Goal: Task Accomplishment & Management: Manage account settings

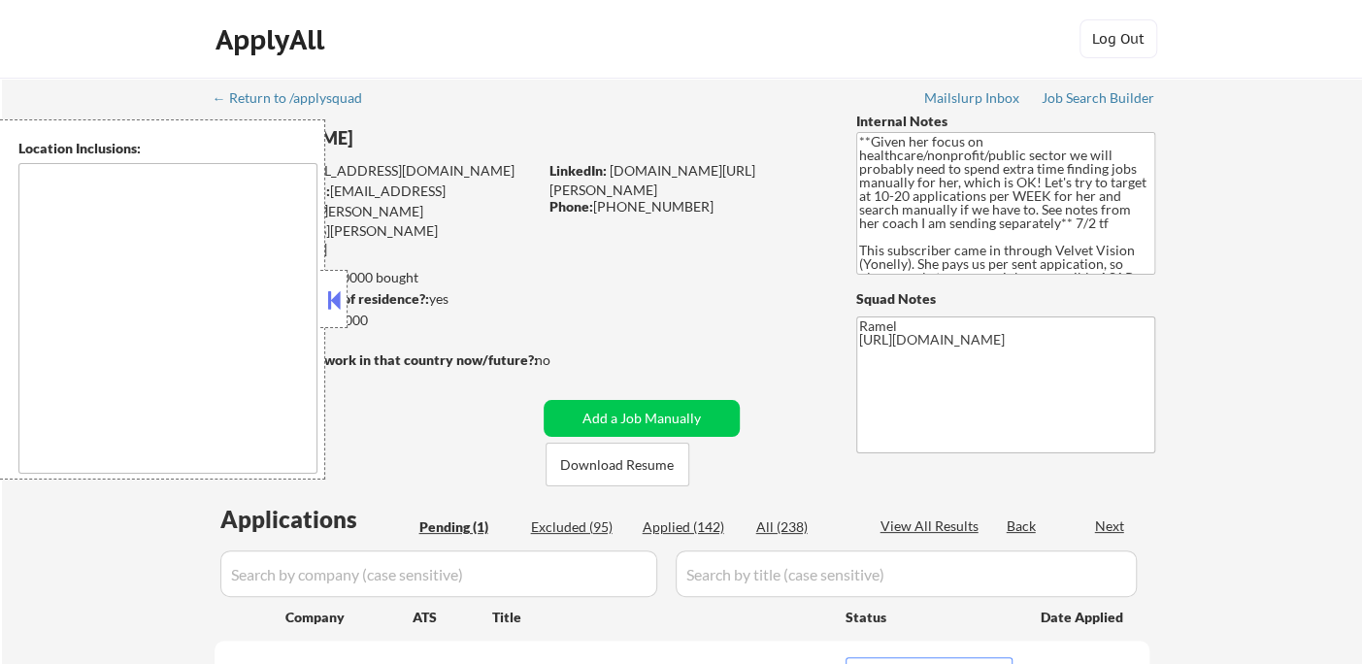
drag, startPoint x: 0, startPoint y: 0, endPoint x: 341, endPoint y: 297, distance: 452.1
click at [336, 298] on button at bounding box center [333, 299] width 21 height 29
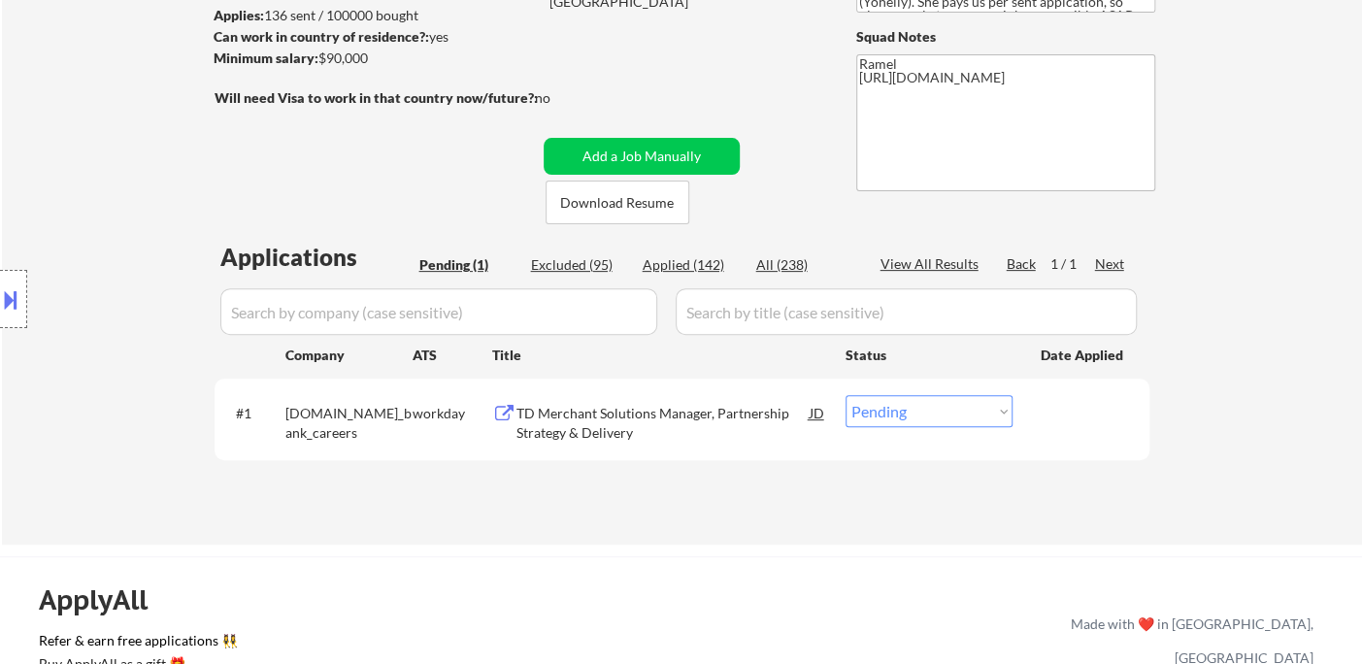
scroll to position [323, 0]
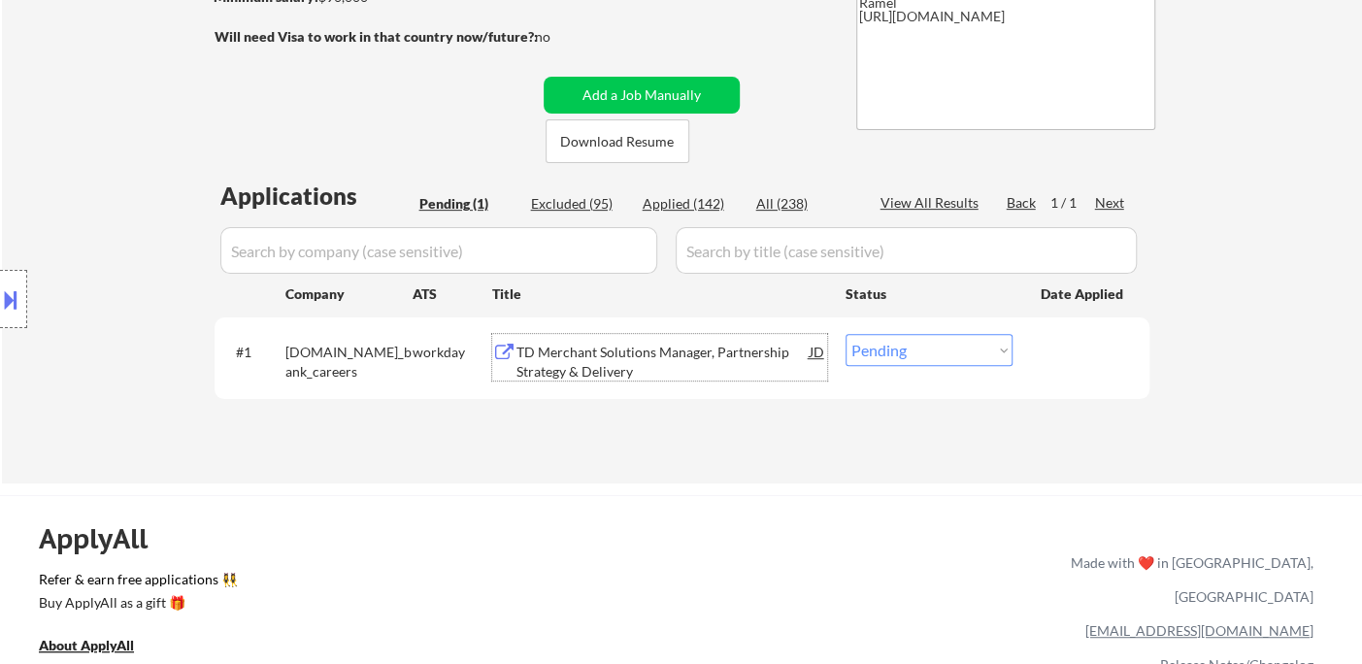
click at [612, 360] on div "TD Merchant Solutions Manager, Partnership Strategy & Delivery" at bounding box center [662, 362] width 293 height 38
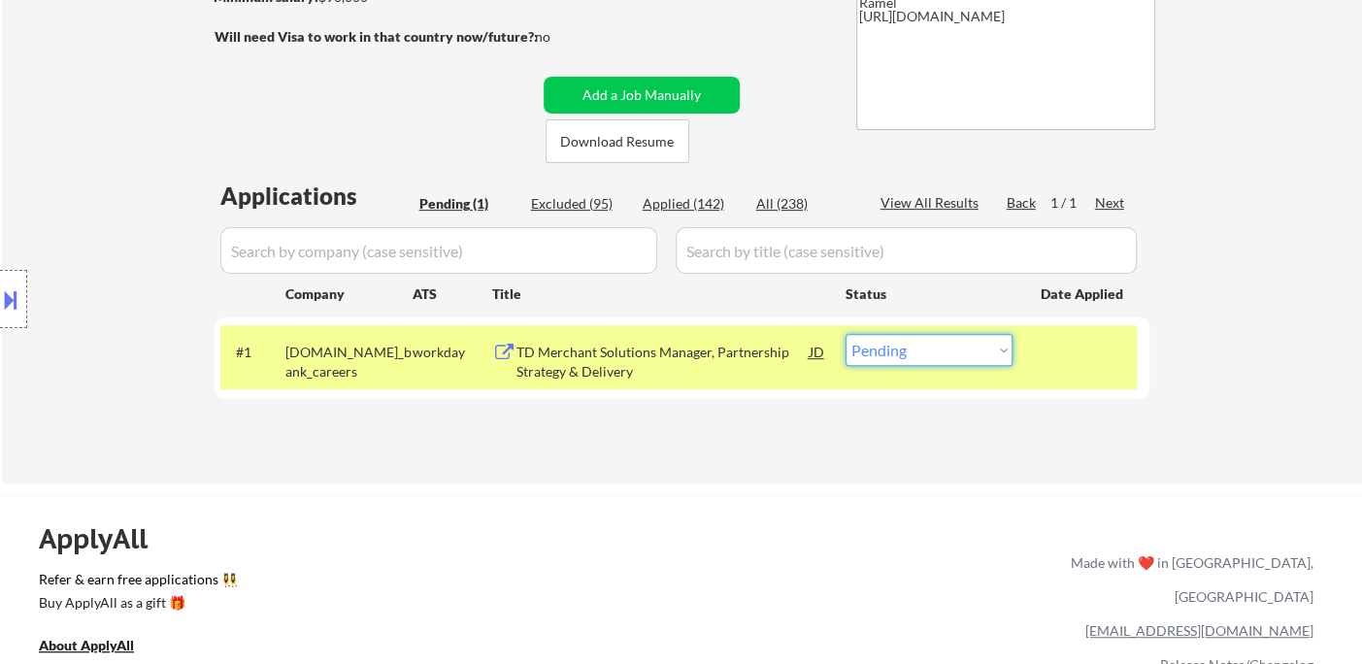
drag, startPoint x: 906, startPoint y: 348, endPoint x: 926, endPoint y: 364, distance: 26.2
click at [906, 348] on select "Choose an option... Pending Applied Excluded (Questions) Excluded (Expired) Exc…" at bounding box center [929, 350] width 167 height 32
select select ""excluded__bad_match_""
click at [846, 334] on select "Choose an option... Pending Applied Excluded (Questions) Excluded (Expired) Exc…" at bounding box center [929, 350] width 167 height 32
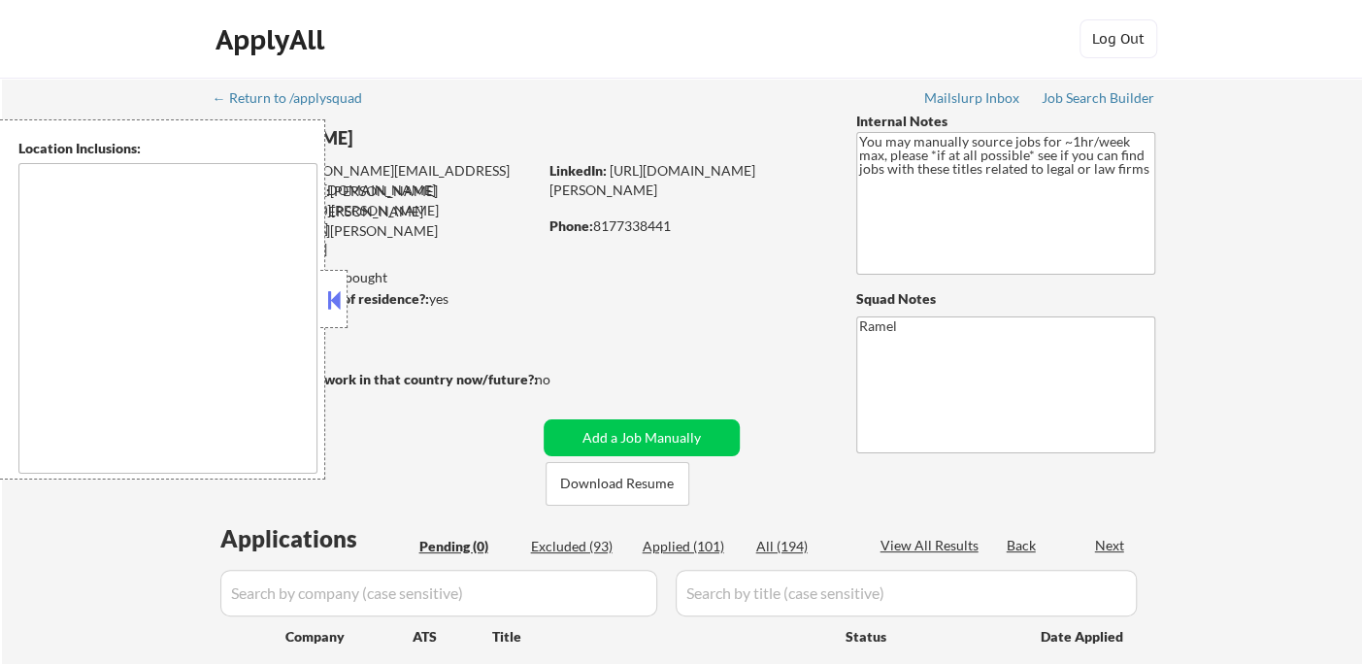
type textarea "remote"
drag, startPoint x: 341, startPoint y: 294, endPoint x: 353, endPoint y: 290, distance: 13.2
click at [341, 294] on button at bounding box center [333, 299] width 21 height 29
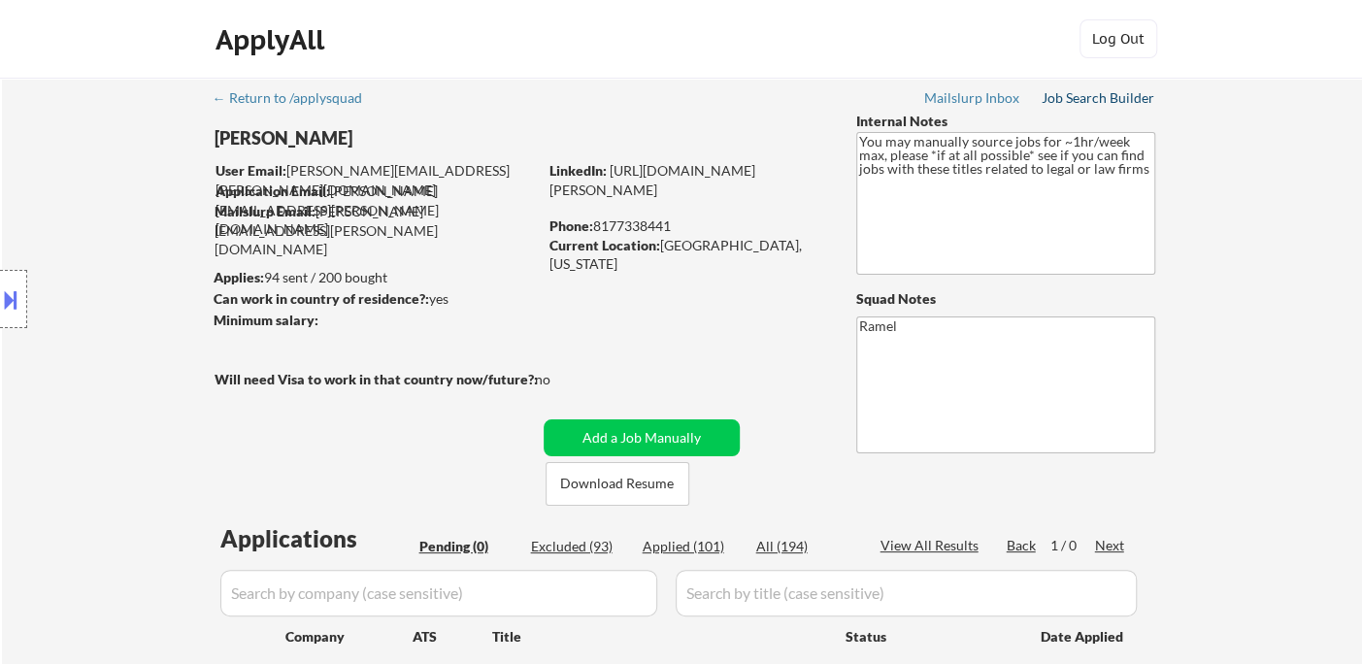
click at [1084, 105] on div "Job Search Builder" at bounding box center [1099, 98] width 114 height 14
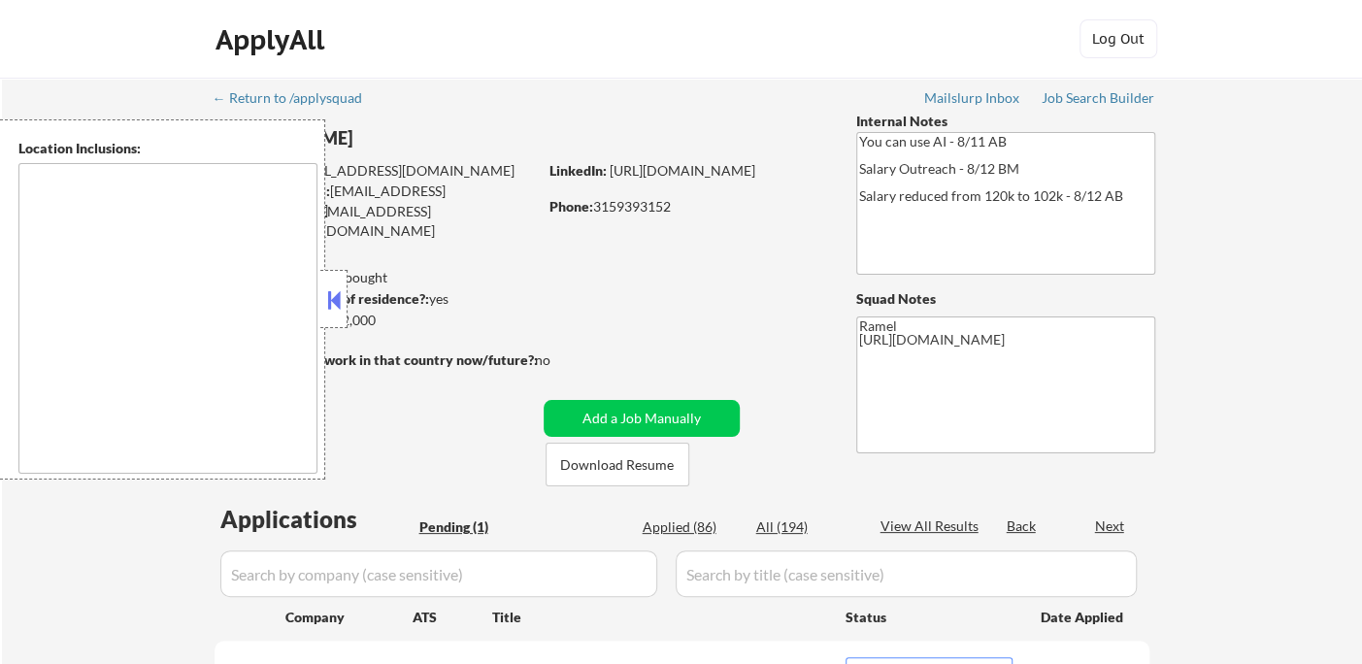
click at [339, 304] on button at bounding box center [333, 299] width 21 height 29
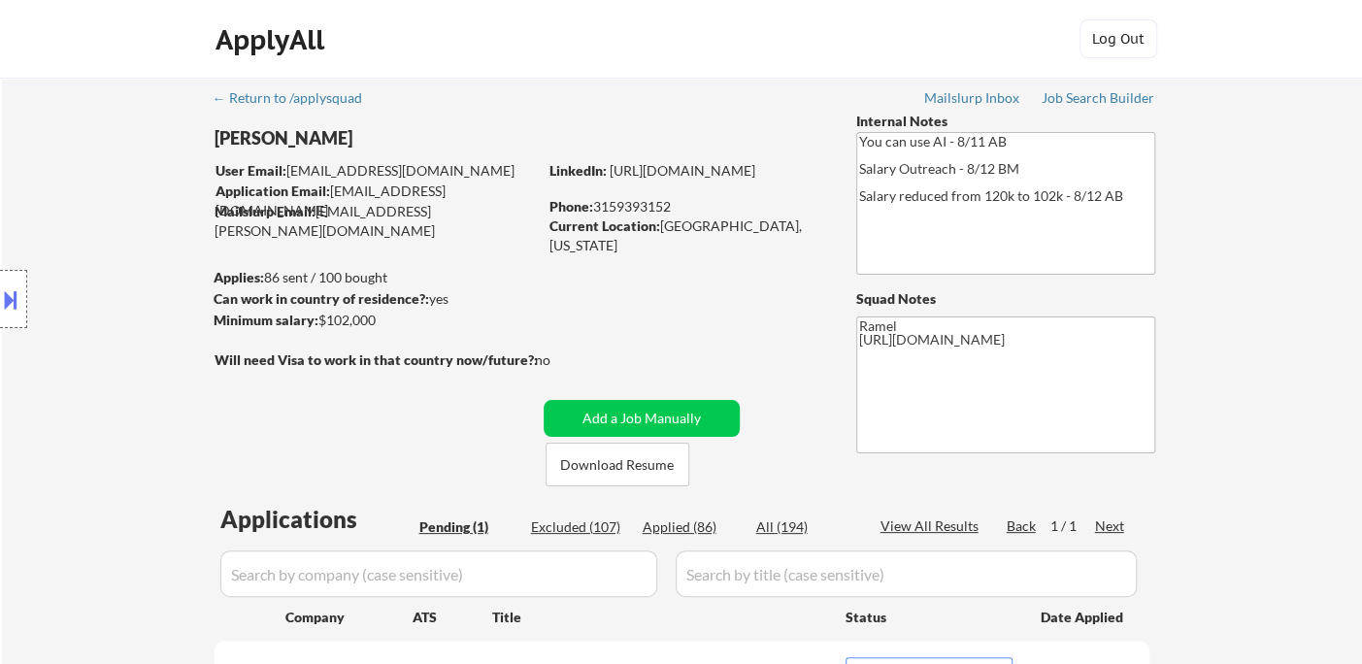
click at [30, 177] on div "Location Inclusions: remote" at bounding box center [174, 299] width 348 height 360
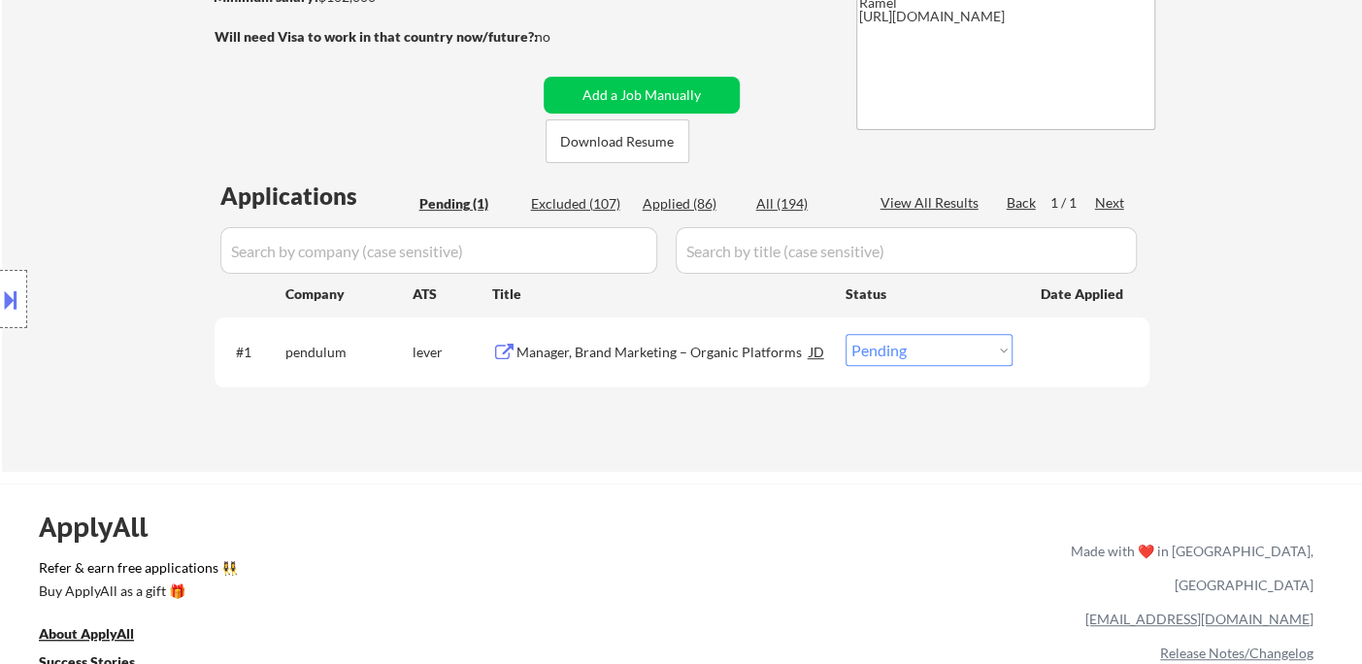
click at [653, 341] on div "Manager, Brand Marketing – Organic Platforms" at bounding box center [662, 351] width 293 height 35
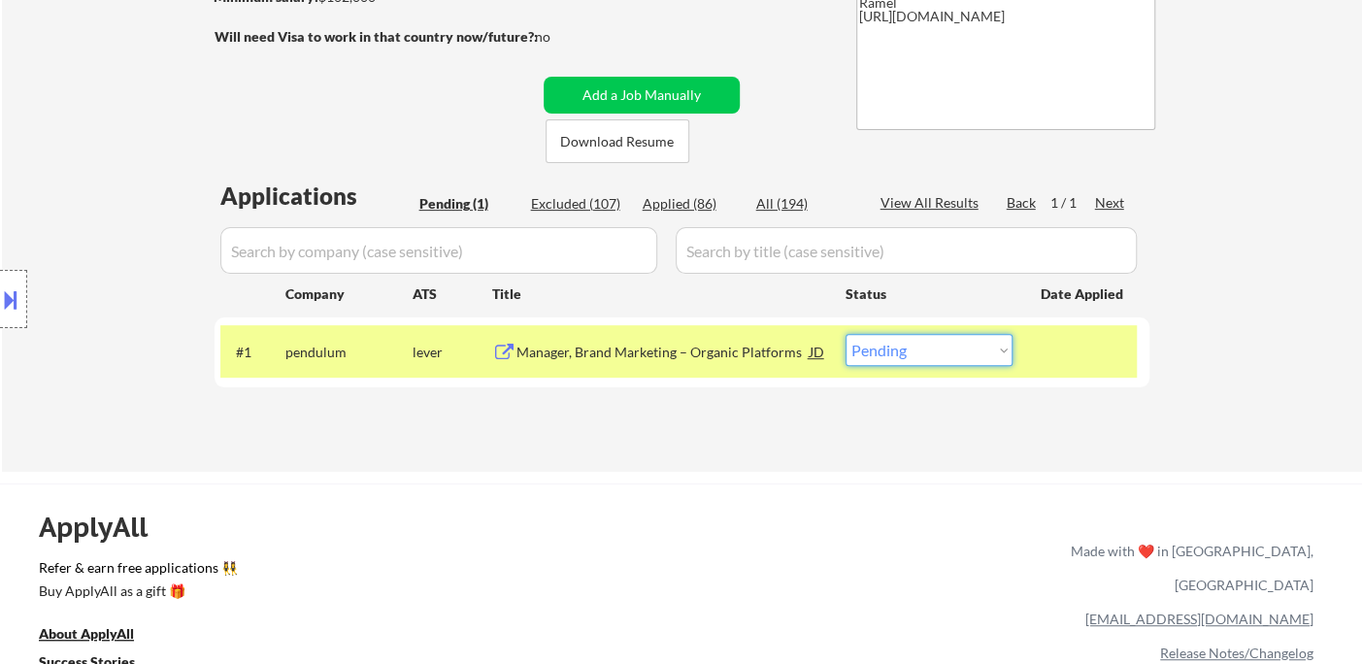
click at [927, 355] on select "Choose an option... Pending Applied Excluded (Questions) Excluded (Expired) Exc…" at bounding box center [929, 350] width 167 height 32
select select ""applied""
click at [846, 334] on select "Choose an option... Pending Applied Excluded (Questions) Excluded (Expired) Exc…" at bounding box center [929, 350] width 167 height 32
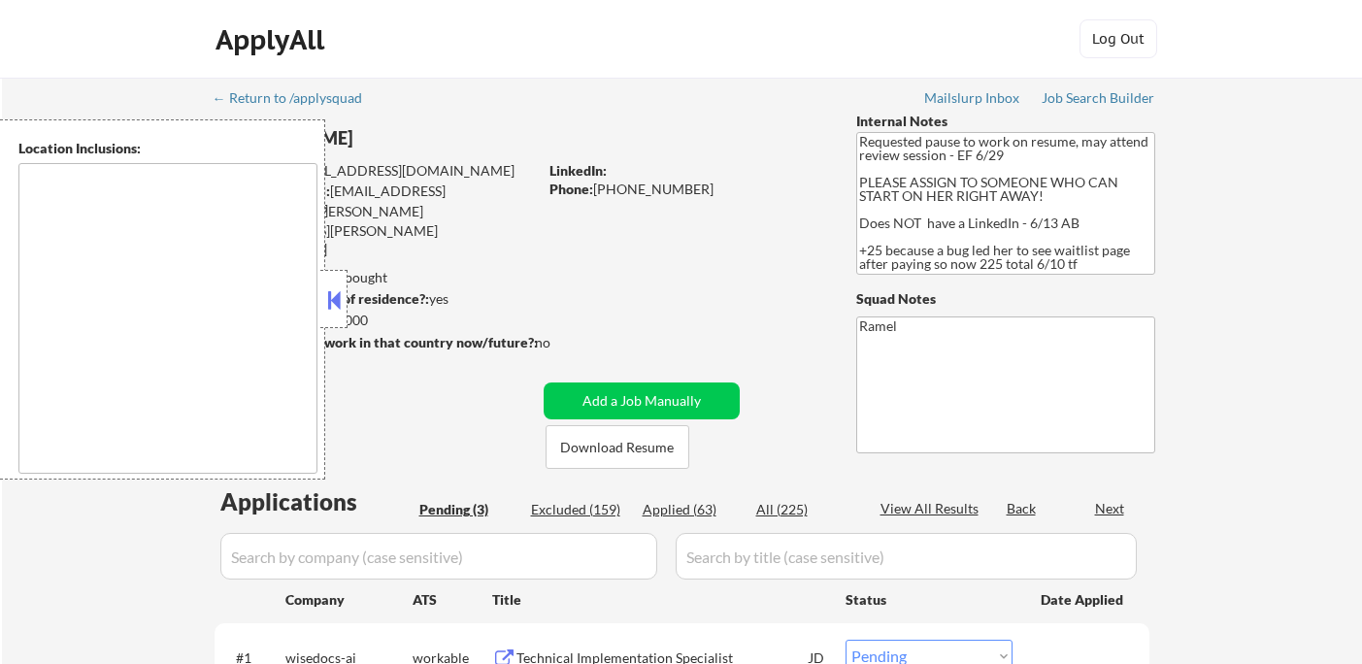
select select ""pending""
click at [344, 309] on button at bounding box center [333, 299] width 21 height 29
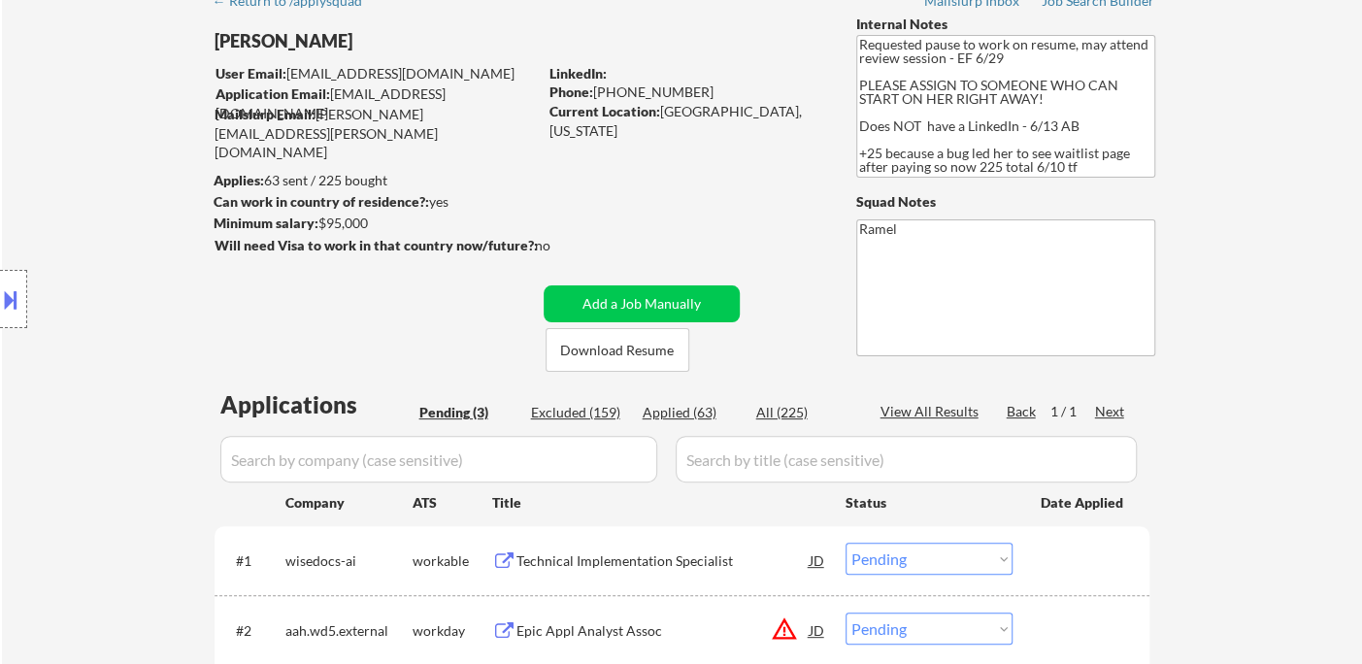
scroll to position [216, 0]
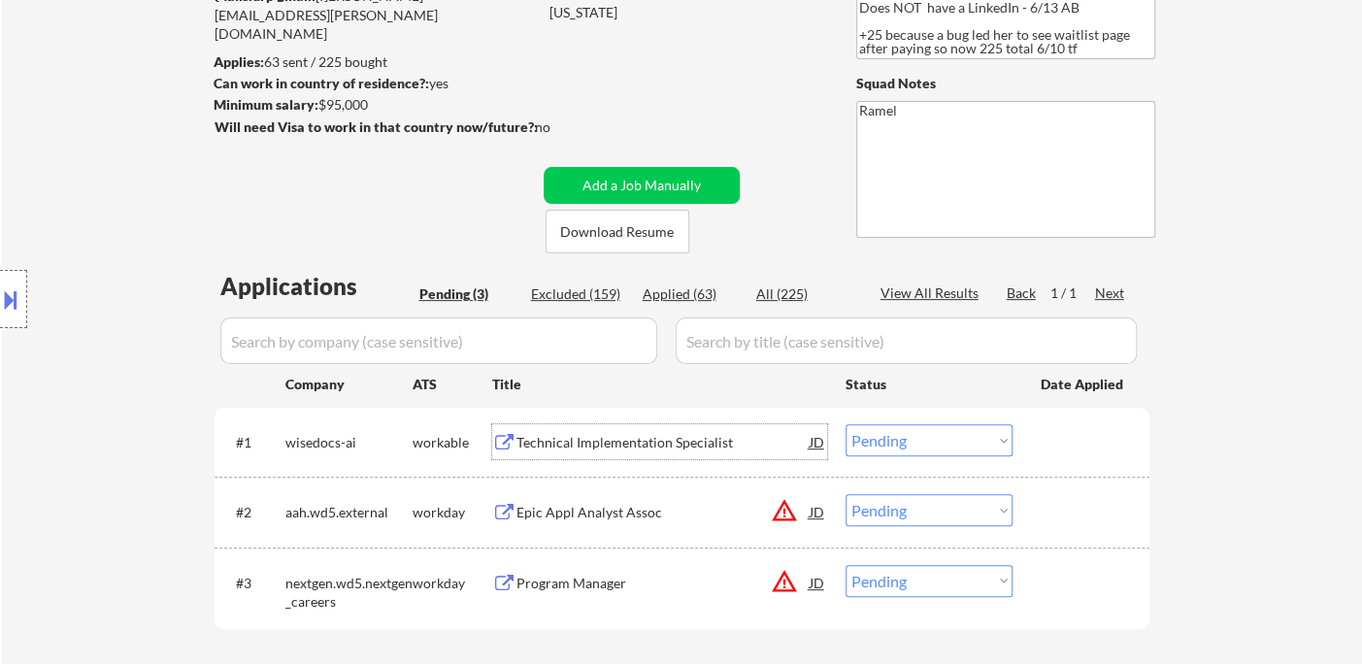
click at [629, 453] on div "Technical Implementation Specialist" at bounding box center [662, 441] width 293 height 35
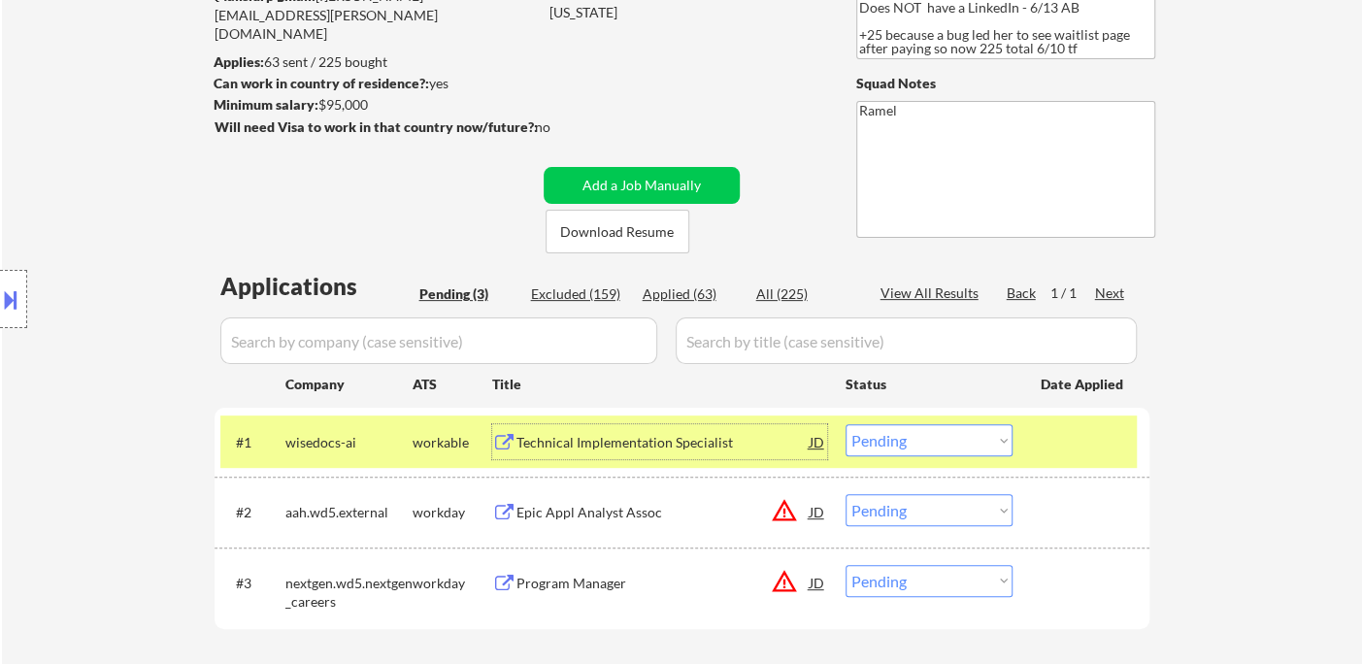
click at [955, 429] on select "Choose an option... Pending Applied Excluded (Questions) Excluded (Expired) Exc…" at bounding box center [929, 440] width 167 height 32
click at [846, 424] on select "Choose an option... Pending Applied Excluded (Questions) Excluded (Expired) Exc…" at bounding box center [929, 440] width 167 height 32
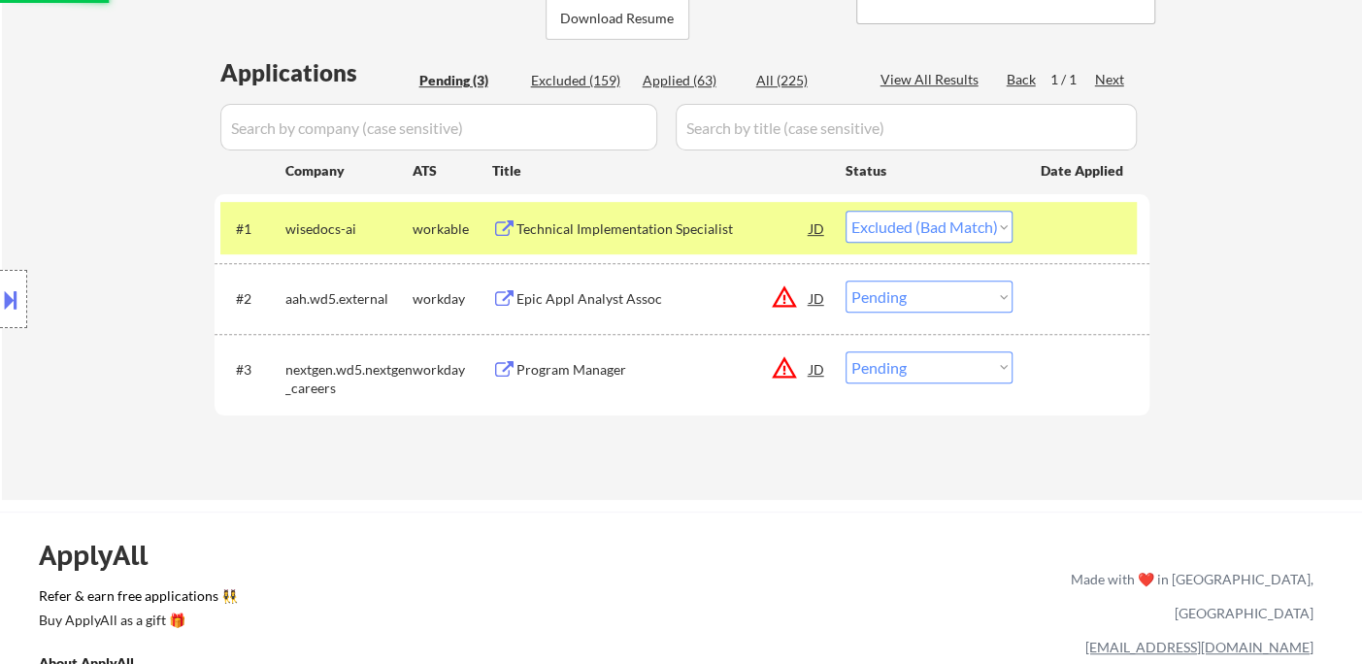
scroll to position [431, 0]
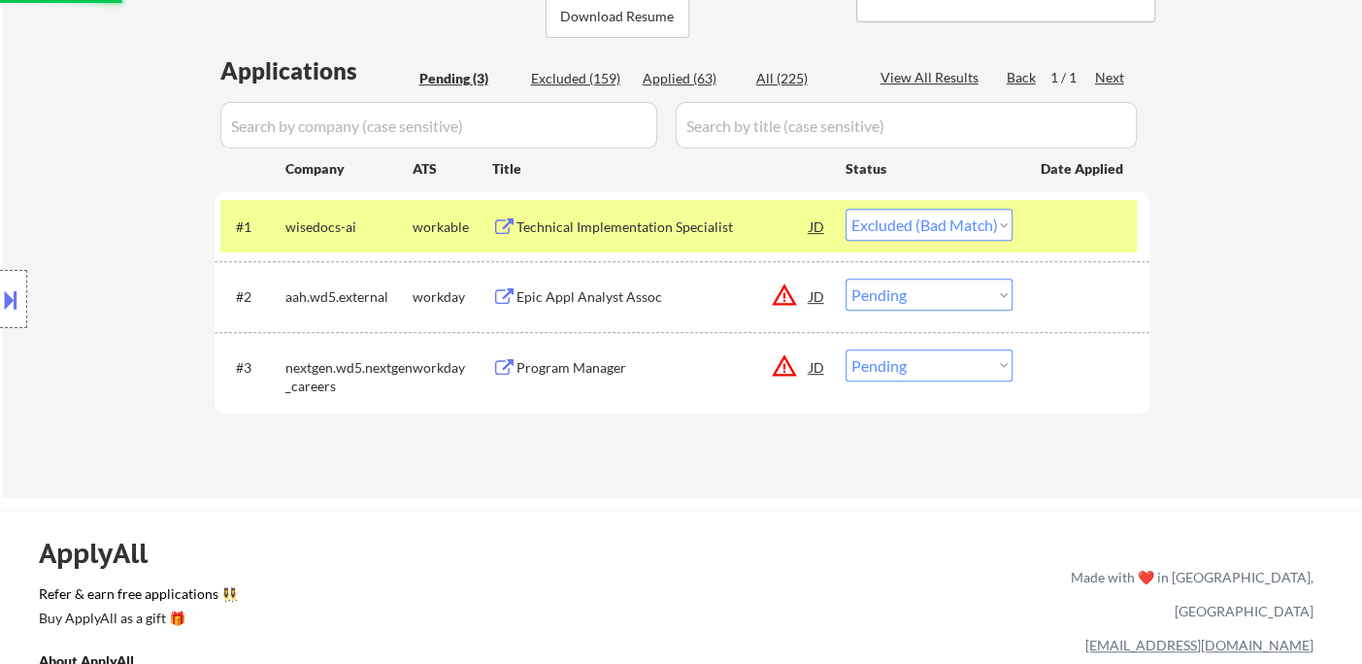
click at [608, 306] on div "Epic Appl Analyst Assoc" at bounding box center [662, 296] width 293 height 19
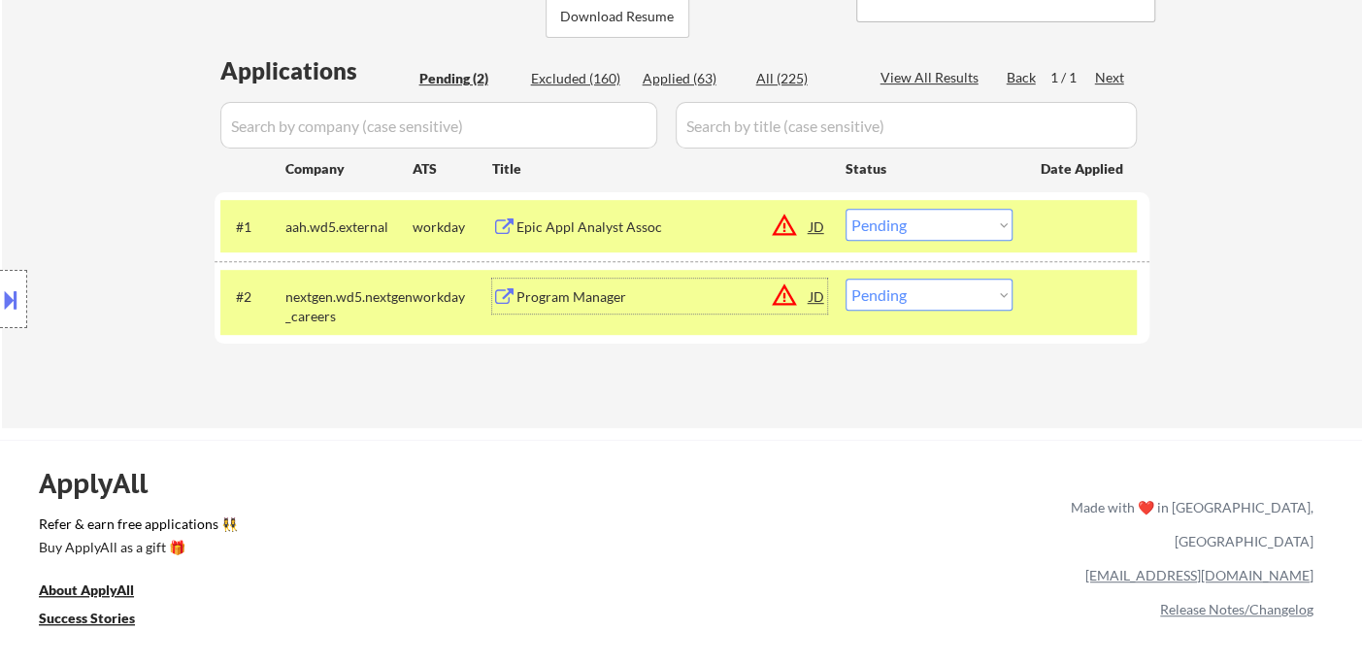
click at [959, 231] on select "Choose an option... Pending Applied Excluded (Questions) Excluded (Expired) Exc…" at bounding box center [929, 225] width 167 height 32
click at [846, 209] on select "Choose an option... Pending Applied Excluded (Questions) Excluded (Expired) Exc…" at bounding box center [929, 225] width 167 height 32
click at [640, 294] on div "Program Manager" at bounding box center [662, 296] width 293 height 19
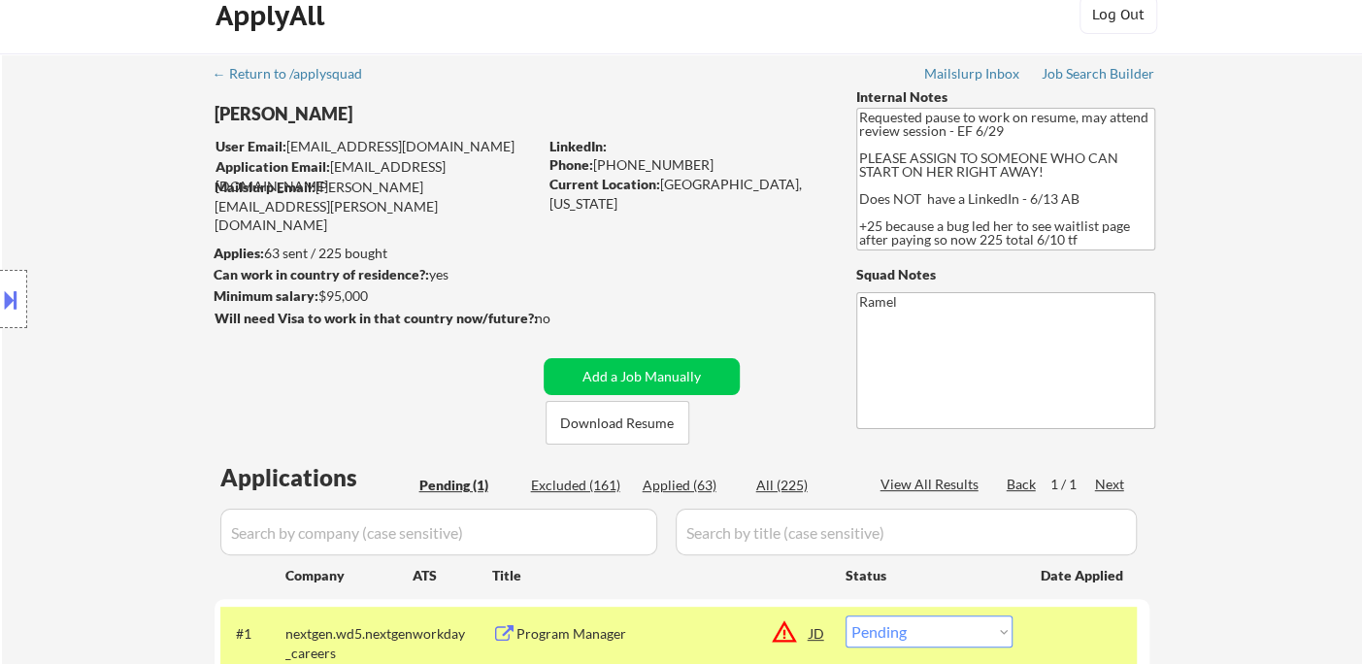
scroll to position [0, 0]
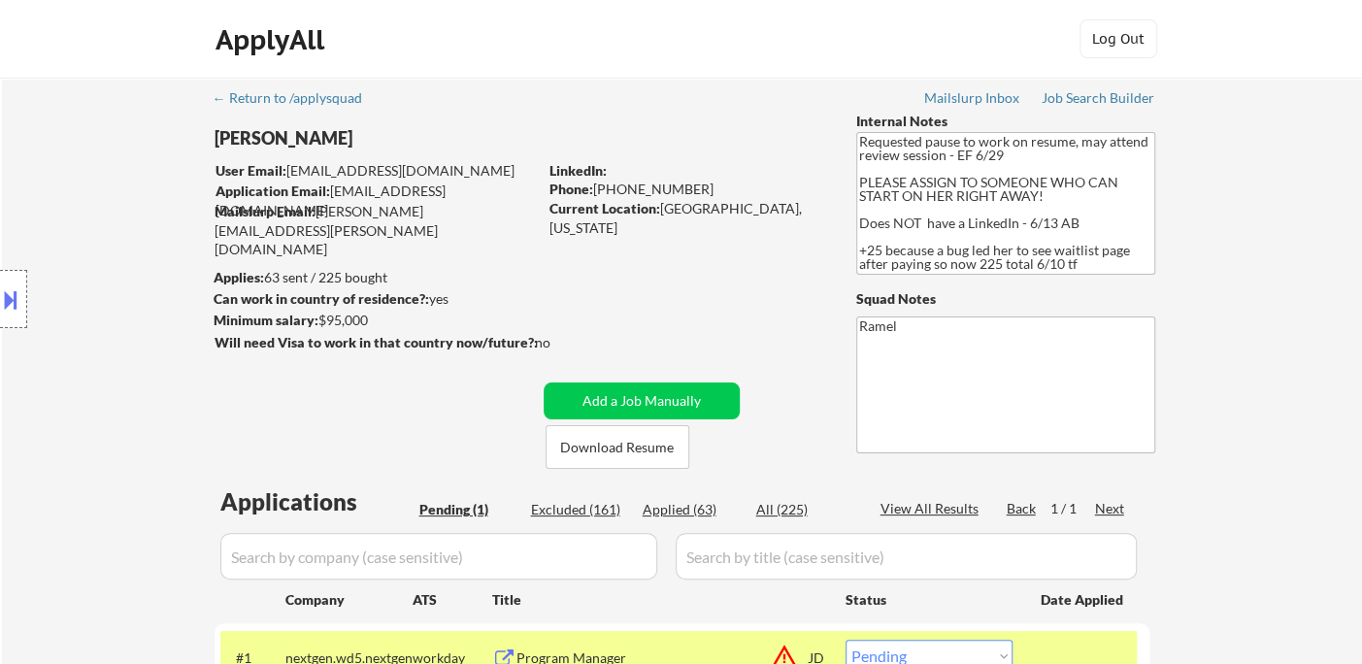
click at [652, 187] on div "Phone: +17139036468" at bounding box center [686, 189] width 275 height 19
copy div "17139036468"
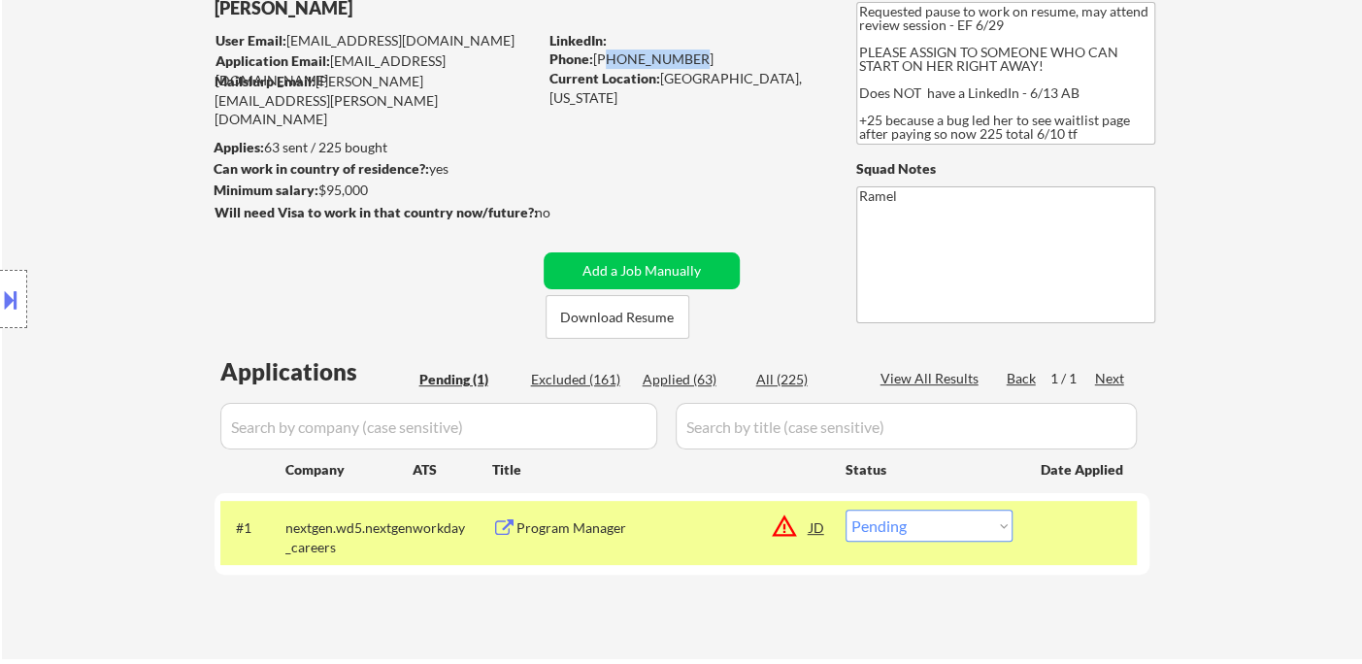
scroll to position [323, 0]
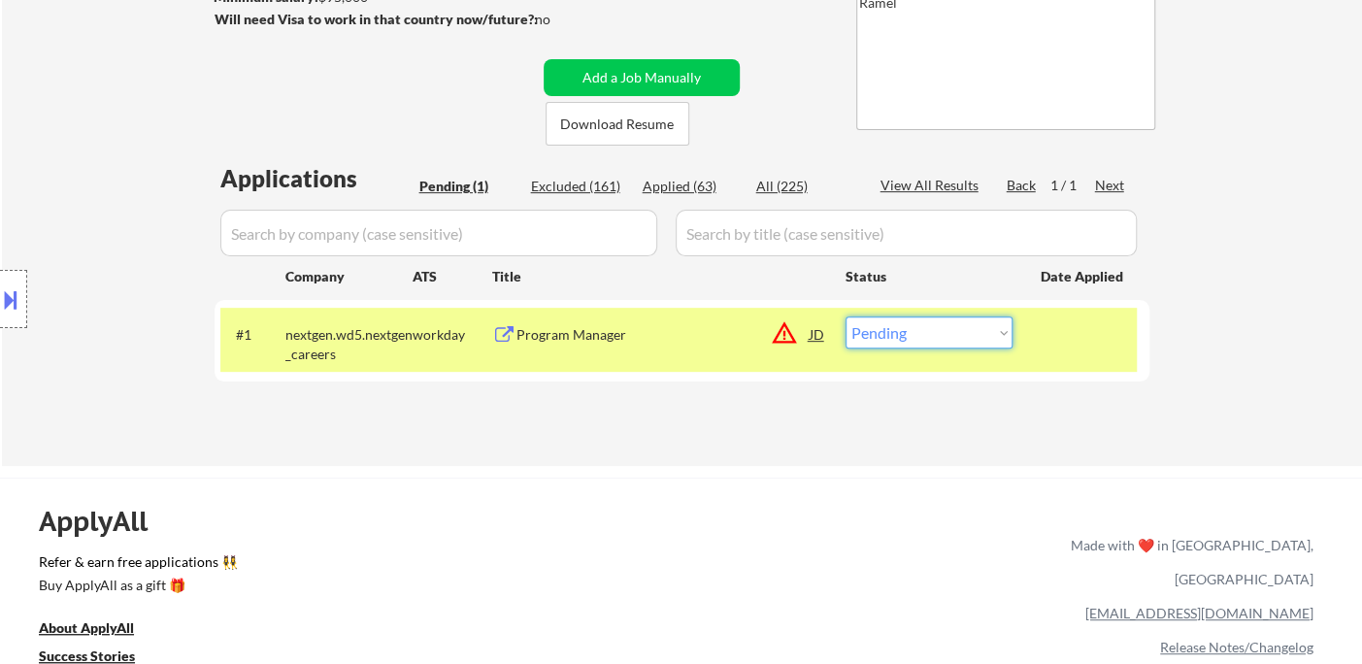
click at [935, 340] on select "Choose an option... Pending Applied Excluded (Questions) Excluded (Expired) Exc…" at bounding box center [929, 332] width 167 height 32
select select ""applied""
click at [846, 316] on select "Choose an option... Pending Applied Excluded (Questions) Excluded (Expired) Exc…" at bounding box center [929, 332] width 167 height 32
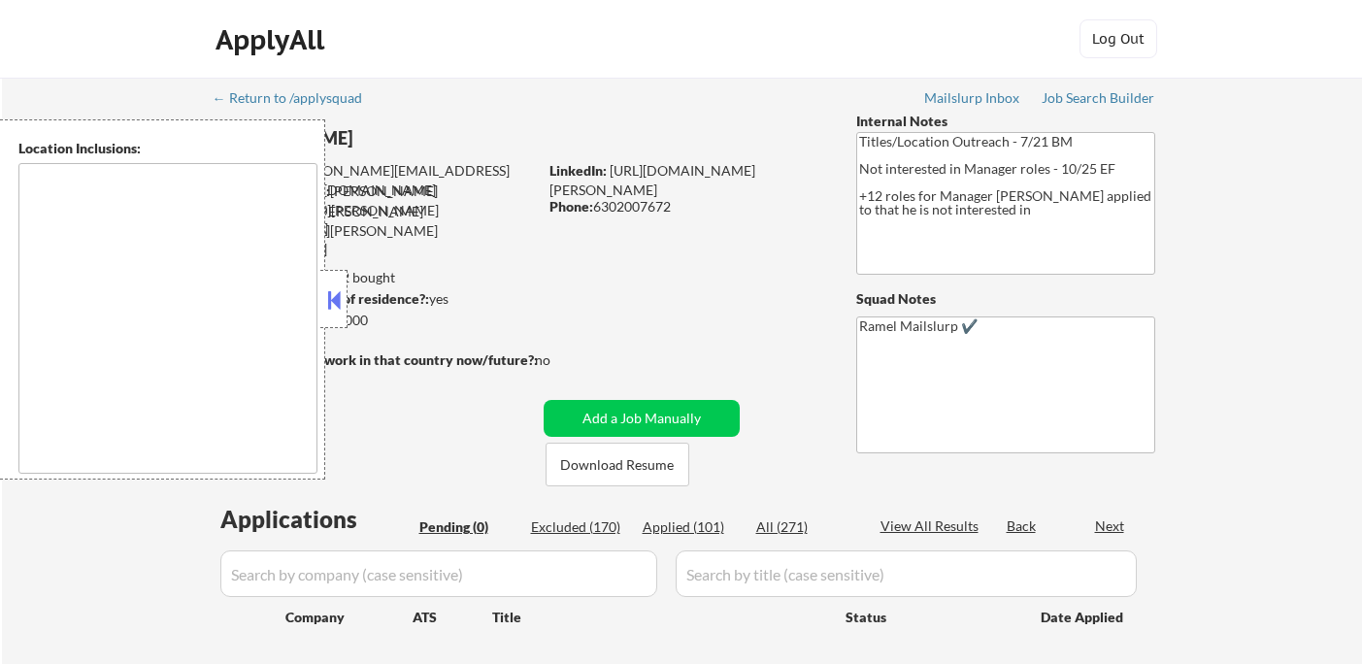
type textarea "[GEOGRAPHIC_DATA], [GEOGRAPHIC_DATA] [GEOGRAPHIC_DATA], [GEOGRAPHIC_DATA], [GEO…"
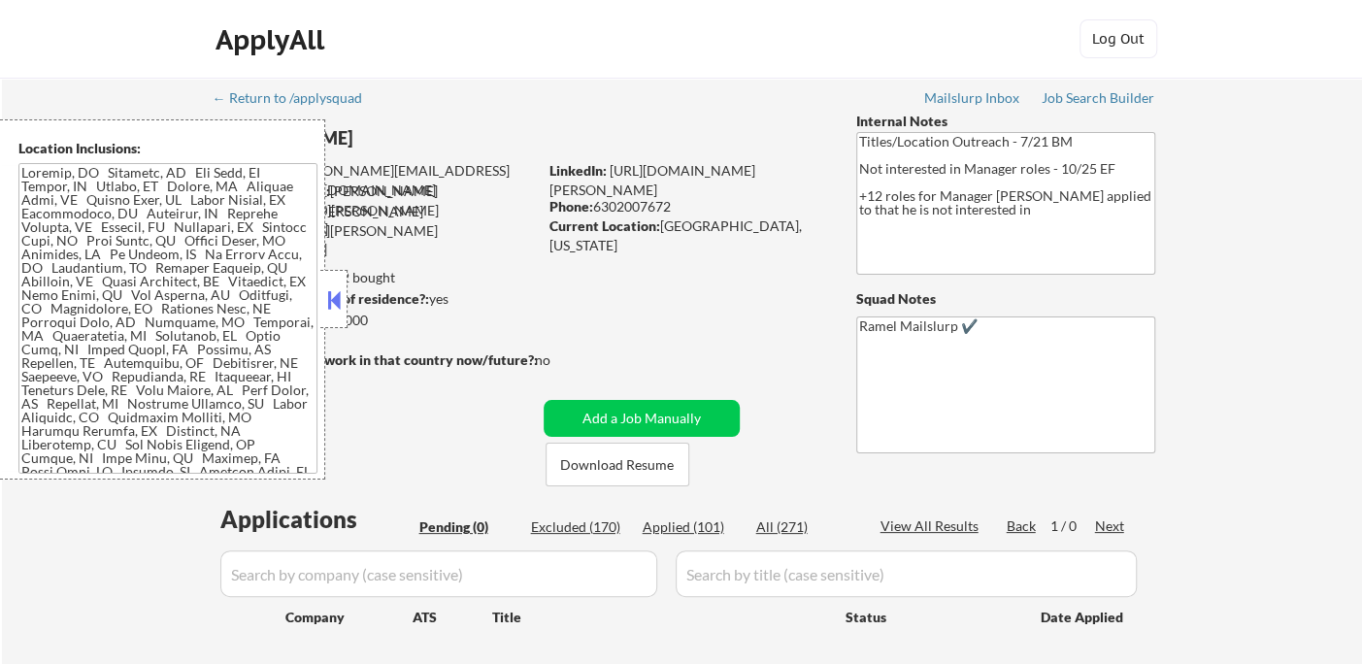
click at [338, 287] on button at bounding box center [333, 299] width 21 height 29
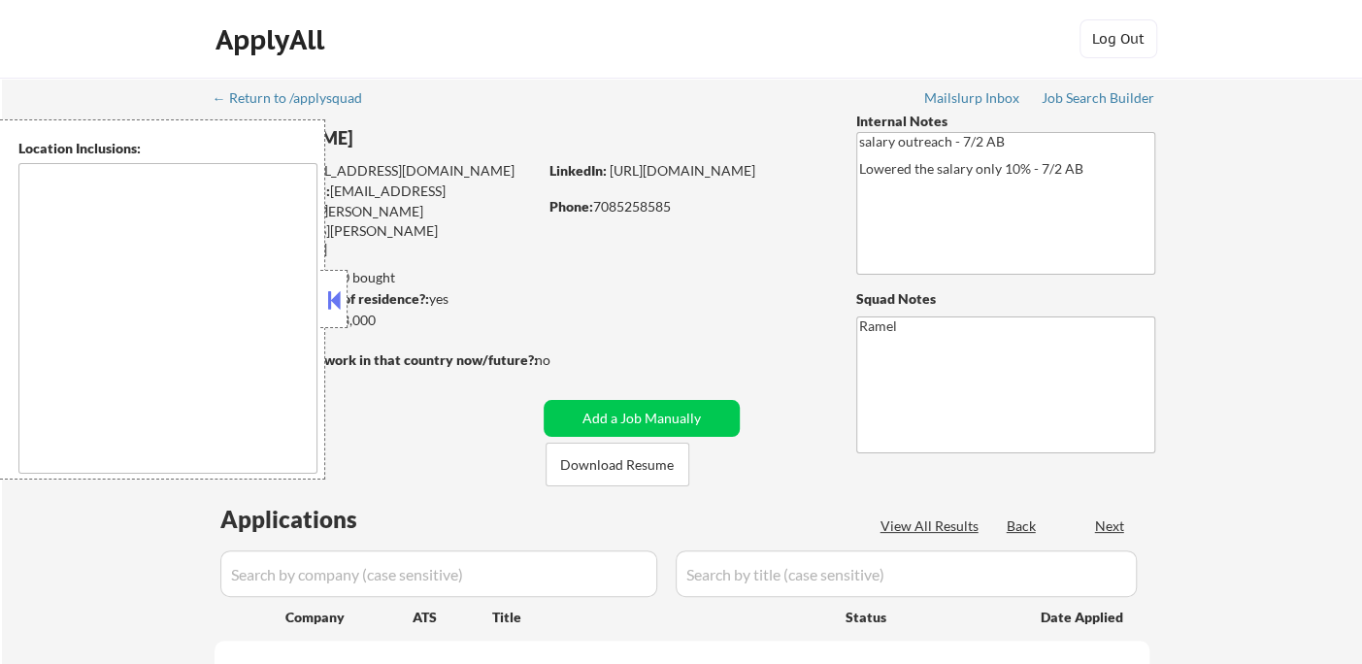
select select ""pending""
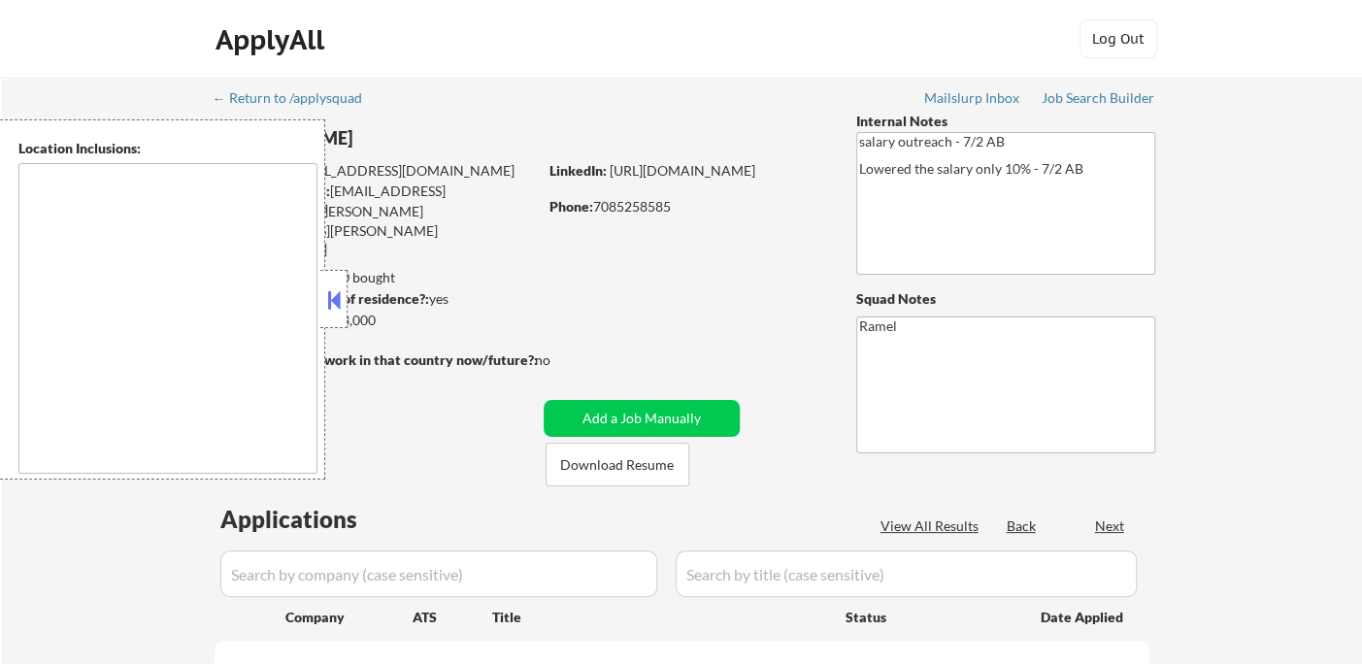
select select ""pending""
type textarea "[GEOGRAPHIC_DATA], [GEOGRAPHIC_DATA], [GEOGRAPHIC_DATA] [GEOGRAPHIC_DATA], [GEO…"
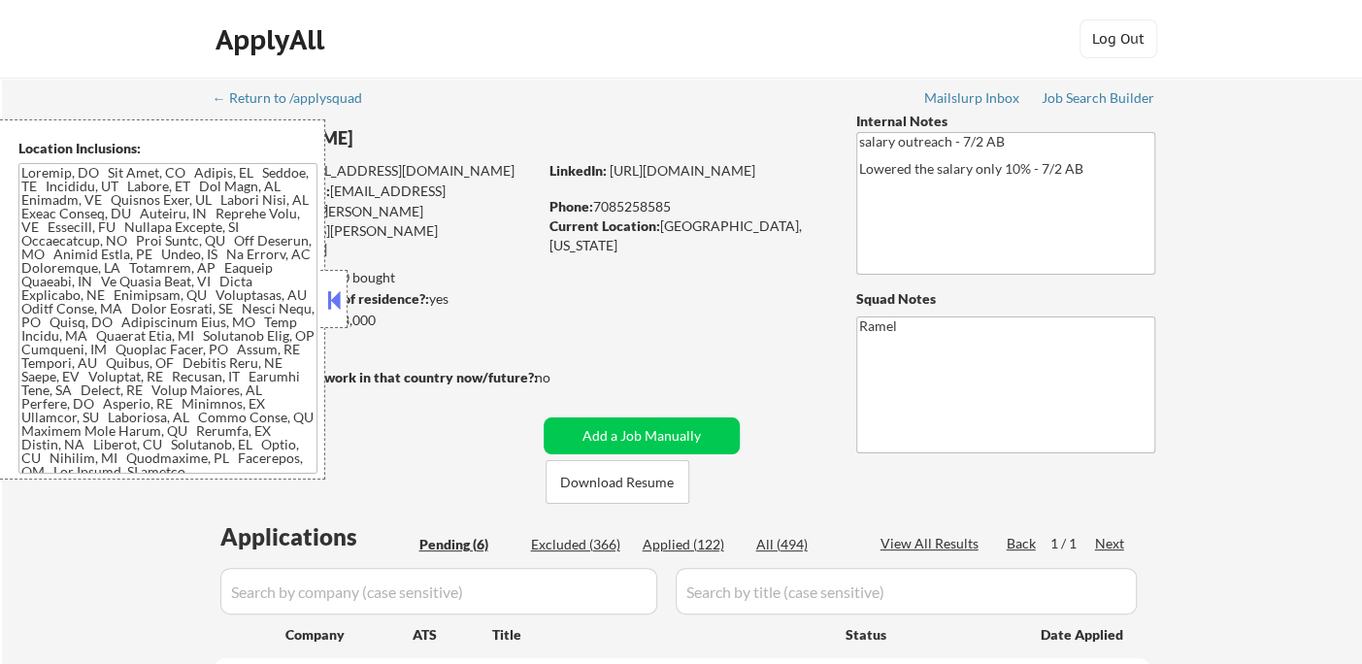
click at [323, 304] on button at bounding box center [333, 299] width 21 height 29
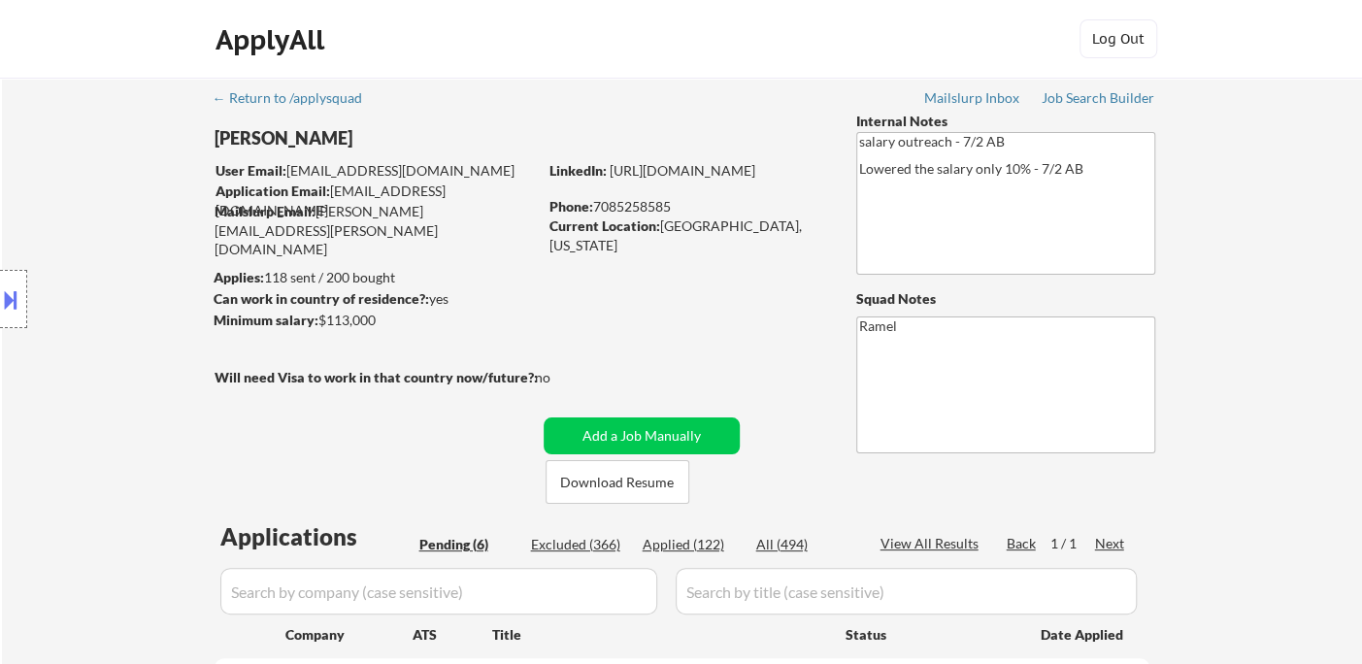
drag, startPoint x: 40, startPoint y: 190, endPoint x: 97, endPoint y: 189, distance: 57.3
click at [40, 190] on div "Location Inclusions:" at bounding box center [174, 299] width 348 height 360
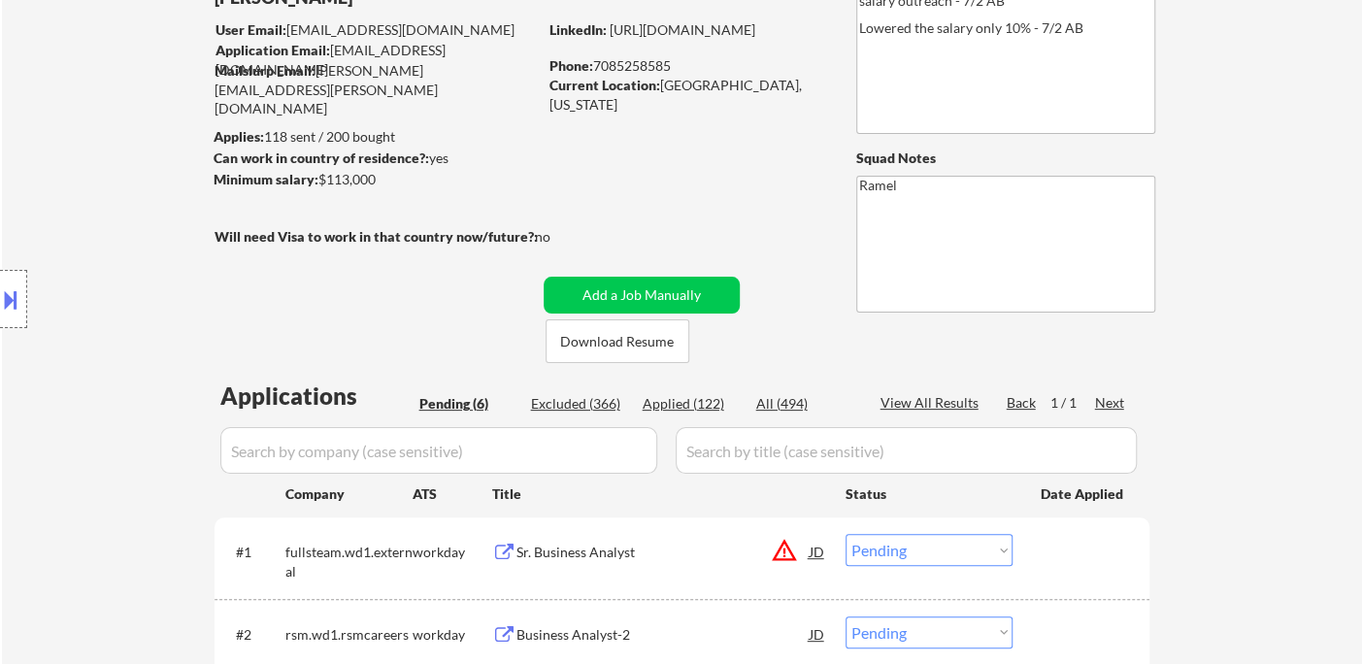
scroll to position [323, 0]
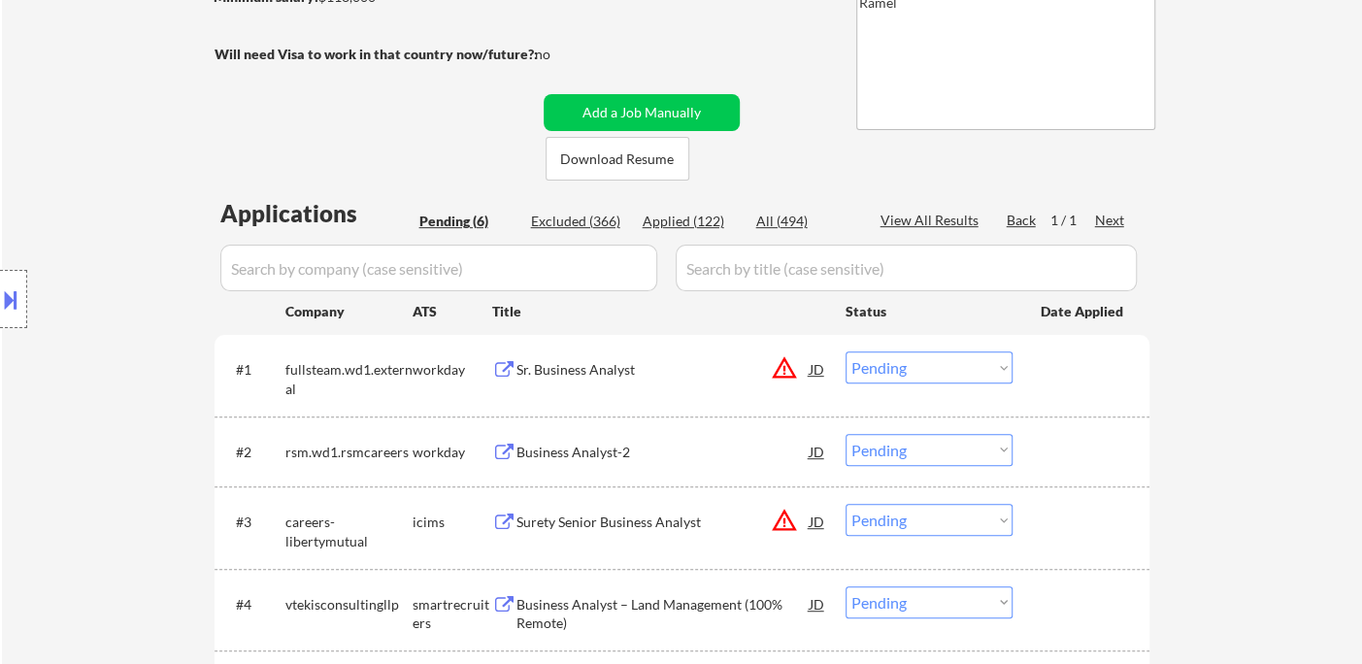
click at [808, 378] on div "JD" at bounding box center [817, 368] width 19 height 35
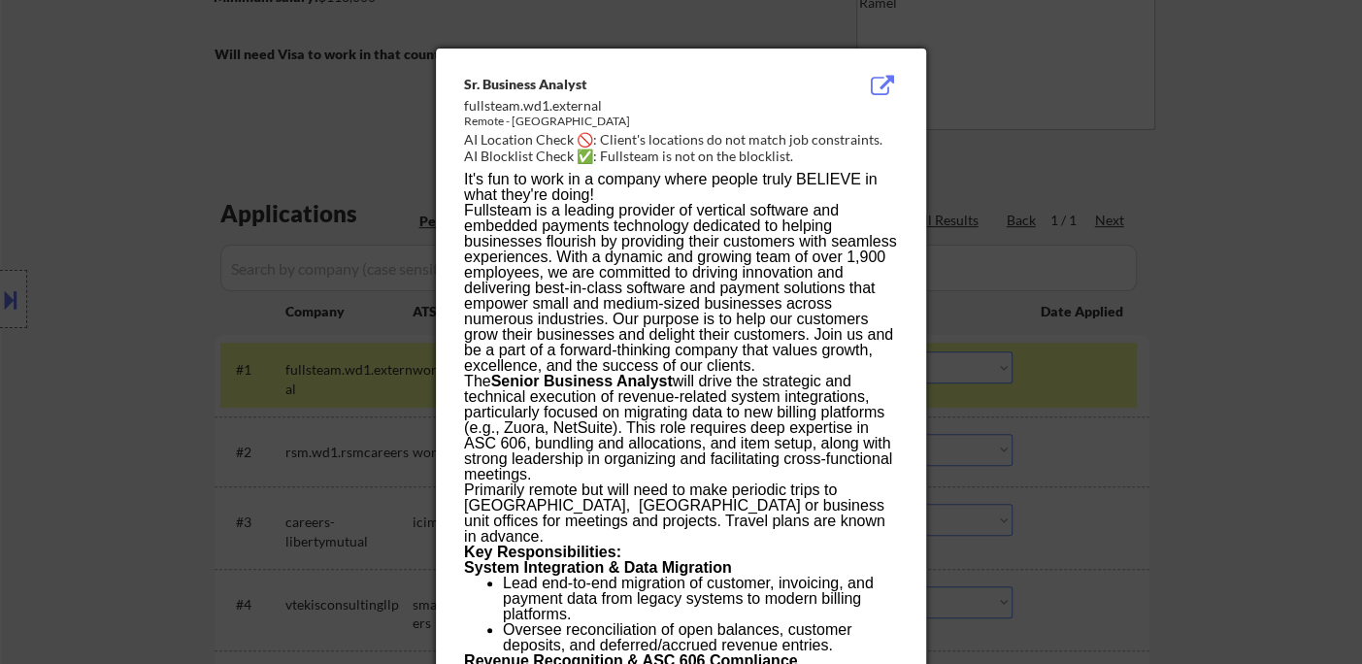
click at [1271, 387] on div at bounding box center [681, 332] width 1362 height 664
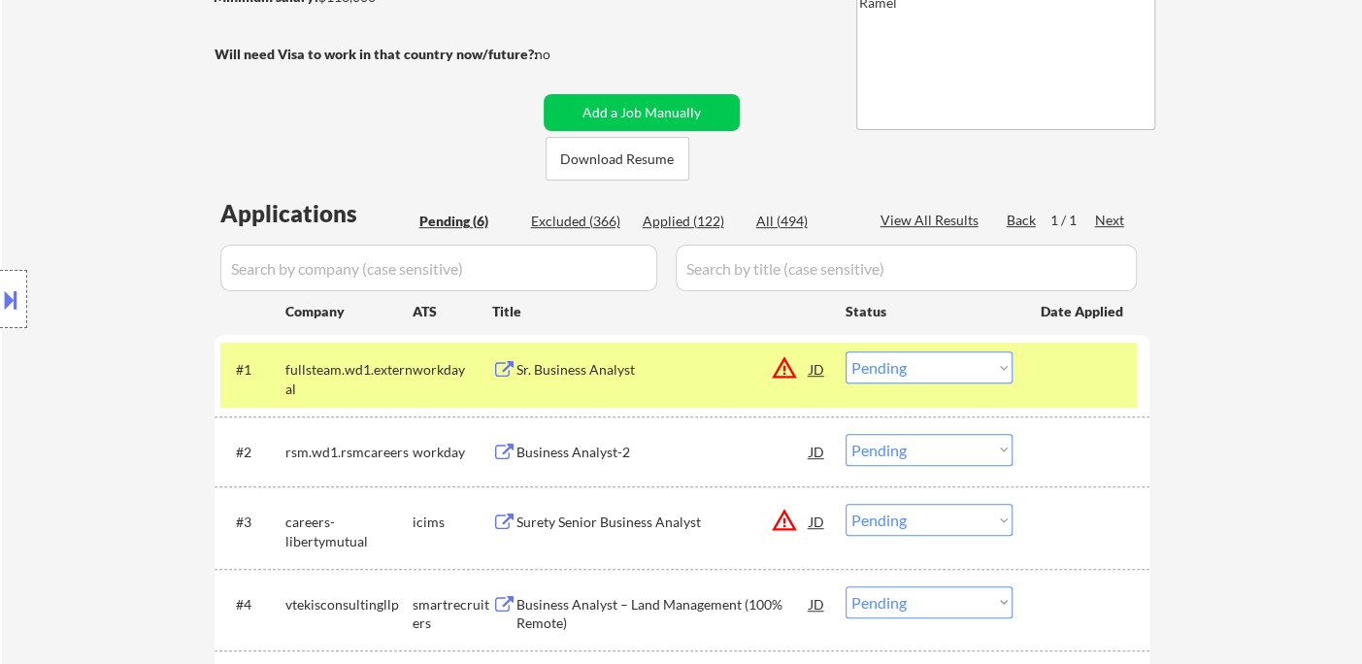
click at [614, 376] on div "Sr. Business Analyst" at bounding box center [662, 369] width 293 height 19
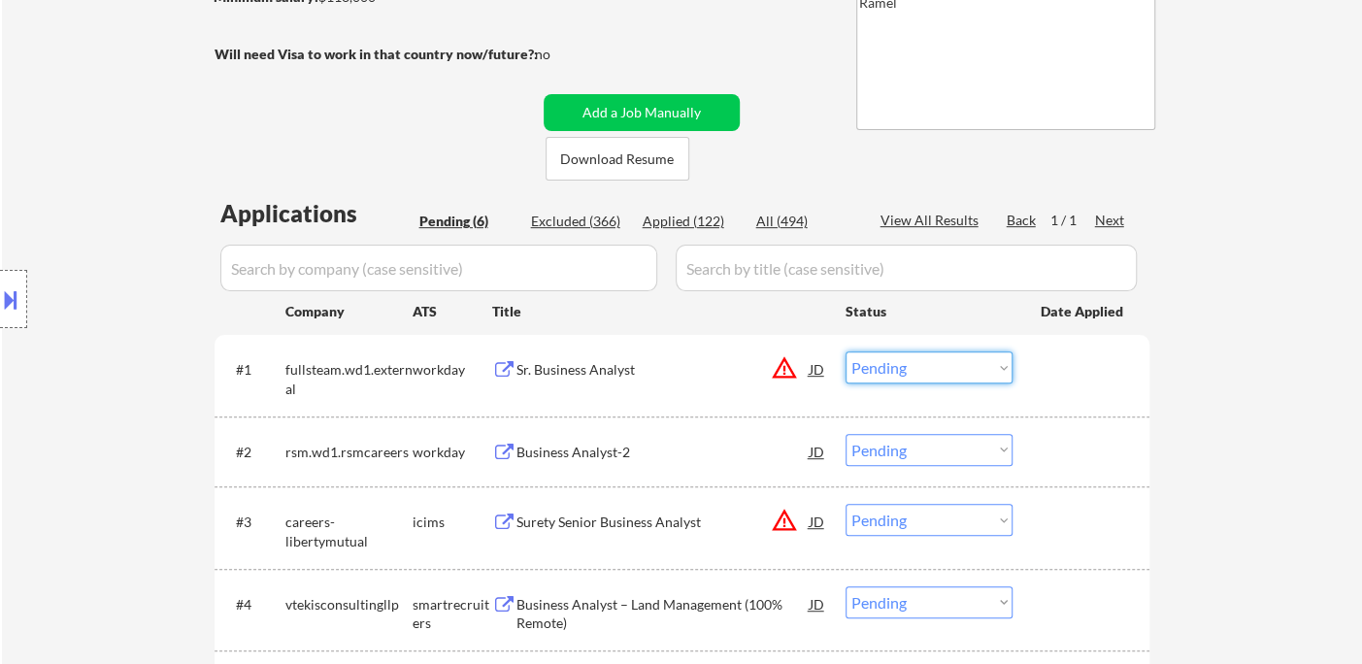
drag, startPoint x: 848, startPoint y: 357, endPoint x: 905, endPoint y: 379, distance: 61.1
click at [848, 357] on select "Choose an option... Pending Applied Excluded (Questions) Excluded (Expired) Exc…" at bounding box center [929, 367] width 167 height 32
click at [846, 351] on select "Choose an option... Pending Applied Excluded (Questions) Excluded (Expired) Exc…" at bounding box center [929, 367] width 167 height 32
click at [598, 449] on div "Business Analyst-2" at bounding box center [662, 452] width 293 height 19
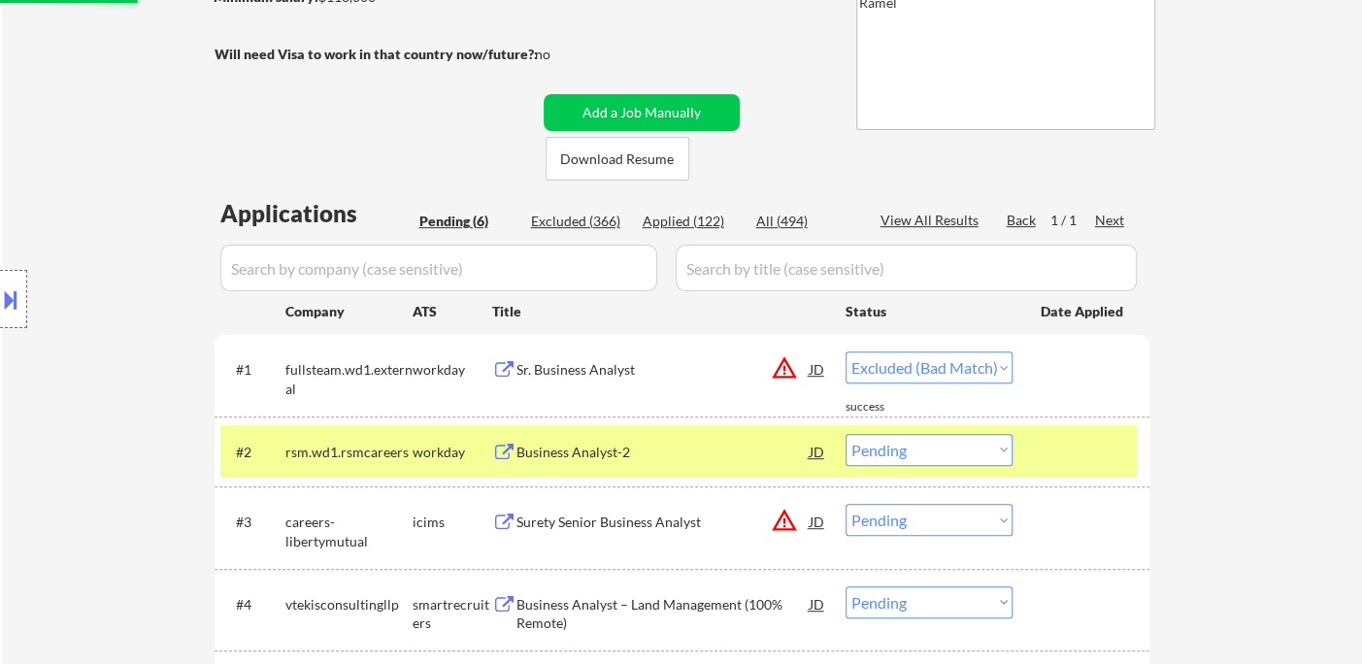
select select ""pending""
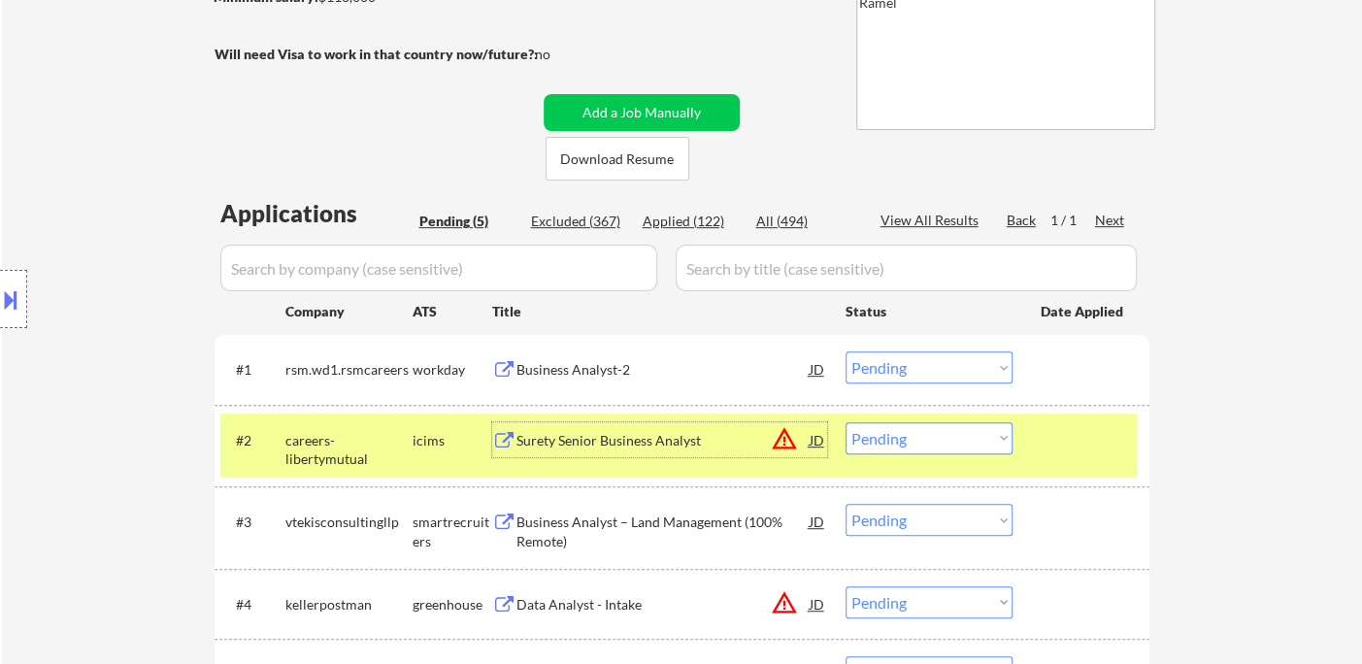
scroll to position [539, 0]
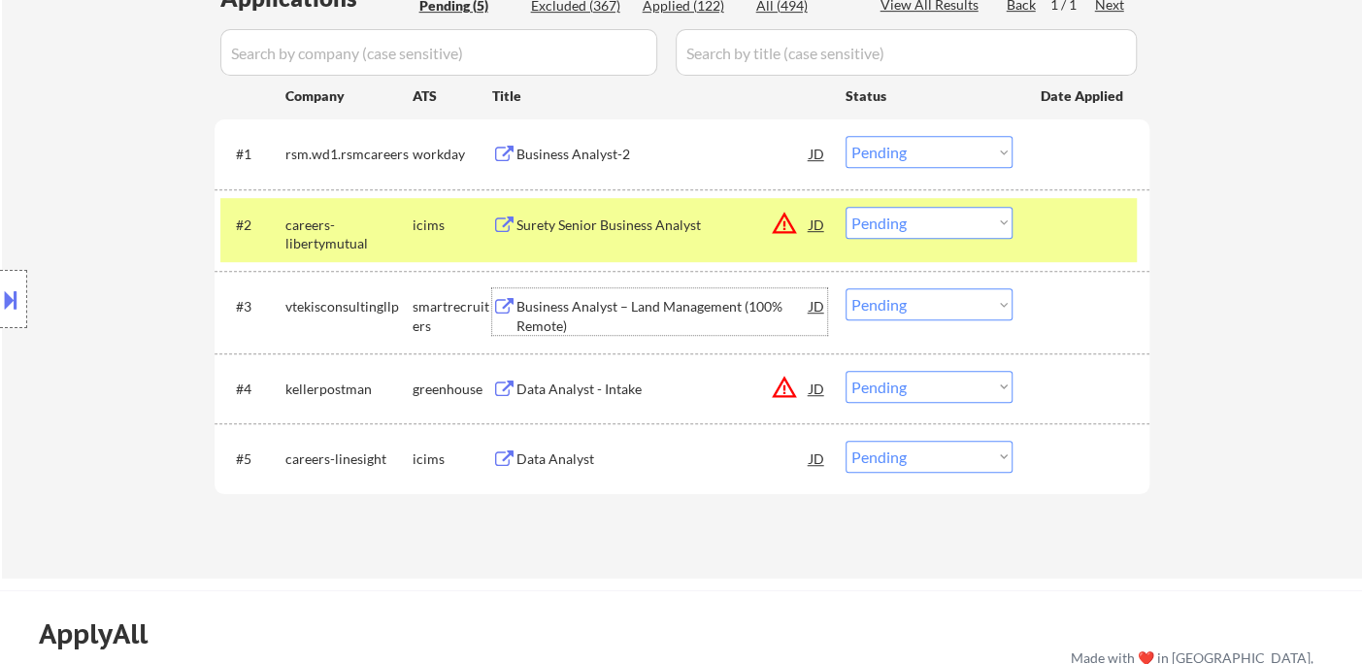
click at [620, 316] on div "Business Analyst – Land Management (100% Remote)" at bounding box center [662, 316] width 293 height 38
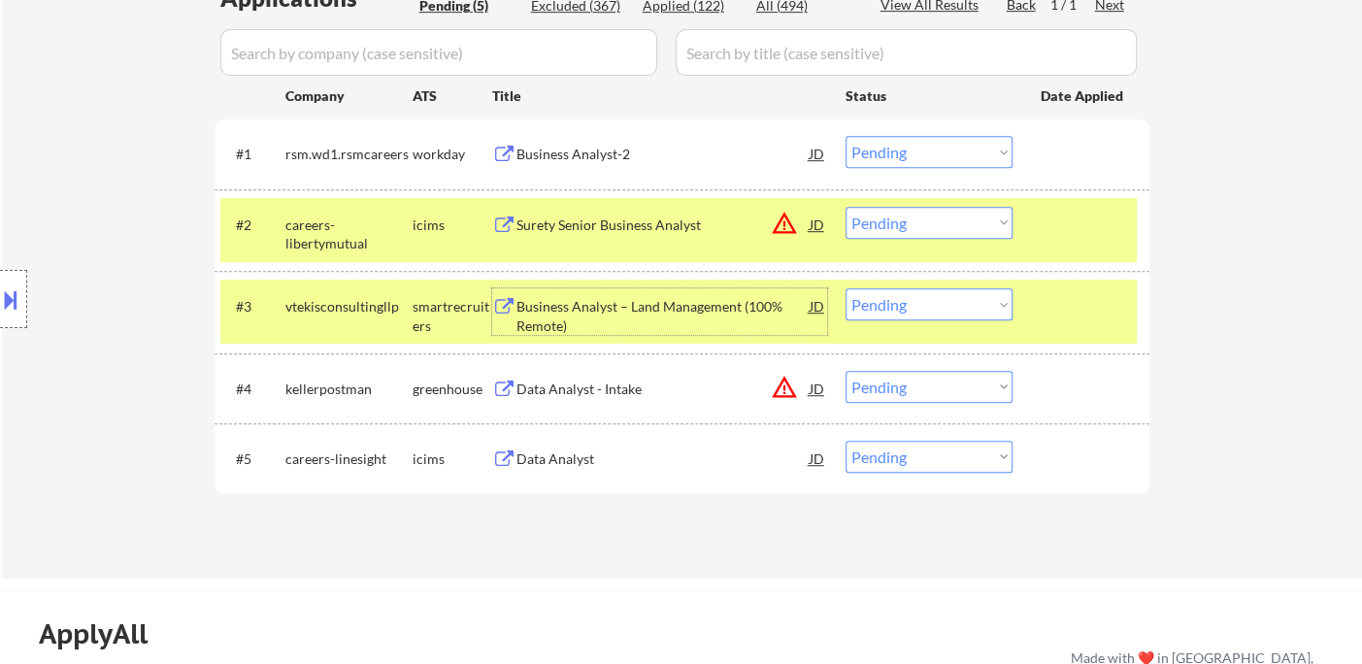
click at [908, 310] on select "Choose an option... Pending Applied Excluded (Questions) Excluded (Expired) Exc…" at bounding box center [929, 304] width 167 height 32
click at [846, 288] on select "Choose an option... Pending Applied Excluded (Questions) Excluded (Expired) Exc…" at bounding box center [929, 304] width 167 height 32
click at [616, 150] on div "Business Analyst-2" at bounding box center [662, 154] width 293 height 19
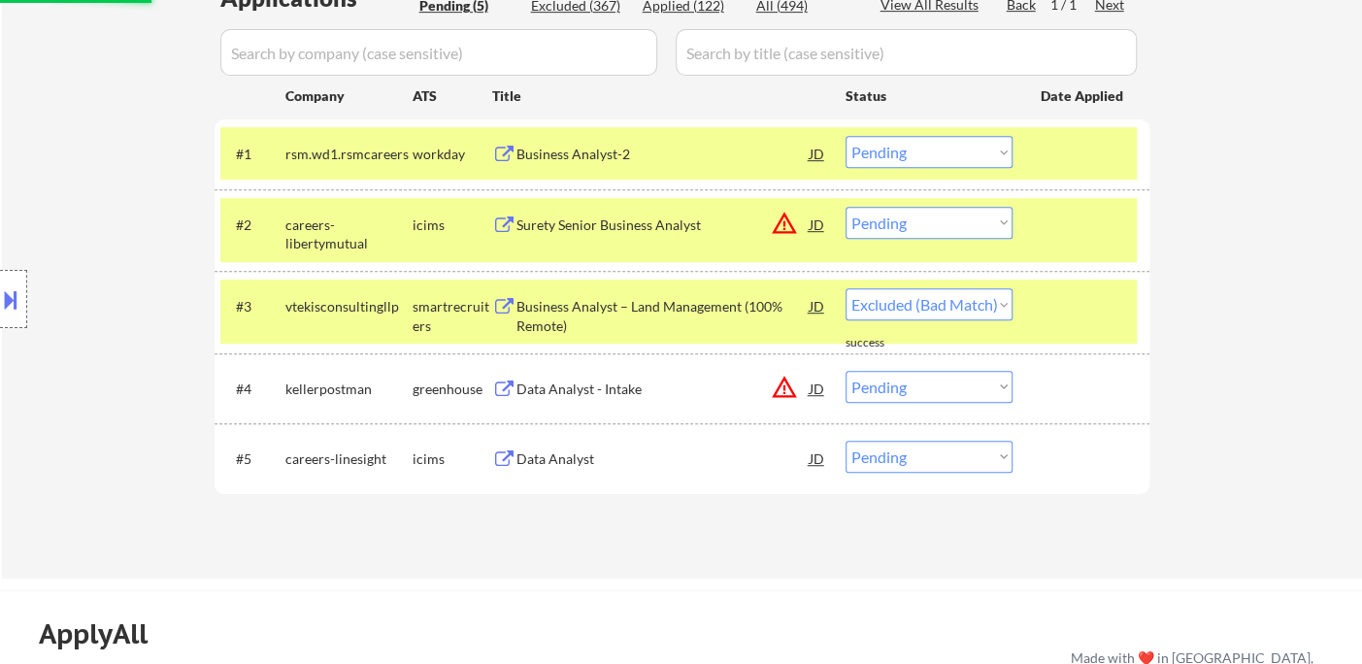
select select ""pending""
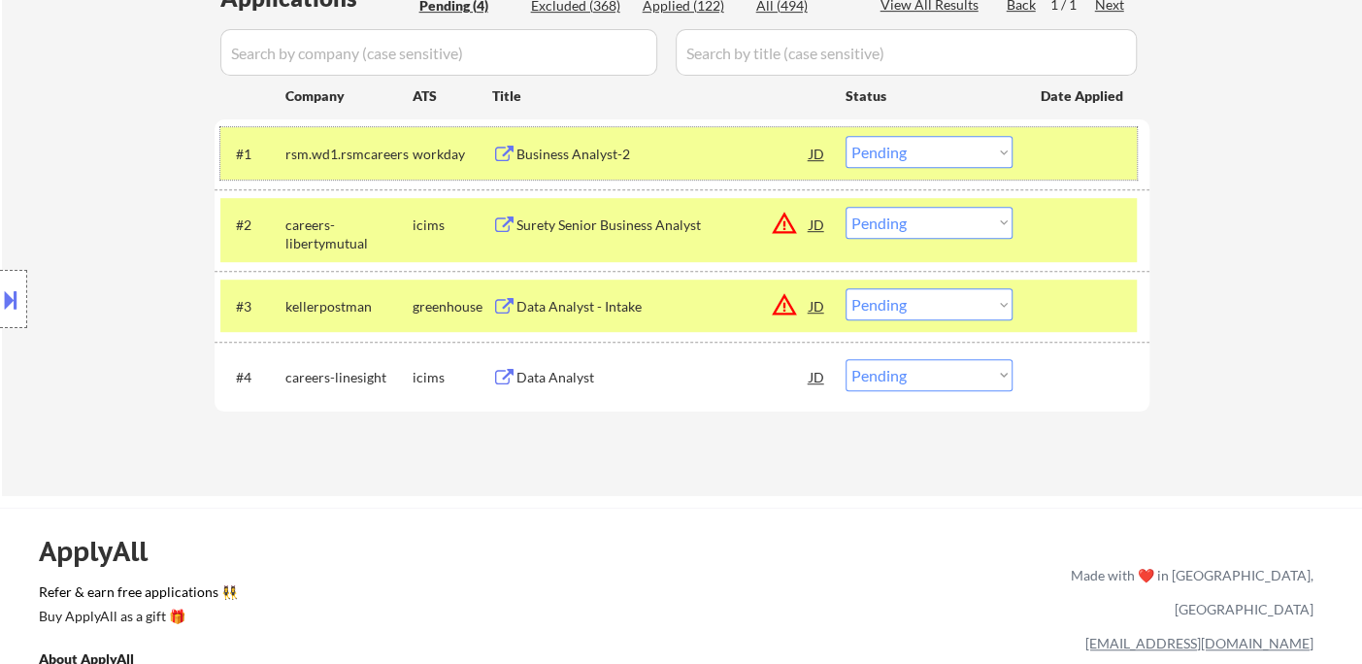
click at [899, 130] on div "#1 rsm.wd1.rsmcareers workday Business Analyst-2 JD warning_amber Choose an opt…" at bounding box center [678, 153] width 916 height 52
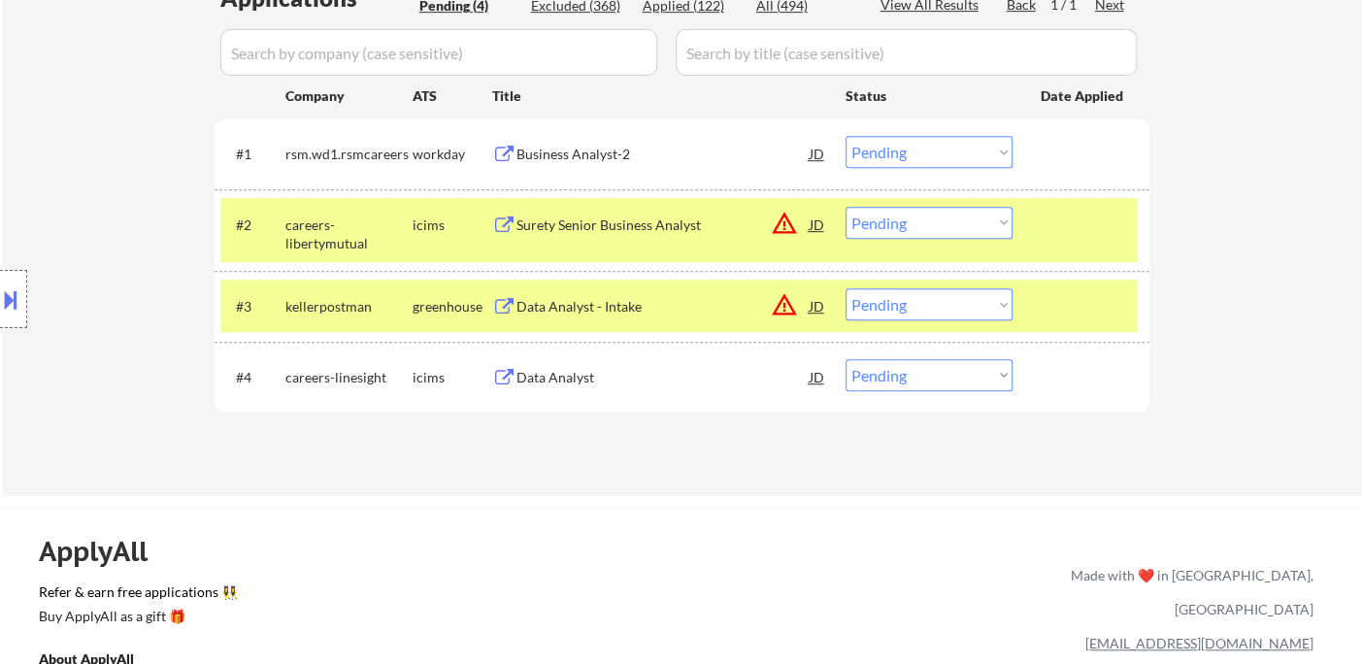
drag, startPoint x: 909, startPoint y: 153, endPoint x: 918, endPoint y: 166, distance: 15.9
click at [909, 153] on select "Choose an option... Pending Applied Excluded (Questions) Excluded (Expired) Exc…" at bounding box center [929, 152] width 167 height 32
click at [846, 136] on select "Choose an option... Pending Applied Excluded (Questions) Excluded (Expired) Exc…" at bounding box center [929, 152] width 167 height 32
click at [645, 231] on div "Surety Senior Business Analyst" at bounding box center [662, 225] width 293 height 19
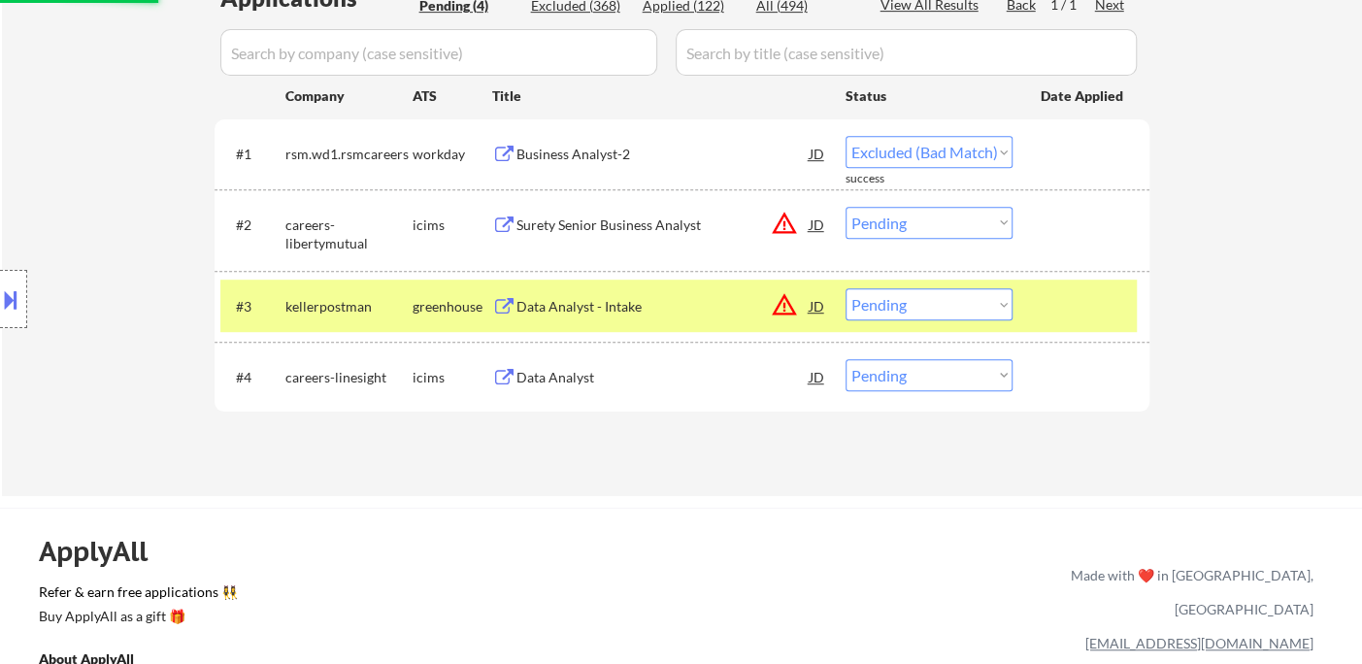
select select ""pending""
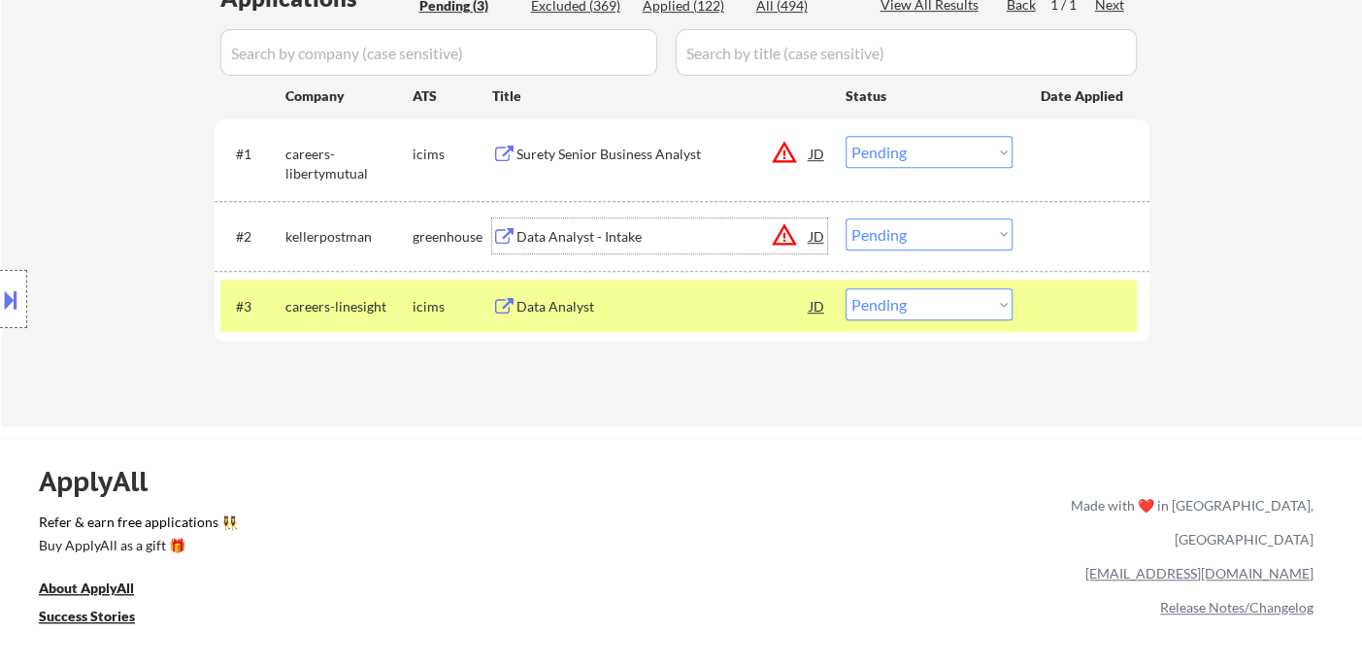
click at [581, 316] on div "Data Analyst" at bounding box center [662, 305] width 293 height 35
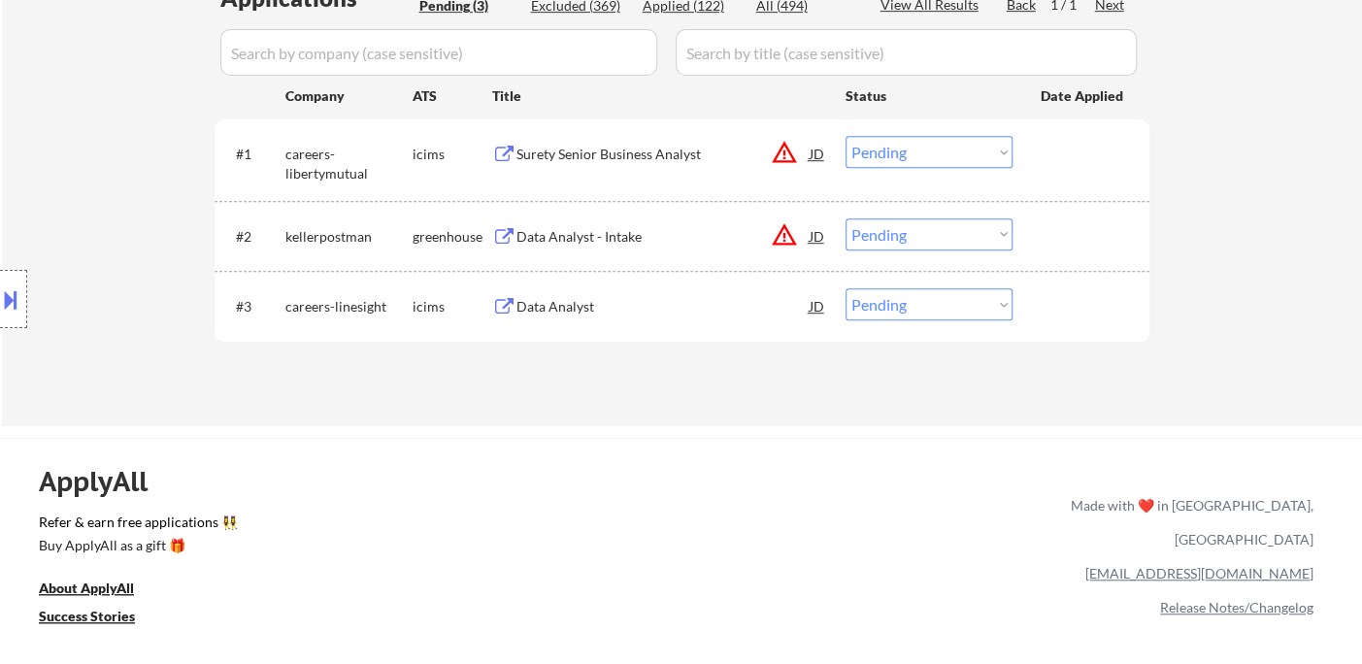
click at [903, 231] on select "Choose an option... Pending Applied Excluded (Questions) Excluded (Expired) Exc…" at bounding box center [929, 234] width 167 height 32
click at [846, 218] on select "Choose an option... Pending Applied Excluded (Questions) Excluded (Expired) Exc…" at bounding box center [929, 234] width 167 height 32
click at [549, 316] on div "Data Analyst" at bounding box center [662, 305] width 293 height 35
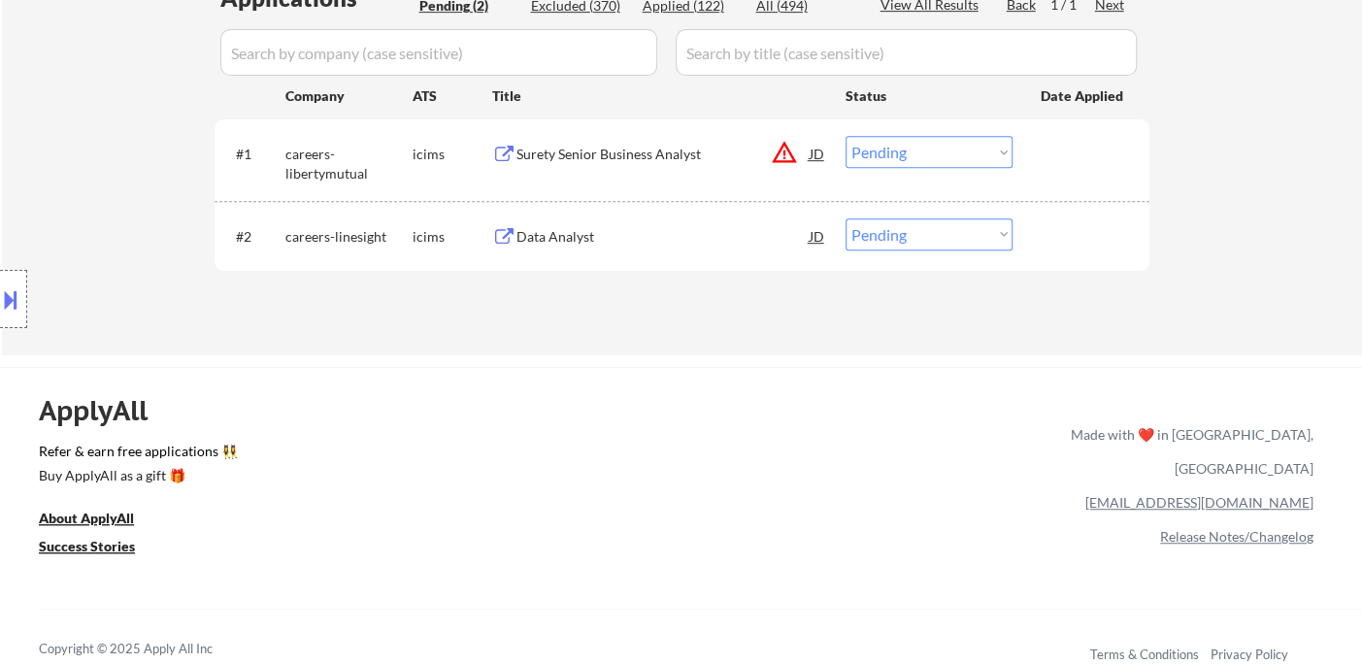
click at [906, 236] on select "Choose an option... Pending Applied Excluded (Questions) Excluded (Expired) Exc…" at bounding box center [929, 234] width 167 height 32
click at [846, 218] on select "Choose an option... Pending Applied Excluded (Questions) Excluded (Expired) Exc…" at bounding box center [929, 234] width 167 height 32
click at [692, 278] on div "Applications Pending (2) Excluded (370) Applied (122) All (494) View All Result…" at bounding box center [682, 150] width 935 height 337
click at [854, 240] on select "Choose an option... Pending Applied Excluded (Questions) Excluded (Expired) Exc…" at bounding box center [929, 234] width 167 height 32
select select ""excluded__bad_match_""
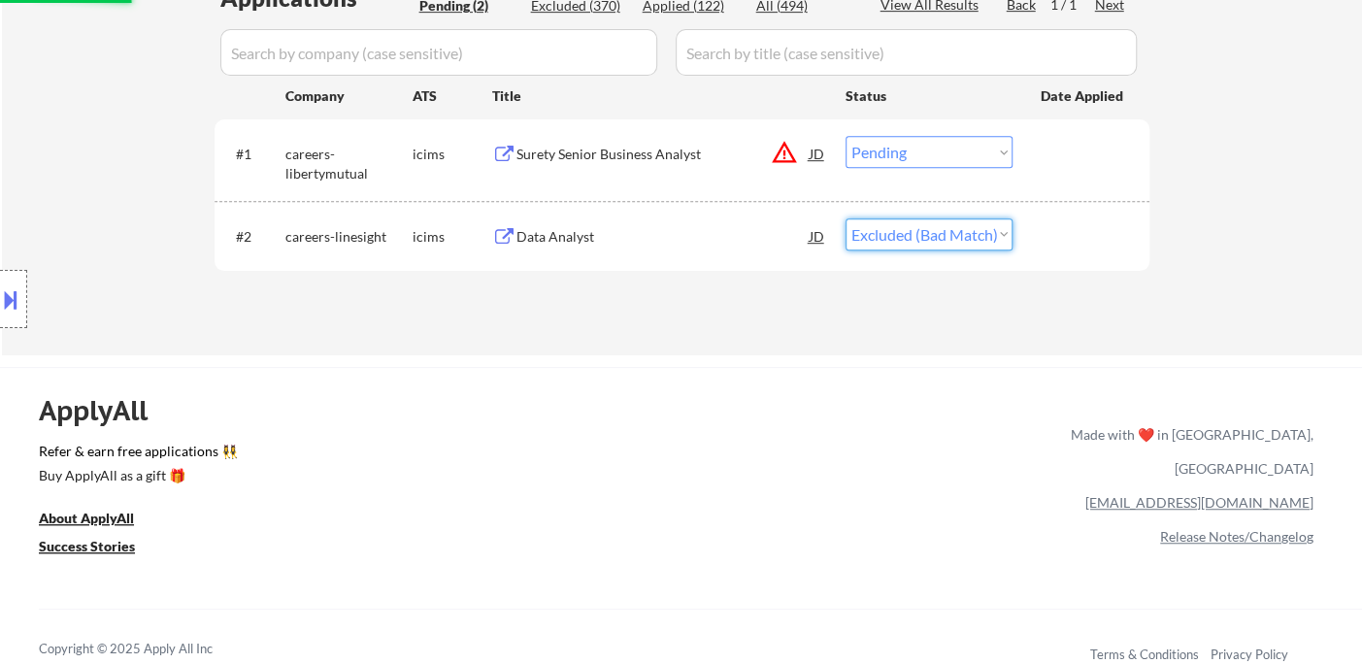
click at [846, 218] on select "Choose an option... Pending Applied Excluded (Questions) Excluded (Expired) Exc…" at bounding box center [929, 234] width 167 height 32
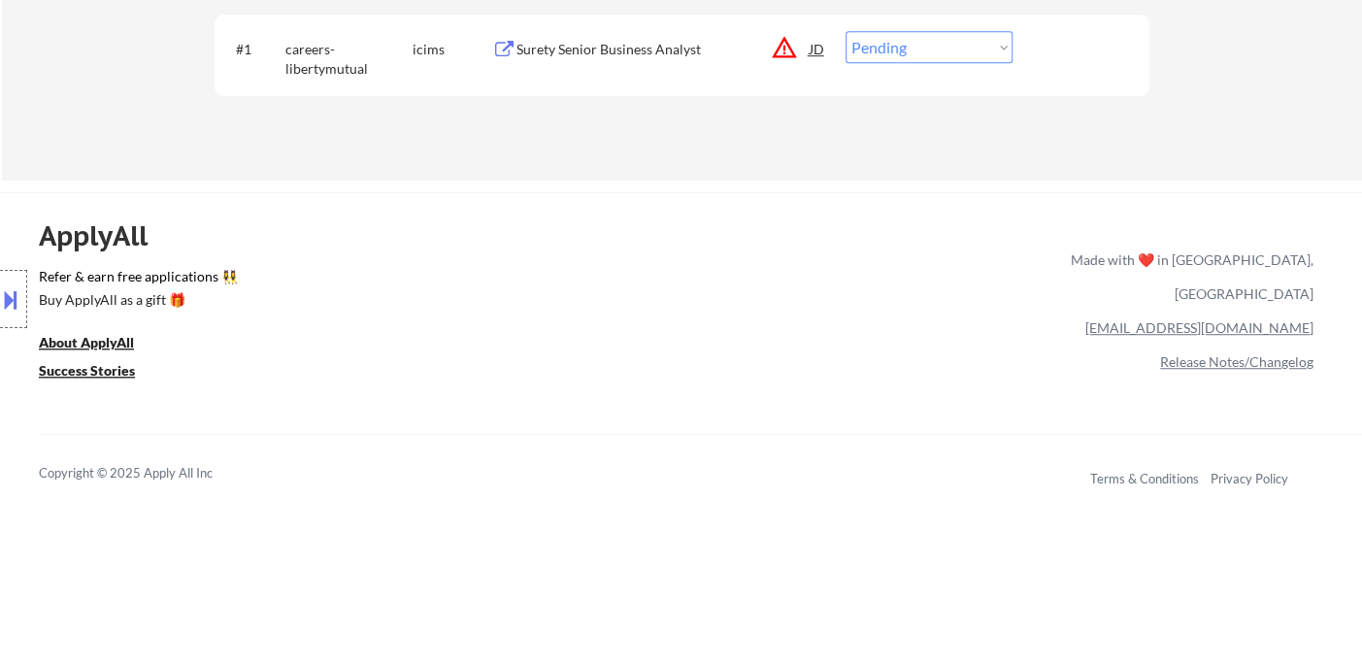
scroll to position [647, 0]
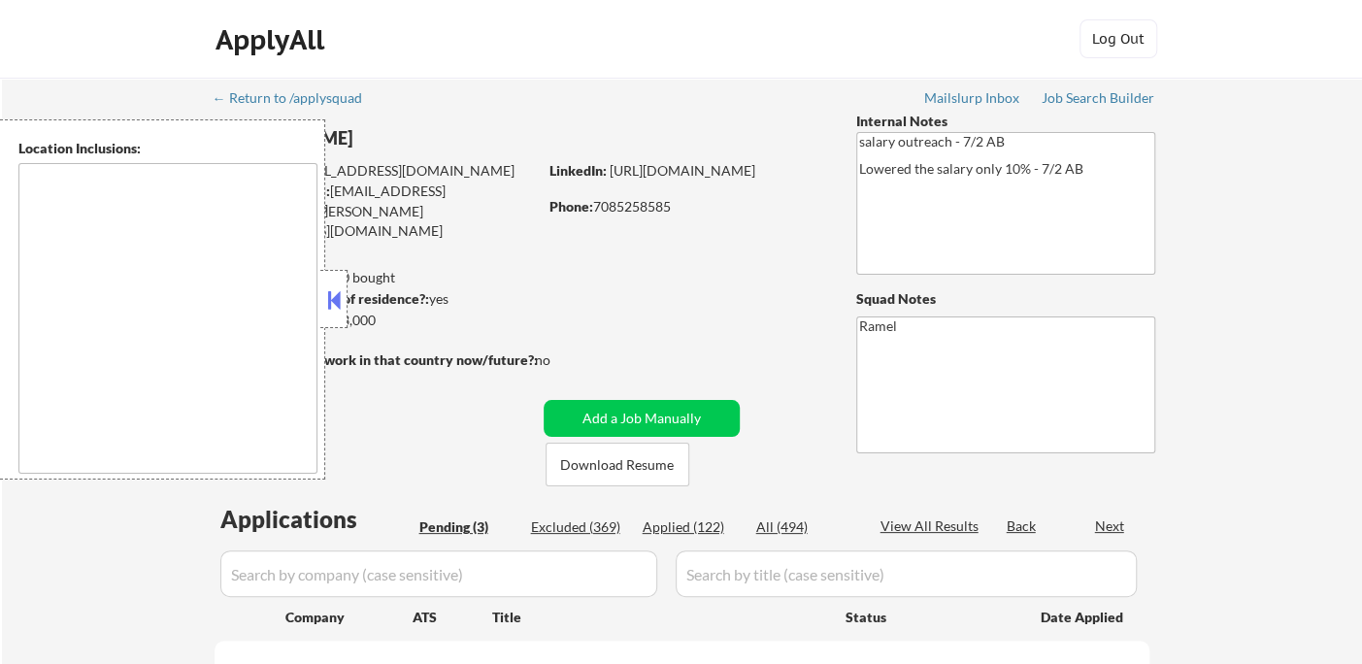
select select ""pending""
type textarea "Chicago, IL Oak Park, IL Cicero, IL Berwyn, IL Evanston, IL Skokie, IL Oak Lawn…"
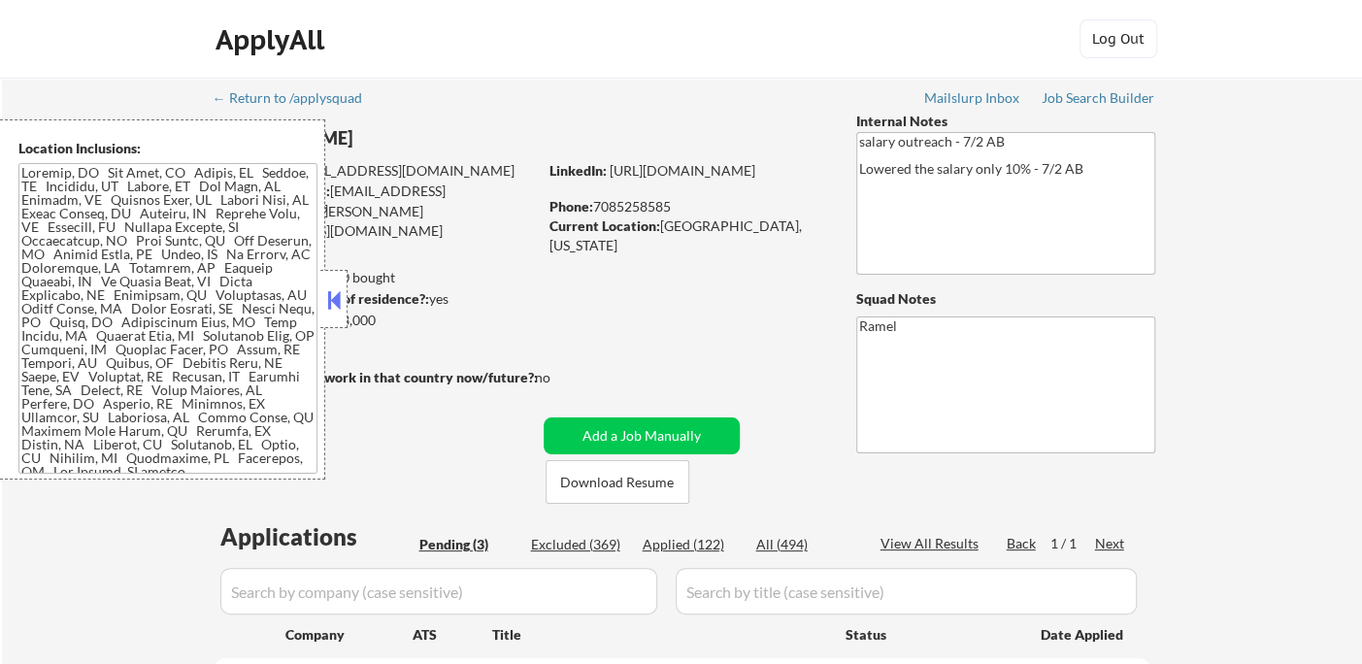
click at [331, 290] on button at bounding box center [333, 299] width 21 height 29
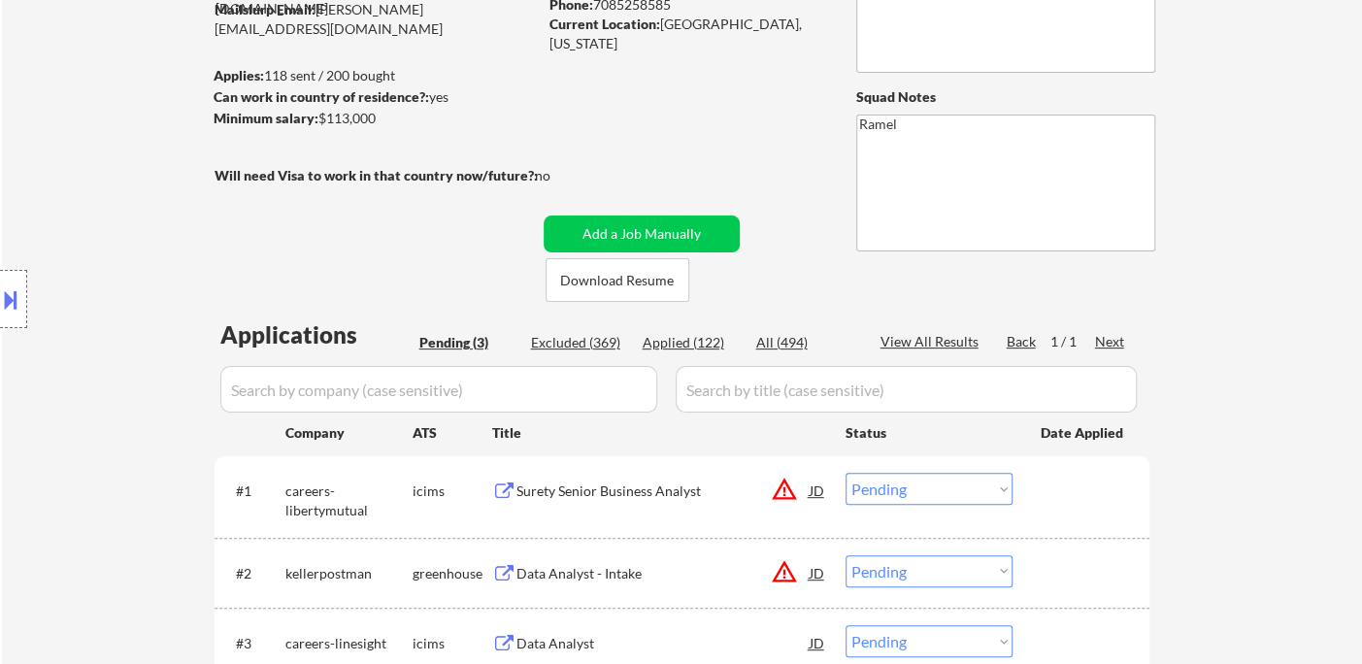
scroll to position [216, 0]
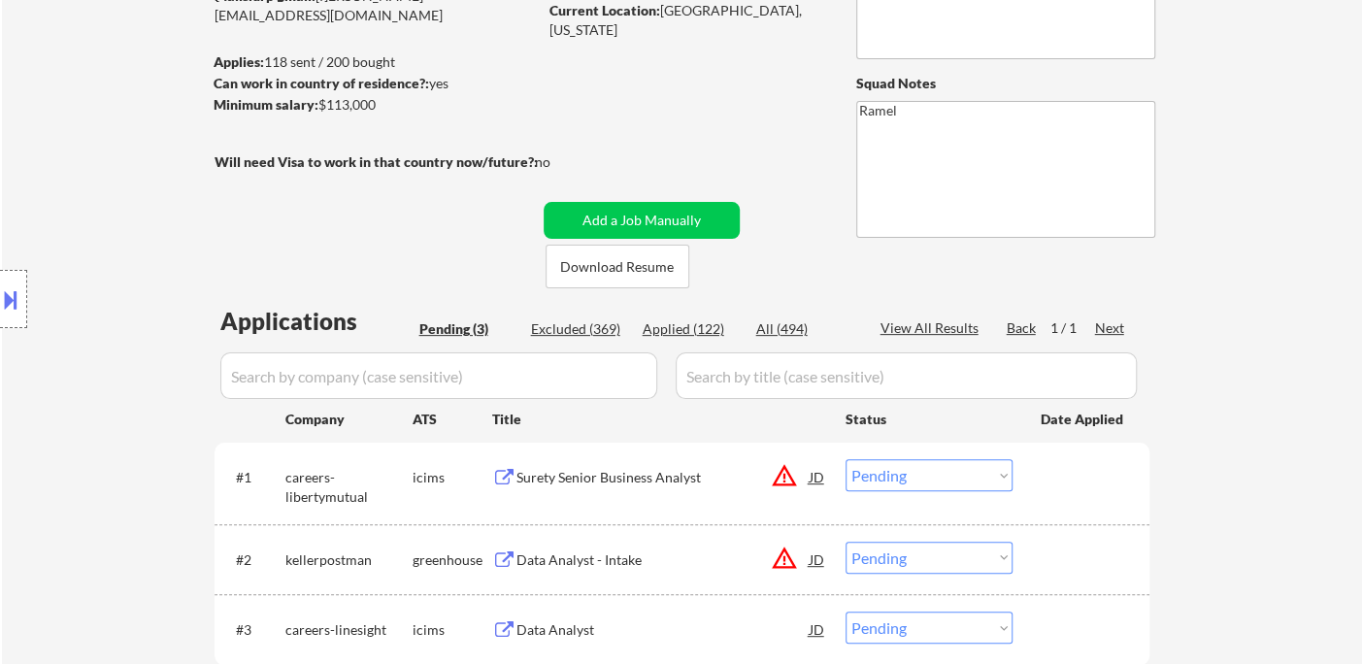
click at [705, 329] on div "Applied (122)" at bounding box center [691, 328] width 97 height 19
select select ""applied""
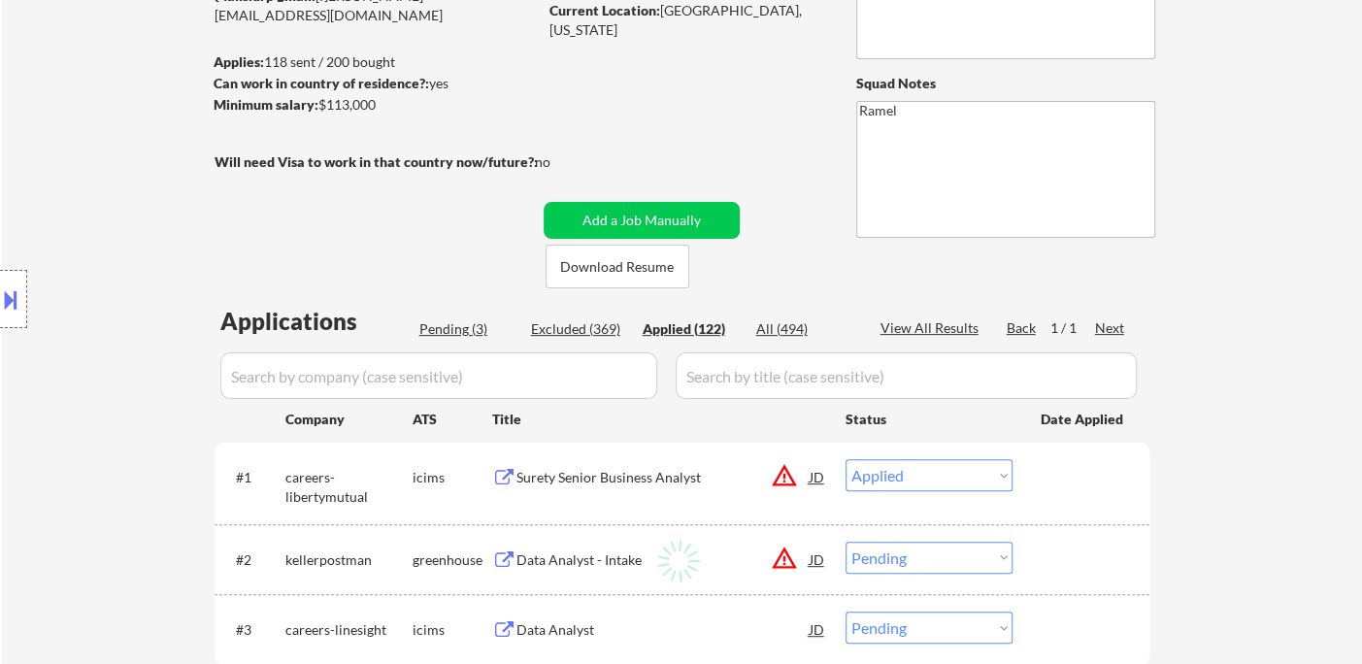
select select ""applied""
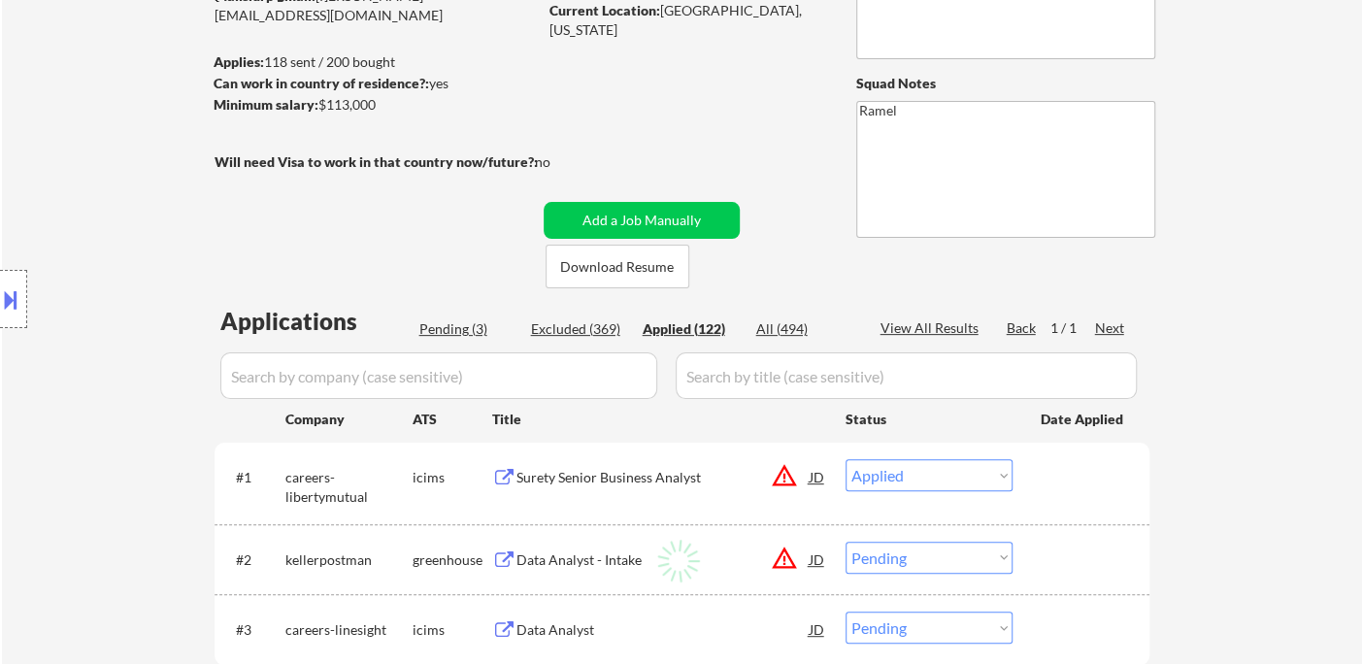
select select ""applied""
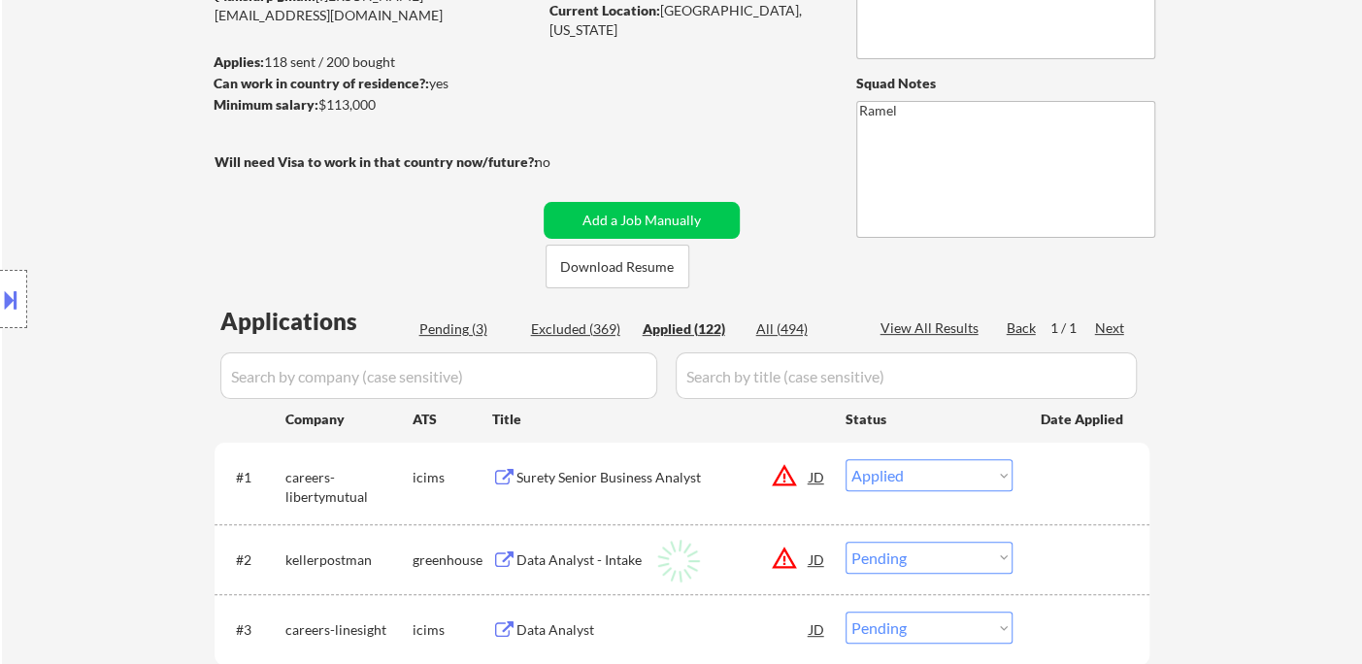
select select ""applied""
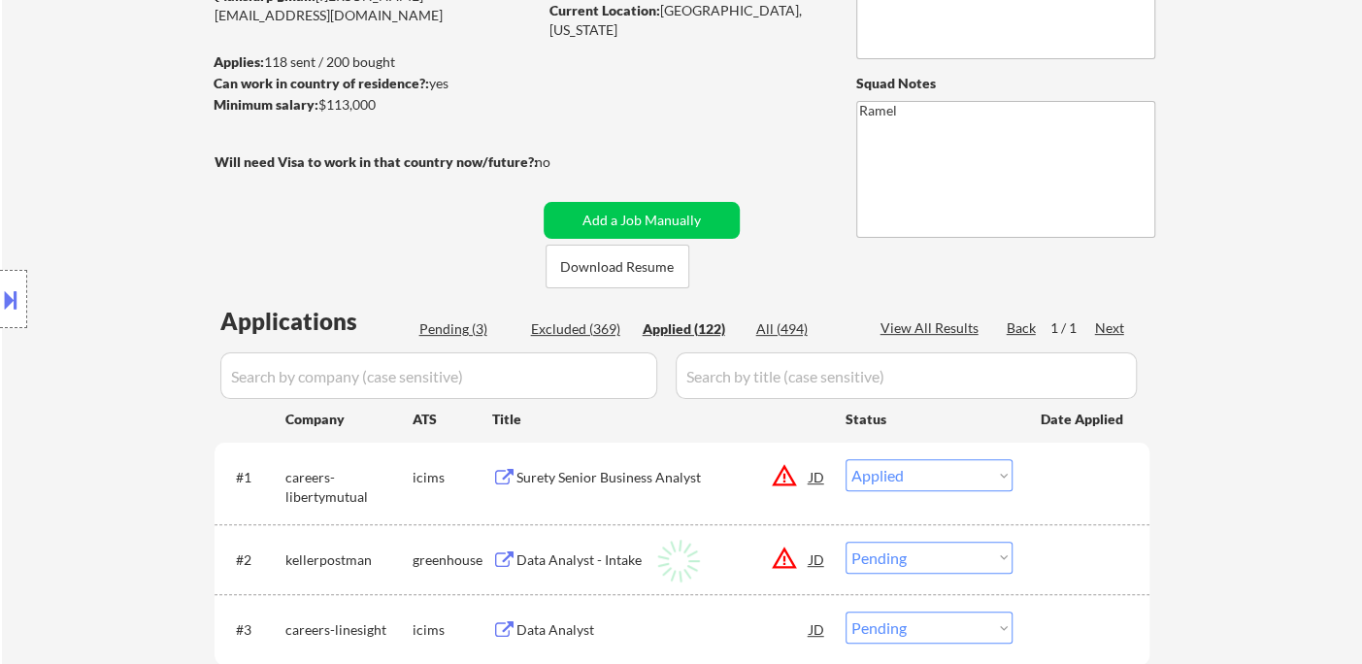
select select ""applied""
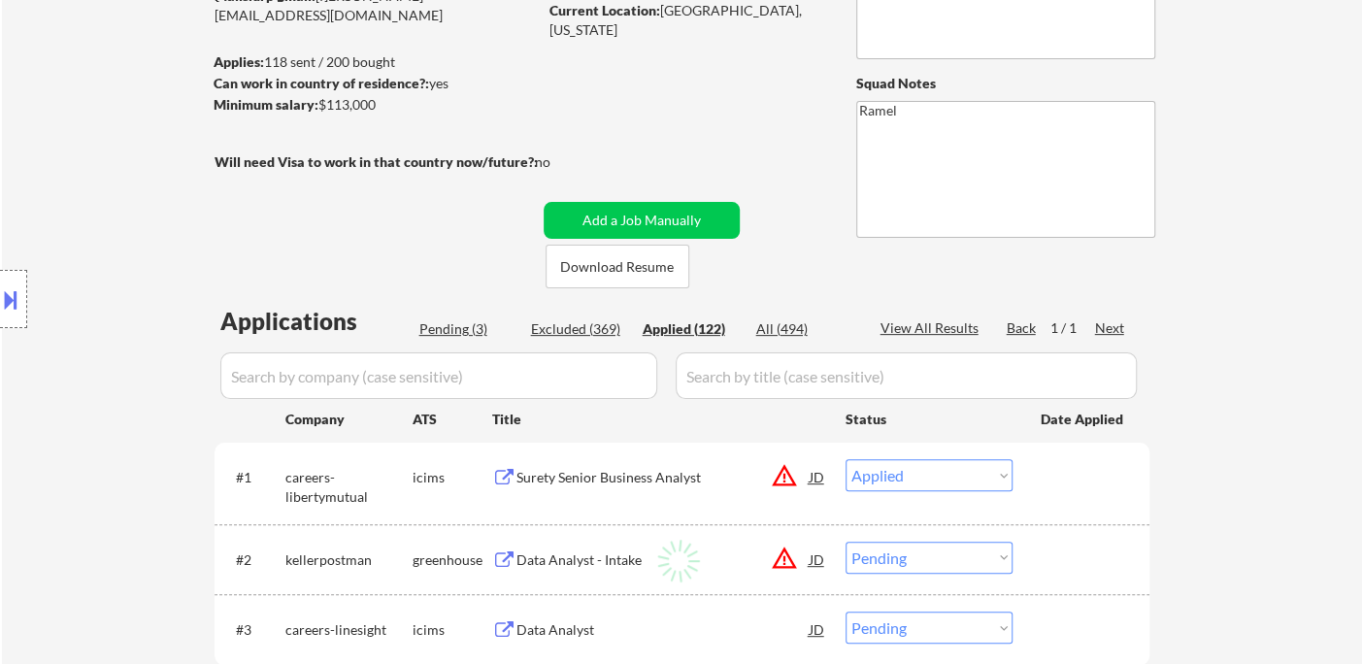
select select ""applied""
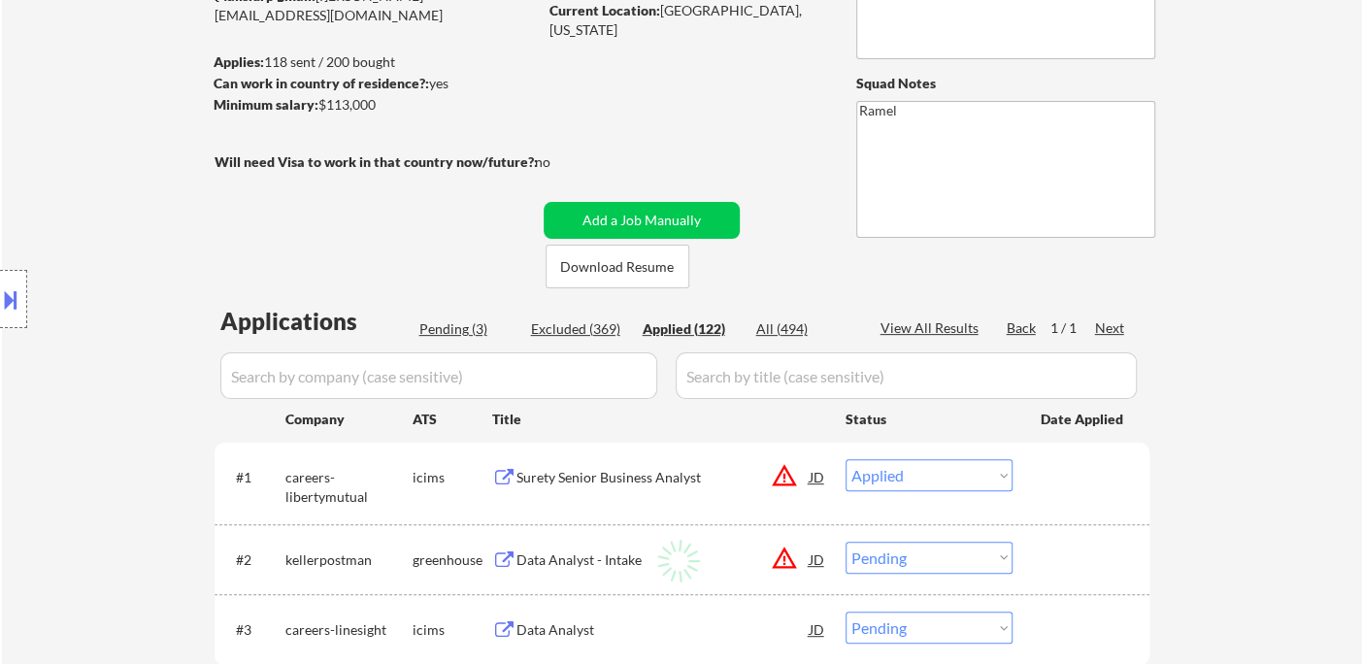
select select ""applied""
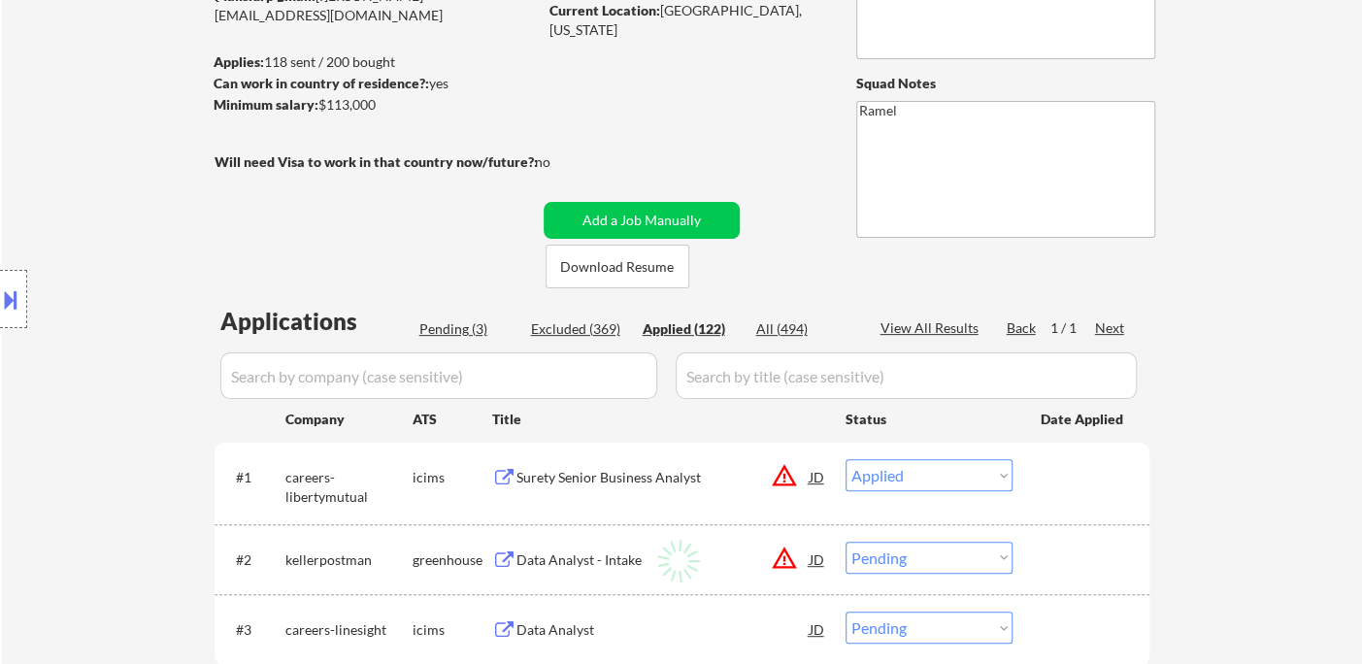
select select ""applied""
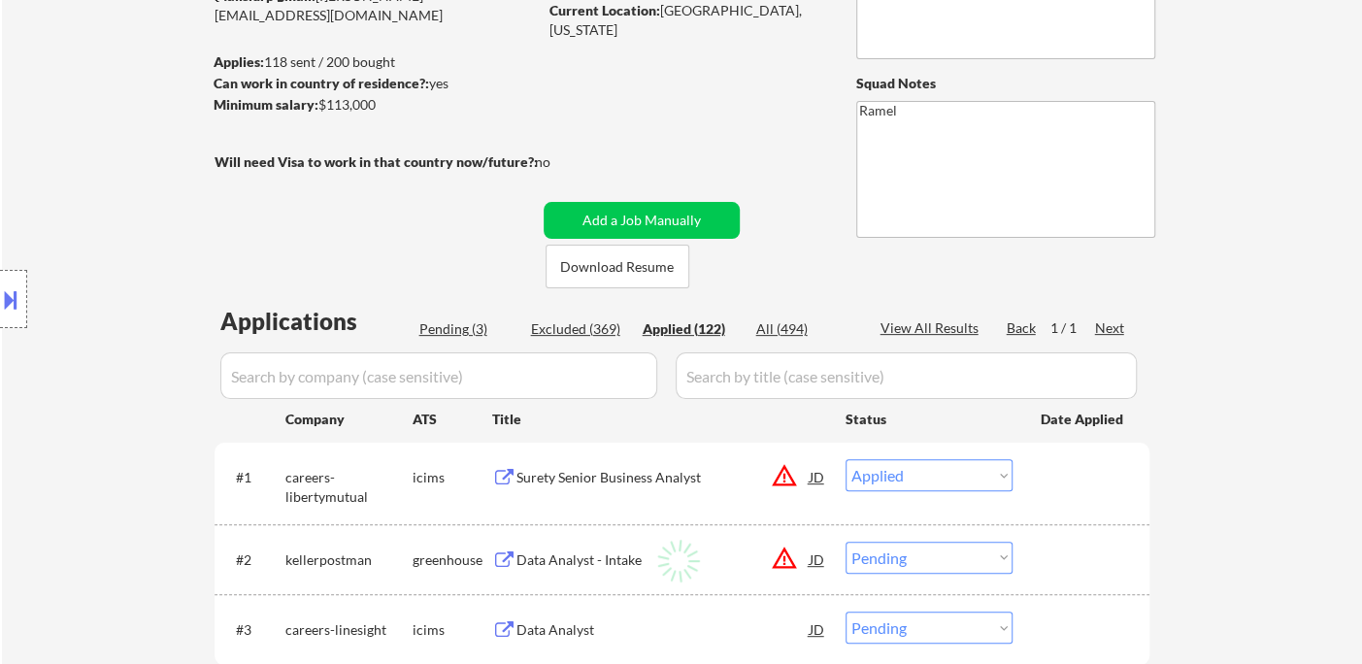
select select ""applied""
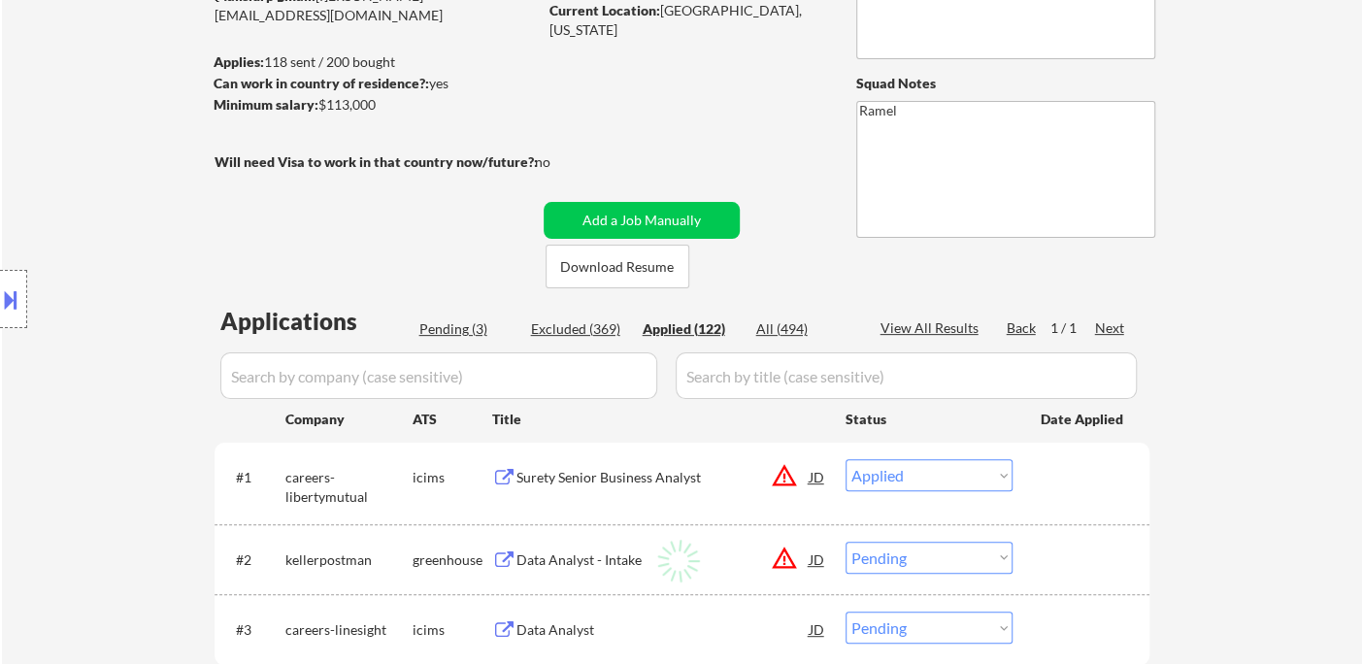
select select ""applied""
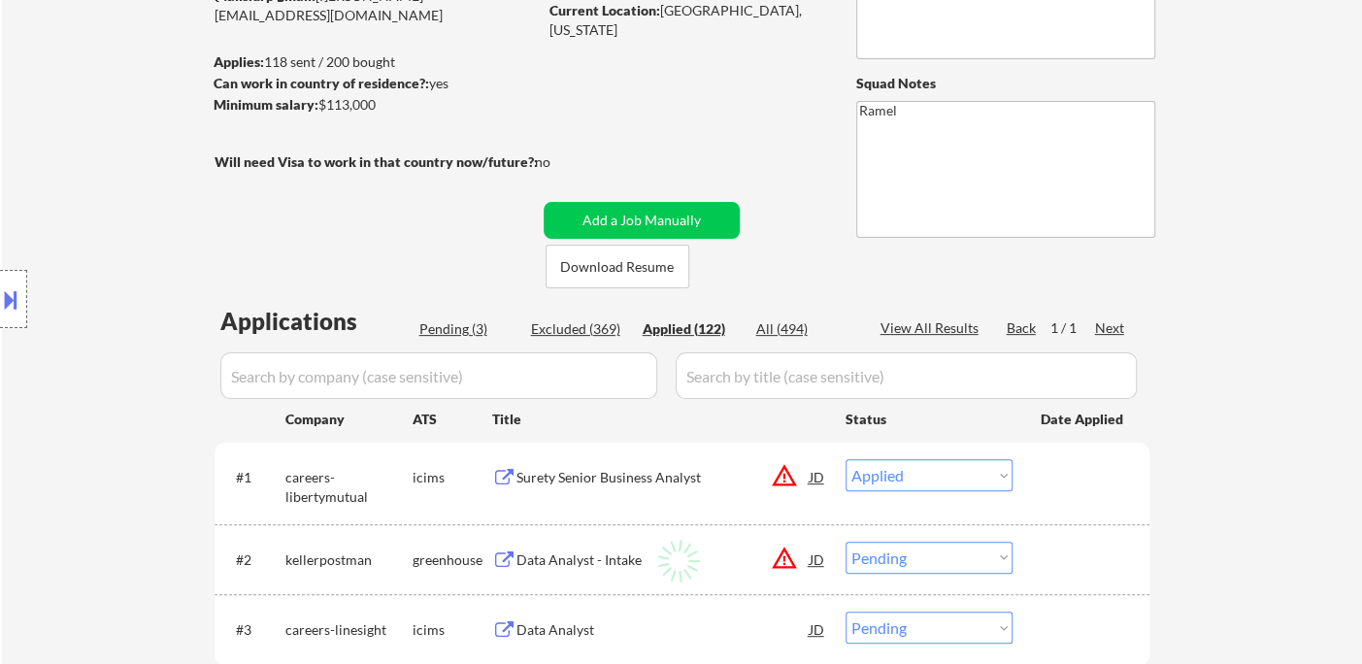
select select ""applied""
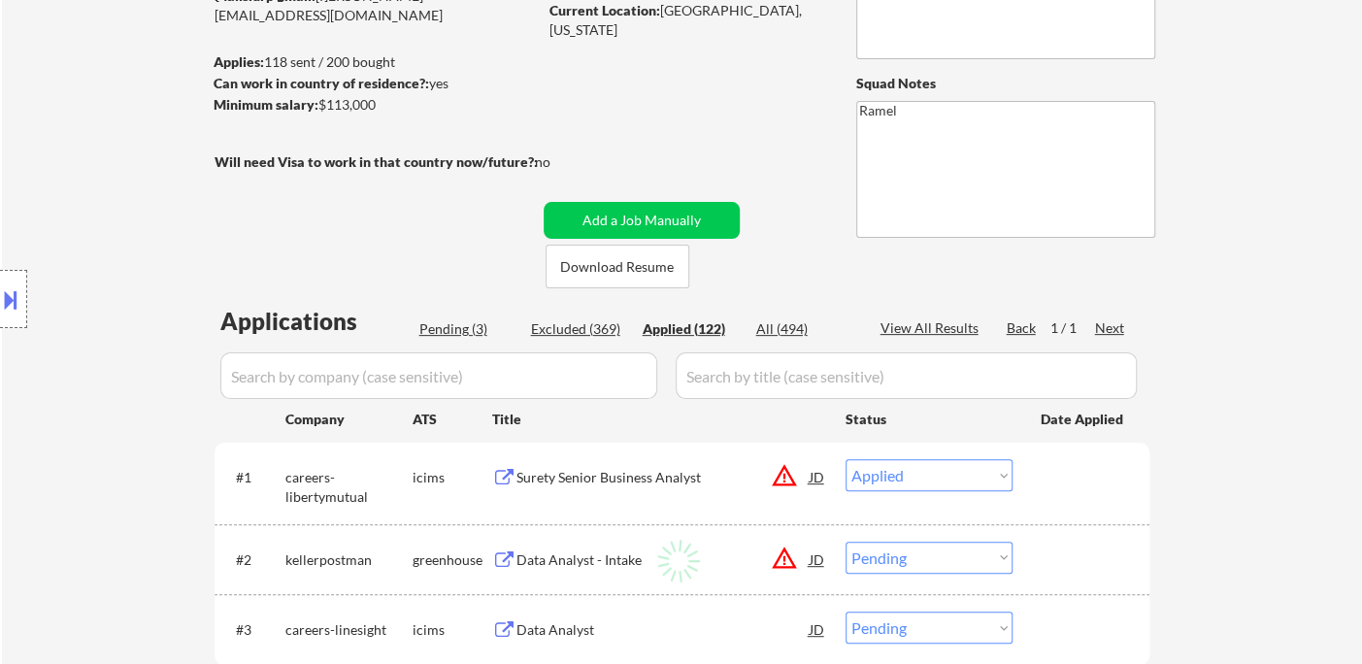
select select ""applied""
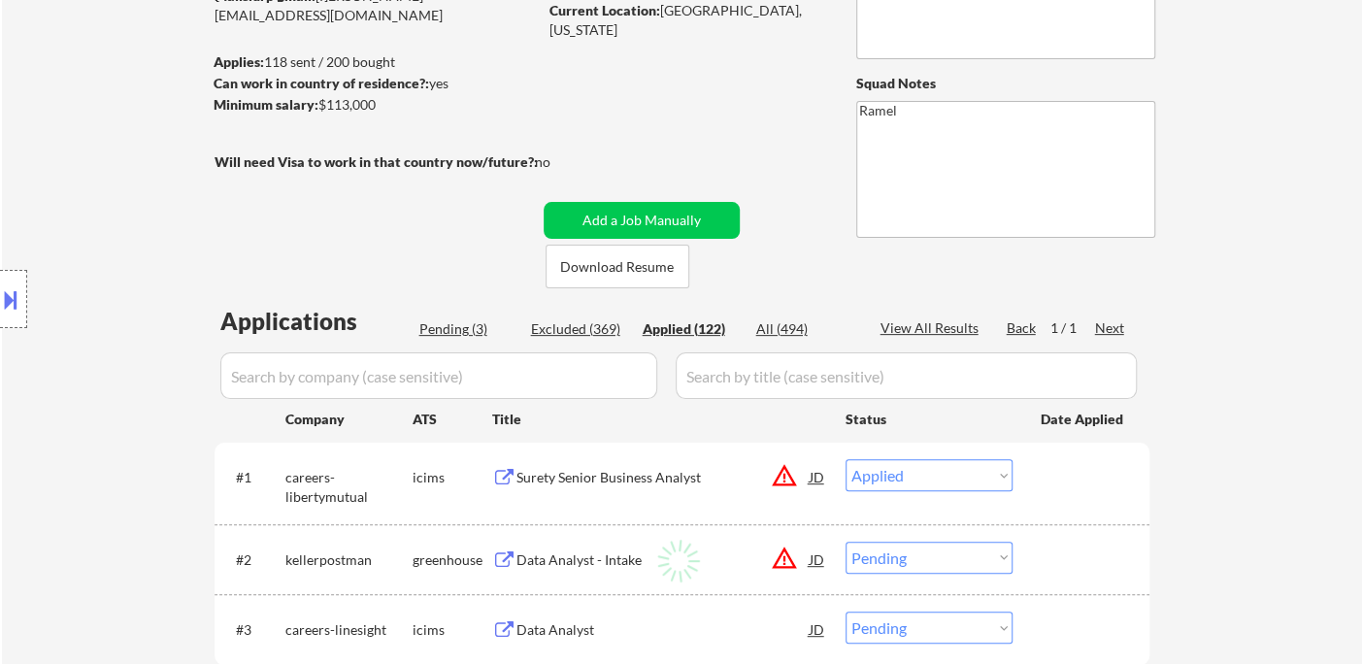
select select ""applied""
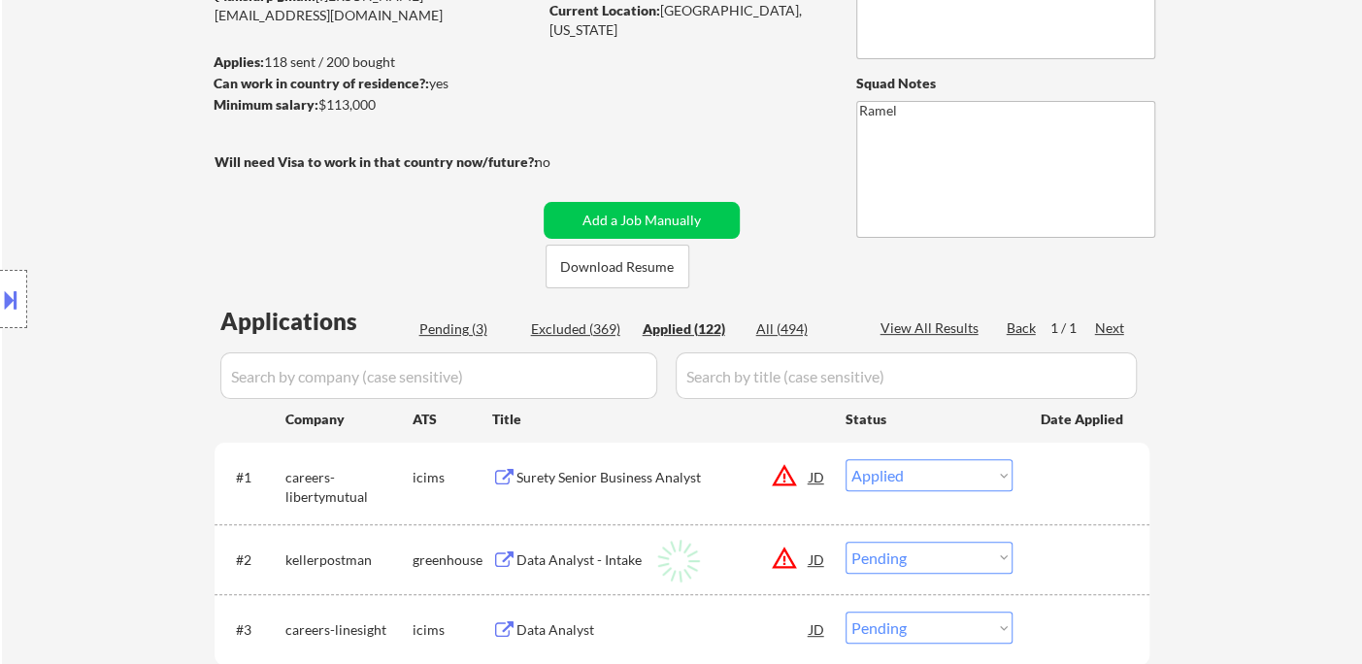
select select ""applied""
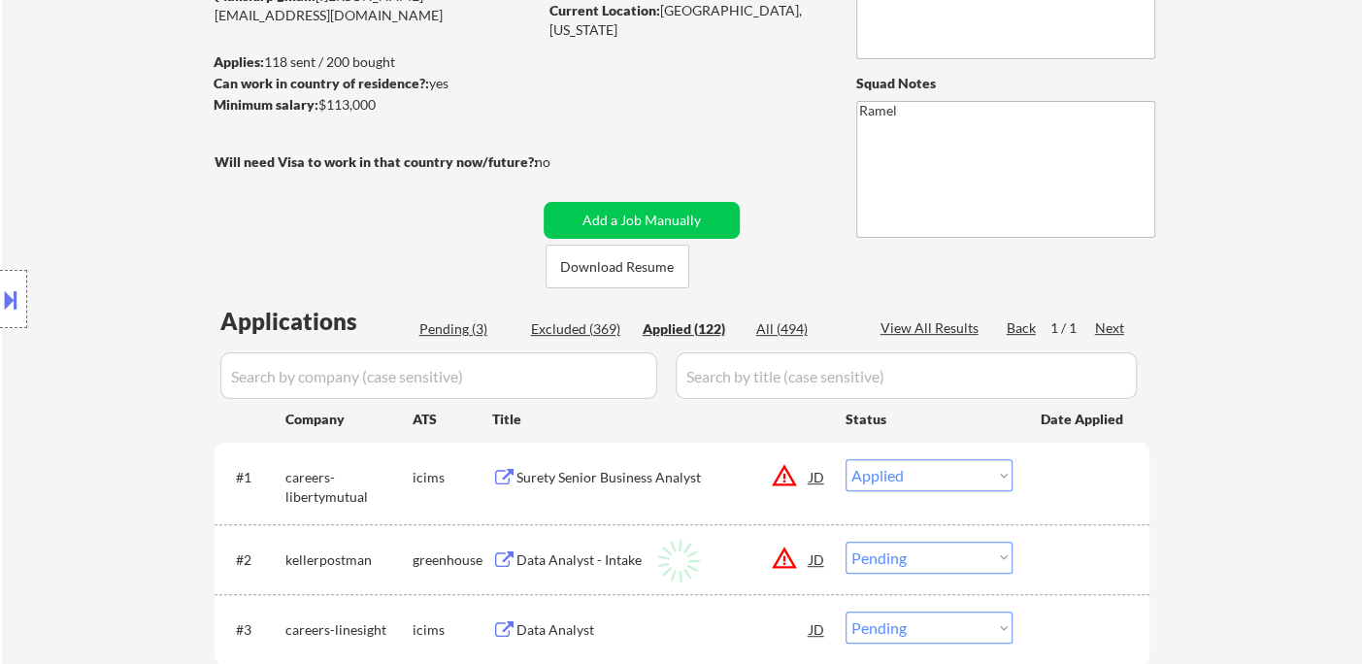
select select ""applied""
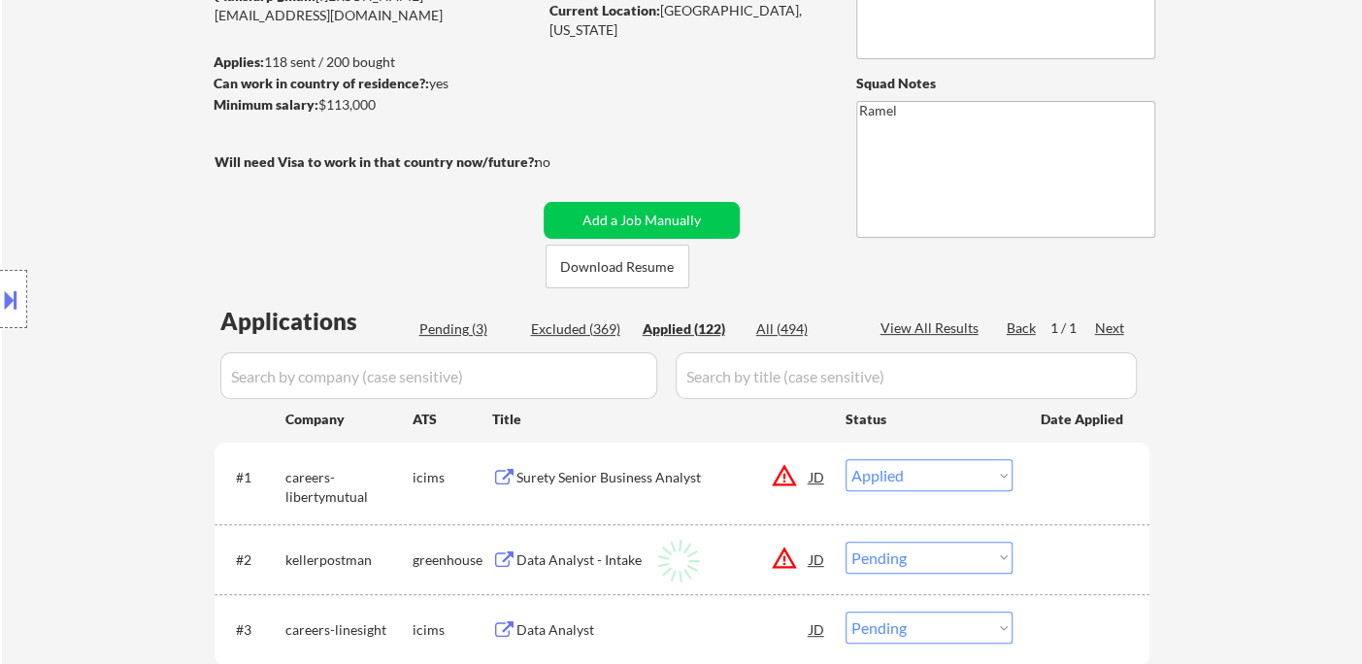
select select ""applied""
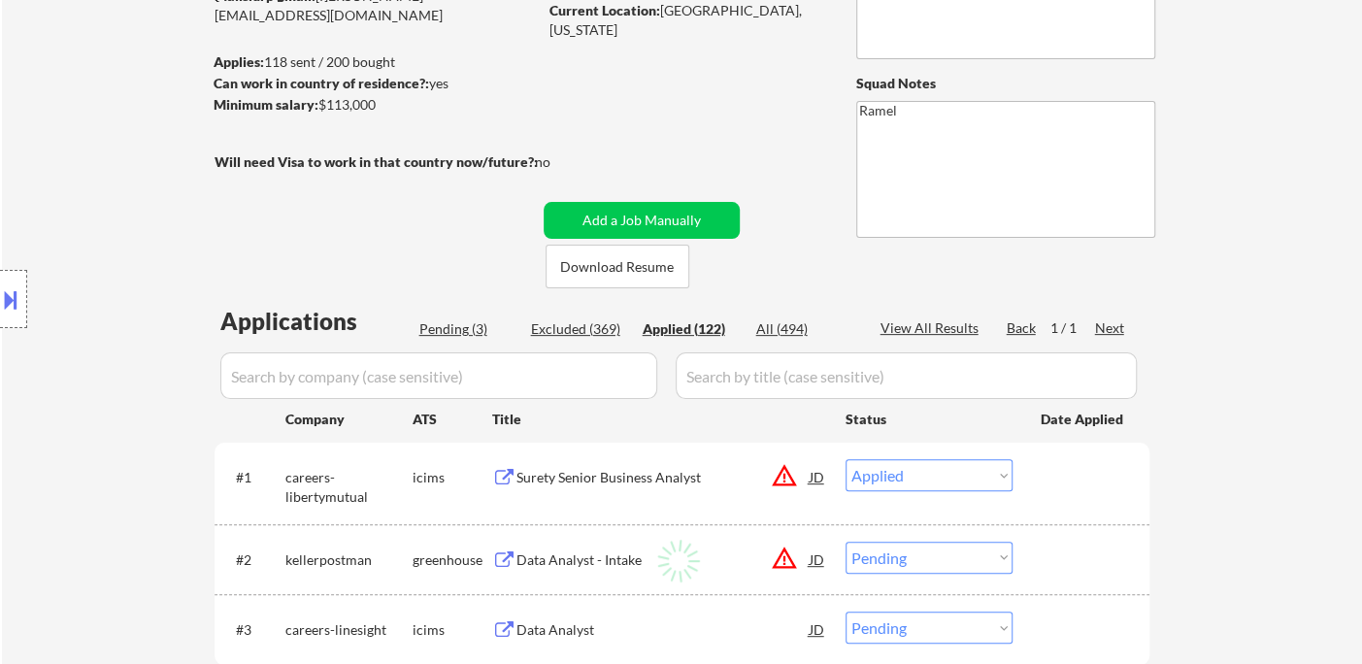
select select ""applied""
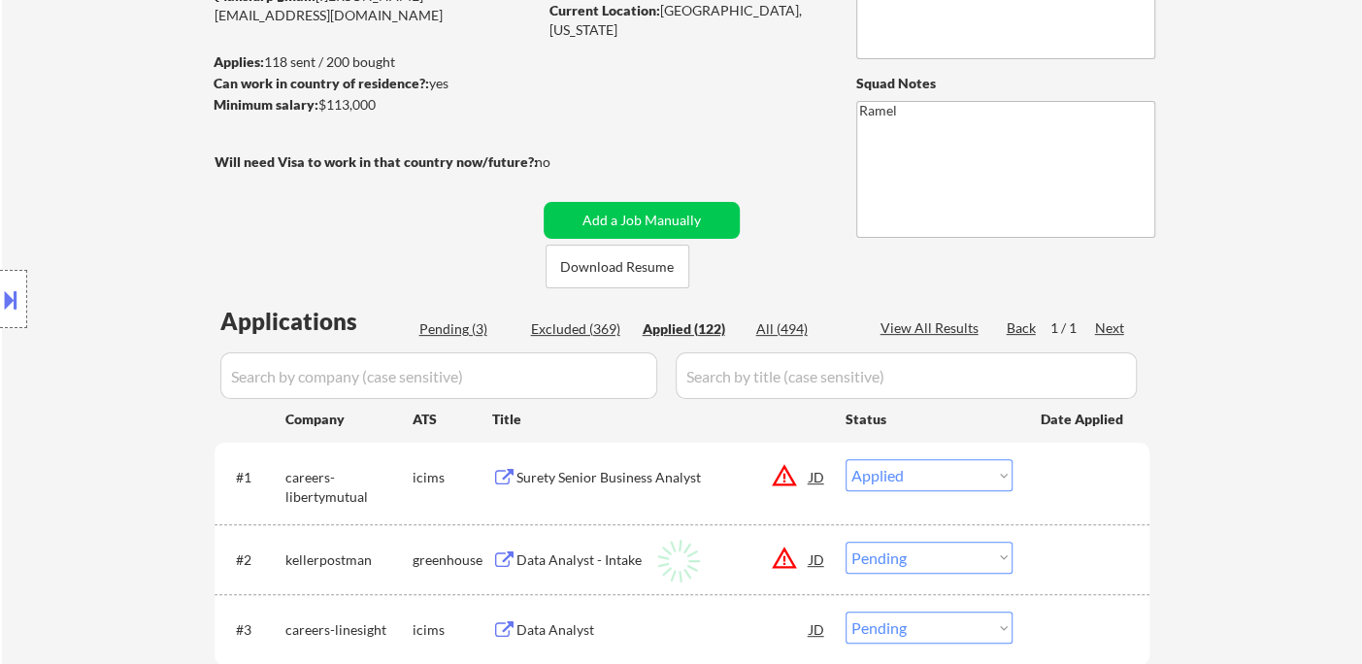
select select ""applied""
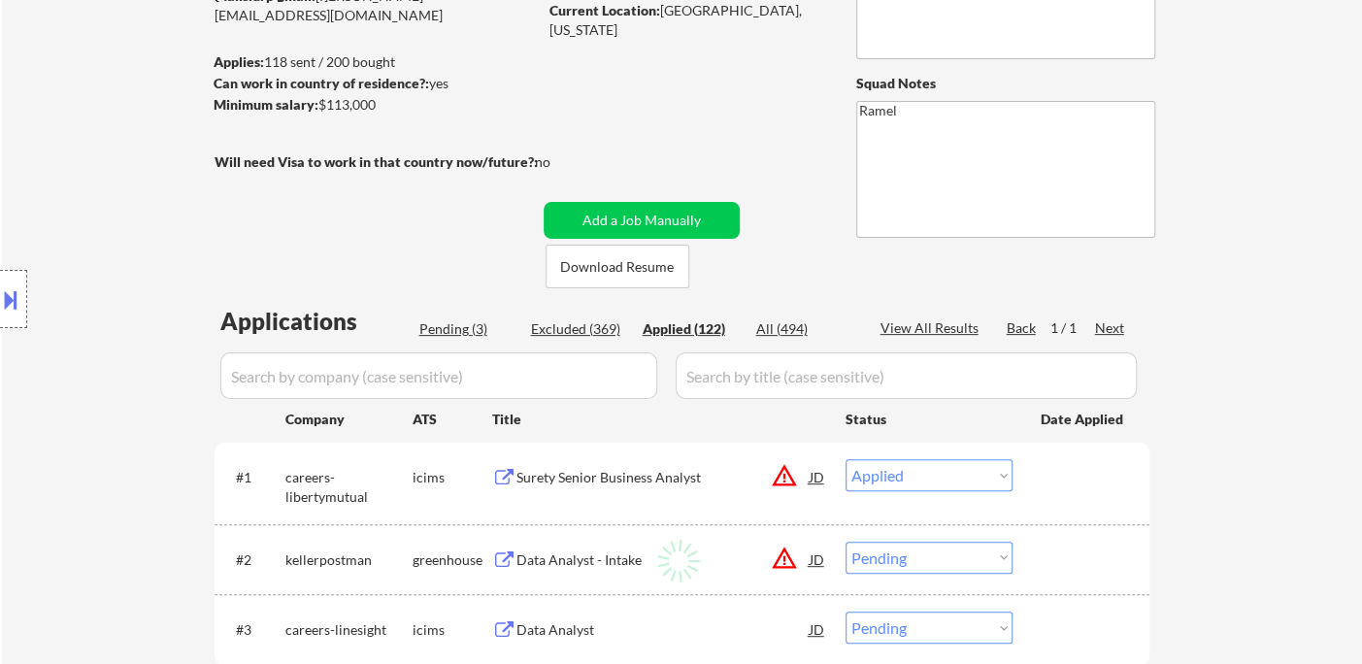
select select ""applied""
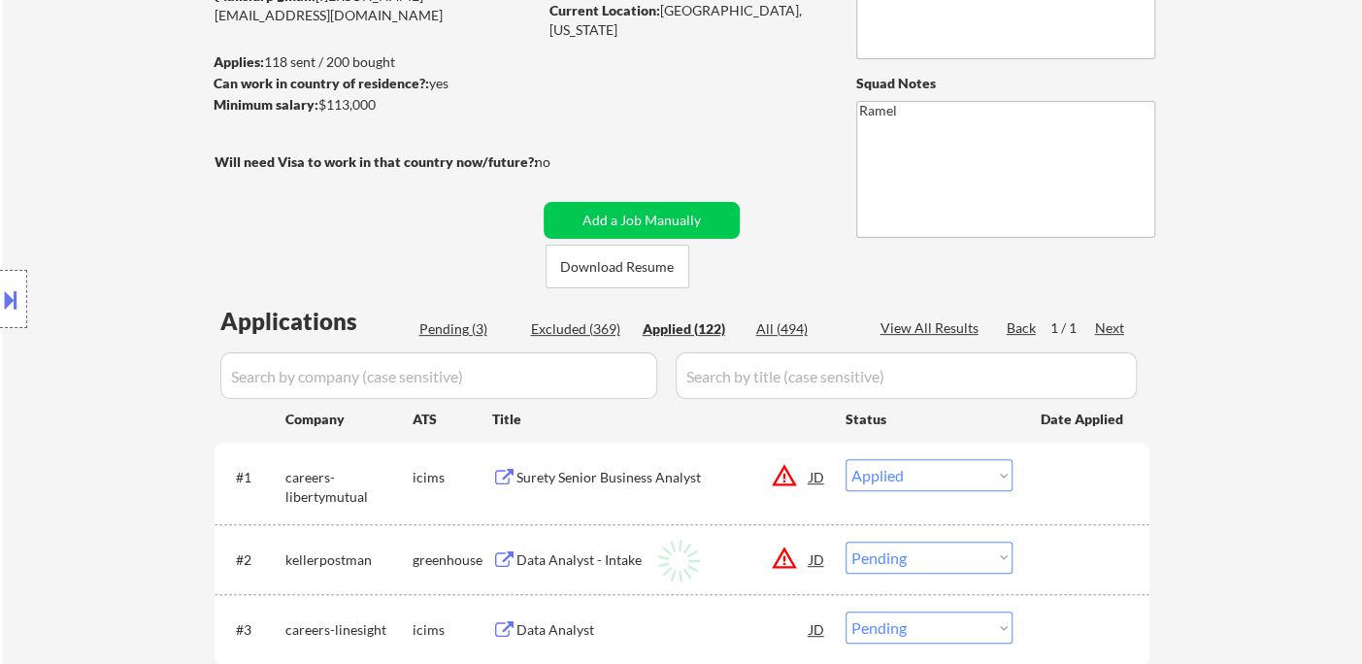
select select ""applied""
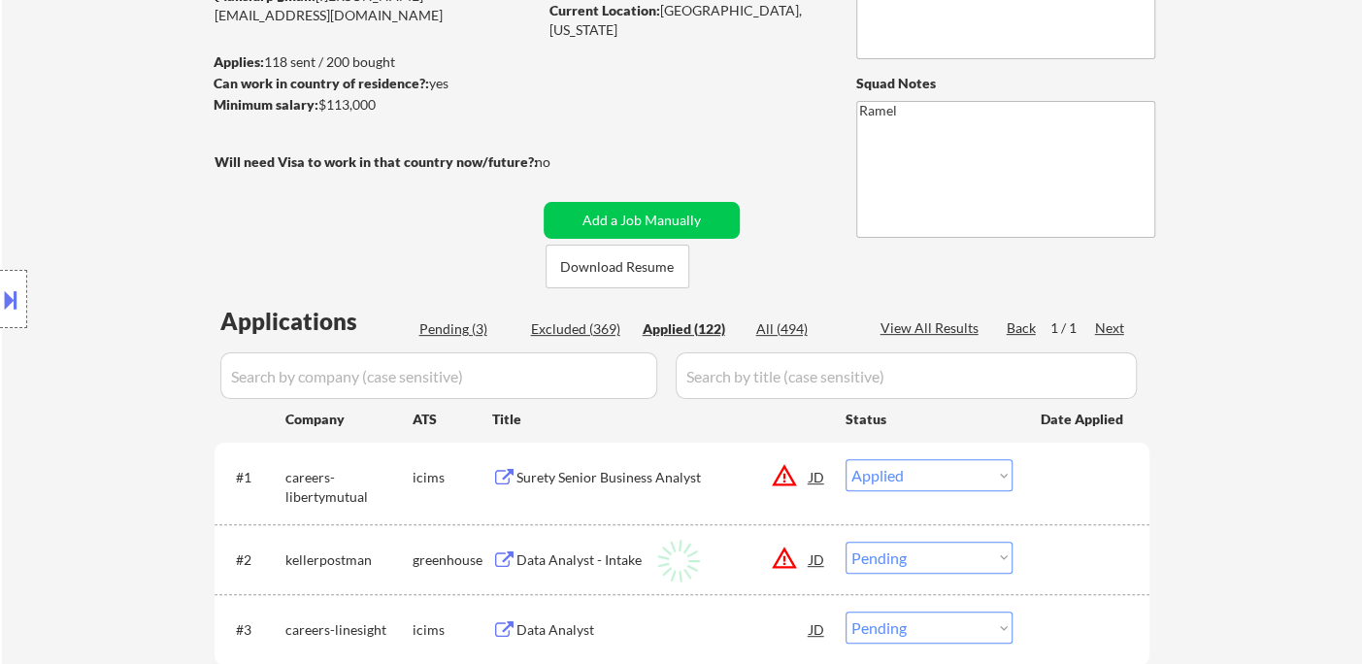
select select ""applied""
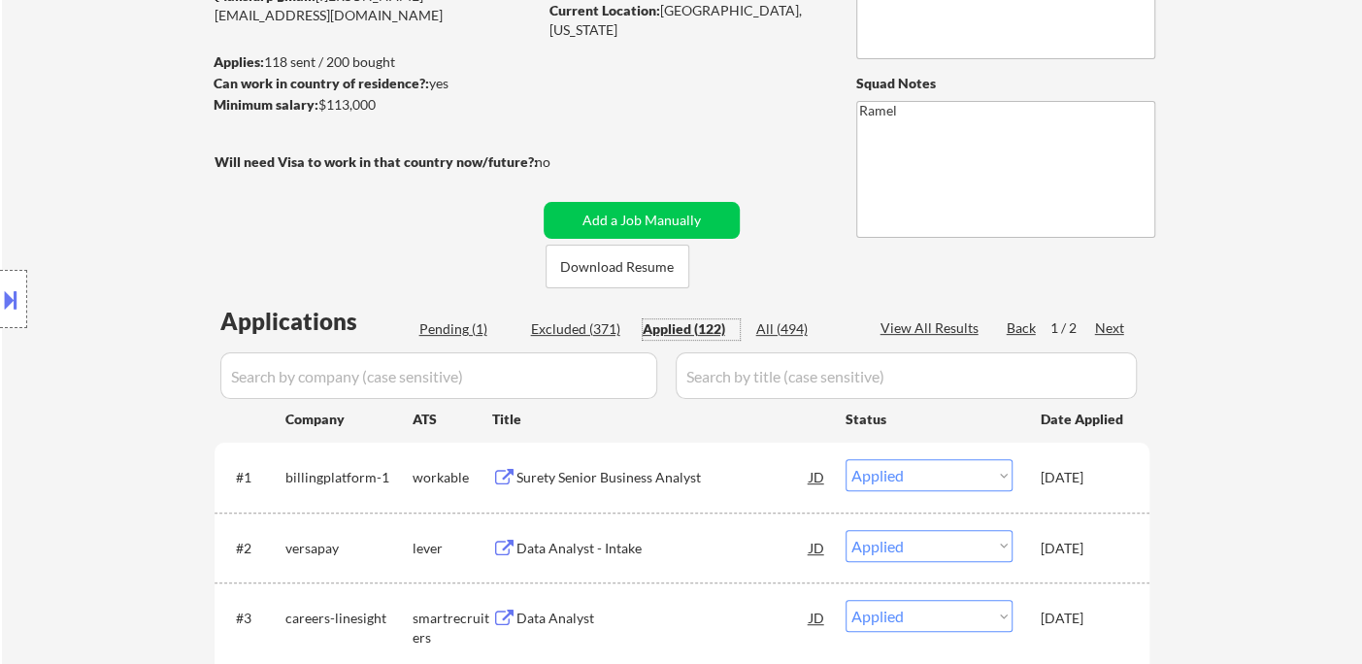
drag, startPoint x: 582, startPoint y: 317, endPoint x: 588, endPoint y: 332, distance: 15.7
click at [586, 332] on div "Excluded (371)" at bounding box center [579, 328] width 97 height 19
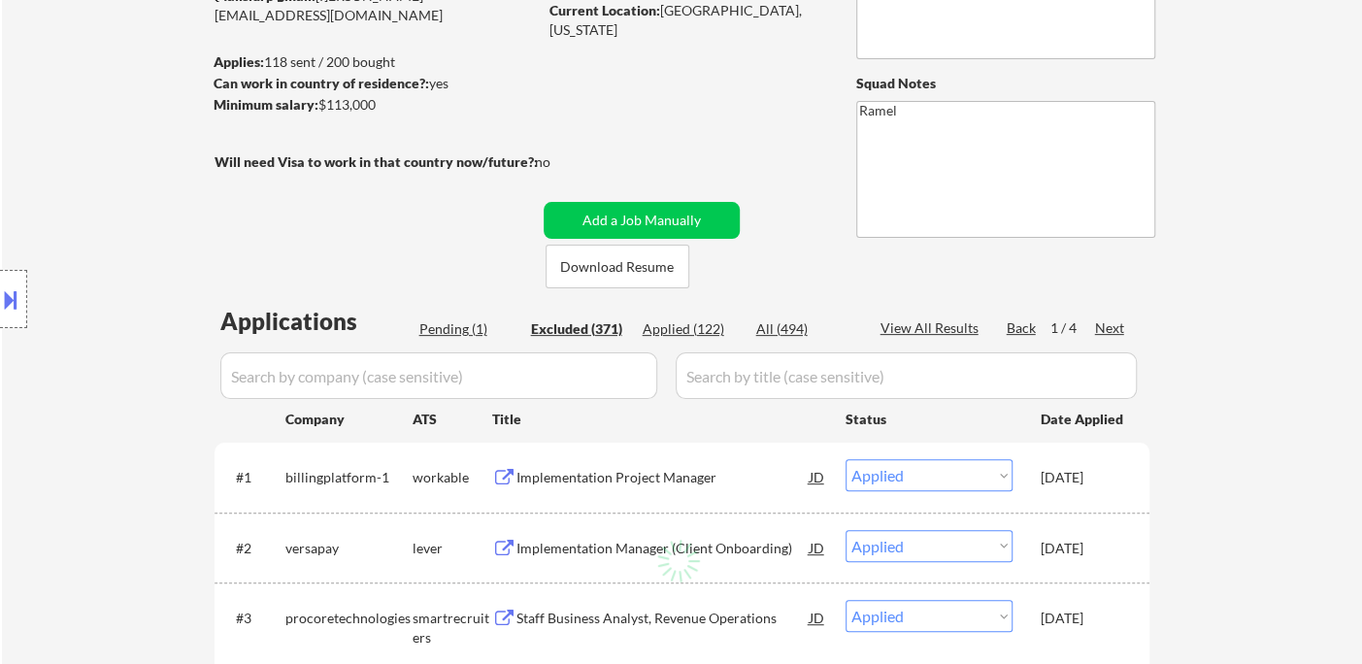
select select ""excluded__location_""
select select ""excluded__bad_match_""
select select ""excluded__location_""
select select ""excluded__bad_match_""
select select ""excluded__salary_""
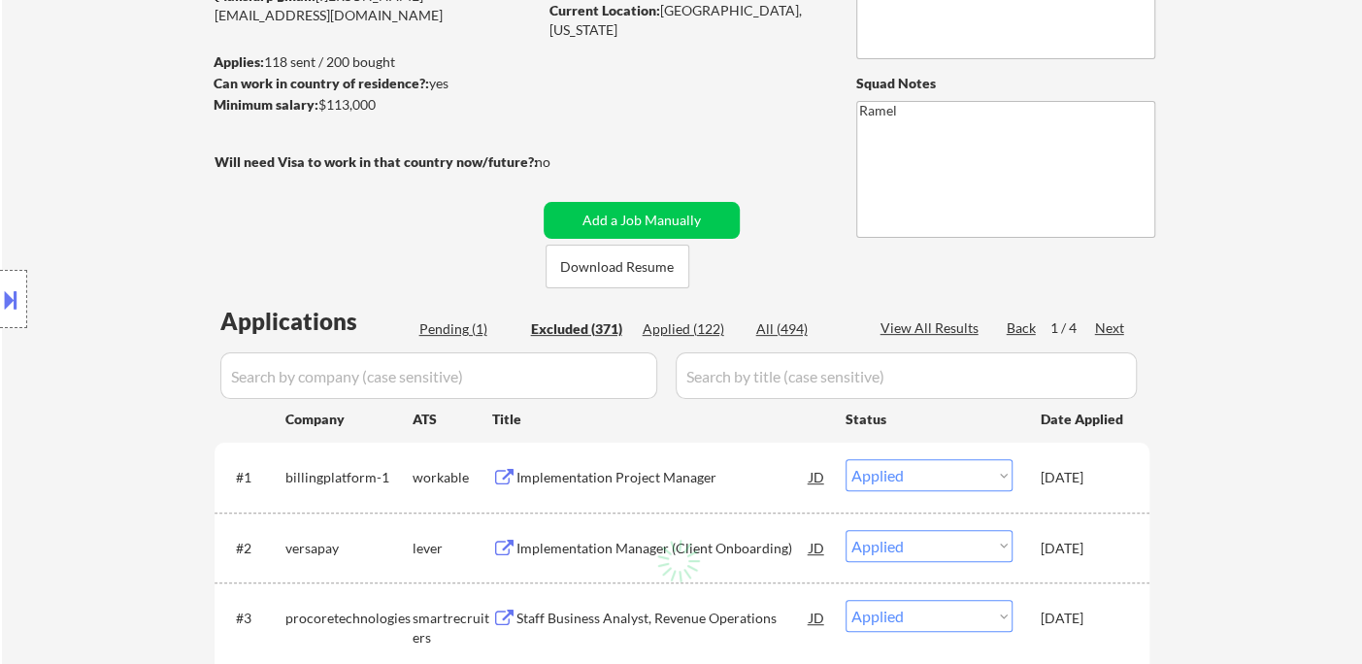
select select ""excluded__salary_""
select select ""excluded__location_""
select select ""excluded__expired_""
select select ""excluded__salary_""
select select ""excluded__bad_match_""
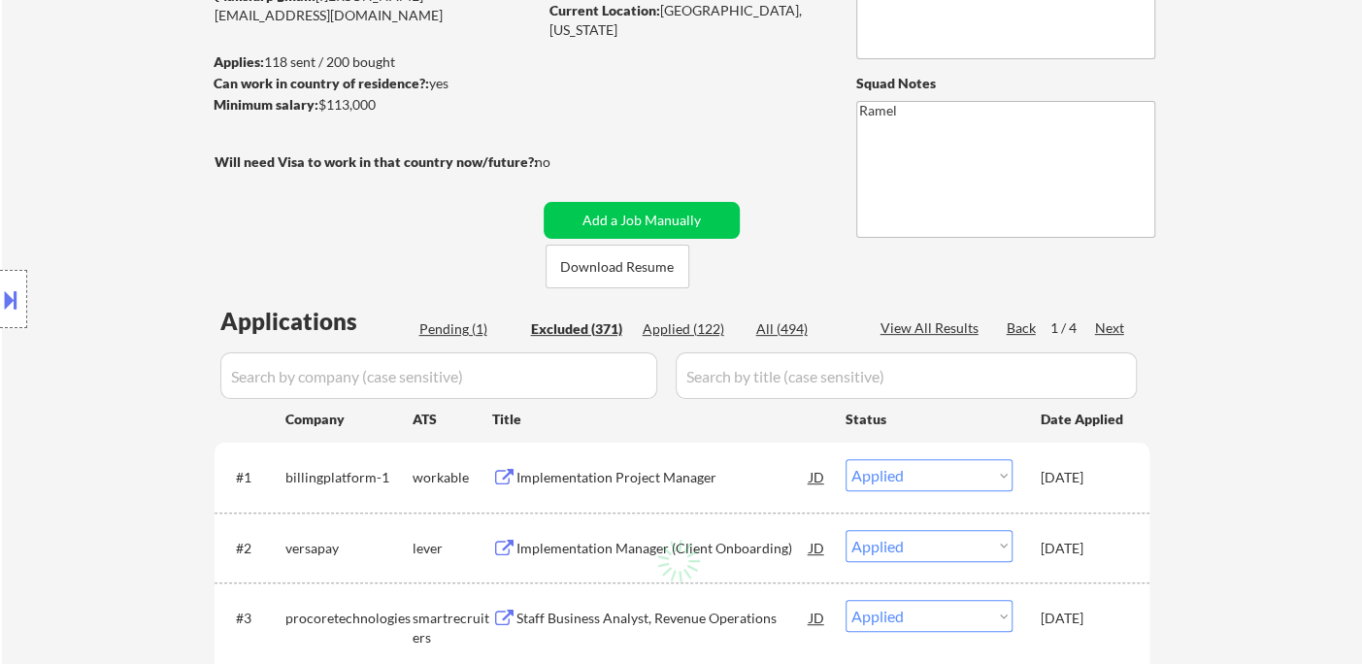
select select ""excluded__location_""
select select ""excluded__salary_""
select select ""excluded__bad_match_""
select select ""excluded__location_""
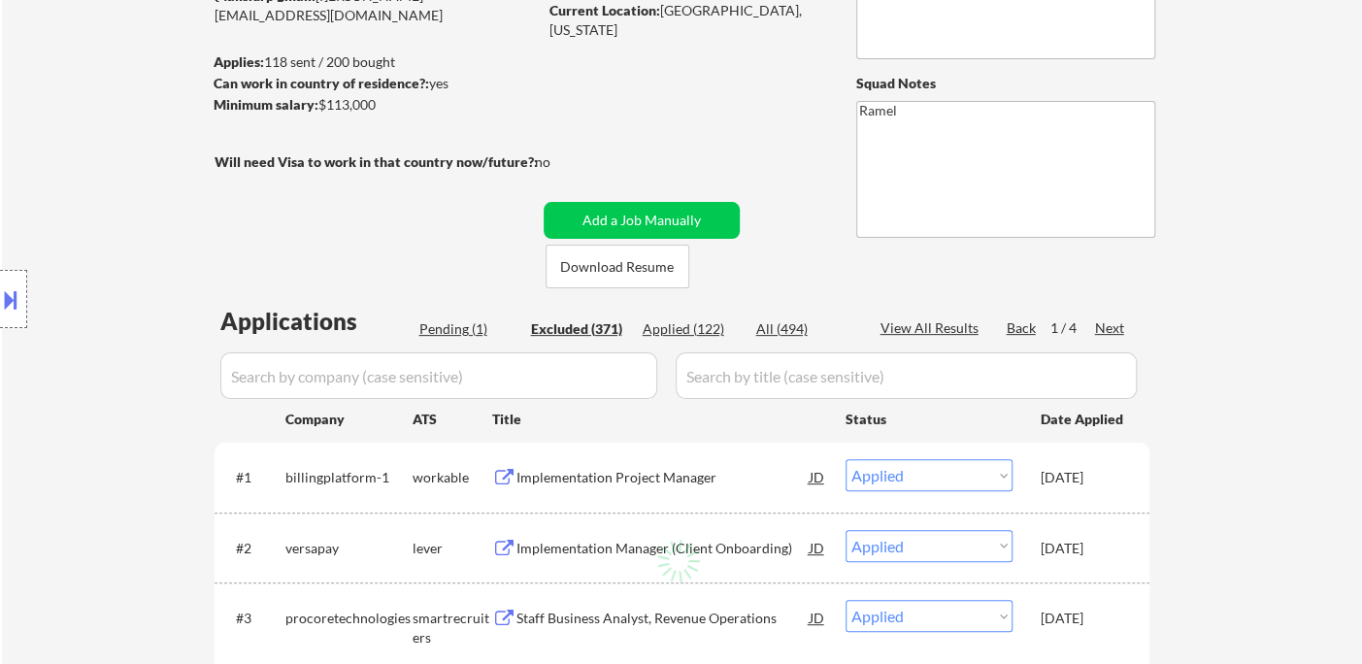
select select ""excluded__expired_""
select select ""excluded__salary_""
select select ""excluded__expired_""
select select ""excluded__bad_match_""
select select ""excluded""
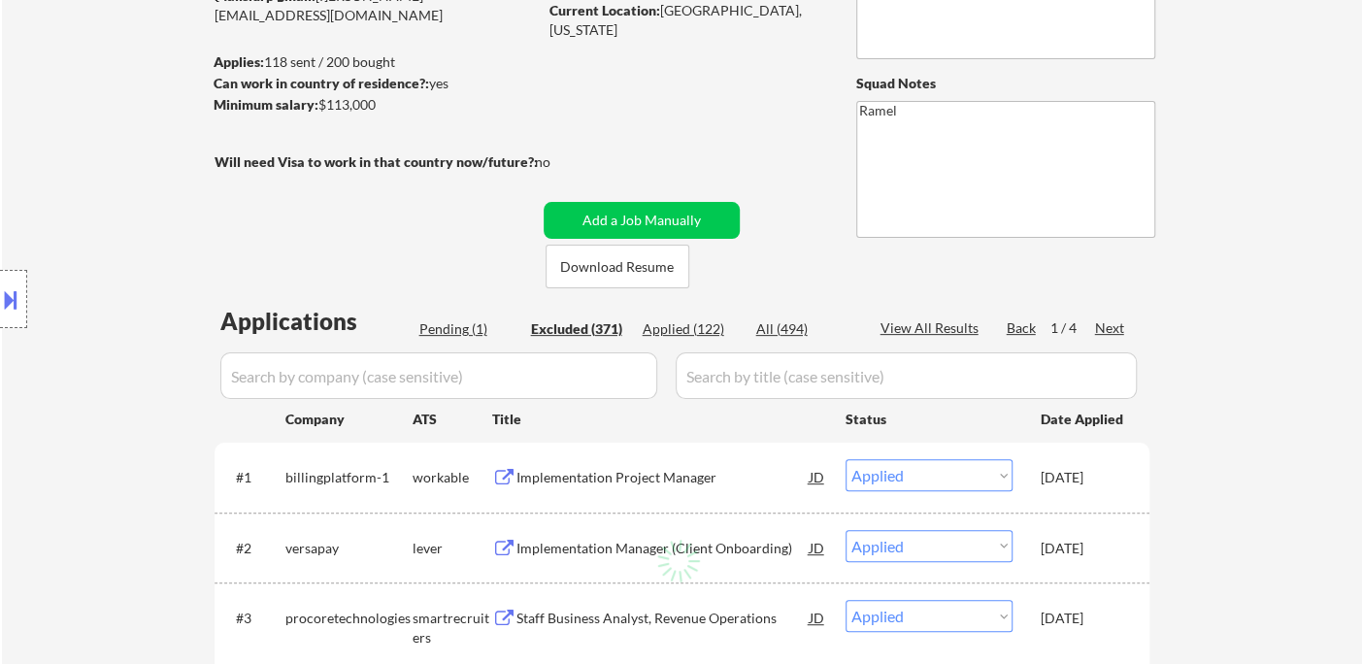
select select ""excluded__bad_match_""
select select ""excluded""
select select ""excluded__location_""
select select ""excluded__bad_match_""
select select ""excluded__location_""
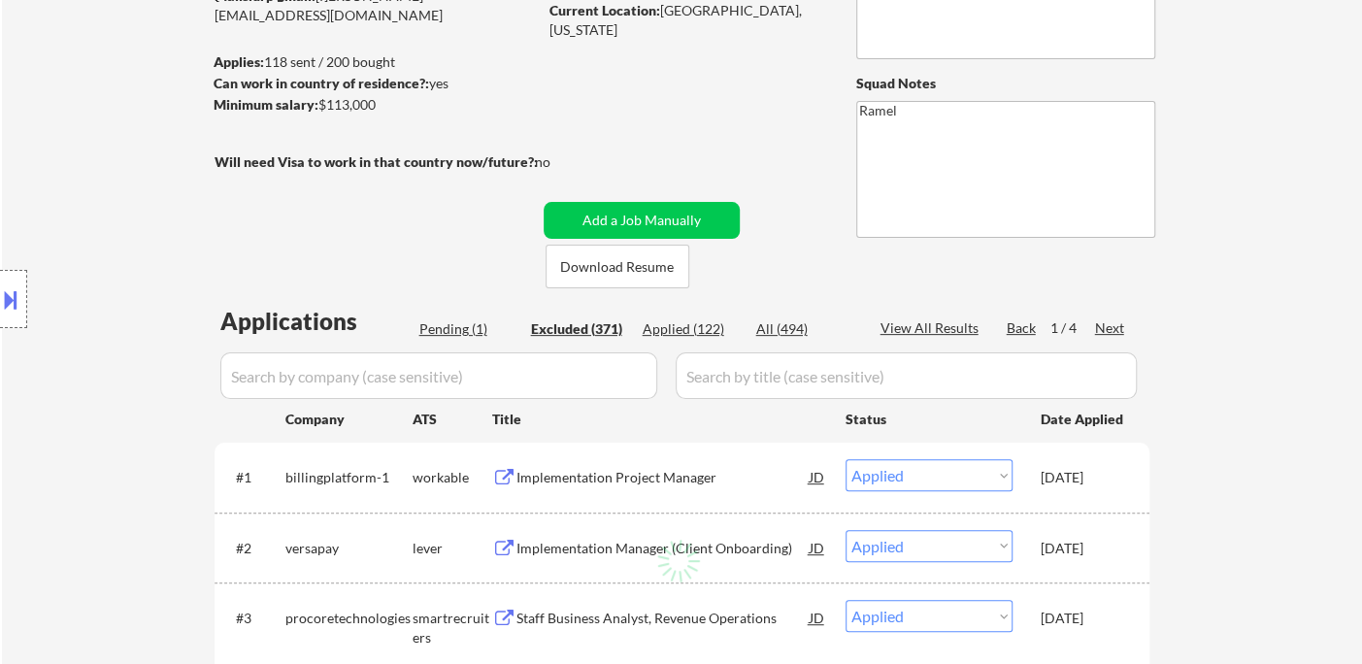
select select ""excluded__bad_match_""
select select ""excluded__expired_""
select select ""excluded__bad_match_""
select select ""excluded__location_""
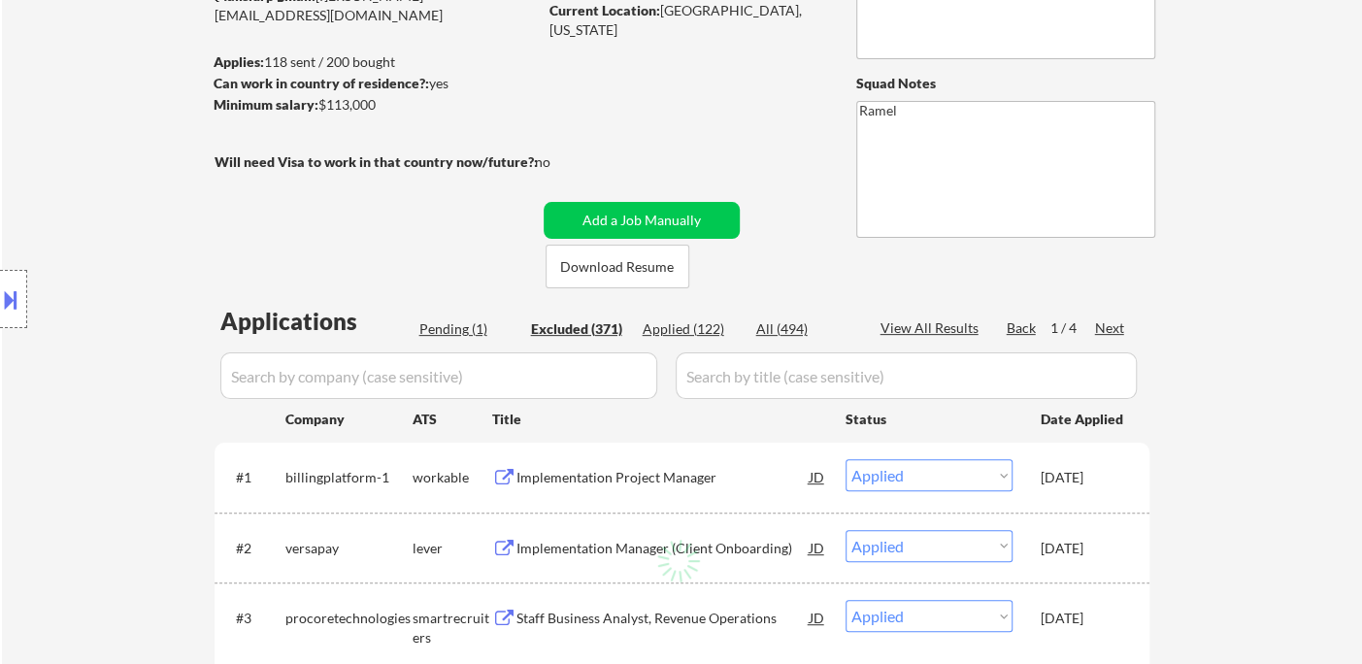
select select ""excluded__expired_""
select select ""excluded__salary_""
select select ""excluded__bad_match_""
select select ""excluded__expired_""
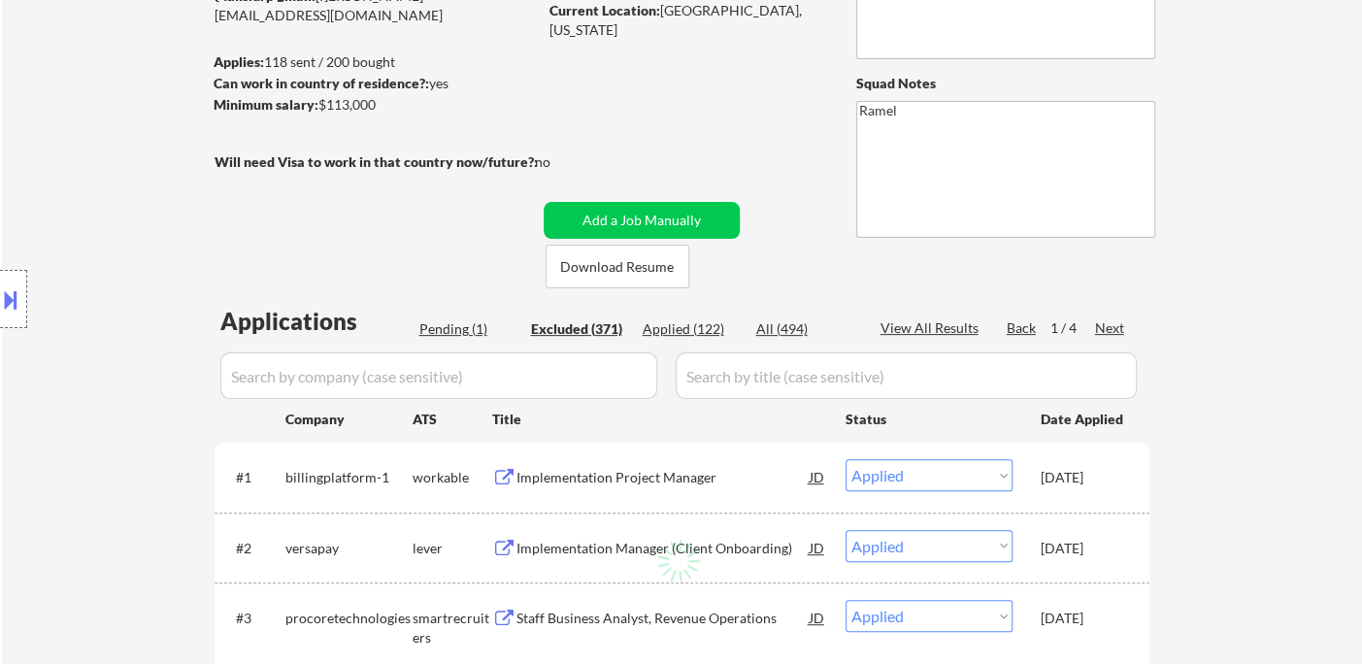
select select ""excluded__expired_""
select select ""excluded""
select select ""excluded__salary_""
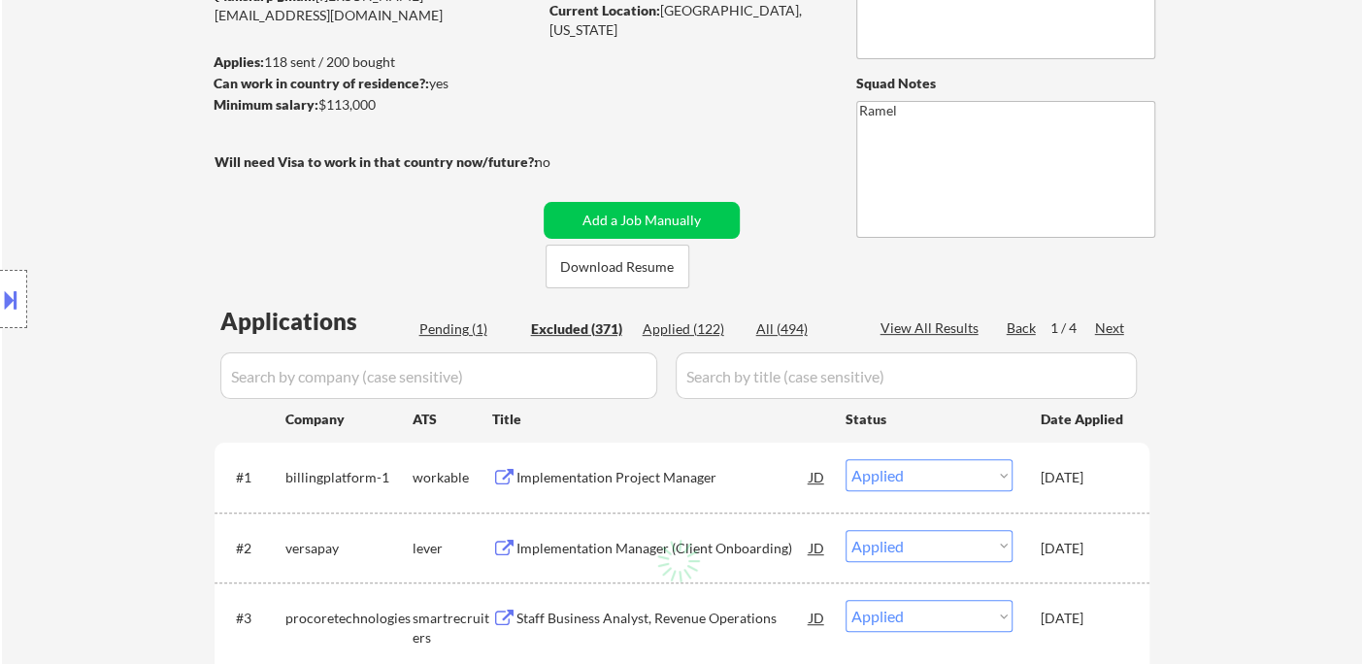
select select ""excluded__expired_""
select select ""excluded__location_""
select select ""excluded__bad_match_""
select select ""excluded__salary_""
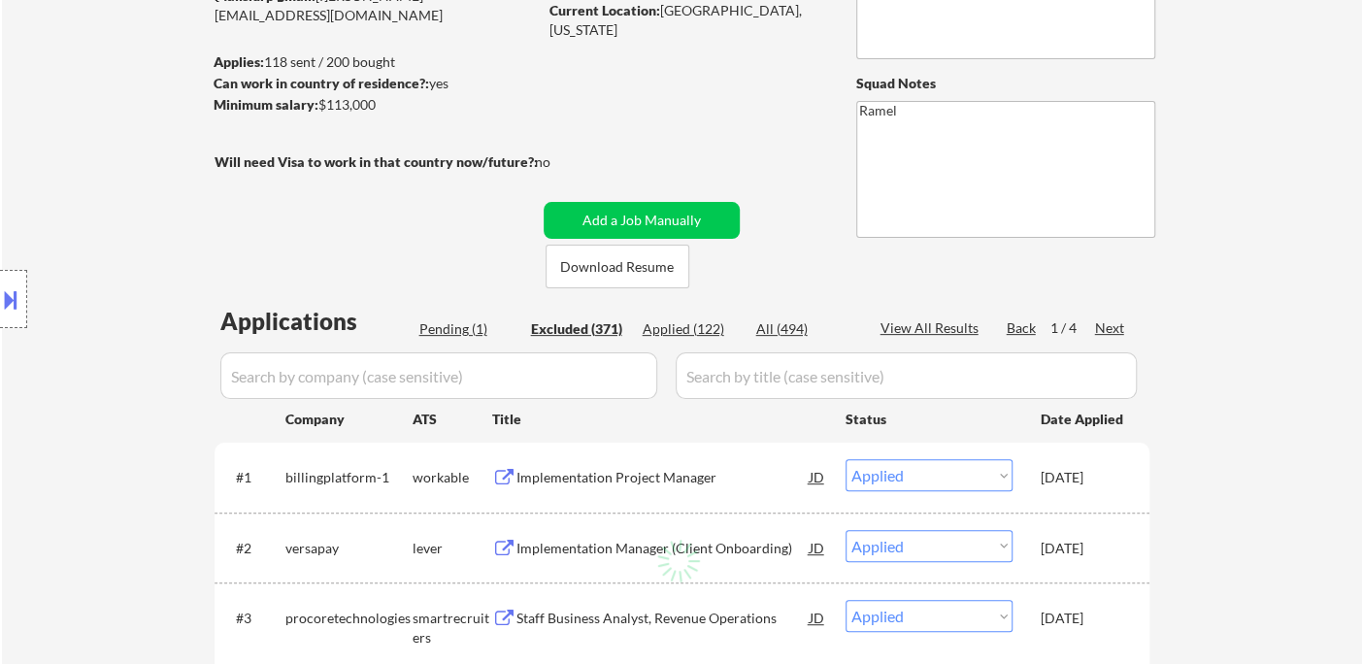
select select ""excluded__other_""
select select ""excluded__location_""
select select ""excluded__expired_""
select select ""excluded__salary_""
select select ""excluded""
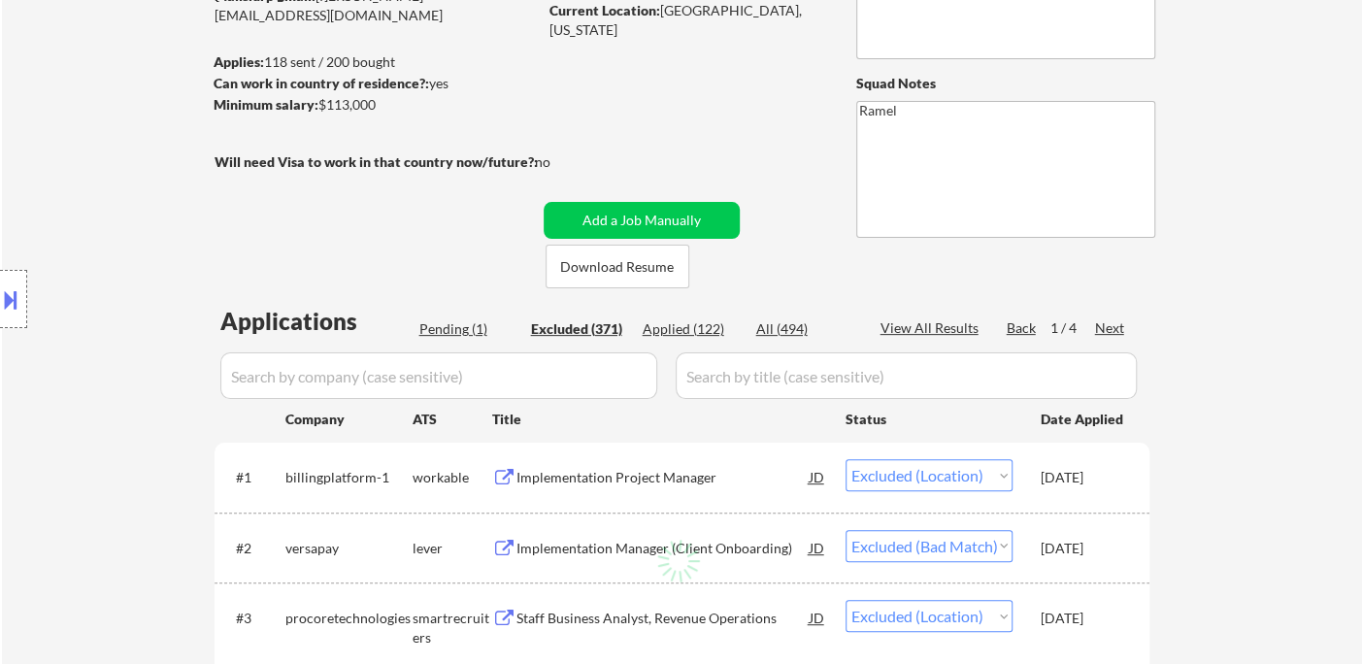
select select ""excluded__expired_""
select select ""excluded__location_""
select select ""excluded__bad_match_""
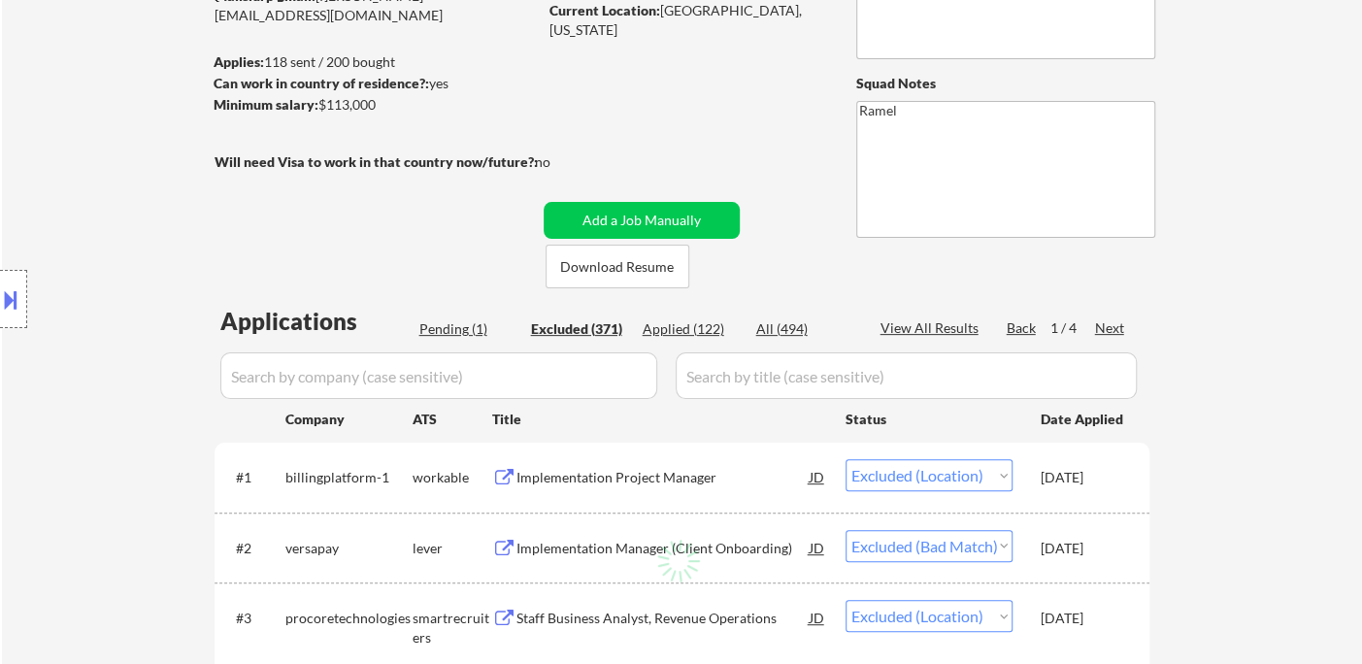
select select ""excluded__salary_""
select select ""excluded__bad_match_""
select select ""excluded__location_""
select select ""excluded__expired_""
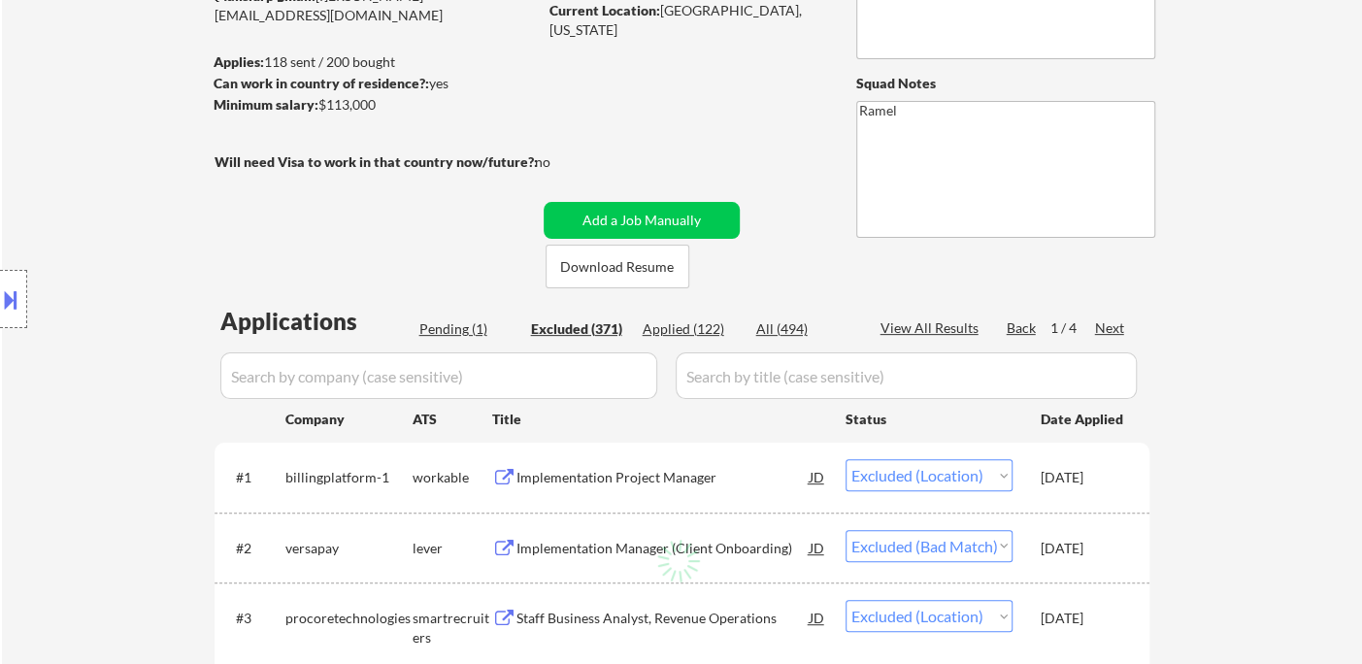
select select ""excluded__location_""
select select ""excluded__expired_""
select select ""excluded__location_""
select select ""excluded""
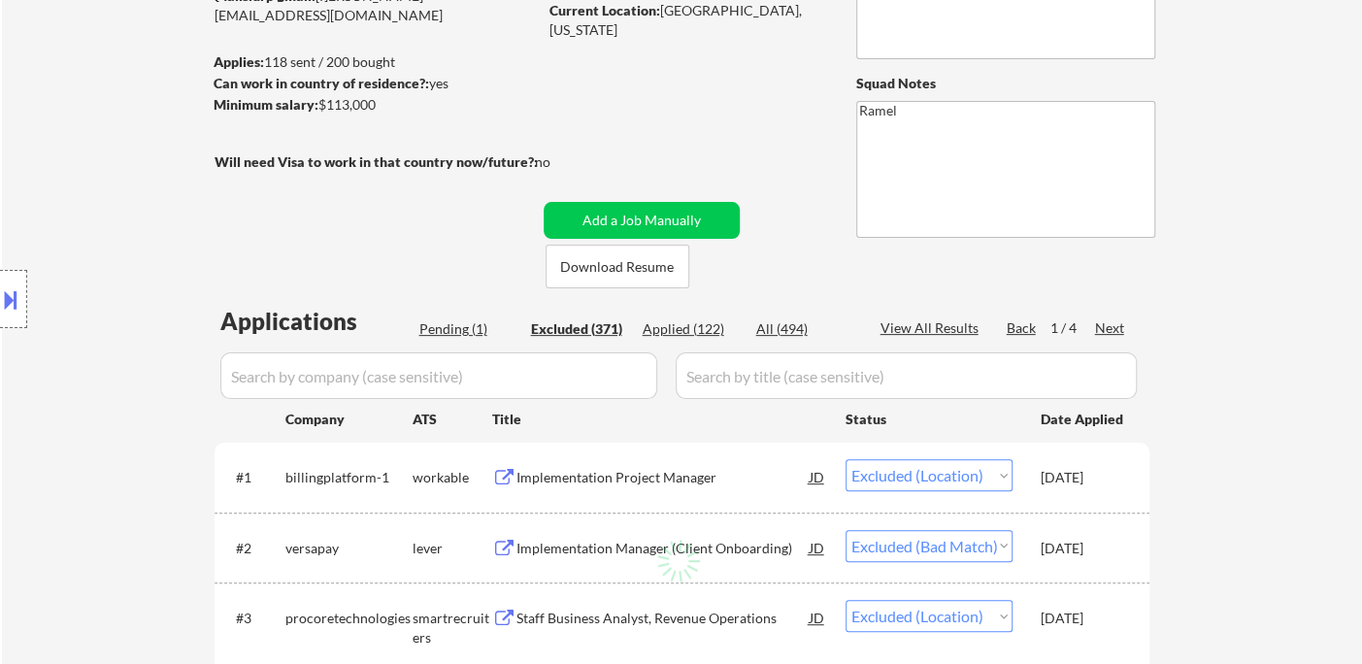
select select ""excluded__location_""
select select ""excluded__bad_match_""
select select ""excluded__expired_""
select select ""excluded__location_""
select select ""excluded__expired_""
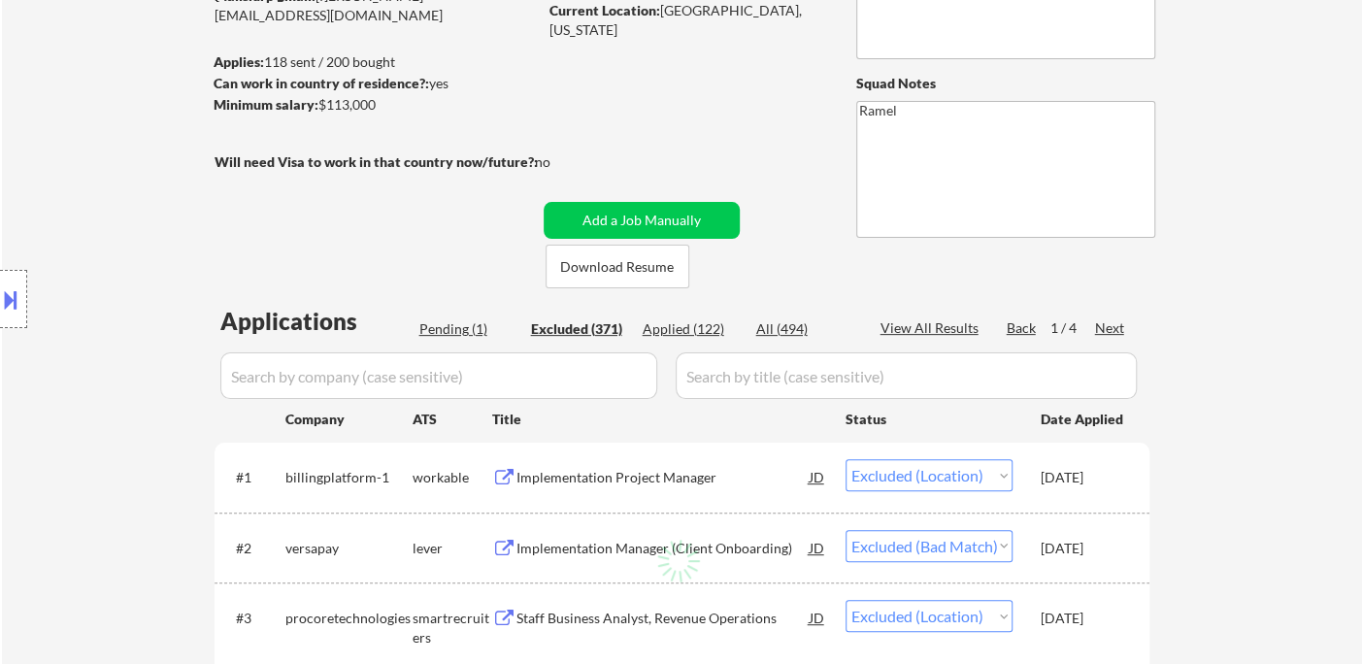
select select ""excluded__bad_match_""
select select ""excluded__salary_""
select select ""excluded__location_""
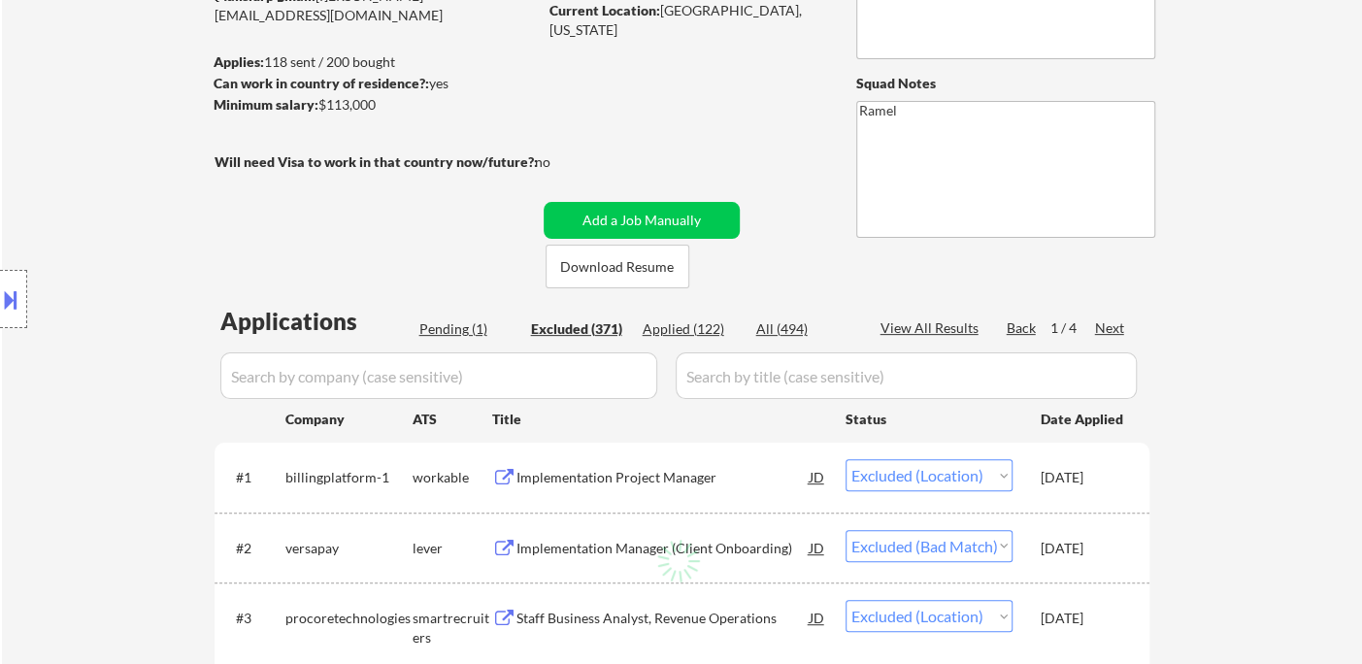
select select ""excluded__bad_match_""
select select ""excluded__location_""
select select ""excluded__salary_""
select select ""excluded__expired_""
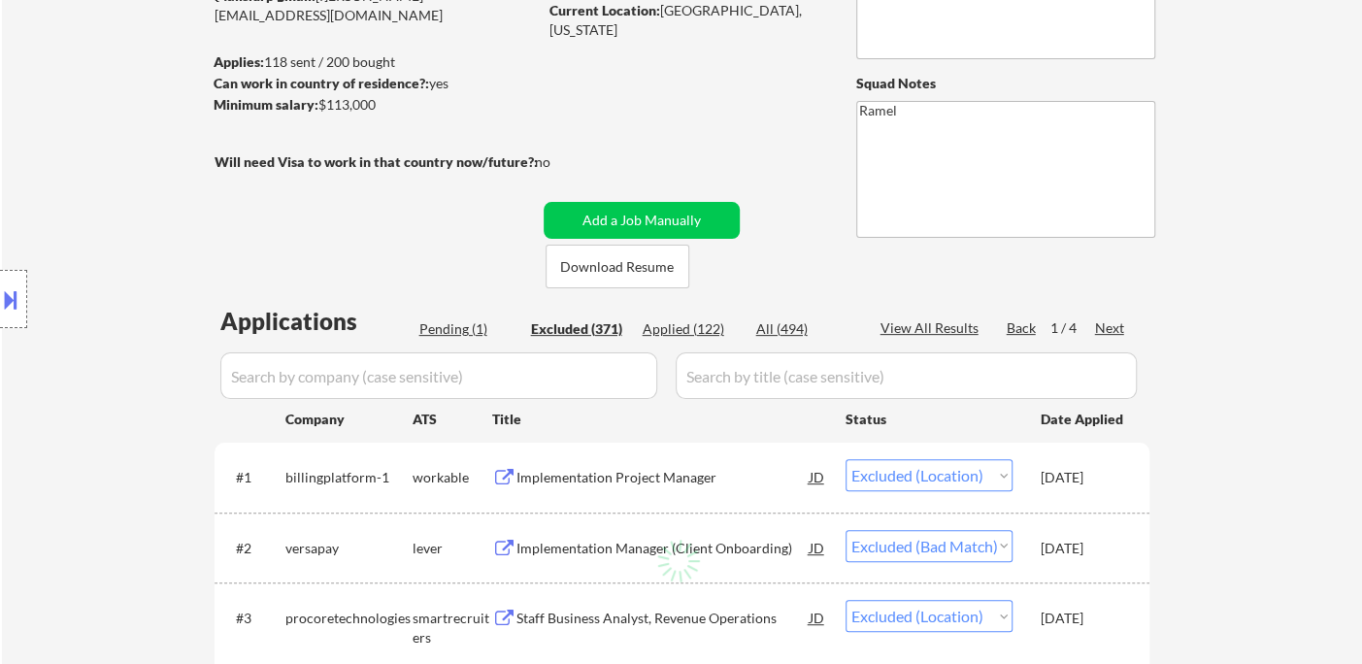
select select ""excluded__location_""
select select ""excluded__expired_""
select select ""excluded""
select select ""excluded__other_""
select select ""excluded__bad_match_""
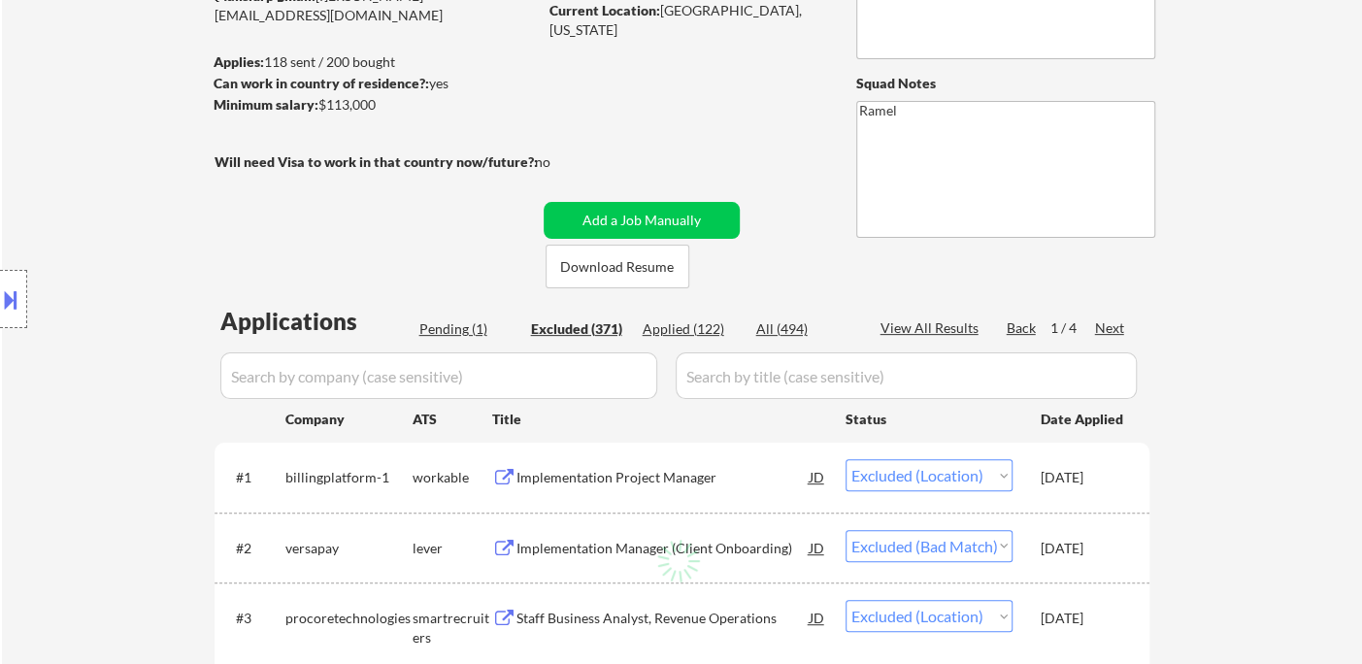
select select ""excluded__expired_""
select select ""excluded__location_""
select select ""excluded__bad_match_""
select select ""excluded__salary_""
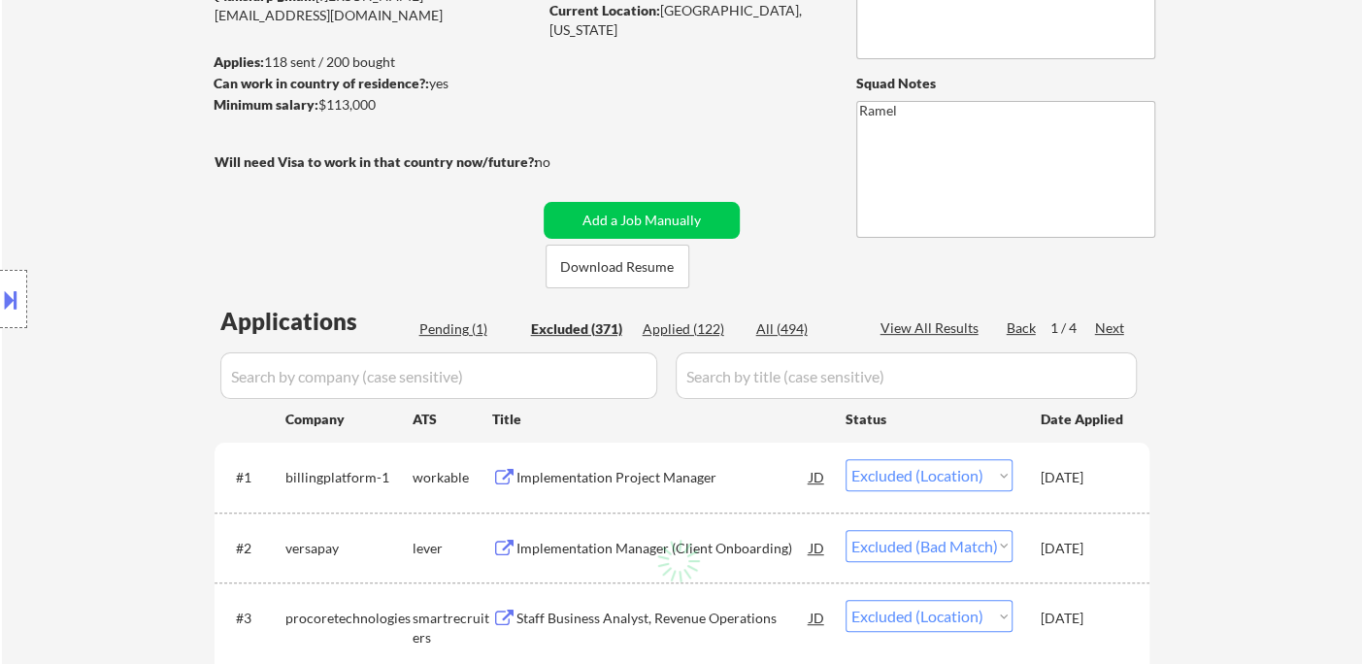
select select ""excluded""
select select ""excluded__salary_""
select select ""excluded__bad_match_""
select select ""excluded__location_""
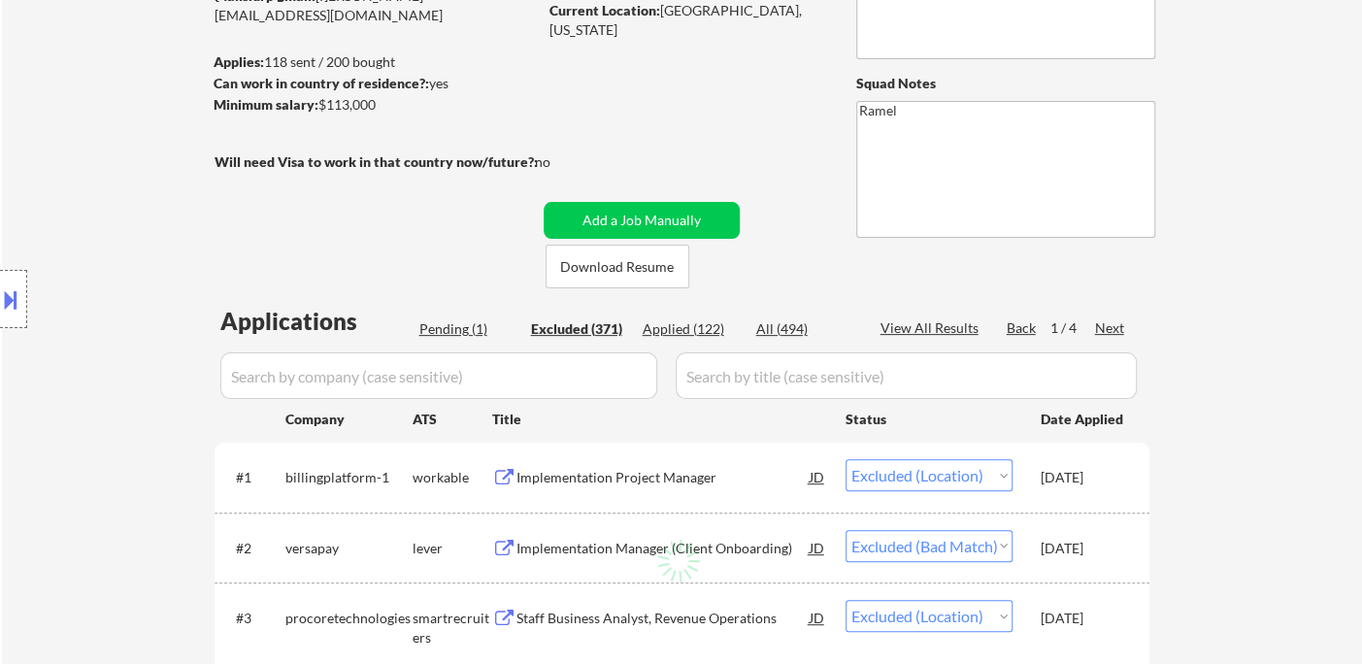
select select ""excluded__bad_match_""
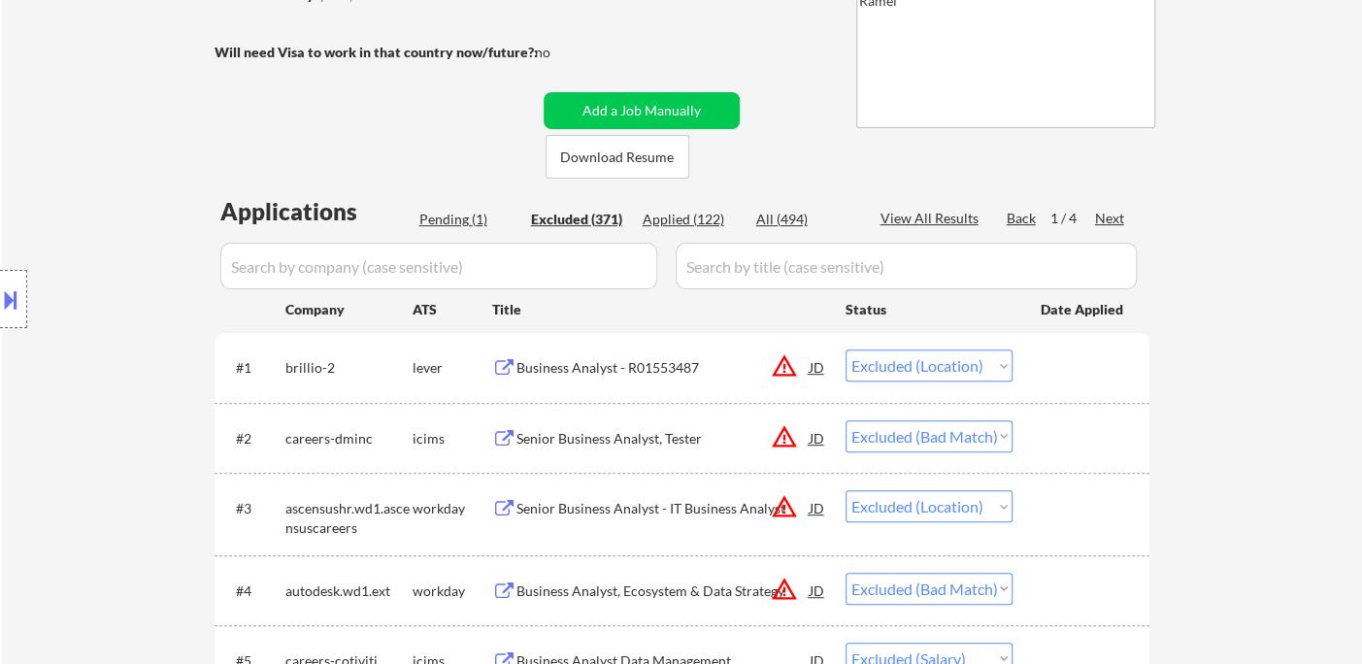
scroll to position [323, 0]
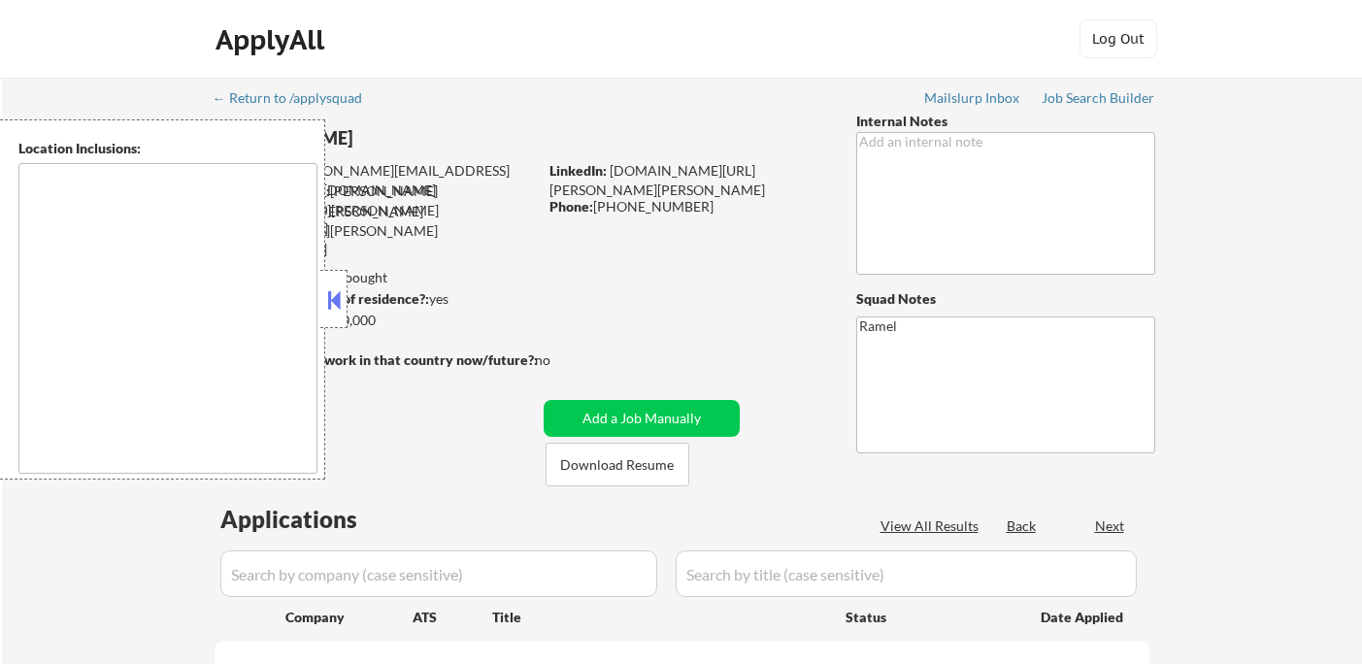
select select ""pending""
type textarea "[GEOGRAPHIC_DATA], [GEOGRAPHIC_DATA] [GEOGRAPHIC_DATA], [GEOGRAPHIC_DATA], [GEO…"
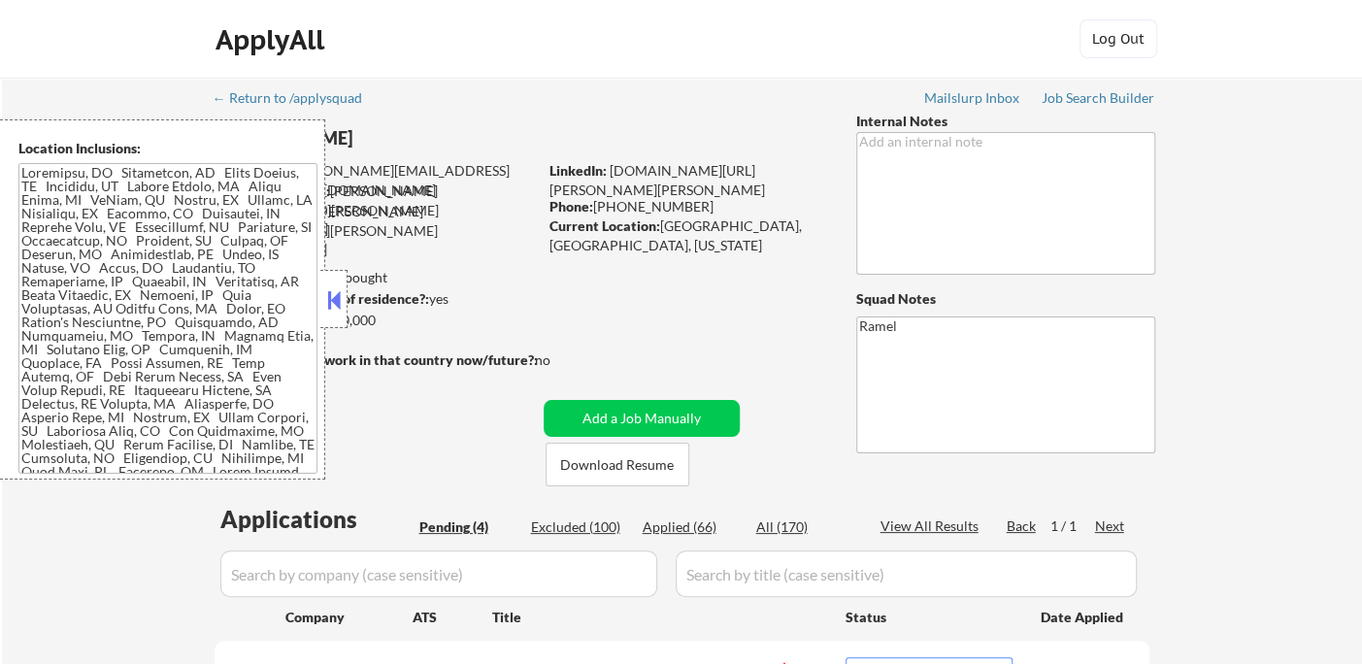
click at [326, 295] on button at bounding box center [333, 299] width 21 height 29
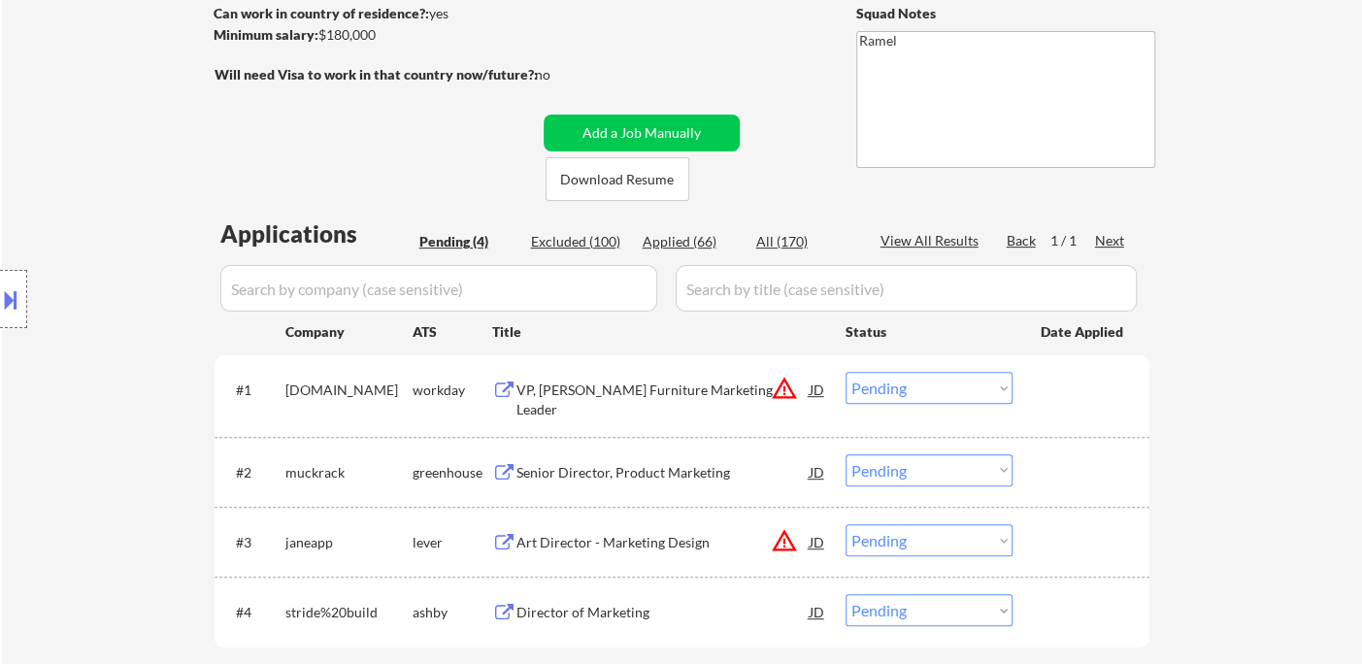
scroll to position [323, 0]
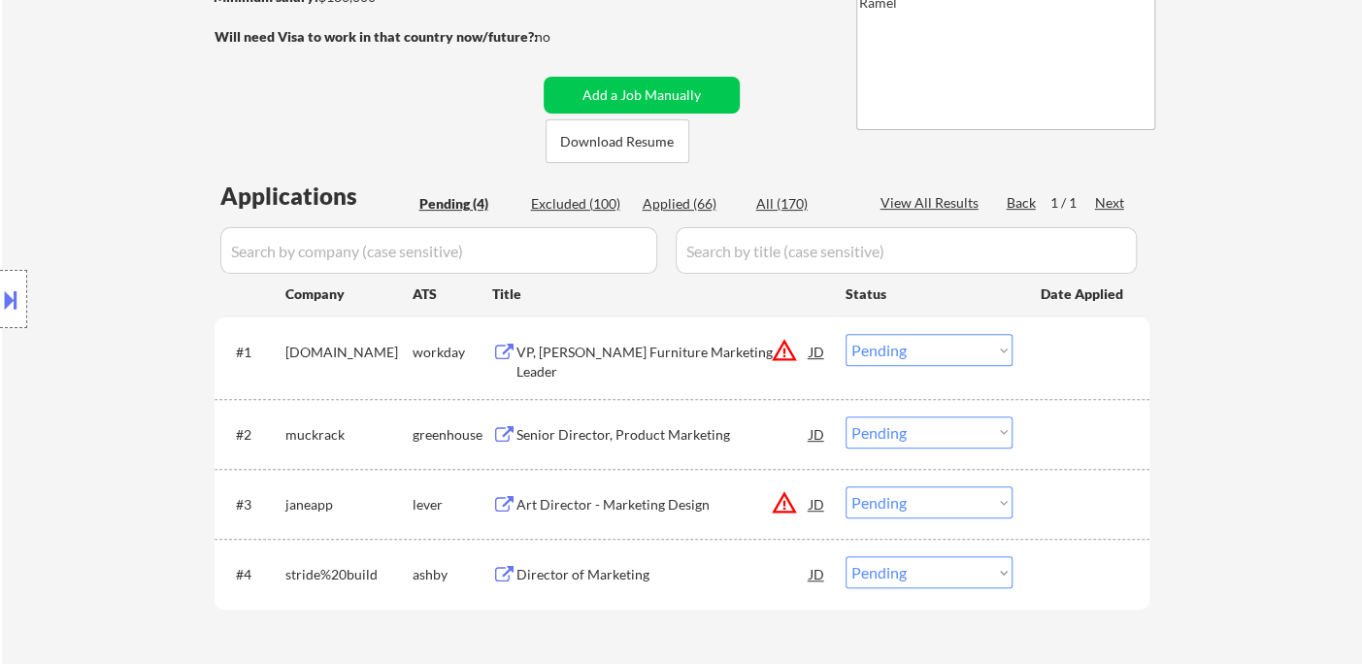
drag, startPoint x: 71, startPoint y: 168, endPoint x: 105, endPoint y: 169, distance: 34.0
click at [71, 168] on div "Location Inclusions:" at bounding box center [174, 299] width 348 height 360
click at [651, 425] on div "Senior Director, Product Marketing" at bounding box center [662, 434] width 293 height 19
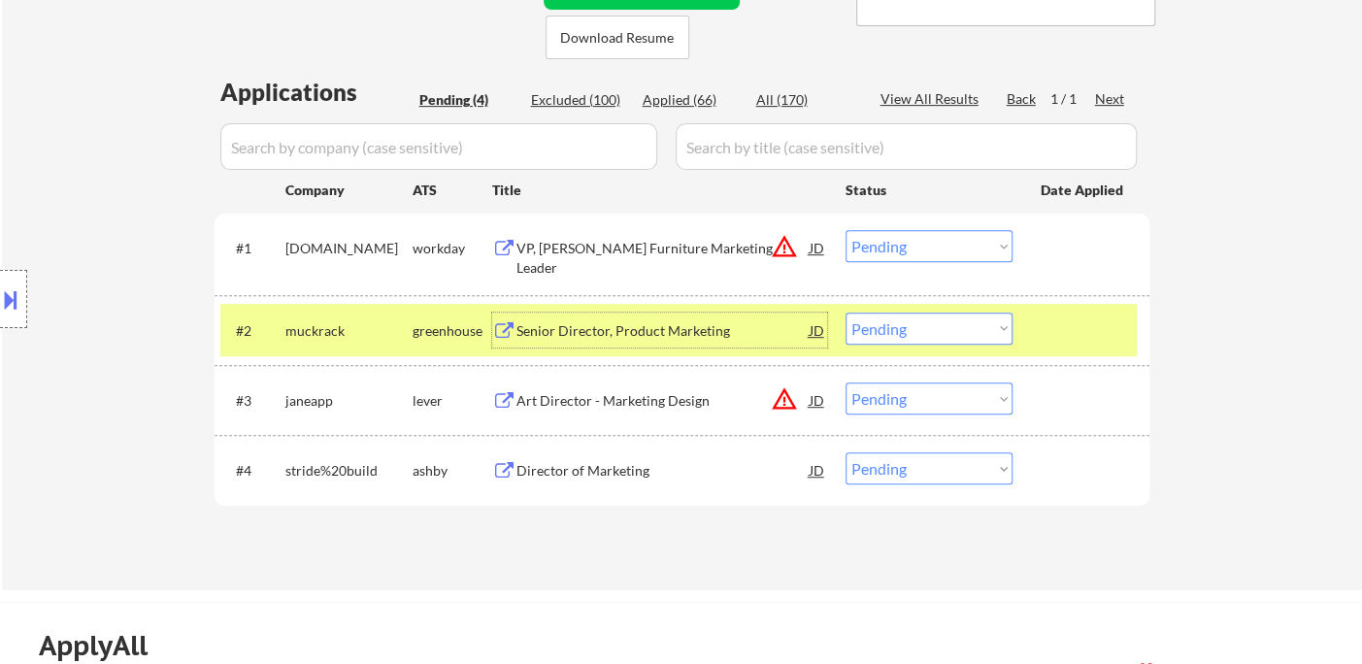
scroll to position [431, 0]
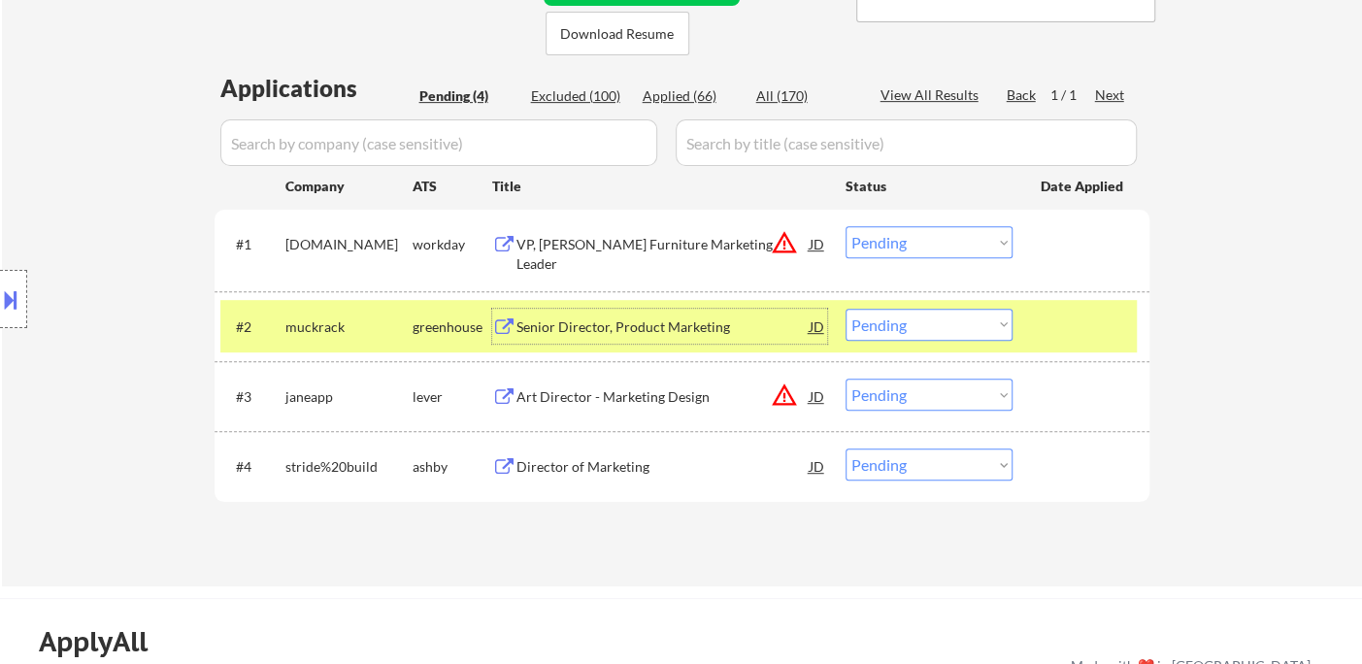
click at [924, 325] on select "Choose an option... Pending Applied Excluded (Questions) Excluded (Expired) Exc…" at bounding box center [929, 325] width 167 height 32
click at [846, 309] on select "Choose an option... Pending Applied Excluded (Questions) Excluded (Expired) Exc…" at bounding box center [929, 325] width 167 height 32
click at [620, 472] on div "Director of Marketing" at bounding box center [662, 466] width 293 height 19
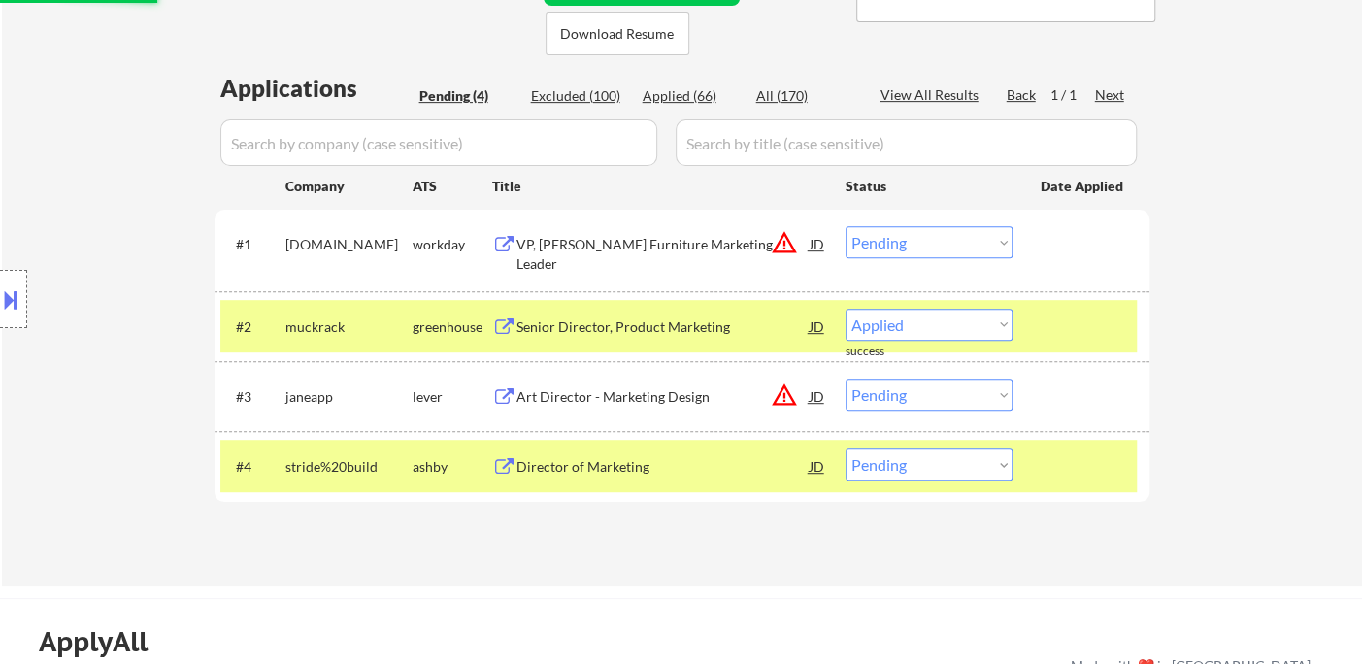
select select ""pending""
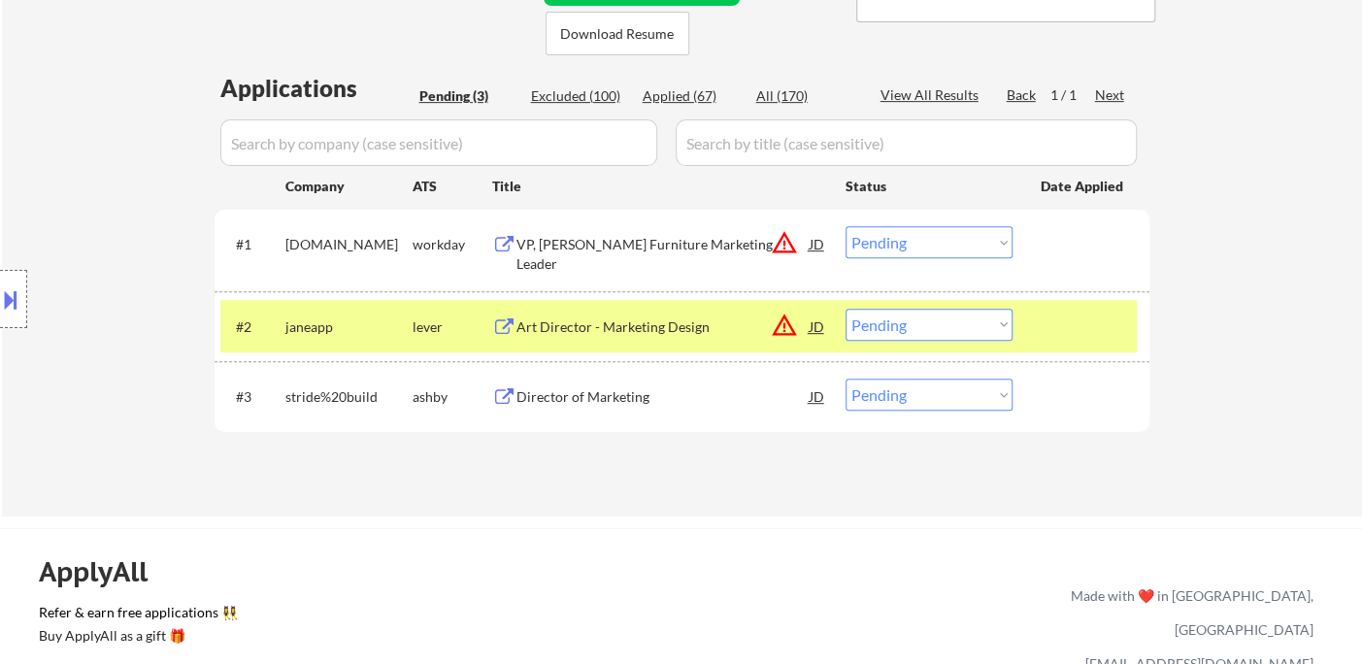
drag, startPoint x: 50, startPoint y: 284, endPoint x: 68, endPoint y: 283, distance: 18.5
click at [50, 283] on div "Location Inclusions:" at bounding box center [174, 299] width 348 height 360
click at [876, 398] on select "Choose an option... Pending Applied Excluded (Questions) Excluded (Expired) Exc…" at bounding box center [929, 395] width 167 height 32
select select ""applied""
click at [846, 379] on select "Choose an option... Pending Applied Excluded (Questions) Excluded (Expired) Exc…" at bounding box center [929, 395] width 167 height 32
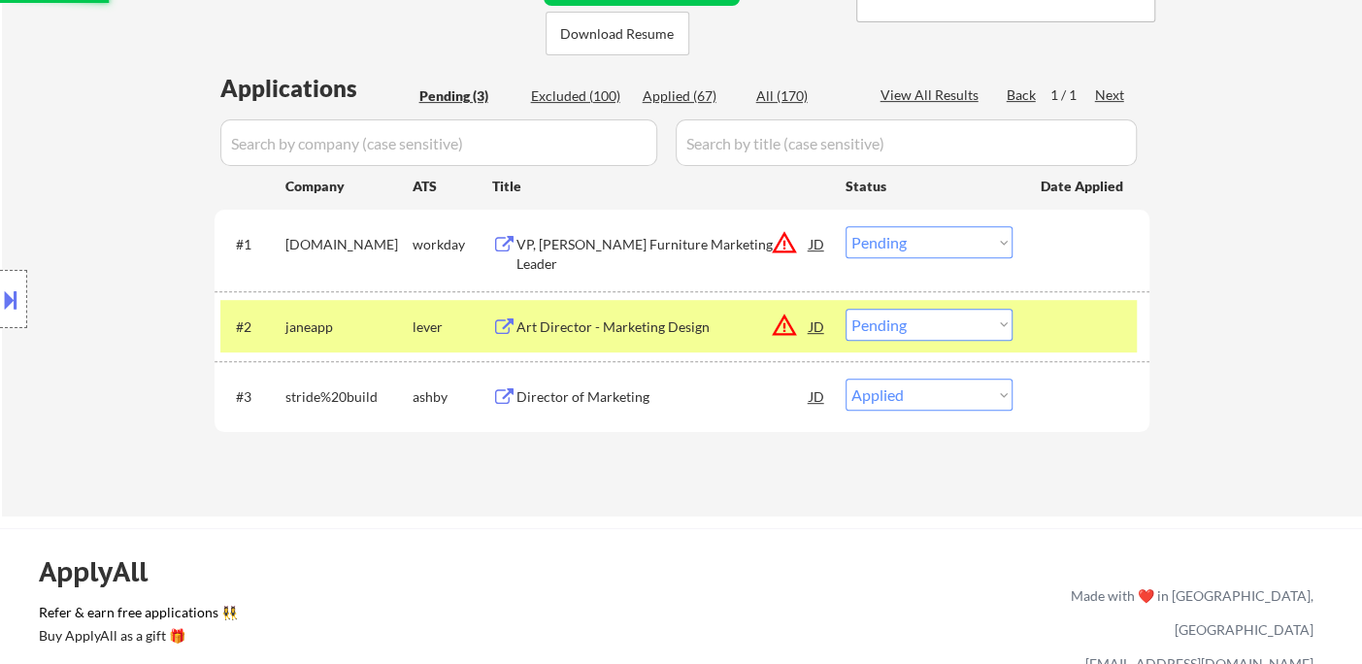
click at [649, 247] on div "VP, Ashley Furniture Marketing Leader" at bounding box center [662, 254] width 293 height 38
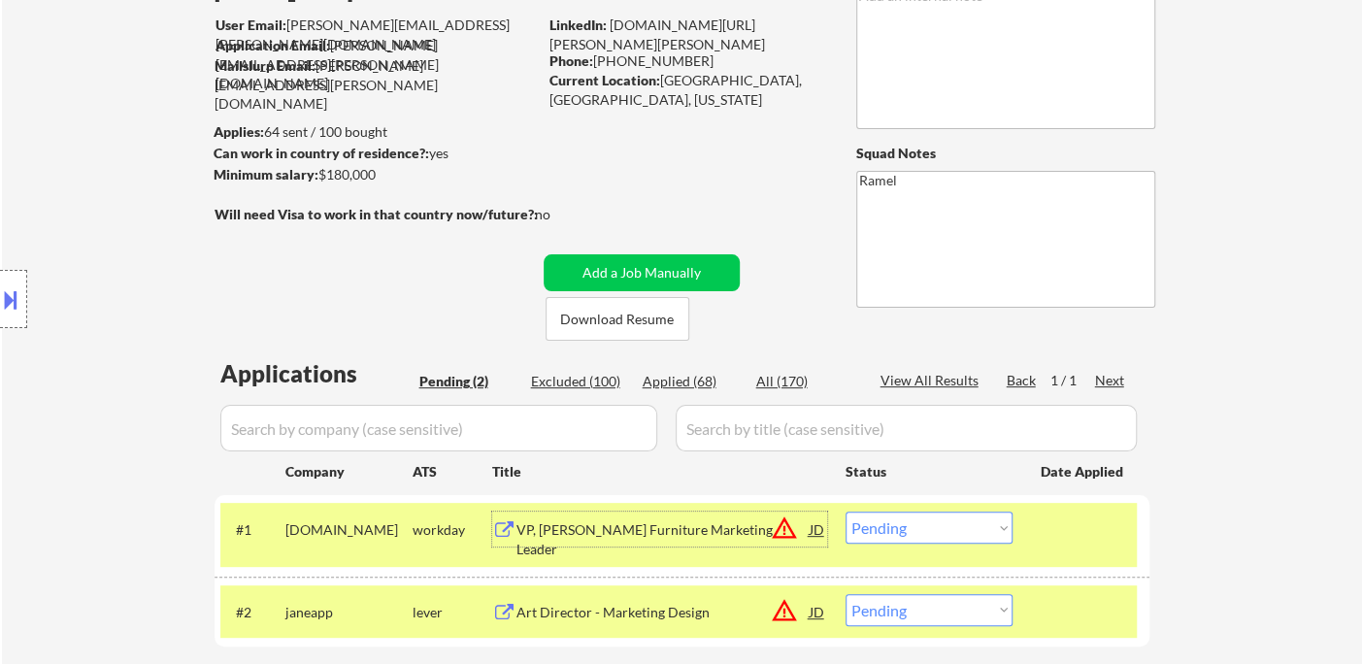
scroll to position [108, 0]
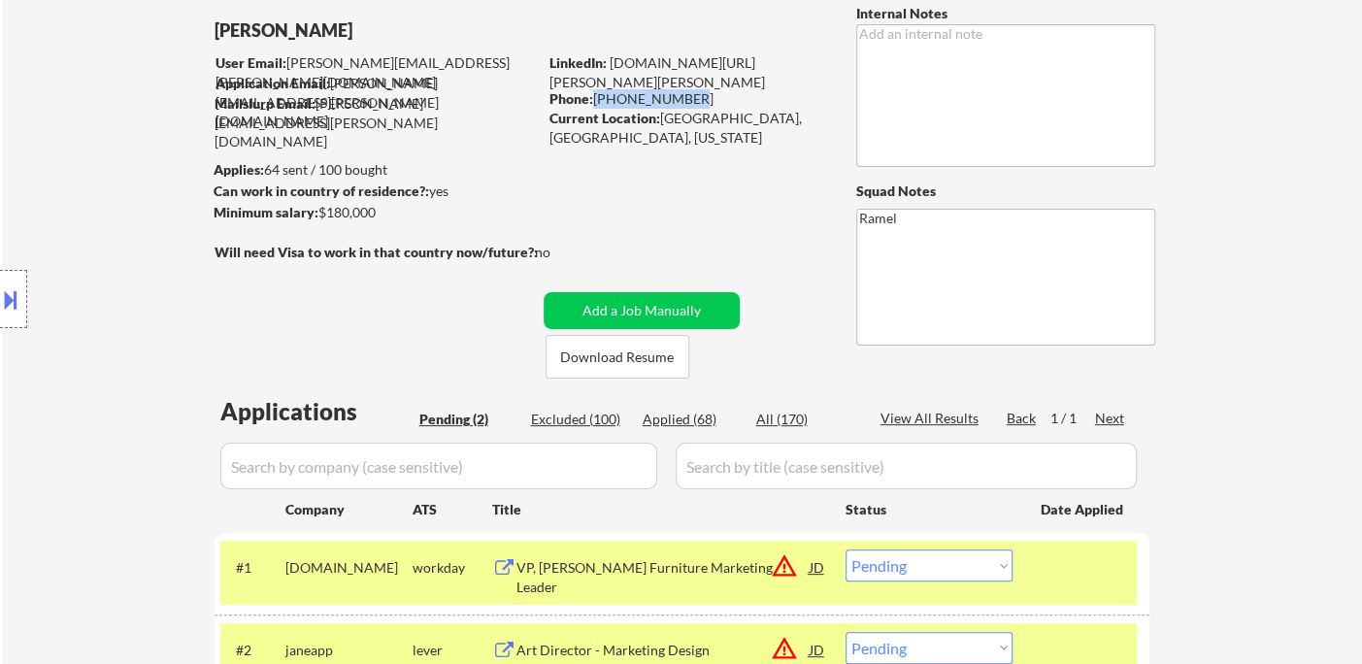
drag, startPoint x: 593, startPoint y: 99, endPoint x: 727, endPoint y: 104, distance: 134.1
click at [727, 104] on div "Phone: 571-455-0917" at bounding box center [686, 98] width 275 height 19
copy div "571-455-0917"
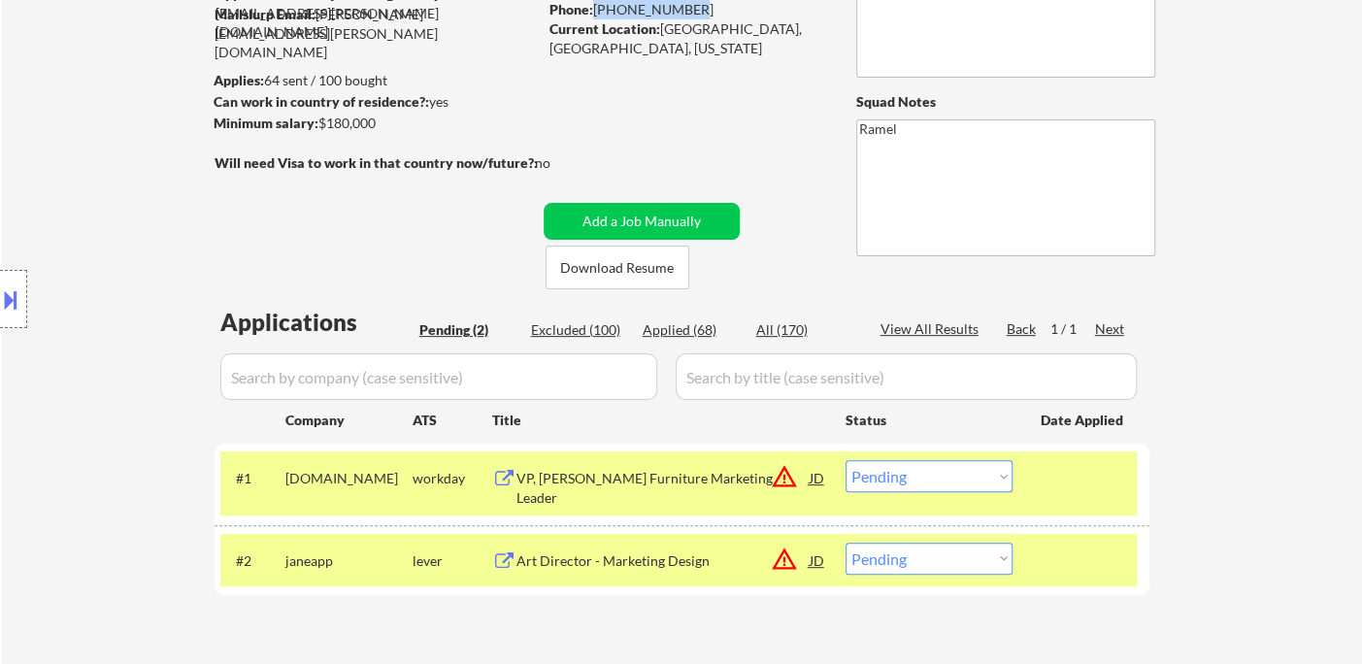
scroll to position [323, 0]
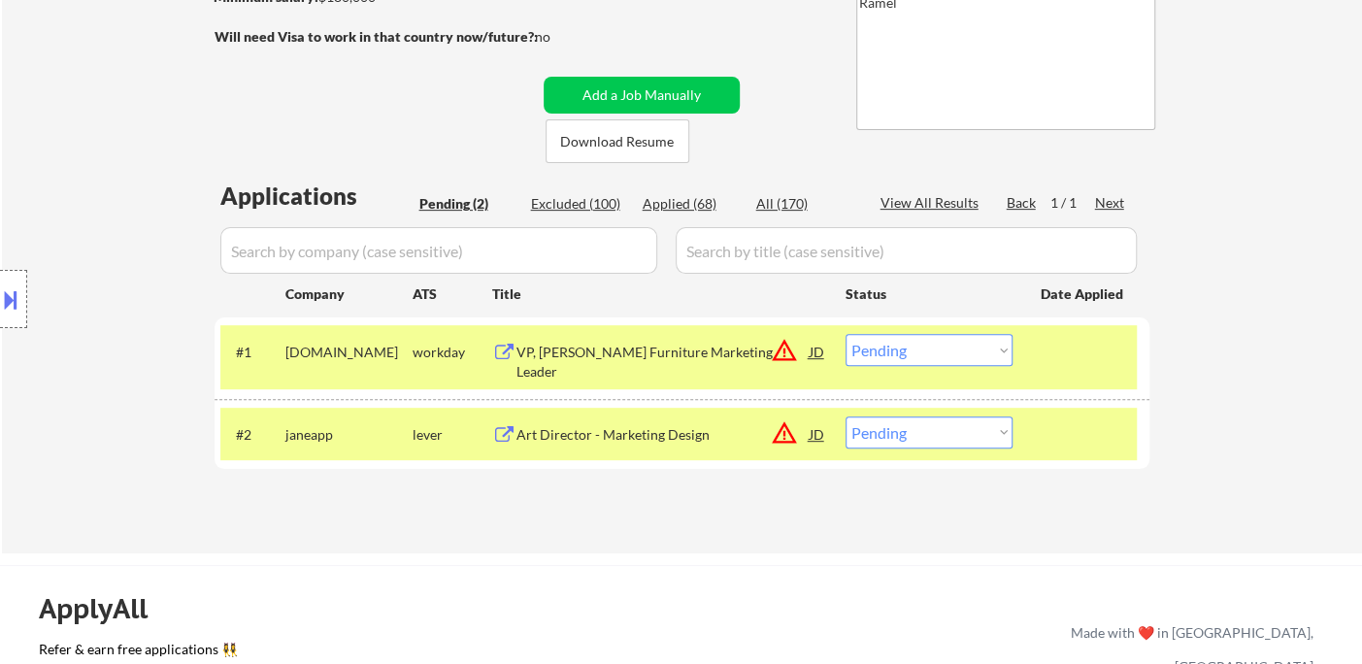
click at [888, 361] on select "Choose an option... Pending Applied Excluded (Questions) Excluded (Expired) Exc…" at bounding box center [929, 350] width 167 height 32
click at [846, 334] on select "Choose an option... Pending Applied Excluded (Questions) Excluded (Expired) Exc…" at bounding box center [929, 350] width 167 height 32
click at [676, 433] on div "Art Director - Marketing Design" at bounding box center [662, 434] width 293 height 19
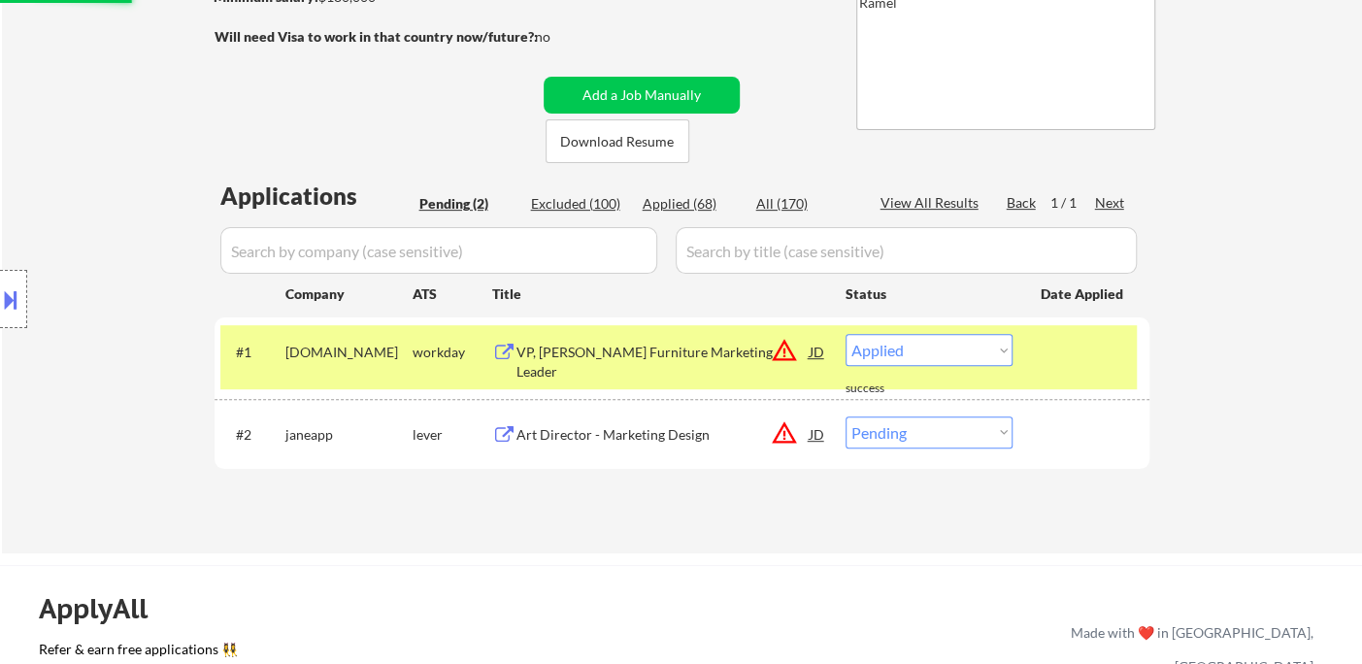
click at [17, 301] on button at bounding box center [10, 299] width 21 height 32
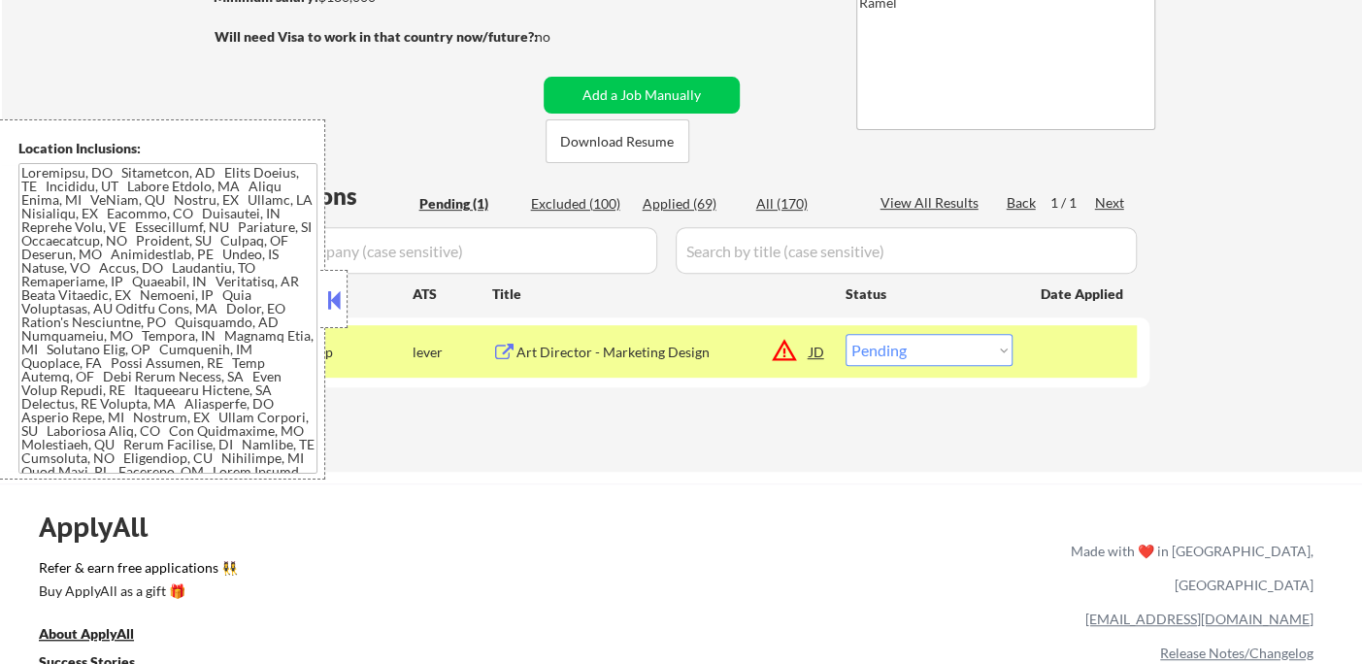
click at [331, 298] on button at bounding box center [333, 299] width 21 height 29
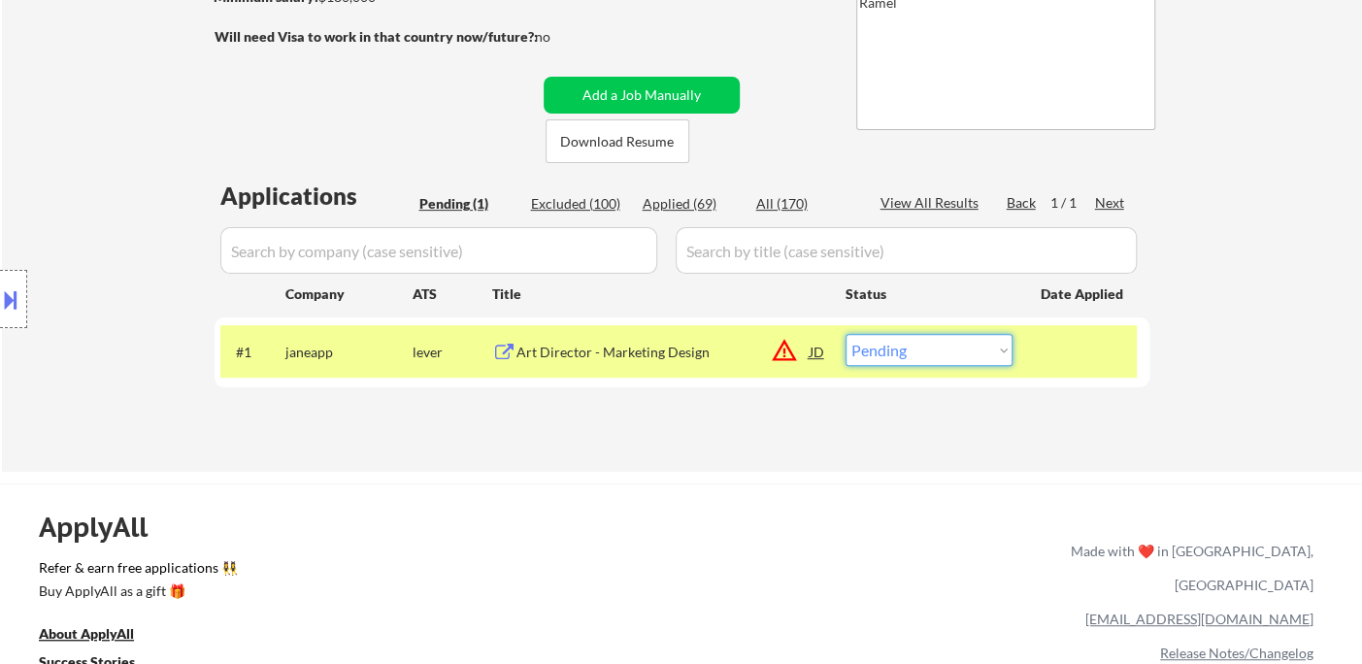
drag, startPoint x: 918, startPoint y: 352, endPoint x: 924, endPoint y: 364, distance: 13.0
click at [918, 353] on select "Choose an option... Pending Applied Excluded (Questions) Excluded (Expired) Exc…" at bounding box center [929, 350] width 167 height 32
select select ""excluded__salary_""
click at [846, 334] on select "Choose an option... Pending Applied Excluded (Questions) Excluded (Expired) Exc…" at bounding box center [929, 350] width 167 height 32
click at [787, 507] on div "ApplyAll Refer & earn free applications 👯‍♀️ Buy ApplyAll as a gift 🎁 About App…" at bounding box center [681, 651] width 1362 height 308
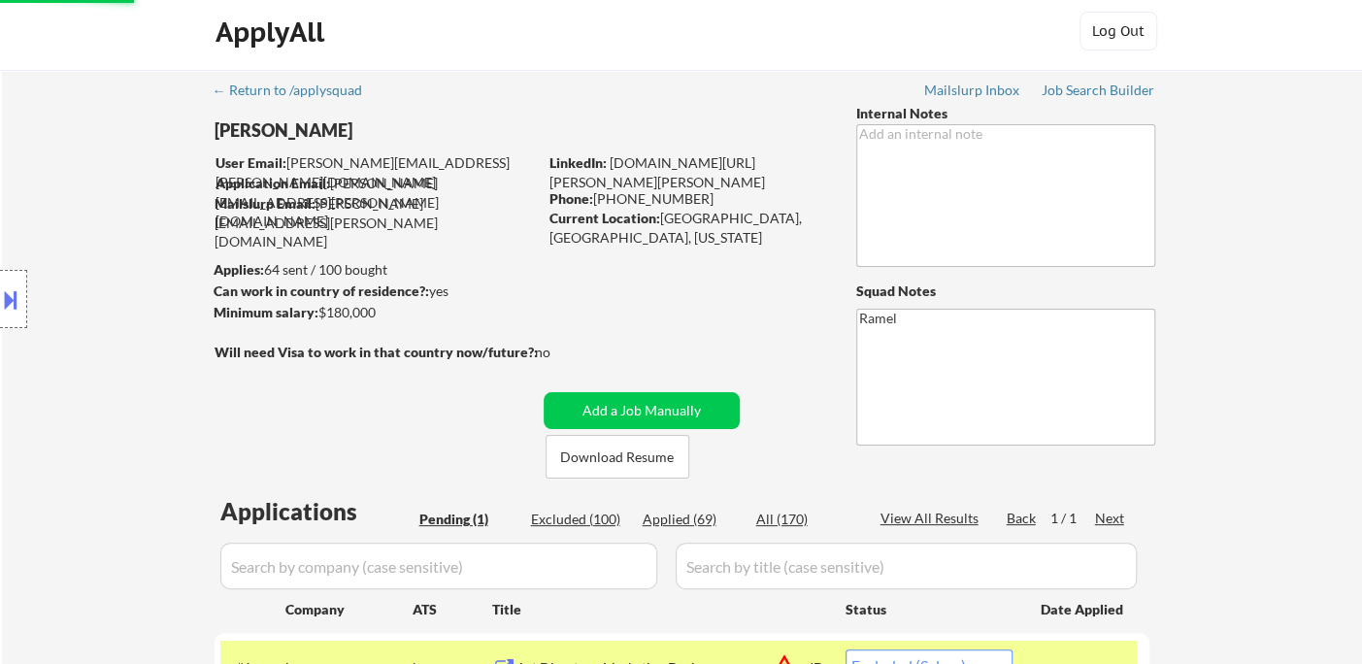
scroll to position [0, 0]
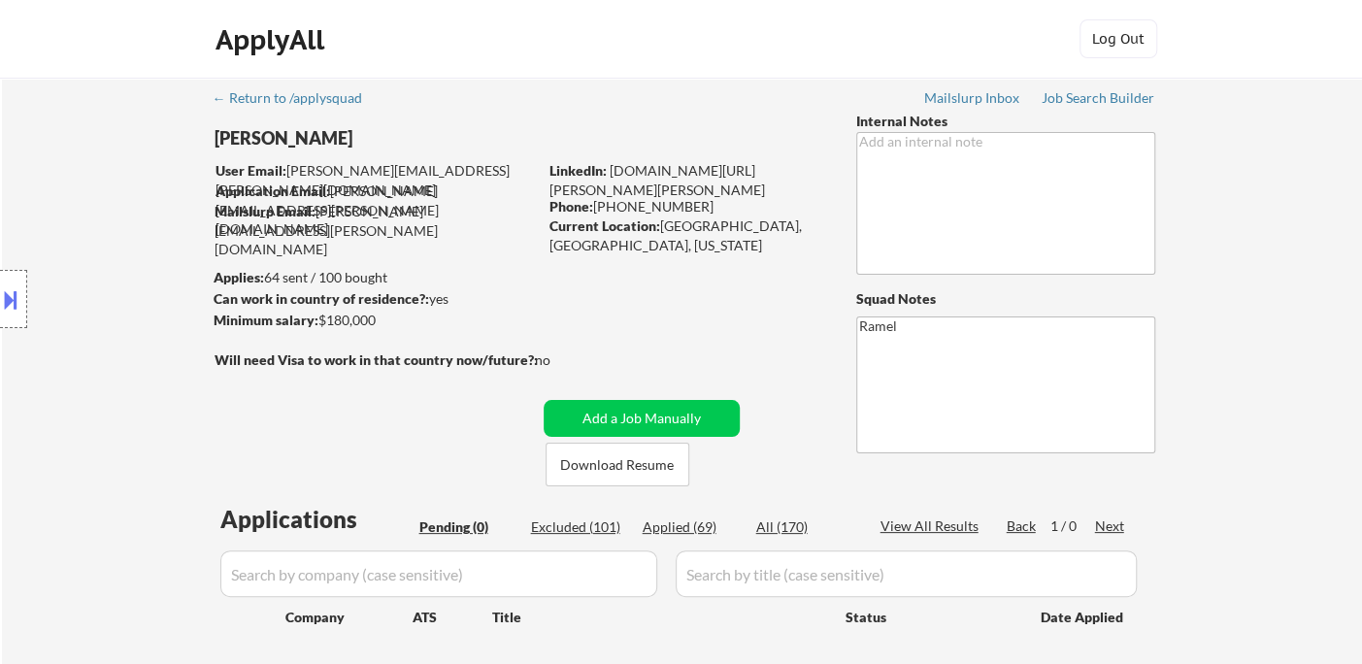
drag, startPoint x: 73, startPoint y: 169, endPoint x: 104, endPoint y: 112, distance: 65.2
click at [73, 166] on div "Location Inclusions:" at bounding box center [174, 299] width 348 height 360
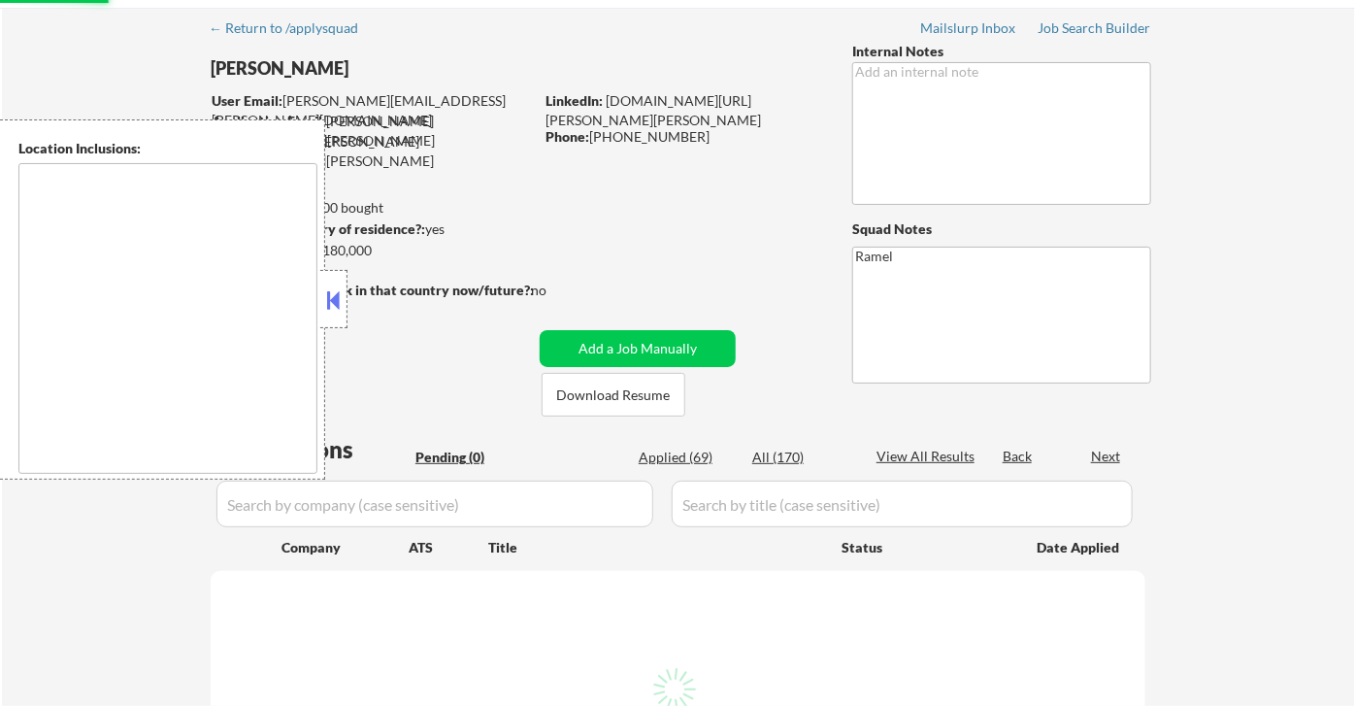
scroll to position [108, 0]
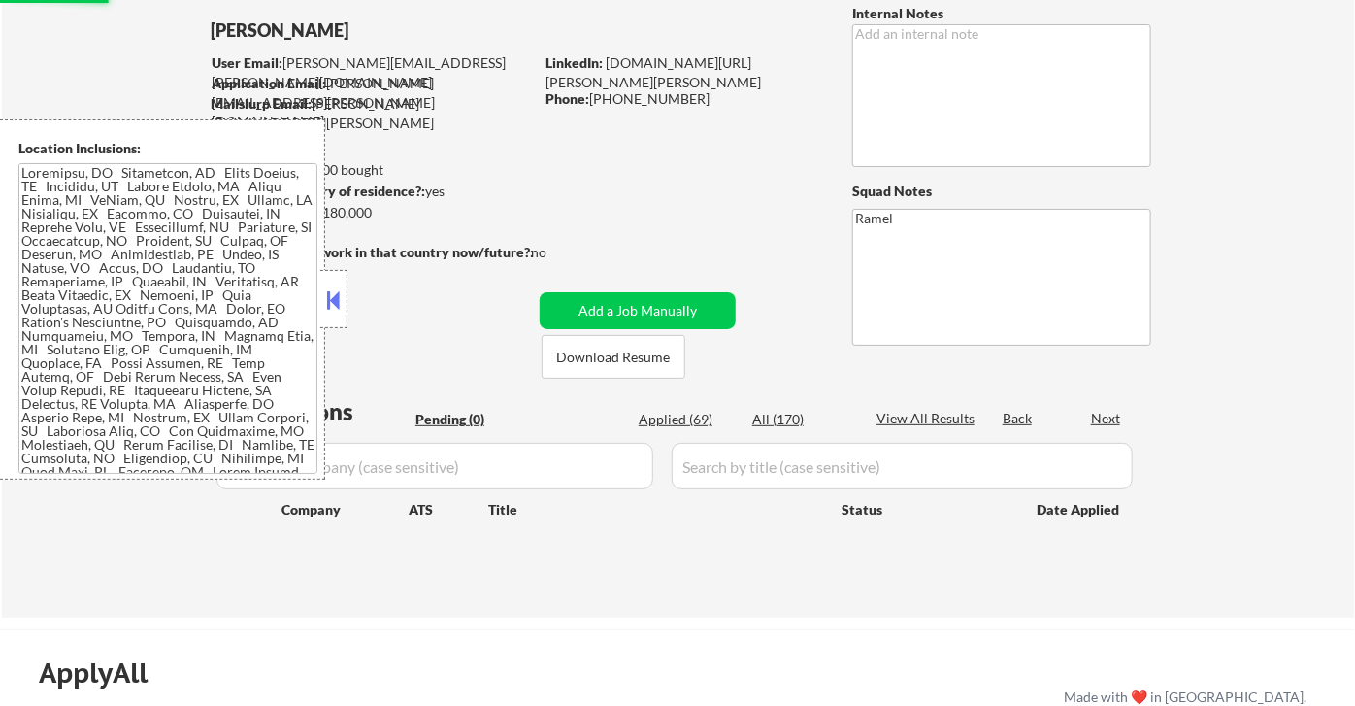
click at [689, 419] on div "Applied (69)" at bounding box center [687, 419] width 97 height 19
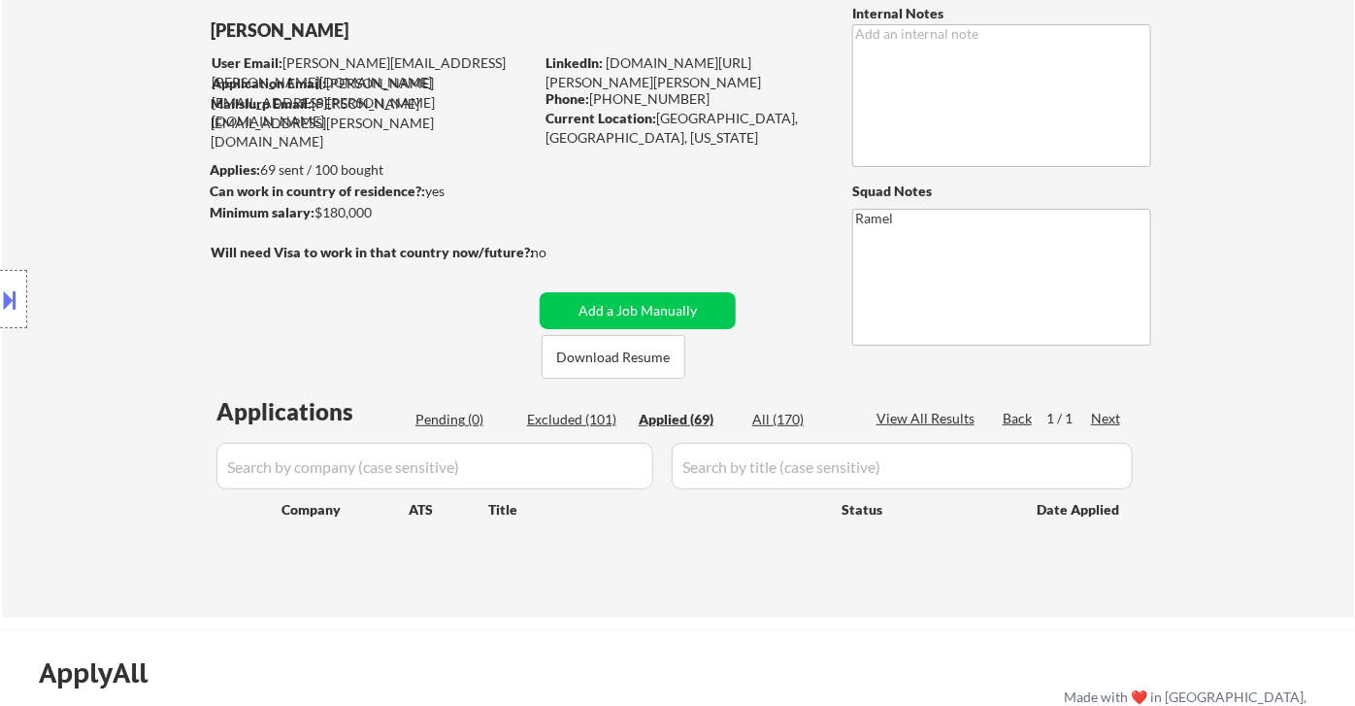
select select ""applied""
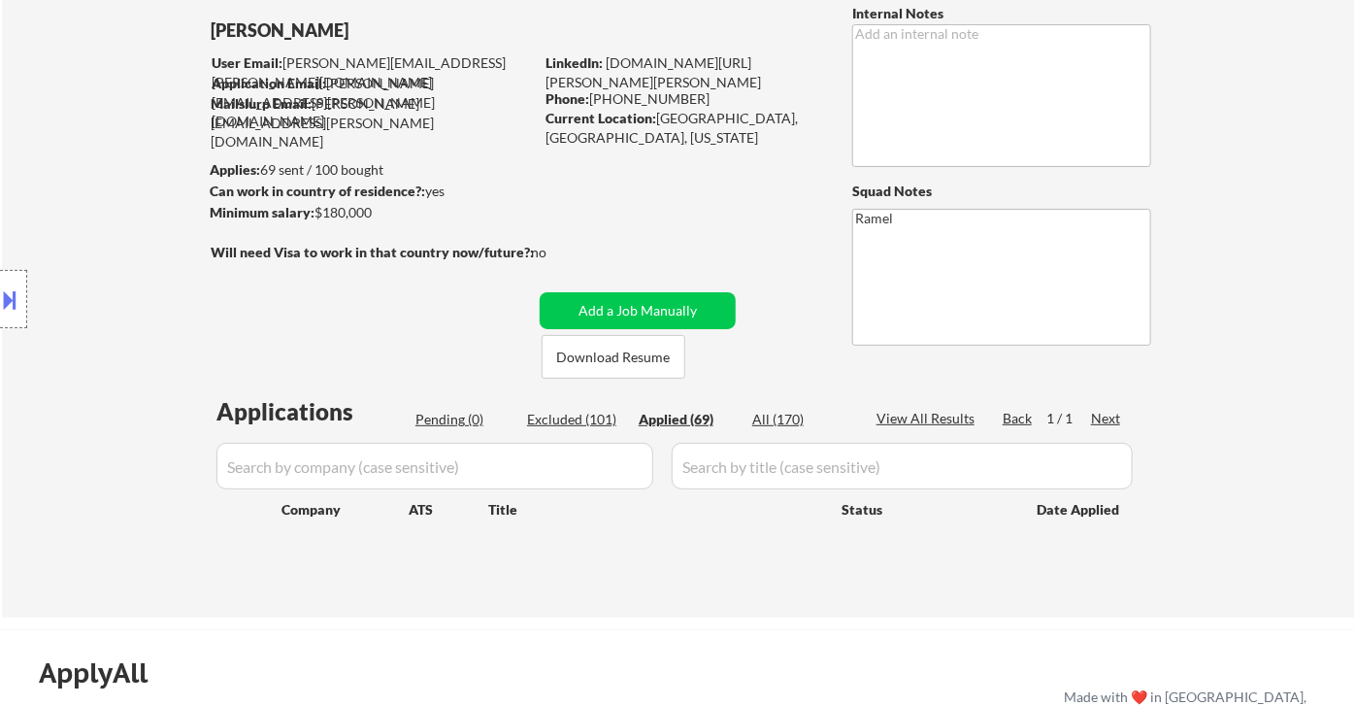
select select ""applied""
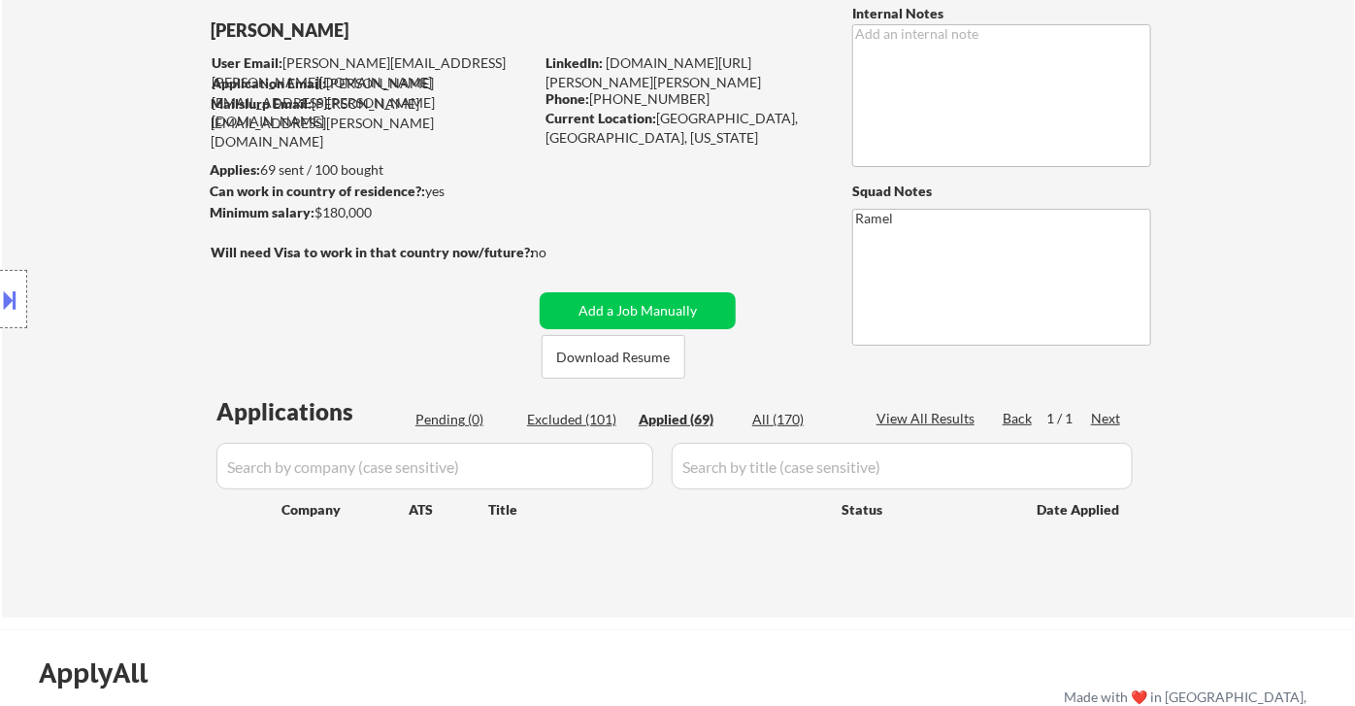
select select ""applied""
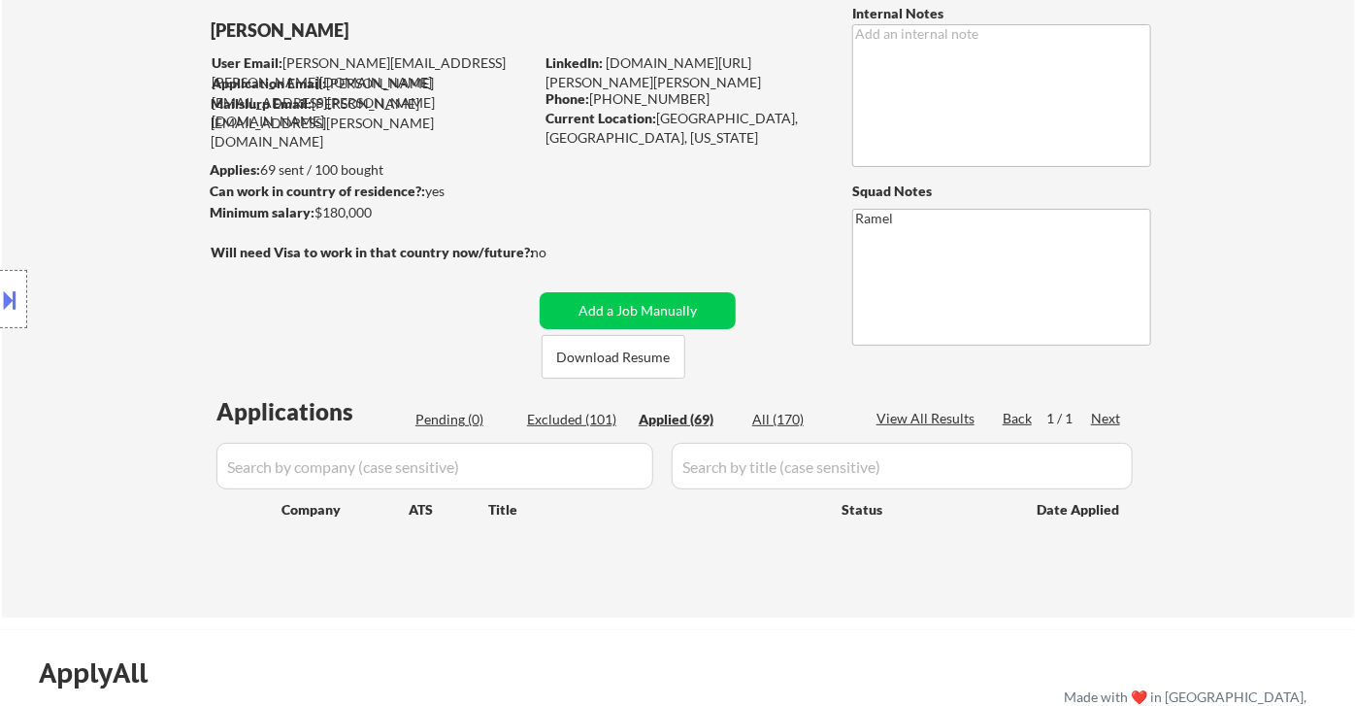
select select ""applied""
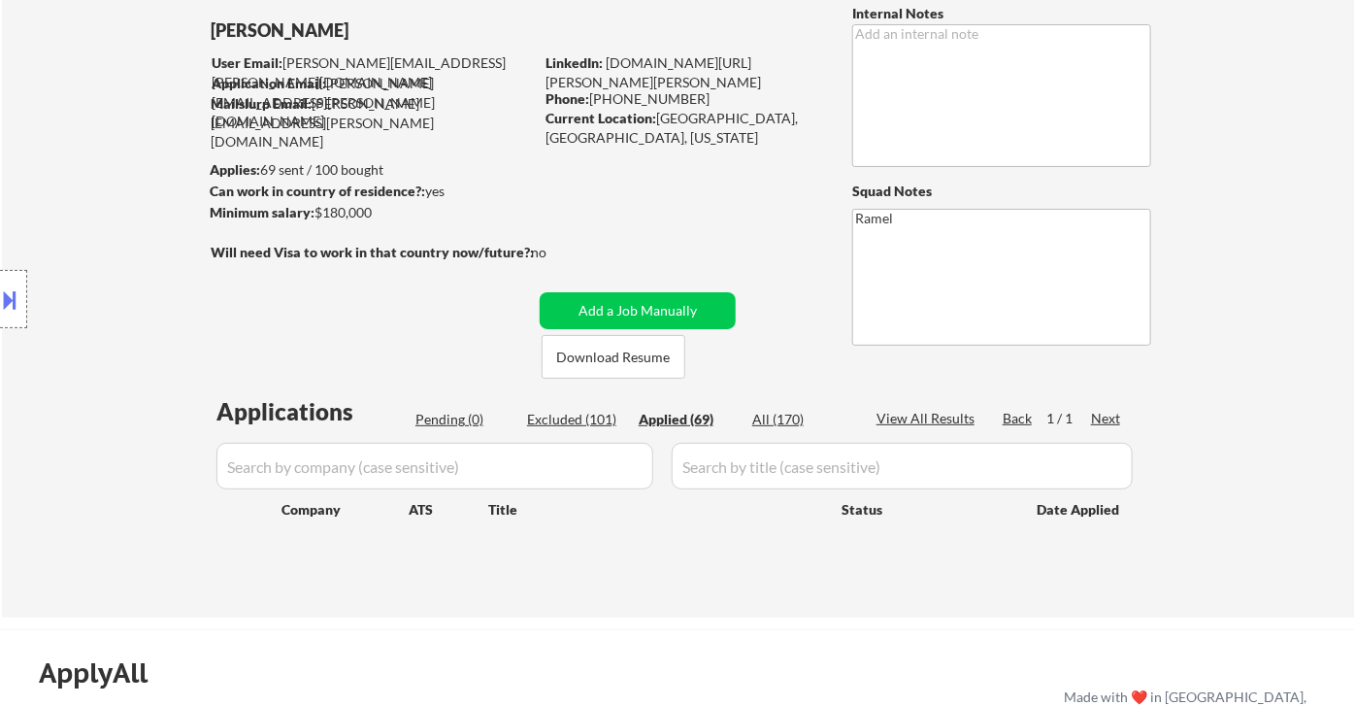
select select ""applied""
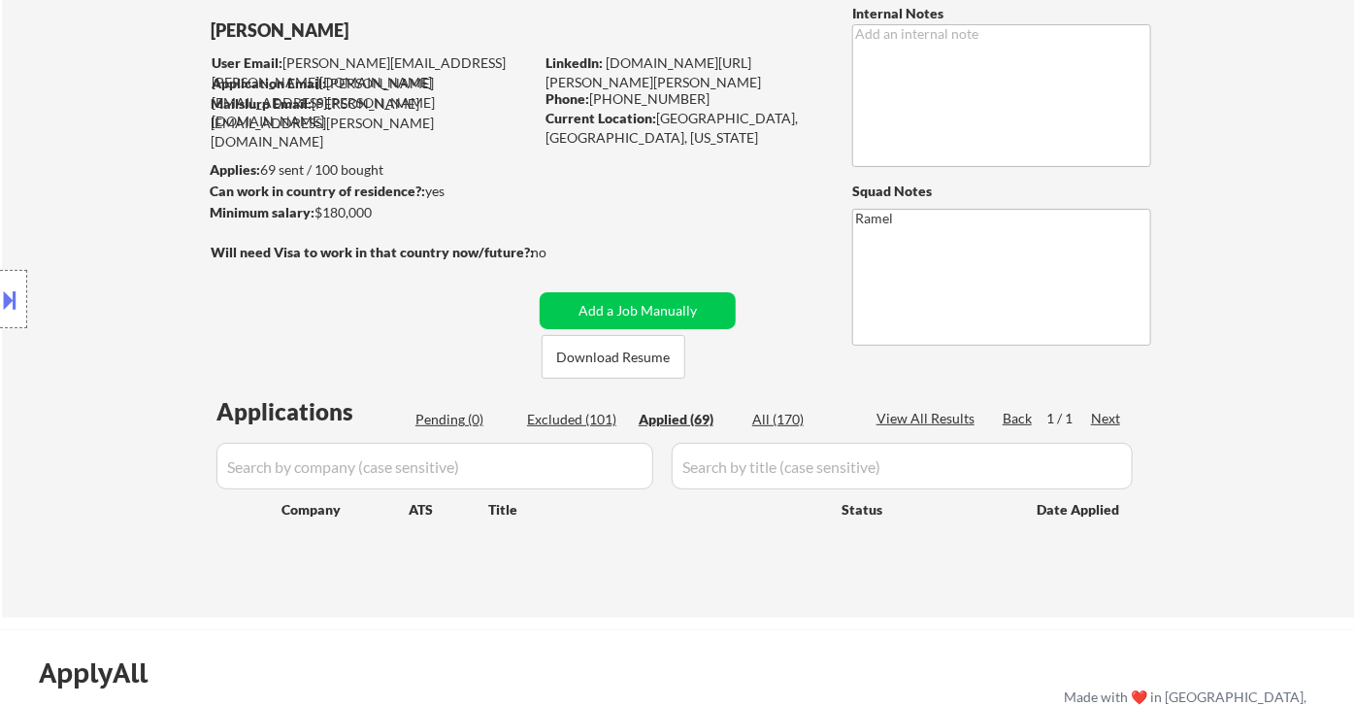
select select ""applied""
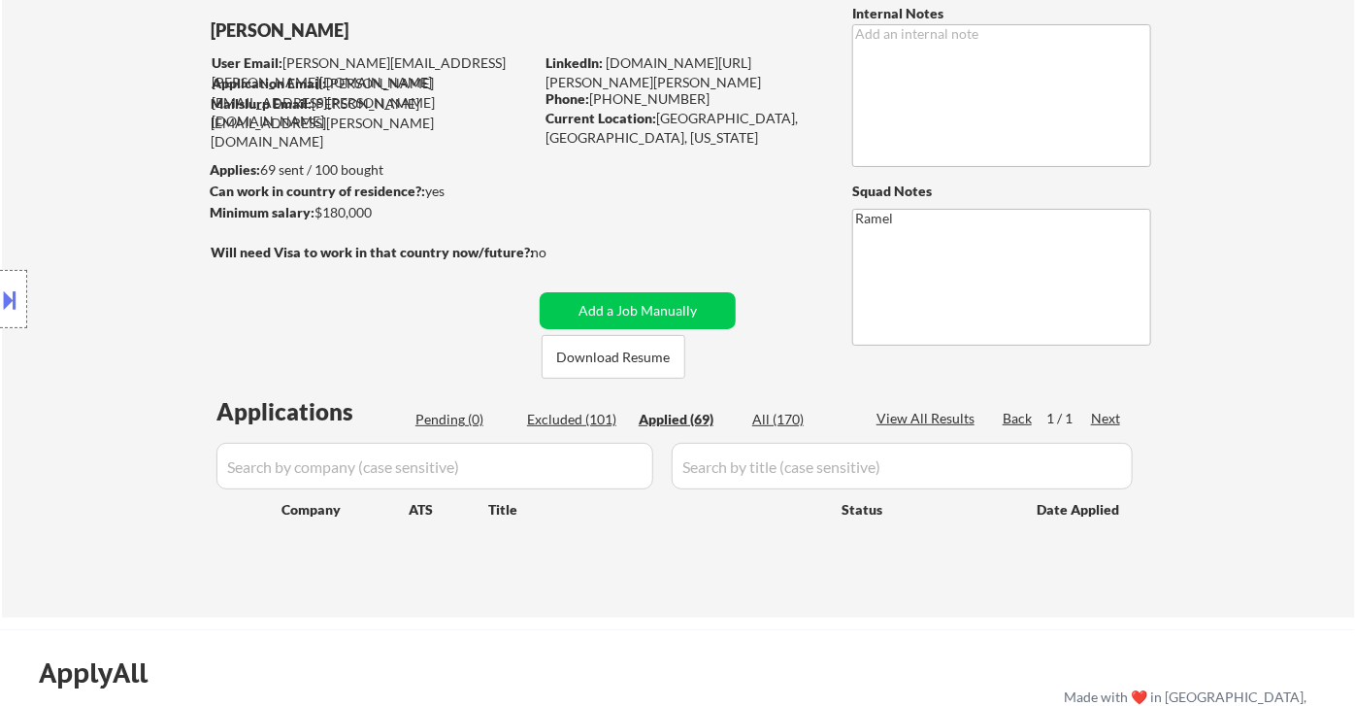
select select ""applied""
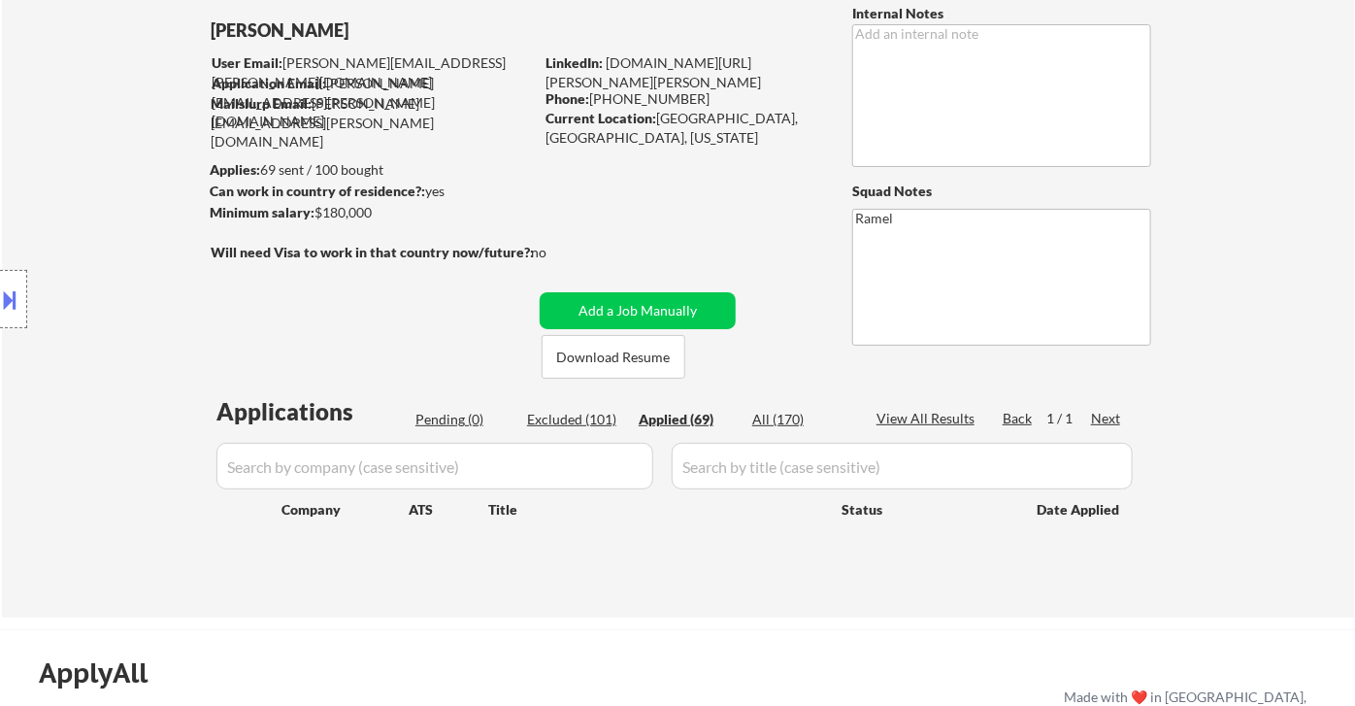
select select ""applied""
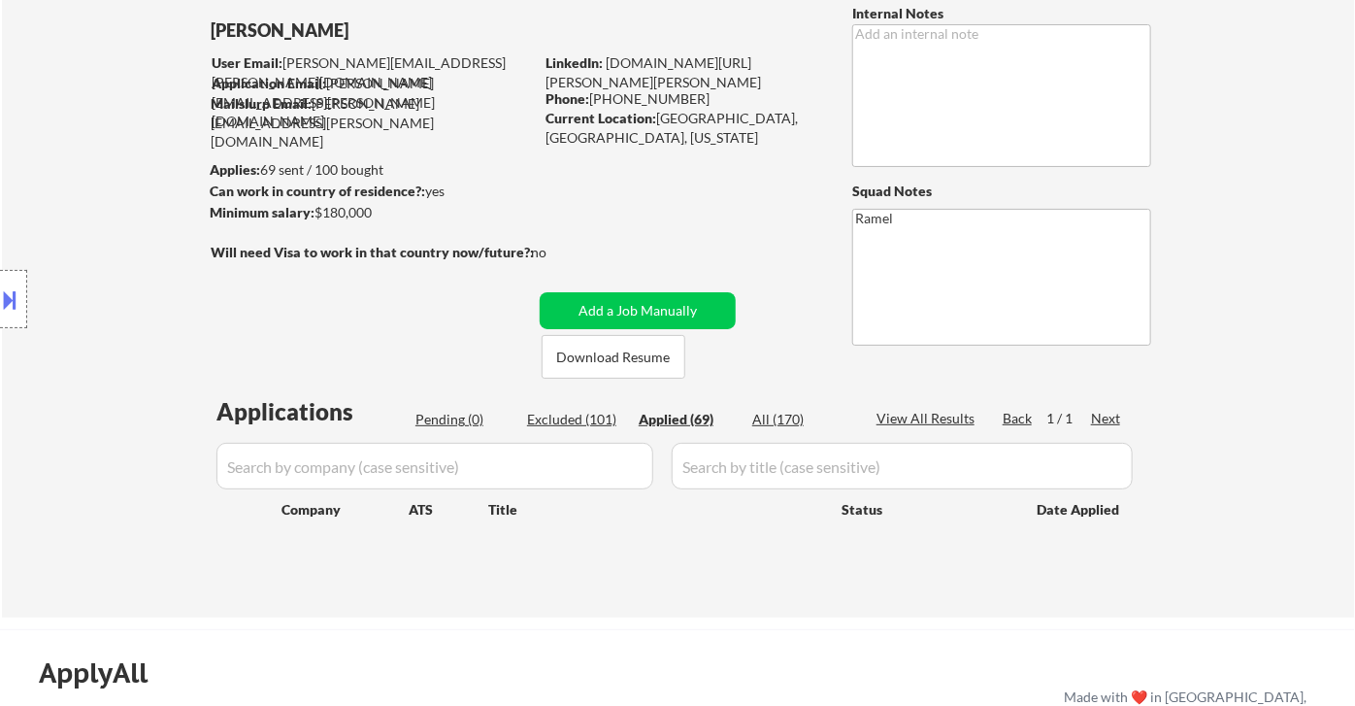
select select ""applied""
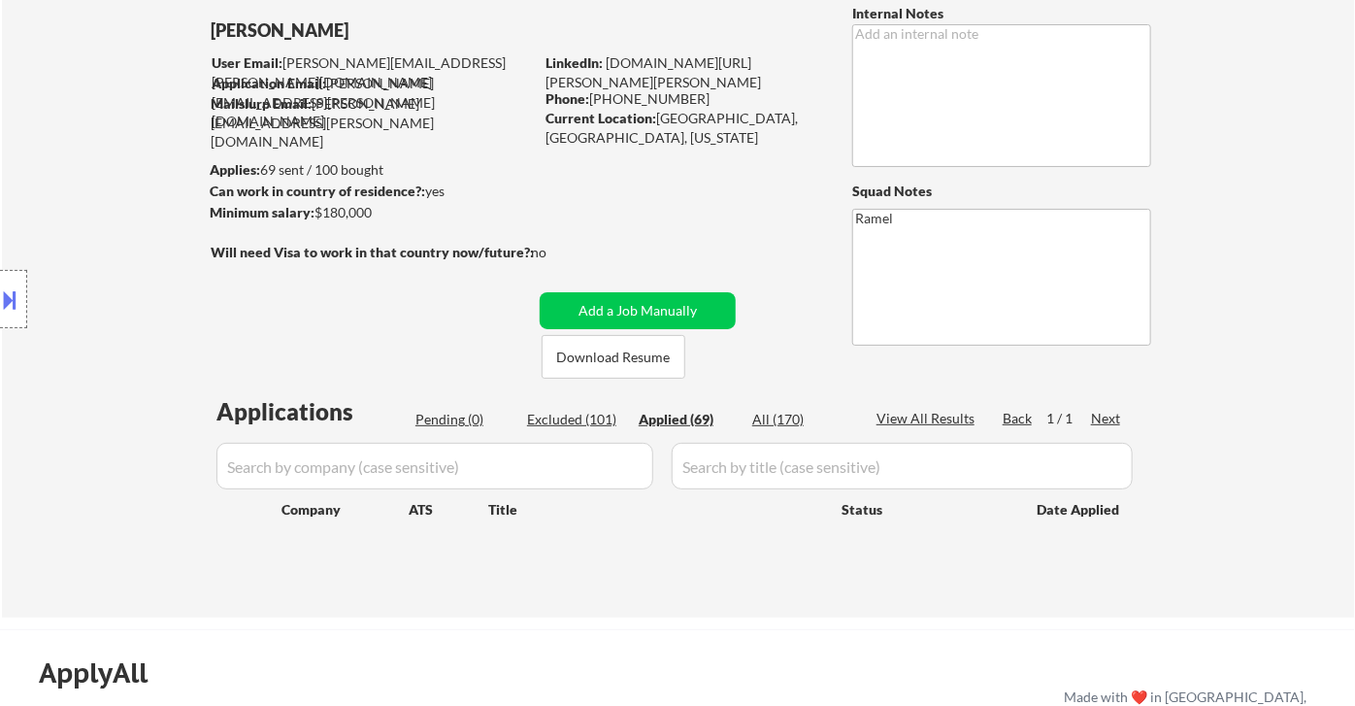
select select ""applied""
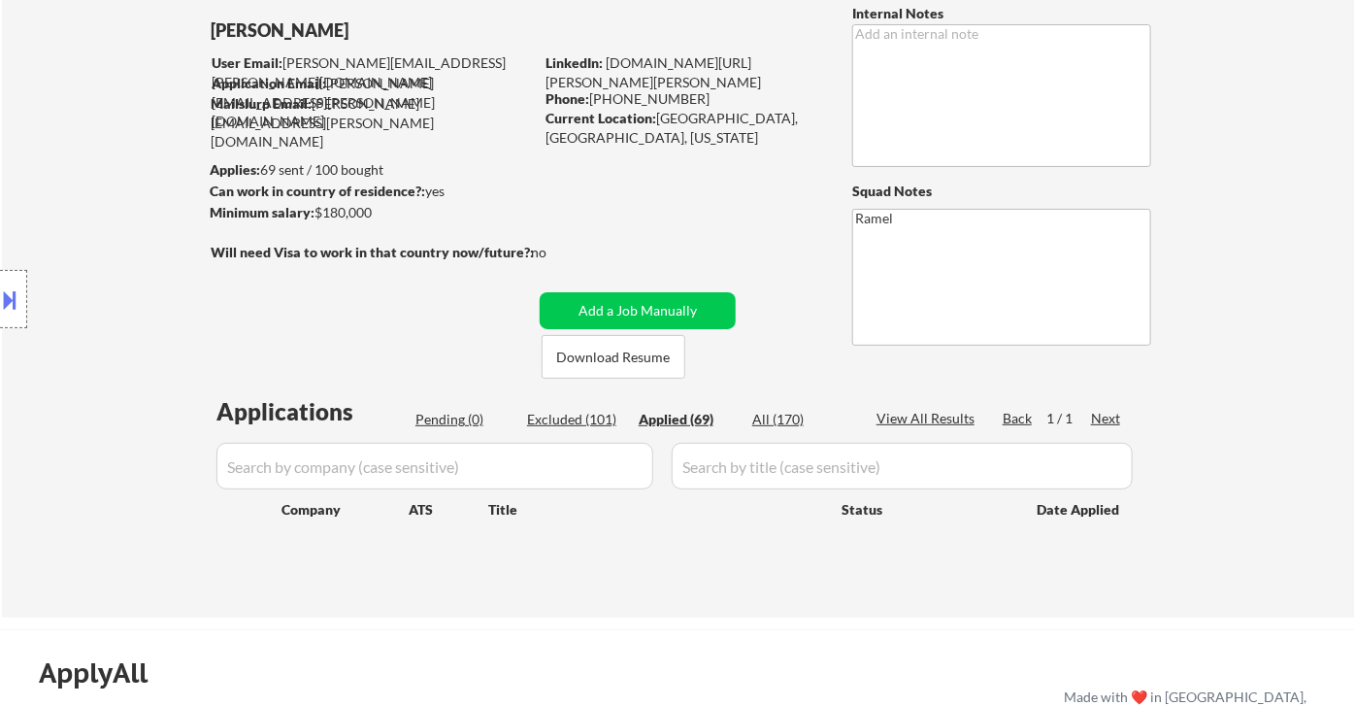
select select ""applied""
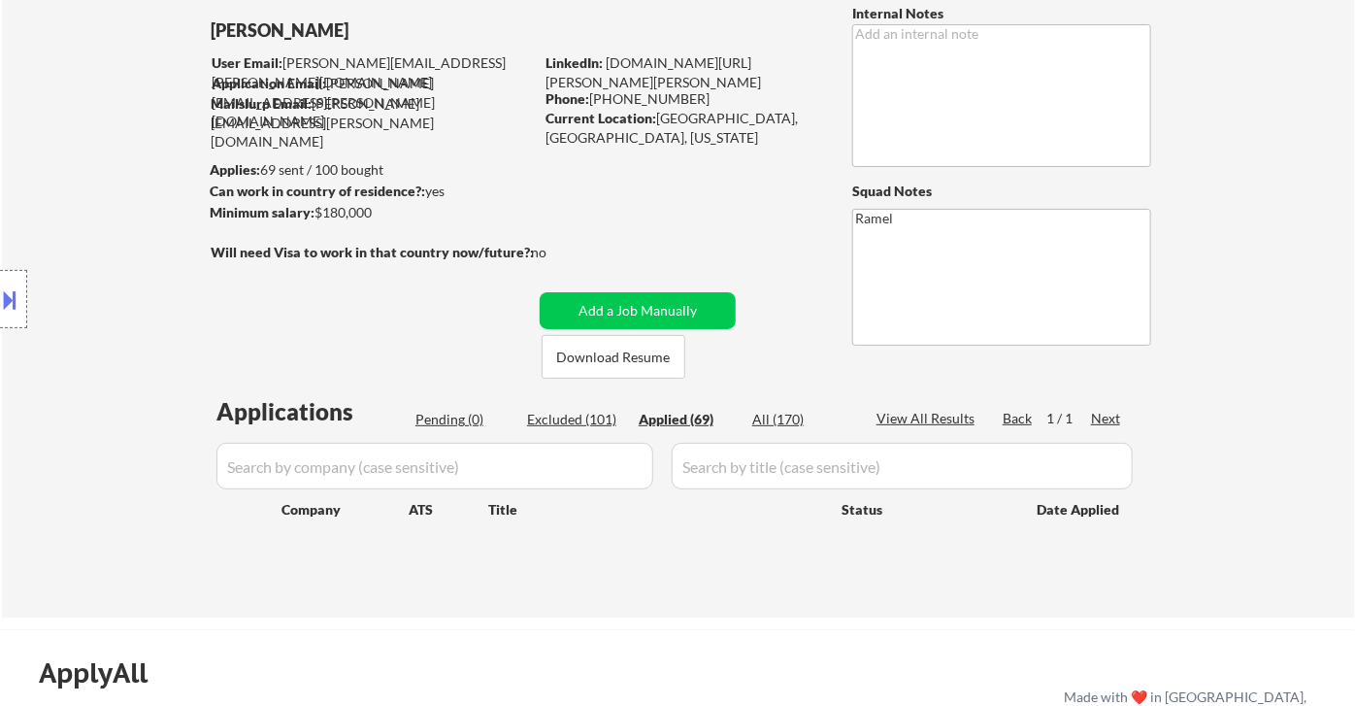
select select ""applied""
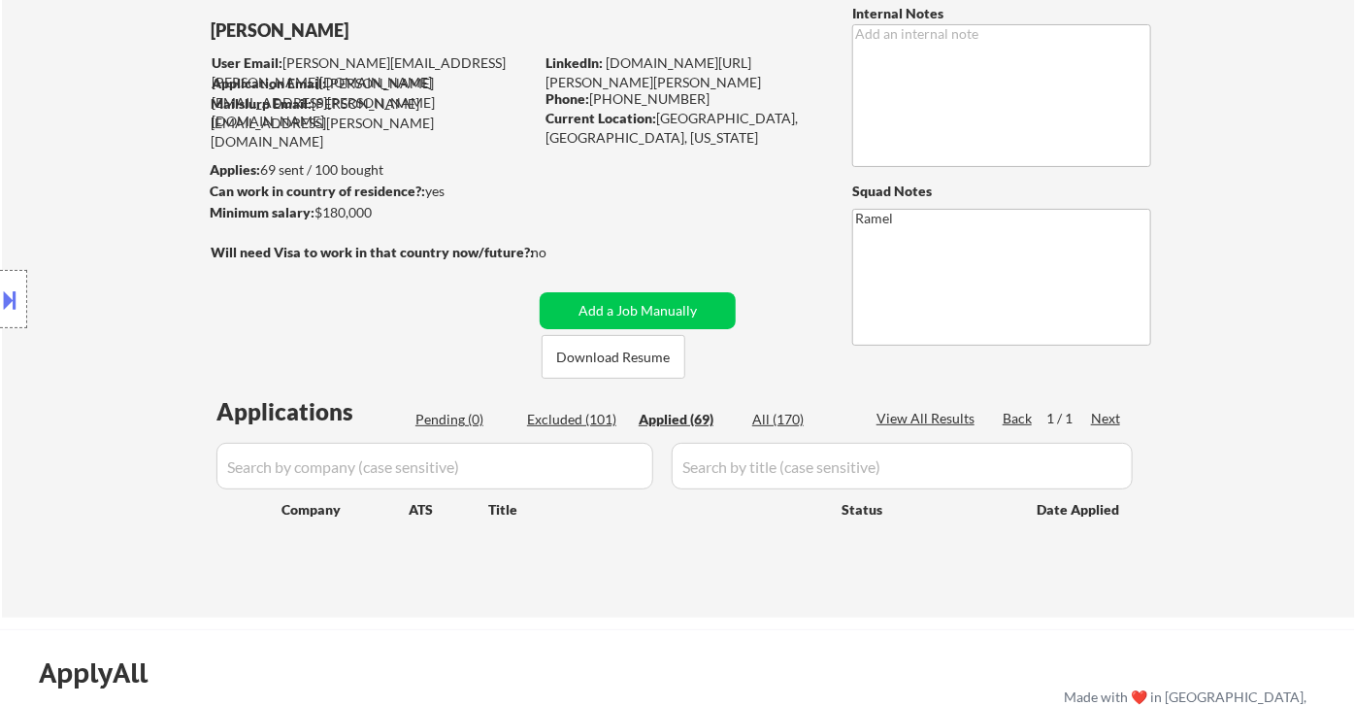
select select ""applied""
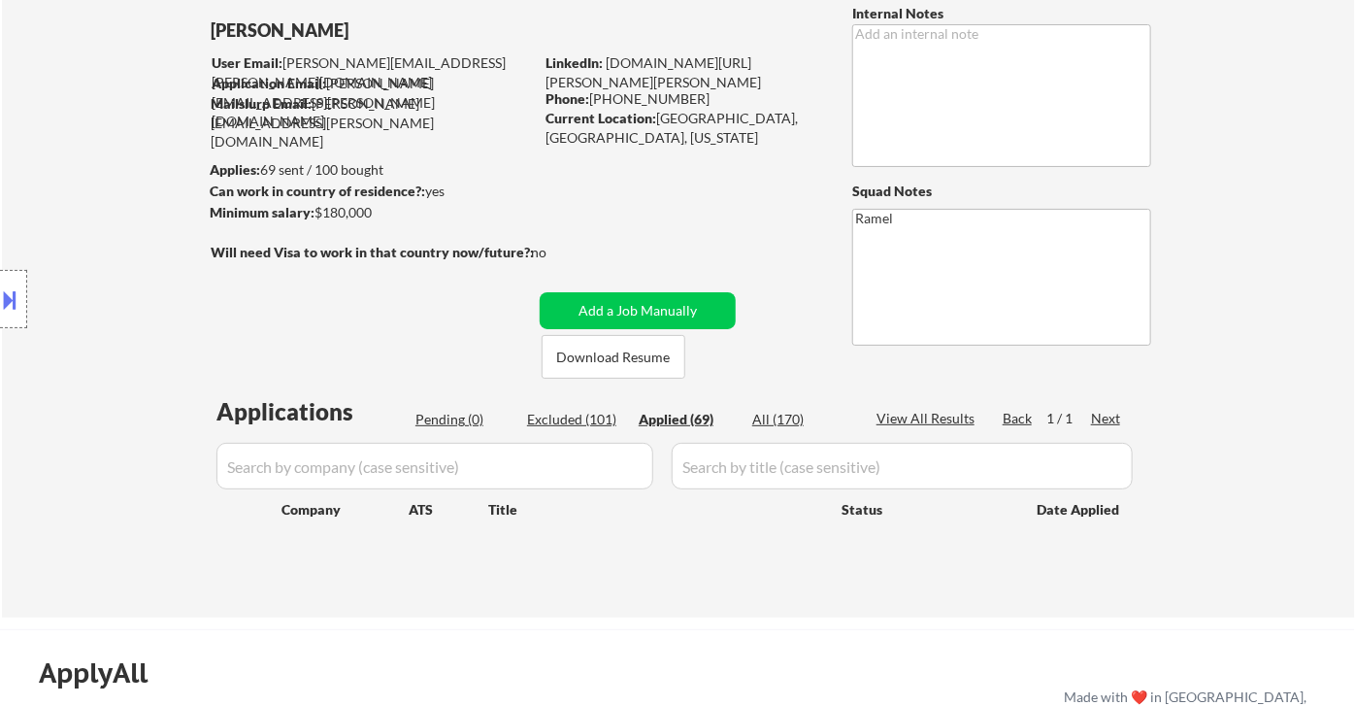
select select ""applied""
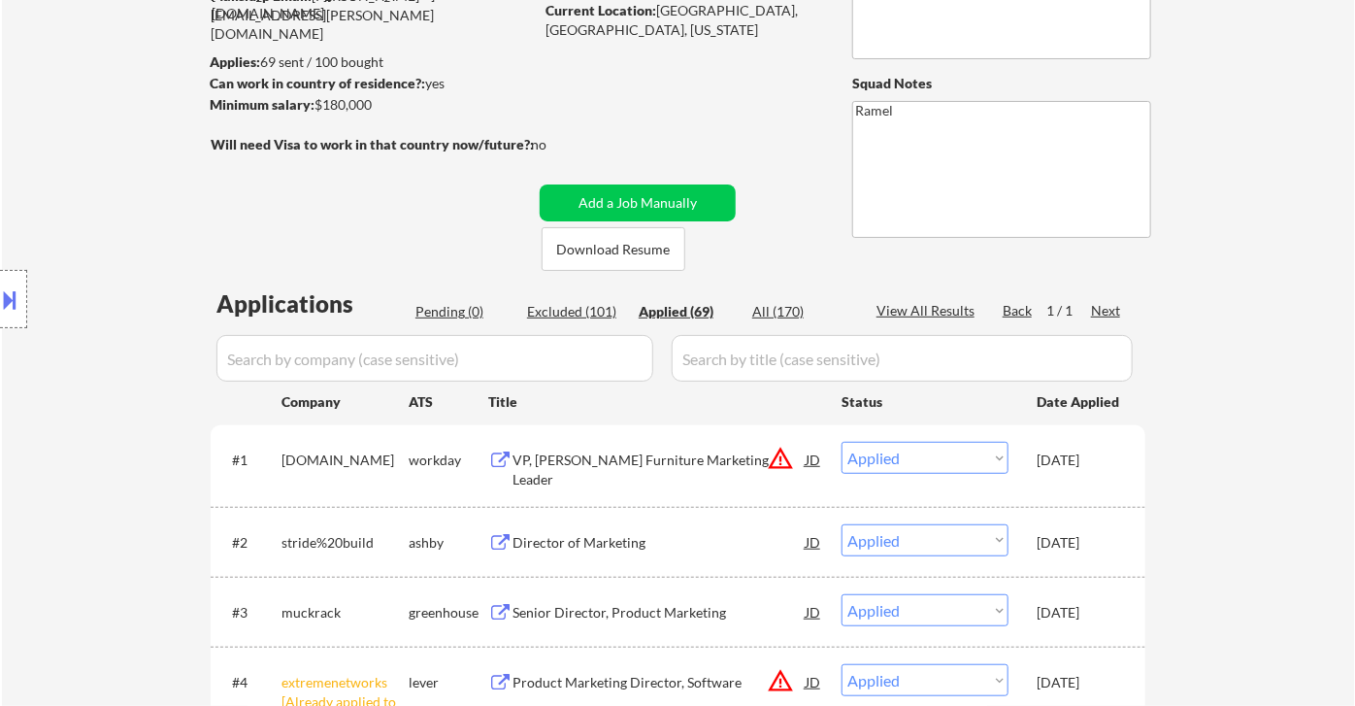
scroll to position [323, 0]
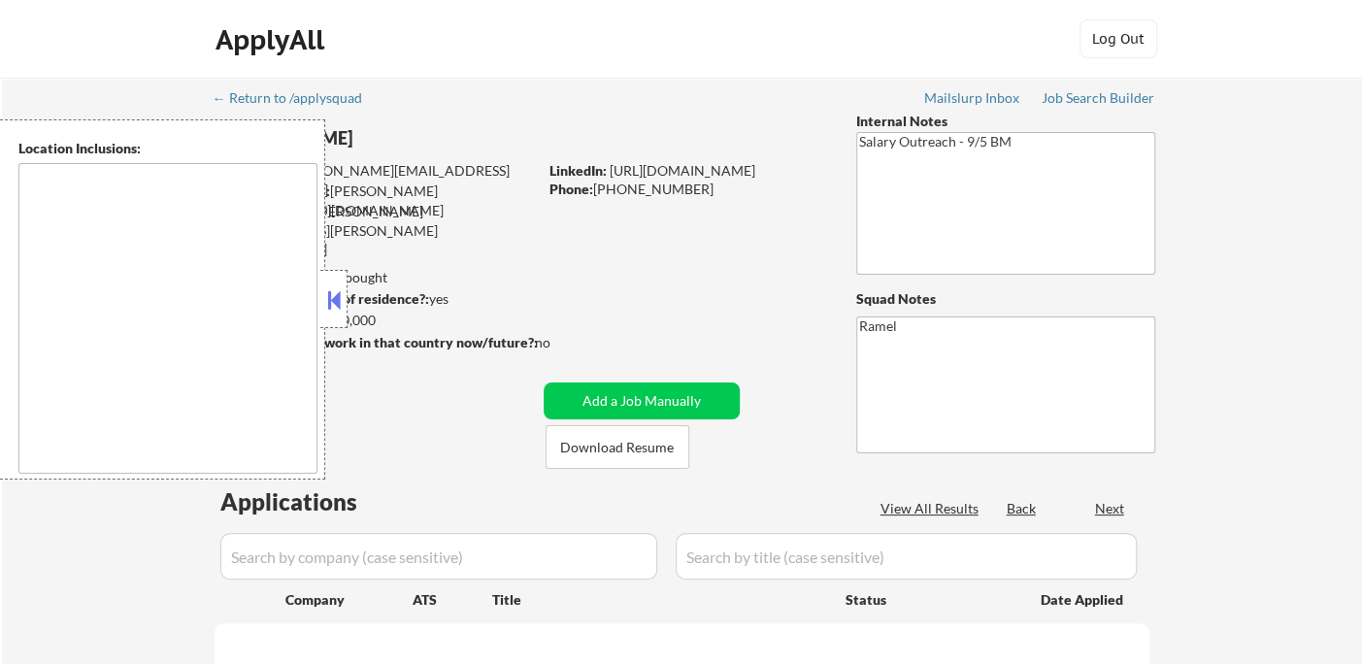
type textarea "[GEOGRAPHIC_DATA], [GEOGRAPHIC_DATA] [GEOGRAPHIC_DATA], [GEOGRAPHIC_DATA] [GEOG…"
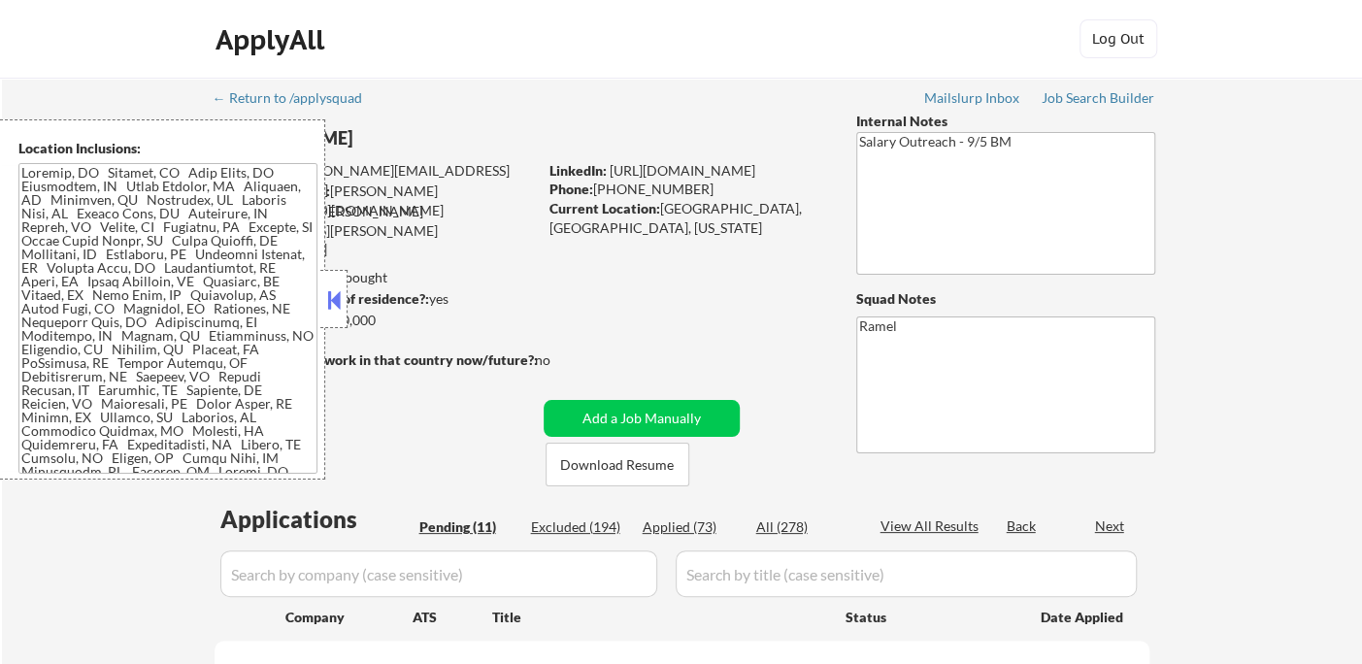
click at [334, 305] on button at bounding box center [333, 299] width 21 height 29
select select ""pending""
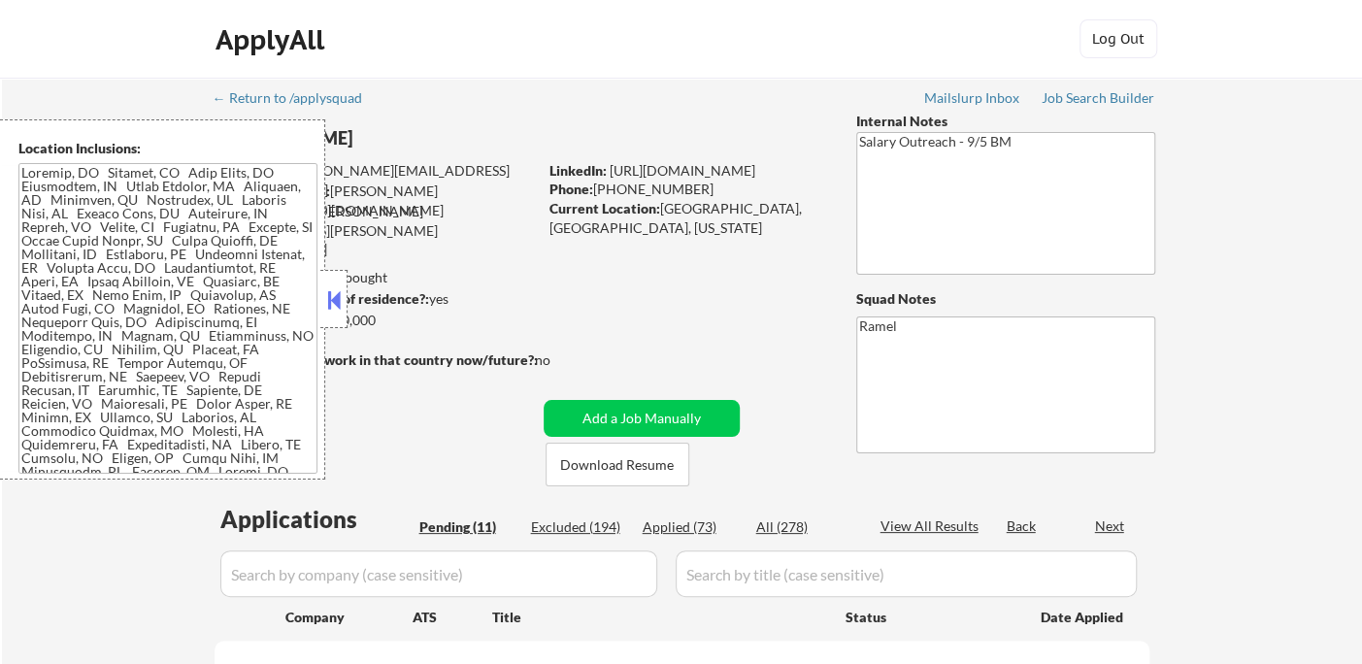
select select ""pending""
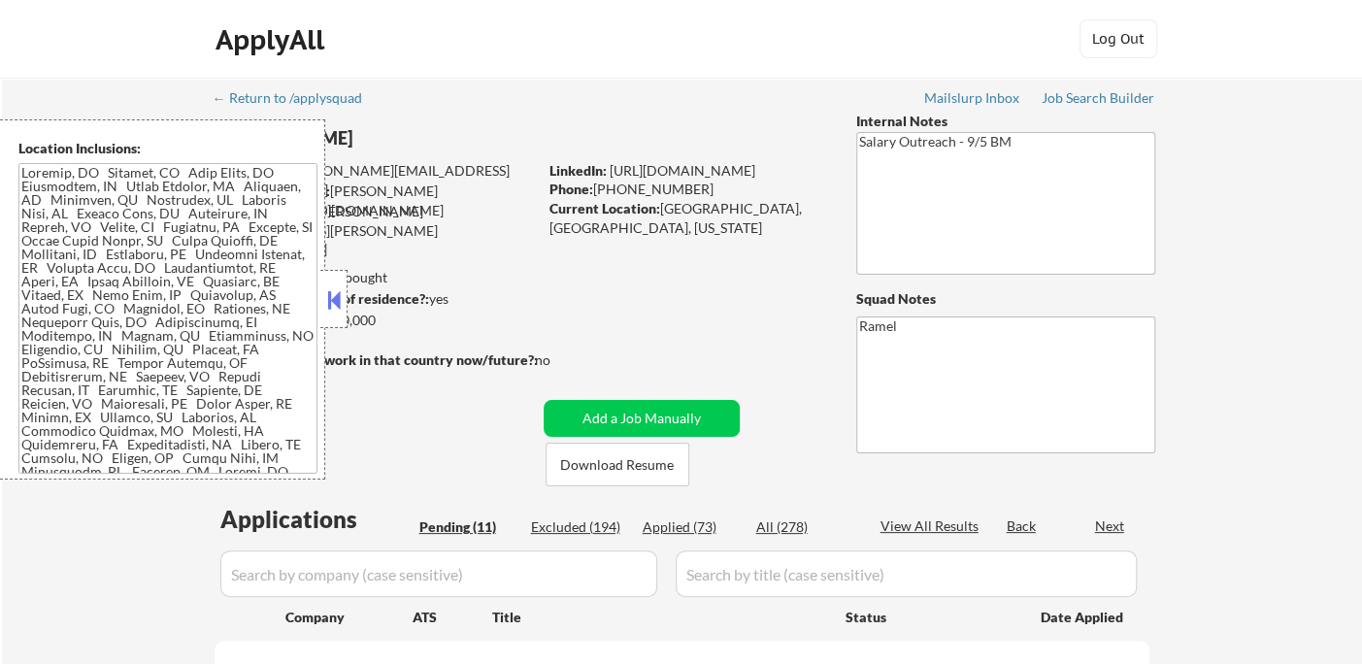
select select ""pending""
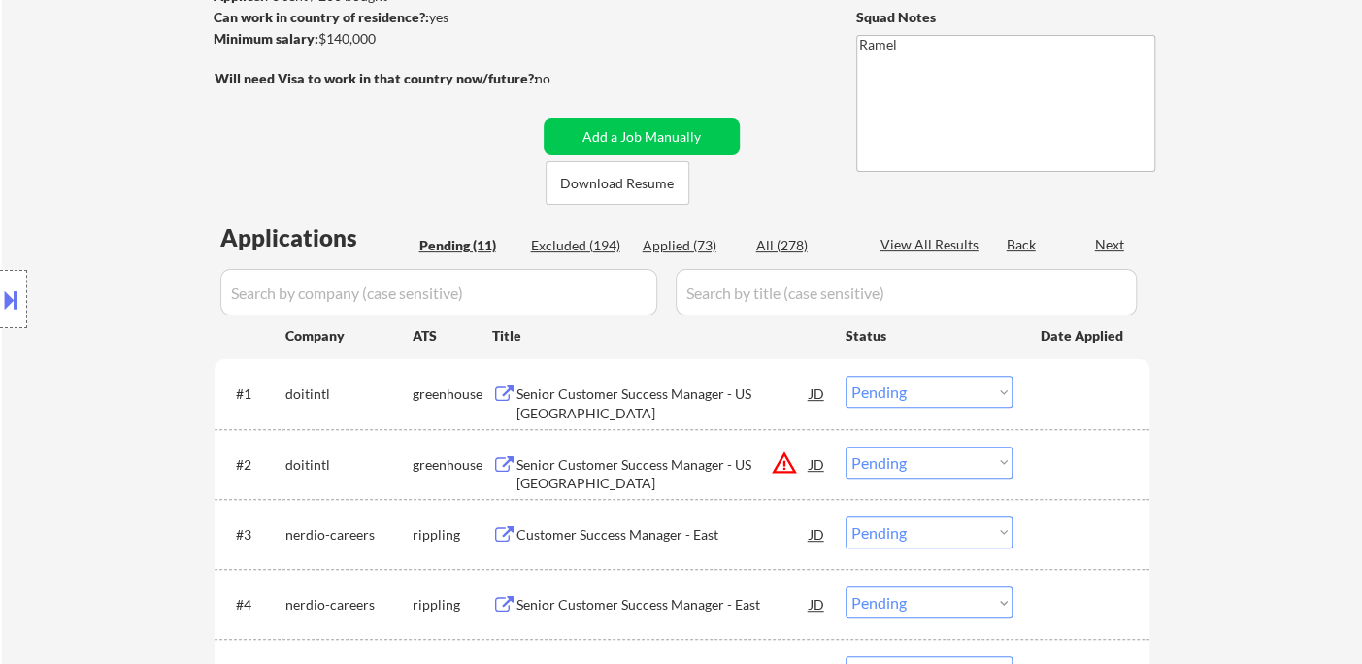
scroll to position [323, 0]
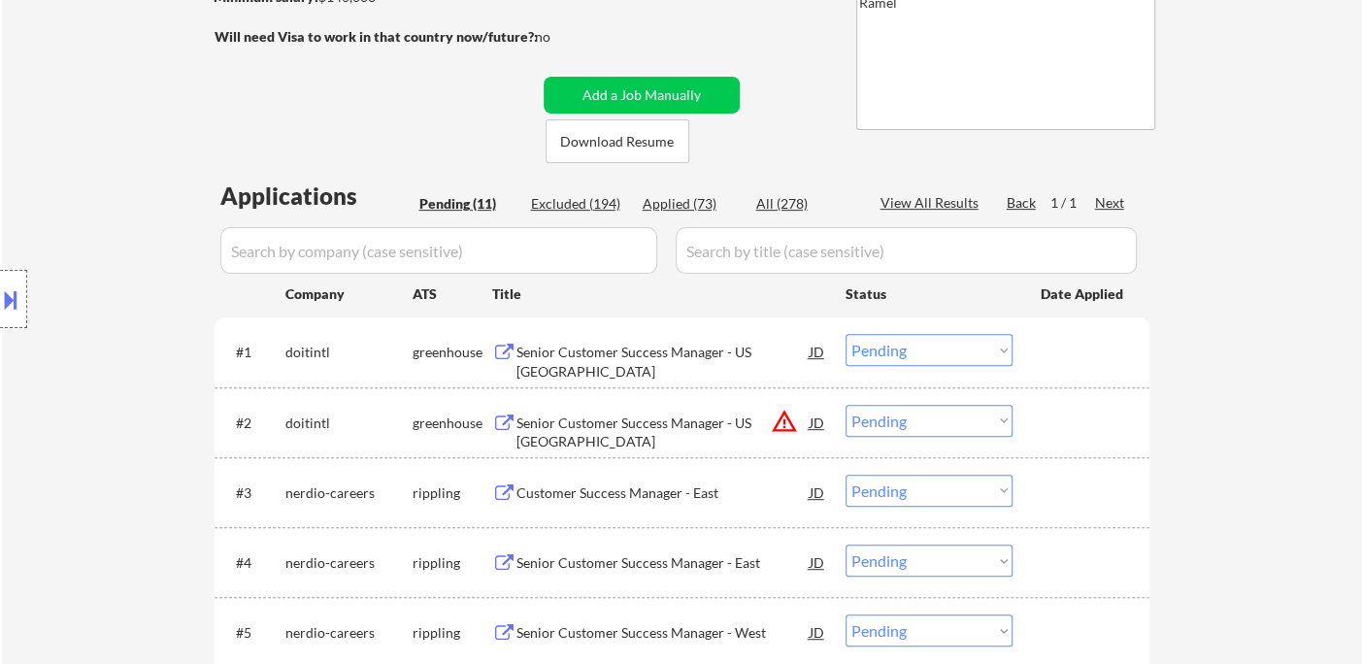
click at [629, 359] on div "Senior Customer Success Manager - US [GEOGRAPHIC_DATA]" at bounding box center [662, 362] width 293 height 38
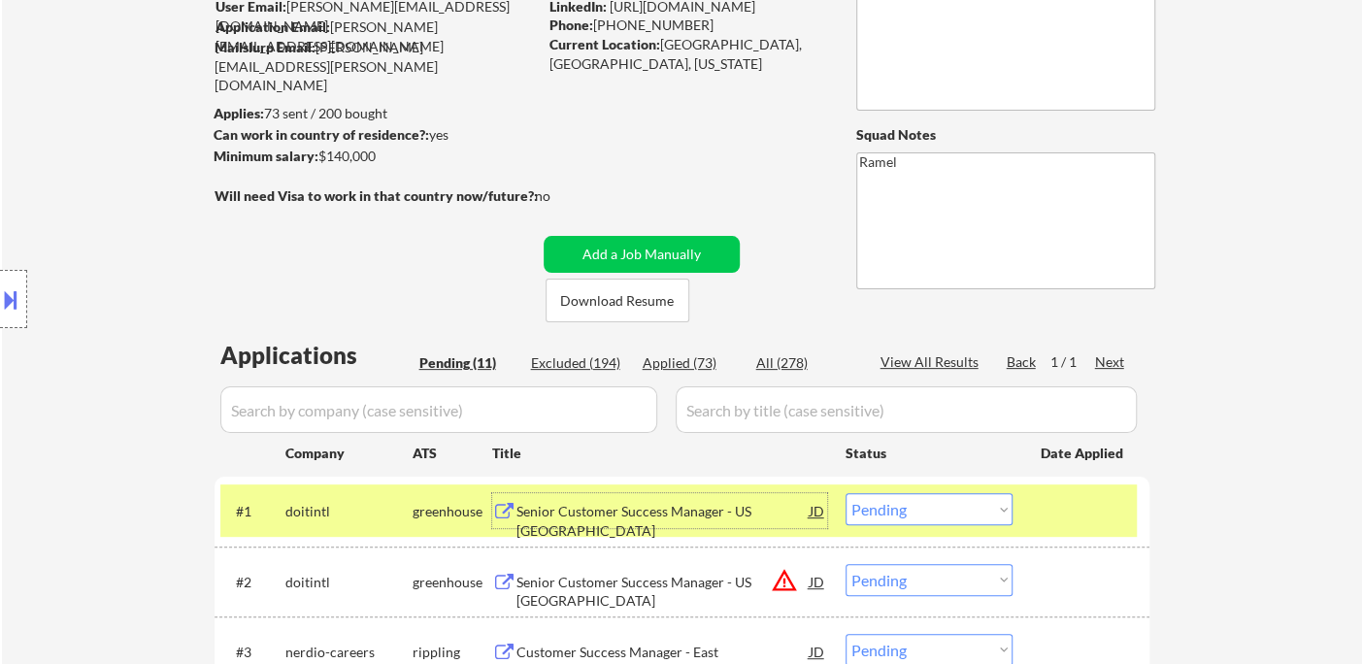
scroll to position [216, 0]
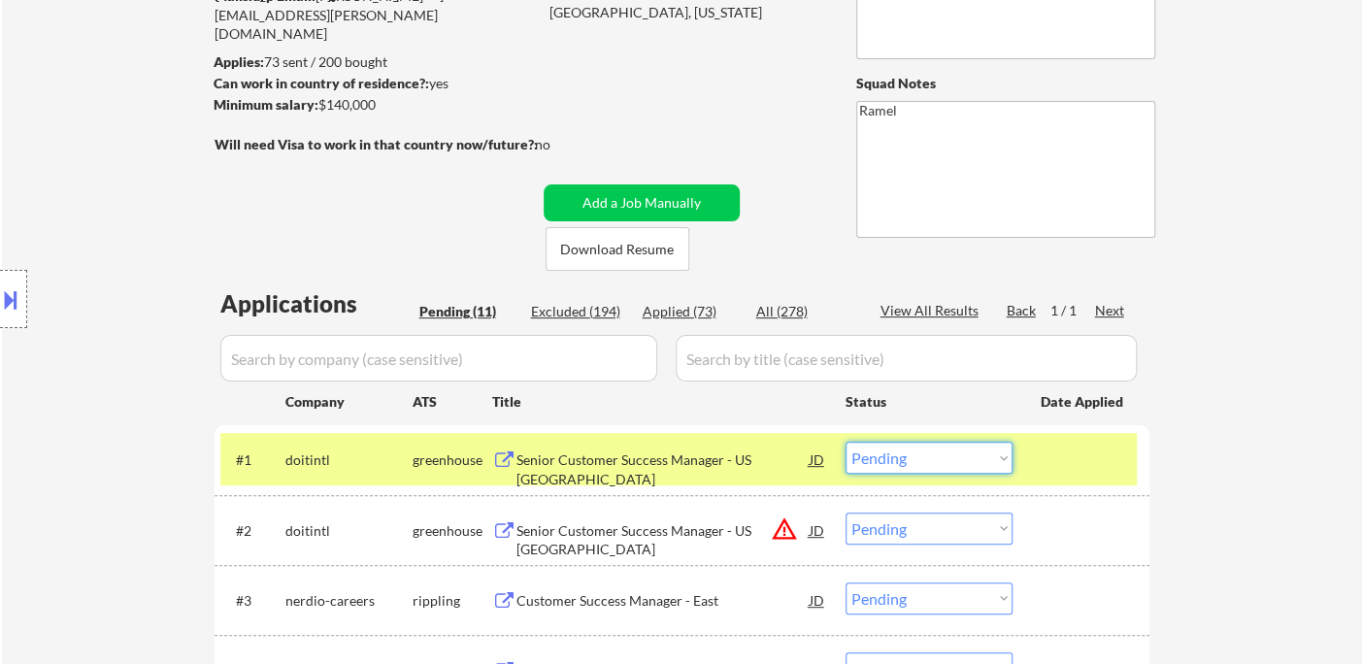
click at [952, 466] on select "Choose an option... Pending Applied Excluded (Questions) Excluded (Expired) Exc…" at bounding box center [929, 458] width 167 height 32
click at [846, 442] on select "Choose an option... Pending Applied Excluded (Questions) Excluded (Expired) Exc…" at bounding box center [929, 458] width 167 height 32
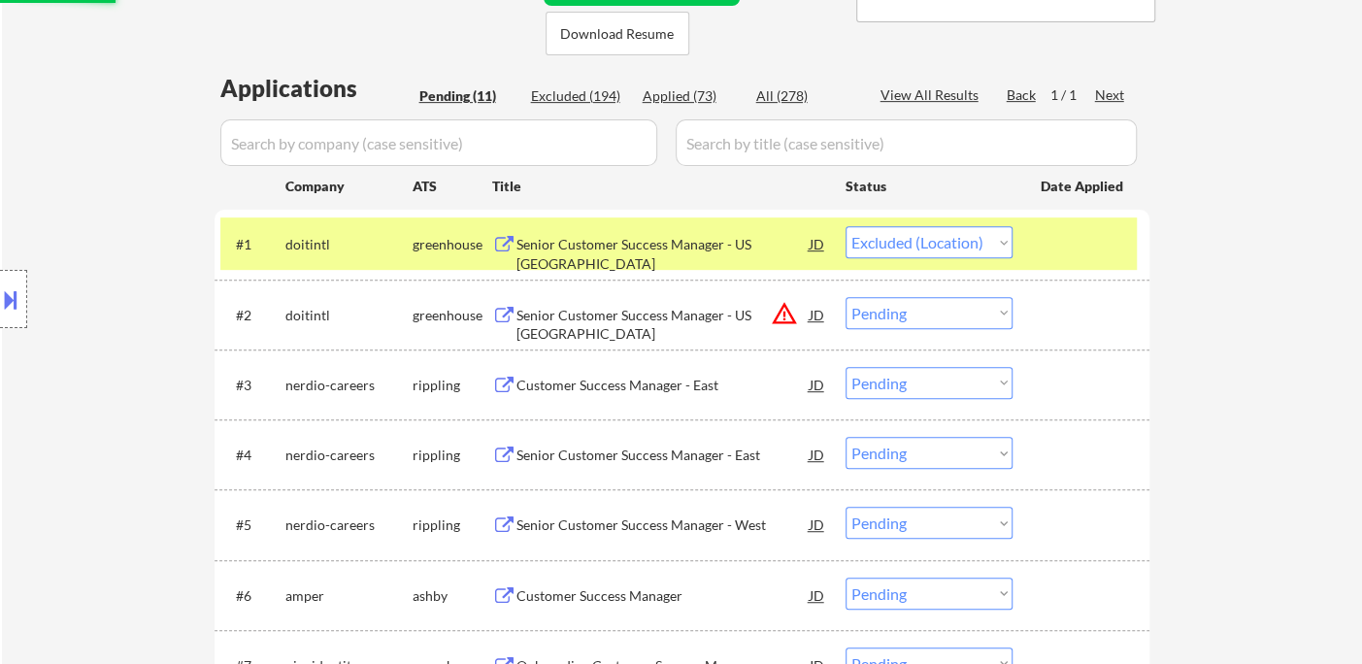
scroll to position [539, 0]
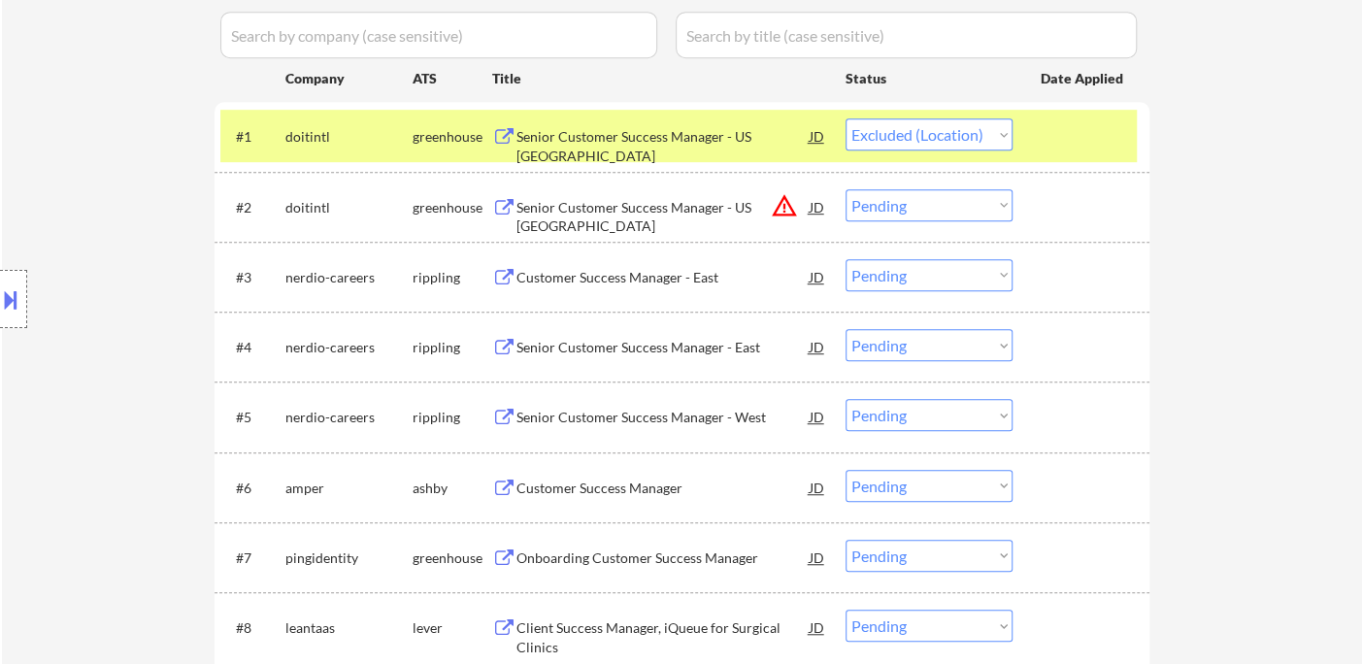
click at [679, 208] on div "Senior Customer Success Manager - US [GEOGRAPHIC_DATA]" at bounding box center [662, 217] width 293 height 38
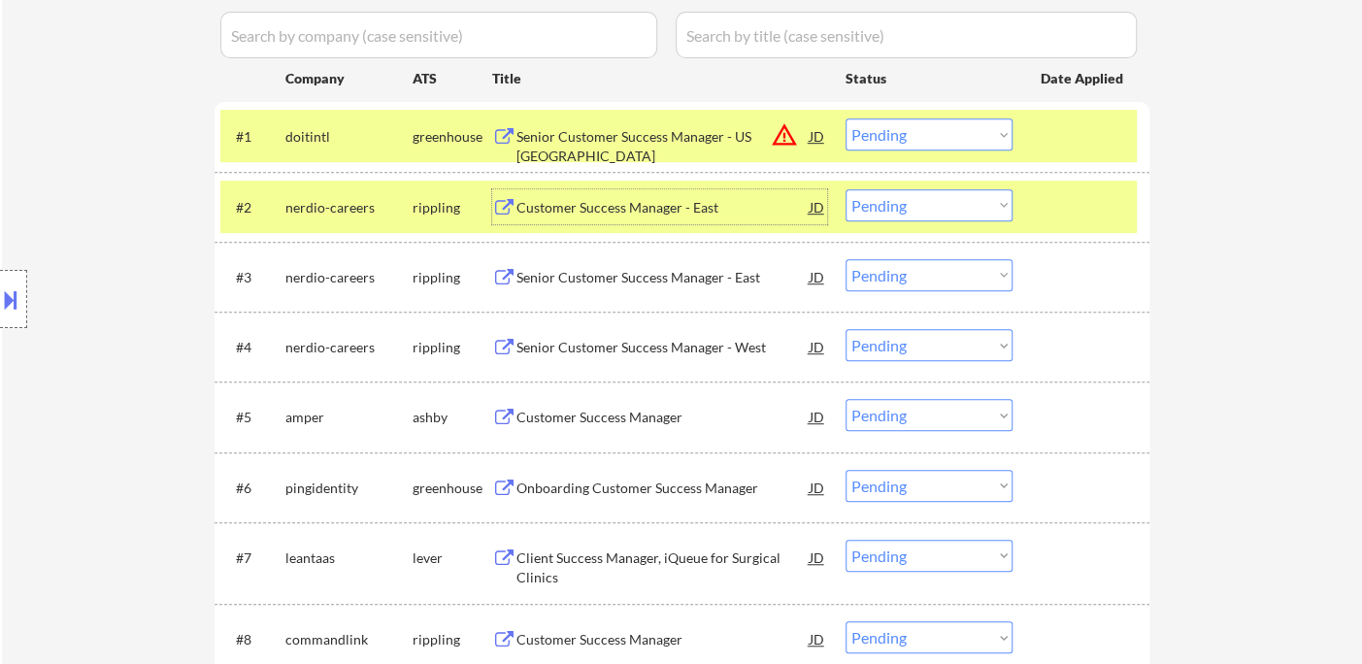
click at [635, 137] on div "Senior Customer Success Manager - US [GEOGRAPHIC_DATA]" at bounding box center [662, 146] width 293 height 38
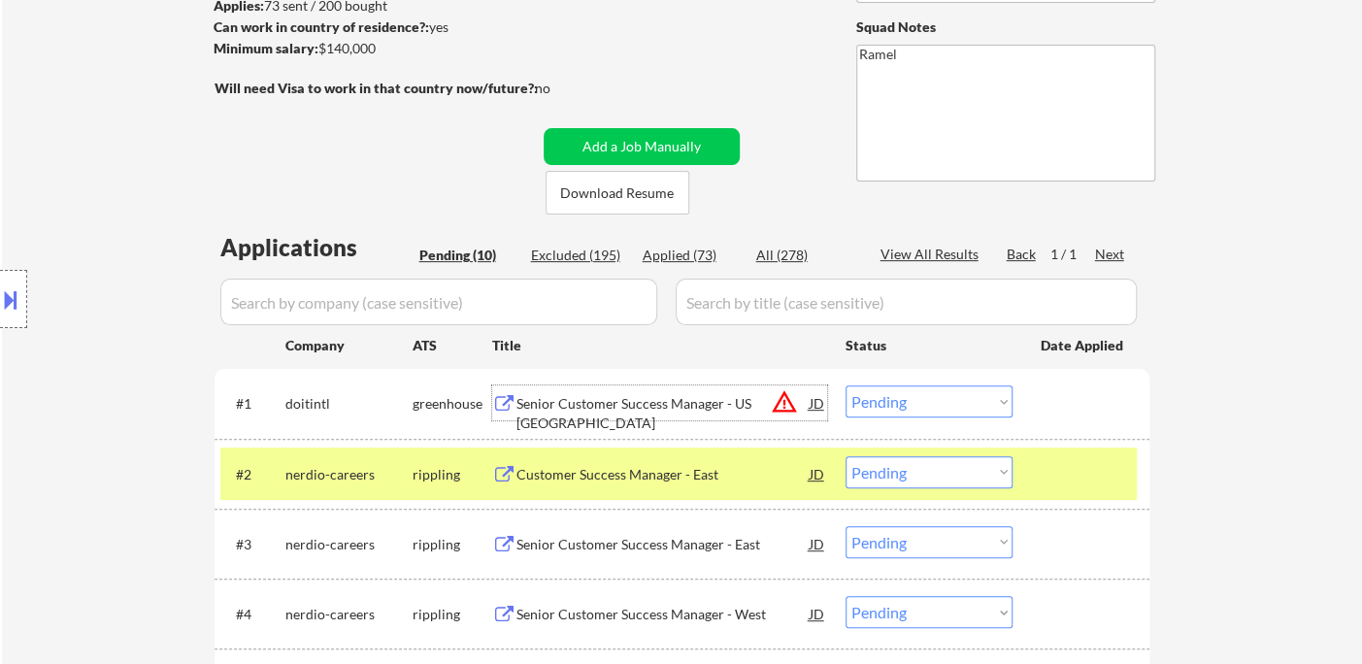
scroll to position [323, 0]
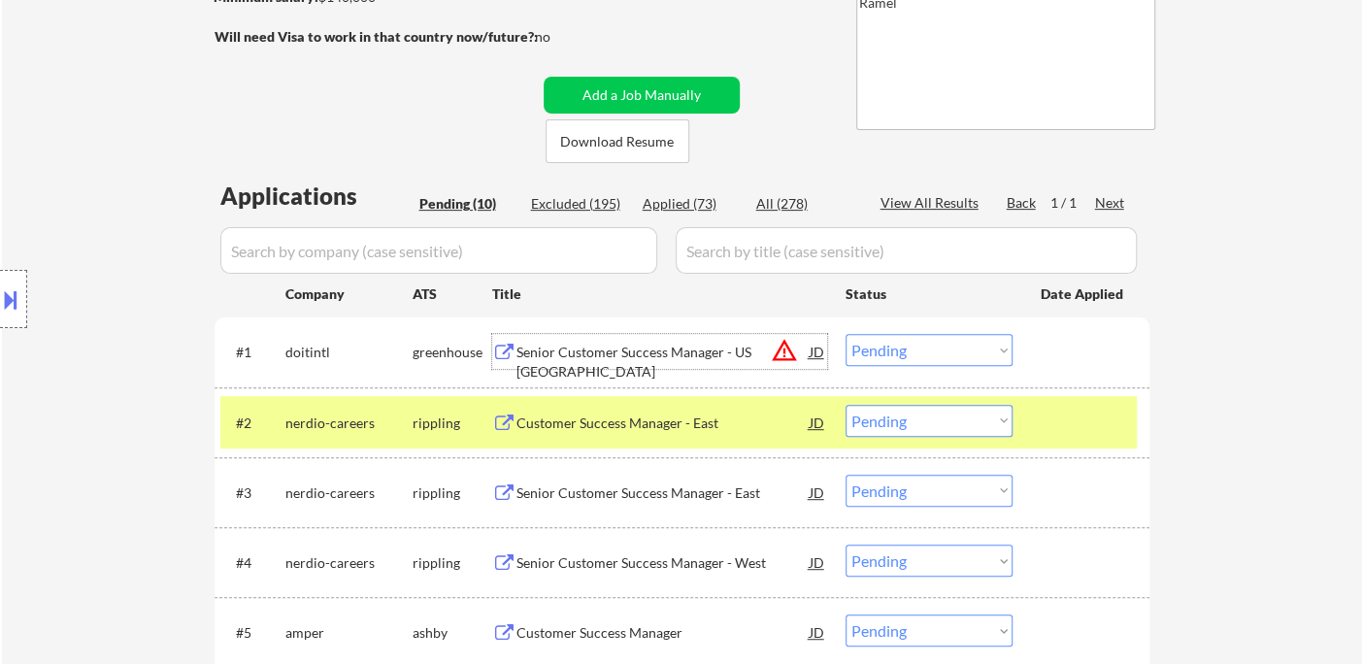
click at [894, 353] on select "Choose an option... Pending Applied Excluded (Questions) Excluded (Expired) Exc…" at bounding box center [929, 350] width 167 height 32
click at [846, 334] on select "Choose an option... Pending Applied Excluded (Questions) Excluded (Expired) Exc…" at bounding box center [929, 350] width 167 height 32
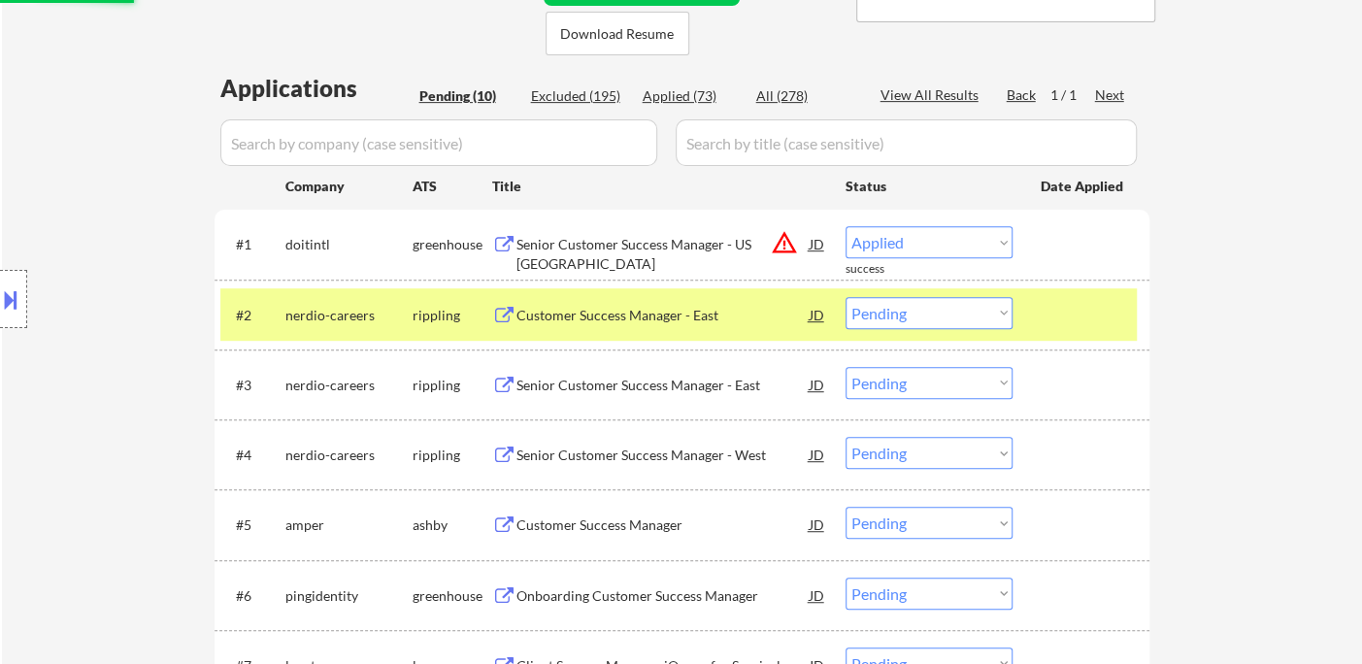
scroll to position [539, 0]
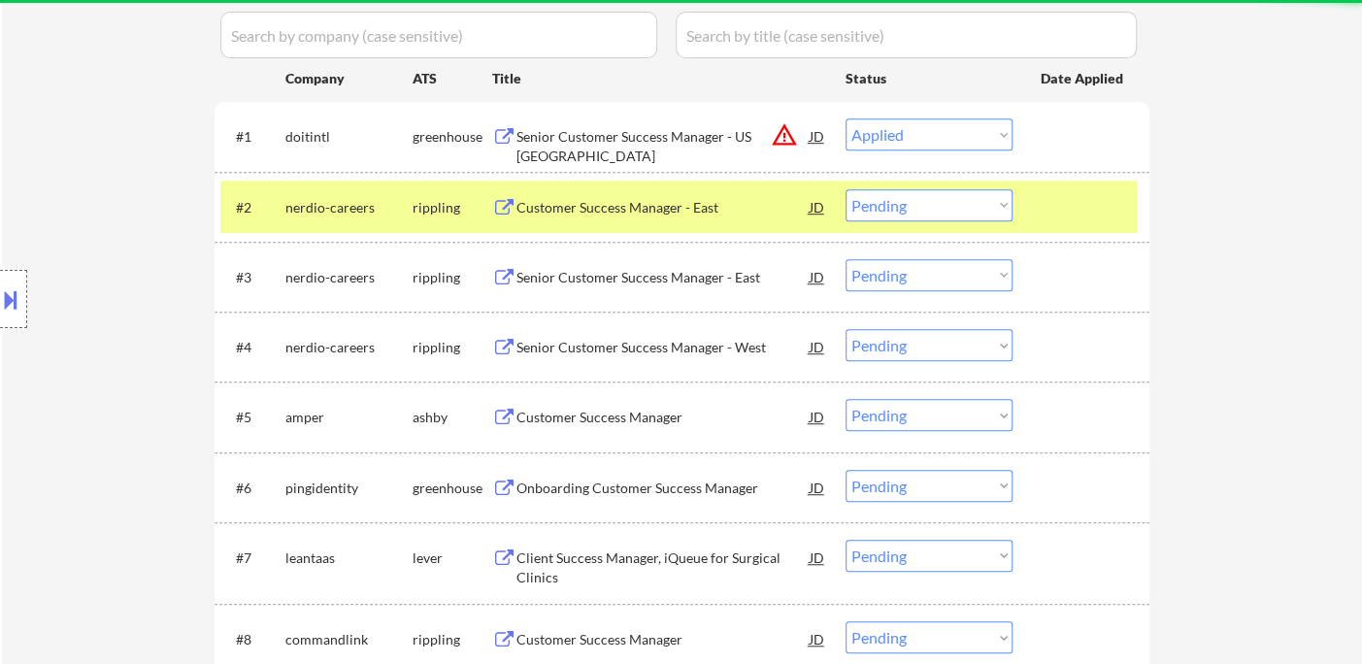
select select ""pending""
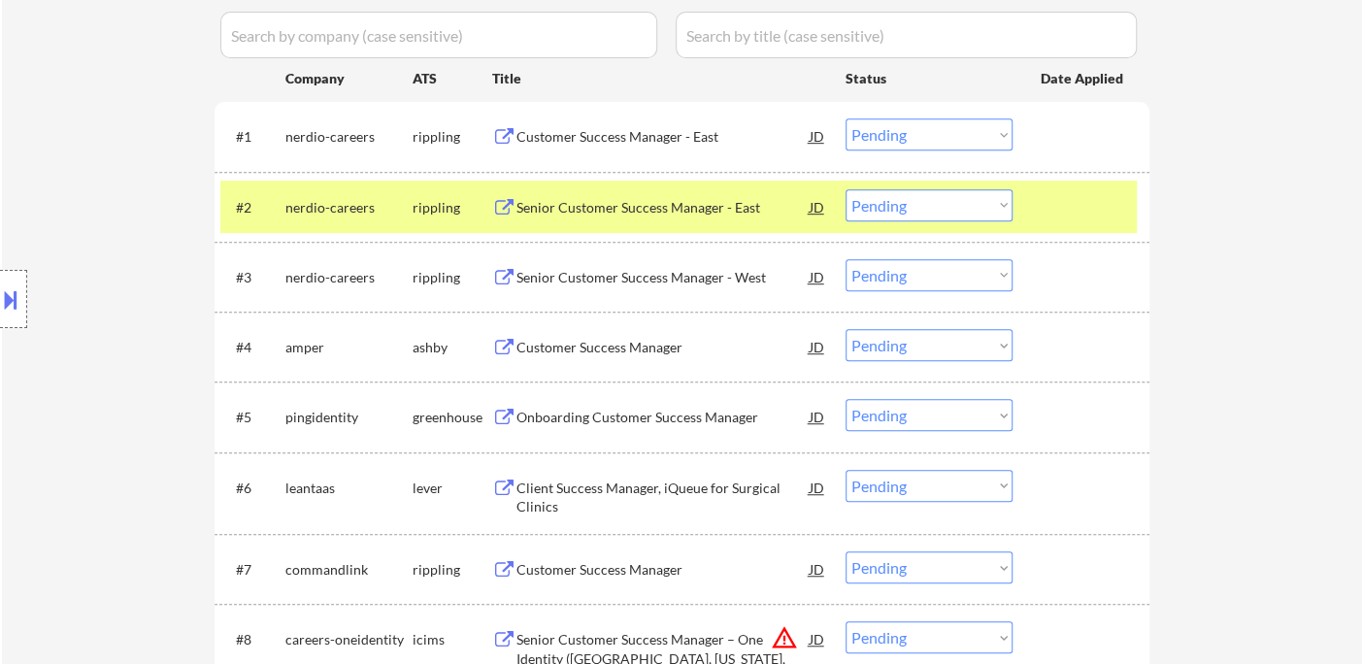
click at [616, 357] on div "Customer Success Manager" at bounding box center [662, 346] width 293 height 35
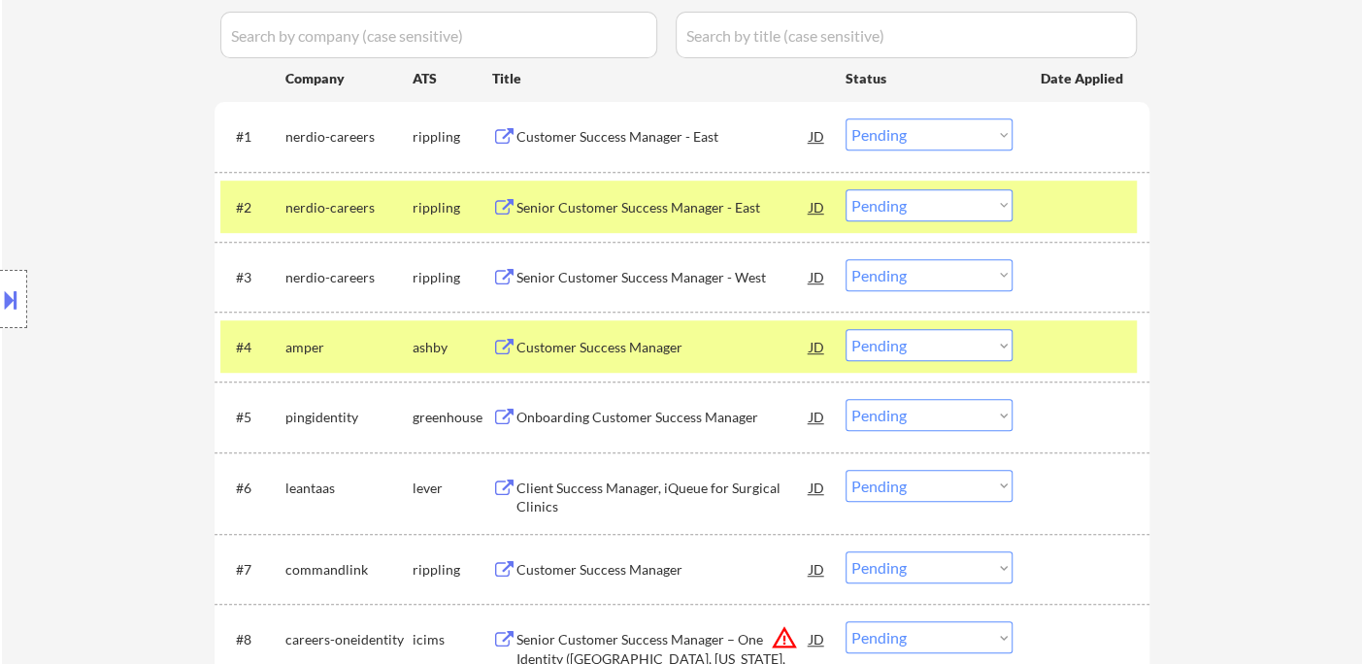
click at [926, 351] on select "Choose an option... Pending Applied Excluded (Questions) Excluded (Expired) Exc…" at bounding box center [929, 345] width 167 height 32
click at [846, 329] on select "Choose an option... Pending Applied Excluded (Questions) Excluded (Expired) Exc…" at bounding box center [929, 345] width 167 height 32
click at [695, 428] on div "Onboarding Customer Success Manager" at bounding box center [662, 416] width 293 height 35
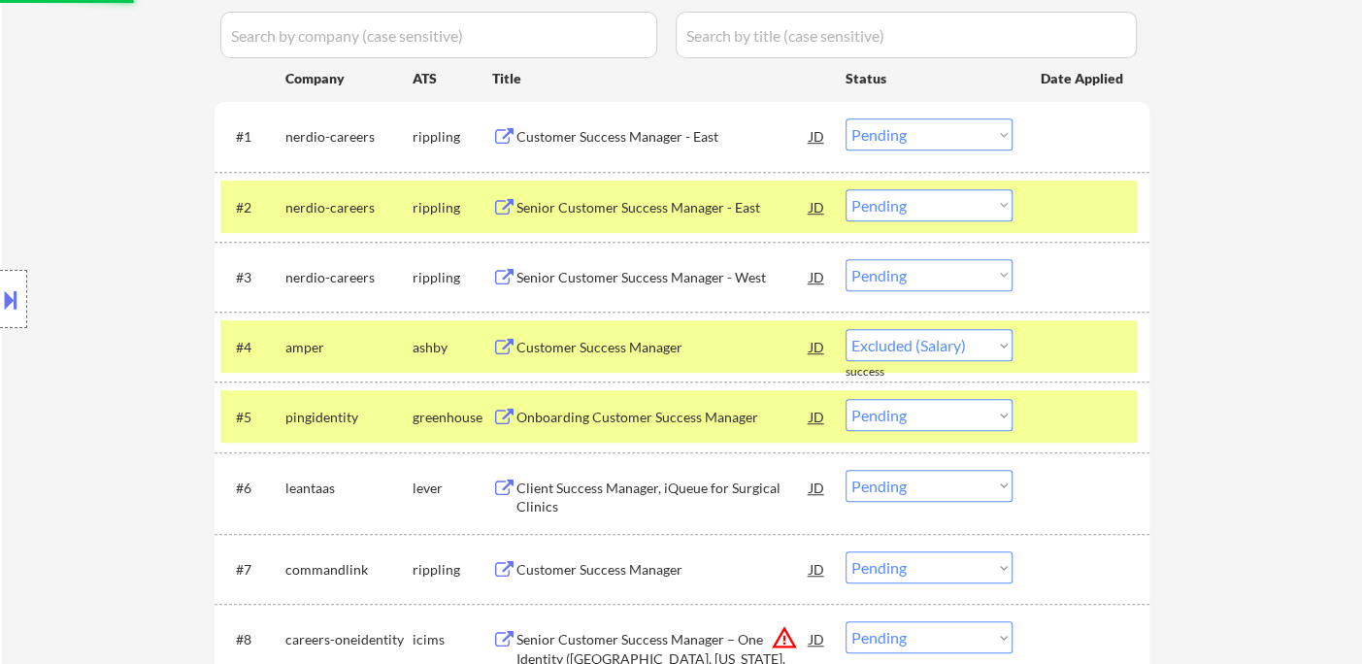
select select ""pending""
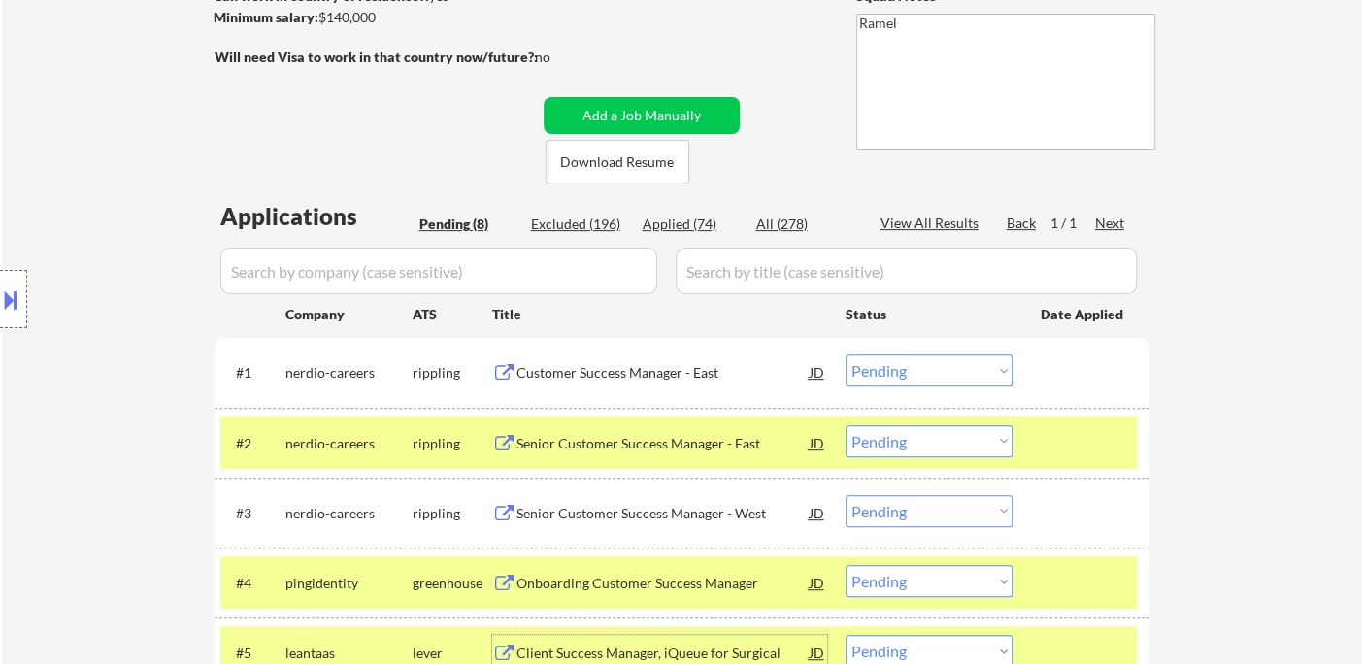
scroll to position [431, 0]
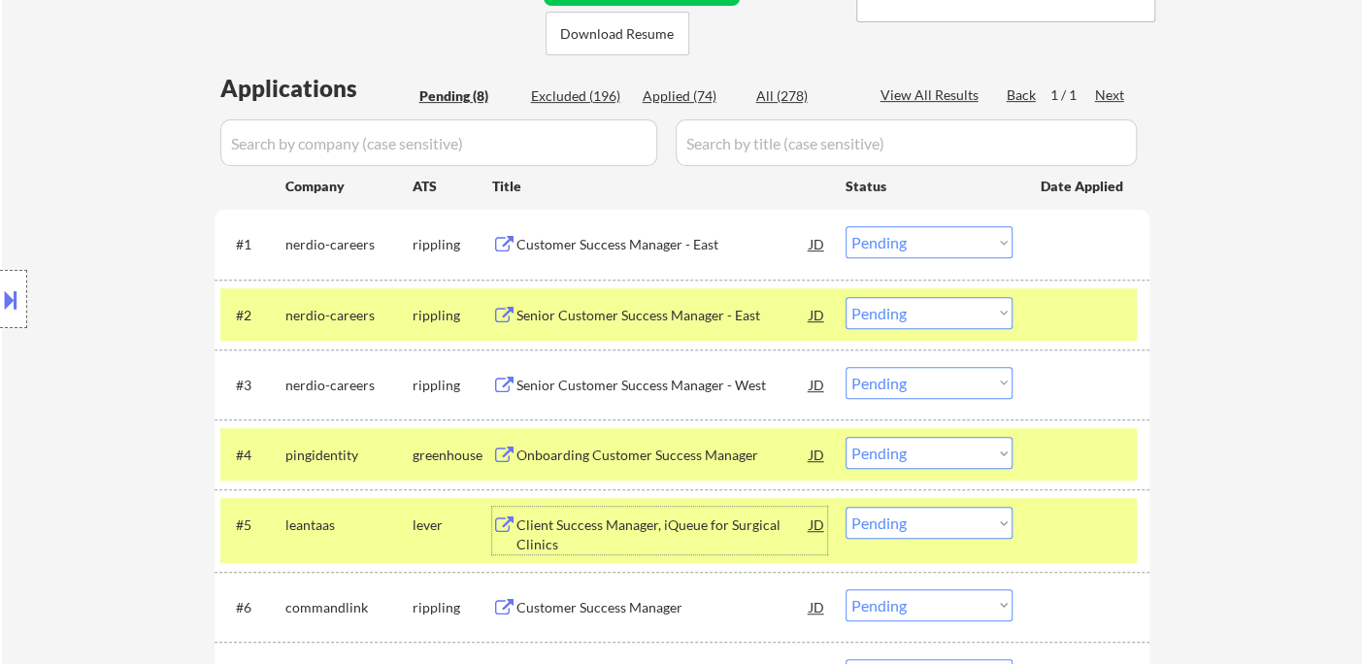
drag, startPoint x: 672, startPoint y: 88, endPoint x: 693, endPoint y: 125, distance: 42.6
click at [672, 88] on div "Applied (74)" at bounding box center [691, 95] width 97 height 19
click at [696, 101] on div "Applied (74)" at bounding box center [691, 95] width 97 height 19
click at [686, 89] on div "Applied (74)" at bounding box center [691, 95] width 97 height 19
select select ""applied""
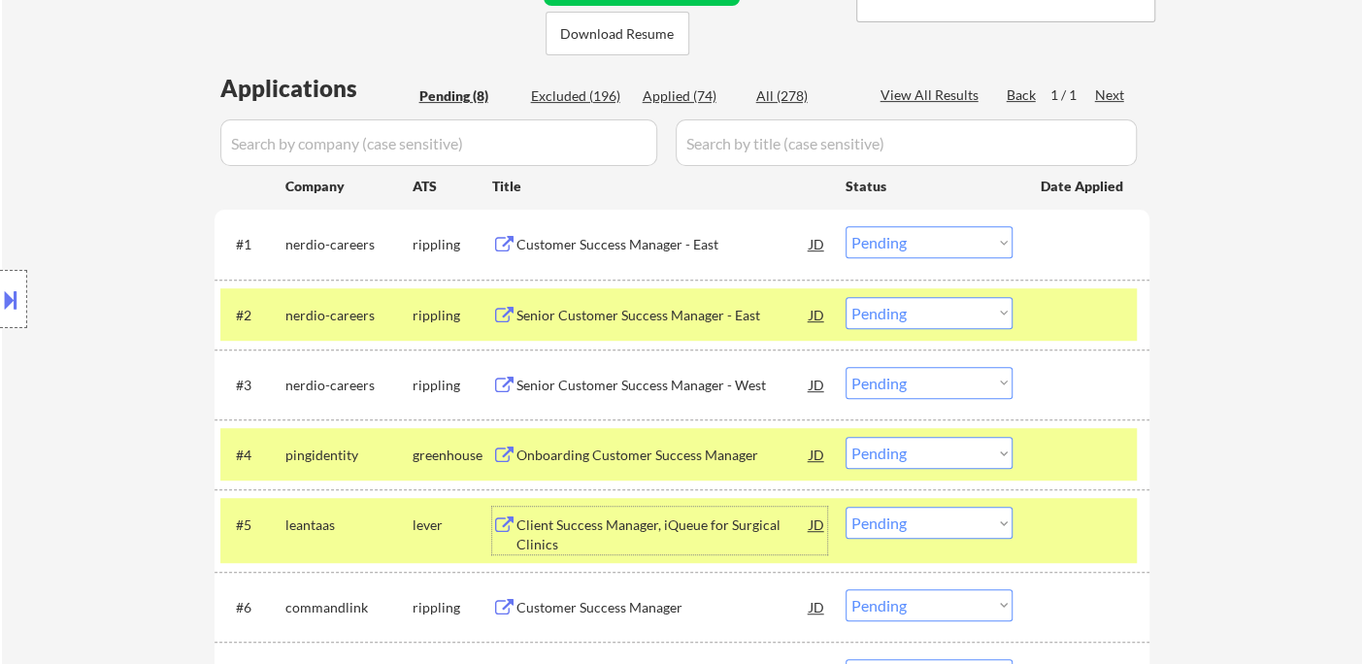
select select ""applied""
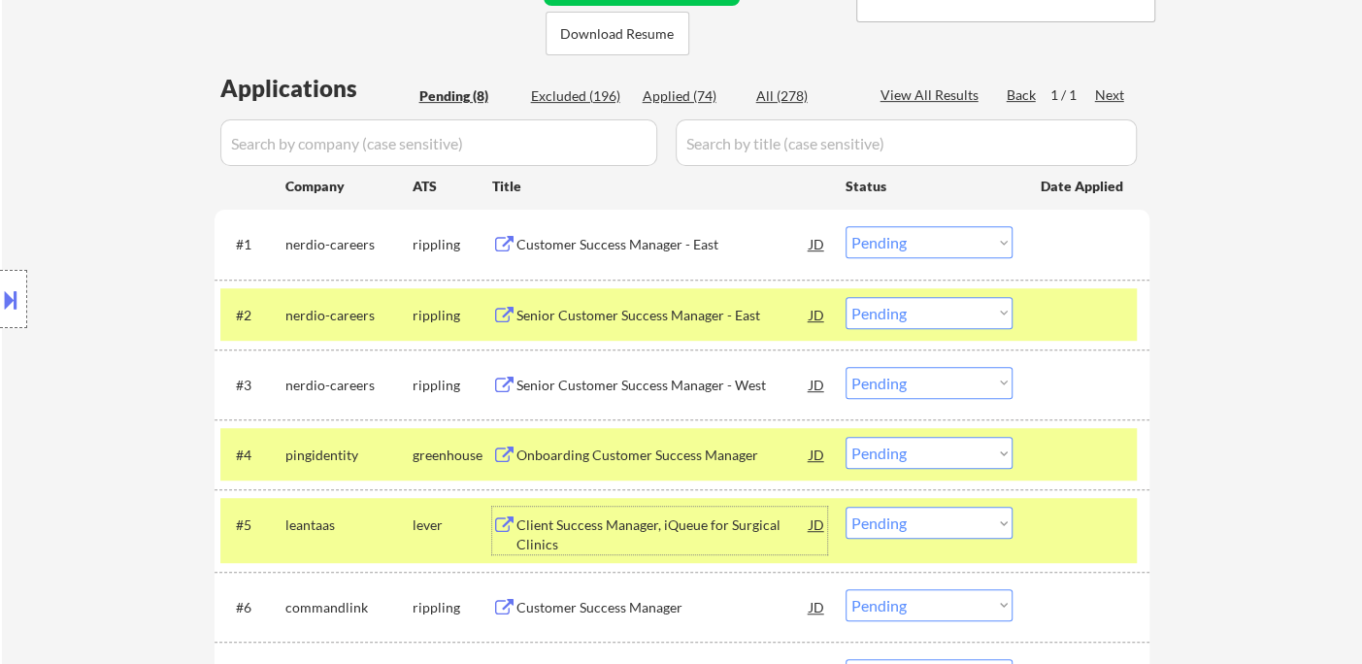
select select ""applied""
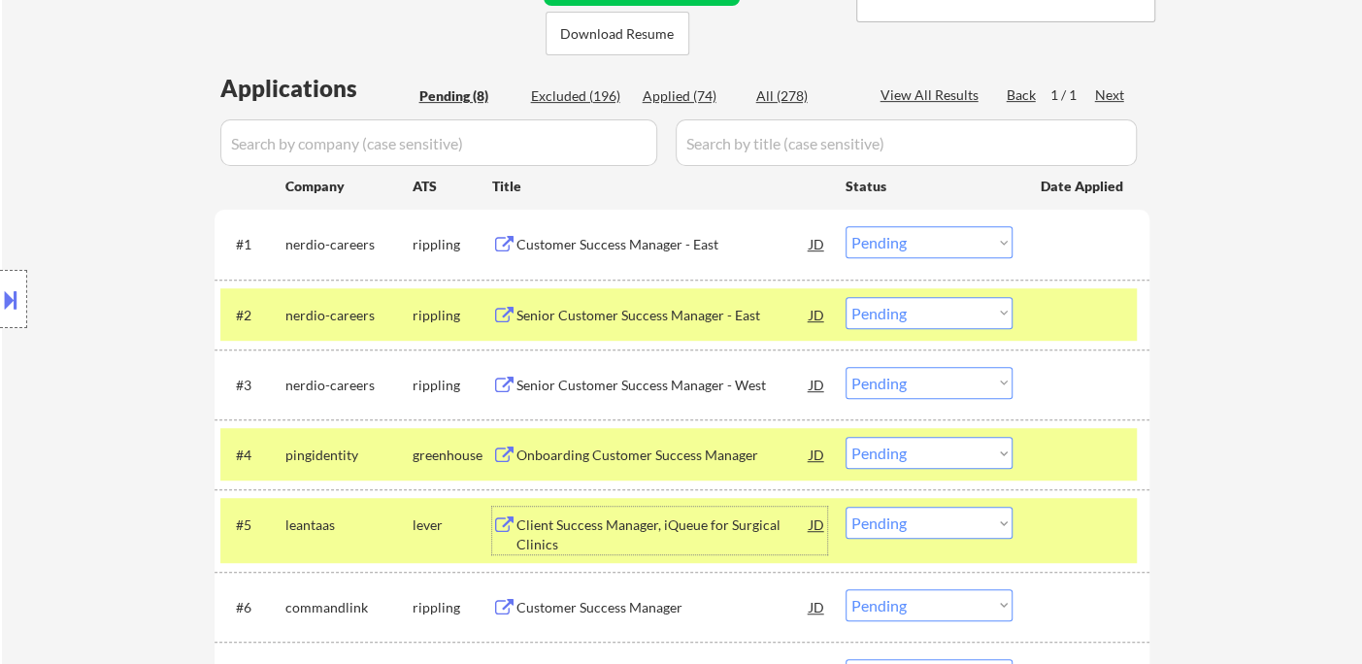
select select ""applied""
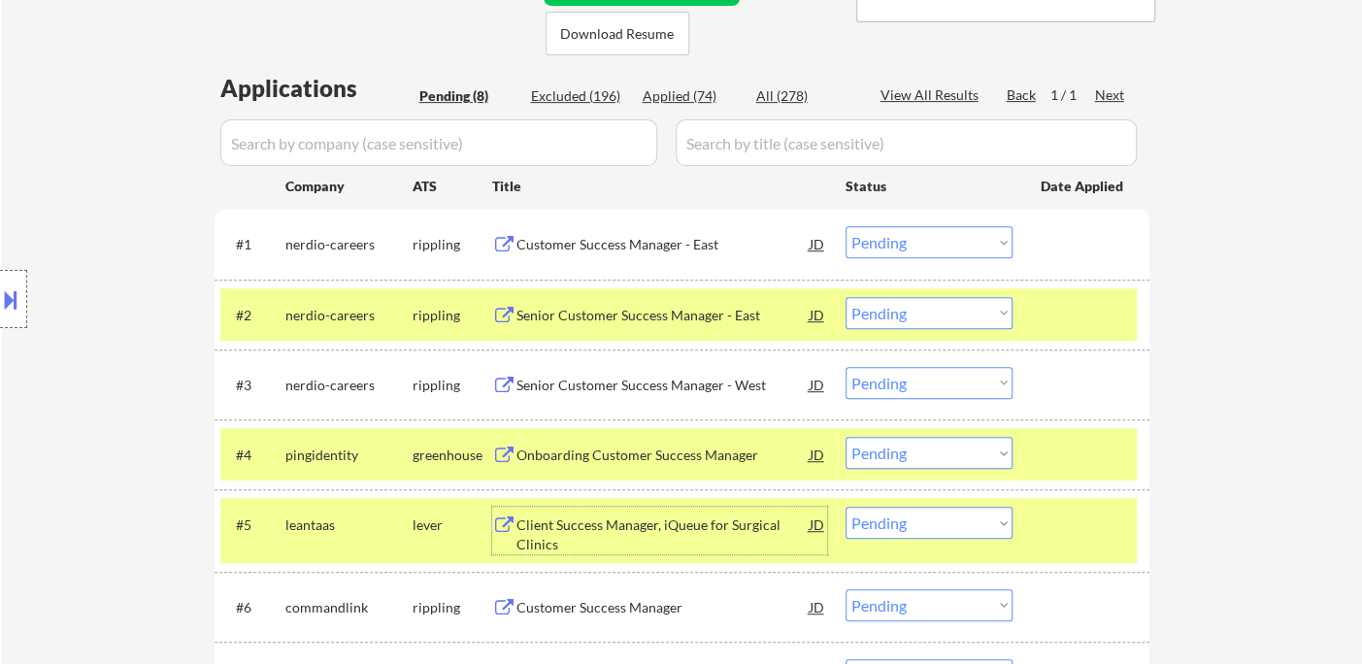
select select ""applied""
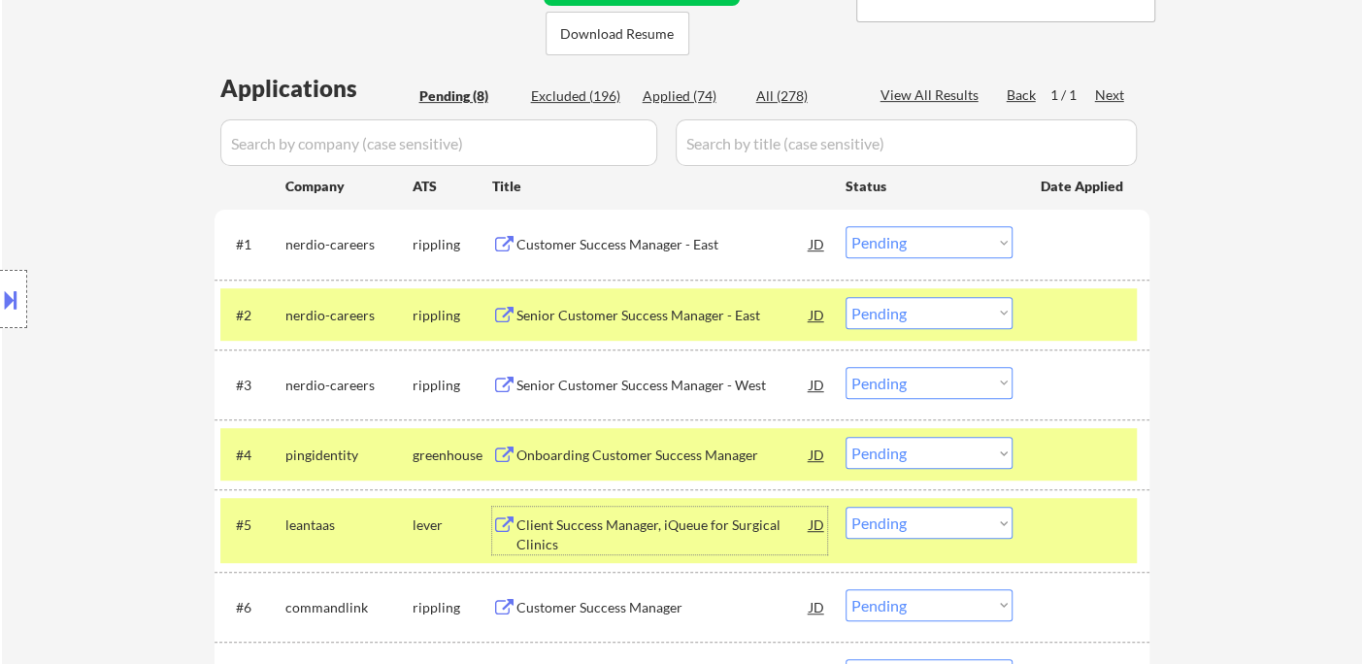
select select ""applied""
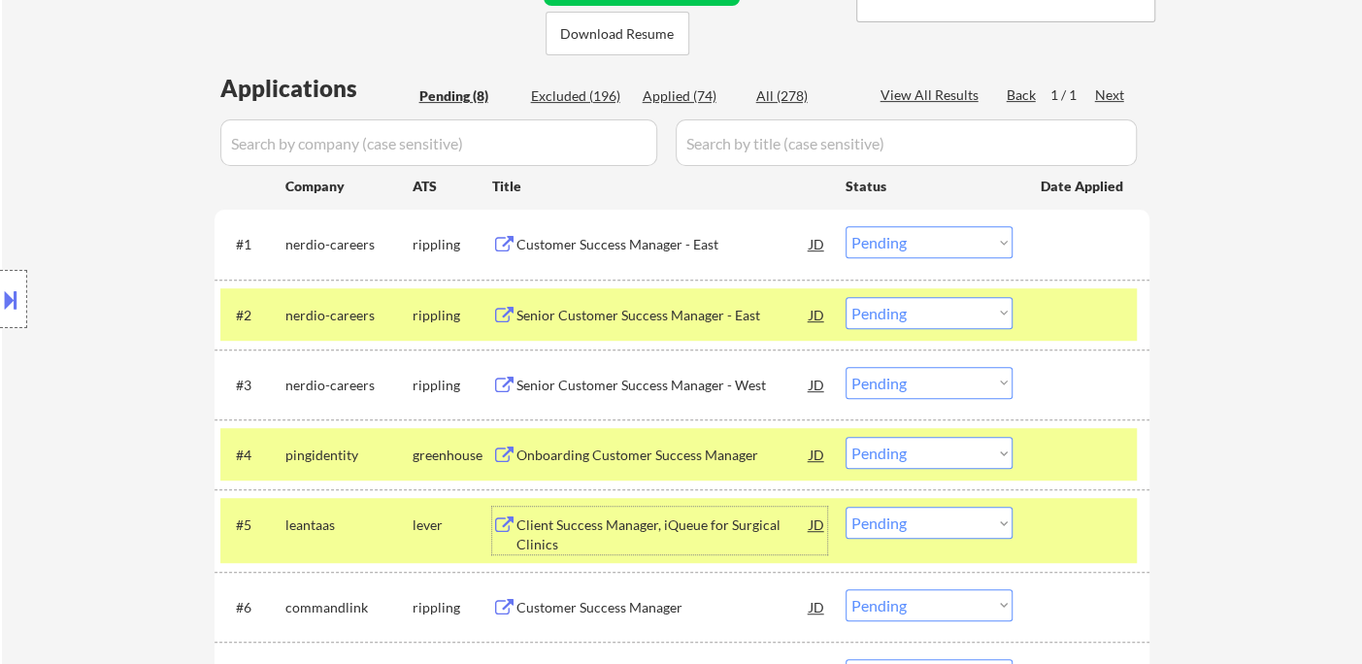
select select ""applied""
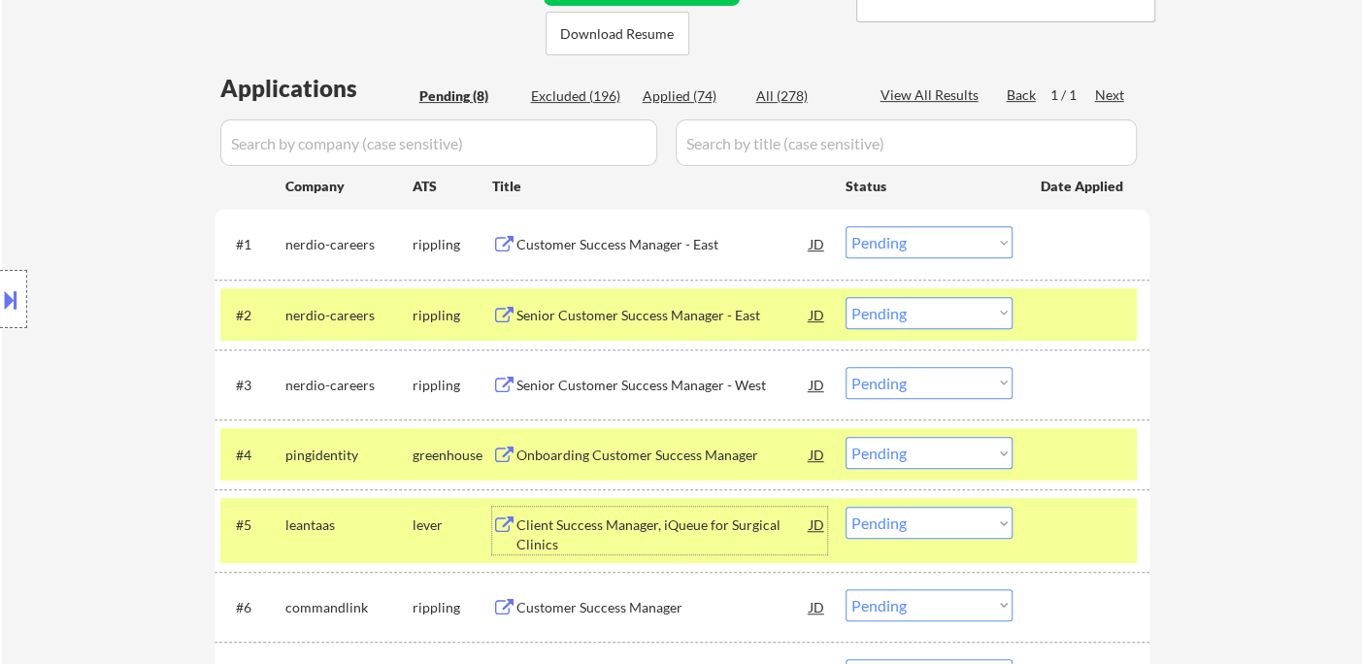
select select ""applied""
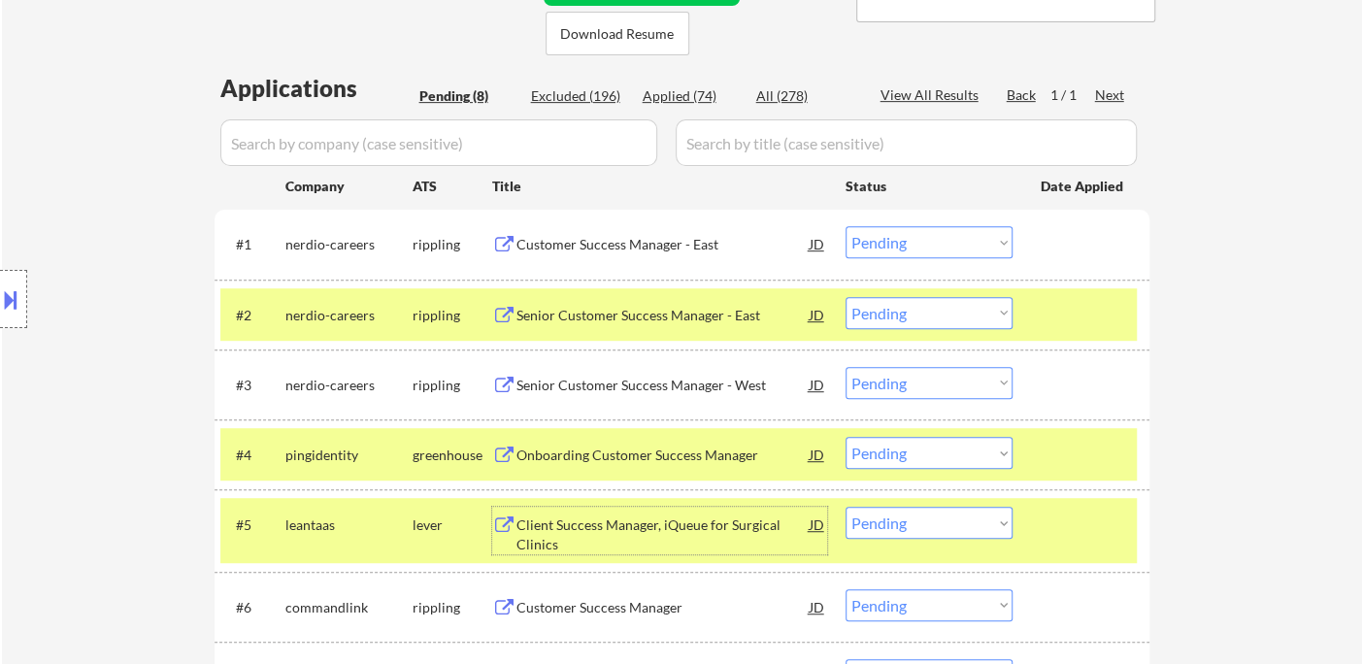
select select ""applied""
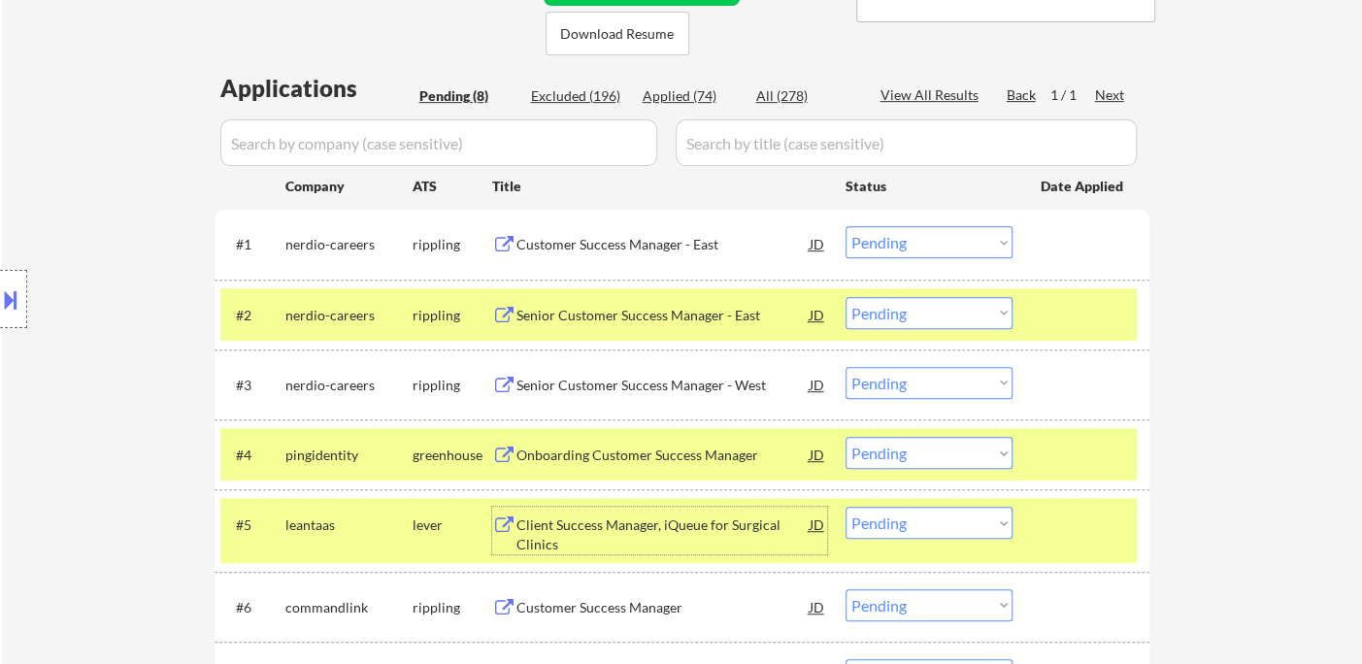
select select ""applied""
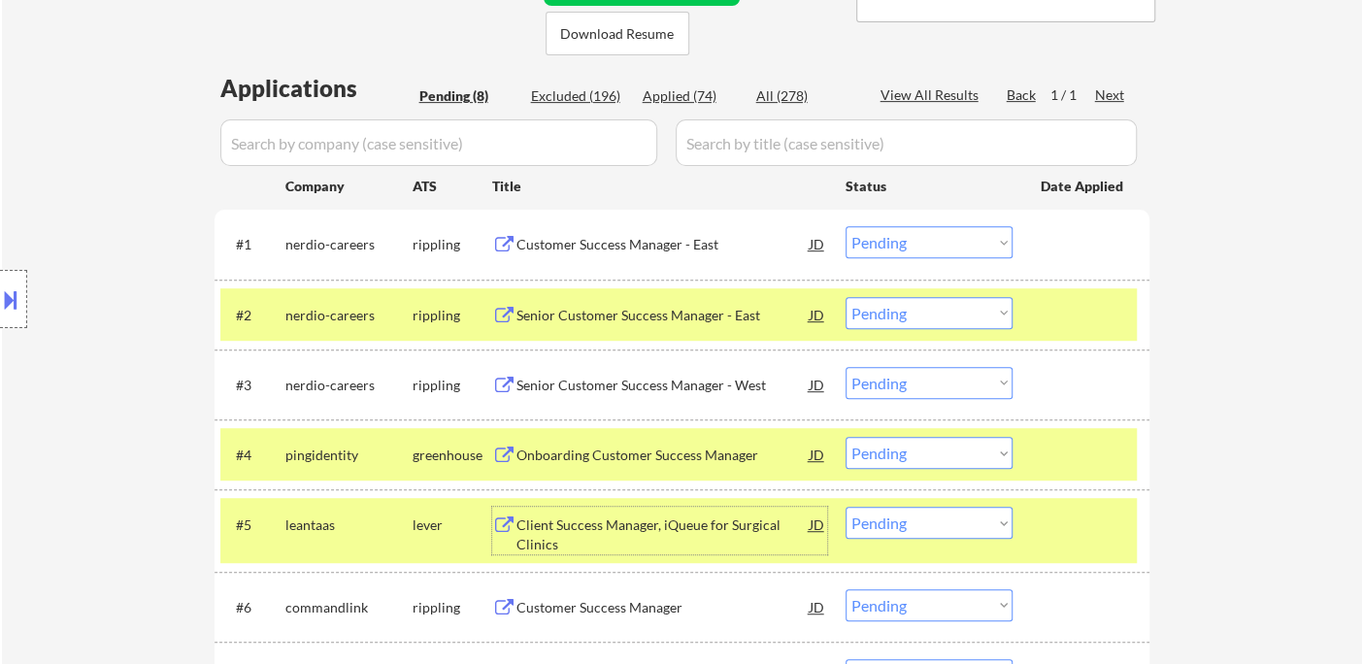
select select ""applied""
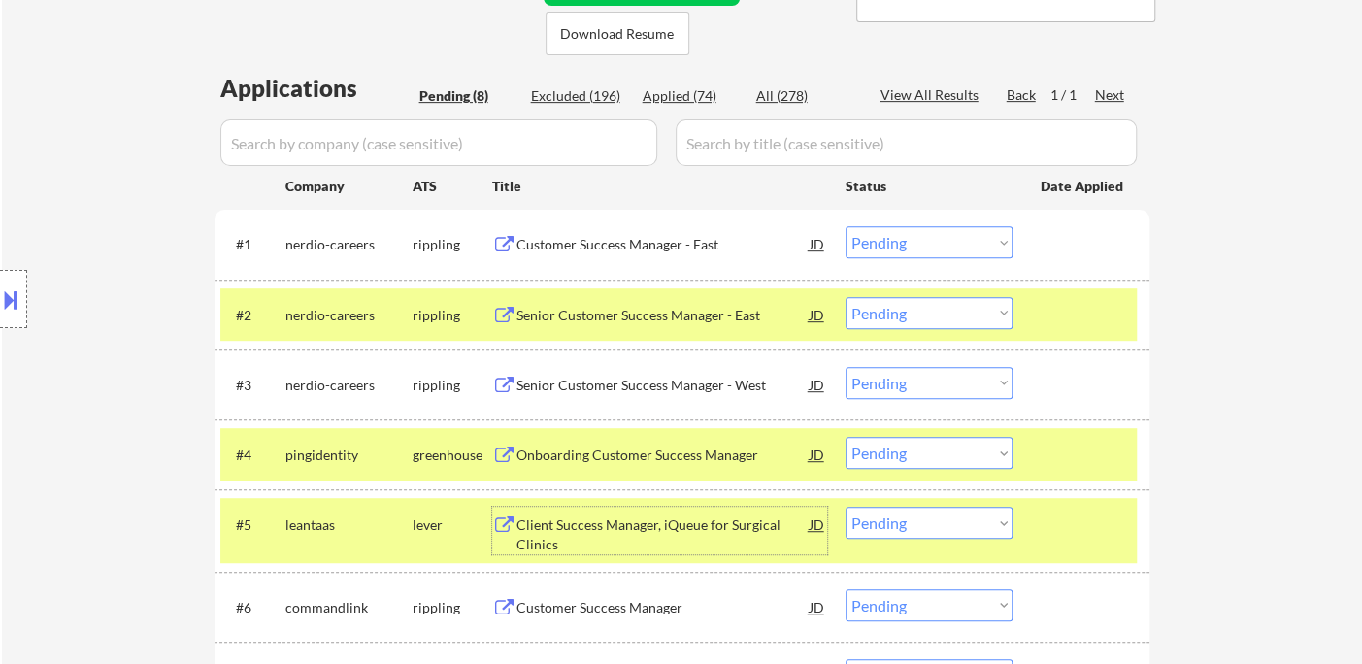
select select ""applied""
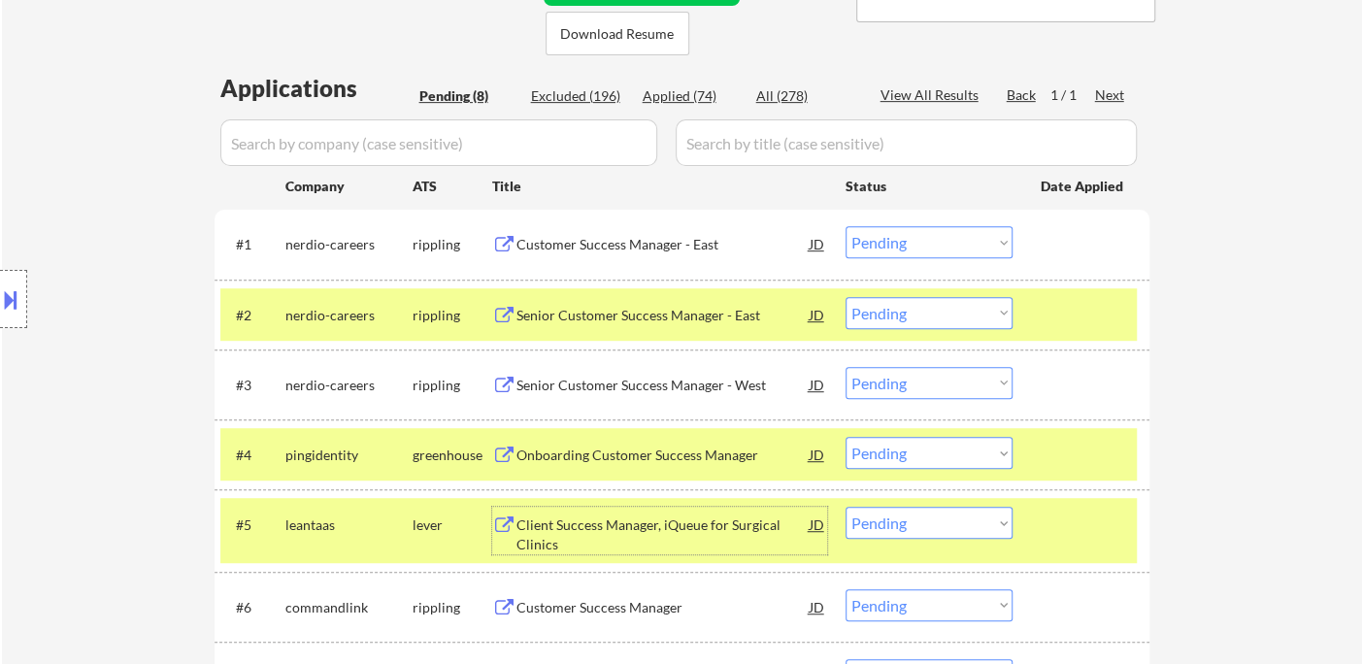
select select ""applied""
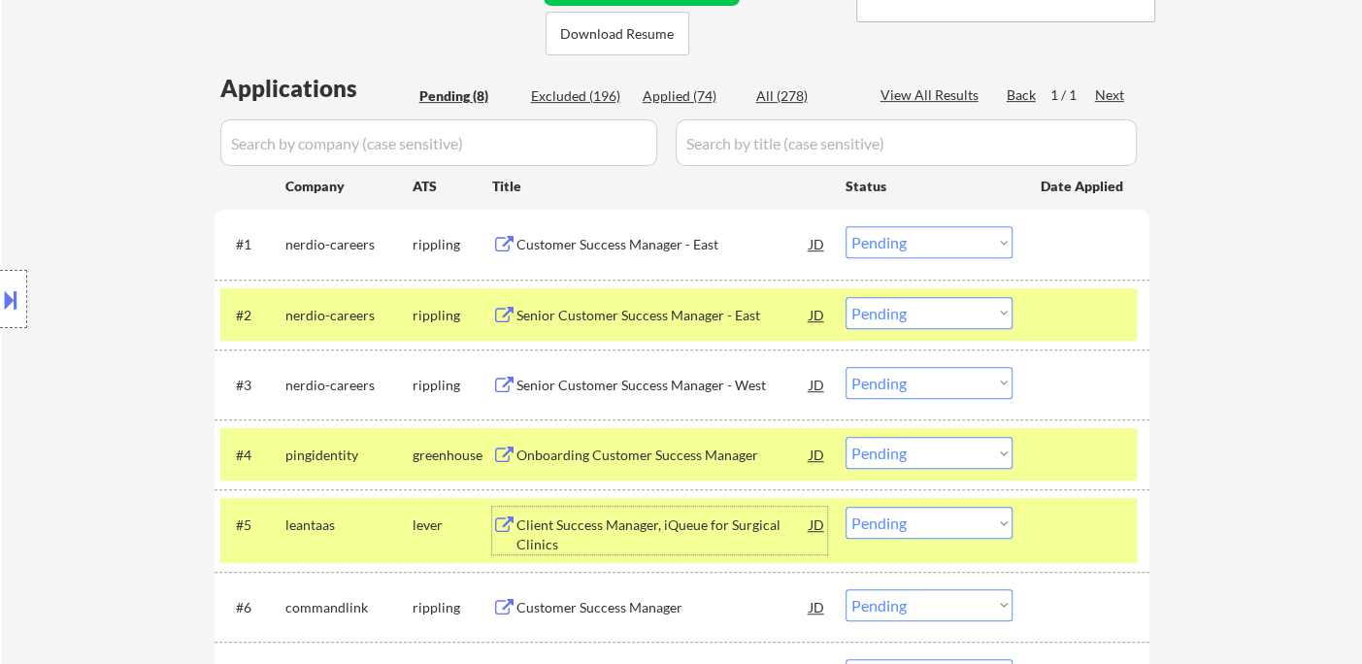
select select ""applied""
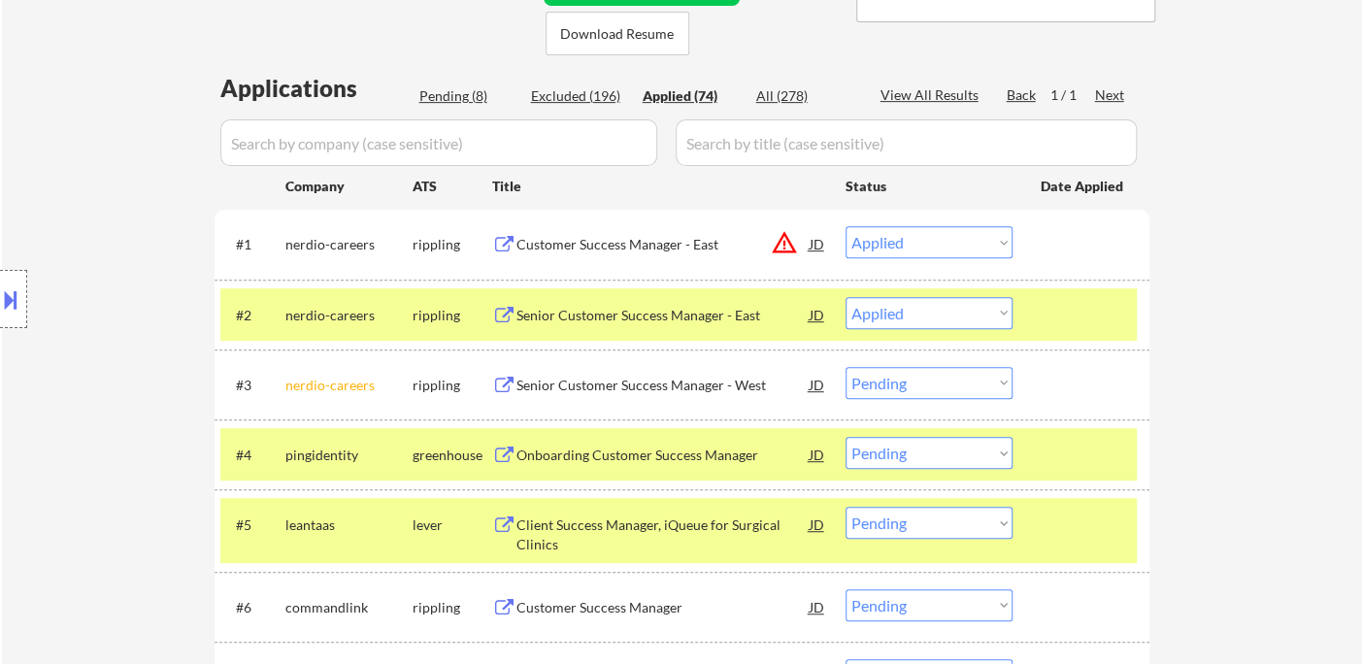
select select ""applied""
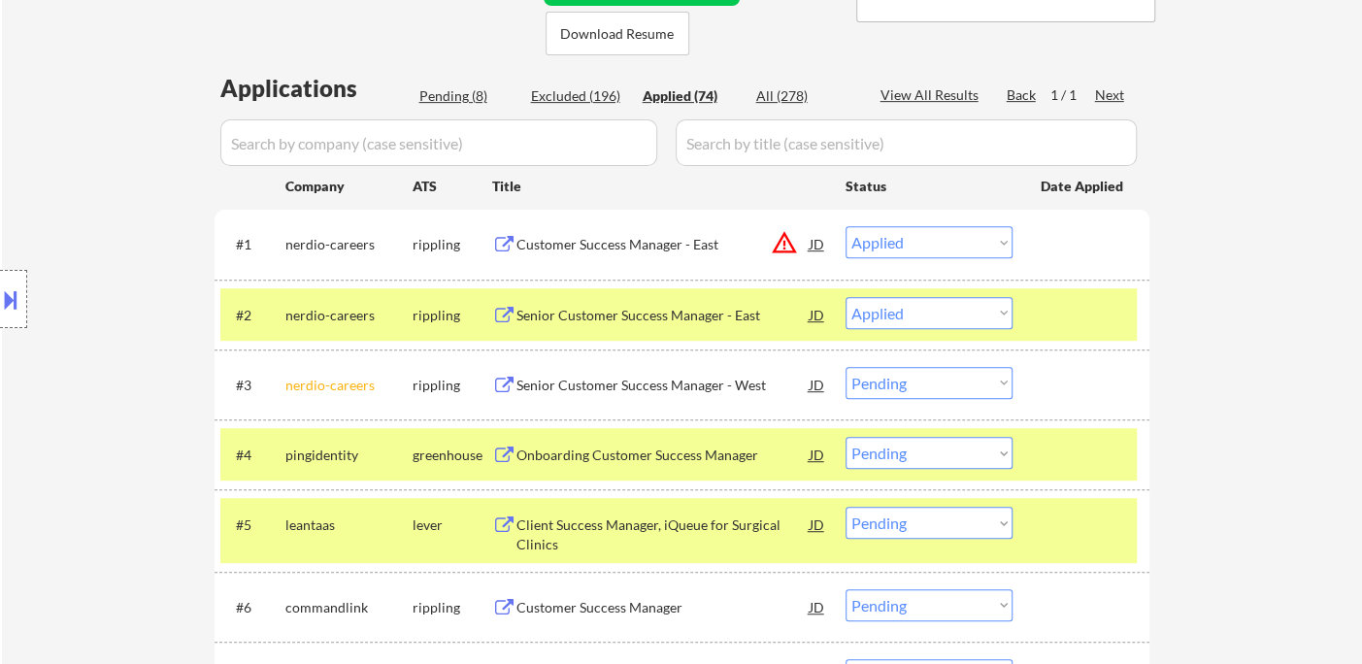
select select ""applied""
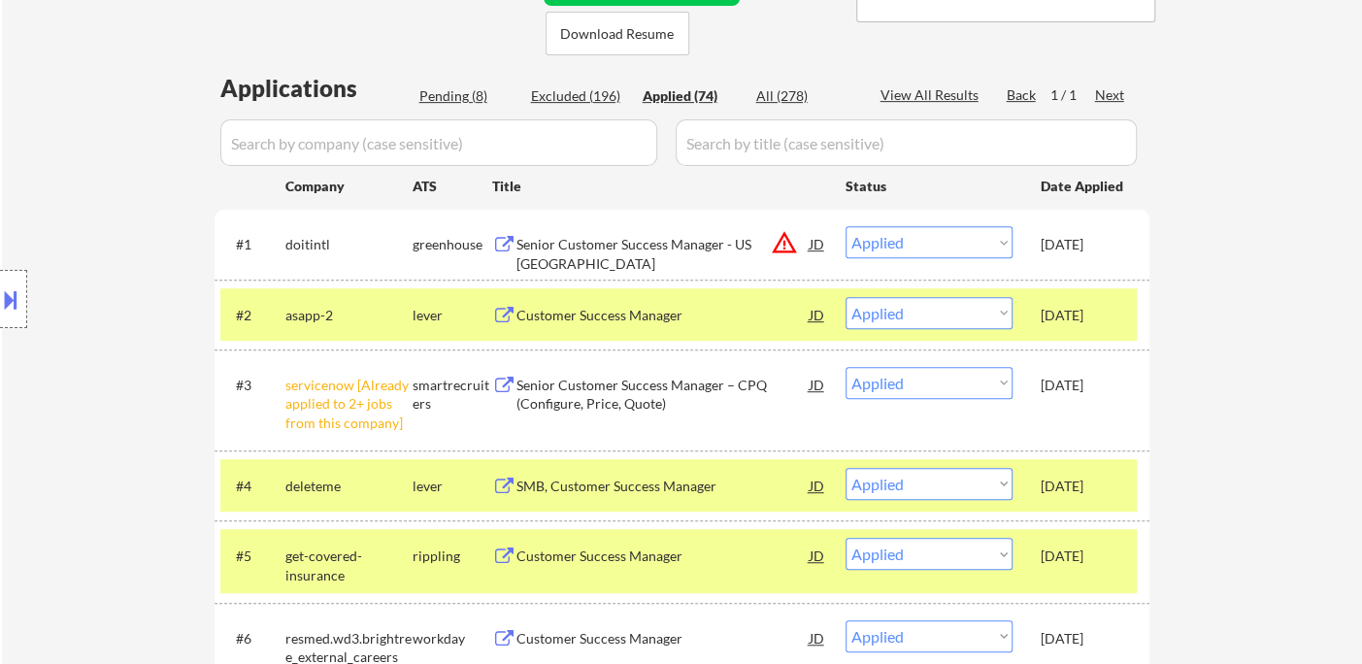
click at [652, 249] on div "Senior Customer Success Manager - US West" at bounding box center [662, 254] width 293 height 38
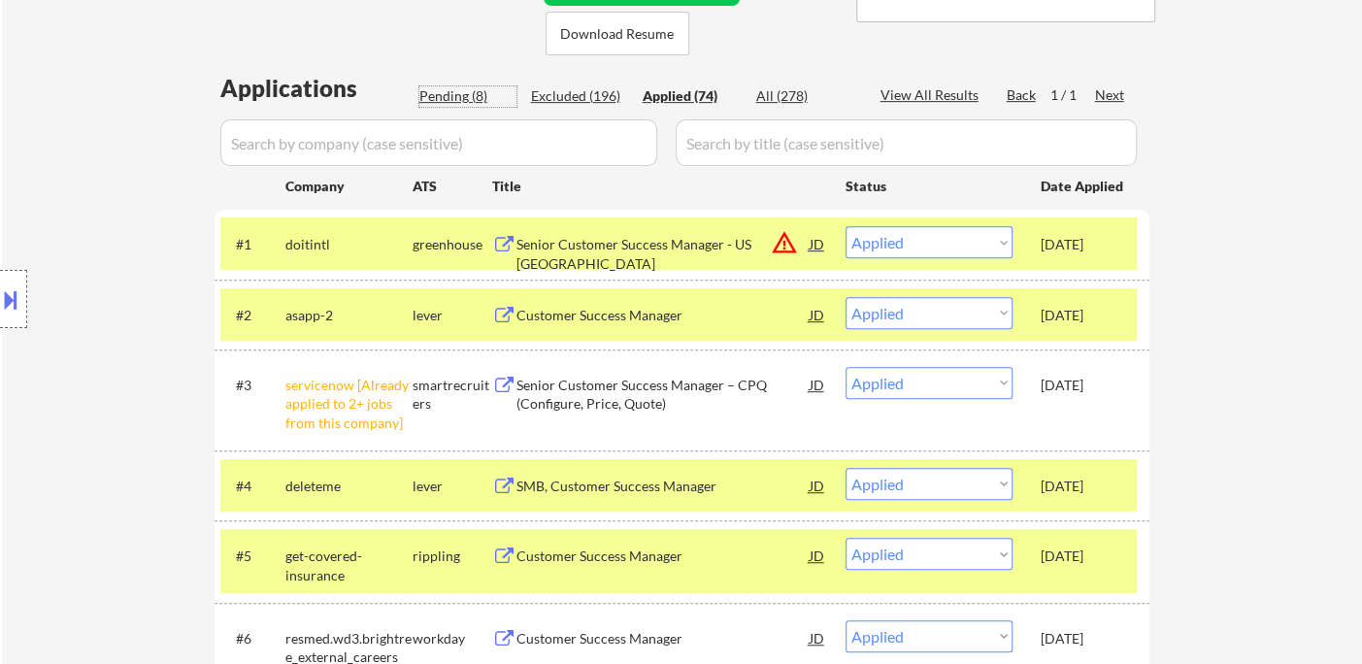
click at [453, 97] on div "Pending (8)" at bounding box center [467, 95] width 97 height 19
select select ""pending""
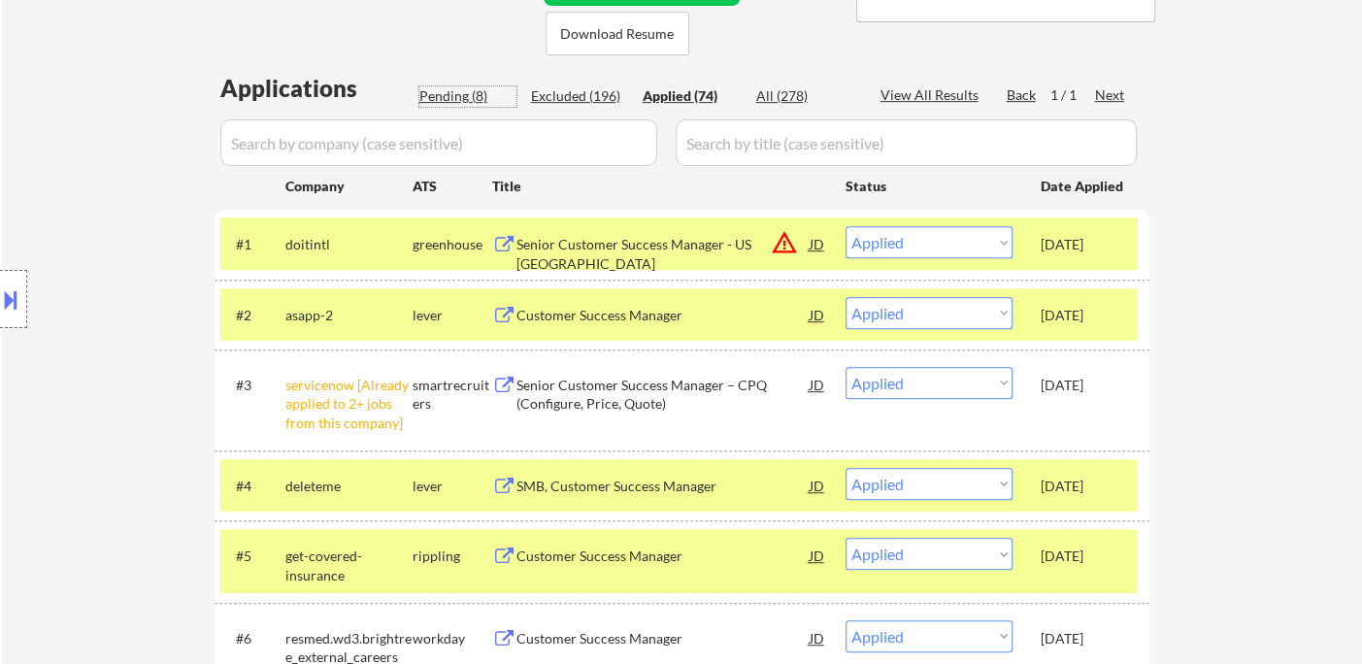
select select ""pending""
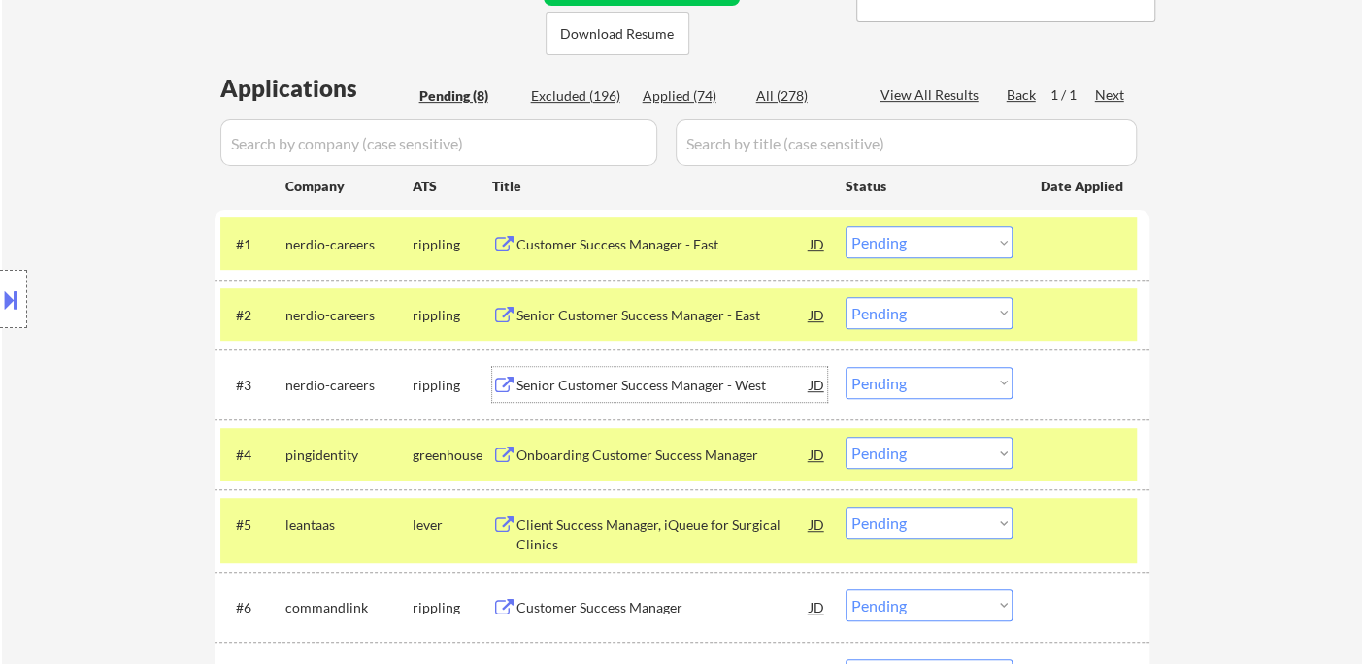
click at [629, 388] on div "Senior Customer Success Manager - West" at bounding box center [662, 385] width 293 height 19
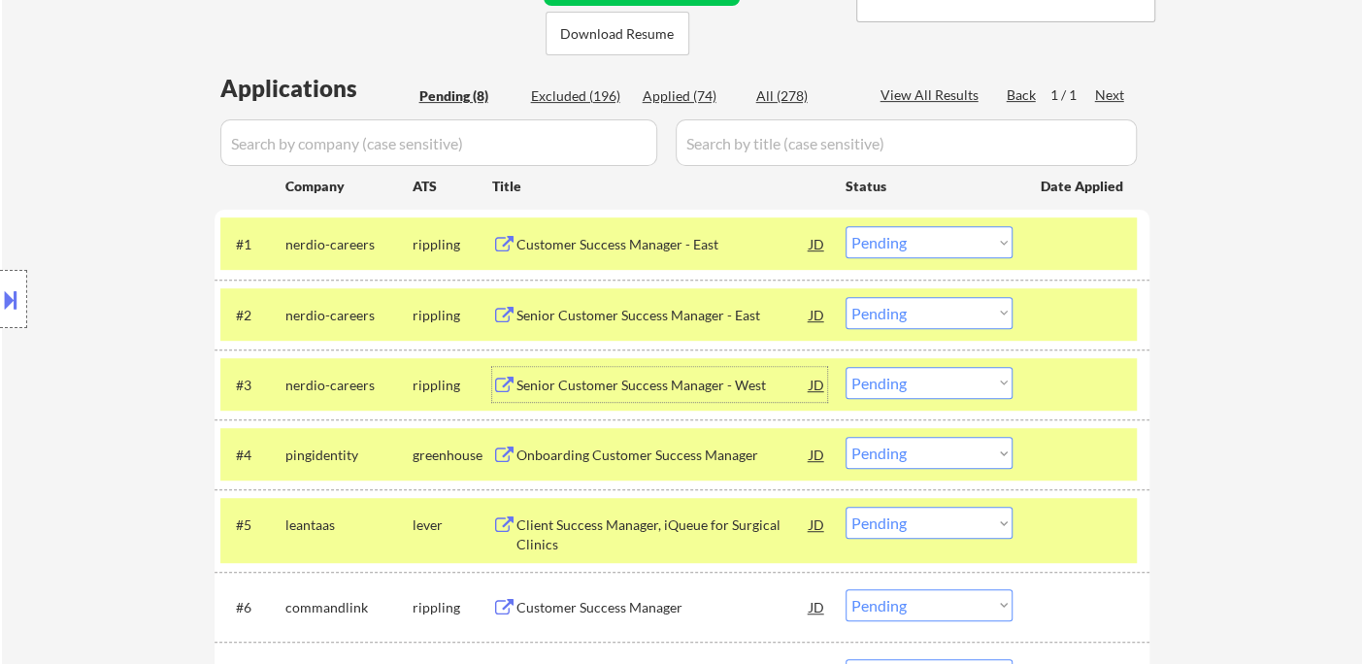
click at [613, 463] on div "Onboarding Customer Success Manager" at bounding box center [662, 455] width 293 height 19
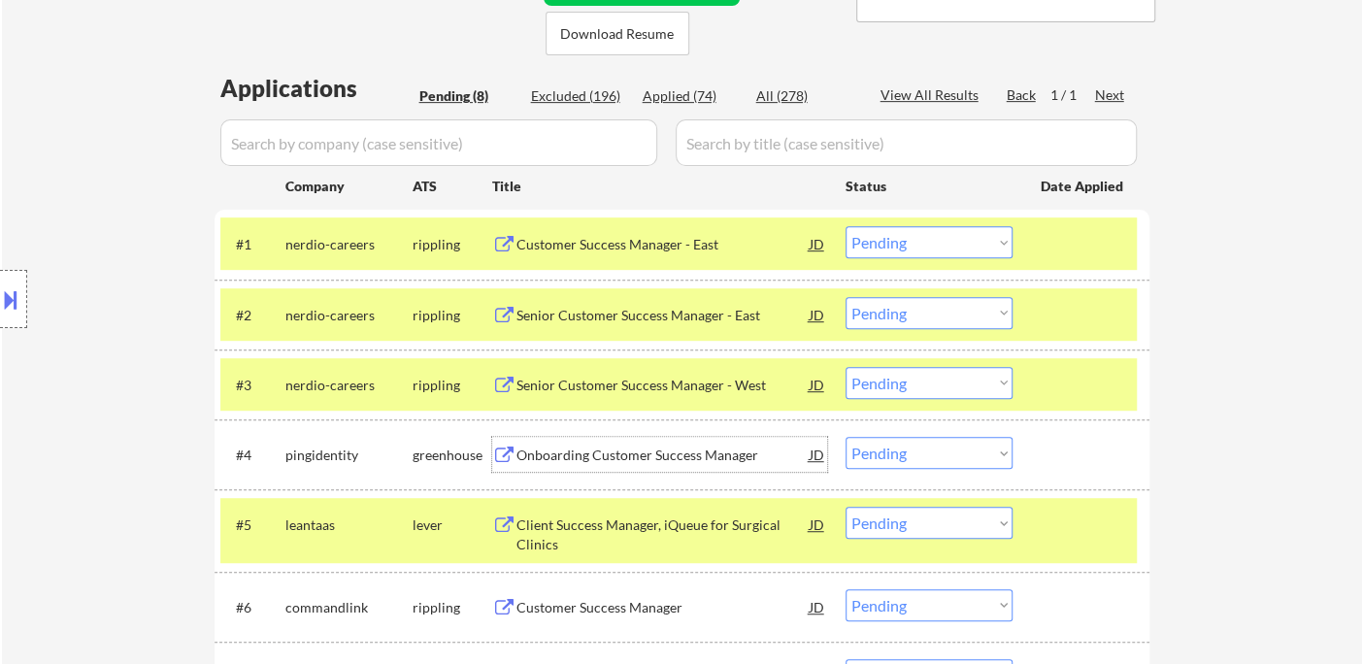
scroll to position [539, 0]
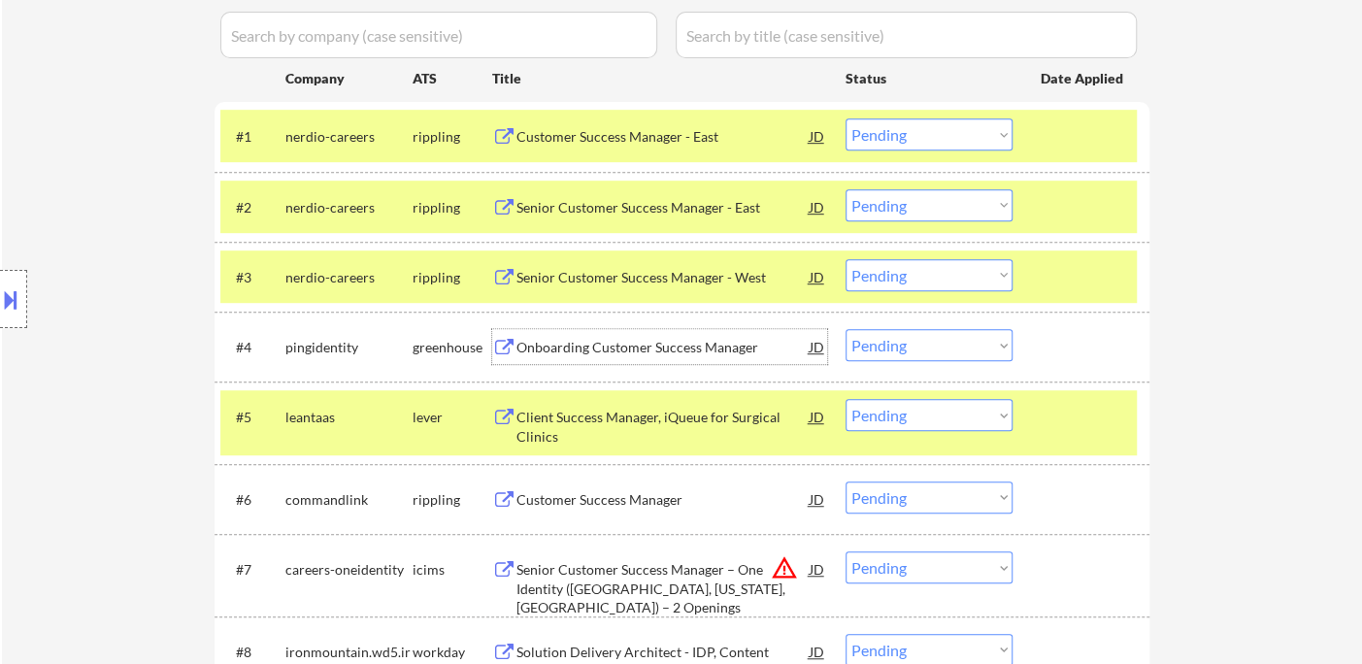
click at [925, 349] on select "Choose an option... Pending Applied Excluded (Questions) Excluded (Expired) Exc…" at bounding box center [929, 345] width 167 height 32
click at [846, 329] on select "Choose an option... Pending Applied Excluded (Questions) Excluded (Expired) Exc…" at bounding box center [929, 345] width 167 height 32
click at [638, 418] on div "Client Success Manager, iQueue for Surgical Clinics" at bounding box center [662, 427] width 293 height 38
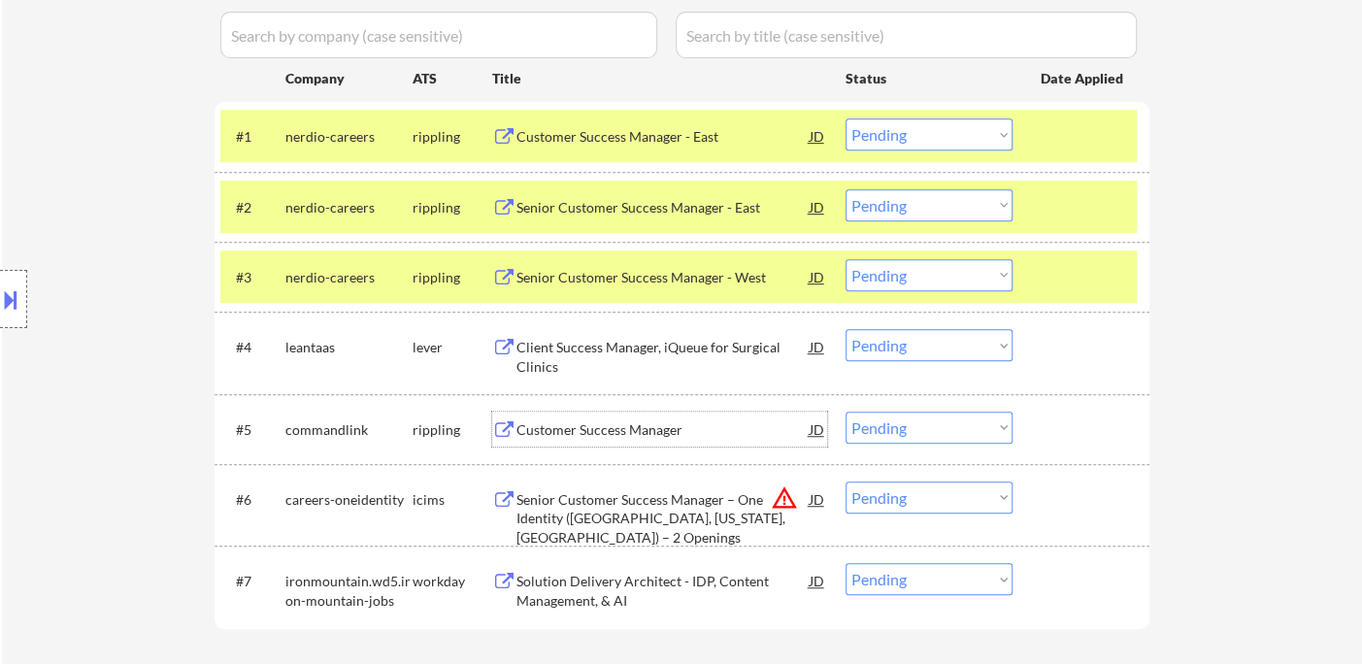
scroll to position [647, 0]
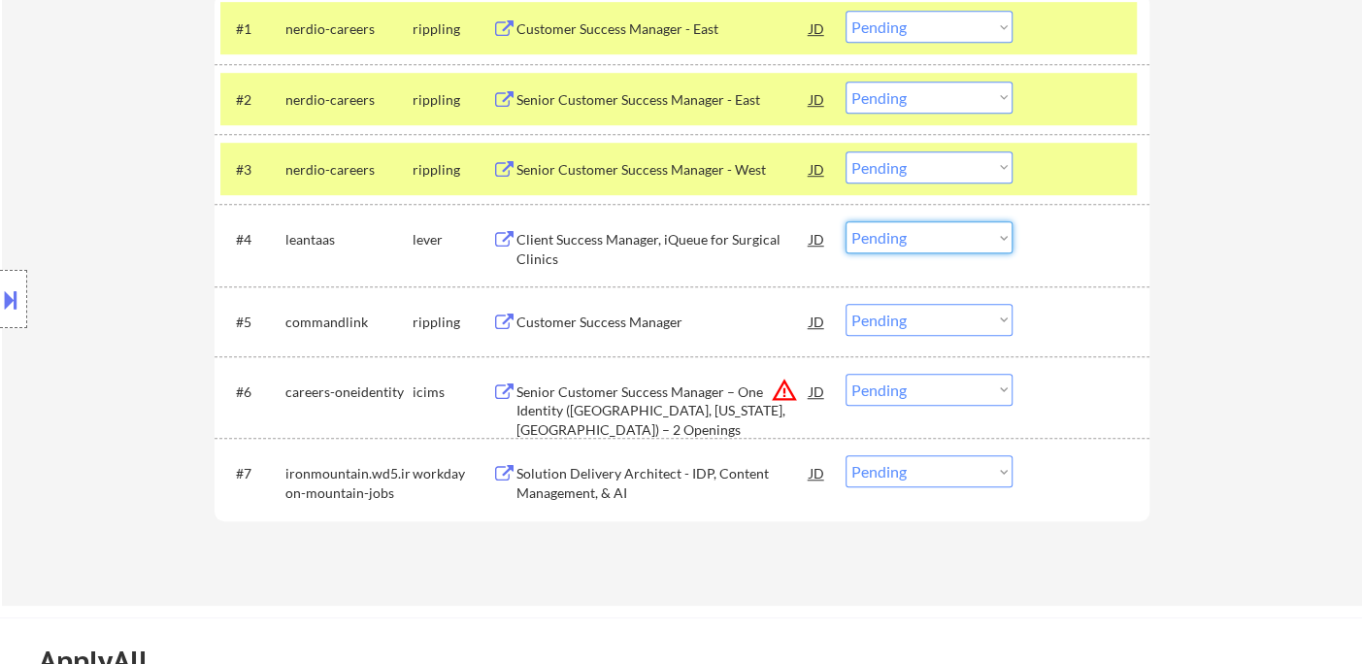
drag, startPoint x: 885, startPoint y: 240, endPoint x: 902, endPoint y: 251, distance: 20.2
click at [885, 240] on select "Choose an option... Pending Applied Excluded (Questions) Excluded (Expired) Exc…" at bounding box center [929, 237] width 167 height 32
click at [846, 221] on select "Choose an option... Pending Applied Excluded (Questions) Excluded (Expired) Exc…" at bounding box center [929, 237] width 167 height 32
click at [586, 322] on div "Customer Success Manager" at bounding box center [662, 322] width 293 height 19
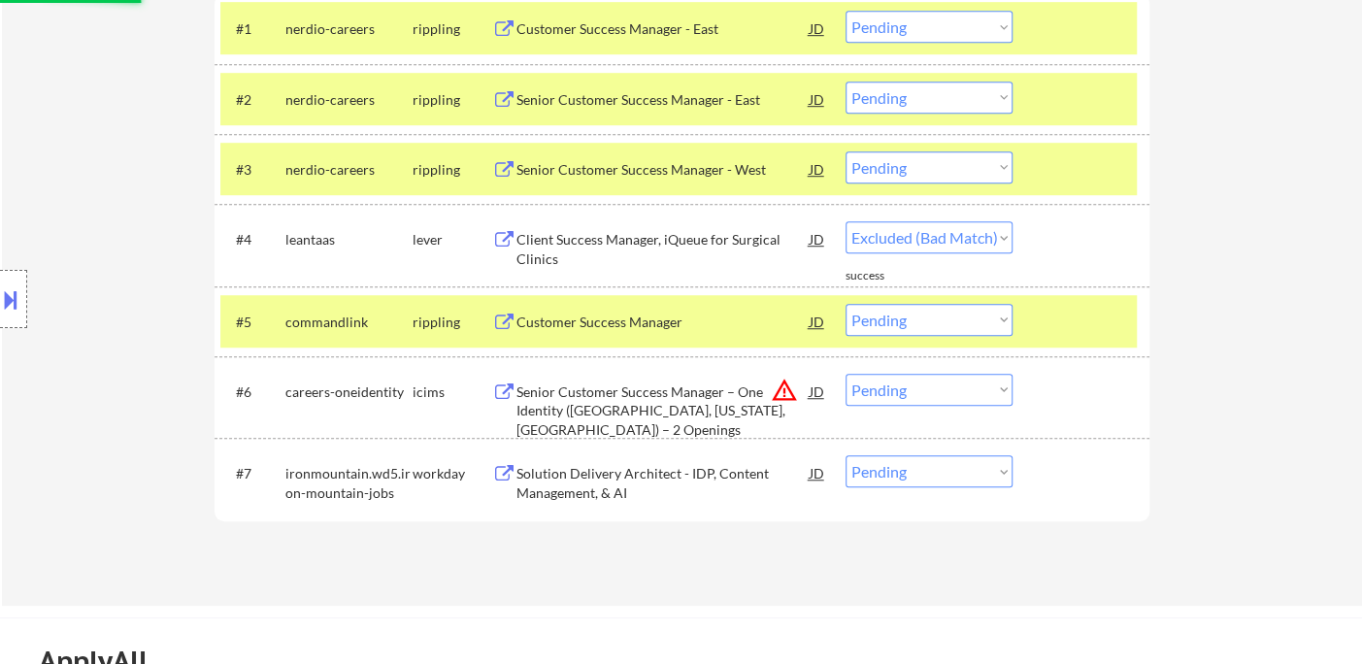
select select ""pending""
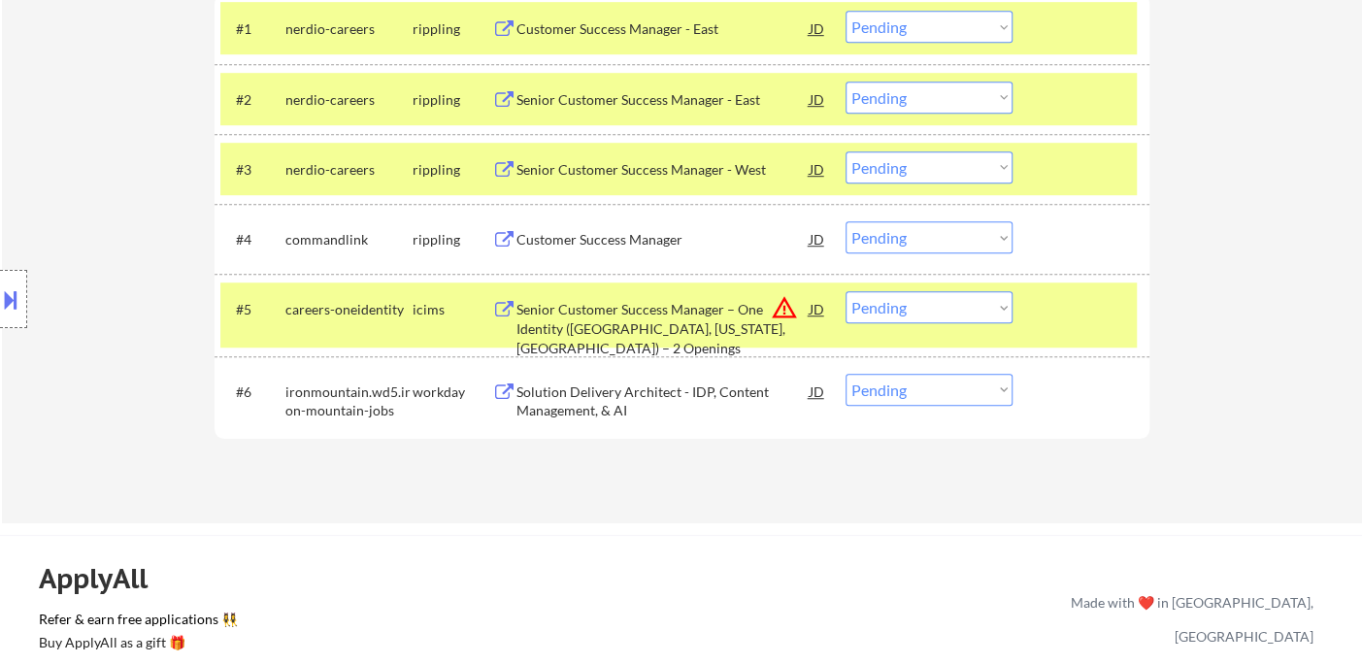
click at [15, 285] on button at bounding box center [10, 299] width 21 height 32
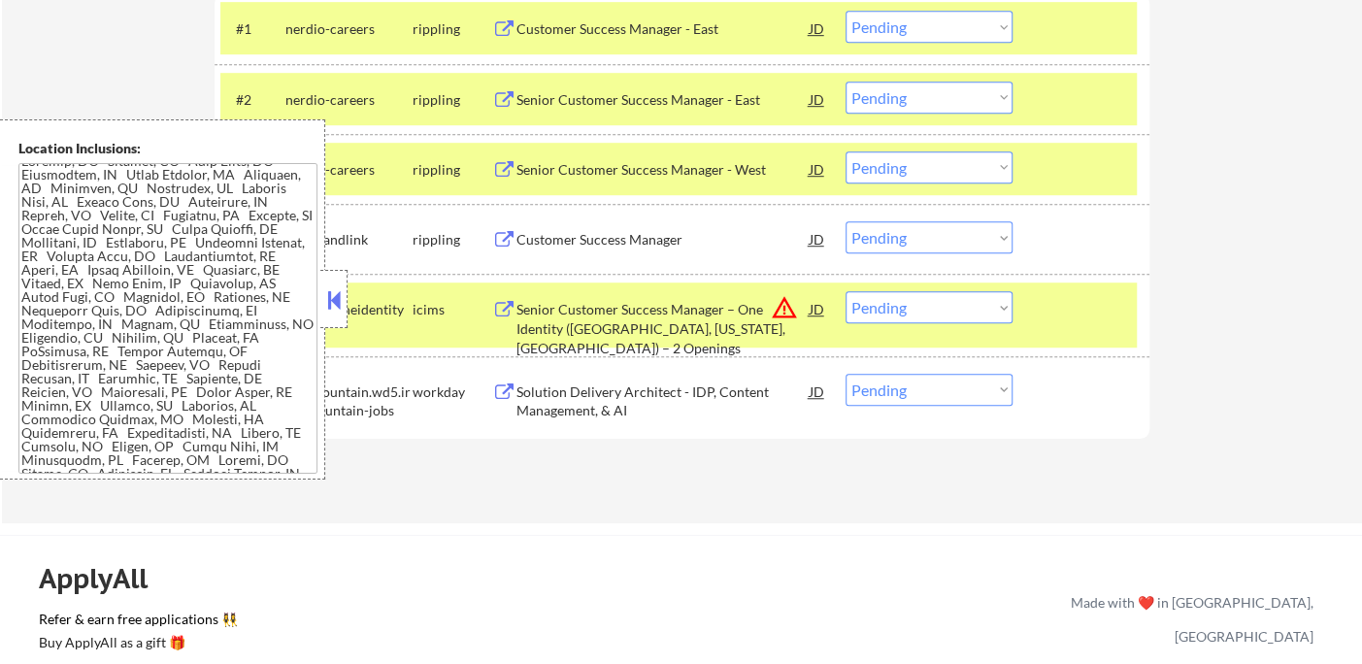
scroll to position [0, 0]
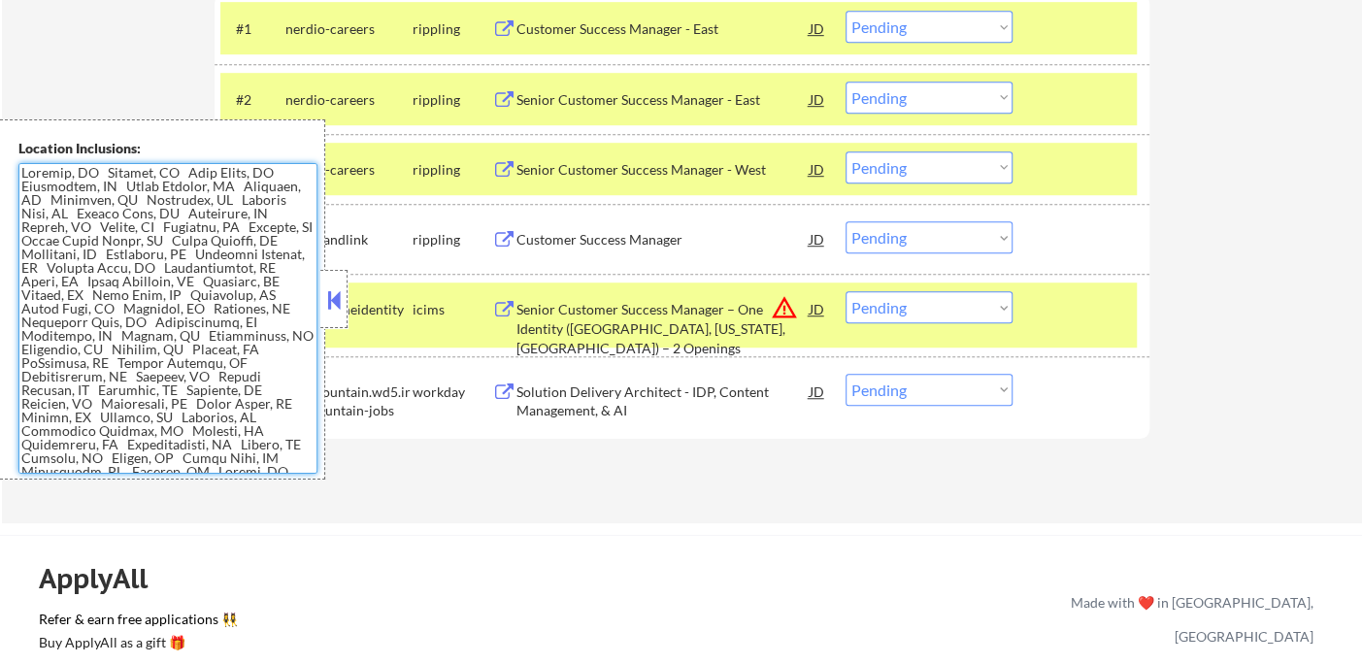
click at [580, 243] on div "Customer Success Manager" at bounding box center [662, 239] width 293 height 19
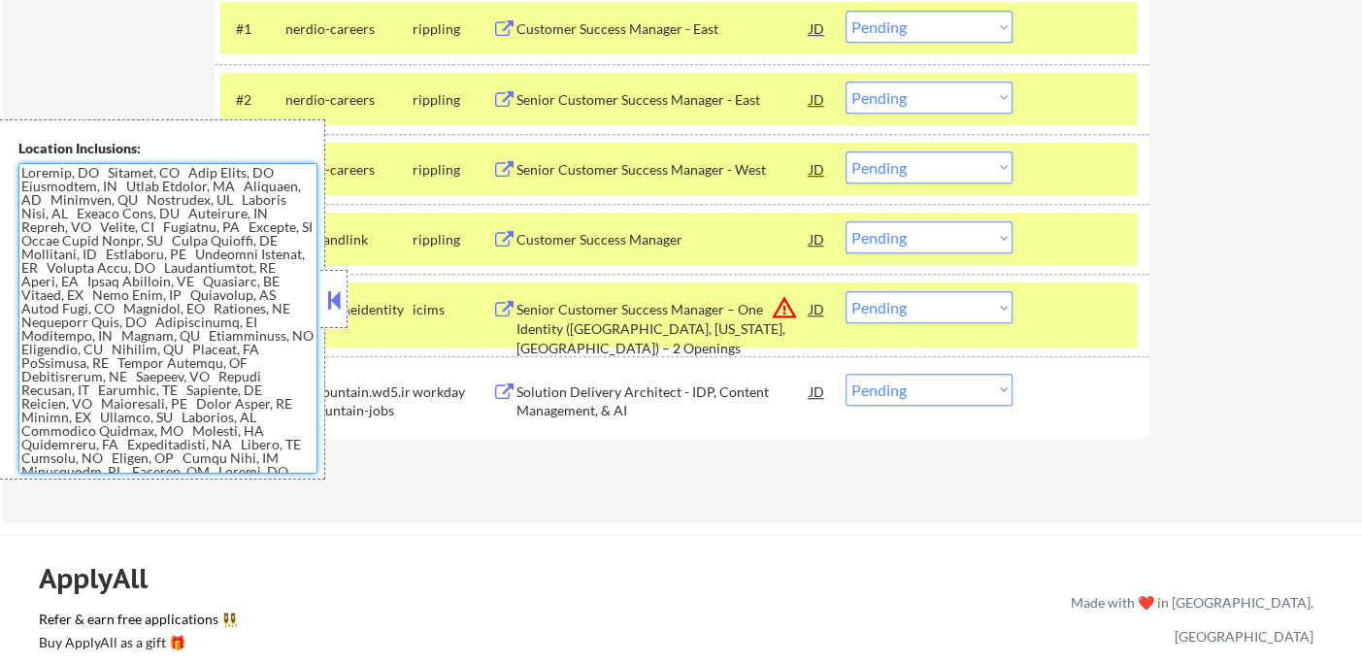
drag, startPoint x: 20, startPoint y: 173, endPoint x: 92, endPoint y: 174, distance: 71.8
click at [92, 174] on textarea at bounding box center [167, 318] width 299 height 311
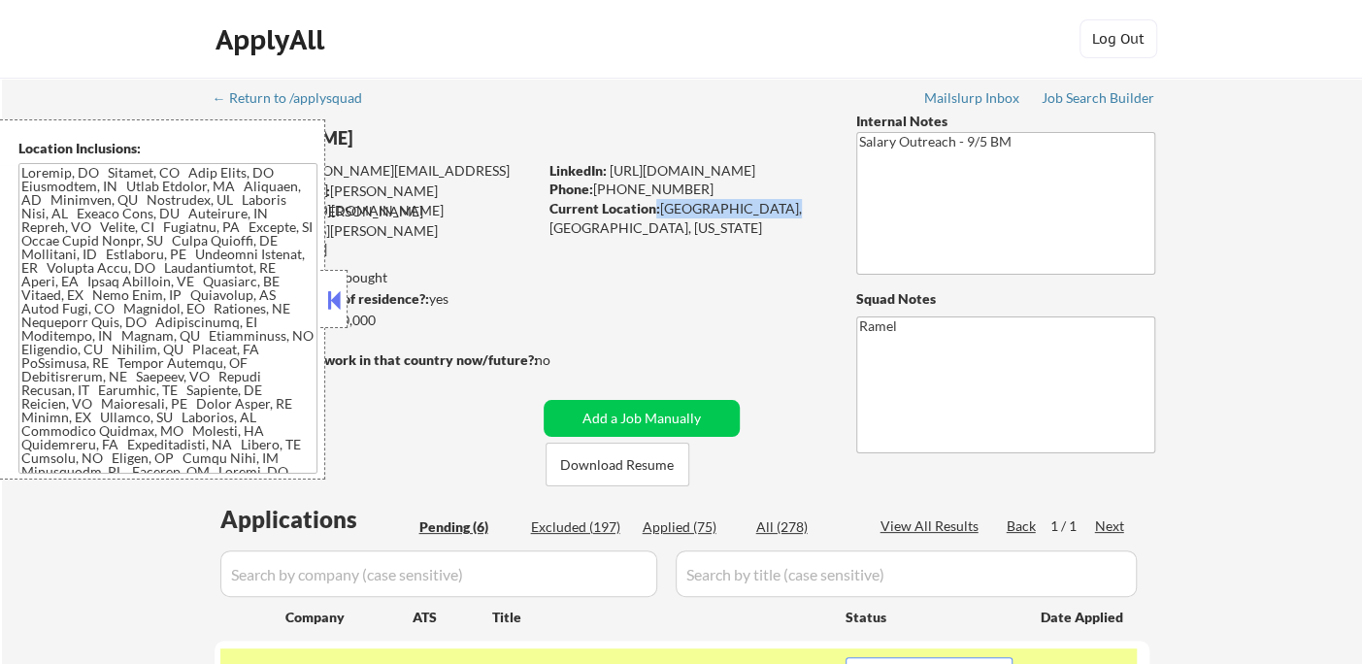
drag, startPoint x: 654, startPoint y: 208, endPoint x: 763, endPoint y: 216, distance: 109.0
click at [763, 216] on div "Current Location: San Francisco, CA, California" at bounding box center [686, 218] width 275 height 38
copy div ": San Francisco, CA"
click at [328, 298] on button at bounding box center [333, 299] width 21 height 29
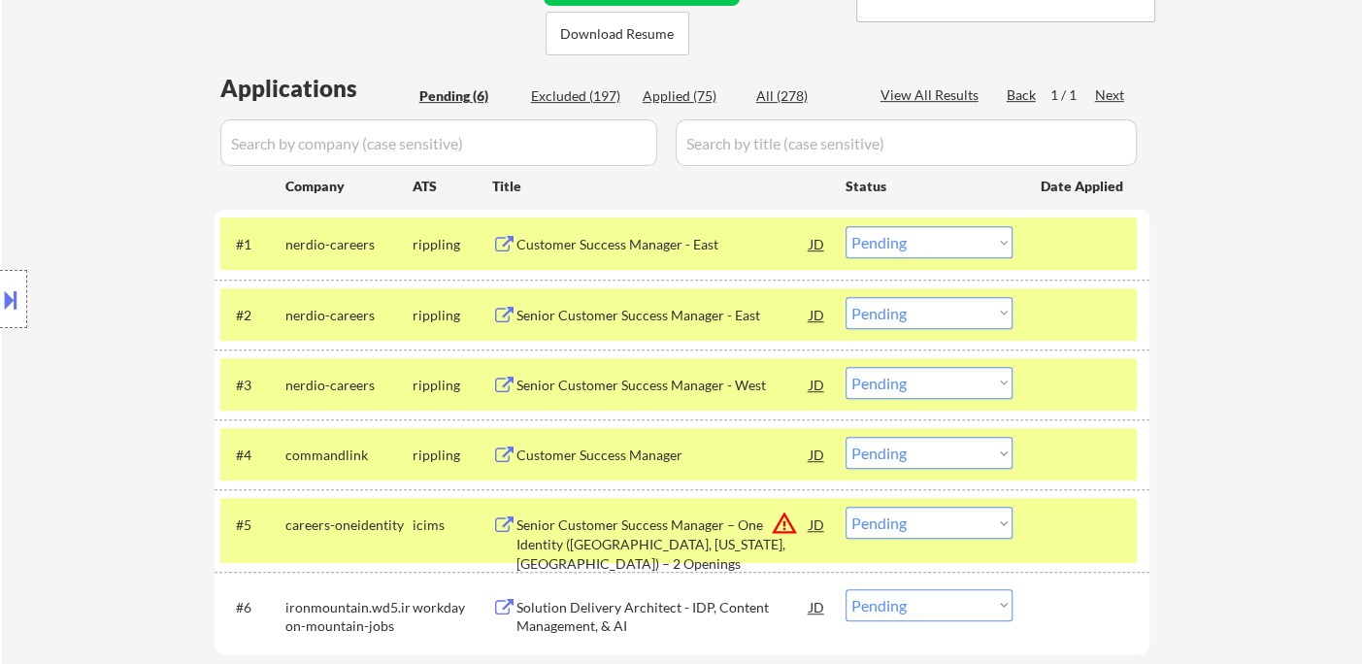
scroll to position [539, 0]
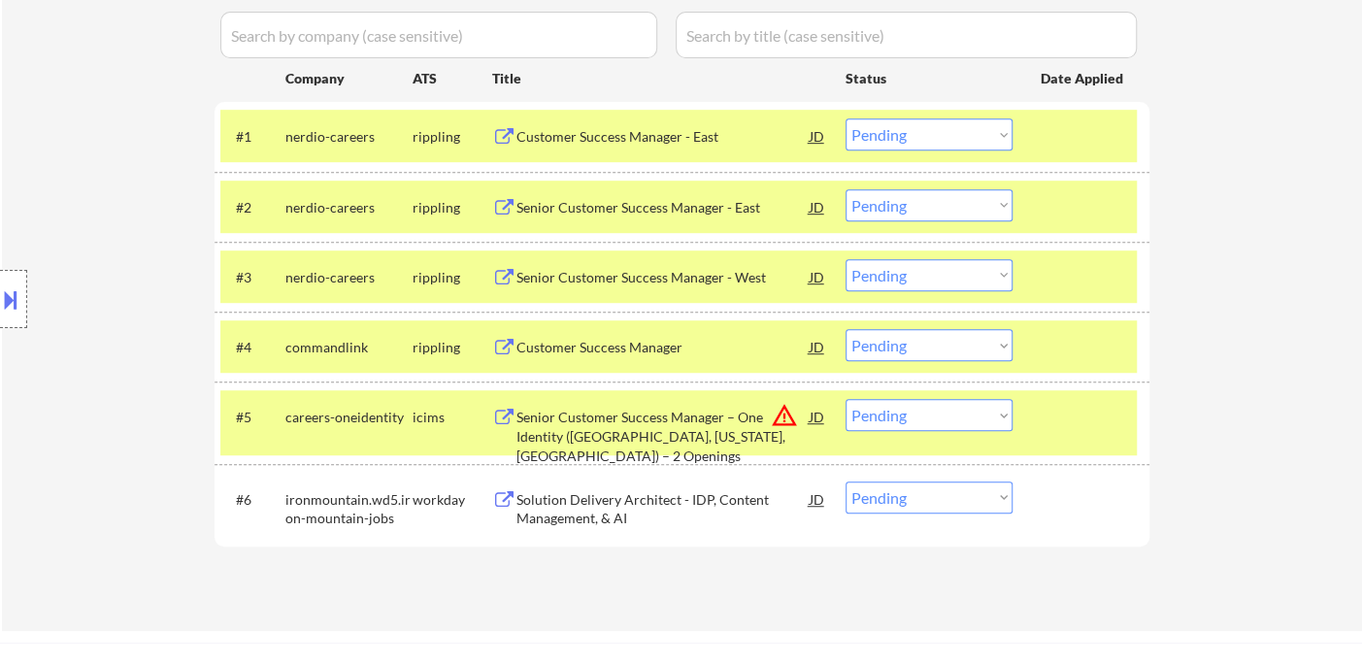
click at [574, 510] on div "Solution Delivery Architect - IDP, Content Management, & AI" at bounding box center [662, 509] width 293 height 38
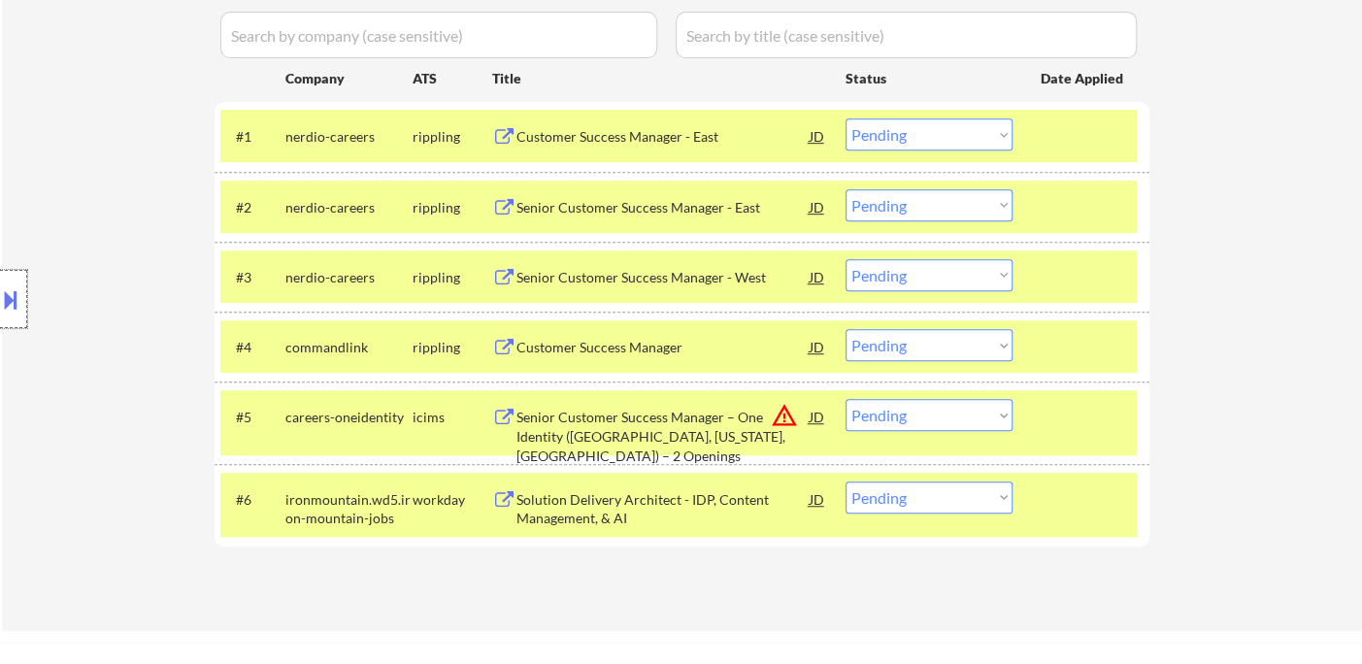
click at [22, 293] on div at bounding box center [13, 299] width 27 height 58
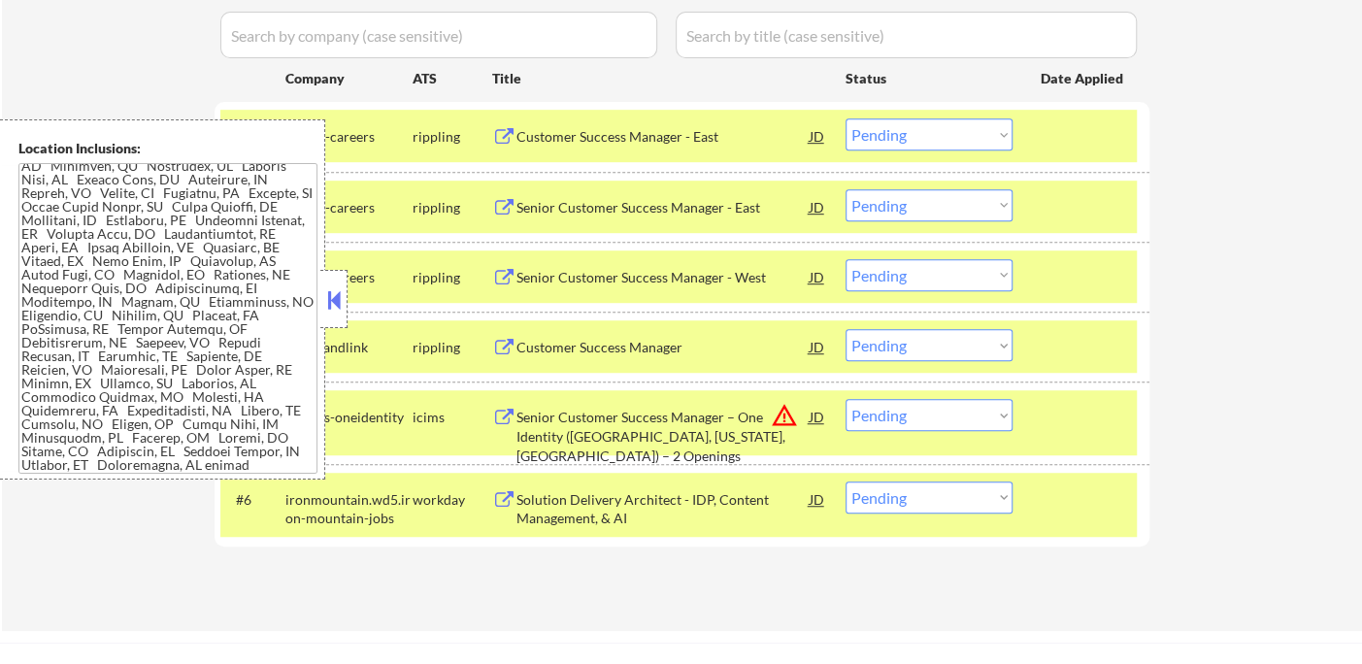
scroll to position [0, 0]
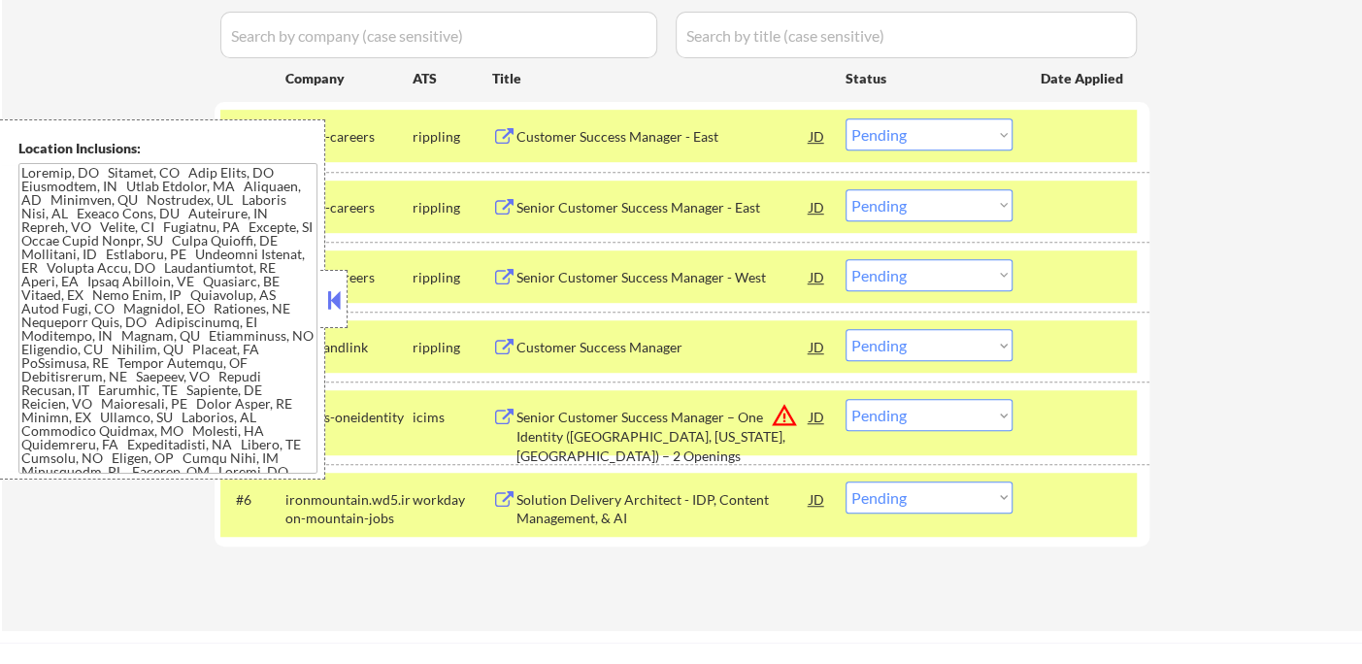
click at [816, 500] on div "JD" at bounding box center [817, 499] width 19 height 35
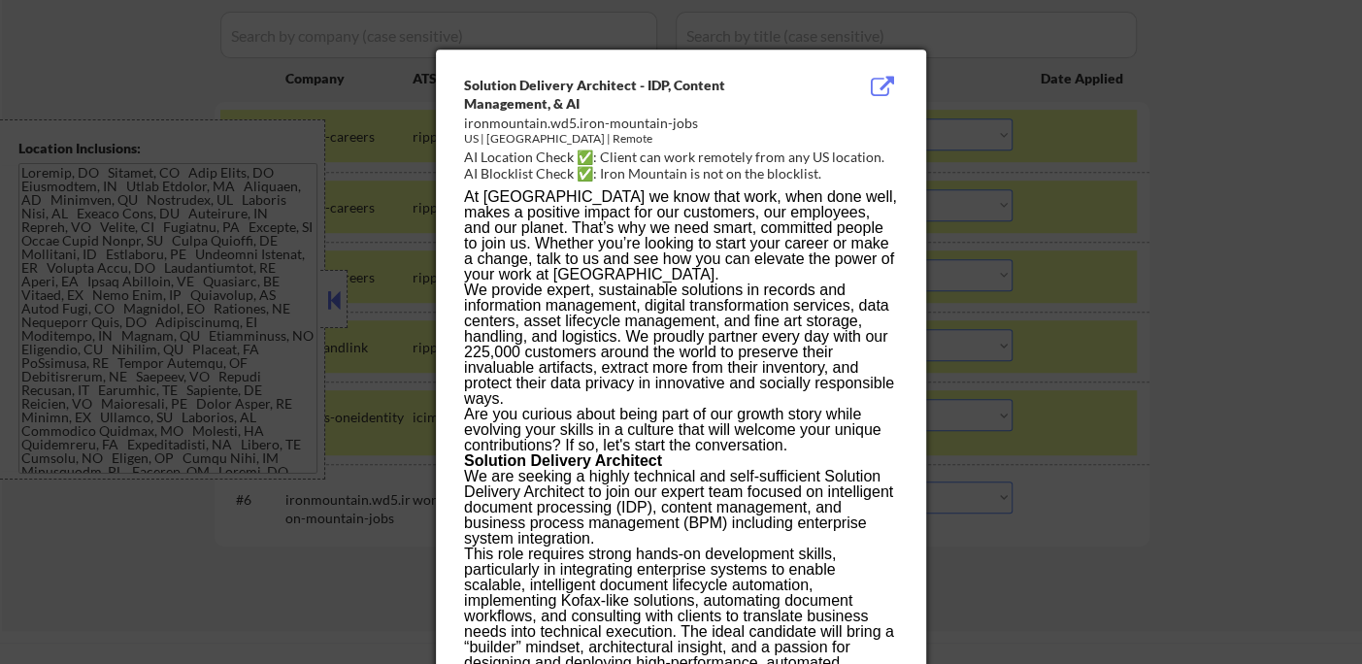
click at [1142, 526] on div at bounding box center [681, 332] width 1362 height 664
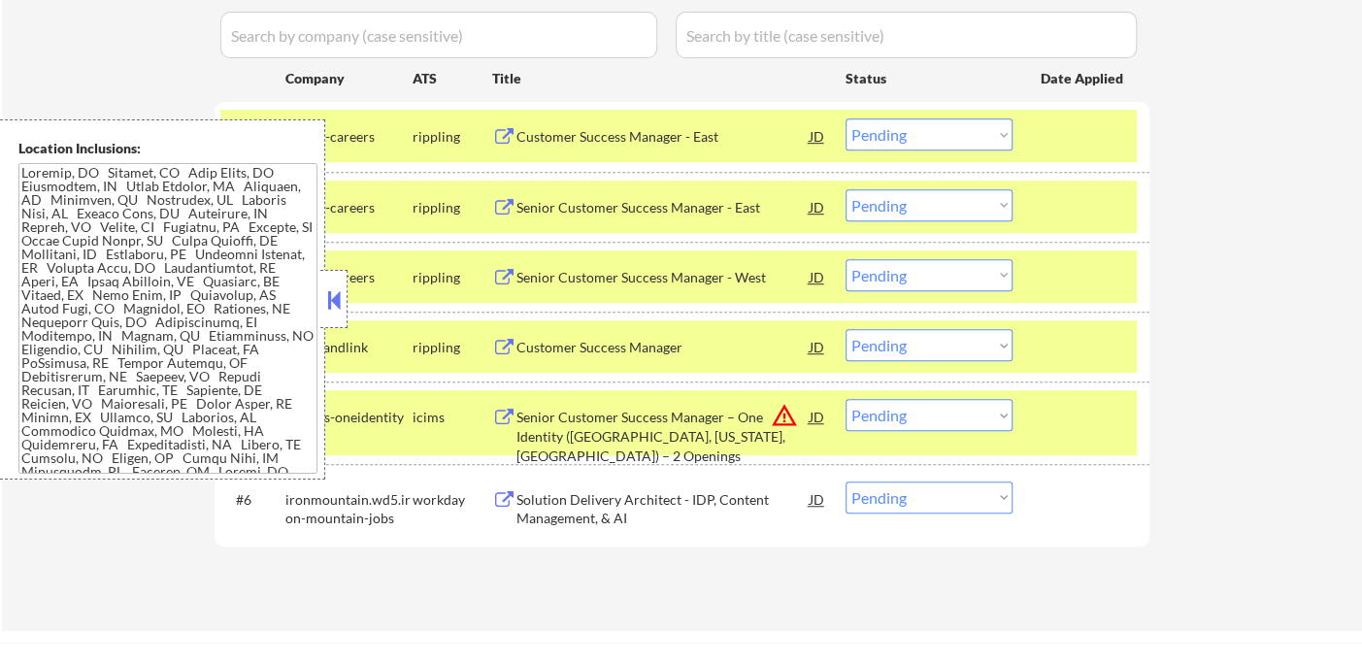
click at [893, 498] on select "Choose an option... Pending Applied Excluded (Questions) Excluded (Expired) Exc…" at bounding box center [929, 498] width 167 height 32
select select ""excluded__location_""
click at [846, 482] on select "Choose an option... Pending Applied Excluded (Questions) Excluded (Expired) Exc…" at bounding box center [929, 498] width 167 height 32
click at [338, 292] on button at bounding box center [333, 299] width 21 height 29
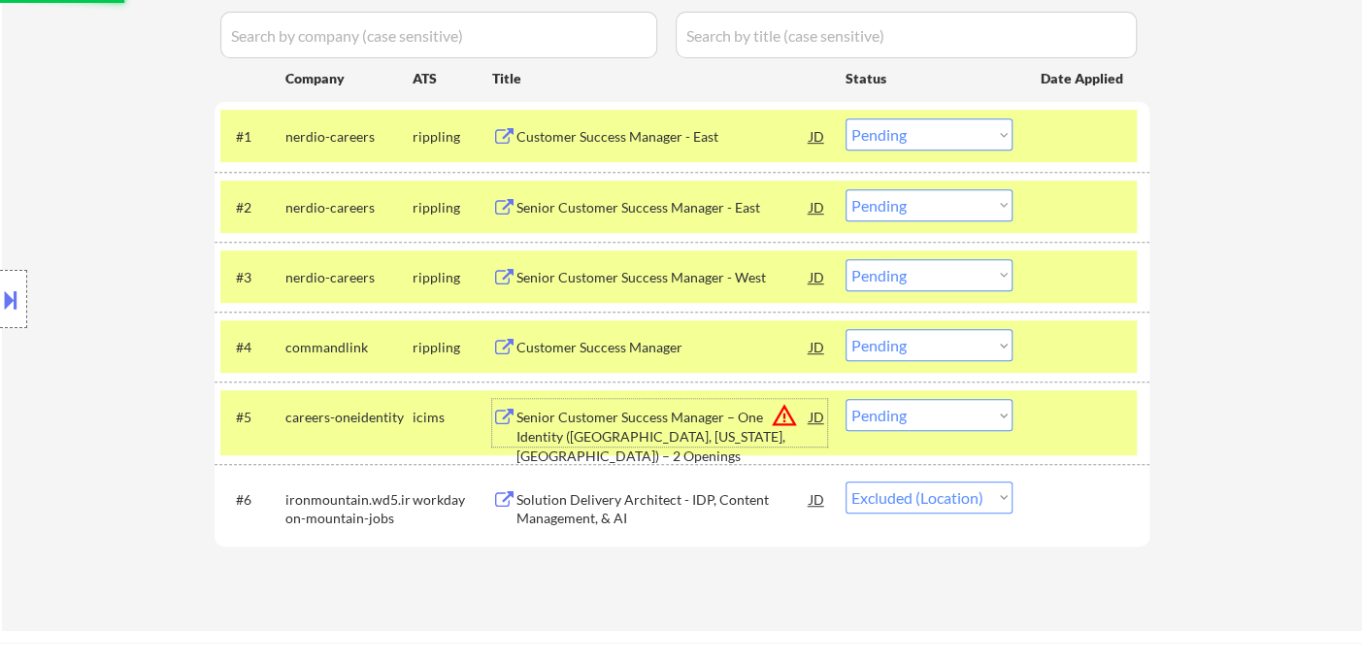
click at [676, 431] on div "Senior Customer Success Manager – One Identity (Columbus, Ohio, U.S.) – 2 Openi…" at bounding box center [662, 436] width 293 height 57
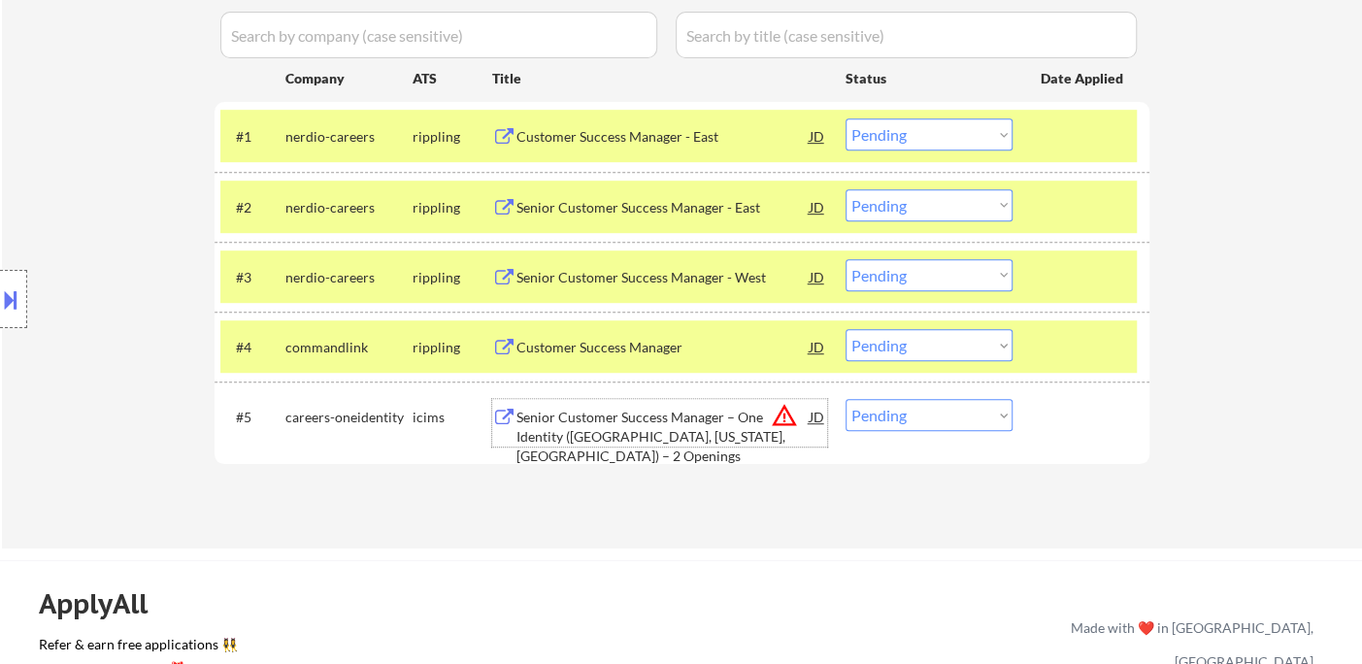
click at [913, 343] on select "Choose an option... Pending Applied Excluded (Questions) Excluded (Expired) Exc…" at bounding box center [929, 345] width 167 height 32
select select ""applied""
click at [846, 329] on select "Choose an option... Pending Applied Excluded (Questions) Excluded (Expired) Exc…" at bounding box center [929, 345] width 167 height 32
click at [63, 191] on div "Location Inclusions:" at bounding box center [174, 299] width 348 height 360
click at [904, 133] on select "Choose an option... Pending Applied Excluded (Questions) Excluded (Expired) Exc…" at bounding box center [929, 134] width 167 height 32
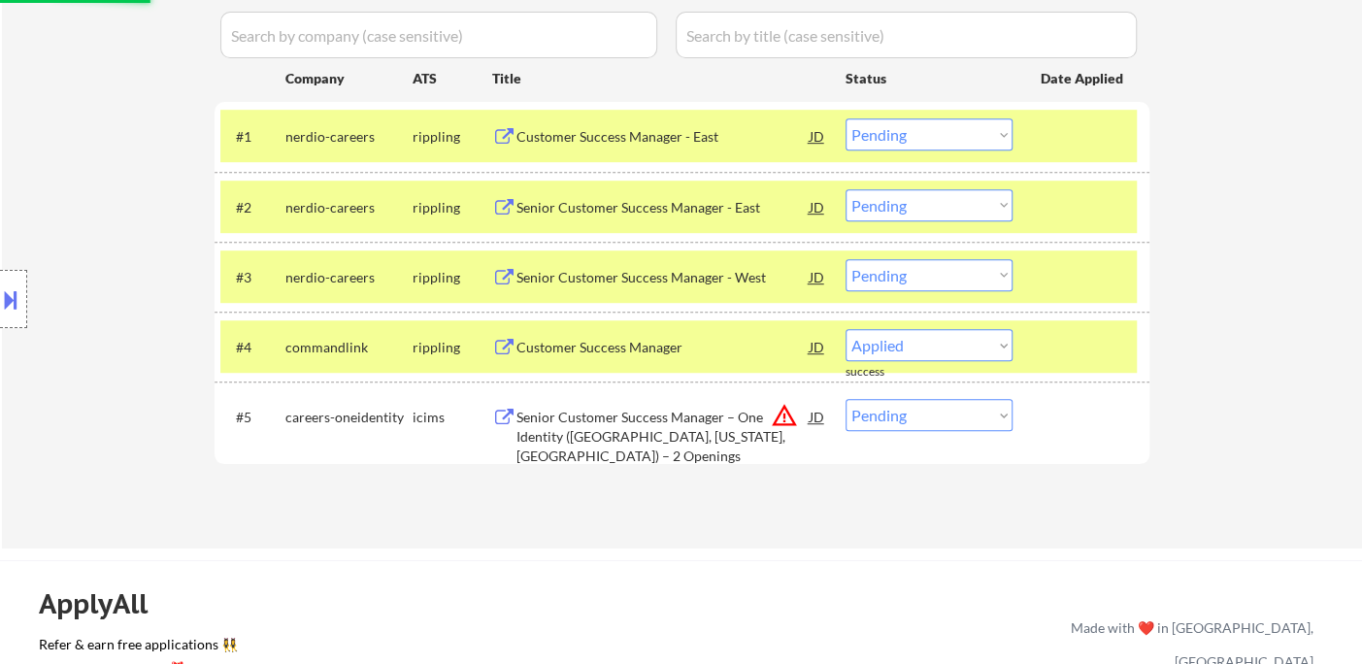
click at [951, 149] on select "Choose an option... Pending Applied Excluded (Questions) Excluded (Expired) Exc…" at bounding box center [929, 134] width 167 height 32
click at [962, 143] on select "Choose an option... Pending Applied Excluded (Questions) Excluded (Expired) Exc…" at bounding box center [929, 134] width 167 height 32
select select ""excluded""
click at [846, 118] on select "Choose an option... Pending Applied Excluded (Questions) Excluded (Expired) Exc…" at bounding box center [929, 134] width 167 height 32
click at [969, 201] on select "Choose an option... Pending Applied Excluded (Questions) Excluded (Expired) Exc…" at bounding box center [929, 205] width 167 height 32
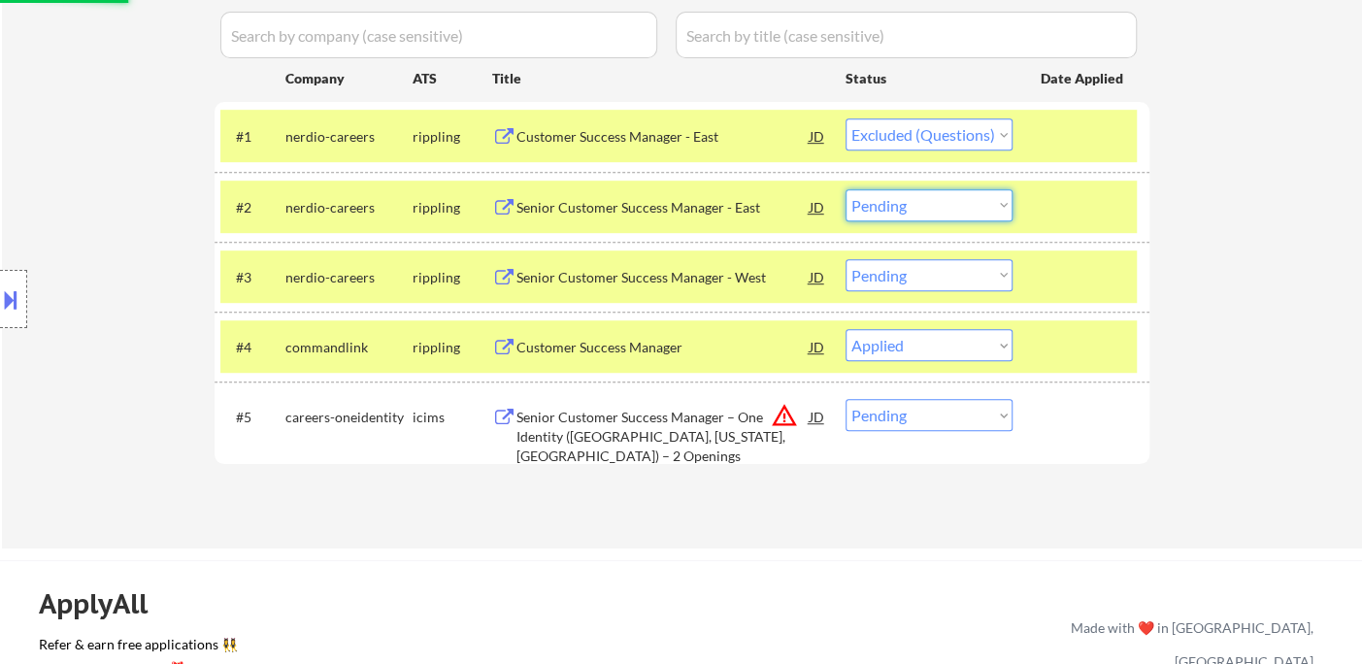
select select ""excluded""
click at [846, 189] on select "Choose an option... Pending Applied Excluded (Questions) Excluded (Expired) Exc…" at bounding box center [929, 205] width 167 height 32
drag, startPoint x: 972, startPoint y: 272, endPoint x: 975, endPoint y: 287, distance: 15.8
click at [972, 273] on select "Choose an option... Pending Applied Excluded (Questions) Excluded (Expired) Exc…" at bounding box center [929, 275] width 167 height 32
select select ""excluded""
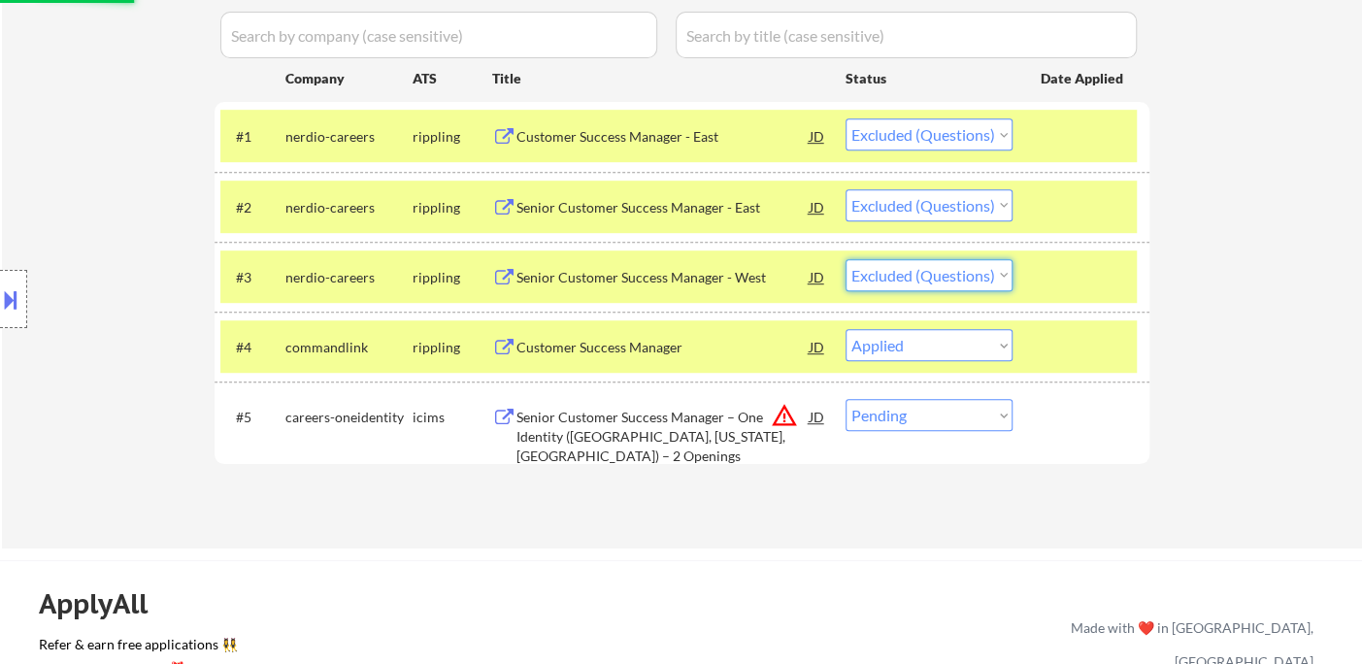
click at [846, 259] on select "Choose an option... Pending Applied Excluded (Questions) Excluded (Expired) Exc…" at bounding box center [929, 275] width 167 height 32
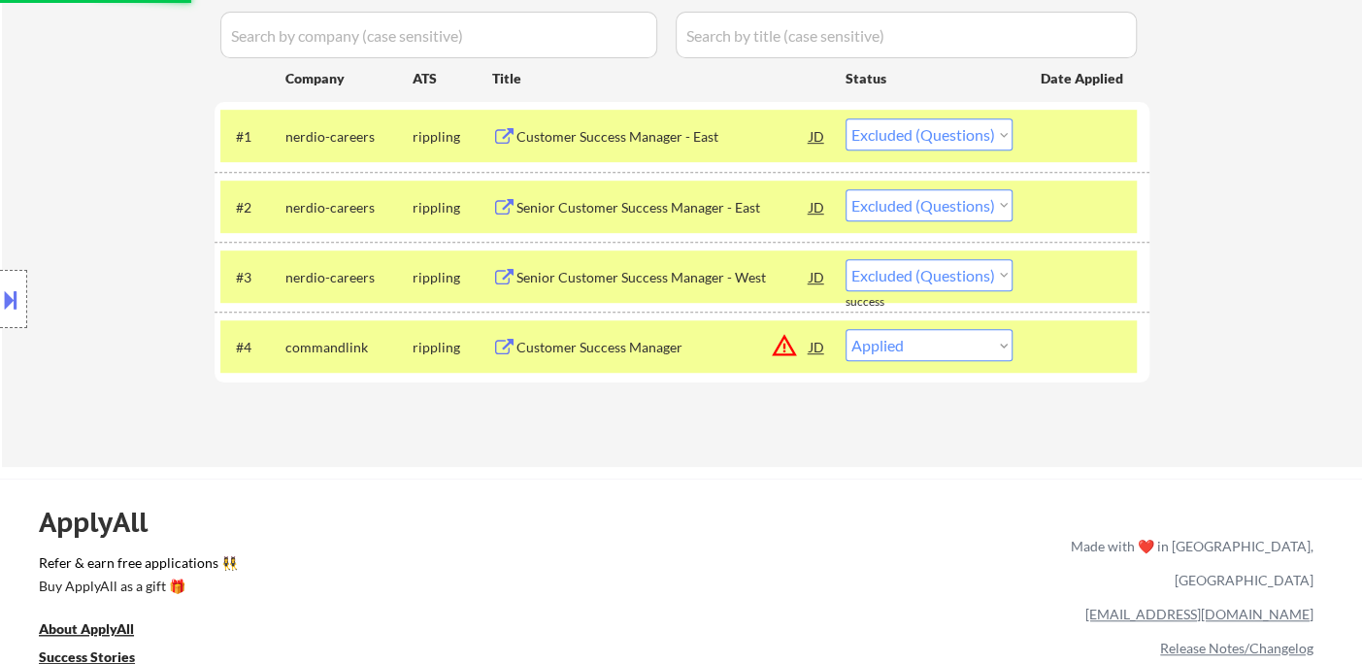
select select ""pending""
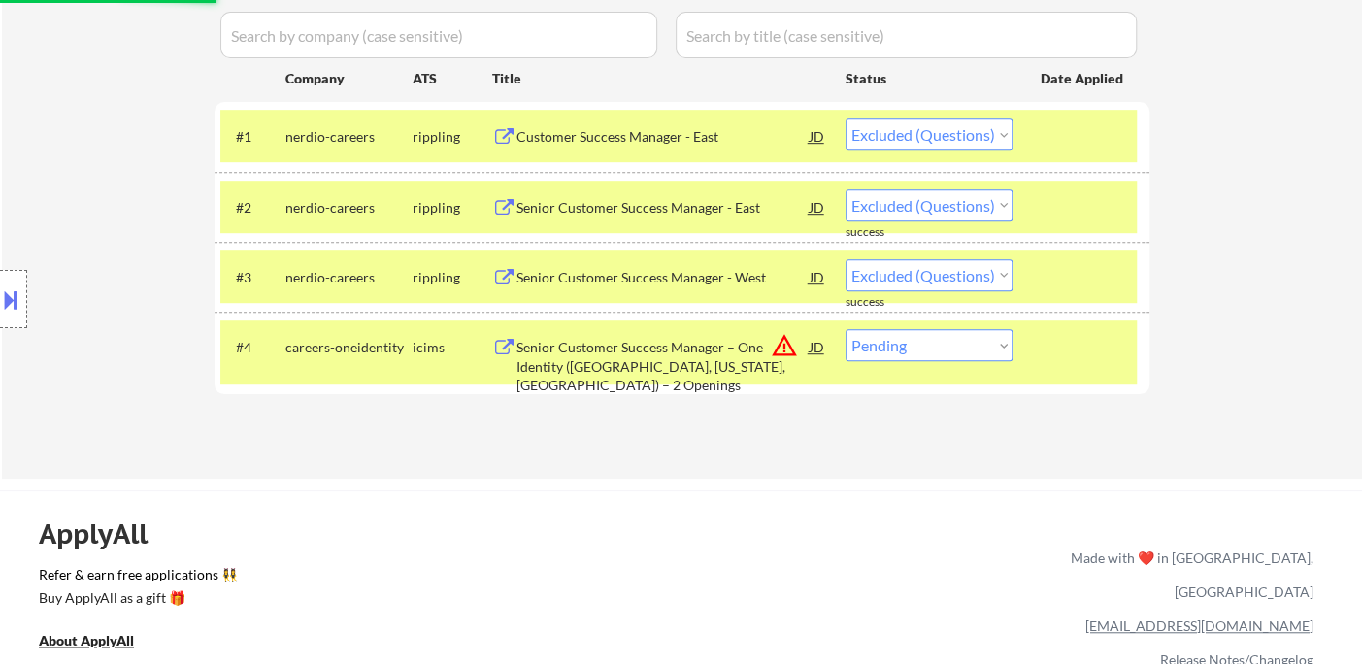
click at [688, 356] on div "Senior Customer Success Manager – One Identity (Columbus, Ohio, U.S.) – 2 Openi…" at bounding box center [662, 366] width 293 height 57
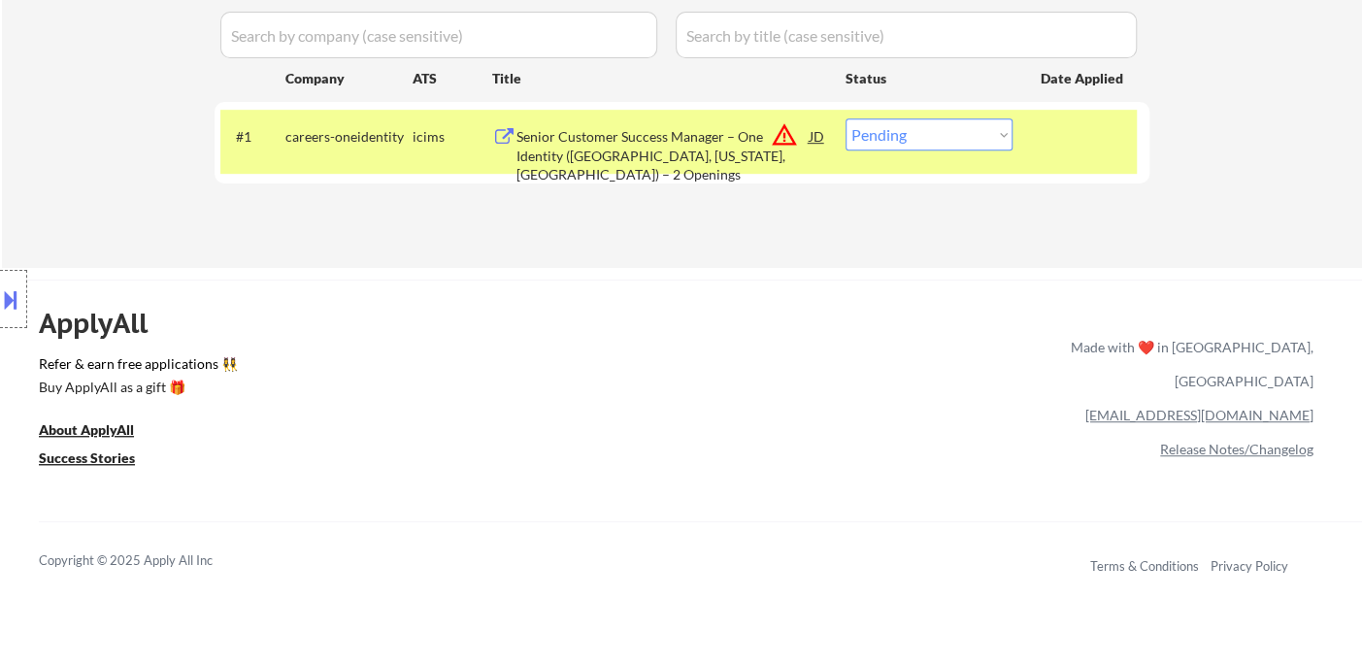
drag, startPoint x: 906, startPoint y: 120, endPoint x: 920, endPoint y: 149, distance: 31.7
click at [906, 119] on select "Choose an option... Pending Applied Excluded (Questions) Excluded (Expired) Exc…" at bounding box center [929, 134] width 167 height 32
click at [846, 118] on select "Choose an option... Pending Applied Excluded (Questions) Excluded (Expired) Exc…" at bounding box center [929, 134] width 167 height 32
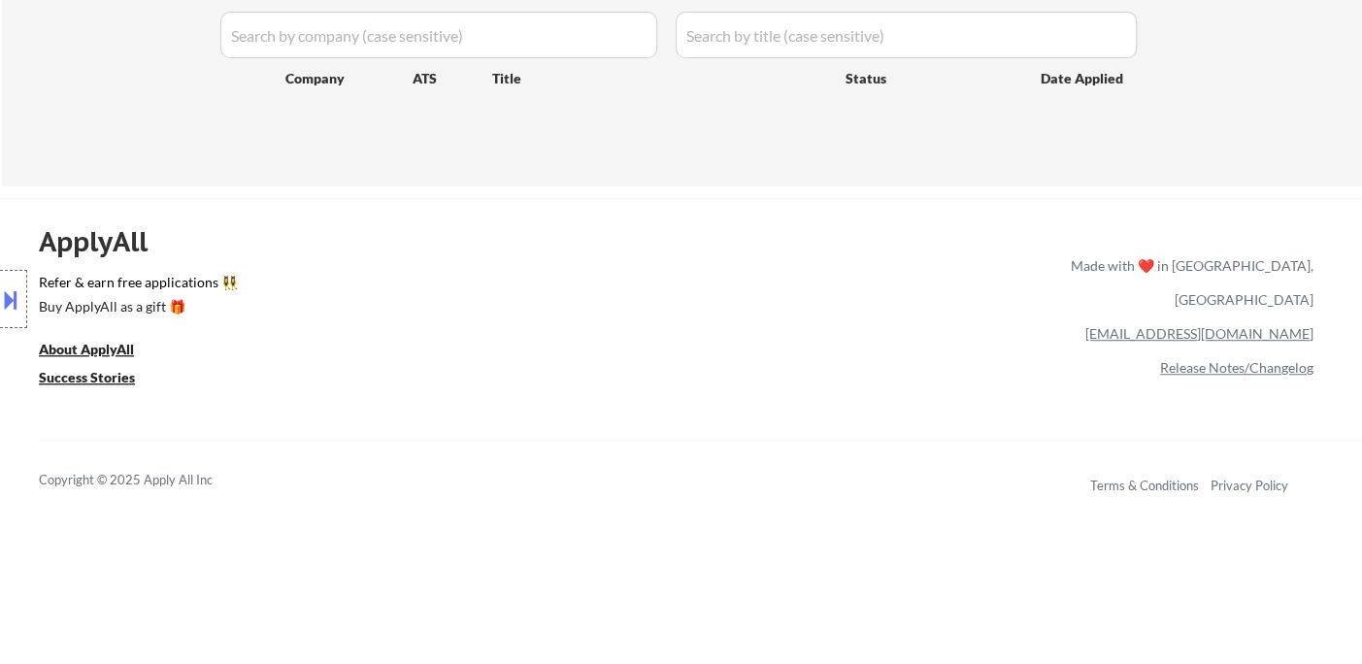
drag, startPoint x: 30, startPoint y: 107, endPoint x: 40, endPoint y: 111, distance: 10.5
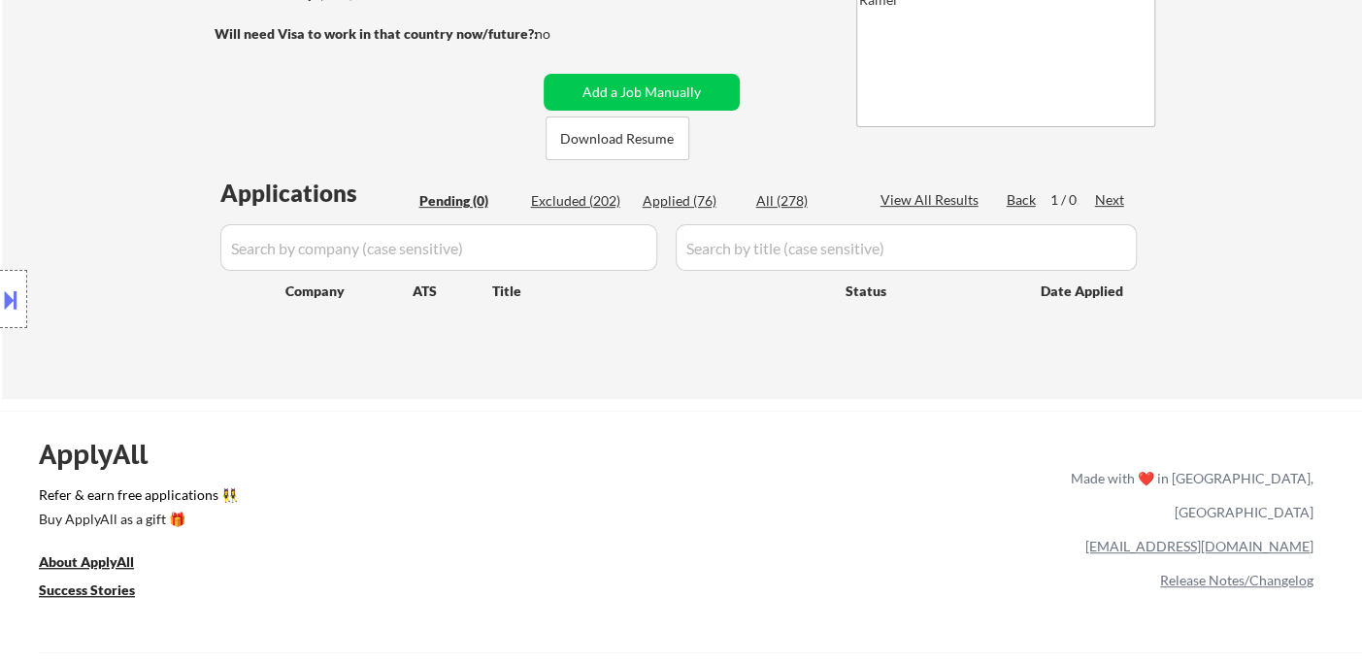
scroll to position [323, 0]
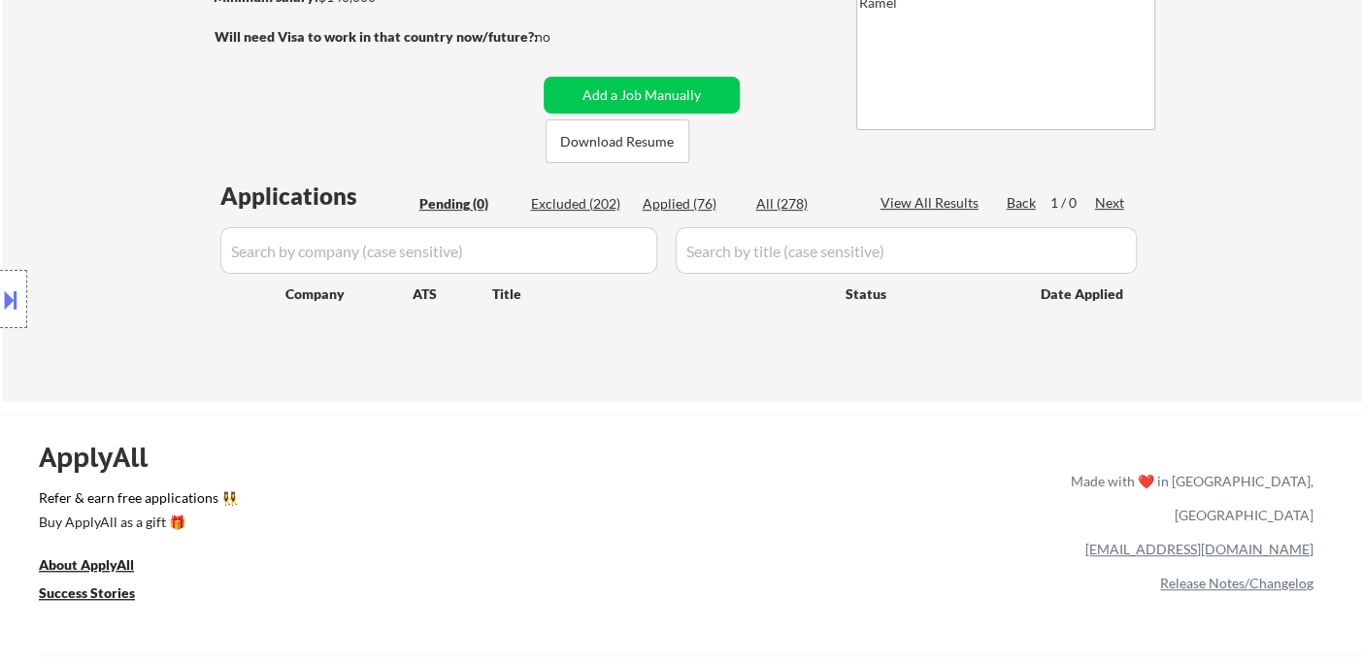
click at [690, 204] on div "Applied (76)" at bounding box center [691, 203] width 97 height 19
select select ""applied""
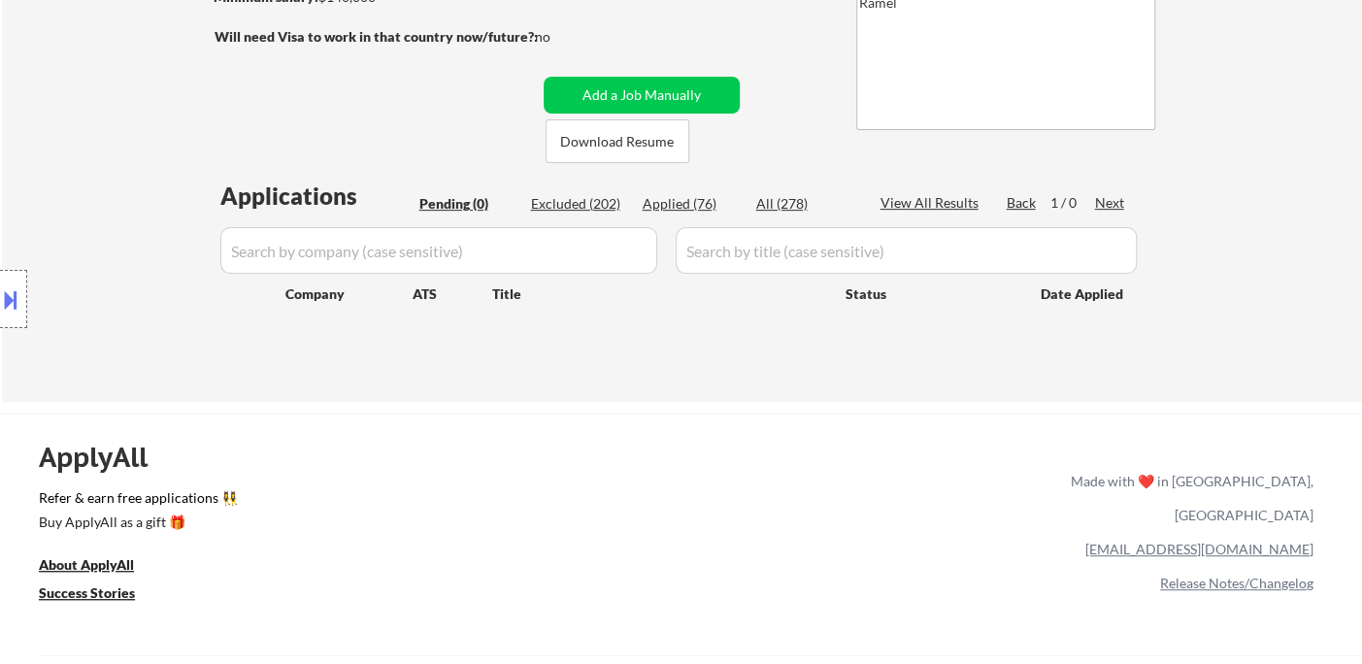
select select ""applied""
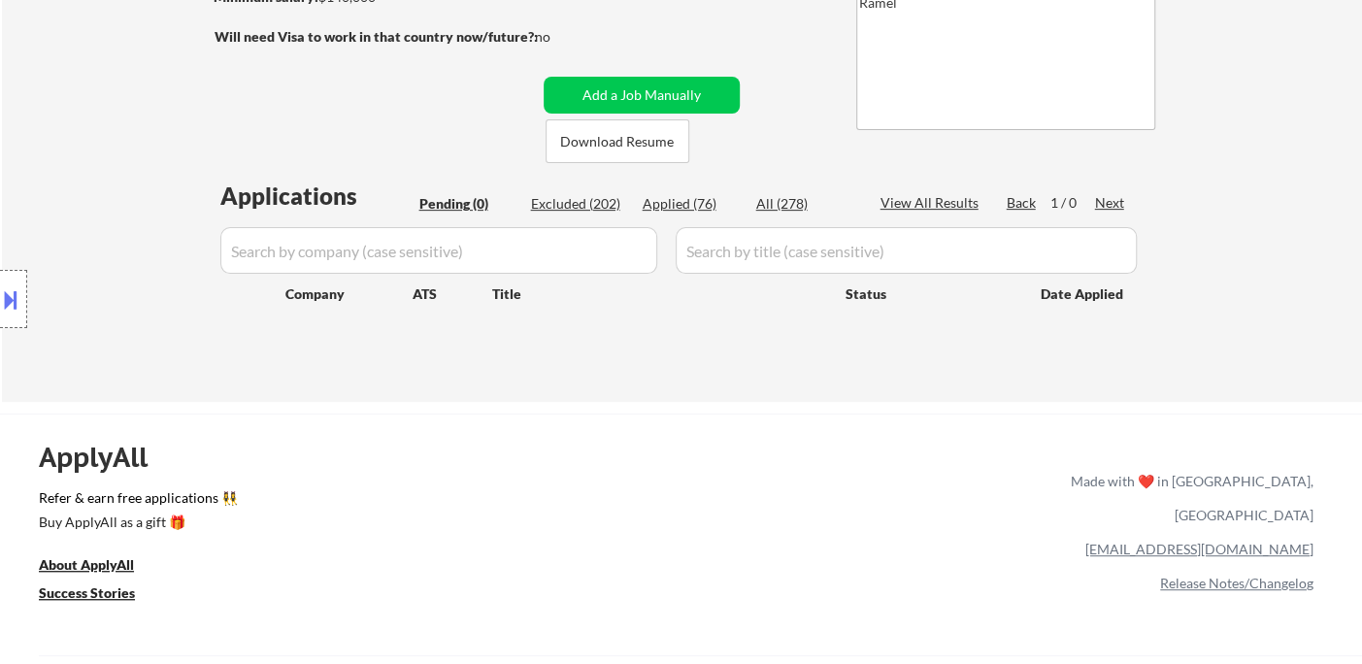
select select ""applied""
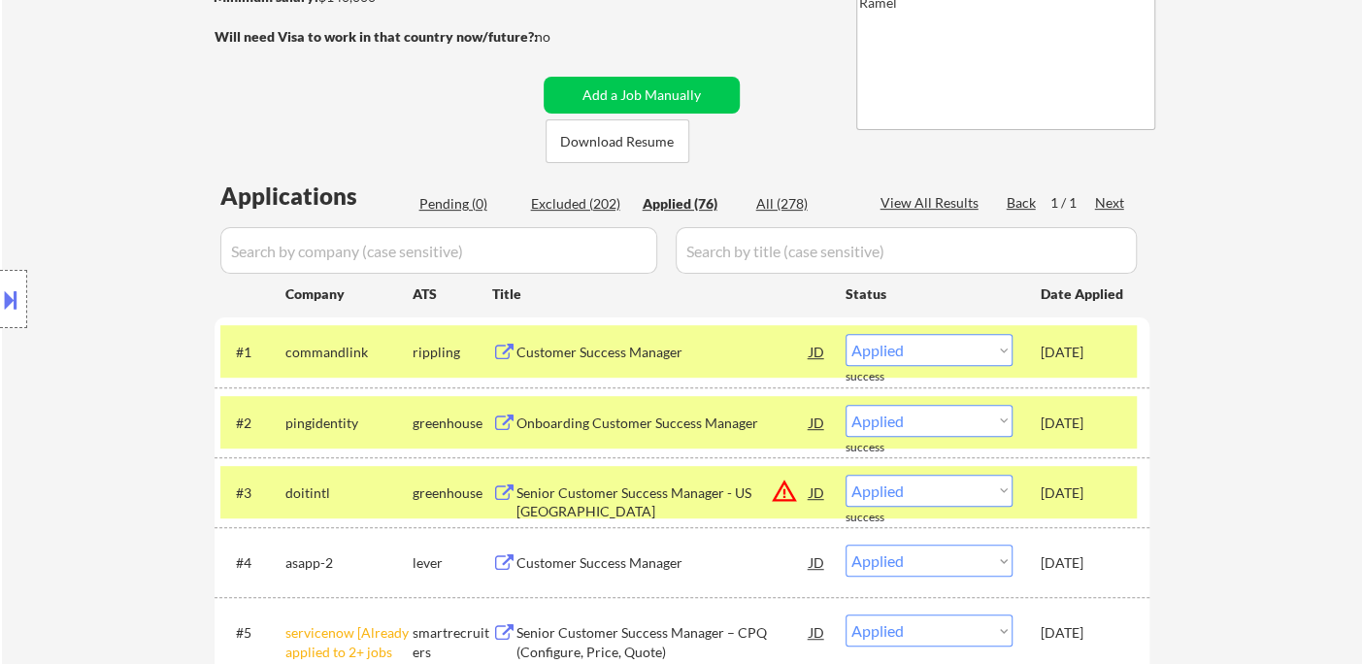
drag, startPoint x: 28, startPoint y: 169, endPoint x: 60, endPoint y: 173, distance: 32.3
click at [28, 169] on div "Location Inclusions:" at bounding box center [174, 299] width 348 height 360
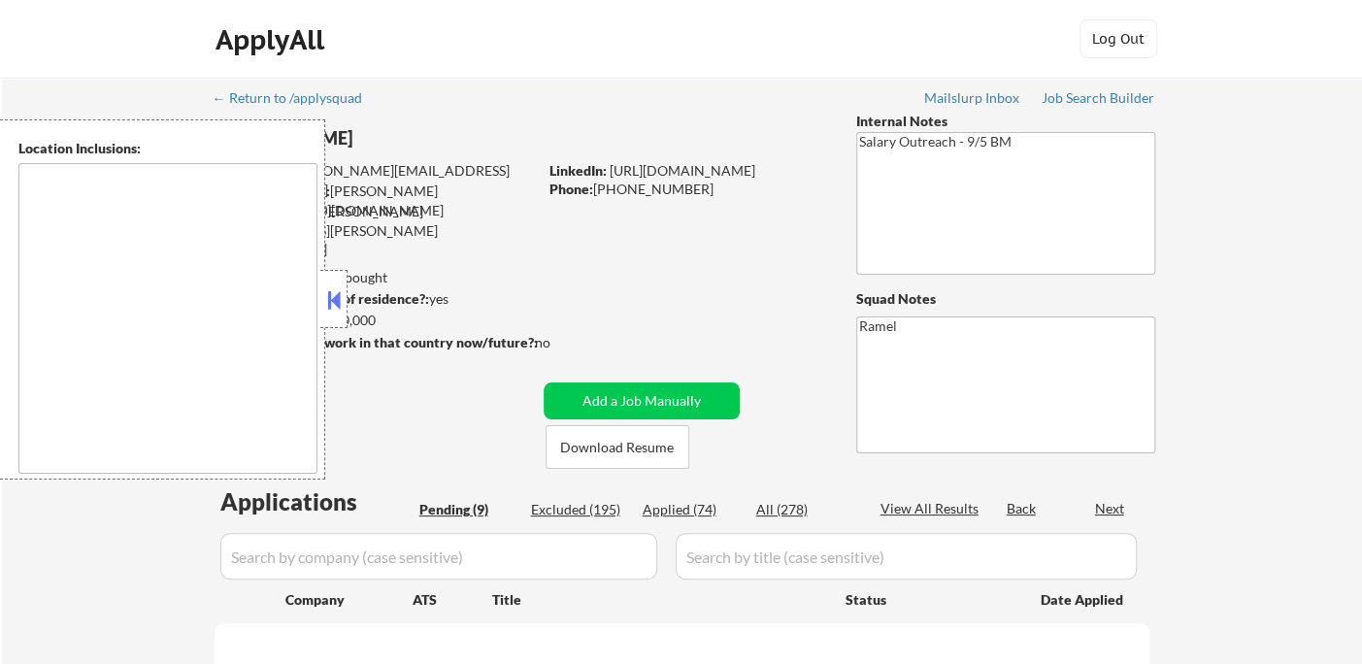
select select ""pending""
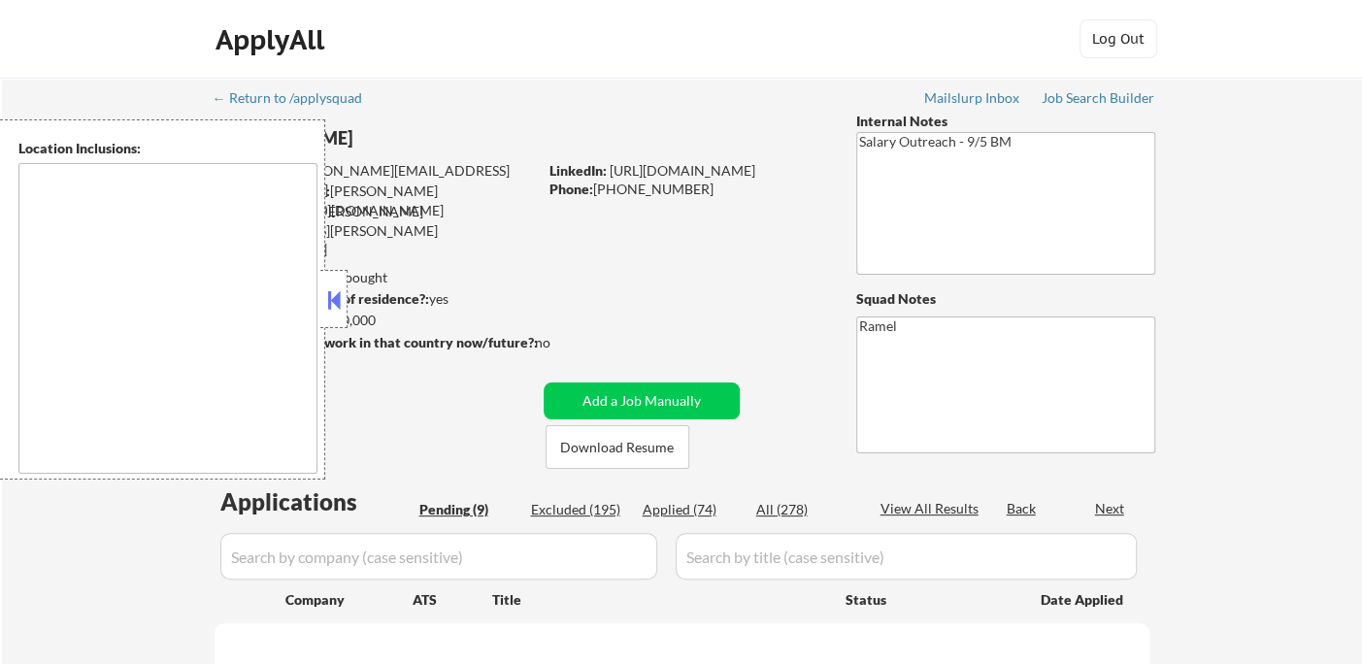
select select ""pending""
type textarea "[GEOGRAPHIC_DATA], [GEOGRAPHIC_DATA] [GEOGRAPHIC_DATA], [GEOGRAPHIC_DATA] [GEOG…"
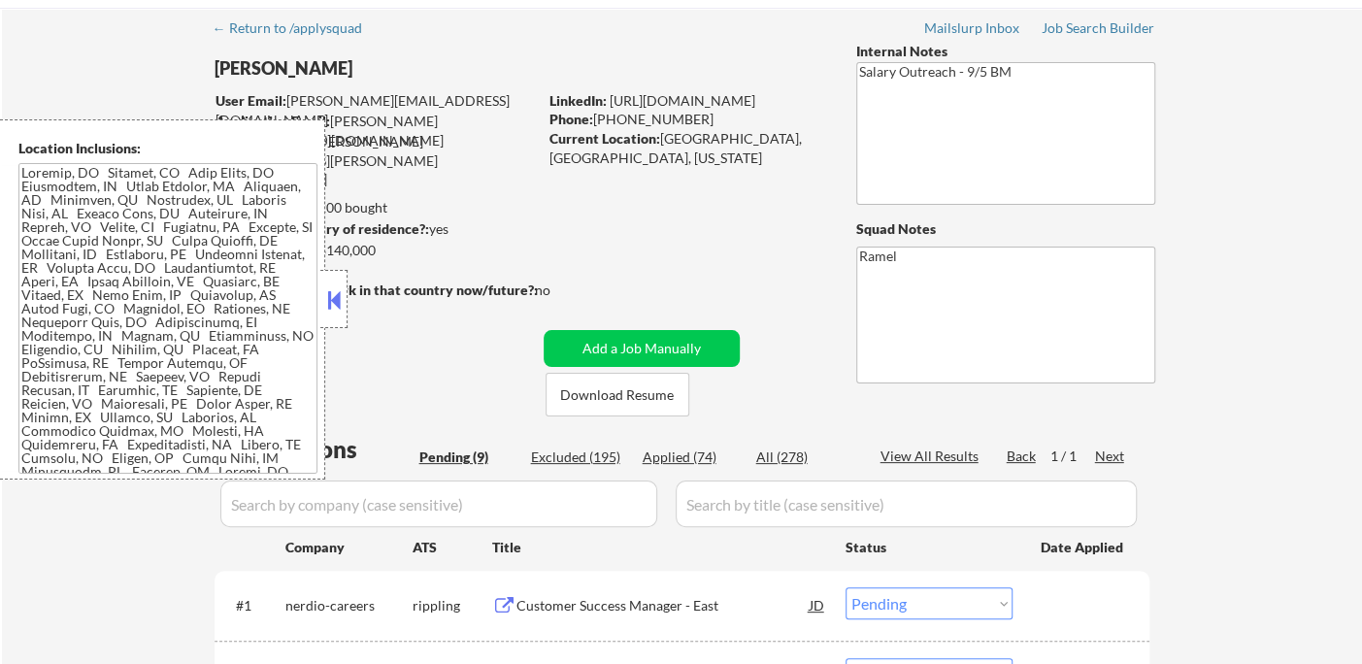
scroll to position [108, 0]
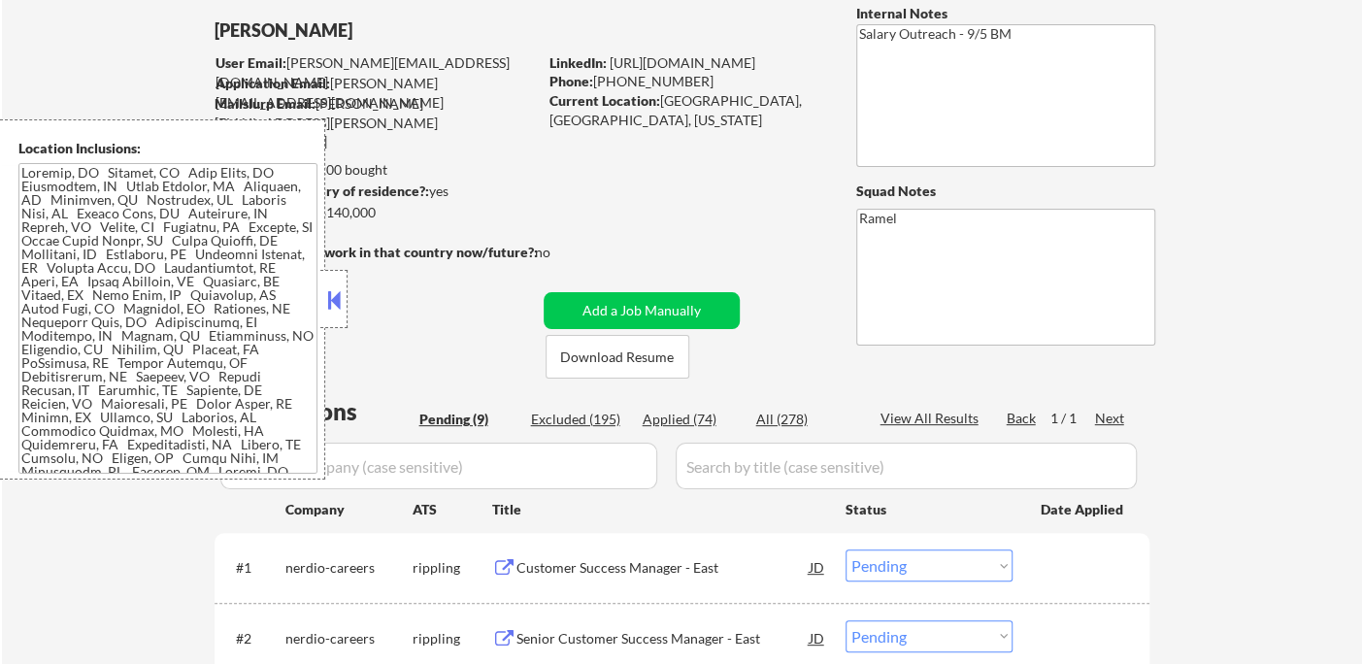
click at [327, 305] on button at bounding box center [333, 299] width 21 height 29
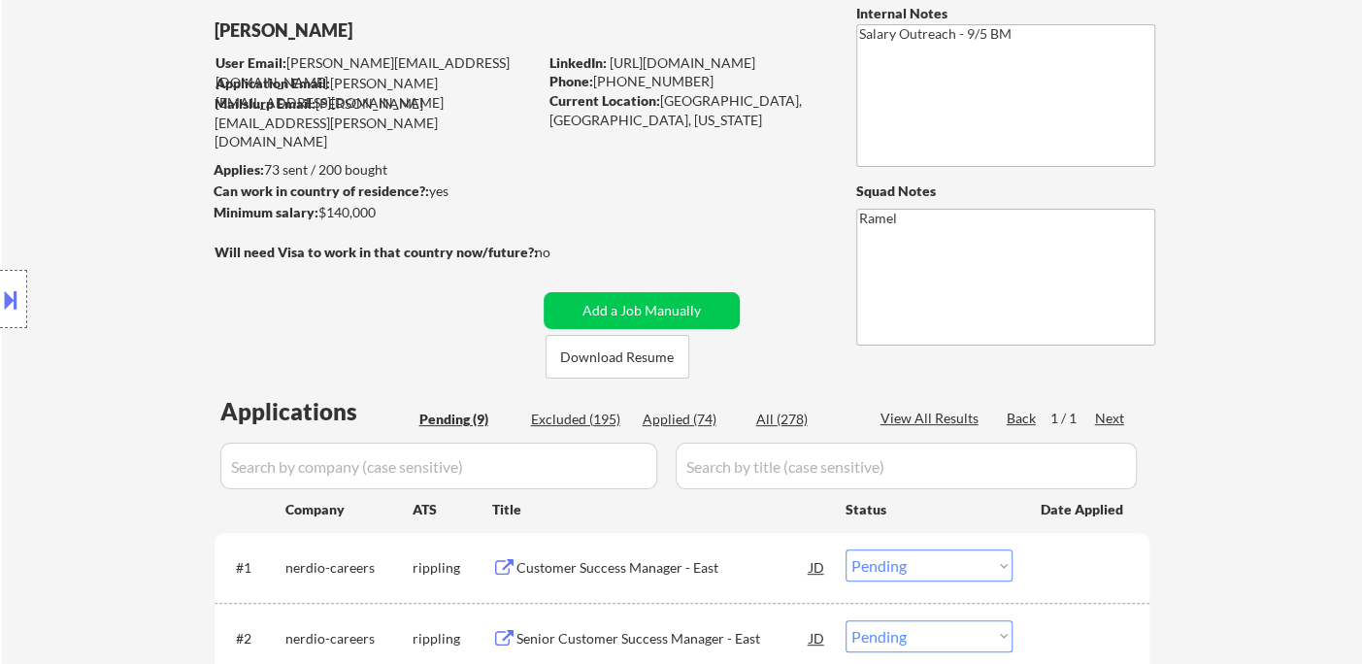
scroll to position [216, 0]
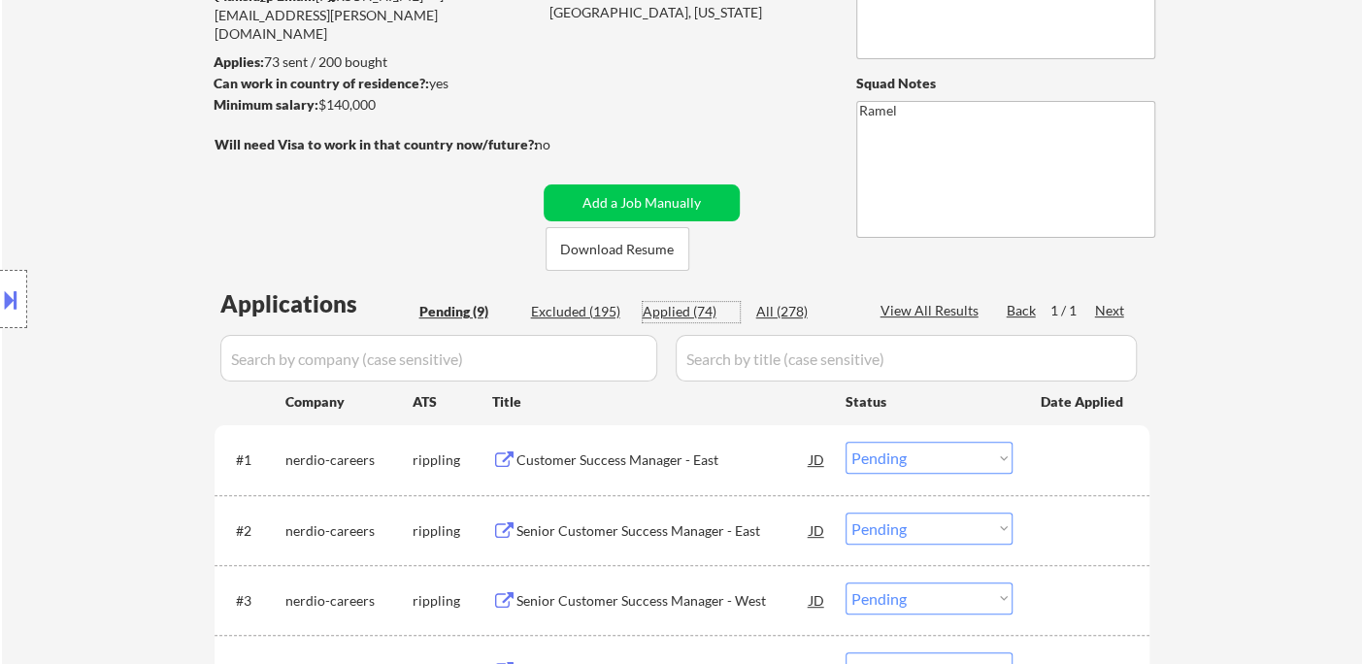
click at [699, 319] on div "Applied (74)" at bounding box center [691, 311] width 97 height 19
select select ""applied""
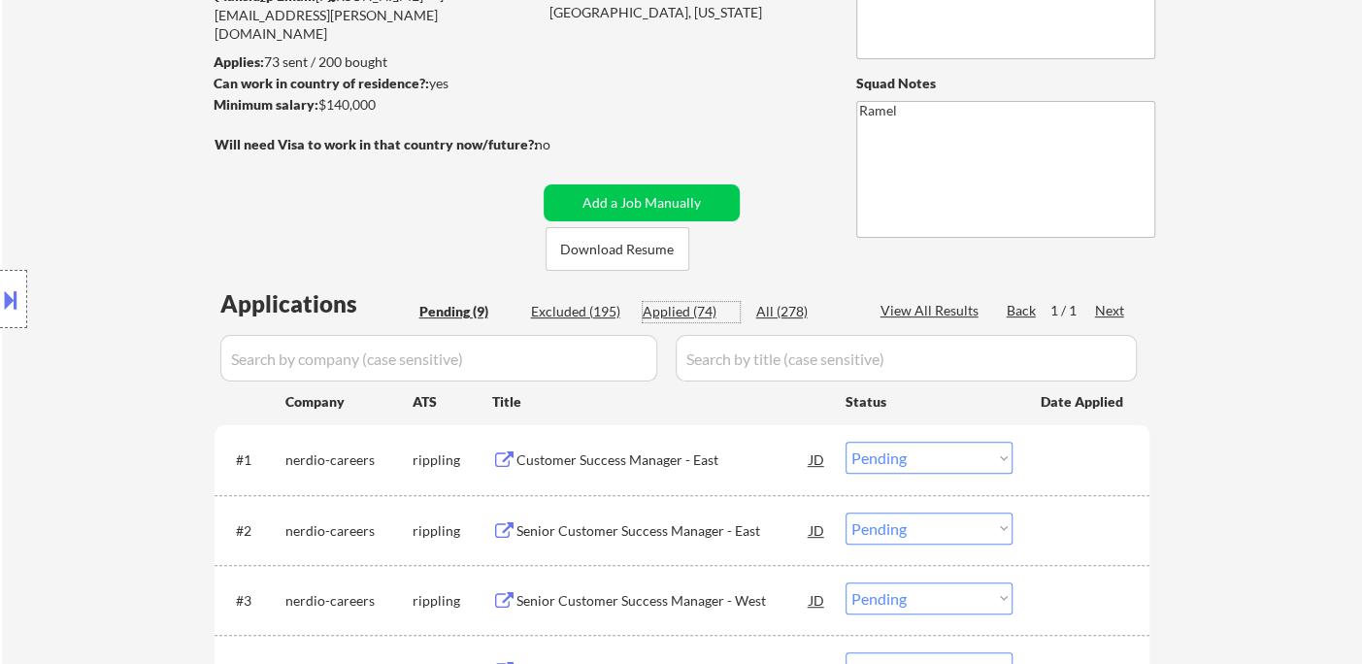
select select ""applied""
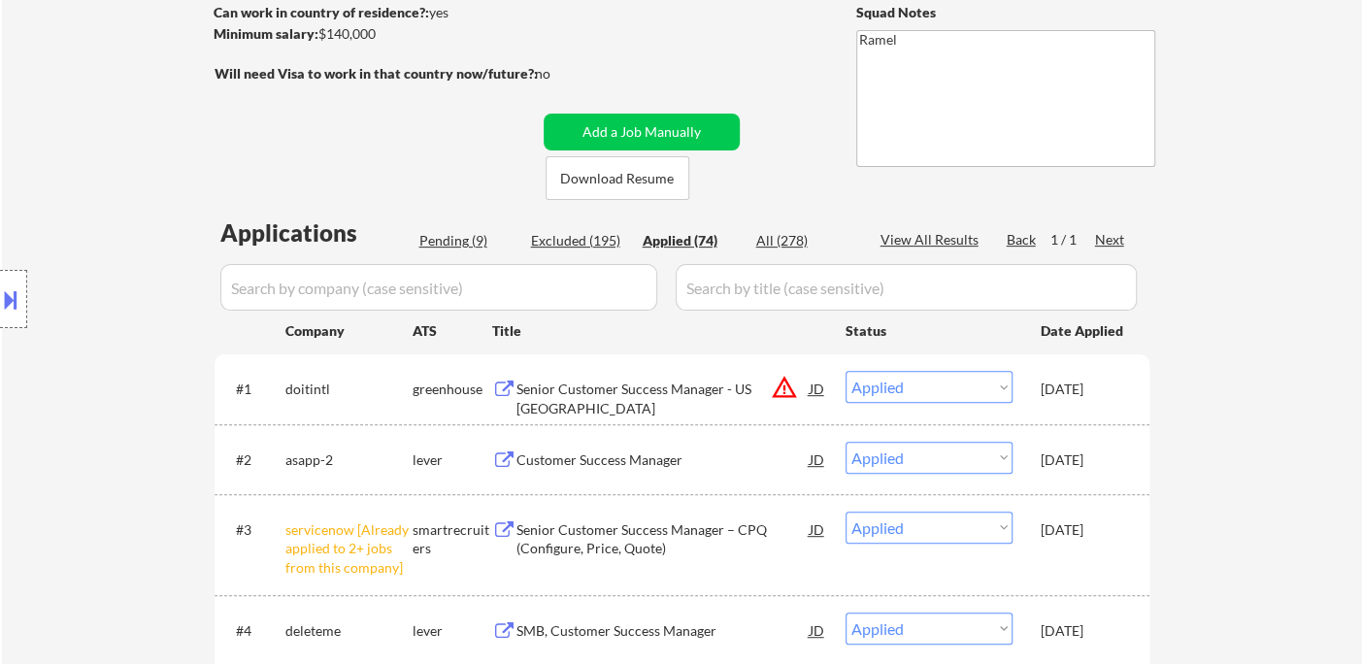
scroll to position [323, 0]
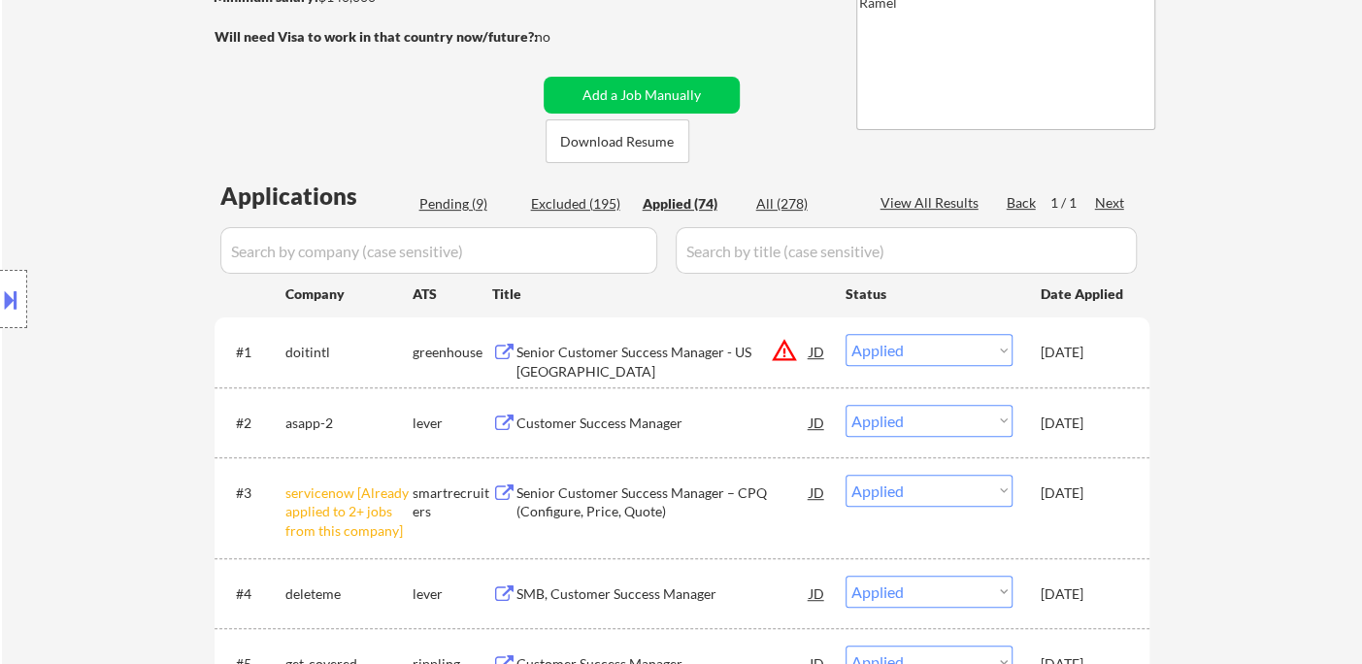
select select ""applied""
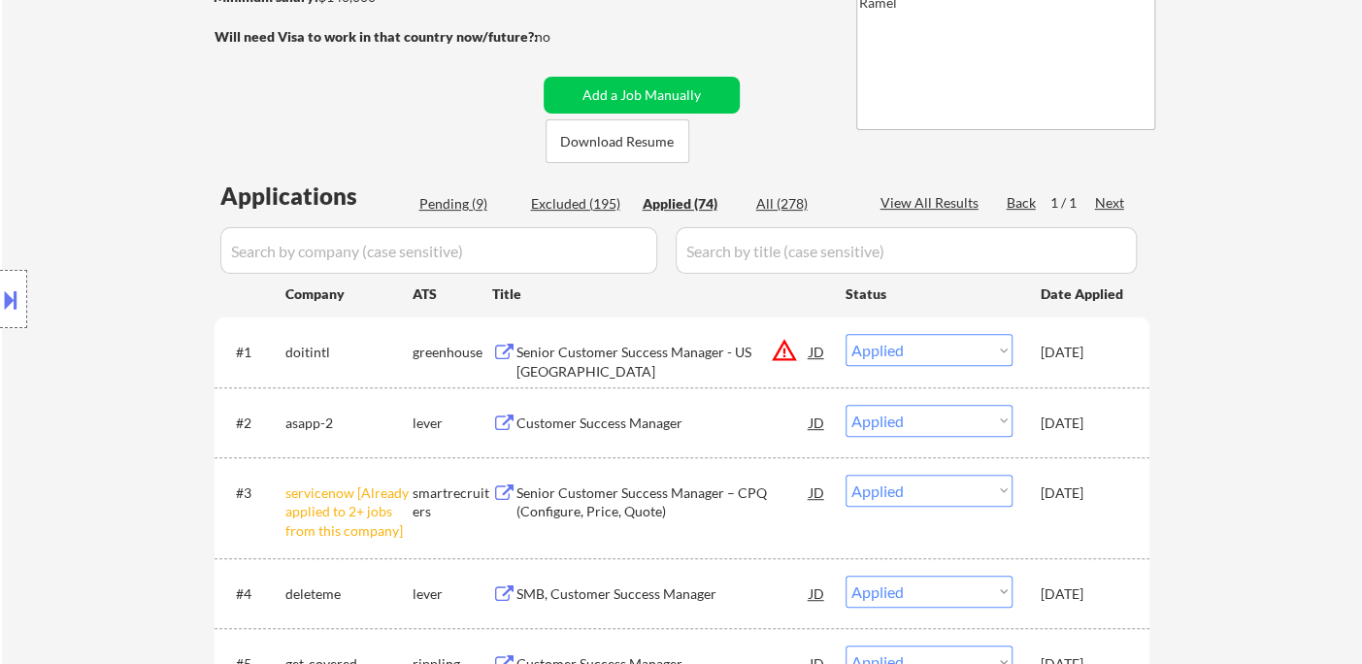
select select ""applied""
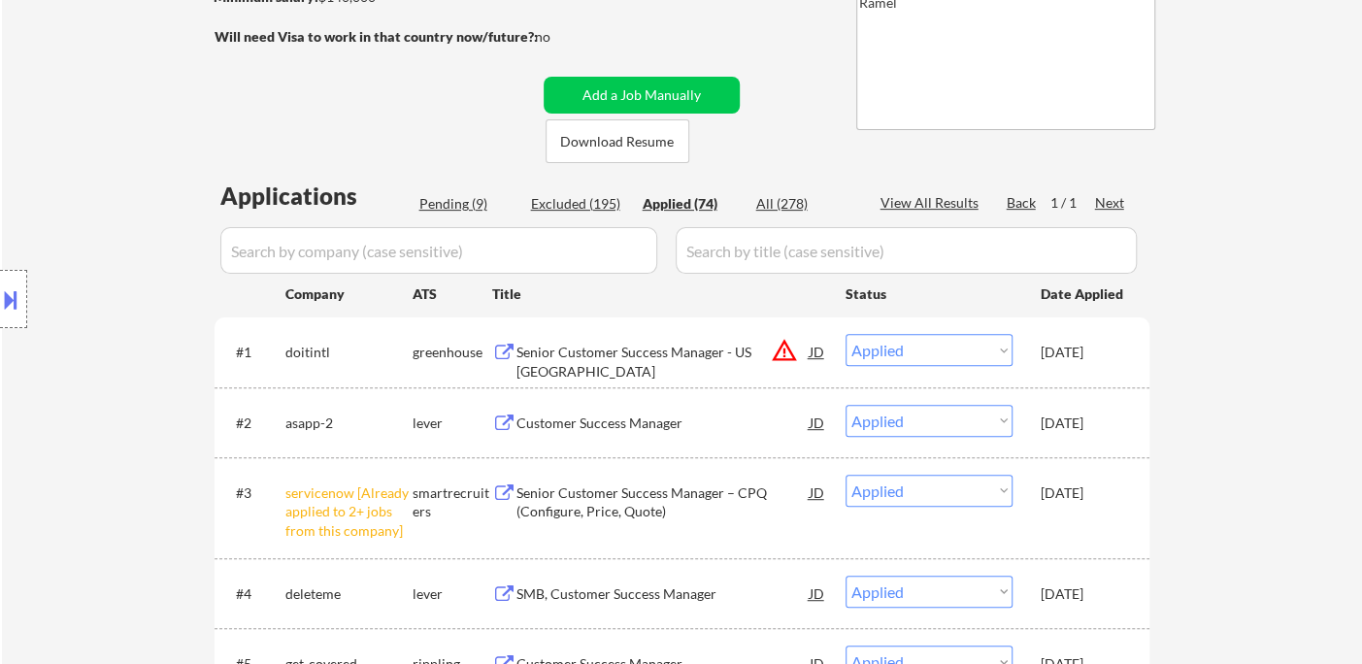
select select ""applied""
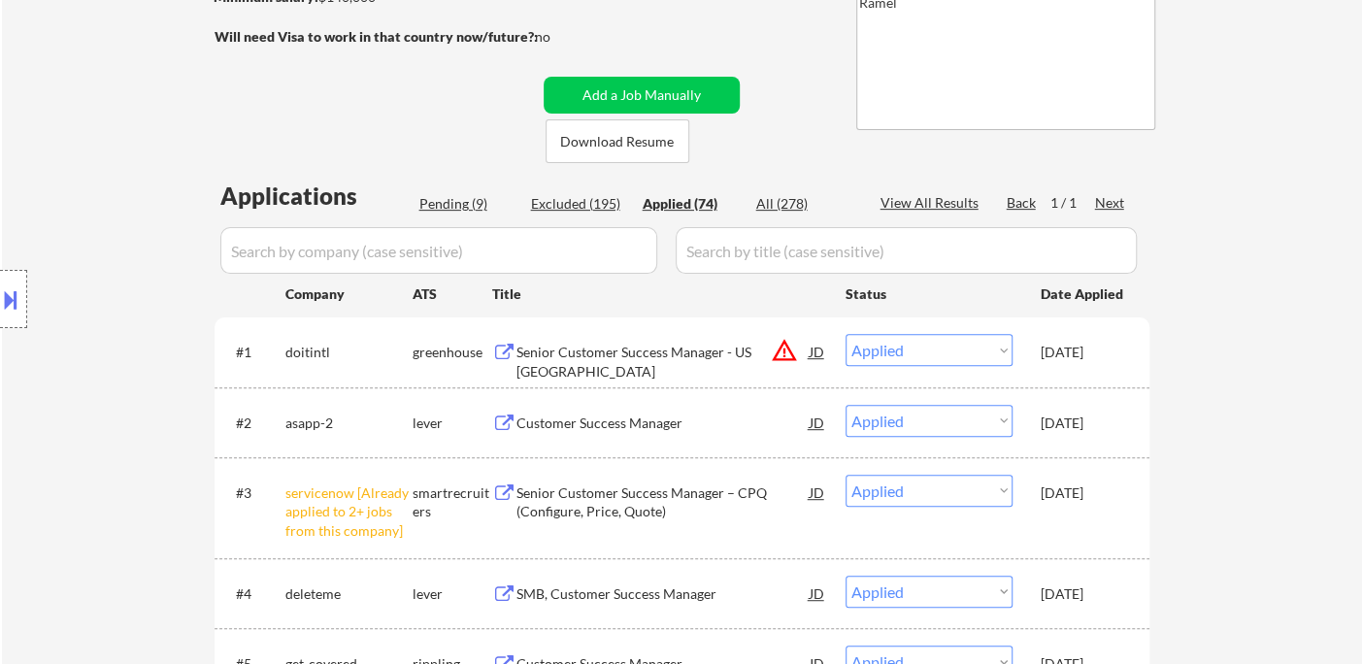
select select ""applied""
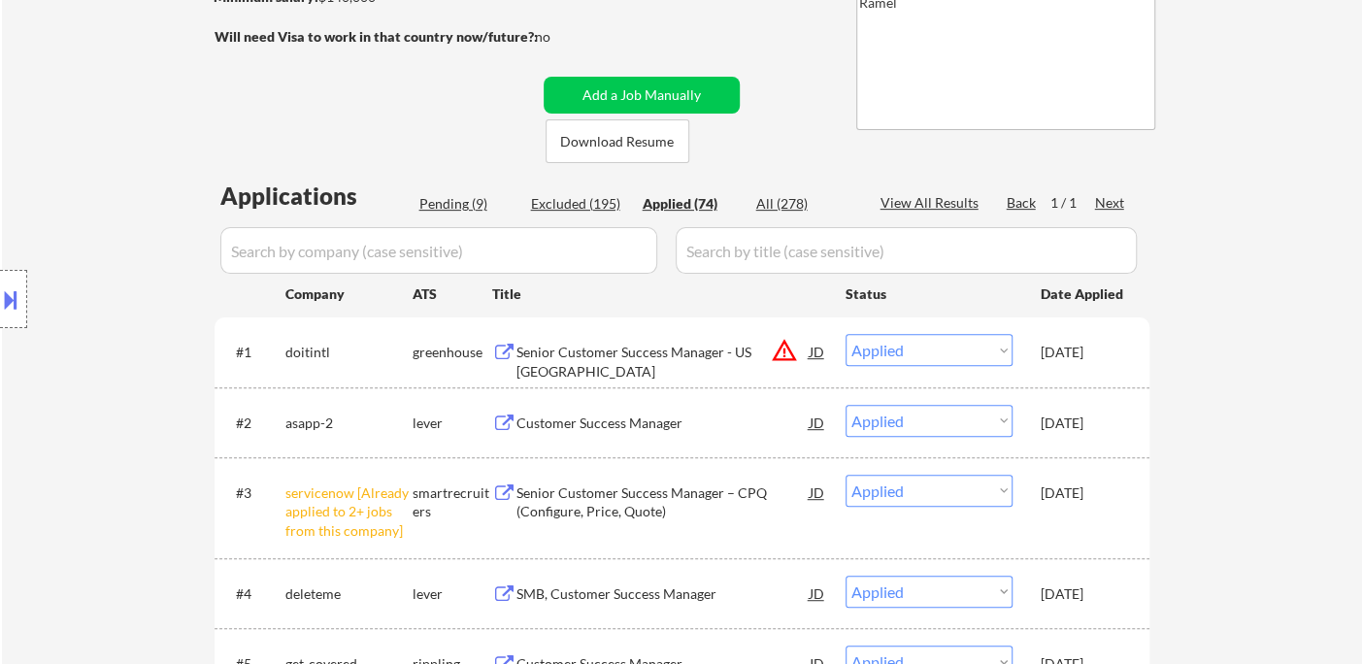
select select ""applied""
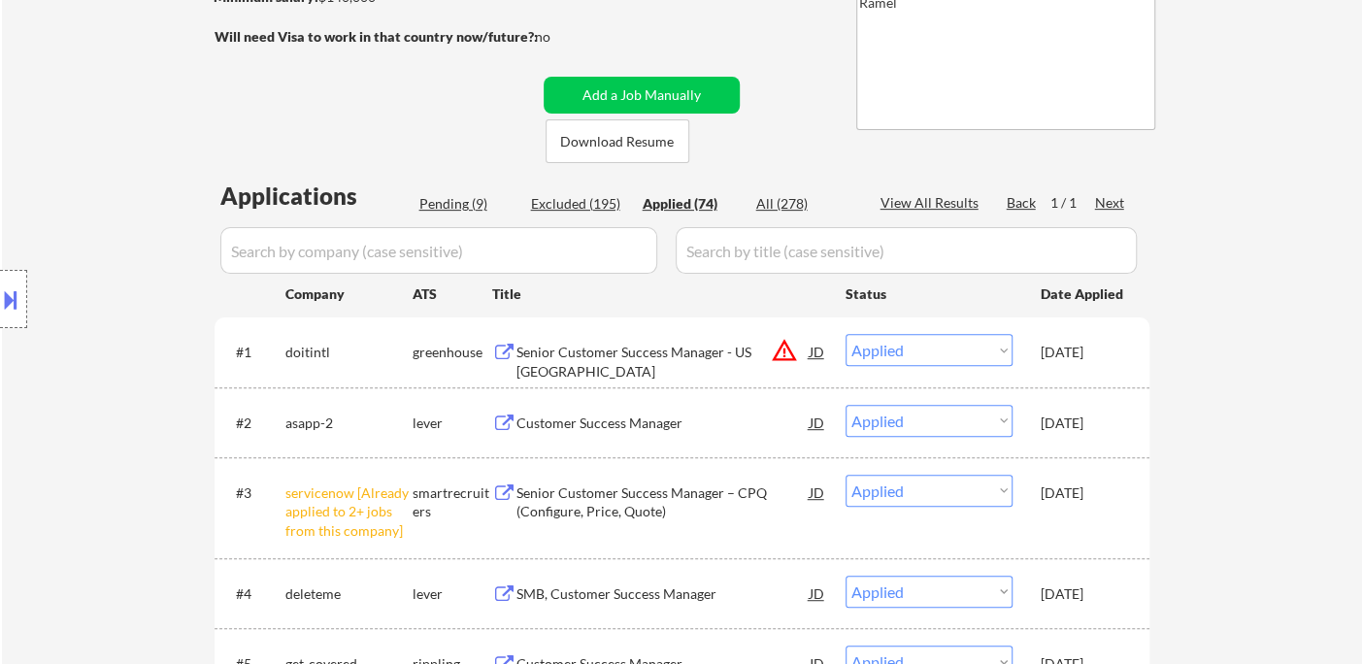
select select ""applied""
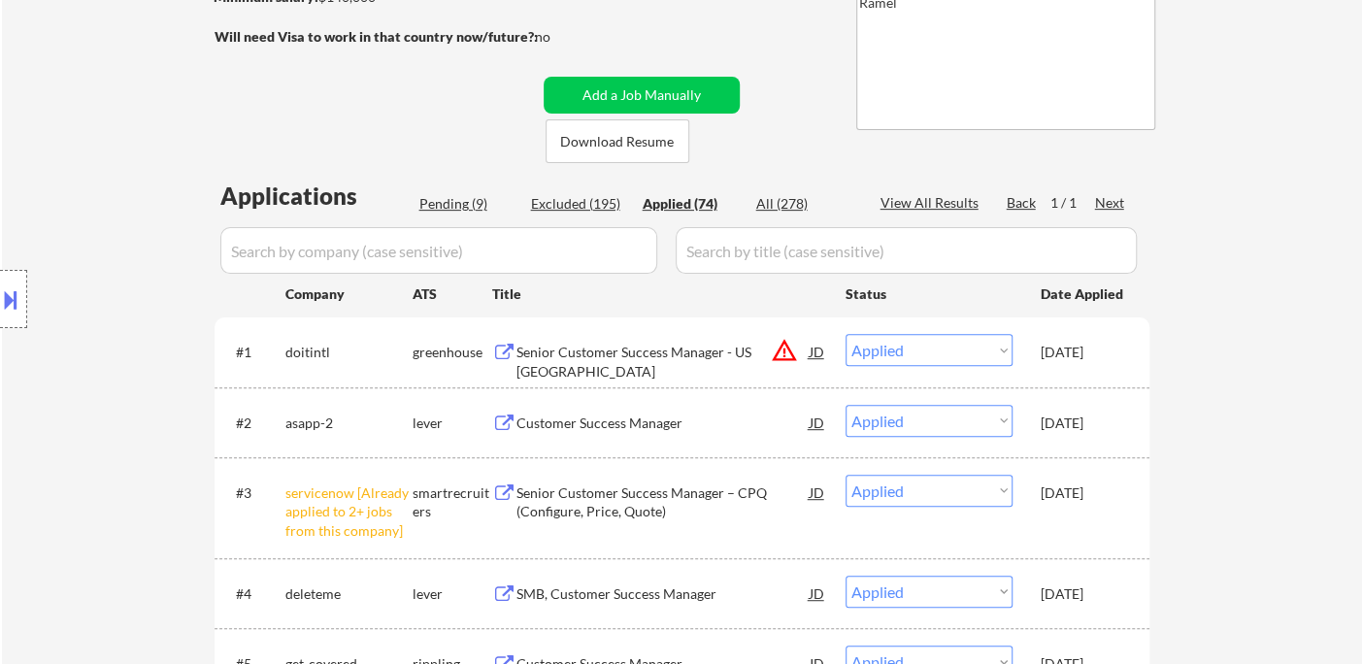
select select ""applied""
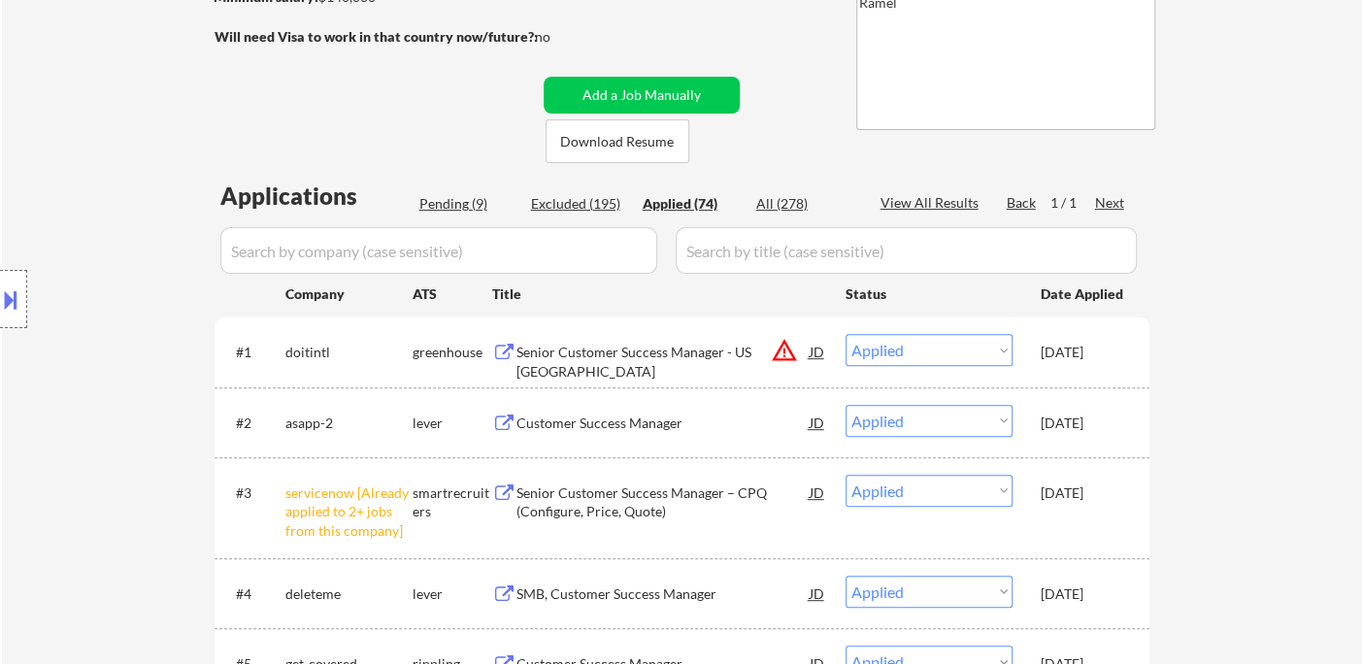
select select ""applied""
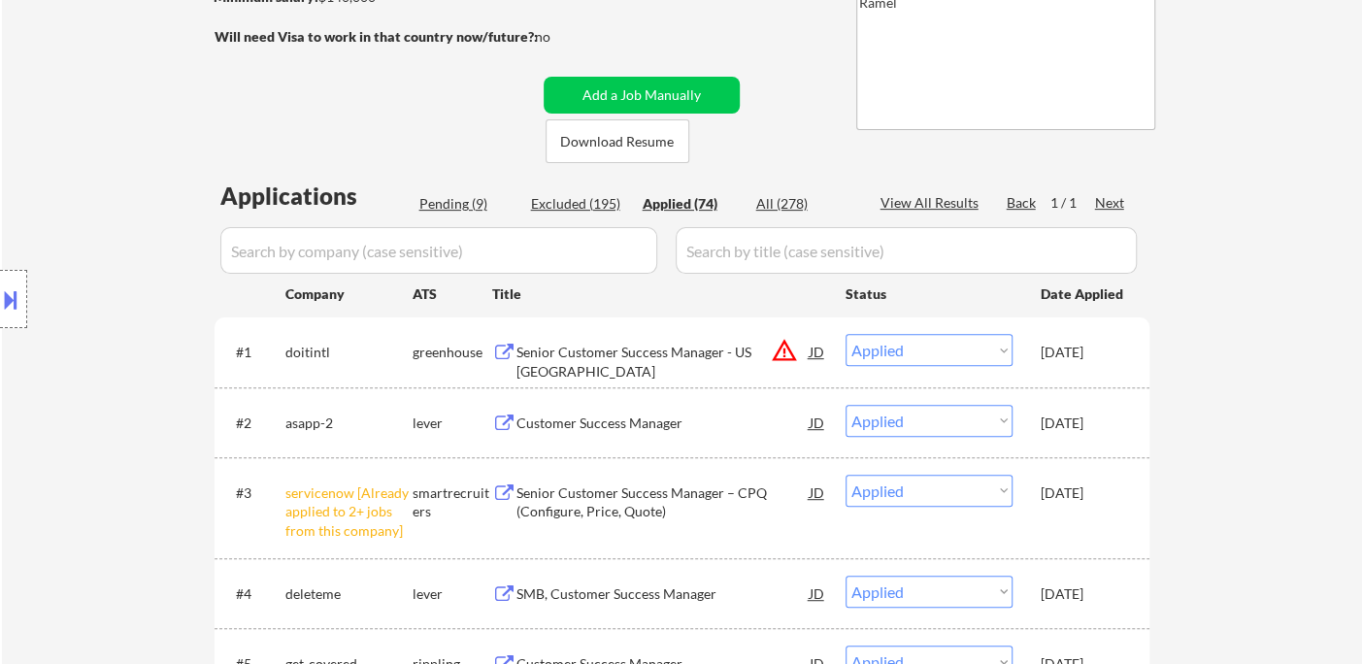
select select ""applied""
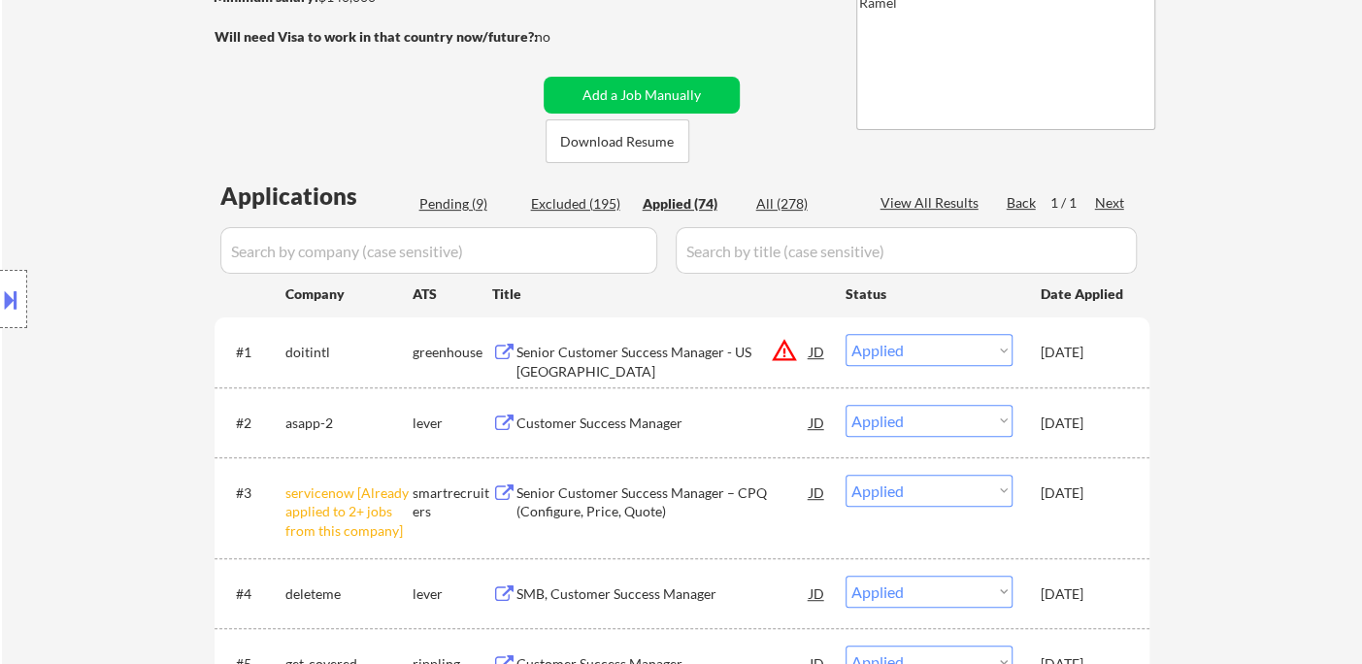
select select ""applied""
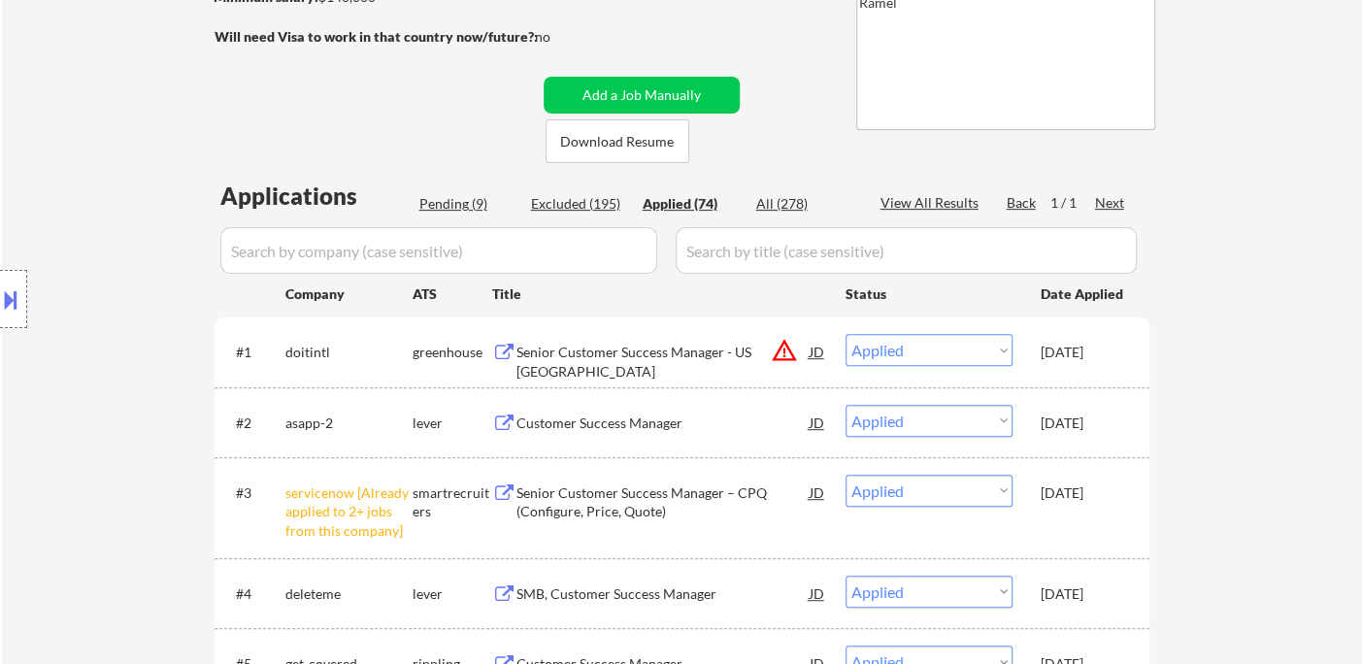
select select ""applied""
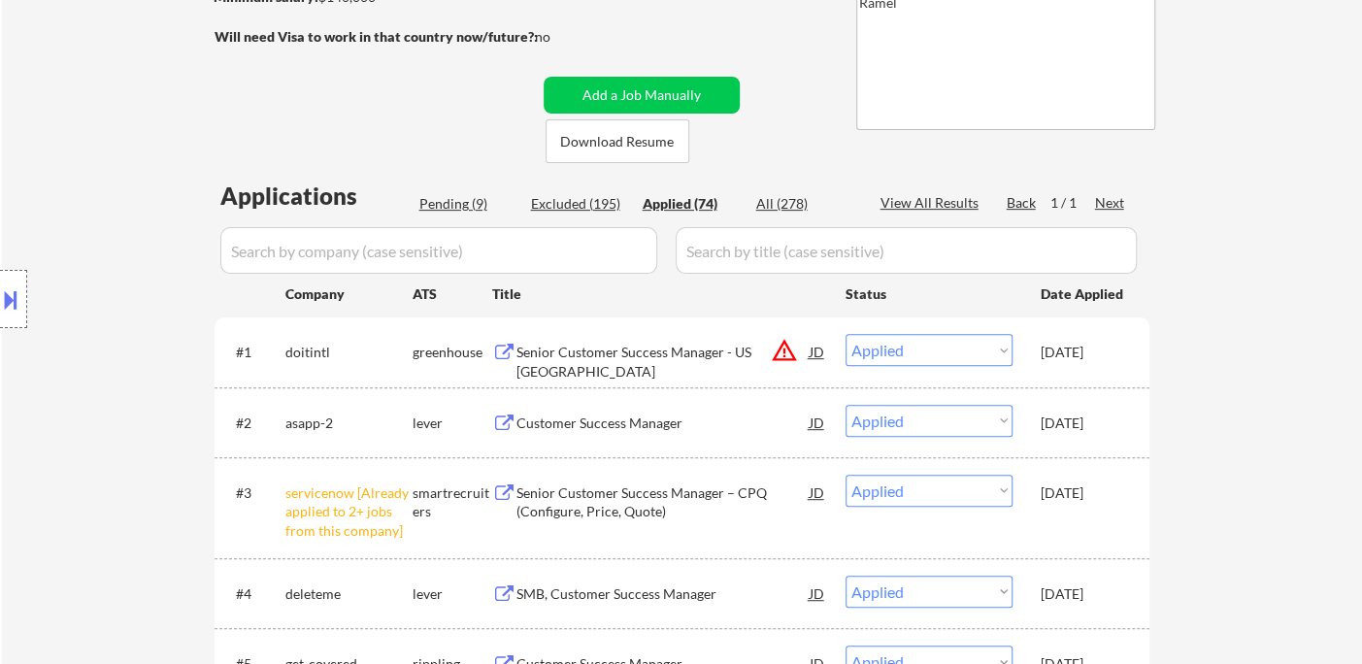
select select ""applied""
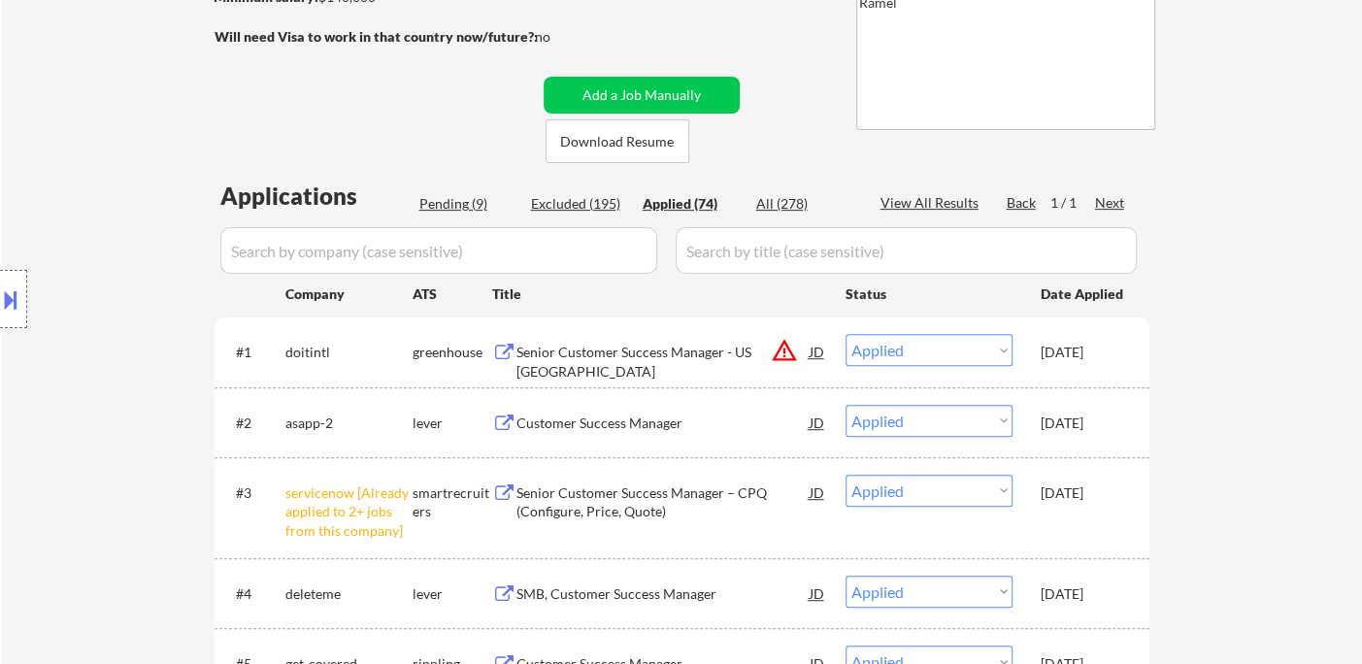
select select ""applied""
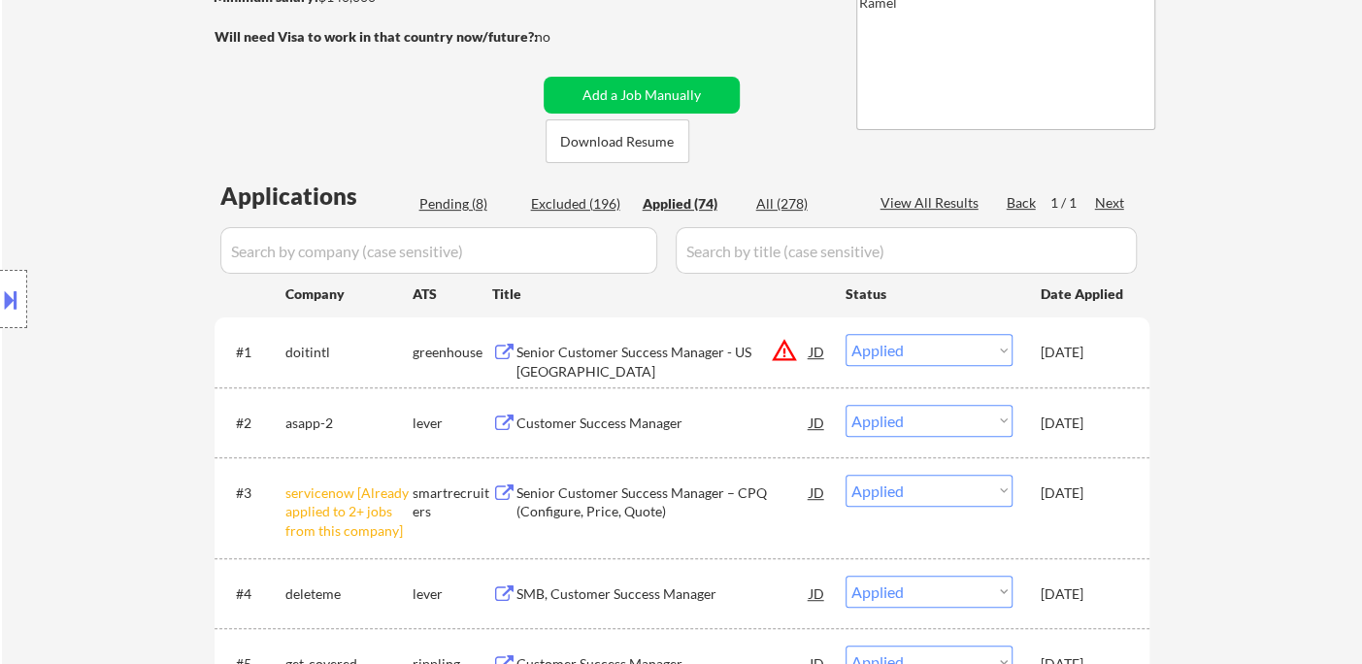
select select ""applied""
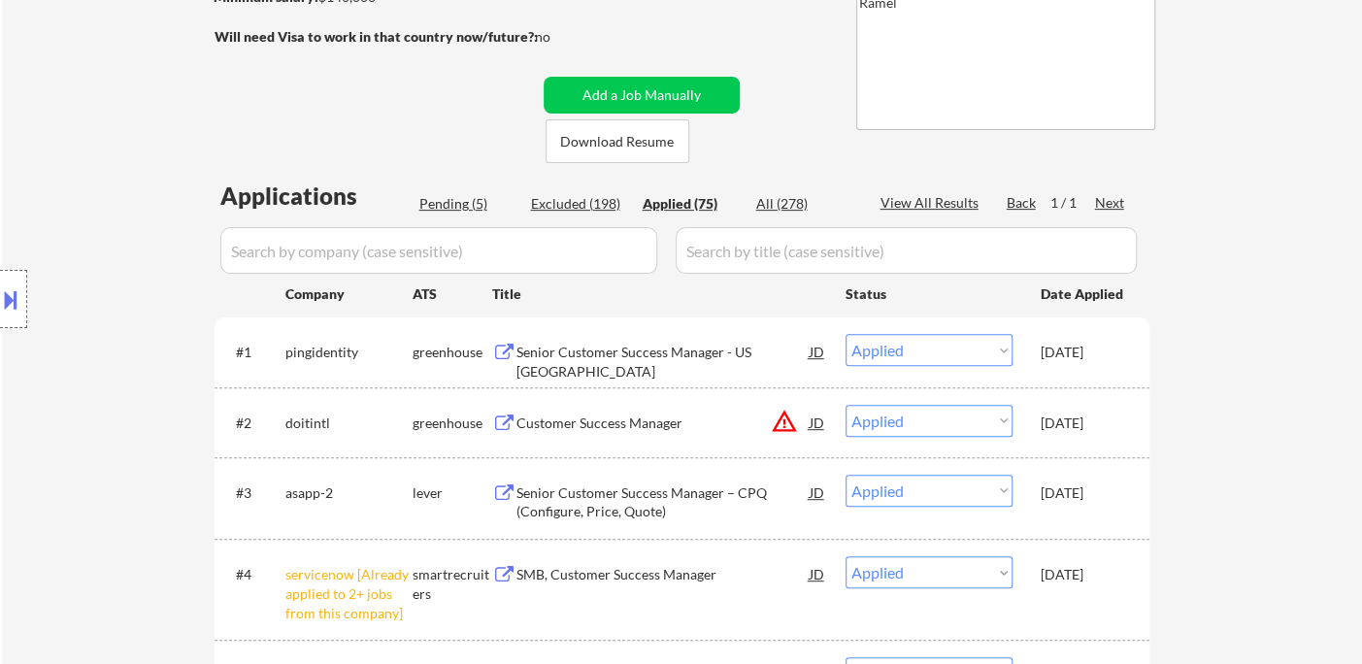
select select ""applied""
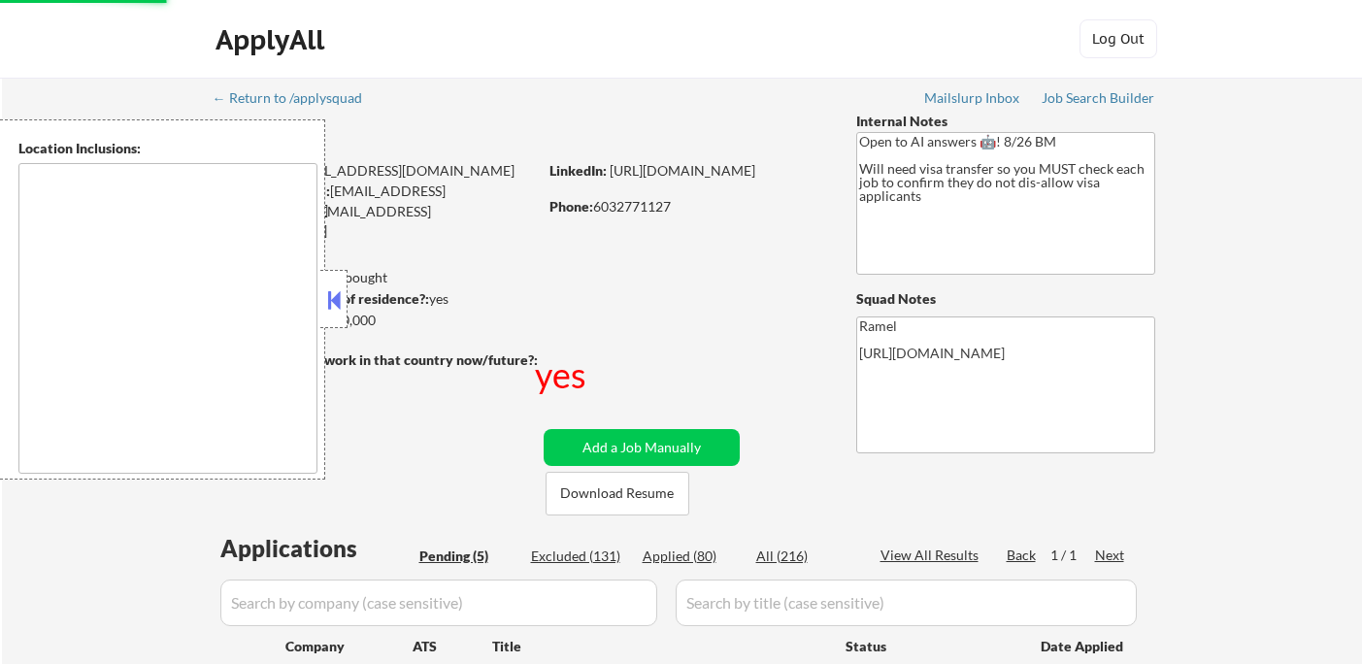
select select ""pending""
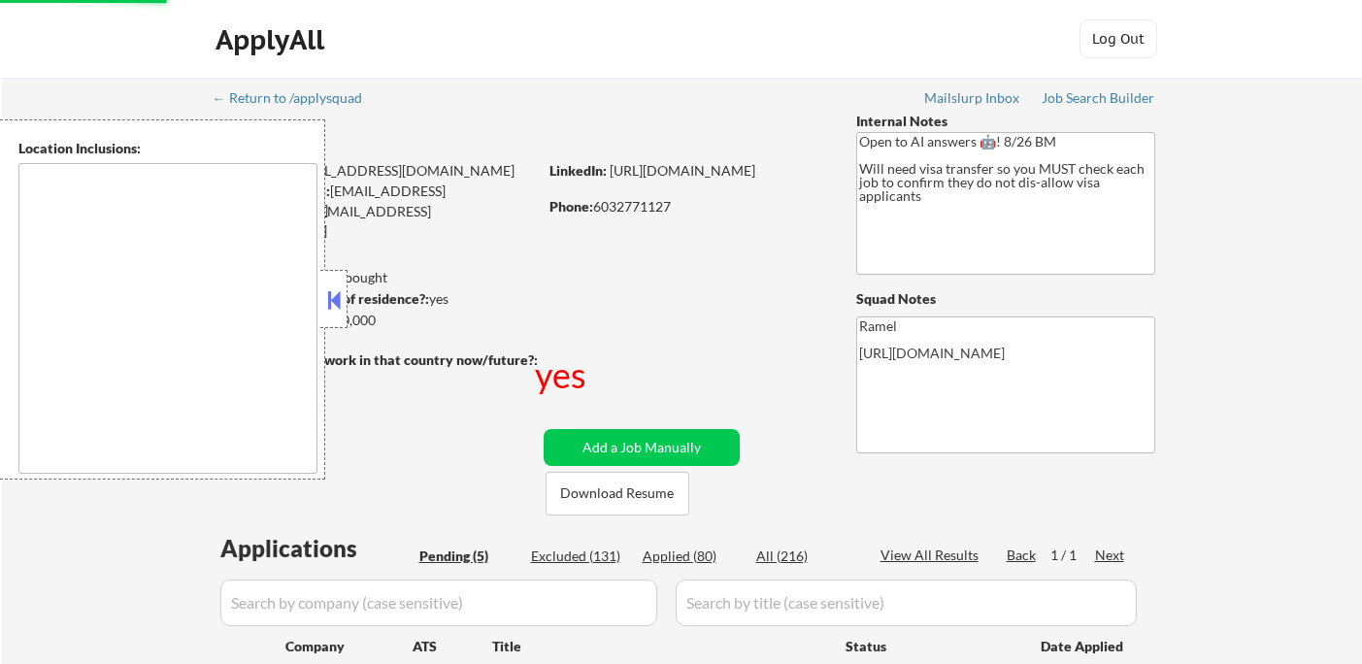
scroll to position [216, 0]
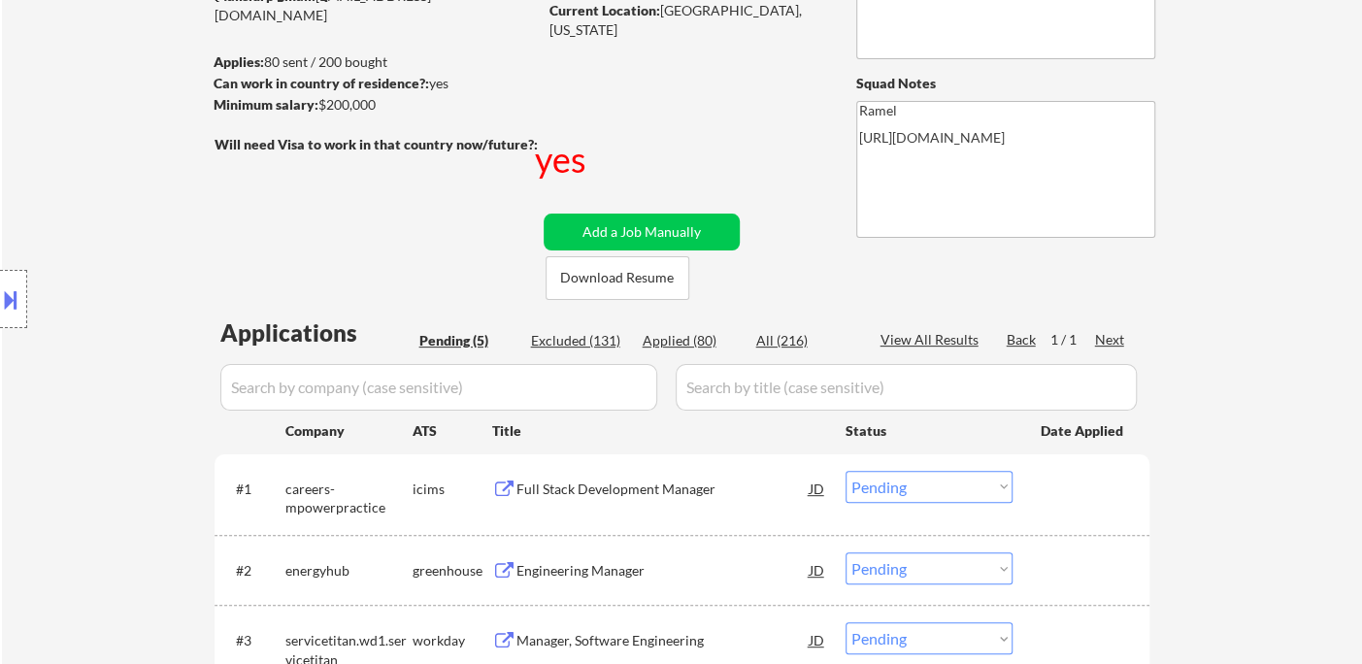
click at [54, 190] on div "Location Inclusions:" at bounding box center [174, 299] width 348 height 360
click at [693, 495] on div "Full Stack Development Manager" at bounding box center [662, 489] width 293 height 19
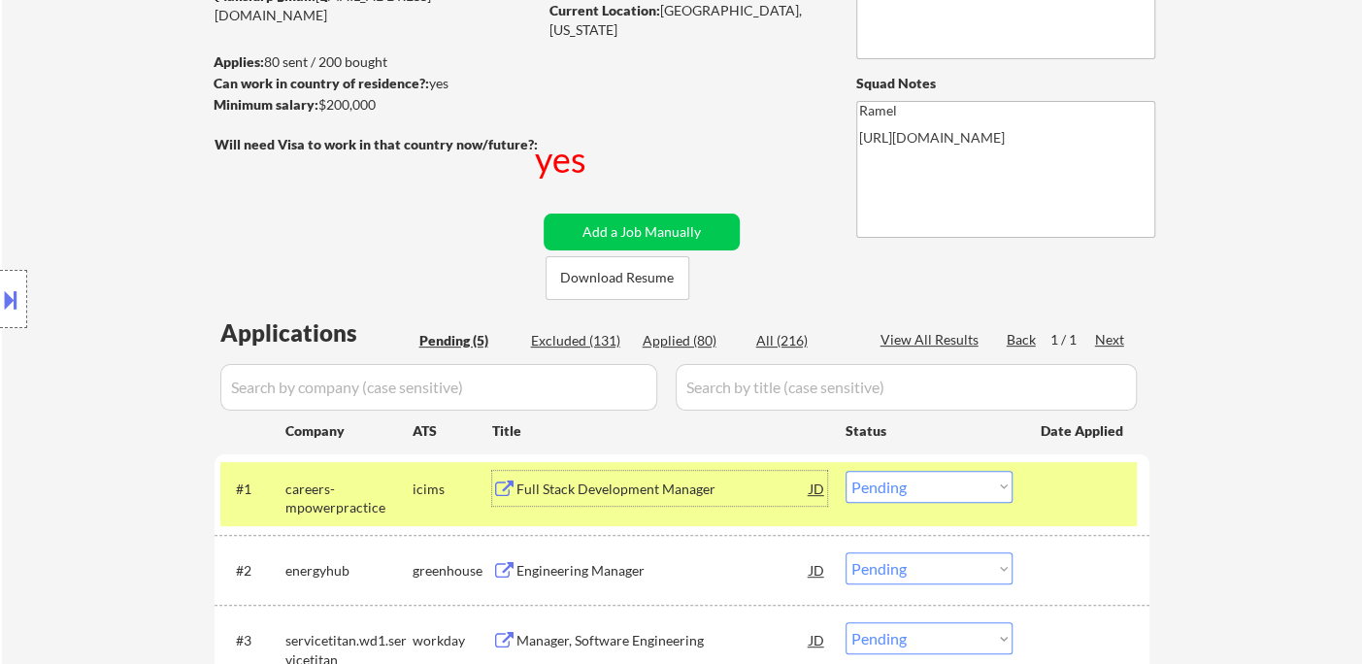
scroll to position [431, 0]
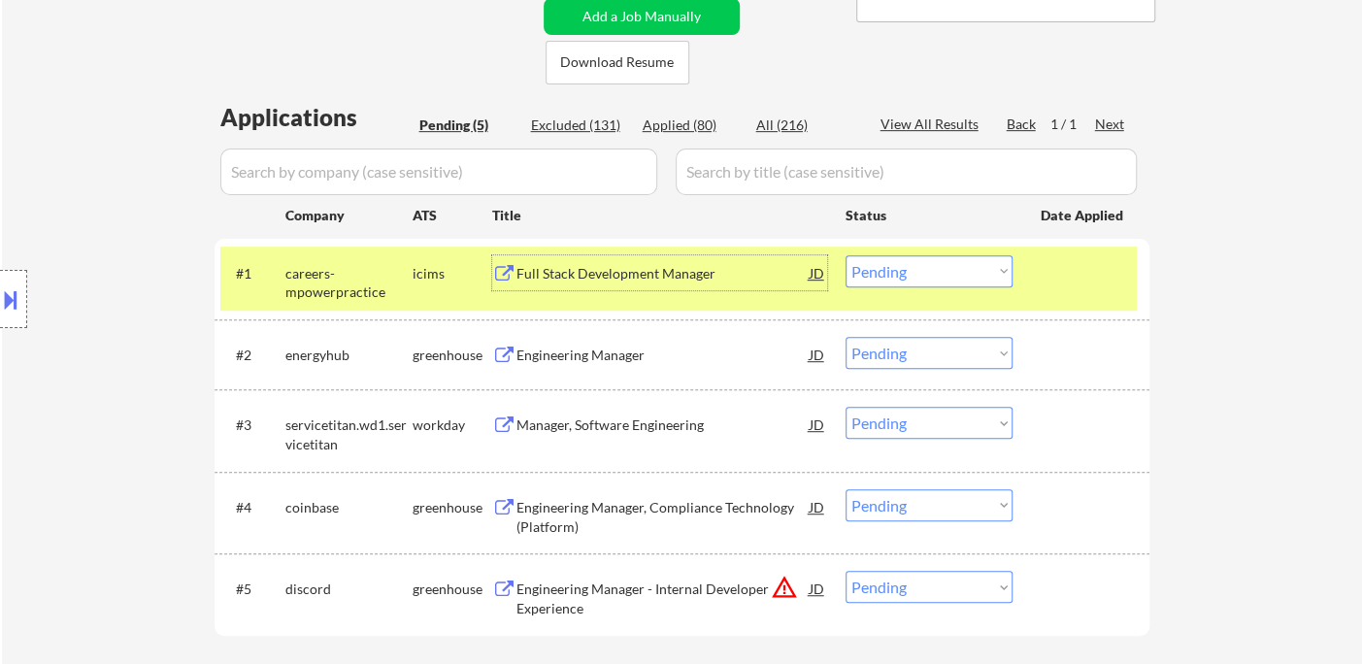
click at [620, 363] on div "Engineering Manager" at bounding box center [662, 355] width 293 height 19
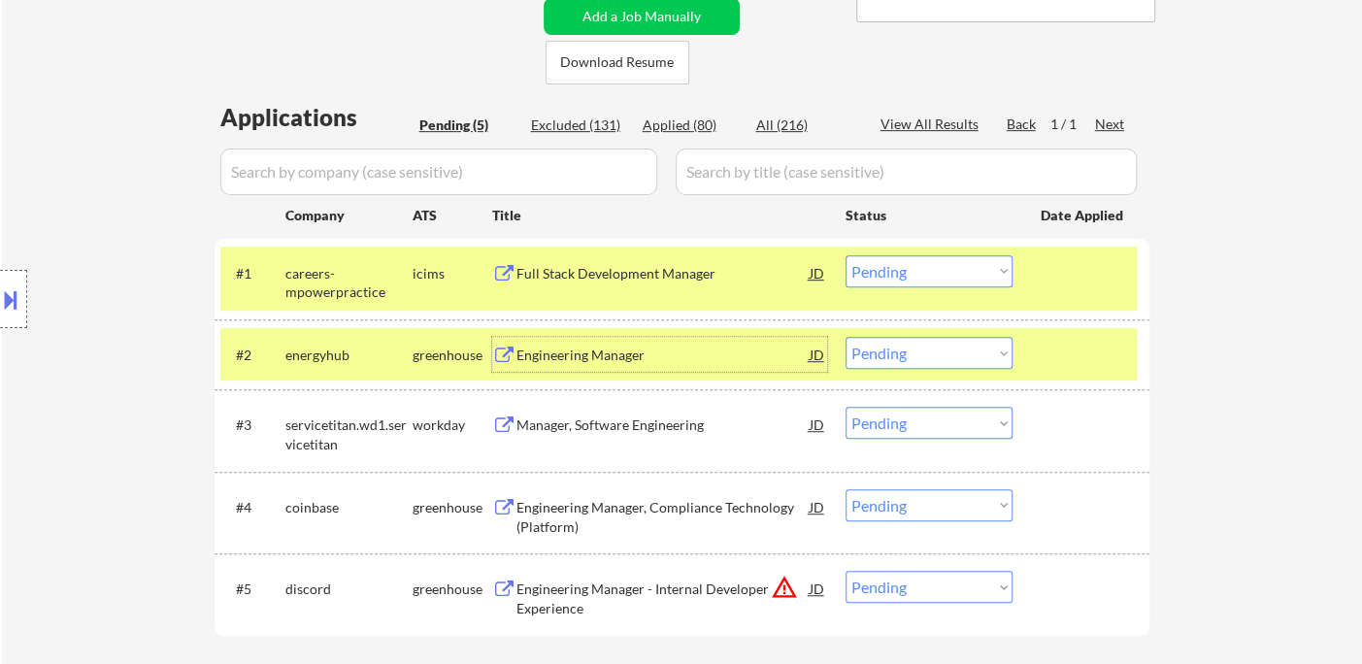
click at [901, 363] on select "Choose an option... Pending Applied Excluded (Questions) Excluded (Expired) Exc…" at bounding box center [929, 353] width 167 height 32
click at [846, 337] on select "Choose an option... Pending Applied Excluded (Questions) Excluded (Expired) Exc…" at bounding box center [929, 353] width 167 height 32
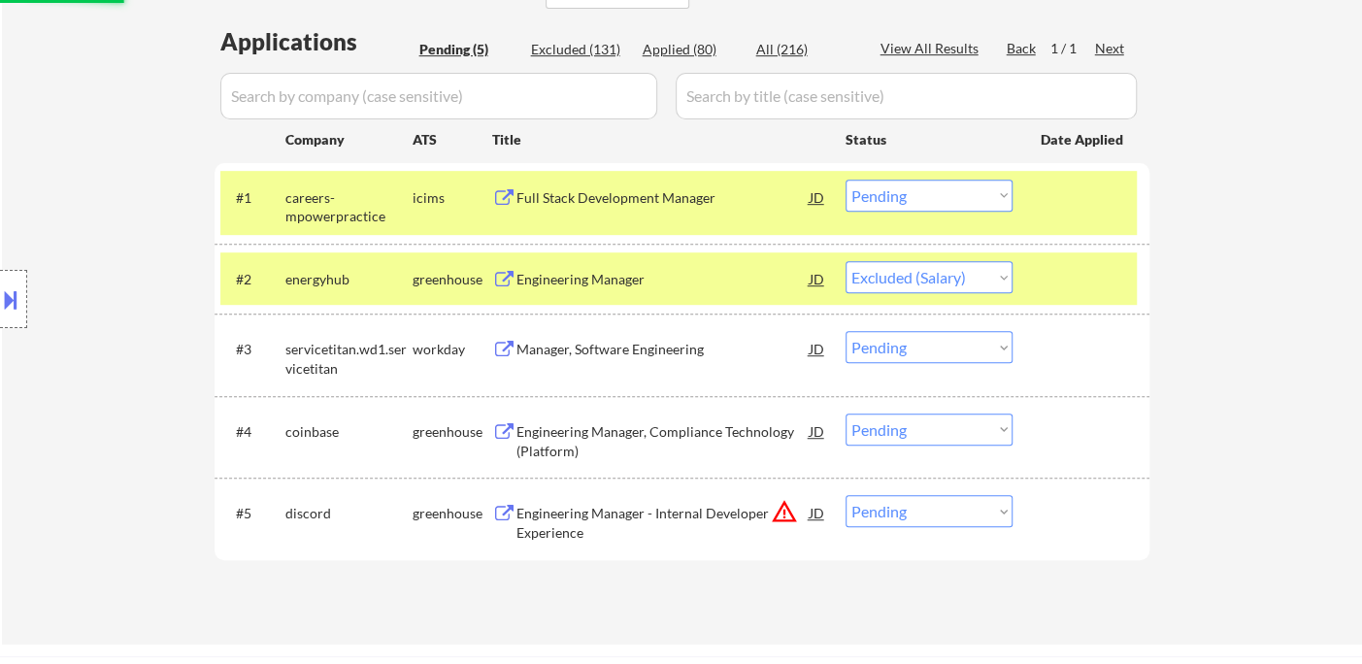
scroll to position [539, 0]
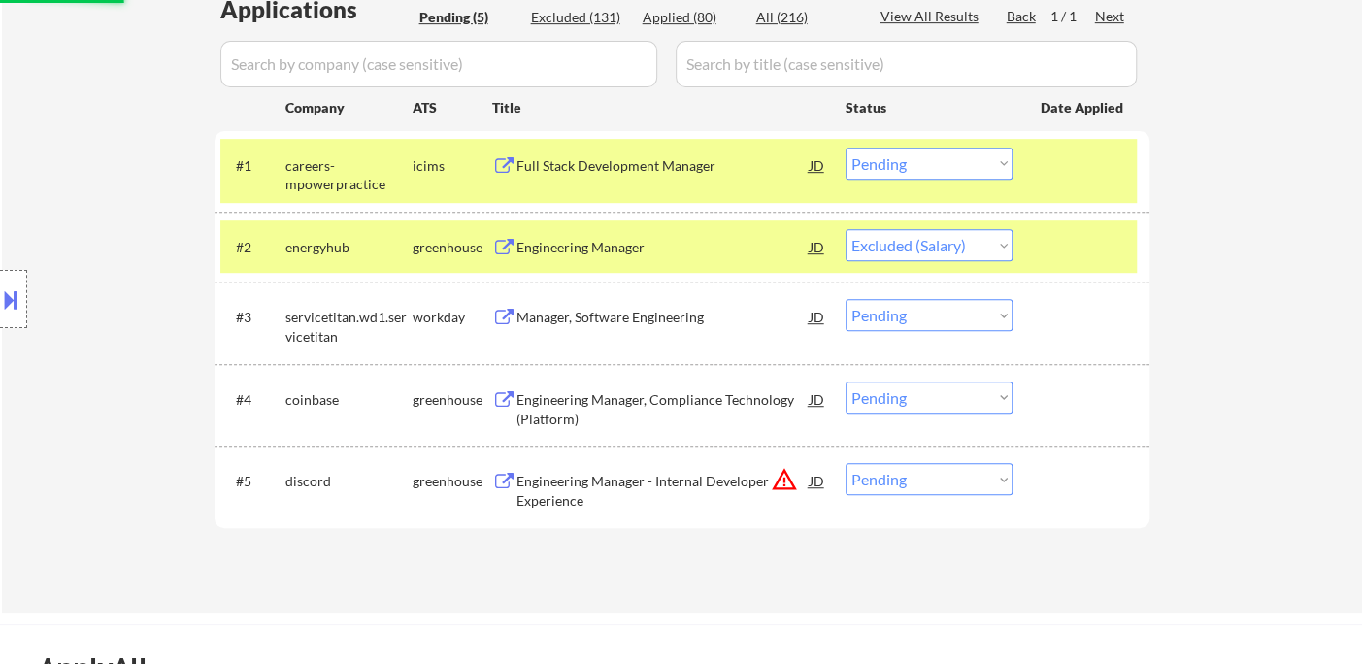
click at [656, 394] on div "Engineering Manager, Compliance Technology (Platform)" at bounding box center [662, 409] width 293 height 38
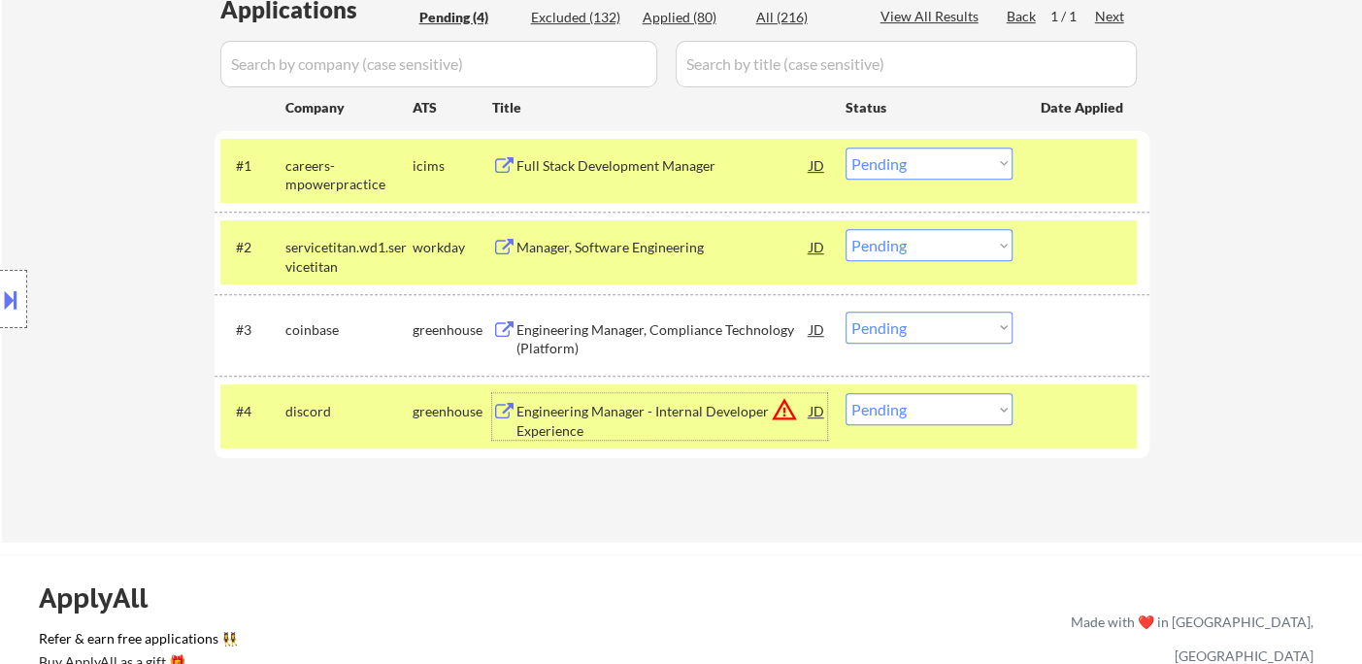
click at [636, 270] on div "#2 servicetitan.wd1.servicetitan workday Manager, Software Engineering JD Choos…" at bounding box center [678, 252] width 916 height 64
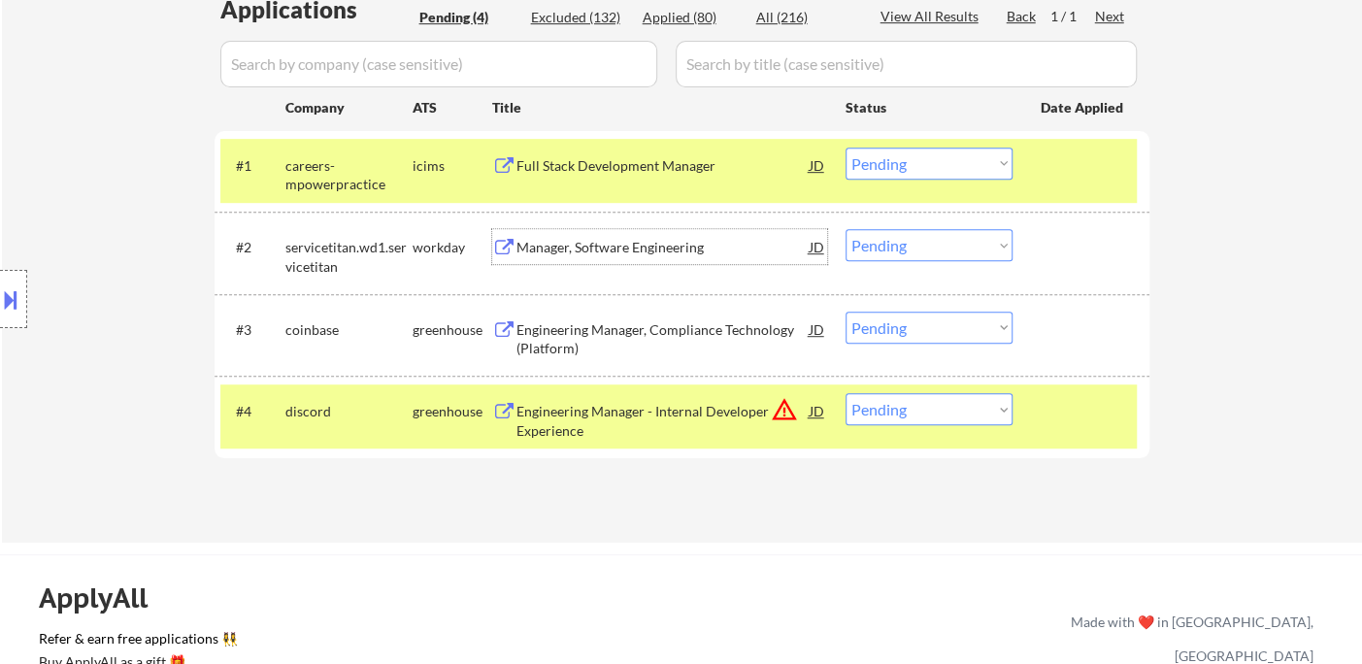
click at [601, 257] on div "Manager, Software Engineering" at bounding box center [662, 246] width 293 height 35
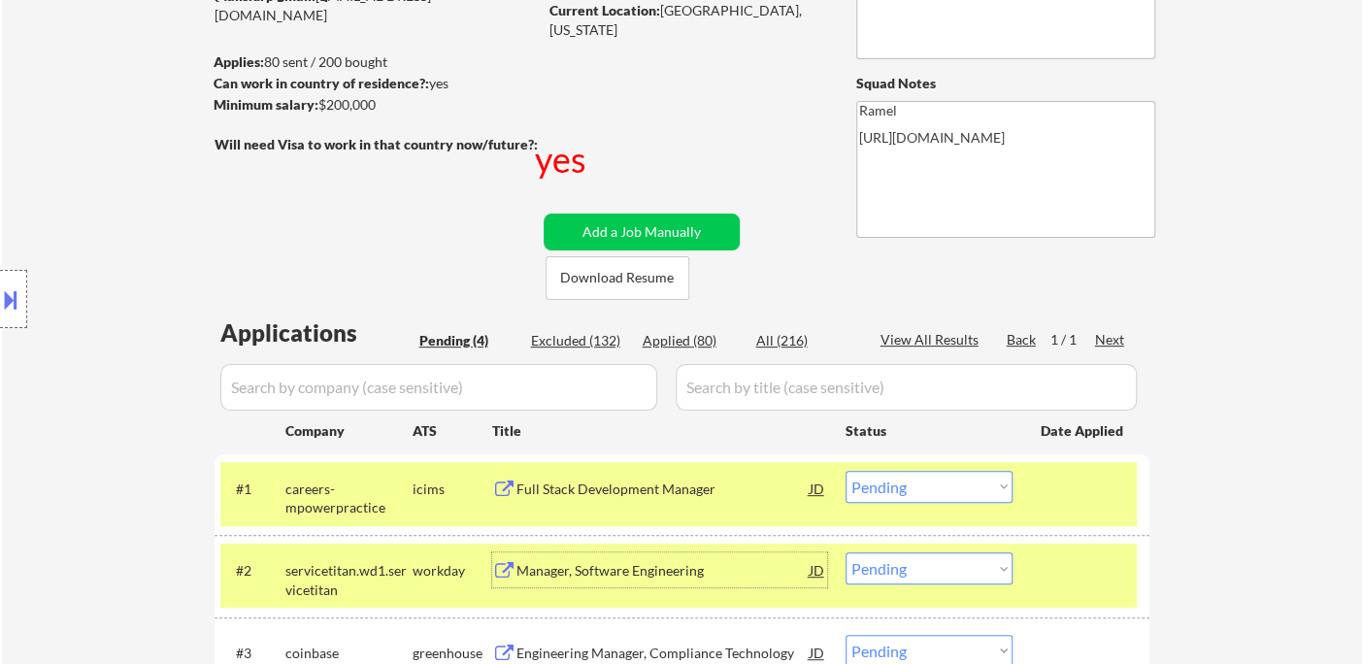
scroll to position [108, 0]
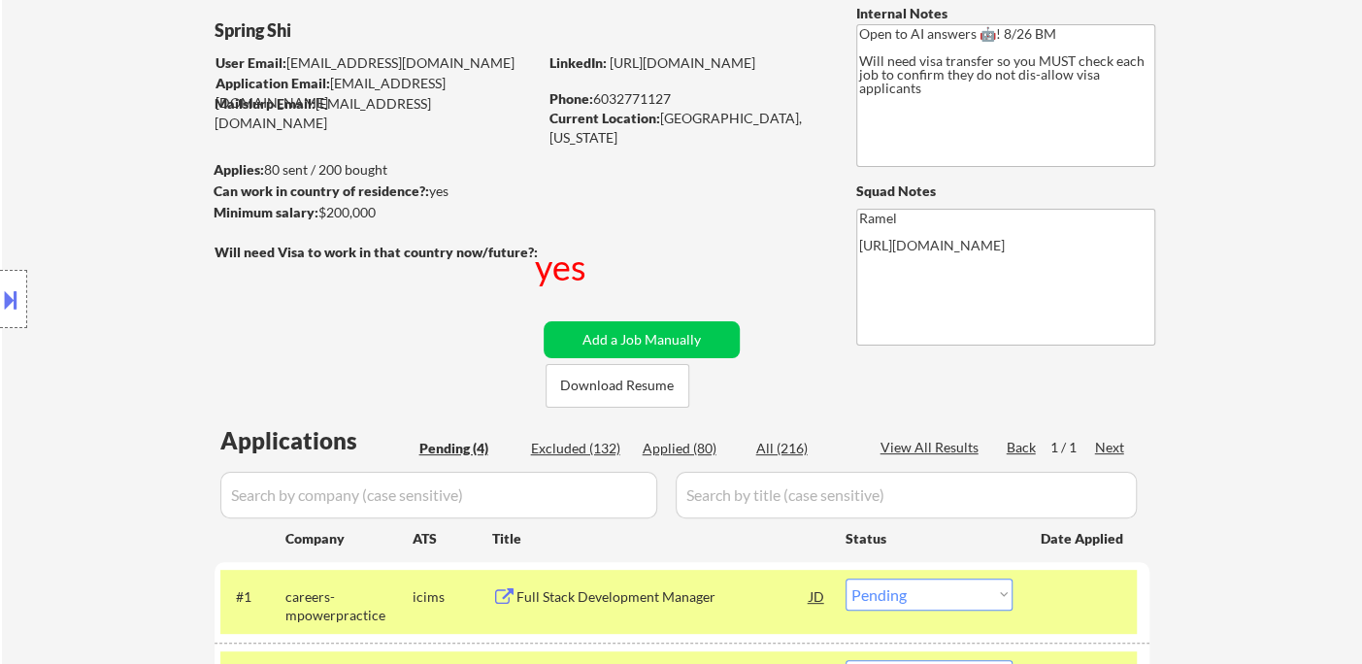
drag, startPoint x: 598, startPoint y: 90, endPoint x: 694, endPoint y: 95, distance: 96.2
click at [694, 95] on div "Phone: [PHONE_NUMBER]" at bounding box center [686, 98] width 275 height 19
copy div "6032771127"
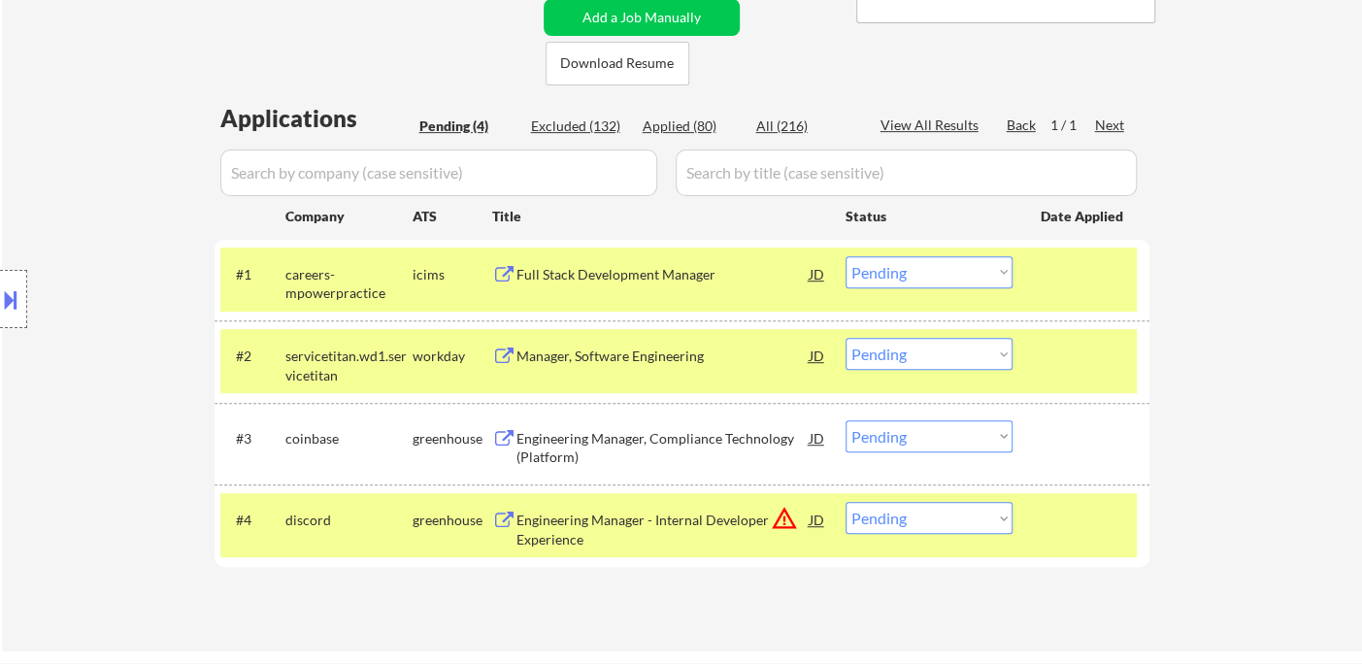
scroll to position [431, 0]
click at [906, 355] on select "Choose an option... Pending Applied Excluded (Questions) Excluded (Expired) Exc…" at bounding box center [929, 353] width 167 height 32
click at [846, 337] on select "Choose an option... Pending Applied Excluded (Questions) Excluded (Expired) Exc…" at bounding box center [929, 353] width 167 height 32
click at [635, 273] on div "Full Stack Development Manager" at bounding box center [662, 273] width 293 height 19
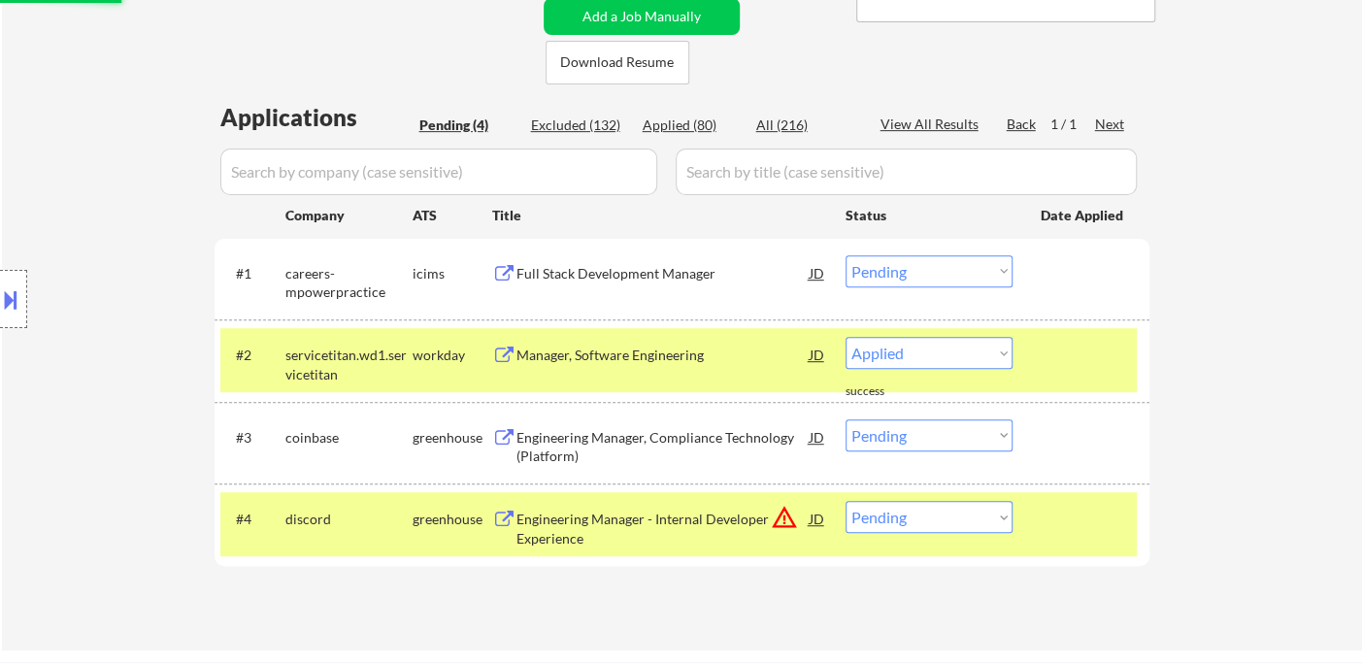
select select ""pending""
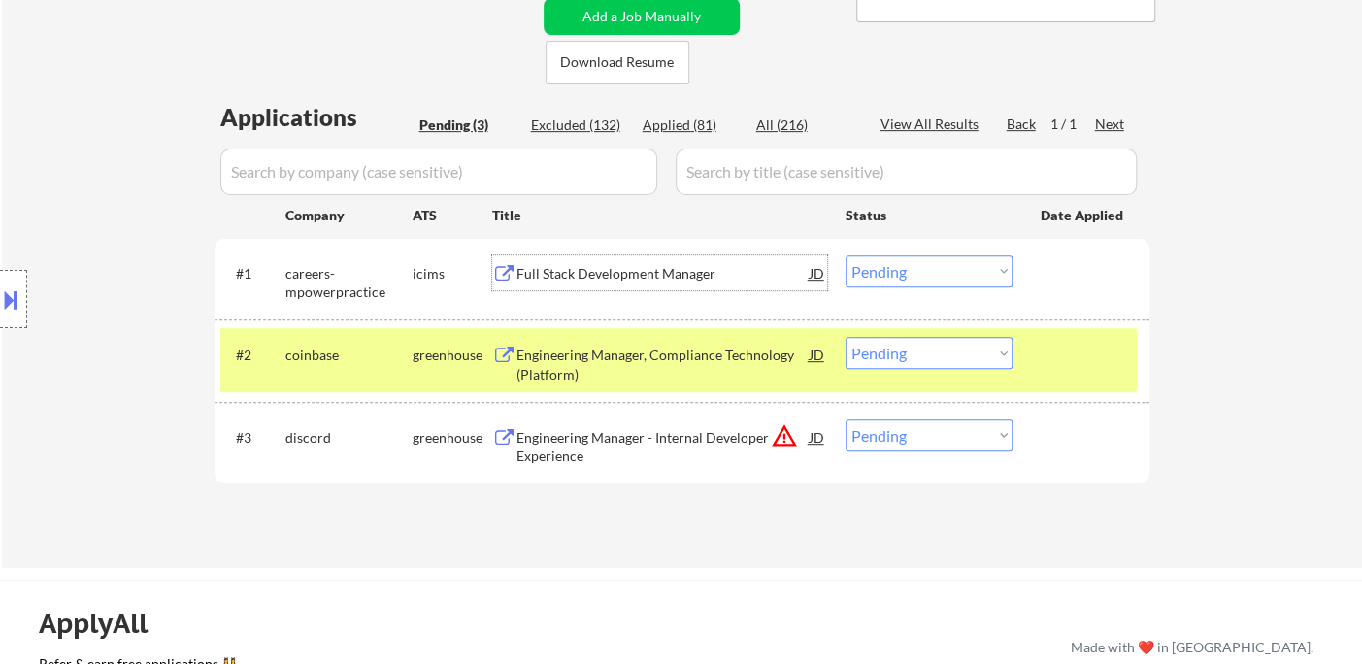
click at [10, 304] on button at bounding box center [10, 299] width 21 height 32
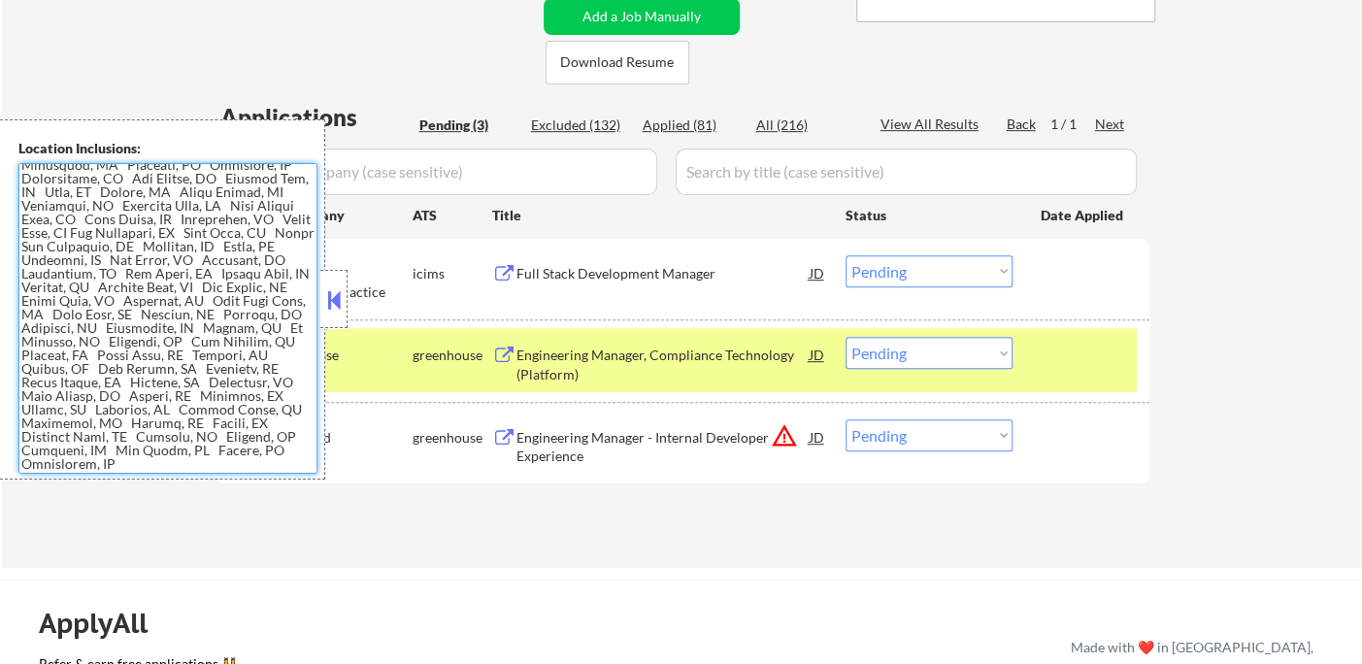
scroll to position [618, 0]
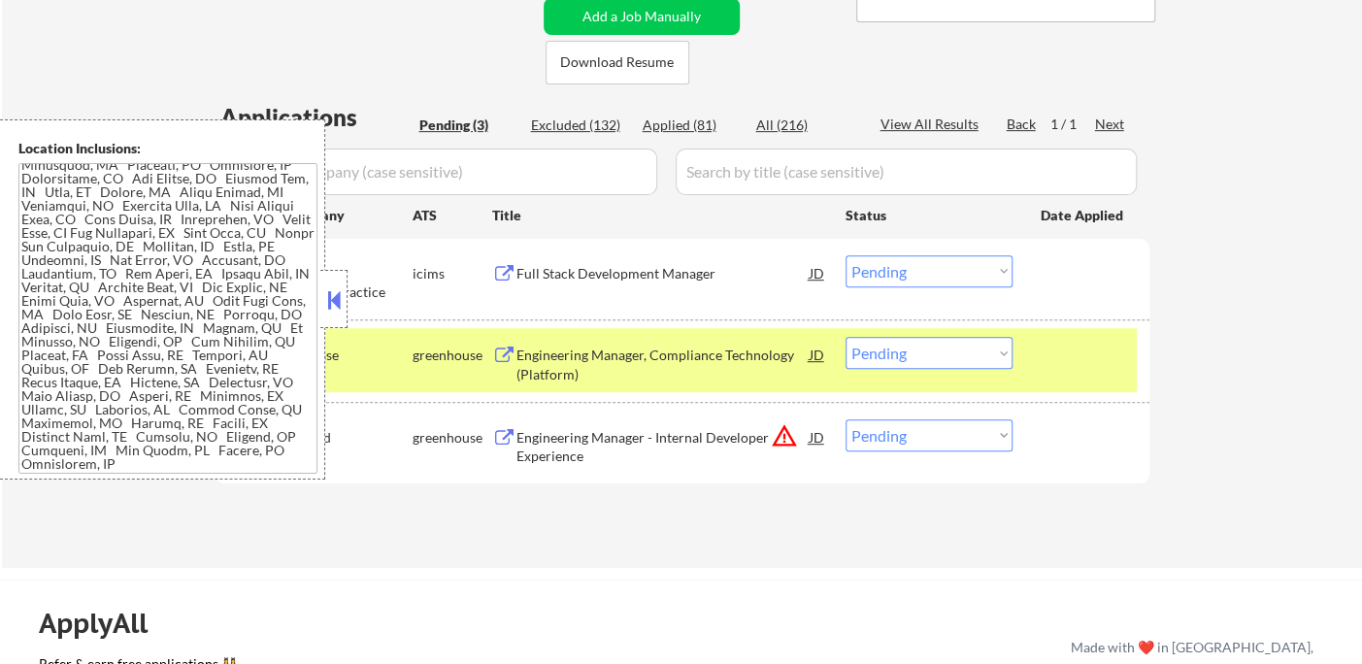
click at [331, 294] on button at bounding box center [333, 299] width 21 height 29
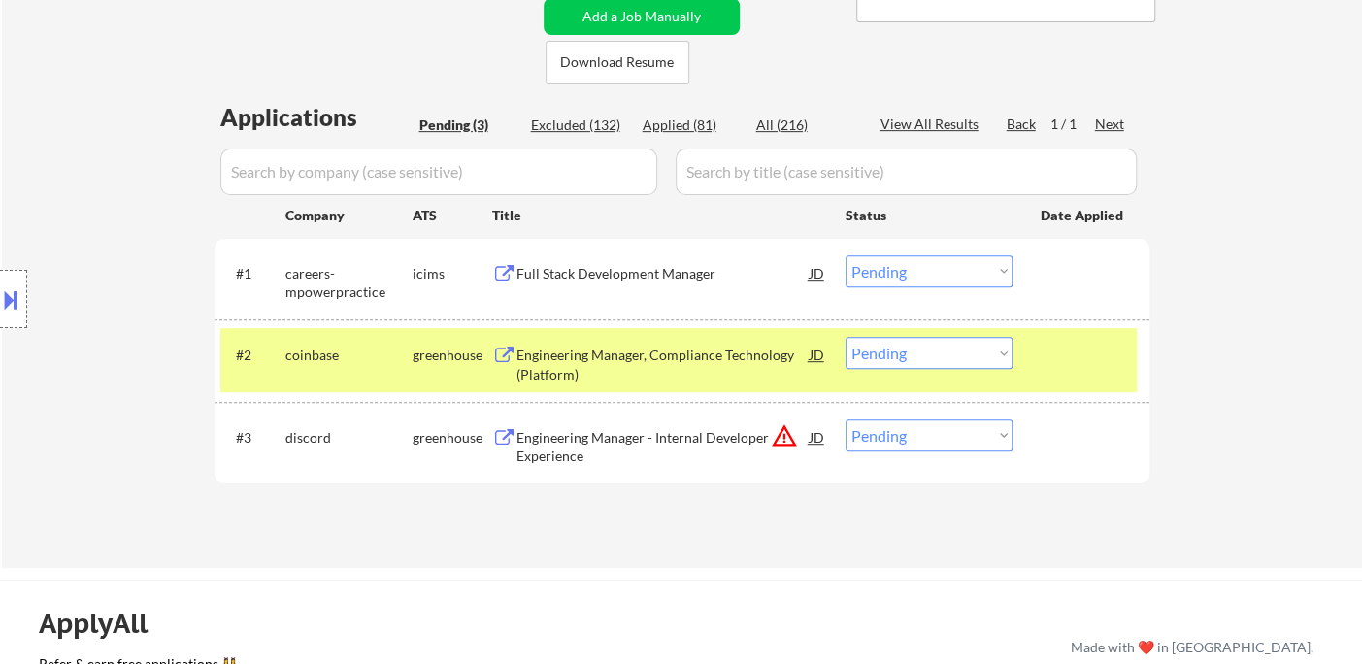
click at [933, 262] on select "Choose an option... Pending Applied Excluded (Questions) Excluded (Expired) Exc…" at bounding box center [929, 271] width 167 height 32
click at [846, 255] on select "Choose an option... Pending Applied Excluded (Questions) Excluded (Expired) Exc…" at bounding box center [929, 271] width 167 height 32
click at [637, 358] on div "Engineering Manager, Compliance Technology (Platform)" at bounding box center [662, 365] width 293 height 38
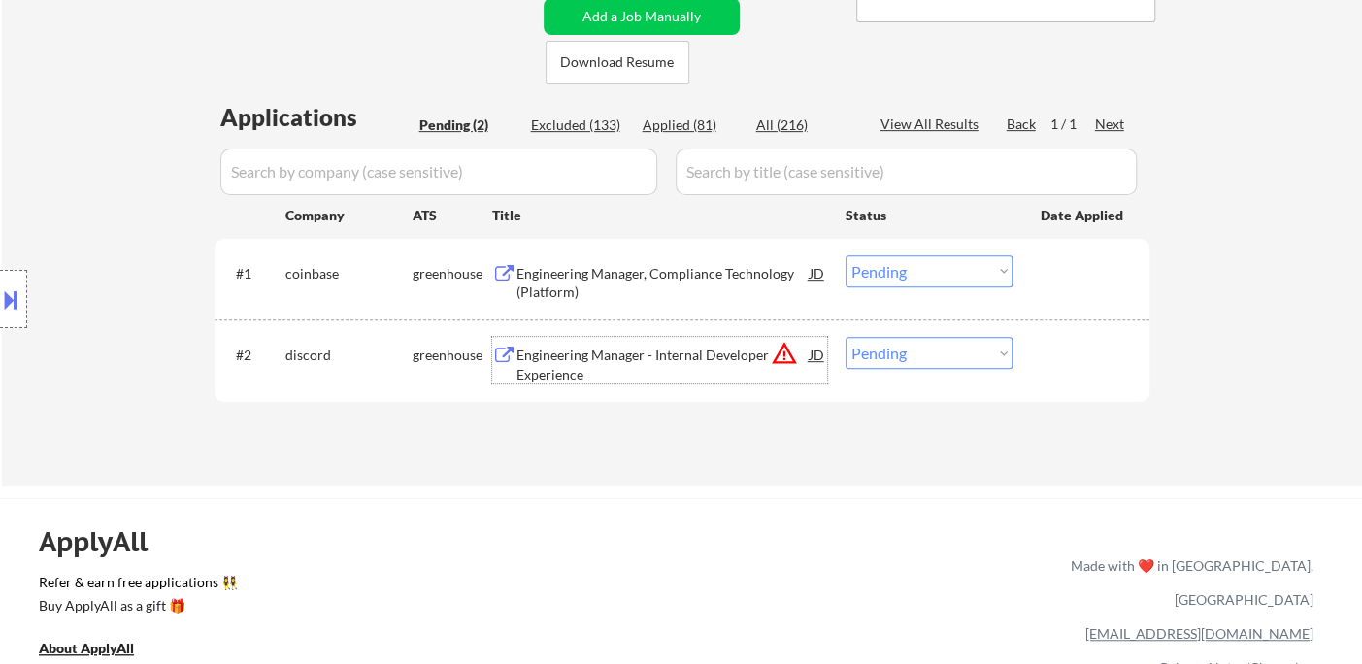
click at [980, 281] on select "Choose an option... Pending Applied Excluded (Questions) Excluded (Expired) Exc…" at bounding box center [929, 271] width 167 height 32
click at [846, 255] on select "Choose an option... Pending Applied Excluded (Questions) Excluded (Expired) Exc…" at bounding box center [929, 271] width 167 height 32
click at [662, 363] on div "Engineering Manager - Internal Developer Experience" at bounding box center [662, 365] width 293 height 38
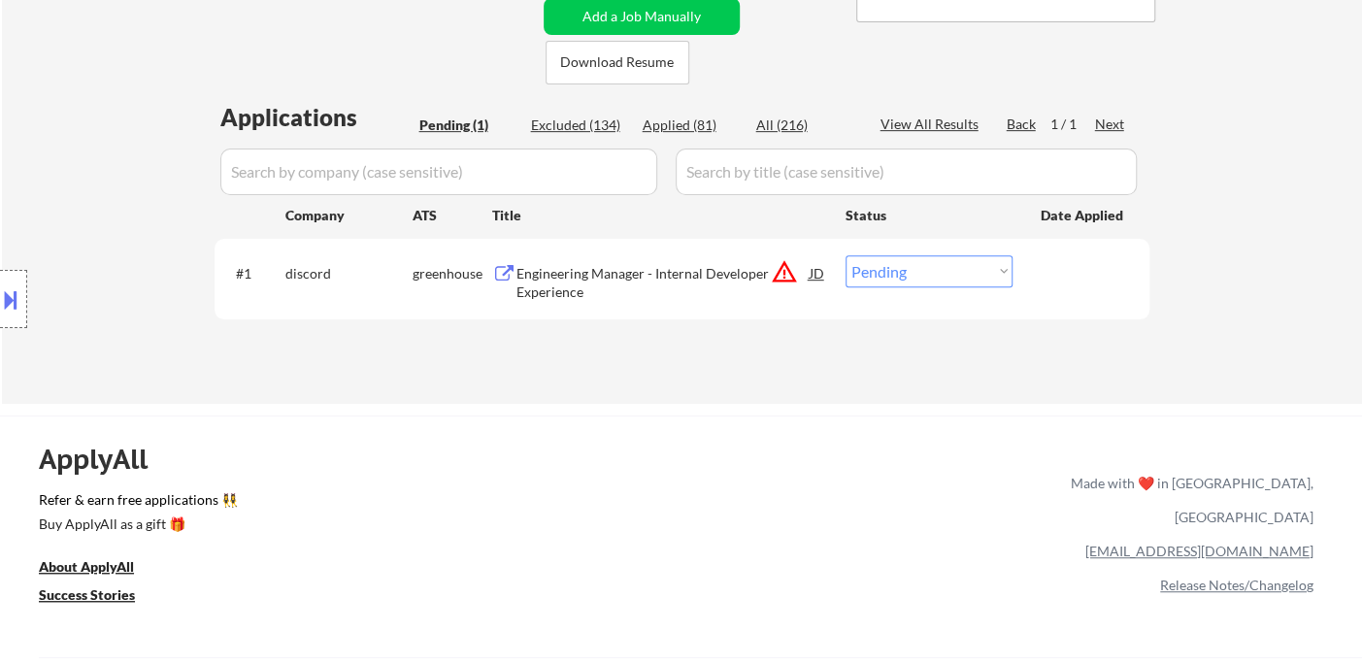
click at [815, 277] on div "JD" at bounding box center [817, 272] width 19 height 35
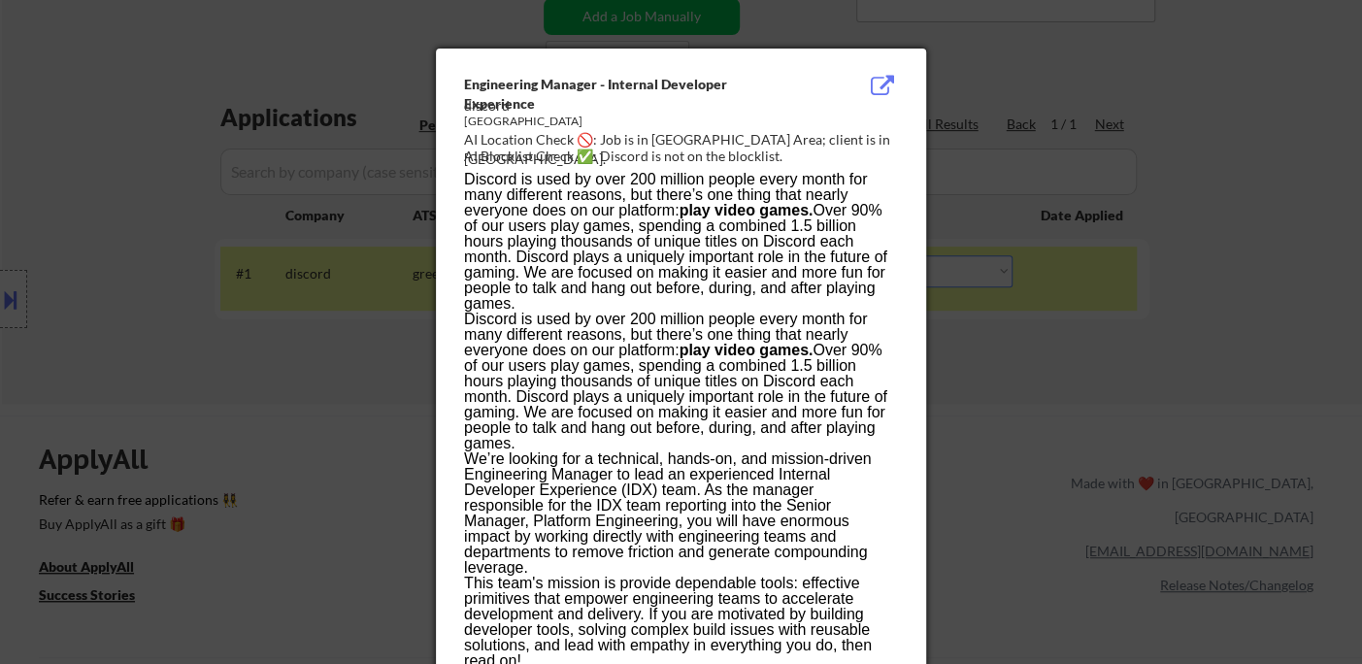
click at [10, 295] on div at bounding box center [681, 332] width 1362 height 664
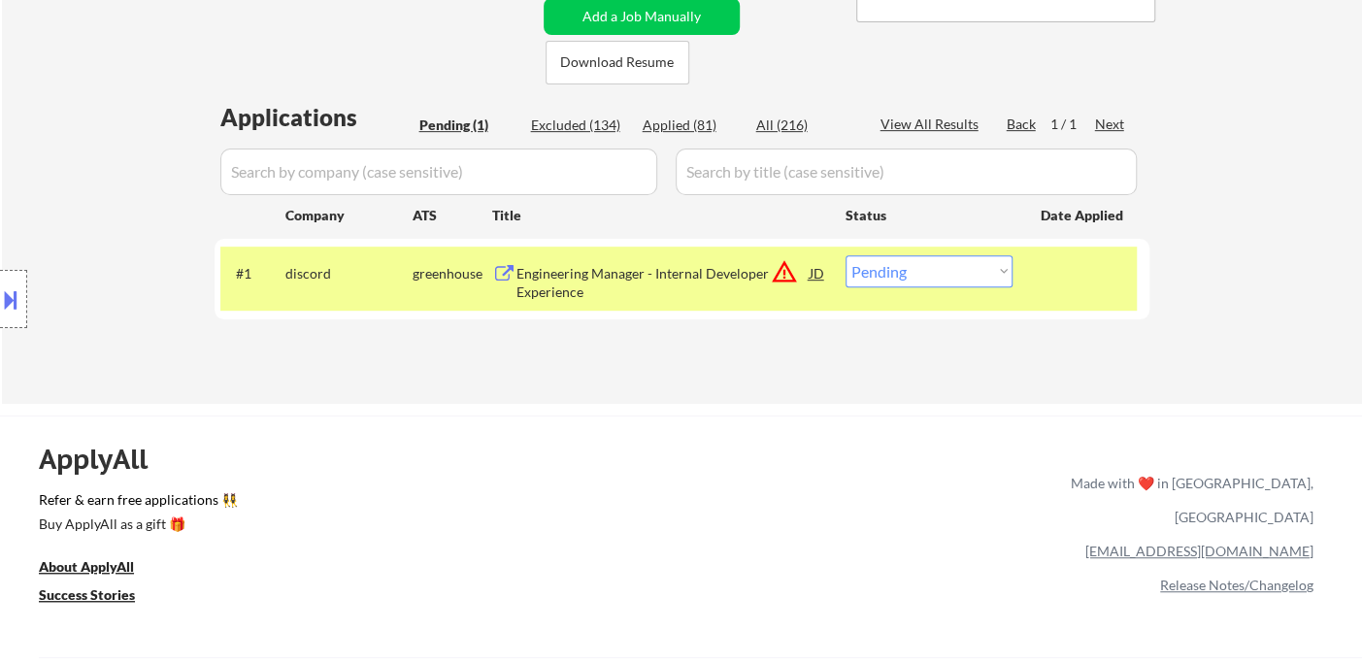
click at [15, 309] on button at bounding box center [10, 299] width 21 height 32
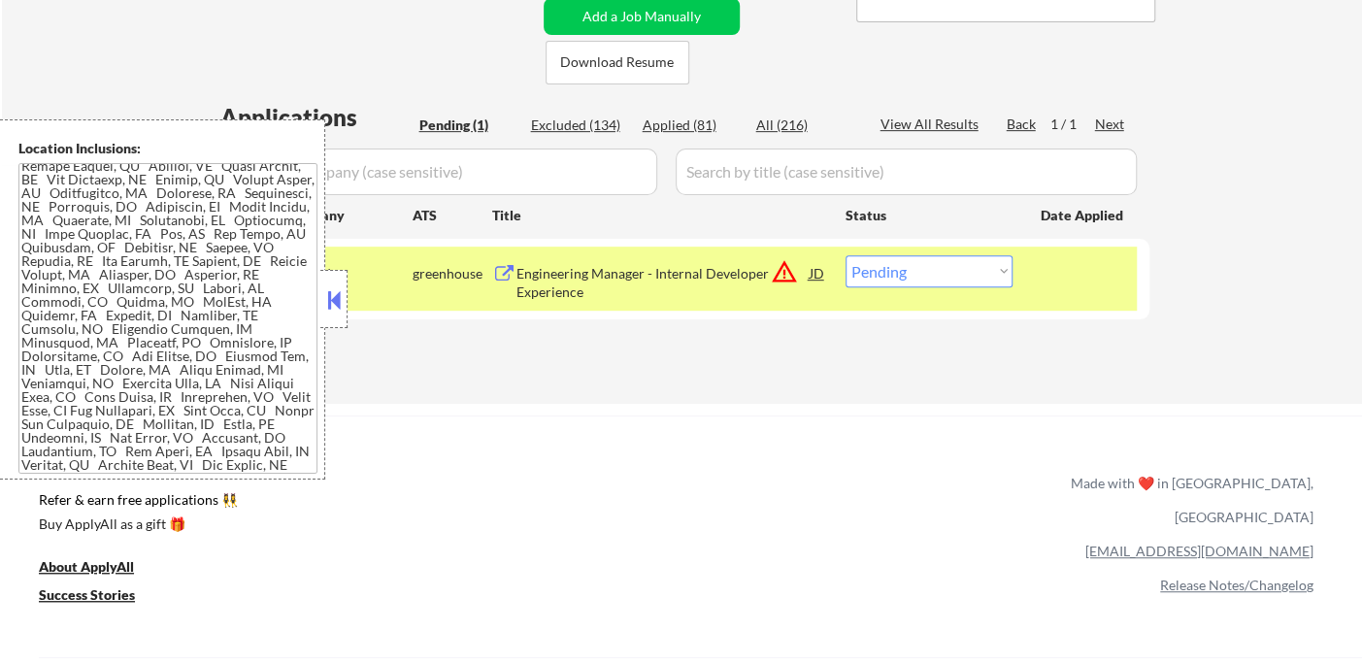
scroll to position [403, 0]
click at [921, 268] on select "Choose an option... Pending Applied Excluded (Questions) Excluded (Expired) Exc…" at bounding box center [929, 271] width 167 height 32
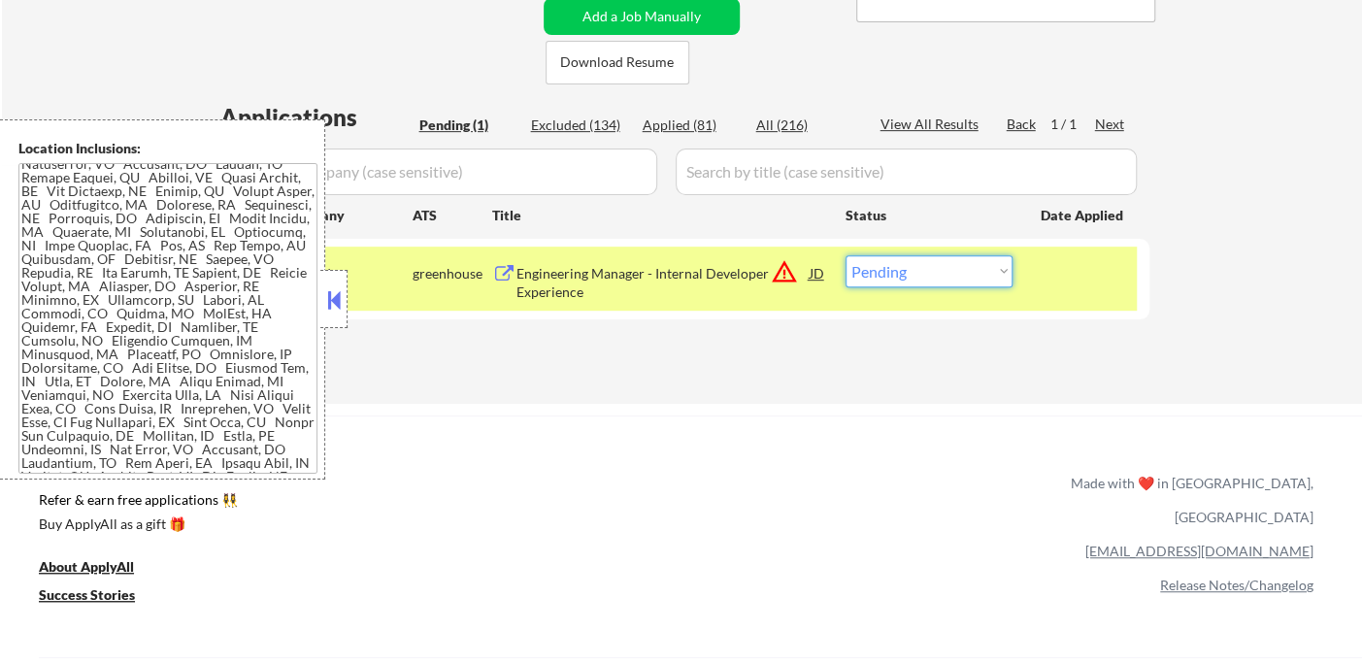
select select ""applied""
click at [846, 255] on select "Choose an option... Pending Applied Excluded (Questions) Excluded (Expired) Exc…" at bounding box center [929, 271] width 167 height 32
click at [691, 125] on div "Applied (81)" at bounding box center [691, 125] width 97 height 19
select select ""applied""
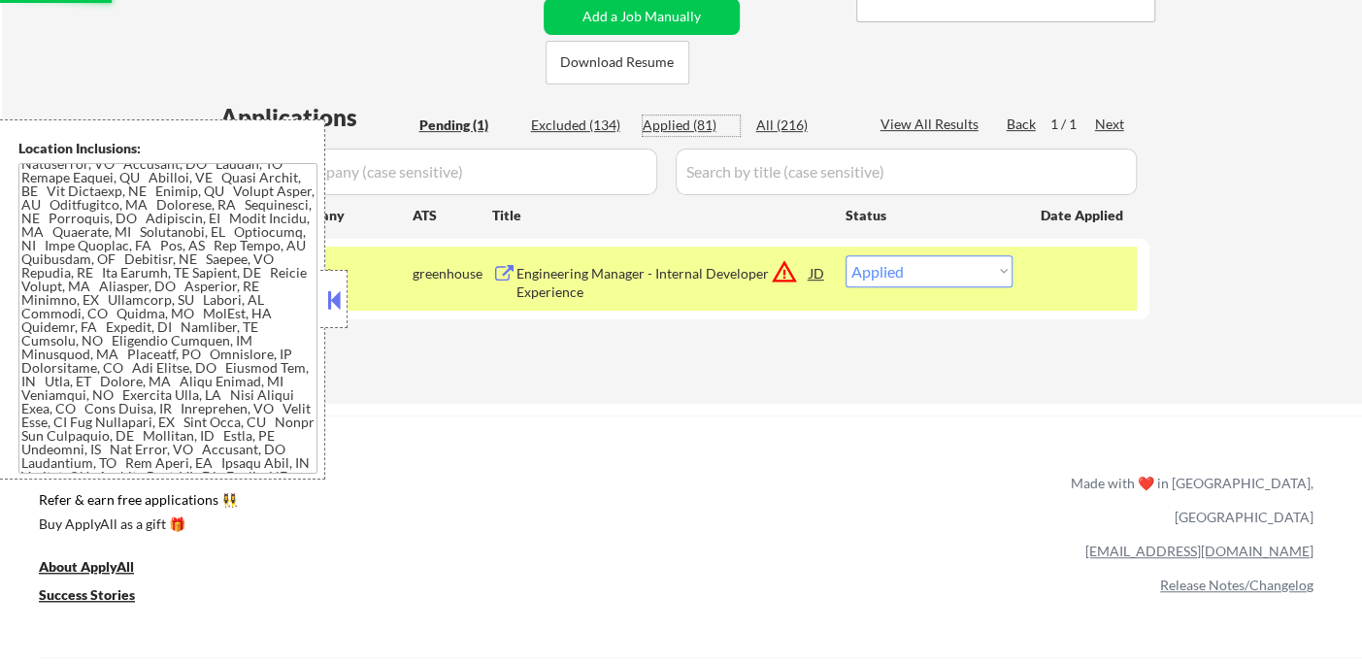
select select ""applied""
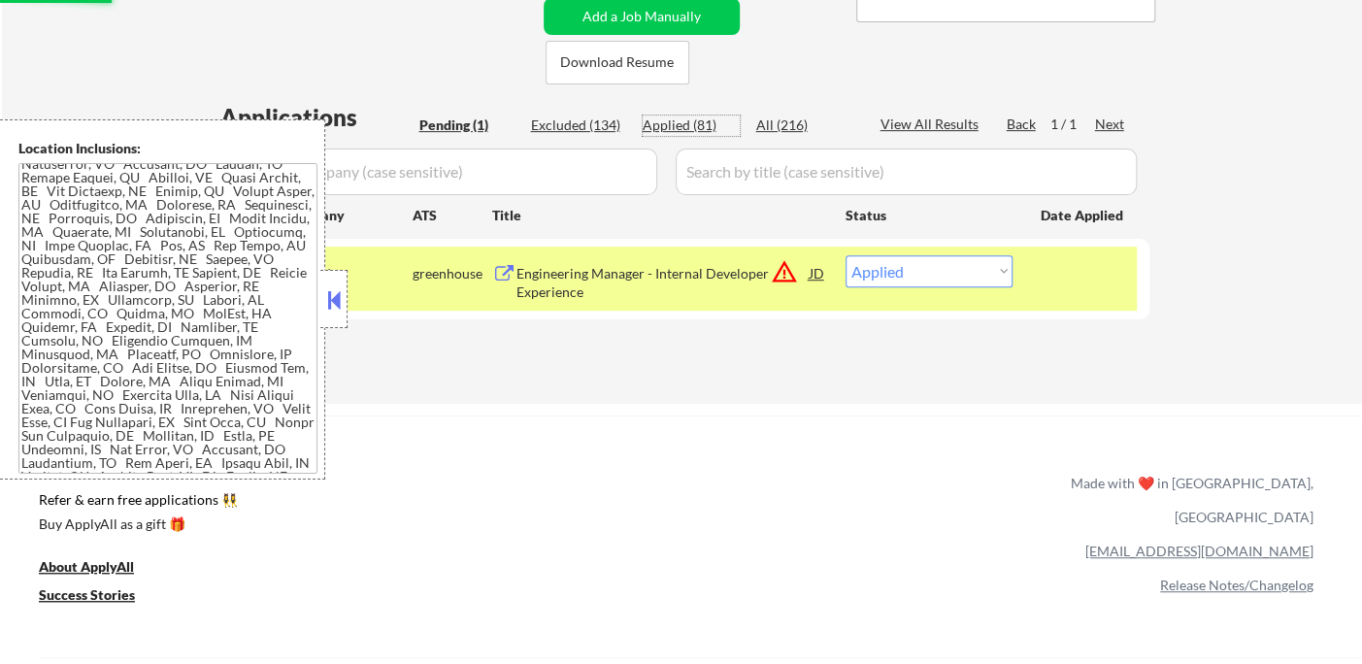
select select ""applied""
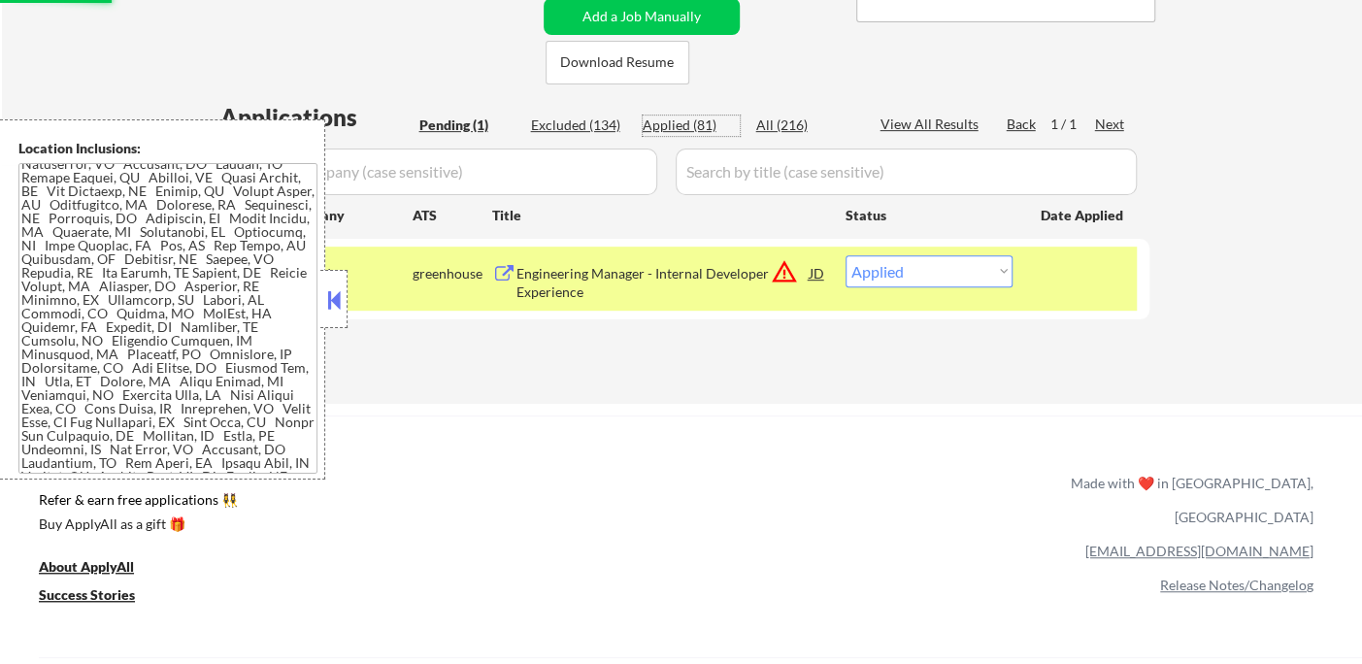
select select ""applied""
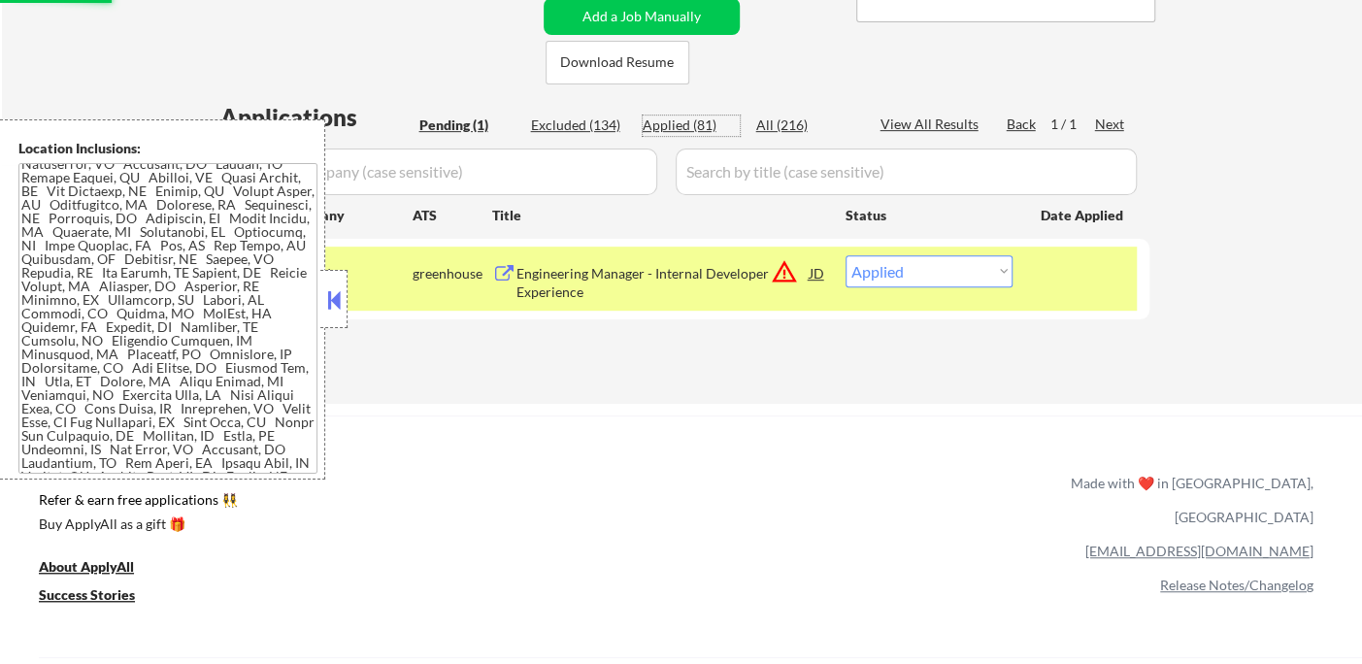
select select ""applied""
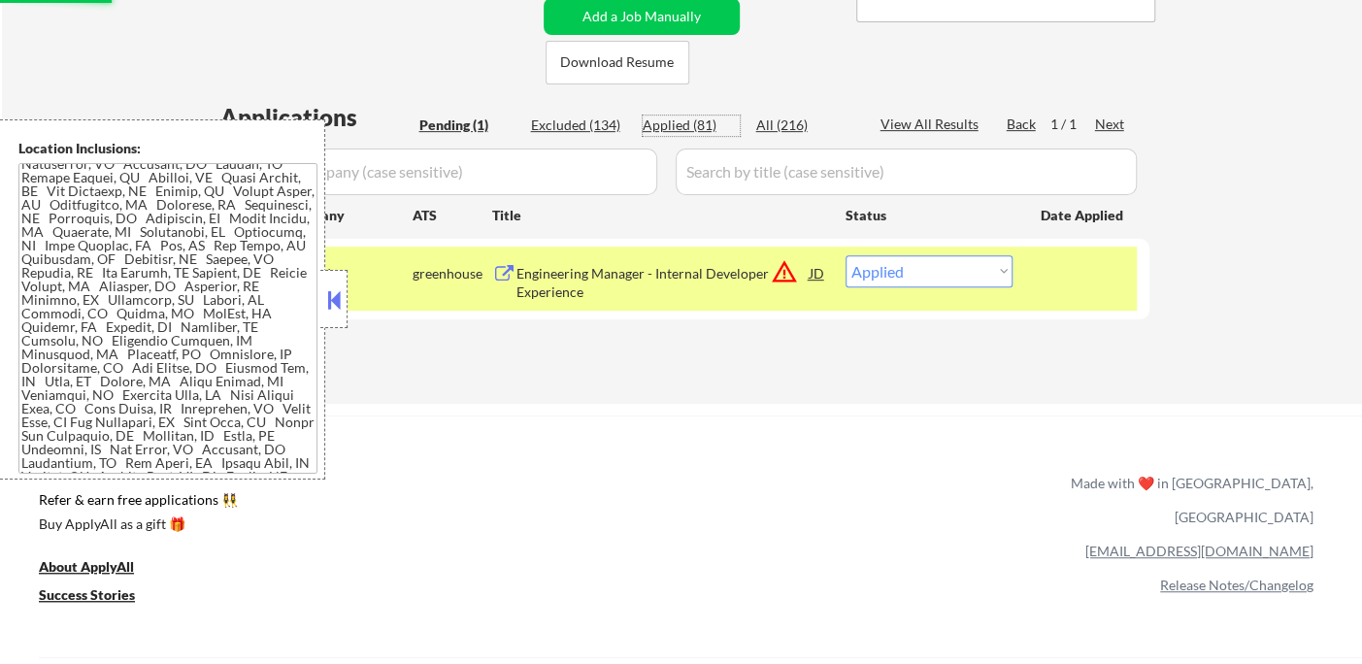
select select ""applied""
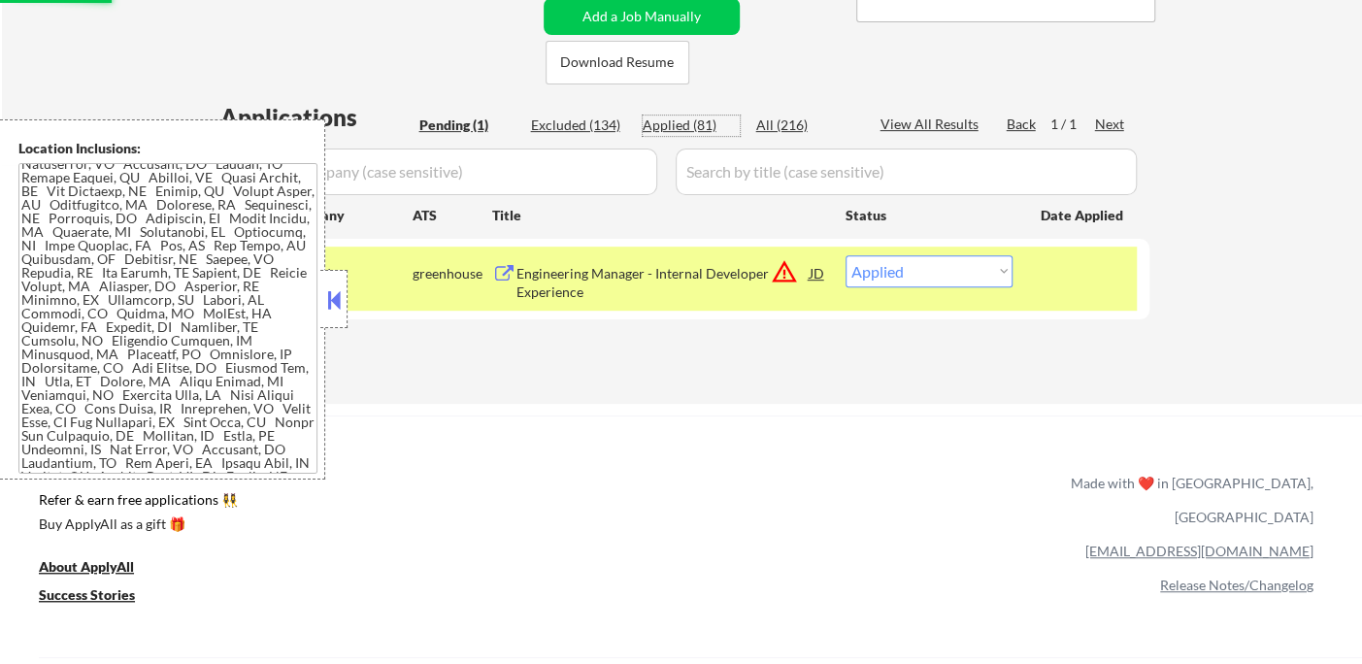
select select ""applied""
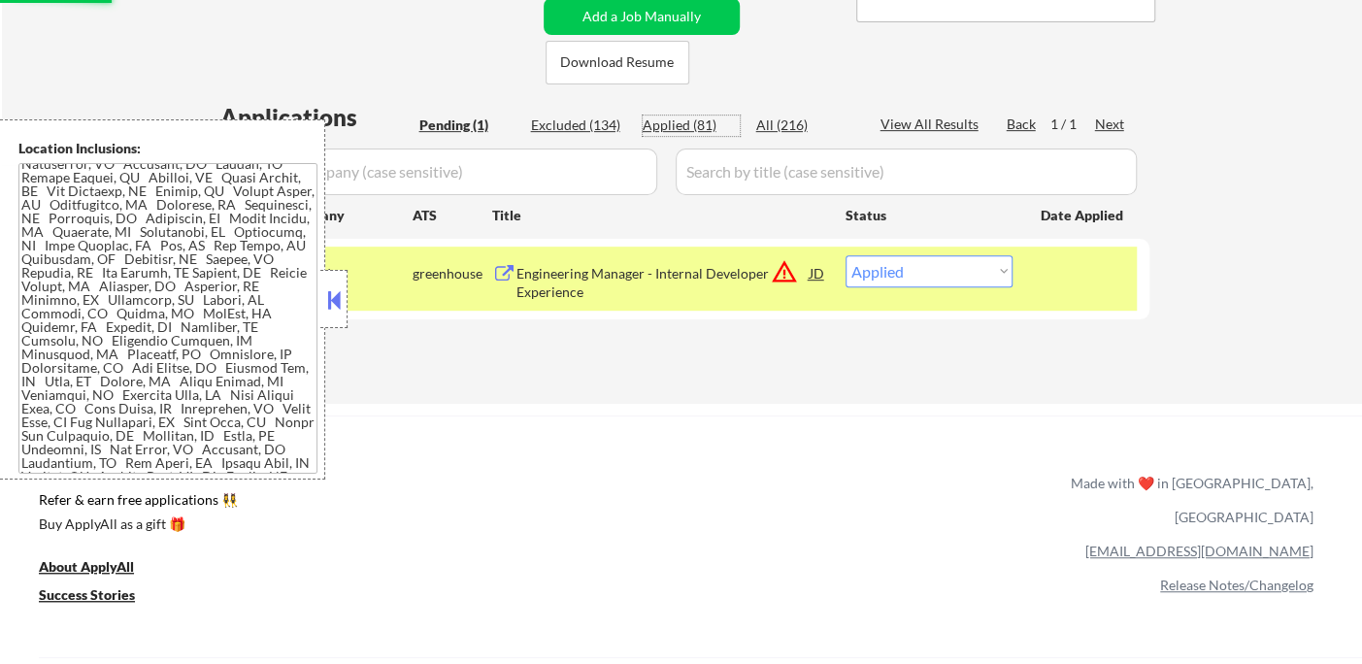
select select ""applied""
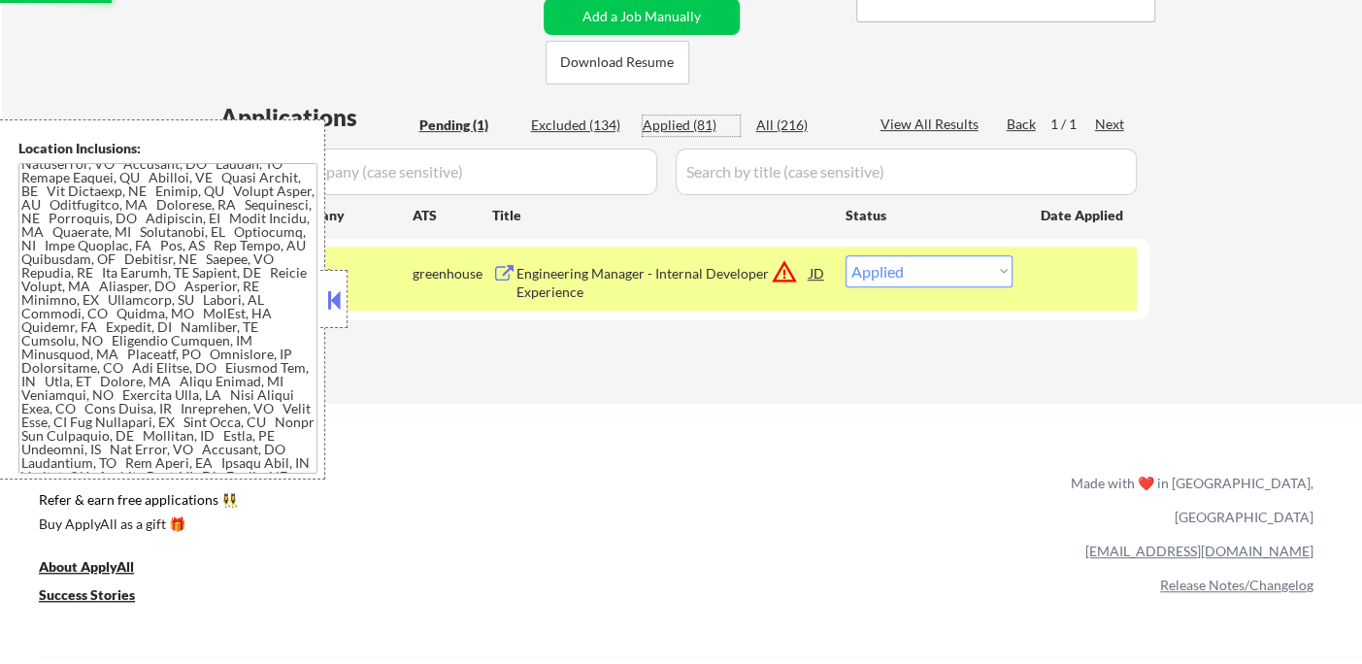
select select ""applied""
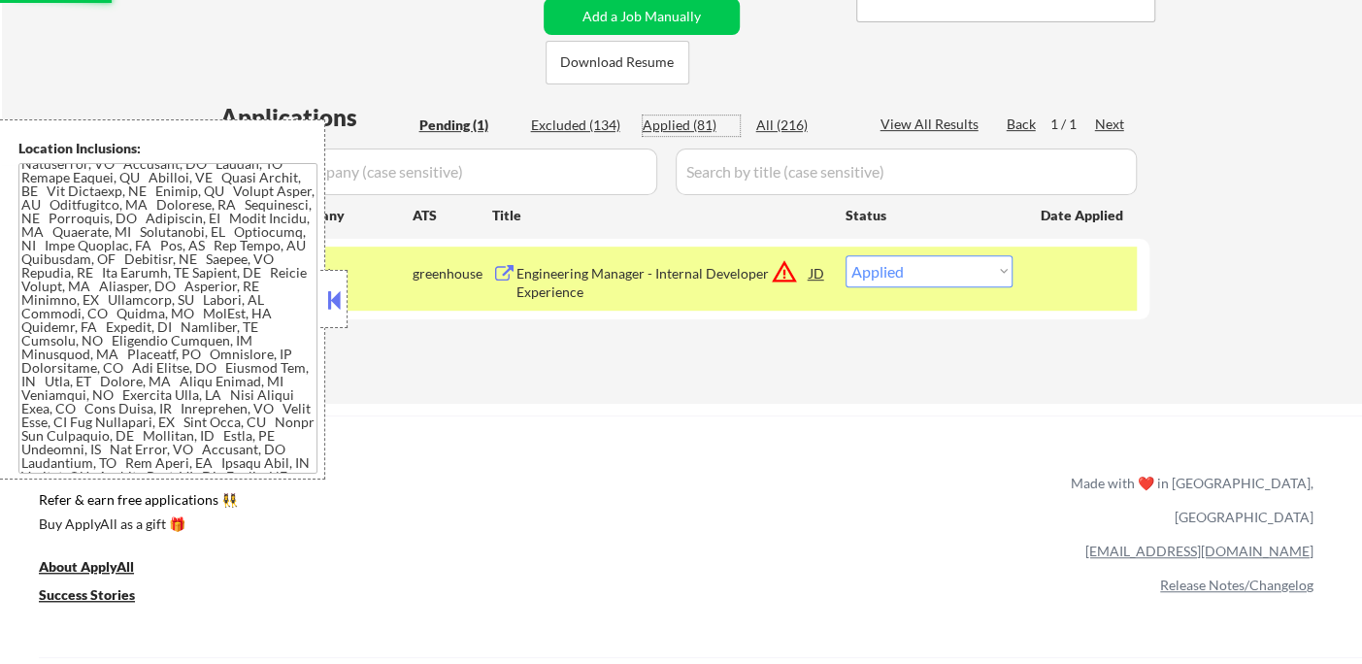
select select ""applied""
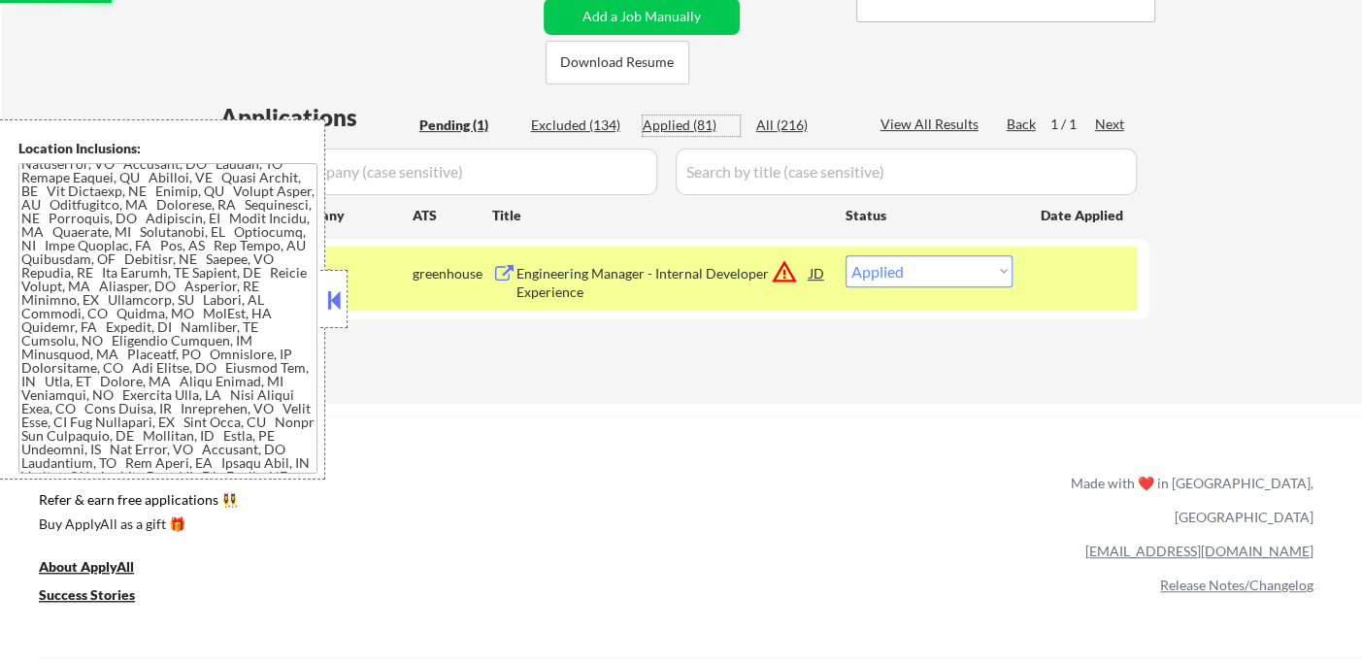
select select ""applied""
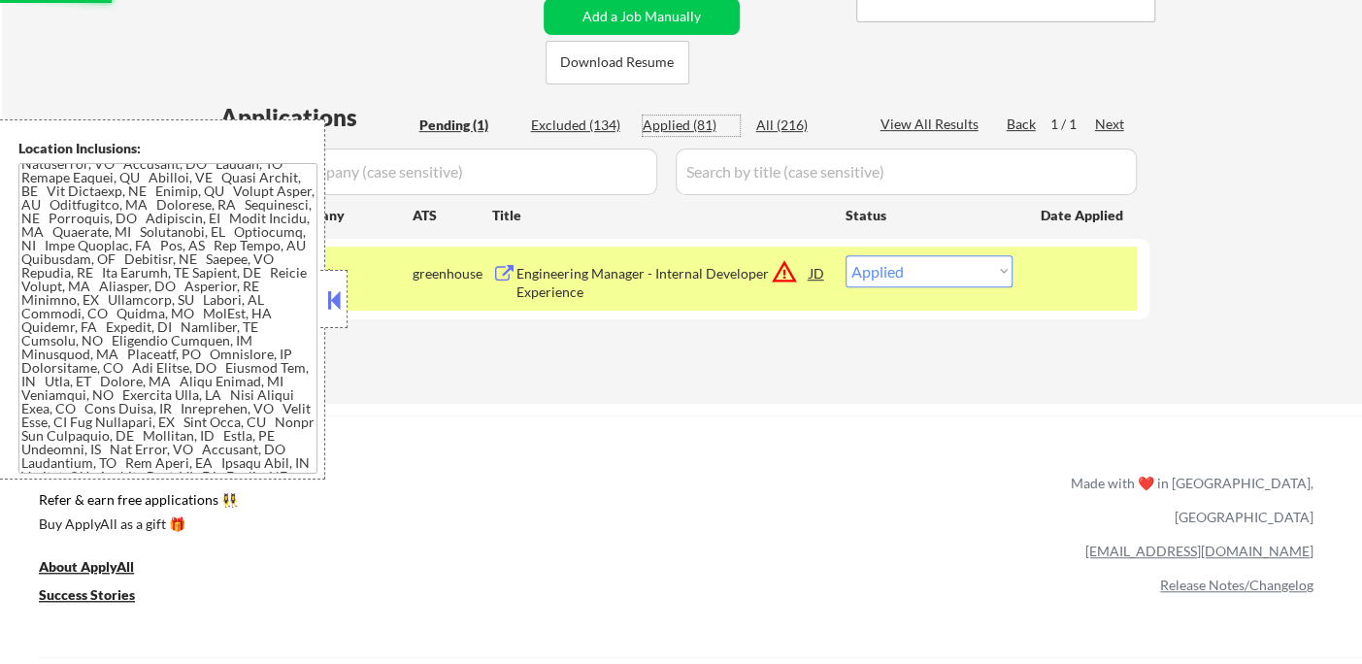
select select ""applied""
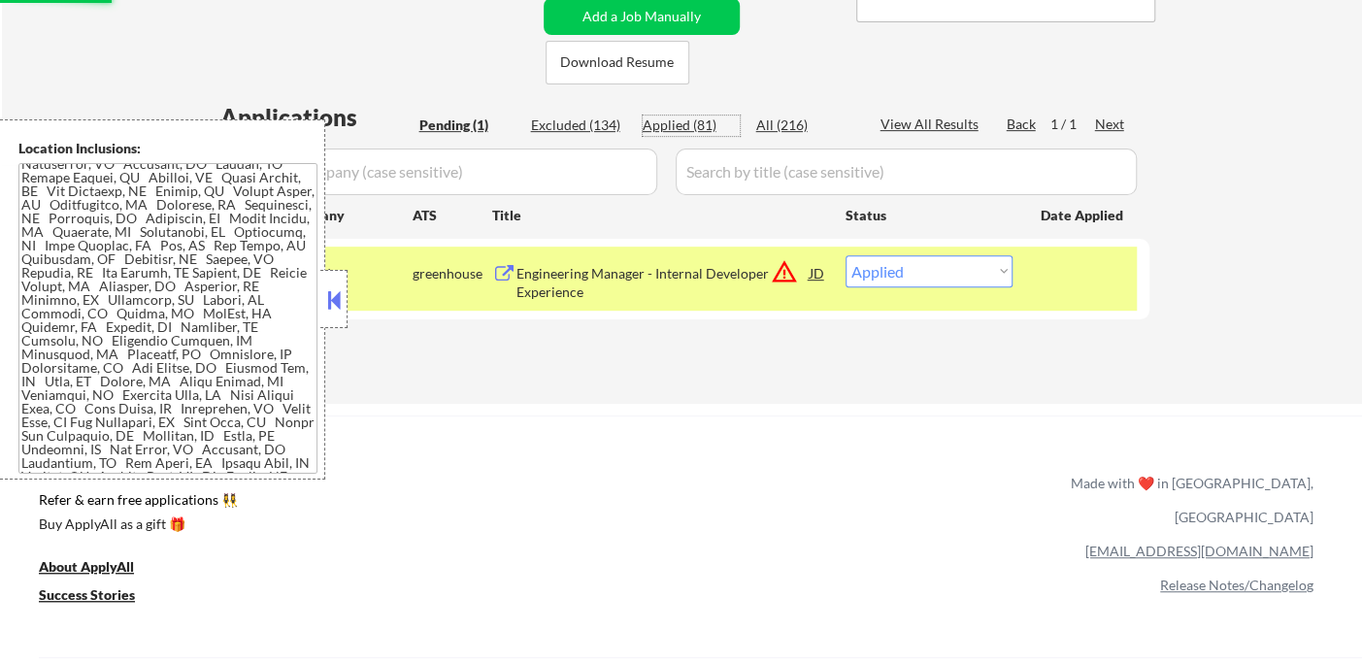
select select ""applied""
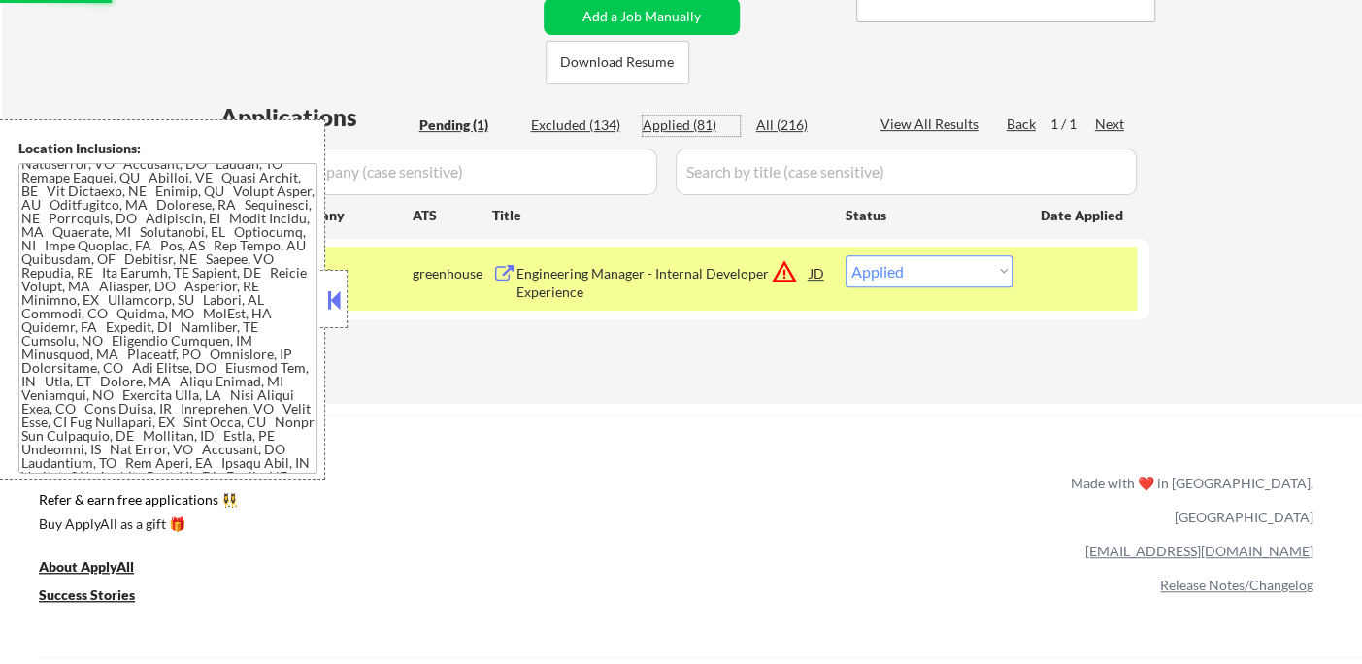
select select ""applied""
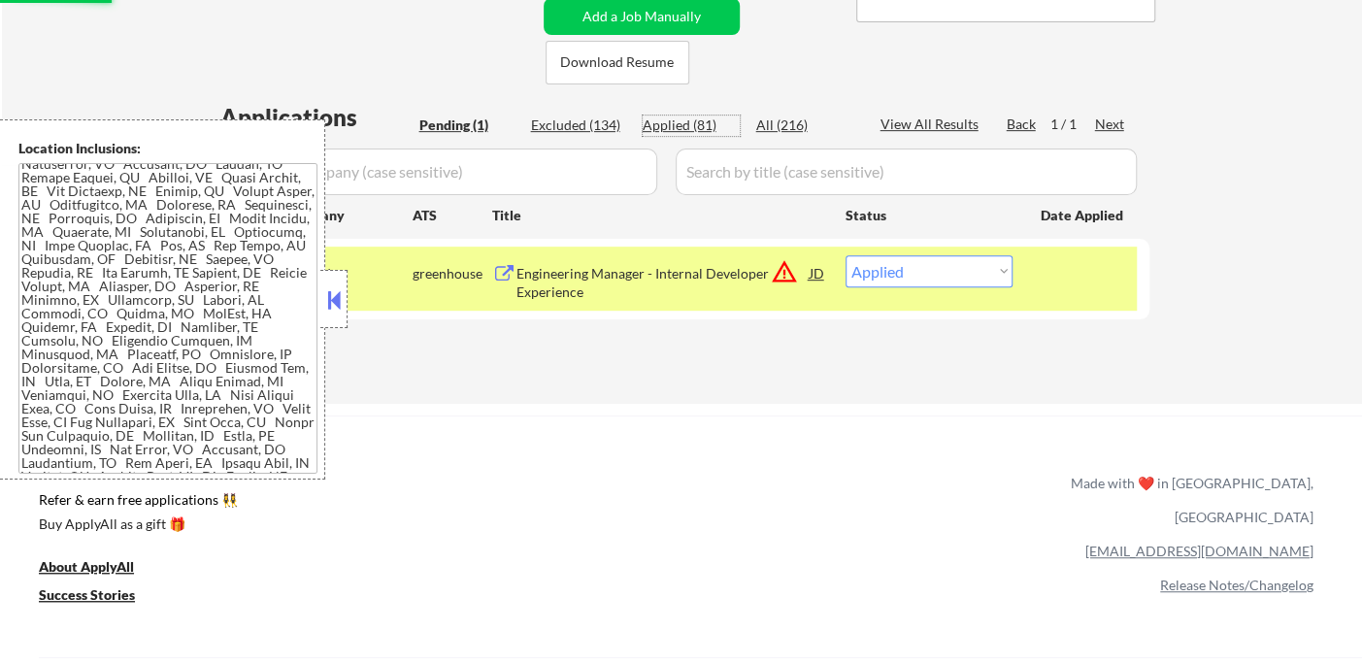
select select ""applied""
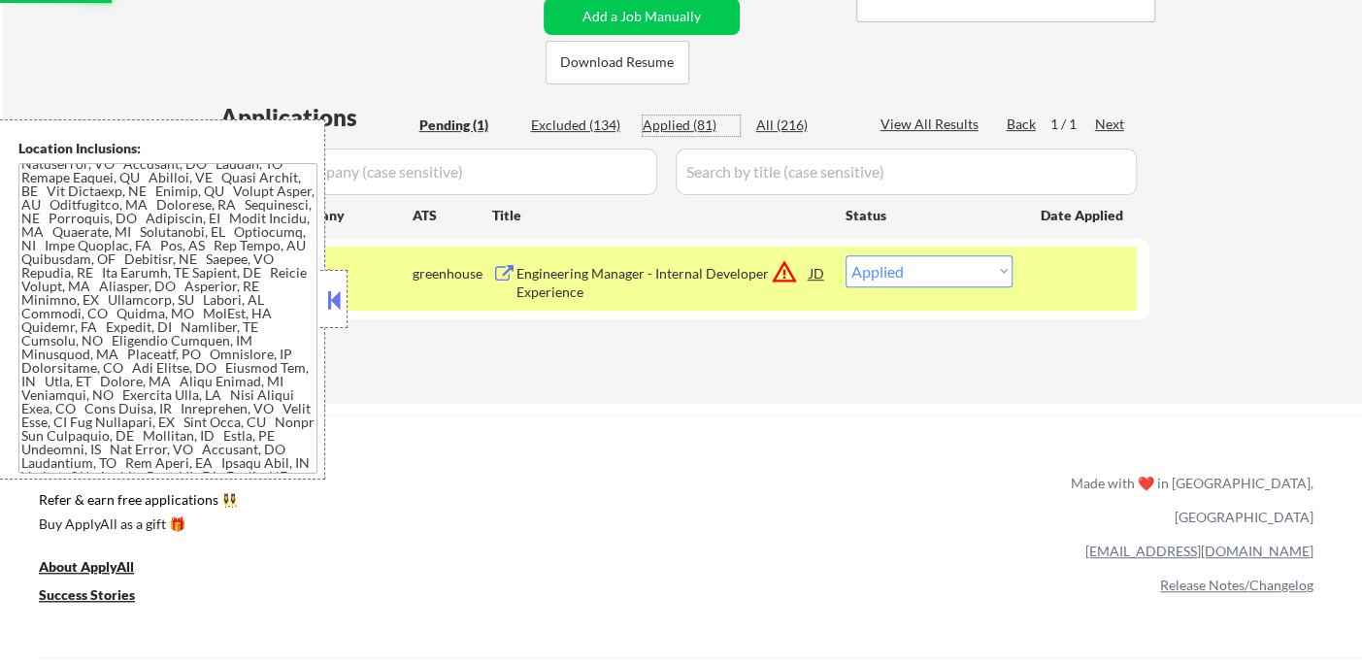
select select ""applied""
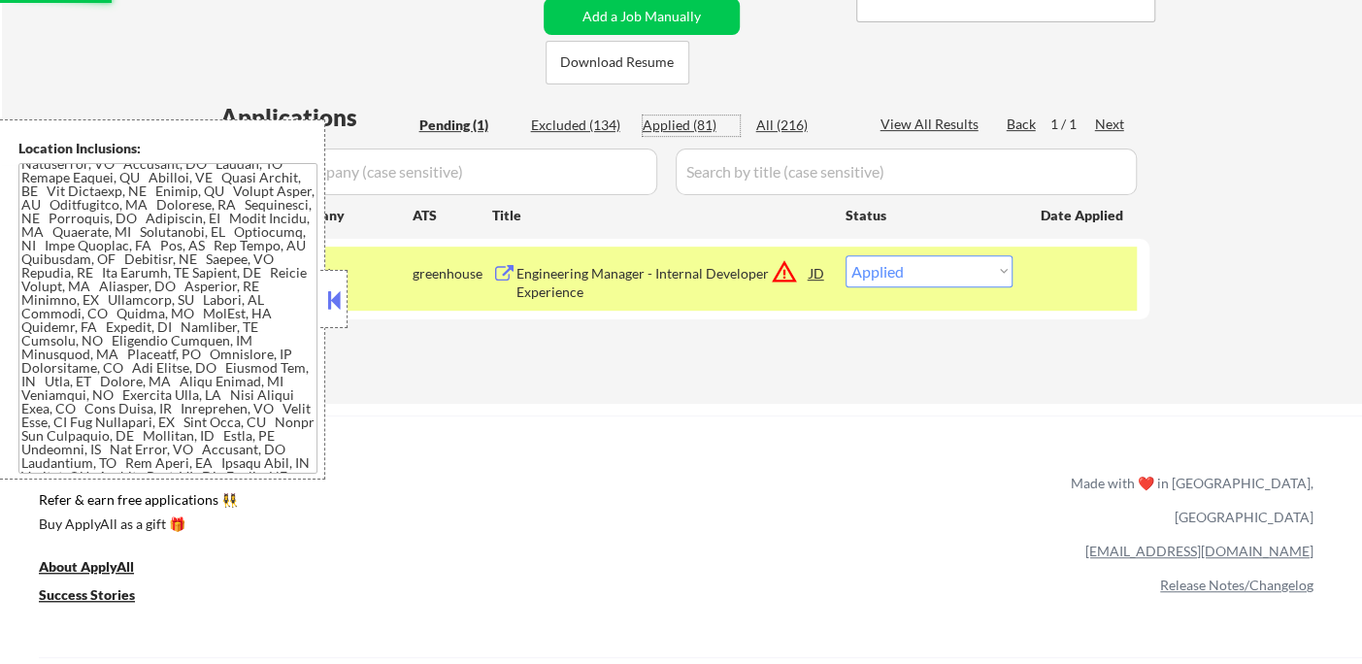
select select ""applied""
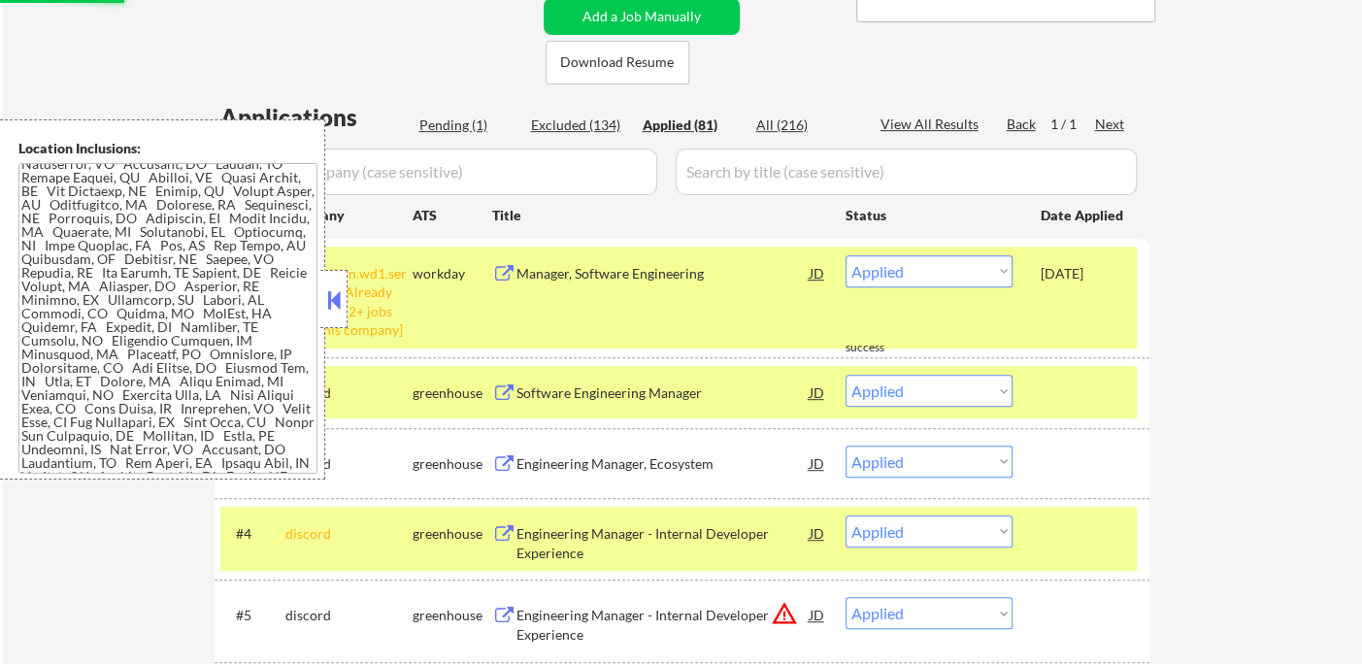
click at [341, 293] on button at bounding box center [333, 299] width 21 height 29
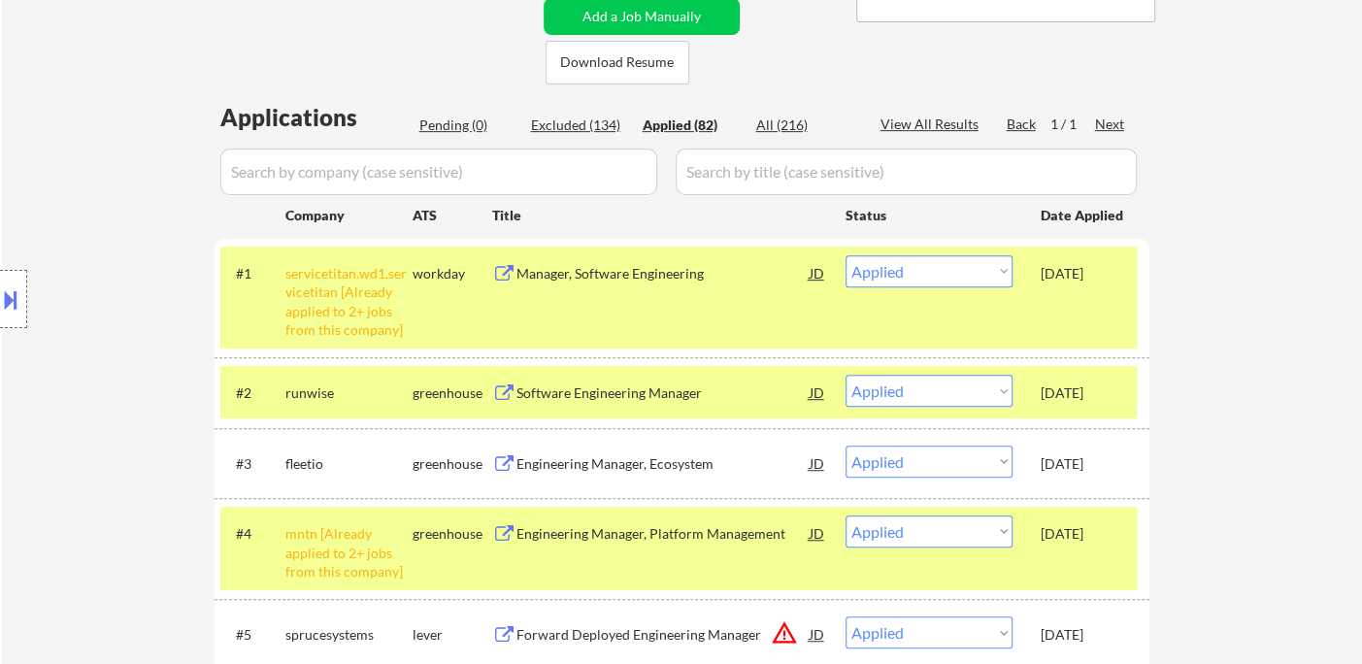
drag, startPoint x: 29, startPoint y: 87, endPoint x: 88, endPoint y: 77, distance: 60.2
select select ""applied""
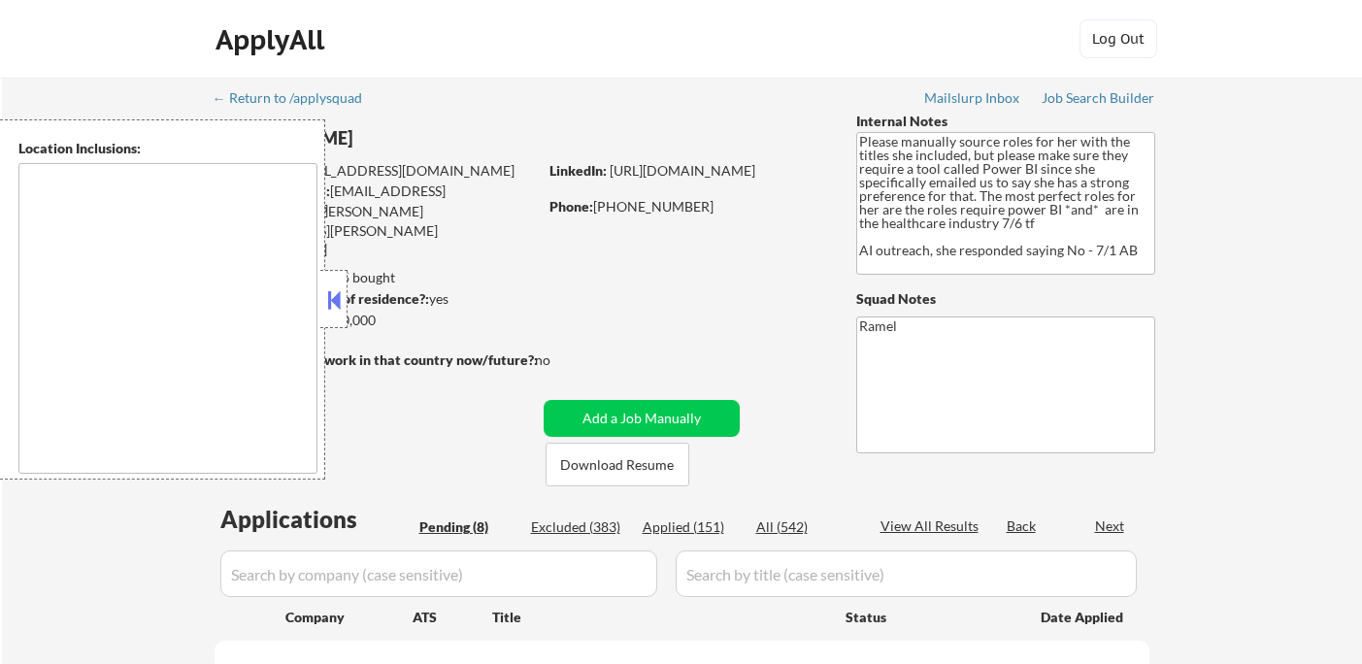
scroll to position [216, 0]
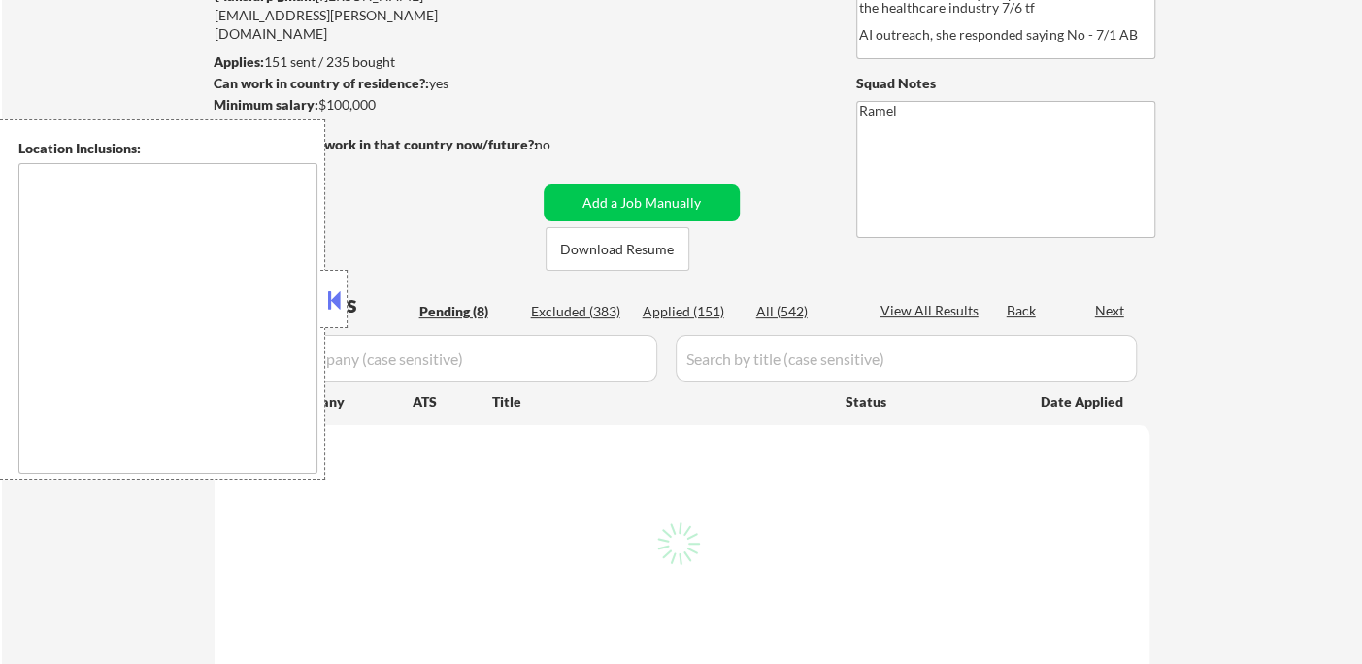
select select ""pending""
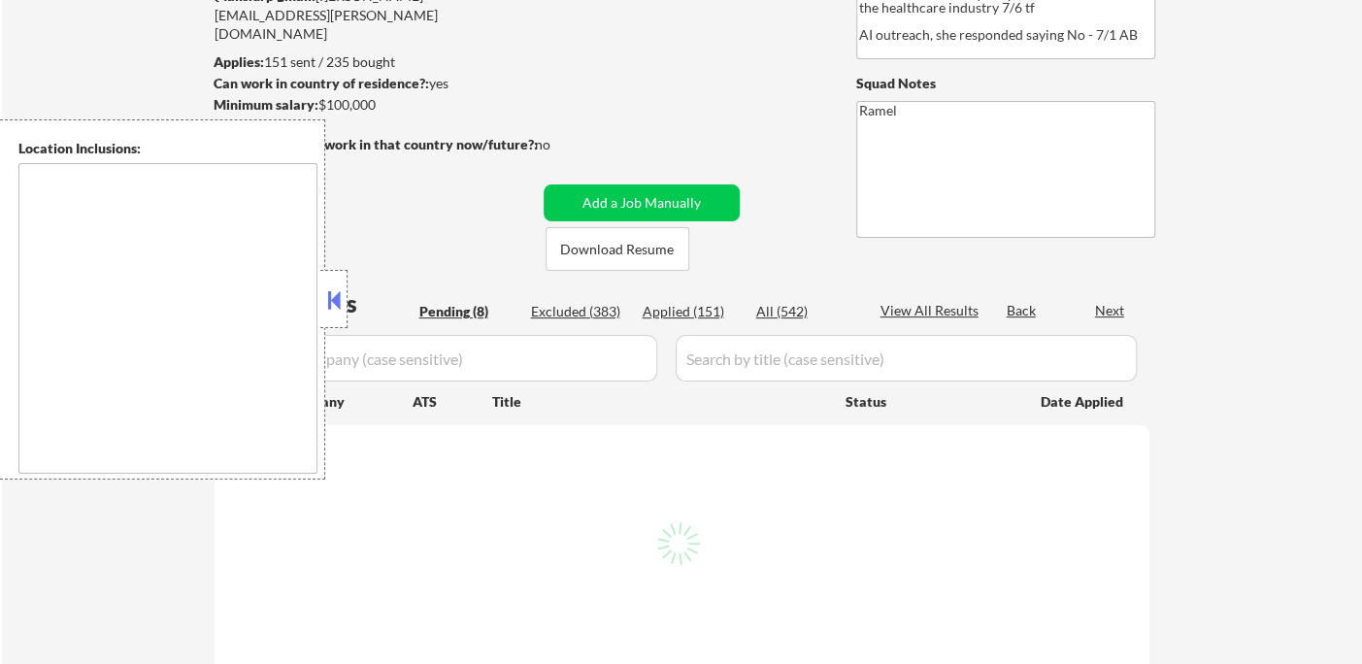
select select ""pending""
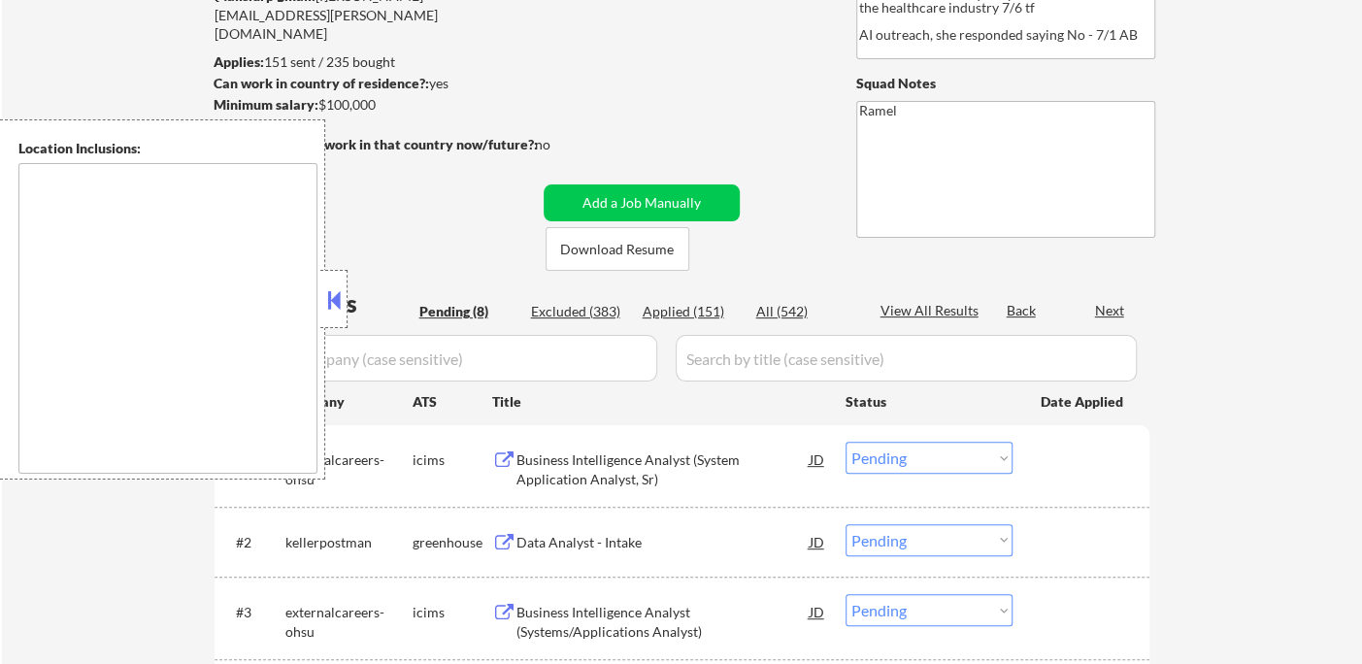
type textarea "[GEOGRAPHIC_DATA], [GEOGRAPHIC_DATA] [GEOGRAPHIC_DATA], [GEOGRAPHIC_DATA] [GEOG…"
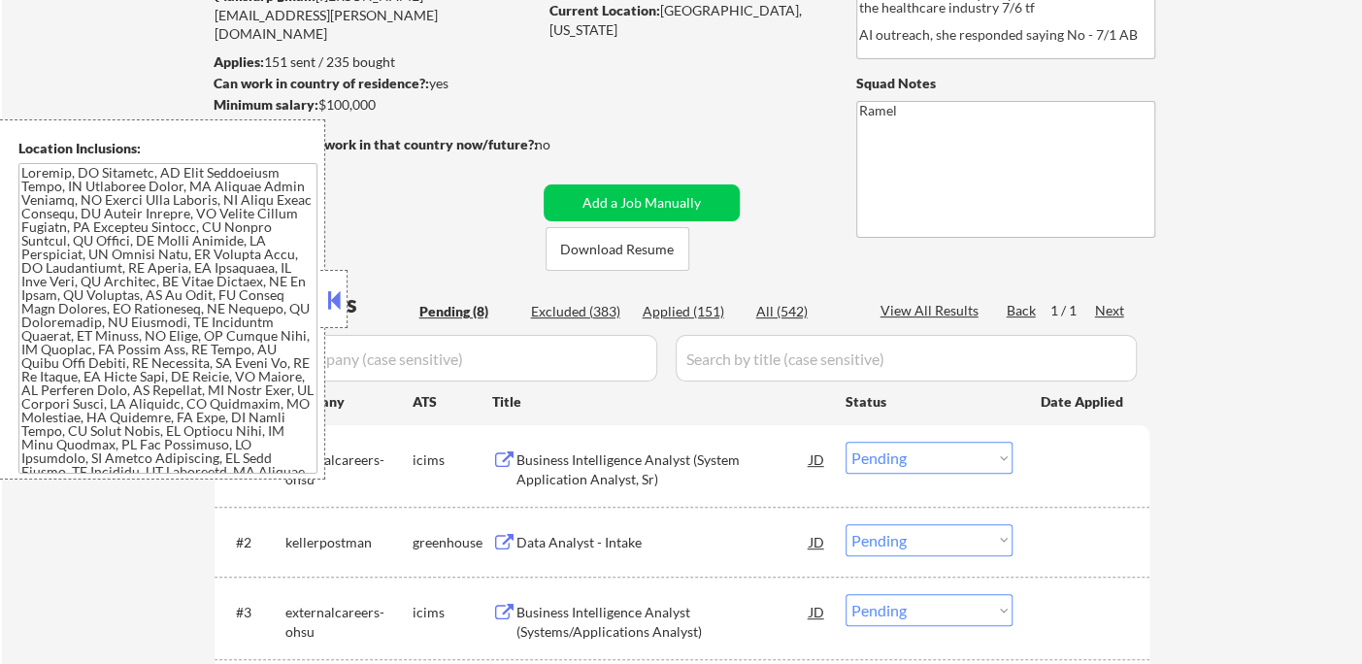
click at [328, 293] on button at bounding box center [333, 299] width 21 height 29
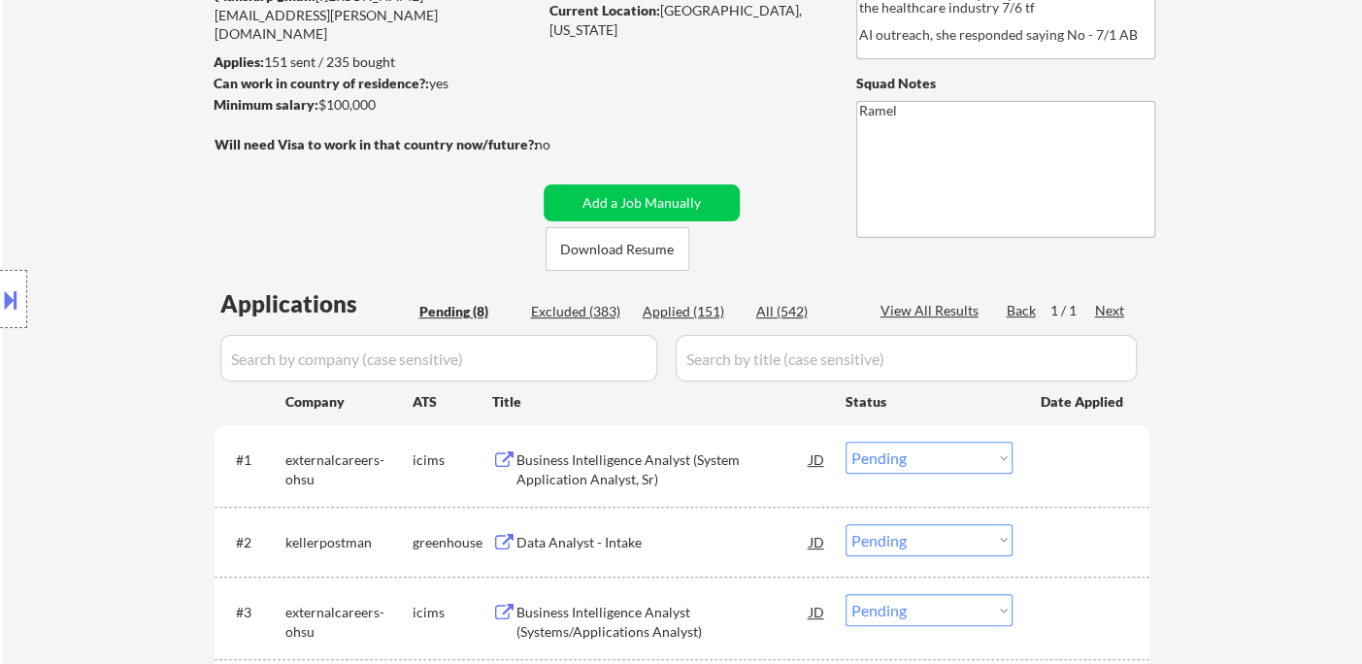
click at [602, 464] on div "Business Intelligence Analyst (System Application Analyst, Sr)" at bounding box center [662, 469] width 293 height 38
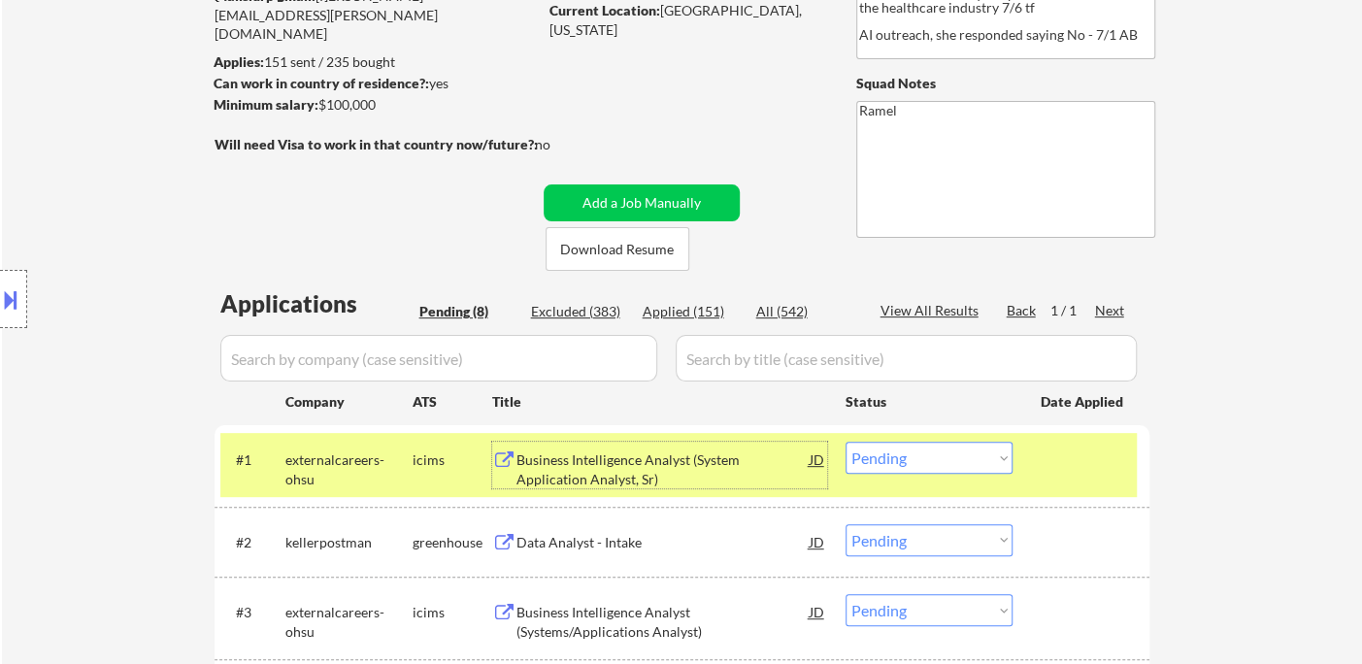
scroll to position [431, 0]
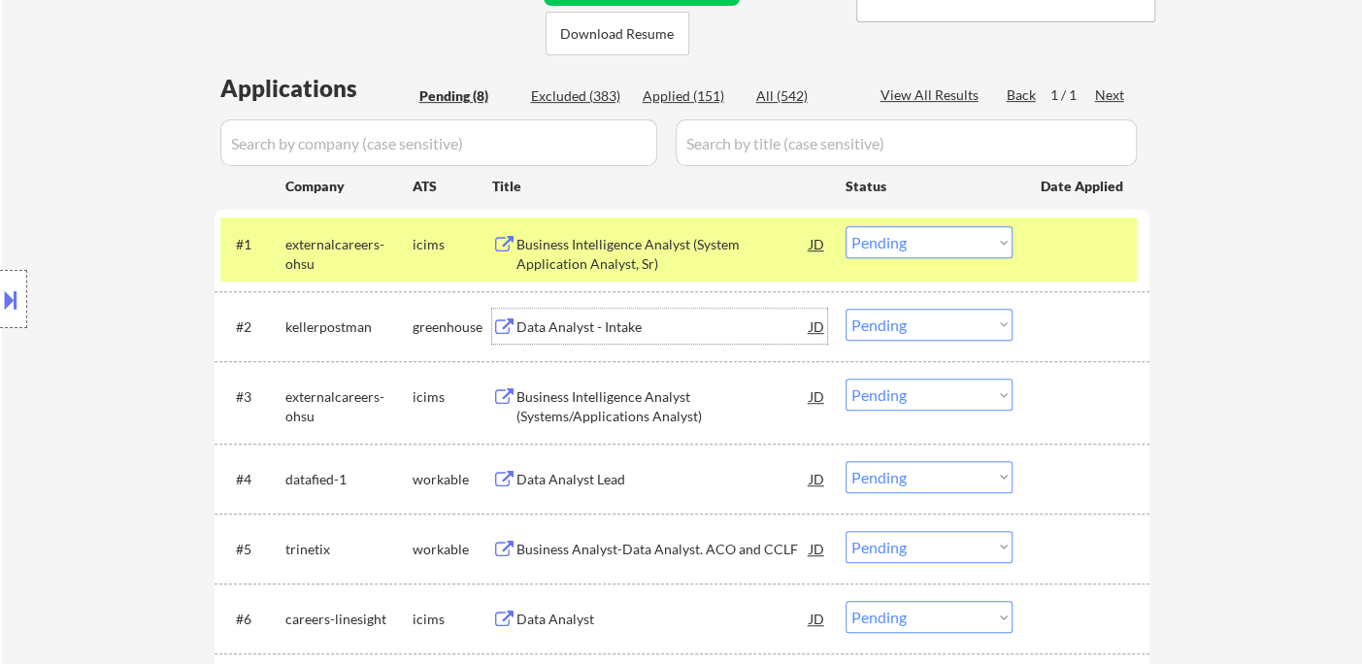
click at [559, 336] on div "Data Analyst - Intake" at bounding box center [662, 326] width 293 height 35
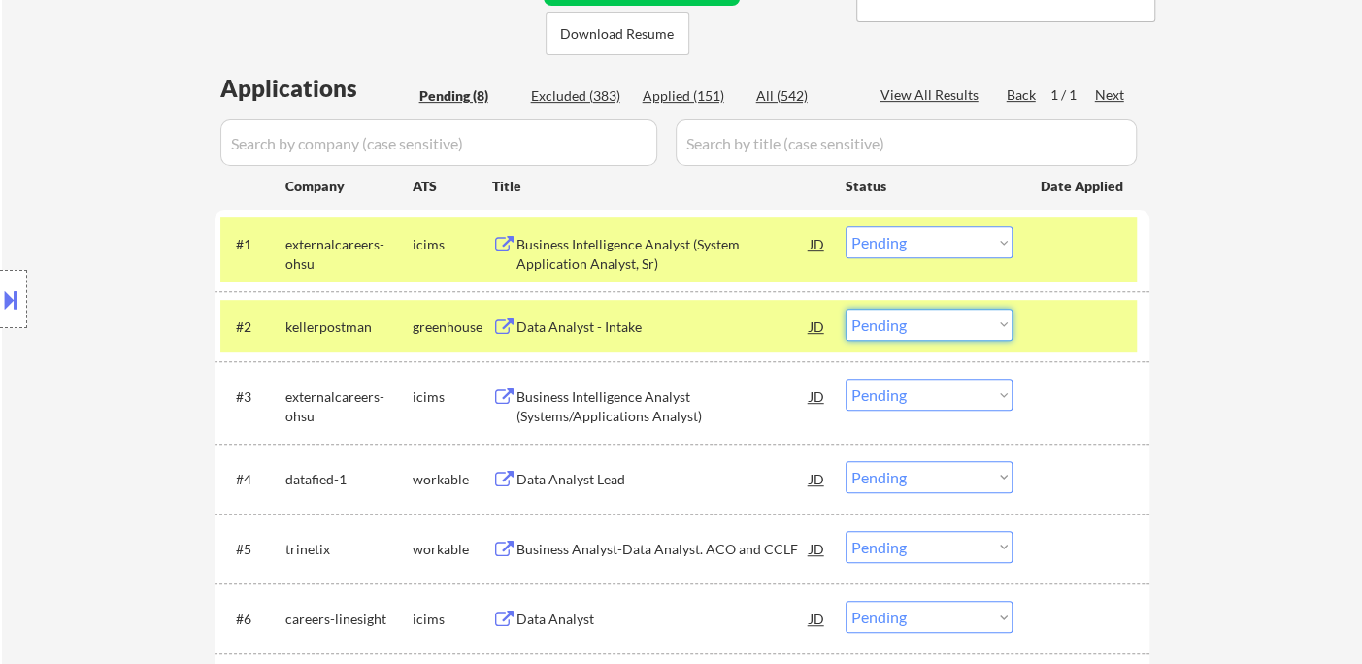
click at [908, 330] on select "Choose an option... Pending Applied Excluded (Questions) Excluded (Expired) Exc…" at bounding box center [929, 325] width 167 height 32
click at [846, 309] on select "Choose an option... Pending Applied Excluded (Questions) Excluded (Expired) Exc…" at bounding box center [929, 325] width 167 height 32
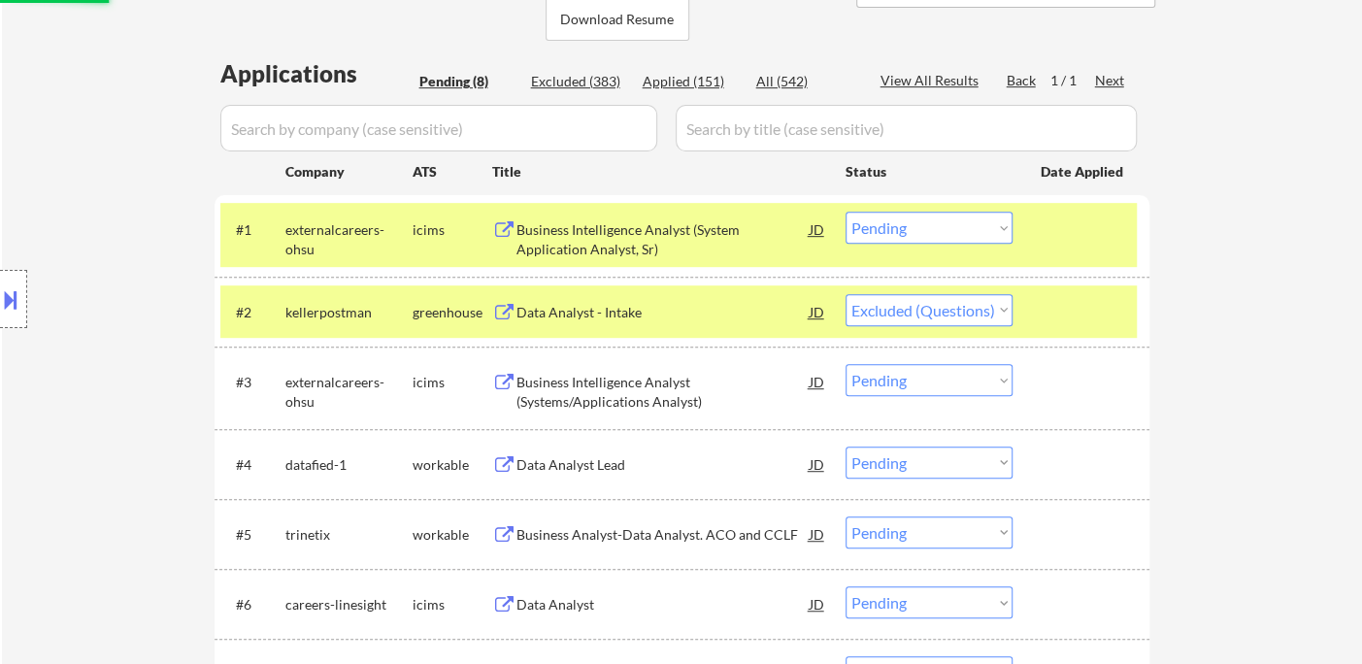
scroll to position [539, 0]
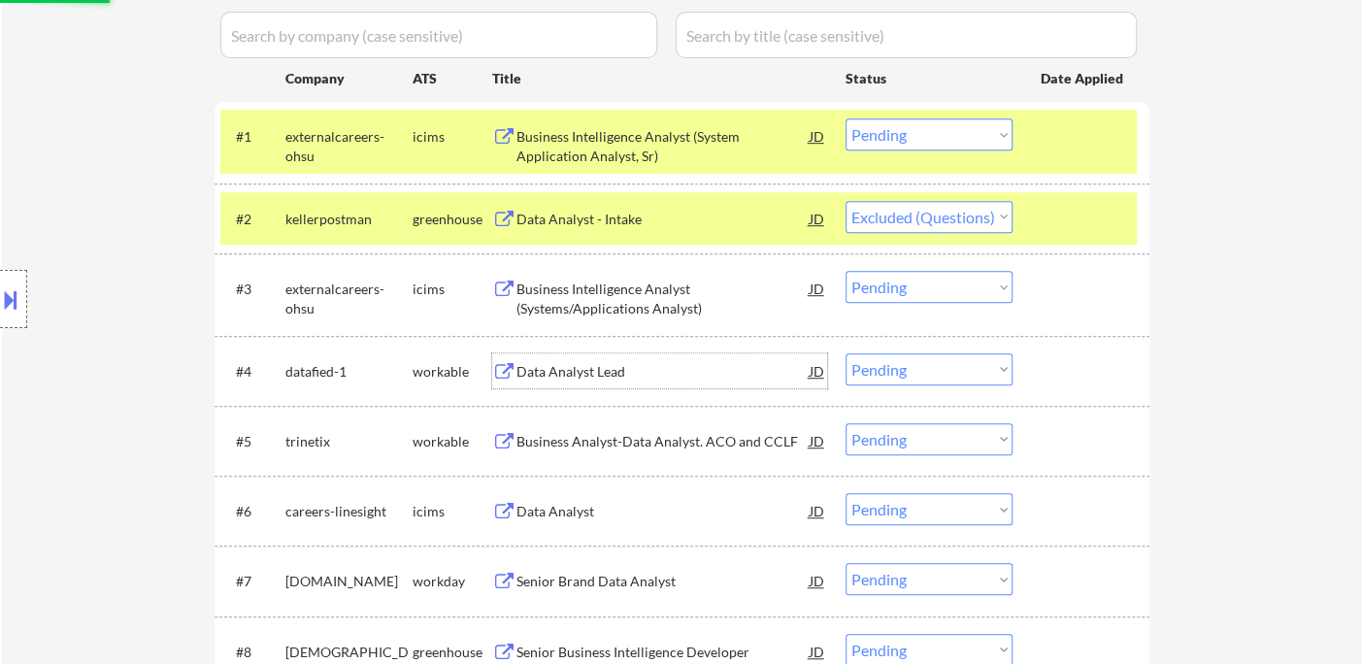
click at [608, 373] on div "Data Analyst Lead" at bounding box center [662, 371] width 293 height 19
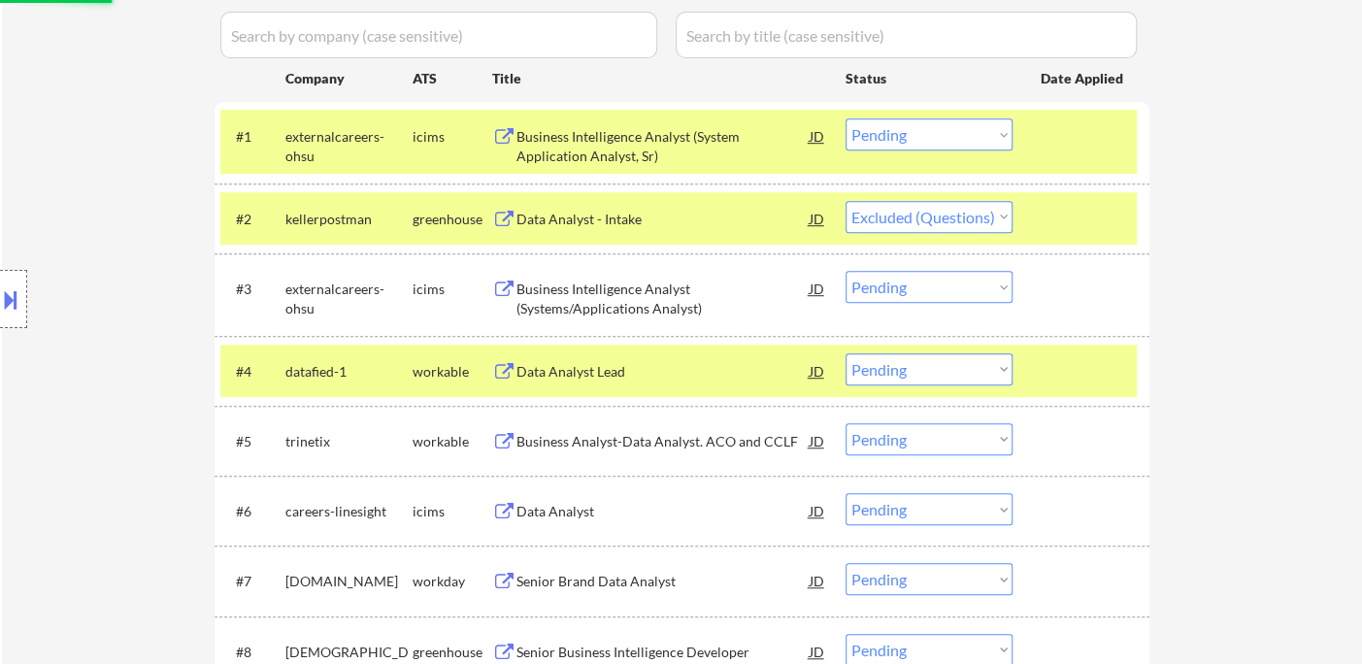
select select ""pending""
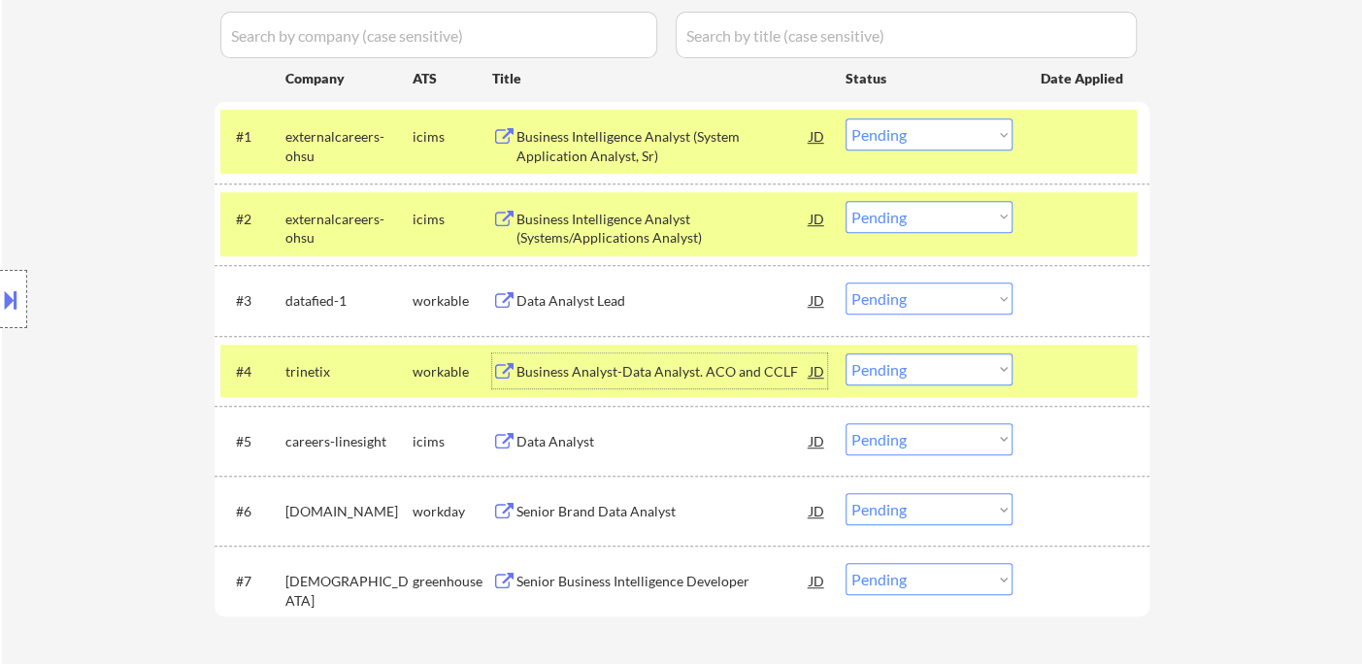
click at [897, 300] on select "Choose an option... Pending Applied Excluded (Questions) Excluded (Expired) Exc…" at bounding box center [929, 299] width 167 height 32
click at [846, 283] on select "Choose an option... Pending Applied Excluded (Questions) Excluded (Expired) Exc…" at bounding box center [929, 299] width 167 height 32
click at [632, 369] on div "Business Analyst-Data Analyst. ACO and CCLF" at bounding box center [662, 371] width 293 height 19
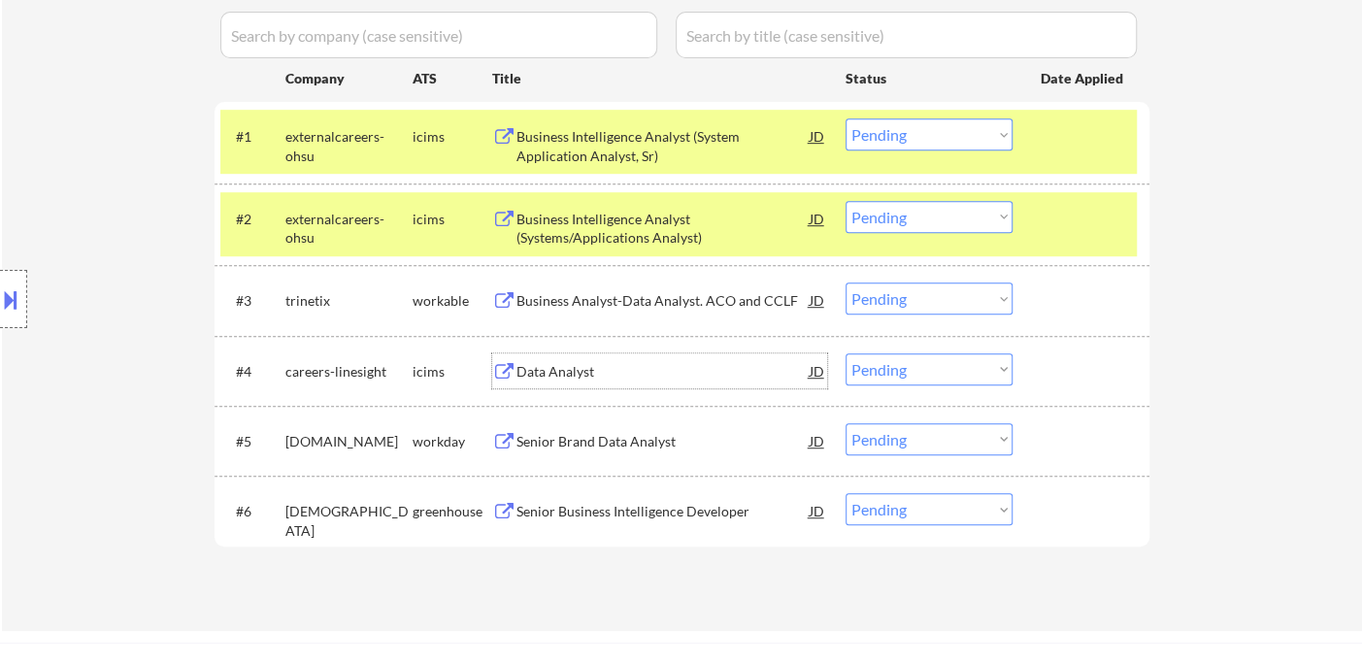
click at [901, 301] on select "Choose an option... Pending Applied Excluded (Questions) Excluded (Expired) Exc…" at bounding box center [929, 299] width 167 height 32
click at [846, 283] on select "Choose an option... Pending Applied Excluded (Questions) Excluded (Expired) Exc…" at bounding box center [929, 299] width 167 height 32
click at [575, 363] on div "Data Analyst" at bounding box center [662, 371] width 293 height 19
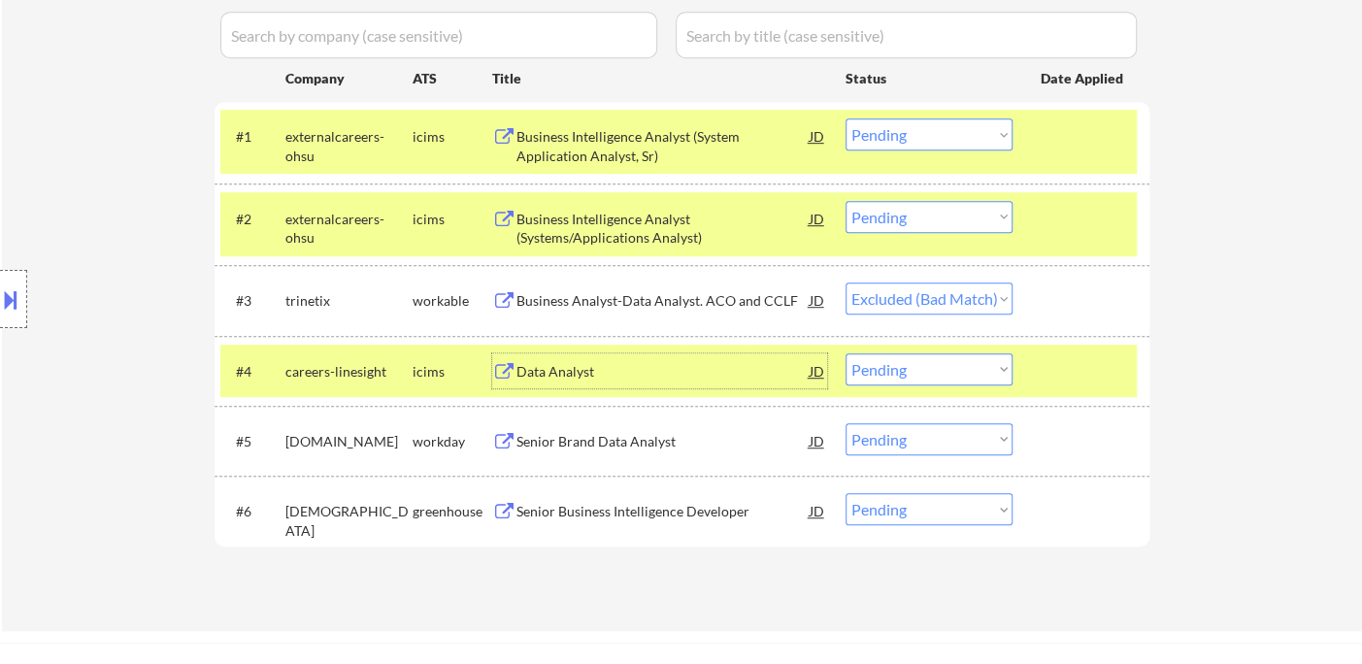
click at [614, 443] on div "Senior Brand Data Analyst" at bounding box center [662, 441] width 293 height 19
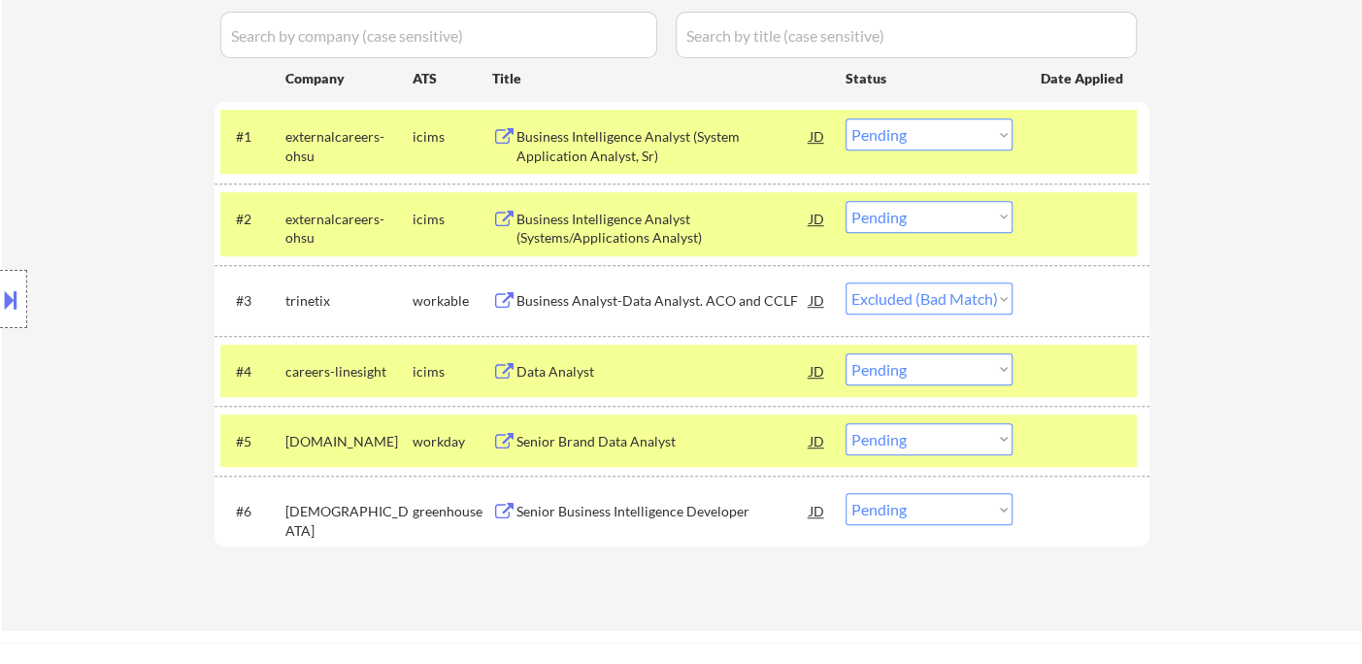
select select ""pending""
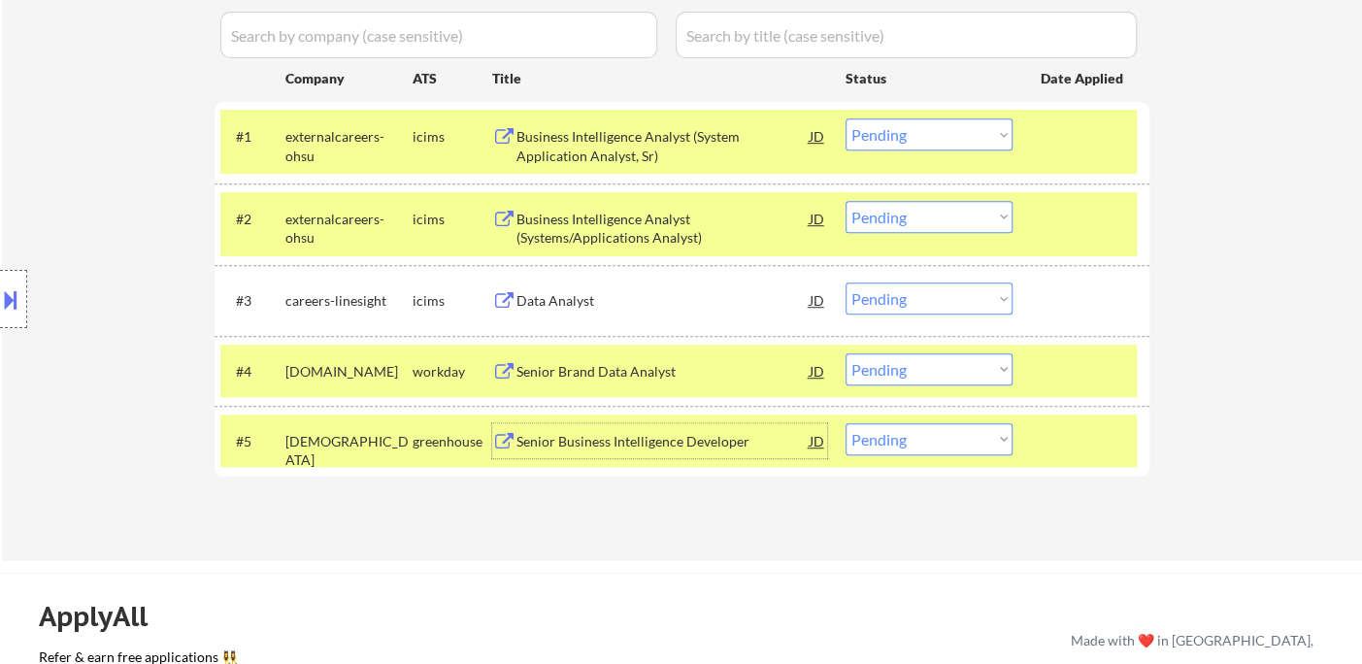
click at [26, 288] on div at bounding box center [13, 299] width 27 height 58
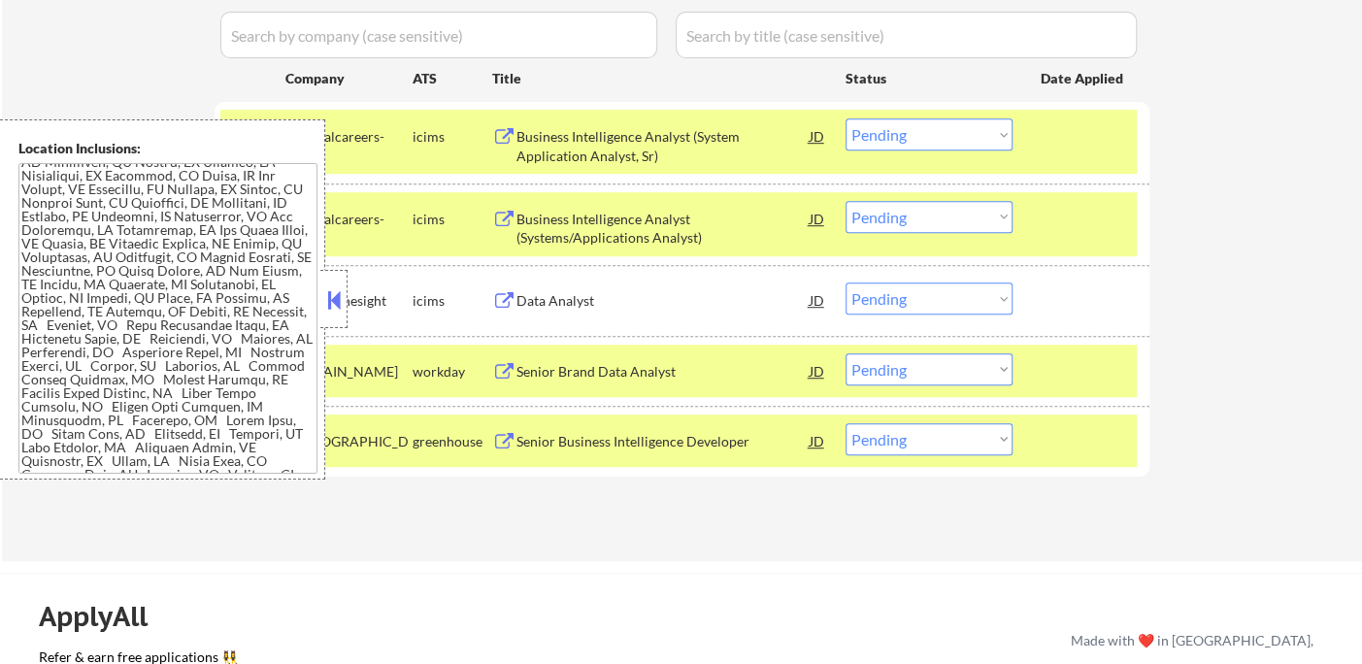
scroll to position [523, 0]
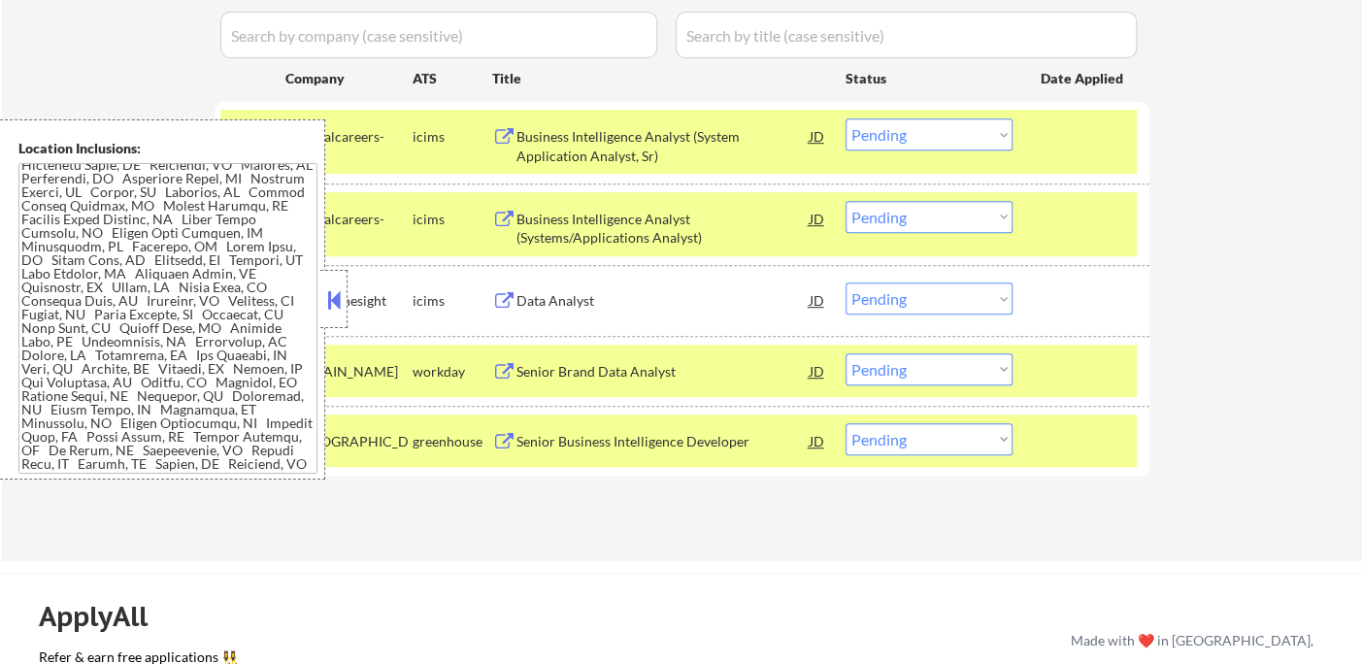
click at [339, 295] on button at bounding box center [333, 299] width 21 height 29
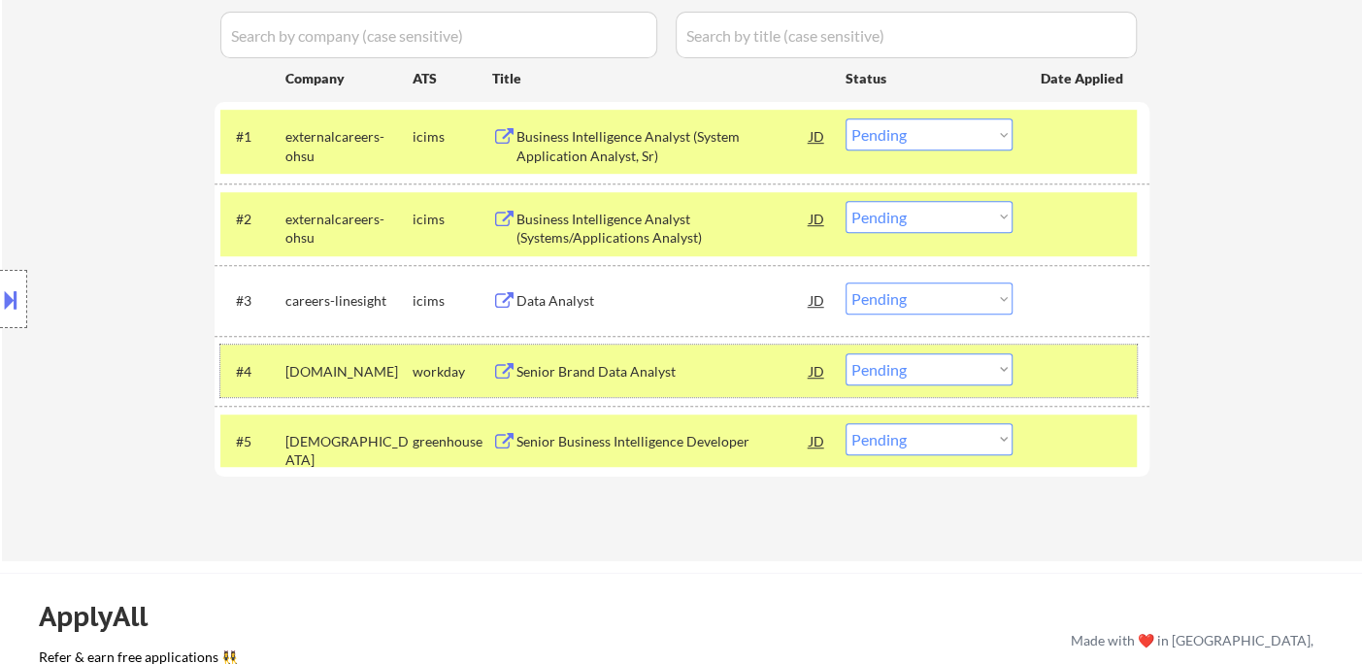
click at [829, 373] on div "#4 [DOMAIN_NAME] workday Senior Brand Data Analyst JD Choose an option... Pendi…" at bounding box center [678, 371] width 916 height 52
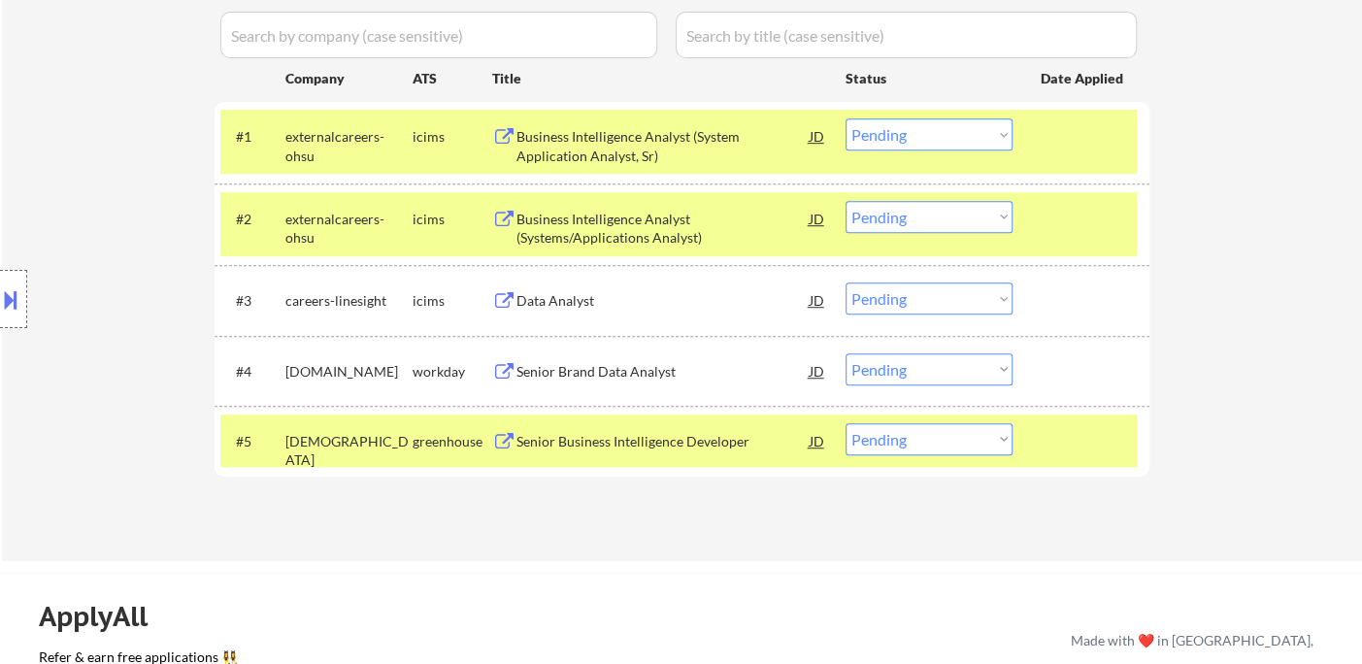
click at [822, 371] on div "JD" at bounding box center [817, 370] width 19 height 35
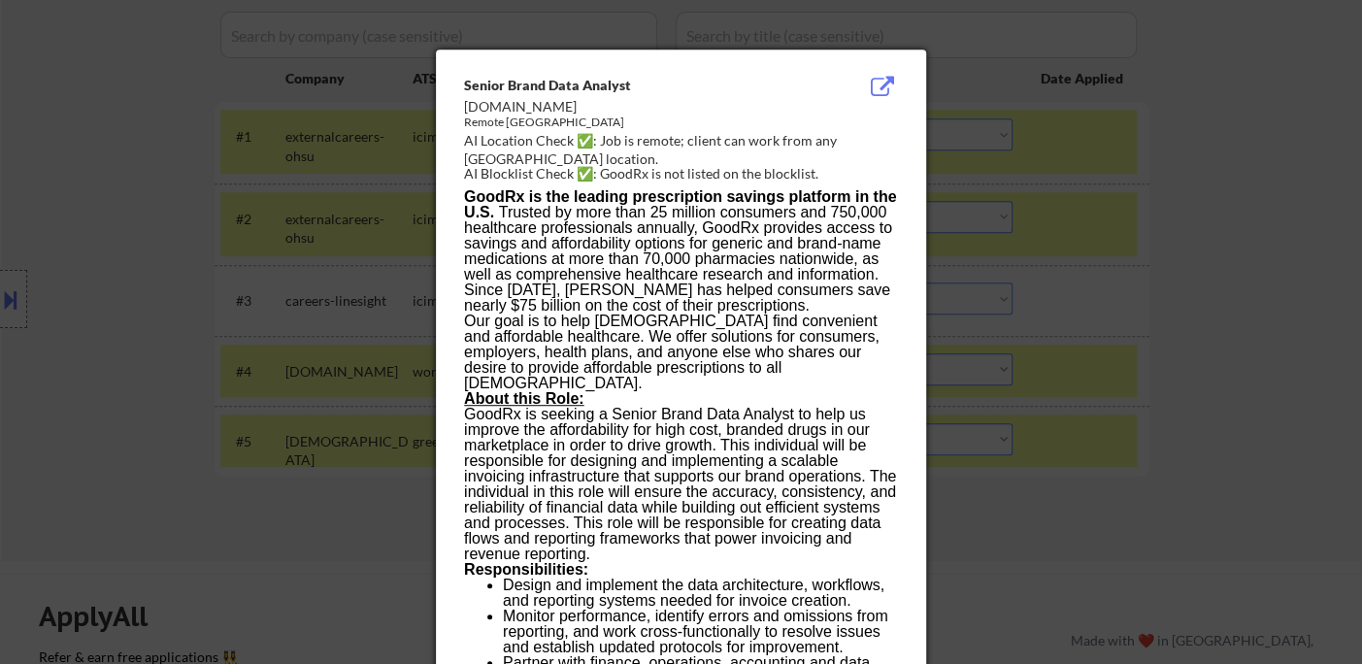
click at [1181, 386] on div at bounding box center [681, 332] width 1362 height 664
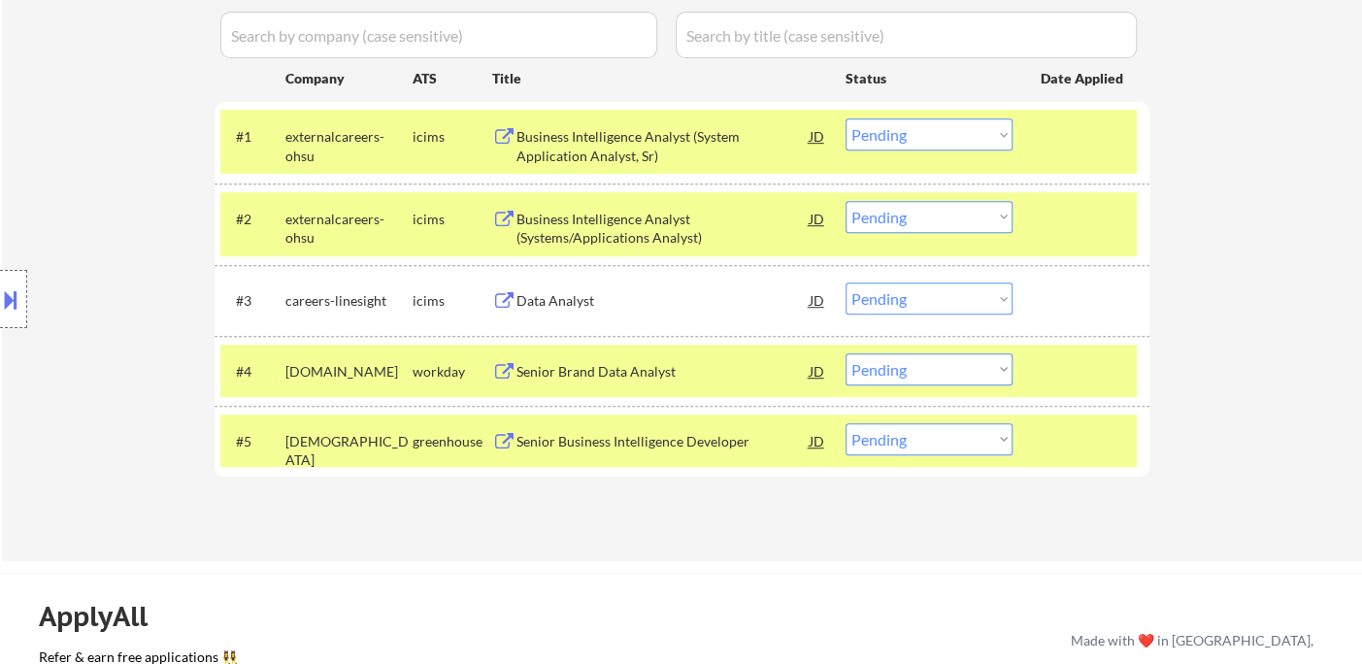
drag, startPoint x: 920, startPoint y: 366, endPoint x: 924, endPoint y: 382, distance: 16.0
click at [920, 366] on select "Choose an option... Pending Applied Excluded (Questions) Excluded (Expired) Exc…" at bounding box center [929, 369] width 167 height 32
click at [846, 353] on select "Choose an option... Pending Applied Excluded (Questions) Excluded (Expired) Exc…" at bounding box center [929, 369] width 167 height 32
click at [616, 444] on div "Senior Business Intelligence Developer" at bounding box center [662, 441] width 293 height 19
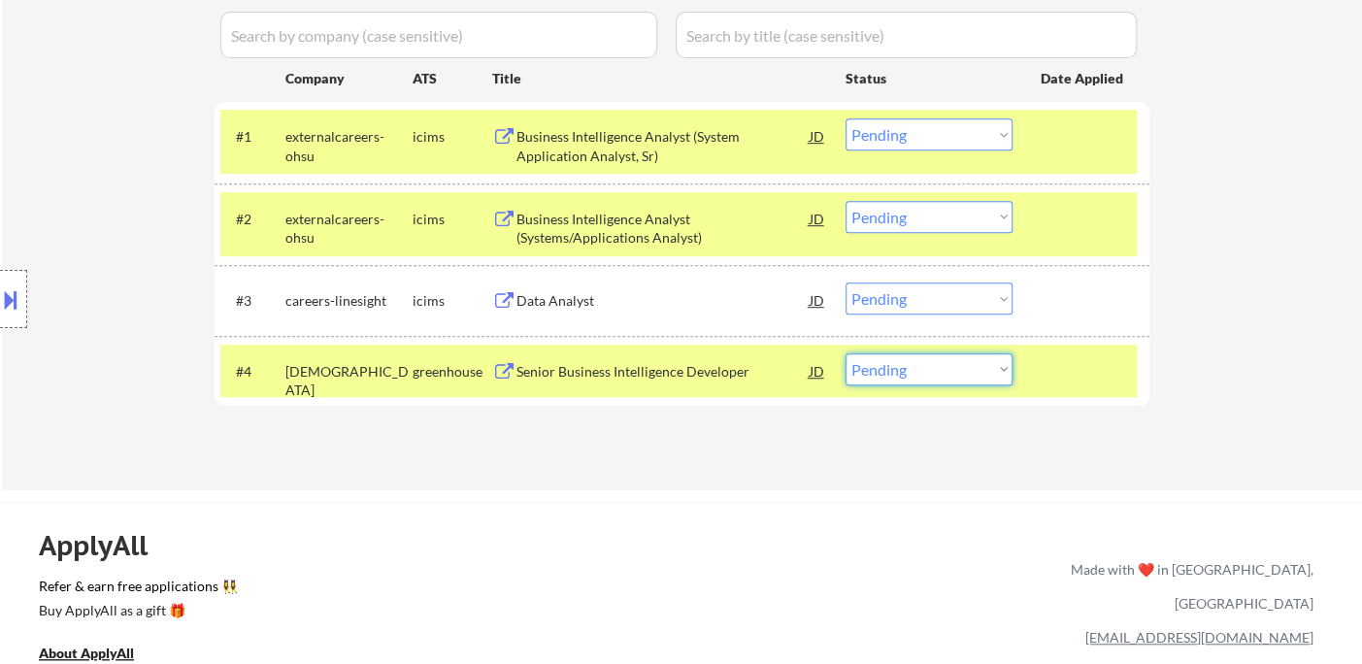
click at [917, 360] on select "Choose an option... Pending Applied Excluded (Questions) Excluded (Expired) Exc…" at bounding box center [929, 369] width 167 height 32
select select ""excluded__bad_match_""
click at [846, 353] on select "Choose an option... Pending Applied Excluded (Questions) Excluded (Expired) Exc…" at bounding box center [929, 369] width 167 height 32
click at [561, 299] on div "Data Analyst" at bounding box center [662, 300] width 293 height 19
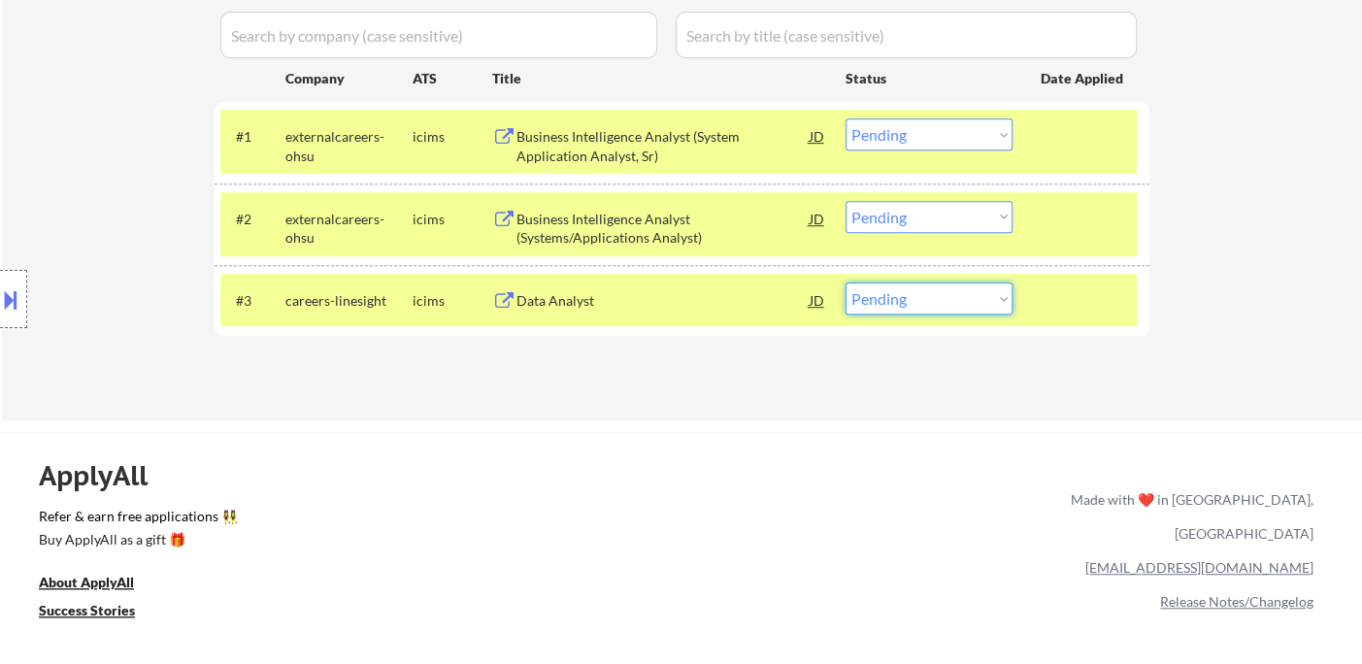
click at [960, 296] on select "Choose an option... Pending Applied Excluded (Questions) Excluded (Expired) Exc…" at bounding box center [929, 299] width 167 height 32
select select ""excluded__location_""
click at [846, 283] on select "Choose an option... Pending Applied Excluded (Questions) Excluded (Expired) Exc…" at bounding box center [929, 299] width 167 height 32
click at [641, 223] on div "Business Intelligence Analyst (Systems/Applications Analyst)" at bounding box center [662, 229] width 293 height 38
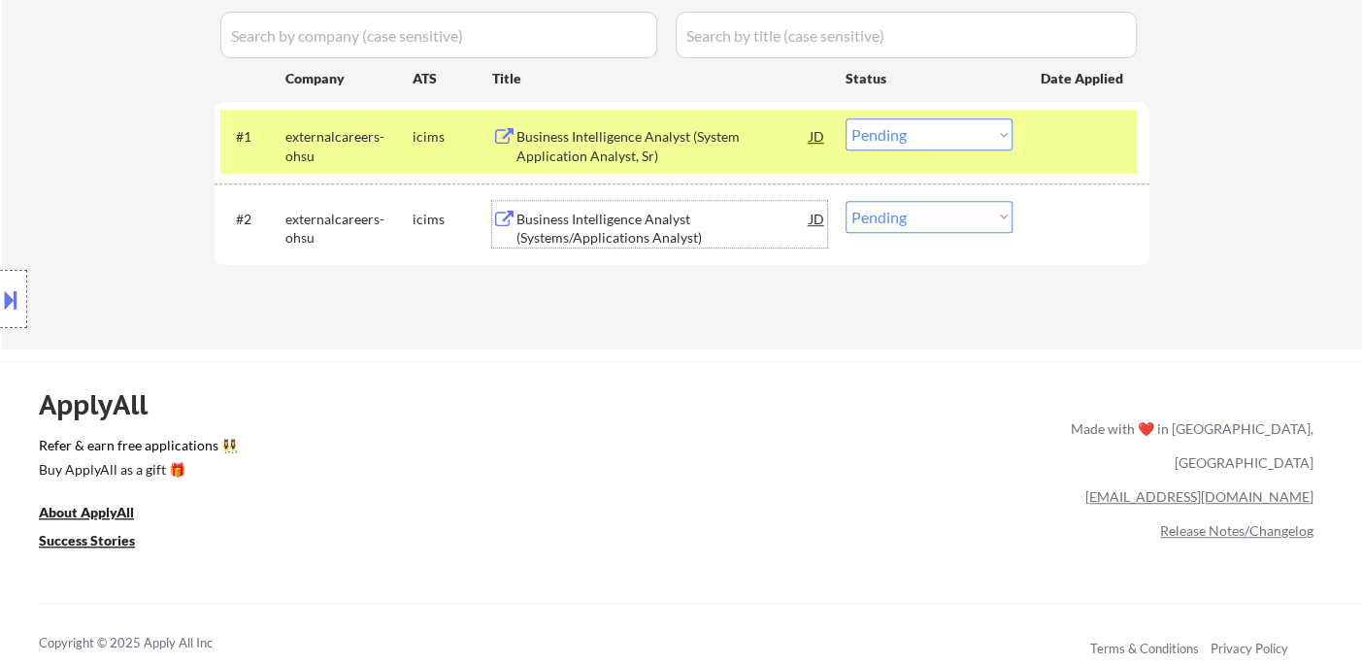
click at [871, 212] on select "Choose an option... Pending Applied Excluded (Questions) Excluded (Expired) Exc…" at bounding box center [929, 217] width 167 height 32
select select ""applied""
click at [846, 201] on select "Choose an option... Pending Applied Excluded (Questions) Excluded (Expired) Exc…" at bounding box center [929, 217] width 167 height 32
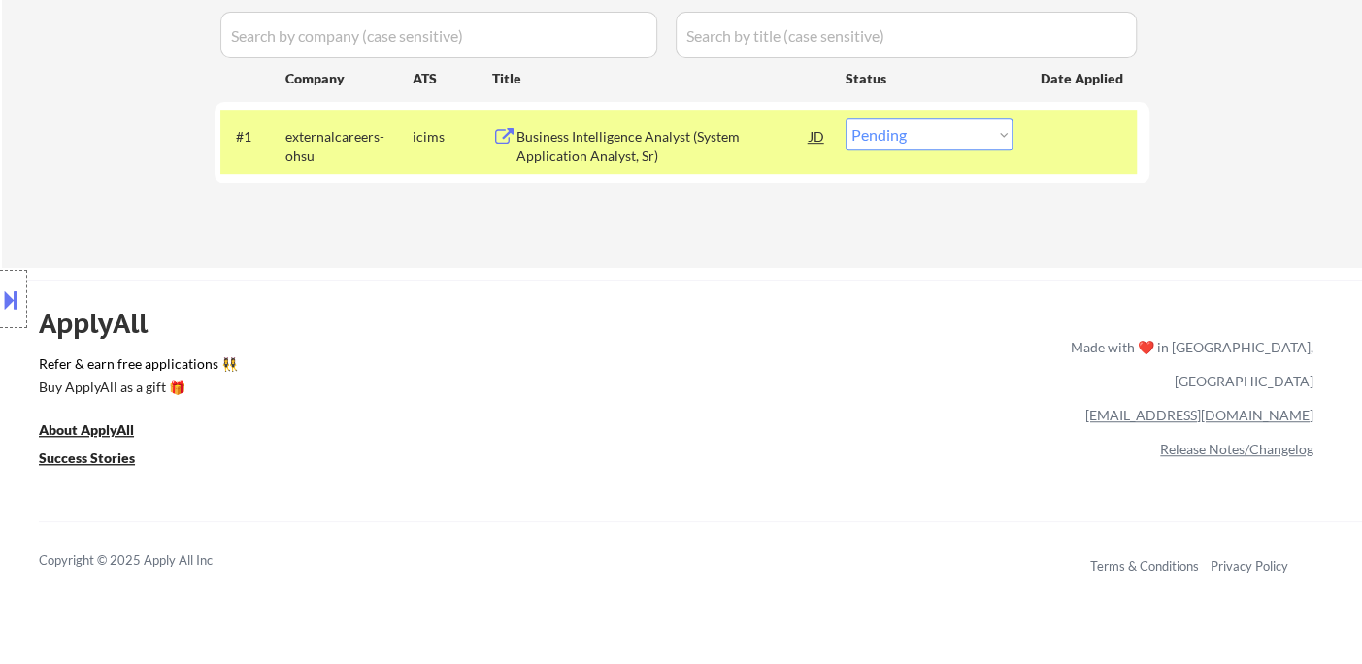
click at [689, 142] on div "Business Intelligence Analyst (System Application Analyst, Sr)" at bounding box center [662, 146] width 293 height 38
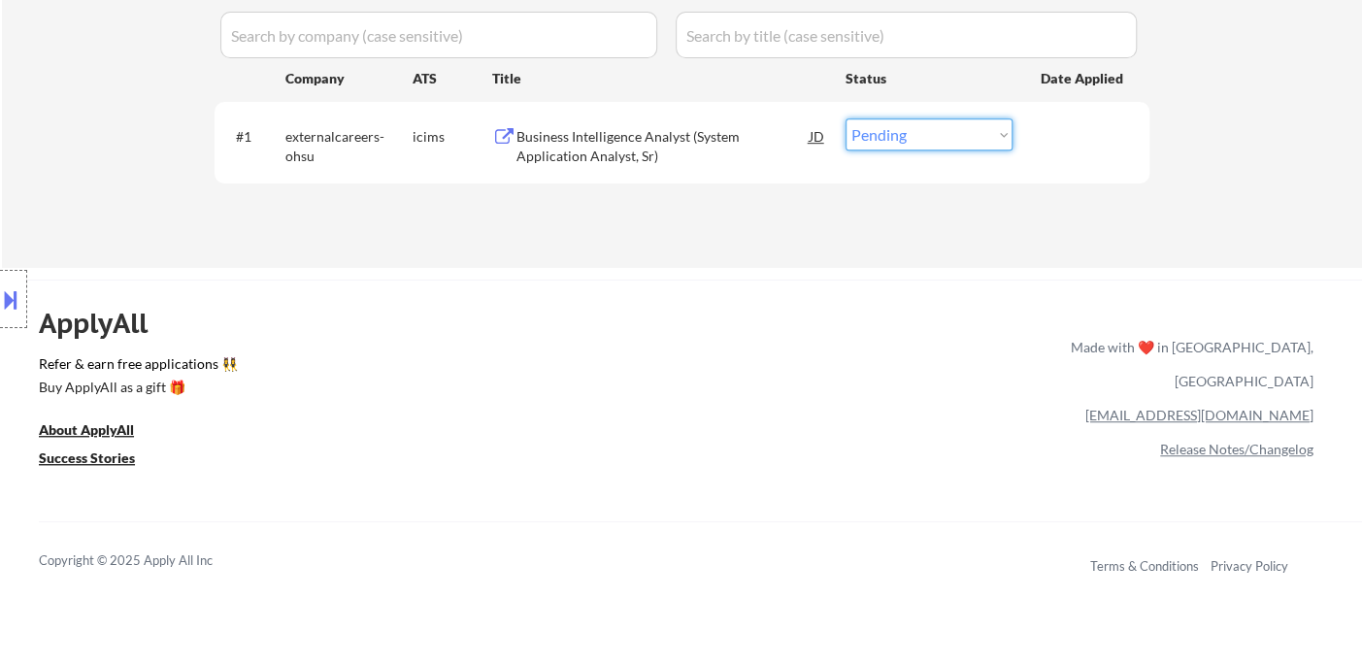
drag, startPoint x: 976, startPoint y: 124, endPoint x: 985, endPoint y: 149, distance: 26.1
click at [978, 127] on select "Choose an option... Pending Applied Excluded (Questions) Excluded (Expired) Exc…" at bounding box center [929, 134] width 167 height 32
select select ""excluded__other_""
click at [846, 118] on select "Choose an option... Pending Applied Excluded (Questions) Excluded (Expired) Exc…" at bounding box center [929, 134] width 167 height 32
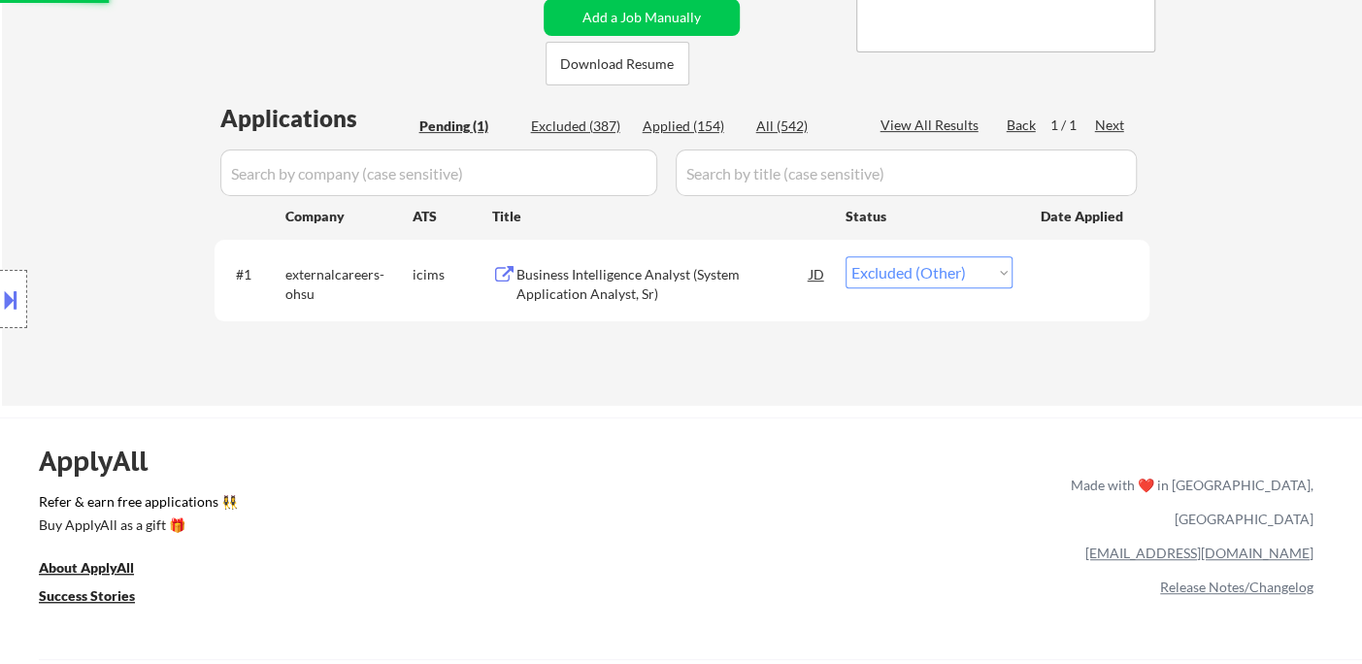
scroll to position [216, 0]
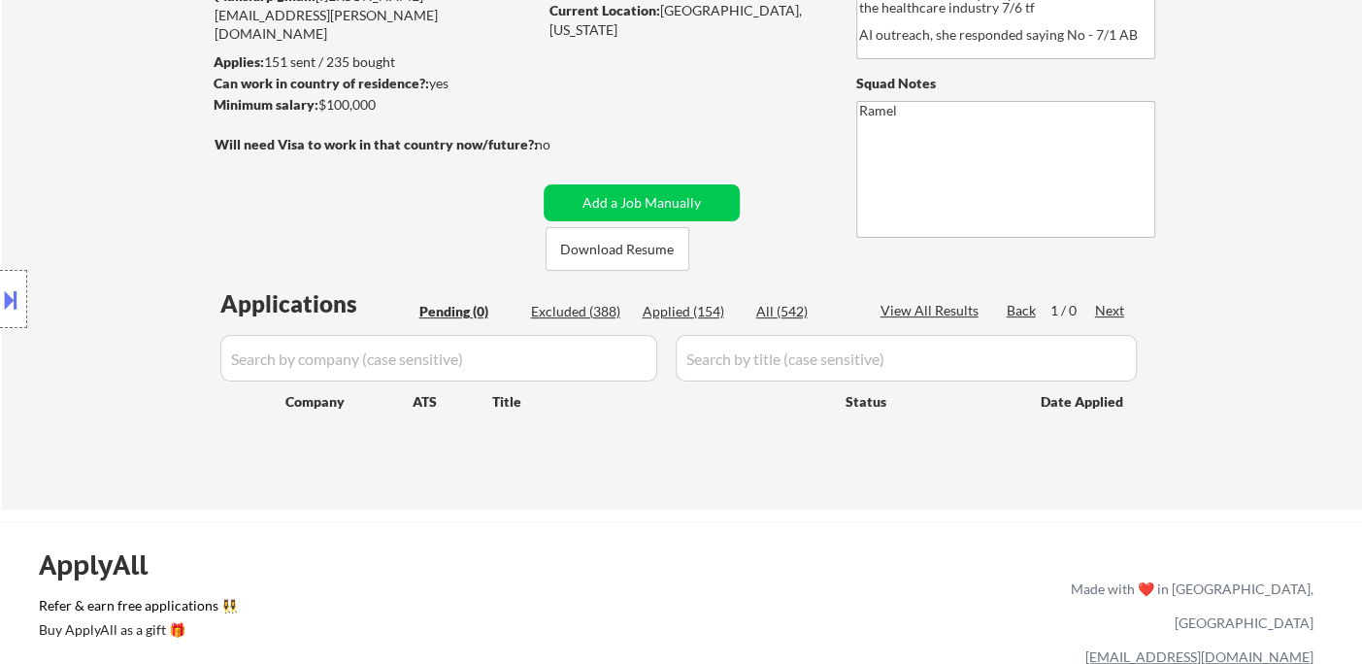
click at [43, 135] on div "Location Inclusions:" at bounding box center [174, 299] width 348 height 360
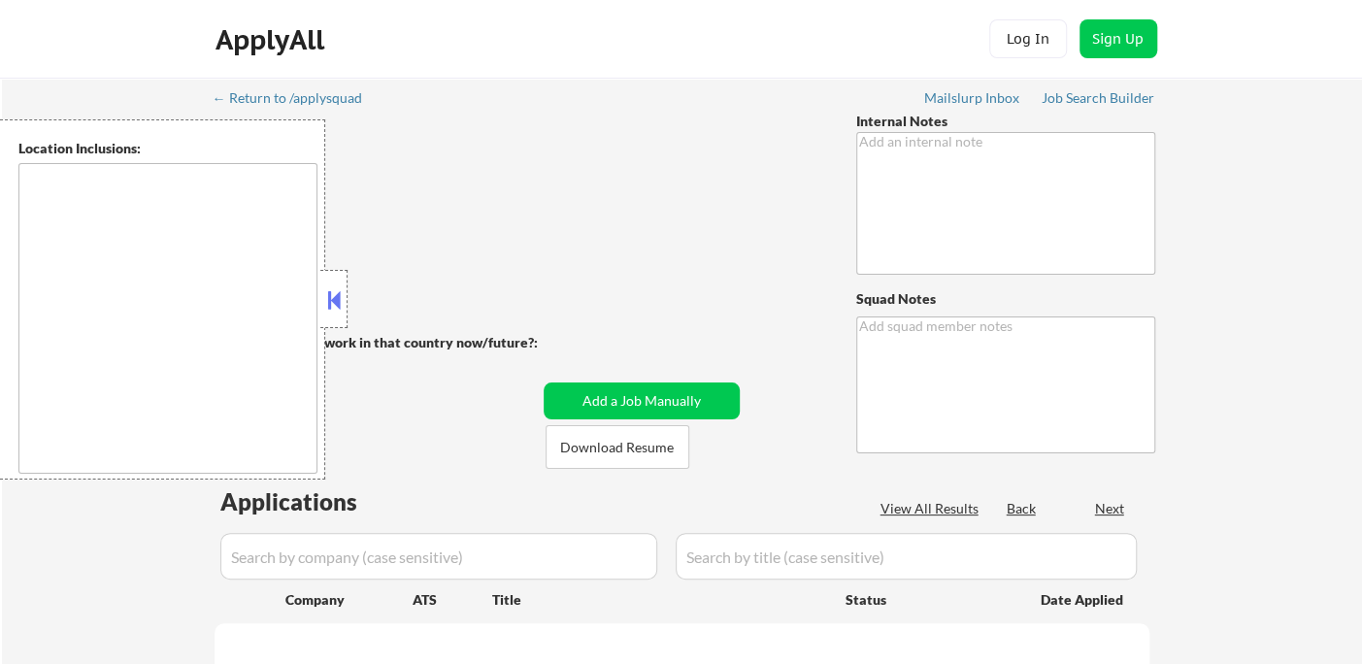
type textarea "Please manually source roles for her with the titles she included, but please m…"
type textarea "Ramel"
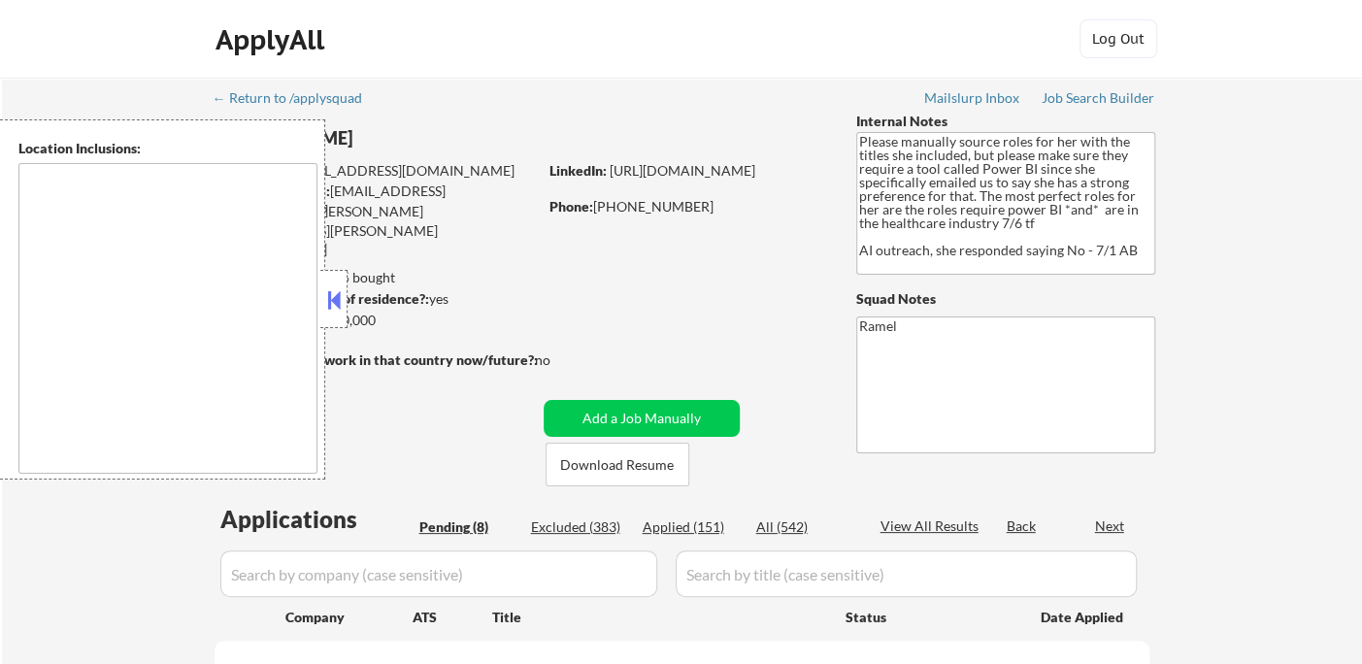
select select ""pending""
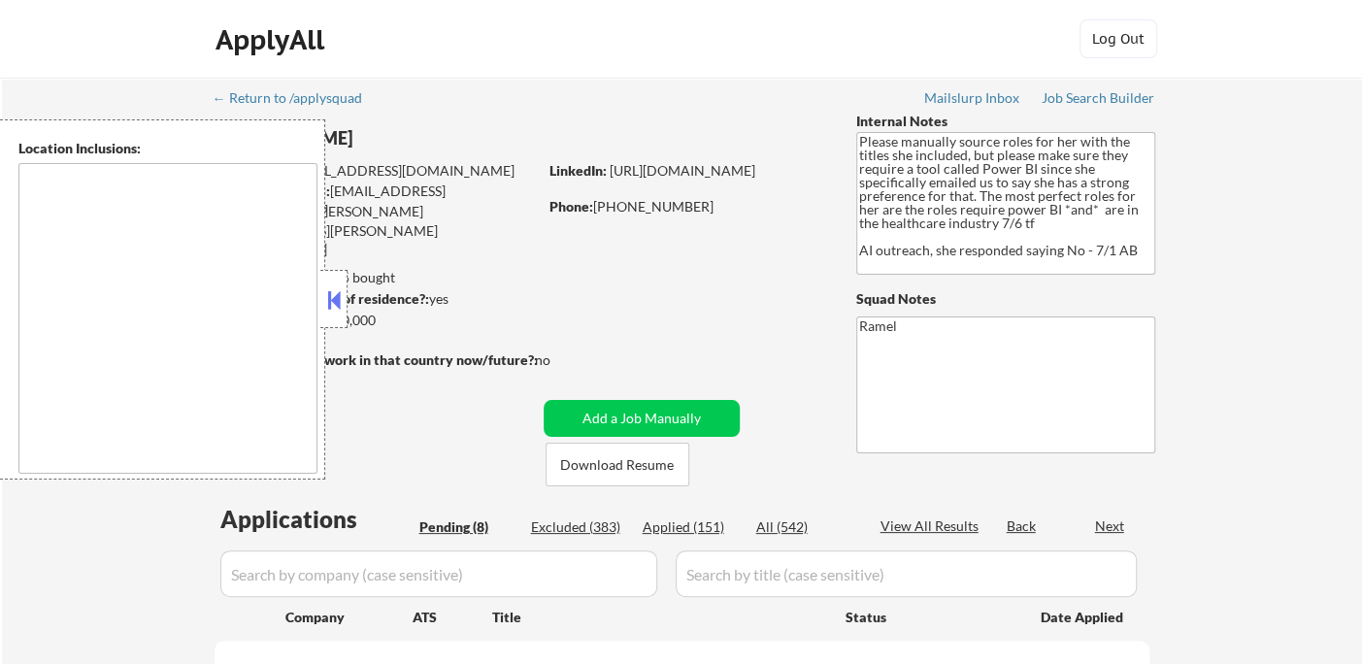
select select ""pending""
type textarea "[GEOGRAPHIC_DATA], [GEOGRAPHIC_DATA] [GEOGRAPHIC_DATA], [GEOGRAPHIC_DATA] [GEOG…"
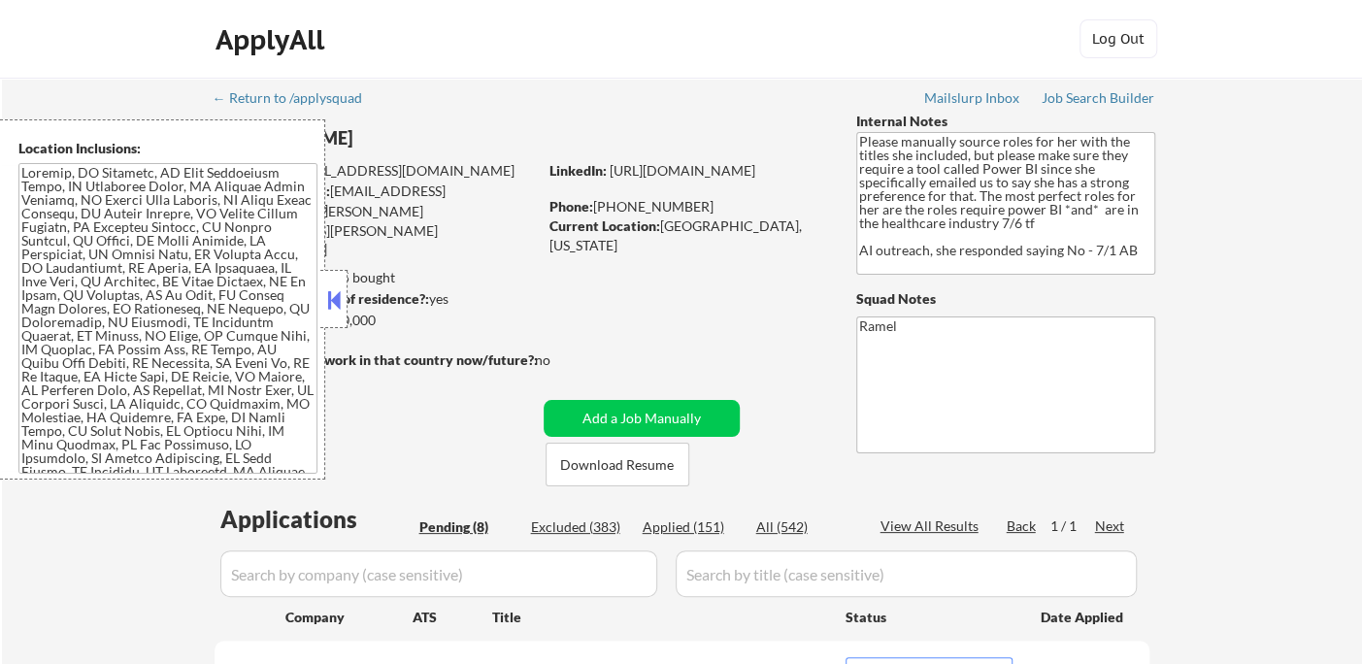
select select ""pending""
drag, startPoint x: 687, startPoint y: 204, endPoint x: 591, endPoint y: 208, distance: 96.2
click at [591, 208] on div "Phone: [PHONE_NUMBER]" at bounding box center [686, 206] width 275 height 19
copy div "[PHONE_NUMBER]"
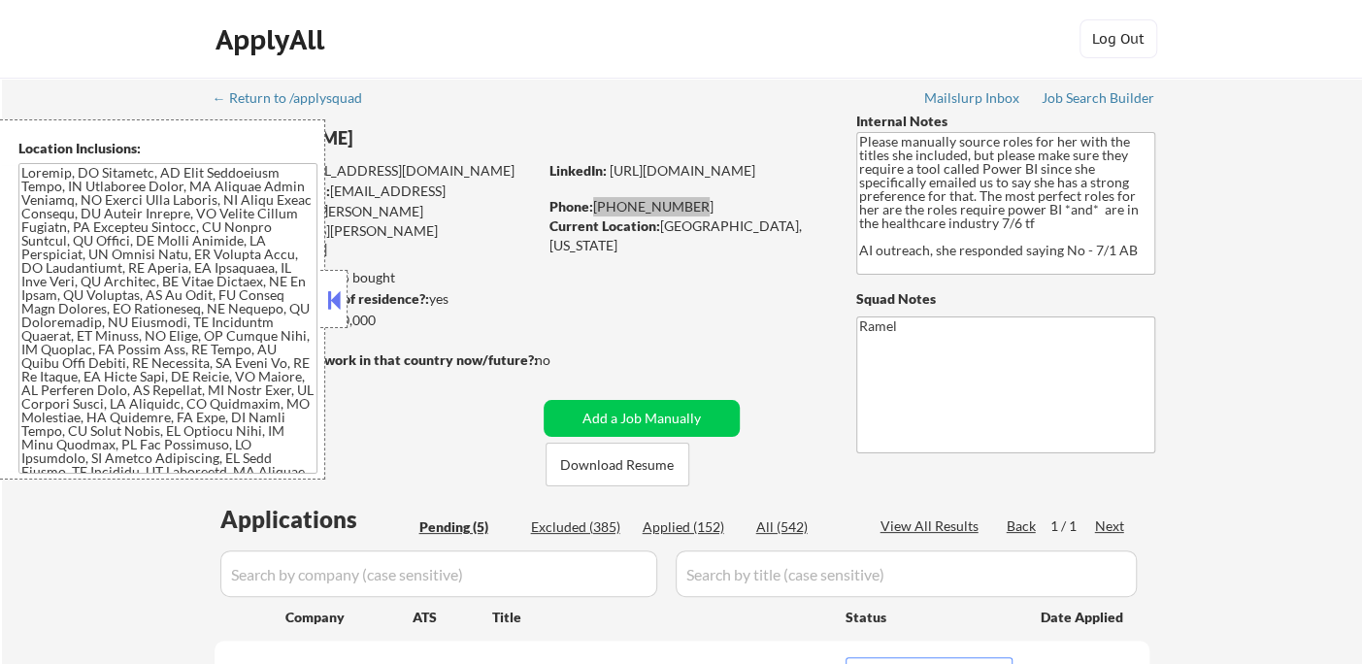
select select ""pending""
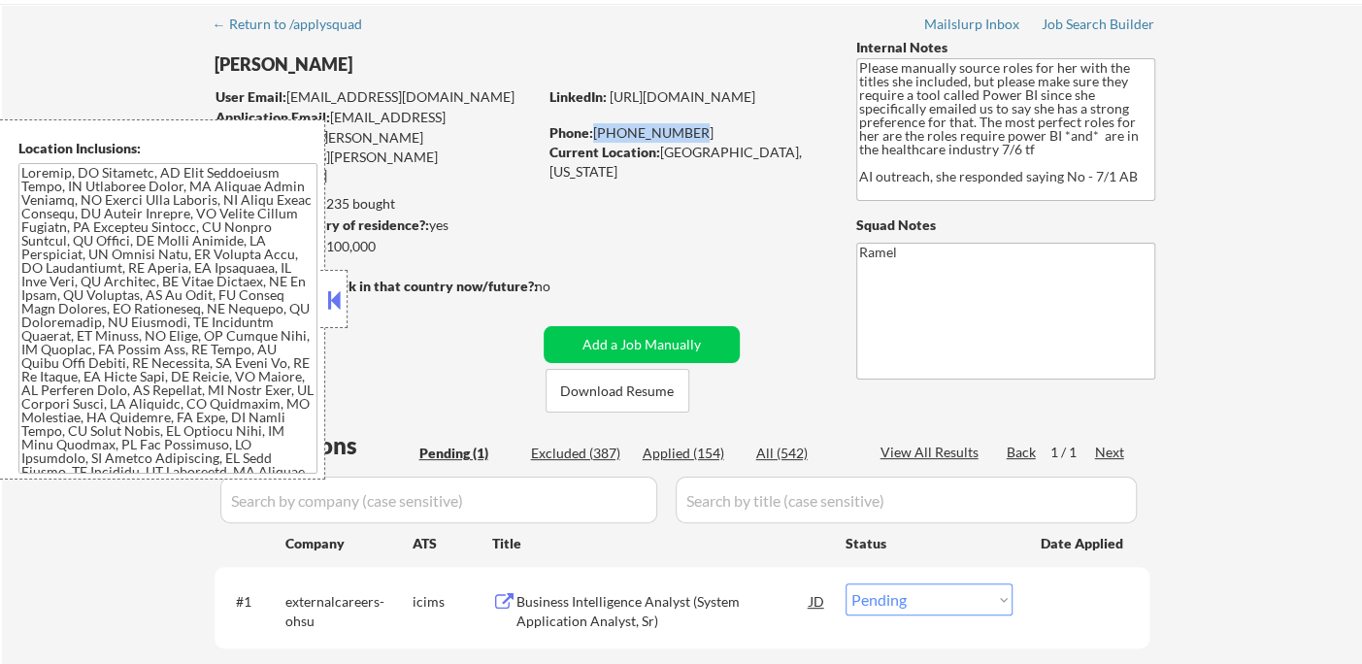
scroll to position [108, 0]
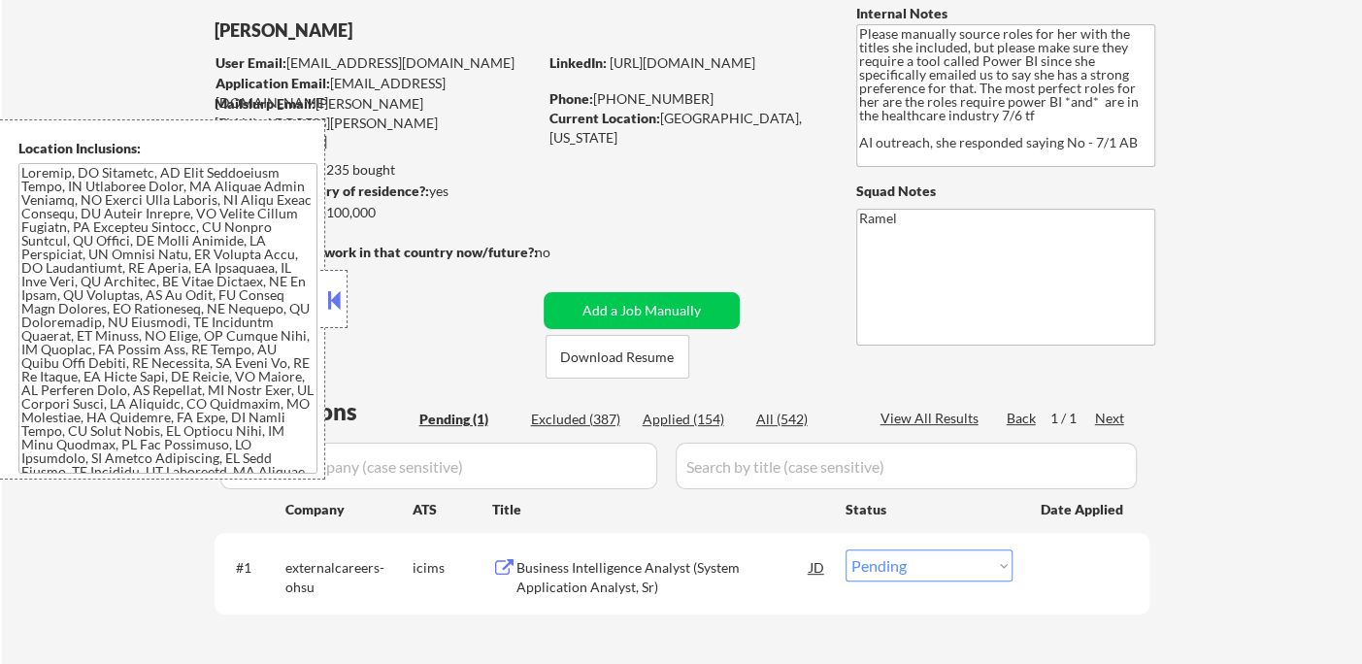
click at [693, 419] on div "Applied (154)" at bounding box center [691, 419] width 97 height 19
click at [336, 303] on button at bounding box center [333, 299] width 21 height 29
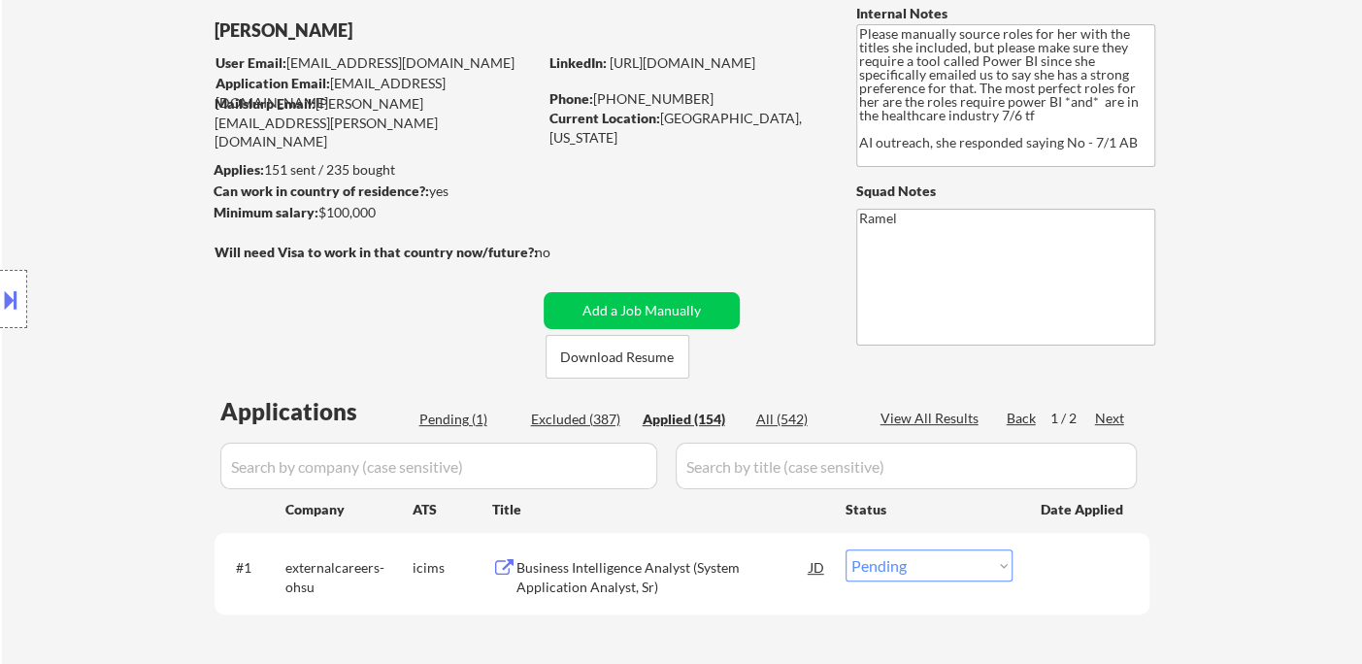
select select ""applied""
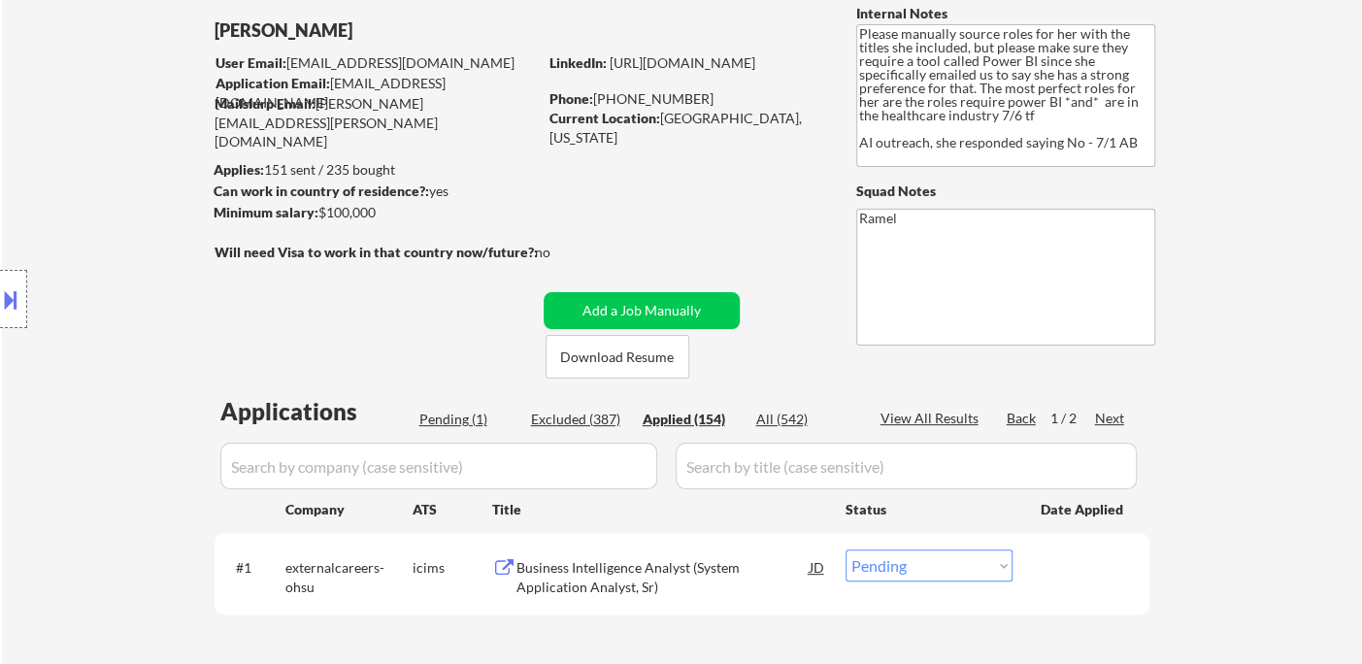
select select ""applied""
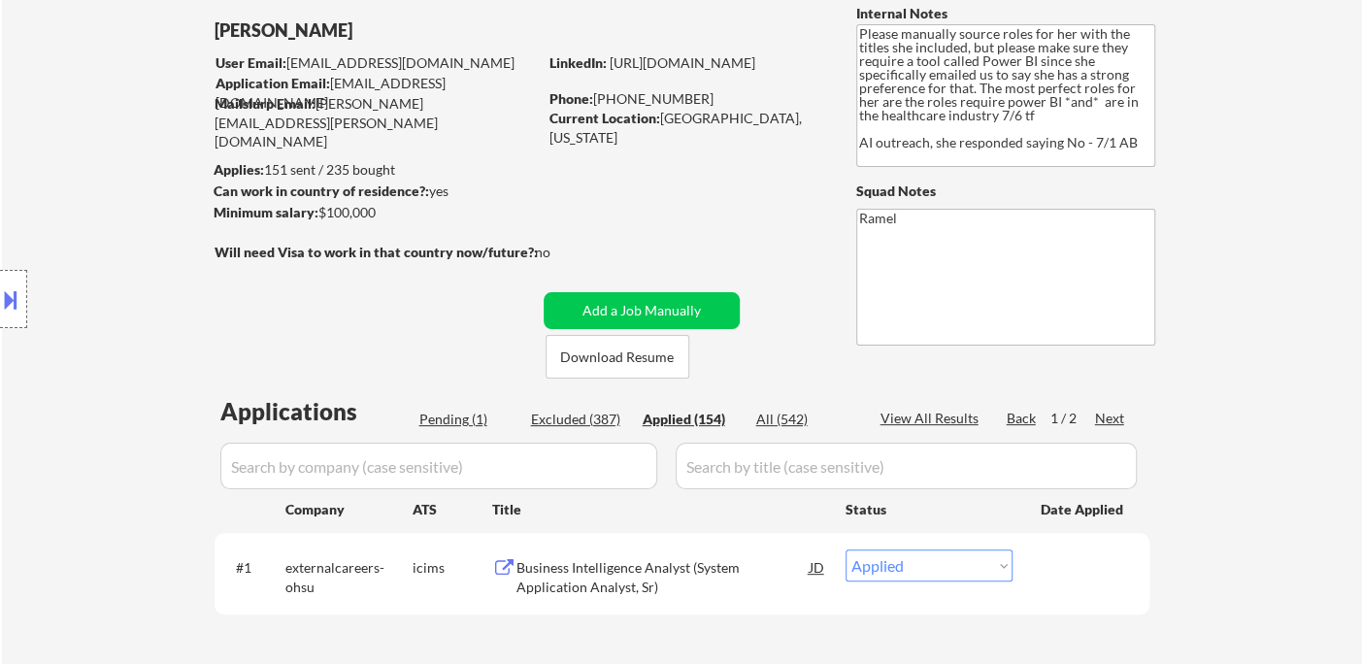
select select ""applied""
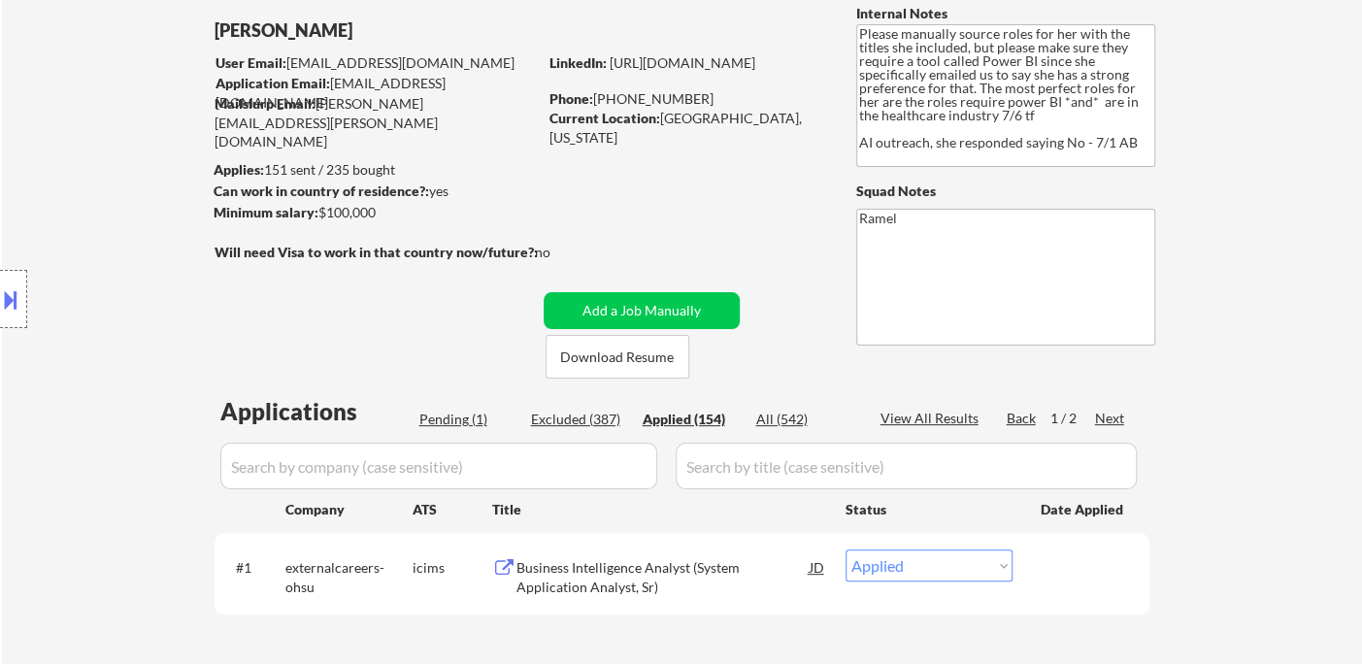
select select ""applied""
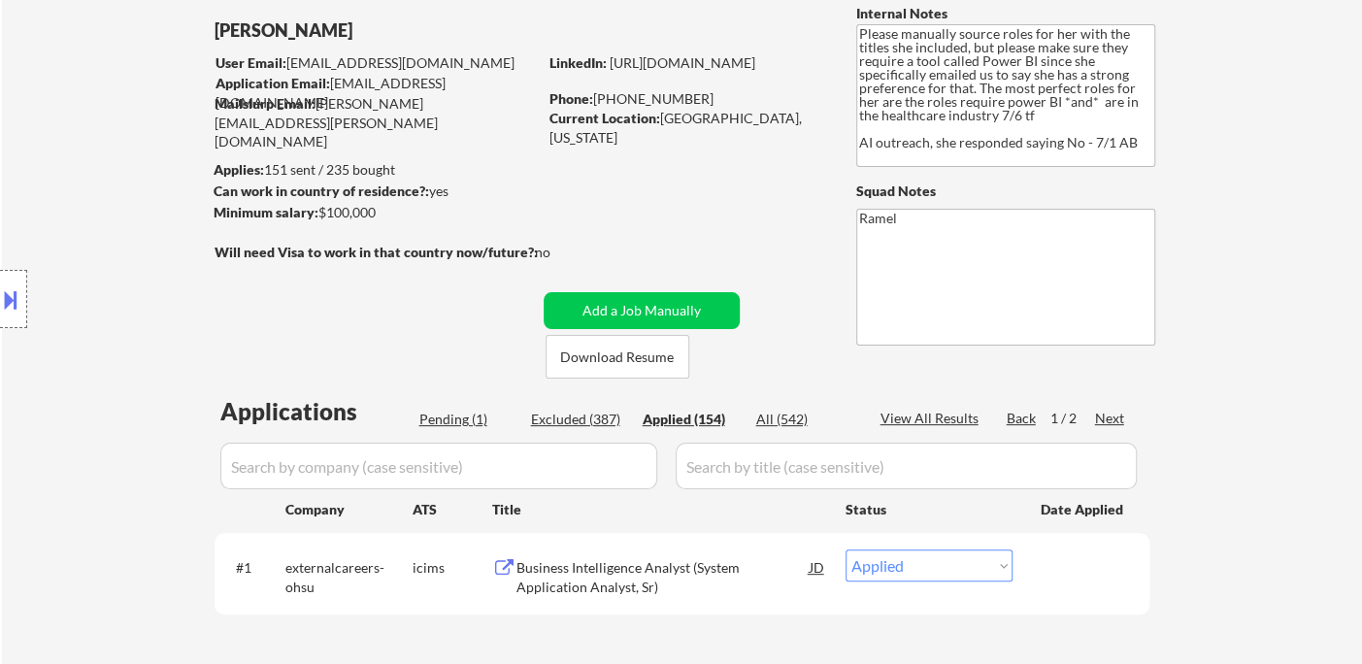
select select ""applied""
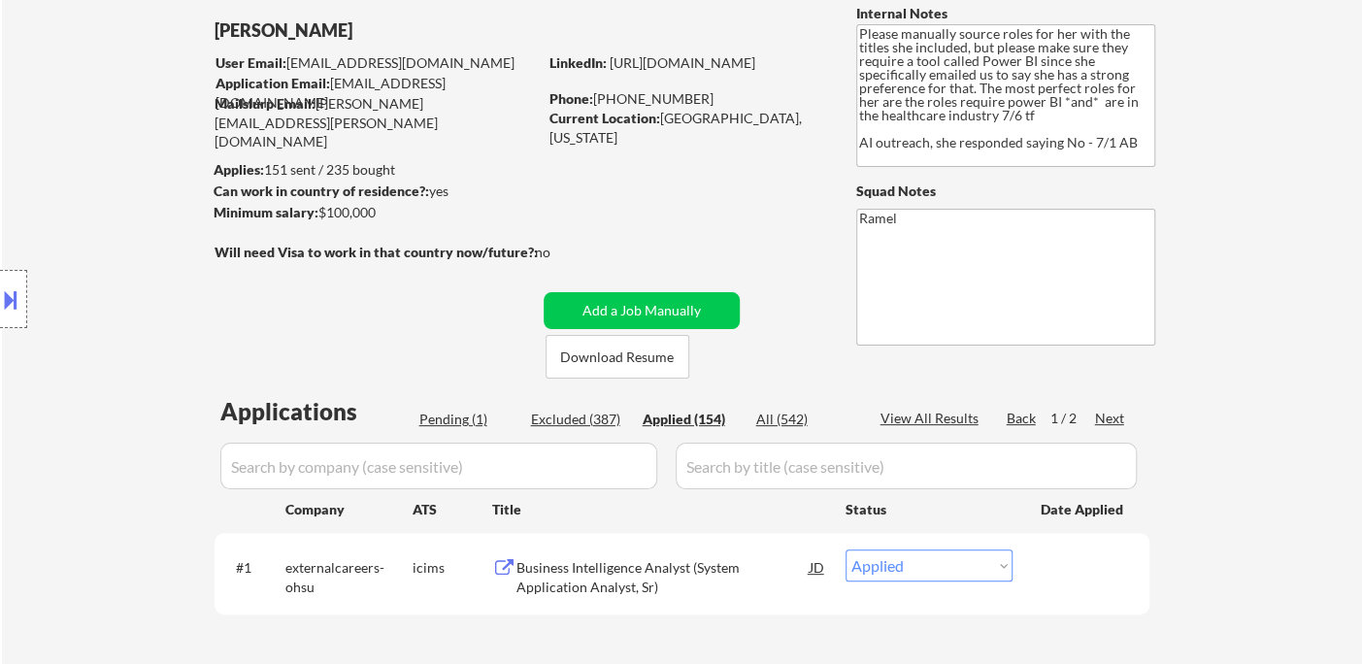
select select ""applied""
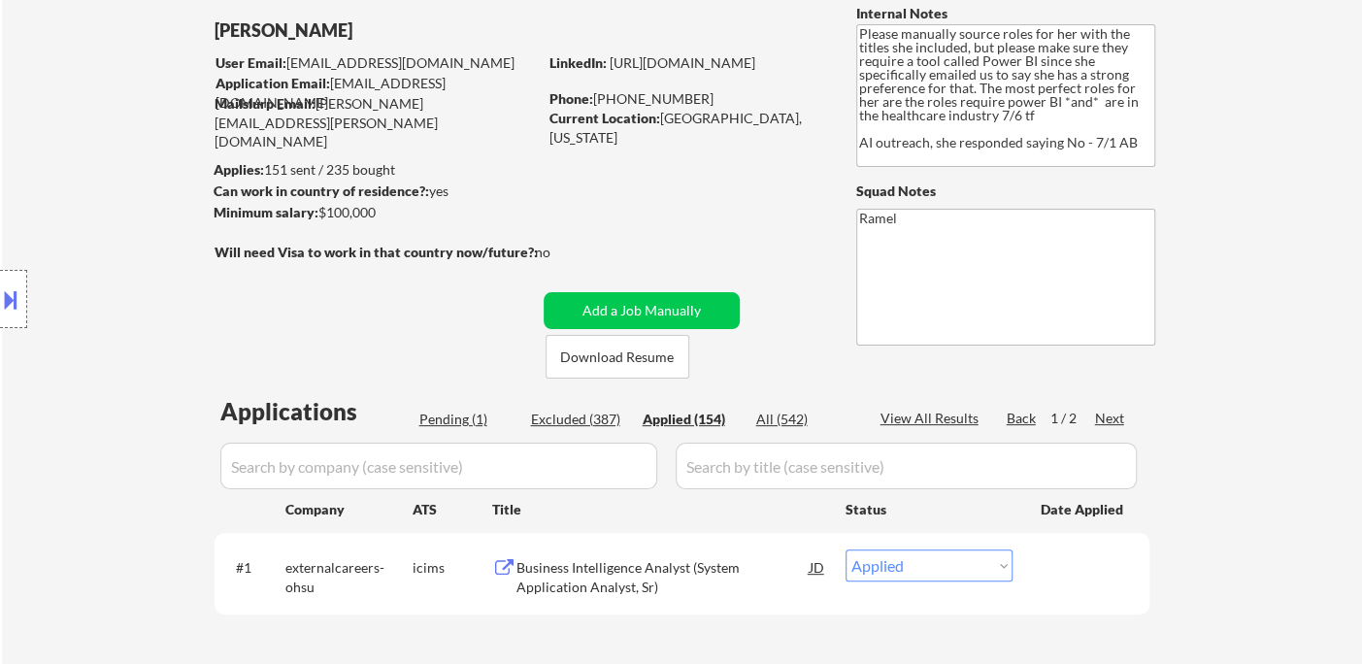
select select ""applied""
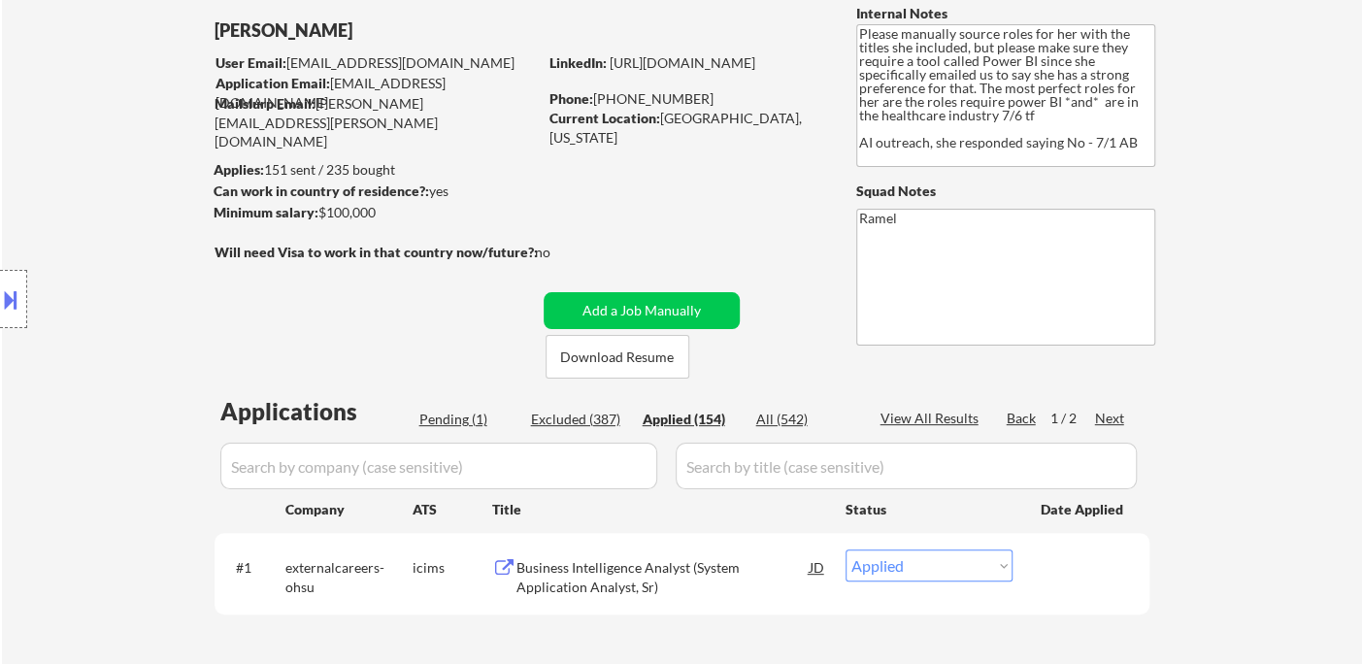
select select ""applied""
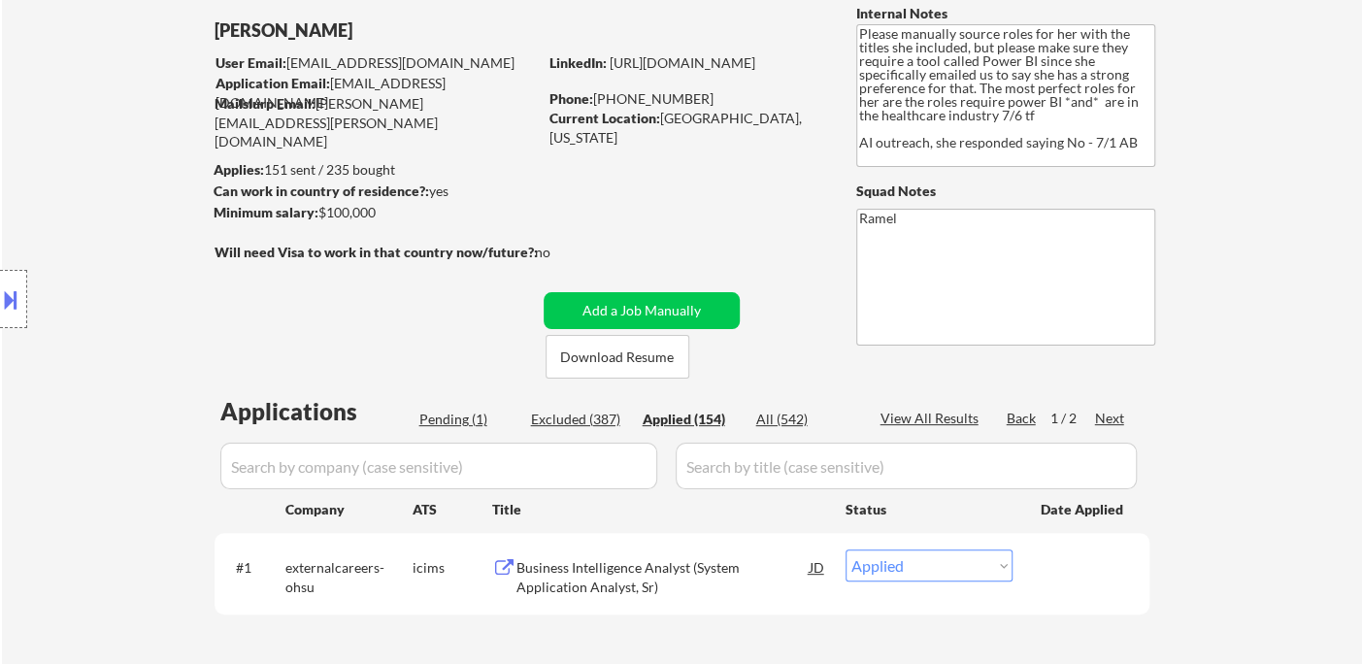
select select ""applied""
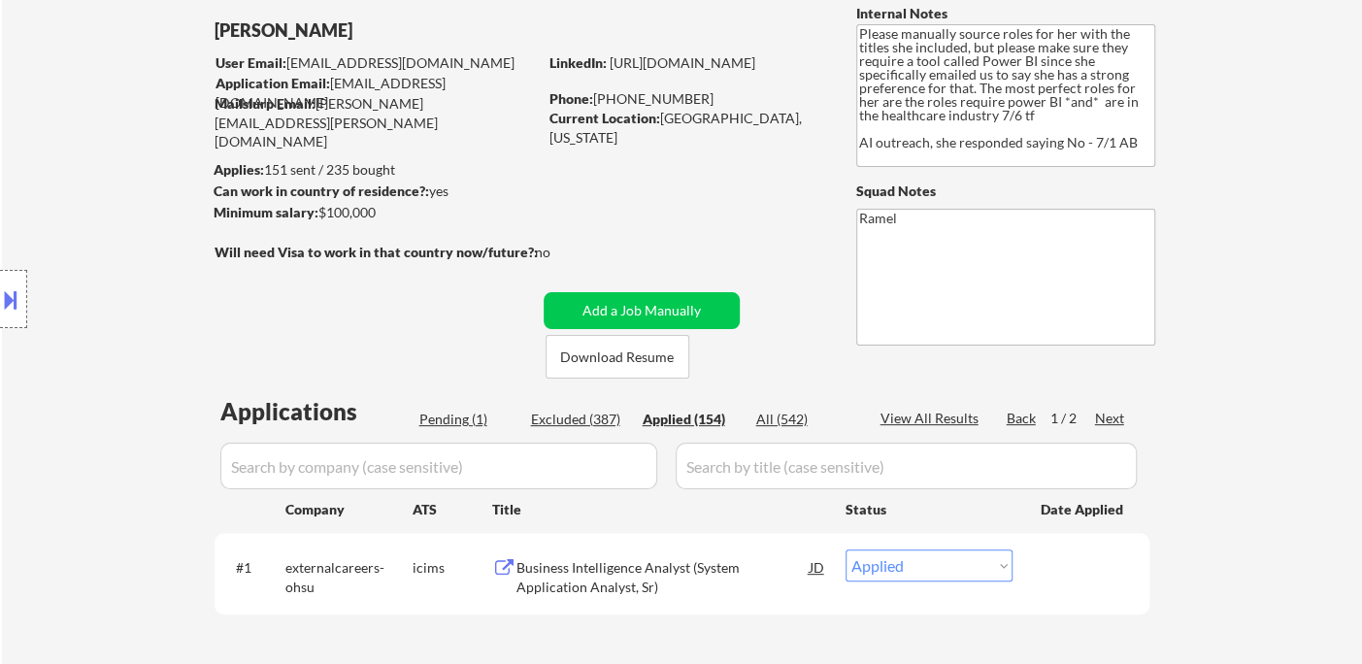
select select ""applied""
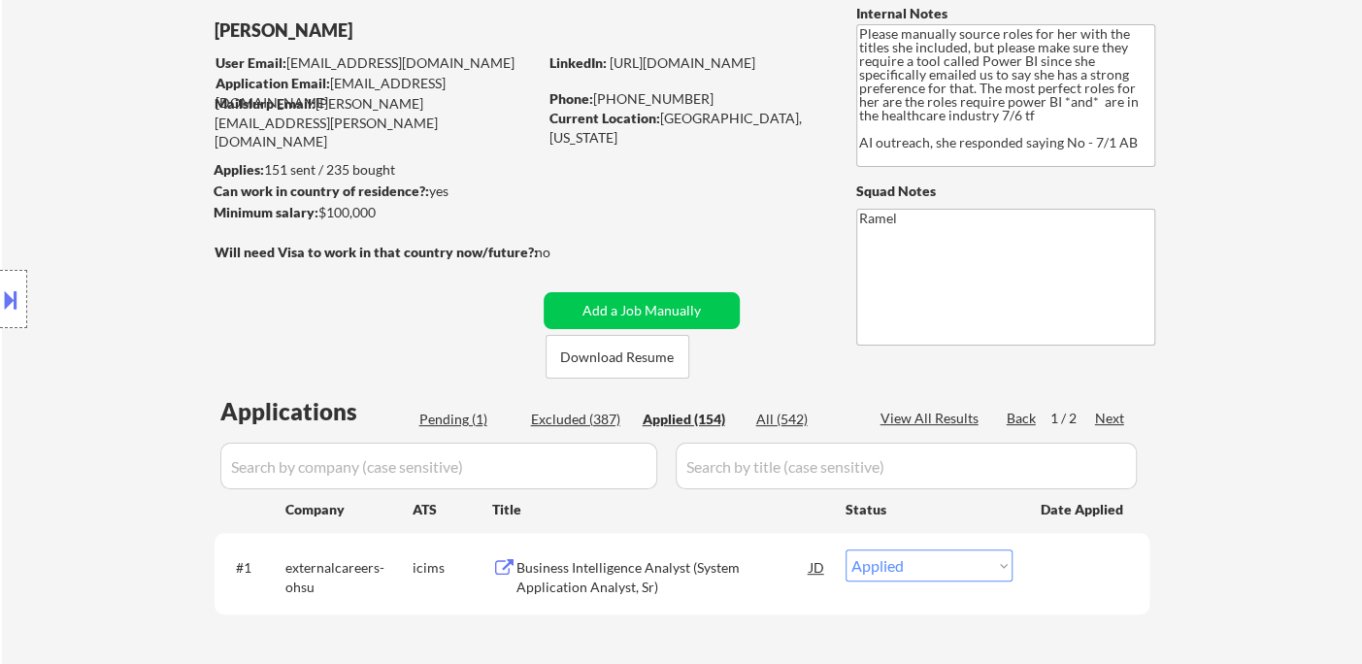
select select ""applied""
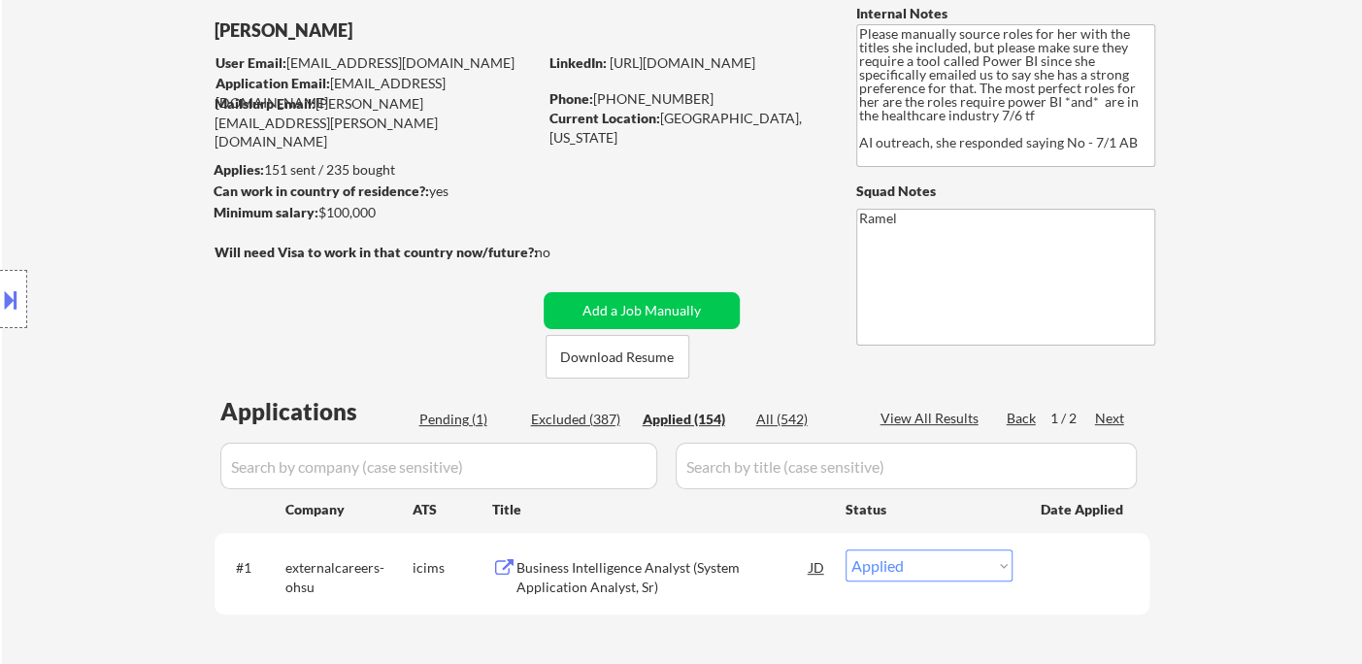
select select ""applied""
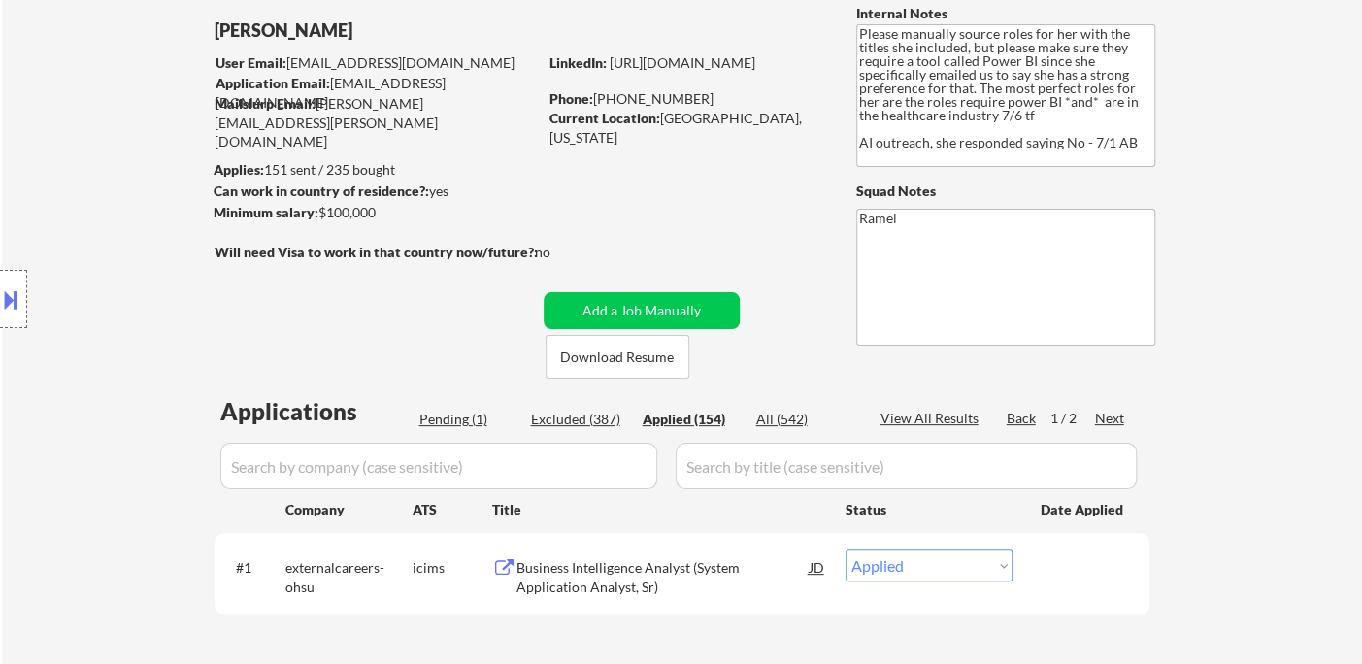
select select ""applied""
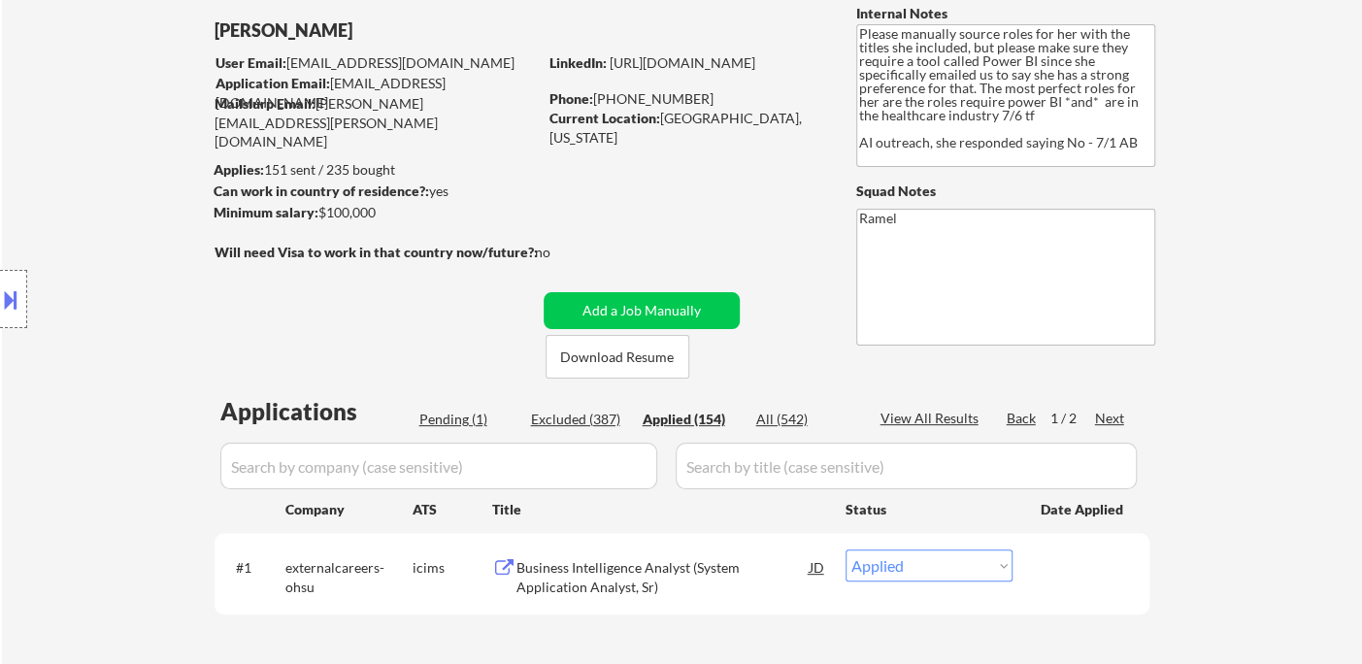
select select ""applied""
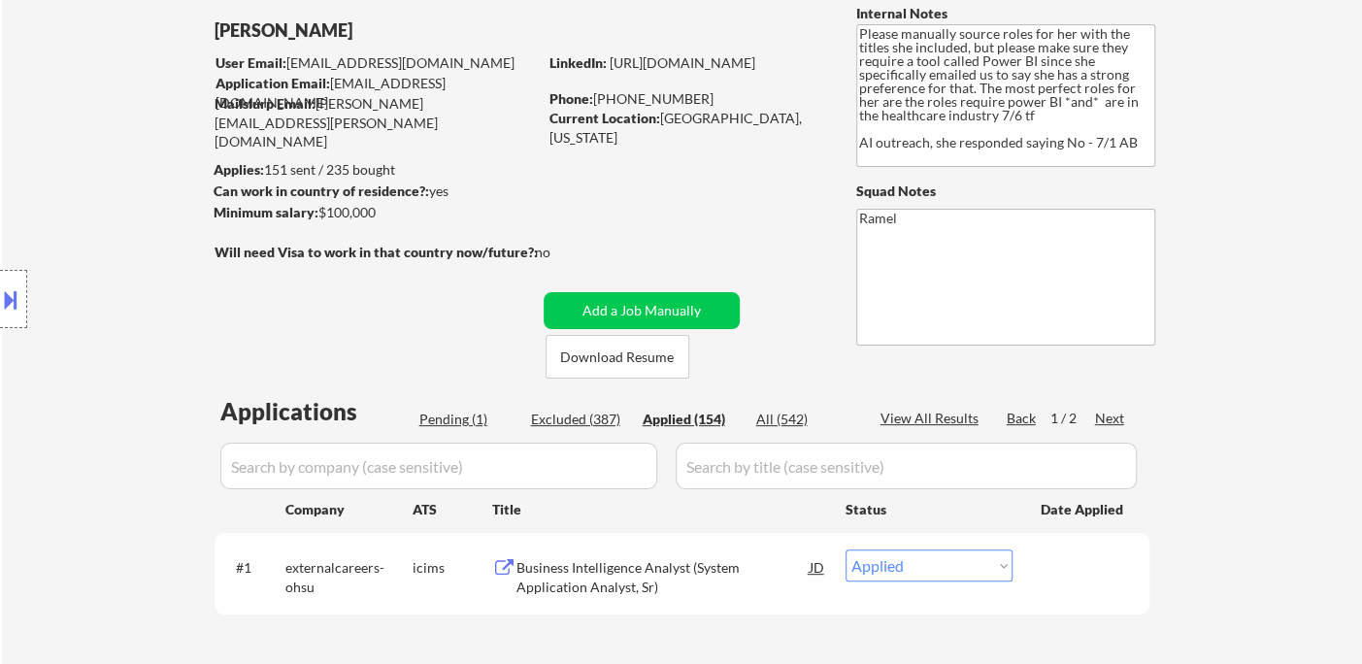
select select ""applied""
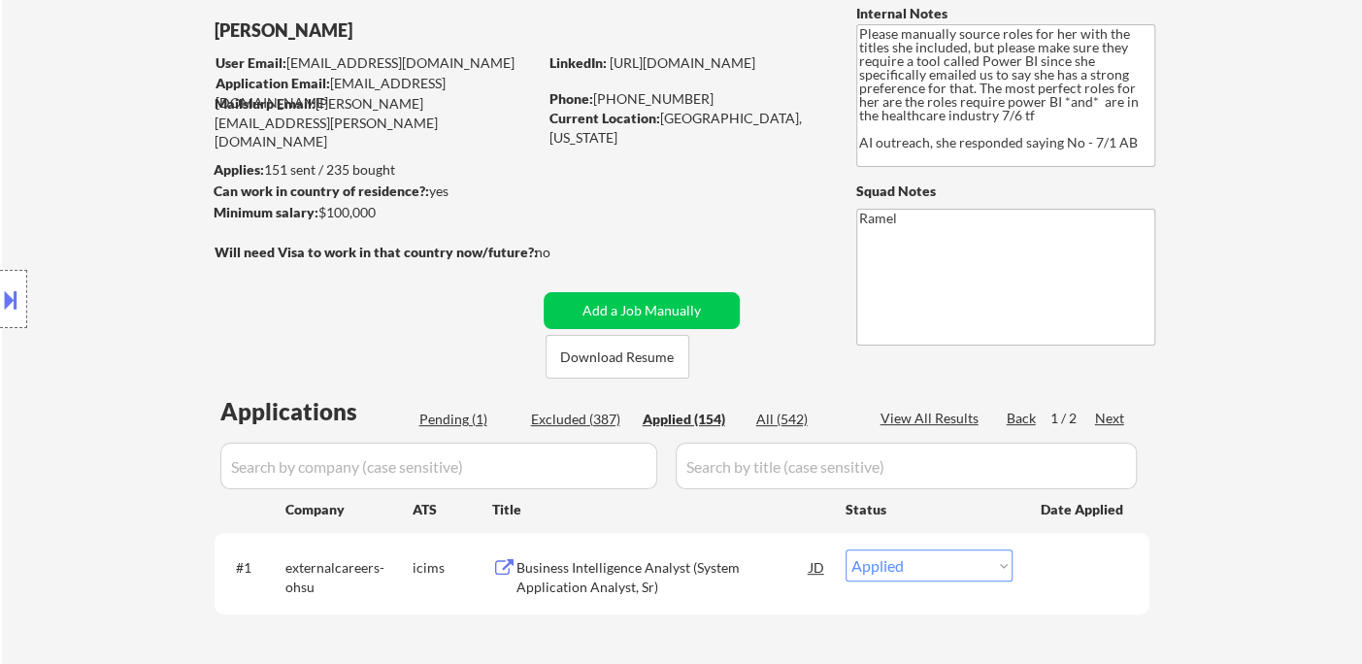
select select ""applied""
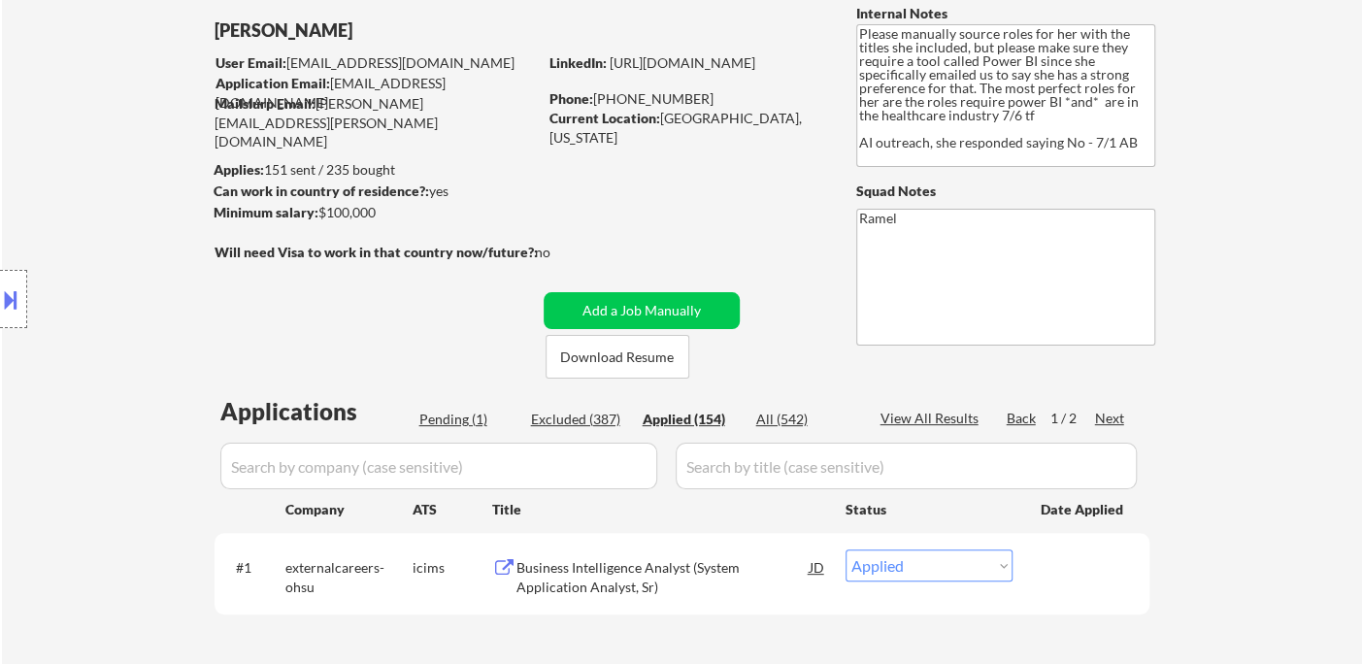
select select ""applied""
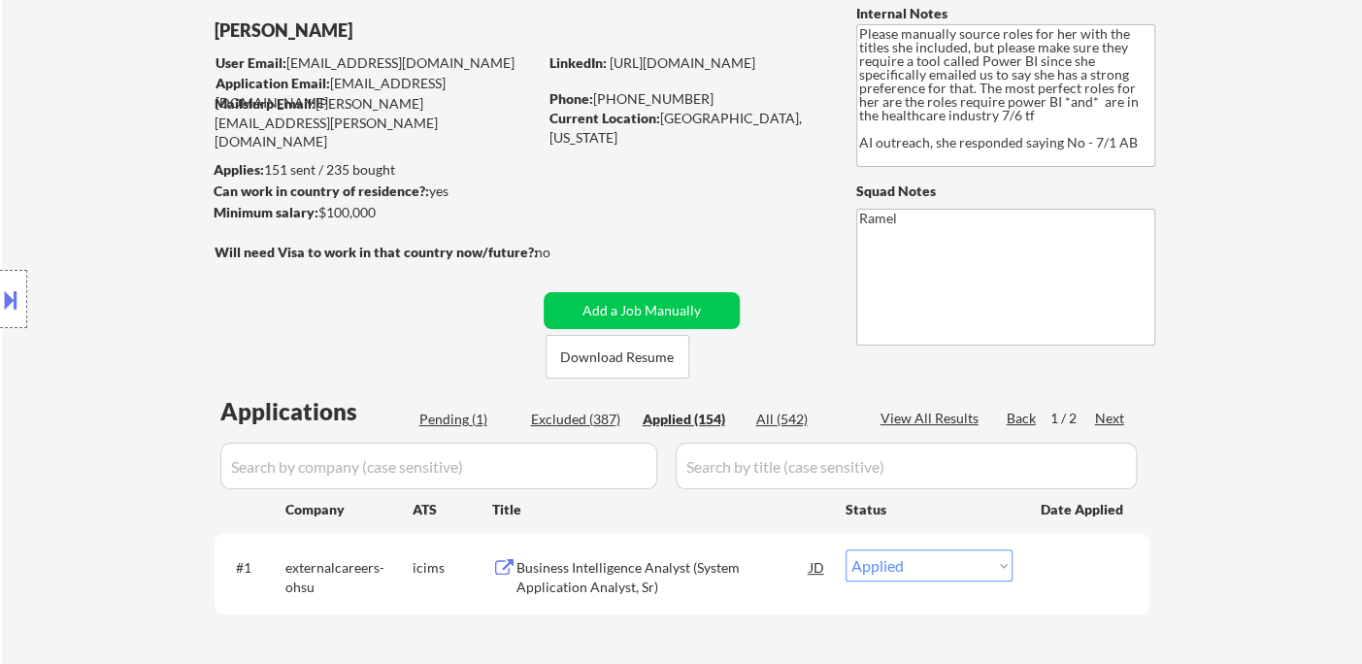
select select ""applied""
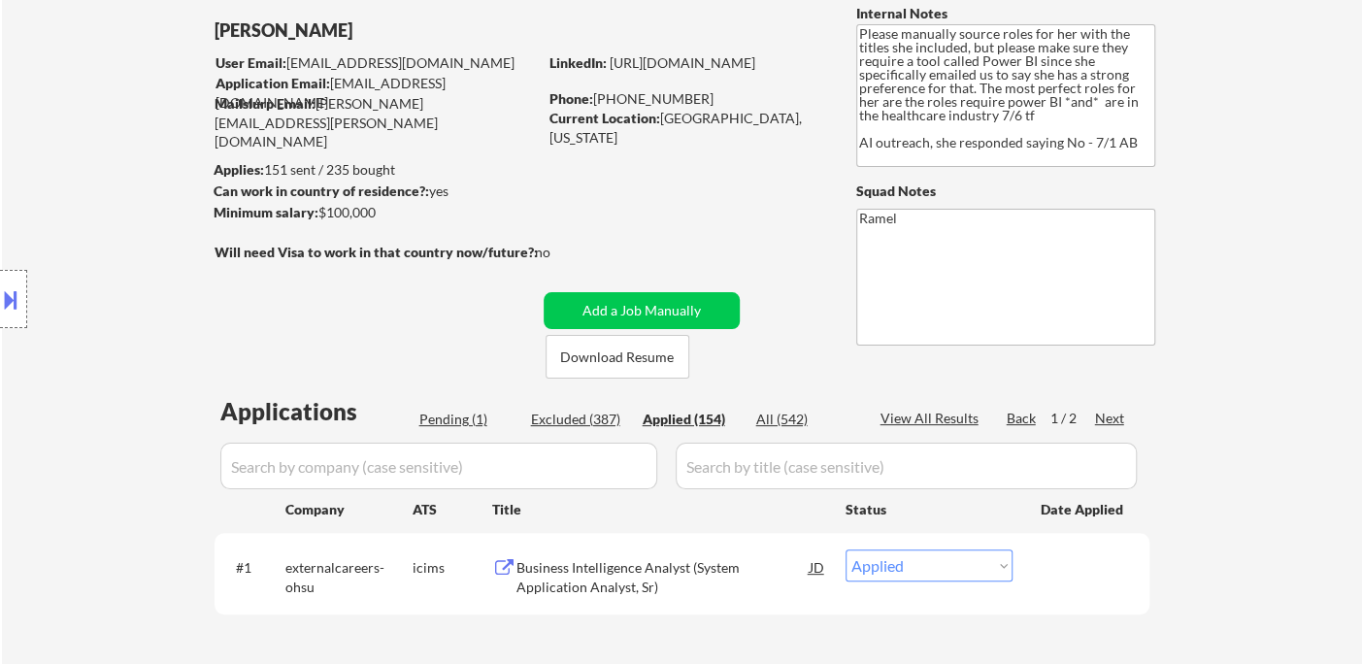
select select ""applied""
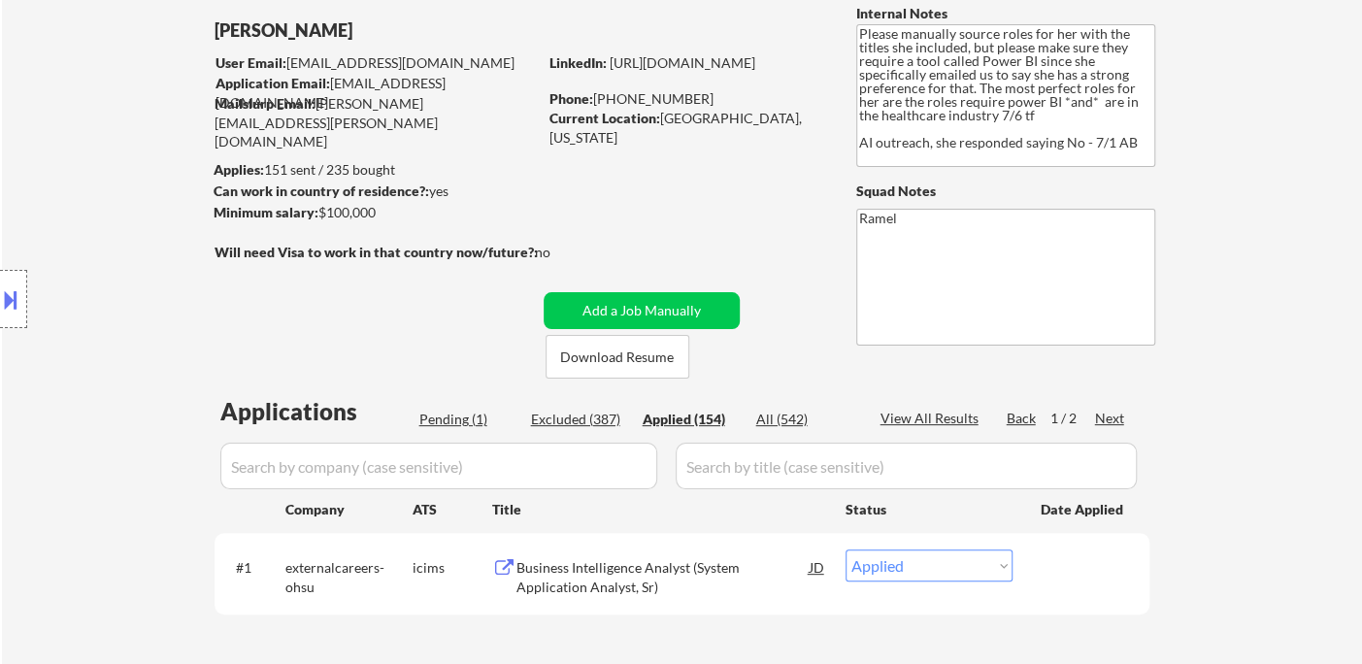
select select ""applied""
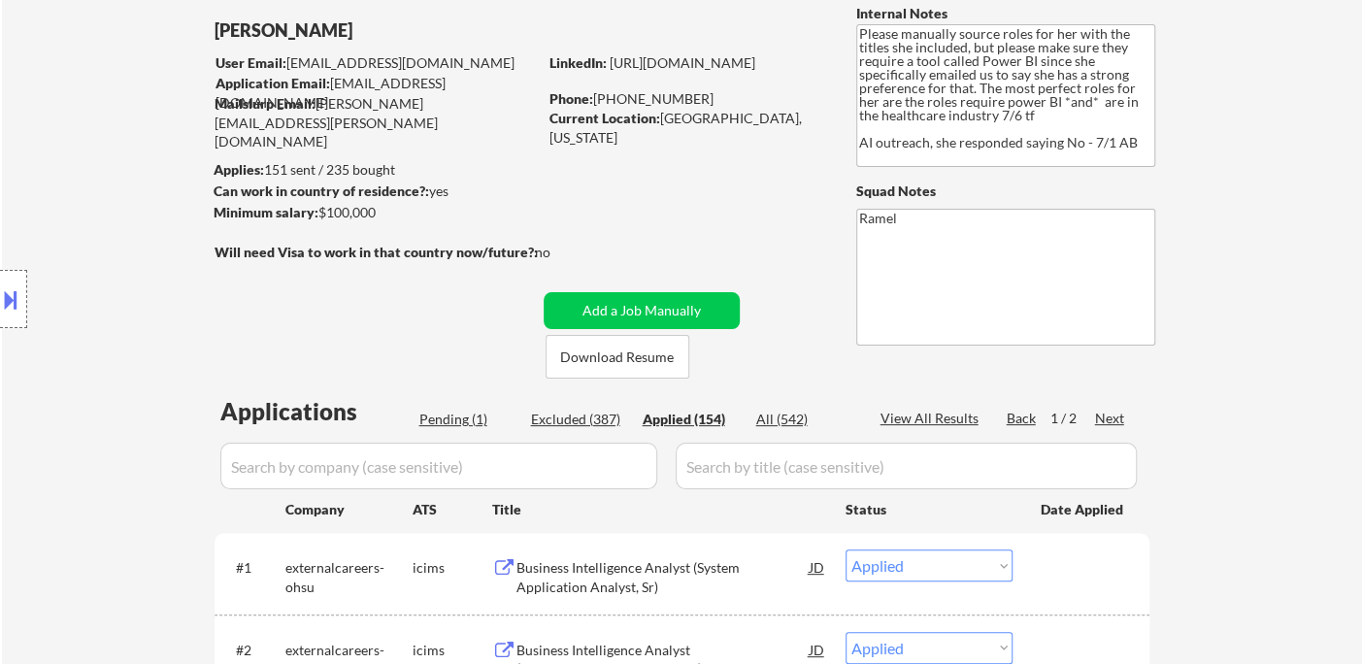
scroll to position [323, 0]
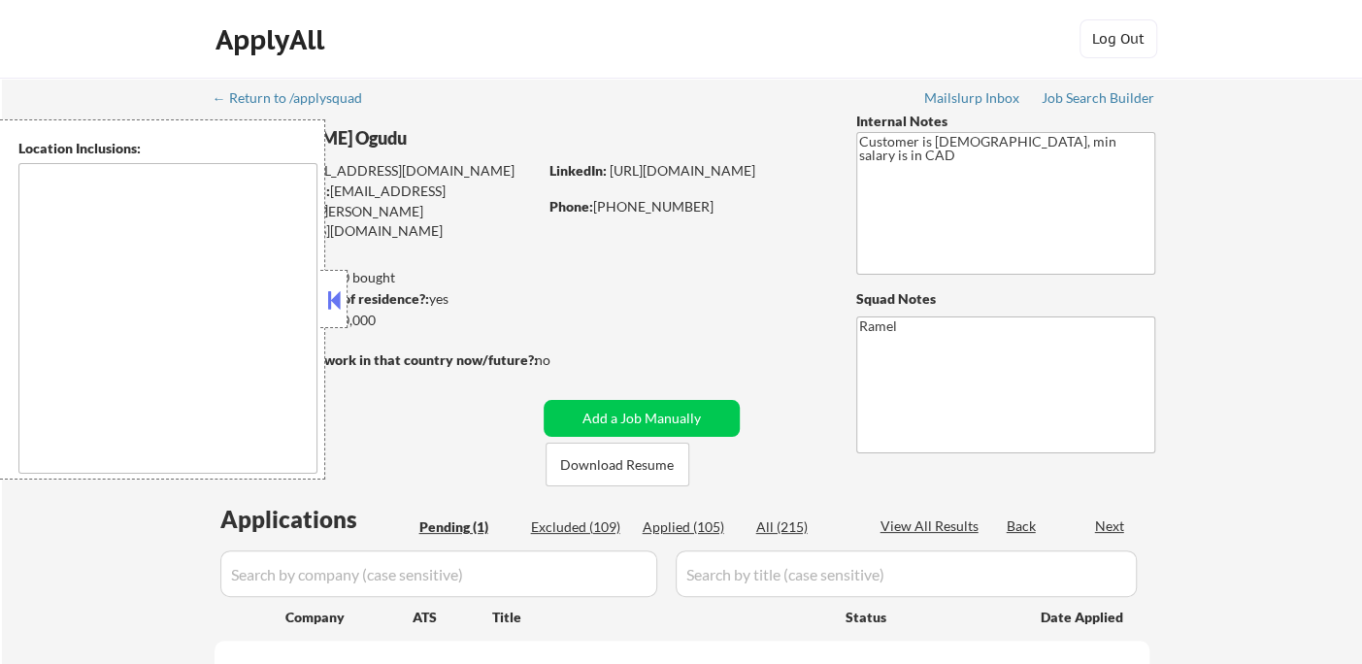
select select ""pending""
type textarea "[GEOGRAPHIC_DATA], ON [GEOGRAPHIC_DATA], ON [GEOGRAPHIC_DATA], ON [GEOGRAPHIC_D…"
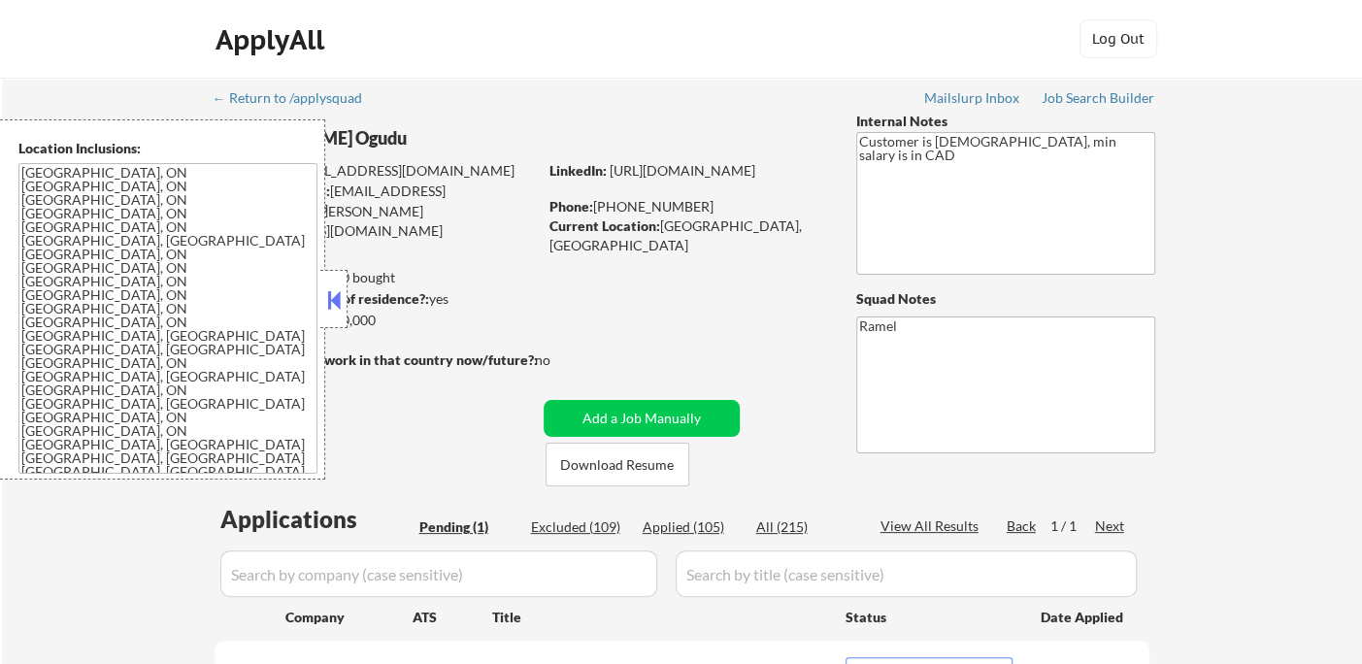
click at [331, 304] on button at bounding box center [333, 299] width 21 height 29
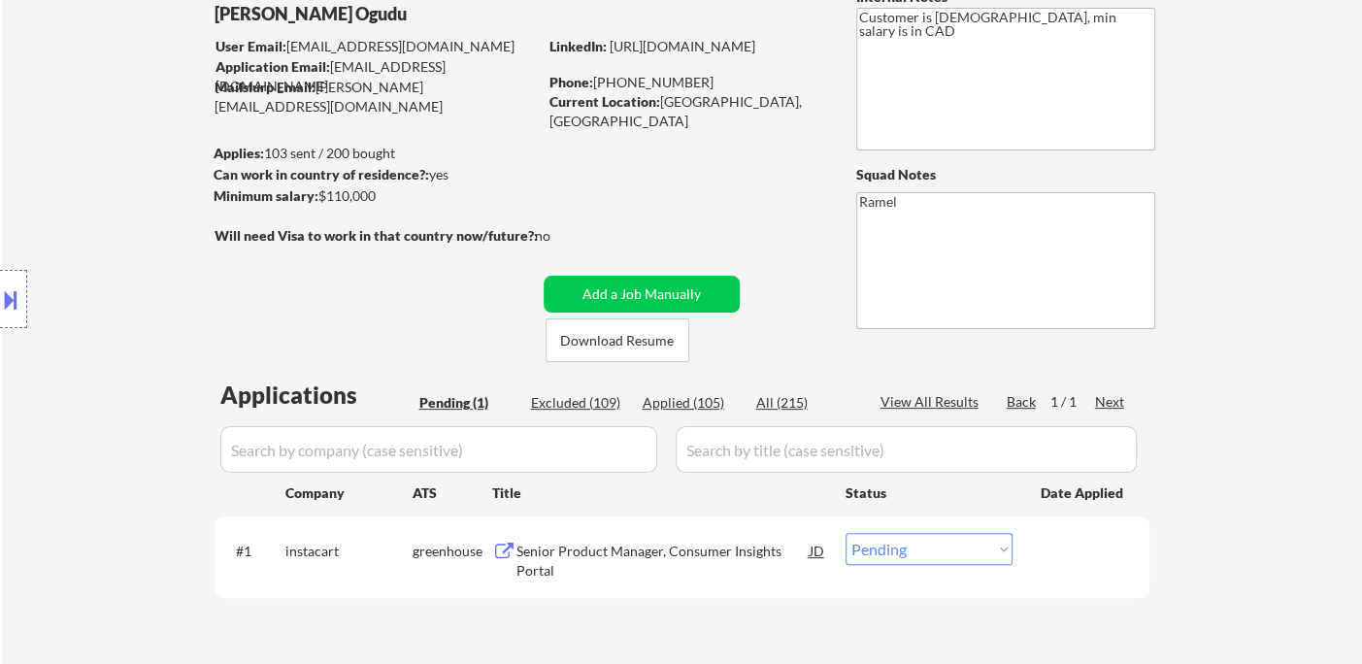
scroll to position [216, 0]
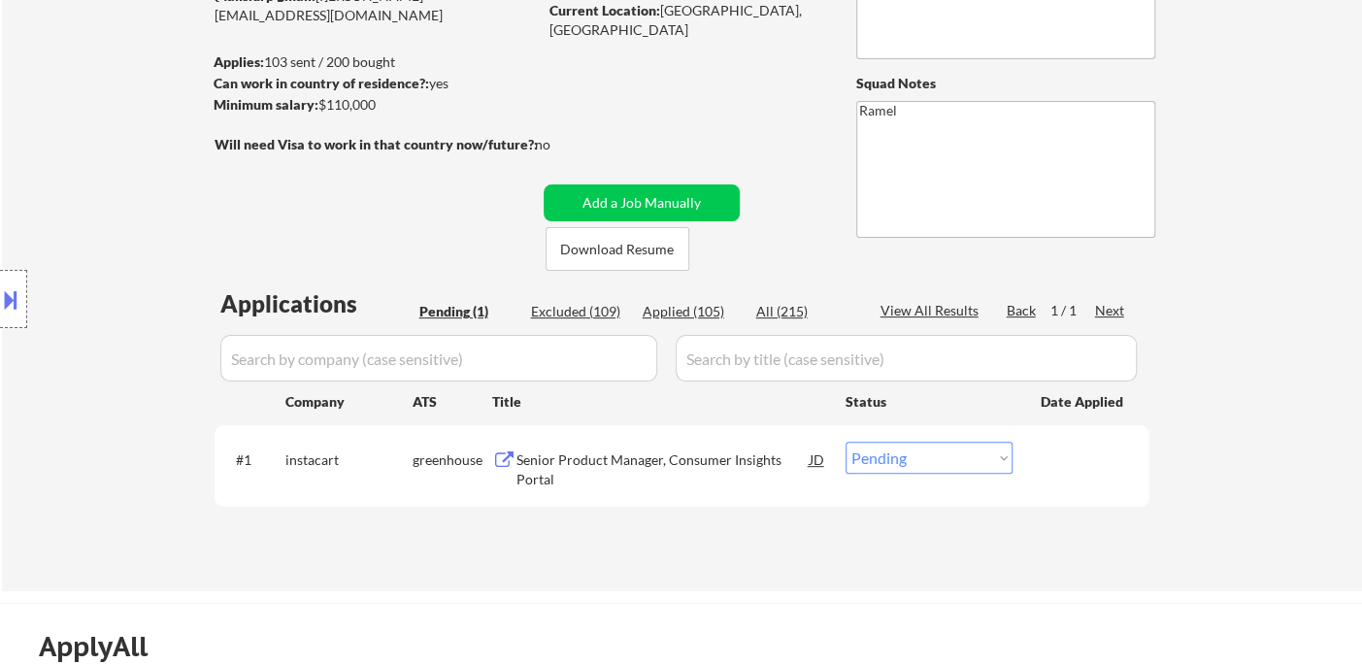
click at [659, 471] on div "Senior Product Manager, Consumer Insights Portal" at bounding box center [662, 469] width 293 height 38
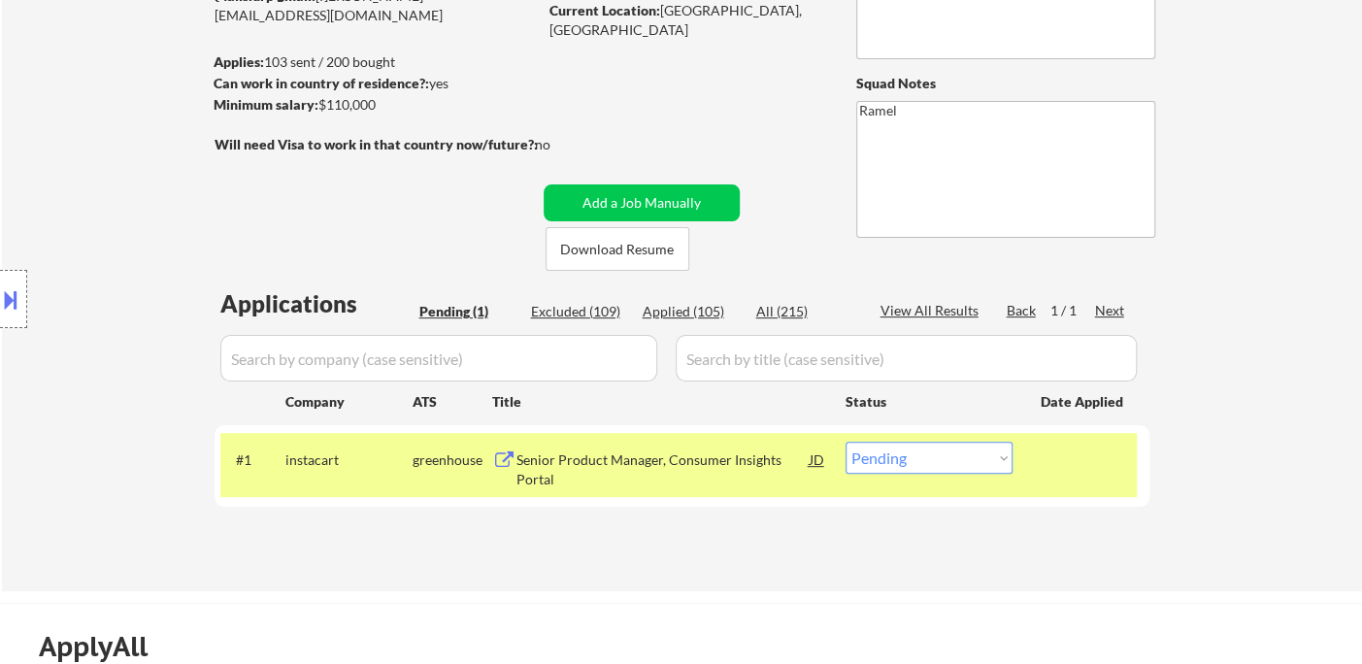
drag, startPoint x: 685, startPoint y: 310, endPoint x: 515, endPoint y: 0, distance: 353.7
click at [686, 309] on div "Applied (105)" at bounding box center [691, 311] width 97 height 19
select select ""applied""
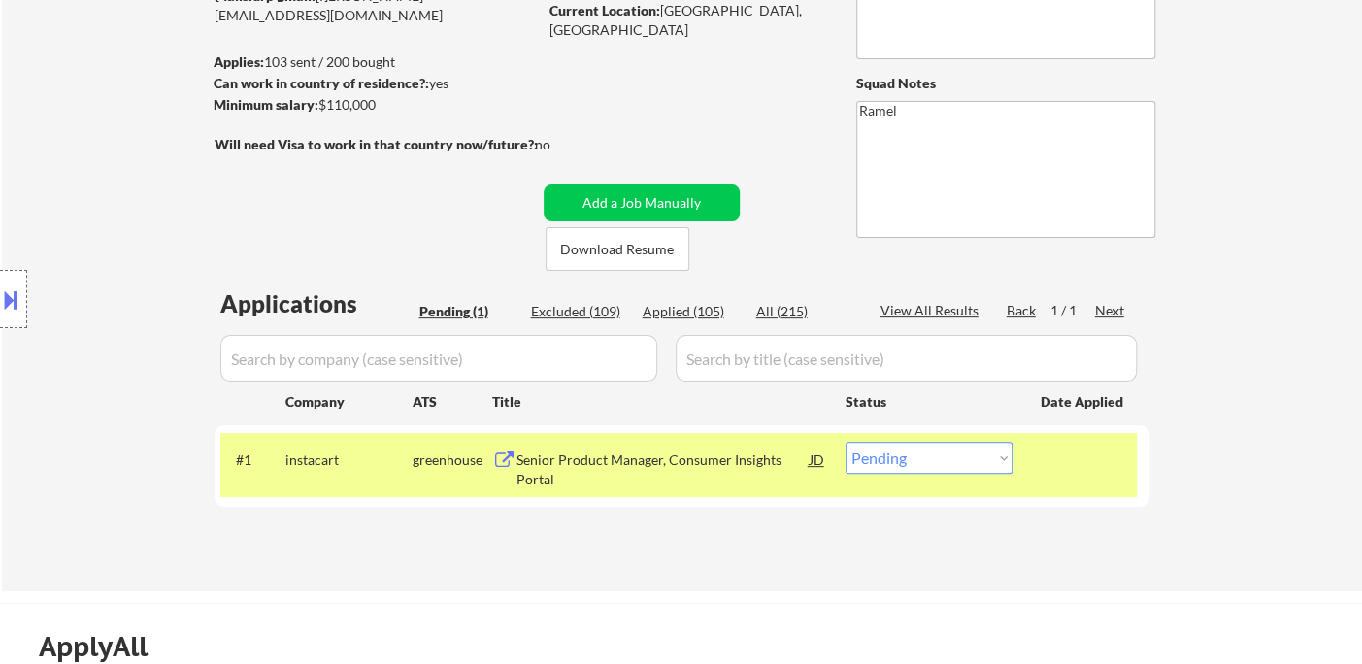
select select ""applied""
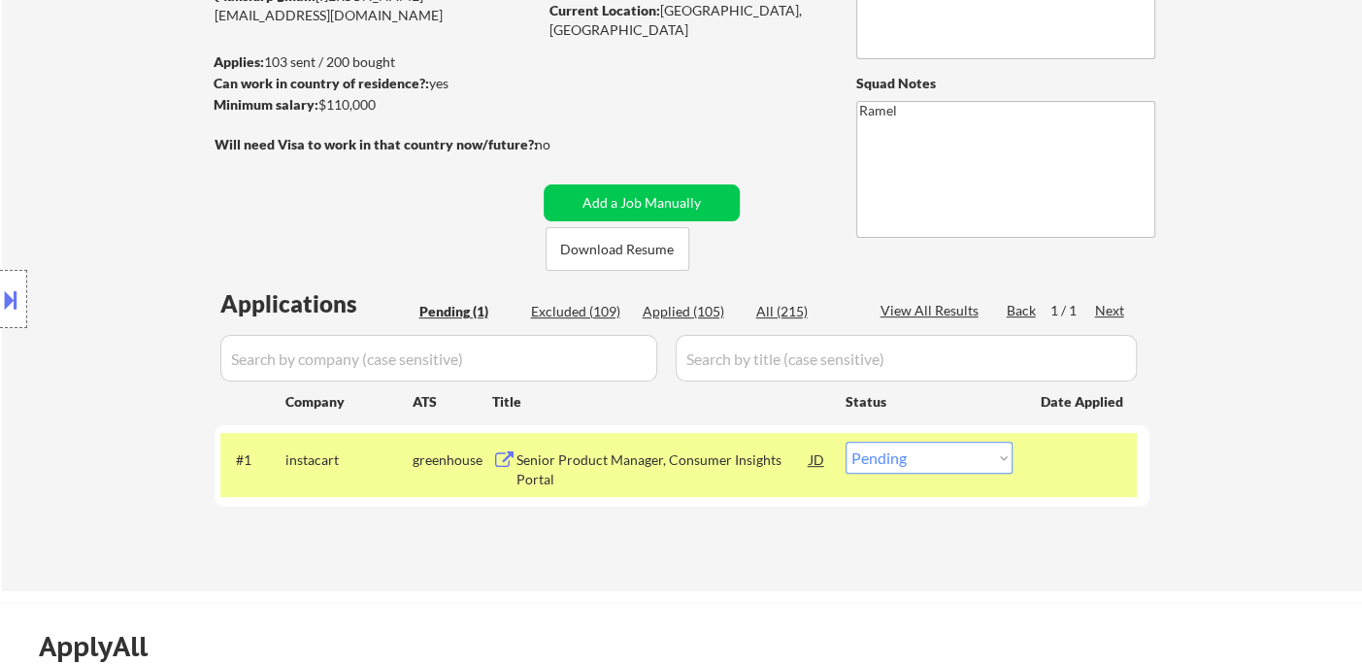
select select ""applied""
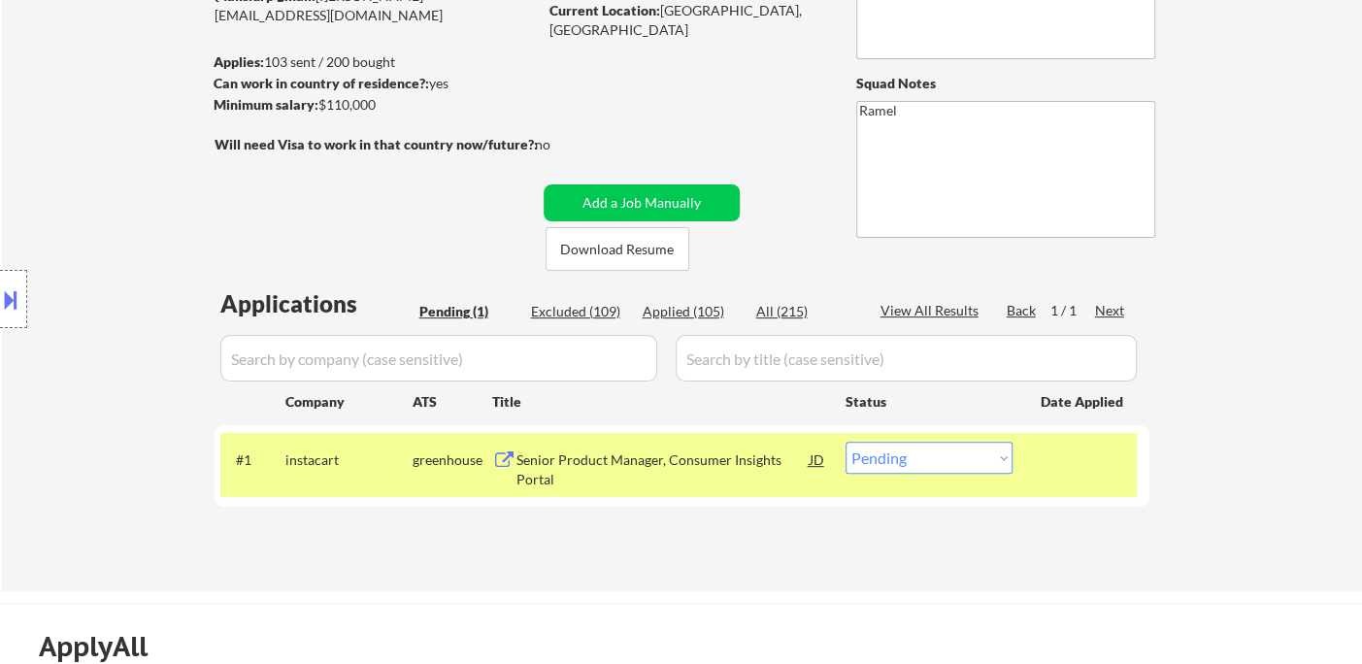
select select ""applied""
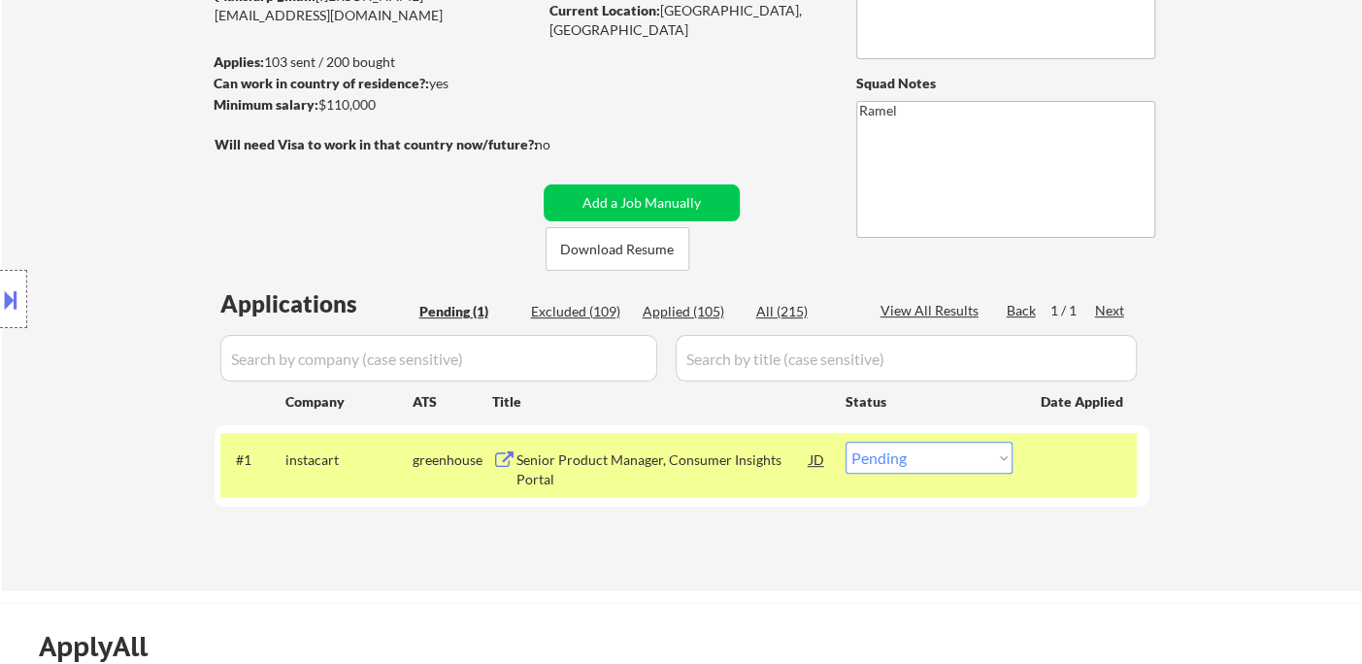
select select ""applied""
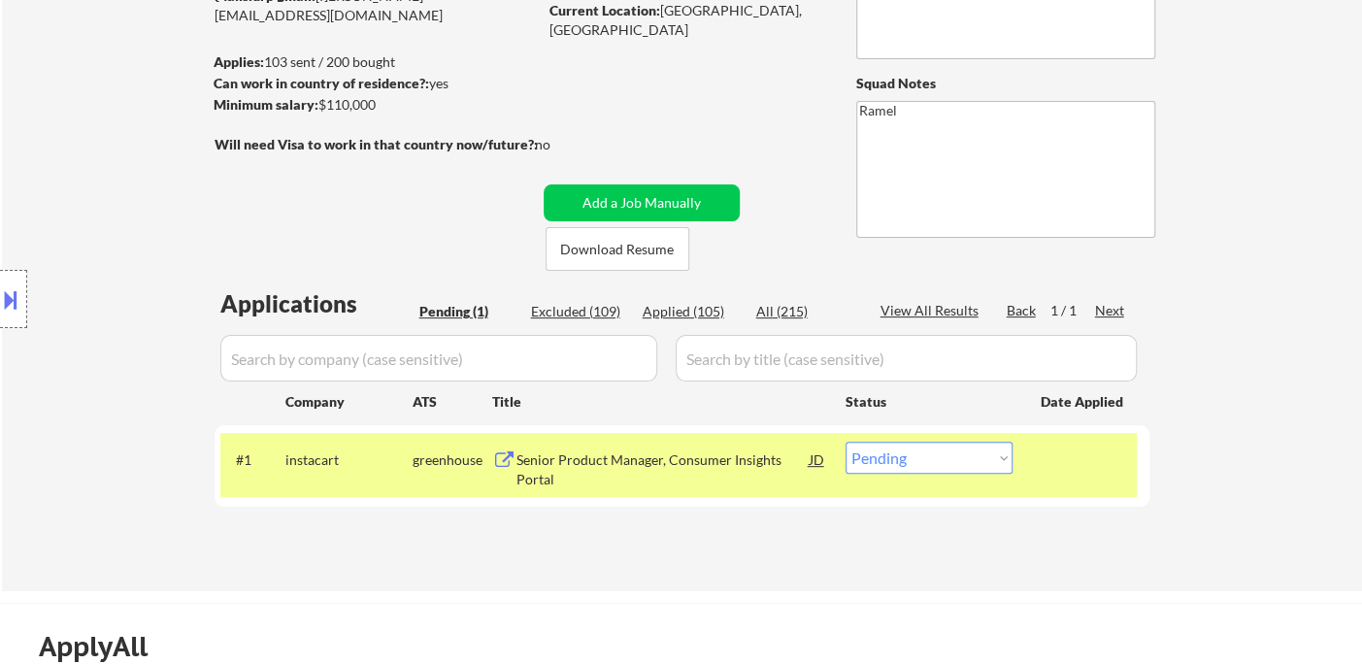
select select ""applied""
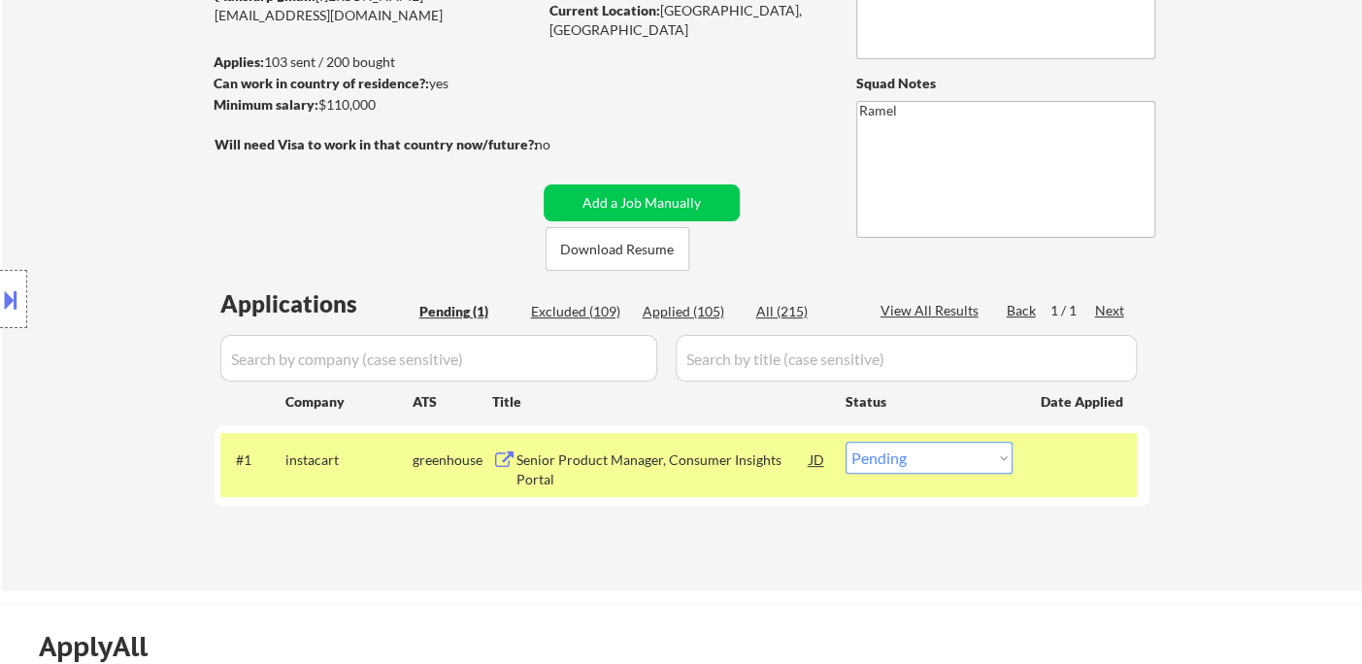
select select ""applied""
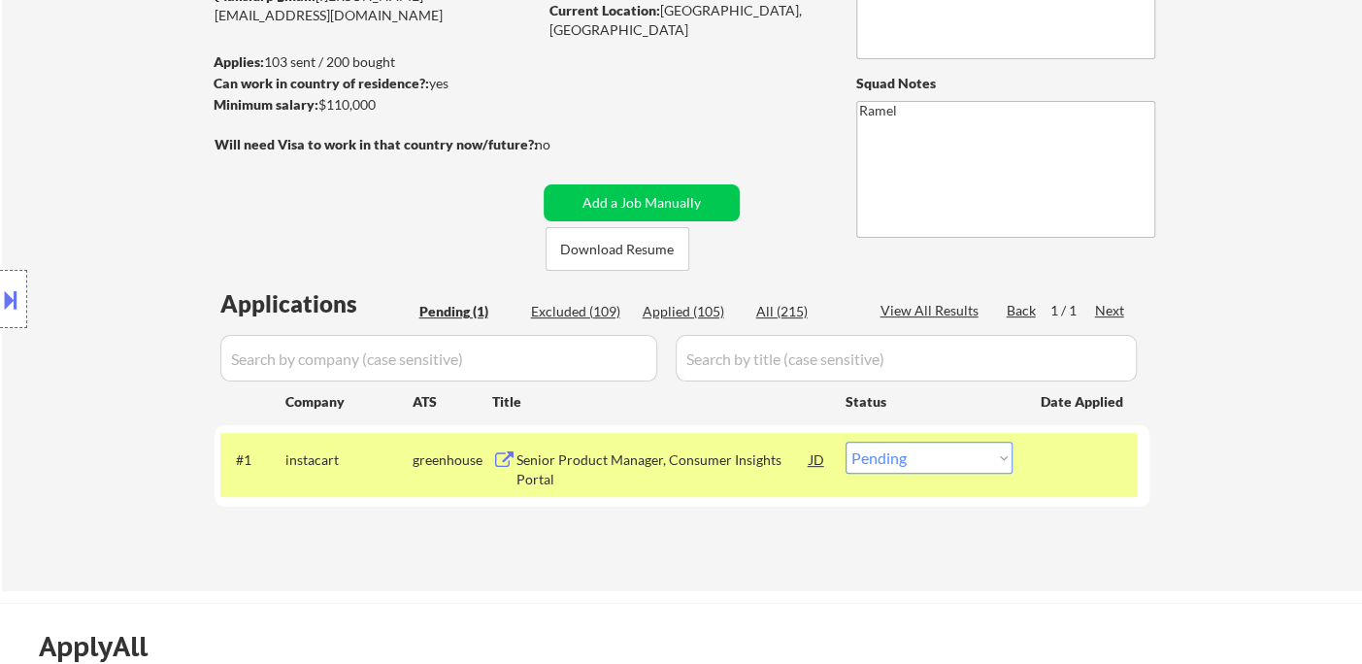
select select ""applied""
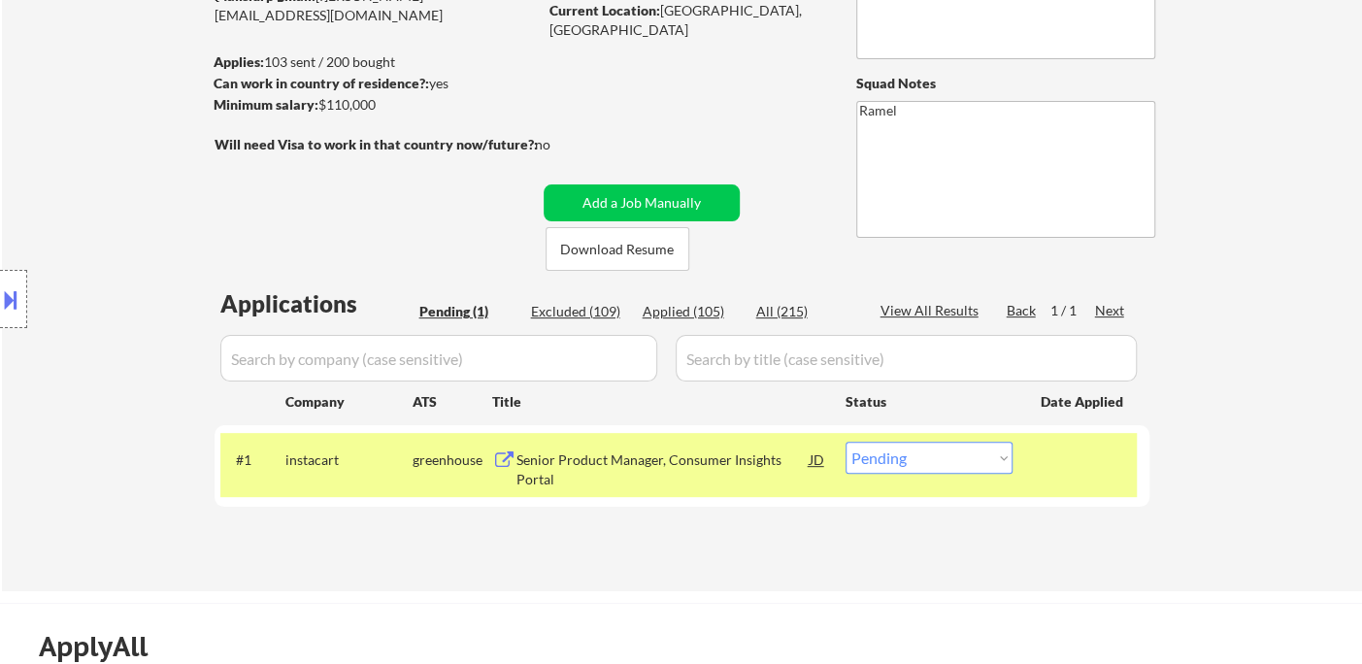
select select ""applied""
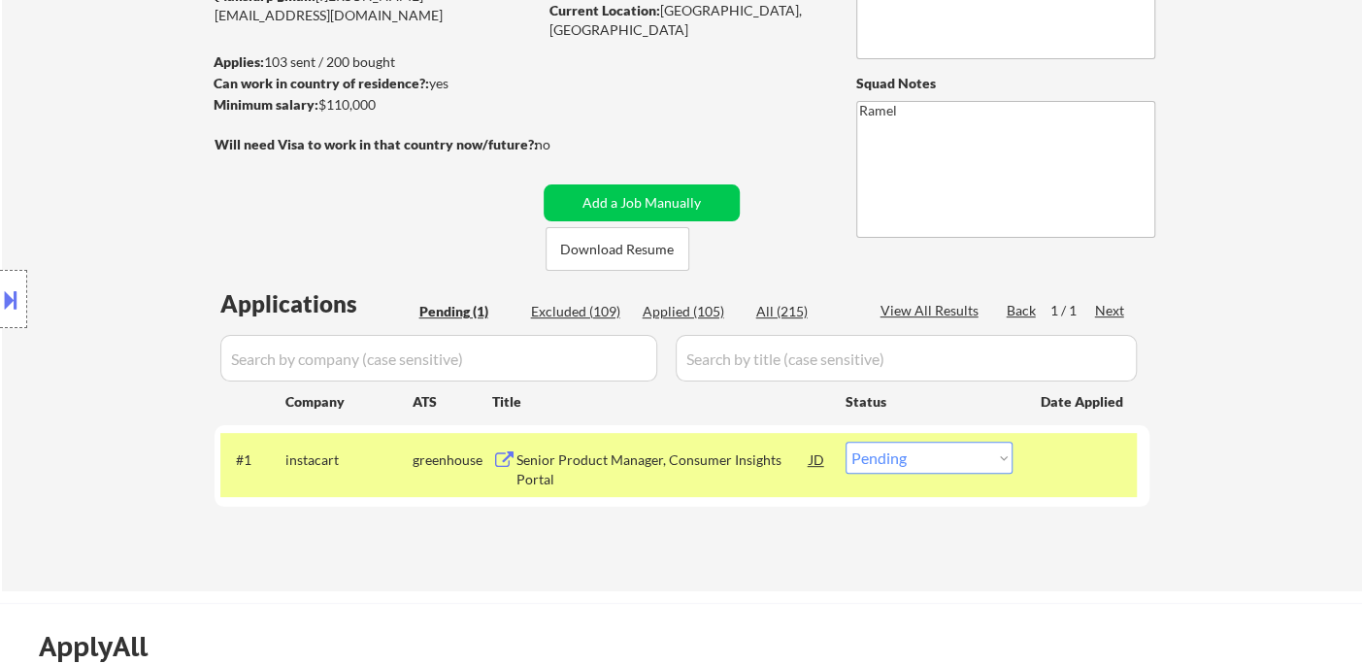
select select ""applied""
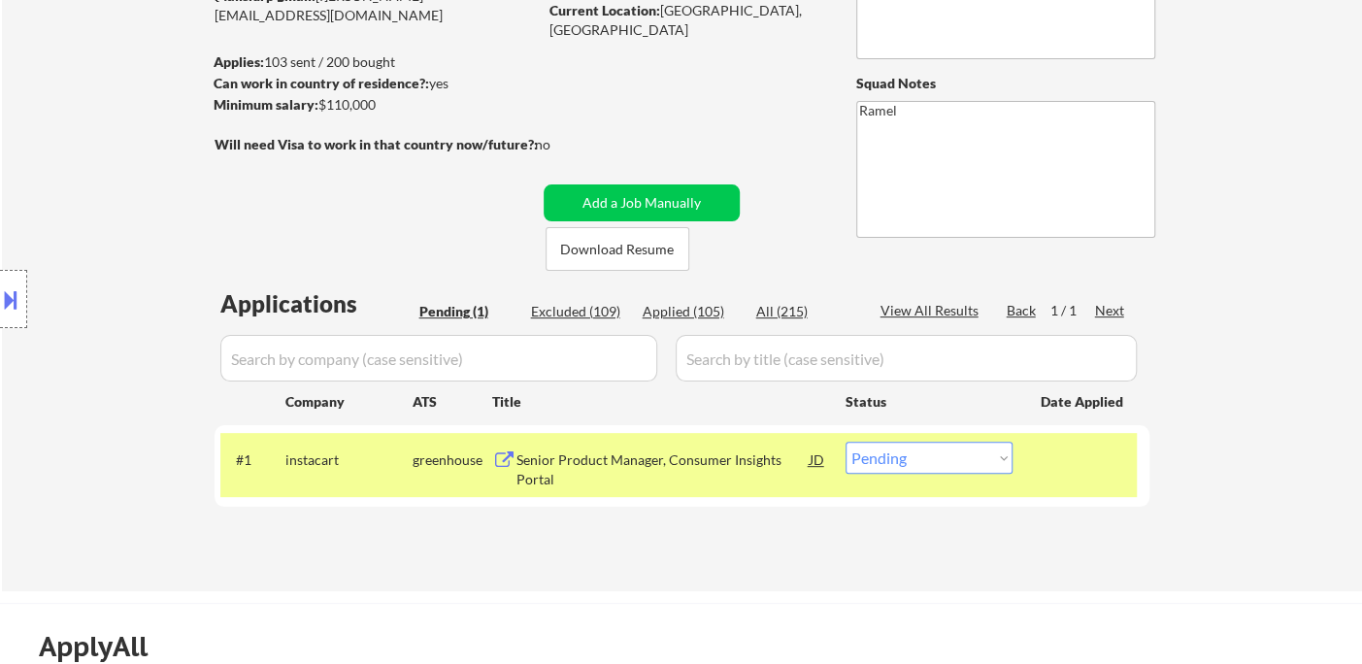
select select ""applied""
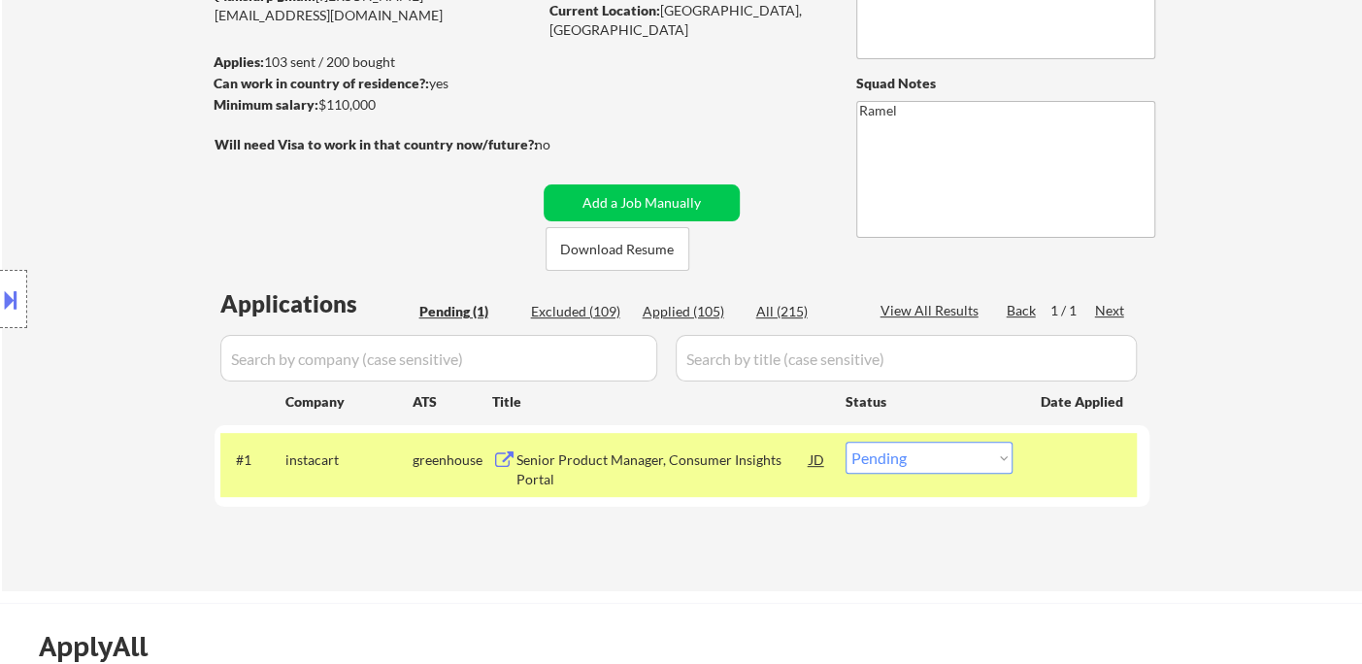
select select ""applied""
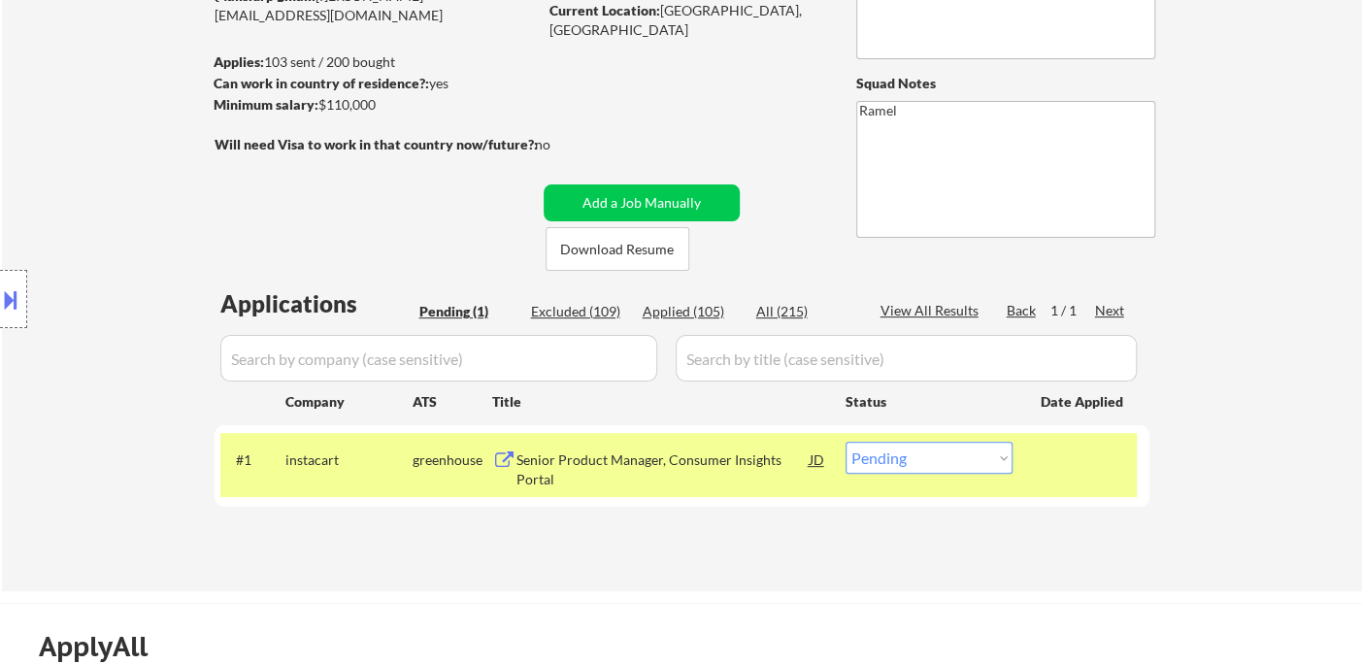
select select ""applied""
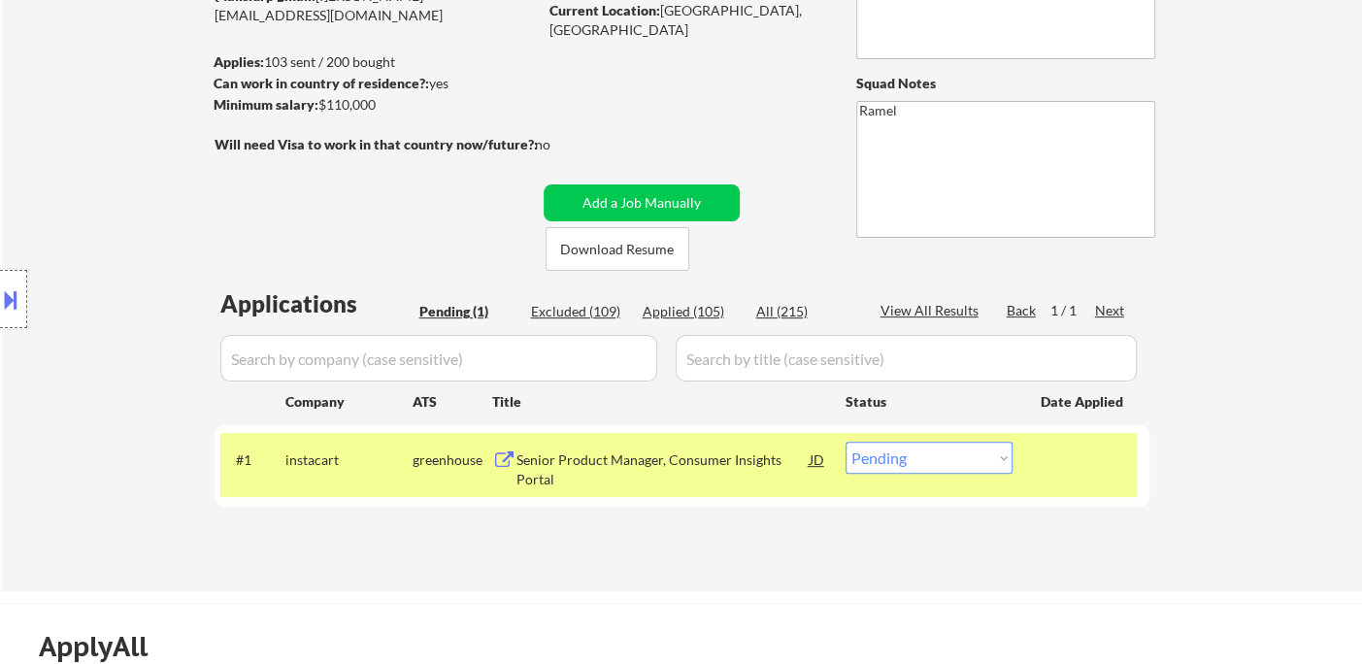
select select ""applied""
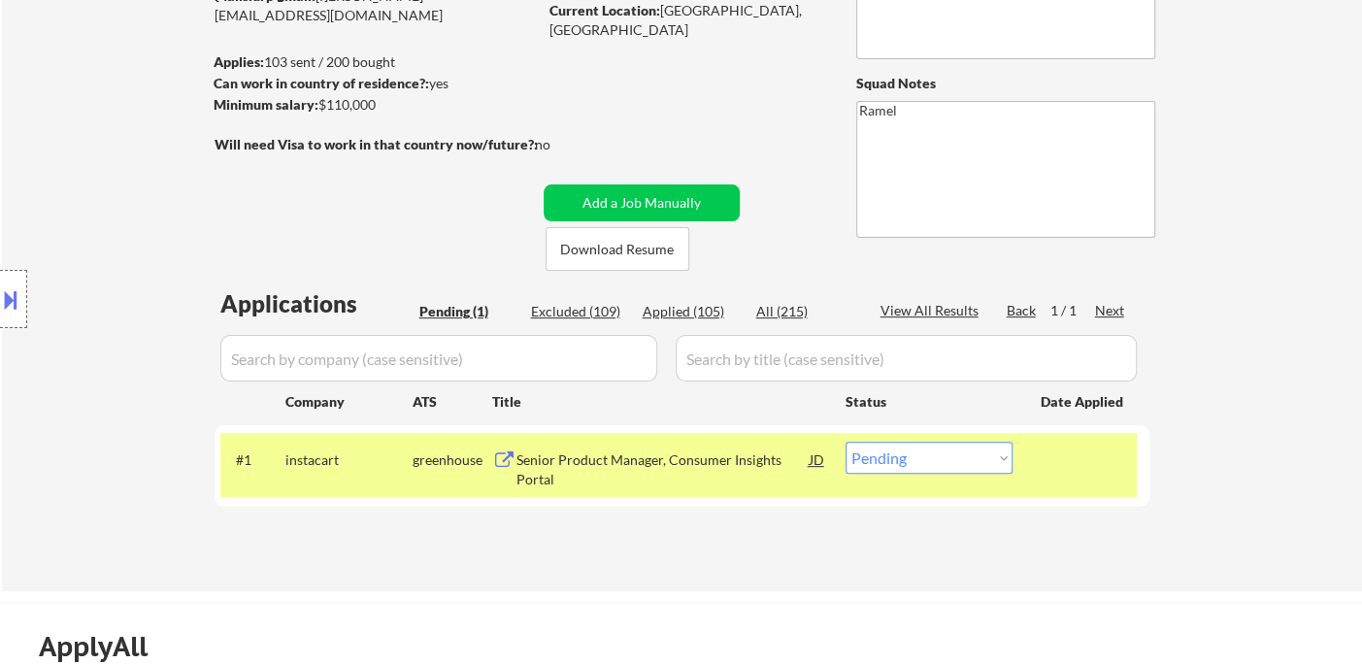
select select ""applied""
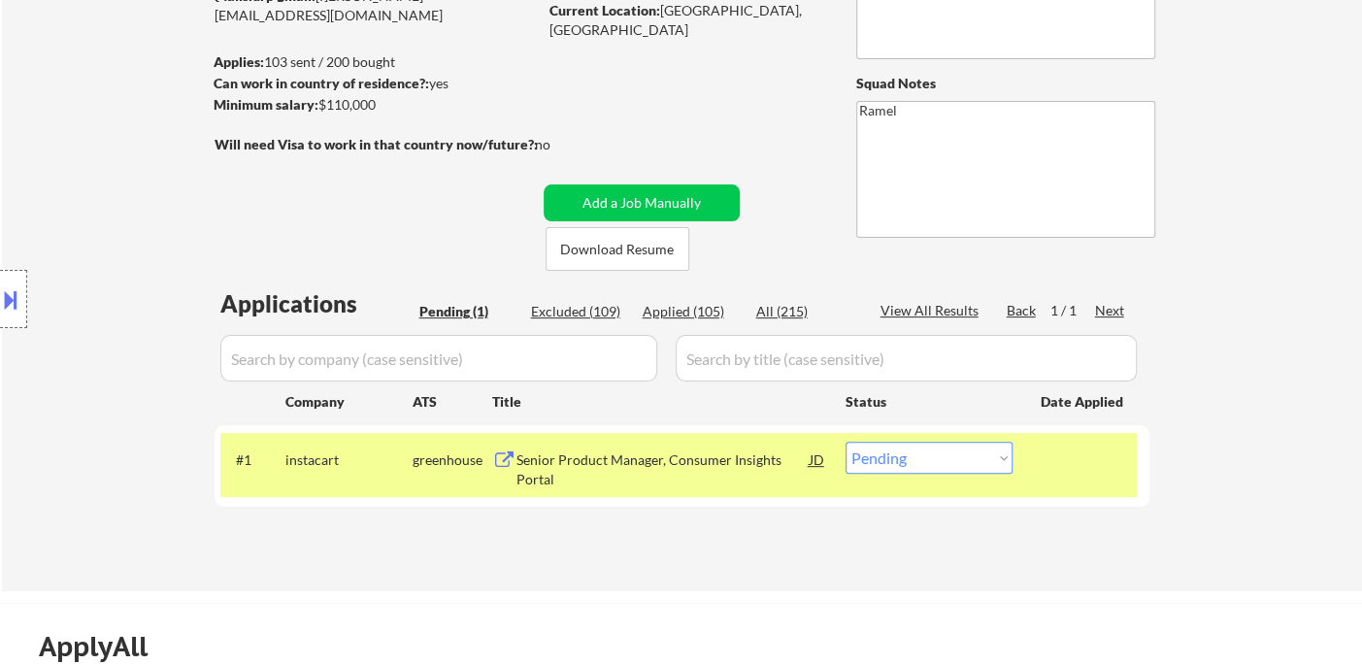
select select ""applied""
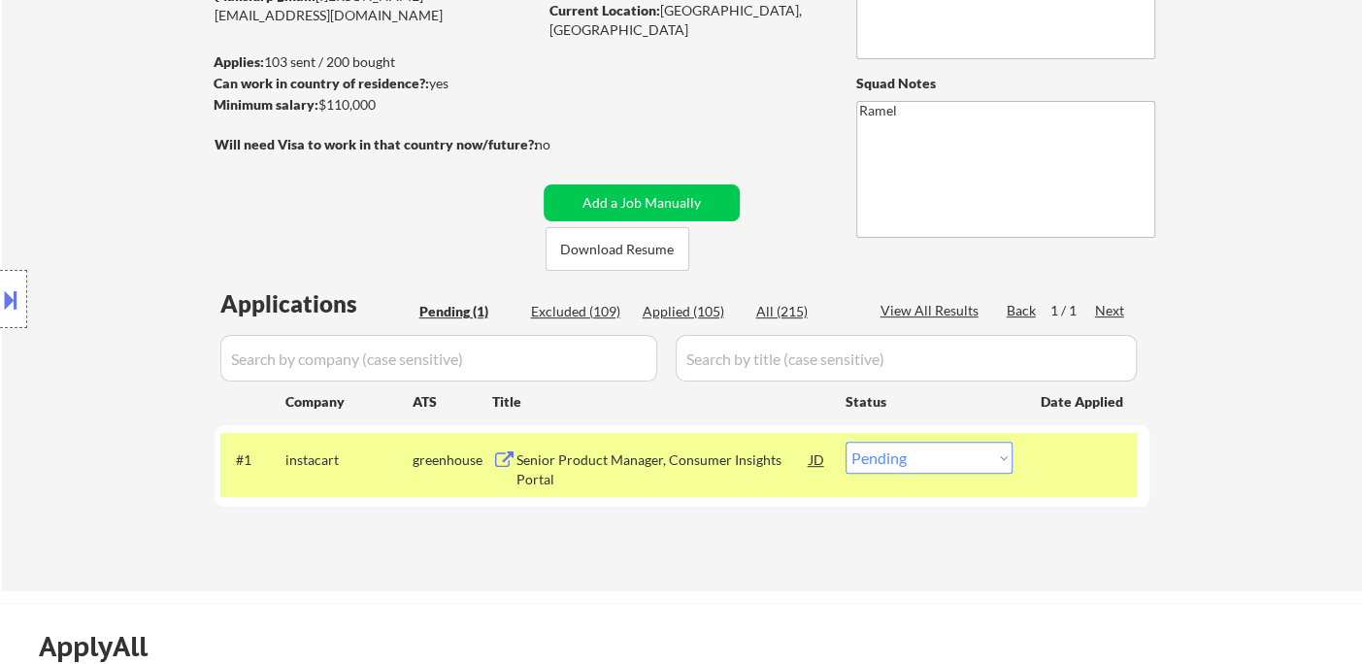
select select ""applied""
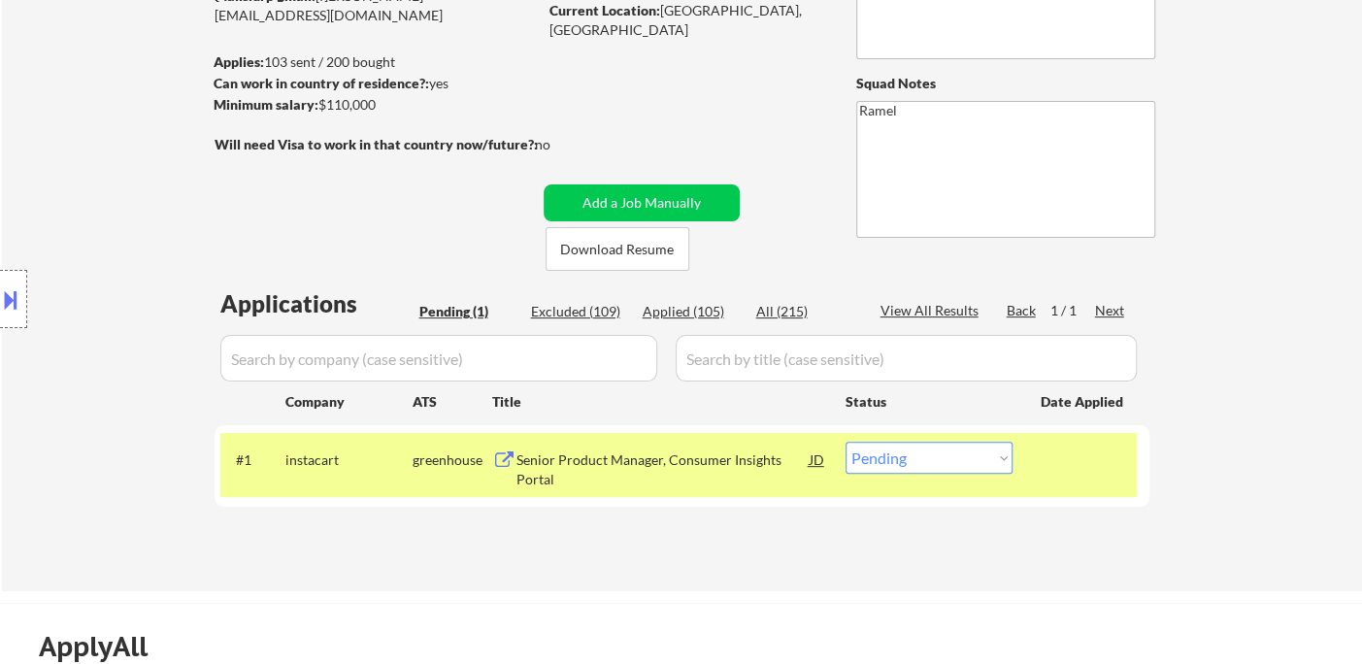
select select ""applied""
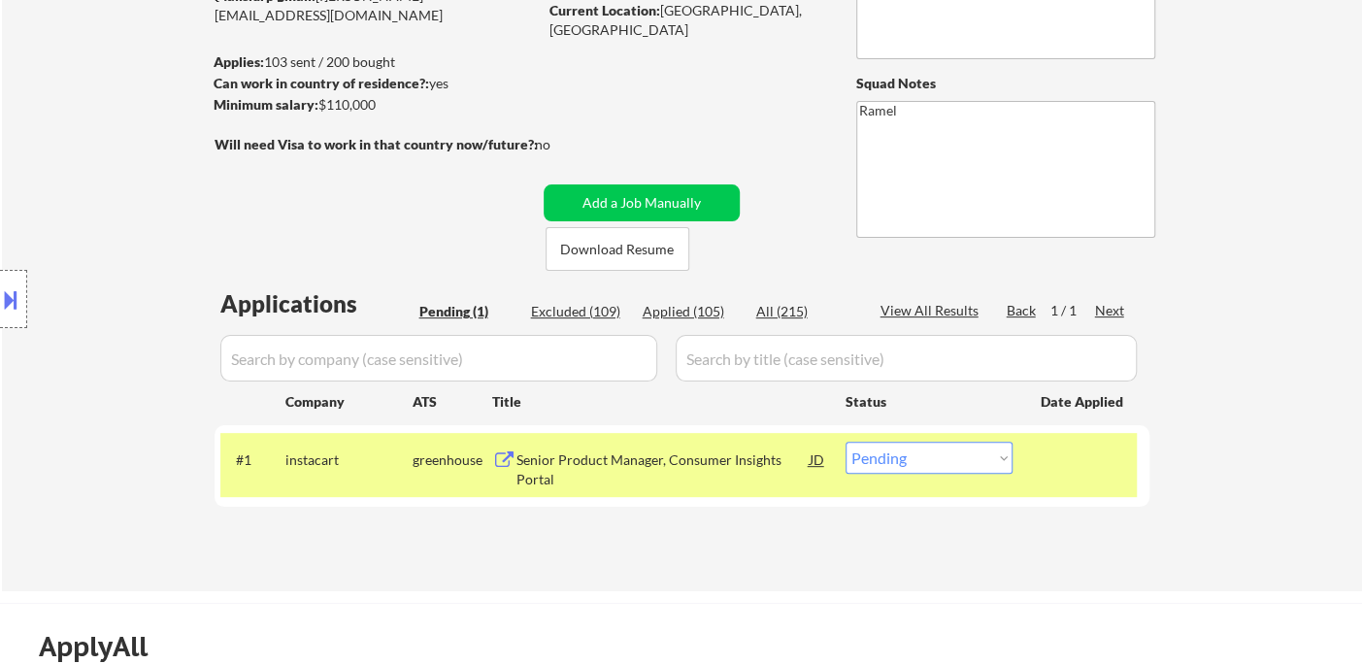
select select ""applied""
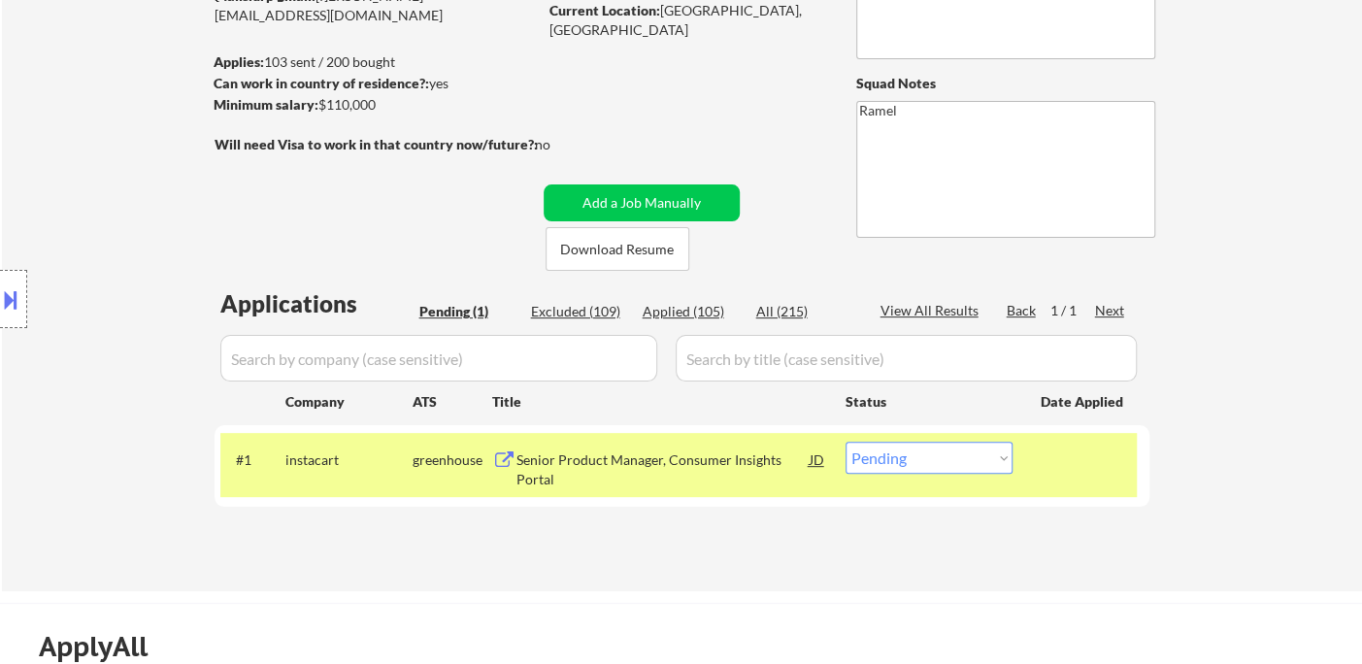
select select ""applied""
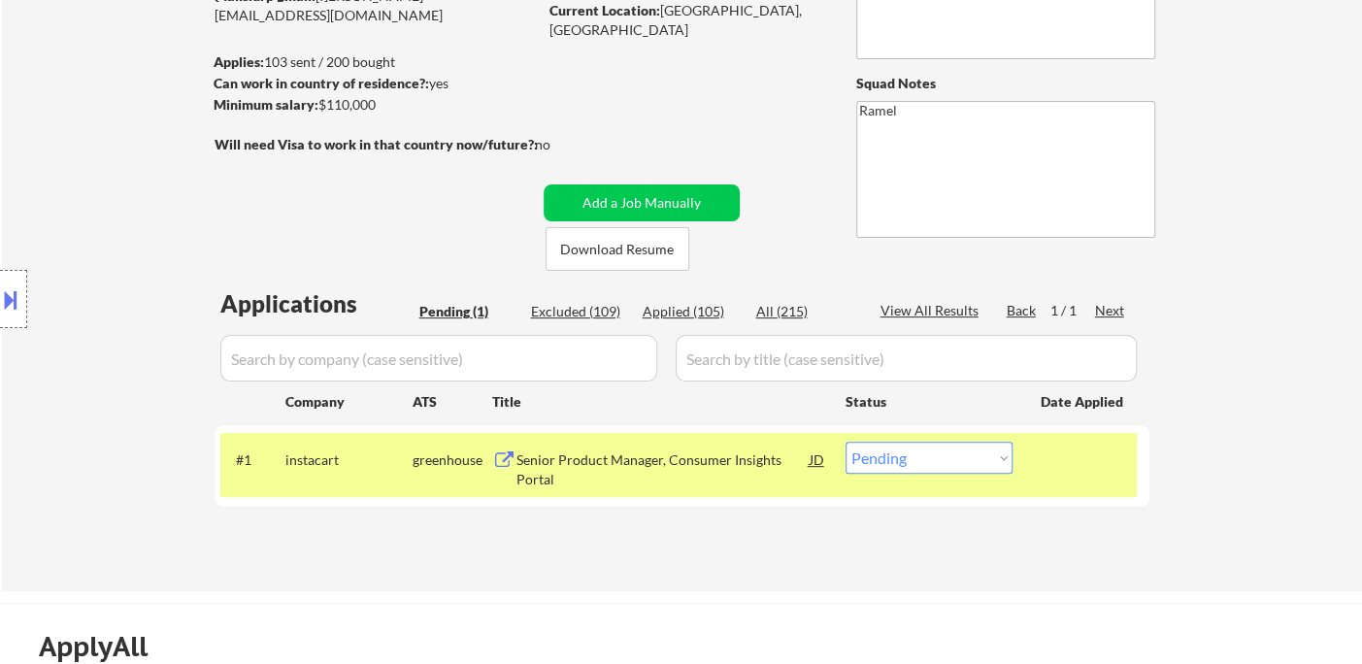
select select ""applied""
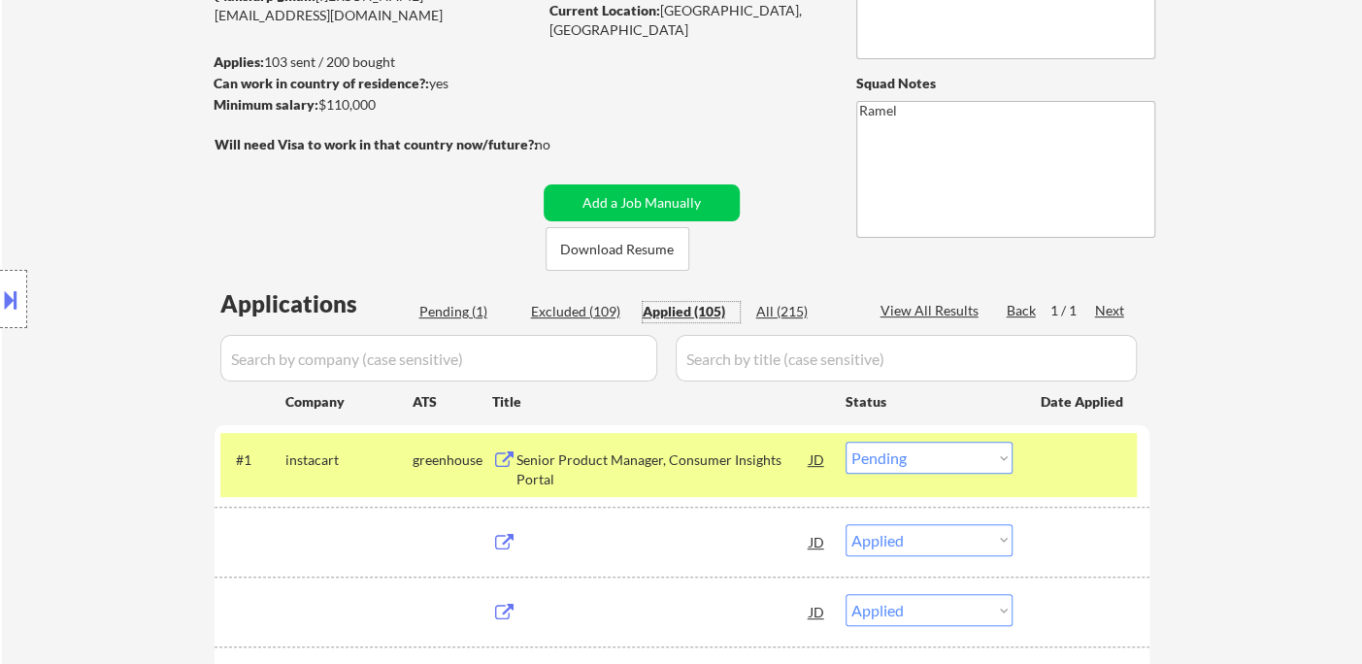
select select ""applied""
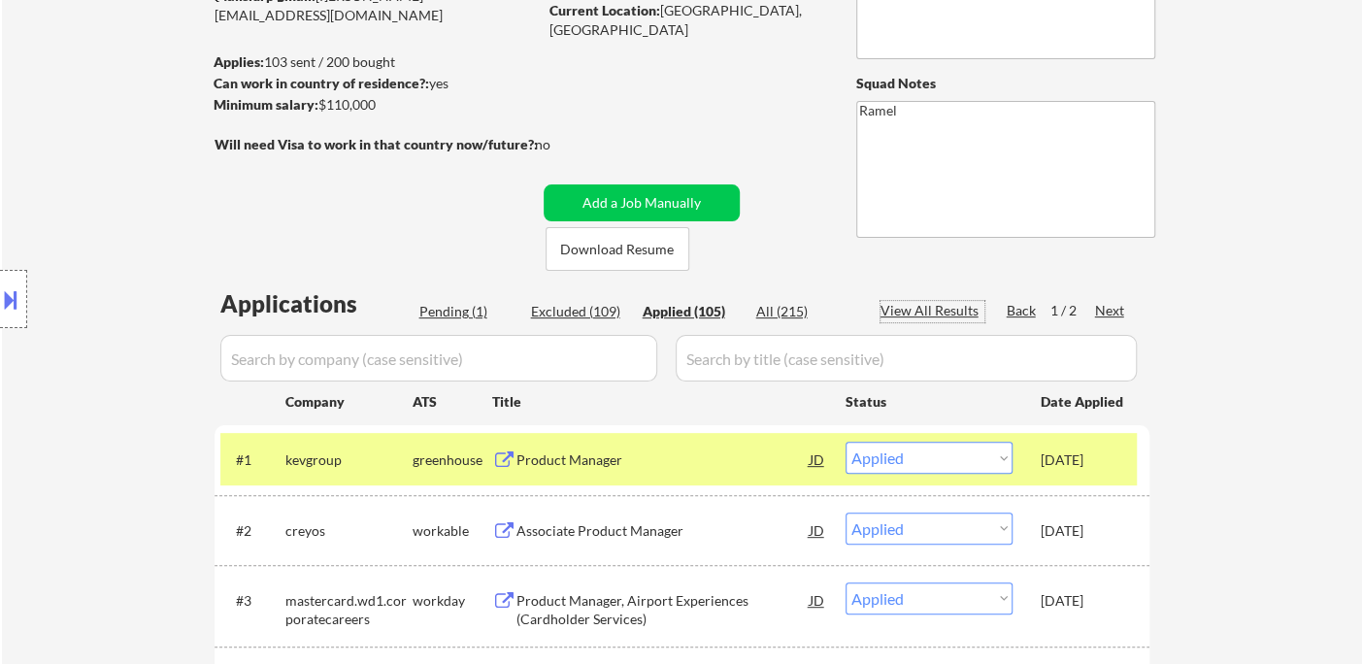
click at [929, 317] on div "View All Results" at bounding box center [933, 310] width 104 height 19
select select ""applied""
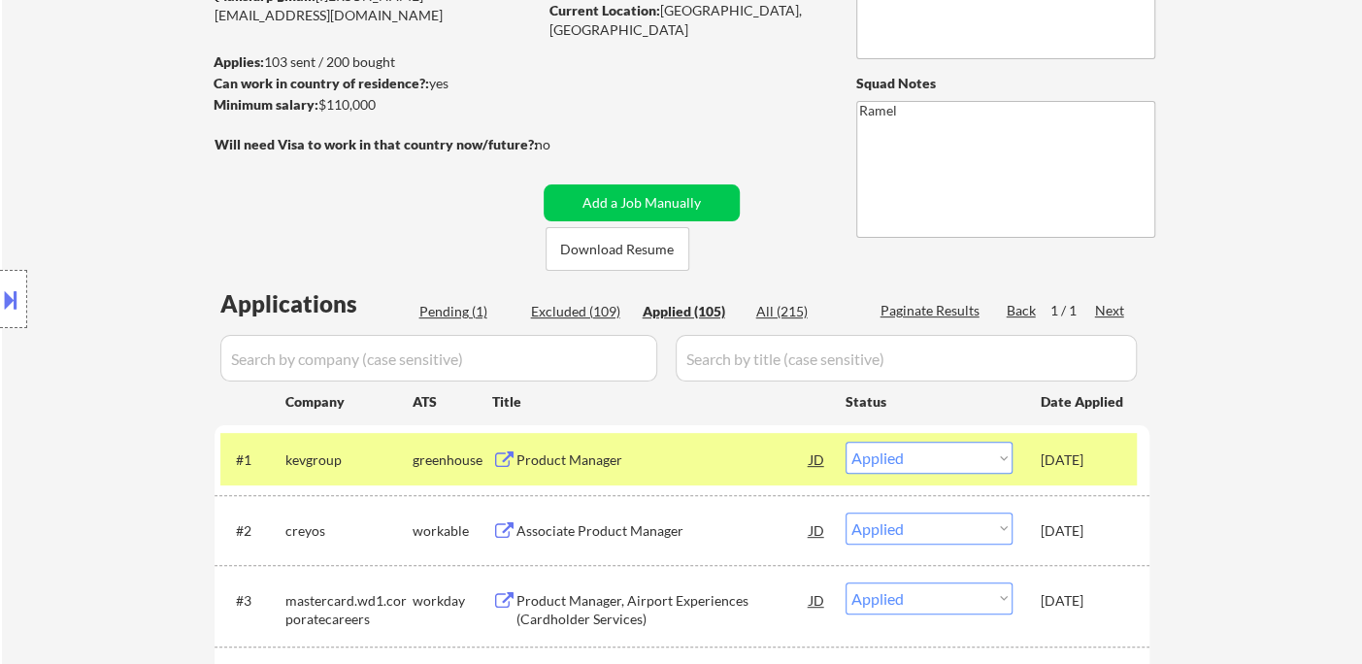
select select ""applied""
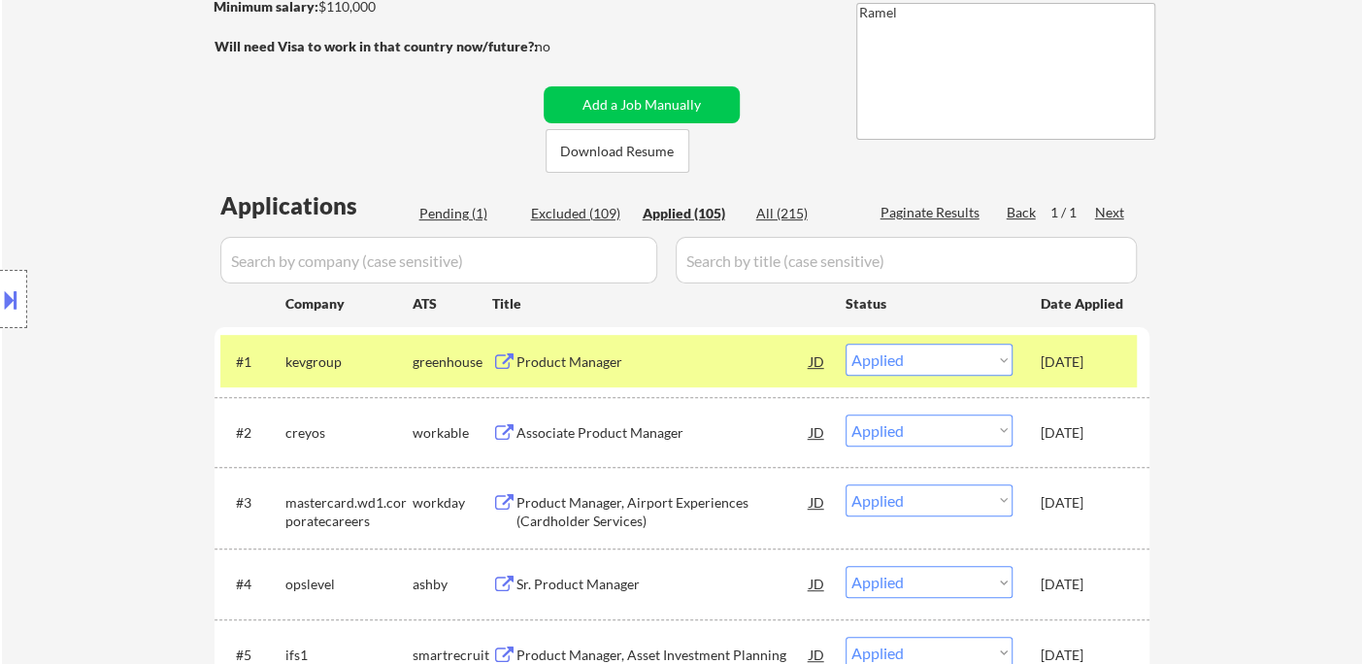
scroll to position [323, 0]
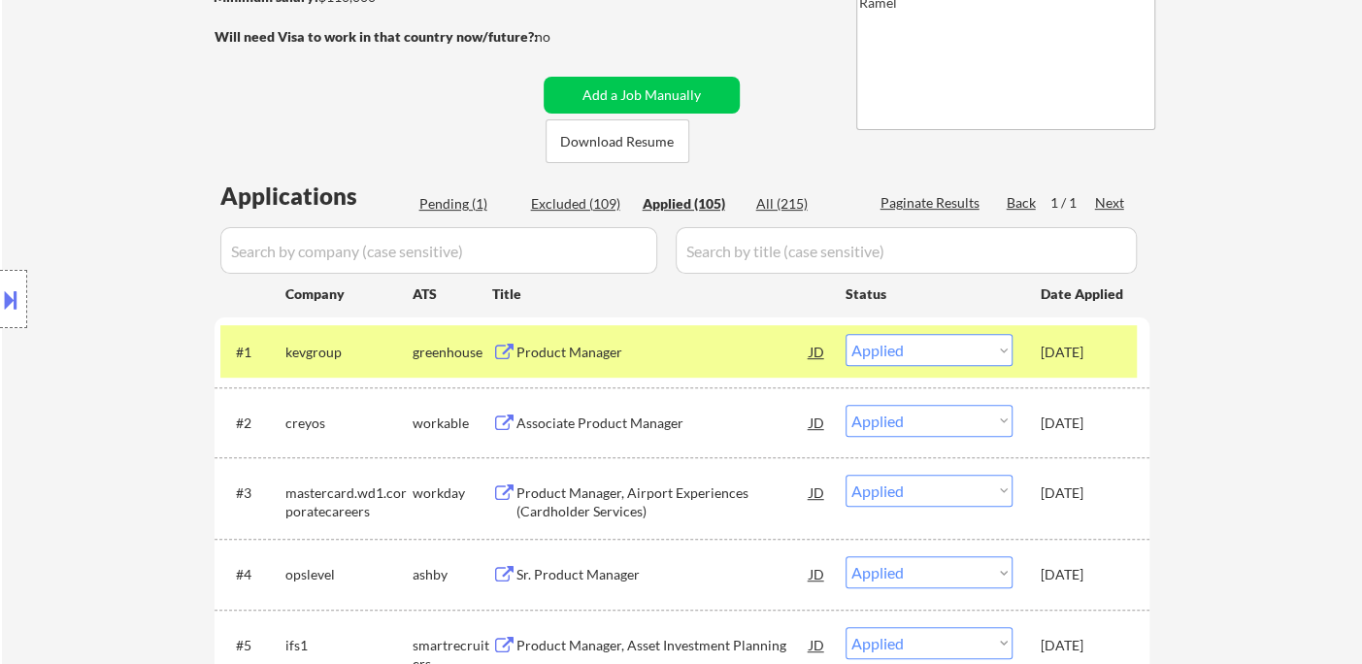
click at [453, 206] on div "Pending (1)" at bounding box center [467, 203] width 97 height 19
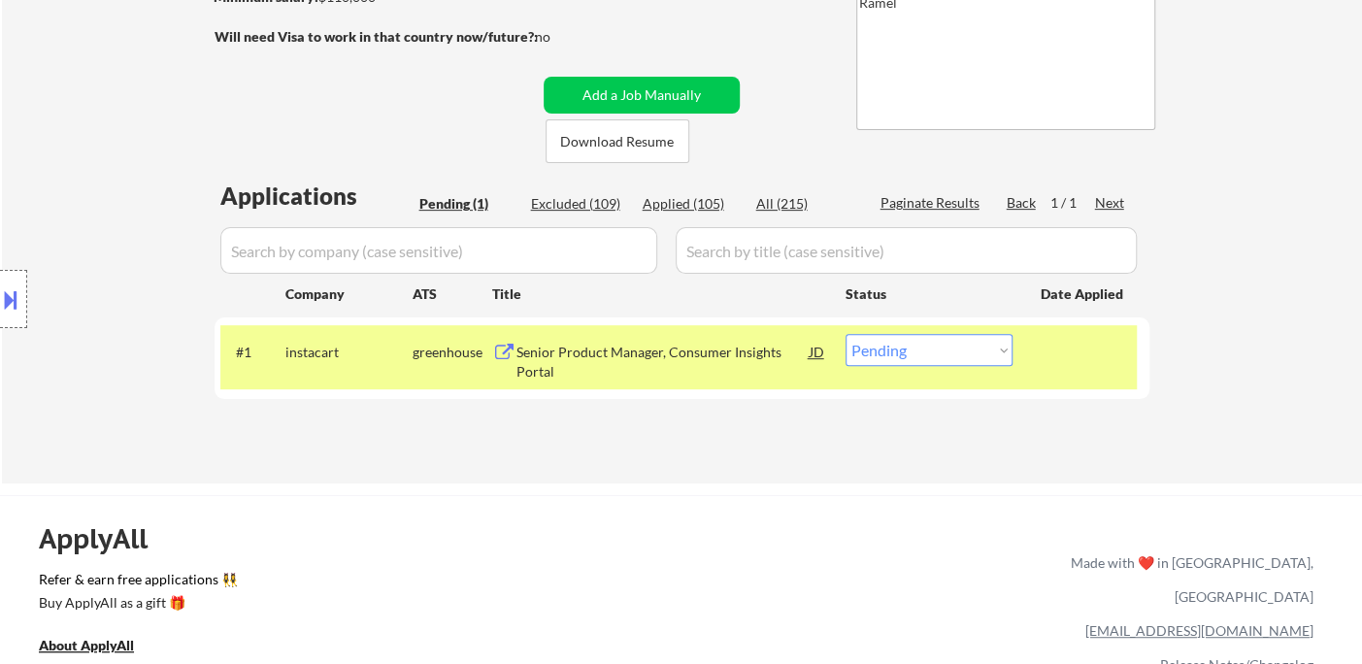
click at [947, 345] on select "Choose an option... Pending Applied Excluded (Questions) Excluded (Expired) Exc…" at bounding box center [929, 350] width 167 height 32
select select ""applied""
click at [846, 334] on select "Choose an option... Pending Applied Excluded (Questions) Excluded (Expired) Exc…" at bounding box center [929, 350] width 167 height 32
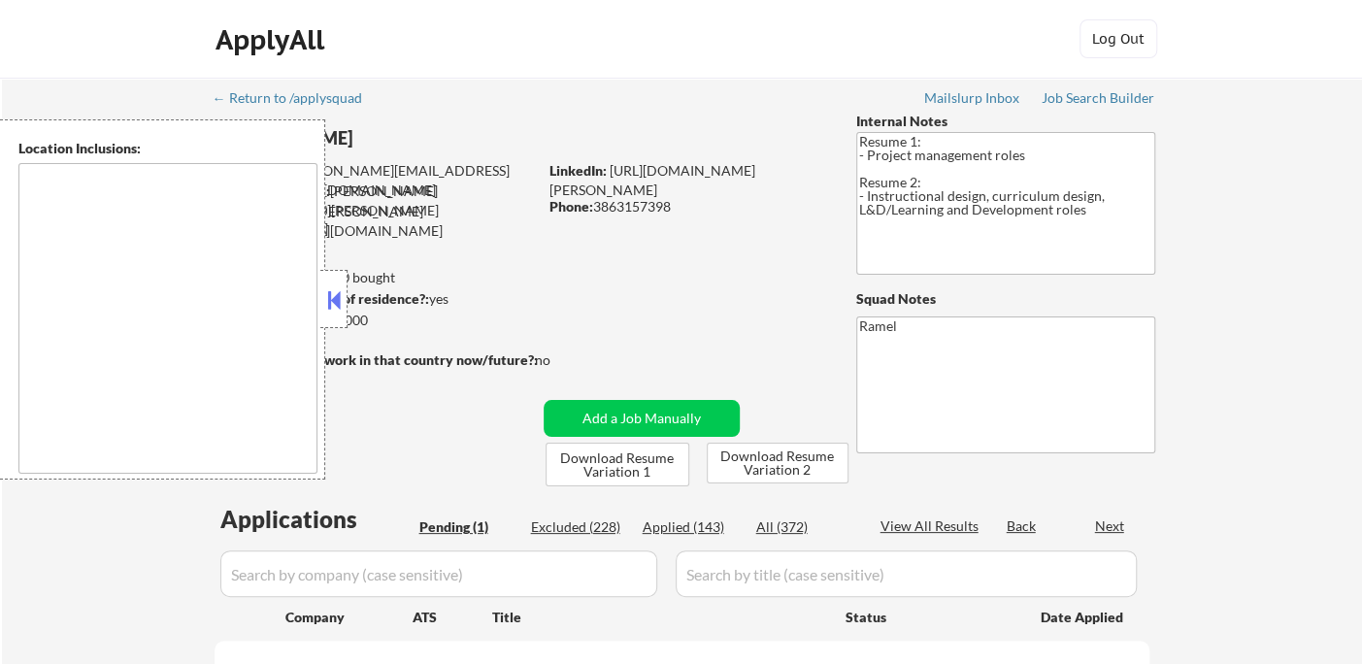
type textarea "[GEOGRAPHIC_DATA], [GEOGRAPHIC_DATA] [GEOGRAPHIC_DATA], [GEOGRAPHIC_DATA] [GEOG…"
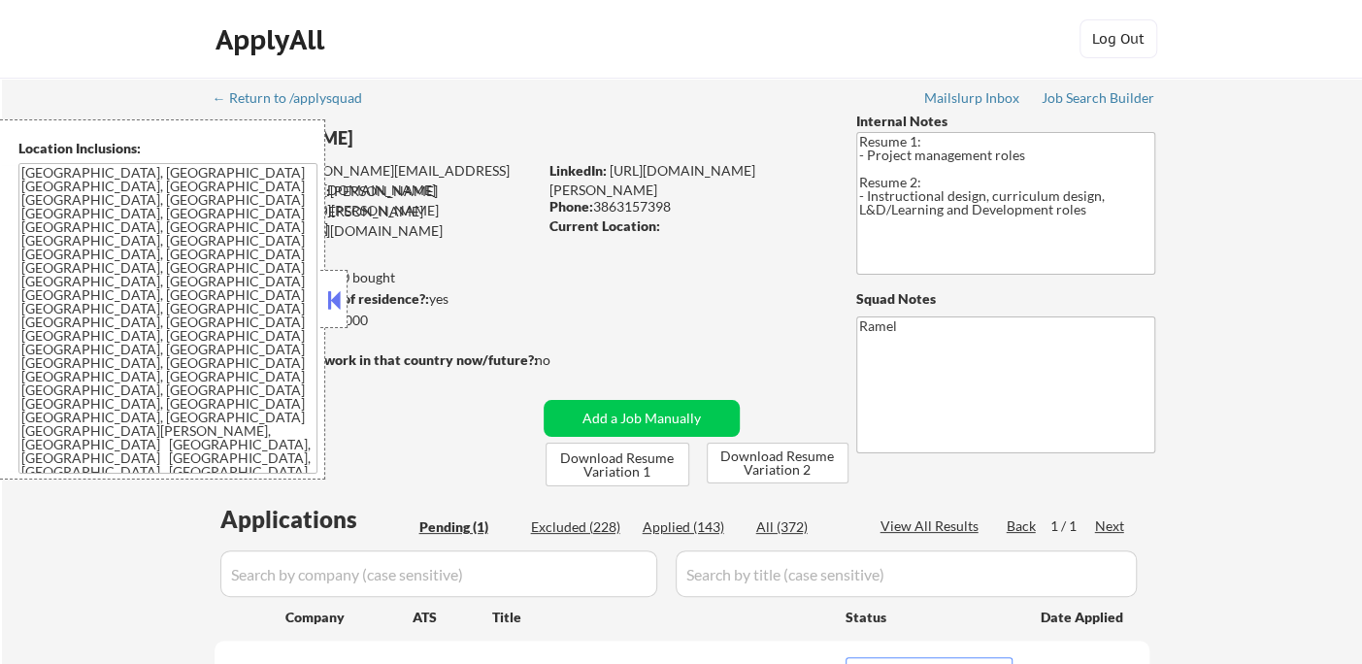
drag, startPoint x: 341, startPoint y: 298, endPoint x: 348, endPoint y: 289, distance: 11.1
click at [341, 298] on button at bounding box center [333, 299] width 21 height 29
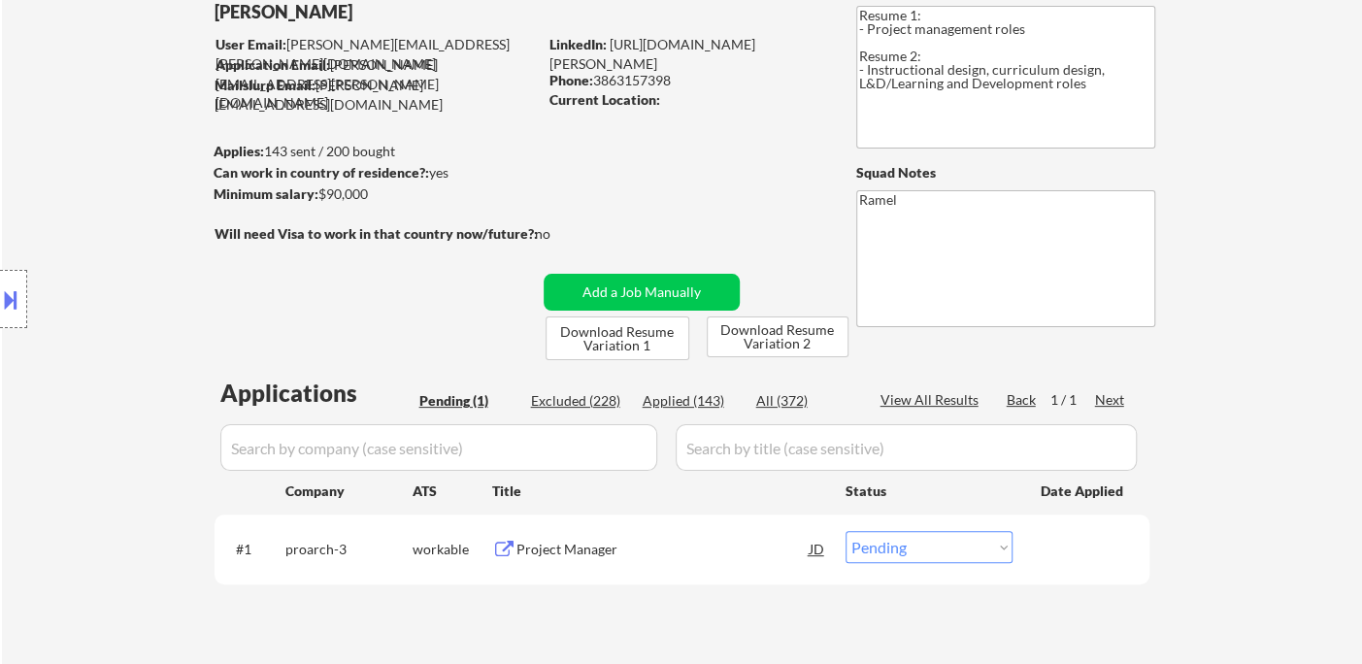
scroll to position [323, 0]
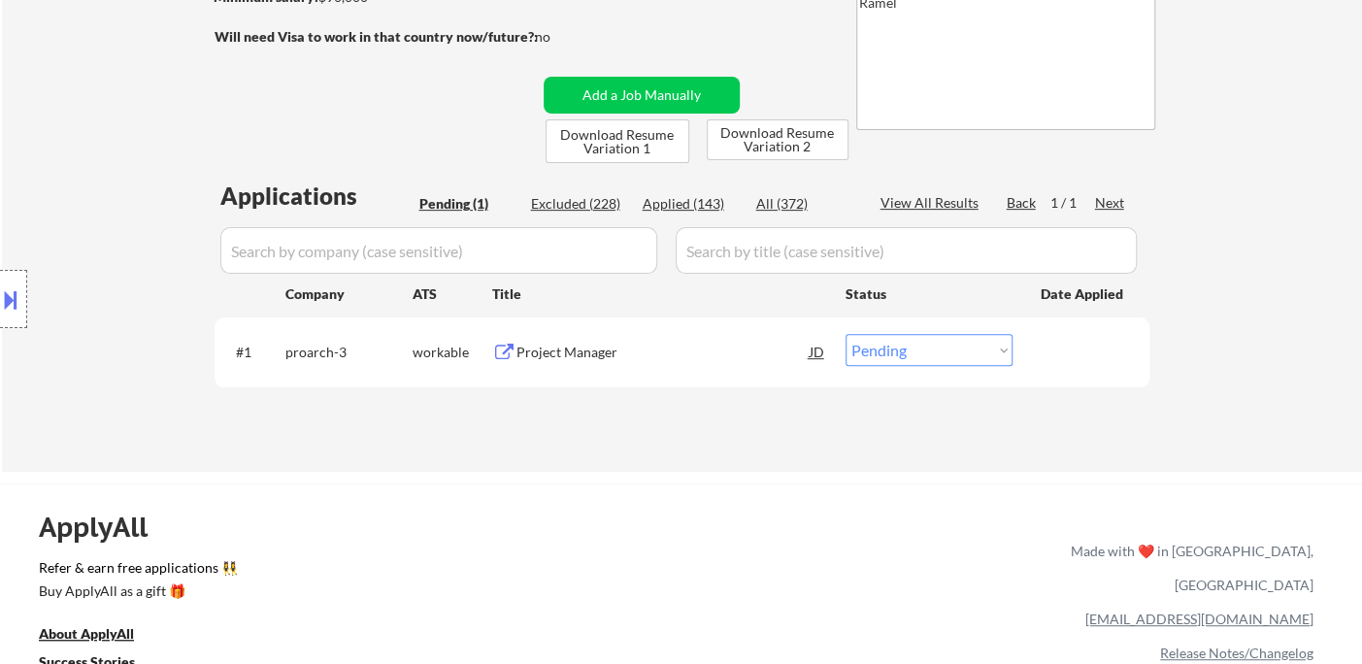
click at [682, 352] on div "Project Manager" at bounding box center [662, 352] width 293 height 19
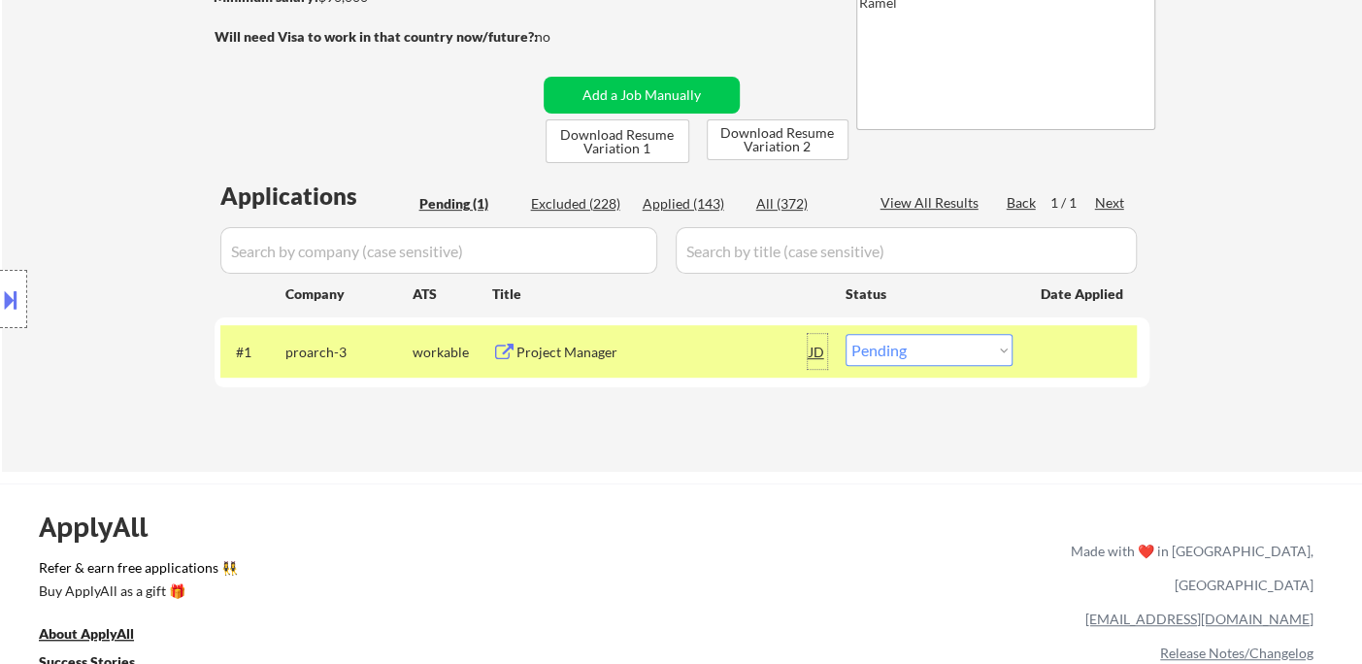
click at [809, 353] on div "JD" at bounding box center [817, 351] width 19 height 35
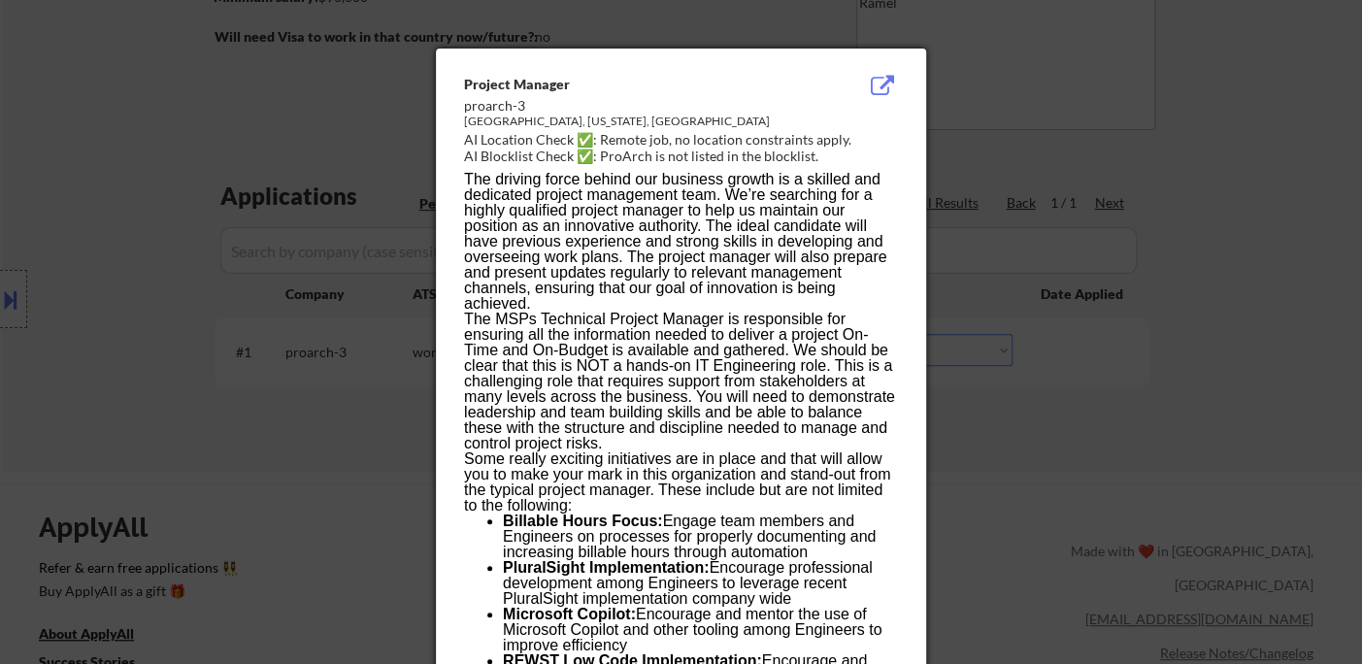
click at [1309, 348] on div at bounding box center [681, 332] width 1362 height 664
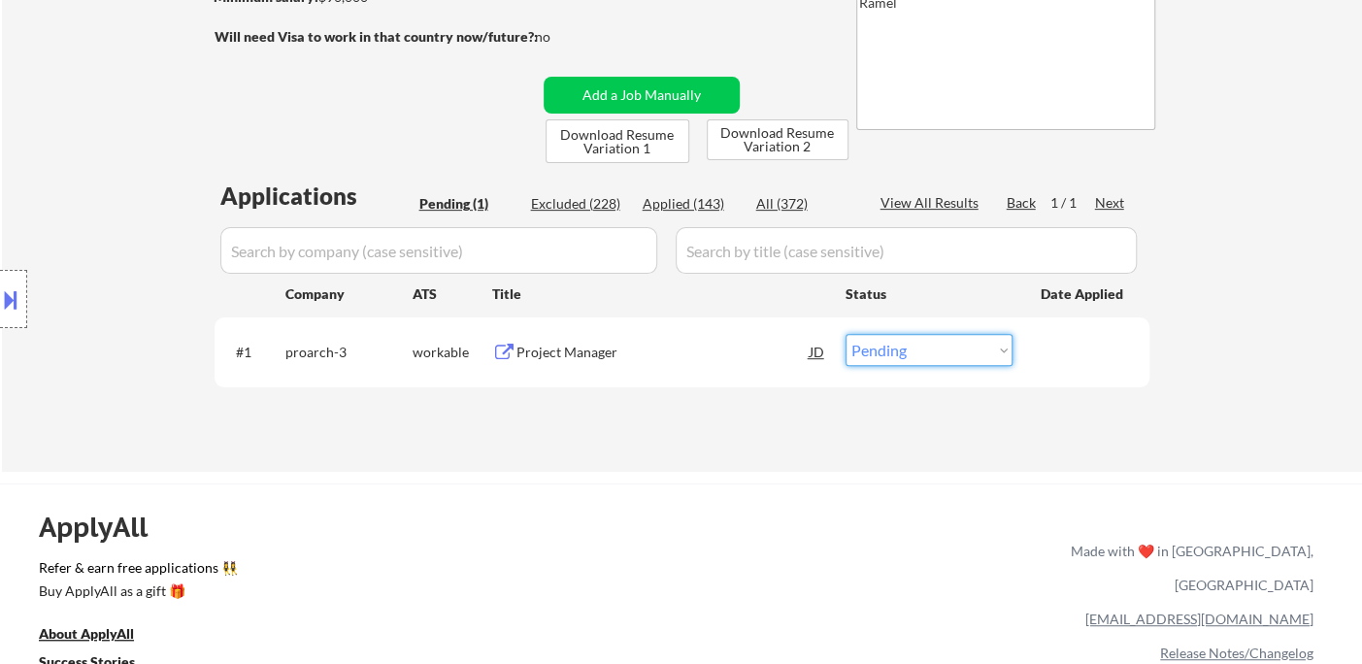
click at [965, 349] on select "Choose an option... Pending Applied Excluded (Questions) Excluded (Expired) Exc…" at bounding box center [929, 350] width 167 height 32
select select ""excluded__location_""
click at [846, 334] on select "Choose an option... Pending Applied Excluded (Questions) Excluded (Expired) Exc…" at bounding box center [929, 350] width 167 height 32
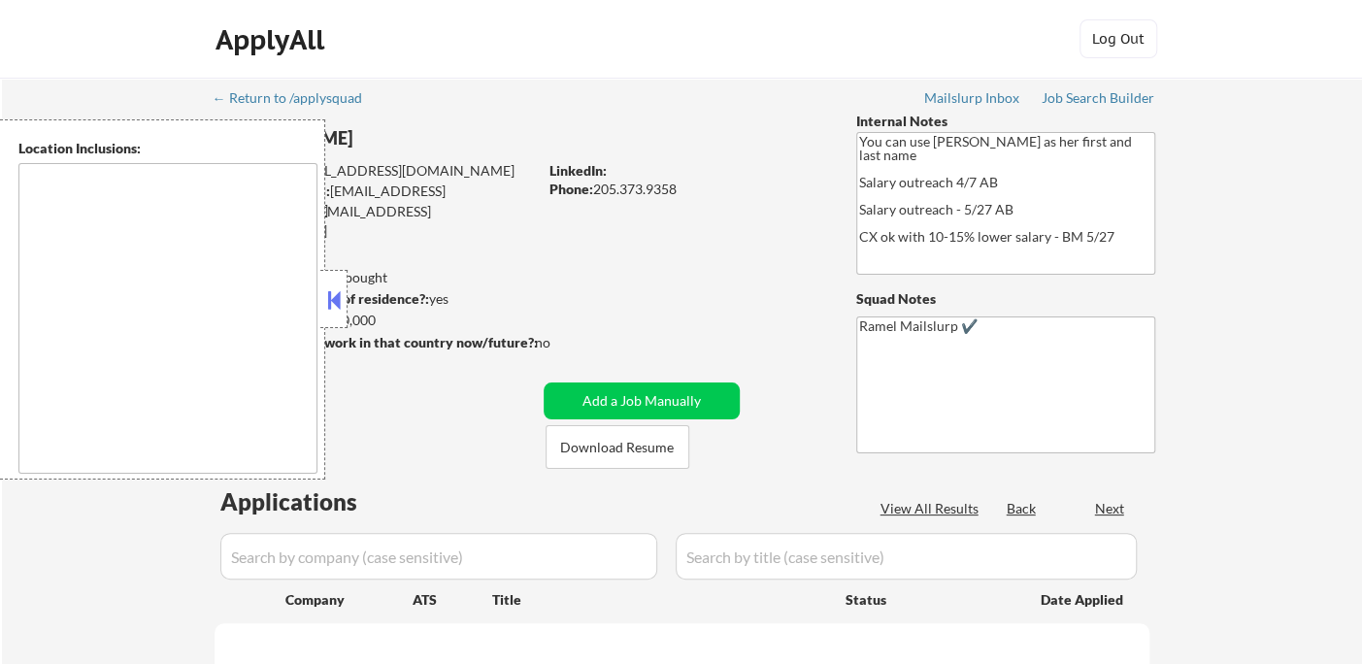
select select ""pending""
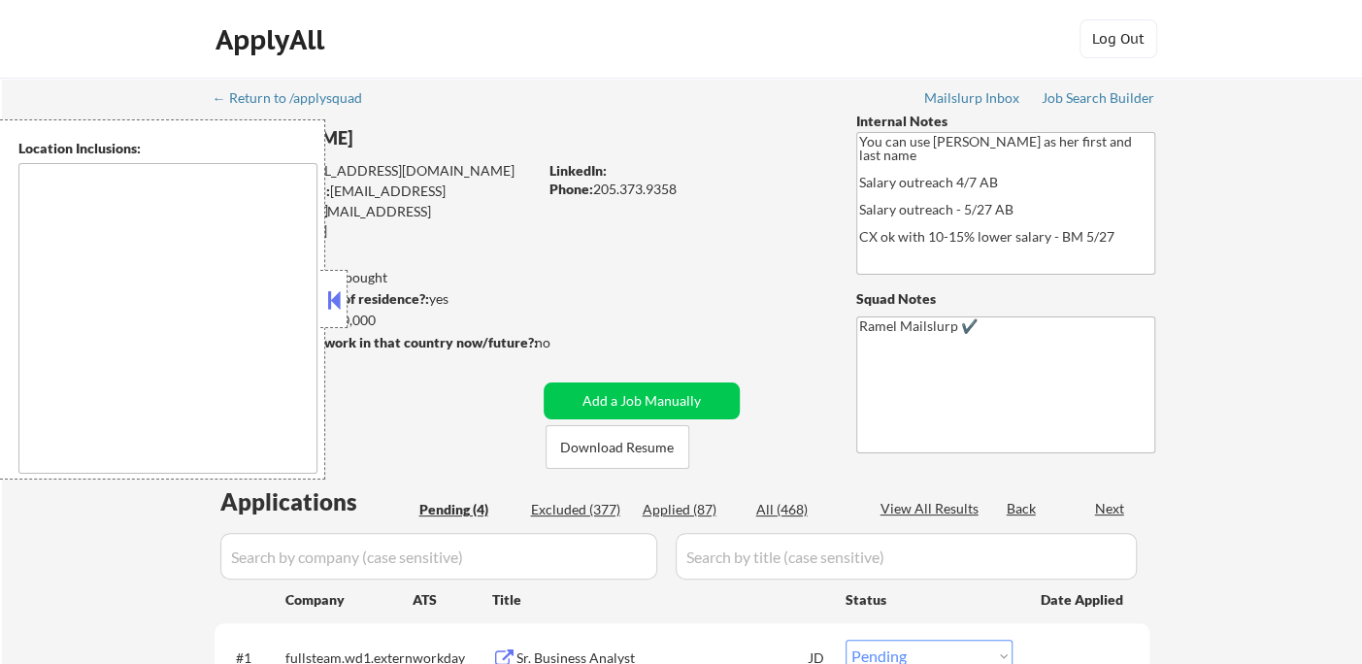
type textarea "[GEOGRAPHIC_DATA], [GEOGRAPHIC_DATA], AL [GEOGRAPHIC_DATA], AL [GEOGRAPHIC_DATA…"
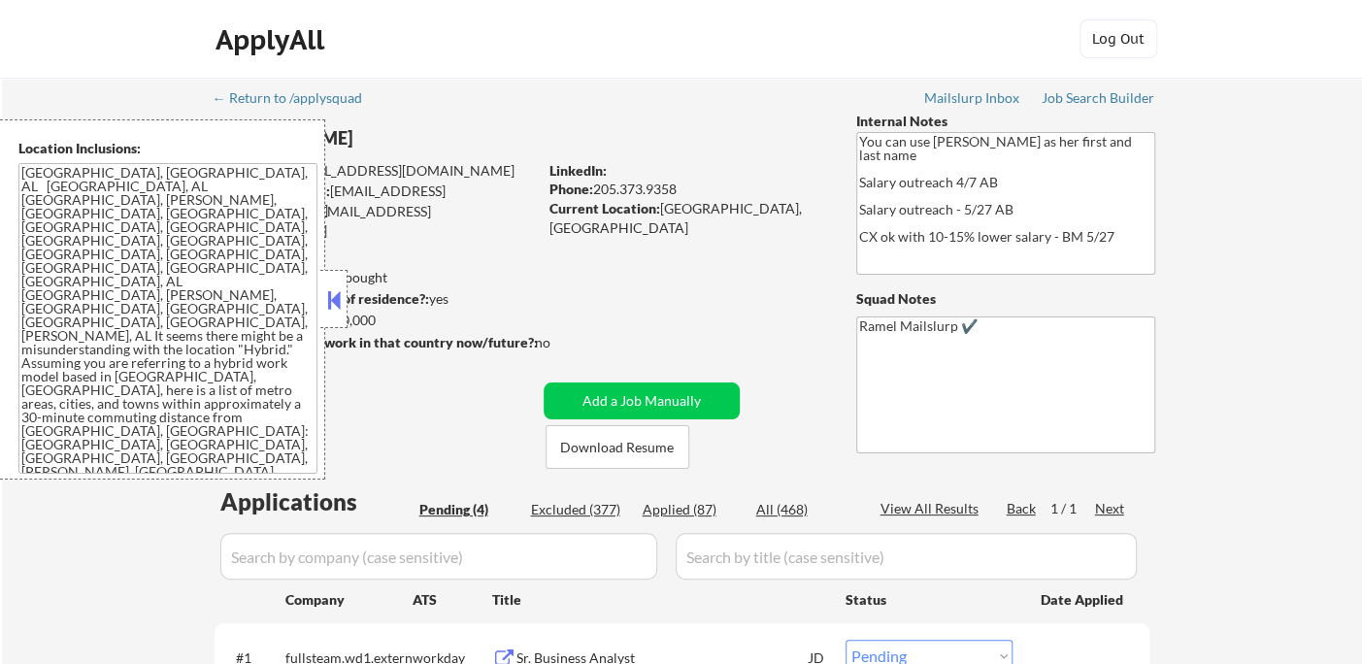
click at [334, 287] on button at bounding box center [333, 299] width 21 height 29
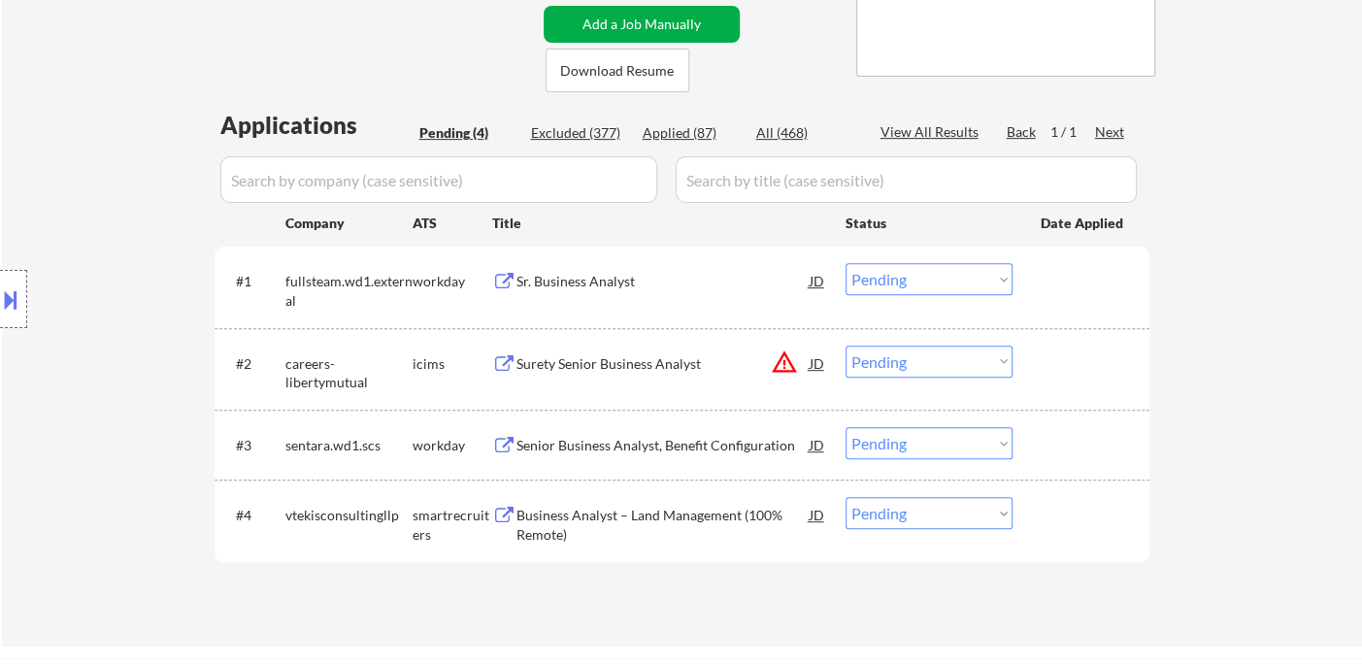
scroll to position [431, 0]
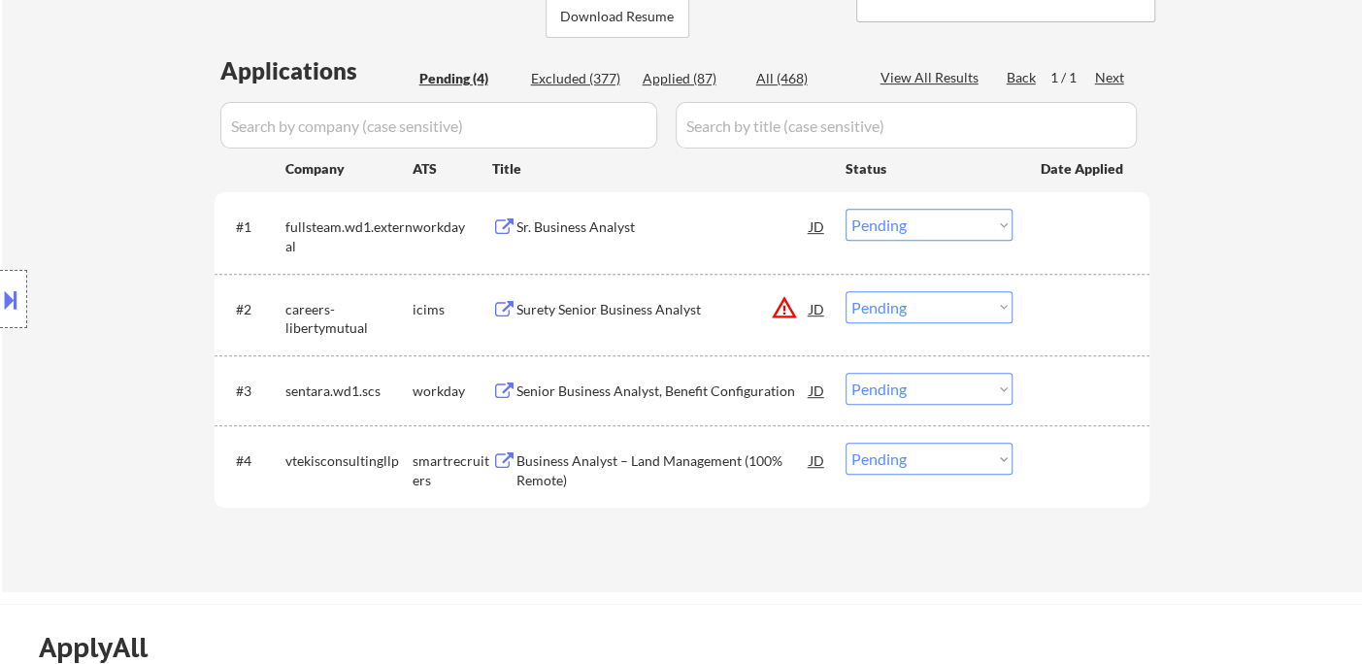
click at [37, 186] on div "Location Inclusions:" at bounding box center [174, 299] width 348 height 360
click at [606, 225] on div "Sr. Business Analyst" at bounding box center [662, 226] width 293 height 19
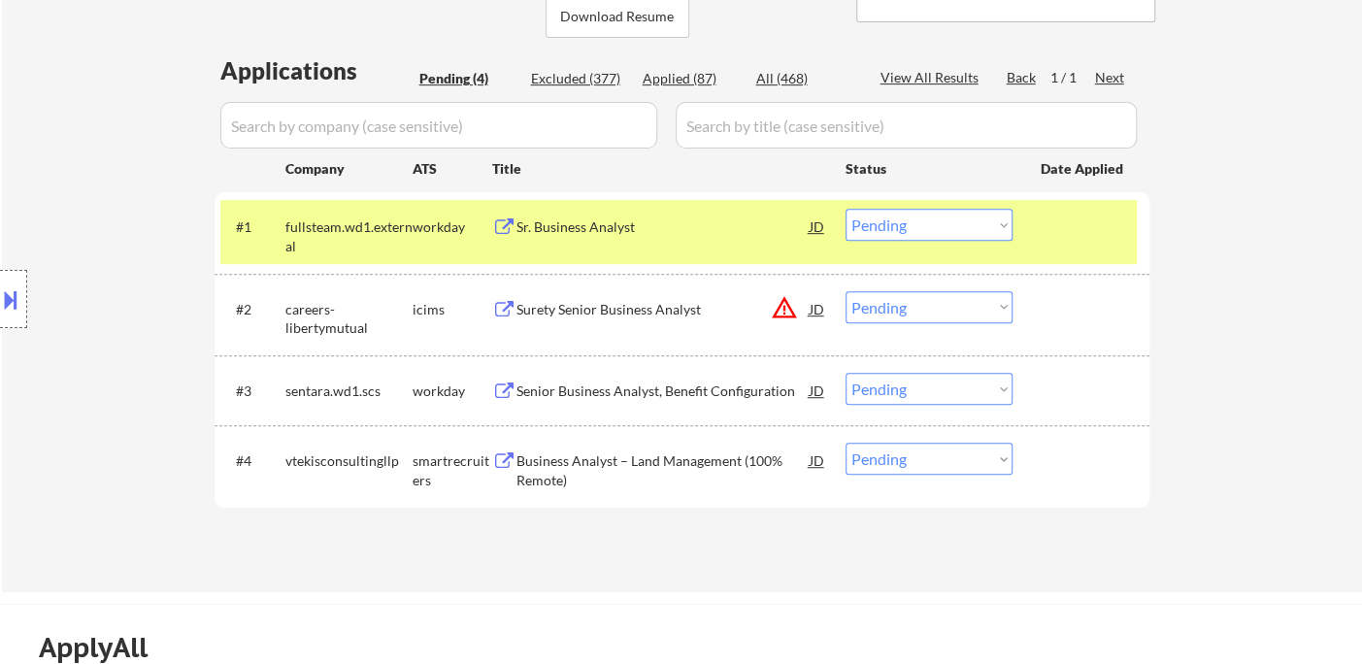
click at [78, 138] on div "Location Inclusions:" at bounding box center [174, 299] width 348 height 360
click at [925, 221] on select "Choose an option... Pending Applied Excluded (Questions) Excluded (Expired) Exc…" at bounding box center [929, 225] width 167 height 32
click at [846, 209] on select "Choose an option... Pending Applied Excluded (Questions) Excluded (Expired) Exc…" at bounding box center [929, 225] width 167 height 32
click at [666, 464] on div "Business Analyst – Land Management (100% Remote)" at bounding box center [662, 470] width 293 height 38
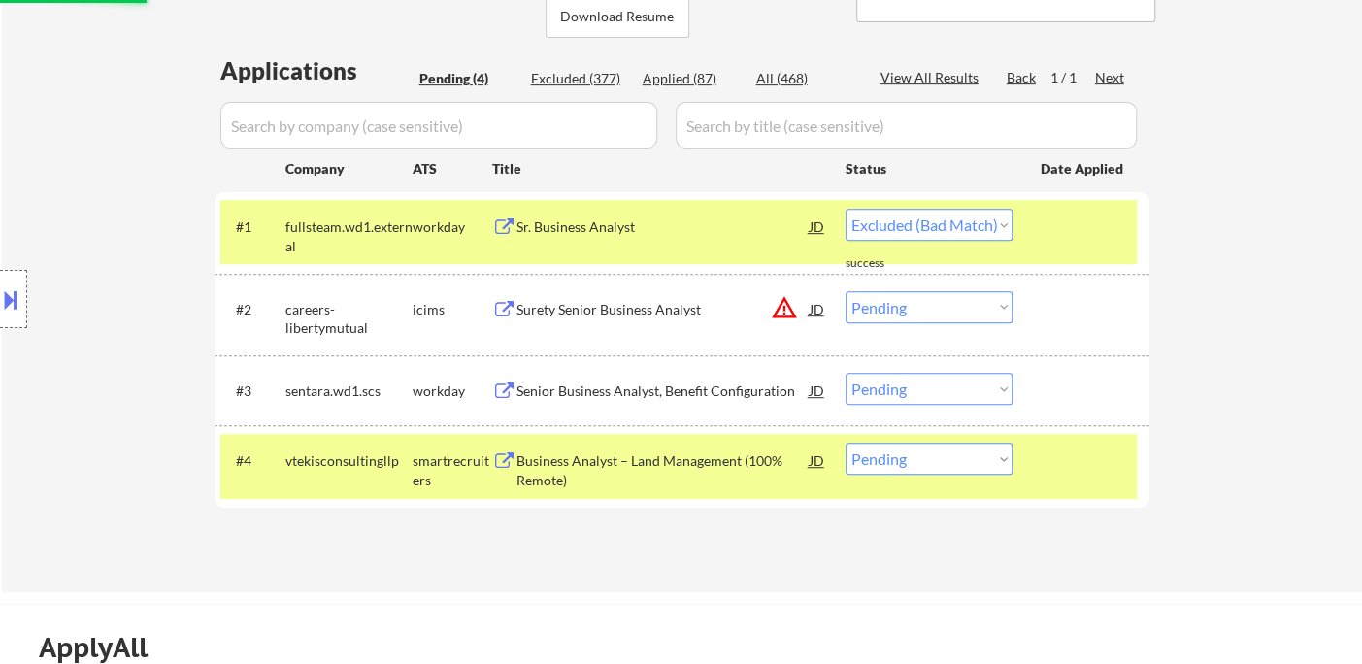
select select ""pending""
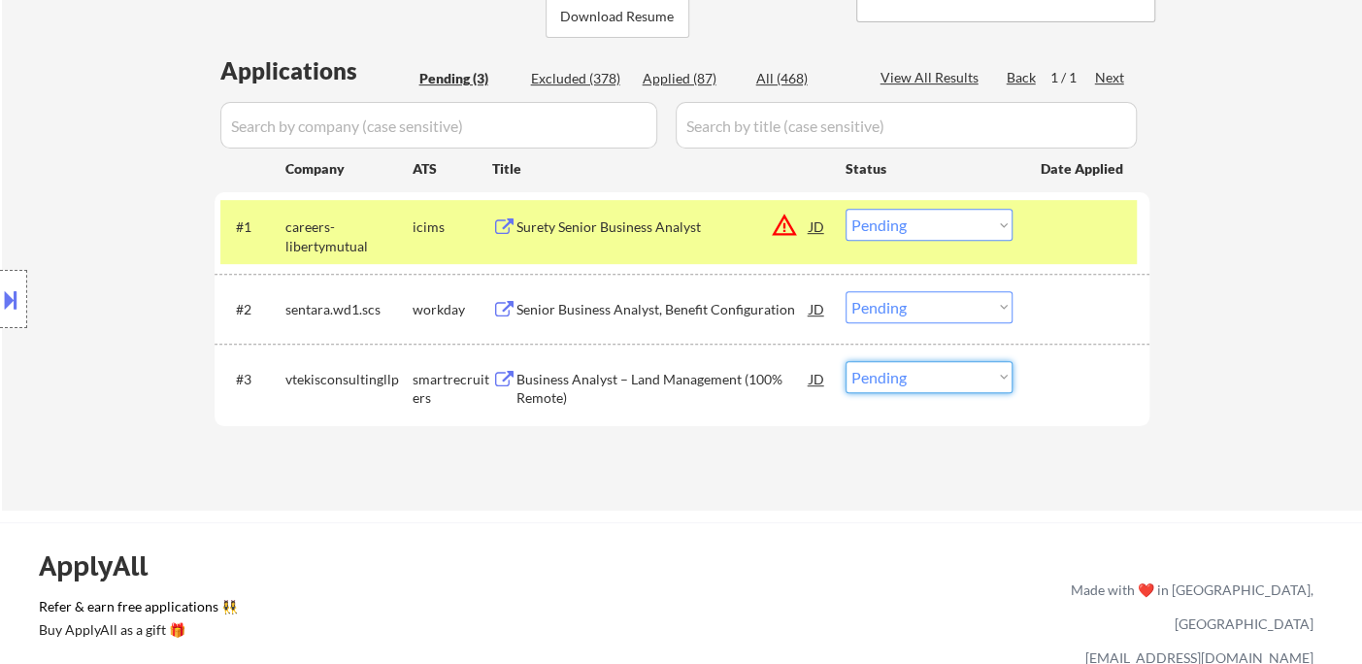
click at [900, 383] on select "Choose an option... Pending Applied Excluded (Questions) Excluded (Expired) Exc…" at bounding box center [929, 377] width 167 height 32
select select ""excluded__bad_match_""
click at [846, 361] on select "Choose an option... Pending Applied Excluded (Questions) Excluded (Expired) Exc…" at bounding box center [929, 377] width 167 height 32
click at [704, 309] on div "Senior Business Analyst, Benefit Configuration" at bounding box center [662, 309] width 293 height 19
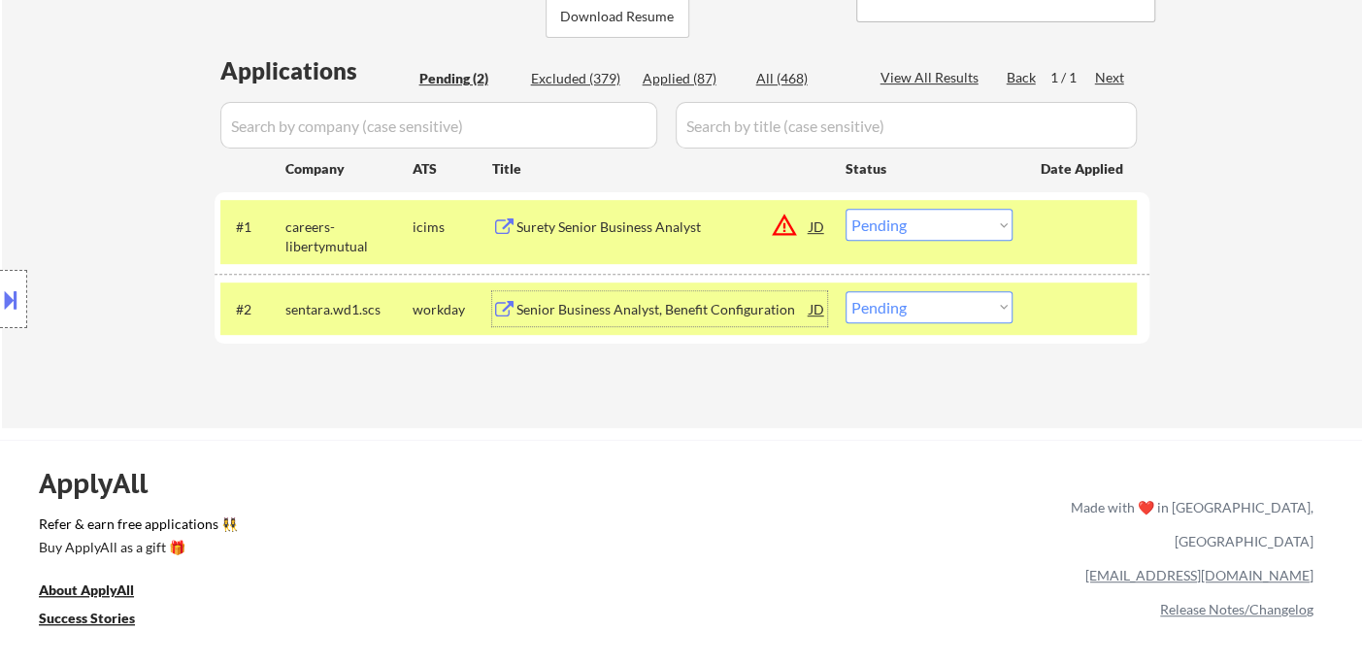
drag, startPoint x: 893, startPoint y: 302, endPoint x: 905, endPoint y: 320, distance: 21.8
click at [893, 302] on select "Choose an option... Pending Applied Excluded (Questions) Excluded (Expired) Exc…" at bounding box center [929, 307] width 167 height 32
select select ""excluded__bad_match_""
click at [846, 291] on select "Choose an option... Pending Applied Excluded (Questions) Excluded (Expired) Exc…" at bounding box center [929, 307] width 167 height 32
drag, startPoint x: 909, startPoint y: 228, endPoint x: 913, endPoint y: 239, distance: 11.4
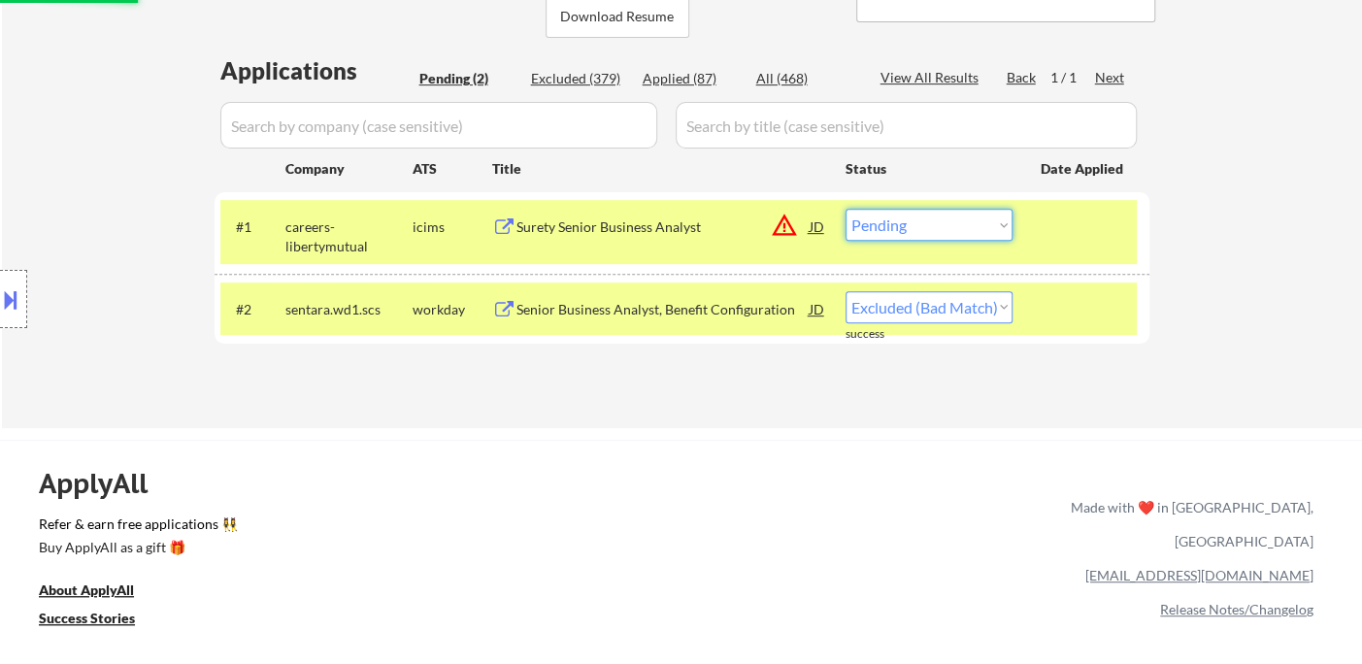
click at [909, 228] on select "Choose an option... Pending Applied Excluded (Questions) Excluded (Expired) Exc…" at bounding box center [929, 225] width 167 height 32
select select ""excluded__location_""
click at [846, 209] on select "Choose an option... Pending Applied Excluded (Questions) Excluded (Expired) Exc…" at bounding box center [929, 225] width 167 height 32
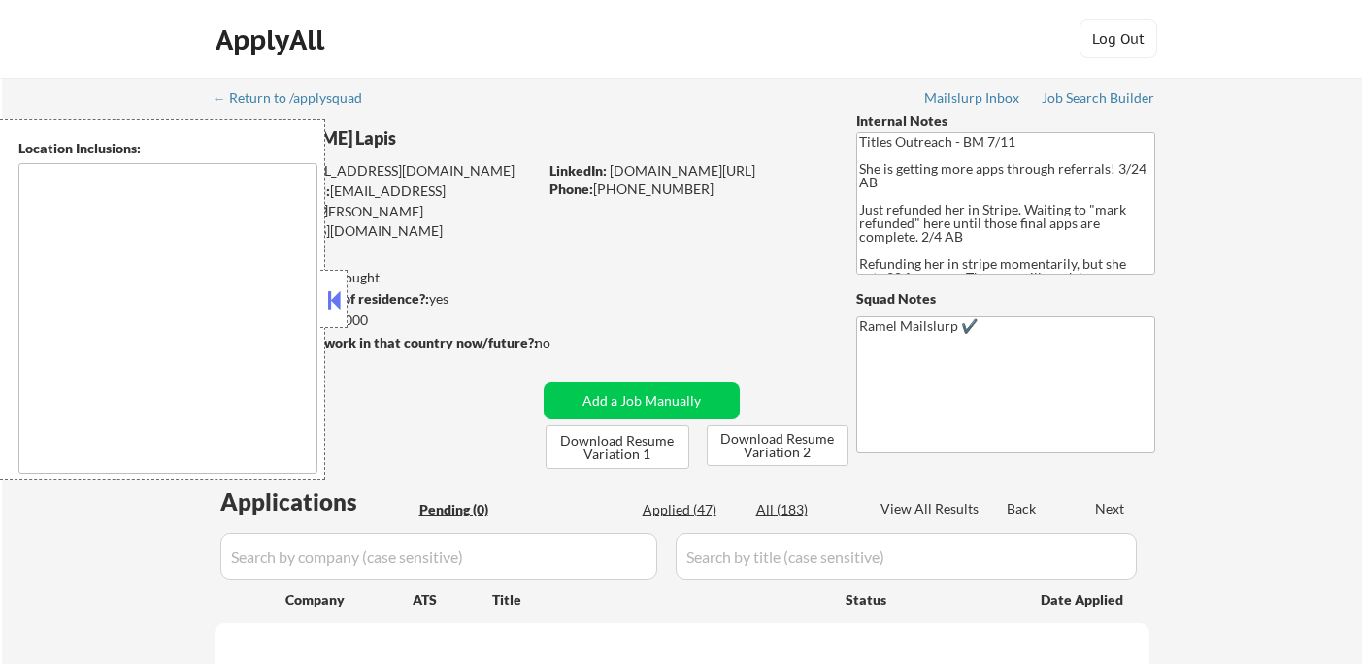
type textarea "[GEOGRAPHIC_DATA], [GEOGRAPHIC_DATA], [GEOGRAPHIC_DATA] [GEOGRAPHIC_DATA], [GEO…"
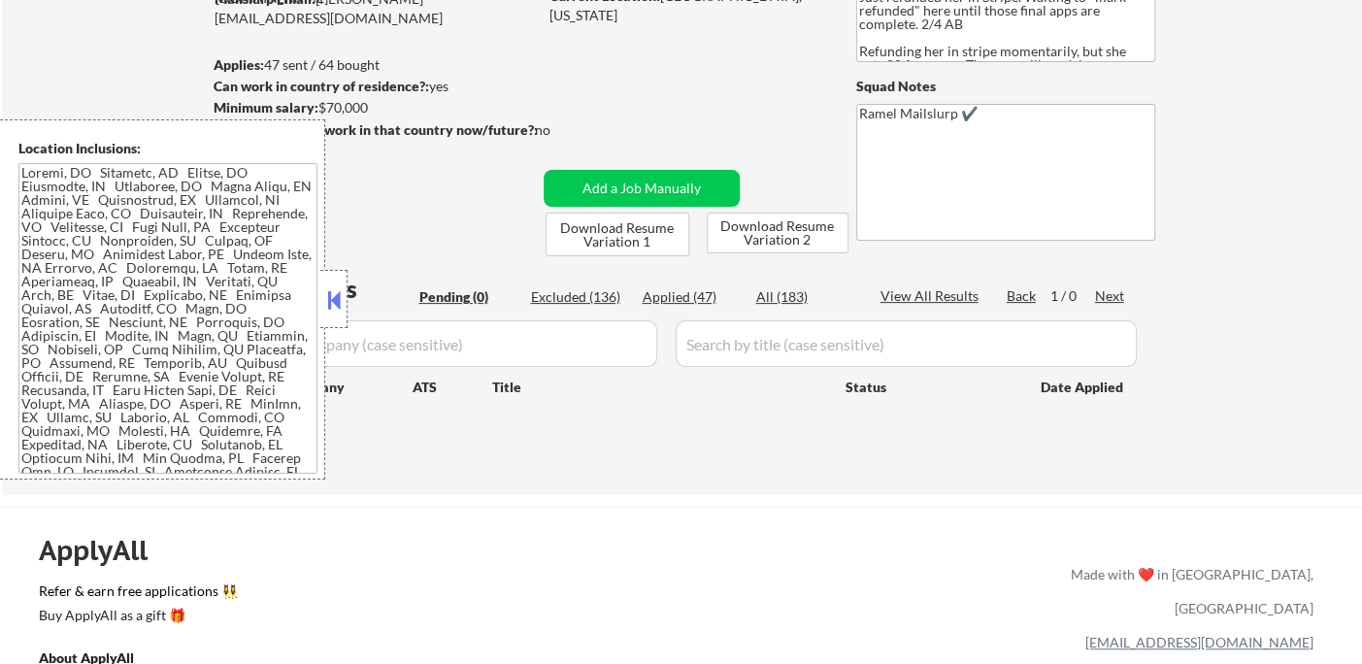
scroll to position [216, 0]
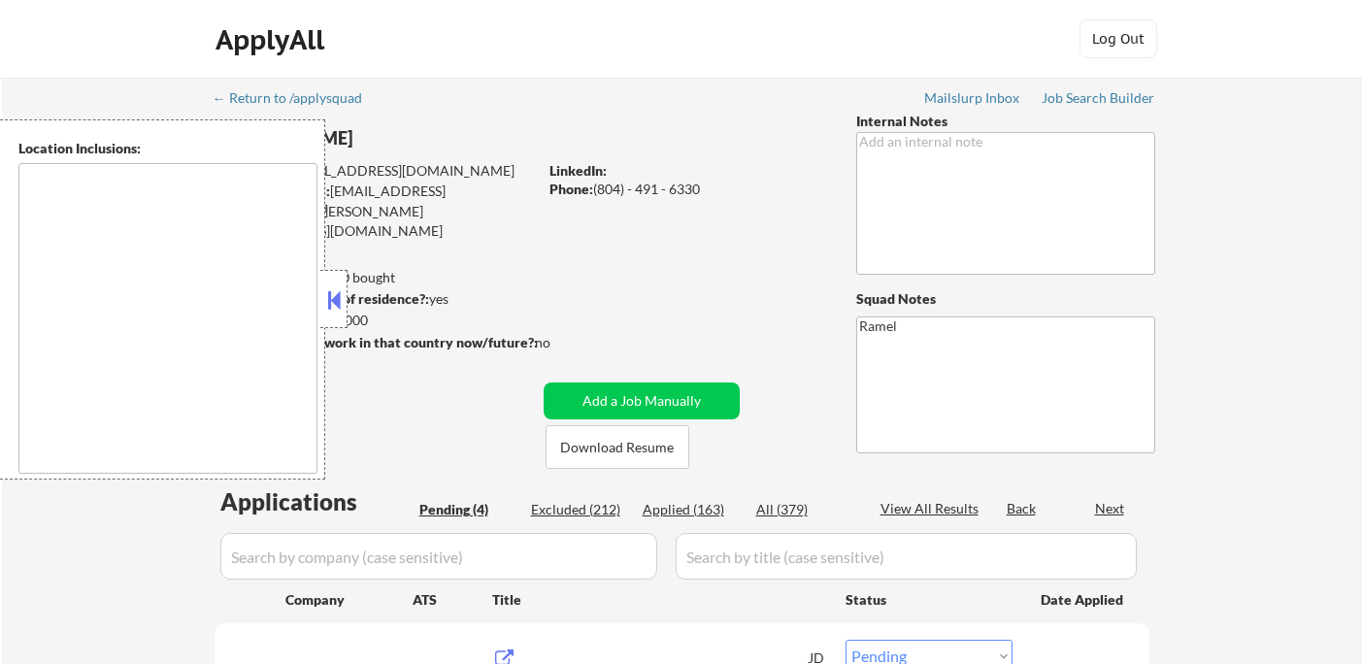
select select ""pending""
click at [334, 309] on button at bounding box center [333, 299] width 21 height 29
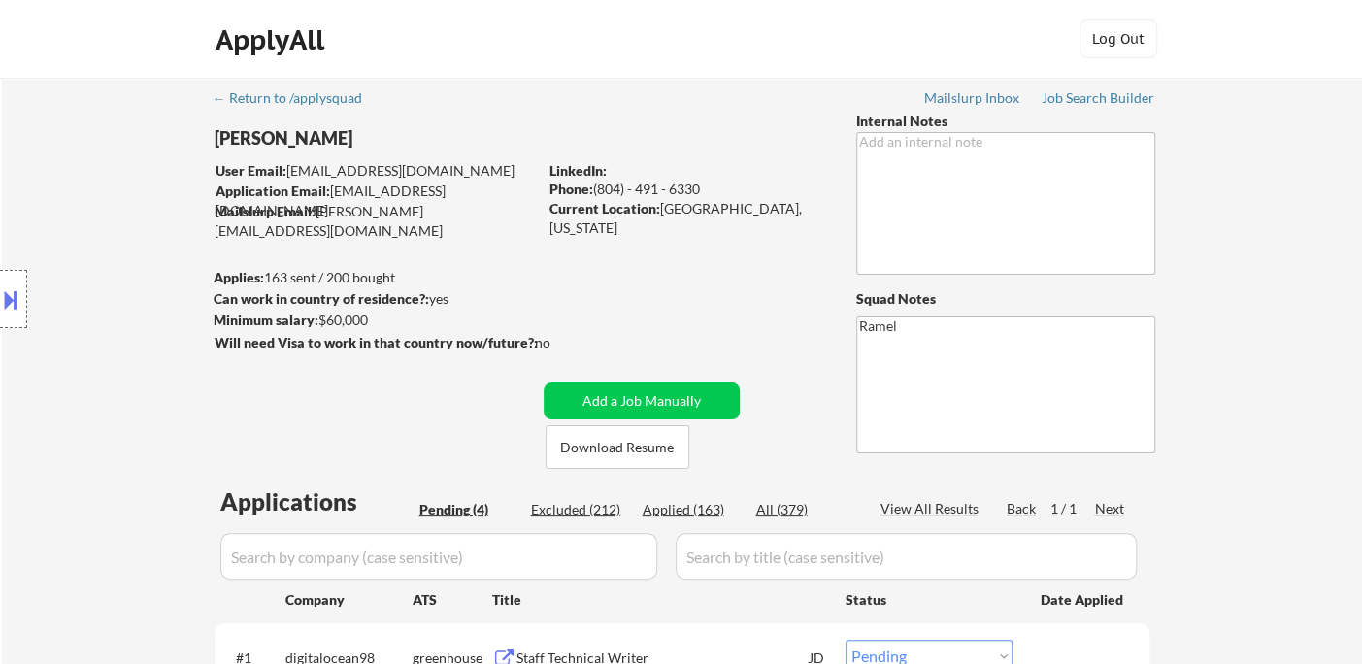
click at [28, 175] on div "Location Inclusions: Chevy Chase, MD Bethesda, MD Silver Spring, MD Kensington,…" at bounding box center [174, 299] width 348 height 360
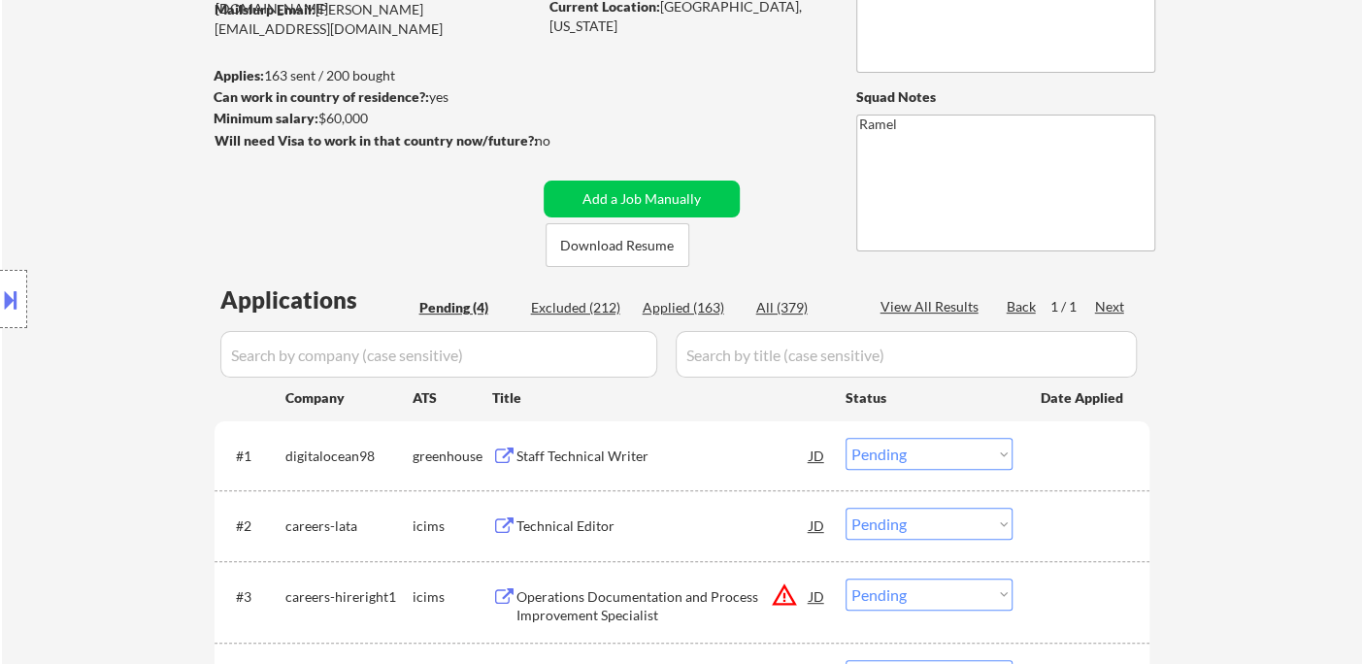
scroll to position [323, 0]
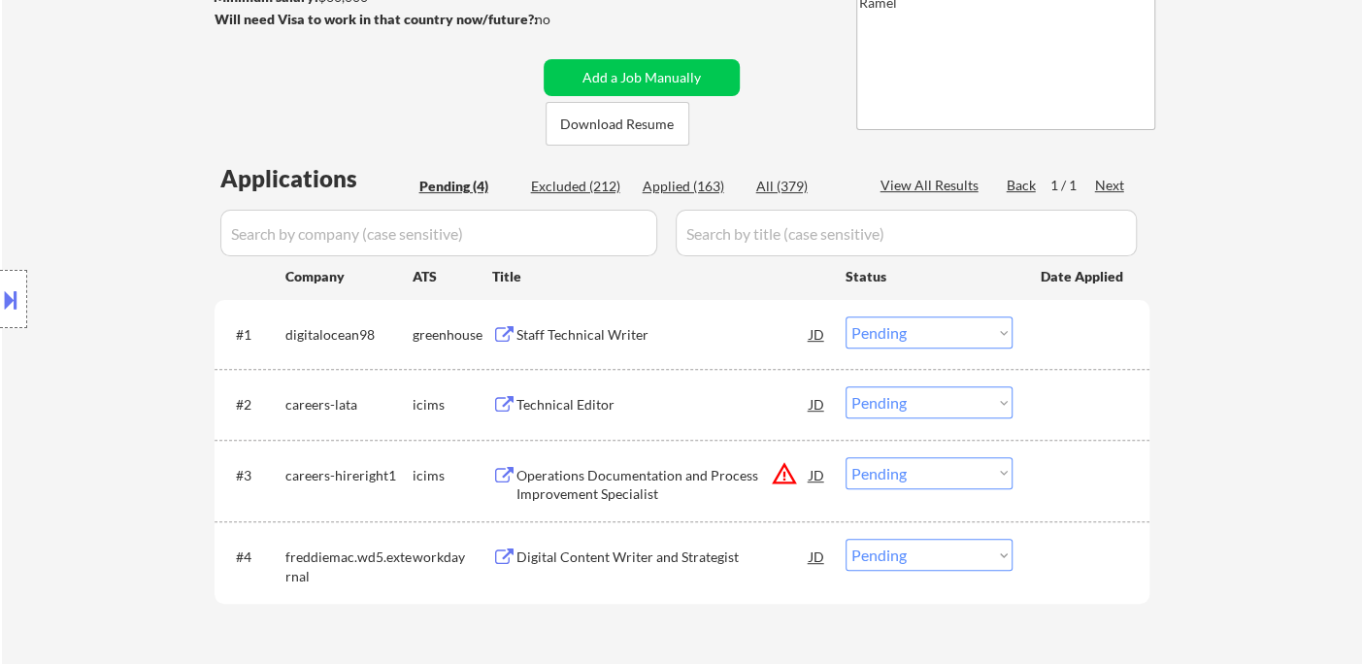
click at [614, 332] on div "Staff Technical Writer" at bounding box center [662, 334] width 293 height 19
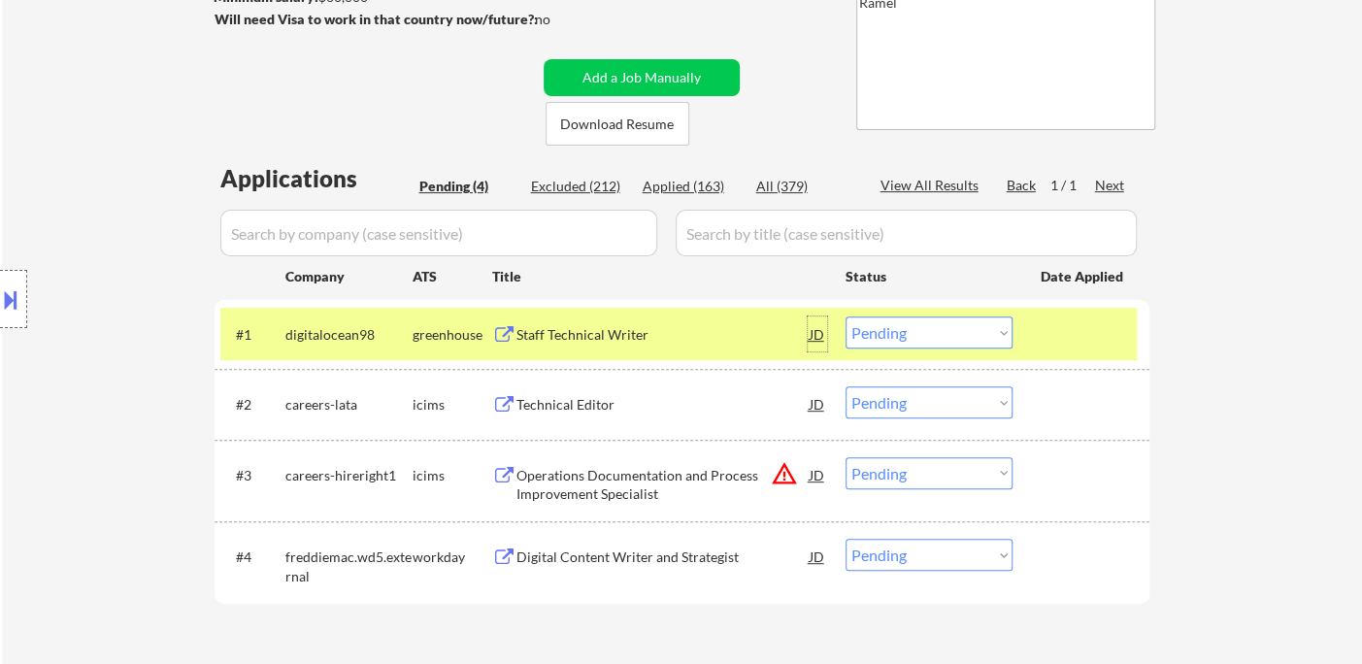
click at [813, 333] on div "JD" at bounding box center [817, 333] width 19 height 35
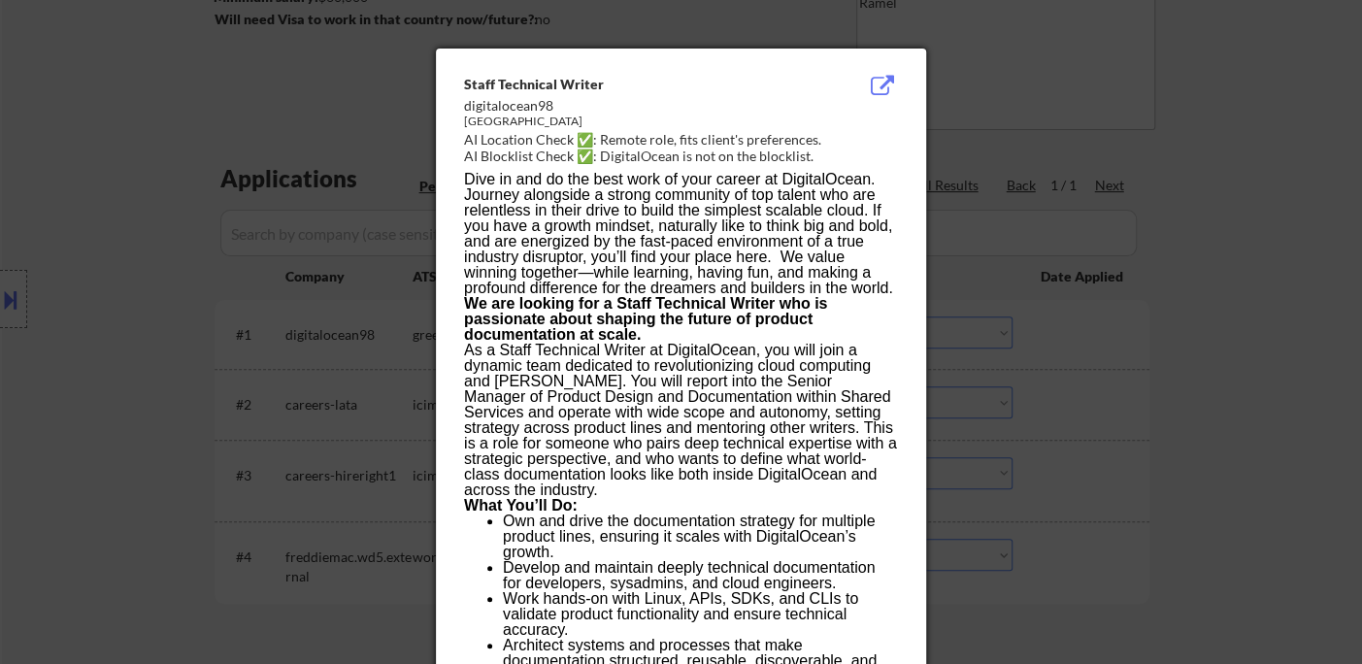
click at [1175, 427] on div at bounding box center [681, 332] width 1362 height 664
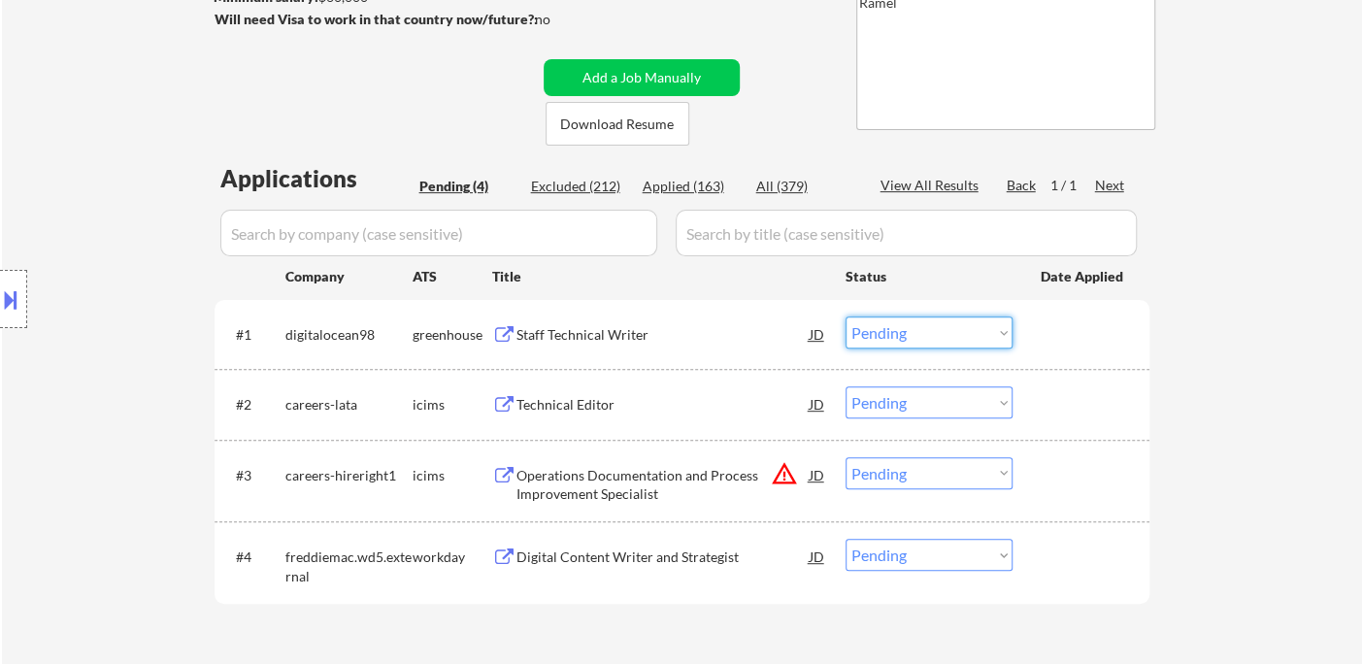
click at [928, 329] on select "Choose an option... Pending Applied Excluded (Questions) Excluded (Expired) Exc…" at bounding box center [929, 332] width 167 height 32
click at [598, 412] on div "Technical Editor" at bounding box center [662, 404] width 293 height 19
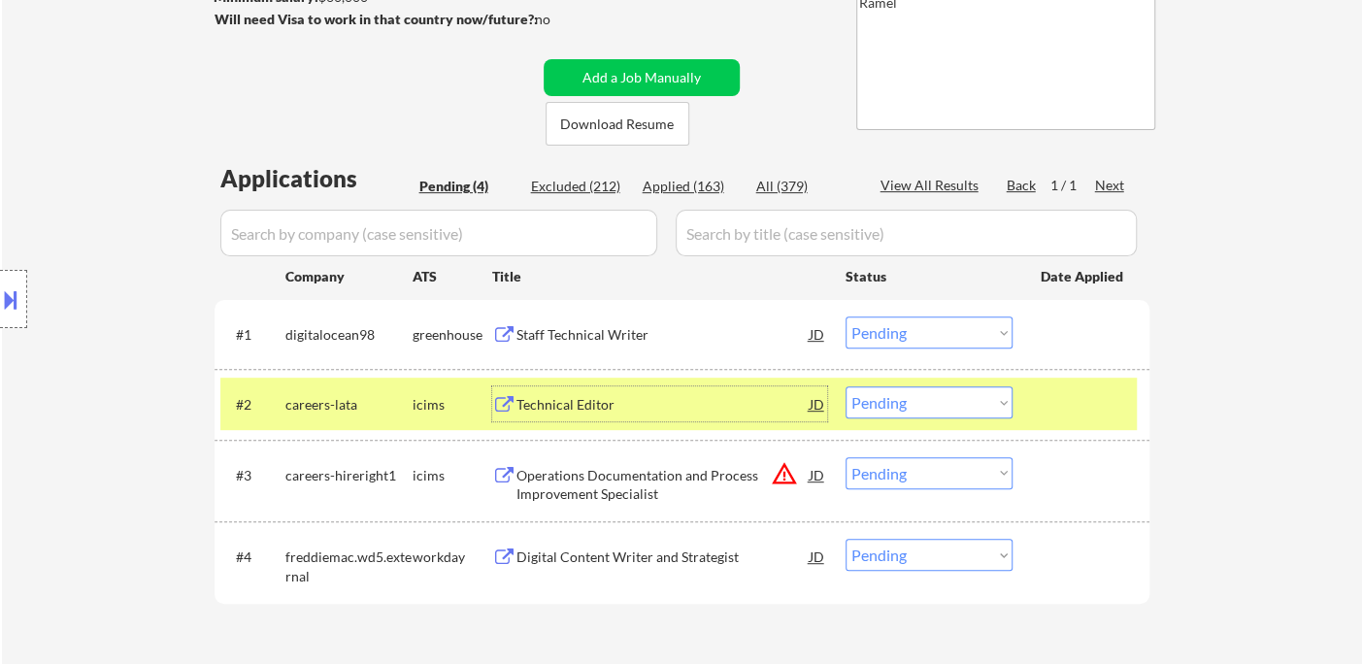
click at [948, 405] on select "Choose an option... Pending Applied Excluded (Questions) Excluded (Expired) Exc…" at bounding box center [929, 402] width 167 height 32
click at [846, 386] on select "Choose an option... Pending Applied Excluded (Questions) Excluded (Expired) Exc…" at bounding box center [929, 402] width 167 height 32
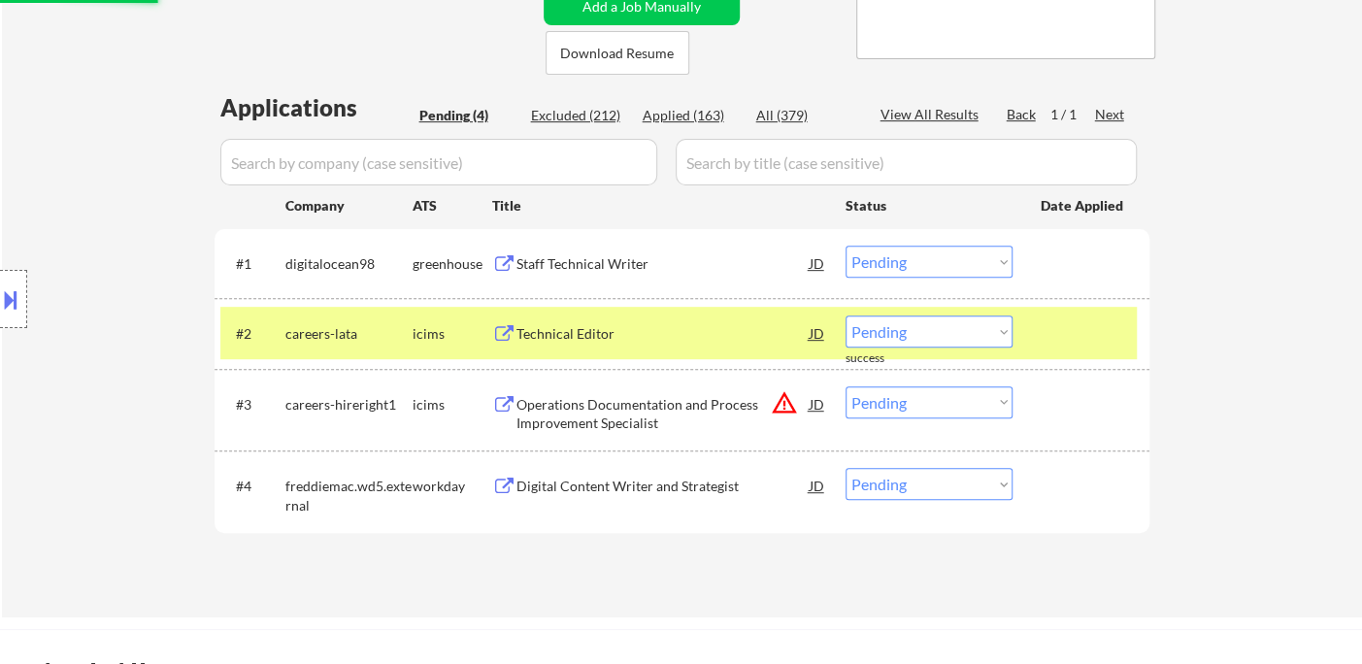
scroll to position [431, 0]
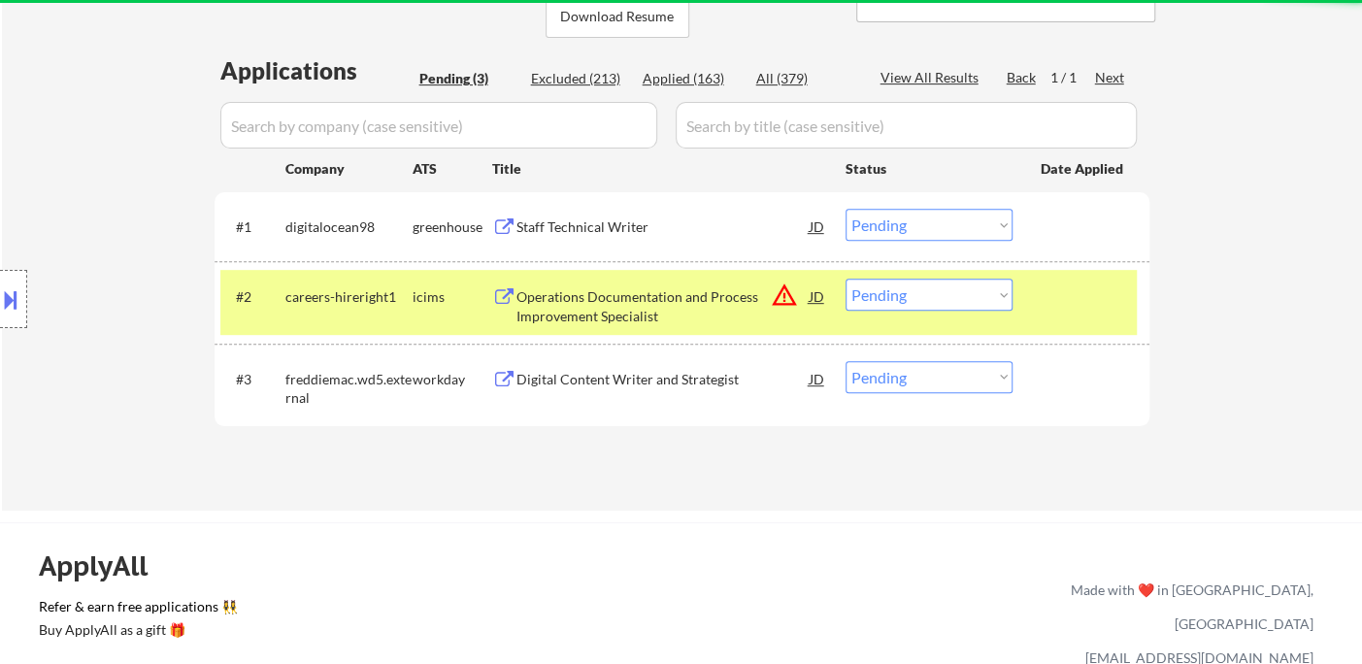
drag, startPoint x: 894, startPoint y: 302, endPoint x: 909, endPoint y: 309, distance: 16.1
click at [894, 302] on select "Choose an option... Pending Applied Excluded (Questions) Excluded (Expired) Exc…" at bounding box center [929, 295] width 167 height 32
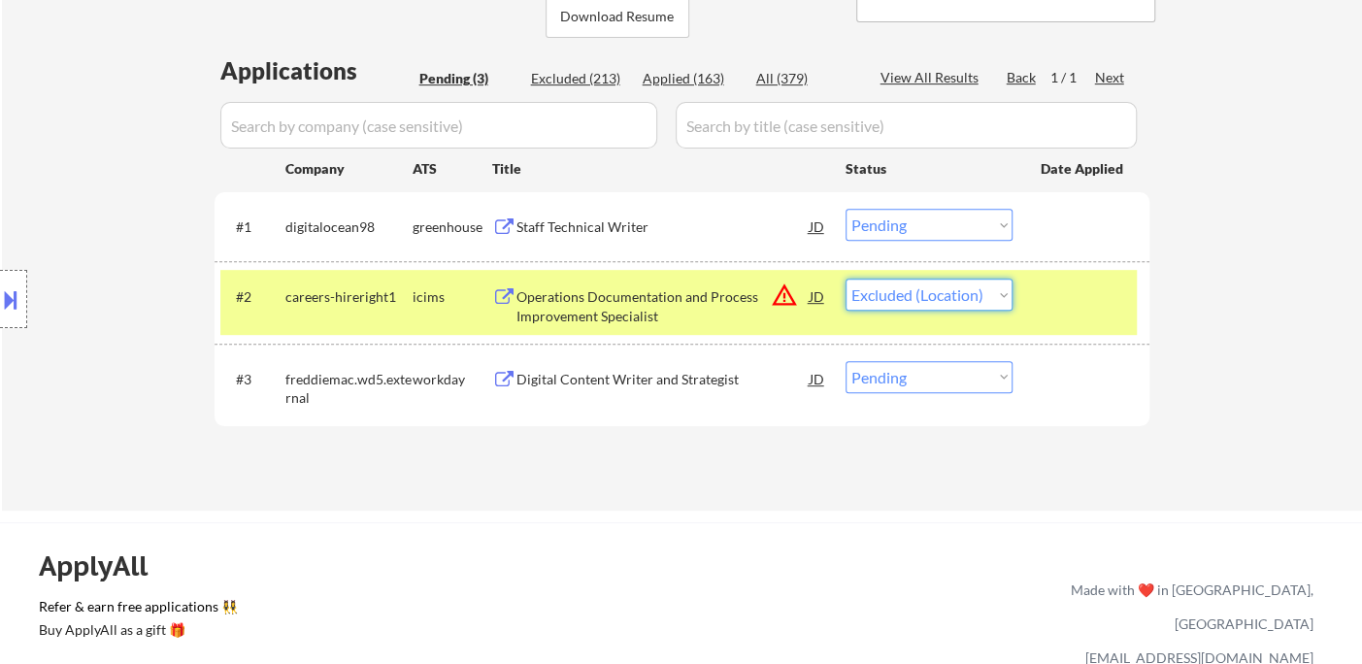
click at [846, 279] on select "Choose an option... Pending Applied Excluded (Questions) Excluded (Expired) Exc…" at bounding box center [929, 295] width 167 height 32
click at [679, 377] on div "Digital Content Writer and Strategist" at bounding box center [662, 379] width 293 height 19
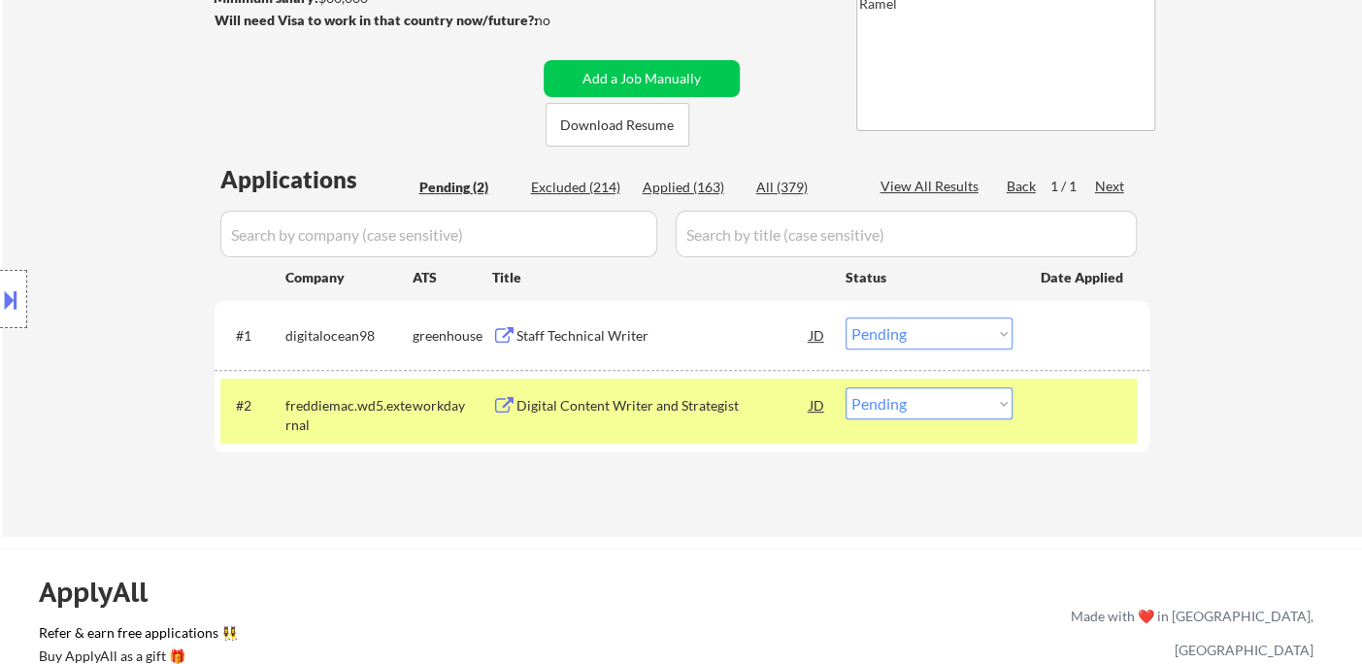
scroll to position [323, 0]
click at [55, 207] on div "Location Inclusions: Chevy Chase, MD Bethesda, MD Silver Spring, MD Kensington,…" at bounding box center [174, 299] width 348 height 360
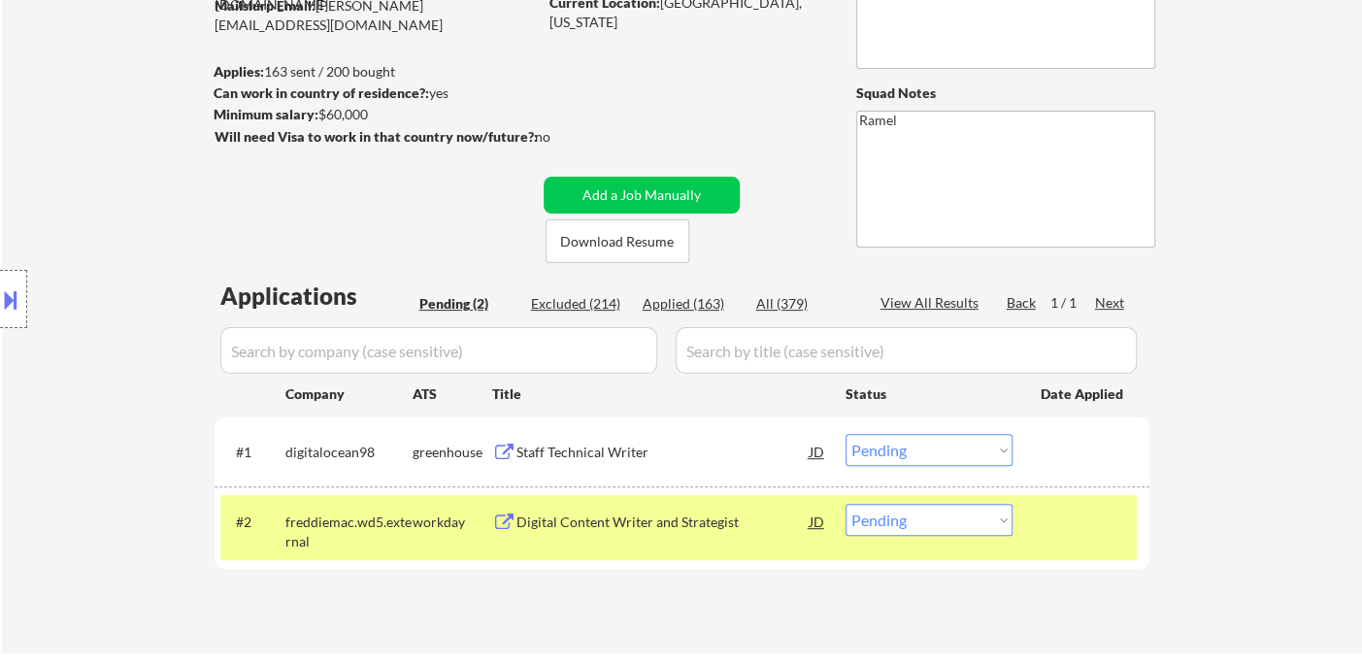
scroll to position [108, 0]
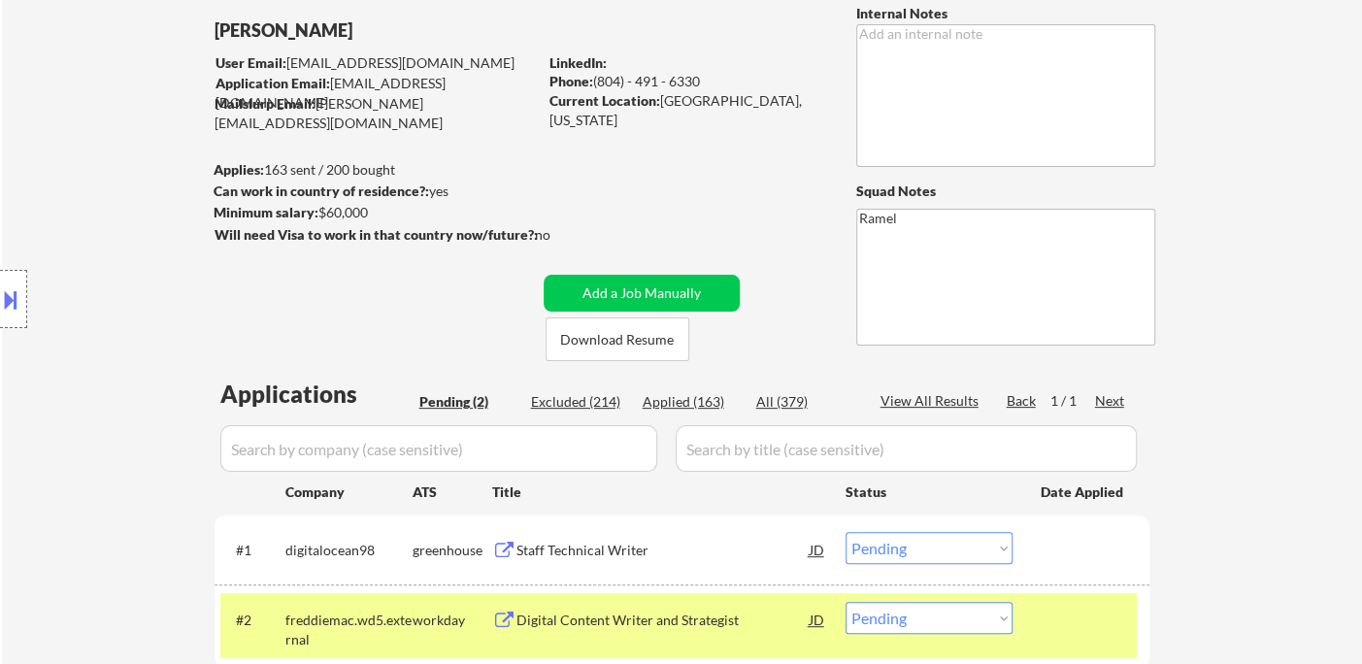
drag, startPoint x: 596, startPoint y: 79, endPoint x: 708, endPoint y: 84, distance: 111.8
click at [708, 84] on div "Phone: (804) - 491 - 6330" at bounding box center [686, 81] width 275 height 19
copy div "(804) - 491 - 6330"
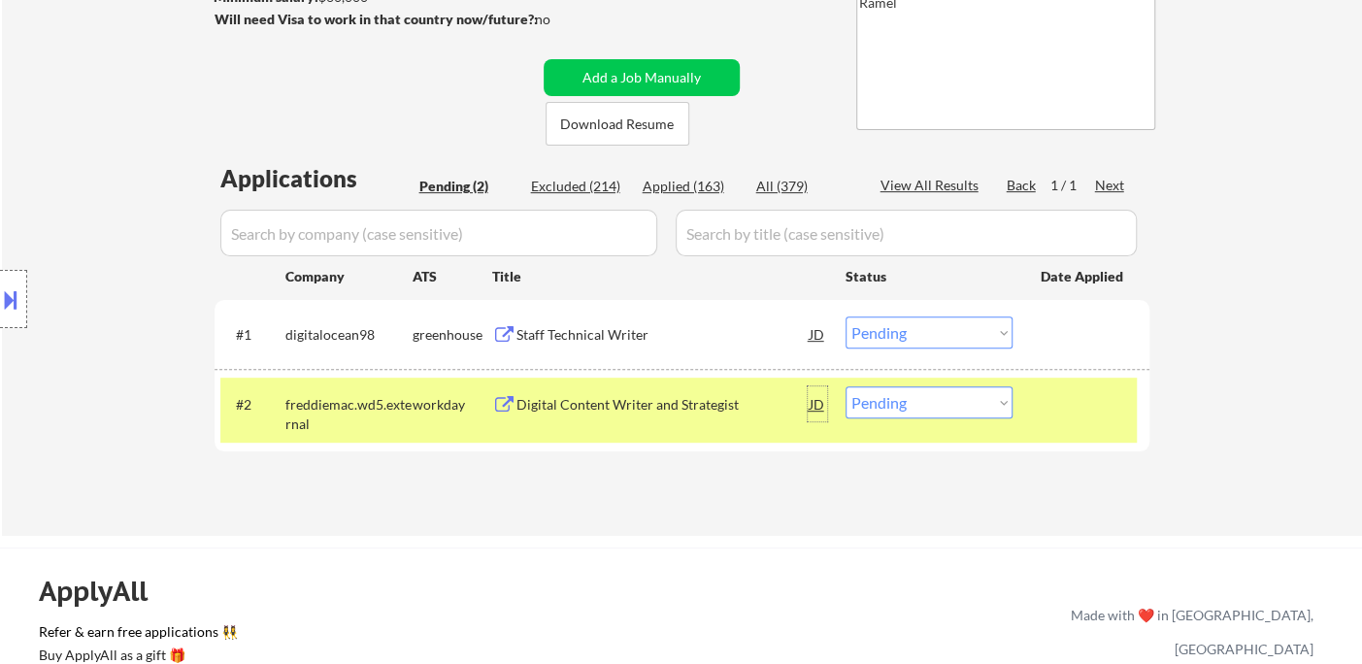
click at [817, 401] on div "JD" at bounding box center [817, 403] width 19 height 35
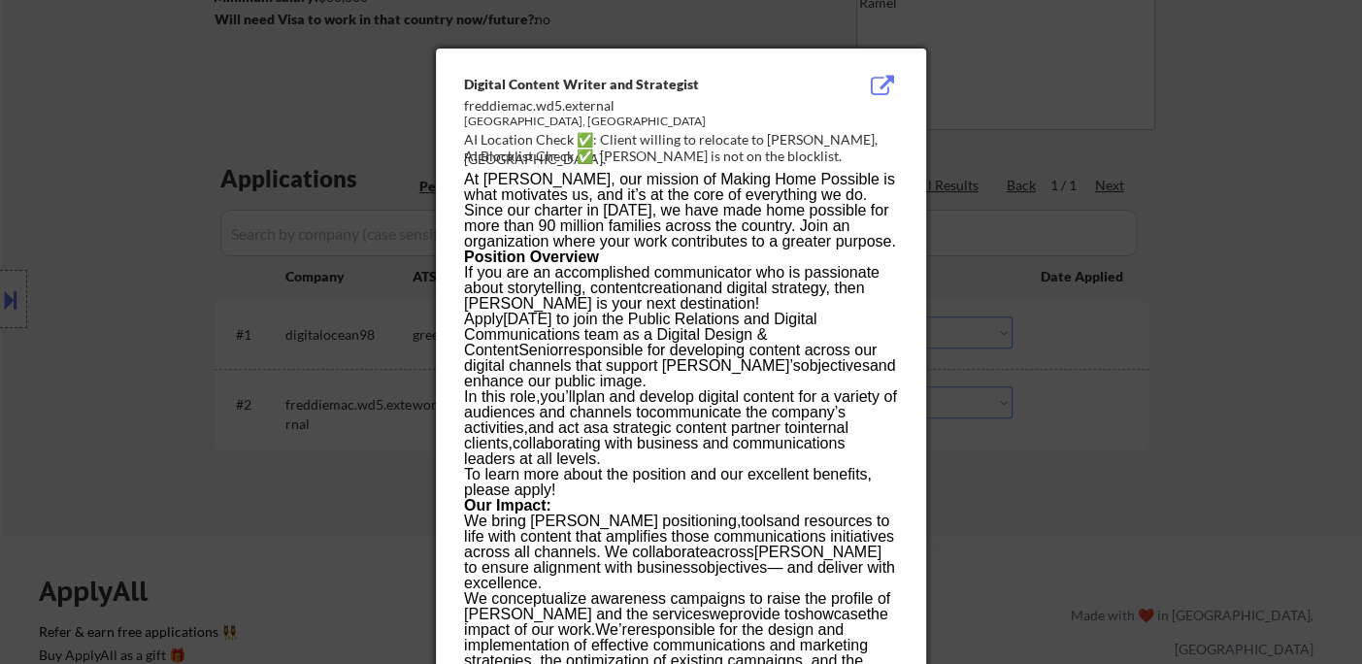
drag, startPoint x: 1085, startPoint y: 473, endPoint x: 930, endPoint y: 399, distance: 172.0
click at [1082, 473] on div at bounding box center [681, 332] width 1362 height 664
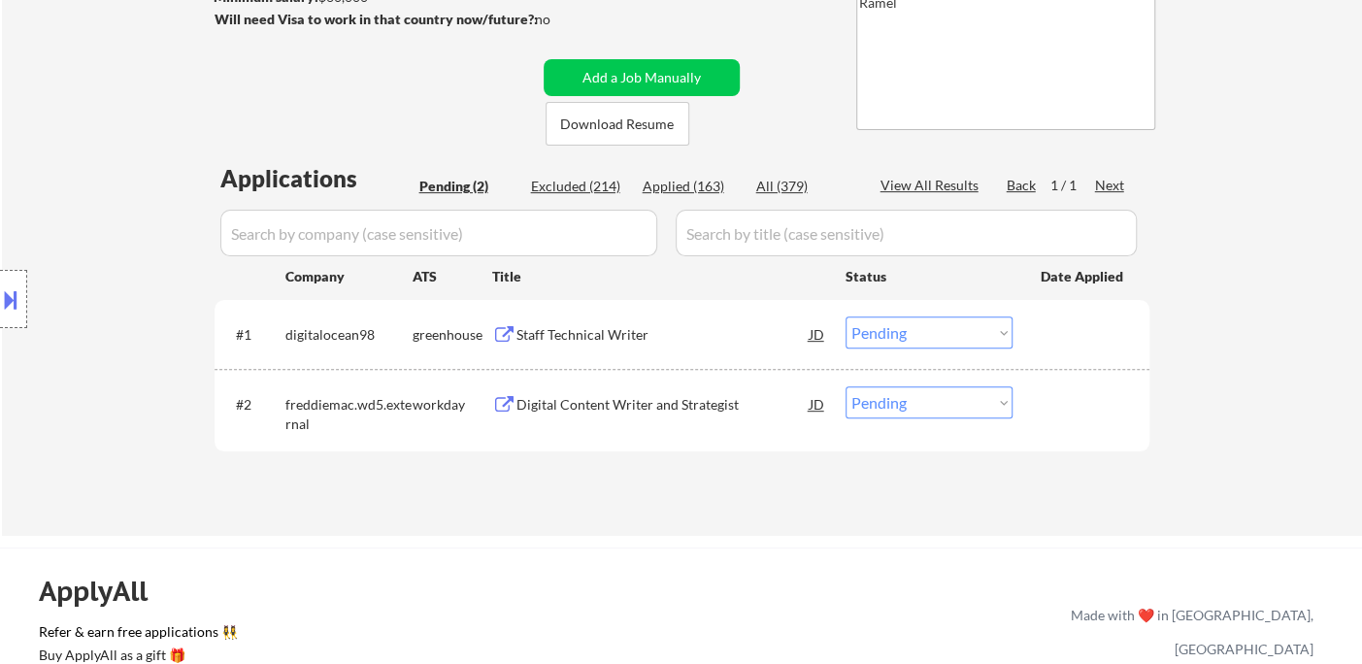
drag, startPoint x: 862, startPoint y: 403, endPoint x: 883, endPoint y: 416, distance: 25.3
click at [863, 403] on select "Choose an option... Pending Applied Excluded (Questions) Excluded (Expired) Exc…" at bounding box center [929, 402] width 167 height 32
select select ""applied""
click at [846, 386] on select "Choose an option... Pending Applied Excluded (Questions) Excluded (Expired) Exc…" at bounding box center [929, 402] width 167 height 32
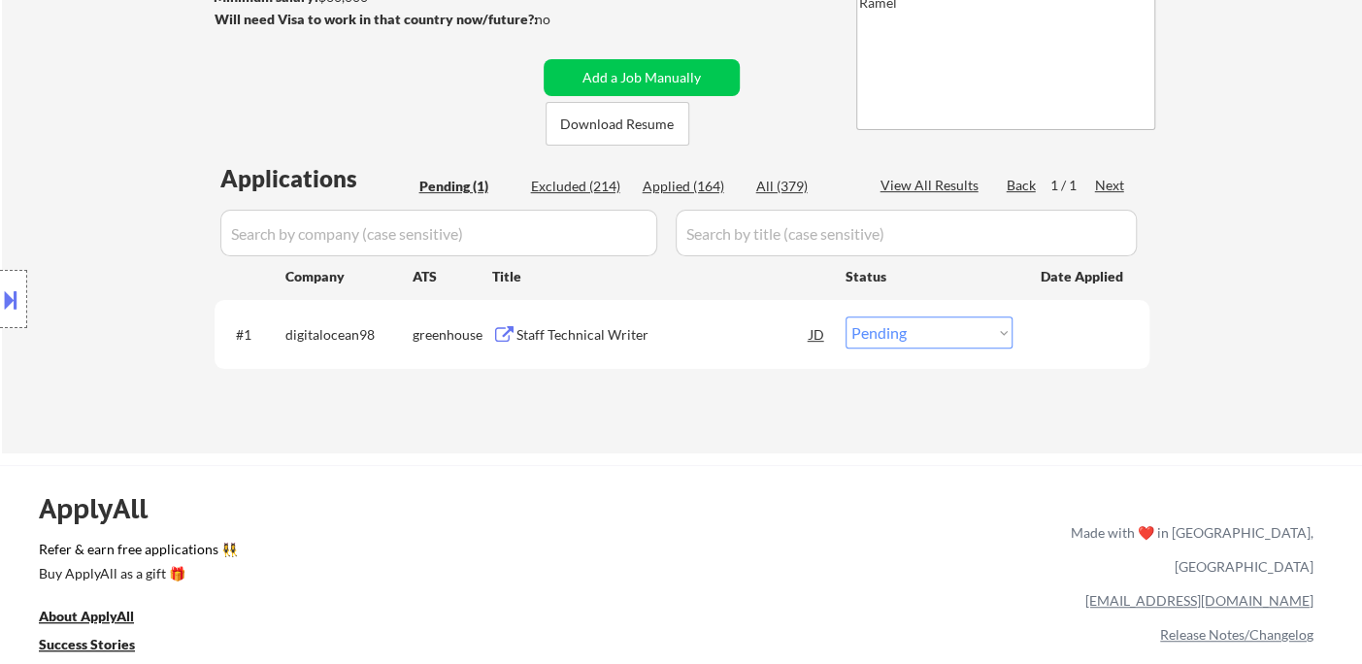
click at [624, 328] on div "Staff Technical Writer" at bounding box center [662, 334] width 293 height 19
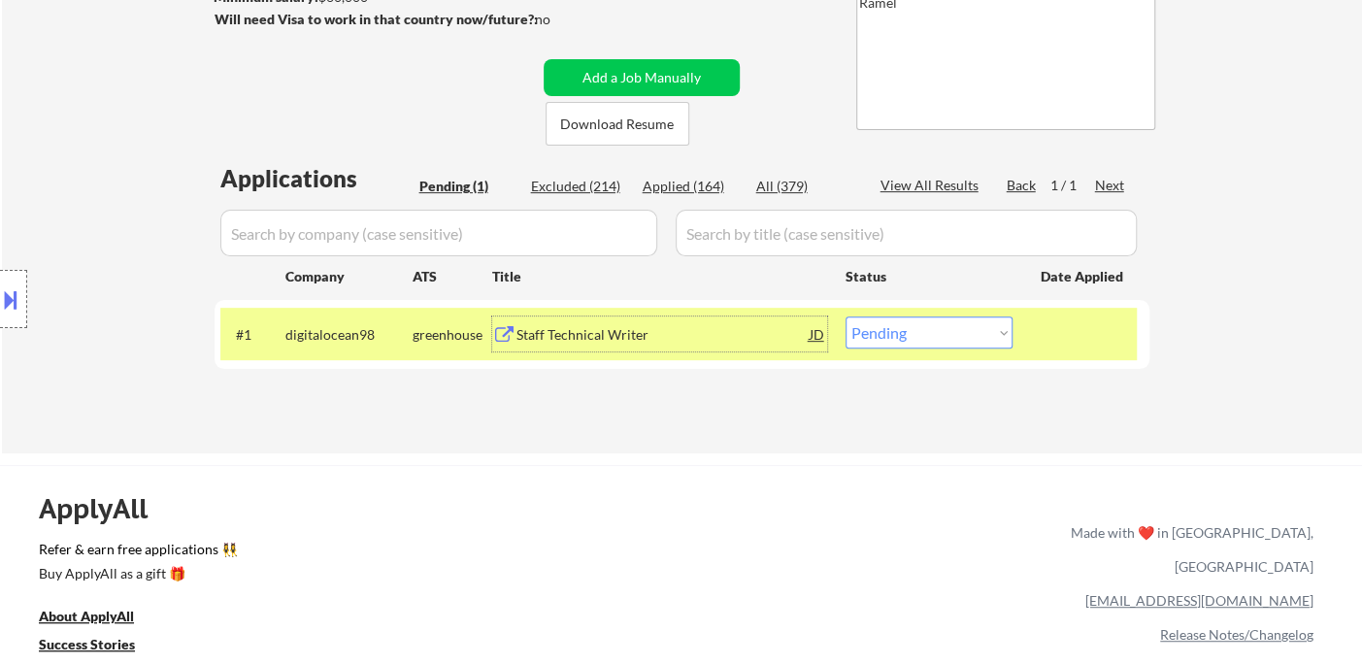
click at [916, 348] on div "#1 digitalocean98 greenhouse Staff Technical Writer JD Choose an option... Pend…" at bounding box center [678, 334] width 916 height 52
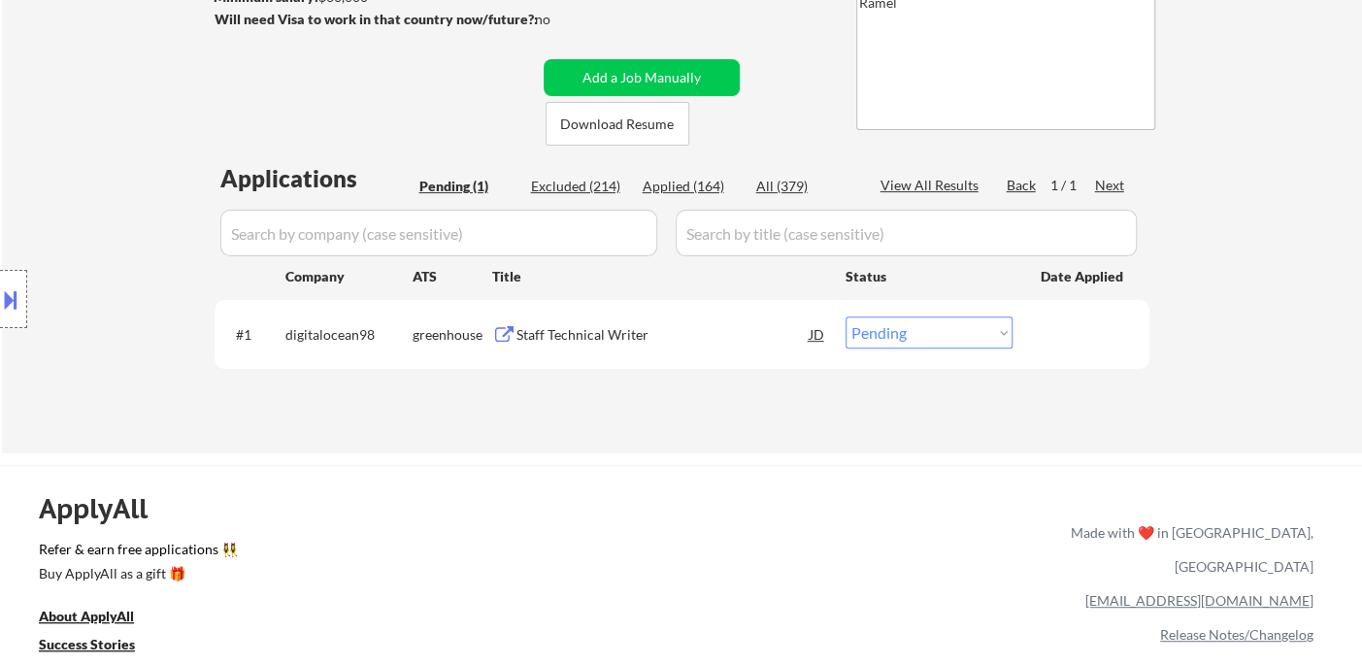
click at [938, 329] on select "Choose an option... Pending Applied Excluded (Questions) Excluded (Expired) Exc…" at bounding box center [929, 332] width 167 height 32
select select ""excluded__location_""
click at [846, 316] on select "Choose an option... Pending Applied Excluded (Questions) Excluded (Expired) Exc…" at bounding box center [929, 332] width 167 height 32
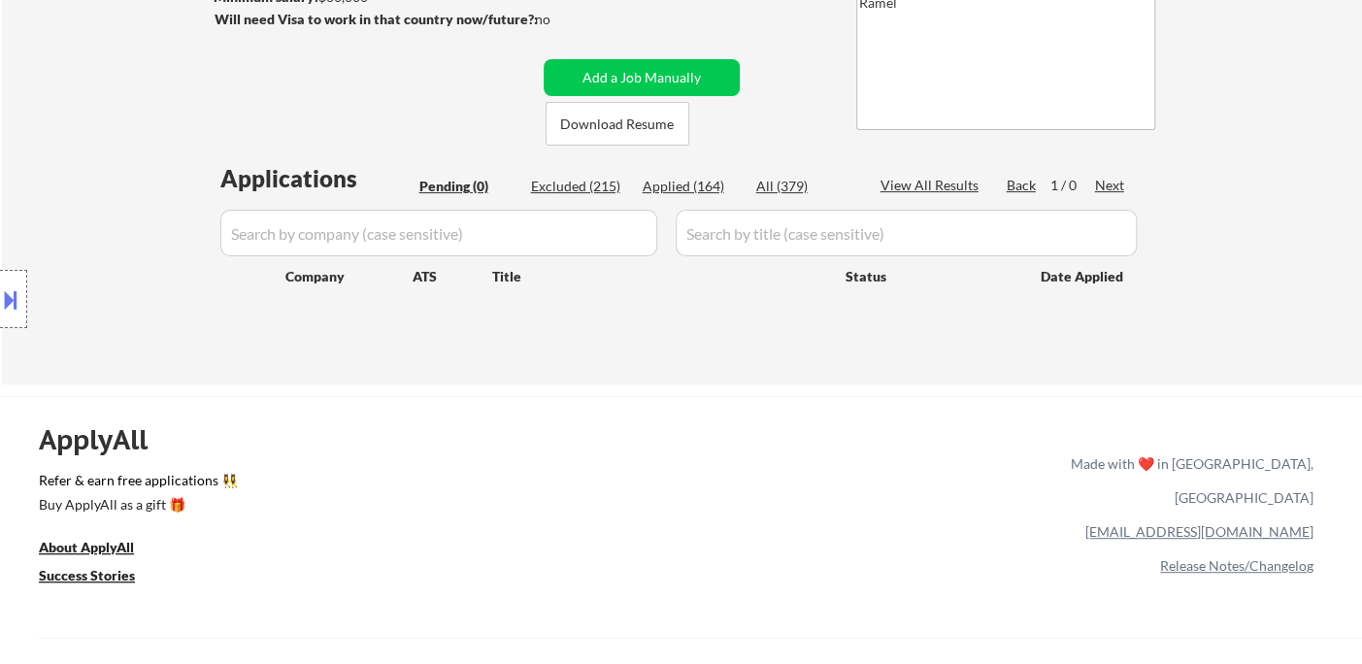
drag, startPoint x: 54, startPoint y: 99, endPoint x: 61, endPoint y: 88, distance: 12.7
click at [54, 97] on div "← Return to /applysquad Mailslurp Inbox Job Search Builder Abigail Awoliyi User…" at bounding box center [682, 69] width 1360 height 630
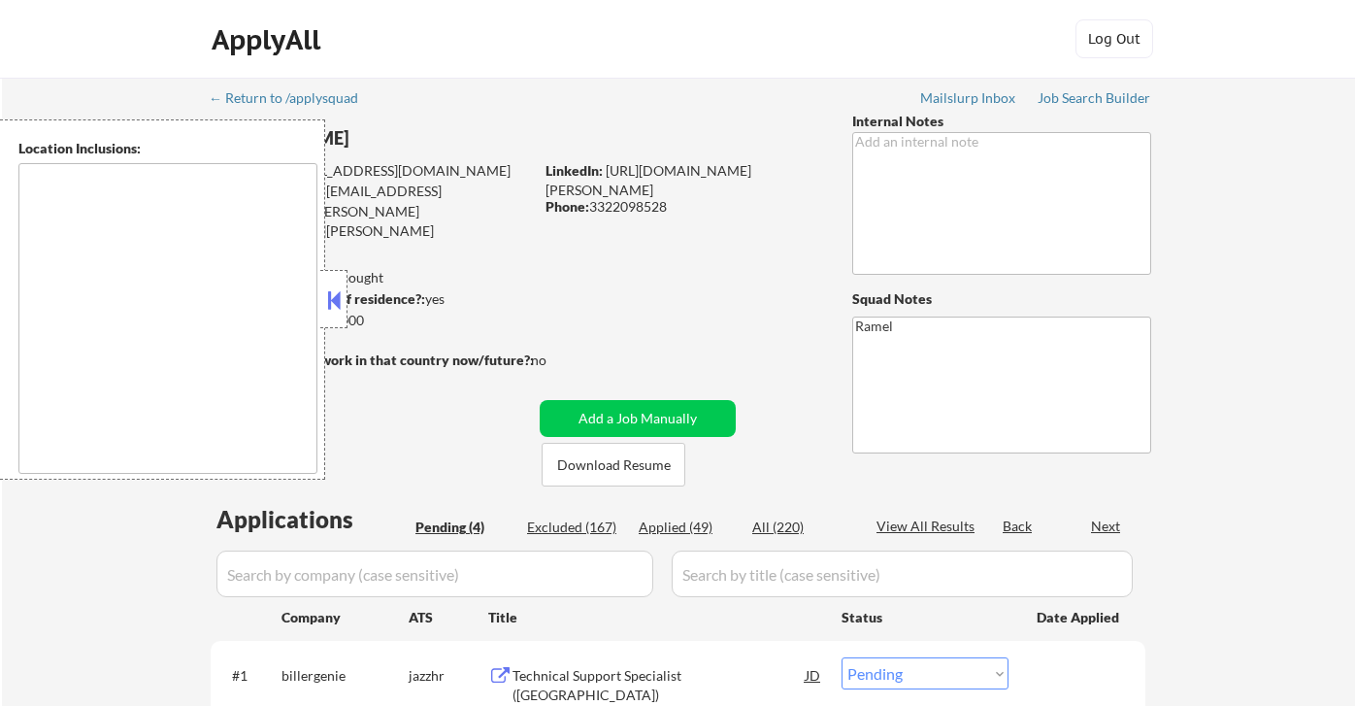
select select ""pending""
type textarea "[GEOGRAPHIC_DATA], [GEOGRAPHIC_DATA], [GEOGRAPHIC_DATA] [GEOGRAPHIC_DATA], [GEO…"
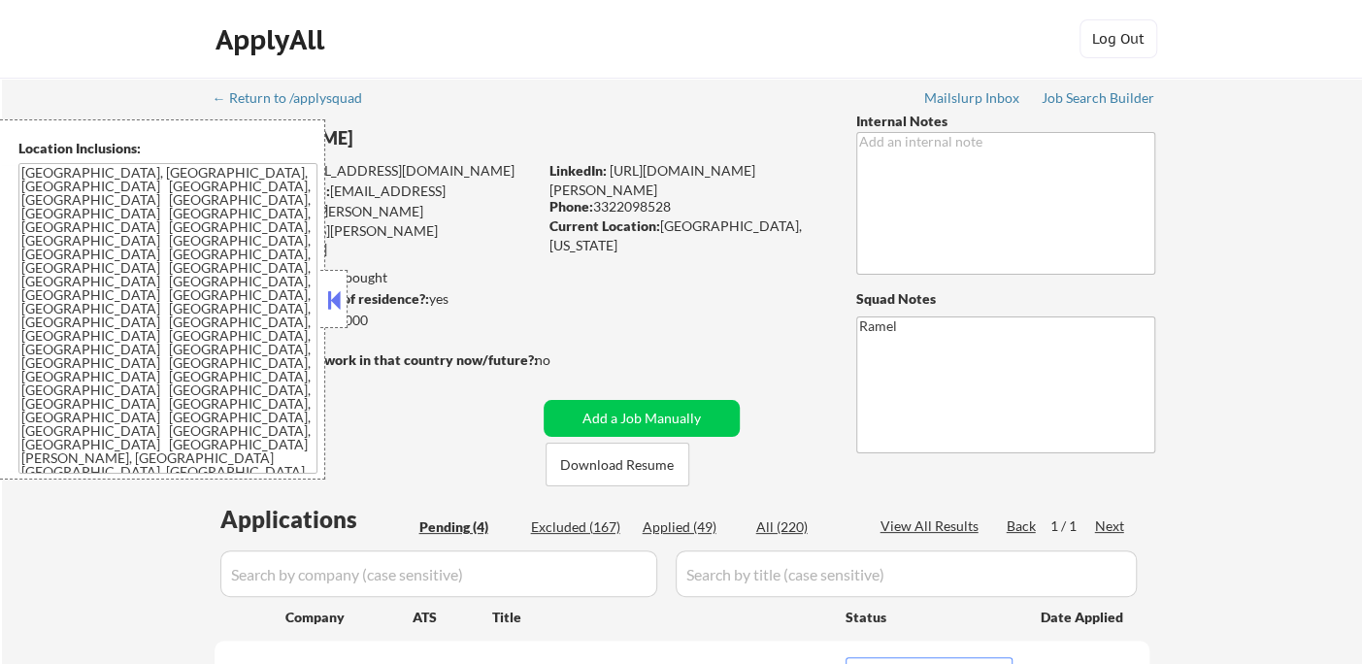
click at [337, 303] on button at bounding box center [333, 299] width 21 height 29
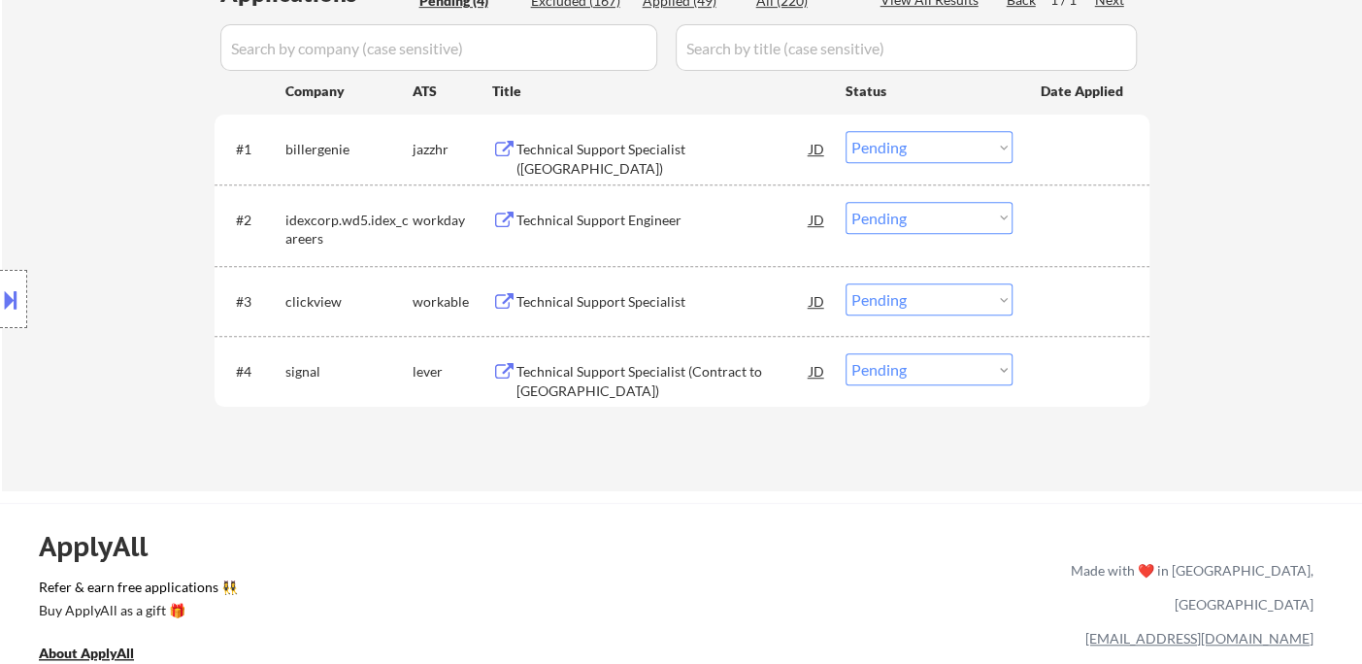
scroll to position [539, 0]
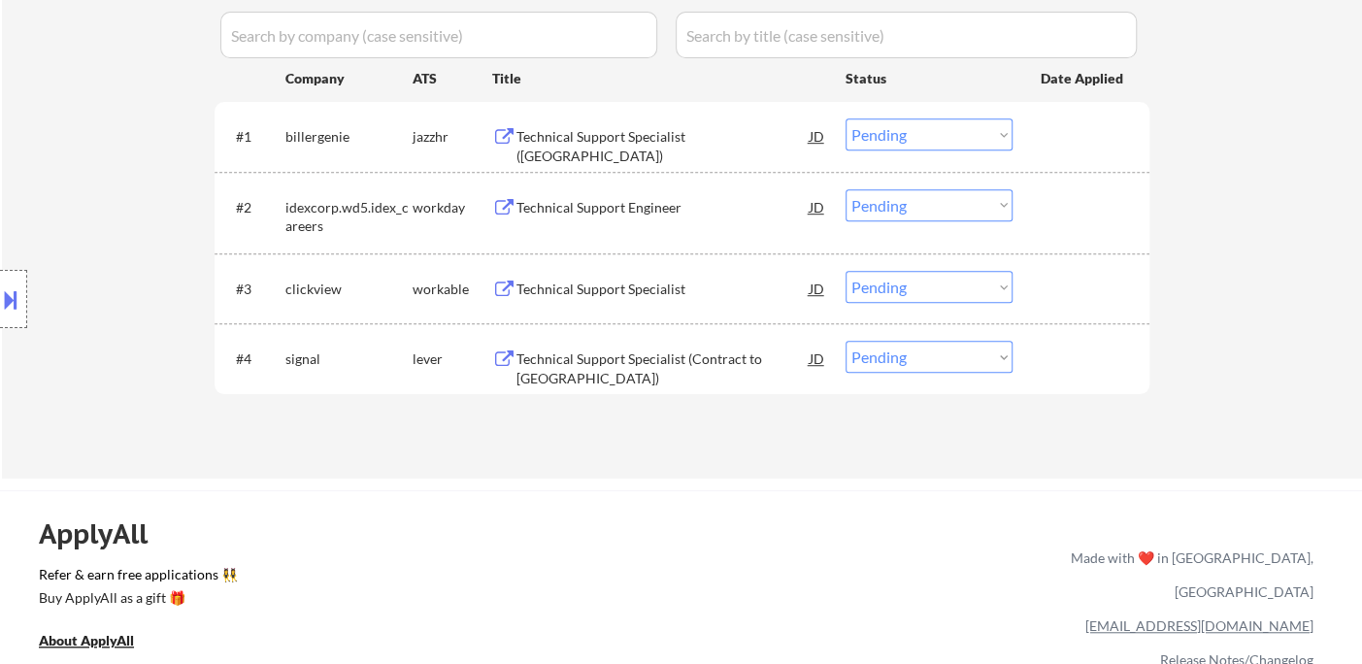
click at [631, 133] on div "Technical Support Specialist (Orlando)" at bounding box center [662, 146] width 293 height 38
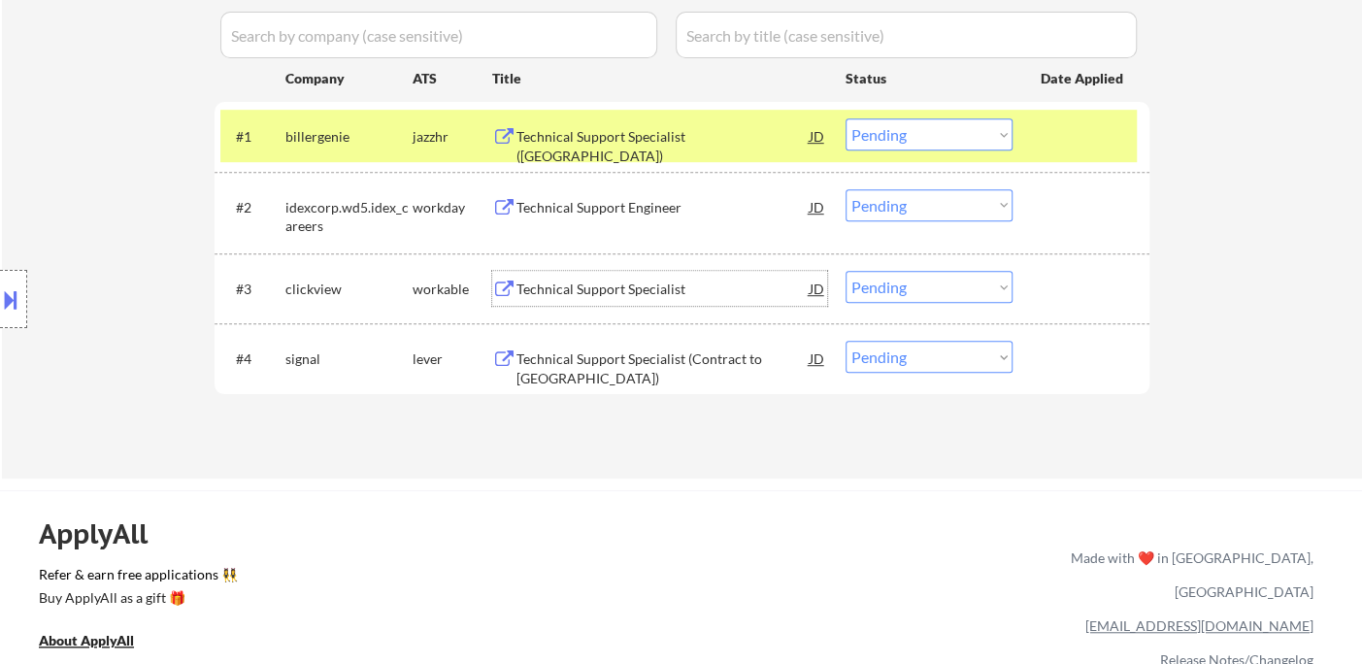
click at [614, 281] on div "Technical Support Specialist" at bounding box center [662, 289] width 293 height 19
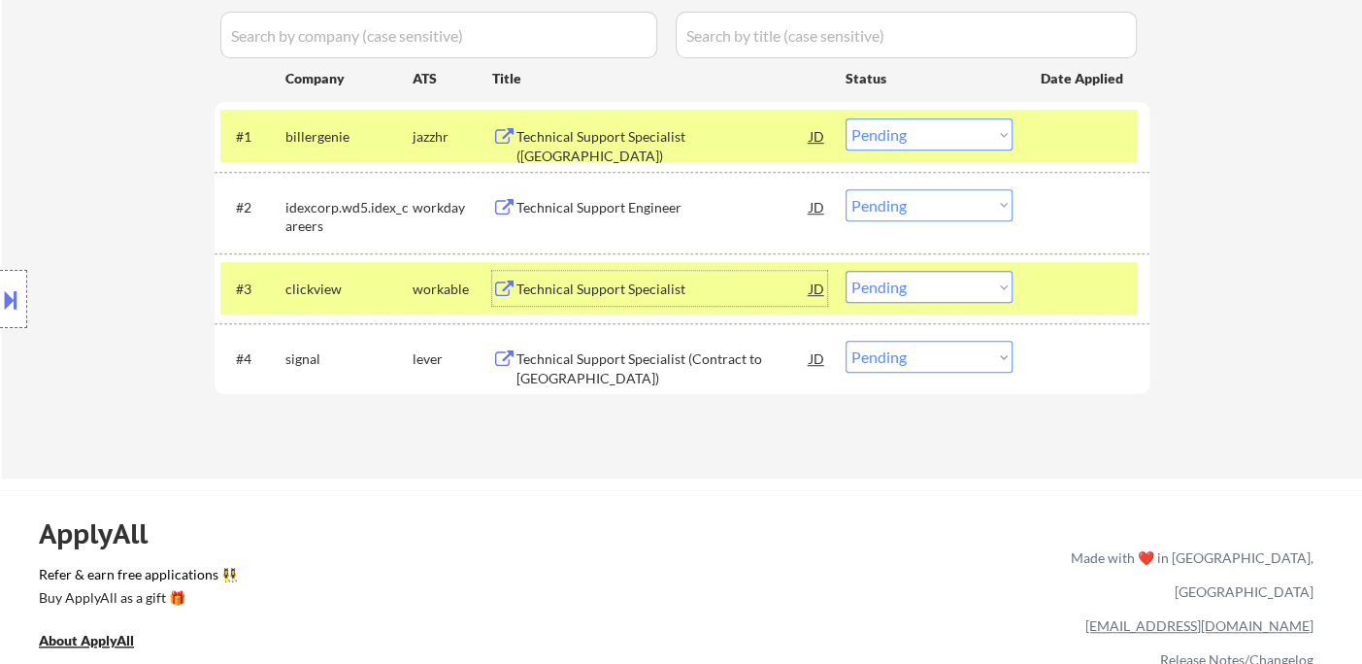
click at [884, 293] on select "Choose an option... Pending Applied Excluded (Questions) Excluded (Expired) Exc…" at bounding box center [929, 287] width 167 height 32
drag, startPoint x: 911, startPoint y: 282, endPoint x: 932, endPoint y: 299, distance: 27.6
click at [911, 282] on select "Choose an option... Pending Applied Excluded (Questions) Excluded (Expired) Exc…" at bounding box center [929, 287] width 167 height 32
select select ""excluded__bad_match_""
click at [846, 271] on select "Choose an option... Pending Applied Excluded (Questions) Excluded (Expired) Exc…" at bounding box center [929, 287] width 167 height 32
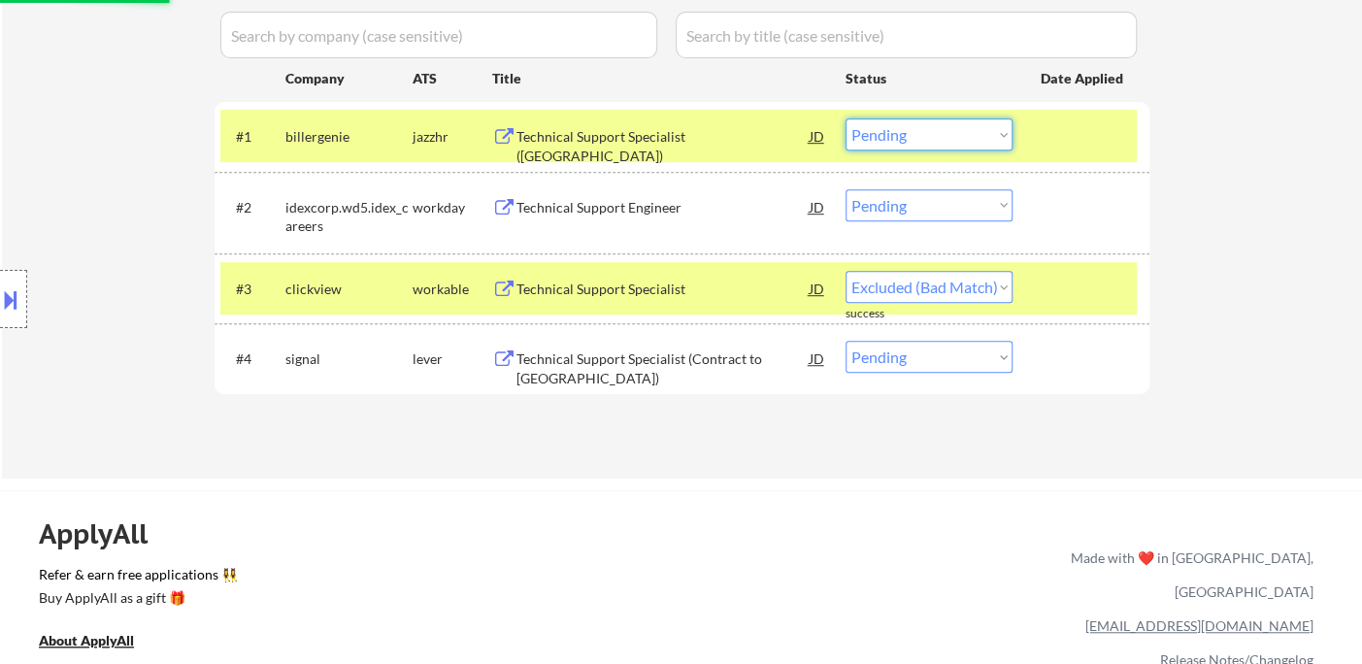
drag, startPoint x: 915, startPoint y: 132, endPoint x: 928, endPoint y: 149, distance: 21.4
click at [915, 132] on select "Choose an option... Pending Applied Excluded (Questions) Excluded (Expired) Exc…" at bounding box center [929, 134] width 167 height 32
click at [846, 118] on select "Choose an option... Pending Applied Excluded (Questions) Excluded (Expired) Exc…" at bounding box center [929, 134] width 167 height 32
click at [588, 206] on div "Technical Support Engineer" at bounding box center [662, 207] width 293 height 19
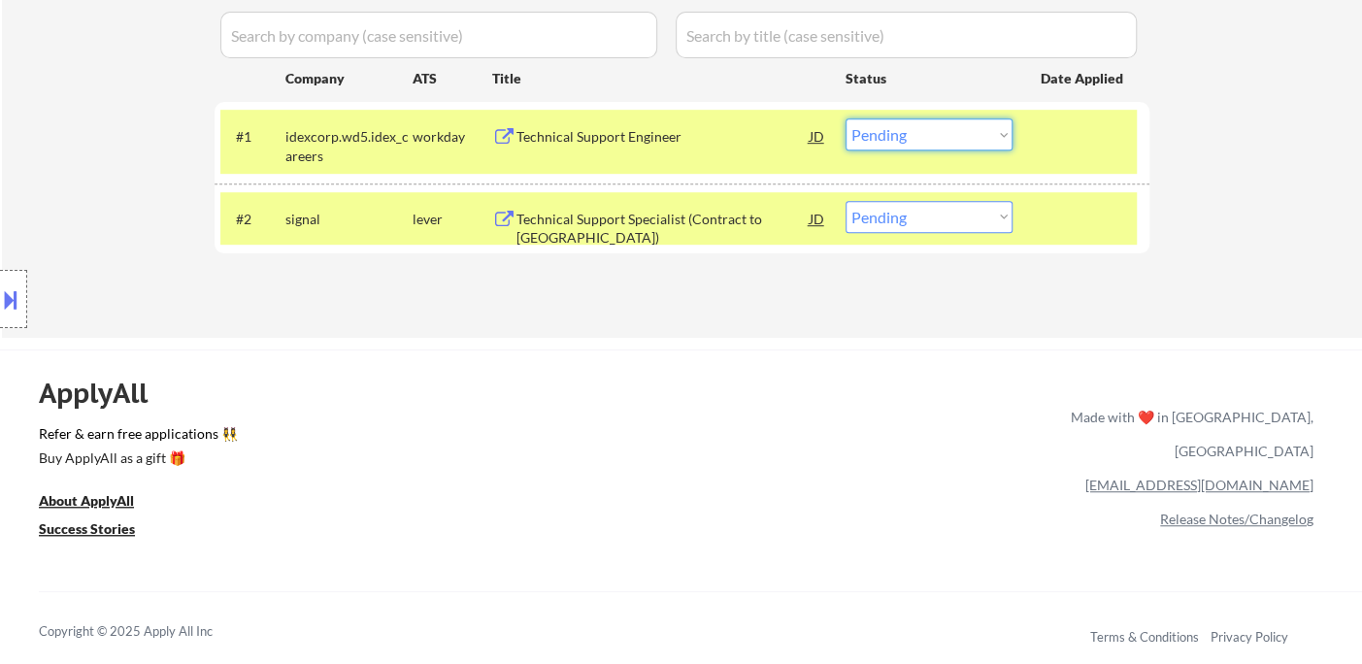
drag, startPoint x: 884, startPoint y: 130, endPoint x: 887, endPoint y: 149, distance: 18.7
click at [884, 130] on select "Choose an option... Pending Applied Excluded (Questions) Excluded (Expired) Exc…" at bounding box center [929, 134] width 167 height 32
click at [846, 118] on select "Choose an option... Pending Applied Excluded (Questions) Excluded (Expired) Exc…" at bounding box center [929, 134] width 167 height 32
click at [738, 223] on div "Technical Support Specialist (Contract to Perm)" at bounding box center [662, 229] width 293 height 38
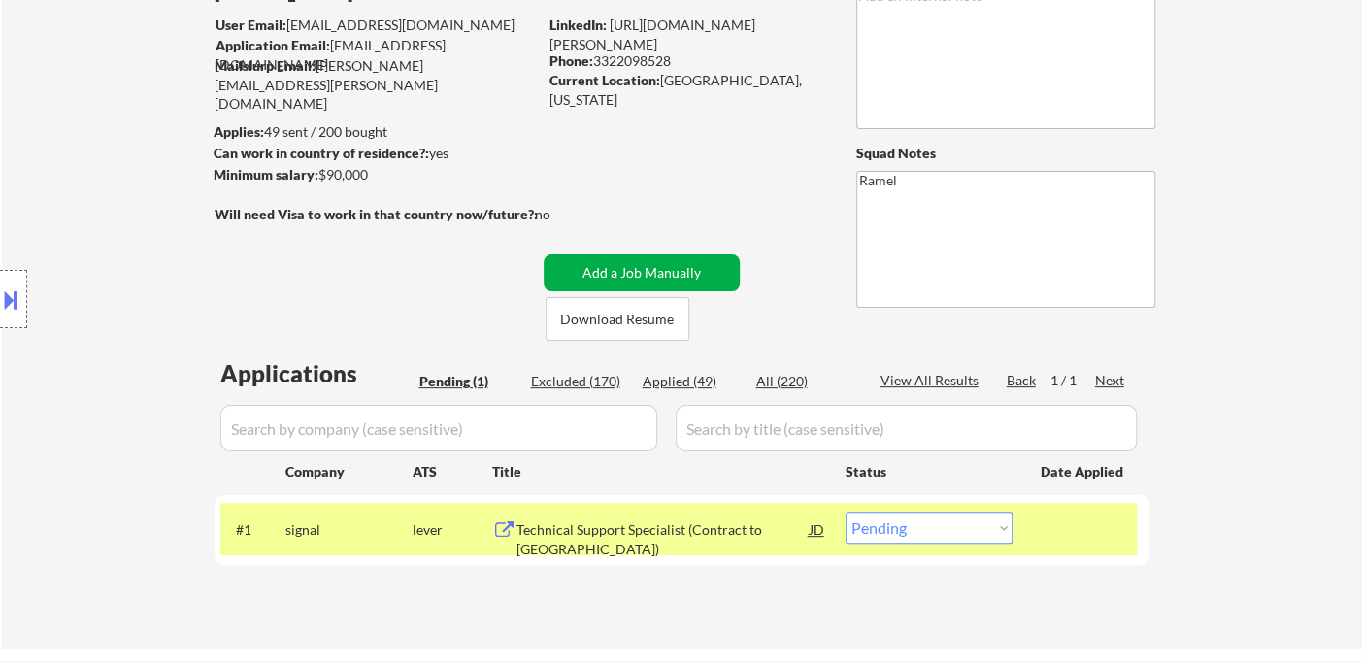
scroll to position [108, 0]
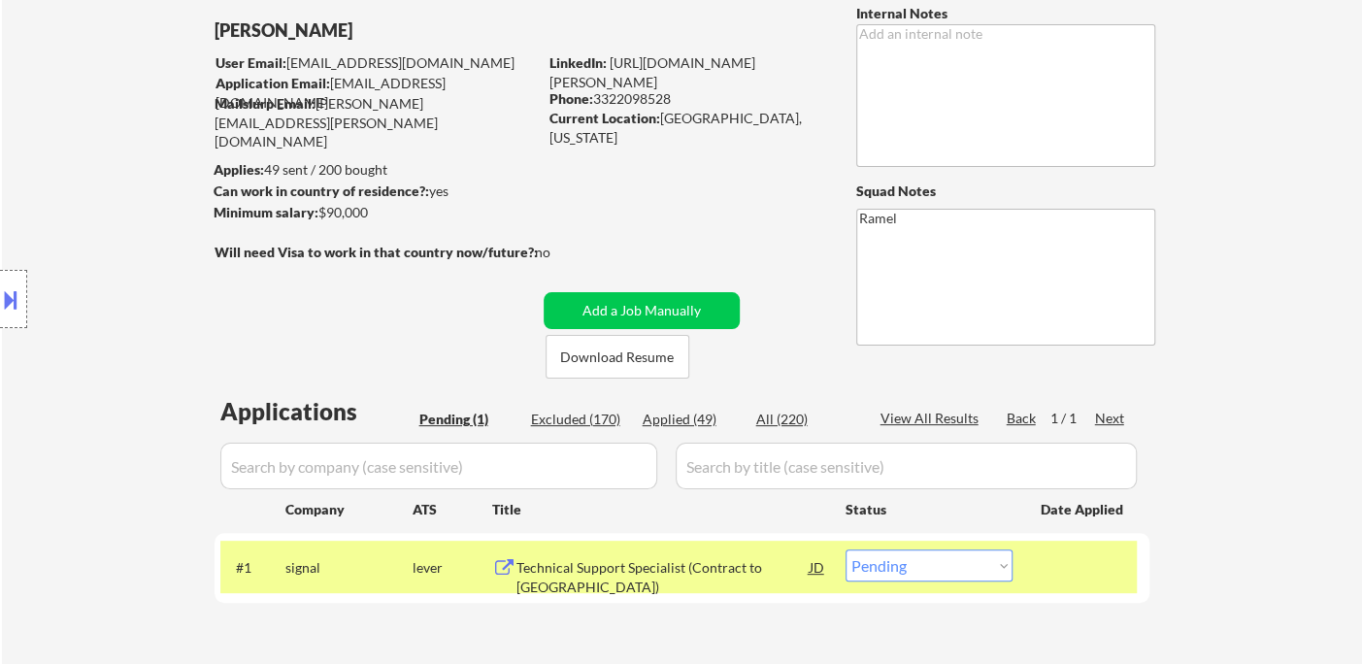
click at [915, 573] on select "Choose an option... Pending Applied Excluded (Questions) Excluded (Expired) Exc…" at bounding box center [929, 565] width 167 height 32
select select ""applied""
click at [846, 549] on select "Choose an option... Pending Applied Excluded (Questions) Excluded (Expired) Exc…" at bounding box center [929, 565] width 167 height 32
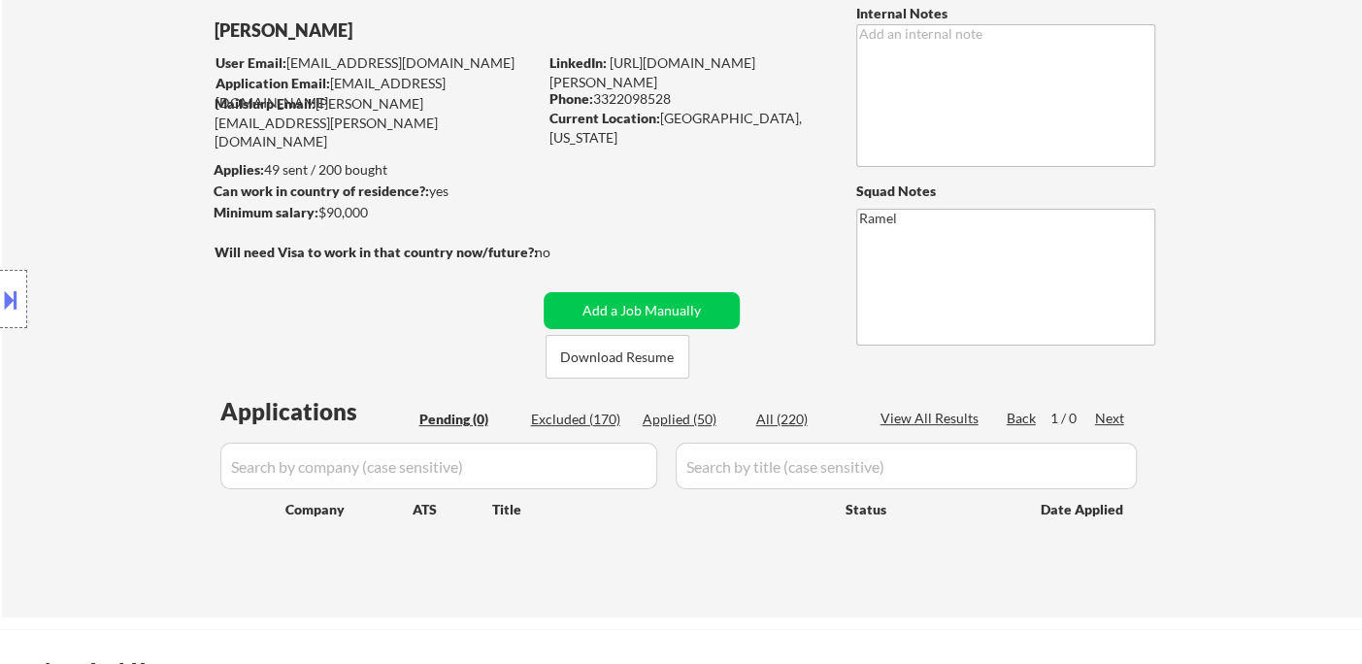
drag, startPoint x: 45, startPoint y: 138, endPoint x: 188, endPoint y: 29, distance: 180.2
click at [45, 138] on div "Location Inclusions: Orlando, FL Winter Park, FL Maitland, FL Altamonte Springs…" at bounding box center [174, 299] width 348 height 360
drag, startPoint x: 66, startPoint y: 100, endPoint x: 81, endPoint y: 83, distance: 22.0
click at [67, 99] on div "← Return to /applysquad Mailslurp Inbox Job Search Builder Daniel Rosero User E…" at bounding box center [682, 294] width 1360 height 648
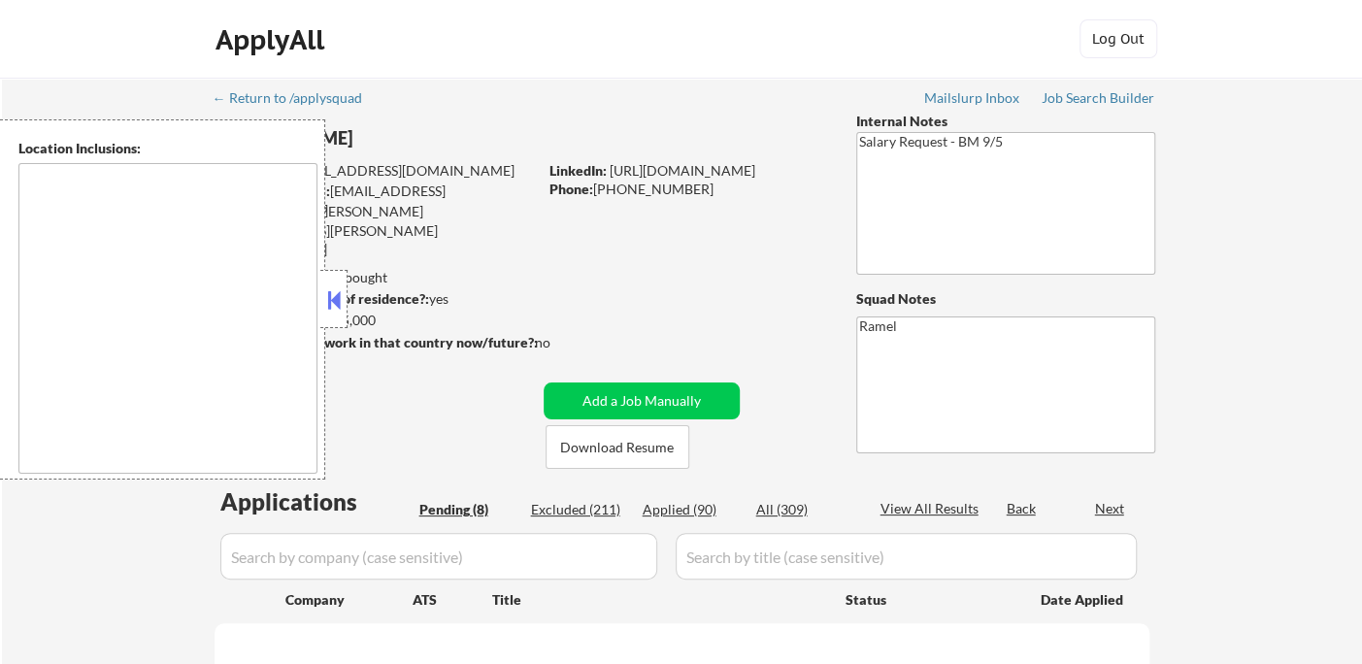
select select ""pending""
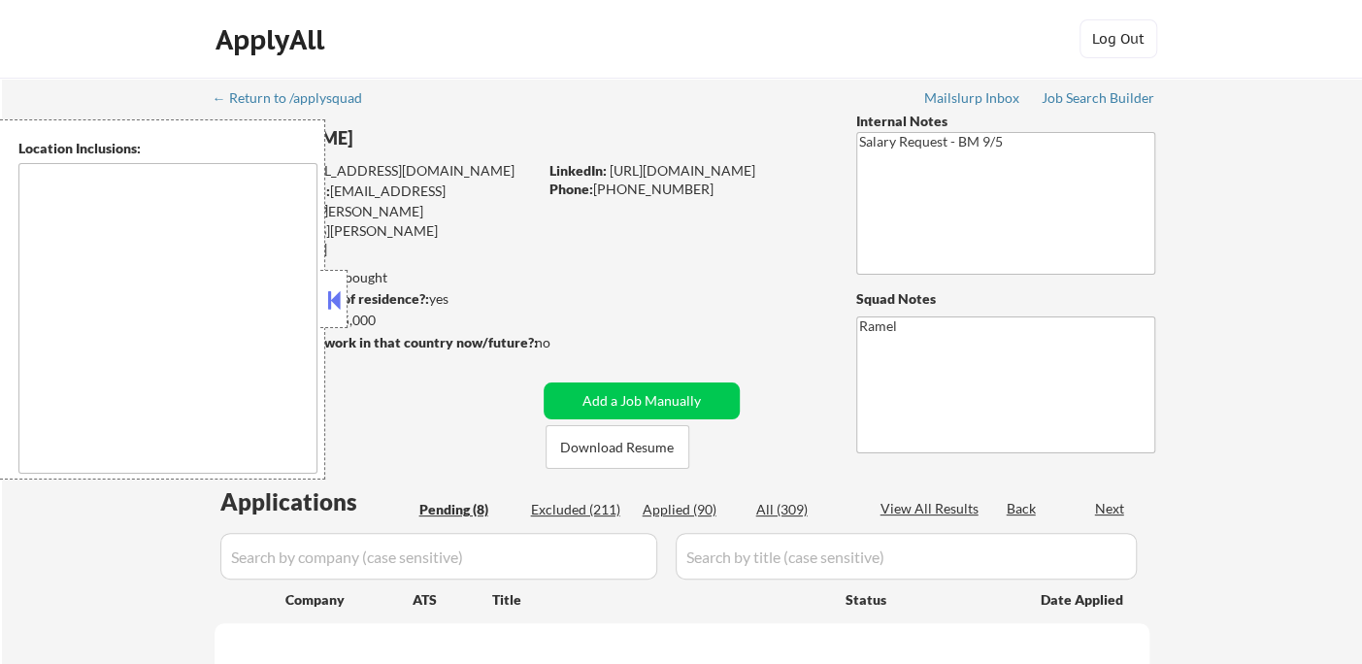
select select ""pending""
type textarea "remote"
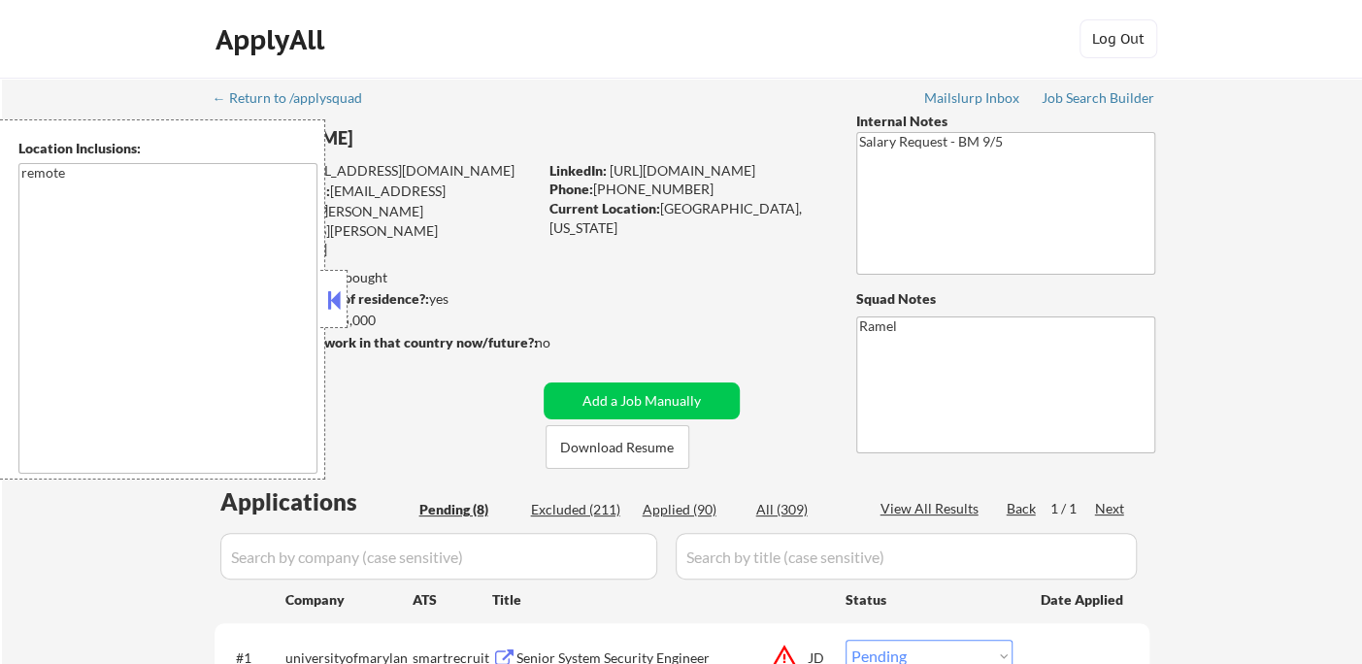
click at [333, 299] on button at bounding box center [333, 299] width 21 height 29
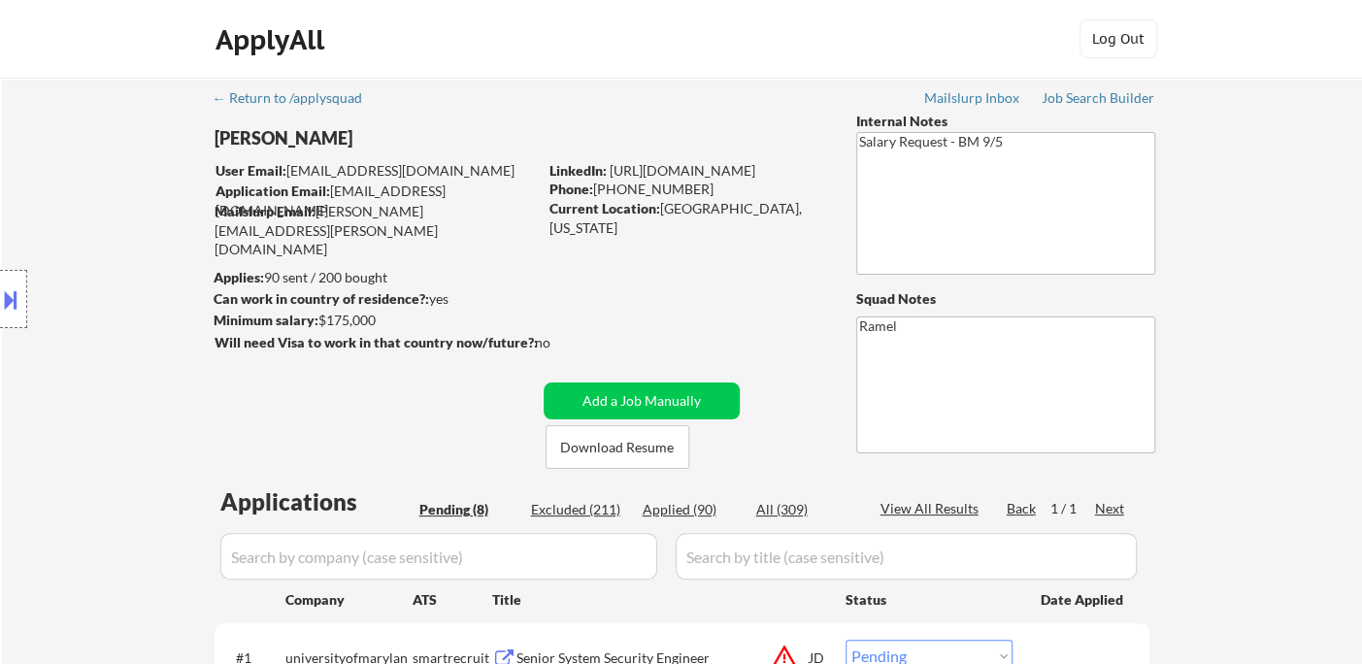
click at [75, 205] on div "Location Inclusions: remote" at bounding box center [174, 299] width 348 height 360
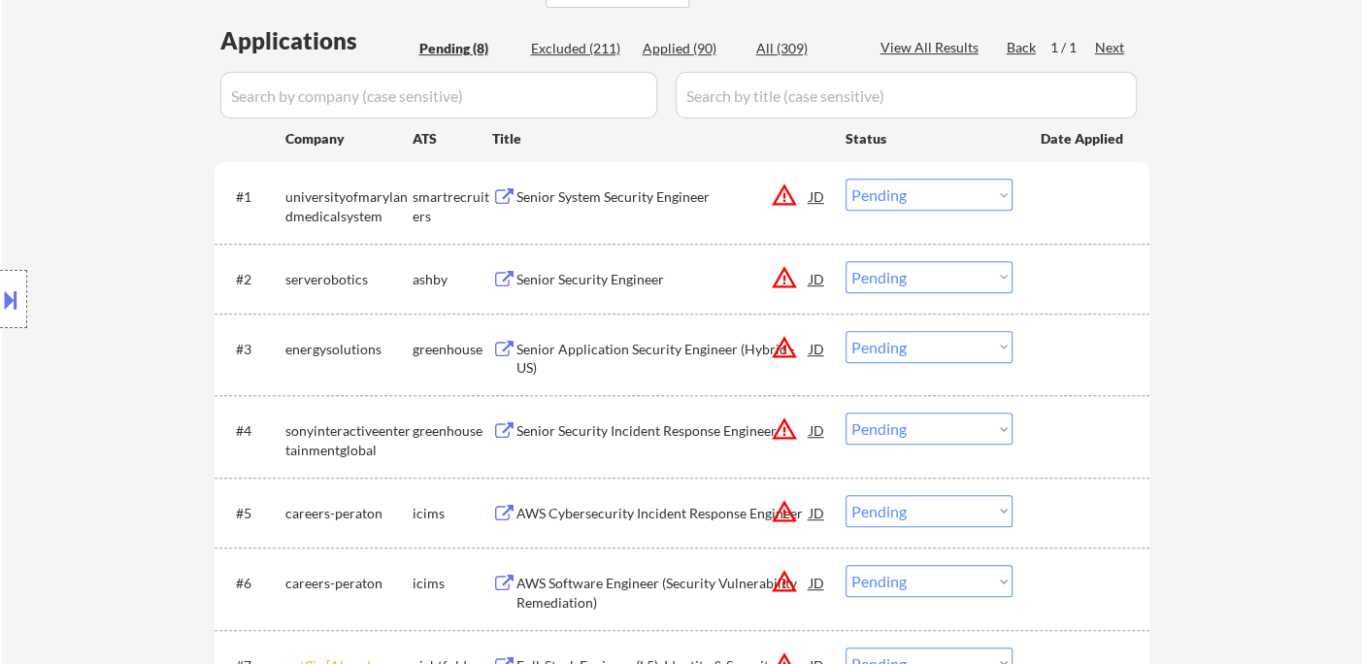
scroll to position [539, 0]
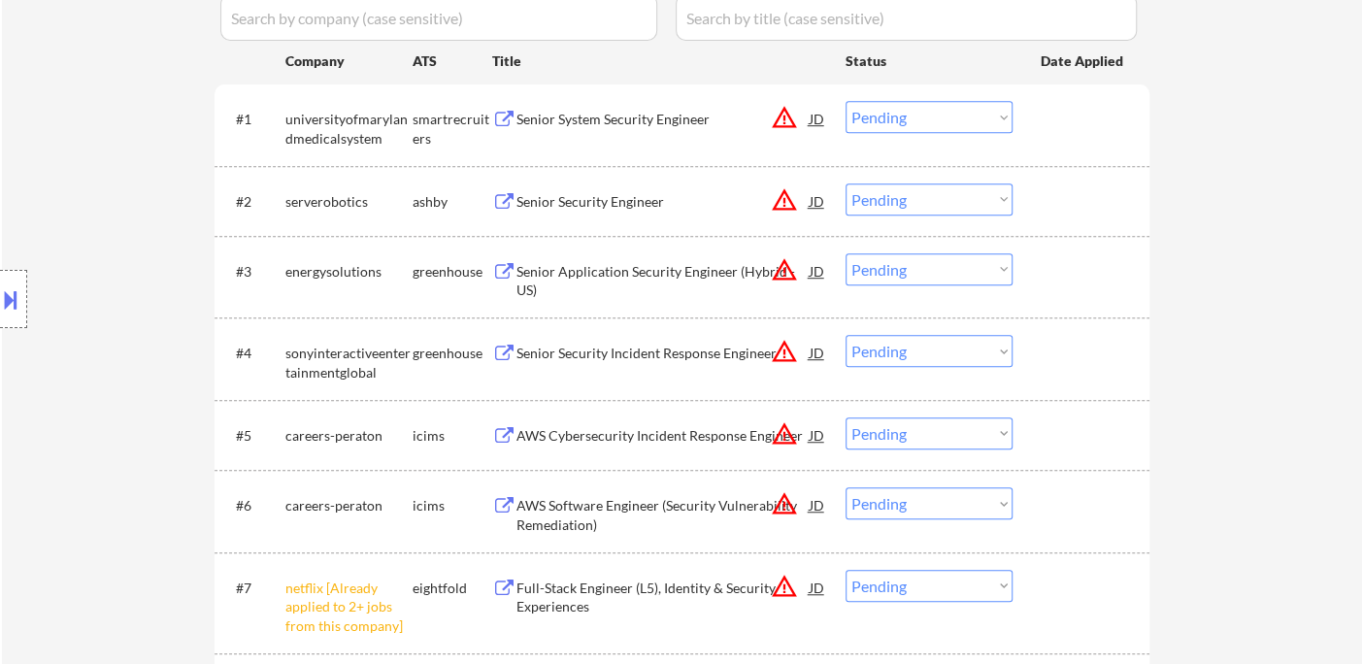
click at [607, 129] on div "Senior System Security Engineer" at bounding box center [662, 118] width 293 height 35
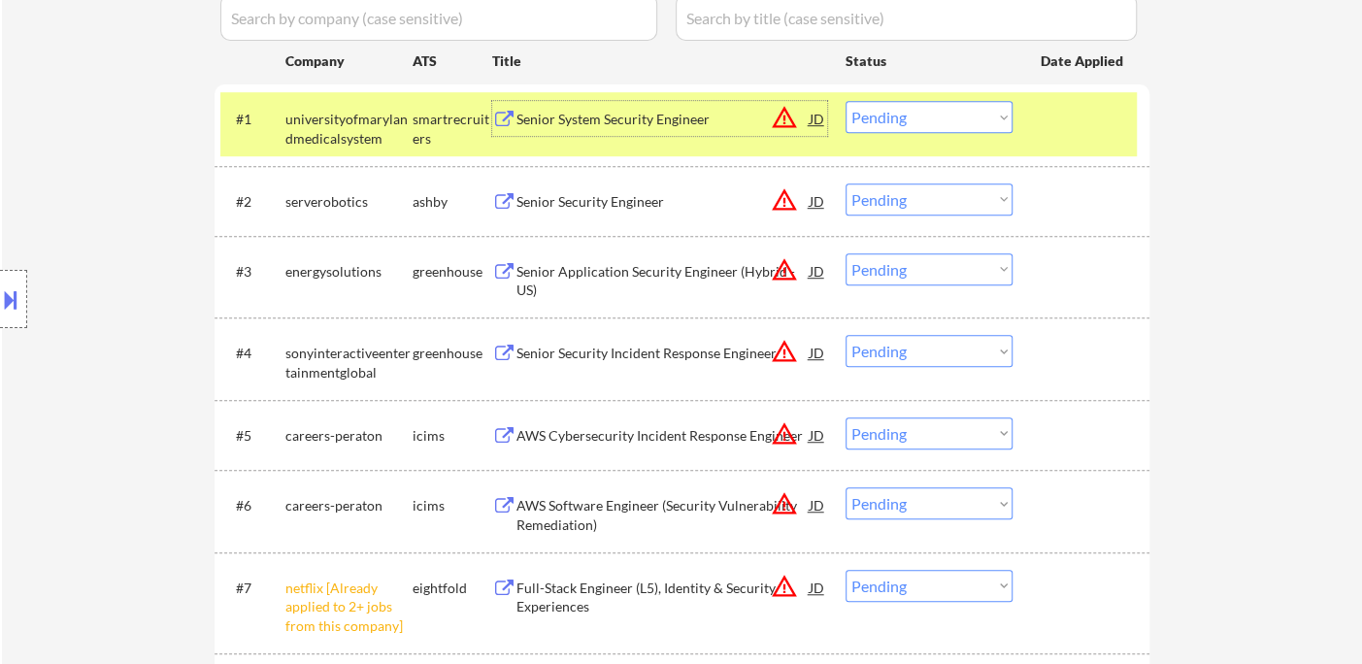
click at [878, 113] on select "Choose an option... Pending Applied Excluded (Questions) Excluded (Expired) Exc…" at bounding box center [929, 117] width 167 height 32
click at [846, 101] on select "Choose an option... Pending Applied Excluded (Questions) Excluded (Expired) Exc…" at bounding box center [929, 117] width 167 height 32
click at [634, 208] on div "Senior Security Engineer" at bounding box center [662, 201] width 293 height 19
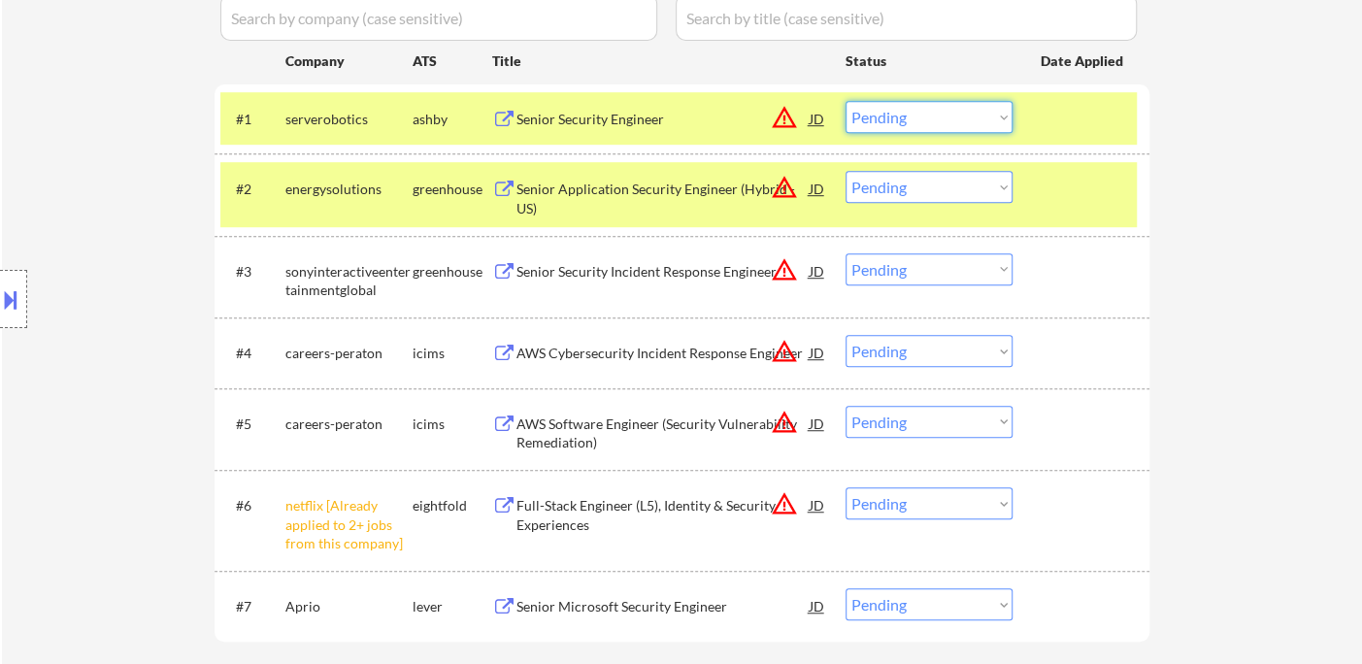
click at [900, 115] on select "Choose an option... Pending Applied Excluded (Questions) Excluded (Expired) Exc…" at bounding box center [929, 117] width 167 height 32
click at [846, 101] on select "Choose an option... Pending Applied Excluded (Questions) Excluded (Expired) Exc…" at bounding box center [929, 117] width 167 height 32
click at [623, 194] on div "Senior Application Security Engineer (Hybrid - US)" at bounding box center [662, 199] width 293 height 38
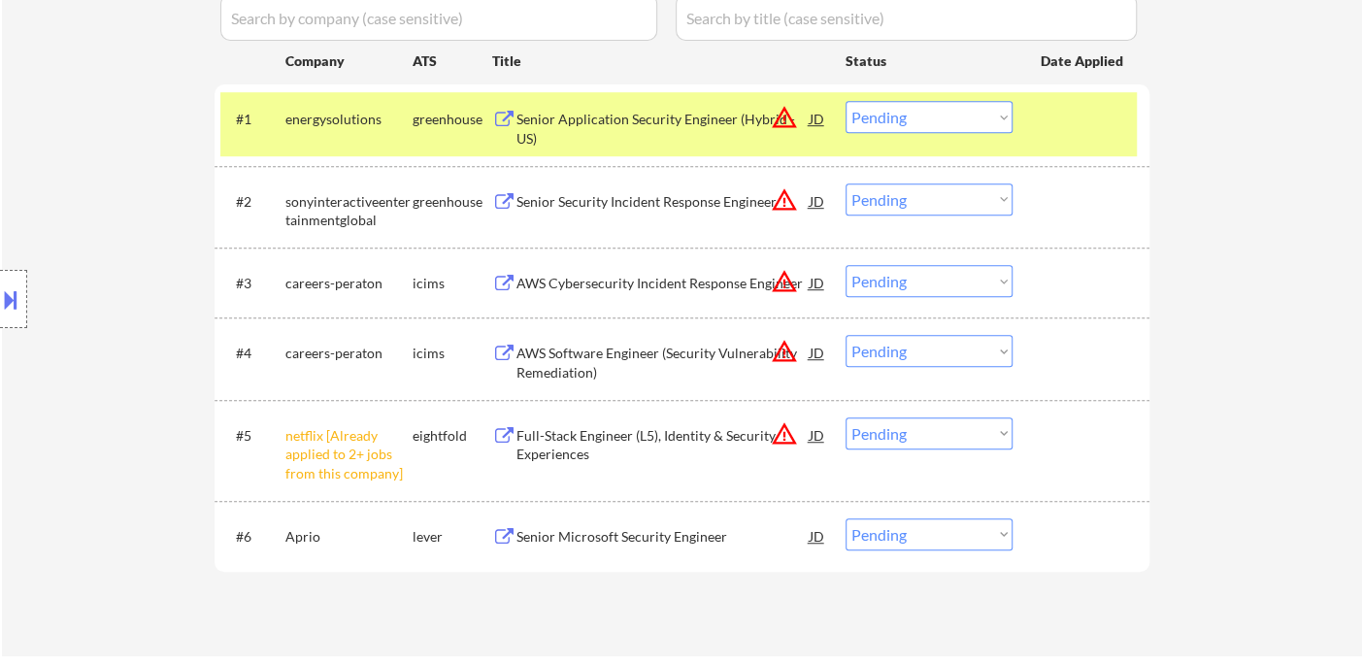
click at [18, 293] on button at bounding box center [10, 299] width 21 height 32
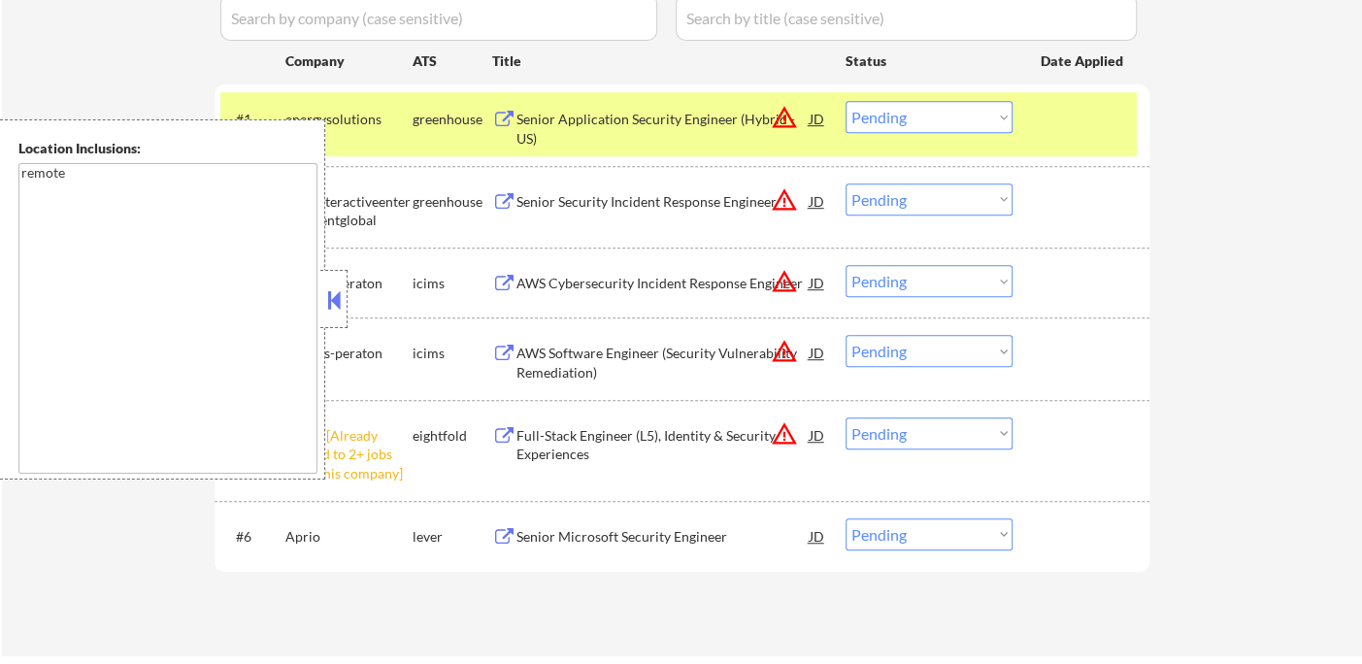
click at [344, 299] on button at bounding box center [333, 299] width 21 height 29
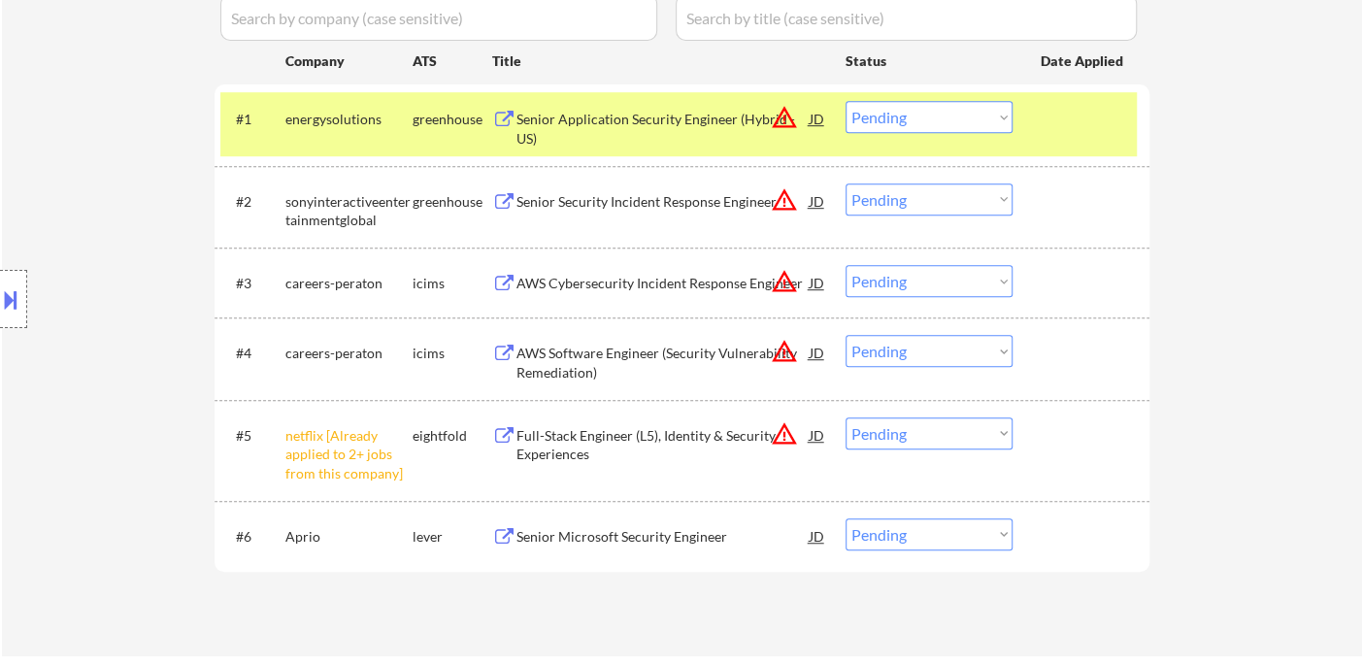
click at [878, 117] on select "Choose an option... Pending Applied Excluded (Questions) Excluded (Expired) Exc…" at bounding box center [929, 117] width 167 height 32
click at [846, 101] on select "Choose an option... Pending Applied Excluded (Questions) Excluded (Expired) Exc…" at bounding box center [929, 117] width 167 height 32
click at [641, 209] on div "Senior Security Incident Response Engineer" at bounding box center [662, 201] width 293 height 19
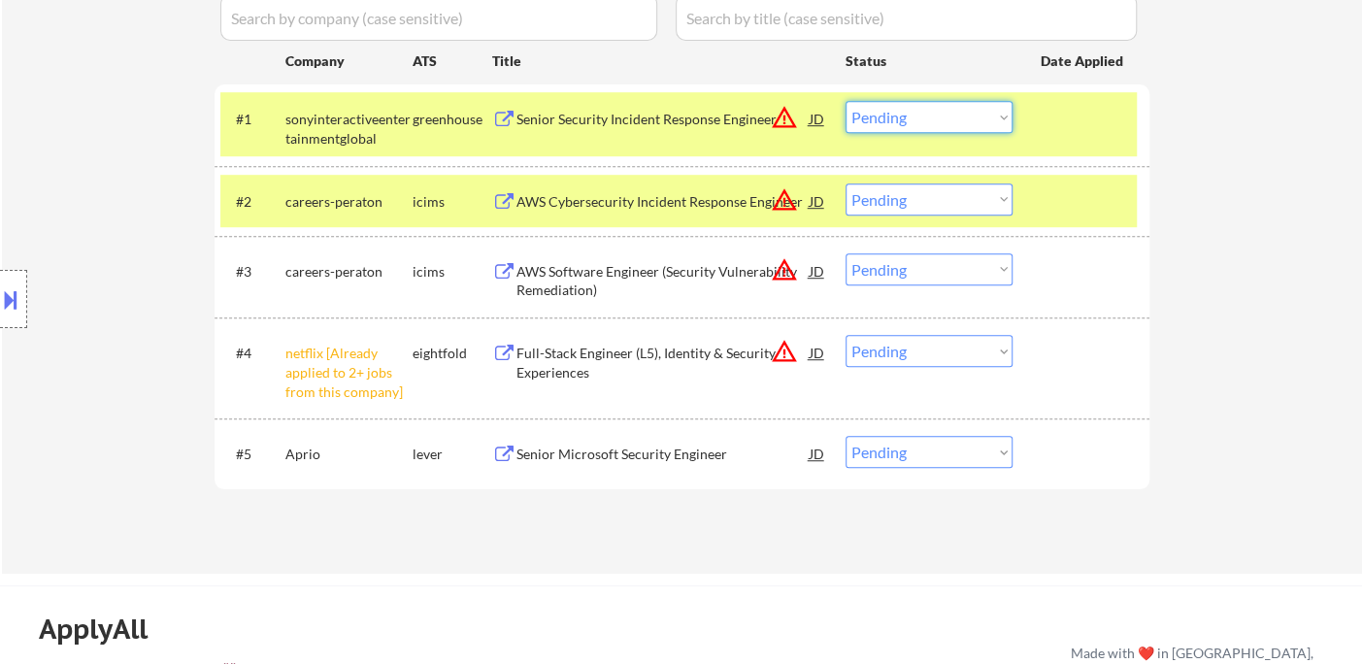
click at [907, 112] on select "Choose an option... Pending Applied Excluded (Questions) Excluded (Expired) Exc…" at bounding box center [929, 117] width 167 height 32
select select ""applied""
click at [846, 101] on select "Choose an option... Pending Applied Excluded (Questions) Excluded (Expired) Exc…" at bounding box center [929, 117] width 167 height 32
drag, startPoint x: 882, startPoint y: 349, endPoint x: 903, endPoint y: 364, distance: 26.4
click at [882, 349] on select "Choose an option... Pending Applied Excluded (Questions) Excluded (Expired) Exc…" at bounding box center [929, 351] width 167 height 32
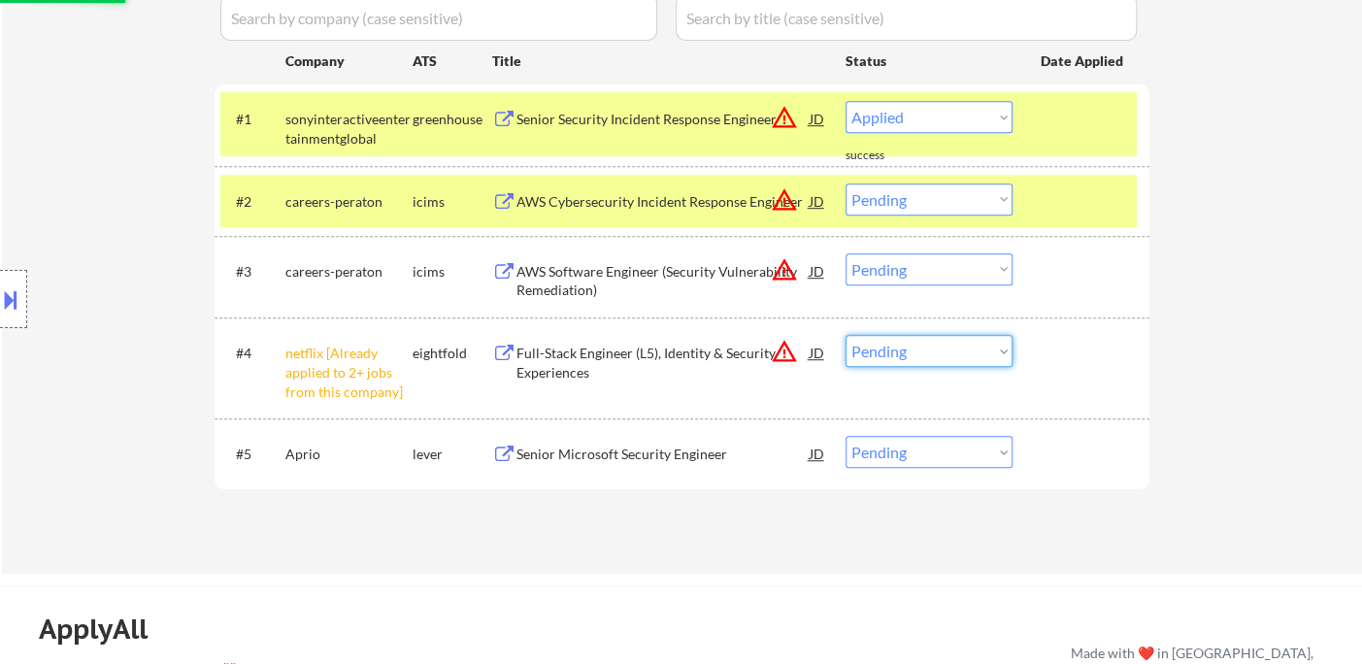
select select ""excluded__other_""
click at [846, 335] on select "Choose an option... Pending Applied Excluded (Questions) Excluded (Expired) Exc…" at bounding box center [929, 351] width 167 height 32
click at [623, 464] on div "Senior Microsoft Security Engineer" at bounding box center [662, 453] width 293 height 35
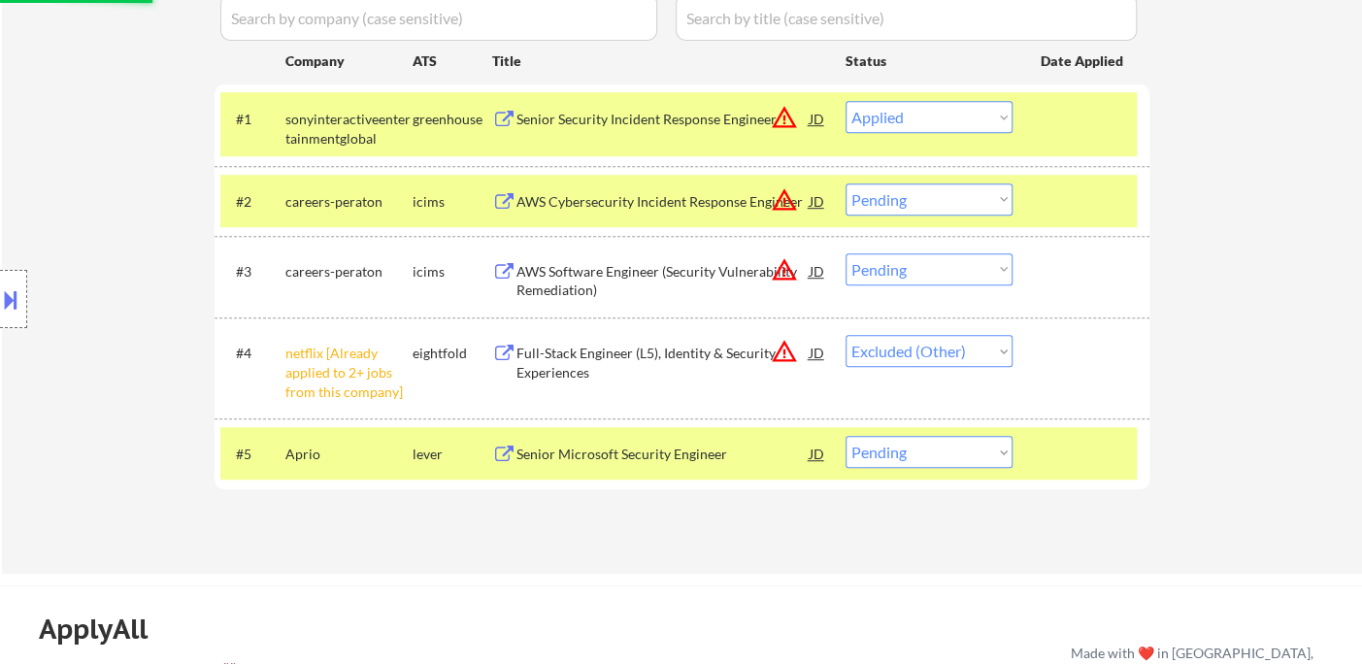
select select ""pending""
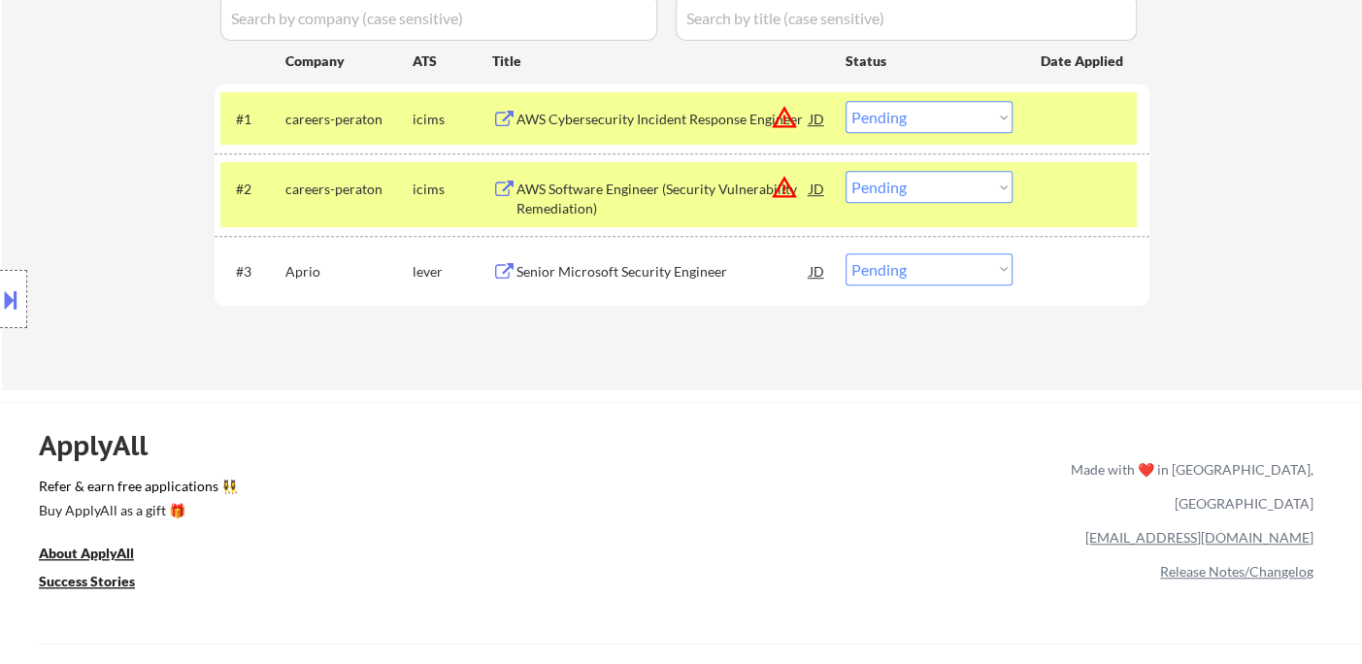
drag, startPoint x: 888, startPoint y: 273, endPoint x: 897, endPoint y: 281, distance: 11.7
click at [889, 273] on select "Choose an option... Pending Applied Excluded (Questions) Excluded (Expired) Exc…" at bounding box center [929, 269] width 167 height 32
select select ""excluded__bad_match_""
click at [846, 253] on select "Choose an option... Pending Applied Excluded (Questions) Excluded (Expired) Exc…" at bounding box center [929, 269] width 167 height 32
click at [624, 198] on div "AWS Software Engineer (Security Vulnerability Remediation)" at bounding box center [662, 199] width 293 height 38
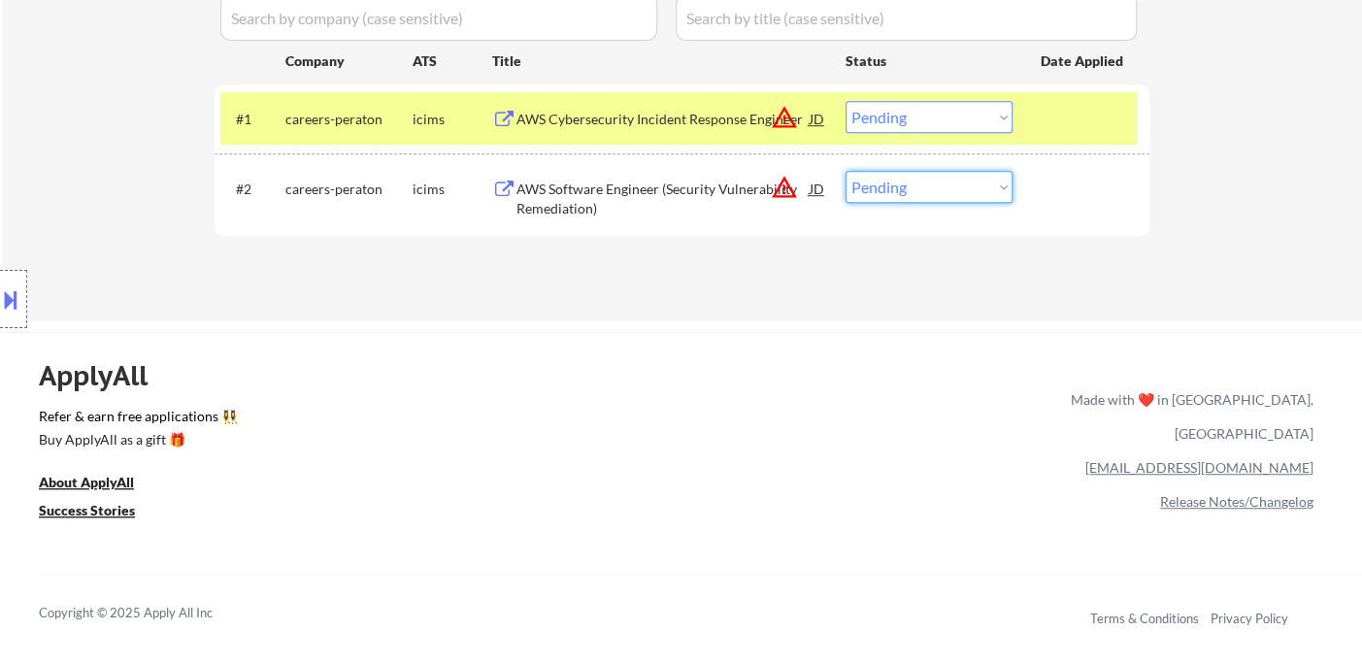
drag, startPoint x: 938, startPoint y: 190, endPoint x: 948, endPoint y: 200, distance: 13.7
click at [938, 190] on select "Choose an option... Pending Applied Excluded (Questions) Excluded (Expired) Exc…" at bounding box center [929, 187] width 167 height 32
select select ""excluded__salary_""
click at [846, 171] on select "Choose an option... Pending Applied Excluded (Questions) Excluded (Expired) Exc…" at bounding box center [929, 187] width 167 height 32
click at [583, 115] on div "AWS Cybersecurity Incident Response Engineer" at bounding box center [662, 119] width 293 height 19
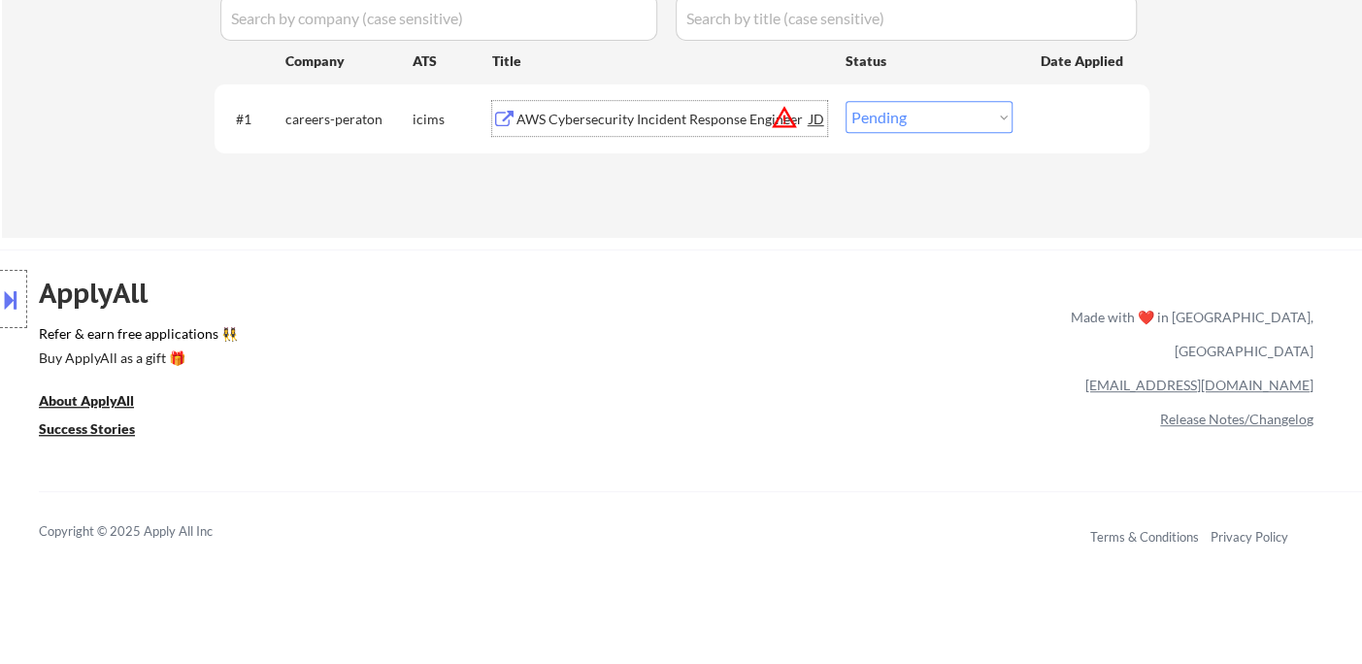
click at [919, 116] on select "Choose an option... Pending Applied Excluded (Questions) Excluded (Expired) Exc…" at bounding box center [929, 117] width 167 height 32
select select ""excluded__salary_""
click at [846, 101] on select "Choose an option... Pending Applied Excluded (Questions) Excluded (Expired) Exc…" at bounding box center [929, 117] width 167 height 32
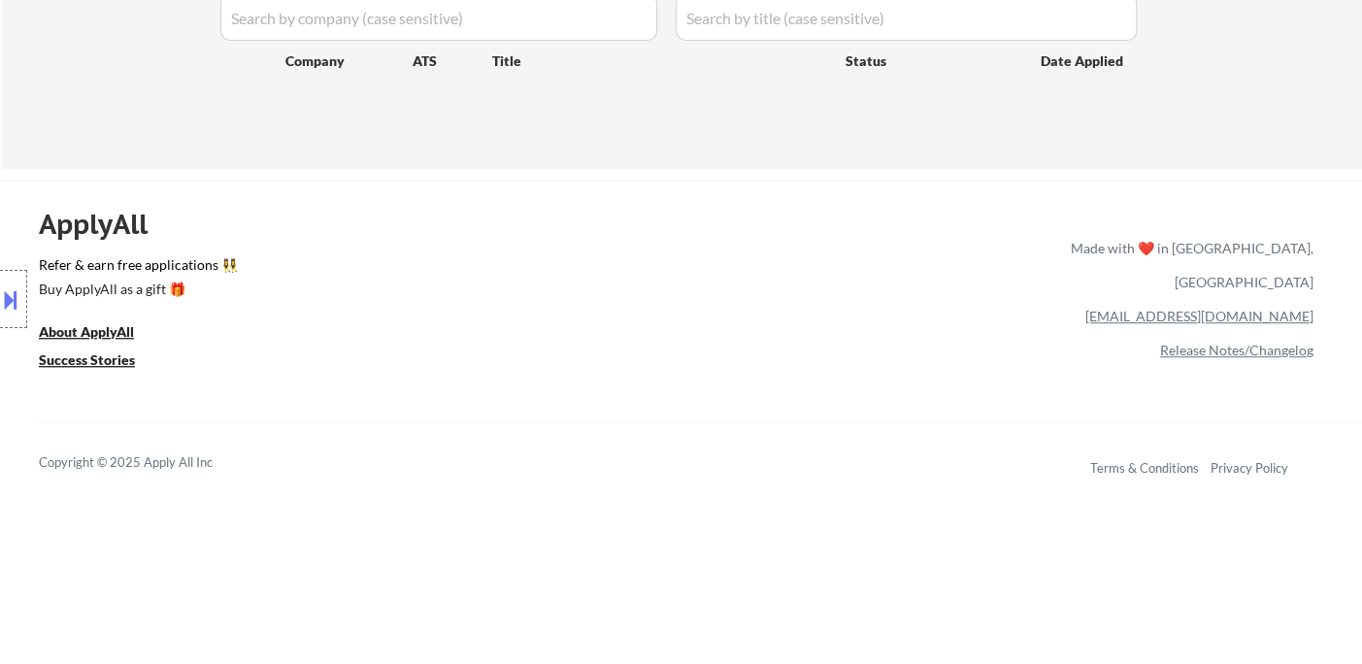
click at [747, 418] on div "ApplyAll Refer & earn free applications 👯‍♀️ Buy ApplyAll as a gift 🎁 About App…" at bounding box center [681, 348] width 1362 height 308
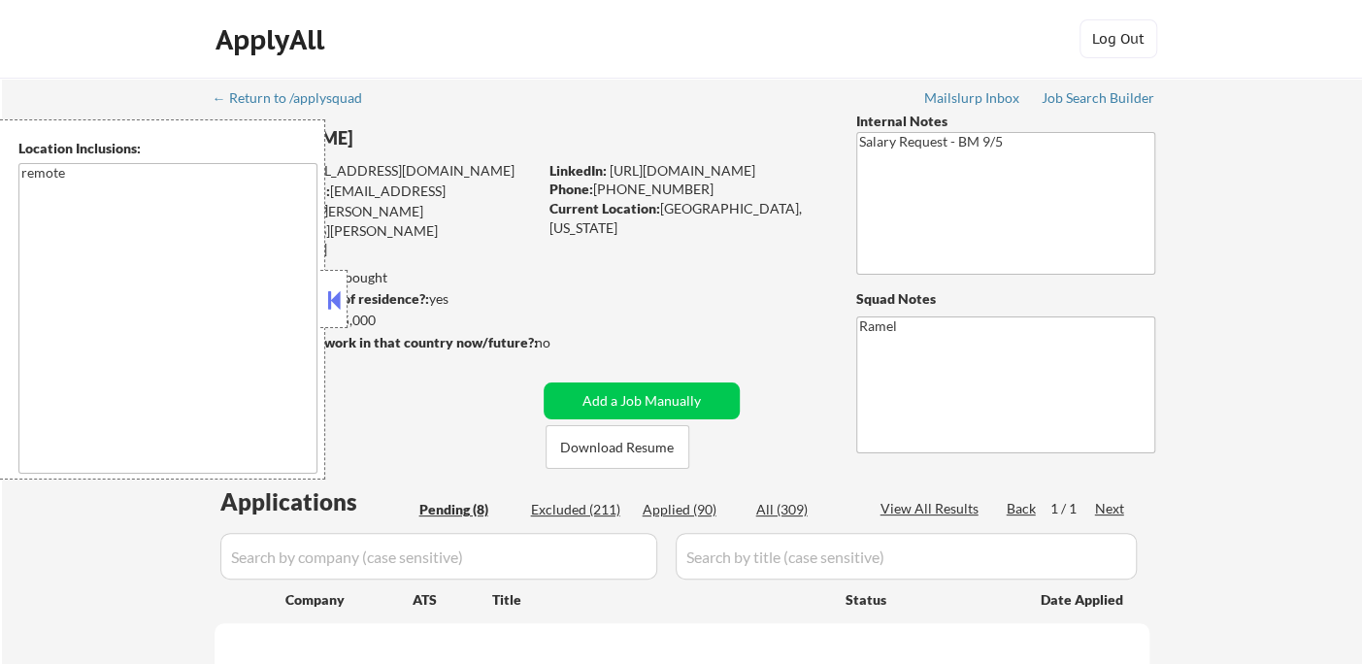
select select ""pending""
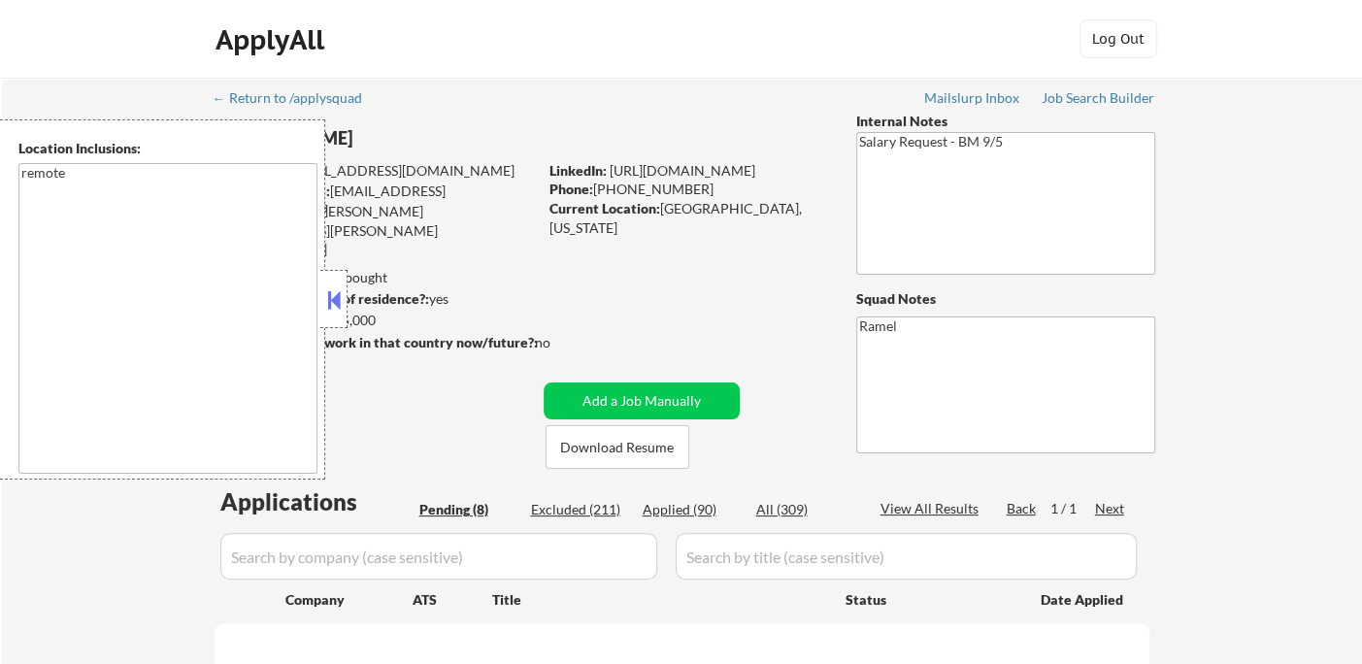
select select ""pending""
click at [338, 295] on button at bounding box center [333, 299] width 21 height 29
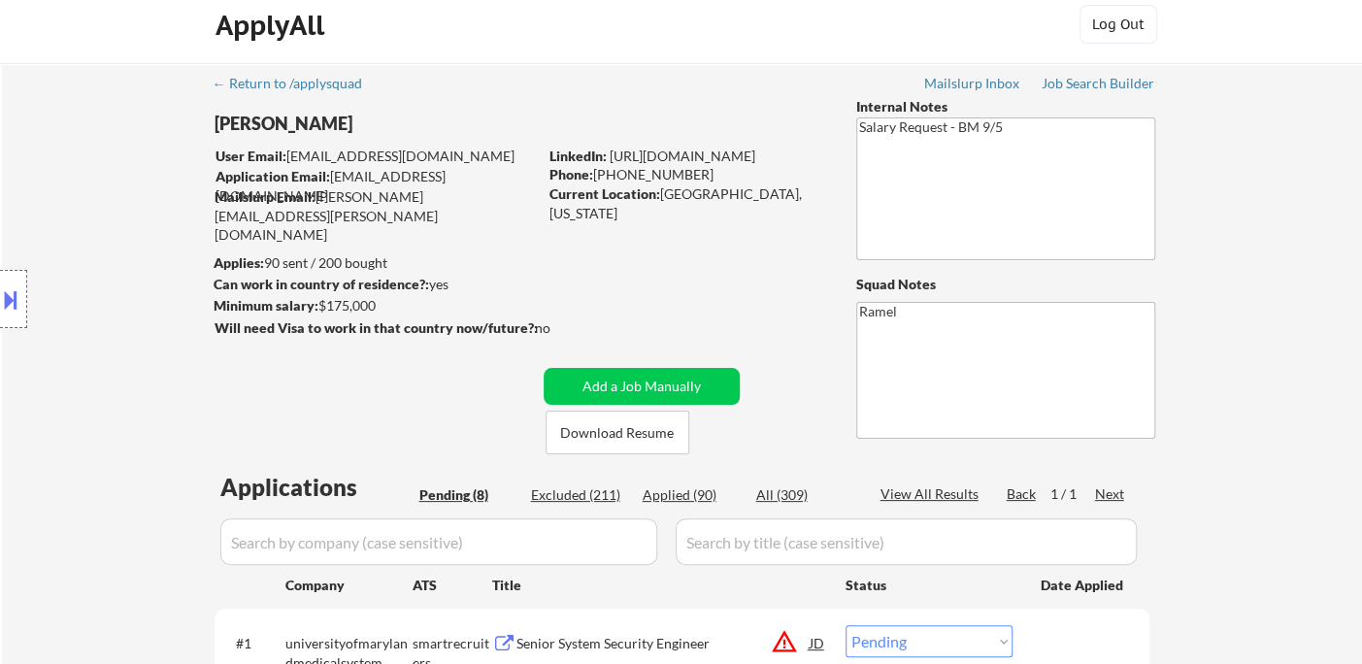
scroll to position [216, 0]
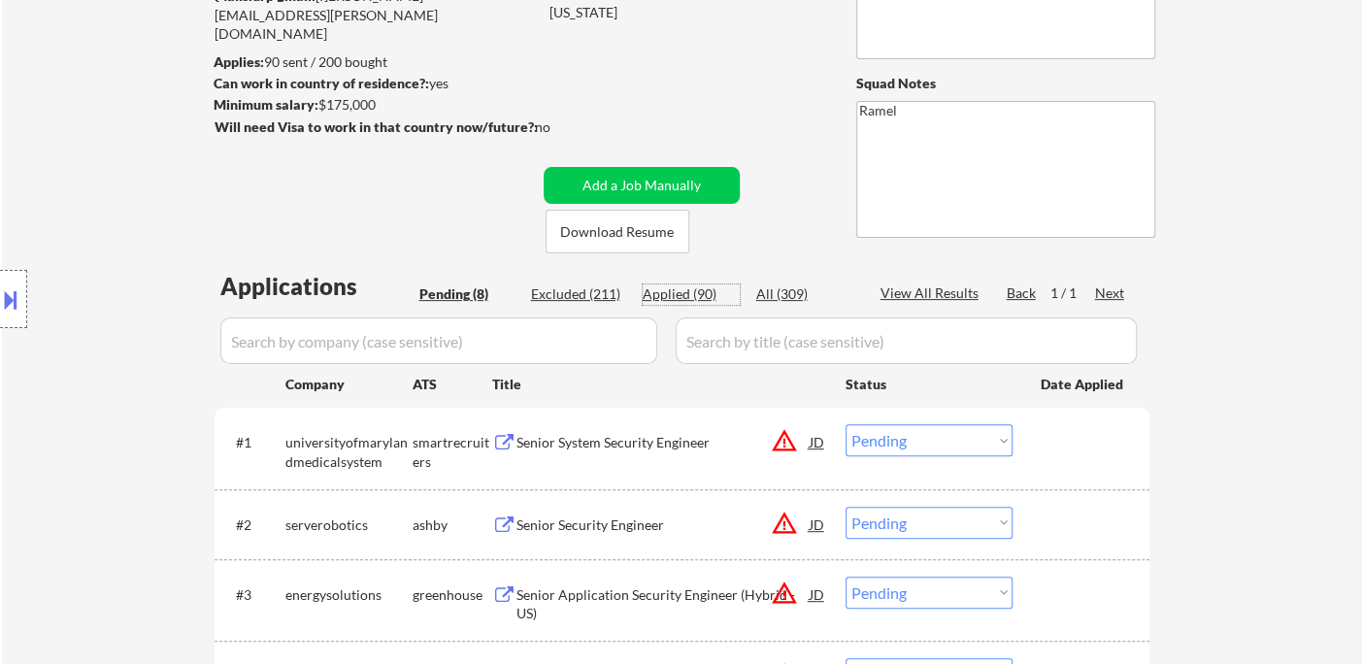
click at [684, 294] on div "Applied (90)" at bounding box center [691, 293] width 97 height 19
select select ""applied""
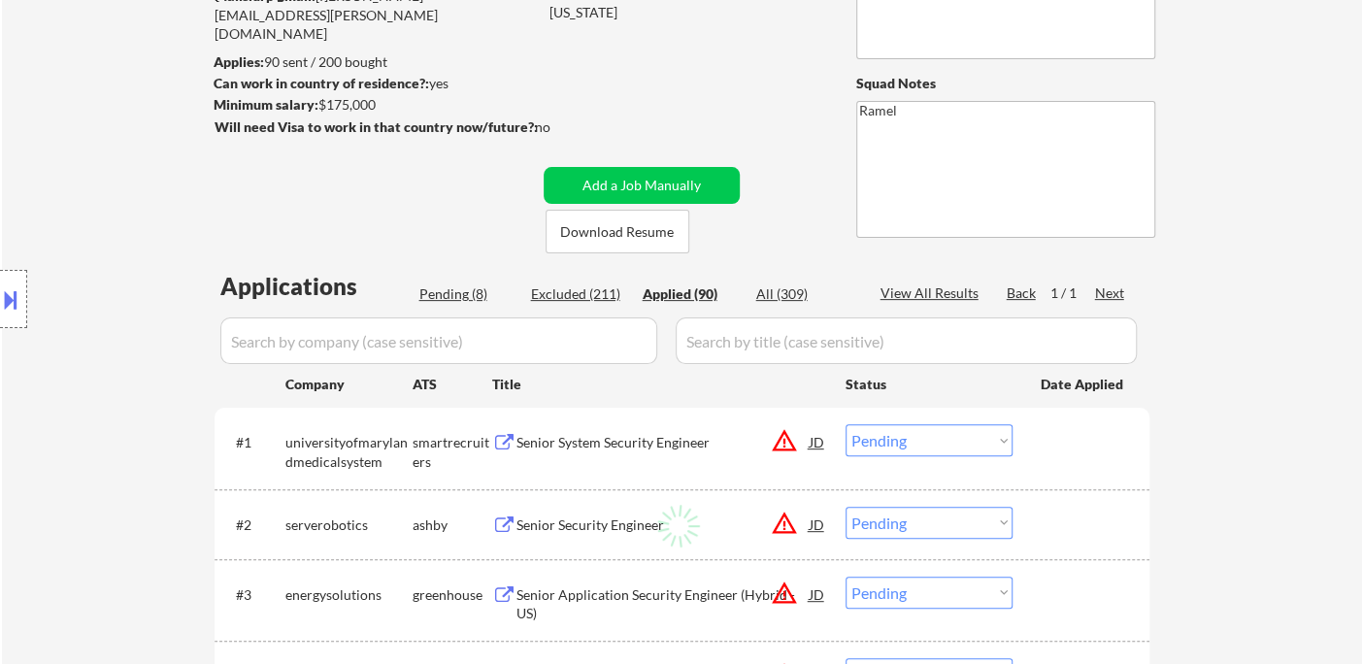
select select ""applied""
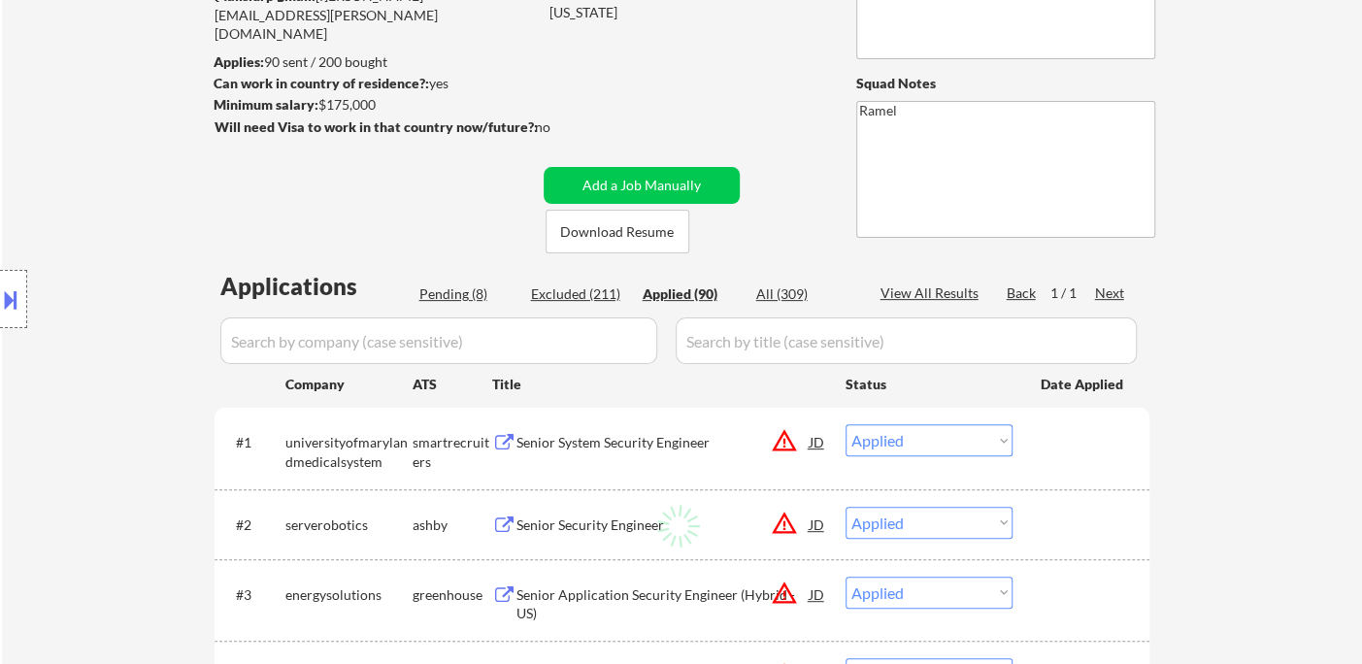
select select ""applied""
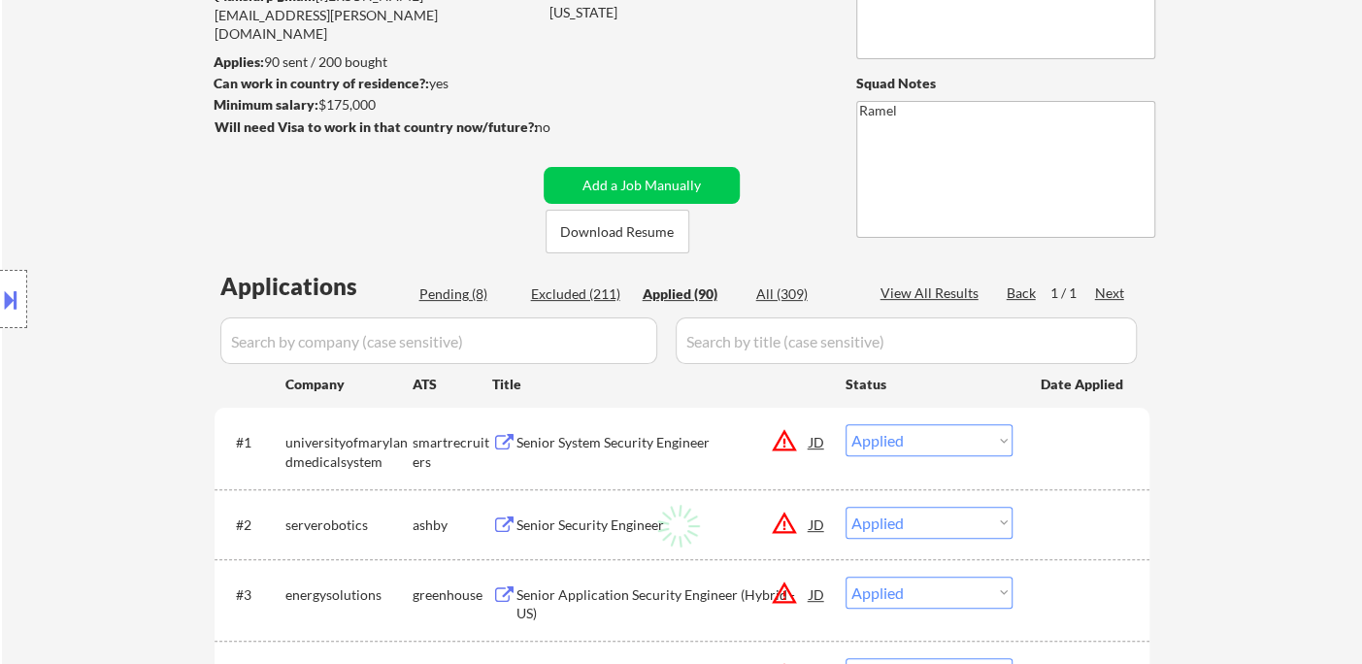
select select ""applied""
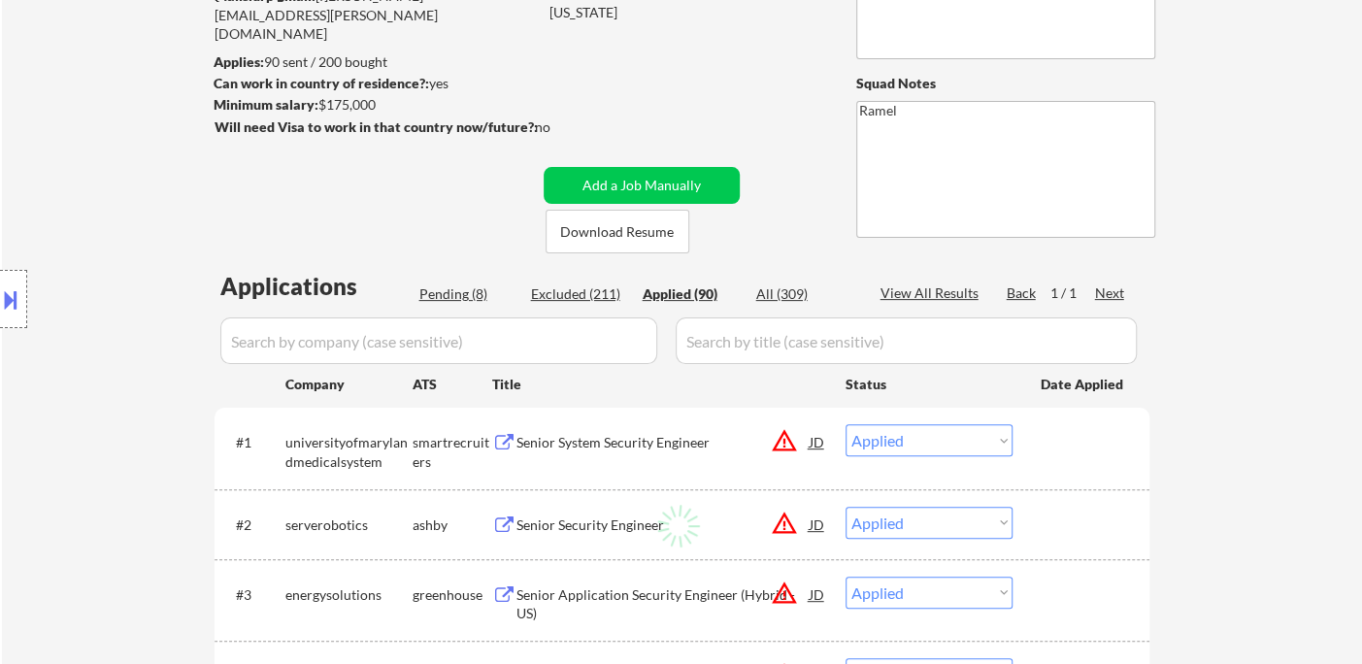
select select ""applied""
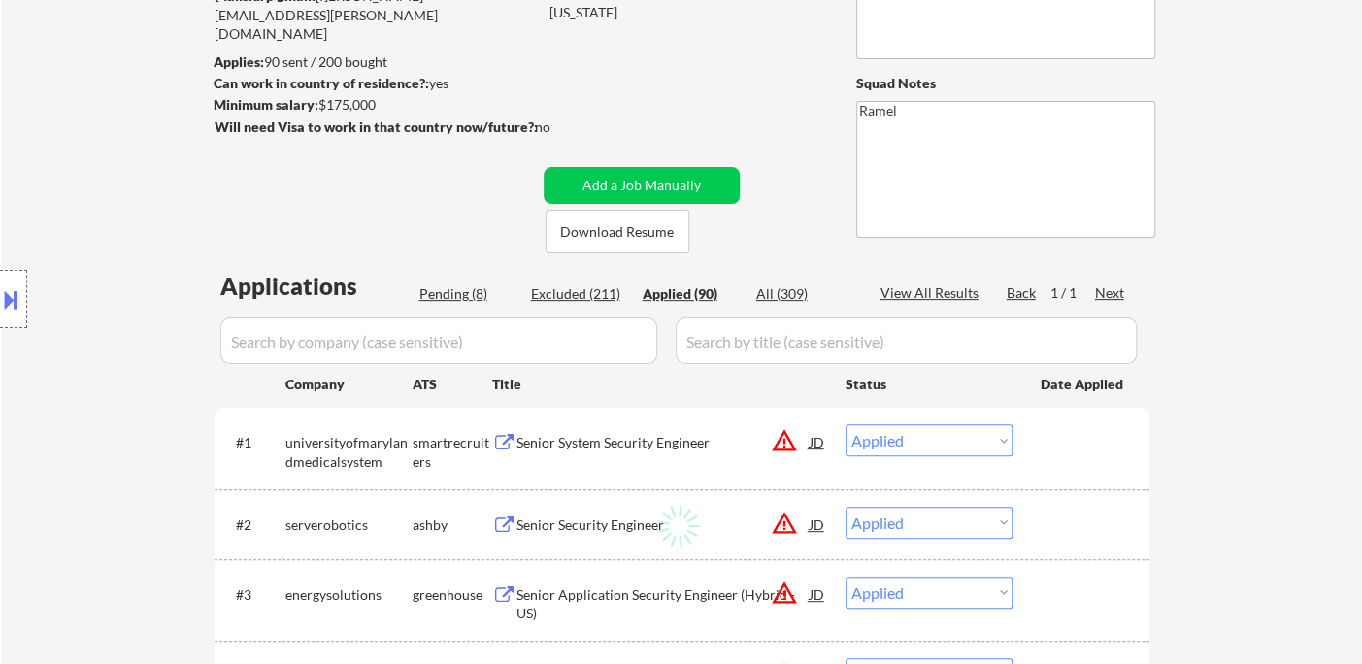
select select ""applied""
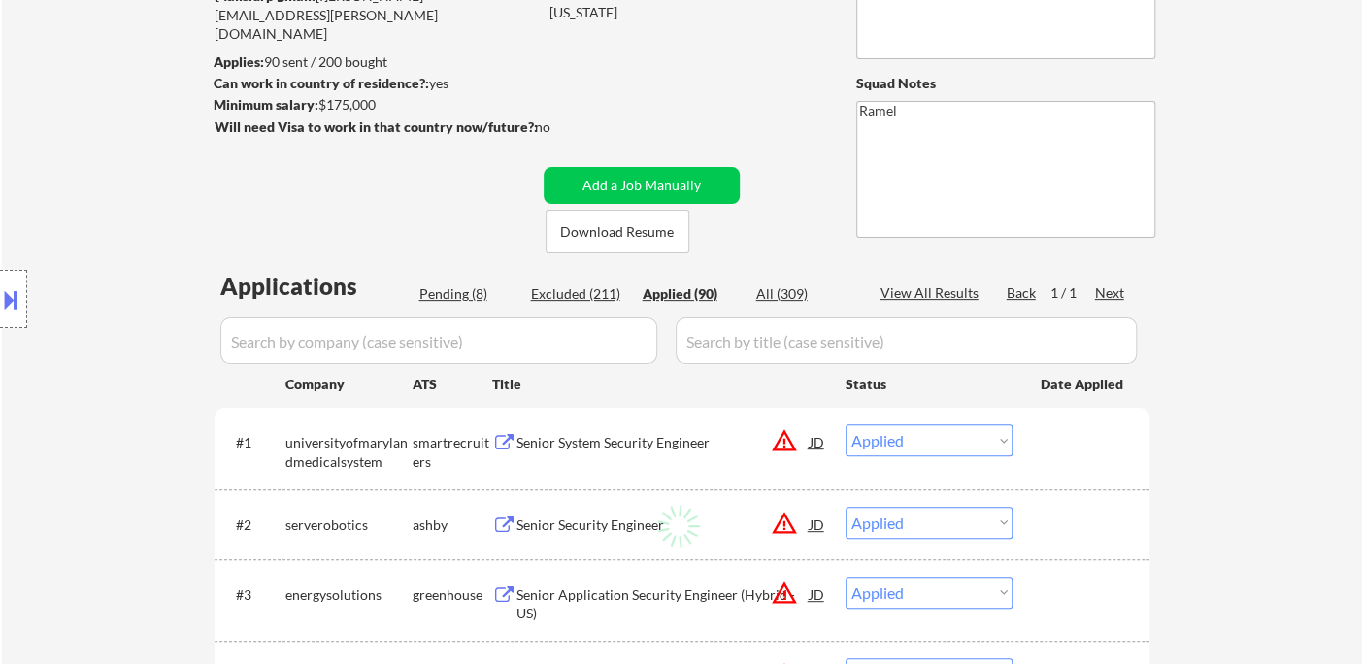
select select ""applied""
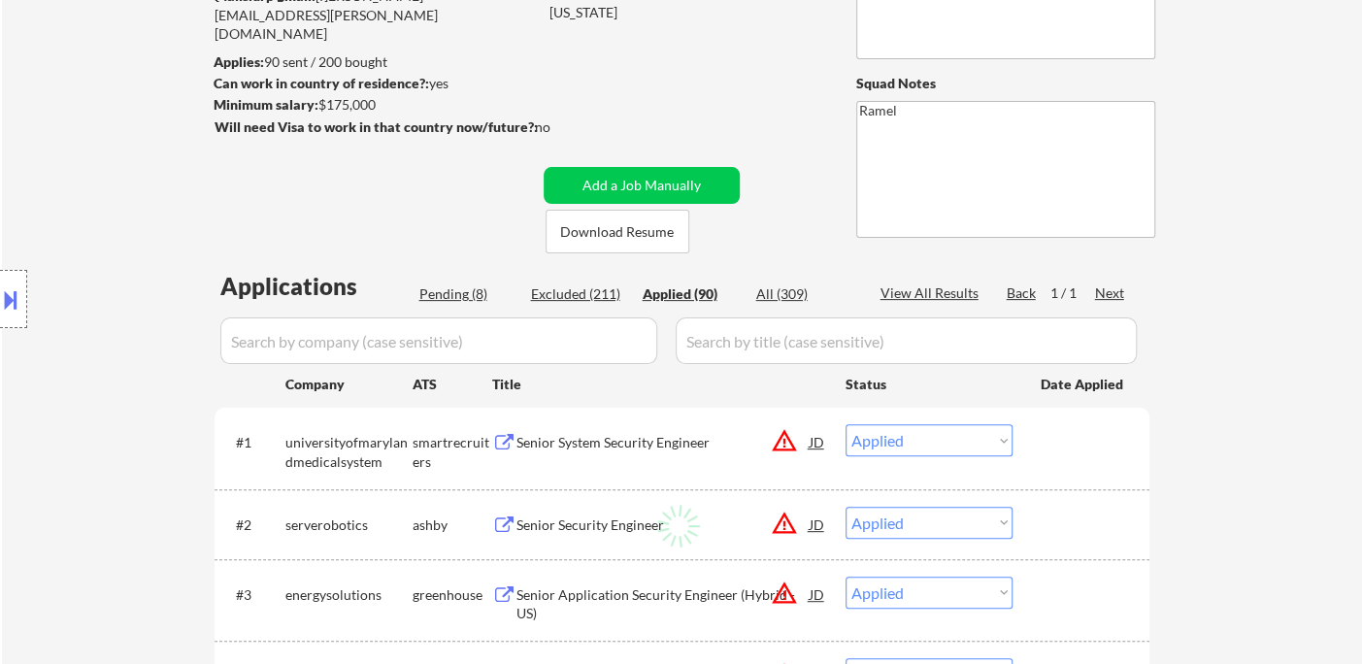
select select ""applied""
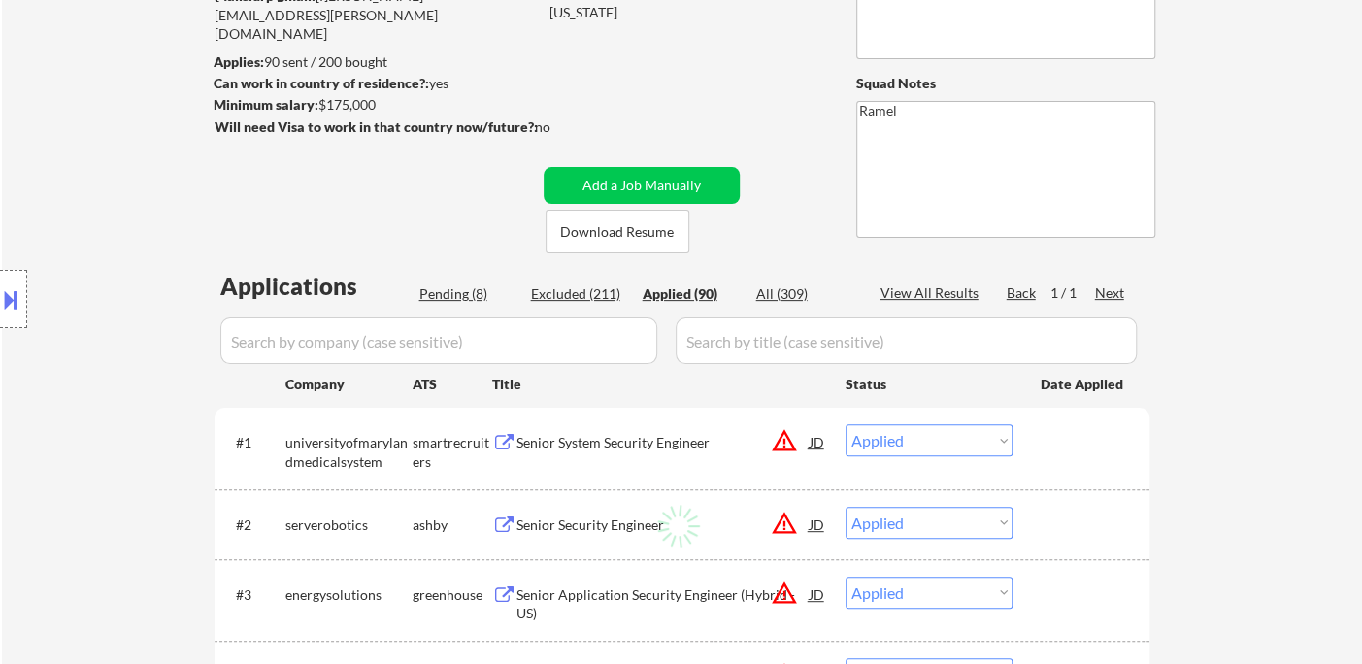
select select ""applied""
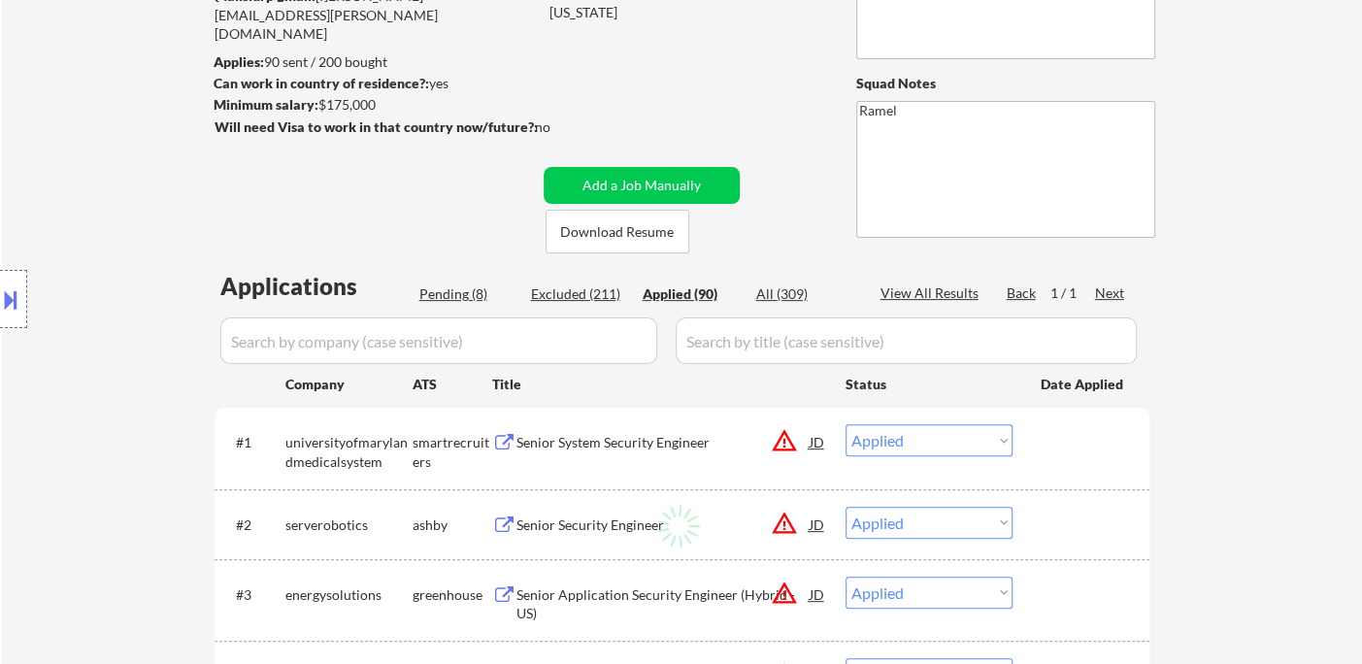
select select ""applied""
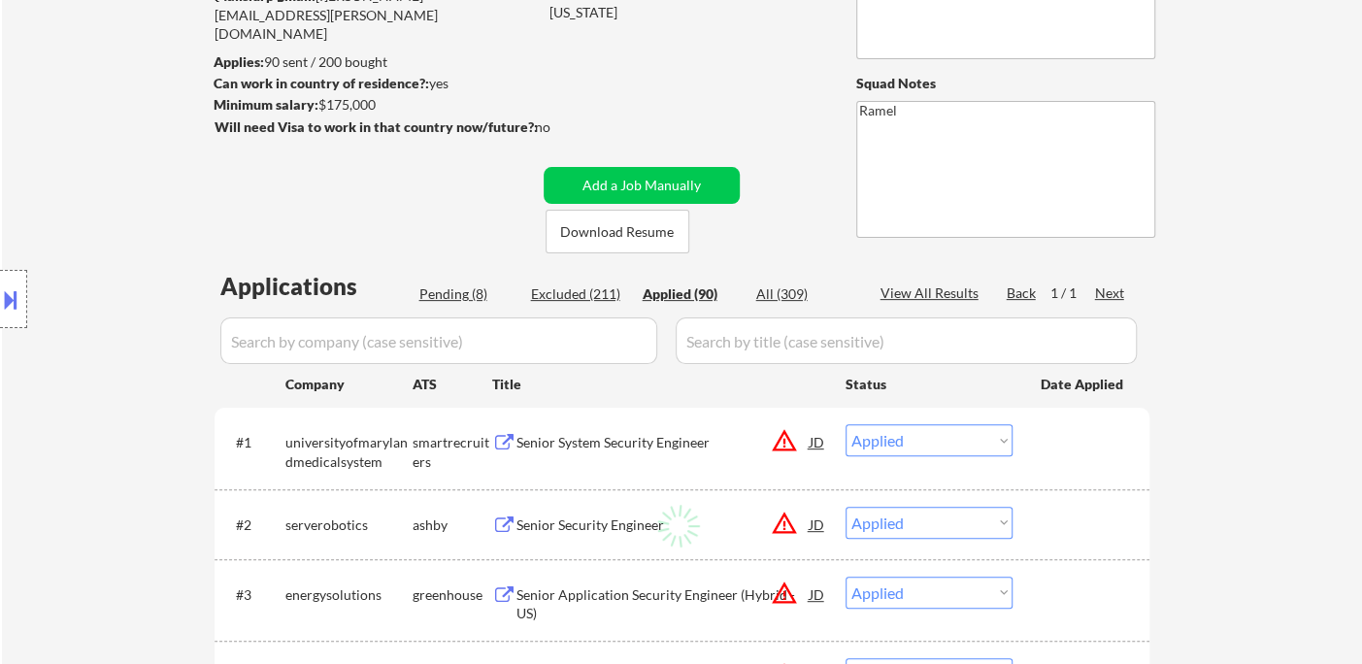
select select ""applied""
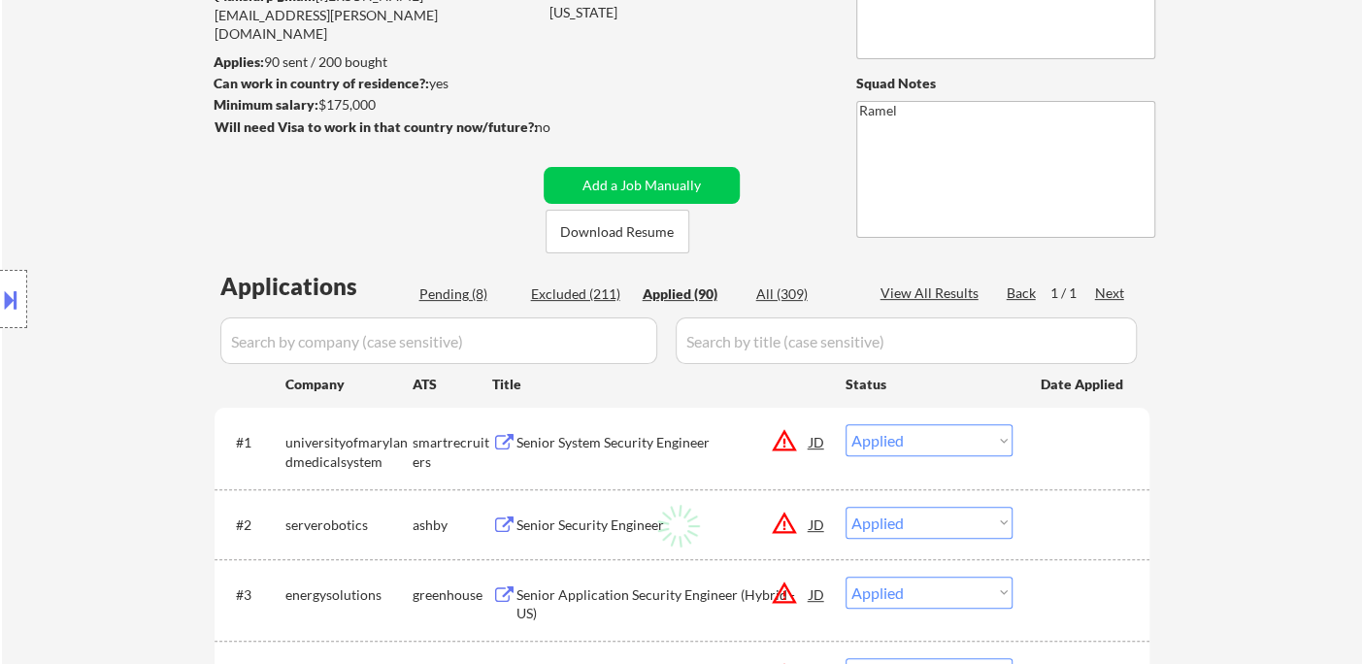
select select ""applied""
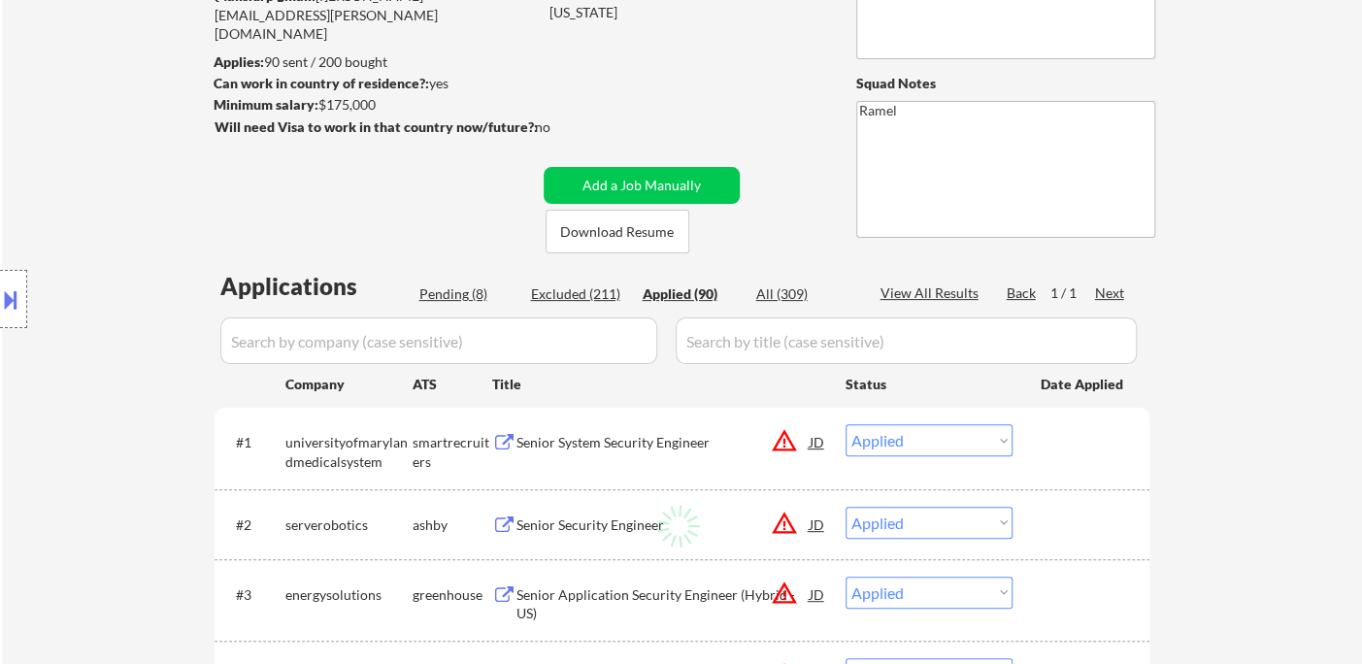
select select ""applied""
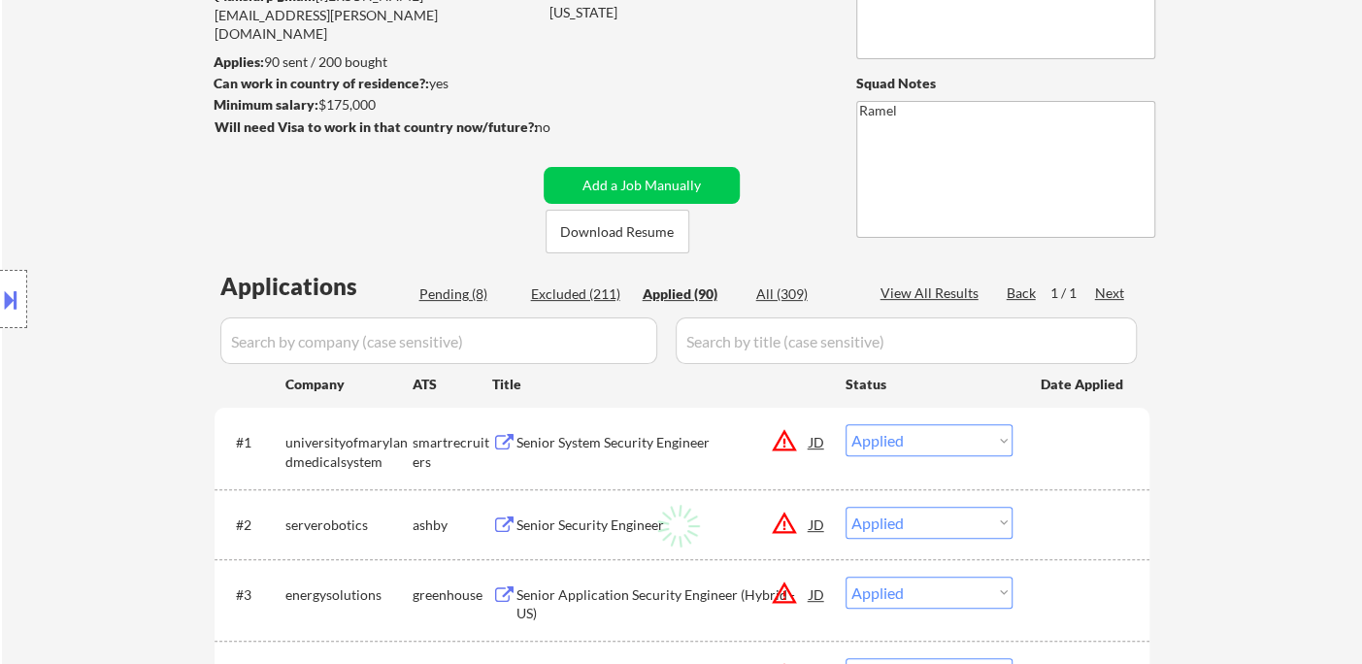
select select ""applied""
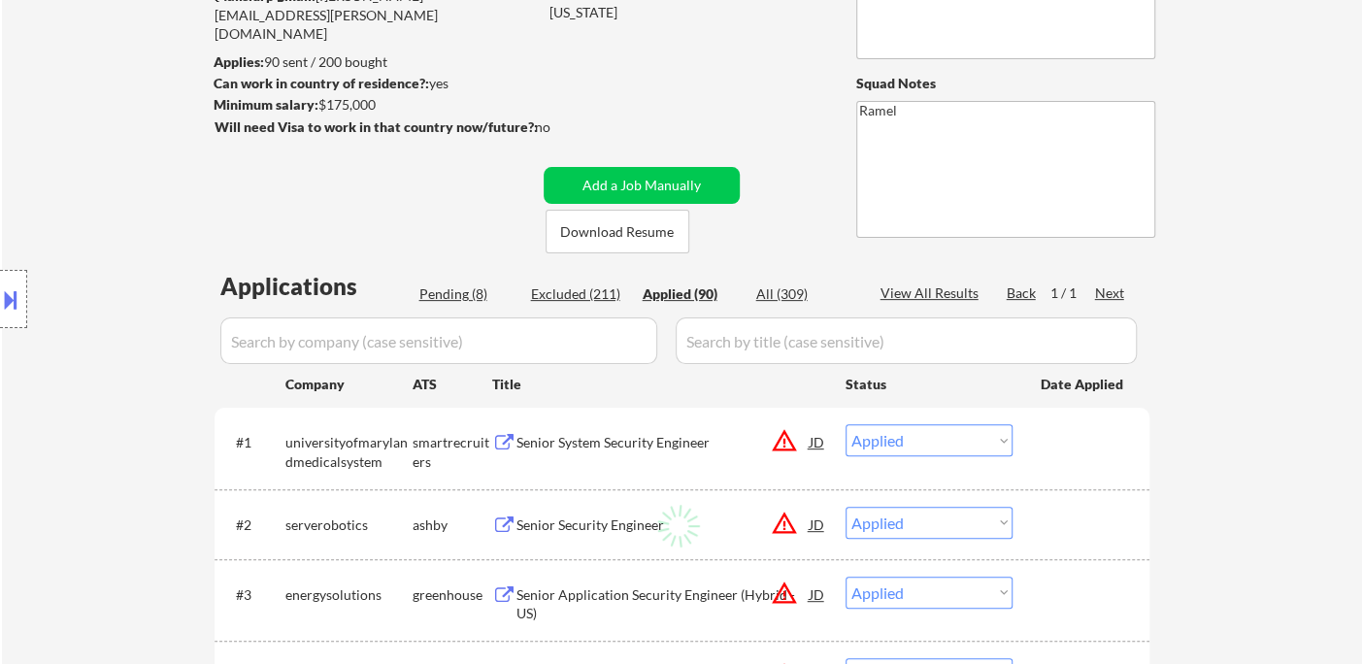
select select ""applied""
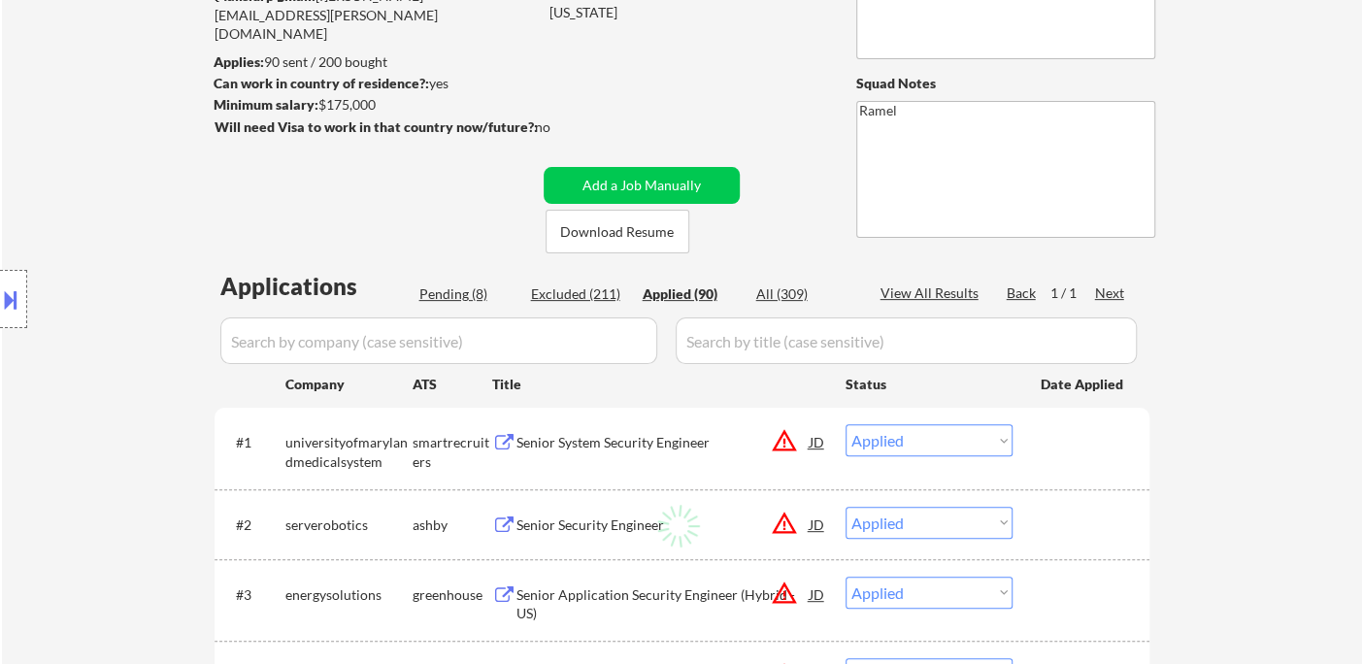
select select ""applied""
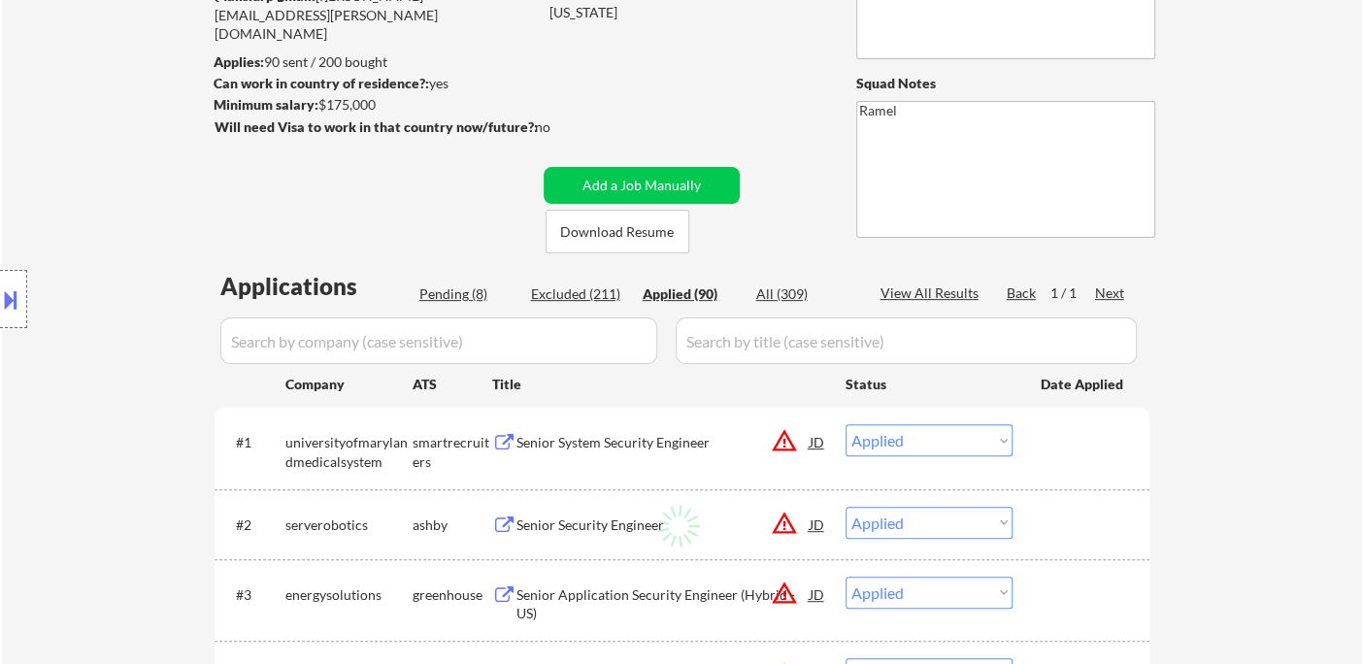
select select ""applied""
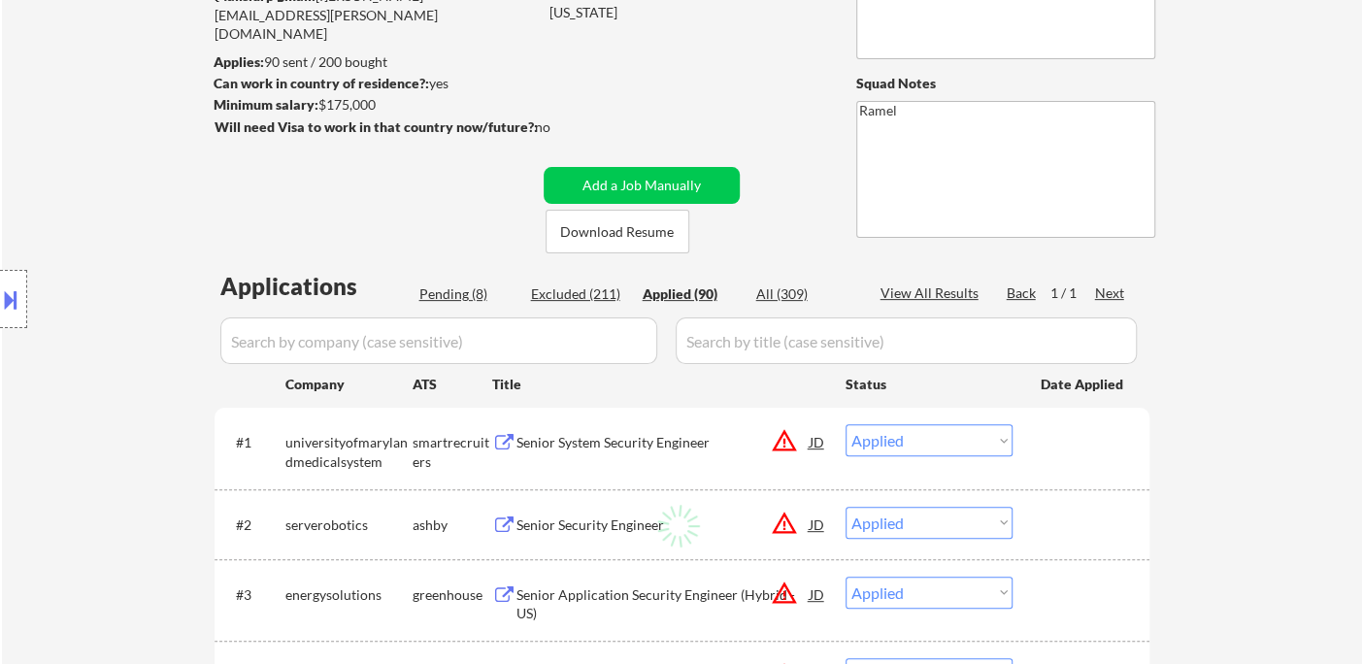
select select ""applied""
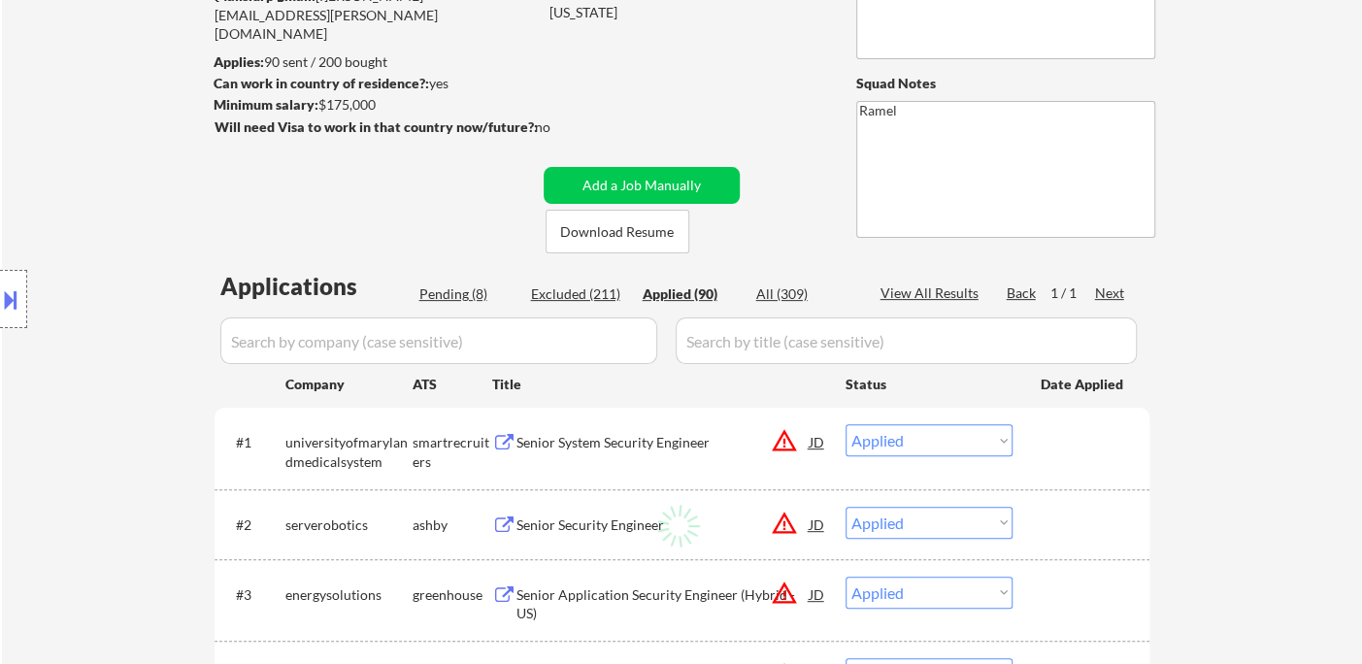
select select ""applied""
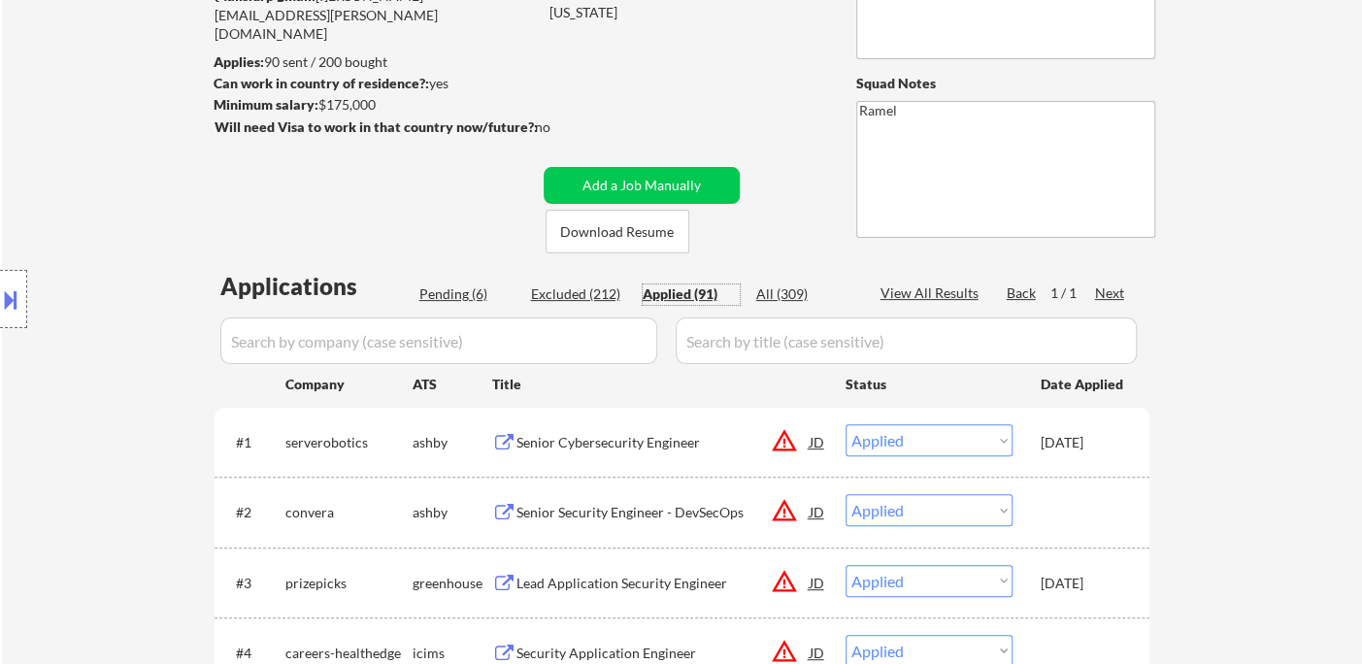
click at [699, 289] on div "Applied (91)" at bounding box center [691, 293] width 97 height 19
click at [672, 291] on div "Applied (91)" at bounding box center [691, 293] width 97 height 19
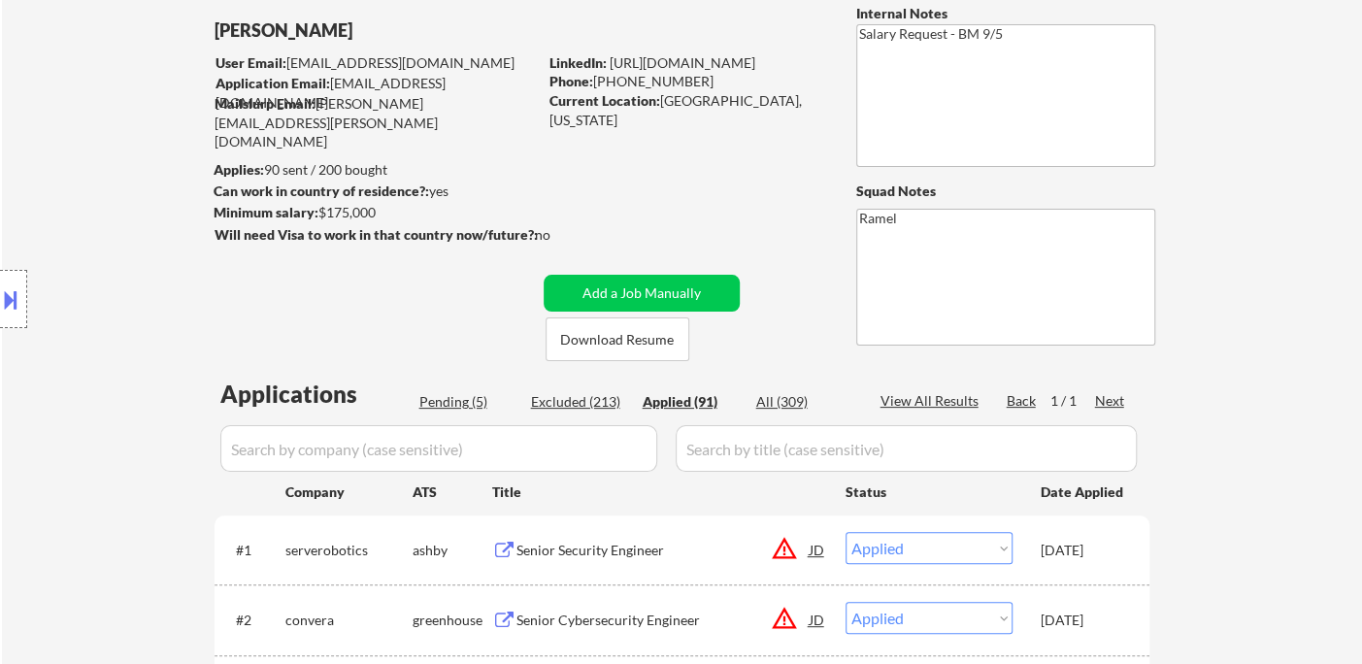
select select ""applied""
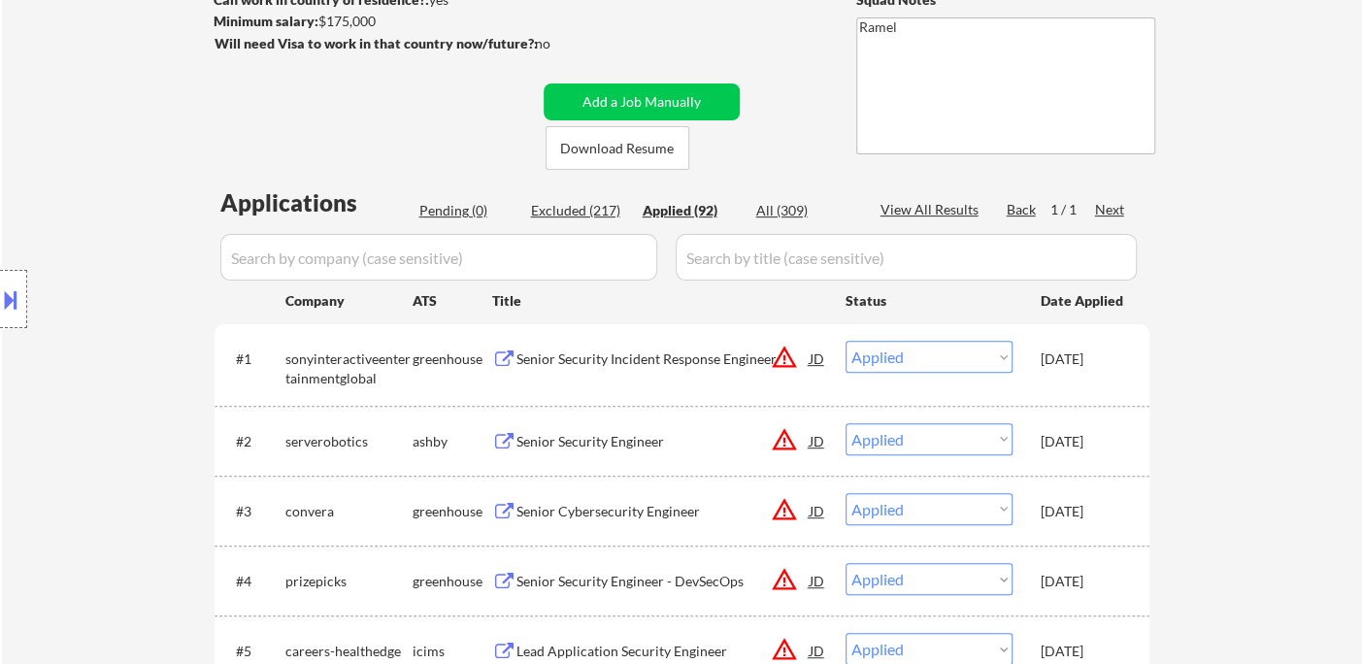
scroll to position [323, 0]
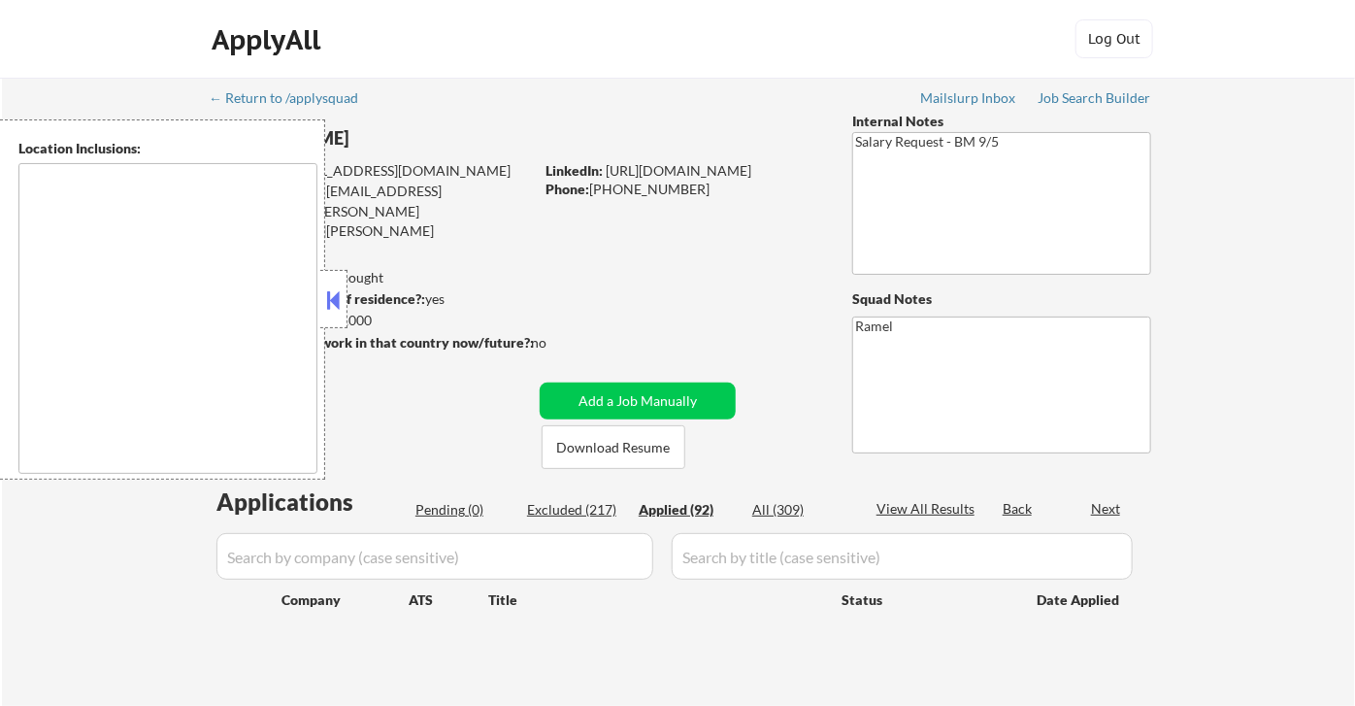
type textarea "remote"
select select ""applied""
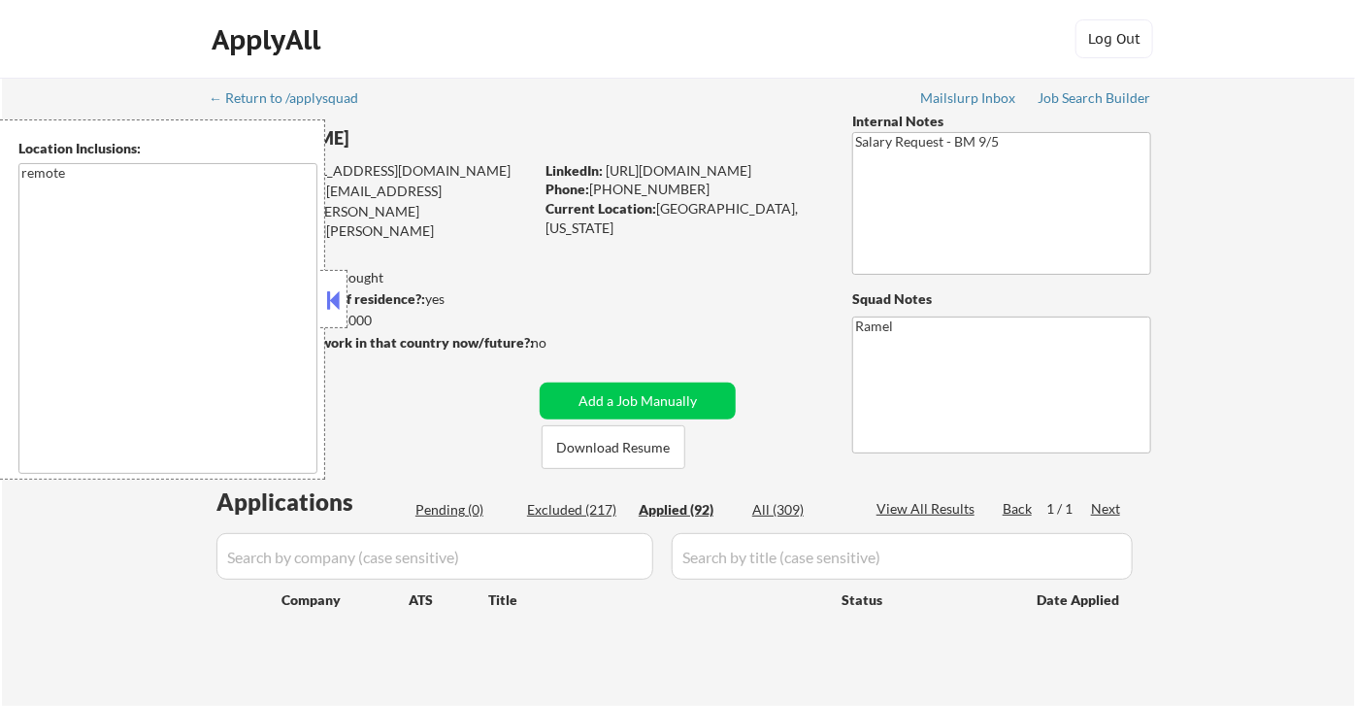
select select ""applied""
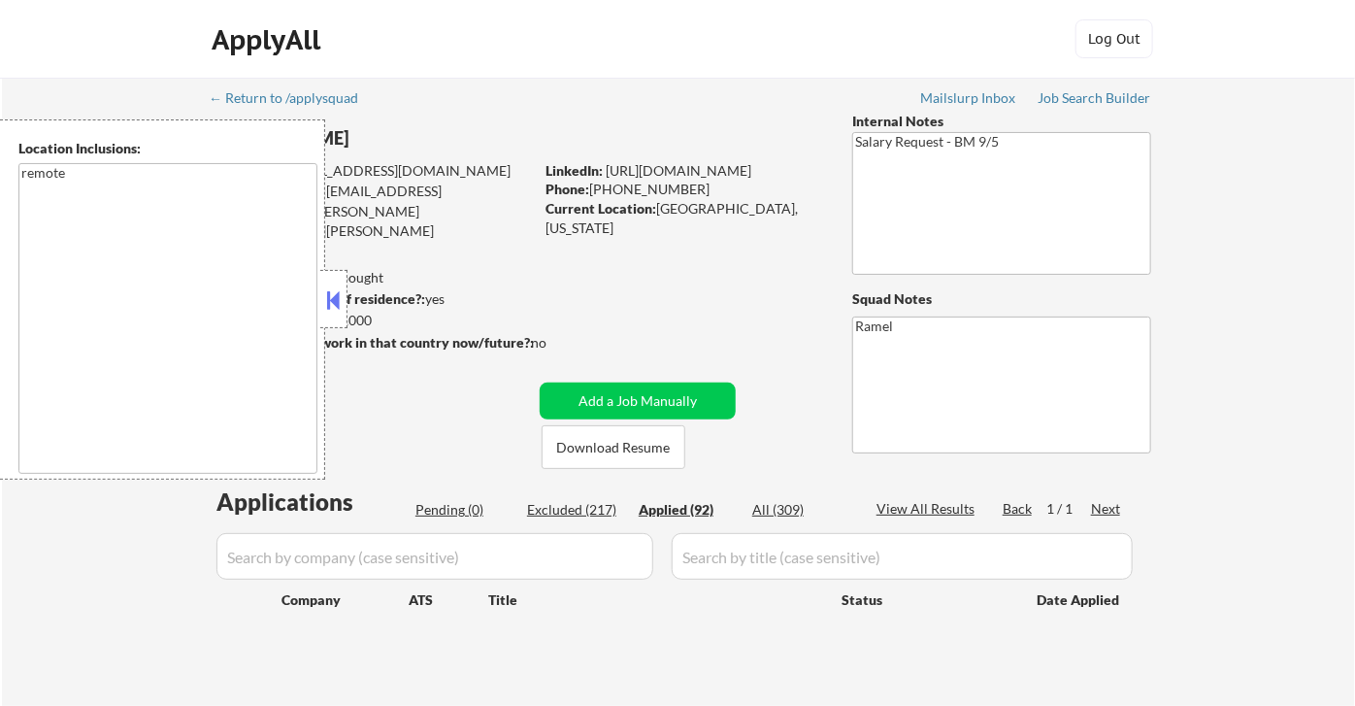
select select ""applied""
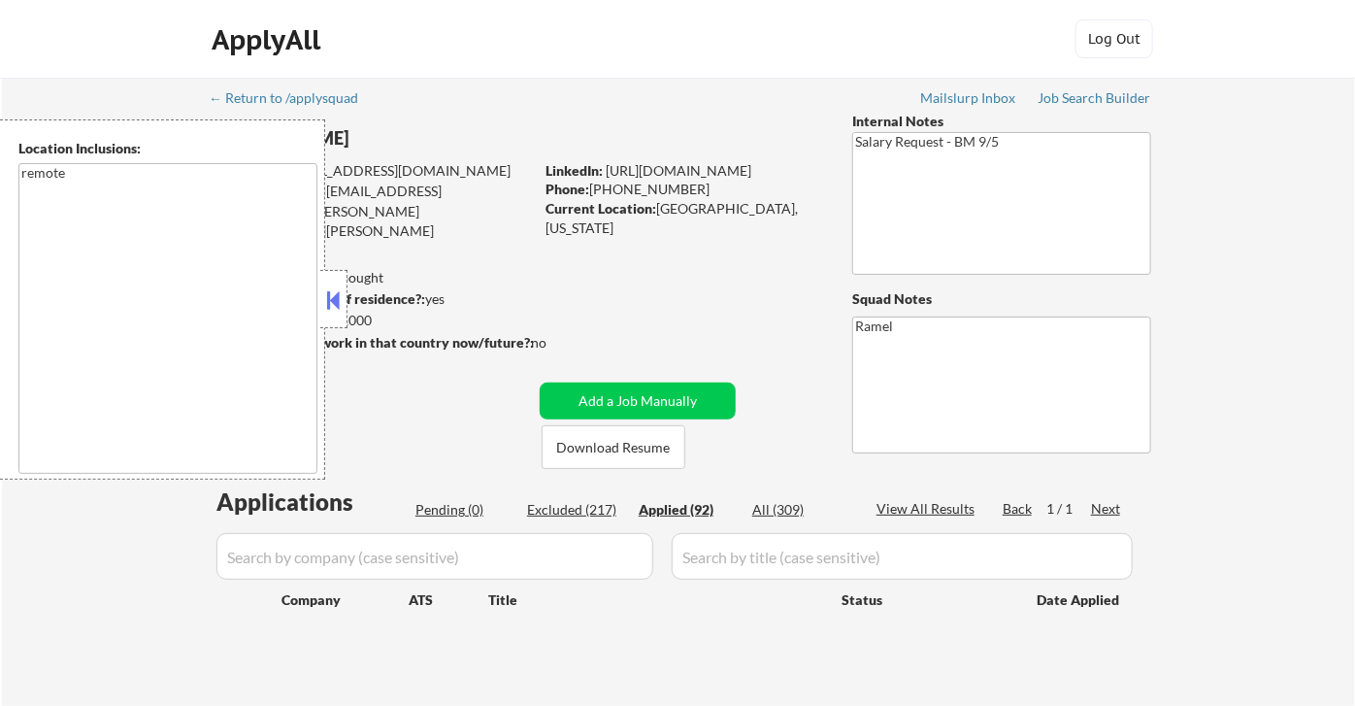
select select ""applied""
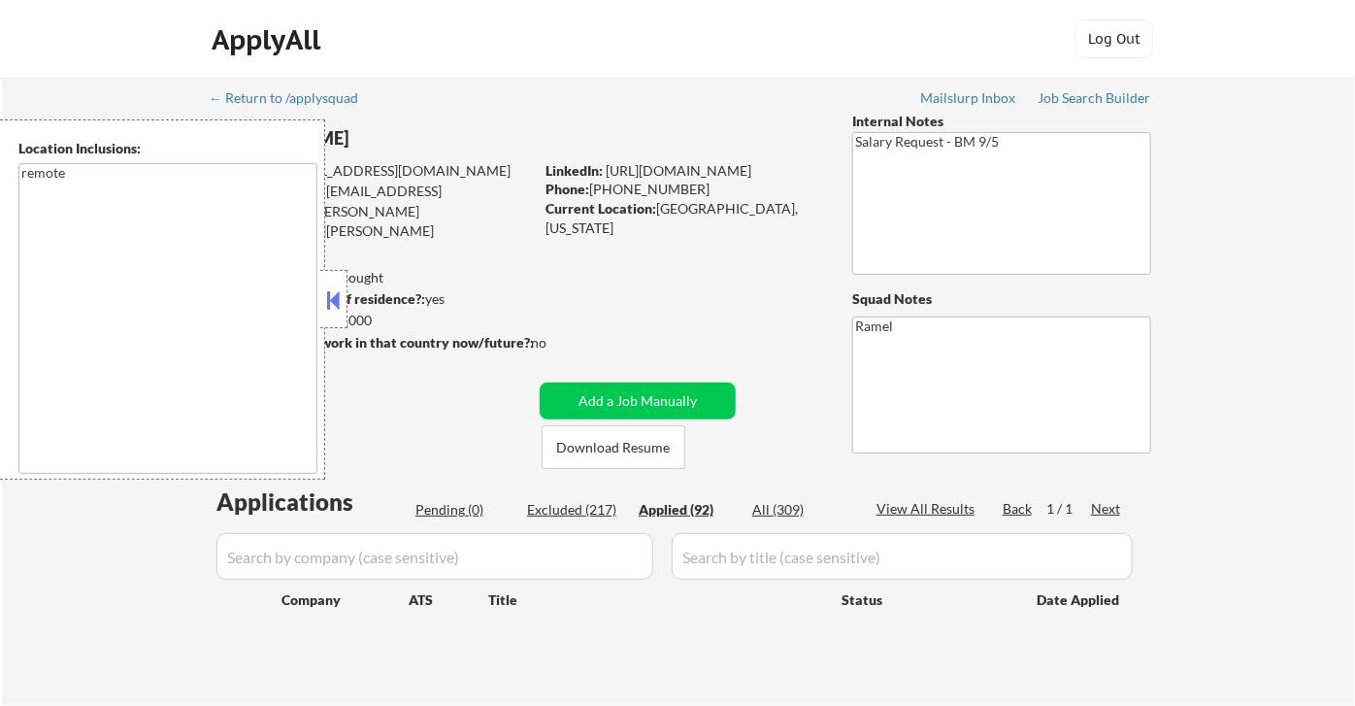
select select ""applied""
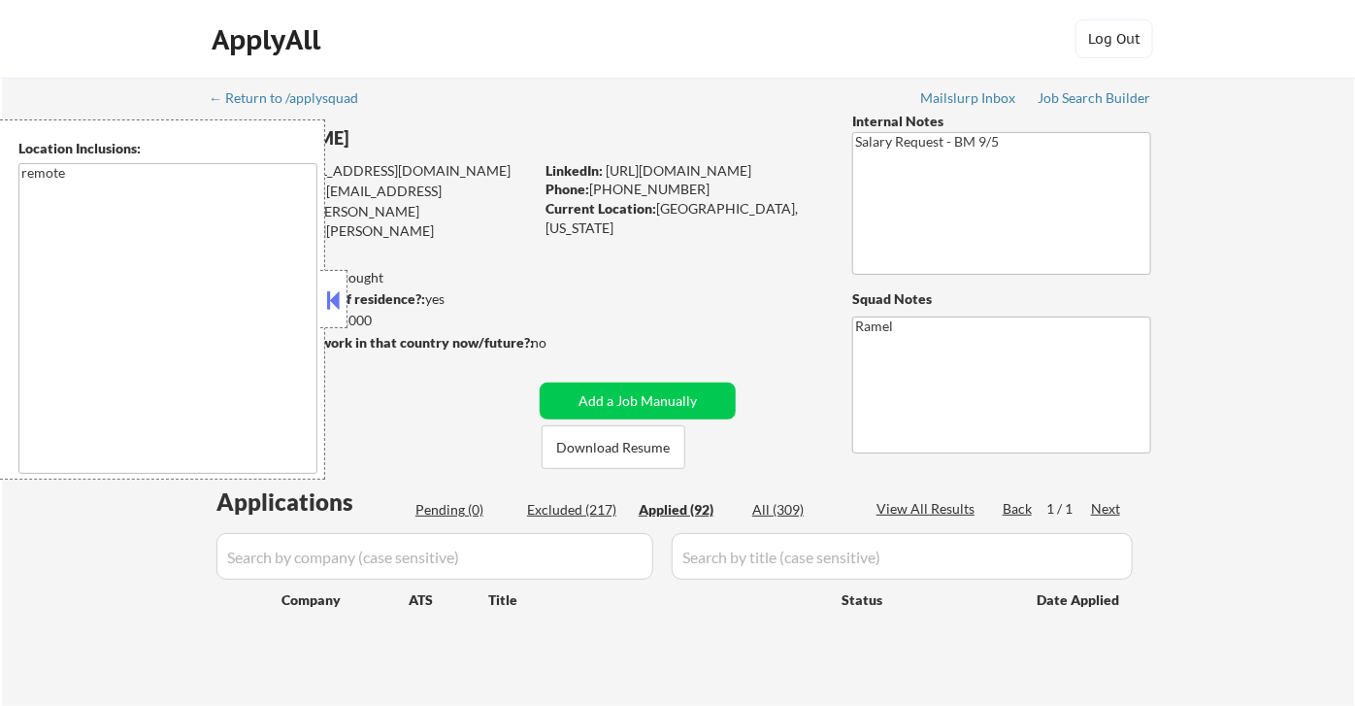
select select ""applied""
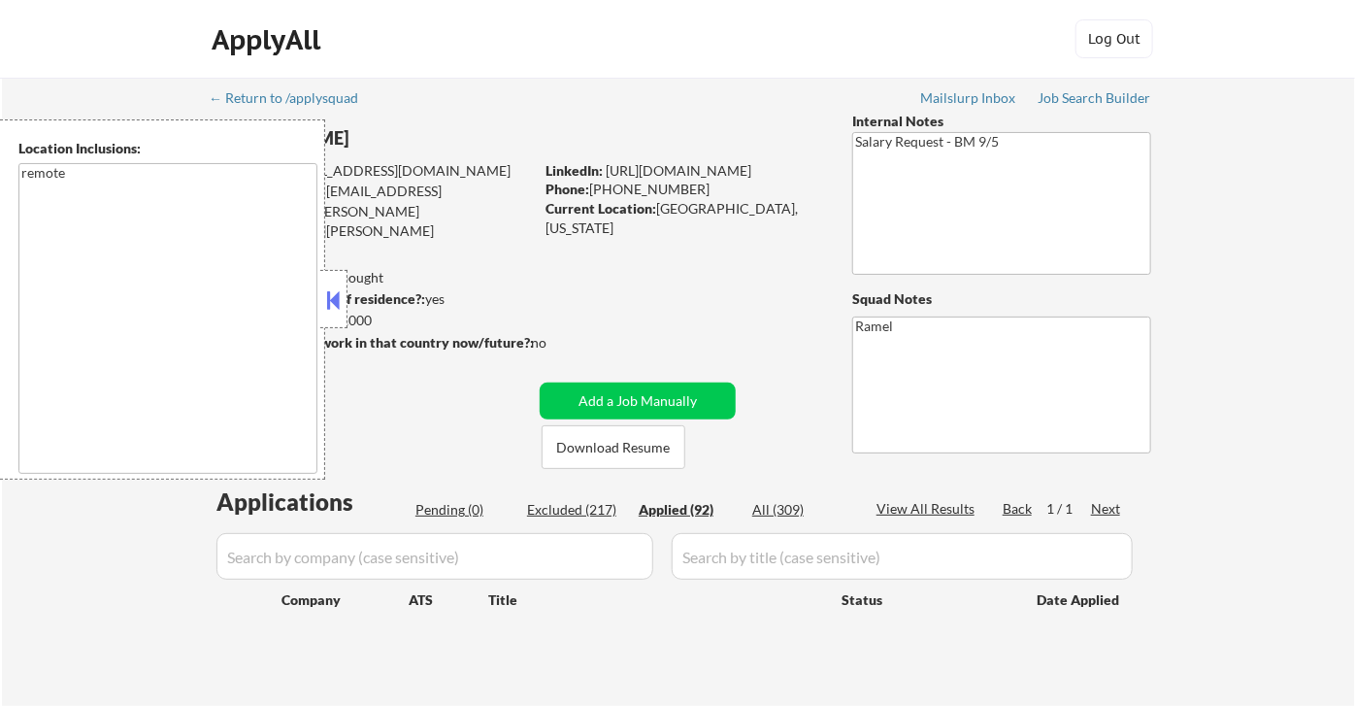
select select ""applied""
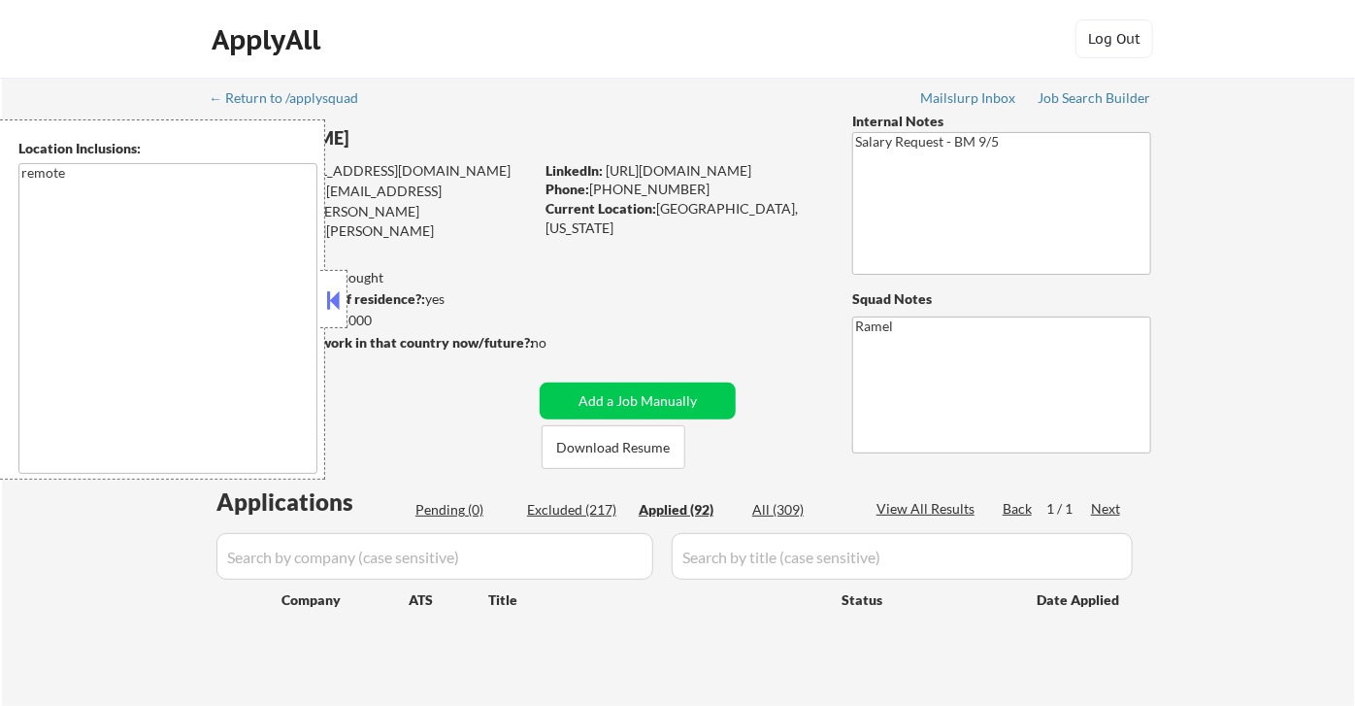
select select ""applied""
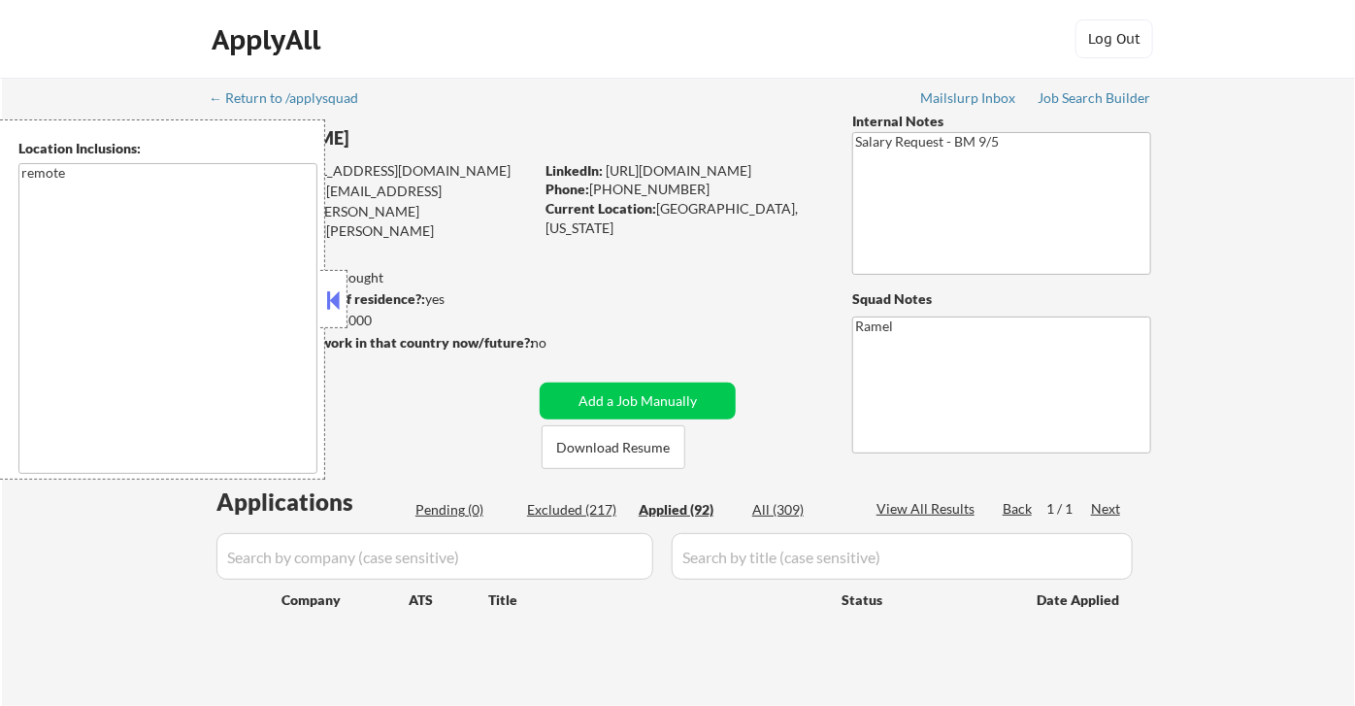
select select ""applied""
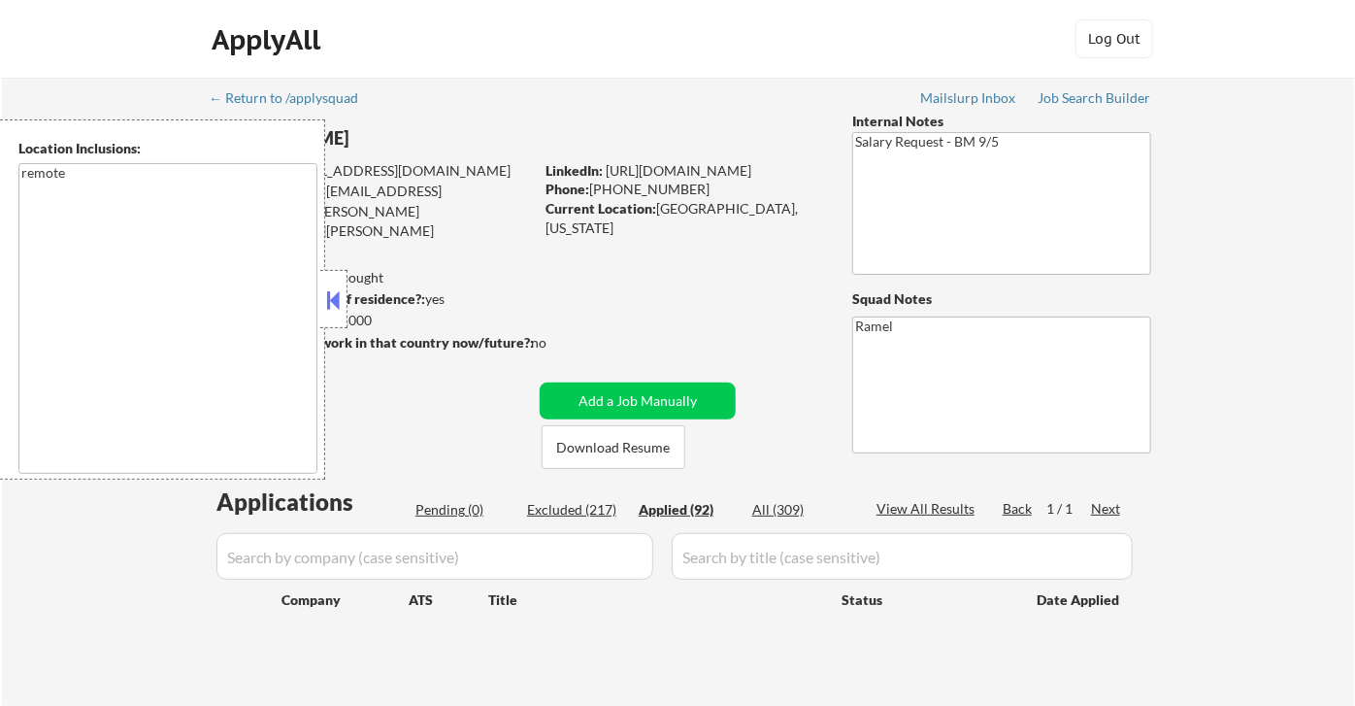
select select ""applied""
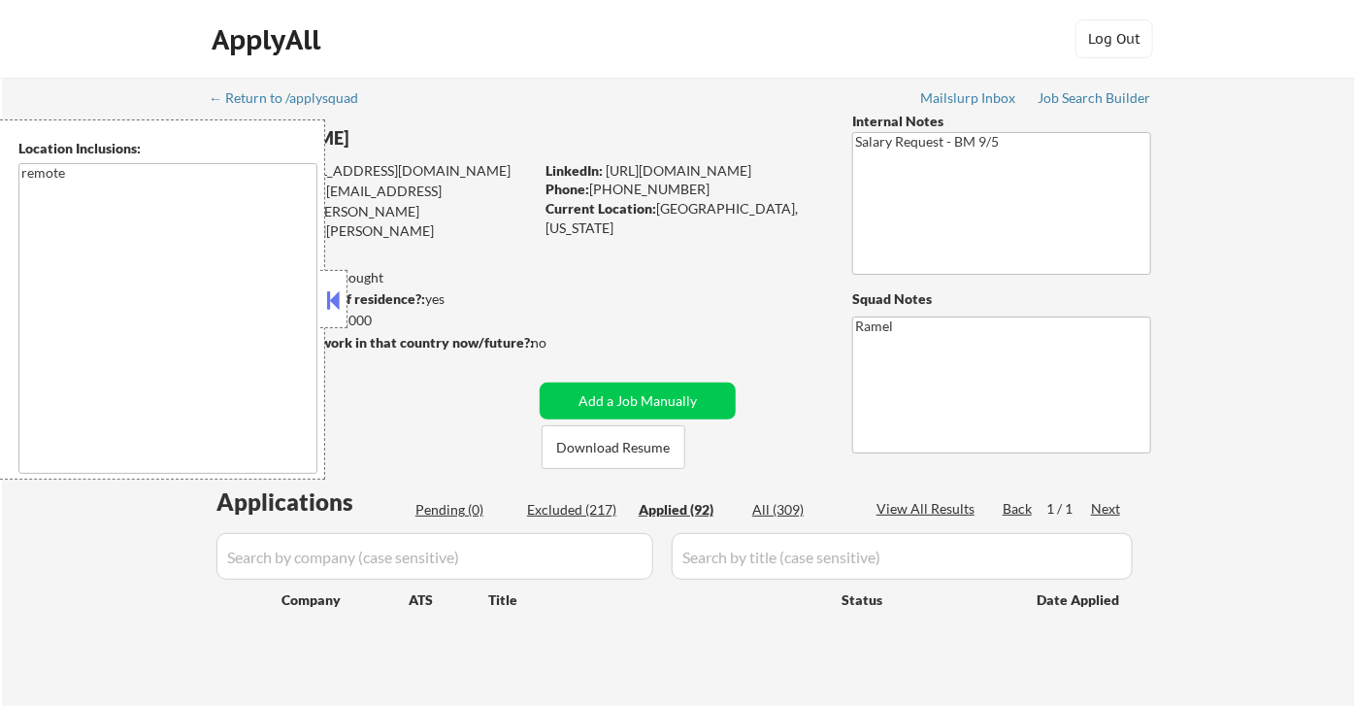
select select ""applied""
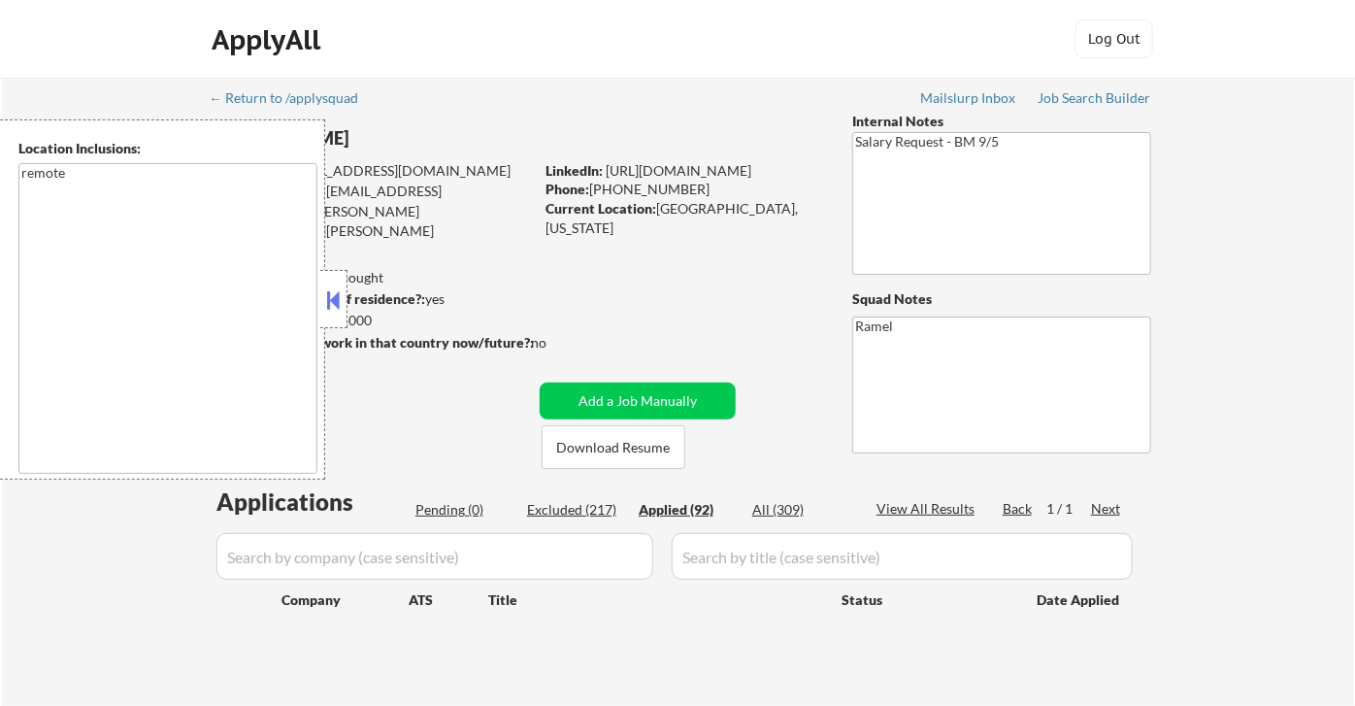
select select ""applied""
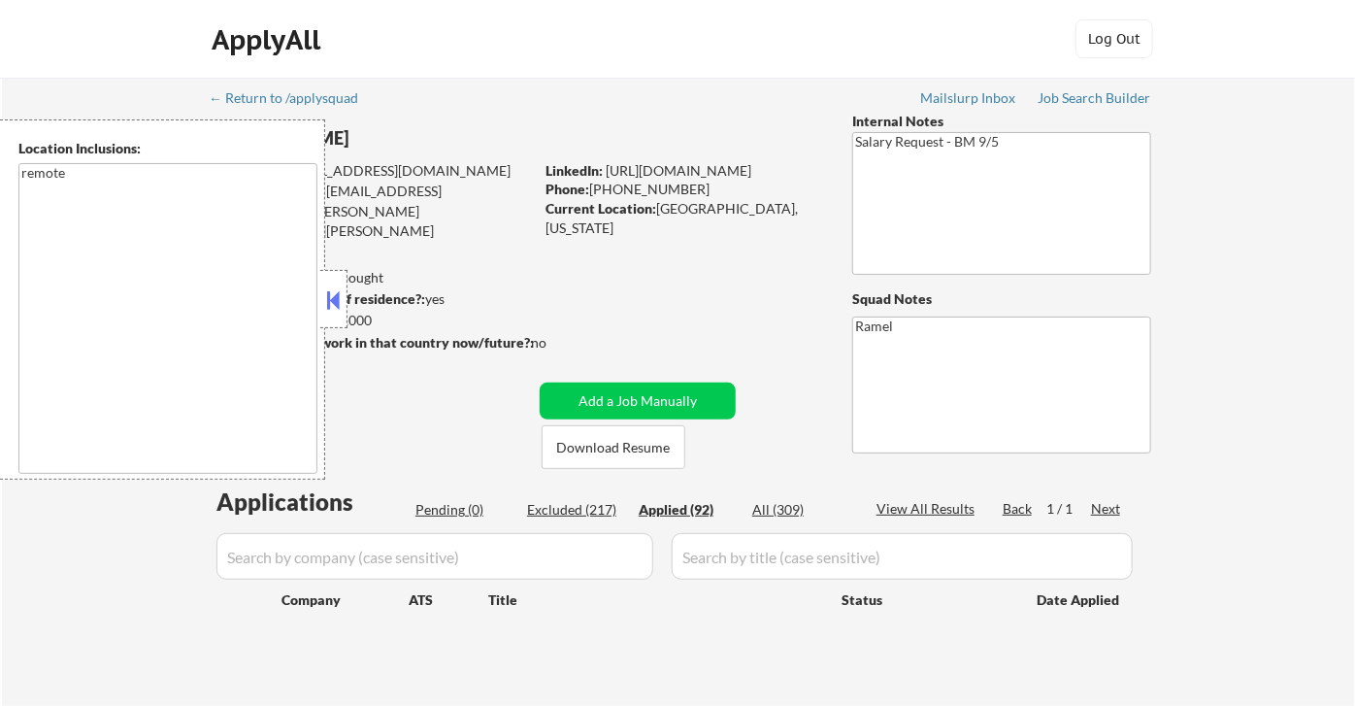
select select ""applied""
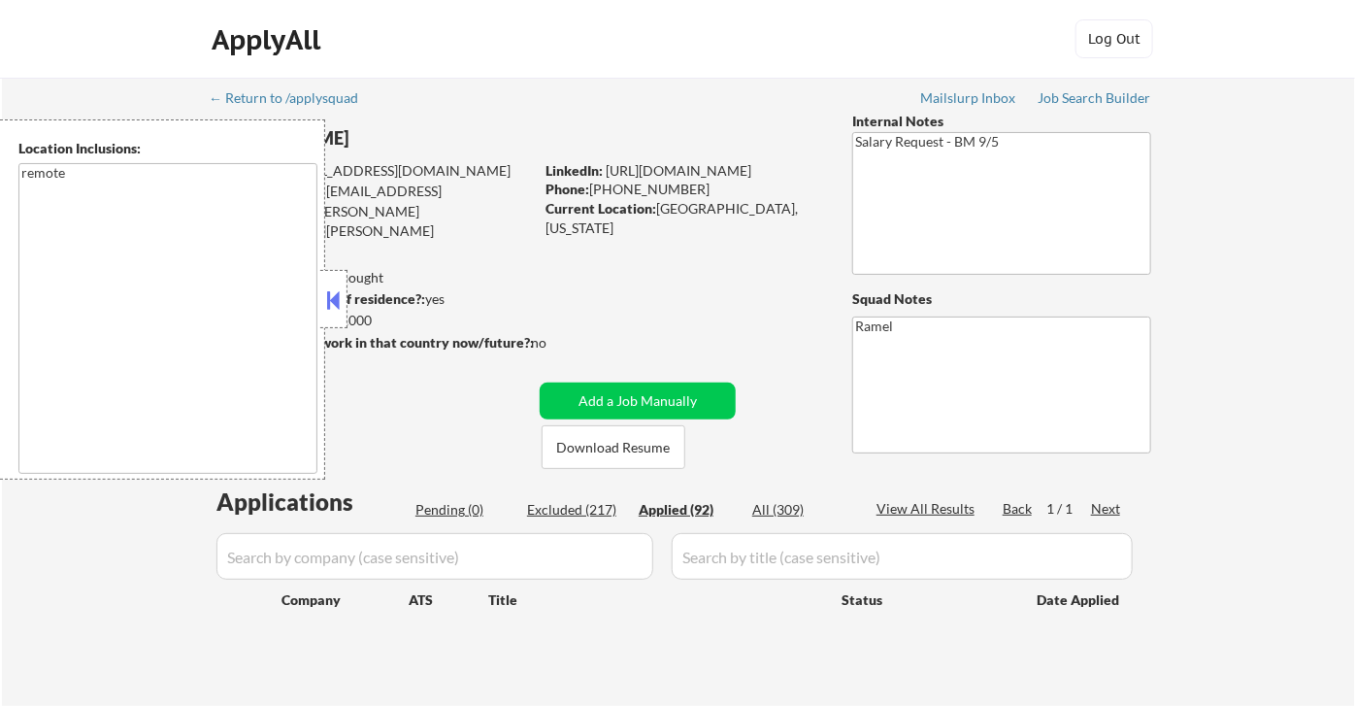
select select ""applied""
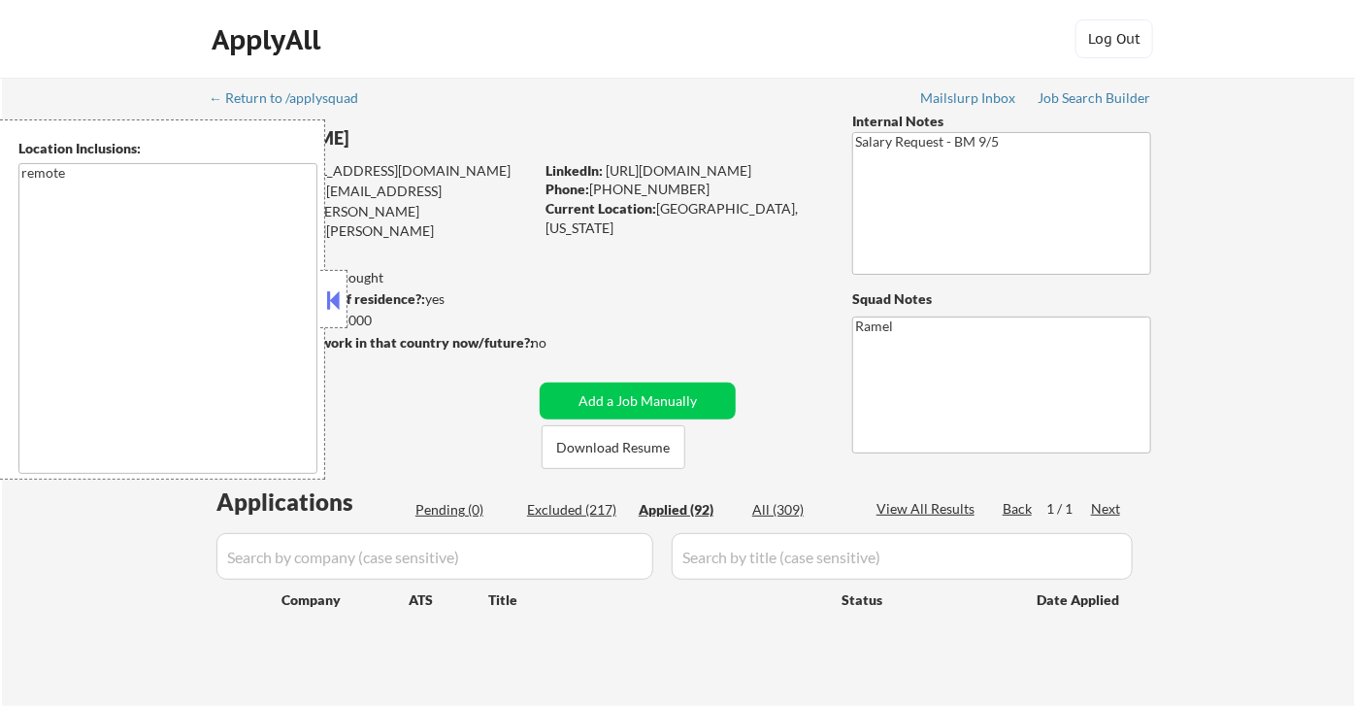
select select ""applied""
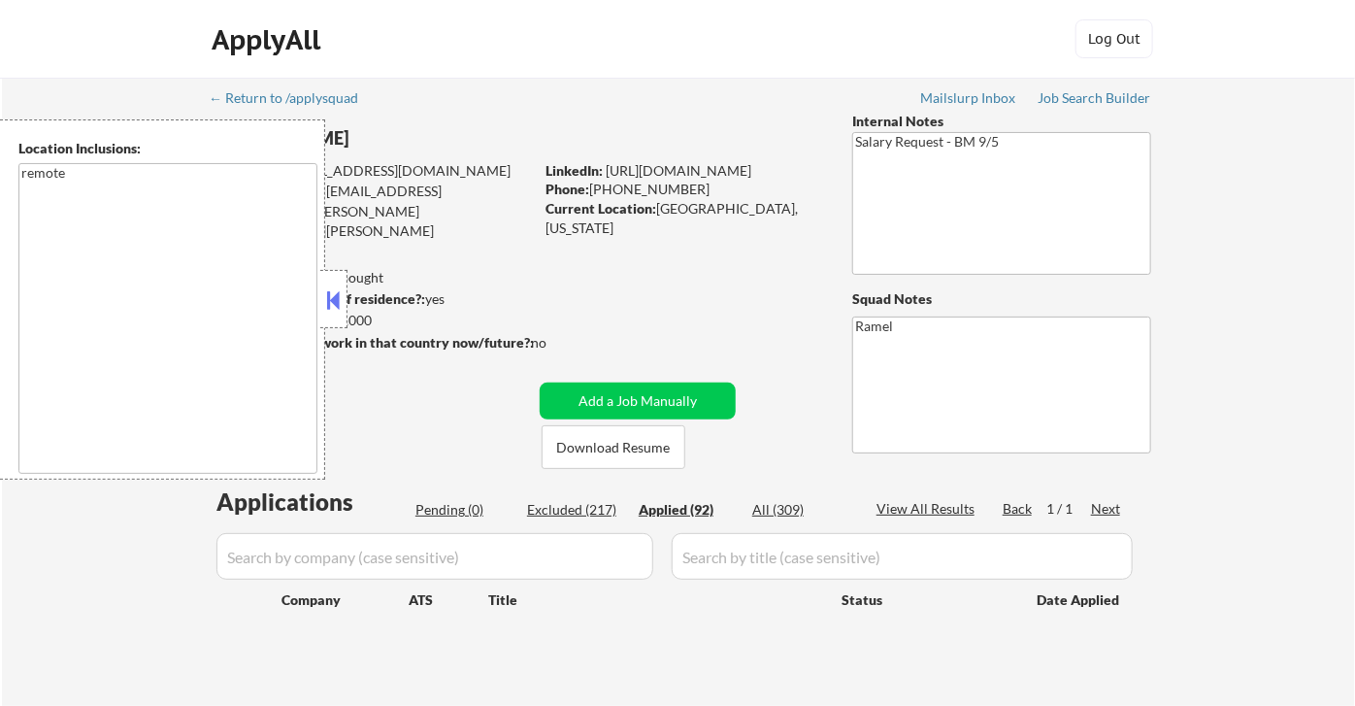
select select ""applied""
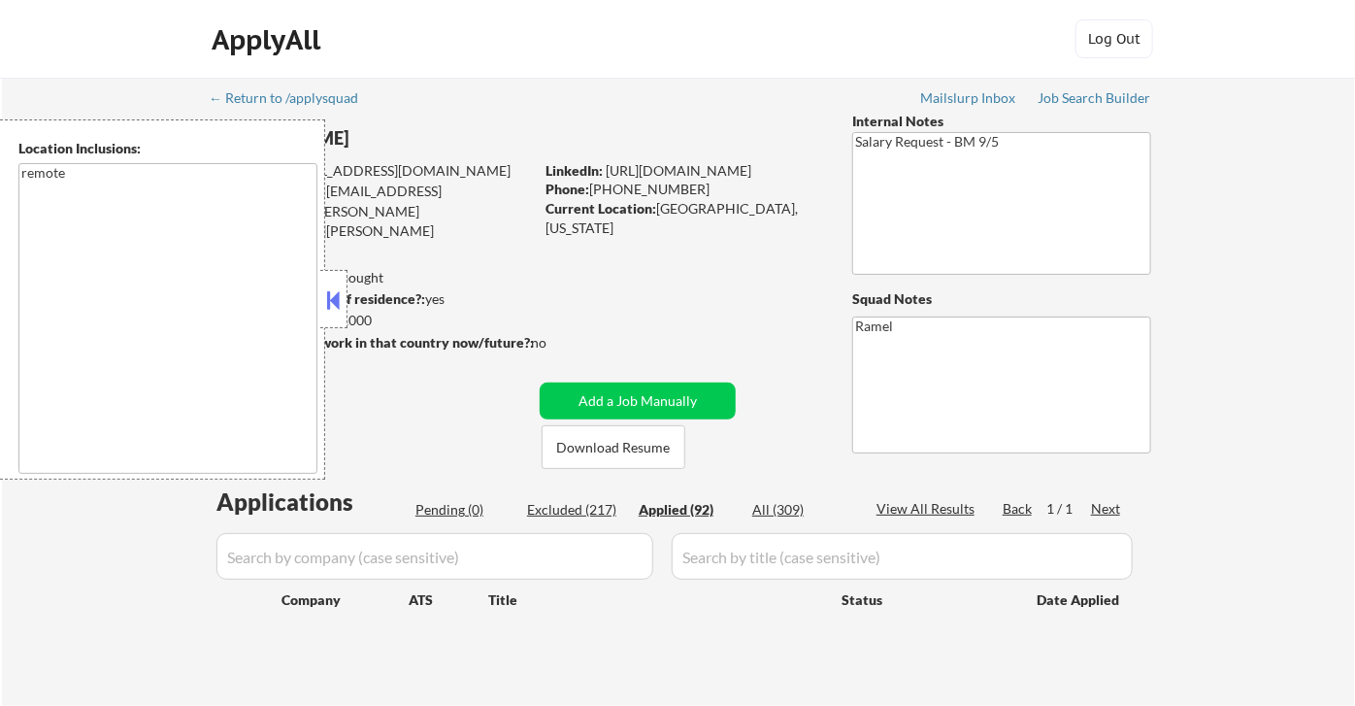
select select ""applied""
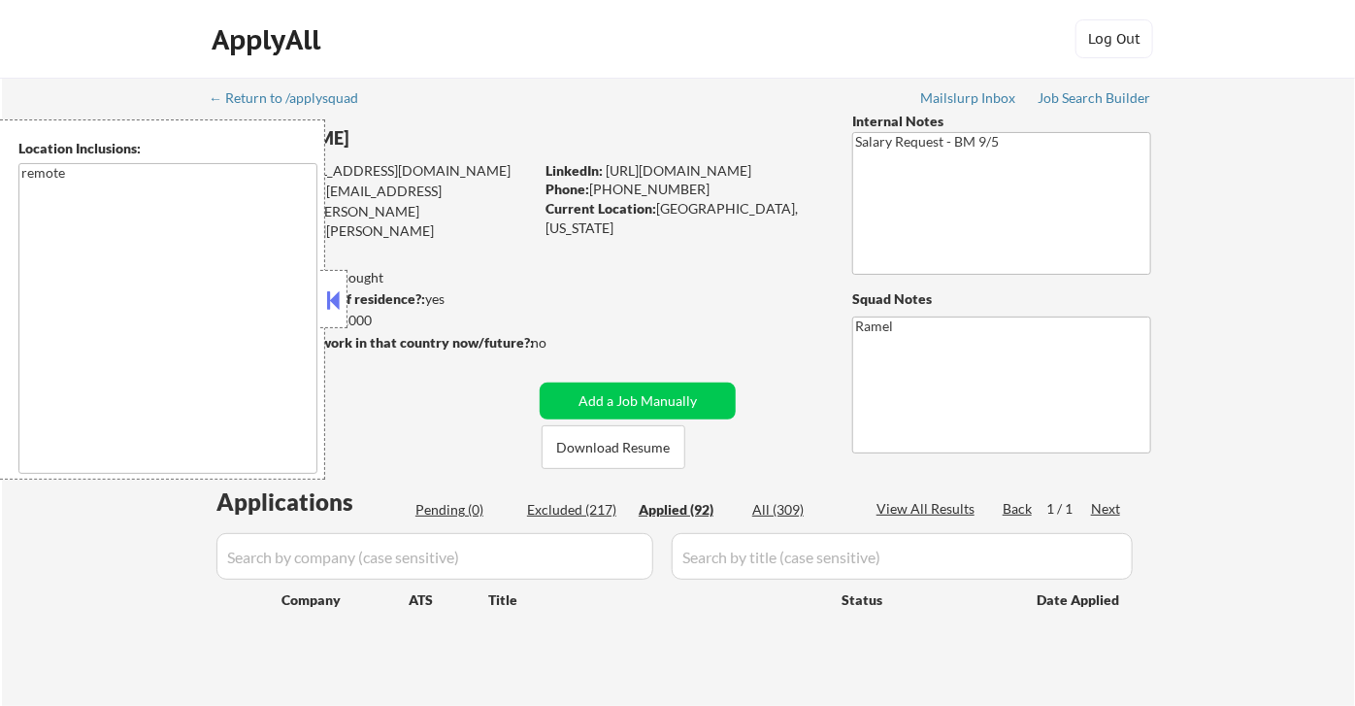
select select ""applied""
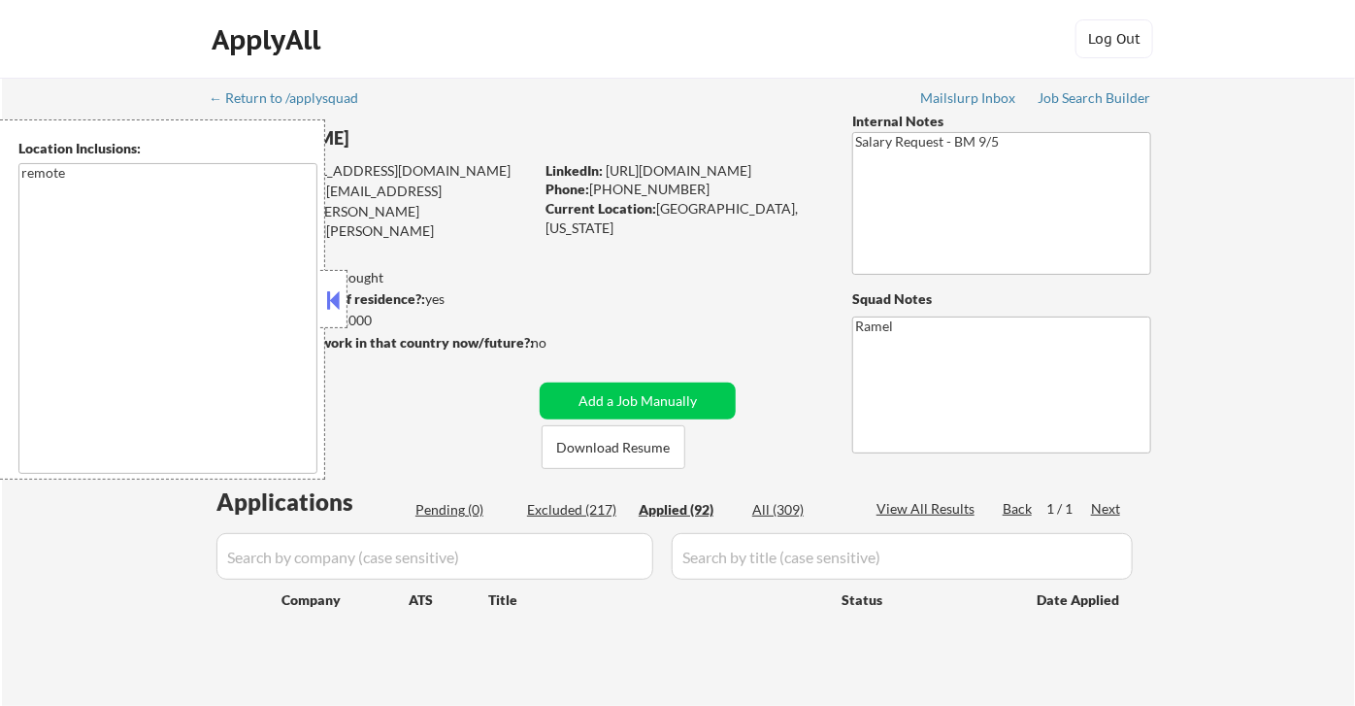
select select ""applied""
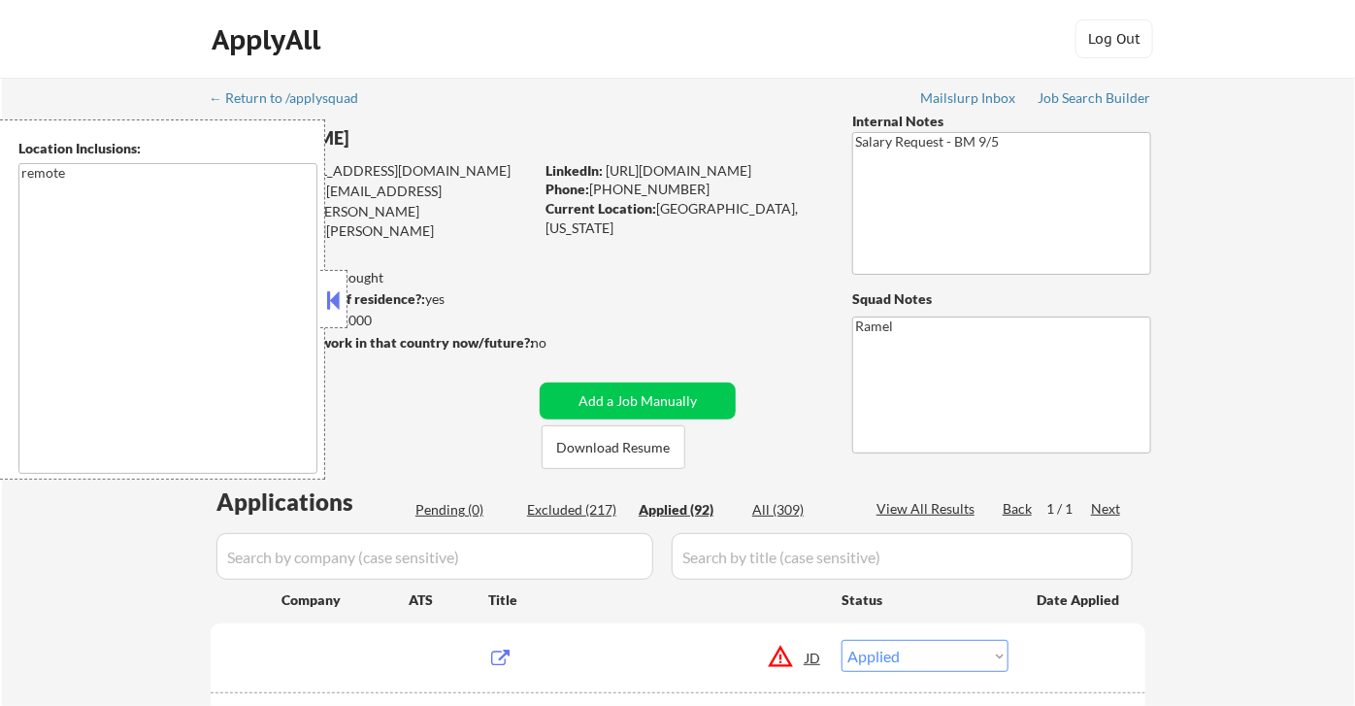
scroll to position [216, 0]
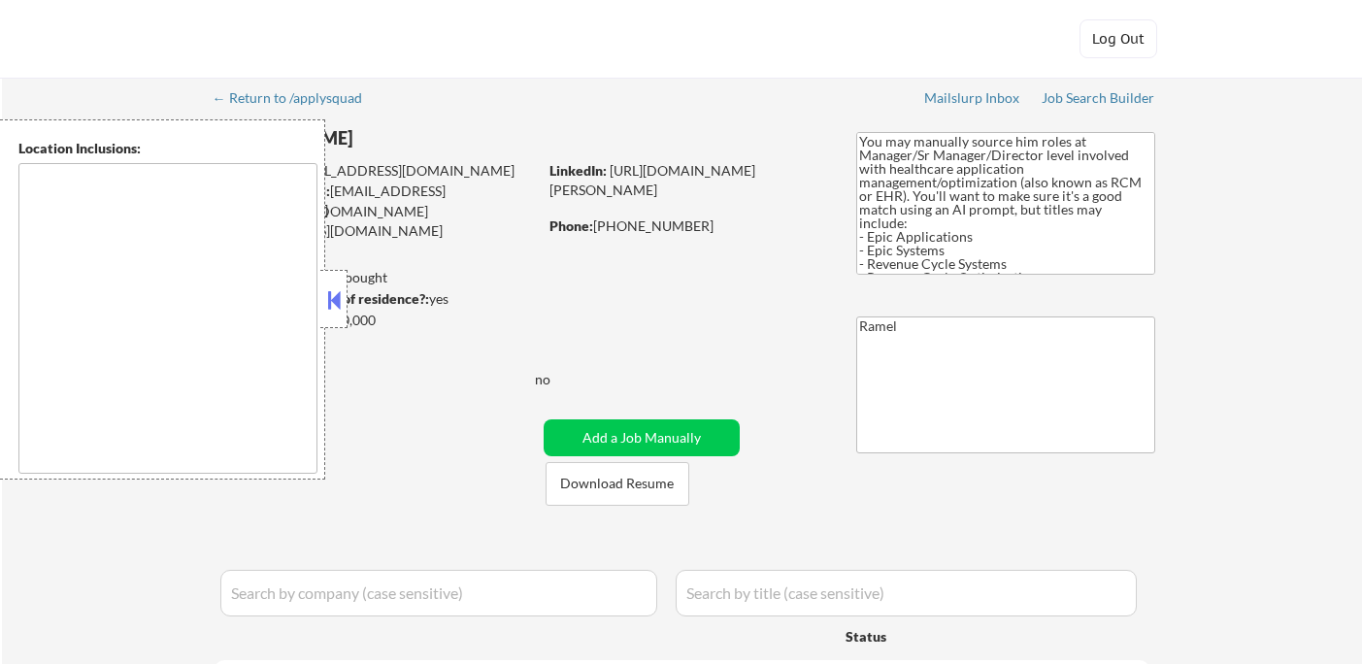
select select ""pending""
type textarea "[GEOGRAPHIC_DATA], SC Mauldin, SC Greer, [GEOGRAPHIC_DATA] Taylors, SC [GEOGRAP…"
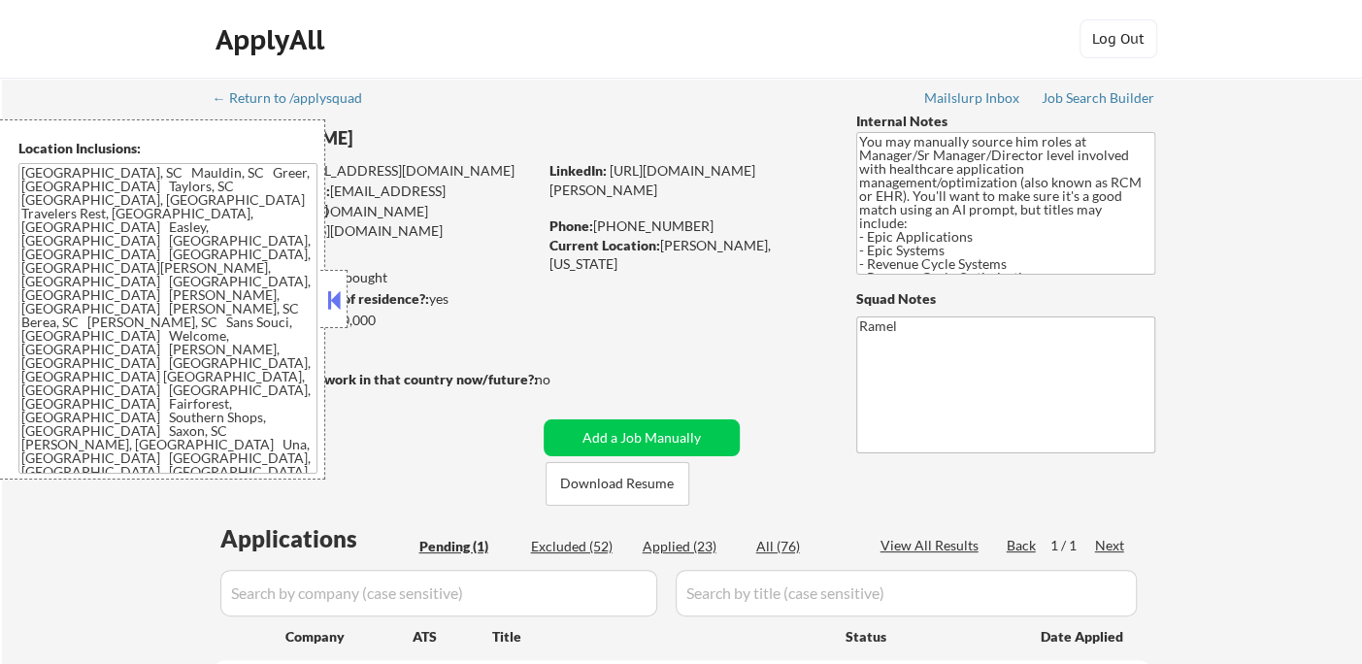
click at [336, 304] on button at bounding box center [333, 299] width 21 height 29
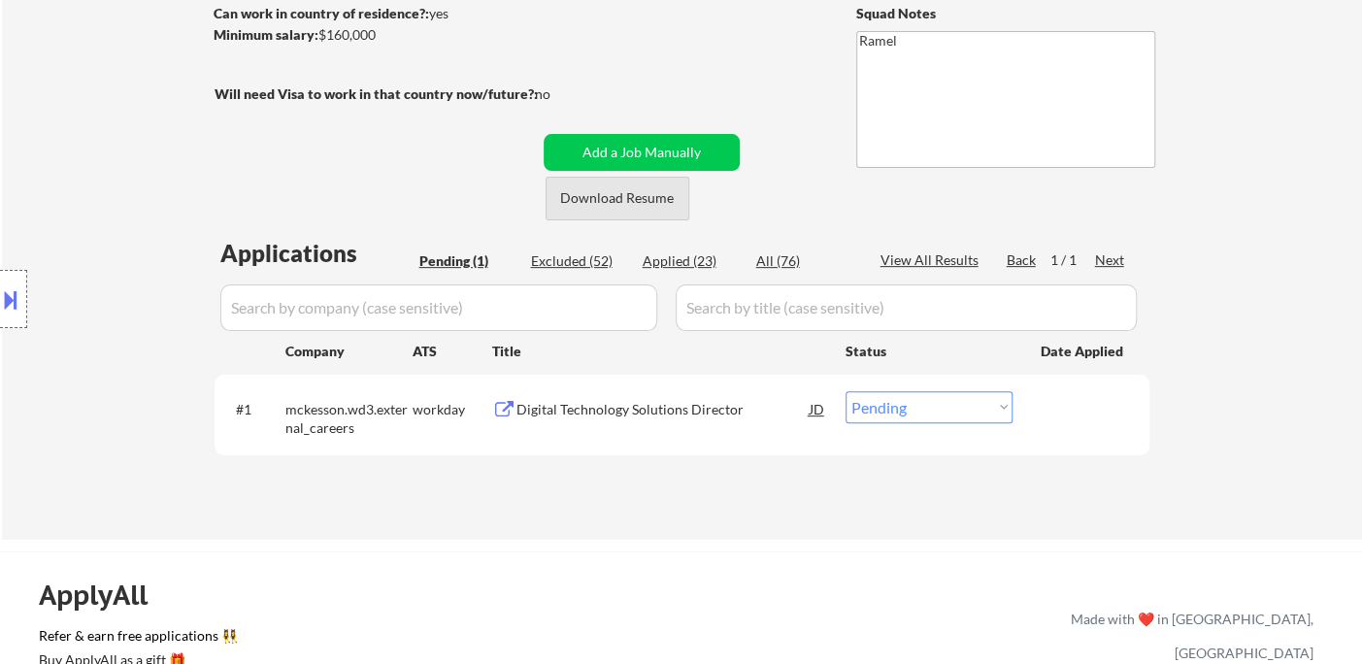
scroll to position [323, 0]
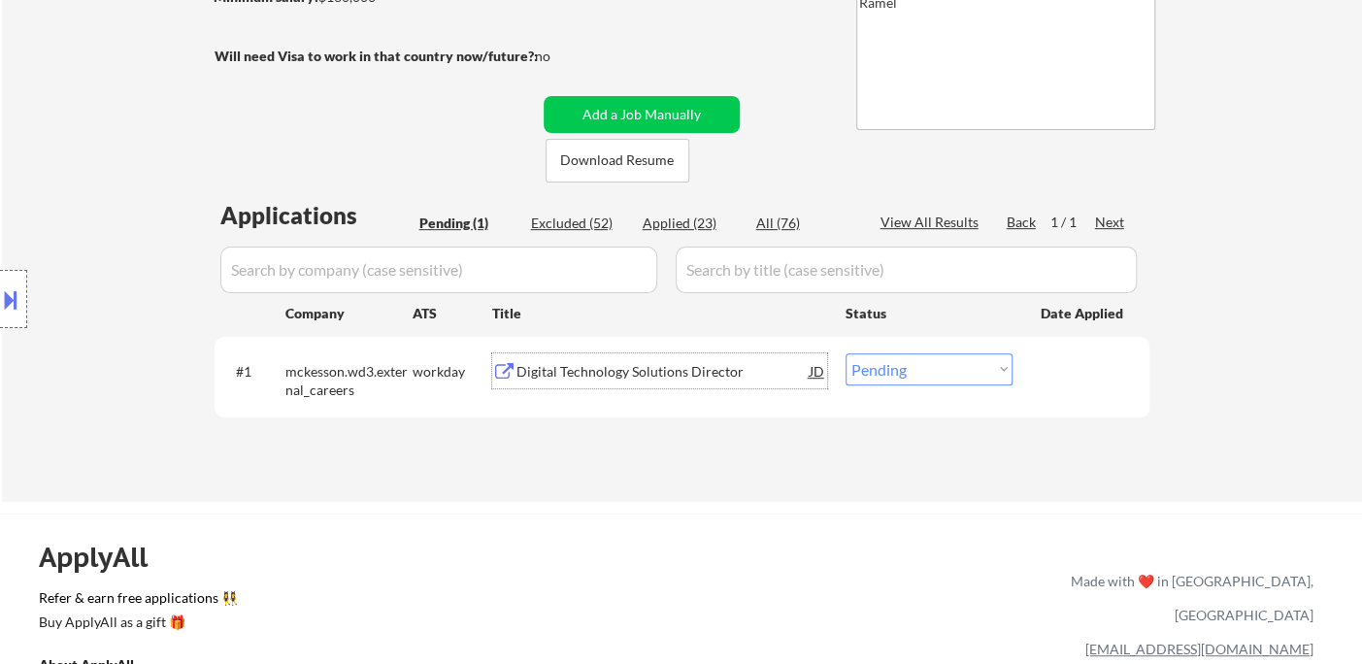
click at [637, 378] on div "Digital Technology Solutions Director" at bounding box center [662, 371] width 293 height 19
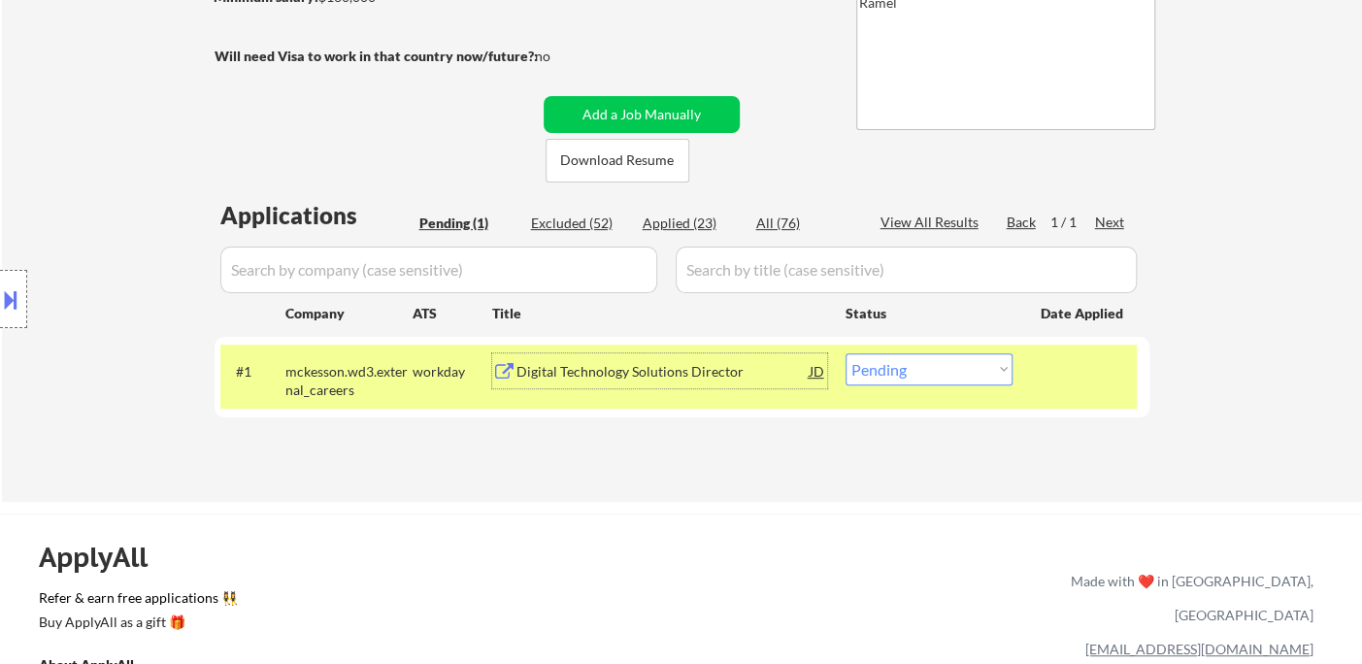
scroll to position [108, 0]
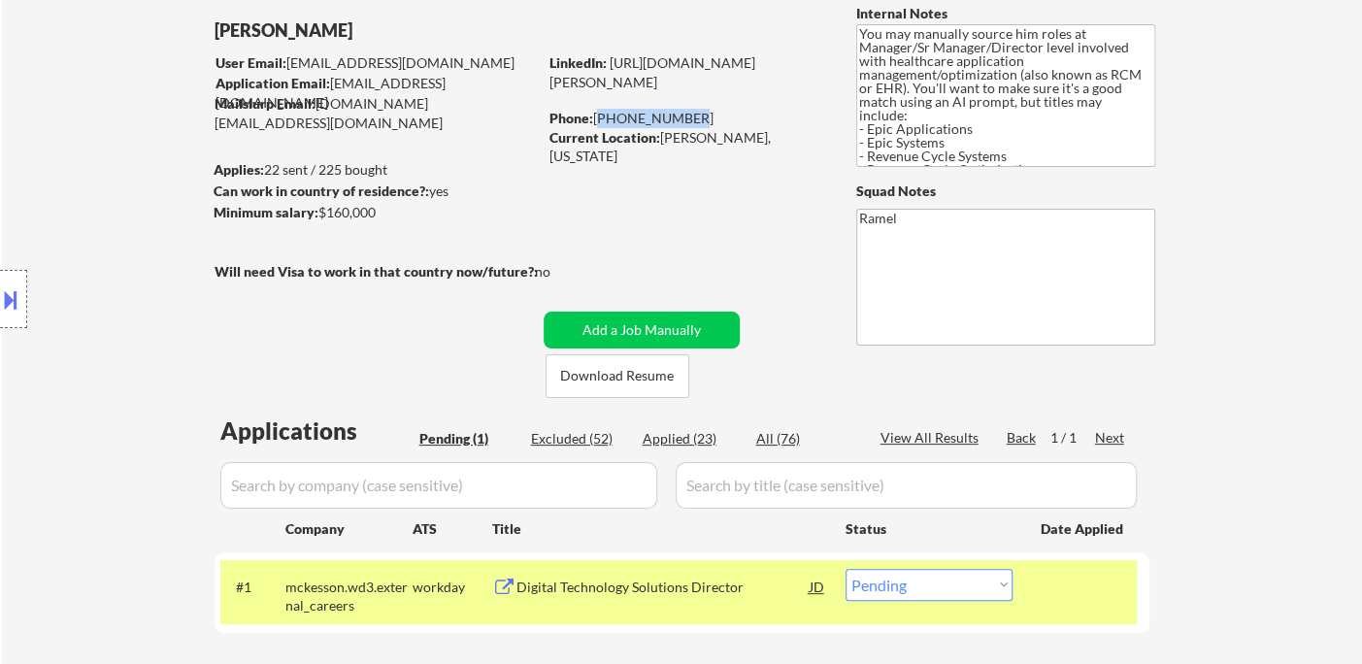
drag, startPoint x: 690, startPoint y: 111, endPoint x: 598, endPoint y: 115, distance: 92.3
click at [598, 115] on div "Phone: [PHONE_NUMBER]" at bounding box center [686, 118] width 275 height 19
copy div "[PHONE_NUMBER]"
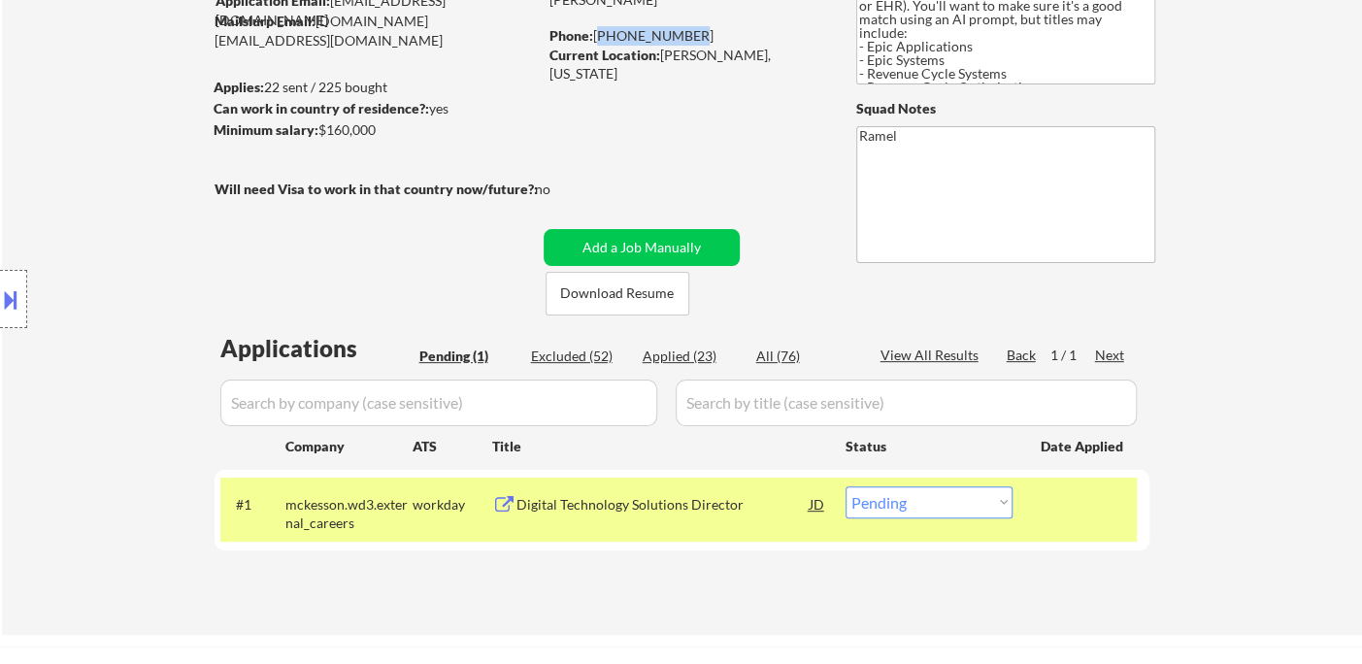
scroll to position [323, 0]
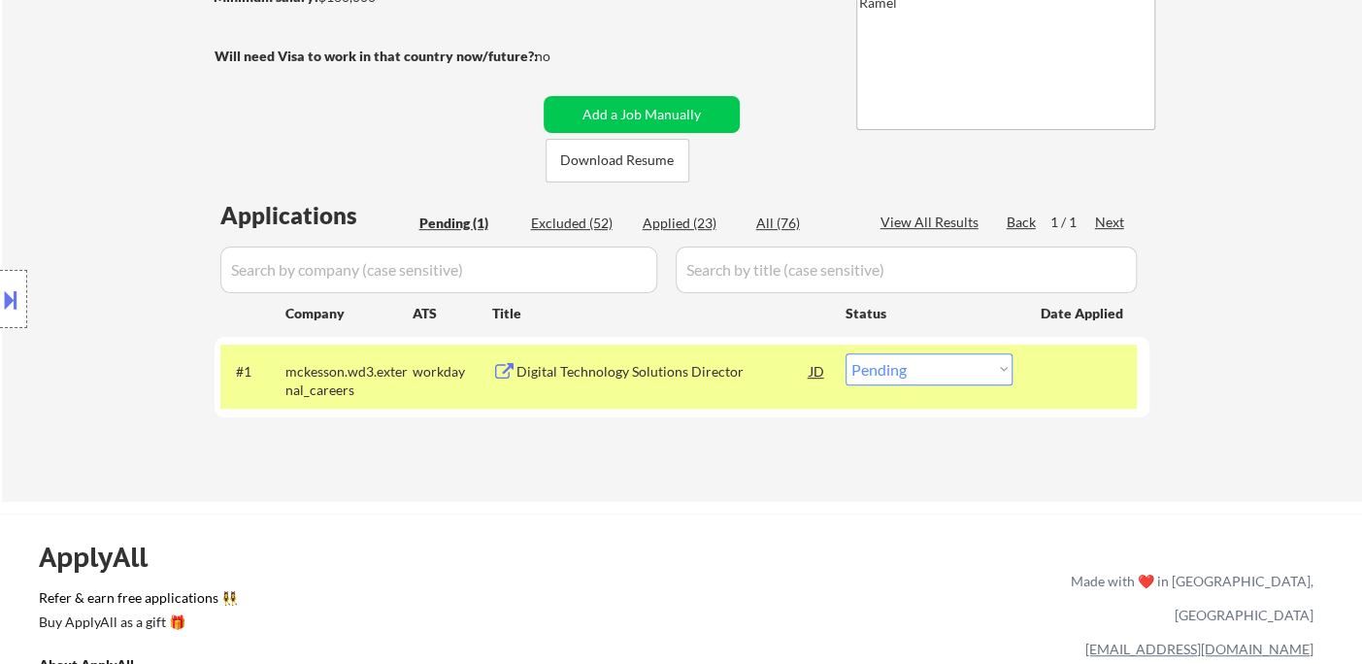
click at [948, 378] on select "Choose an option... Pending Applied Excluded (Questions) Excluded (Expired) Exc…" at bounding box center [929, 369] width 167 height 32
select select ""applied""
click at [846, 353] on select "Choose an option... Pending Applied Excluded (Questions) Excluded (Expired) Exc…" at bounding box center [929, 369] width 167 height 32
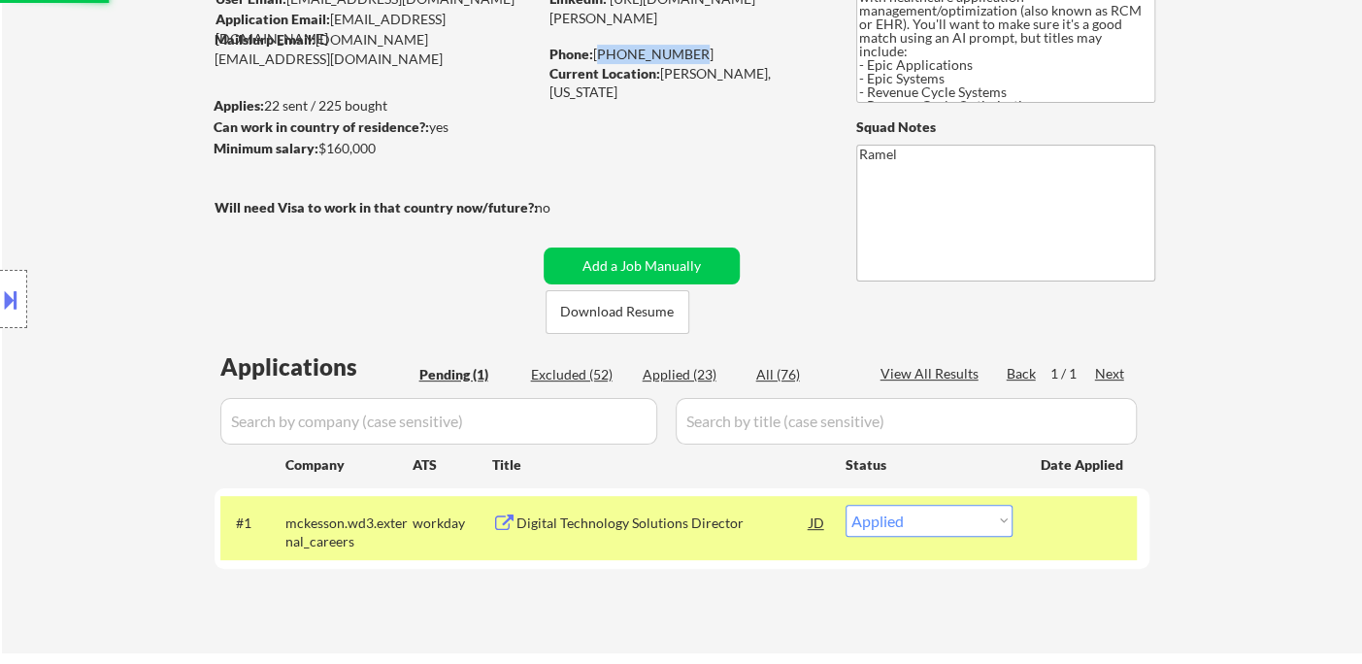
scroll to position [0, 0]
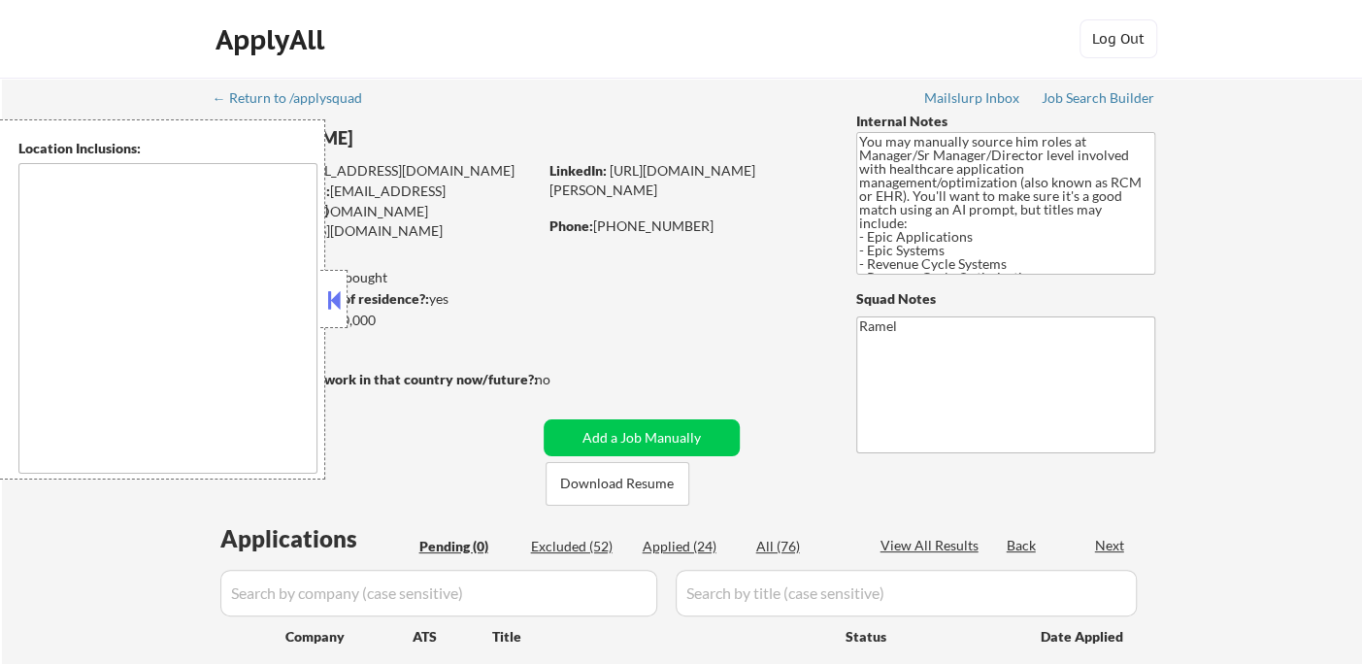
type textarea "[GEOGRAPHIC_DATA], SC Mauldin, SC Greer, [GEOGRAPHIC_DATA] Taylors, SC [GEOGRAP…"
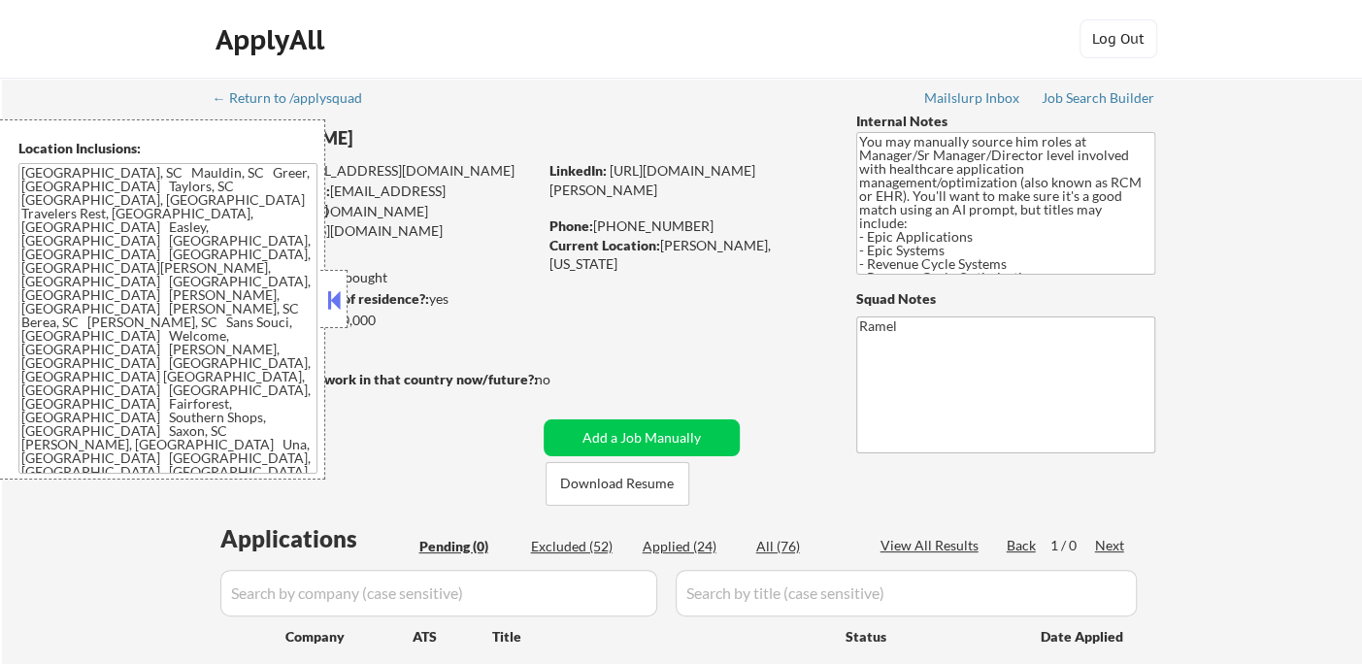
drag, startPoint x: 334, startPoint y: 300, endPoint x: 366, endPoint y: 282, distance: 37.0
click at [334, 300] on button at bounding box center [333, 299] width 21 height 29
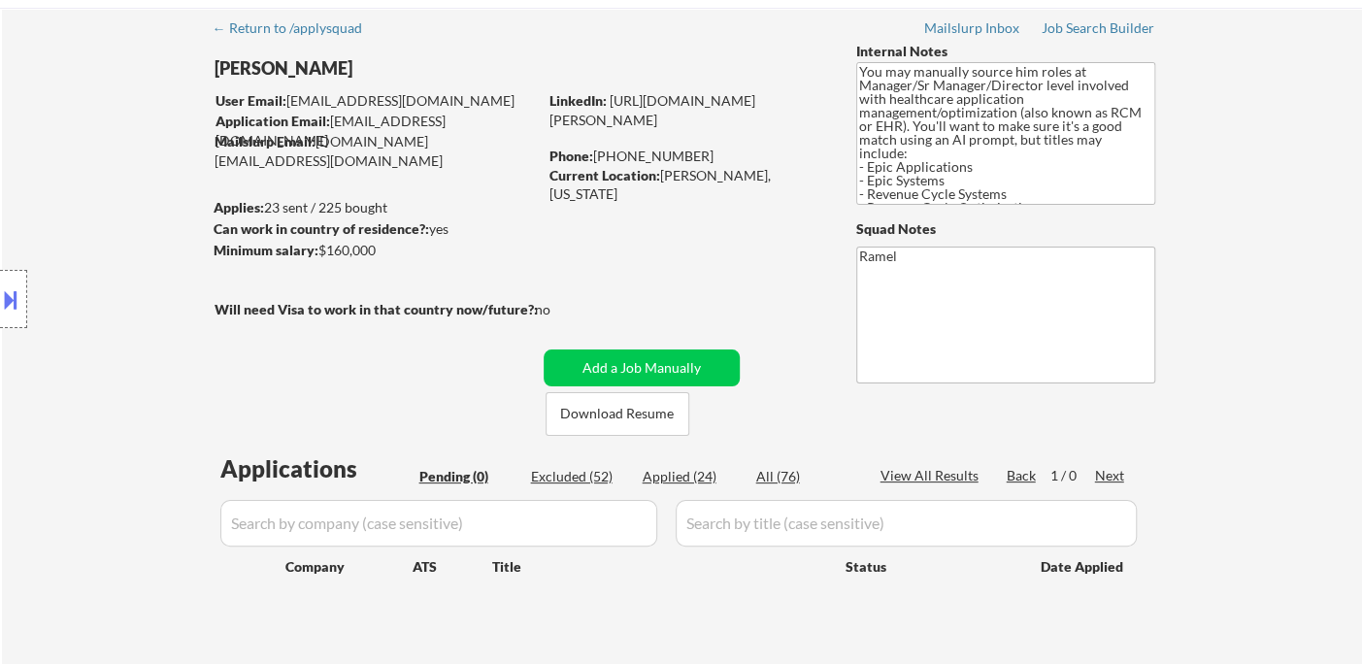
scroll to position [216, 0]
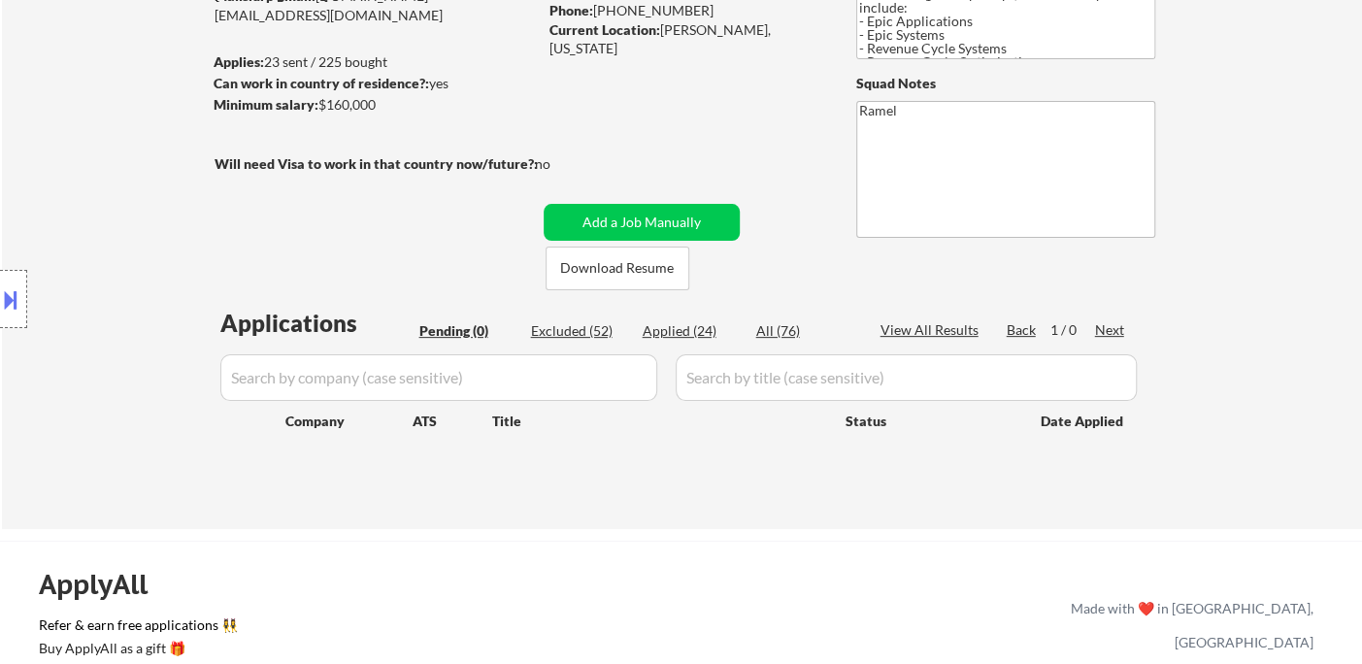
click at [681, 336] on div "Applied (24)" at bounding box center [691, 330] width 97 height 19
select select ""applied""
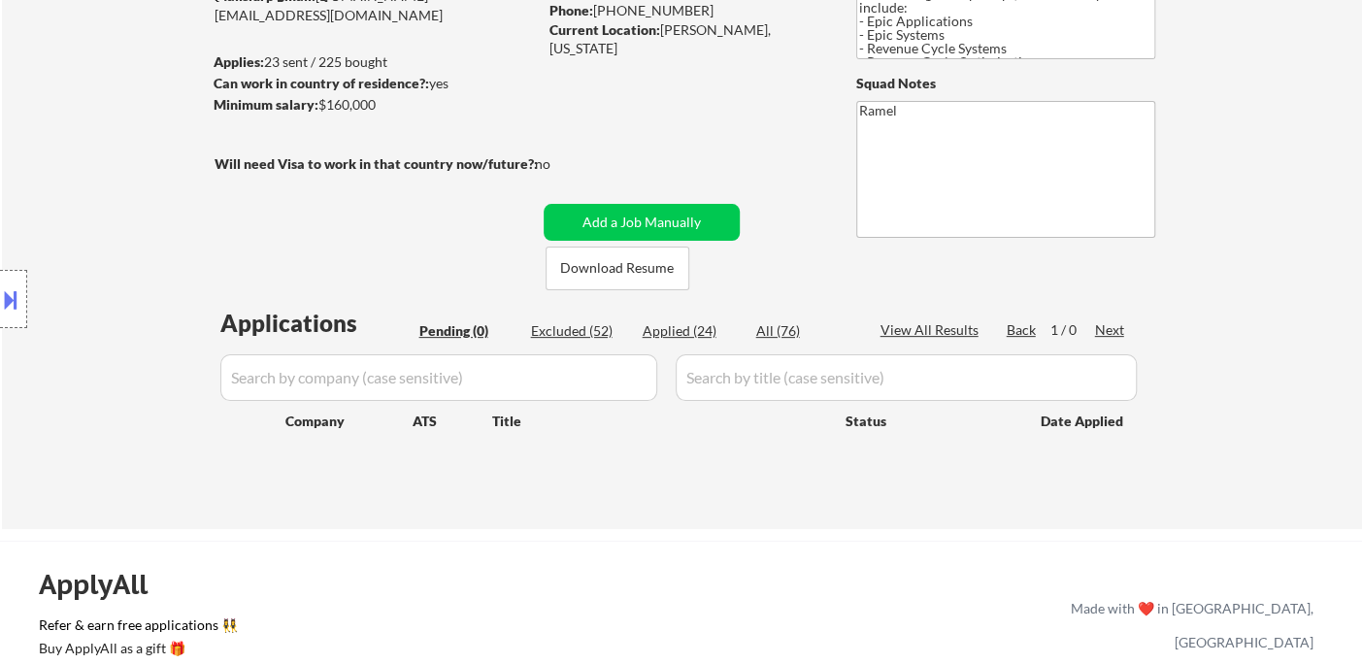
select select ""applied""
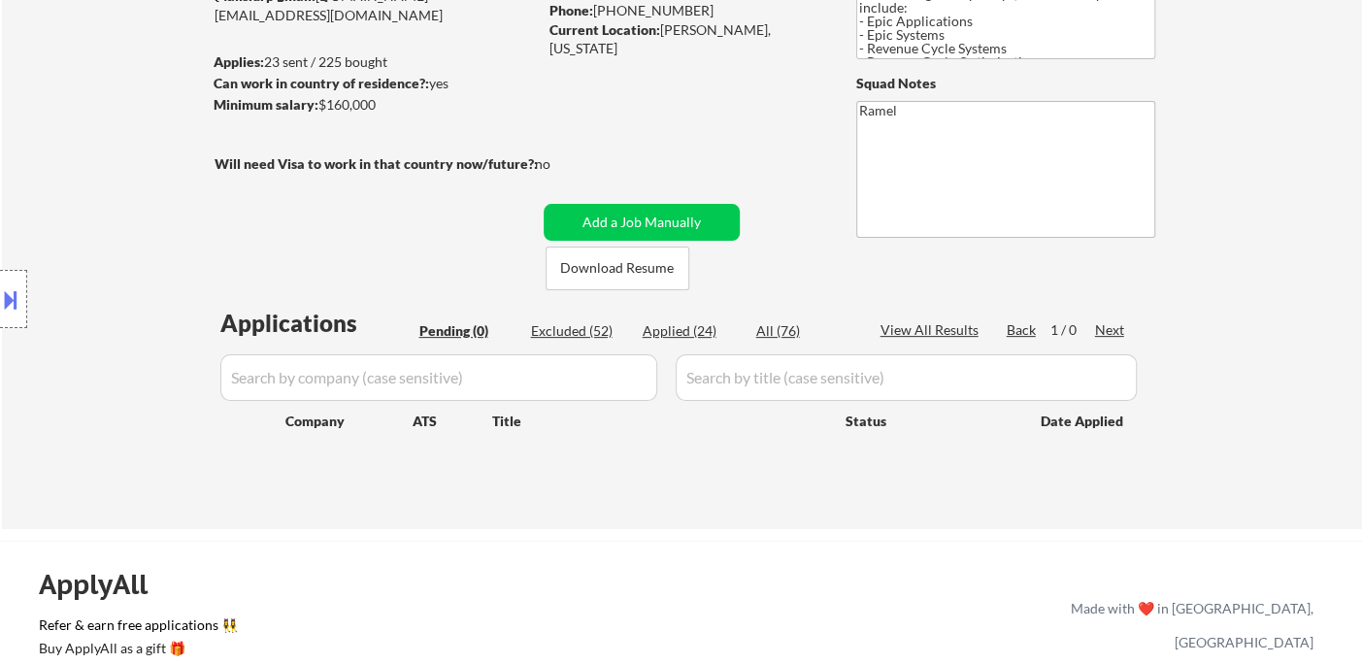
select select ""applied""
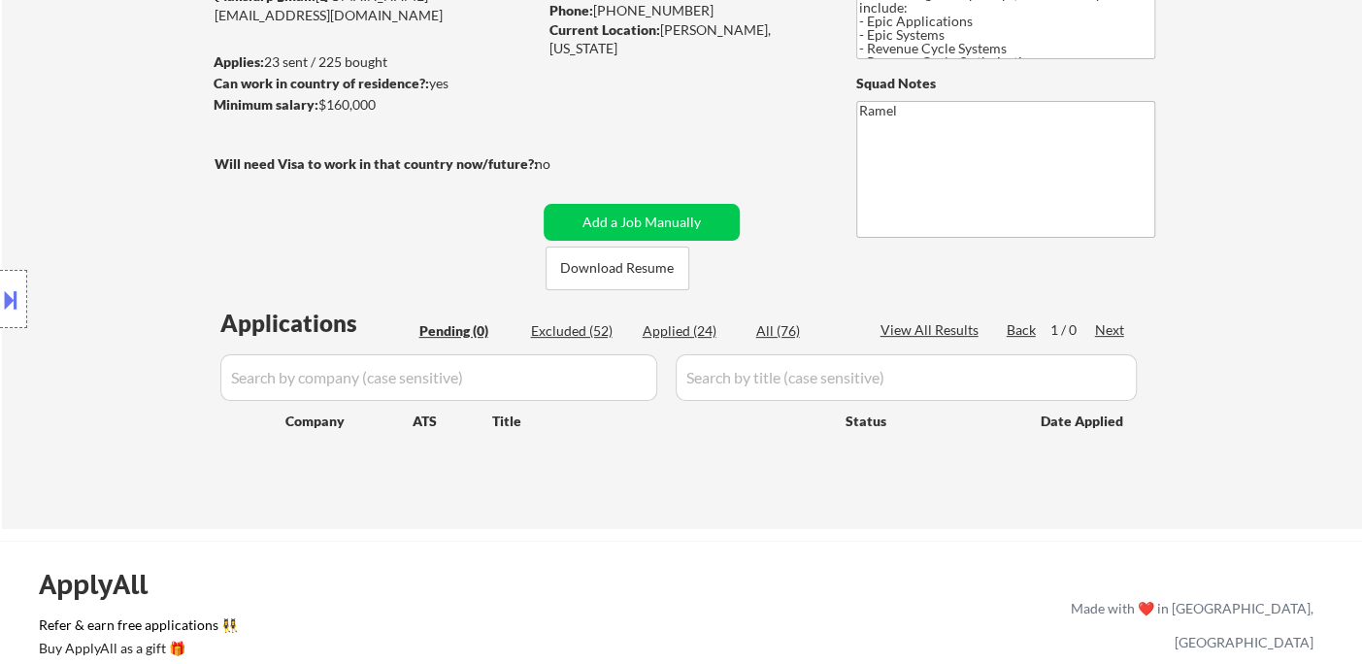
select select ""applied""
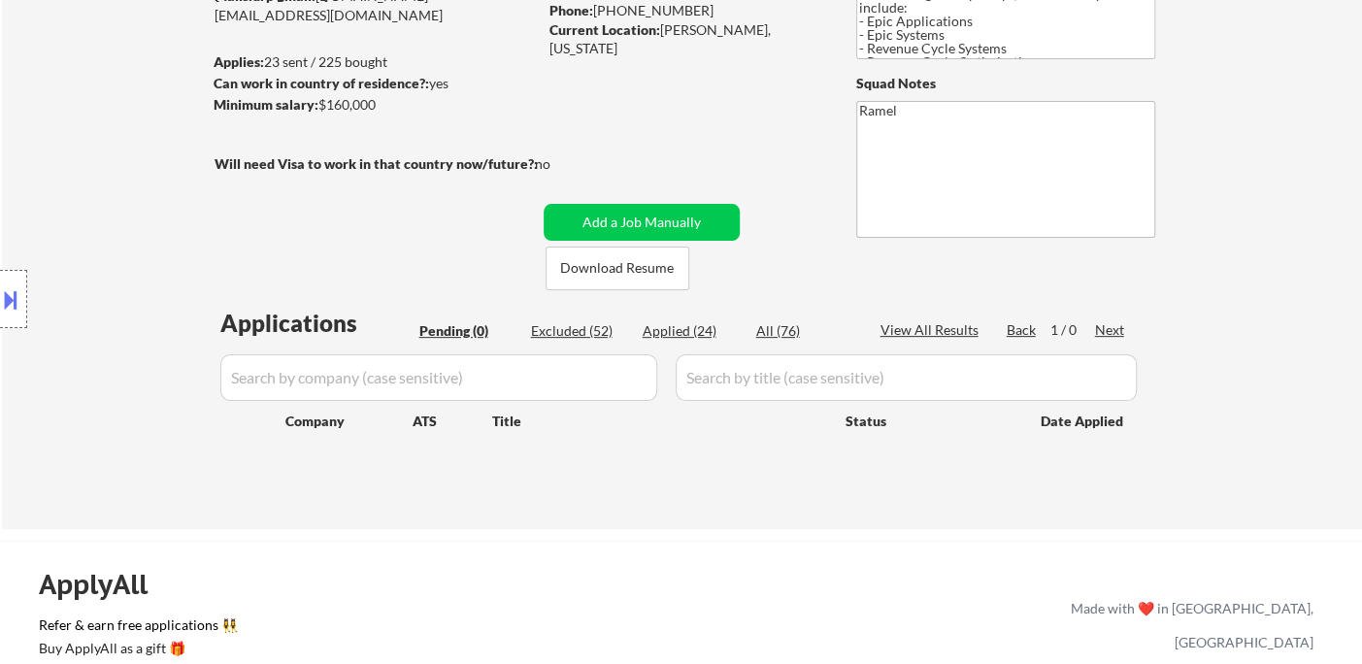
select select ""applied""
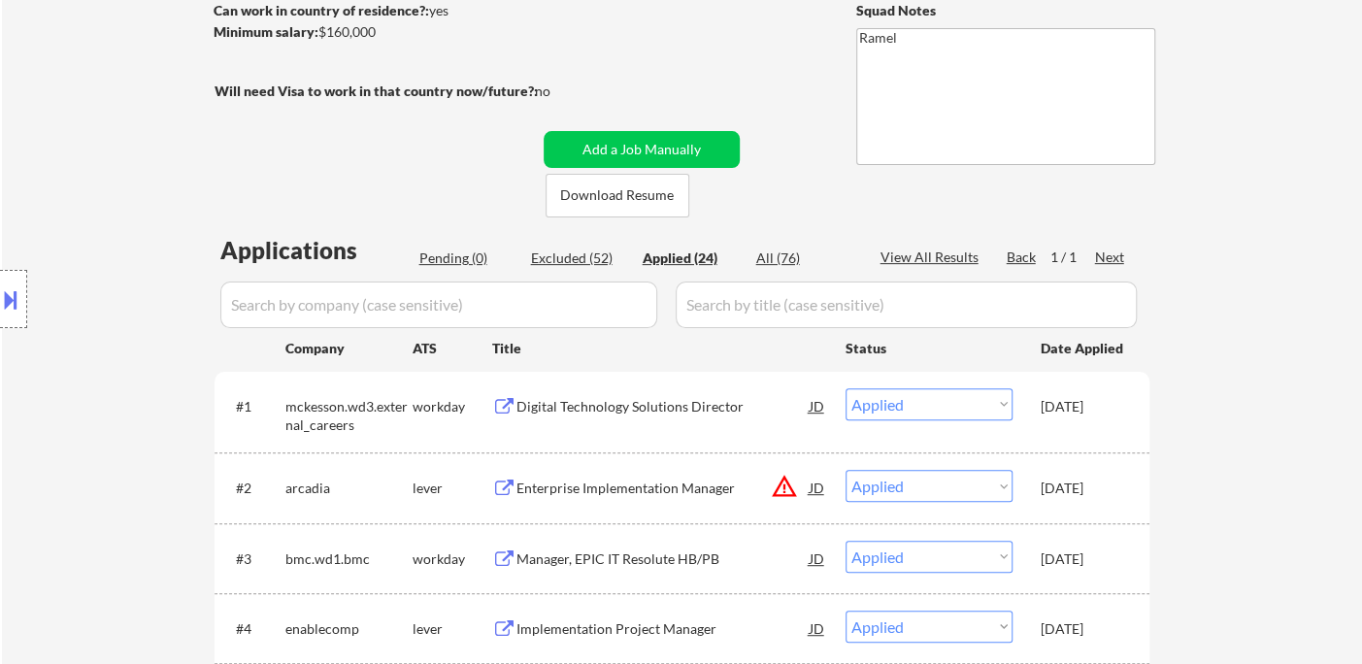
scroll to position [323, 0]
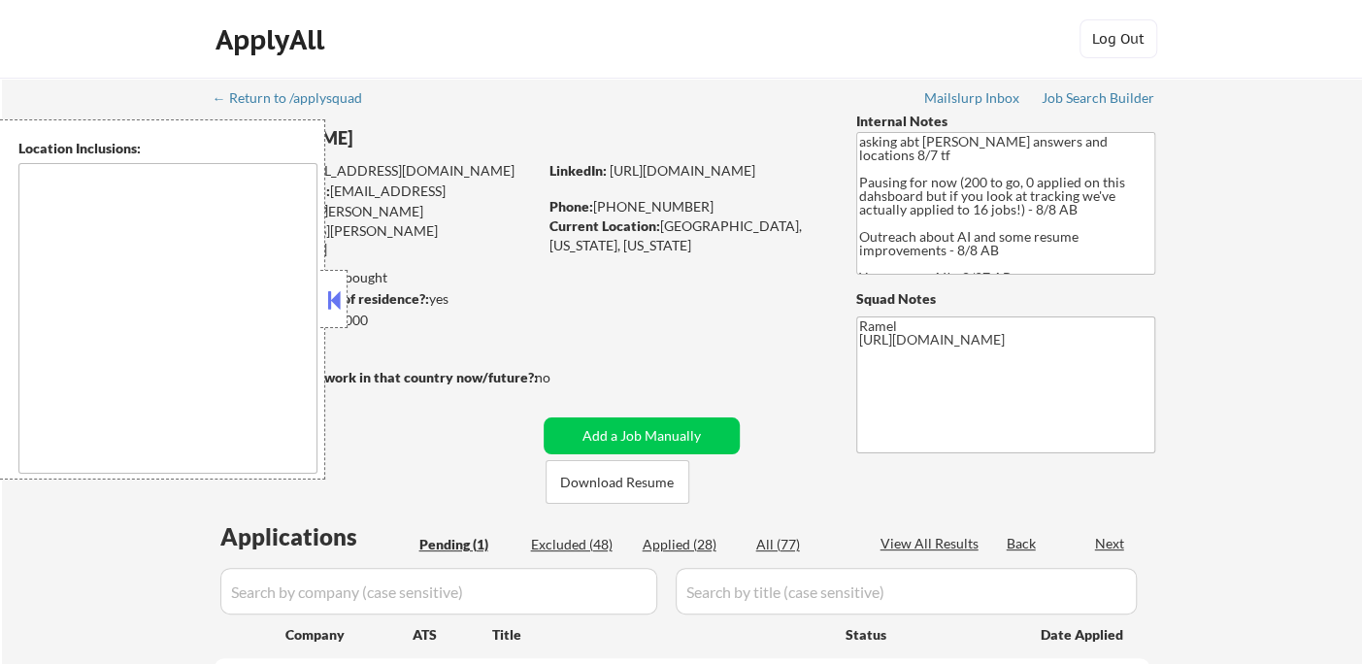
click at [334, 303] on button at bounding box center [333, 299] width 21 height 29
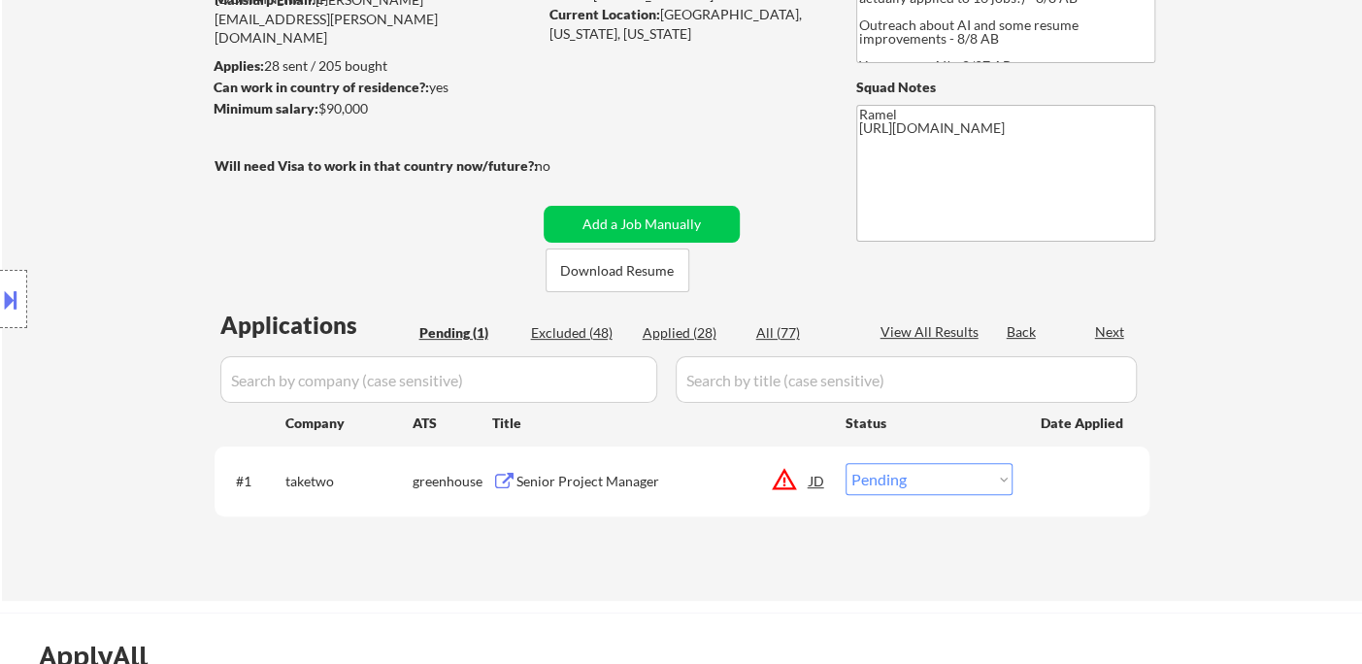
scroll to position [216, 0]
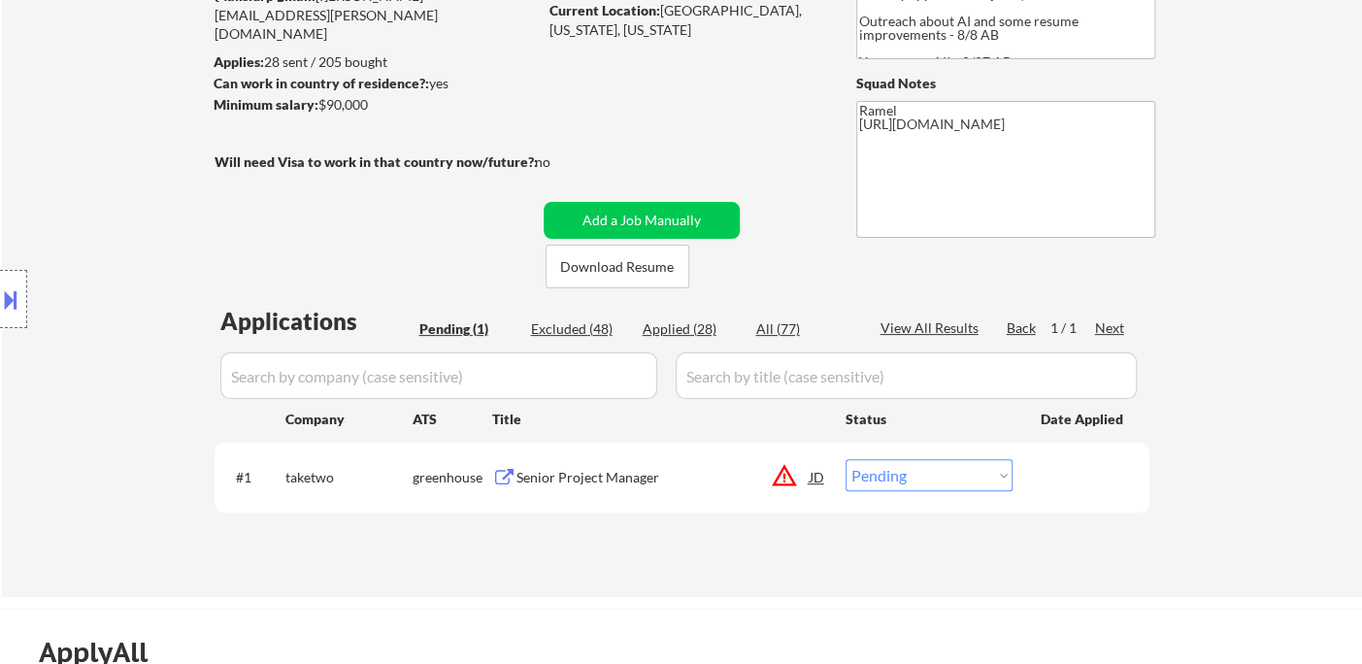
click at [49, 217] on div "Location Inclusions:" at bounding box center [174, 299] width 348 height 360
click at [603, 469] on div "Senior Project Manager" at bounding box center [662, 477] width 293 height 19
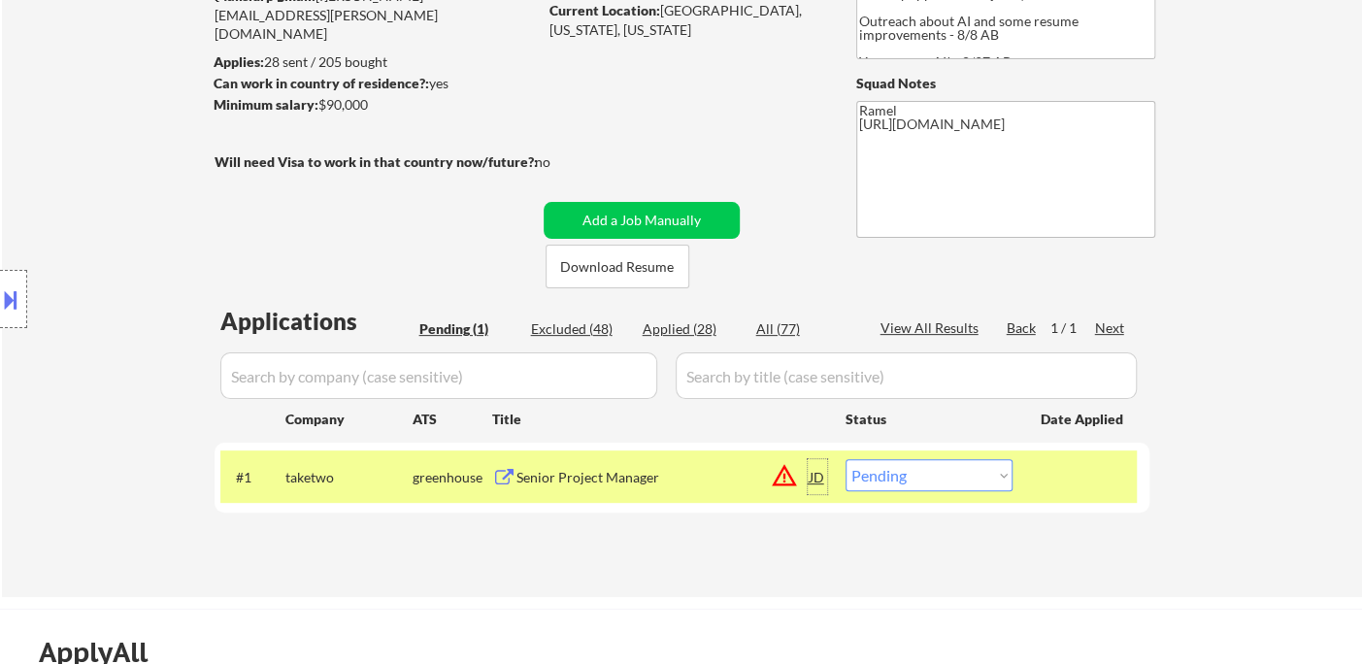
click at [822, 481] on div "JD" at bounding box center [817, 476] width 19 height 35
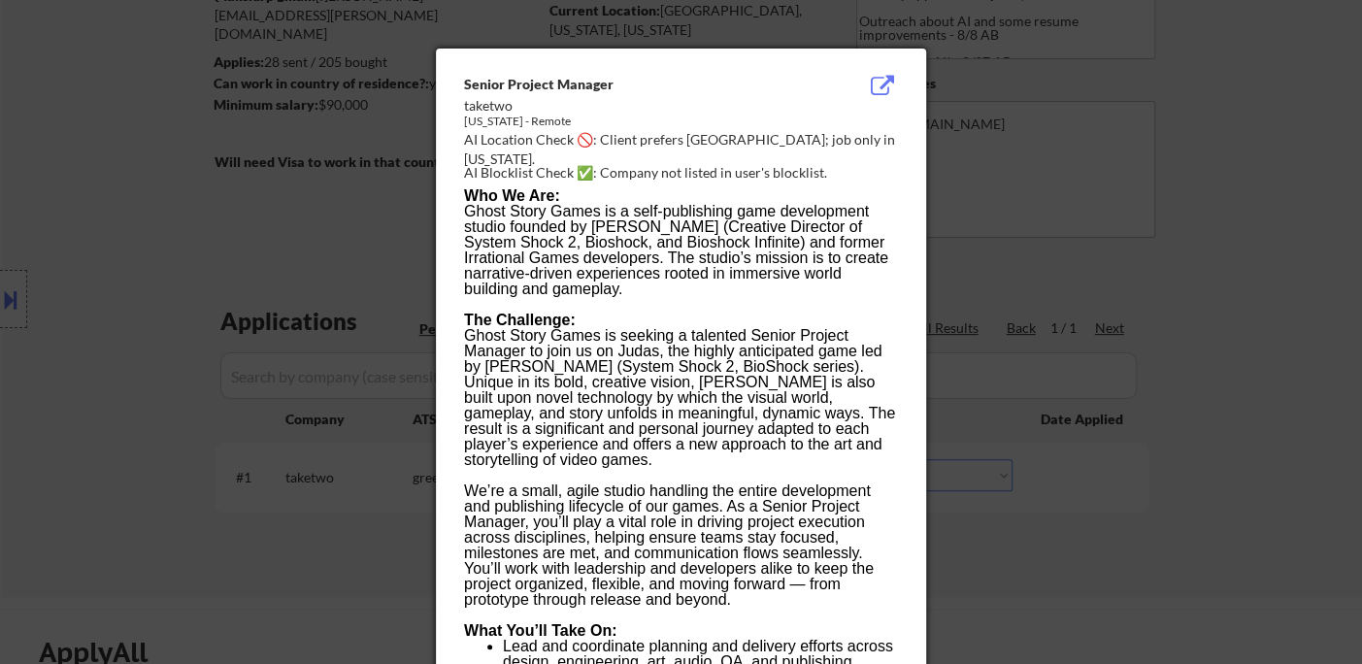
click at [1160, 486] on div at bounding box center [681, 332] width 1362 height 664
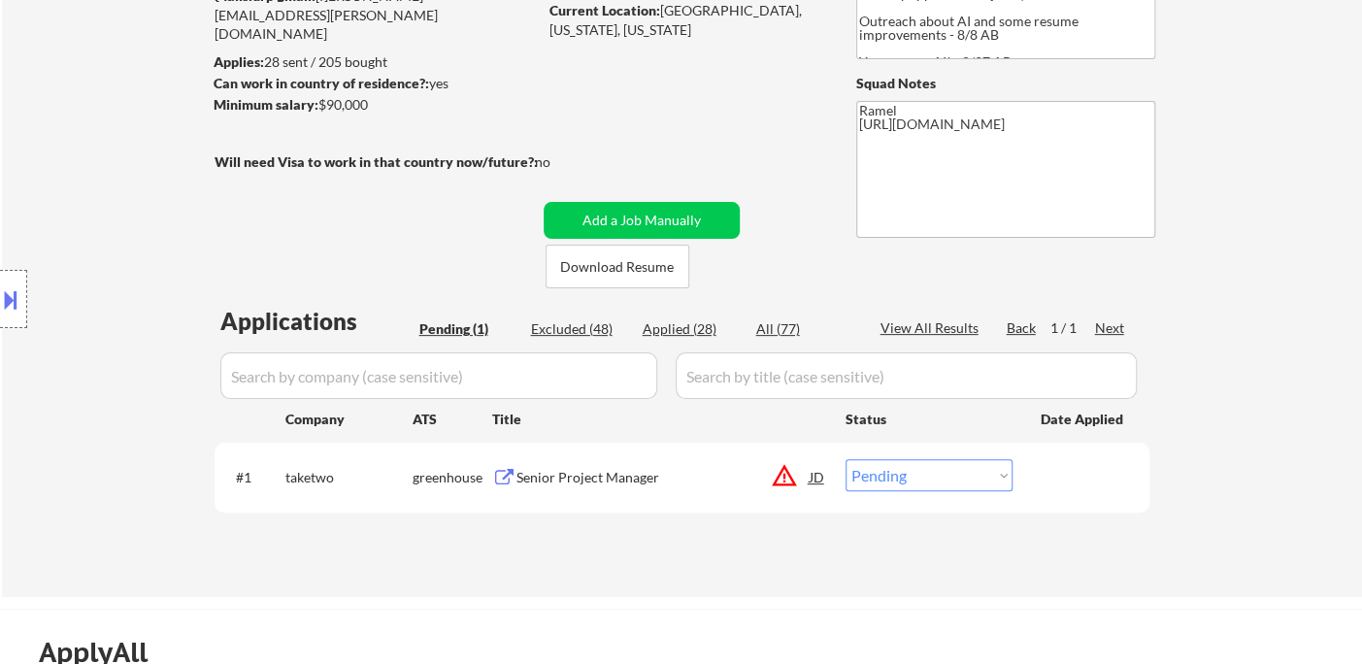
click at [16, 297] on button at bounding box center [10, 299] width 21 height 32
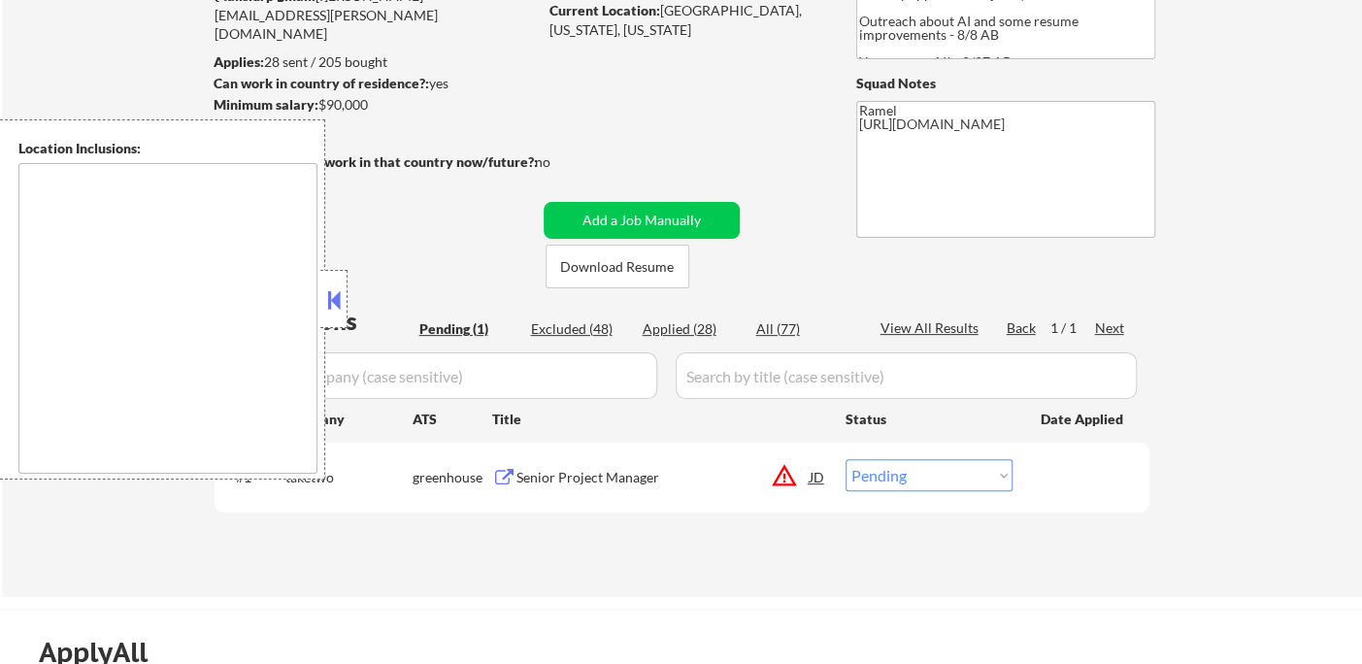
click at [326, 311] on button at bounding box center [333, 299] width 21 height 29
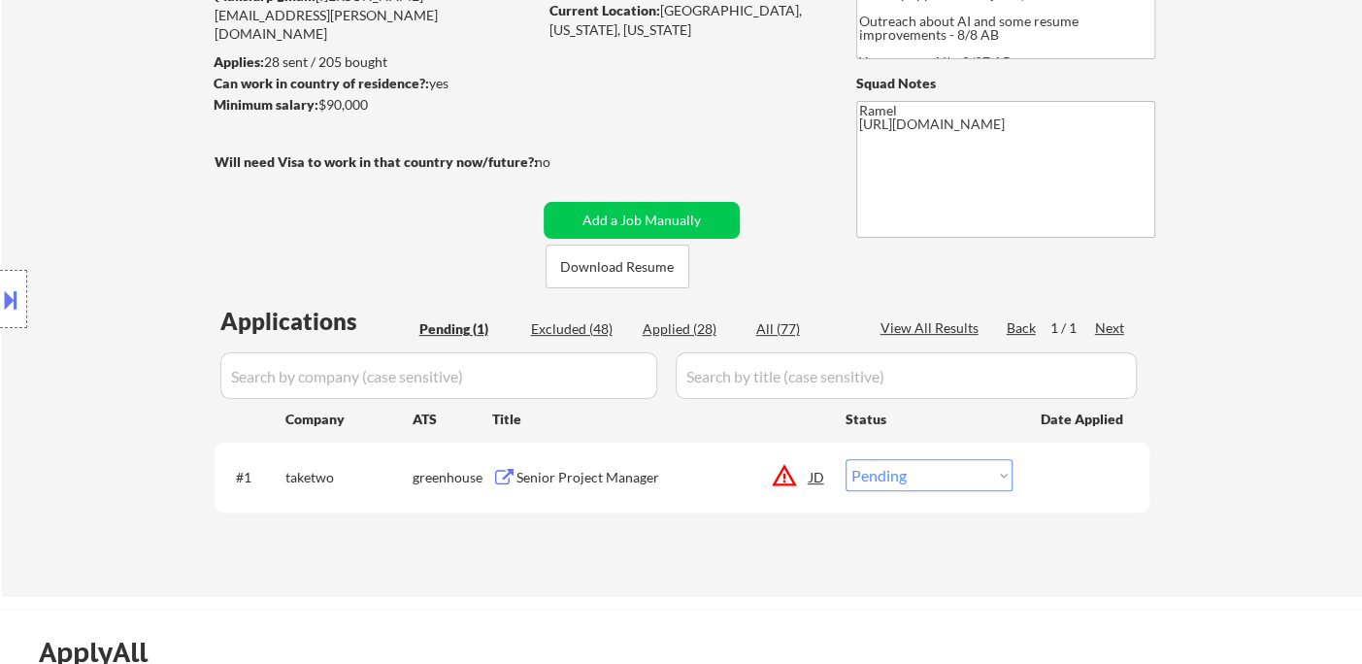
scroll to position [0, 0]
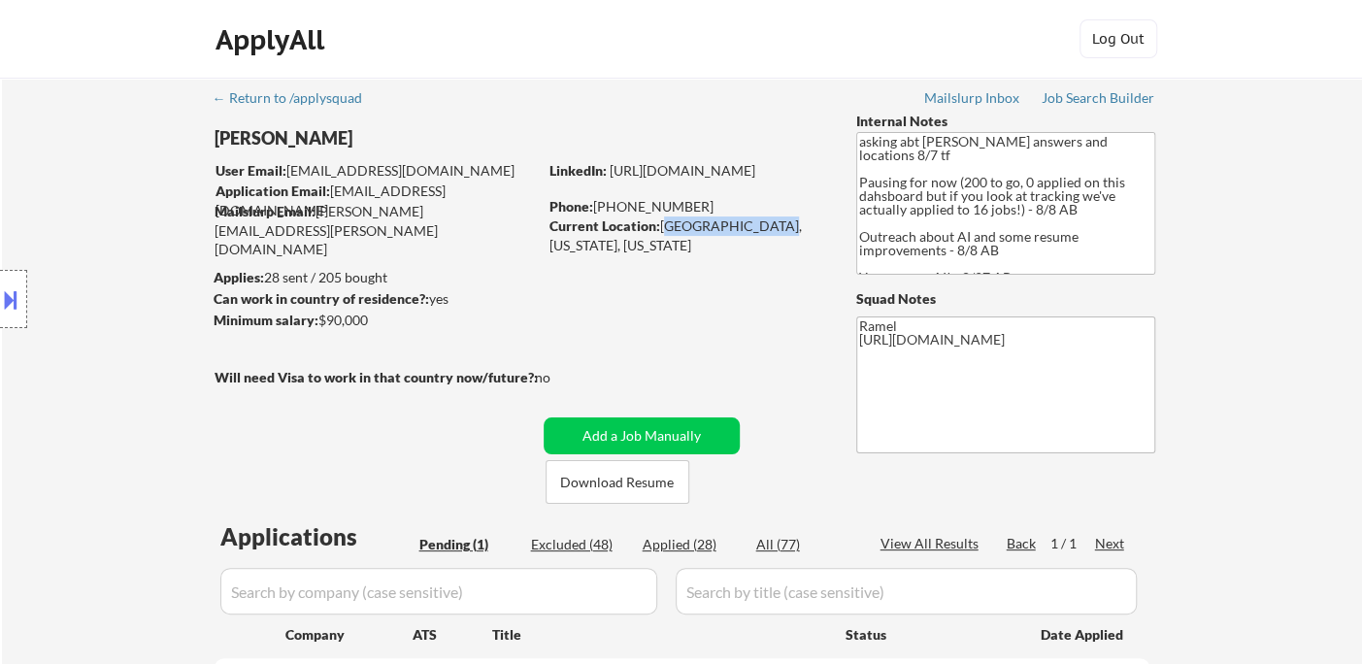
drag, startPoint x: 662, startPoint y: 223, endPoint x: 769, endPoint y: 228, distance: 106.9
click at [769, 228] on div "Current Location: Chesapeake Beach, Maryland, Maryland" at bounding box center [686, 235] width 275 height 38
copy div "Chesapeake Beach"
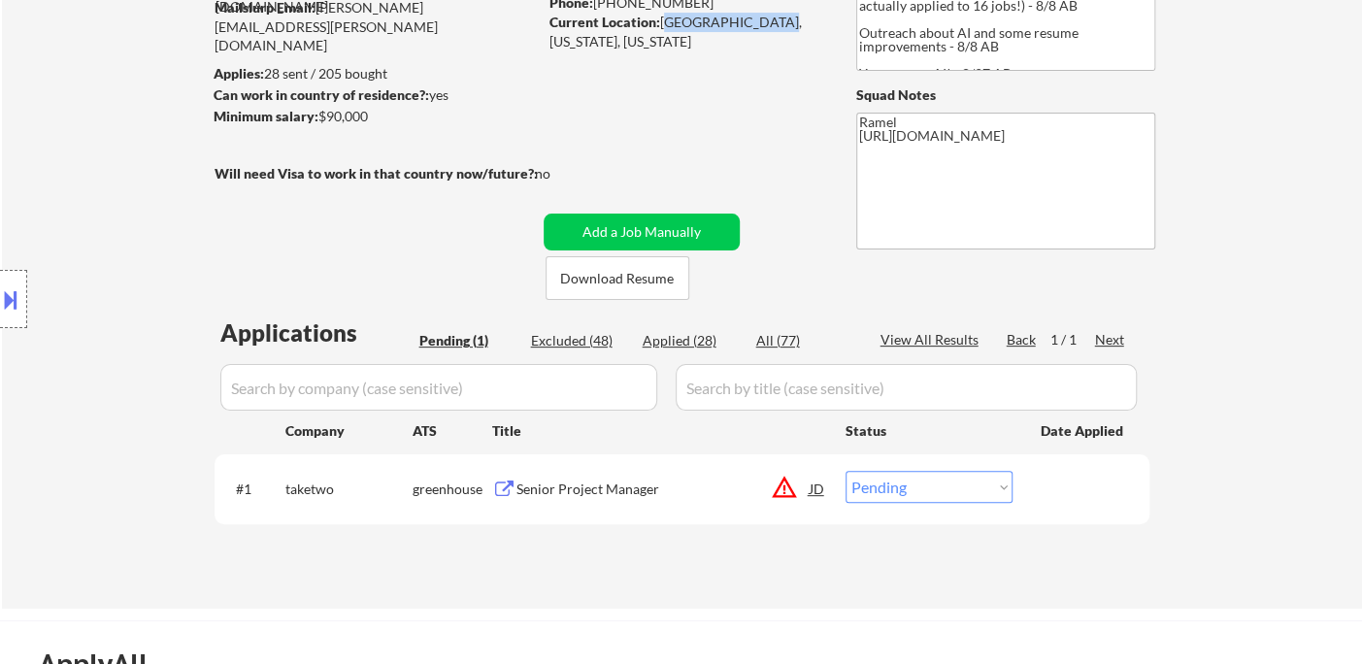
scroll to position [216, 0]
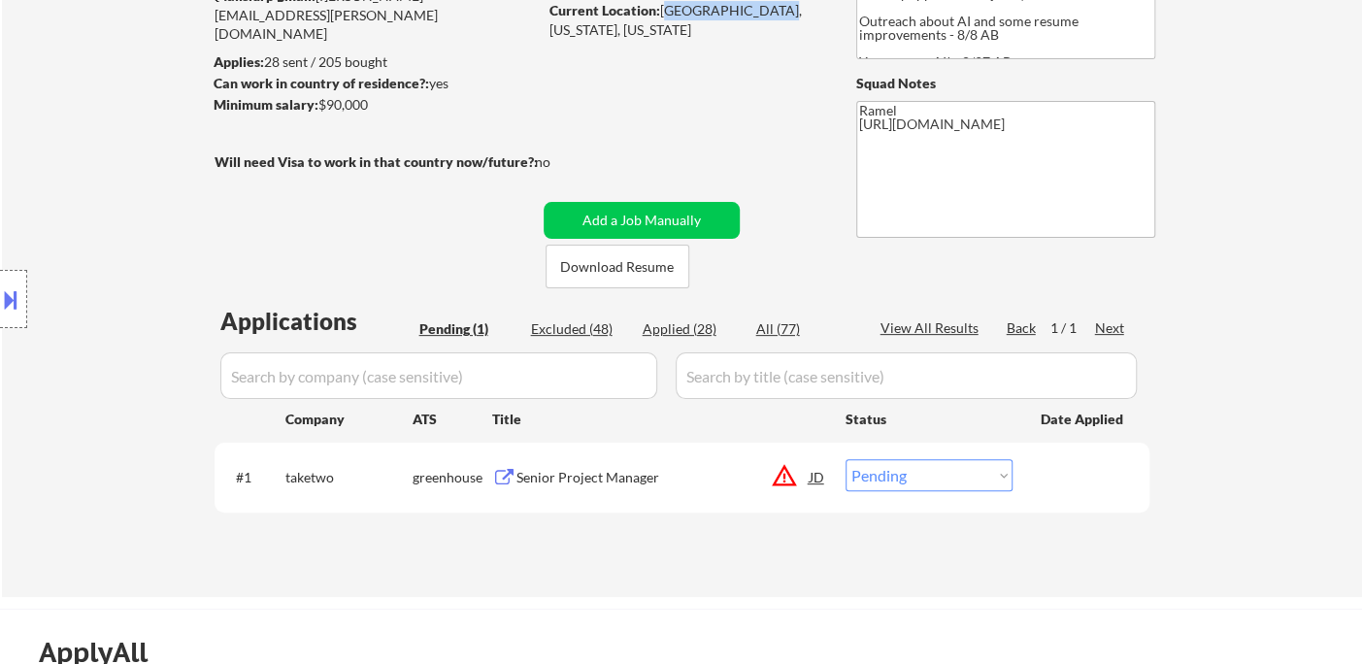
click at [921, 471] on select "Choose an option... Pending Applied Excluded (Questions) Excluded (Expired) Exc…" at bounding box center [929, 475] width 167 height 32
select select ""applied""
click at [846, 459] on select "Choose an option... Pending Applied Excluded (Questions) Excluded (Expired) Exc…" at bounding box center [929, 475] width 167 height 32
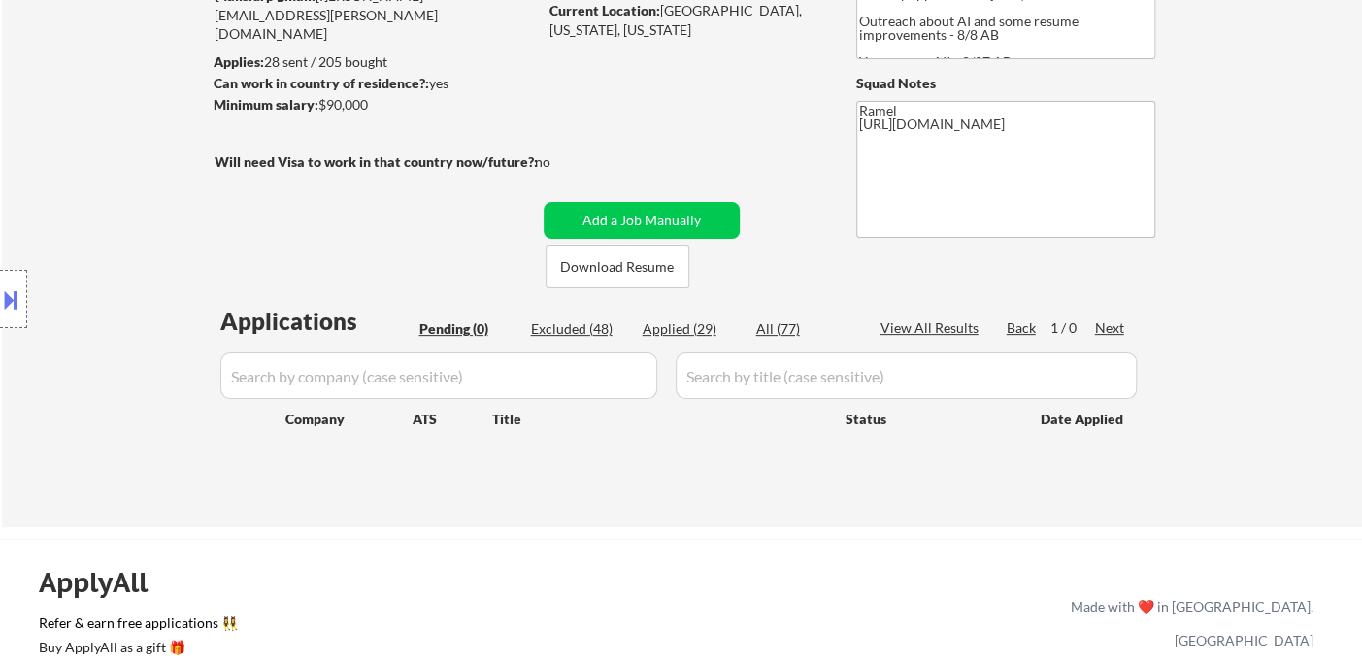
click at [65, 113] on div "← Return to /applysquad Mailslurp Inbox Job Search Builder Tyler Enfinger User …" at bounding box center [682, 194] width 1360 height 665
click at [679, 324] on div "Applied (29)" at bounding box center [691, 328] width 97 height 19
select select ""applied""
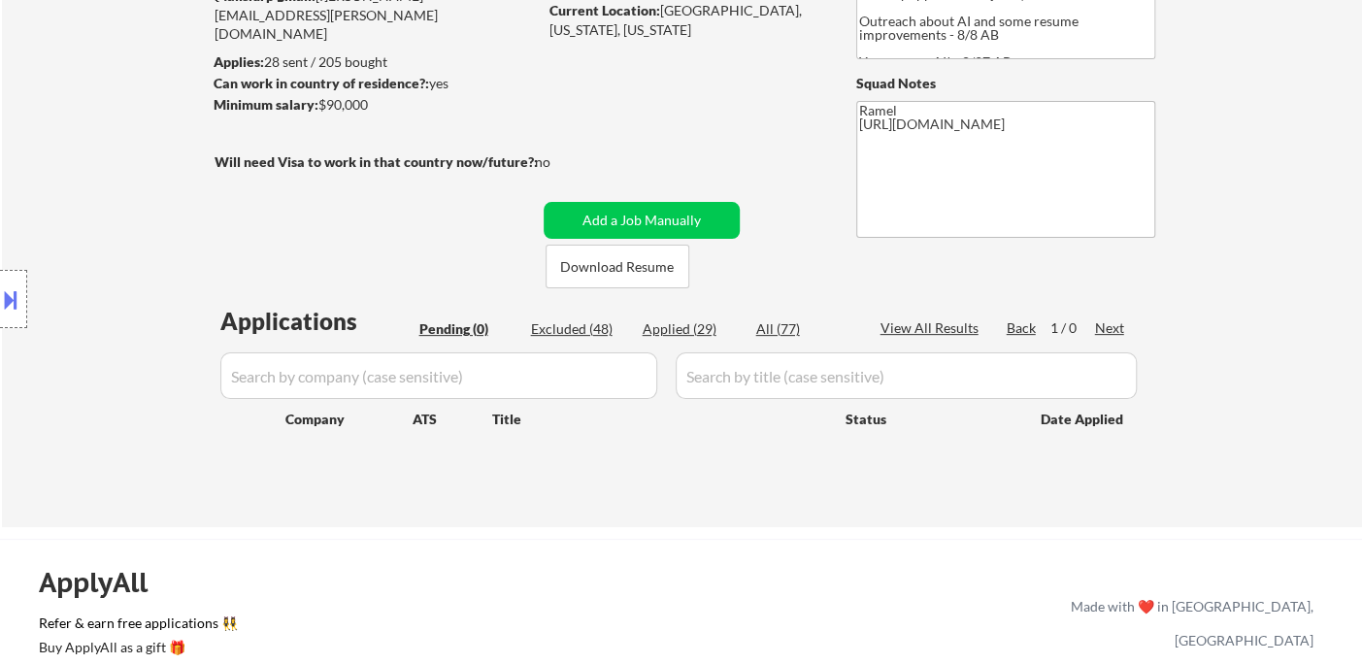
select select ""applied""
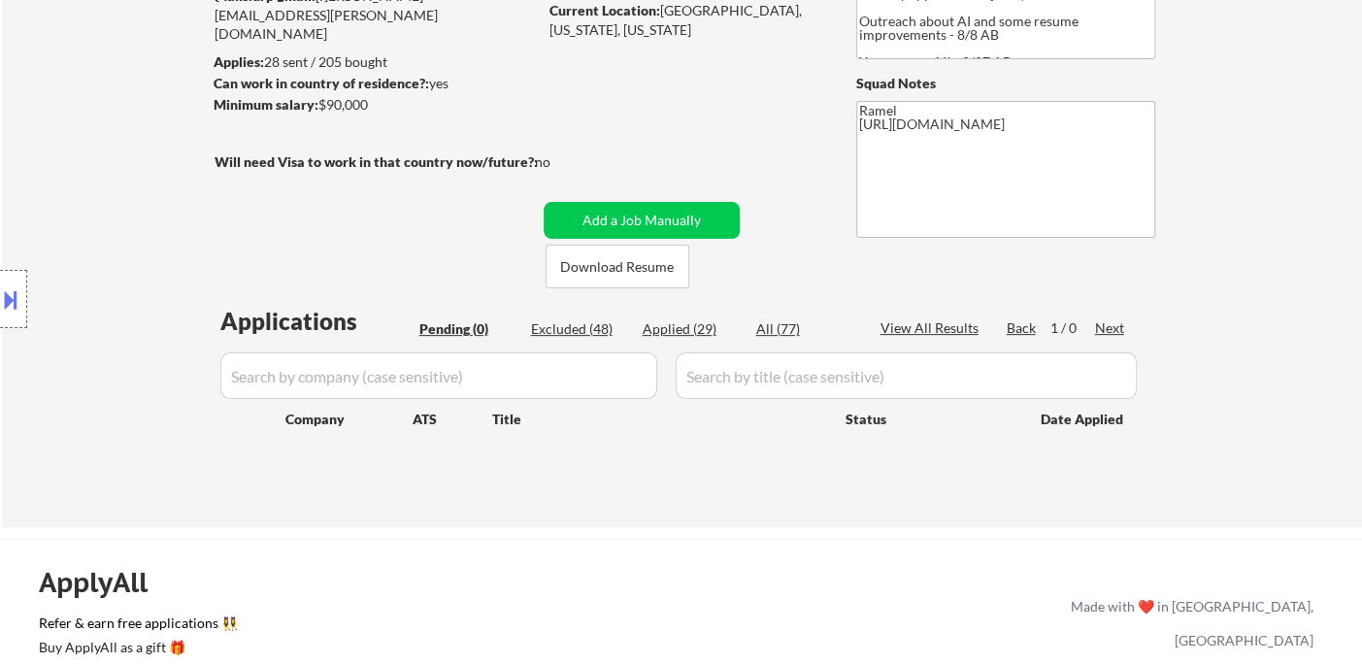
select select ""applied""
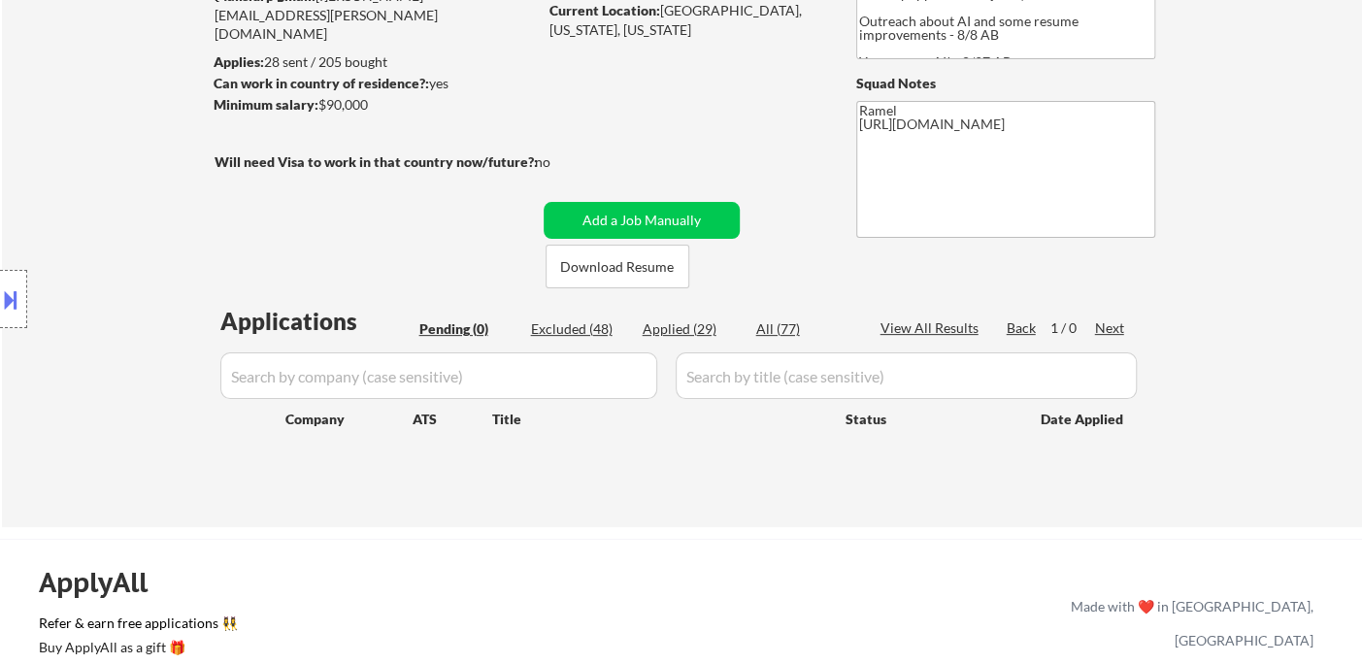
select select ""applied""
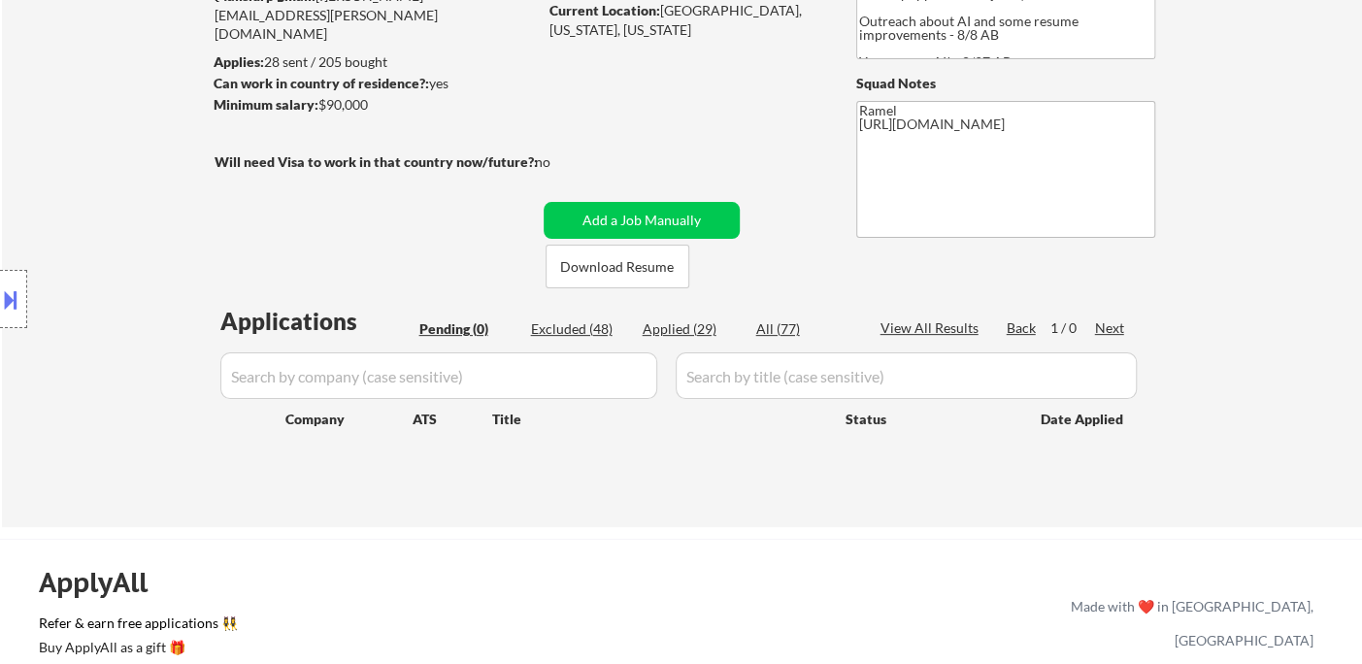
select select ""applied""
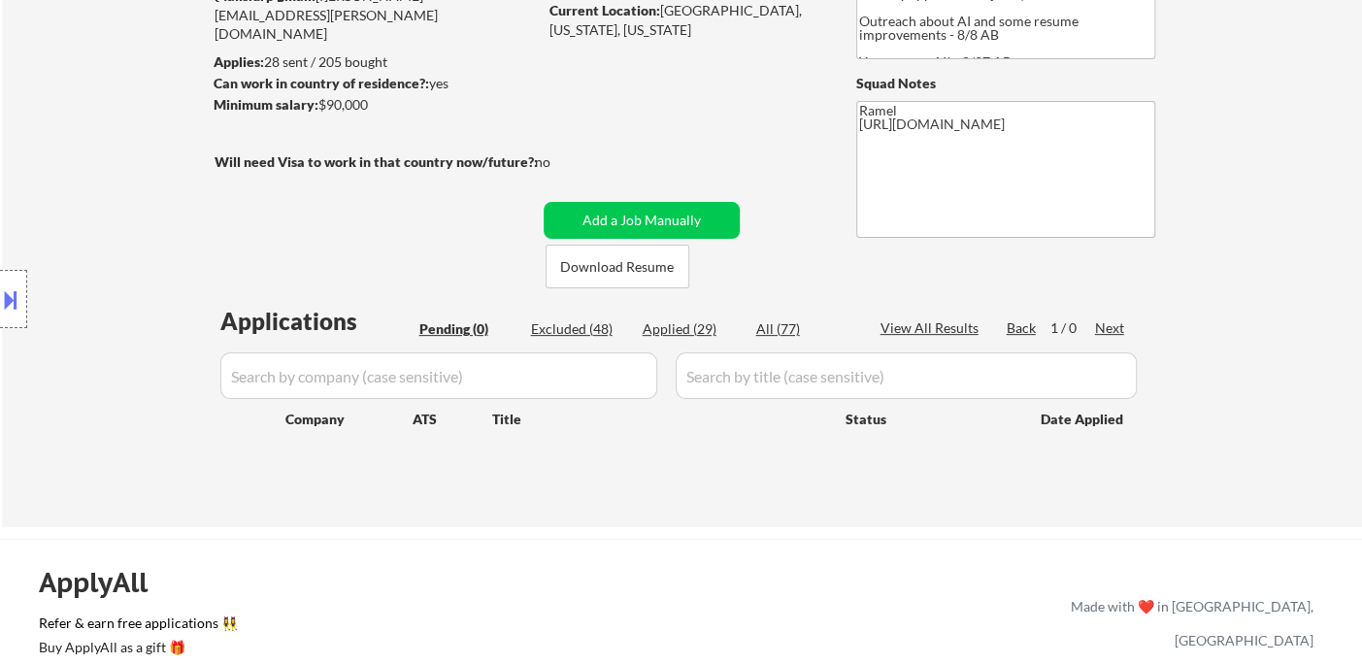
select select ""applied""
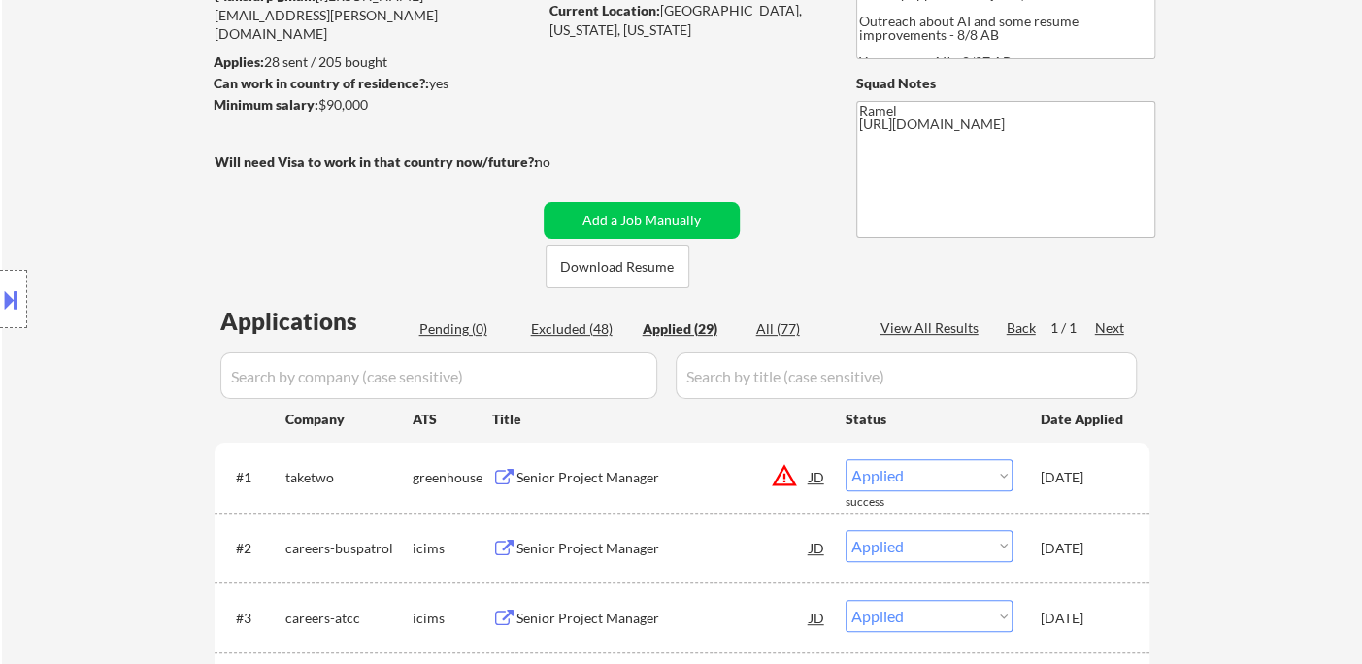
click at [81, 175] on div "Location Inclusions:" at bounding box center [174, 299] width 348 height 360
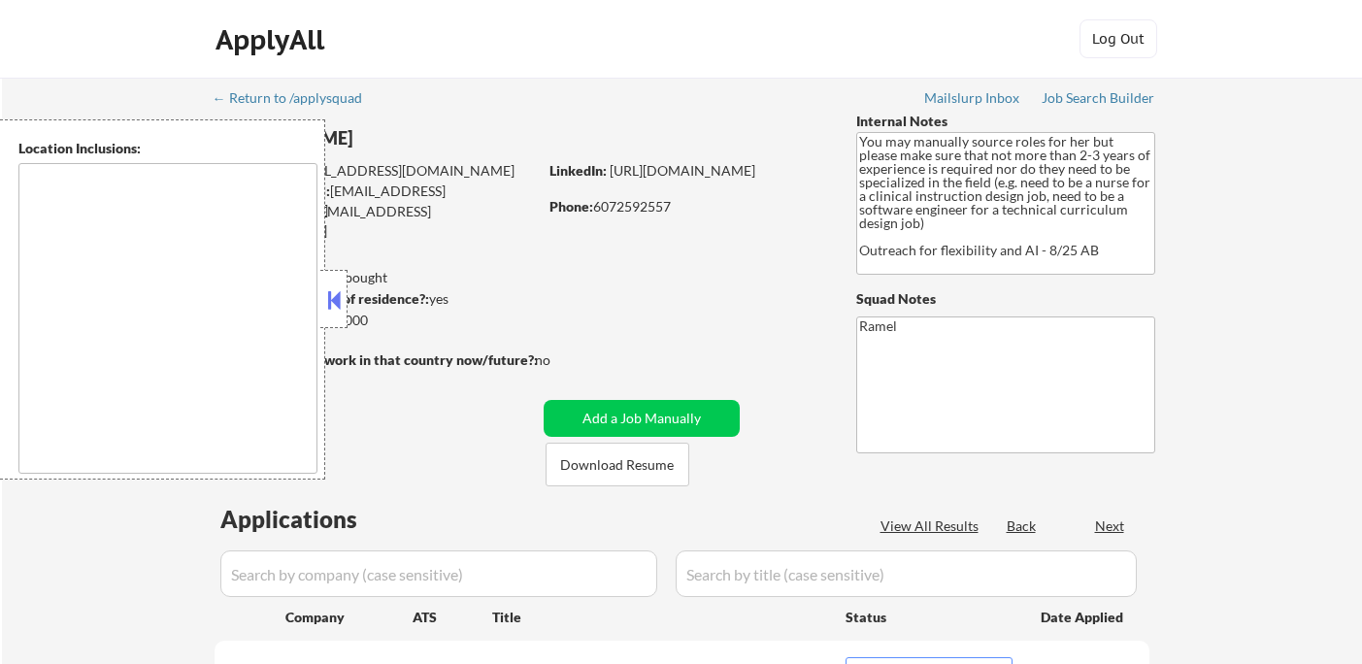
select select ""pending""
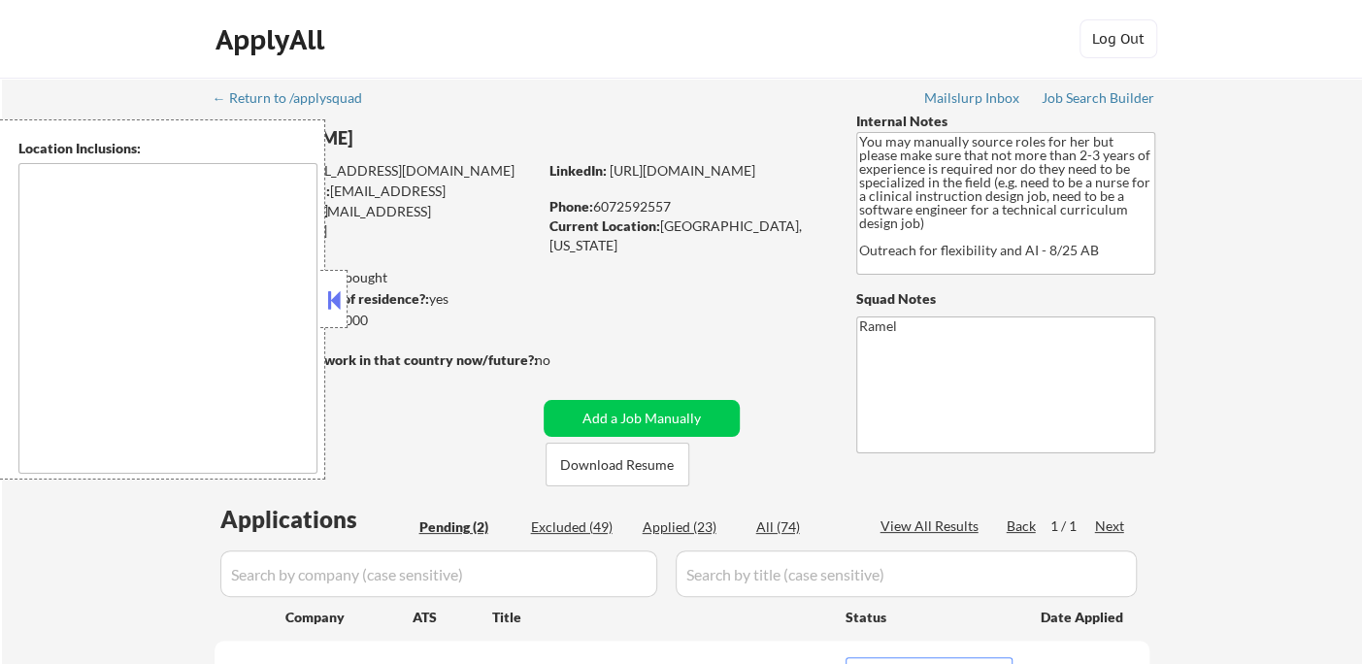
click at [335, 293] on button at bounding box center [333, 299] width 21 height 29
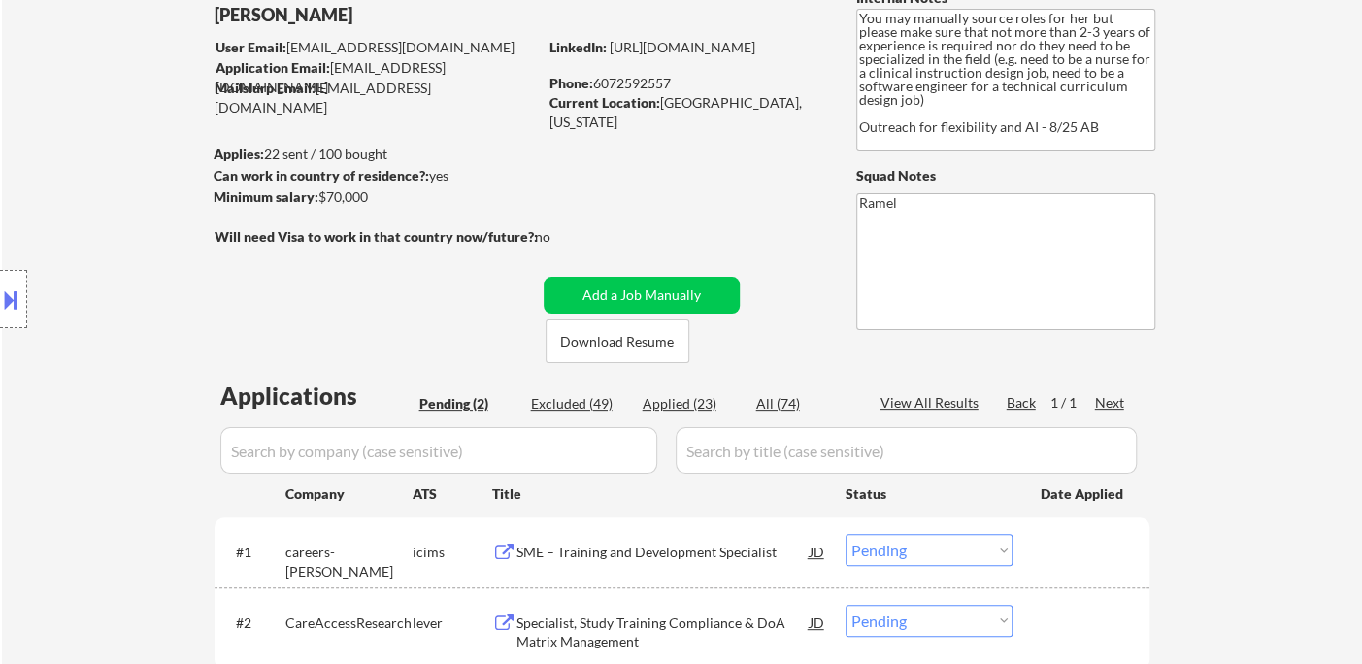
scroll to position [216, 0]
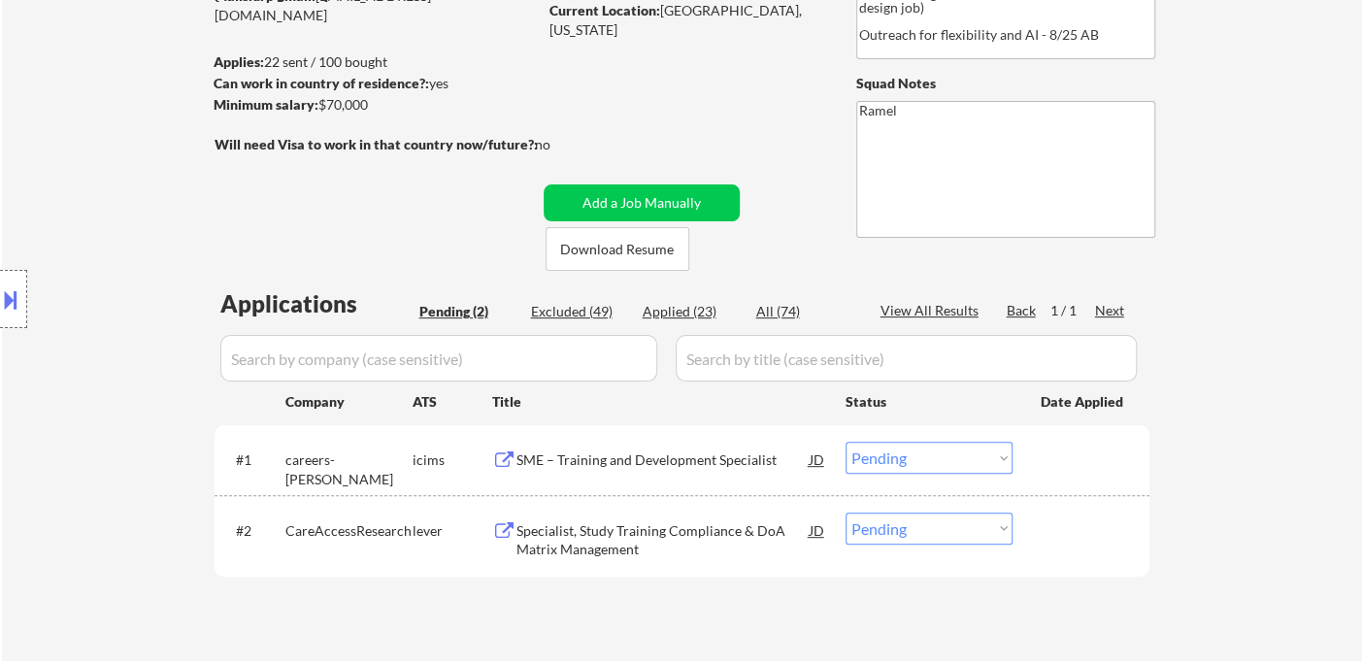
click at [683, 462] on div "SME – Training and Development Specialist" at bounding box center [662, 459] width 293 height 19
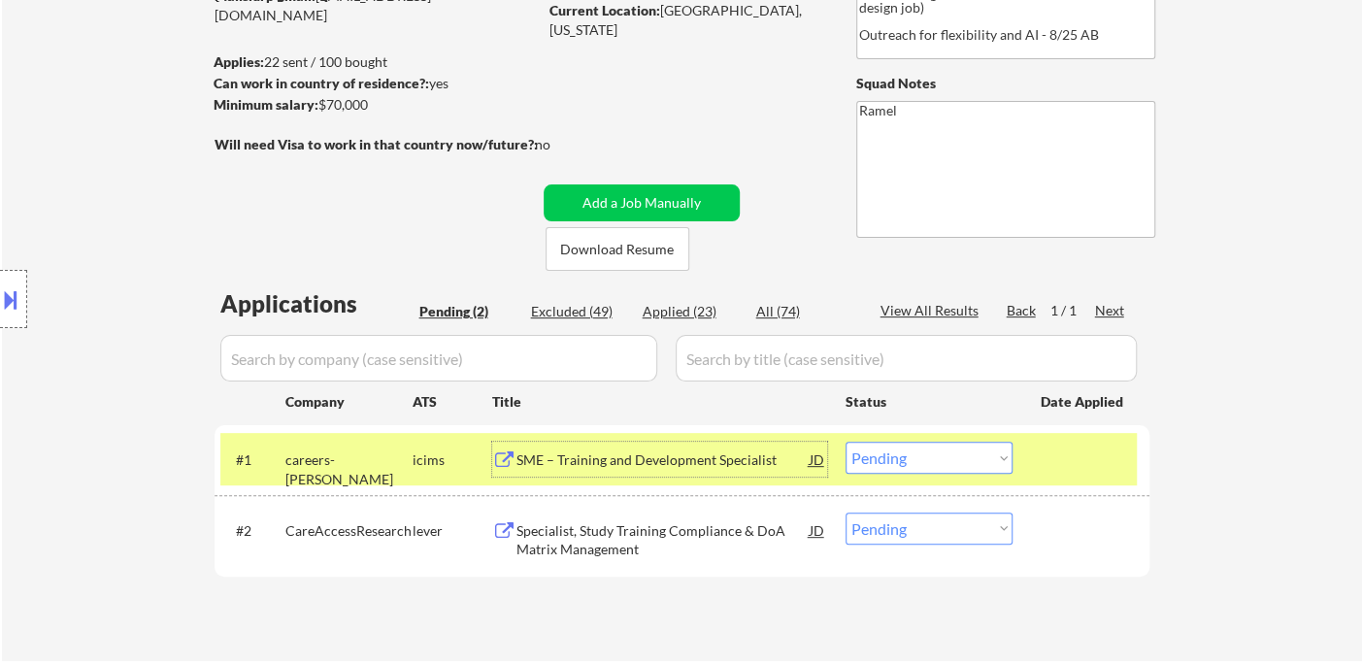
click at [653, 532] on div "Specialist, Study Training Compliance & DoA Matrix Management" at bounding box center [662, 540] width 293 height 38
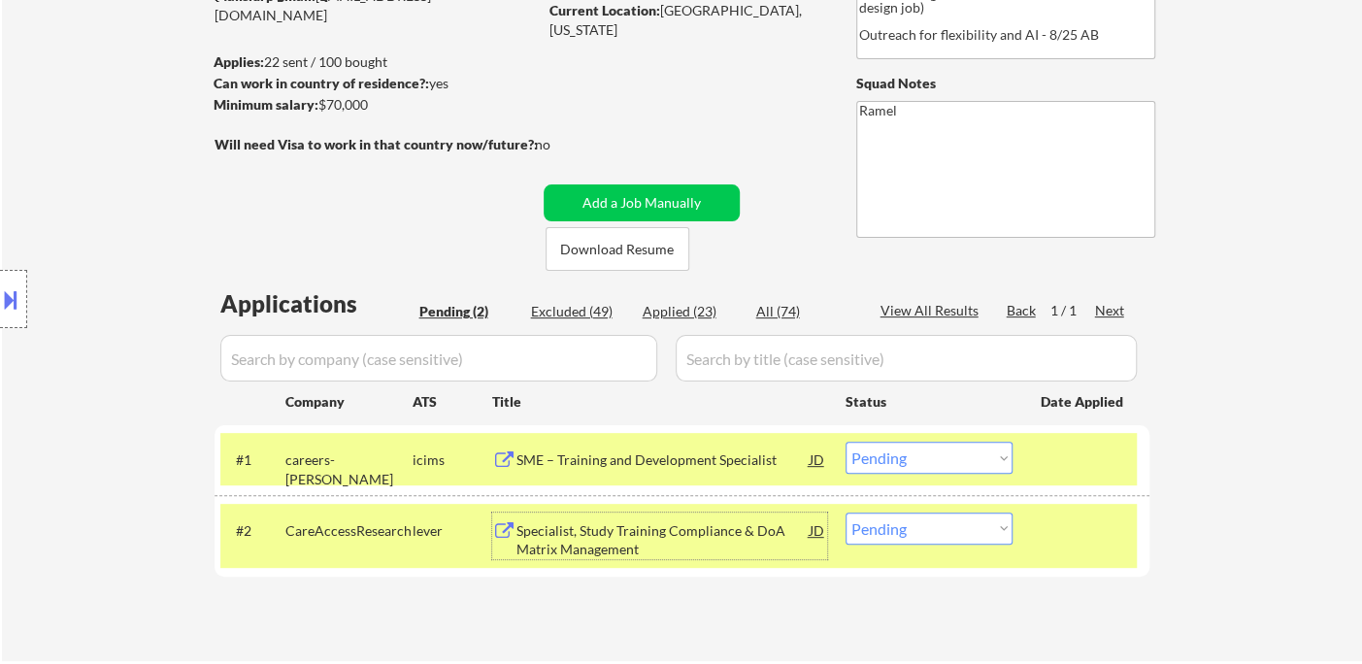
click at [914, 539] on select "Choose an option... Pending Applied Excluded (Questions) Excluded (Expired) Exc…" at bounding box center [929, 529] width 167 height 32
select select ""excluded__bad_match_""
click at [846, 513] on select "Choose an option... Pending Applied Excluded (Questions) Excluded (Expired) Exc…" at bounding box center [929, 529] width 167 height 32
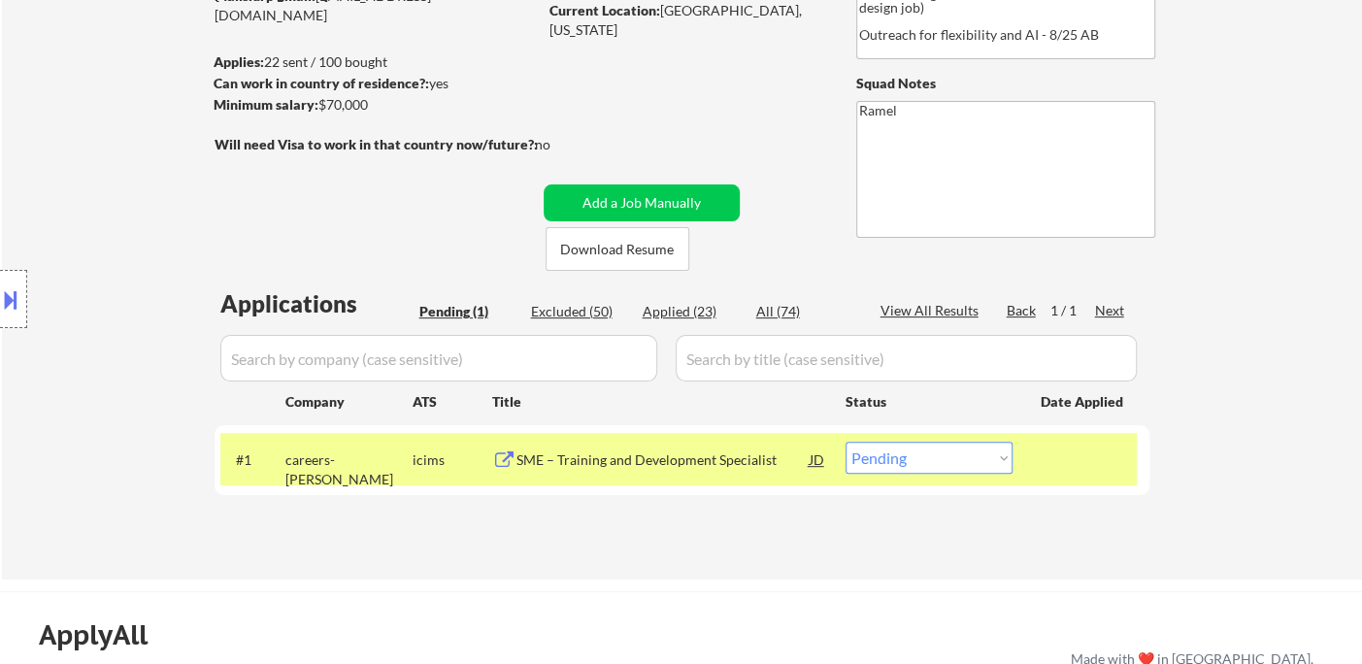
drag, startPoint x: 934, startPoint y: 441, endPoint x: 937, endPoint y: 454, distance: 13.9
click at [934, 449] on div "#1 careers-govcio icims SME – Training and Development Specialist JD Choose an …" at bounding box center [678, 459] width 916 height 52
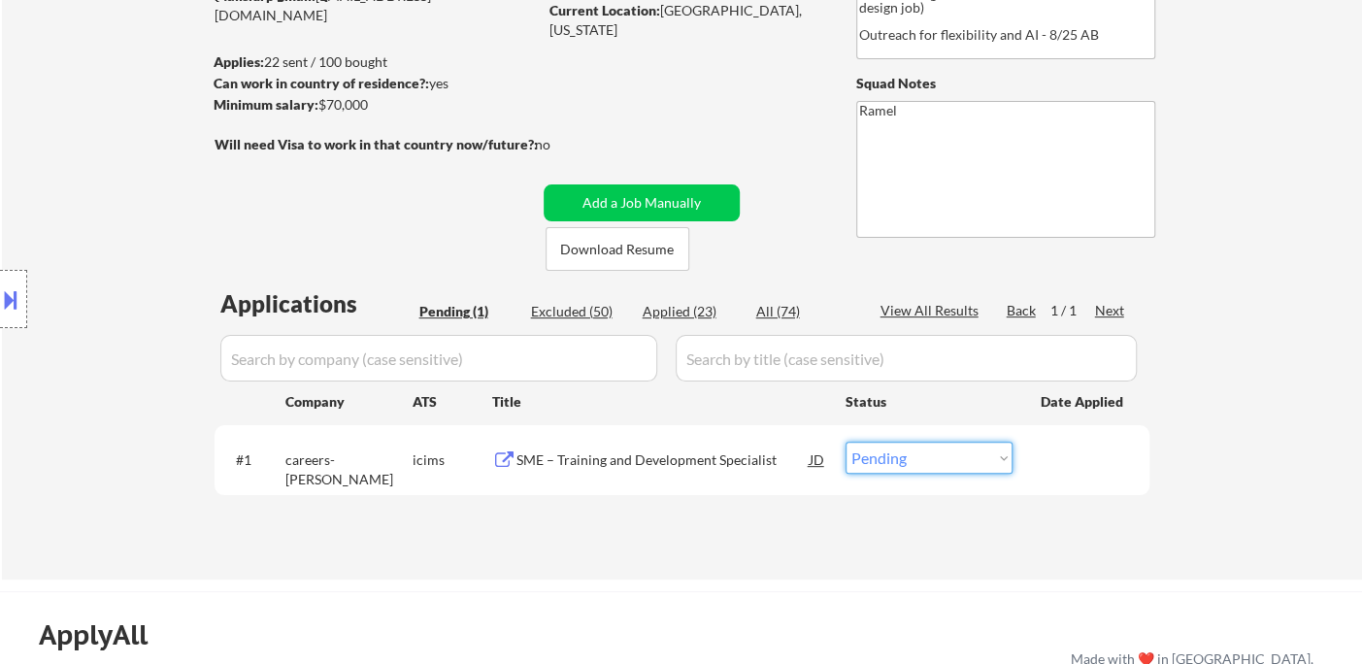
click at [937, 454] on select "Choose an option... Pending Applied Excluded (Questions) Excluded (Expired) Exc…" at bounding box center [929, 458] width 167 height 32
select select ""excluded__bad_match_""
click at [846, 442] on select "Choose an option... Pending Applied Excluded (Questions) Excluded (Expired) Exc…" at bounding box center [929, 458] width 167 height 32
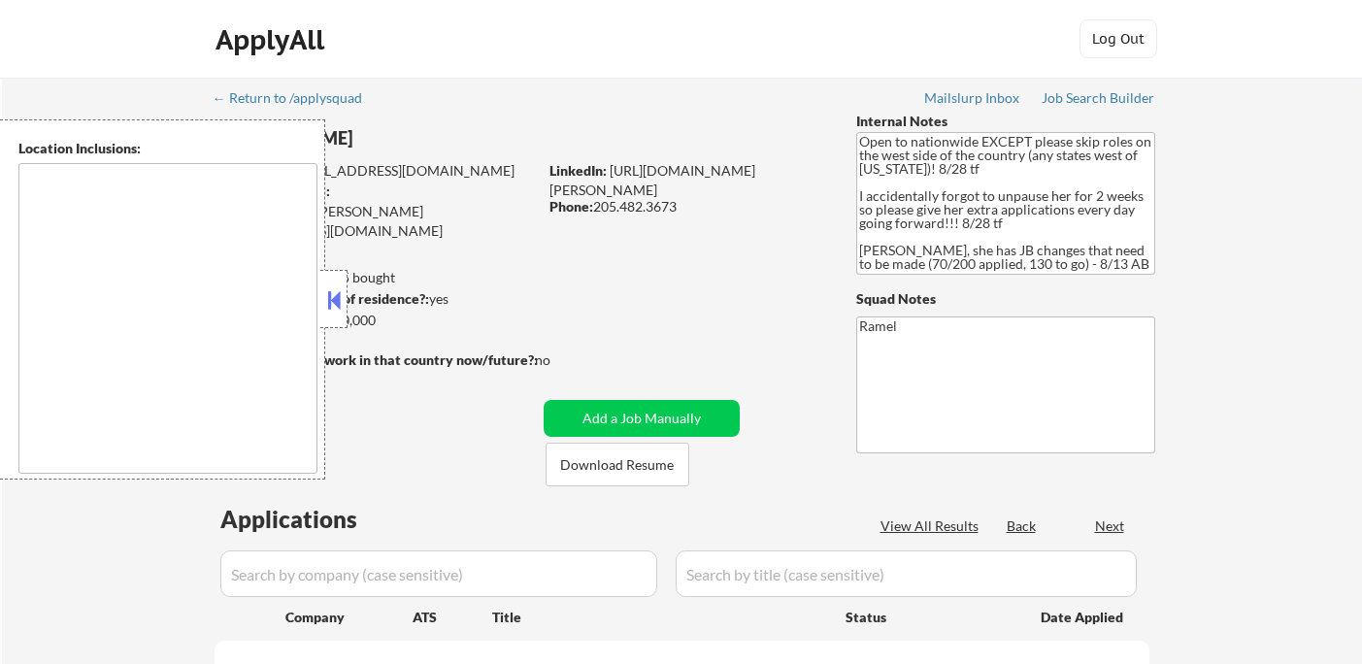
type textarea "country:[GEOGRAPHIC_DATA]"
select select ""pending""
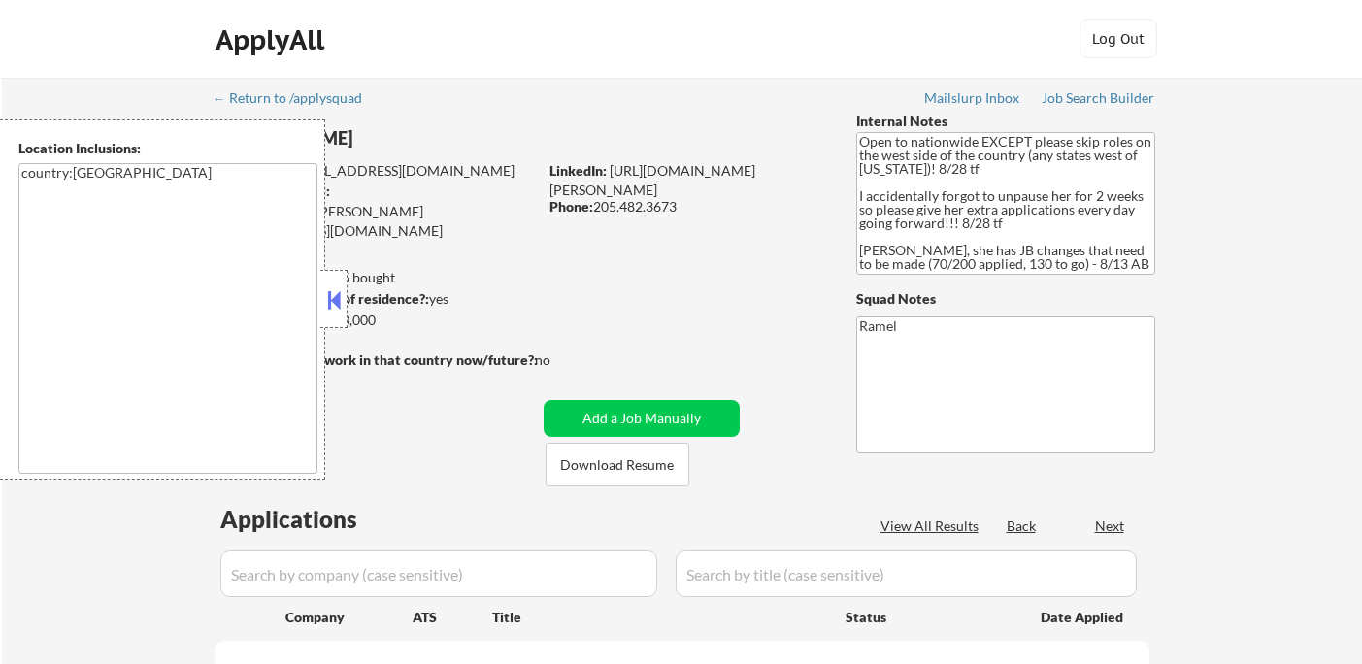
select select ""pending""
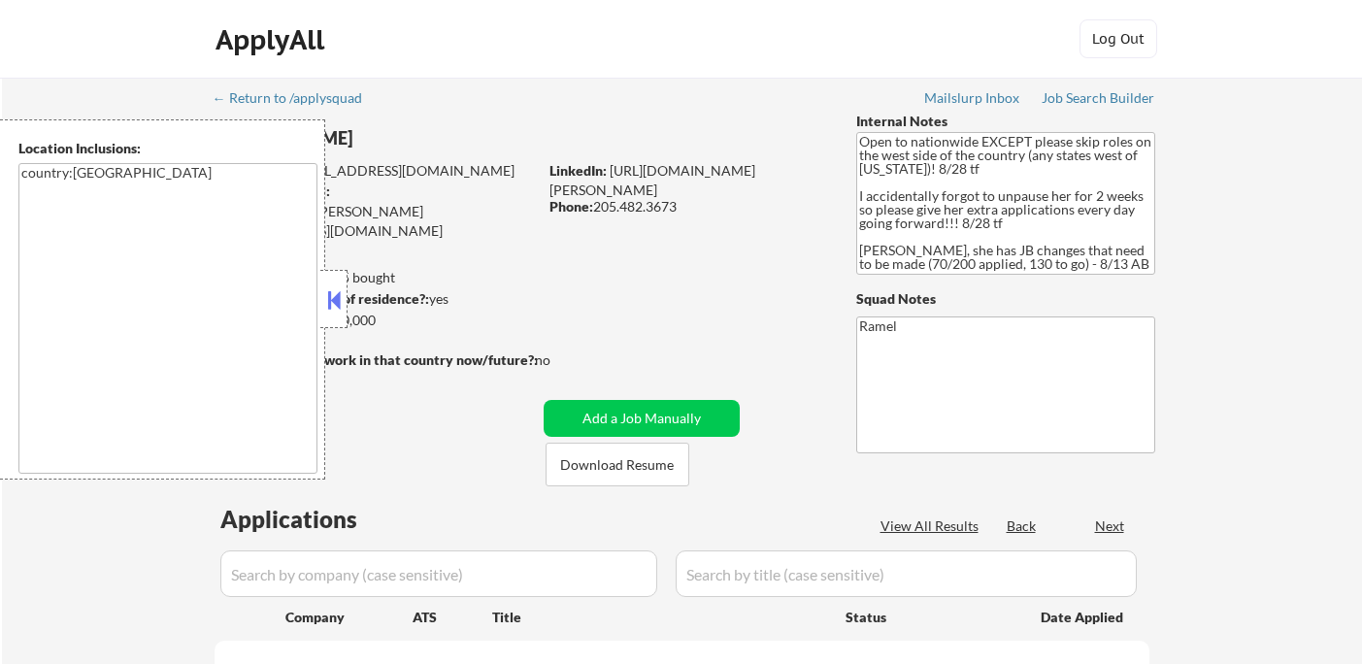
select select ""pending""
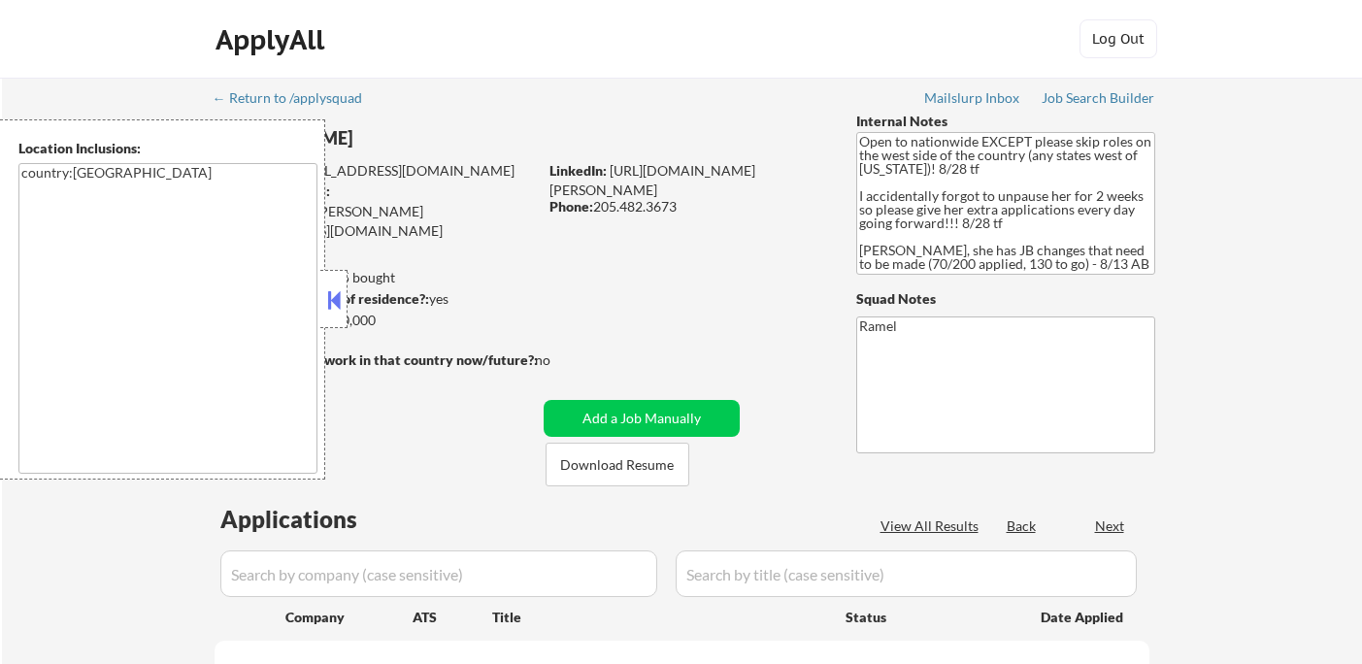
select select ""pending""
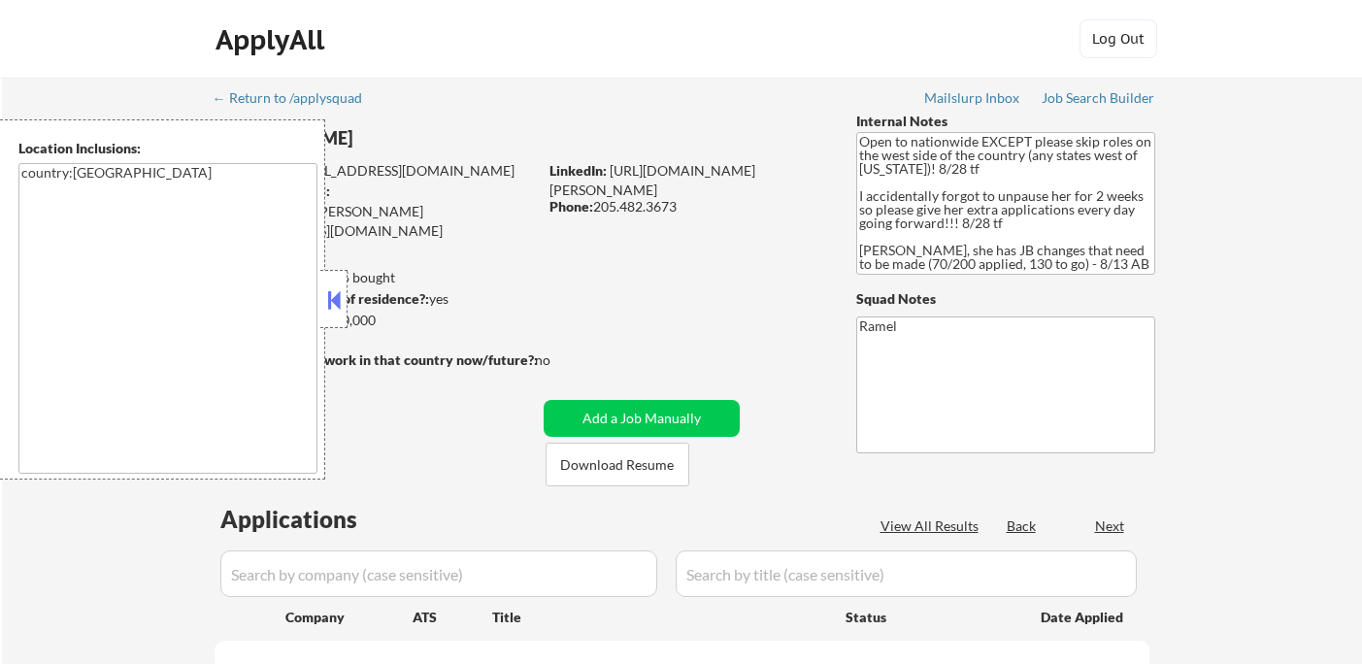
select select ""pending""
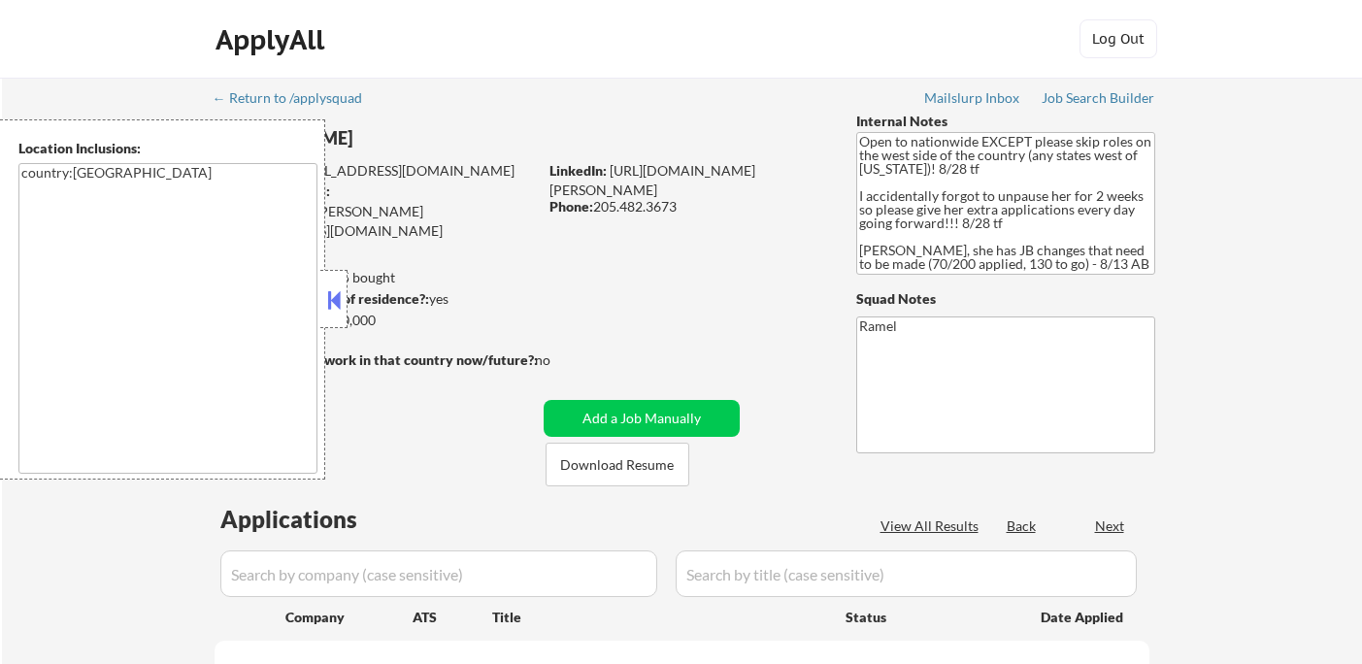
select select ""pending""
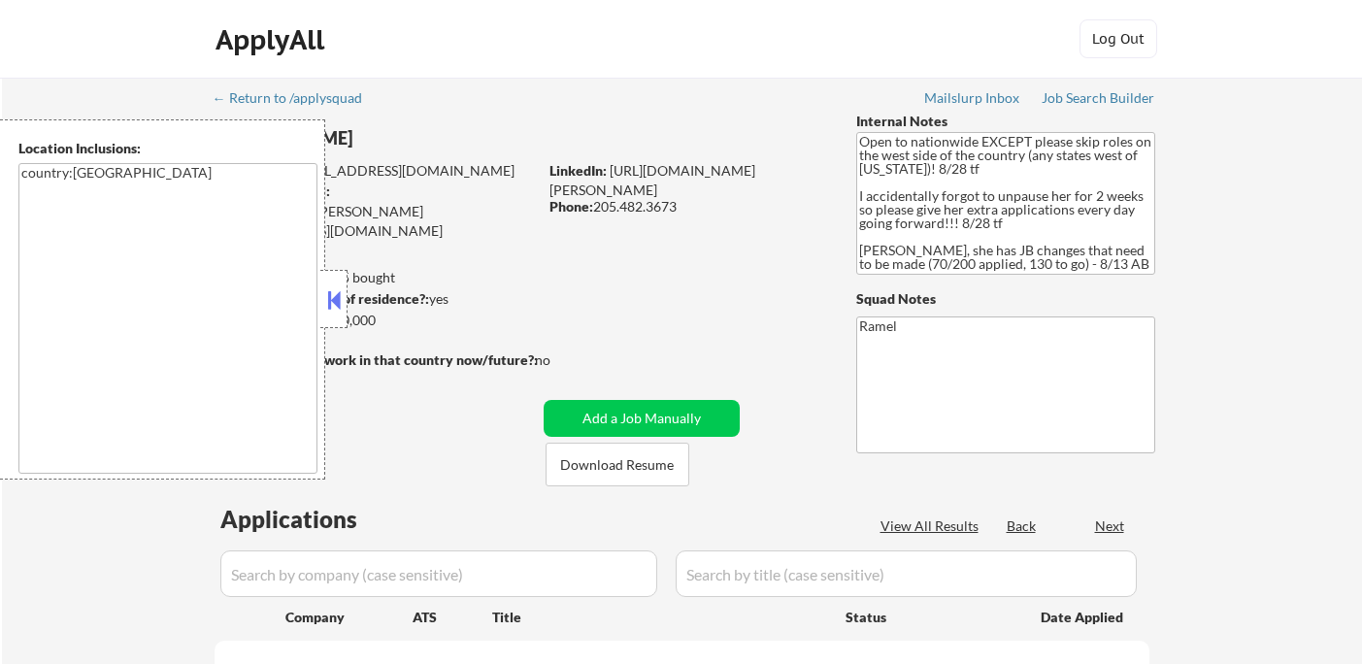
select select ""pending""
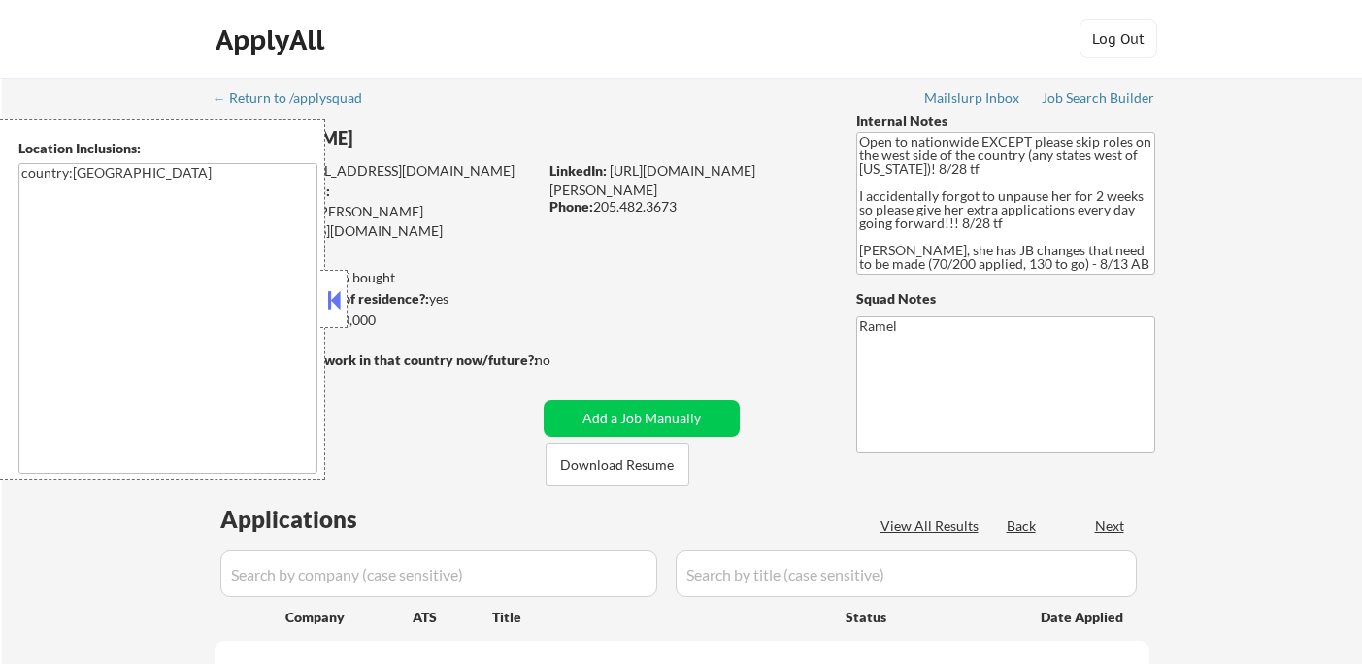
select select ""pending""
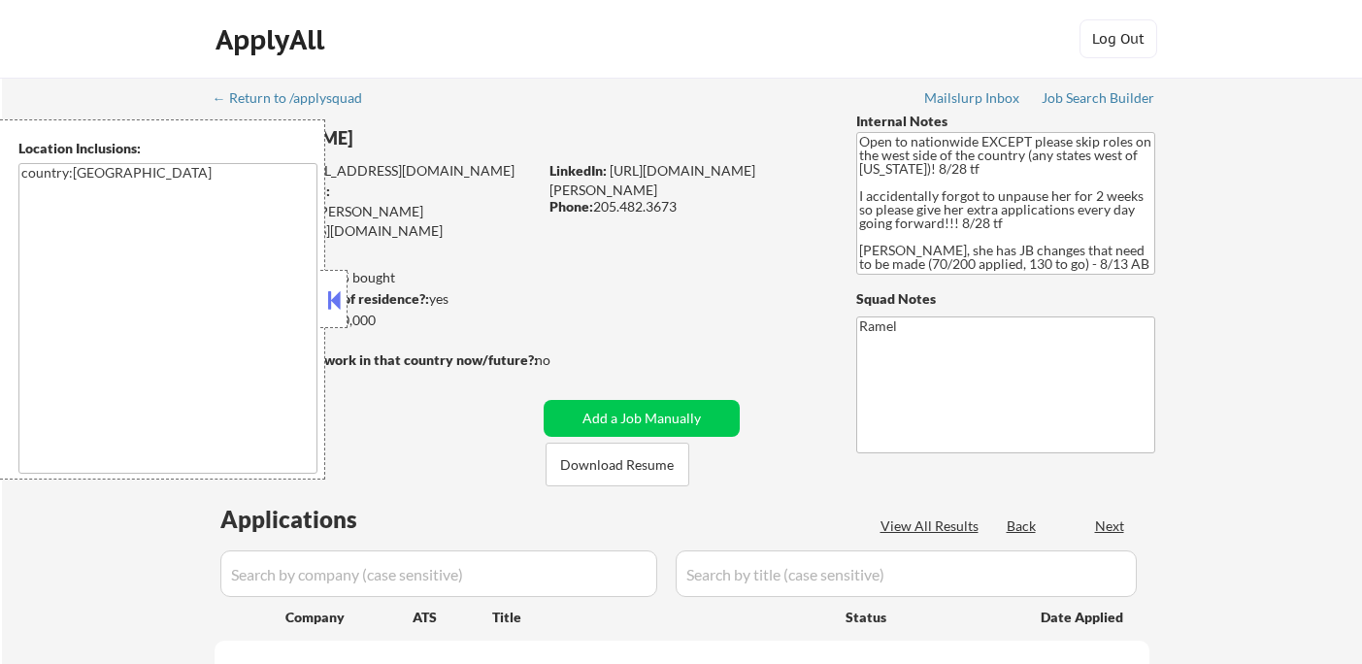
select select ""pending""
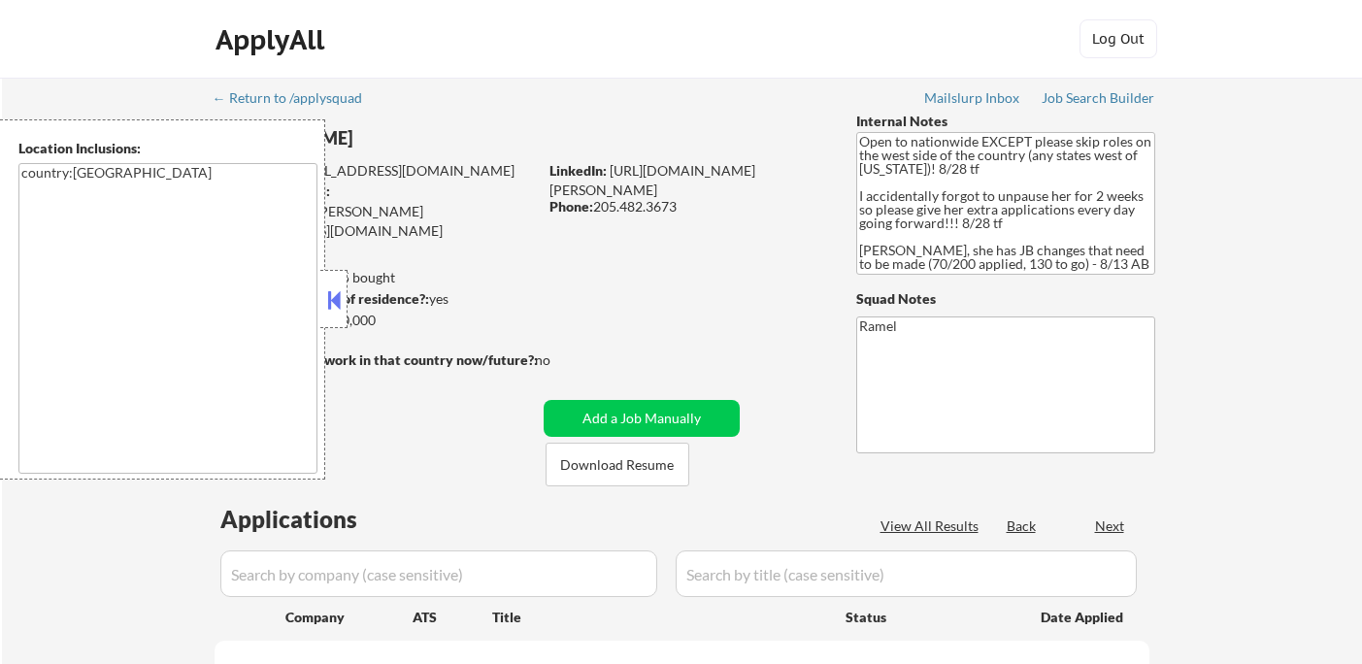
select select ""pending""
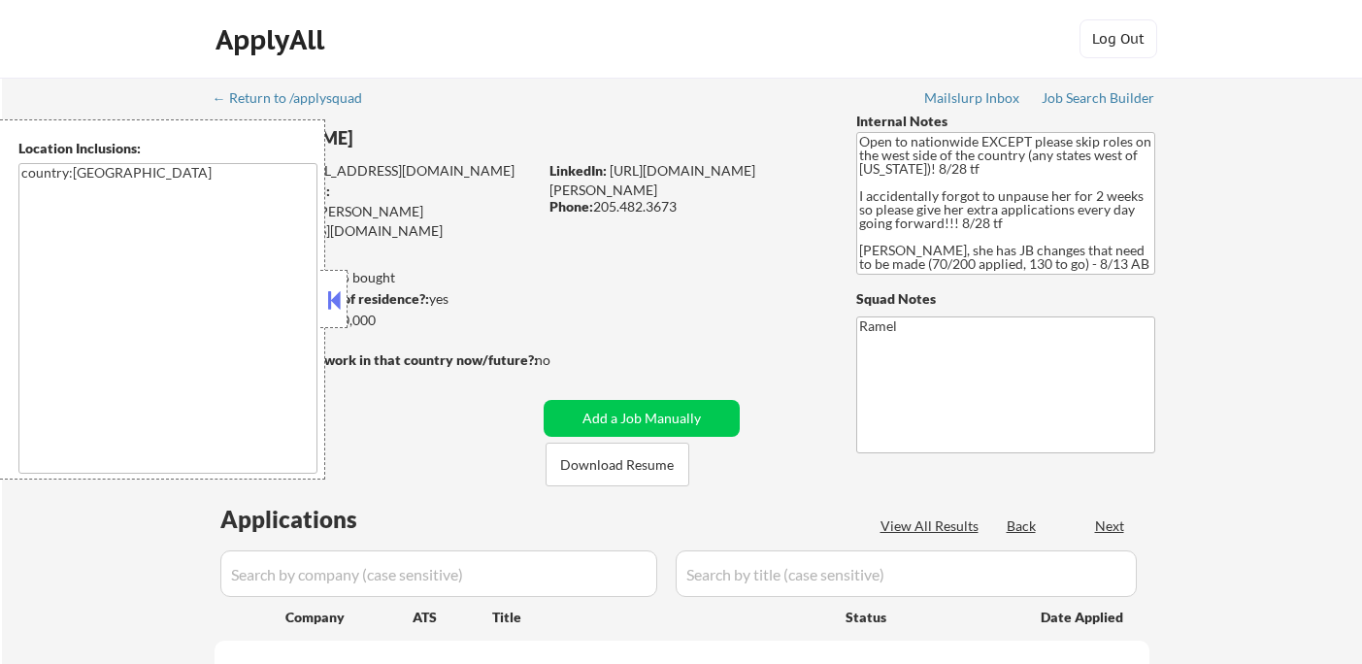
select select ""pending""
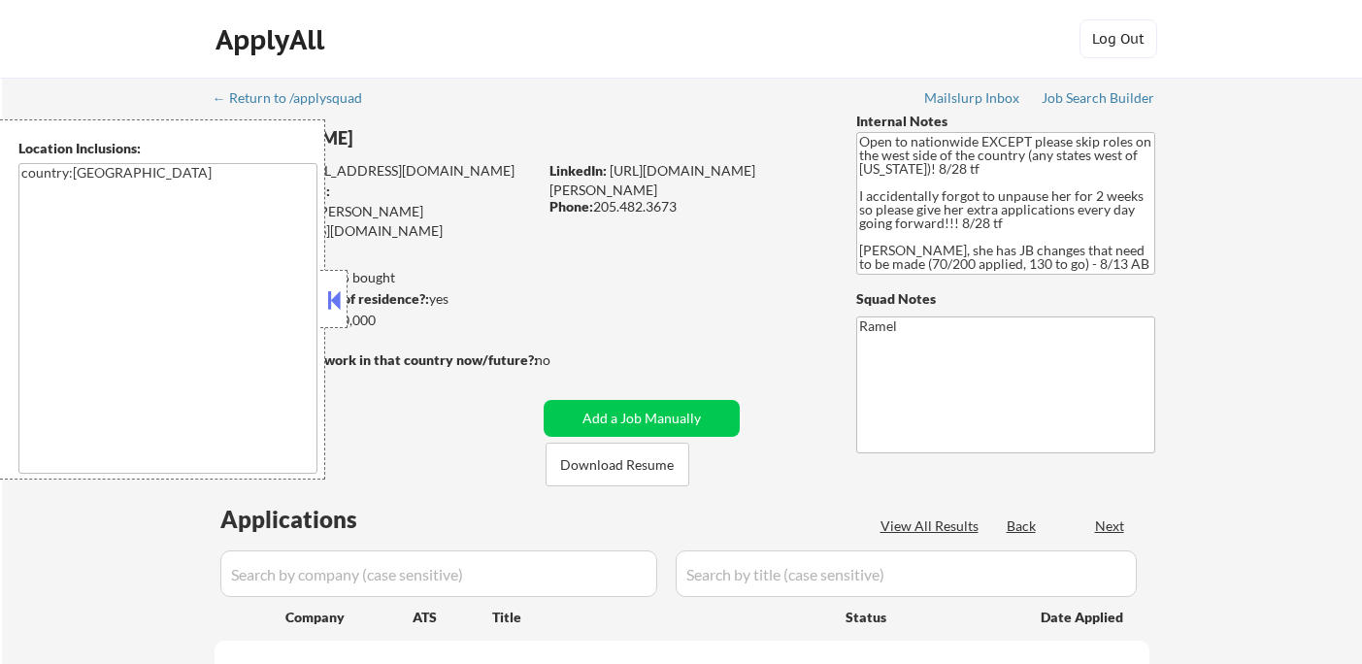
select select ""pending""
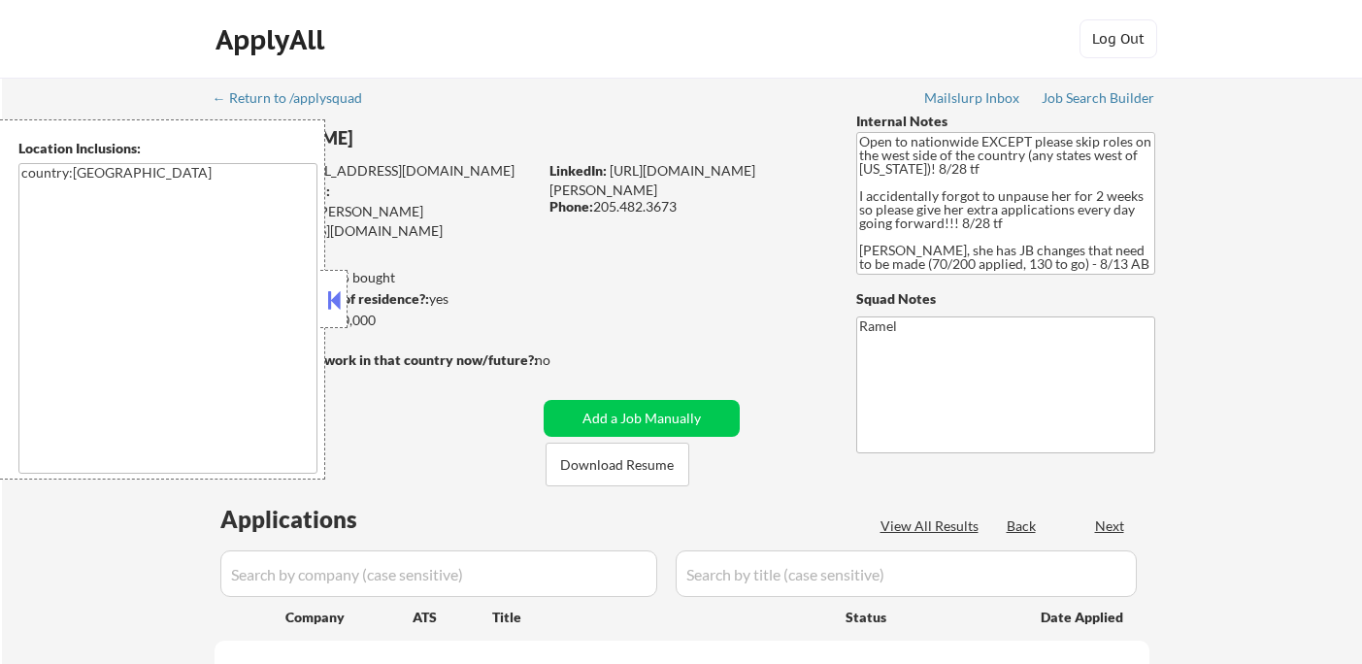
select select ""pending""
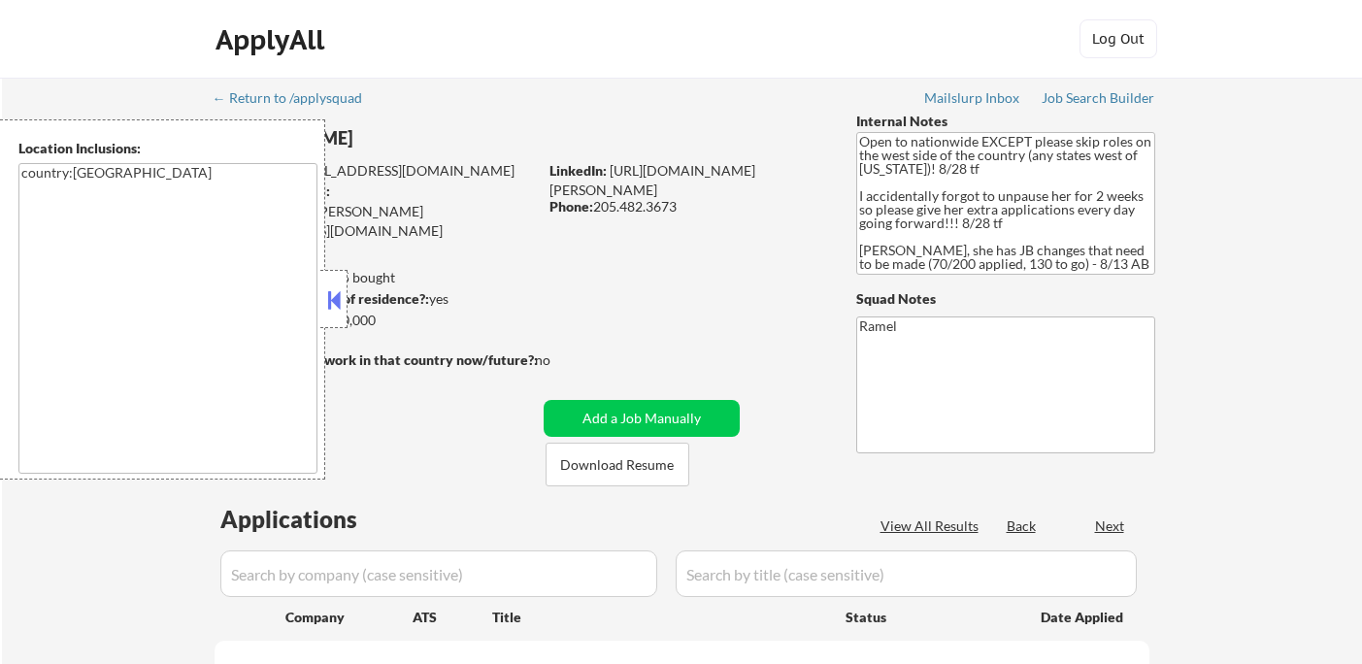
select select ""pending""
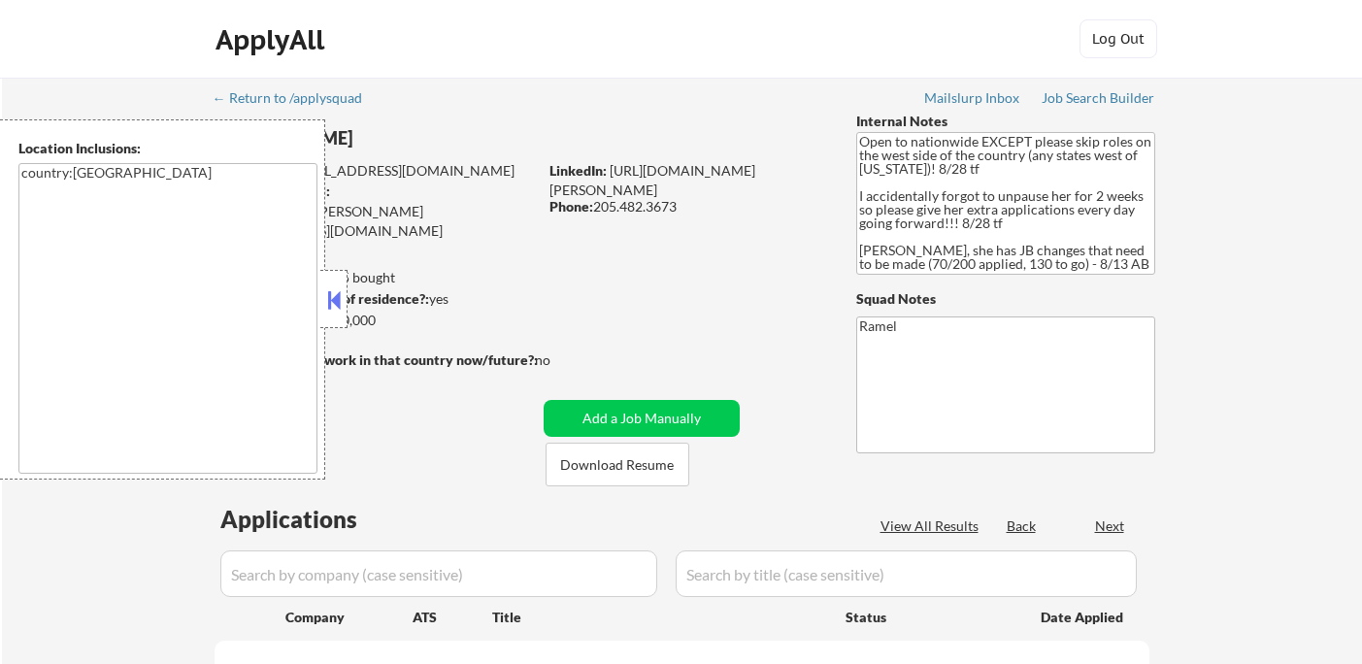
select select ""pending""
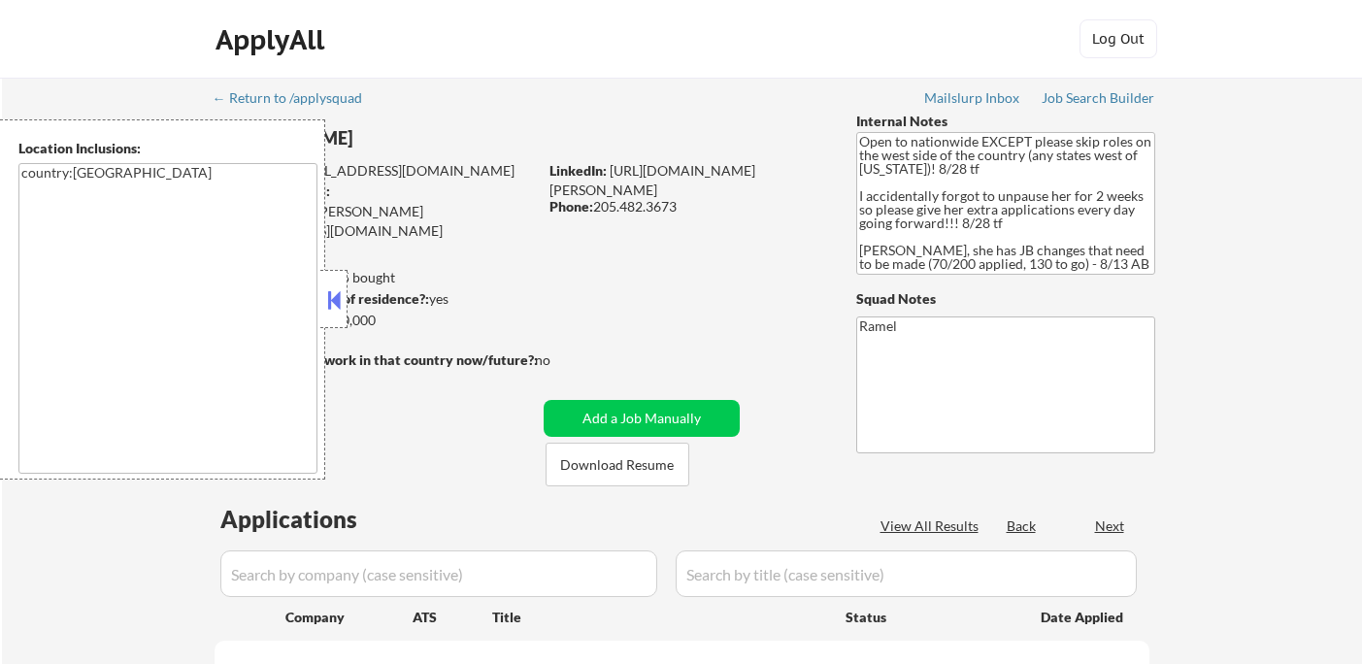
select select ""pending""
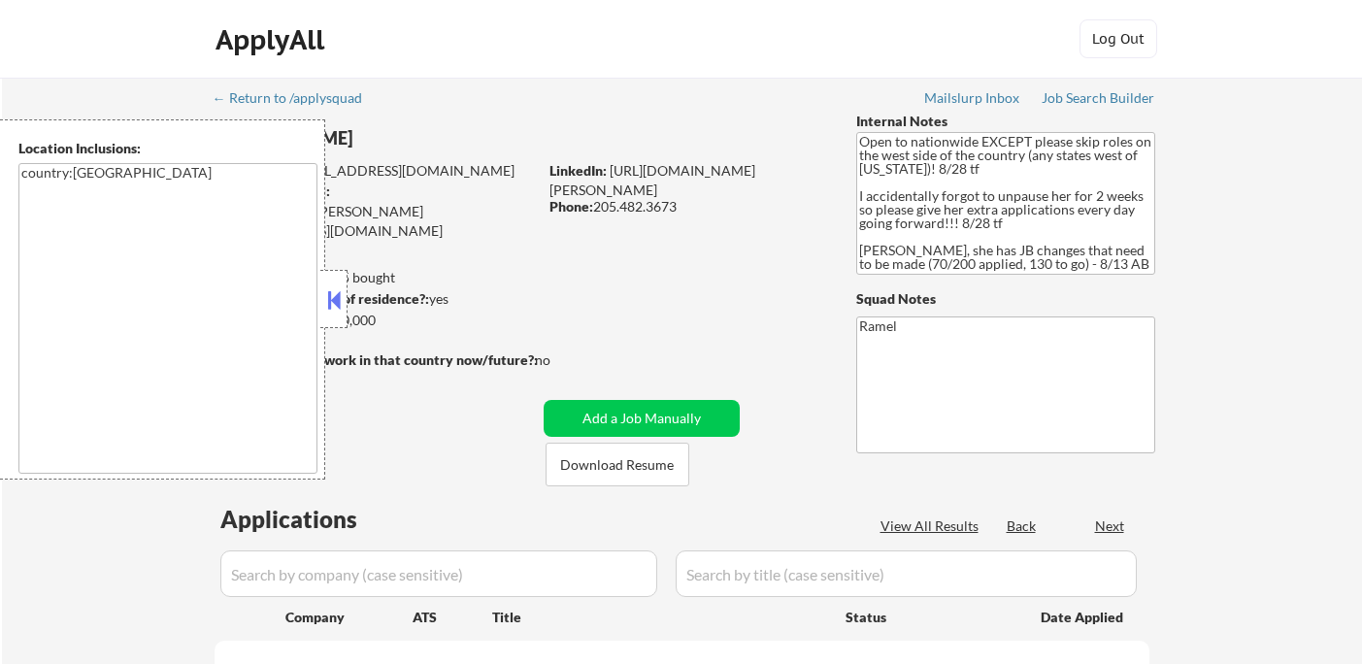
select select ""pending""
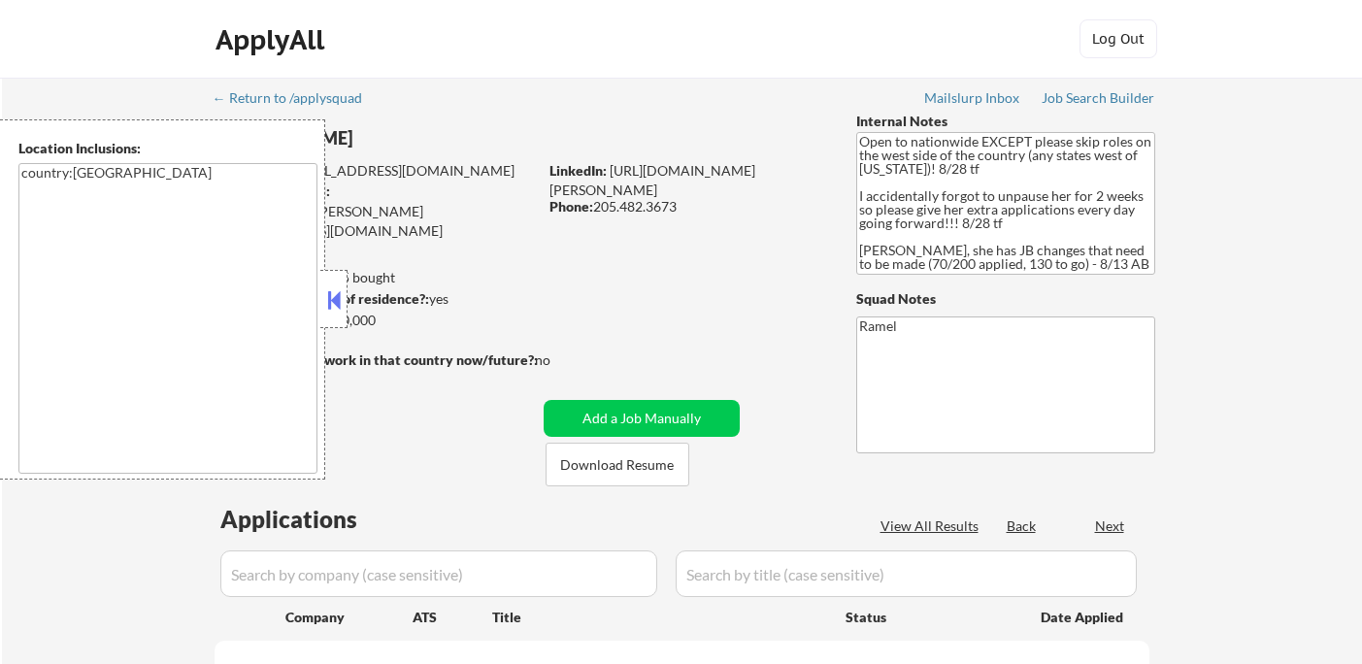
select select ""pending""
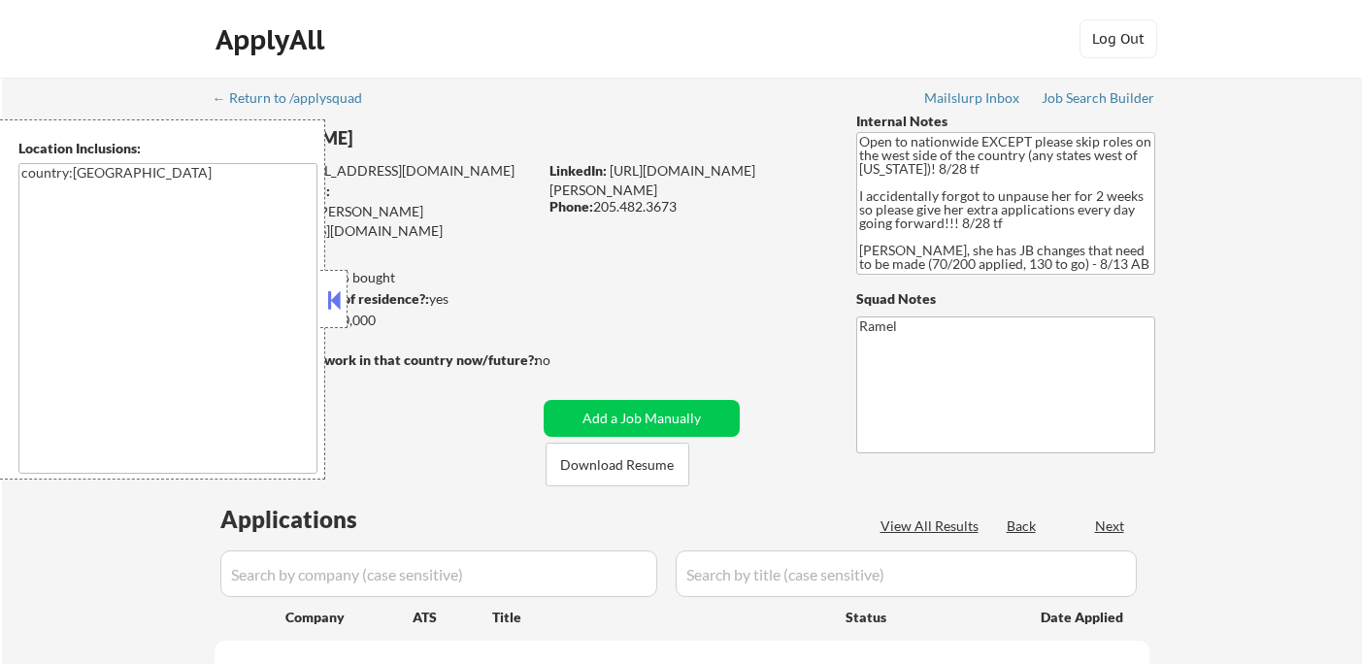
select select ""pending""
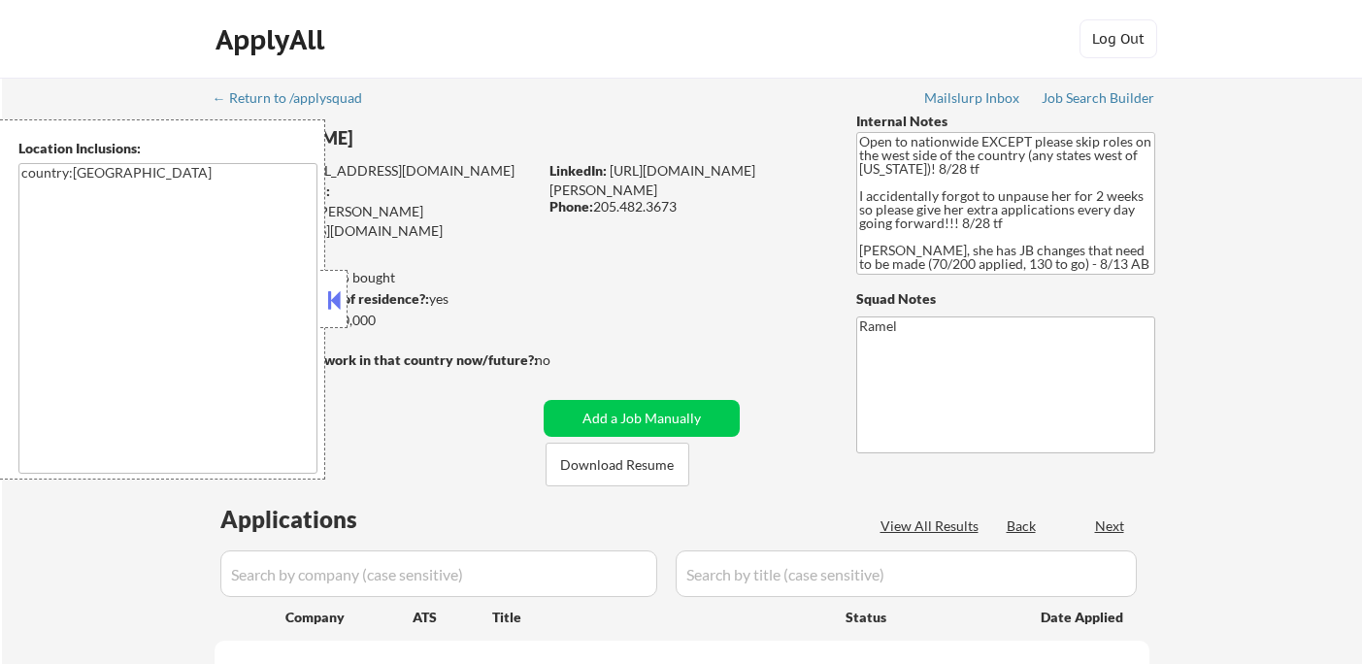
select select ""pending""
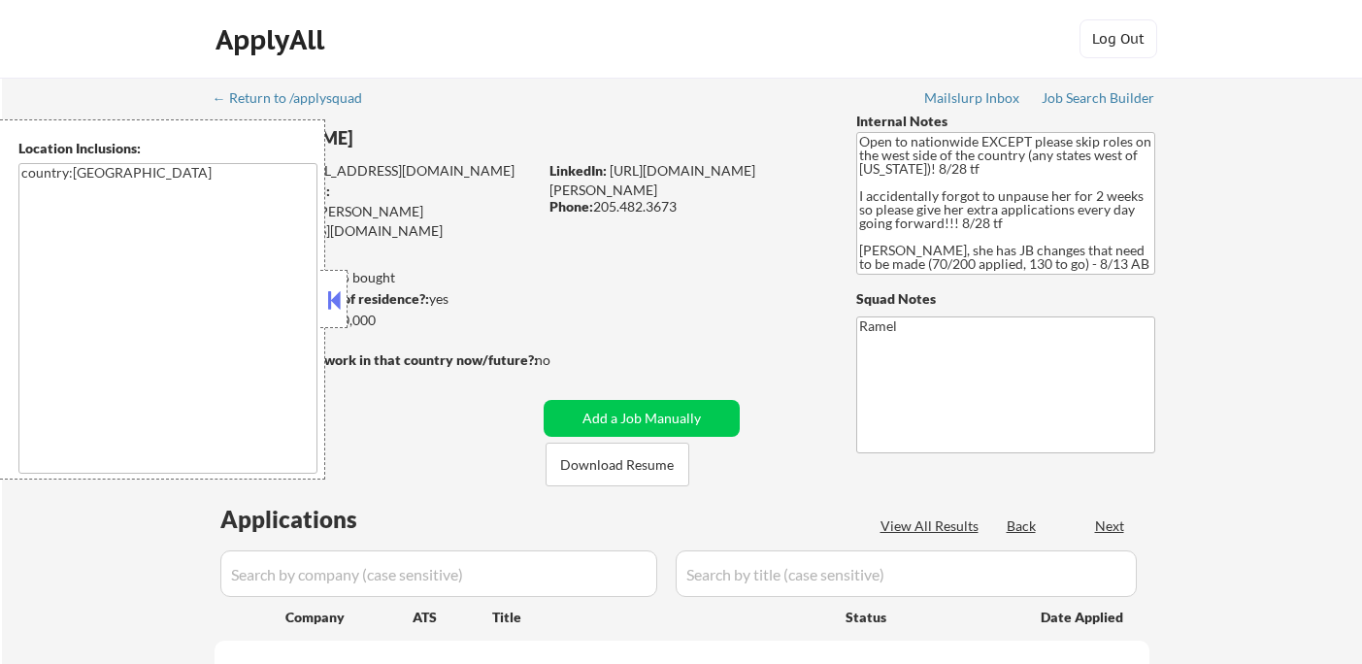
select select ""pending""
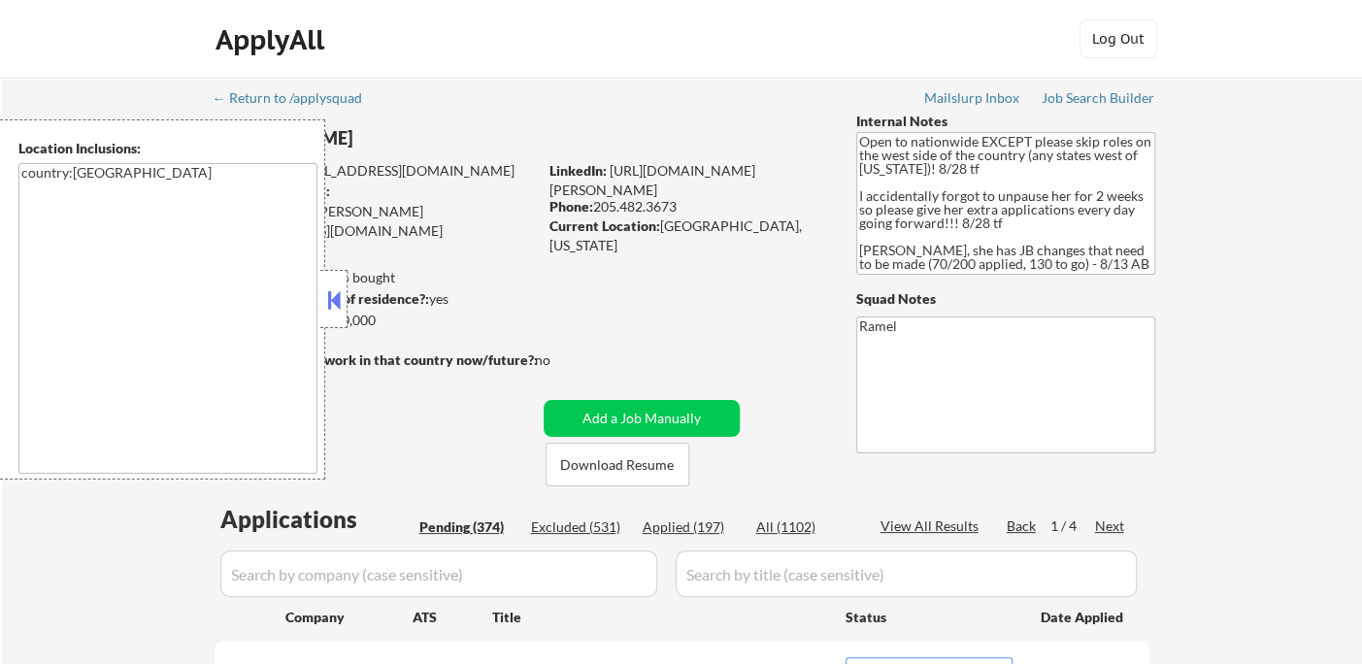
click at [323, 300] on button at bounding box center [333, 299] width 21 height 29
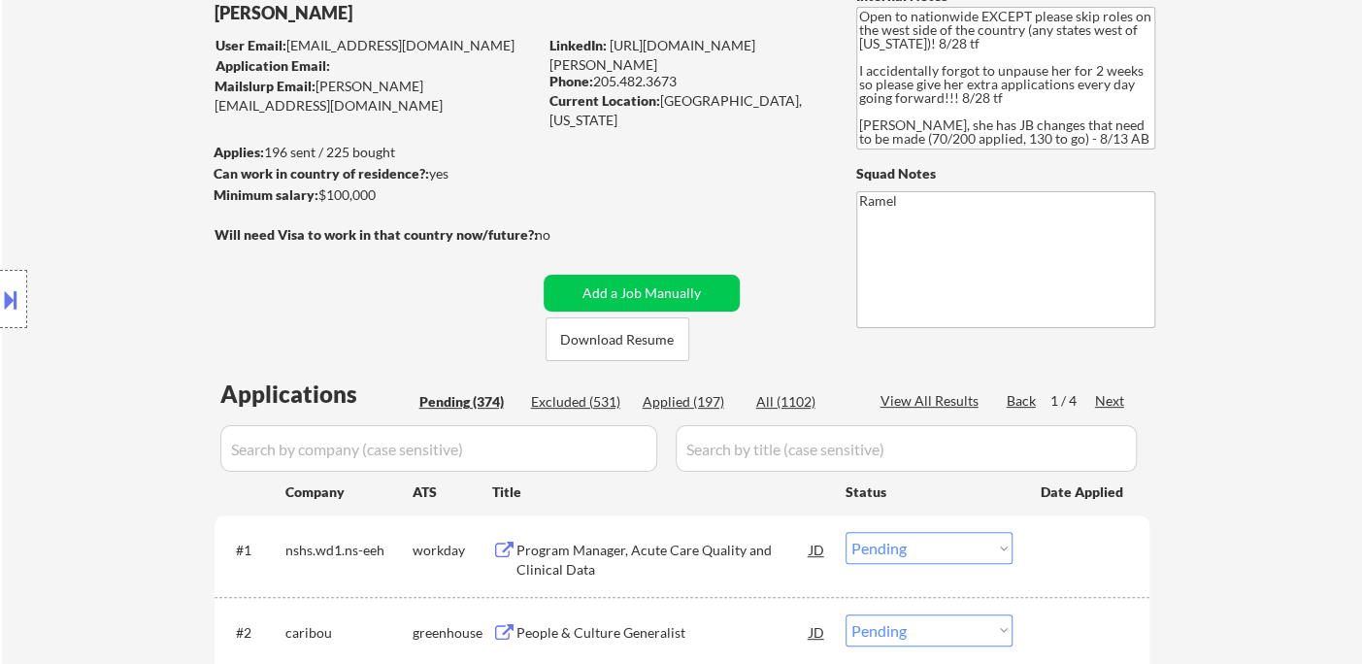
scroll to position [431, 0]
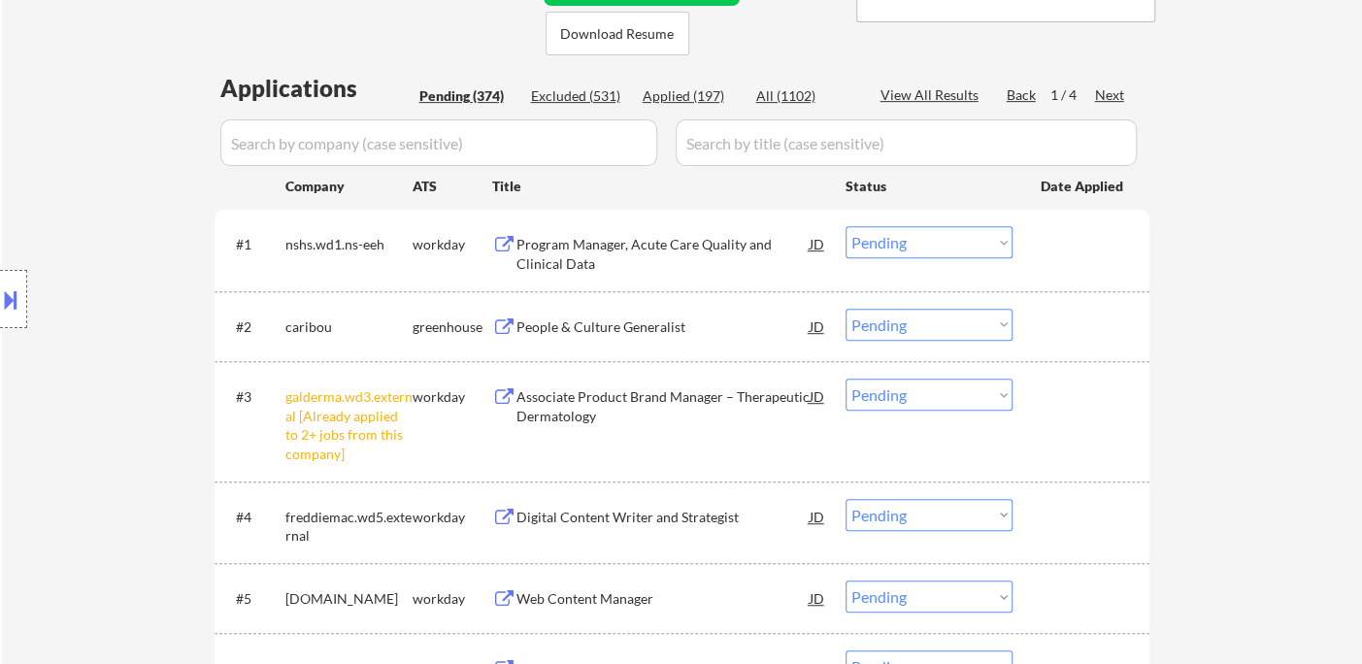
drag, startPoint x: 884, startPoint y: 395, endPoint x: 895, endPoint y: 408, distance: 16.5
click at [884, 394] on select "Choose an option... Pending Applied Excluded (Questions) Excluded (Expired) Exc…" at bounding box center [929, 395] width 167 height 32
click at [846, 379] on select "Choose an option... Pending Applied Excluded (Questions) Excluded (Expired) Exc…" at bounding box center [929, 395] width 167 height 32
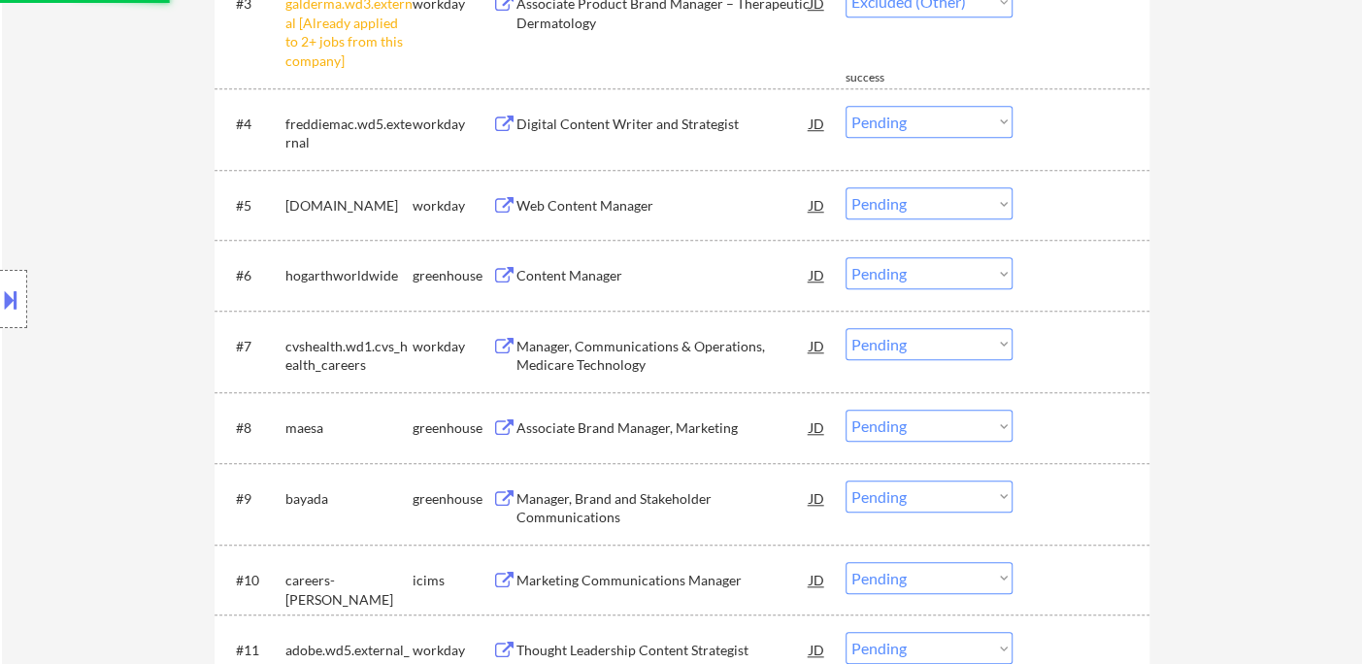
scroll to position [862, 0]
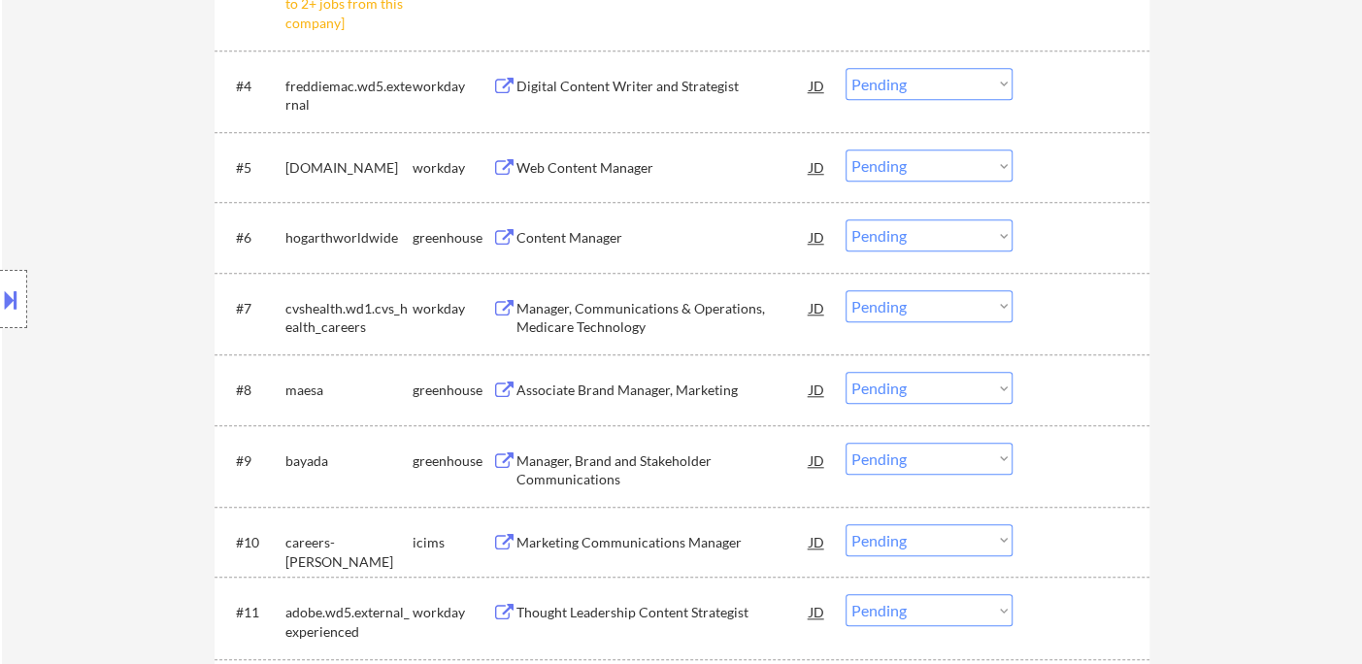
click at [624, 401] on div "Associate Brand Manager, Marketing" at bounding box center [662, 389] width 293 height 35
select select ""pending""
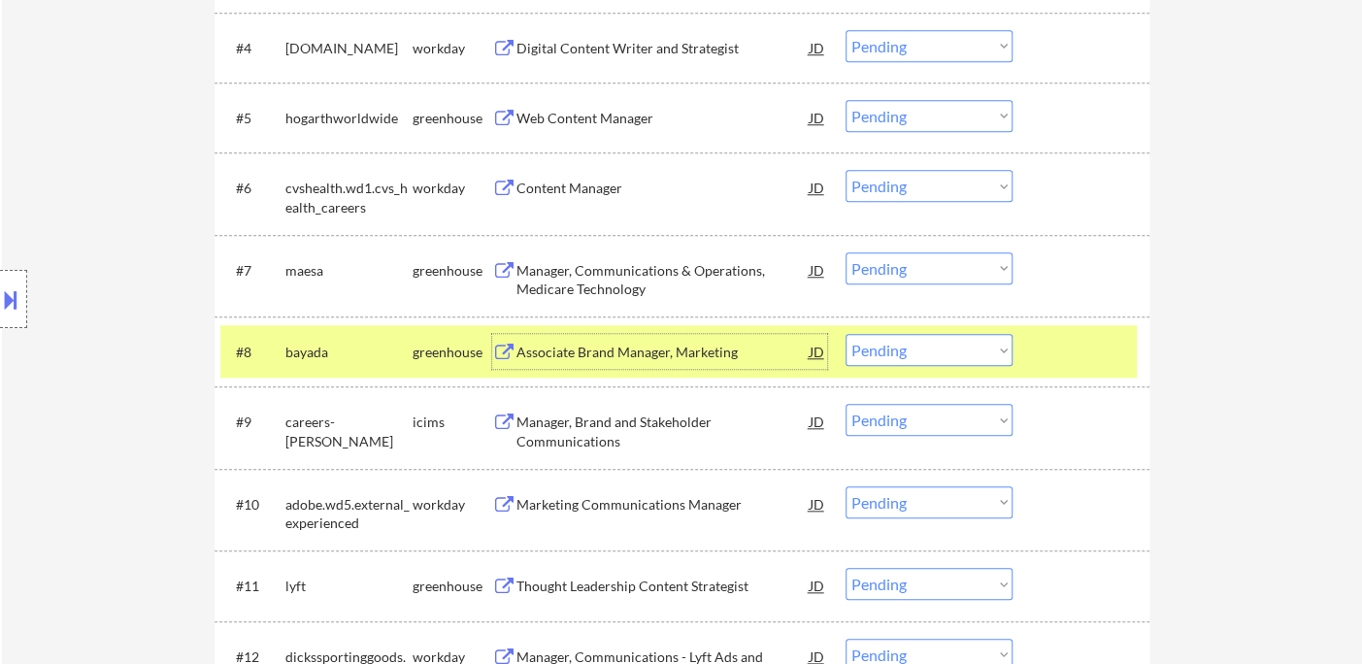
click at [899, 356] on select "Choose an option... Pending Applied Excluded (Questions) Excluded (Expired) Exc…" at bounding box center [929, 350] width 167 height 32
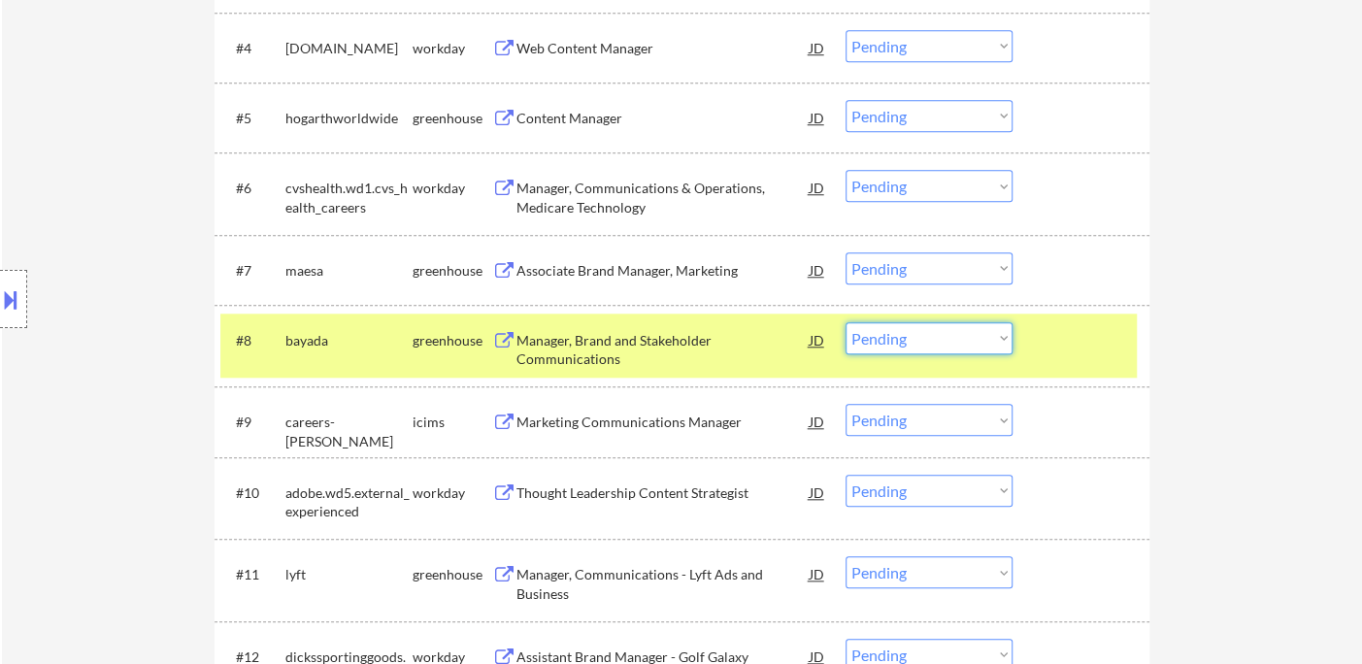
click at [903, 266] on select "Choose an option... Pending Applied Excluded (Questions) Excluded (Expired) Exc…" at bounding box center [929, 268] width 167 height 32
click at [846, 252] on select "Choose an option... Pending Applied Excluded (Questions) Excluded (Expired) Exc…" at bounding box center [929, 268] width 167 height 32
click at [644, 341] on div "Manager, Brand and Stakeholder Communications" at bounding box center [662, 350] width 293 height 38
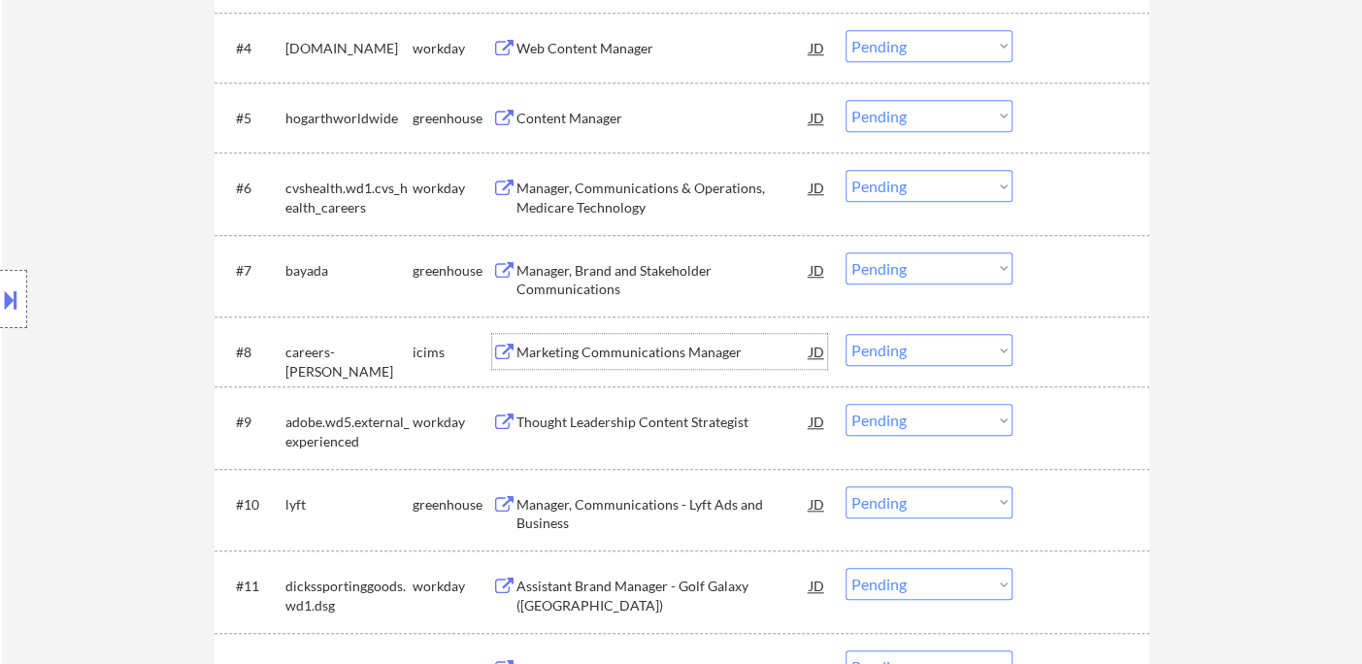
click at [892, 267] on select "Choose an option... Pending Applied Excluded (Questions) Excluded (Expired) Exc…" at bounding box center [929, 268] width 167 height 32
click at [846, 252] on select "Choose an option... Pending Applied Excluded (Questions) Excluded (Expired) Exc…" at bounding box center [929, 268] width 167 height 32
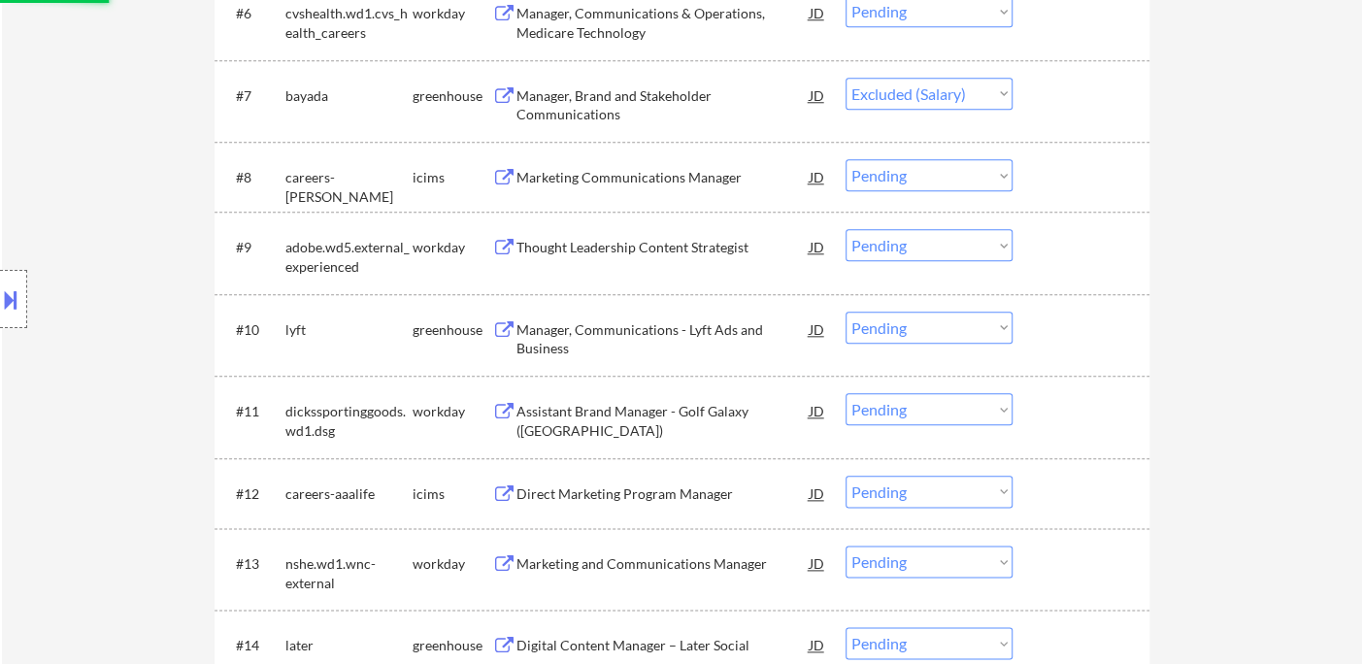
scroll to position [1079, 0]
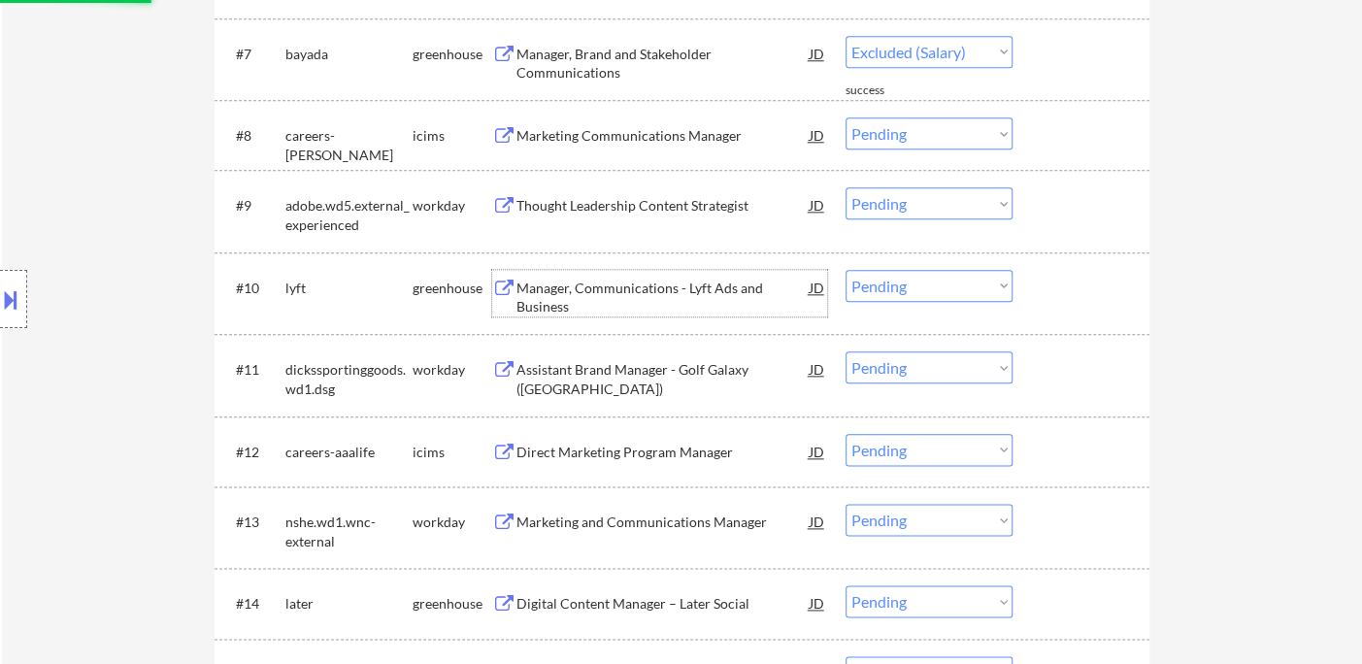
click at [607, 292] on div "Manager, Communications - Lyft Ads and Business" at bounding box center [662, 298] width 293 height 38
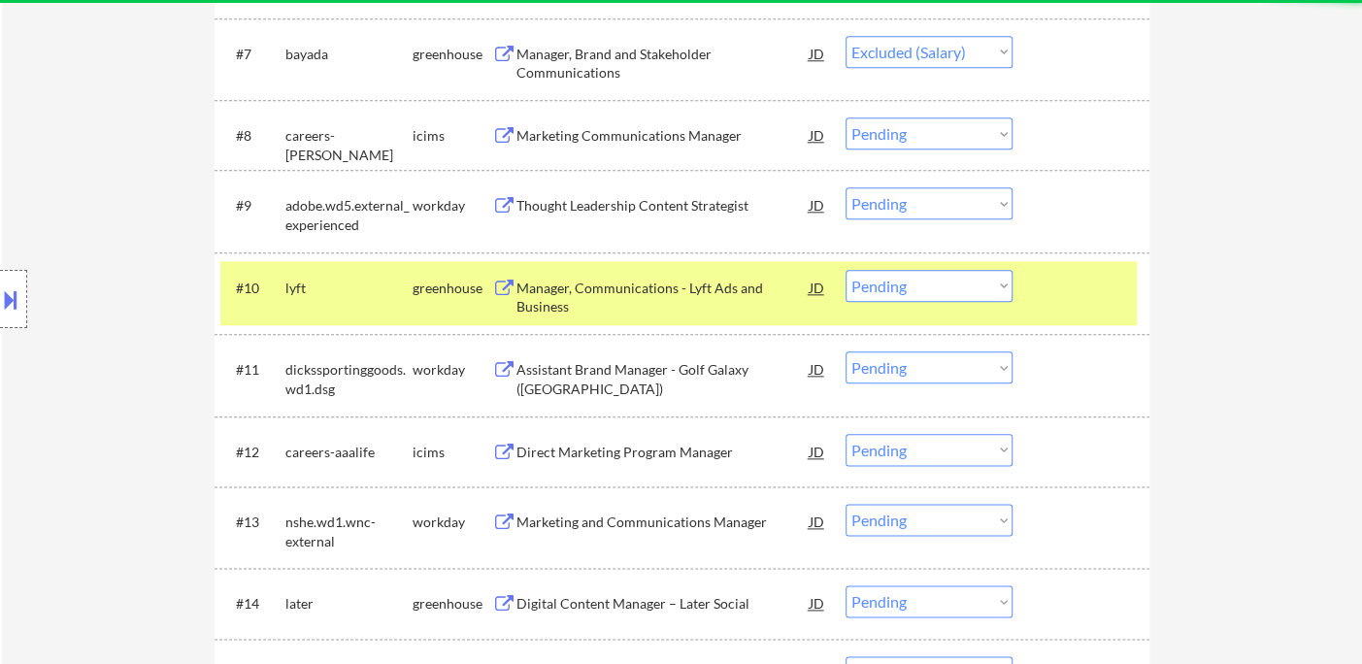
select select ""pending""
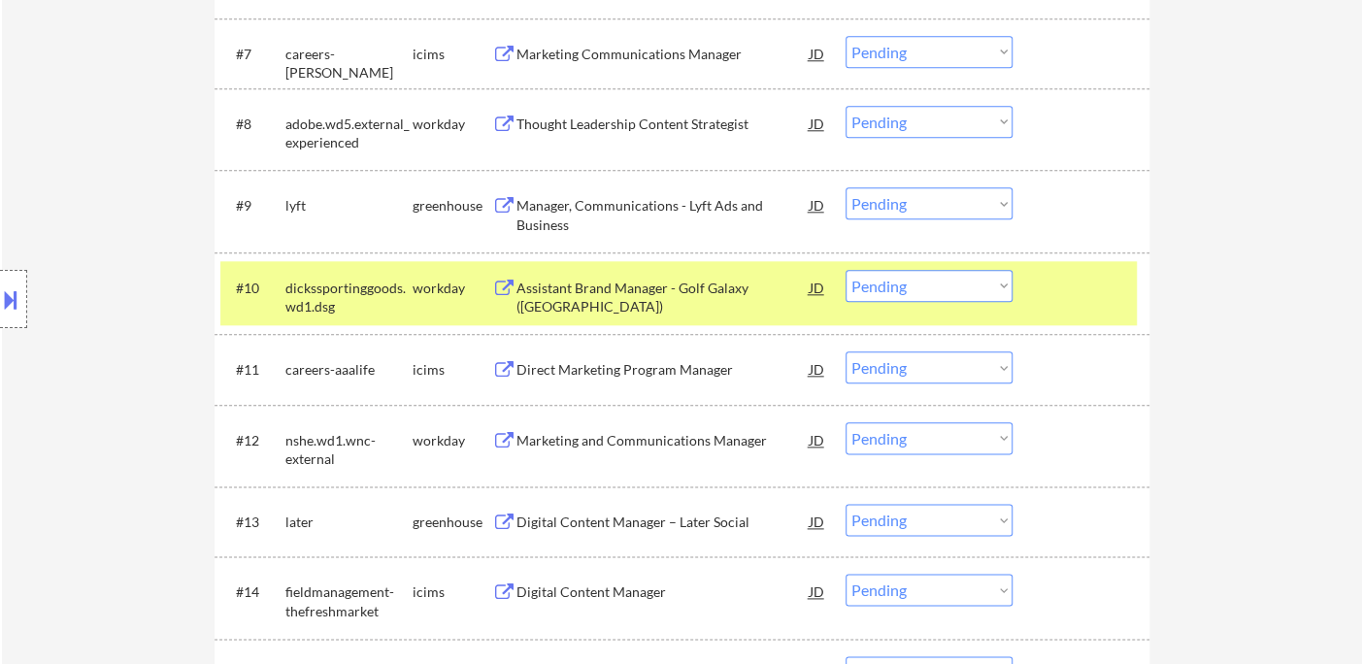
click at [7, 308] on button at bounding box center [10, 299] width 21 height 32
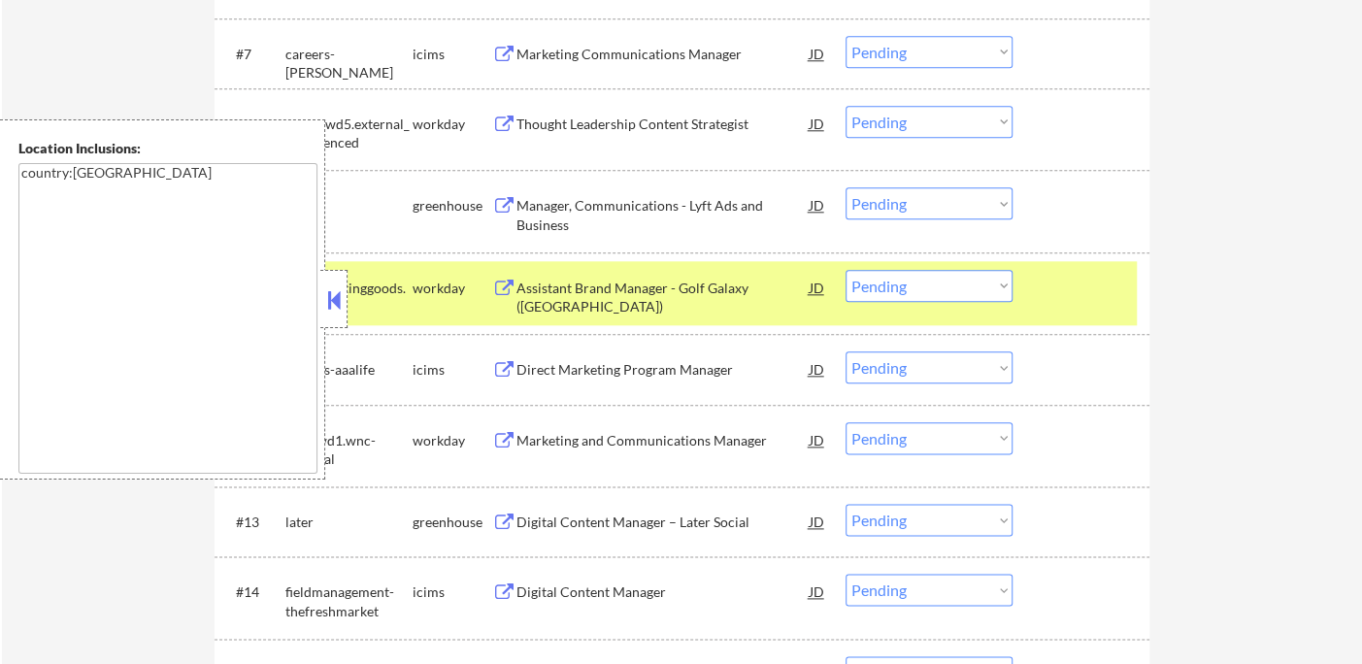
click at [336, 294] on button at bounding box center [333, 299] width 21 height 29
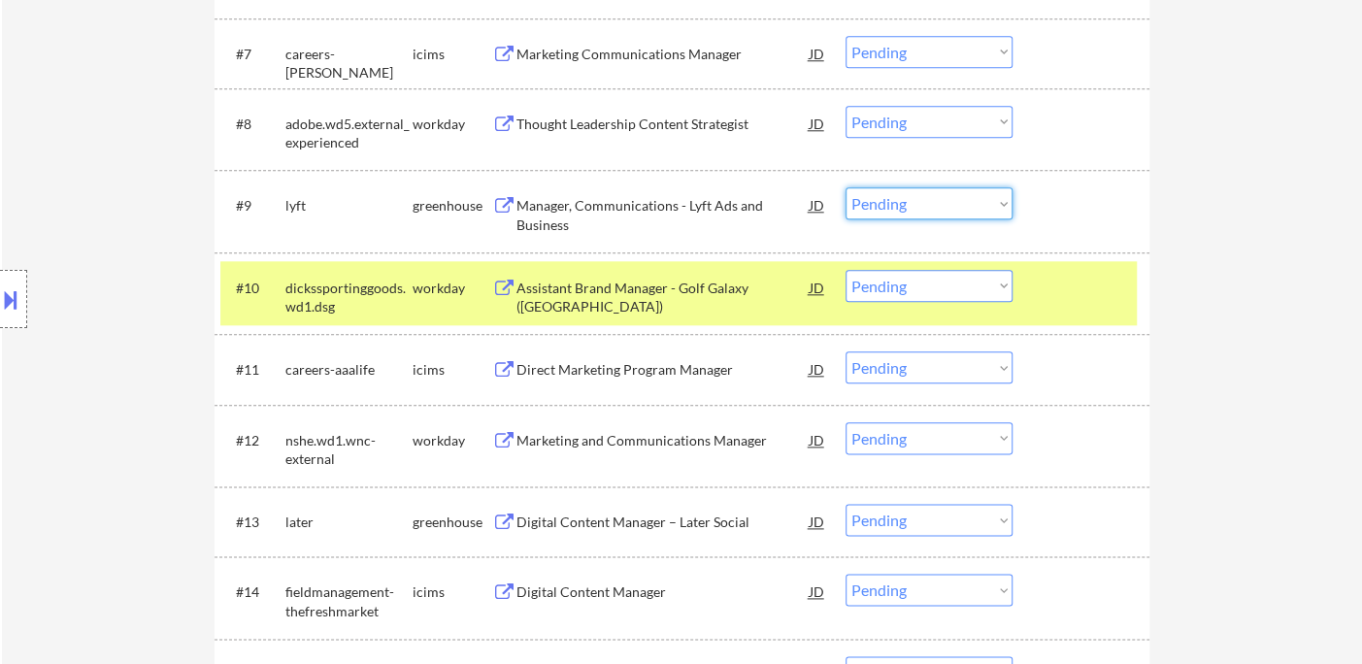
drag, startPoint x: 925, startPoint y: 200, endPoint x: 926, endPoint y: 217, distance: 17.5
click at [925, 200] on select "Choose an option... Pending Applied Excluded (Questions) Excluded (Expired) Exc…" at bounding box center [929, 203] width 167 height 32
click at [846, 187] on select "Choose an option... Pending Applied Excluded (Questions) Excluded (Expired) Exc…" at bounding box center [929, 203] width 167 height 32
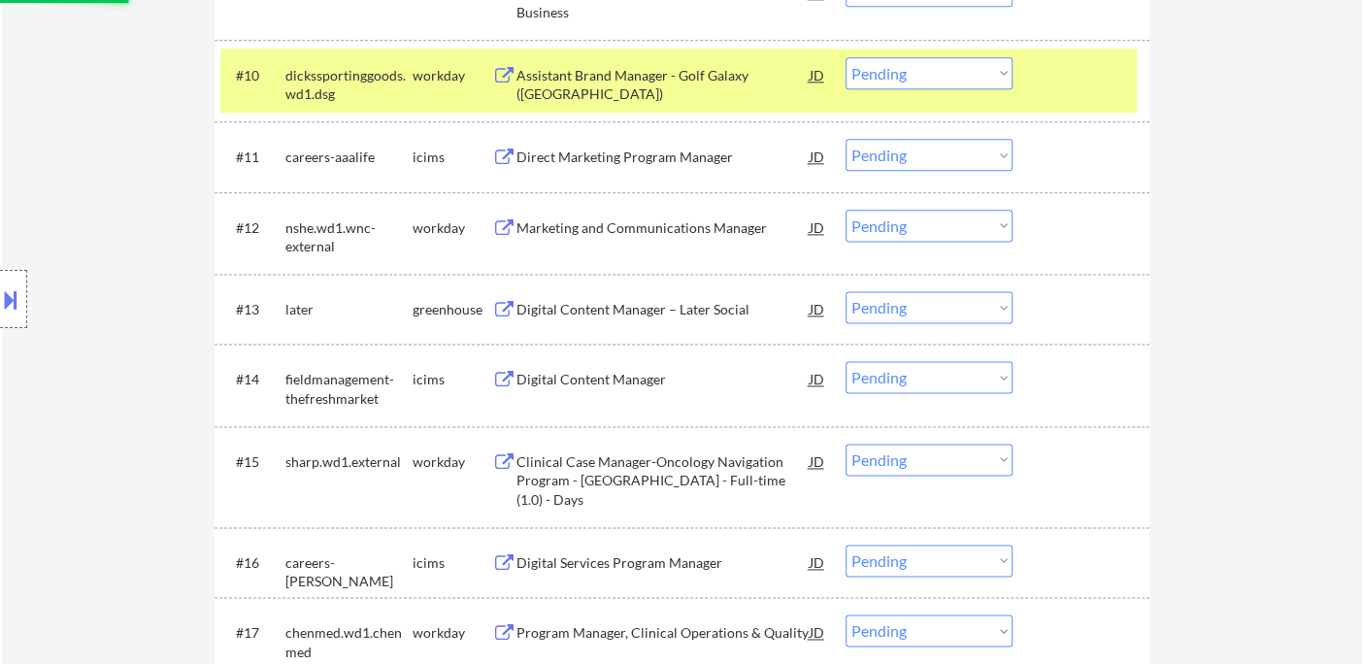
scroll to position [1294, 0]
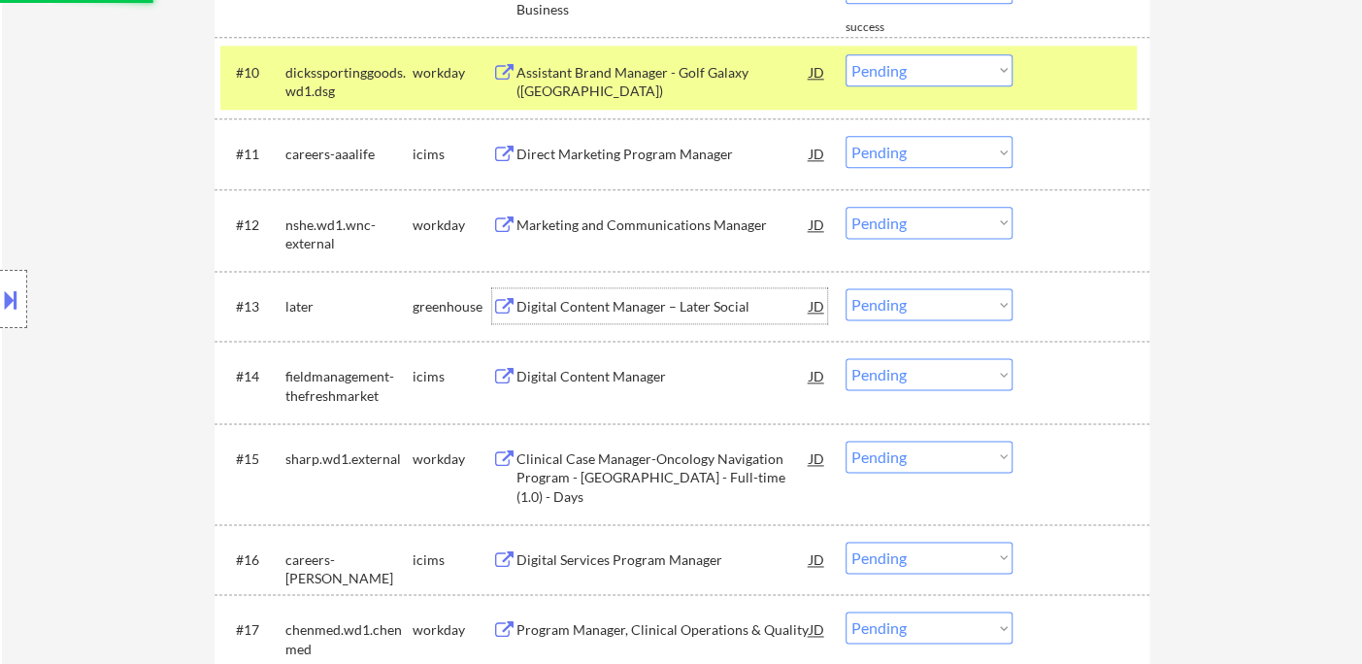
click at [591, 315] on div "Digital Content Manager – Later Social" at bounding box center [662, 306] width 293 height 19
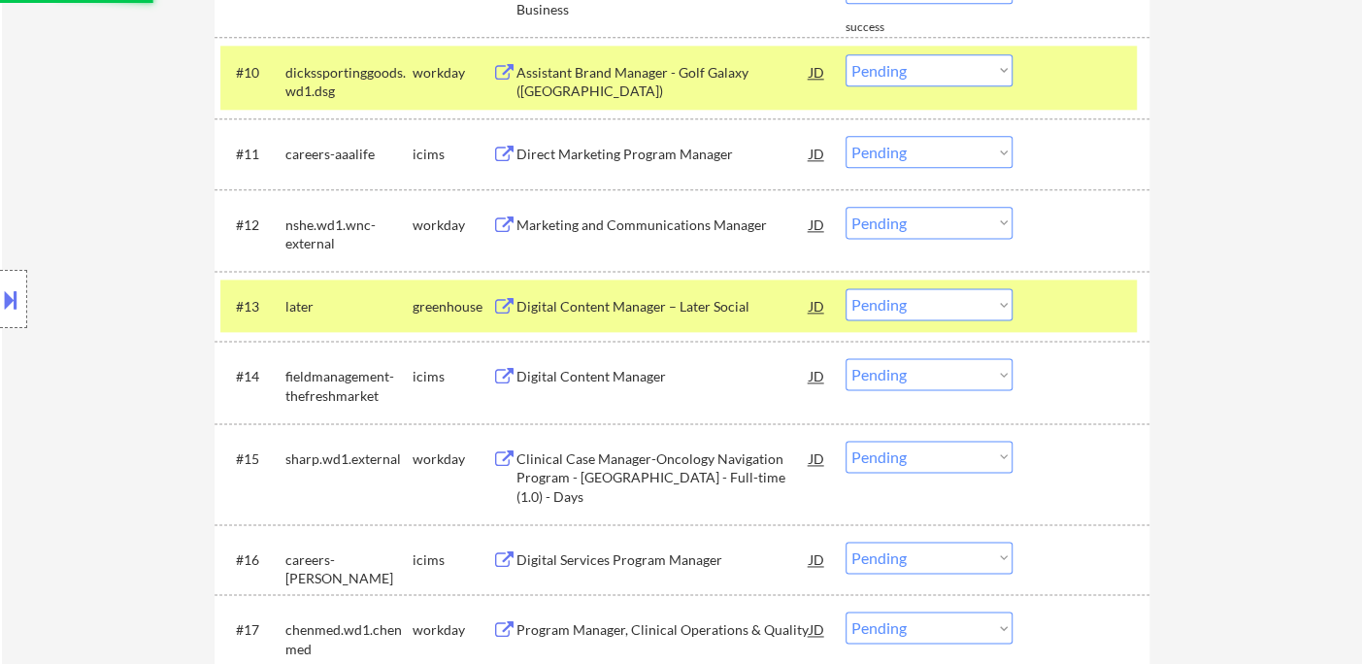
select select ""pending""
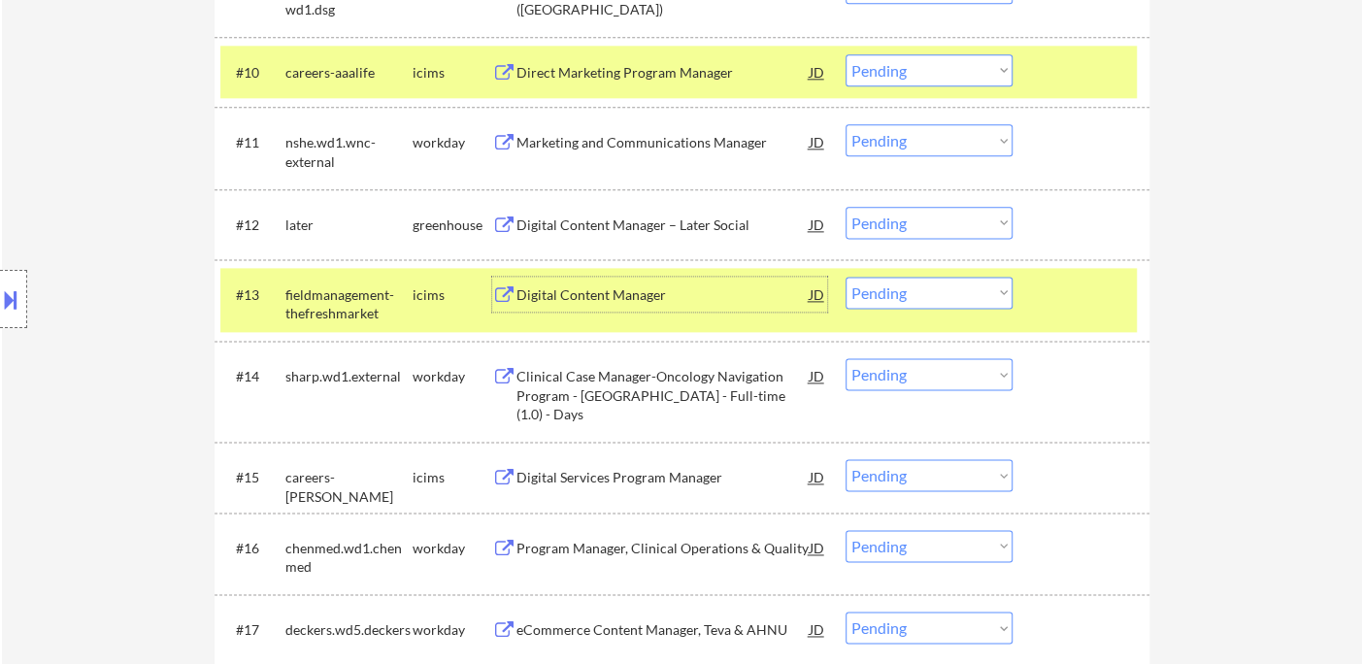
click at [932, 231] on select "Choose an option... Pending Applied Excluded (Questions) Excluded (Expired) Exc…" at bounding box center [929, 223] width 167 height 32
click at [846, 207] on select "Choose an option... Pending Applied Excluded (Questions) Excluded (Expired) Exc…" at bounding box center [929, 223] width 167 height 32
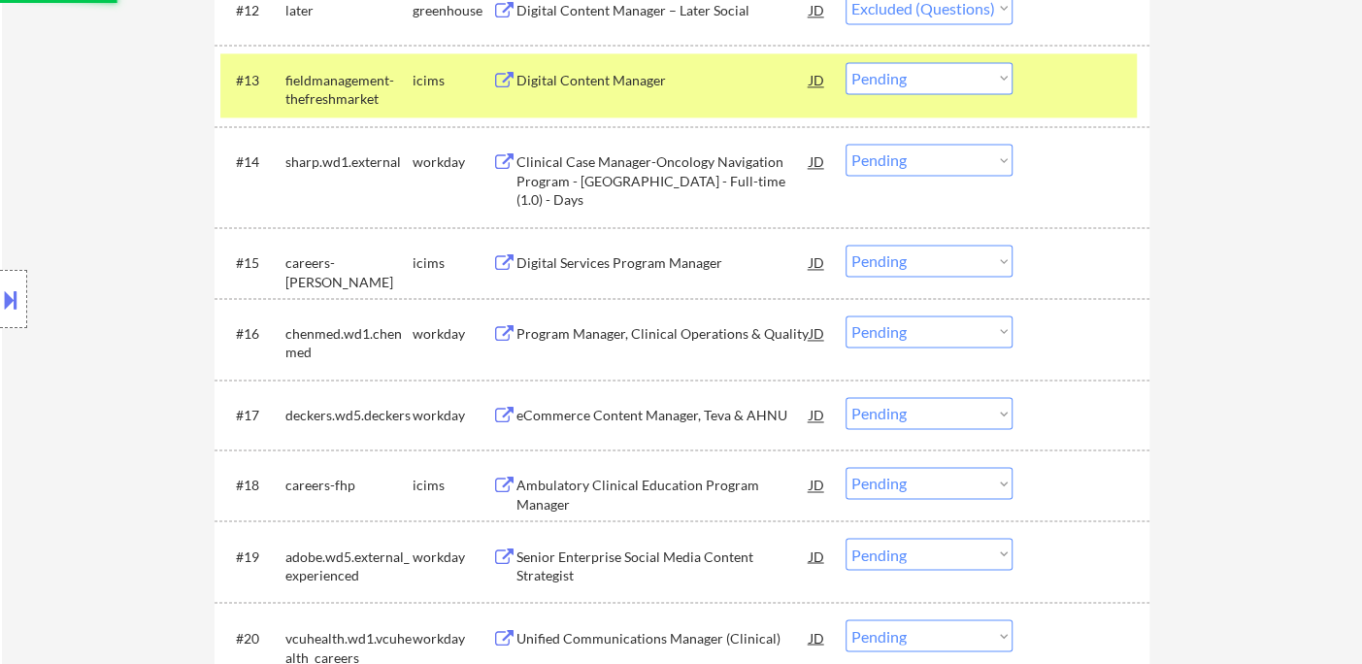
scroll to position [1510, 0]
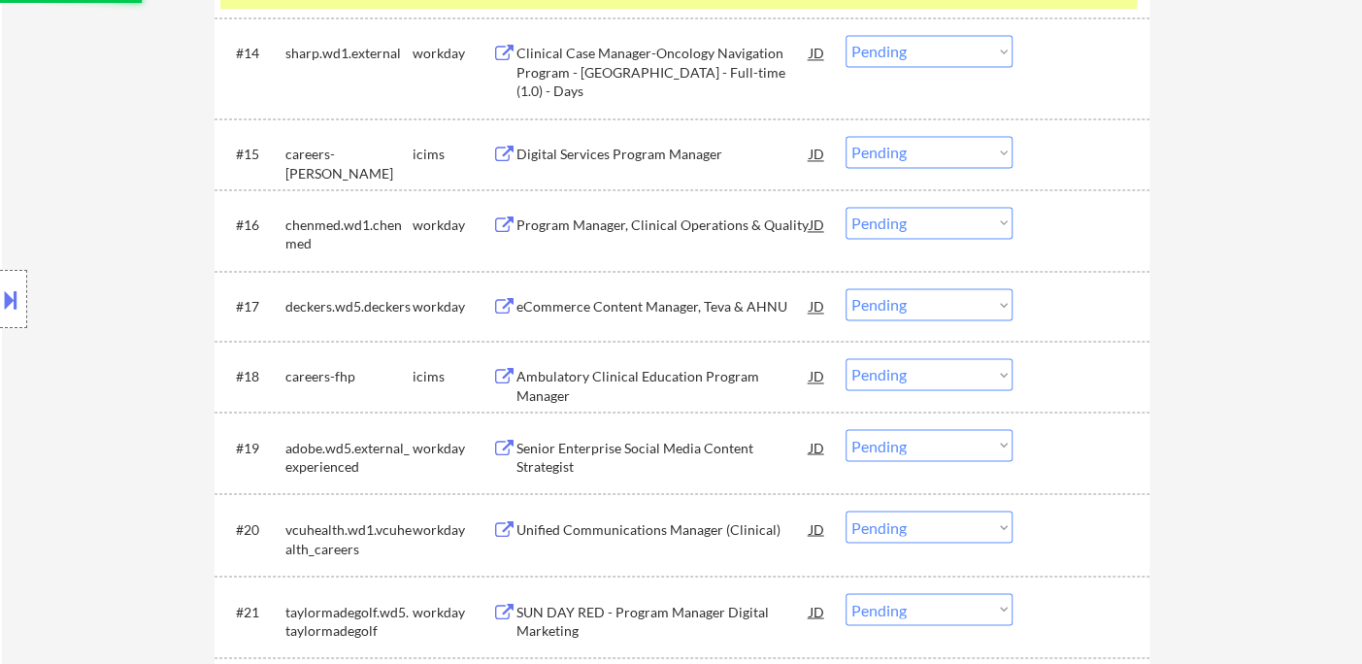
select select ""pending""
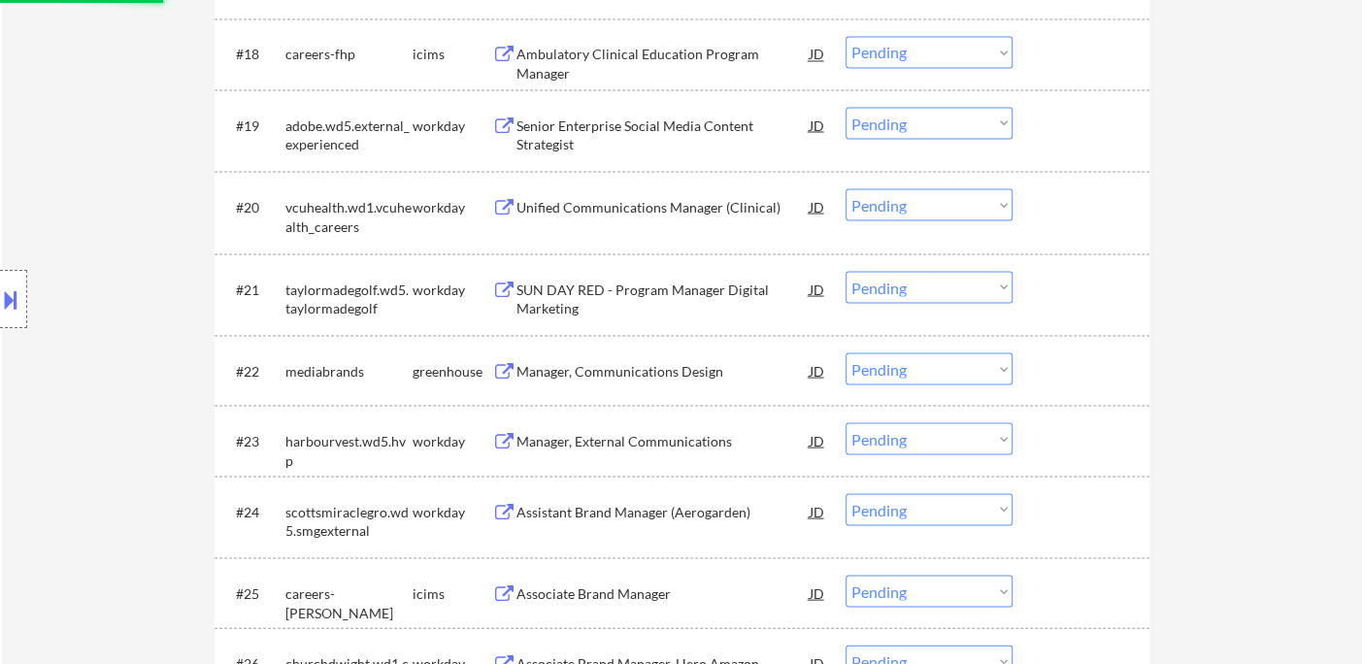
scroll to position [1942, 0]
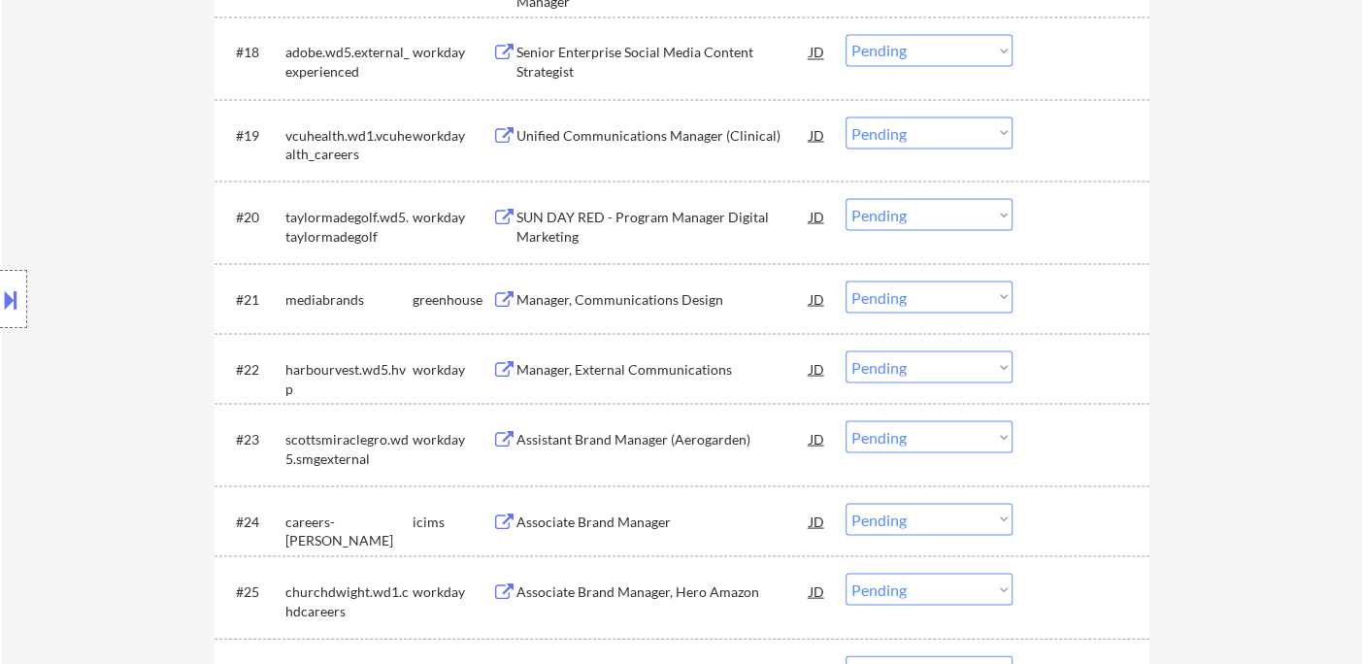
click at [633, 302] on div "Manager, Communications Design" at bounding box center [662, 298] width 293 height 19
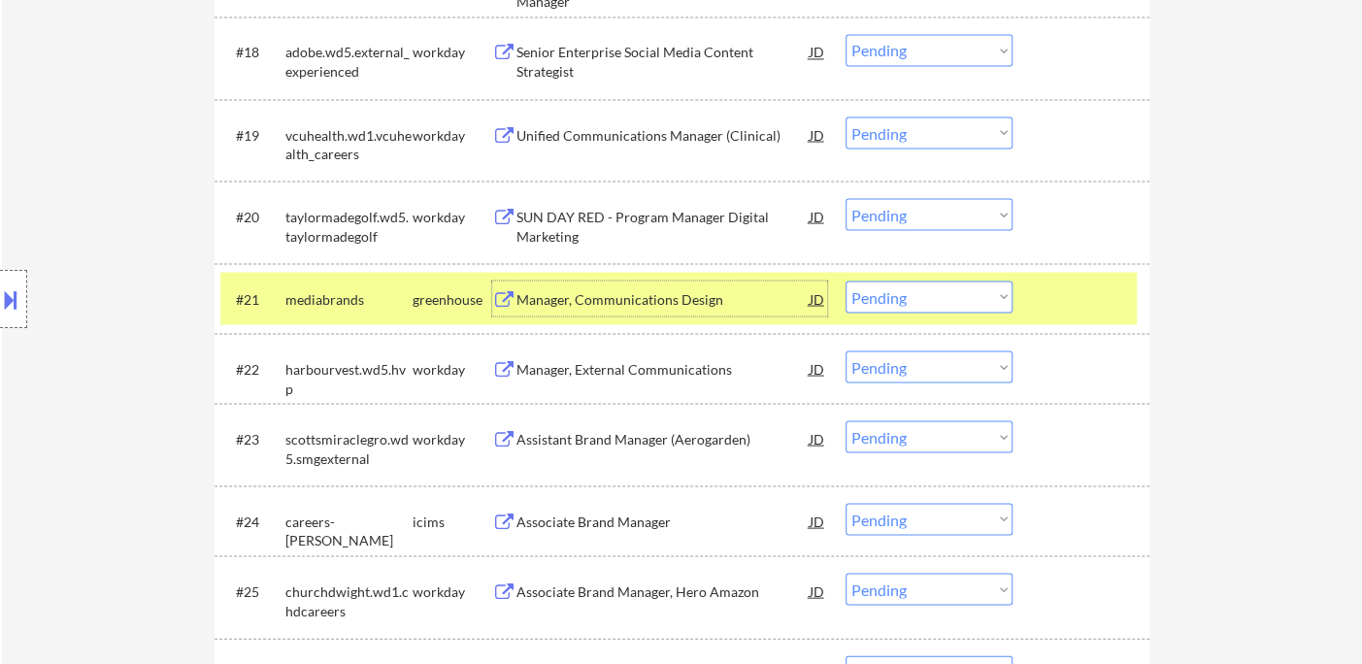
click at [891, 303] on select "Choose an option... Pending Applied Excluded (Questions) Excluded (Expired) Exc…" at bounding box center [929, 297] width 167 height 32
click at [846, 281] on select "Choose an option... Pending Applied Excluded (Questions) Excluded (Expired) Exc…" at bounding box center [929, 297] width 167 height 32
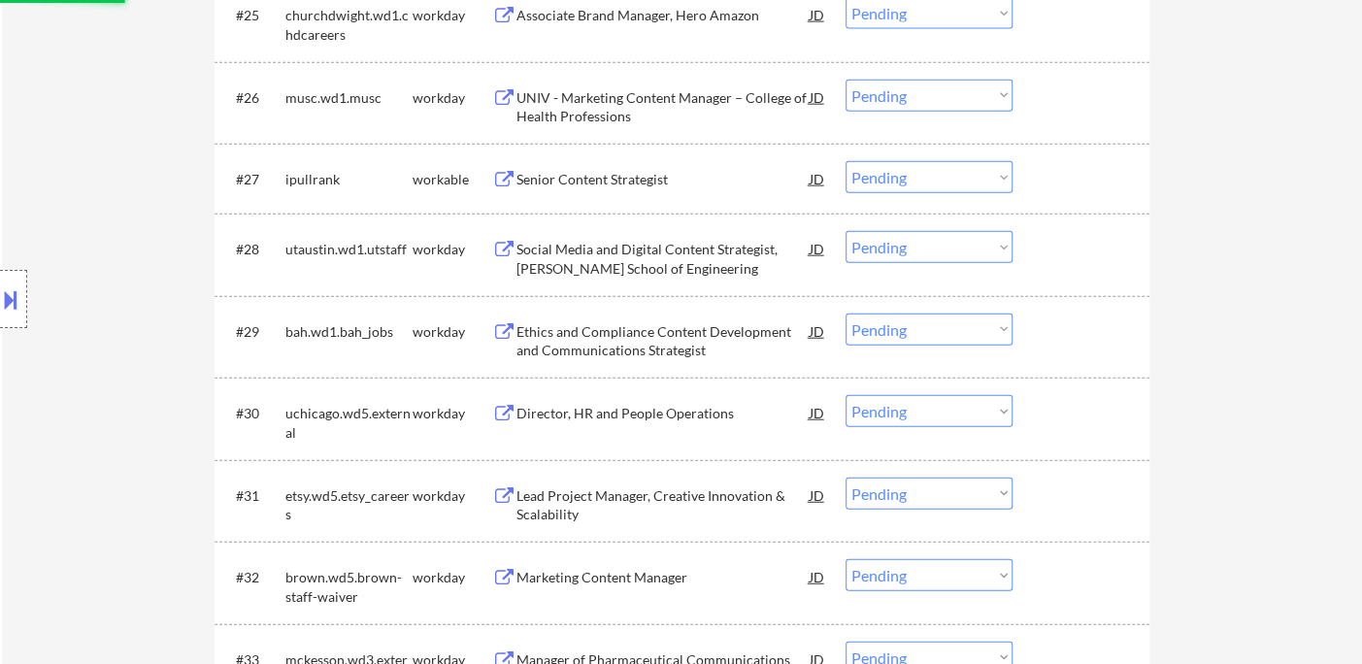
scroll to position [2480, 0]
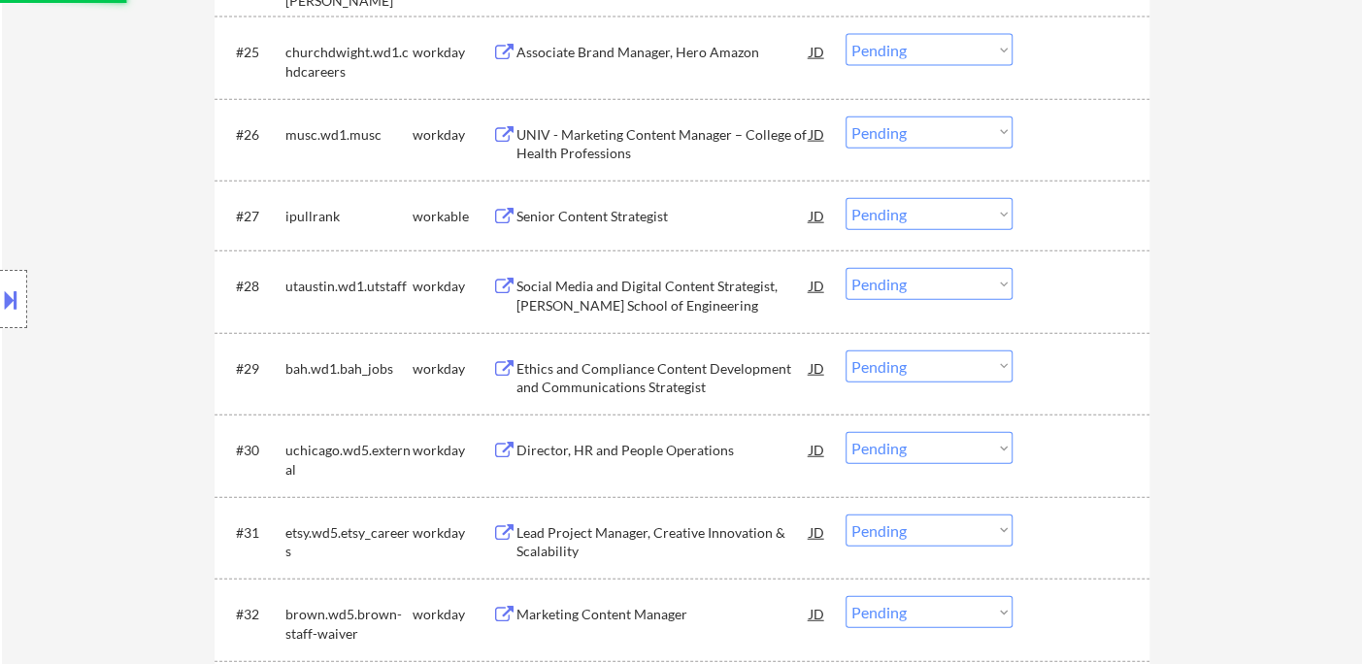
click at [632, 216] on div "Senior Content Strategist" at bounding box center [662, 216] width 293 height 19
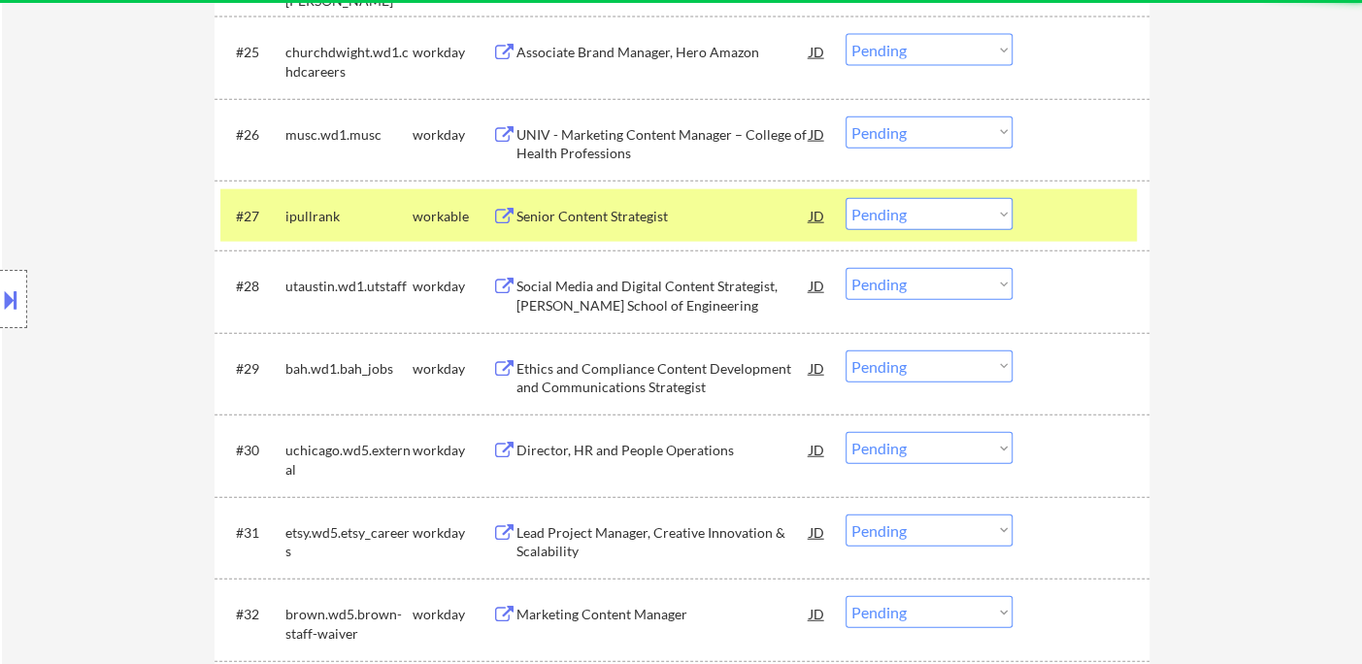
select select ""pending""
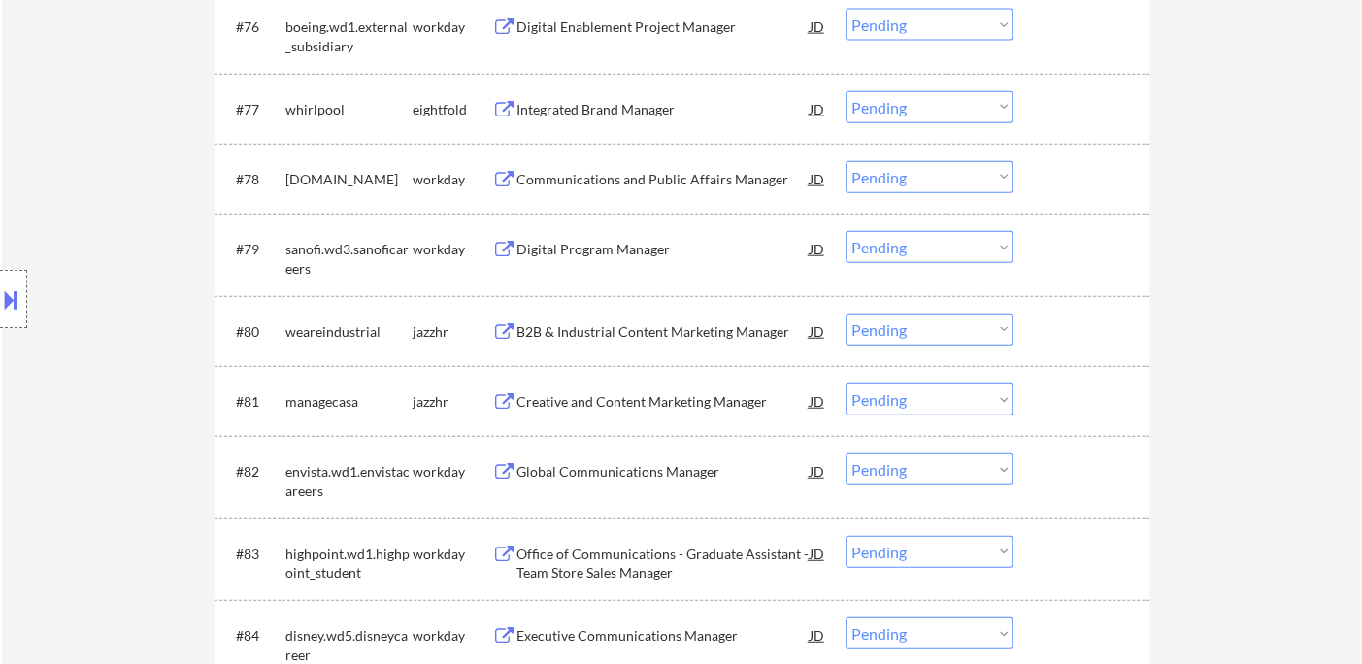
scroll to position [6904, 0]
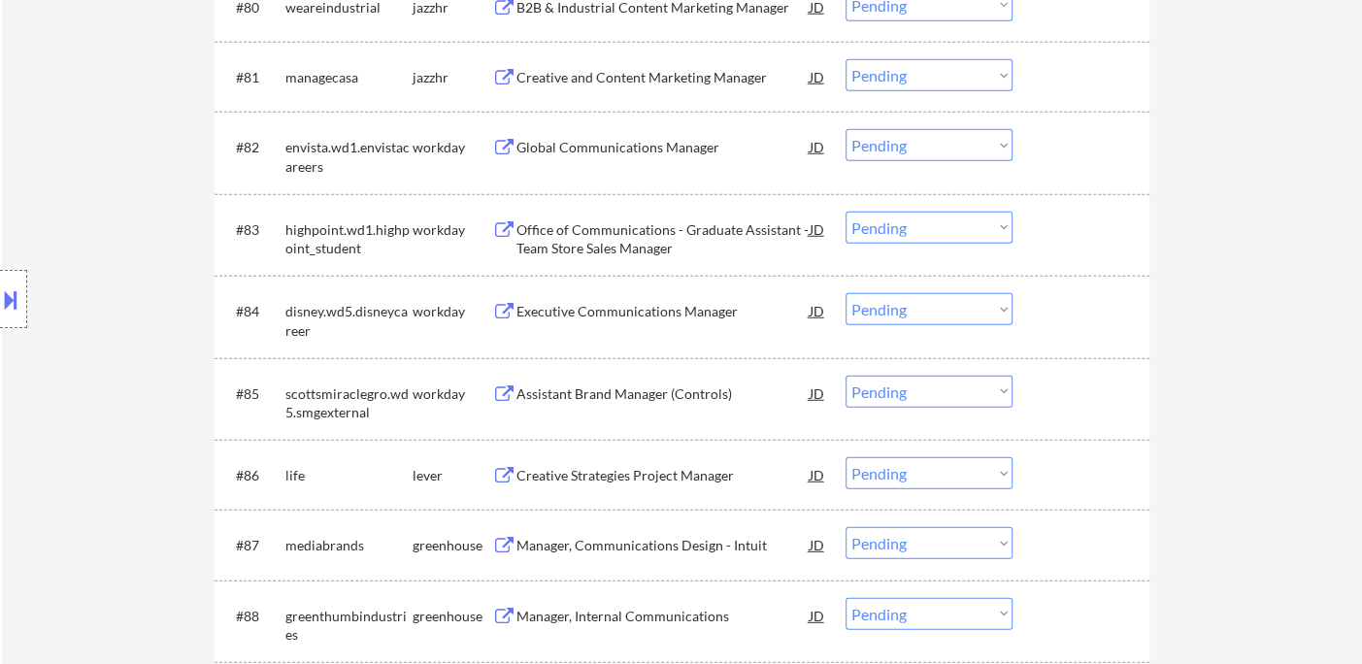
click at [692, 482] on div "Creative Strategies Project Manager" at bounding box center [662, 475] width 293 height 19
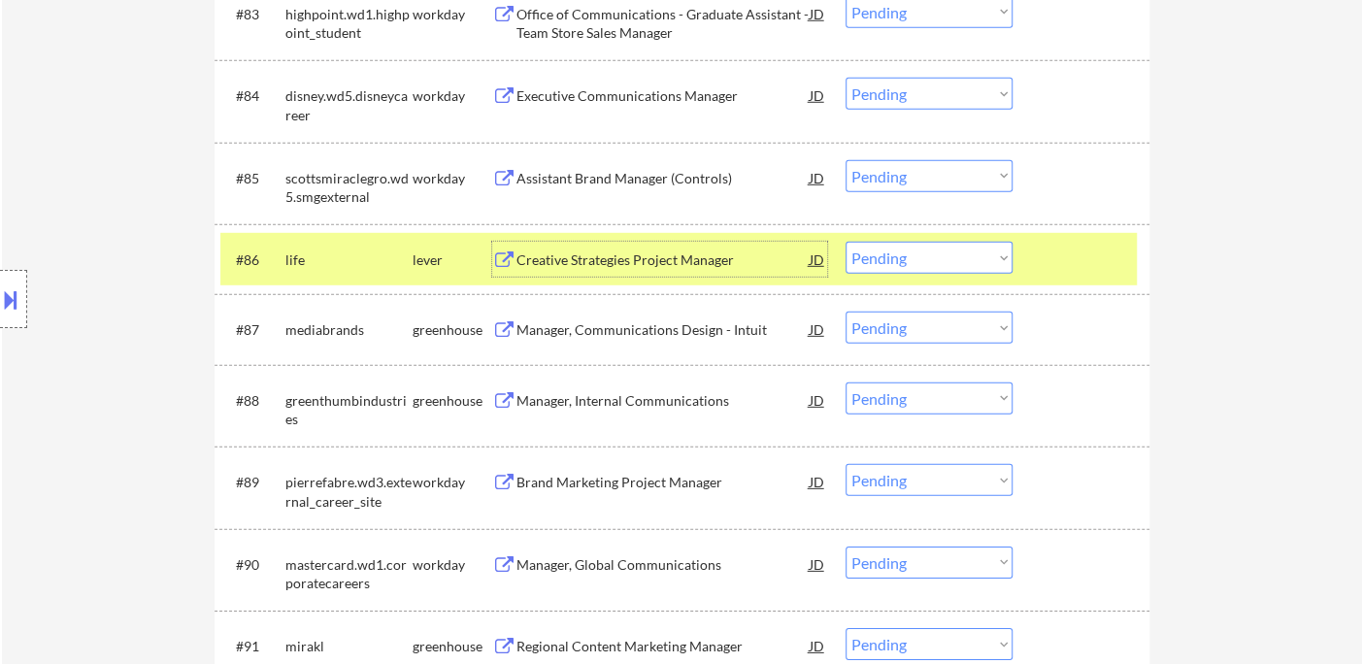
scroll to position [7227, 0]
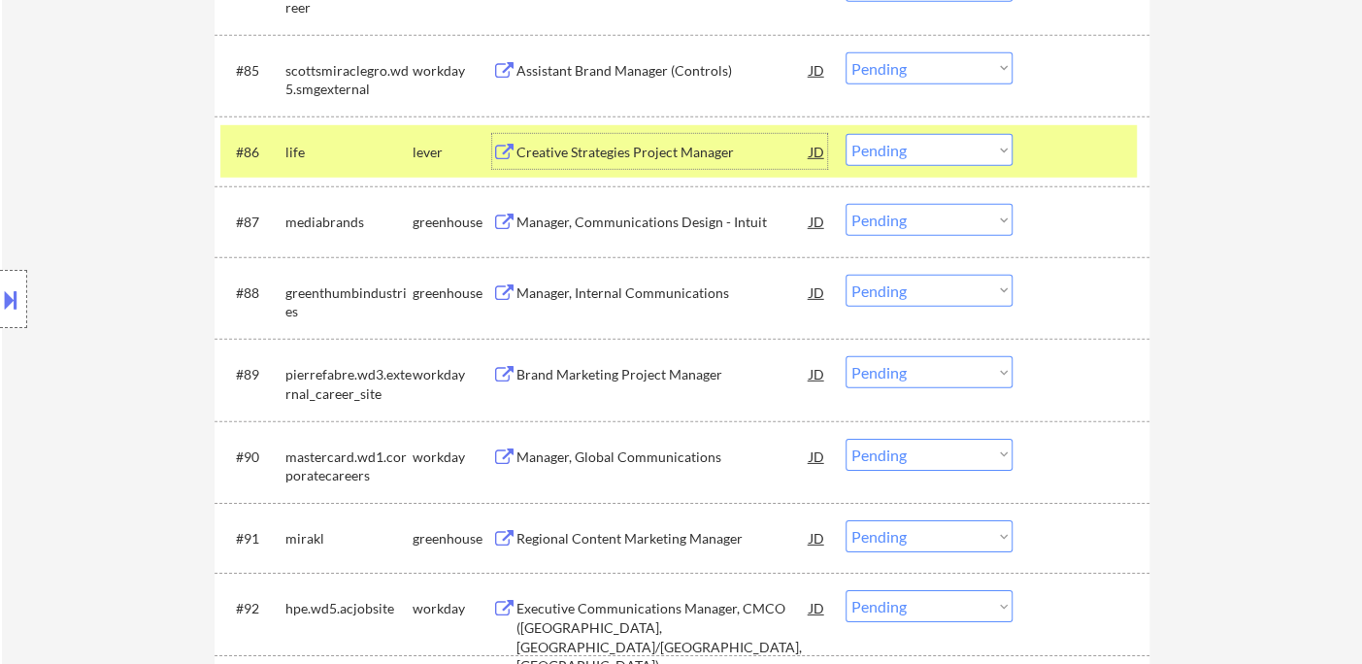
click at [699, 222] on div "Manager, Communications Design - Intuit" at bounding box center [662, 222] width 293 height 19
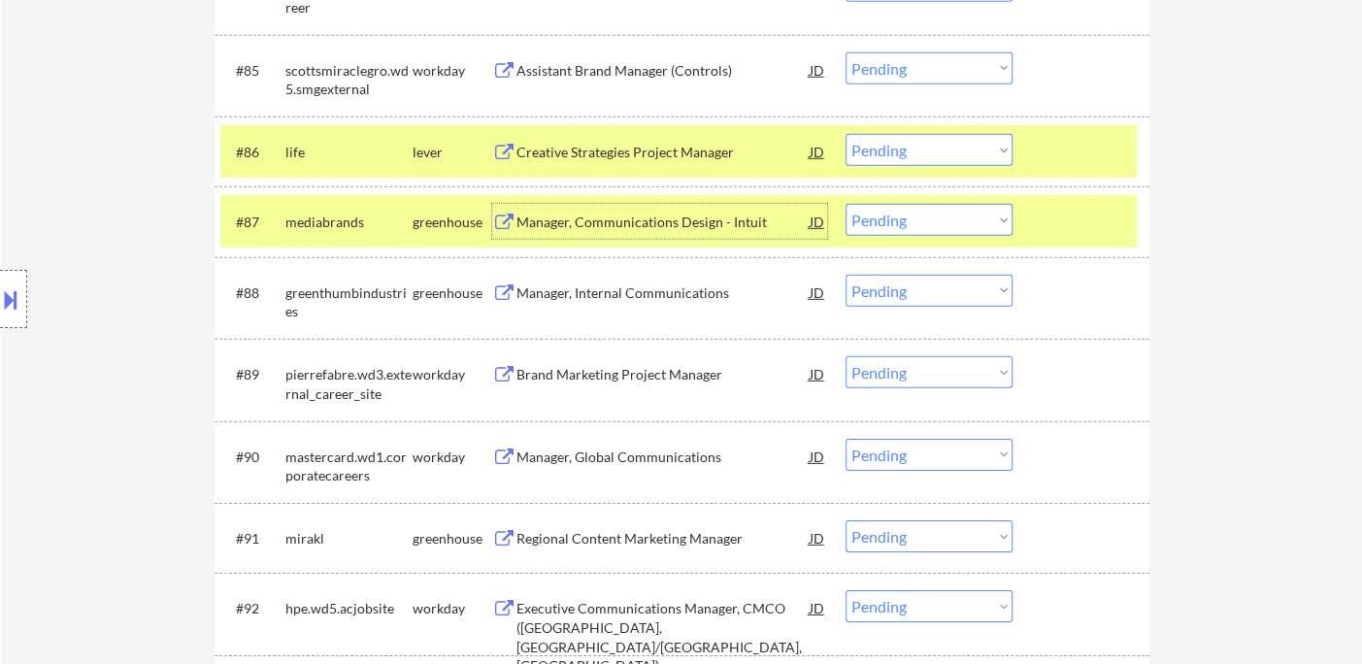
click at [814, 221] on div "JD" at bounding box center [817, 221] width 19 height 35
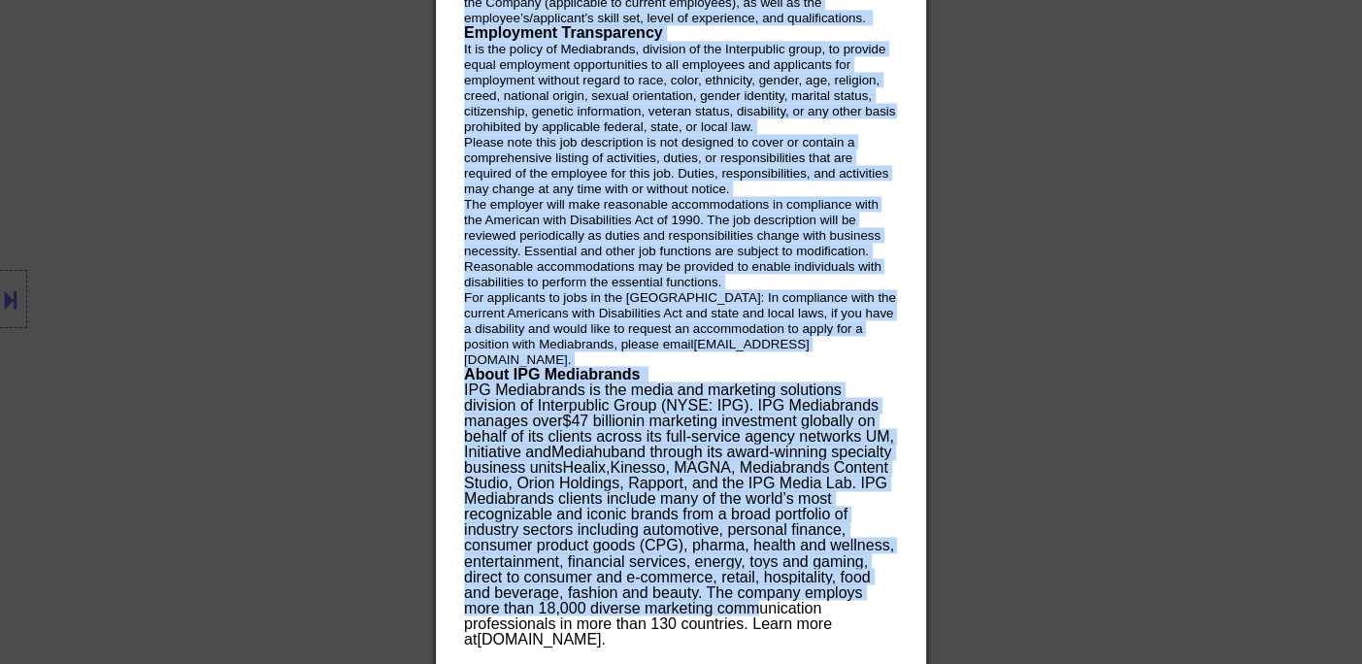
scroll to position [9660, 0]
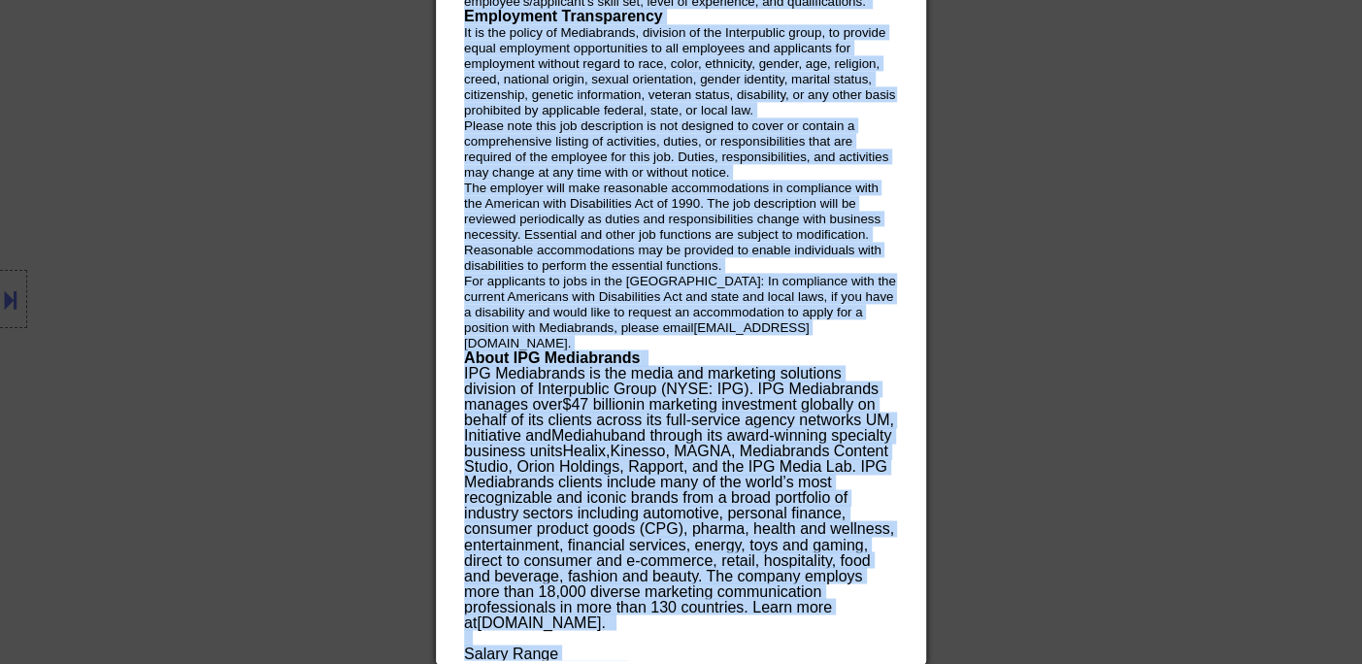
drag, startPoint x: 464, startPoint y: 76, endPoint x: 692, endPoint y: 653, distance: 621.1
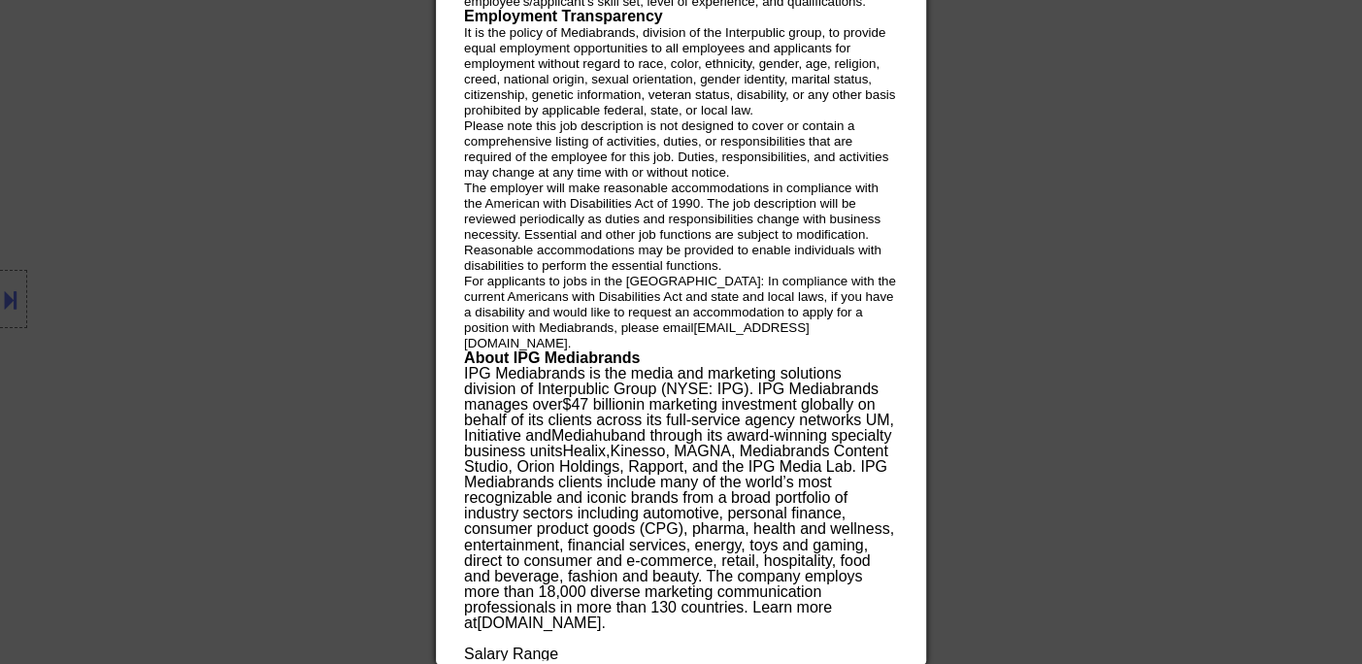
click at [331, 102] on div at bounding box center [681, 332] width 1362 height 664
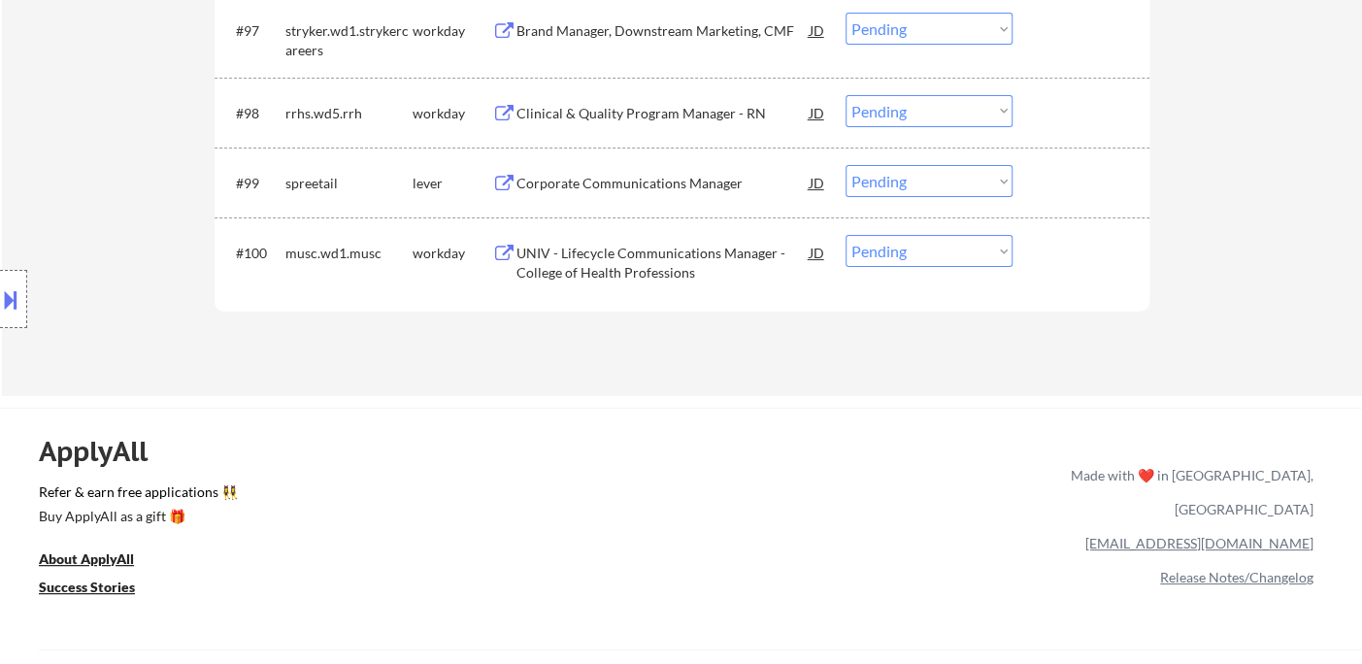
scroll to position [8054, 0]
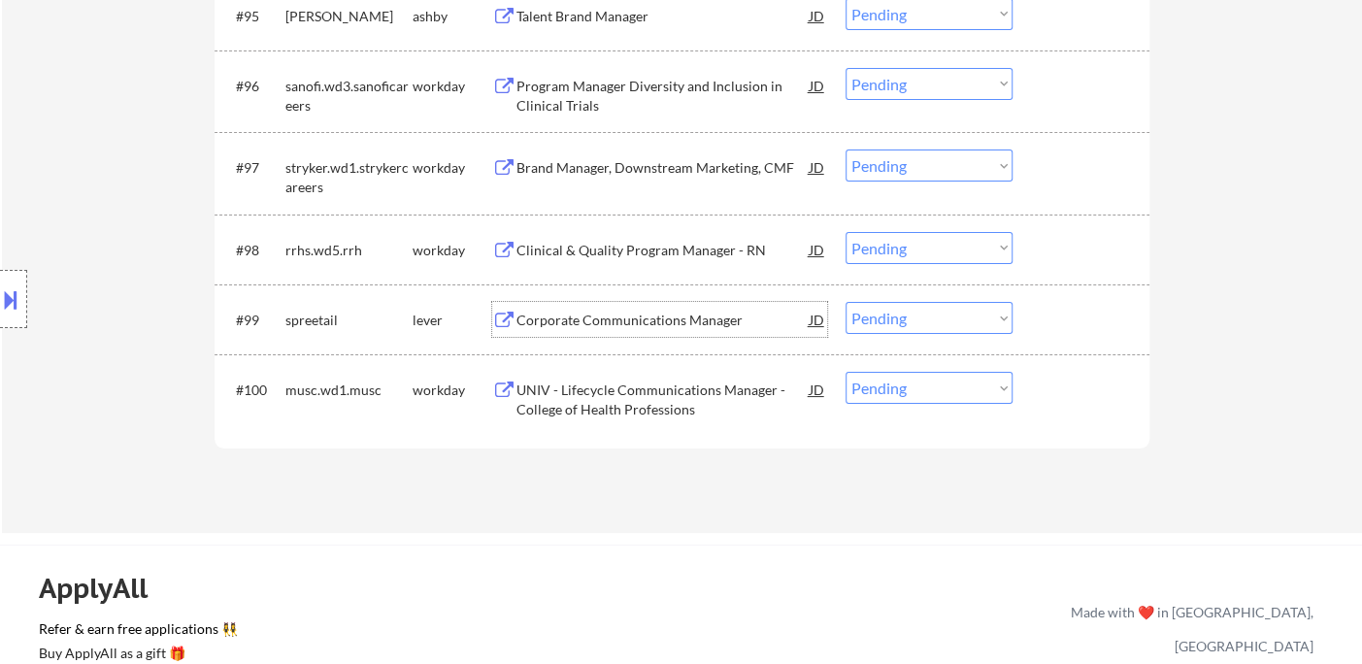
click at [662, 326] on div "Corporate Communications Manager" at bounding box center [662, 320] width 293 height 19
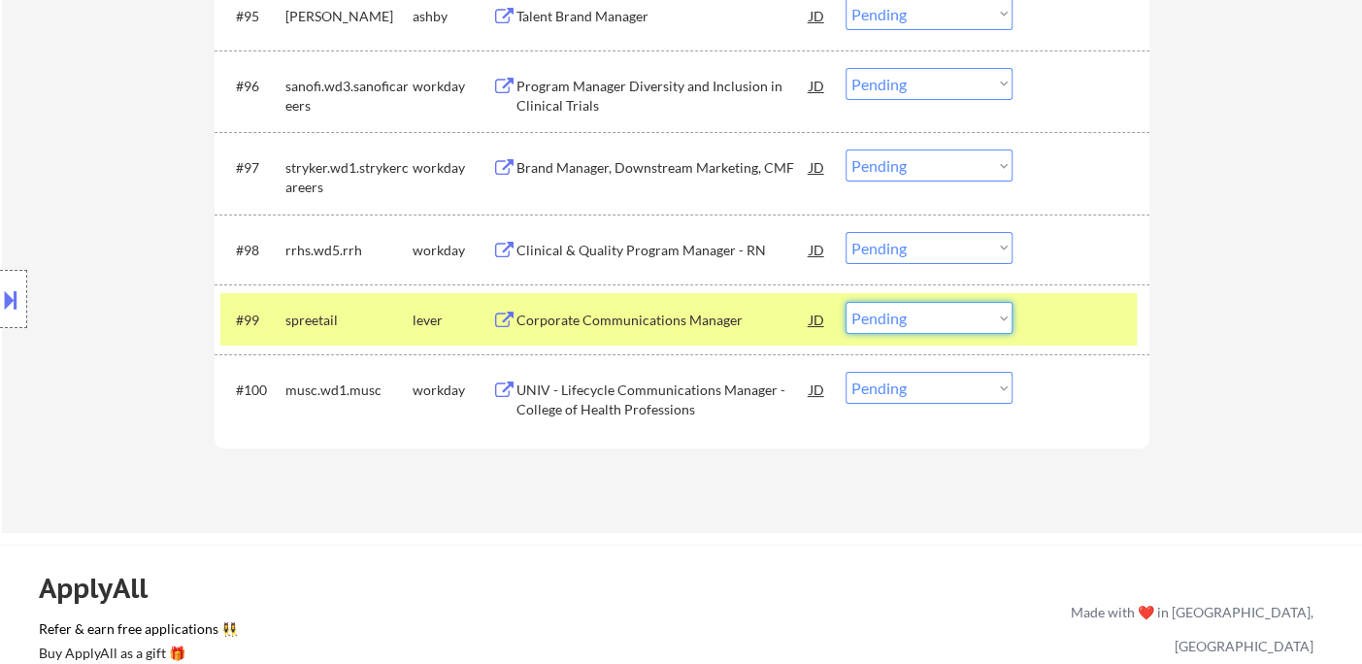
click at [878, 323] on select "Choose an option... Pending Applied Excluded (Questions) Excluded (Expired) Exc…" at bounding box center [929, 318] width 167 height 32
click at [846, 302] on select "Choose an option... Pending Applied Excluded (Questions) Excluded (Expired) Exc…" at bounding box center [929, 318] width 167 height 32
select select ""pending""
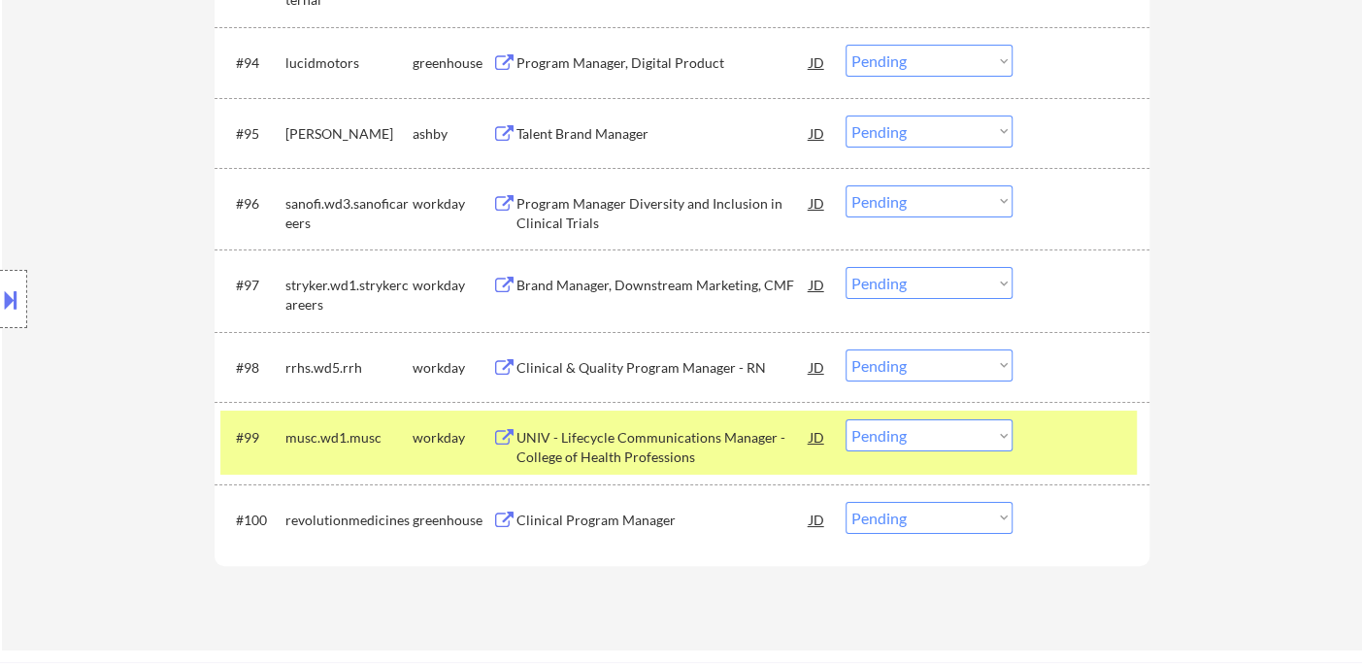
scroll to position [7731, 0]
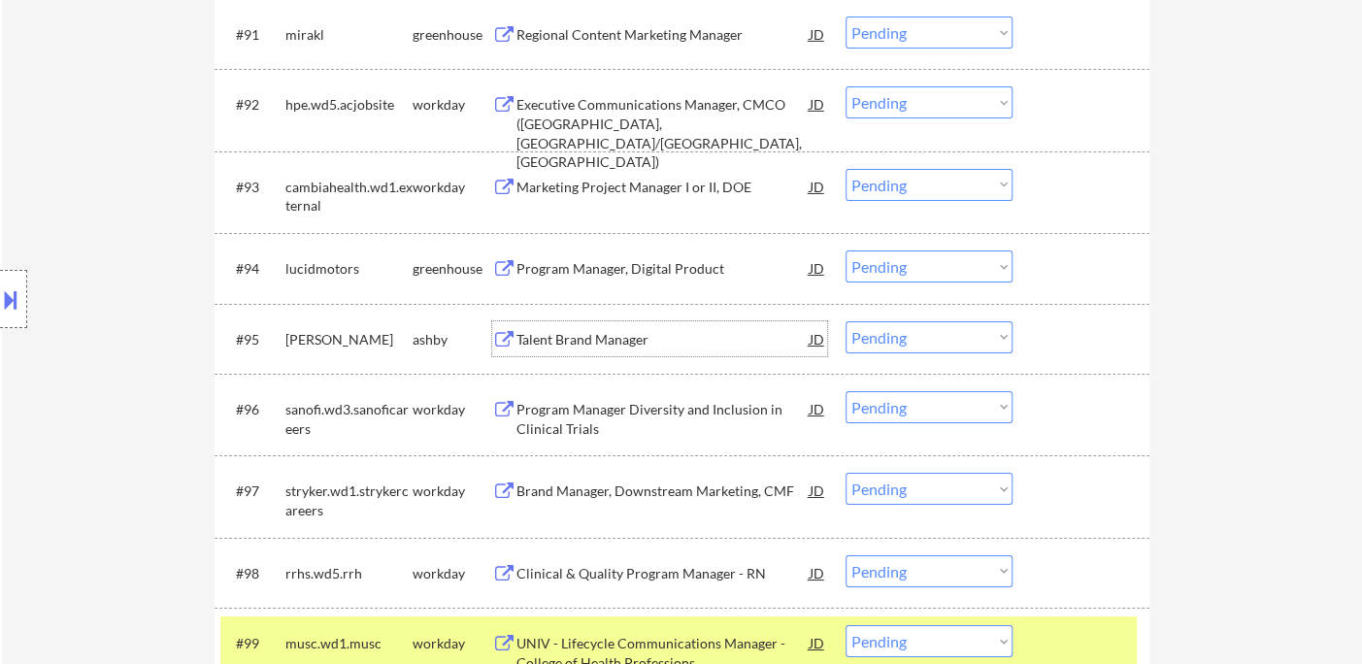
click at [582, 341] on div "Talent Brand Manager" at bounding box center [662, 339] width 293 height 19
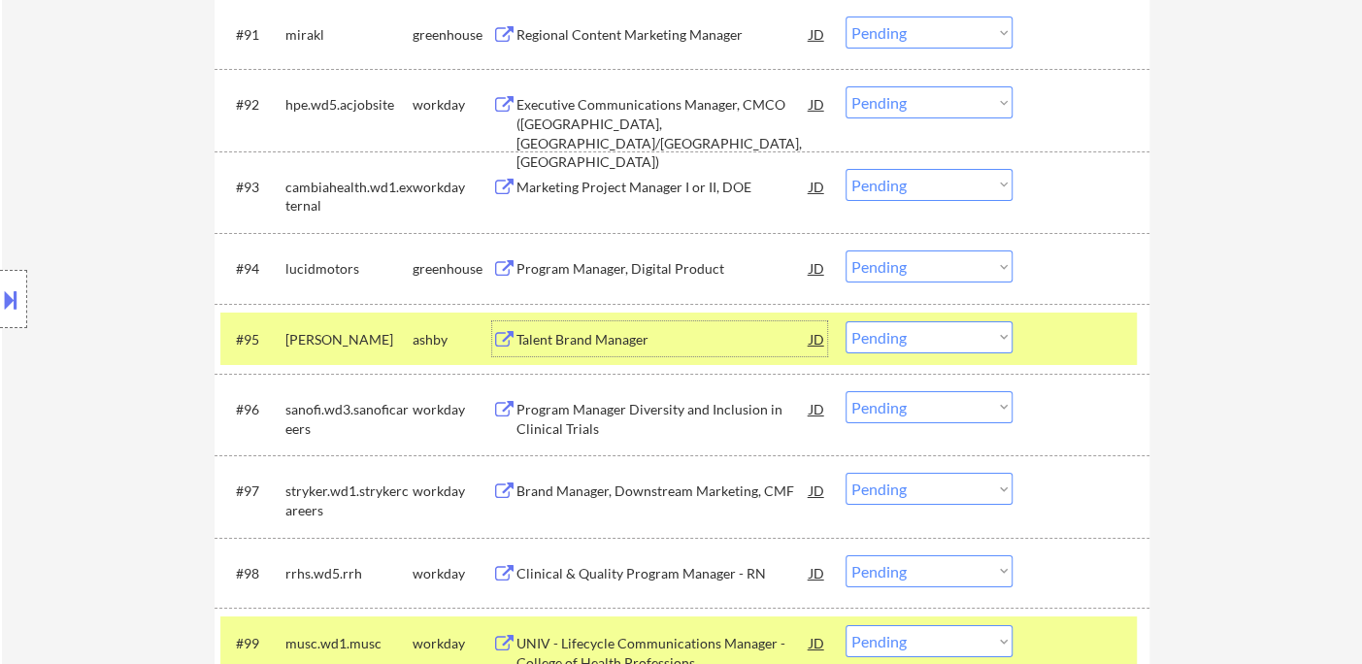
drag, startPoint x: 908, startPoint y: 345, endPoint x: 916, endPoint y: 350, distance: 10.5
click at [908, 345] on select "Choose an option... Pending Applied Excluded (Questions) Excluded (Expired) Exc…" at bounding box center [929, 337] width 167 height 32
click at [846, 321] on select "Choose an option... Pending Applied Excluded (Questions) Excluded (Expired) Exc…" at bounding box center [929, 337] width 167 height 32
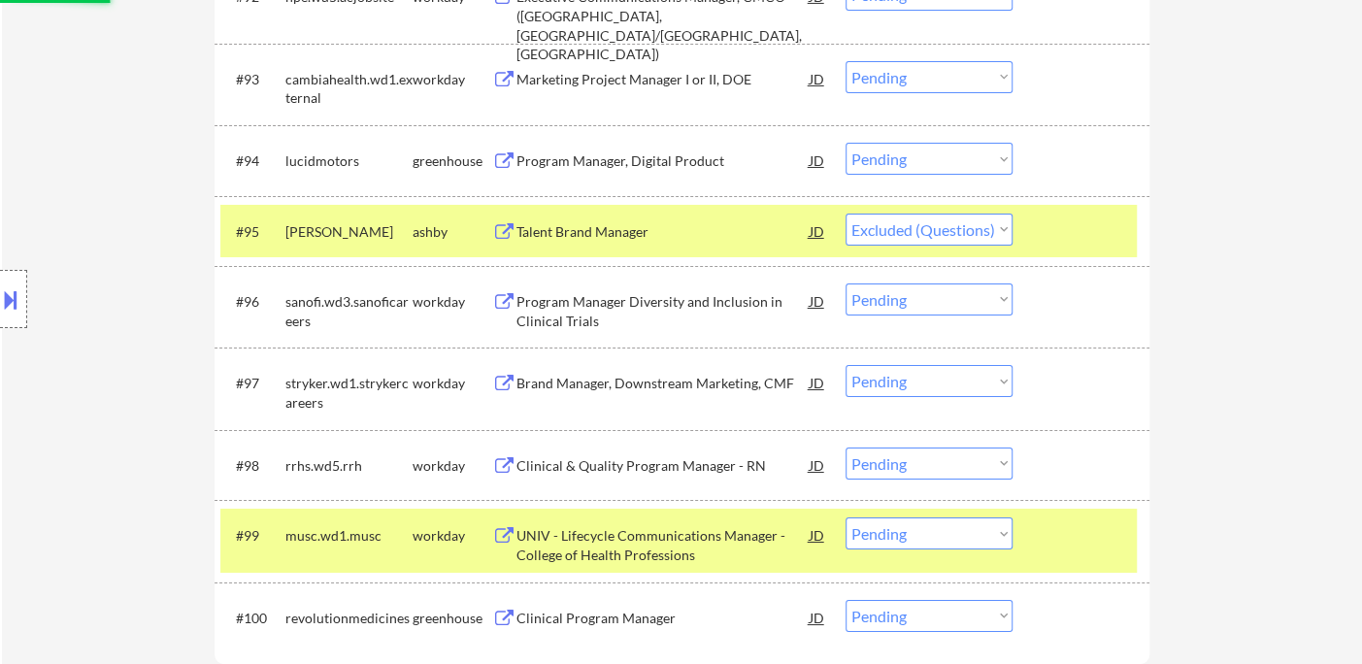
scroll to position [8163, 0]
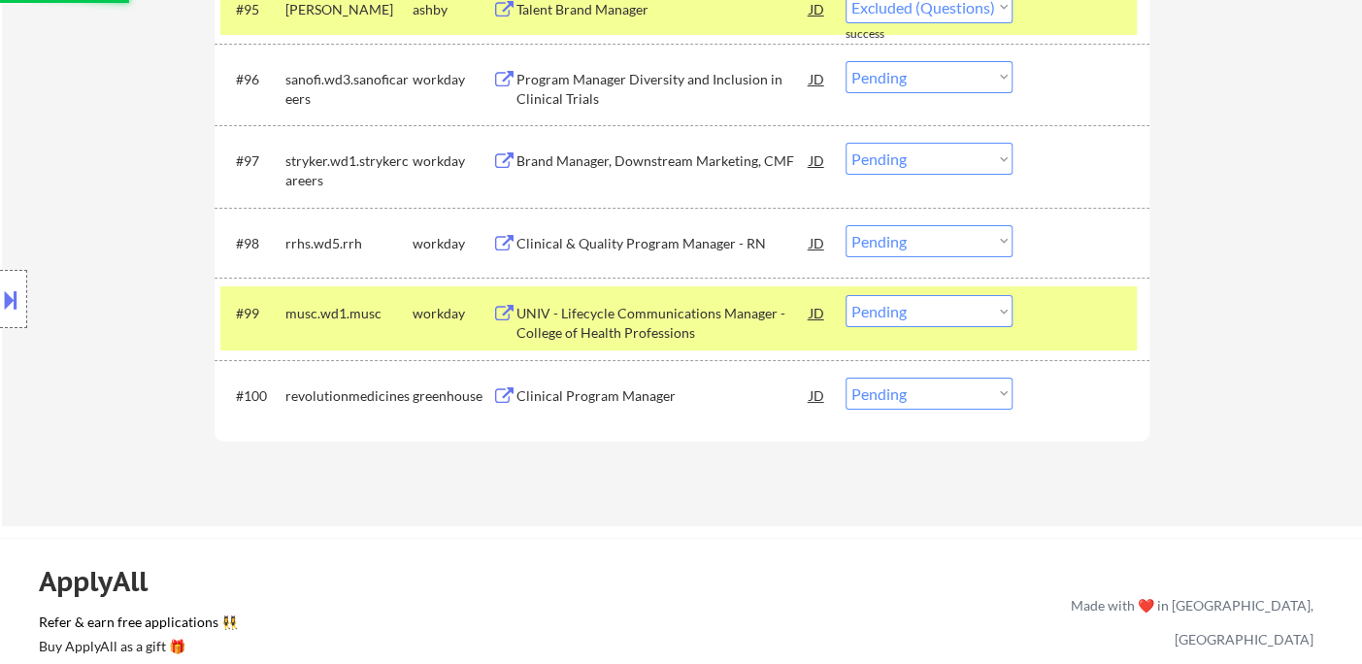
select select ""pending""
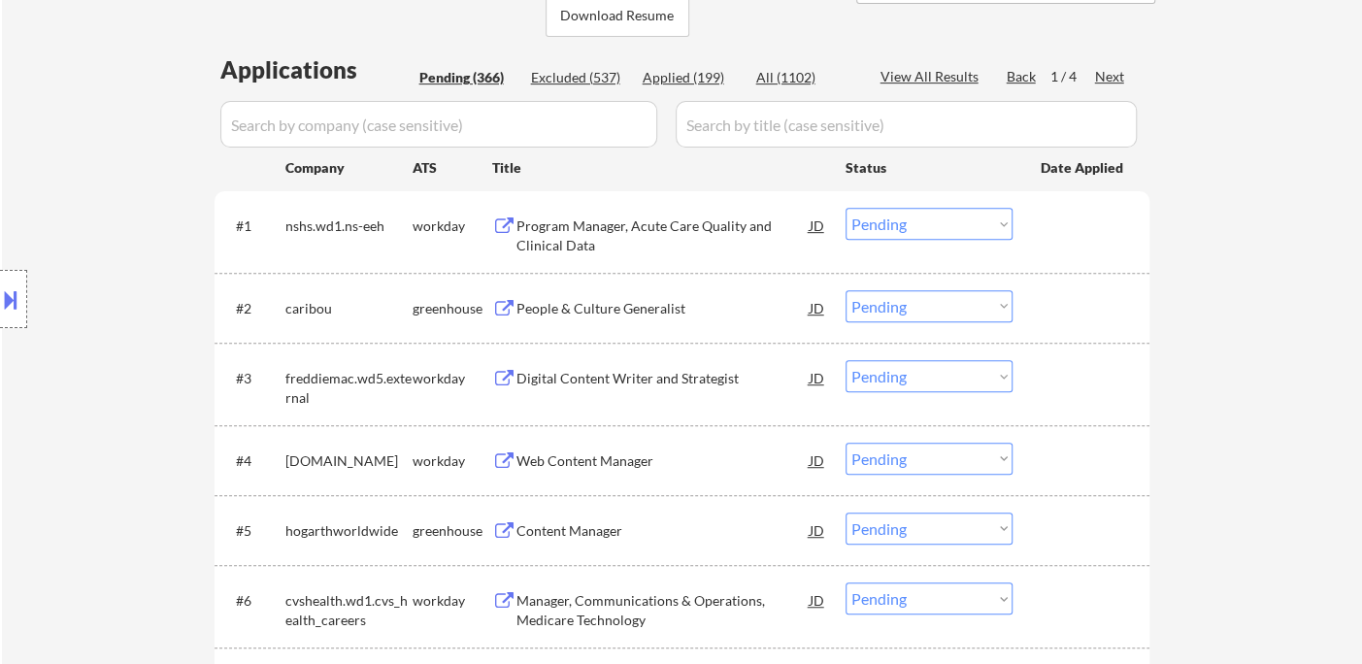
scroll to position [396, 0]
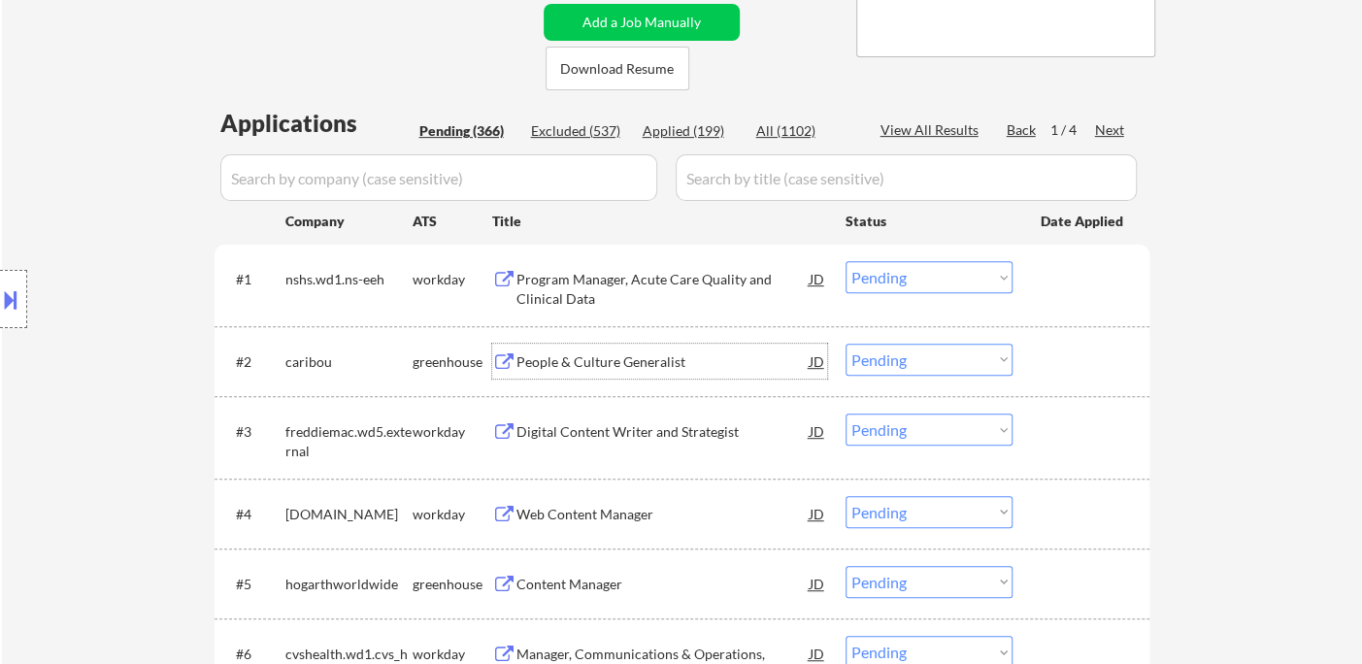
click at [663, 360] on div "People & Culture Generalist" at bounding box center [662, 361] width 293 height 19
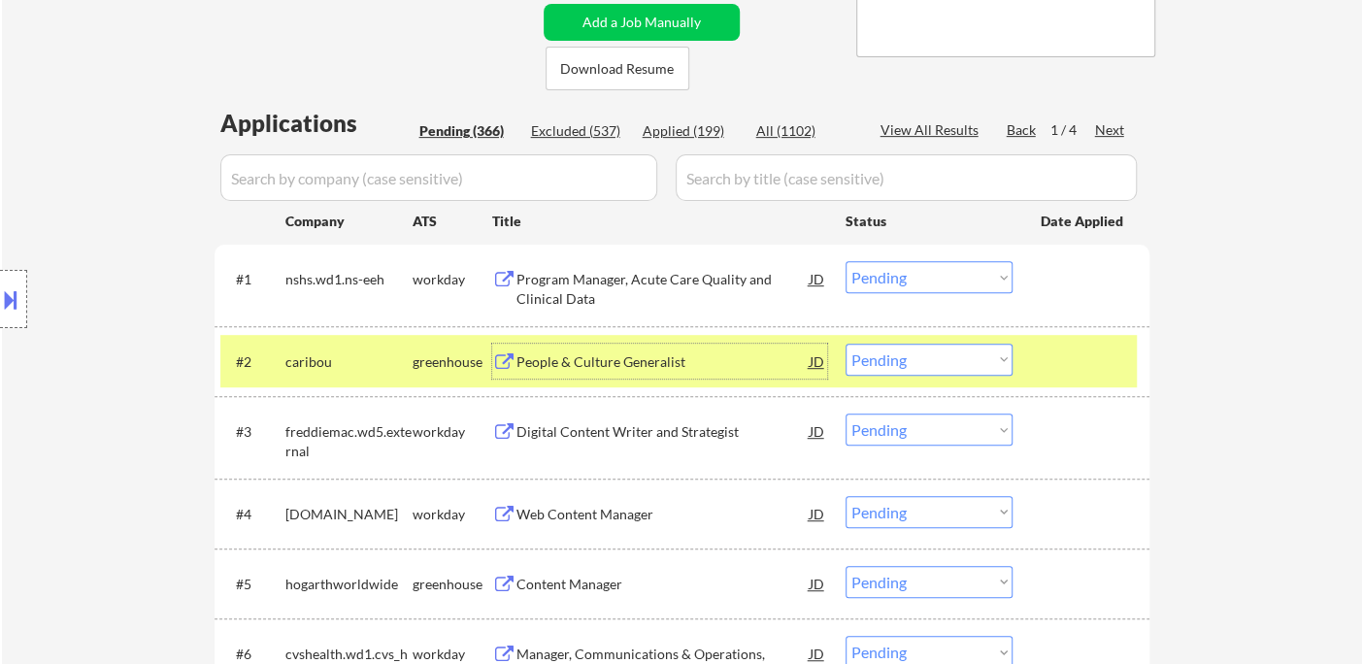
click at [911, 364] on select "Choose an option... Pending Applied Excluded (Questions) Excluded (Expired) Exc…" at bounding box center [929, 360] width 167 height 32
click at [846, 344] on select "Choose an option... Pending Applied Excluded (Questions) Excluded (Expired) Exc…" at bounding box center [929, 360] width 167 height 32
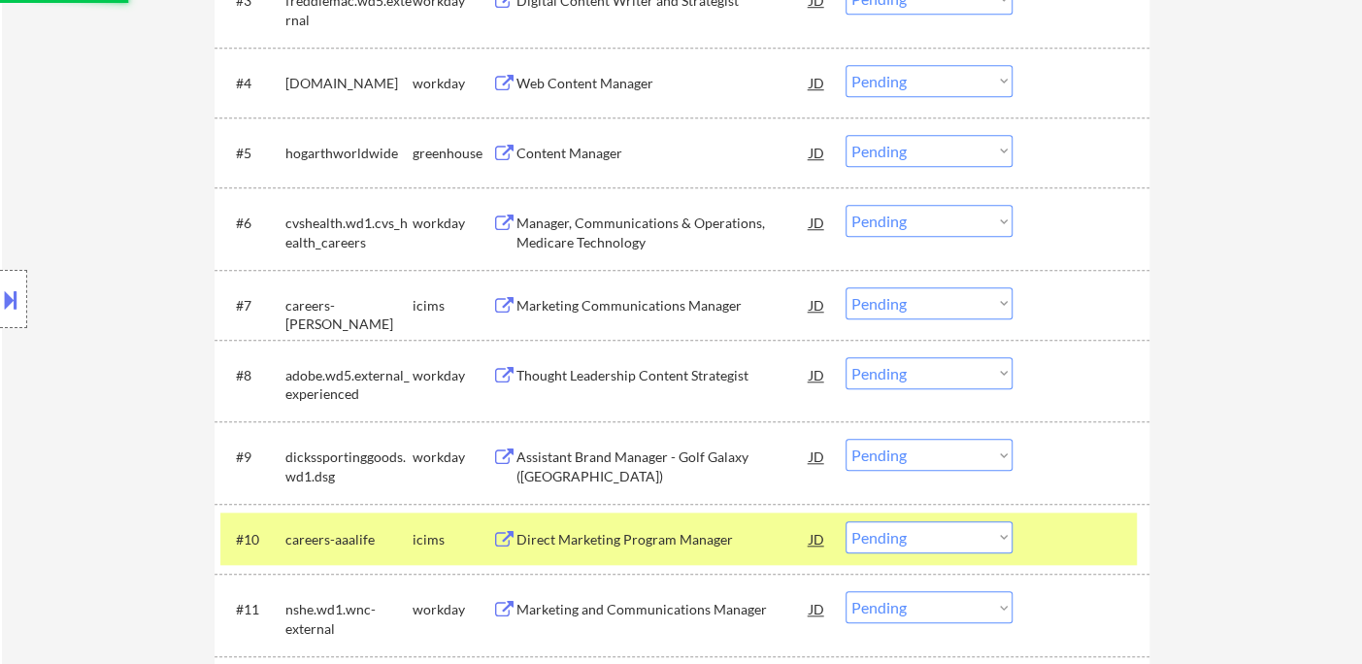
scroll to position [828, 0]
select select ""pending""
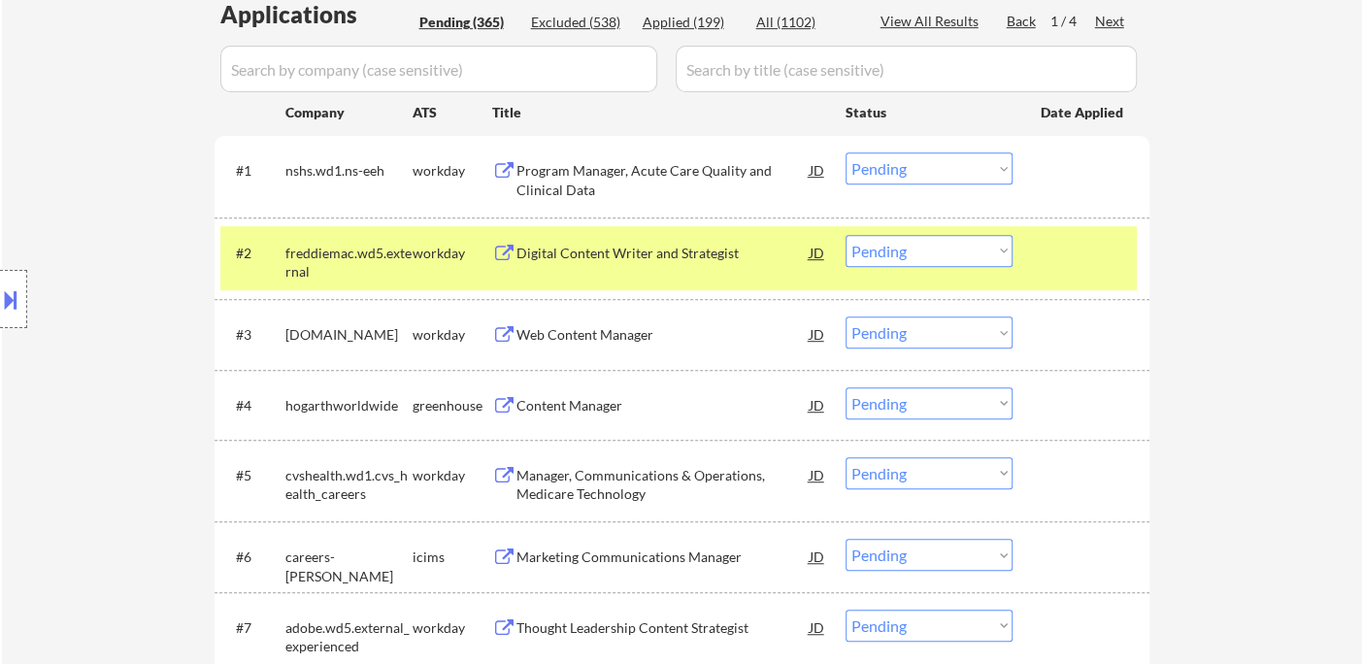
click at [32, 423] on div "Location Inclusions: country:[GEOGRAPHIC_DATA]" at bounding box center [174, 299] width 348 height 360
click at [583, 407] on div "Content Manager" at bounding box center [662, 405] width 293 height 19
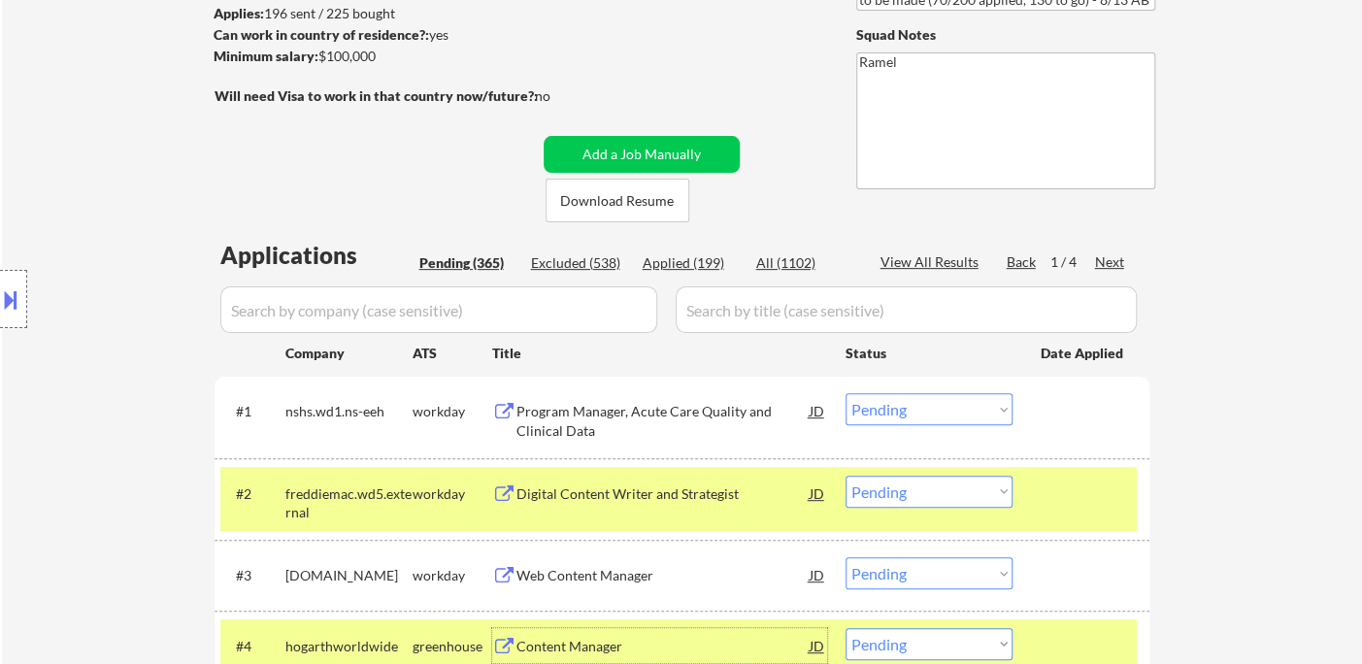
scroll to position [181, 0]
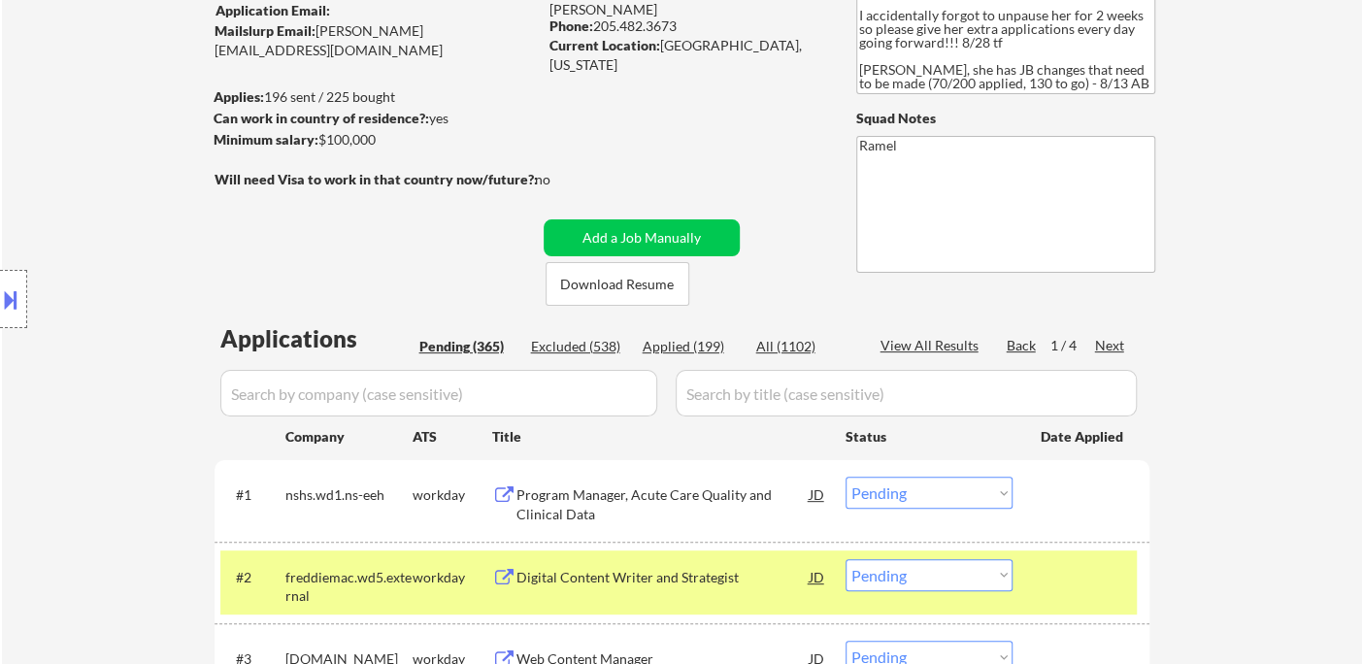
click at [1111, 349] on div "Next" at bounding box center [1110, 345] width 31 height 19
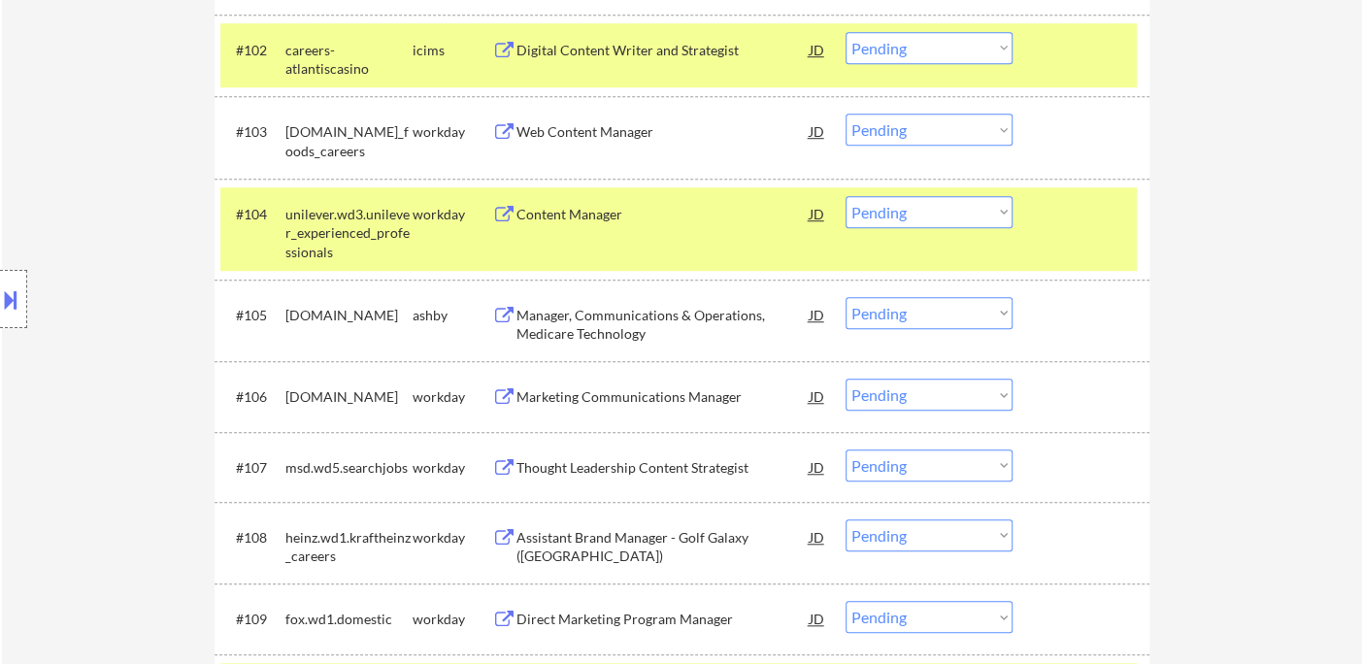
scroll to position [720, 0]
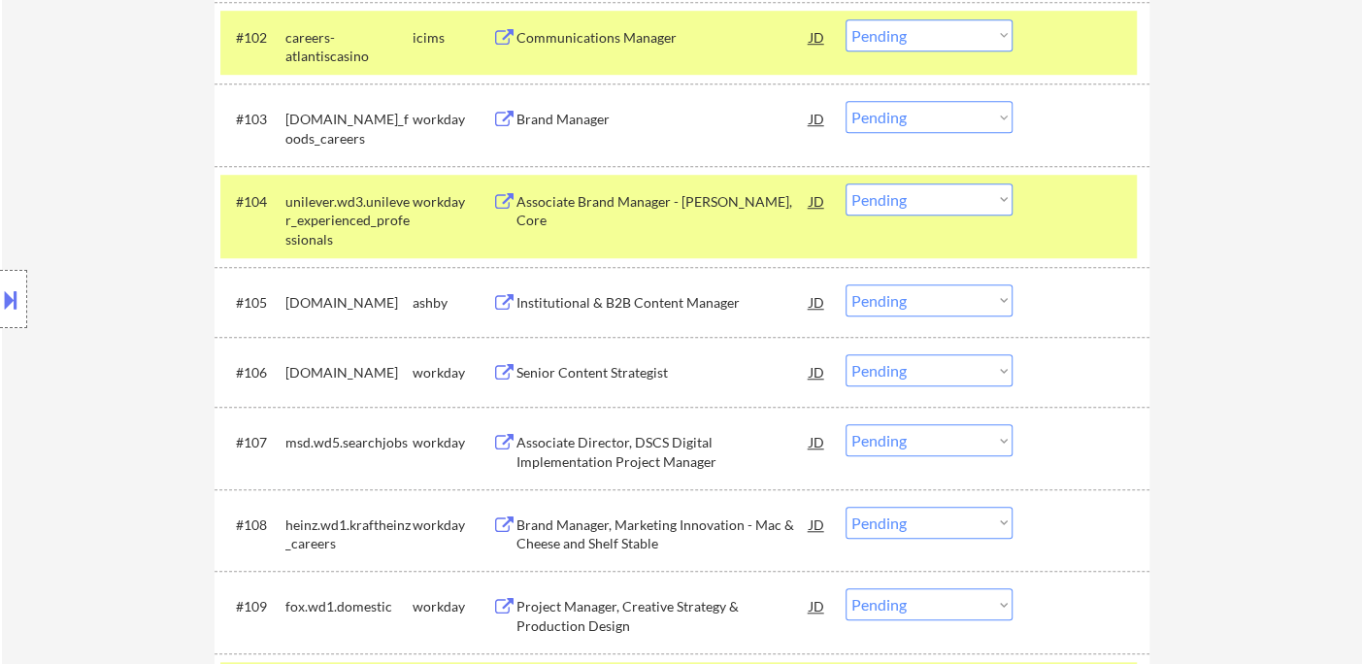
click at [589, 304] on div "Institutional & B2B Content Manager" at bounding box center [662, 302] width 293 height 19
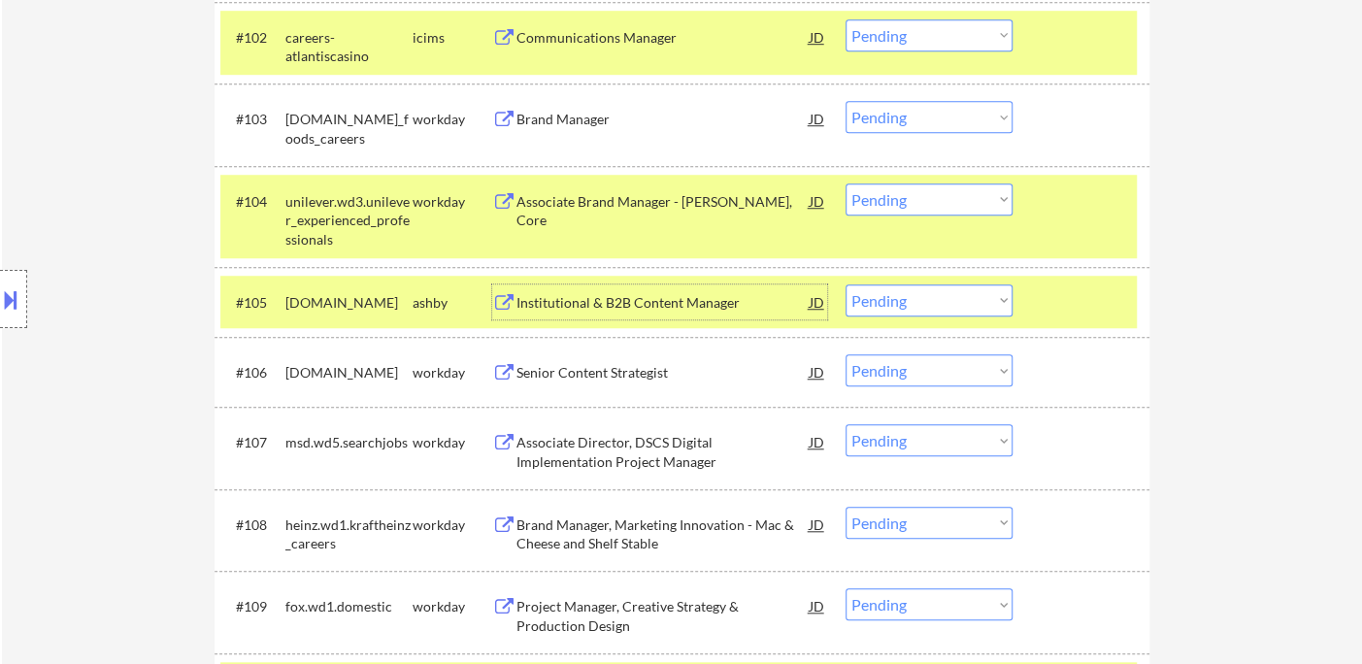
click at [909, 305] on select "Choose an option... Pending Applied Excluded (Questions) Excluded (Expired) Exc…" at bounding box center [929, 300] width 167 height 32
click at [846, 284] on select "Choose an option... Pending Applied Excluded (Questions) Excluded (Expired) Exc…" at bounding box center [929, 300] width 167 height 32
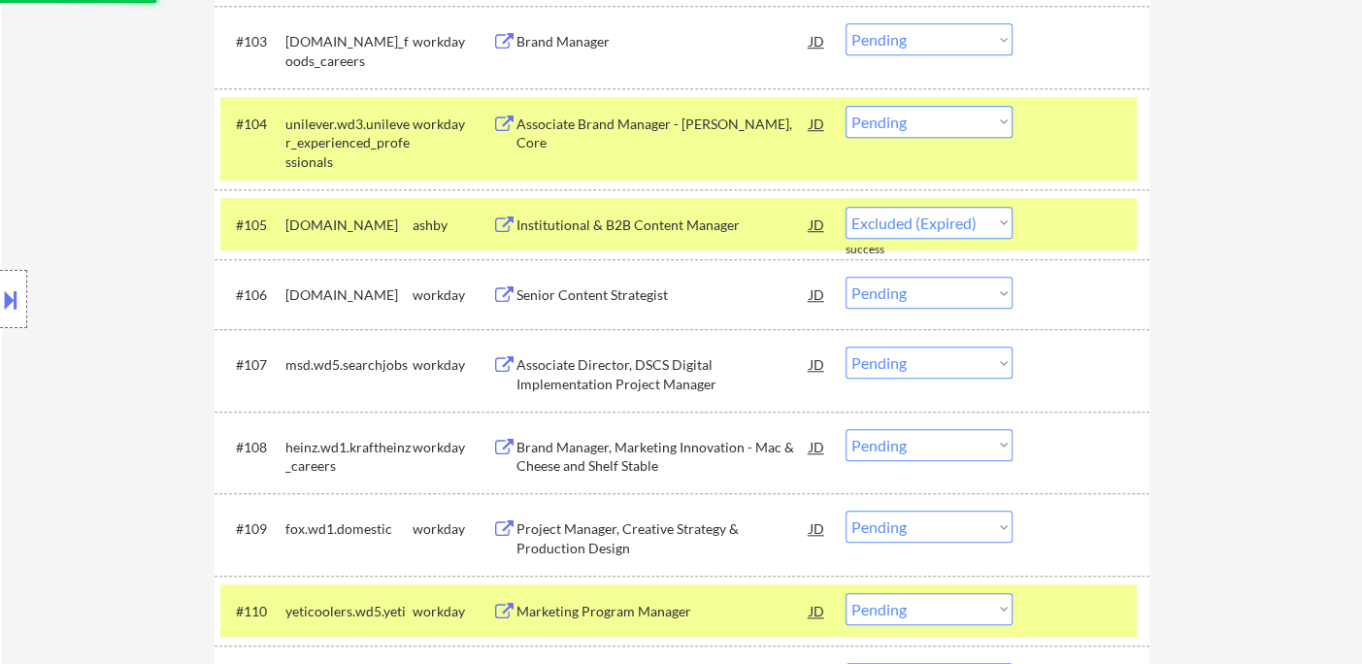
scroll to position [828, 0]
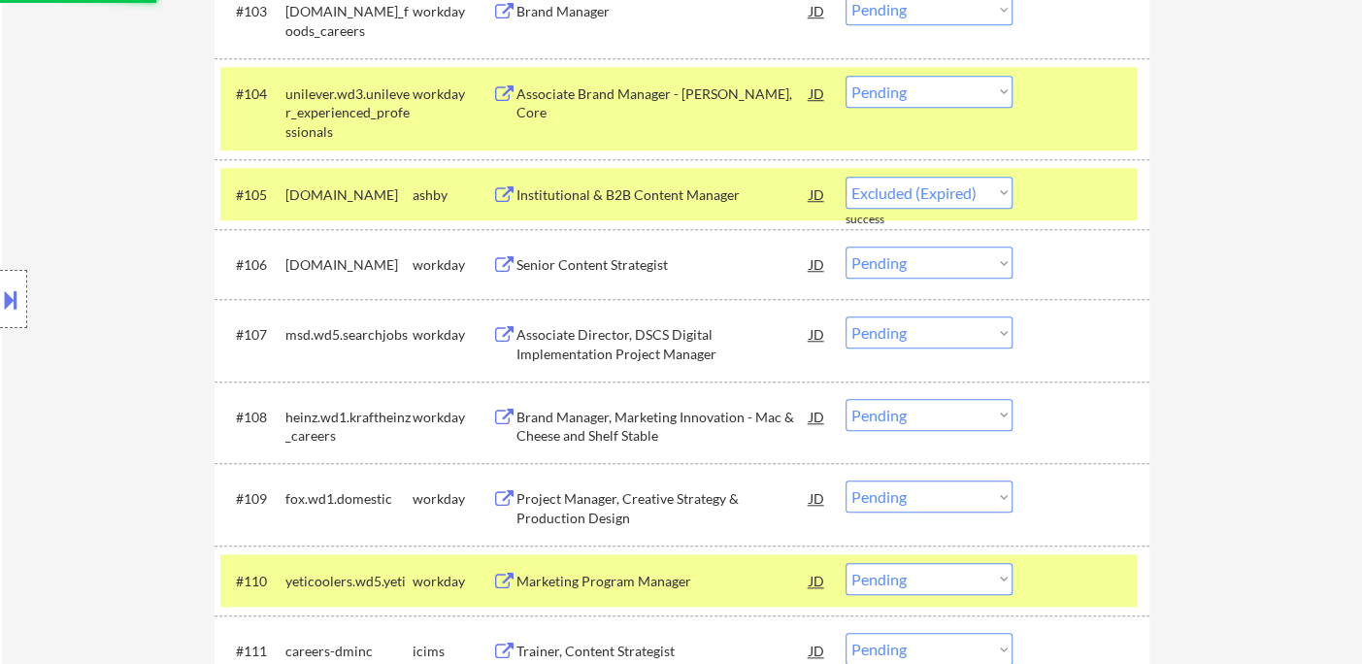
select select ""pending""
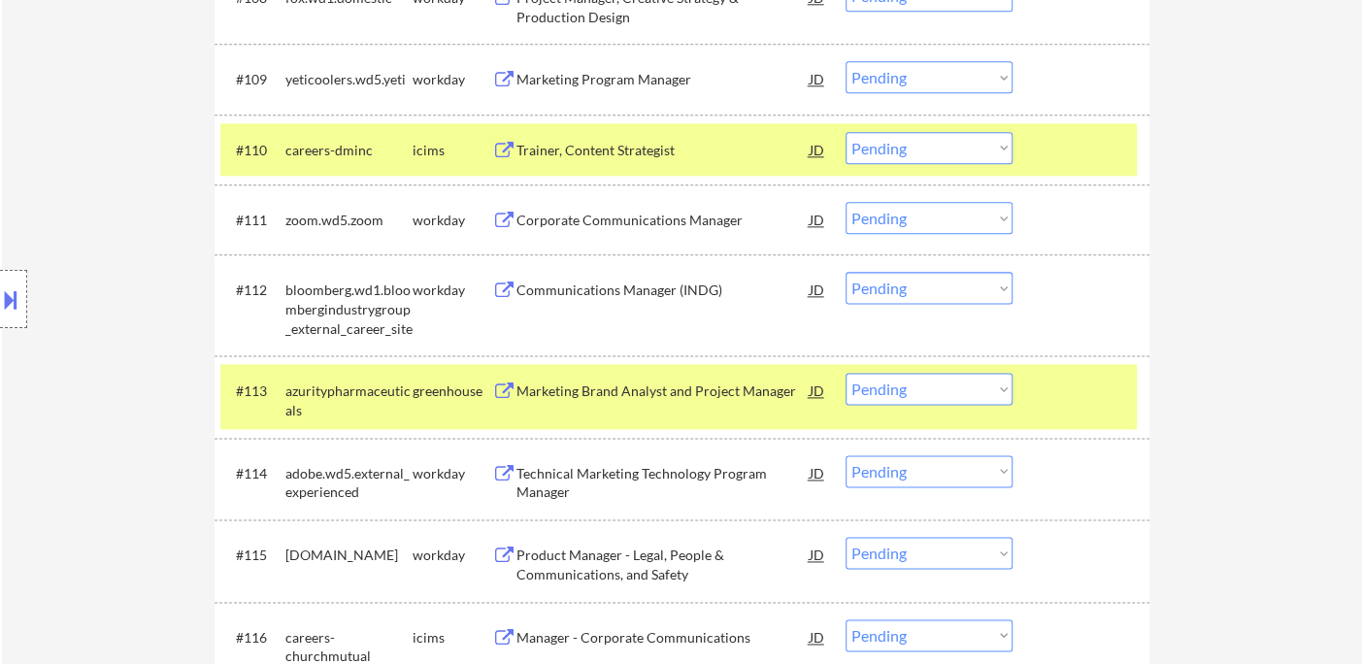
scroll to position [1367, 0]
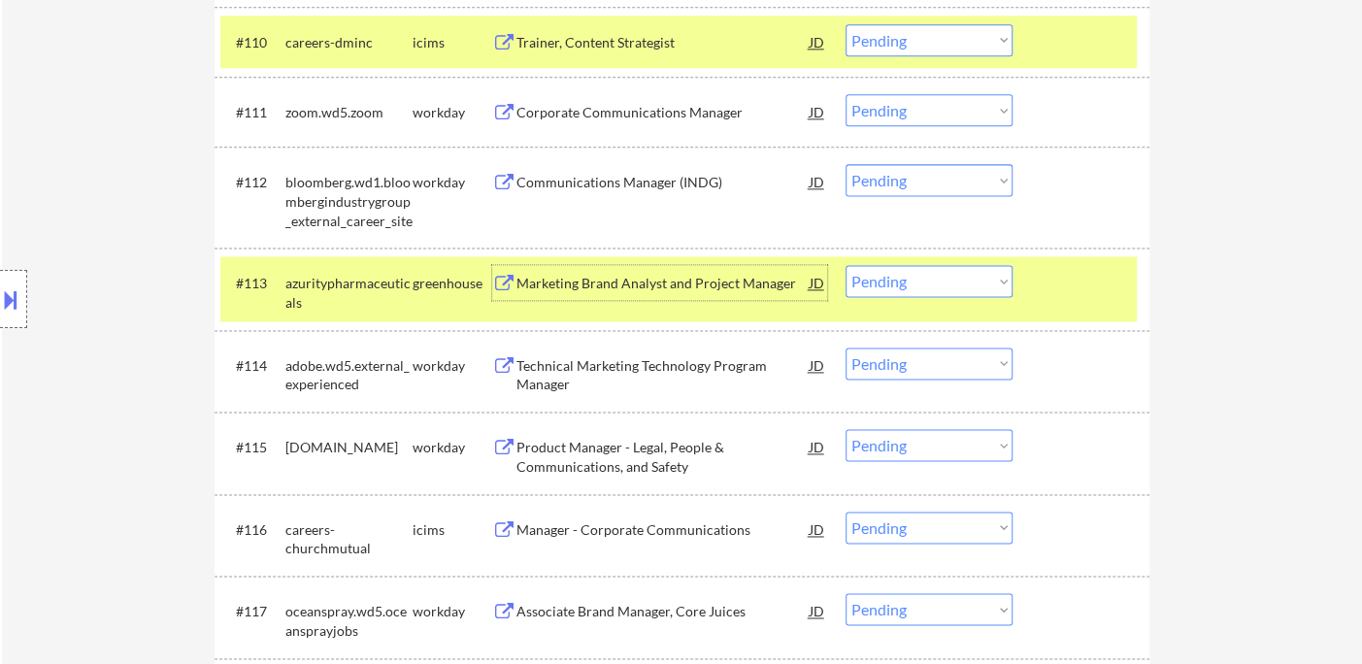
click at [654, 288] on div "Marketing Brand Analyst and Project Manager" at bounding box center [662, 283] width 293 height 19
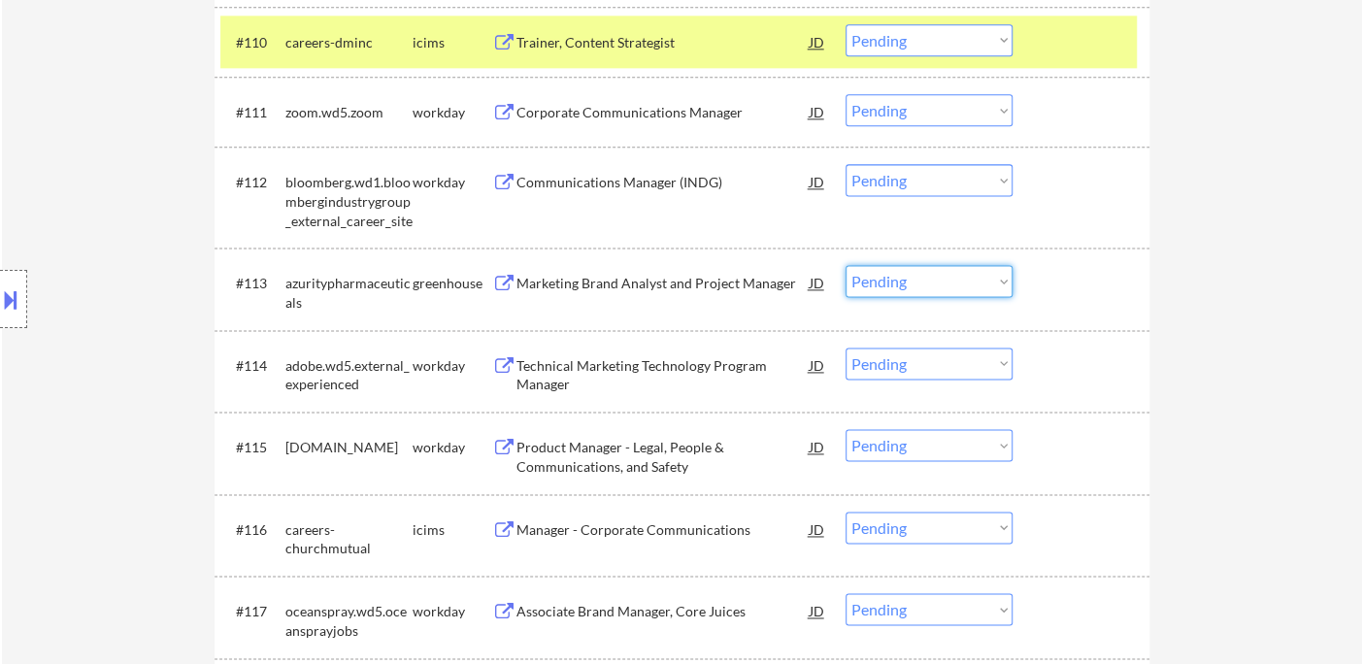
drag, startPoint x: 880, startPoint y: 273, endPoint x: 891, endPoint y: 291, distance: 21.8
click at [881, 273] on select "Choose an option... Pending Applied Excluded (Questions) Excluded (Expired) Exc…" at bounding box center [929, 281] width 167 height 32
click at [846, 265] on select "Choose an option... Pending Applied Excluded (Questions) Excluded (Expired) Exc…" at bounding box center [929, 281] width 167 height 32
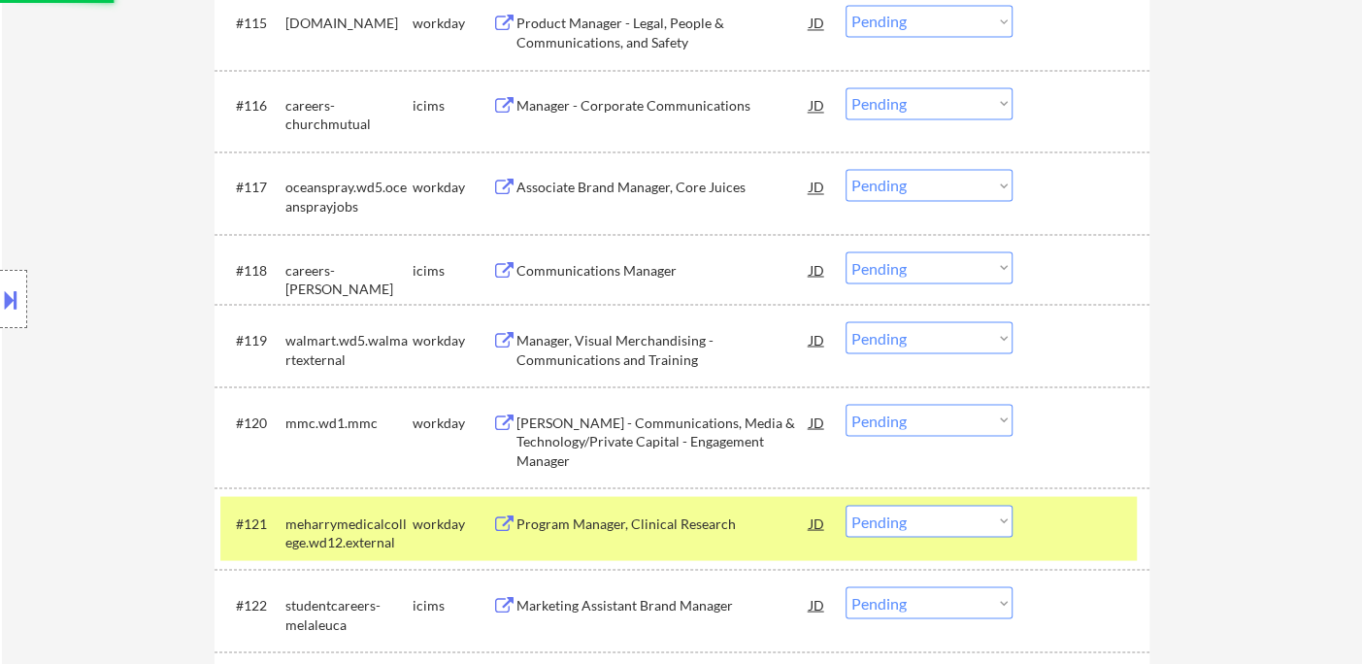
scroll to position [1907, 0]
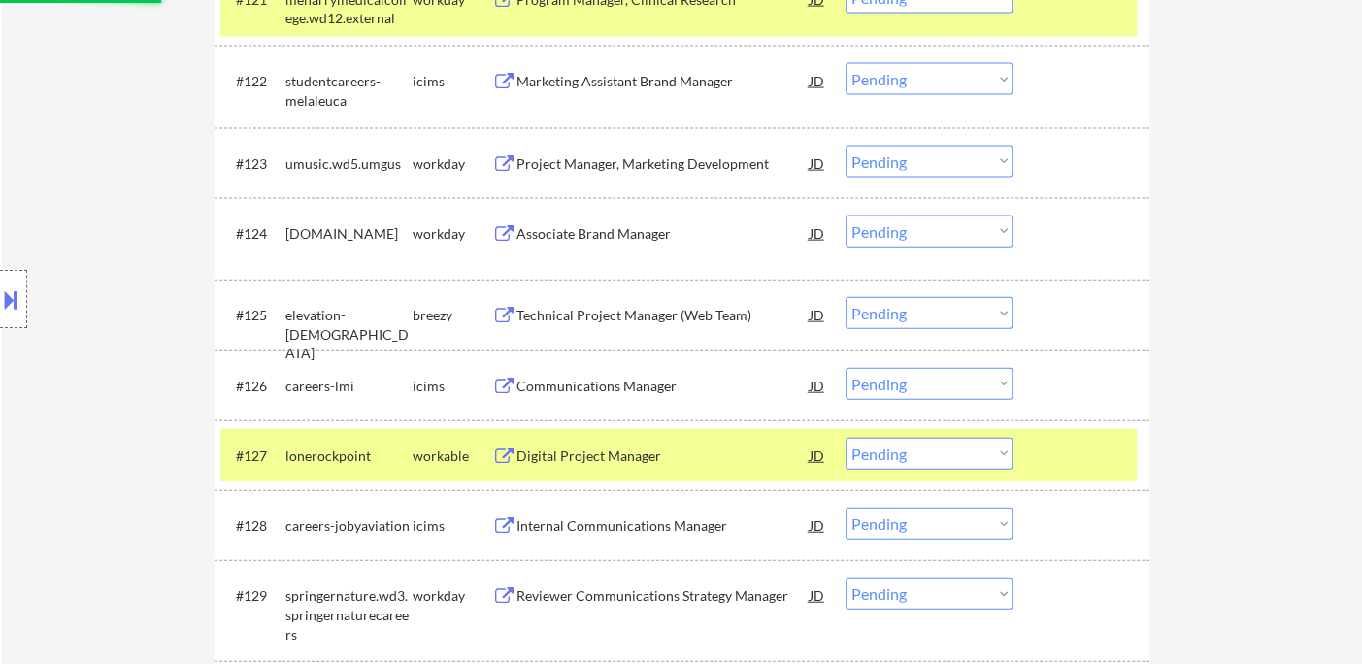
select select ""pending""
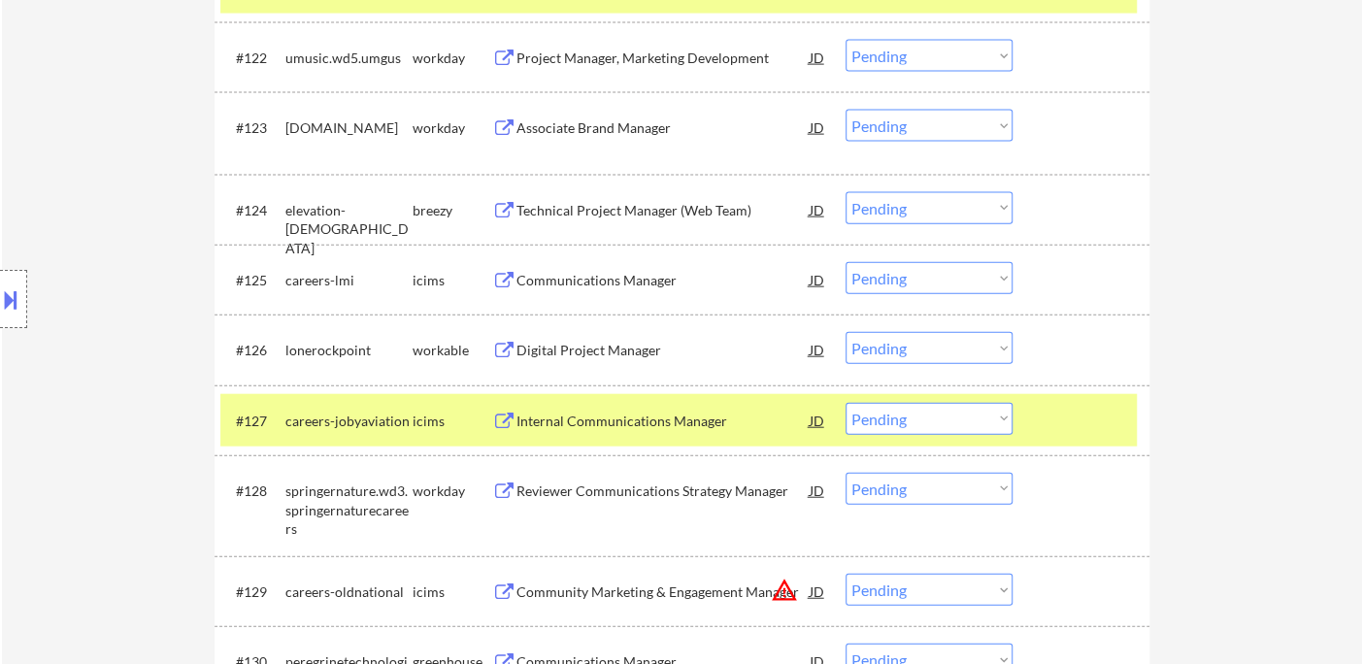
click at [605, 354] on div "Digital Project Manager" at bounding box center [662, 350] width 293 height 19
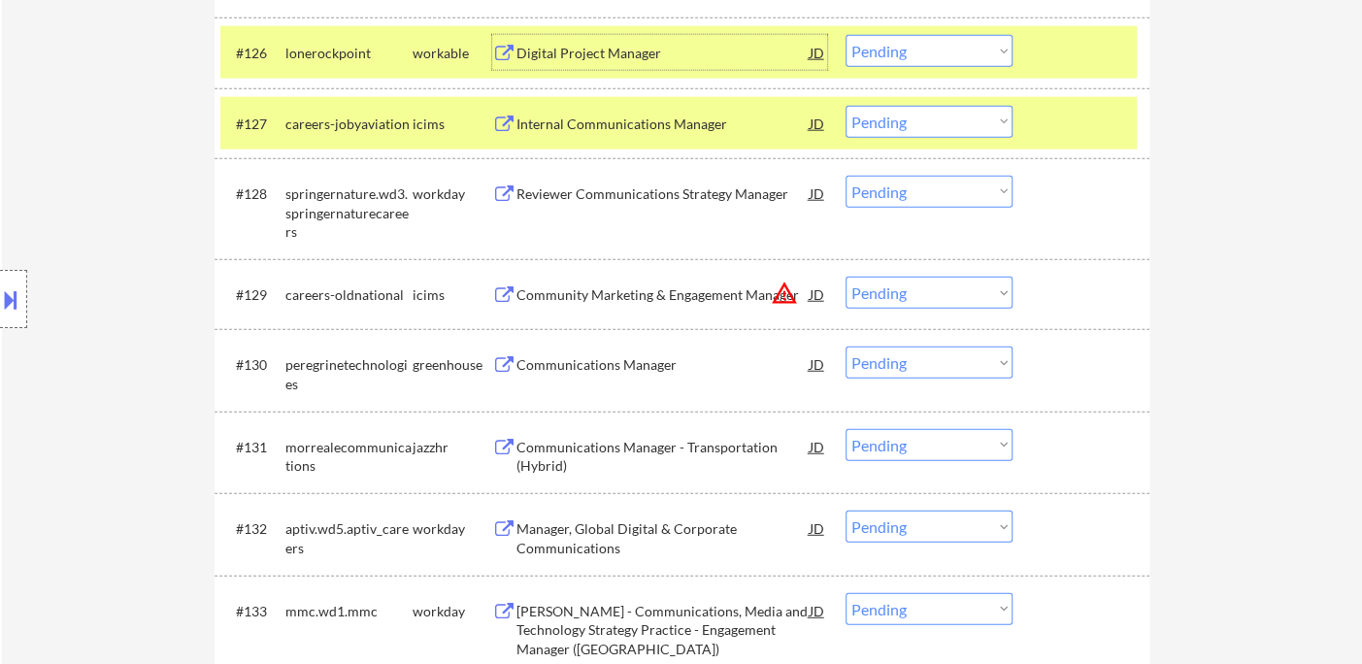
scroll to position [2662, 0]
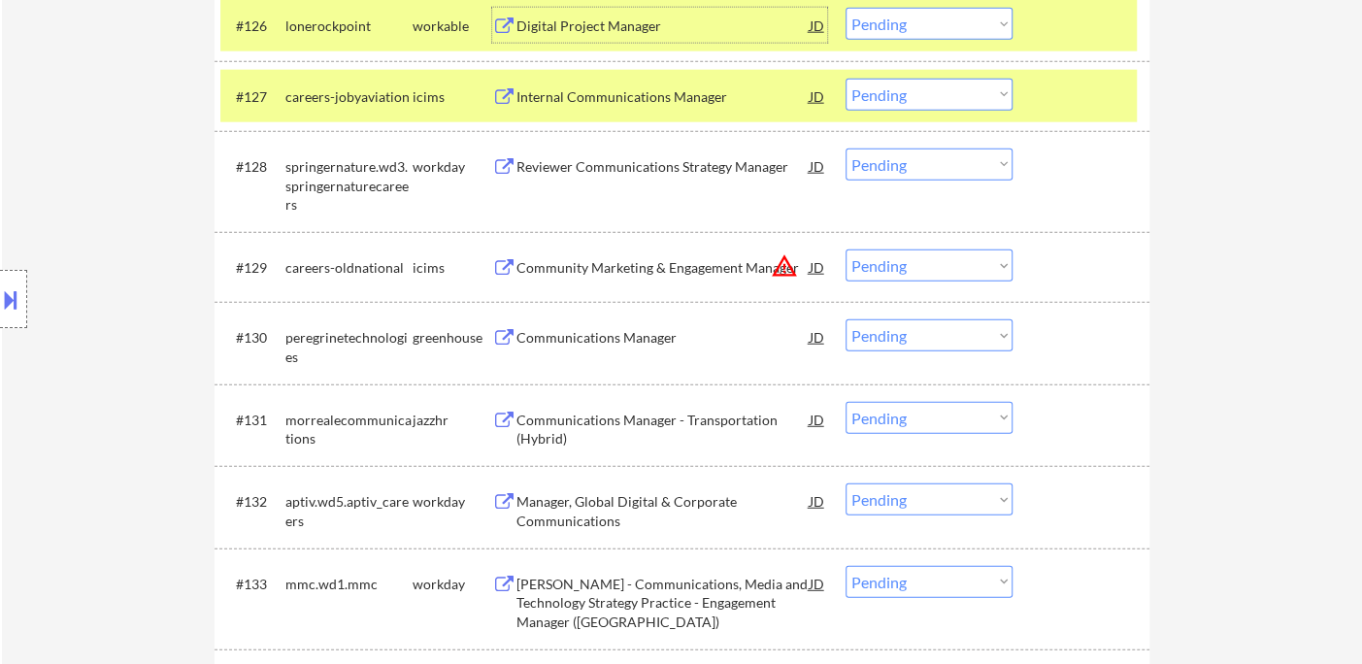
drag, startPoint x: 954, startPoint y: 253, endPoint x: 964, endPoint y: 280, distance: 28.0
click at [954, 253] on select "Choose an option... Pending Applied Excluded (Questions) Excluded (Expired) Exc…" at bounding box center [929, 266] width 167 height 32
click at [846, 250] on select "Choose an option... Pending Applied Excluded (Questions) Excluded (Expired) Exc…" at bounding box center [929, 266] width 167 height 32
click at [609, 338] on div "Communications Manager" at bounding box center [662, 337] width 293 height 19
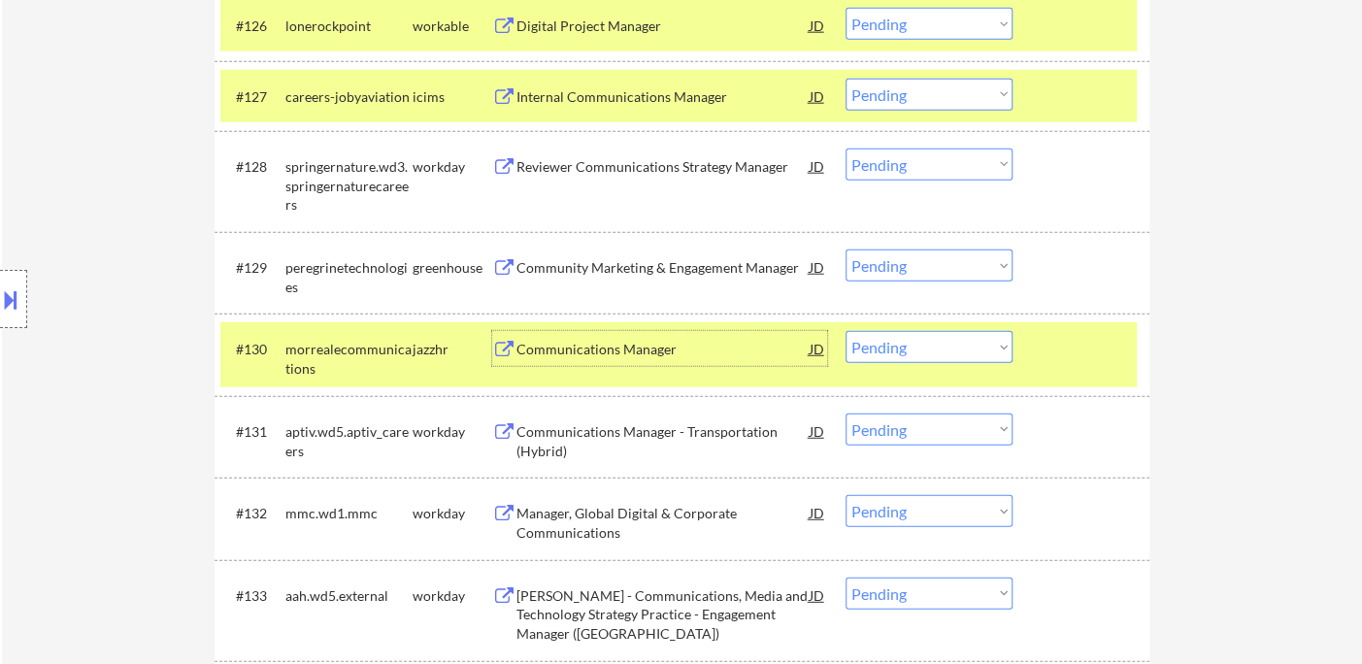
drag, startPoint x: 905, startPoint y: 353, endPoint x: 913, endPoint y: 362, distance: 11.7
click at [905, 353] on select "Choose an option... Pending Applied Excluded (Questions) Excluded (Expired) Exc…" at bounding box center [929, 347] width 167 height 32
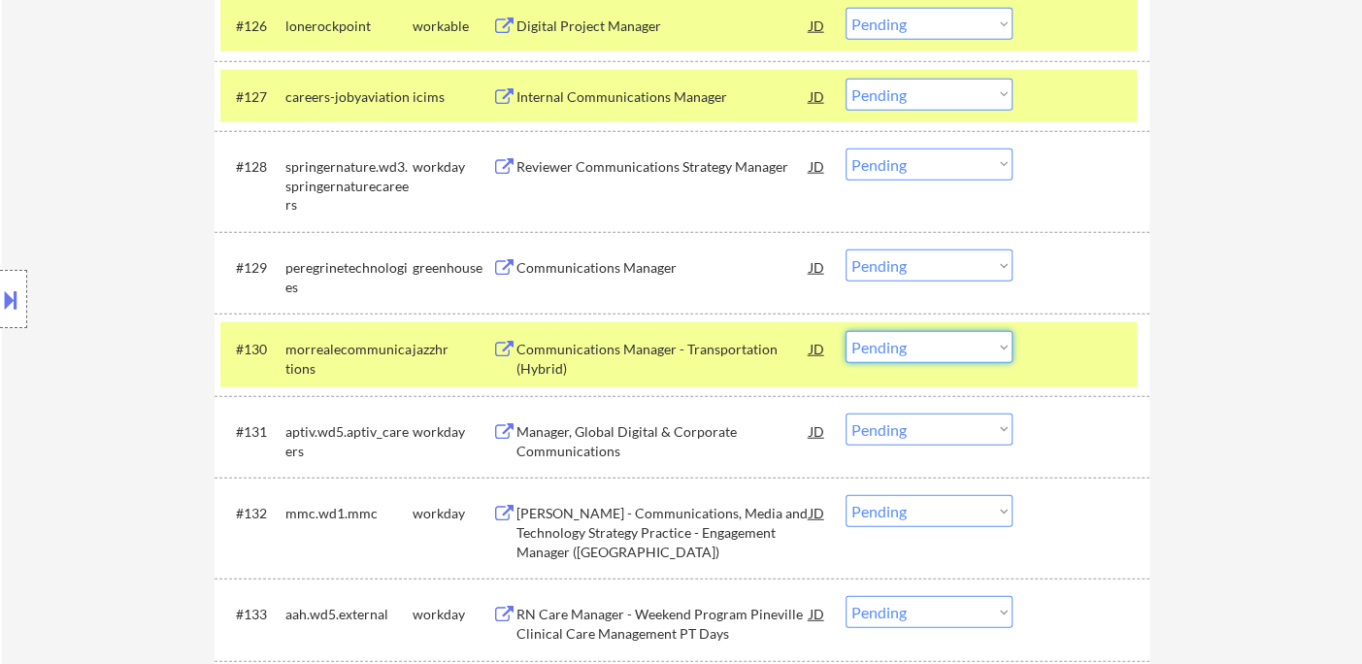
click at [896, 259] on select "Choose an option... Pending Applied Excluded (Questions) Excluded (Expired) Exc…" at bounding box center [929, 266] width 167 height 32
click at [846, 250] on select "Choose an option... Pending Applied Excluded (Questions) Excluded (Expired) Exc…" at bounding box center [929, 266] width 167 height 32
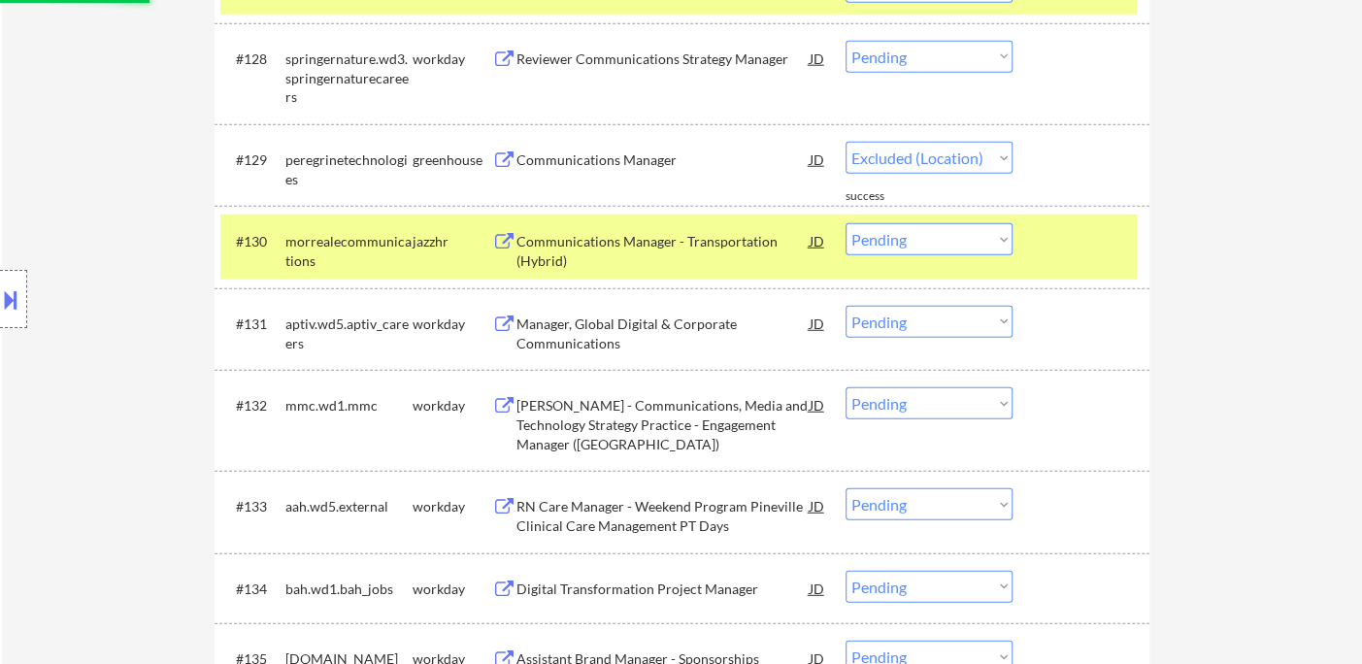
click at [568, 248] on div "Communications Manager - Transportation (Hybrid)" at bounding box center [662, 251] width 293 height 38
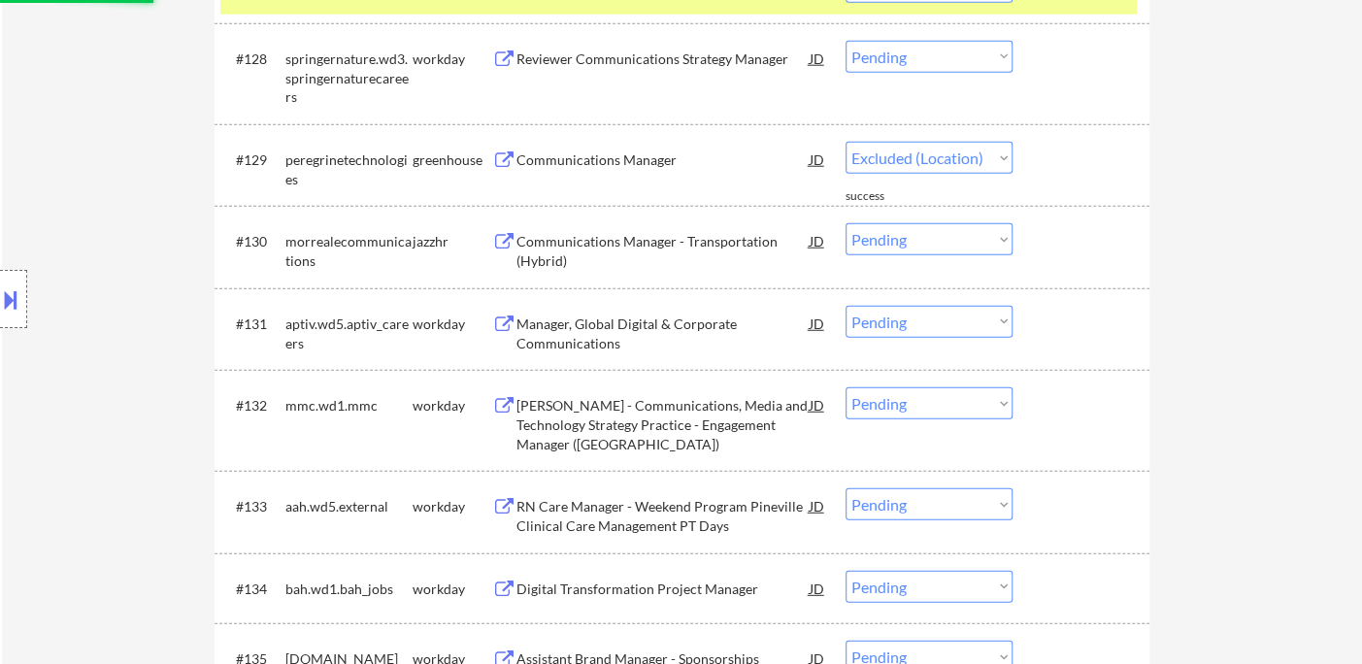
select select ""pending""
drag, startPoint x: 871, startPoint y: 240, endPoint x: 882, endPoint y: 254, distance: 18.6
click at [871, 240] on select "Choose an option... Pending Applied Excluded (Questions) Excluded (Expired) Exc…" at bounding box center [929, 239] width 167 height 32
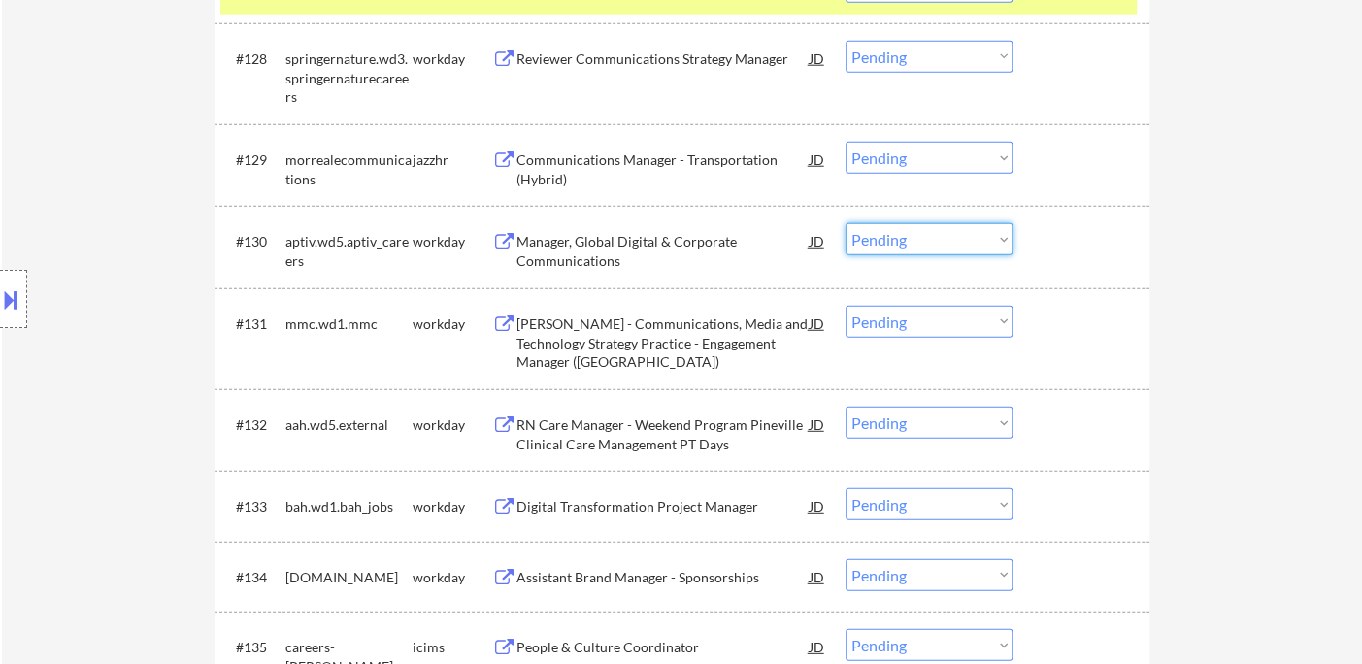
select select ""excluded__salary_""
click at [846, 223] on select "Choose an option... Pending Applied Excluded (Questions) Excluded (Expired) Exc…" at bounding box center [929, 239] width 167 height 32
drag, startPoint x: 870, startPoint y: 141, endPoint x: 898, endPoint y: 161, distance: 34.8
click at [870, 142] on select "Choose an option... Pending Applied Excluded (Questions) Excluded (Expired) Exc…" at bounding box center [929, 158] width 167 height 32
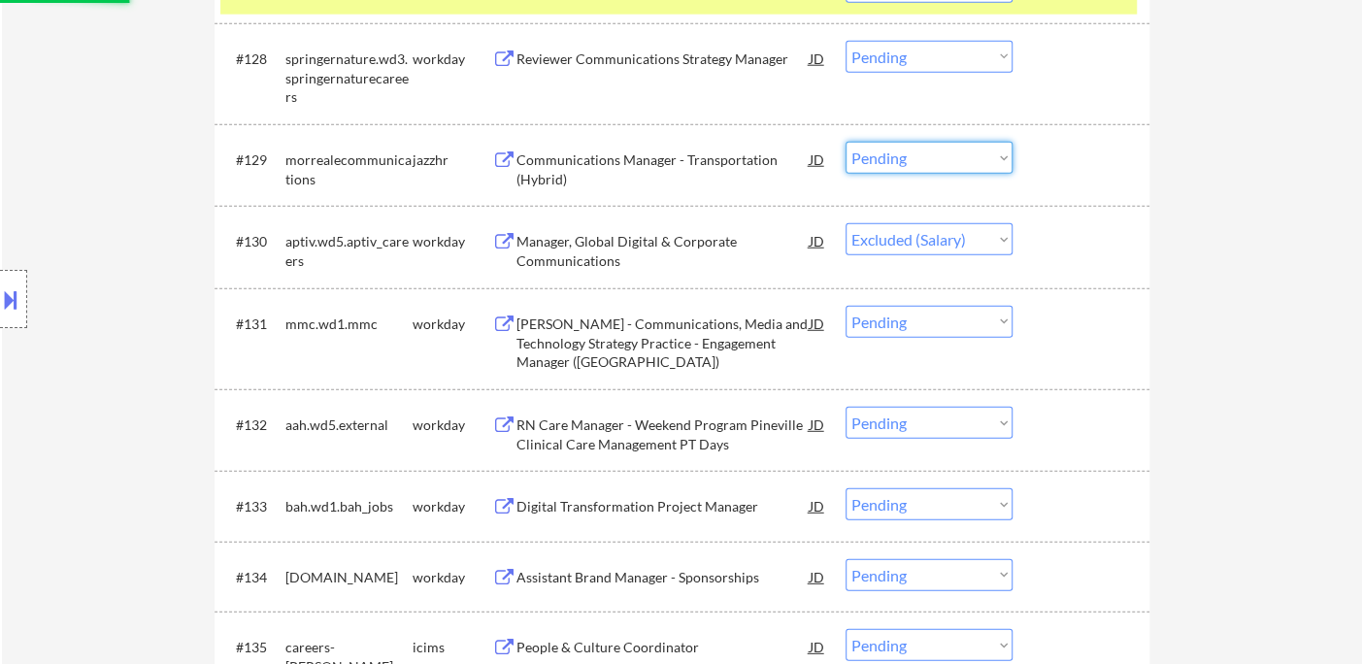
click at [898, 161] on select "Choose an option... Pending Applied Excluded (Questions) Excluded (Expired) Exc…" at bounding box center [929, 158] width 167 height 32
drag, startPoint x: 901, startPoint y: 153, endPoint x: 907, endPoint y: 171, distance: 18.4
click at [901, 154] on select "Choose an option... Pending Applied Excluded (Questions) Excluded (Expired) Exc…" at bounding box center [929, 158] width 167 height 32
select select ""excluded__salary_""
click at [846, 142] on select "Choose an option... Pending Applied Excluded (Questions) Excluded (Expired) Exc…" at bounding box center [929, 158] width 167 height 32
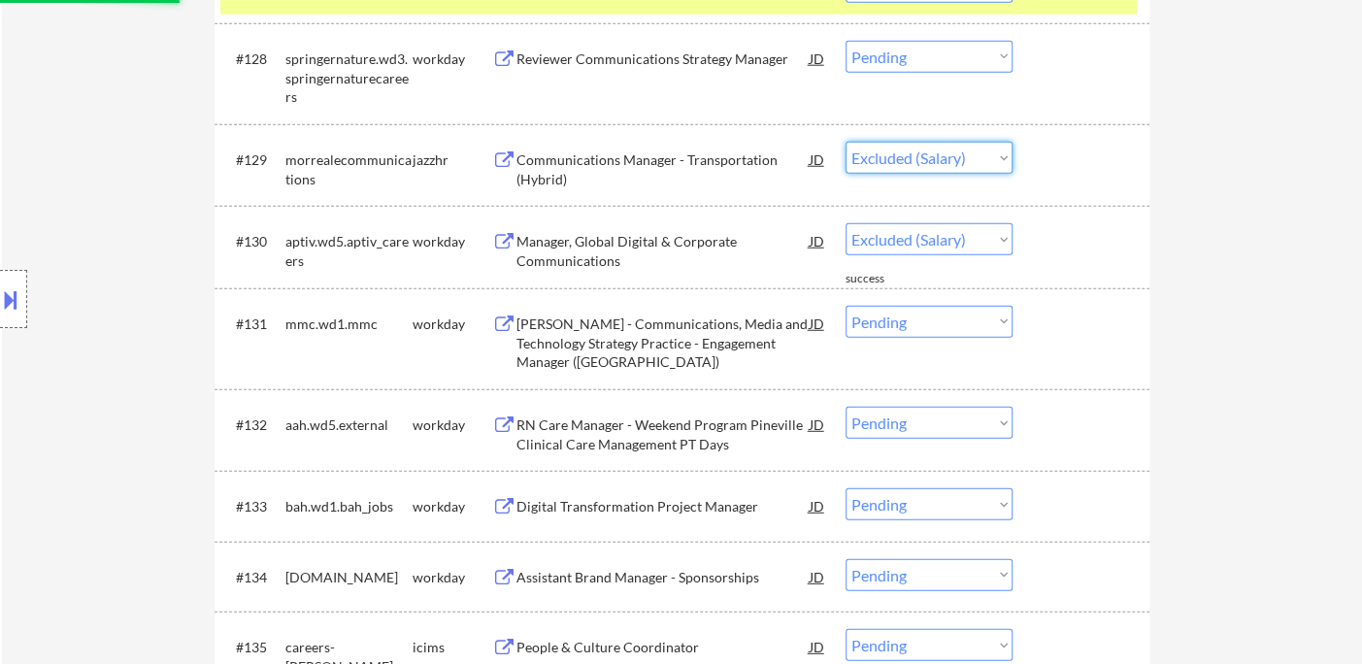
select select ""pending""
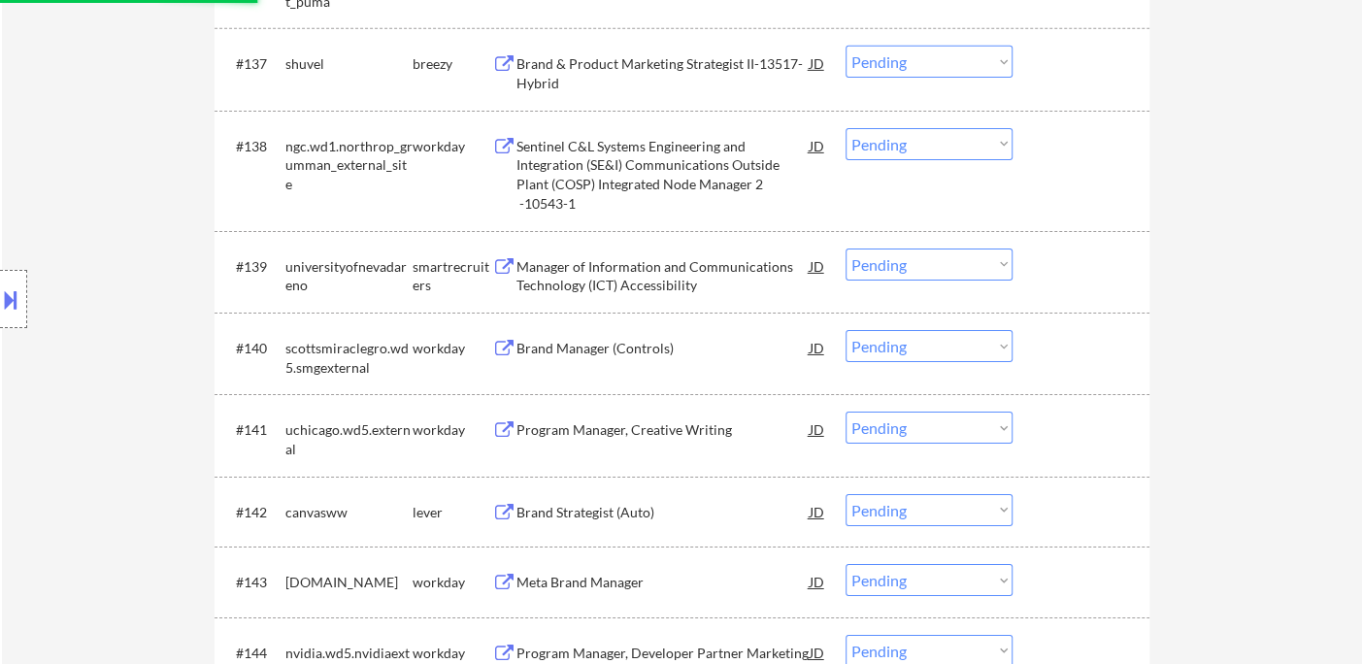
scroll to position [3525, 0]
select select ""pending""
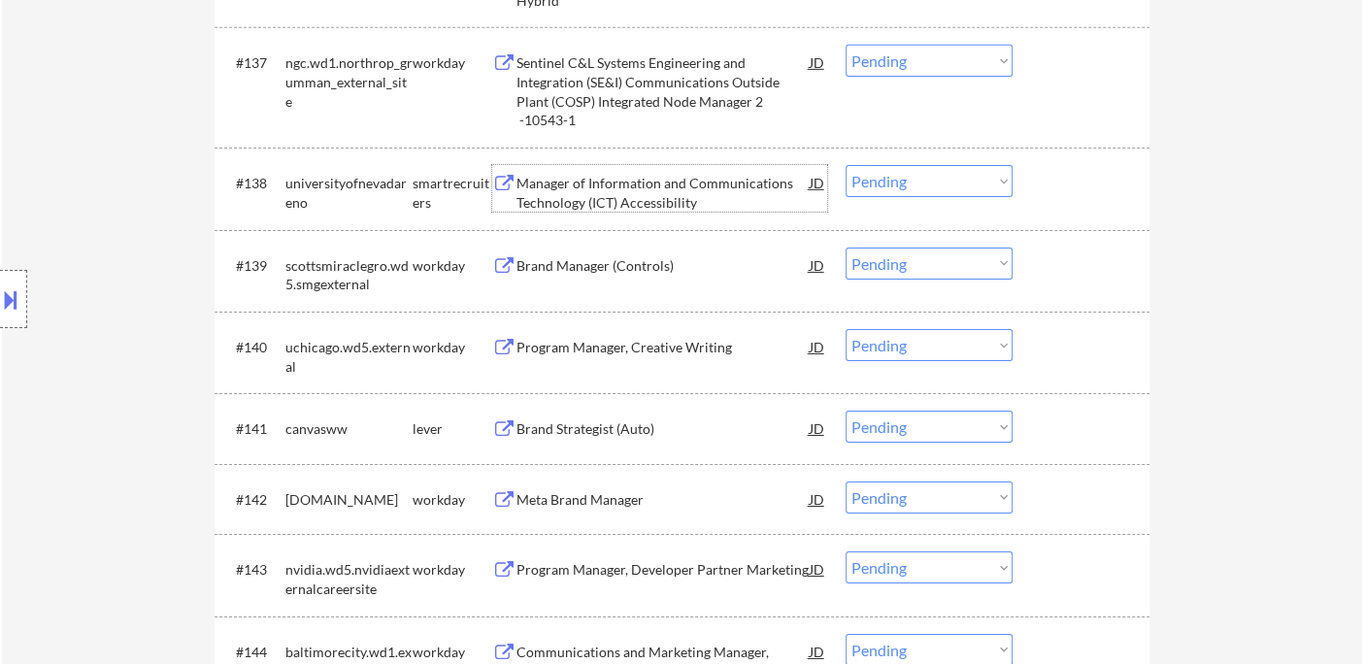
click at [586, 189] on div "Manager of Information and Communications Technology (ICT) Accessibility" at bounding box center [662, 193] width 293 height 38
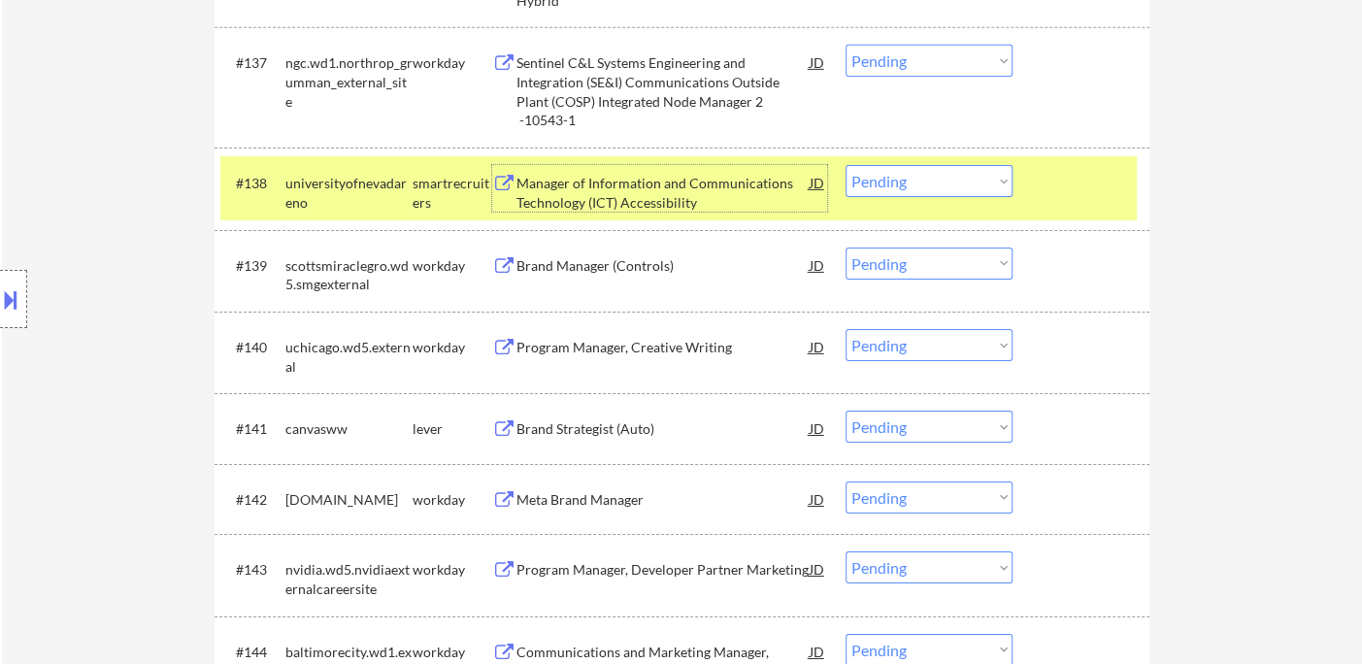
drag, startPoint x: 913, startPoint y: 181, endPoint x: 927, endPoint y: 193, distance: 19.3
click at [913, 181] on select "Choose an option... Pending Applied Excluded (Questions) Excluded (Expired) Exc…" at bounding box center [929, 181] width 167 height 32
click at [846, 165] on select "Choose an option... Pending Applied Excluded (Questions) Excluded (Expired) Exc…" at bounding box center [929, 181] width 167 height 32
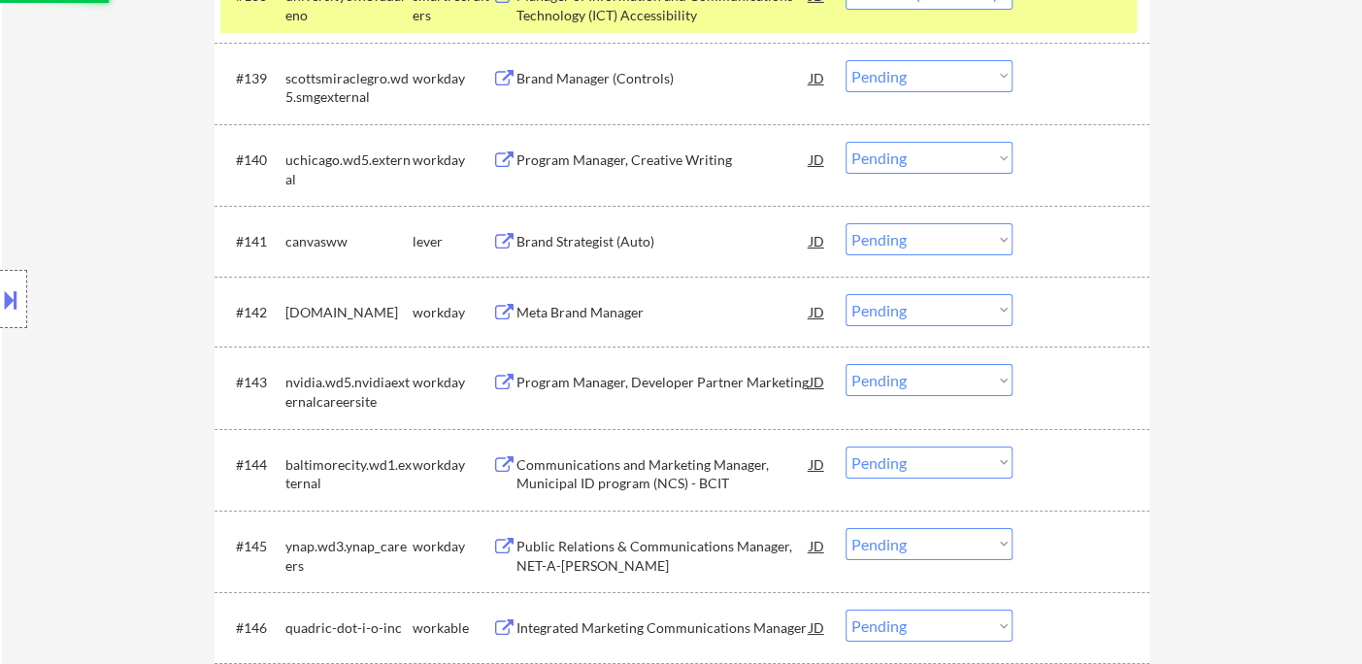
scroll to position [3741, 0]
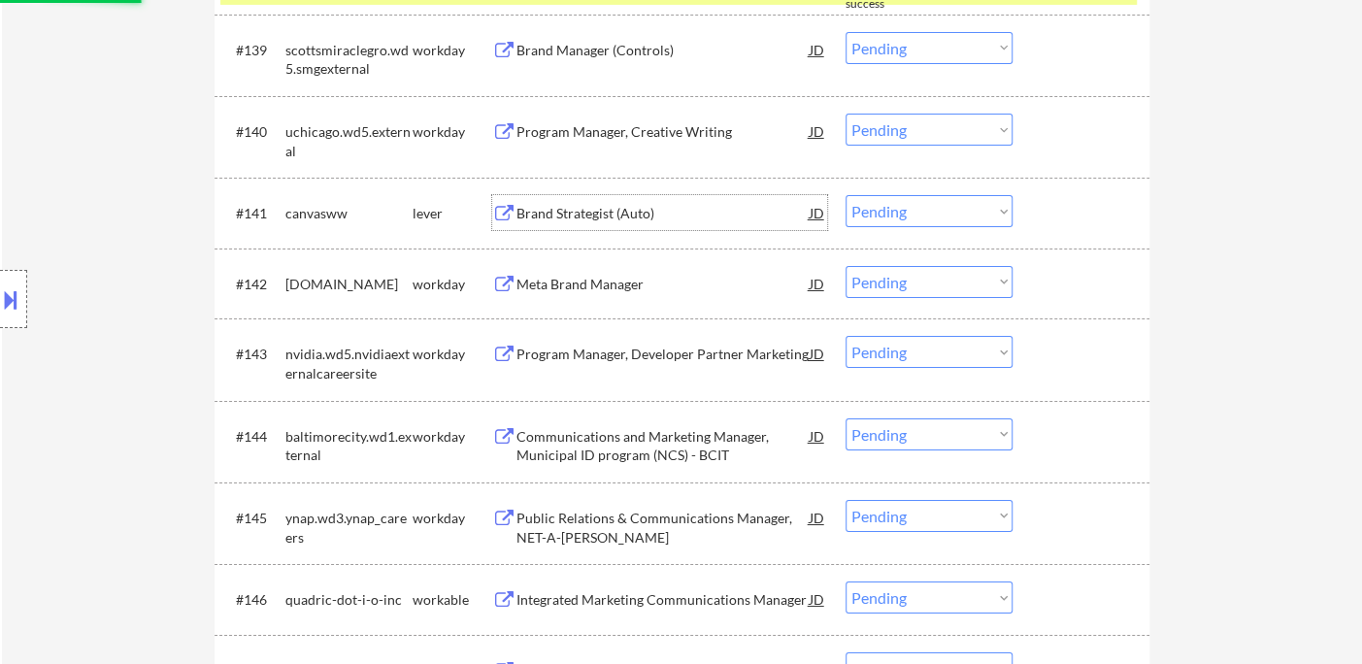
click at [599, 217] on div "Brand Strategist (Auto)" at bounding box center [662, 213] width 293 height 19
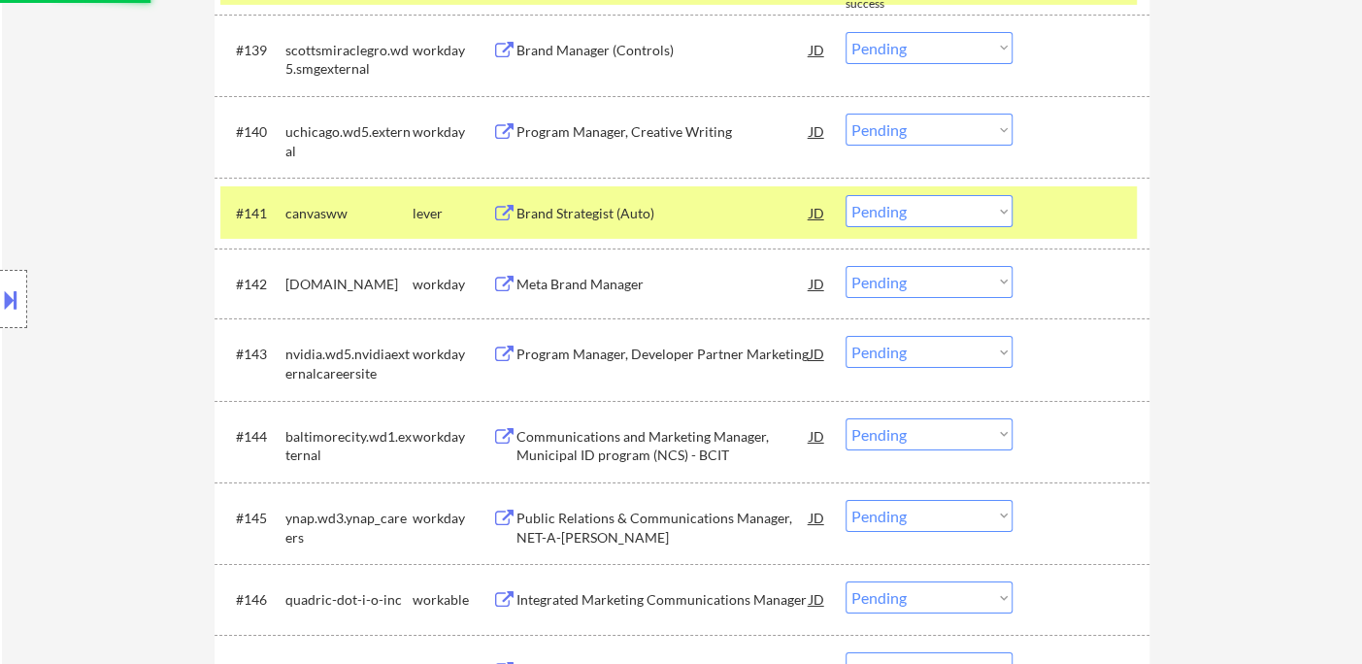
select select ""pending""
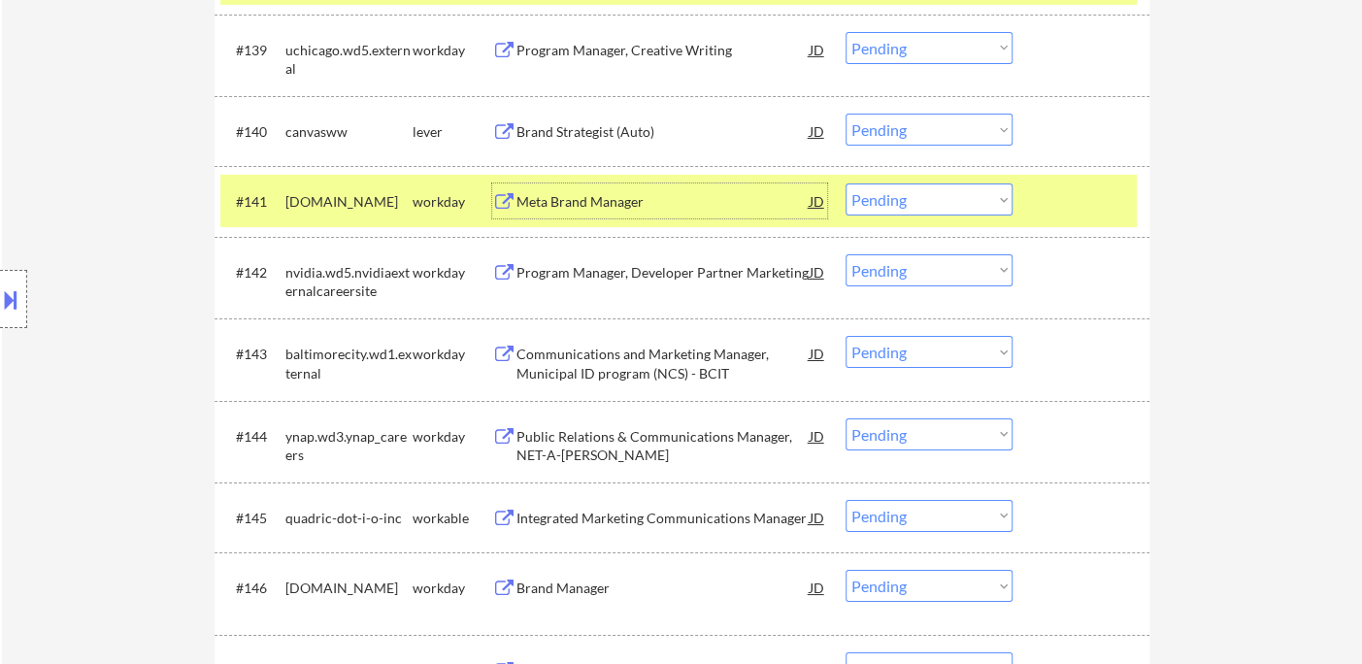
click at [903, 138] on select "Choose an option... Pending Applied Excluded (Questions) Excluded (Expired) Exc…" at bounding box center [929, 130] width 167 height 32
click at [846, 114] on select "Choose an option... Pending Applied Excluded (Questions) Excluded (Expired) Exc…" at bounding box center [929, 130] width 167 height 32
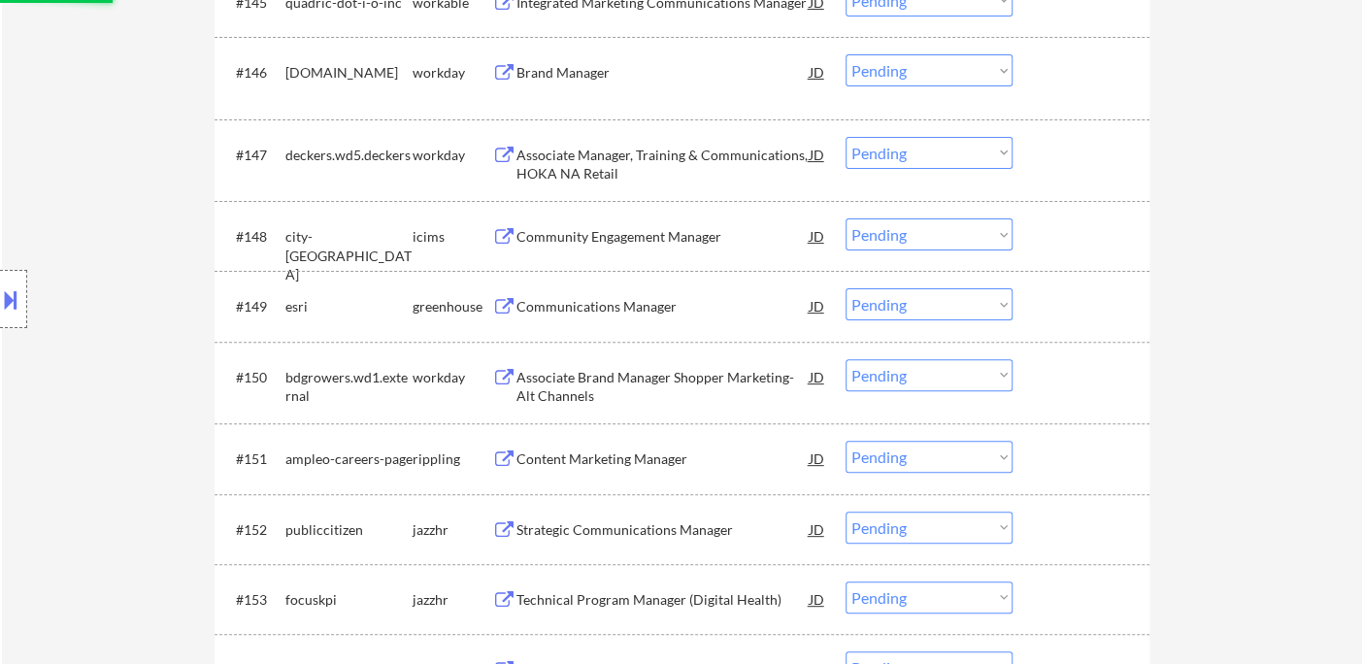
scroll to position [4279, 0]
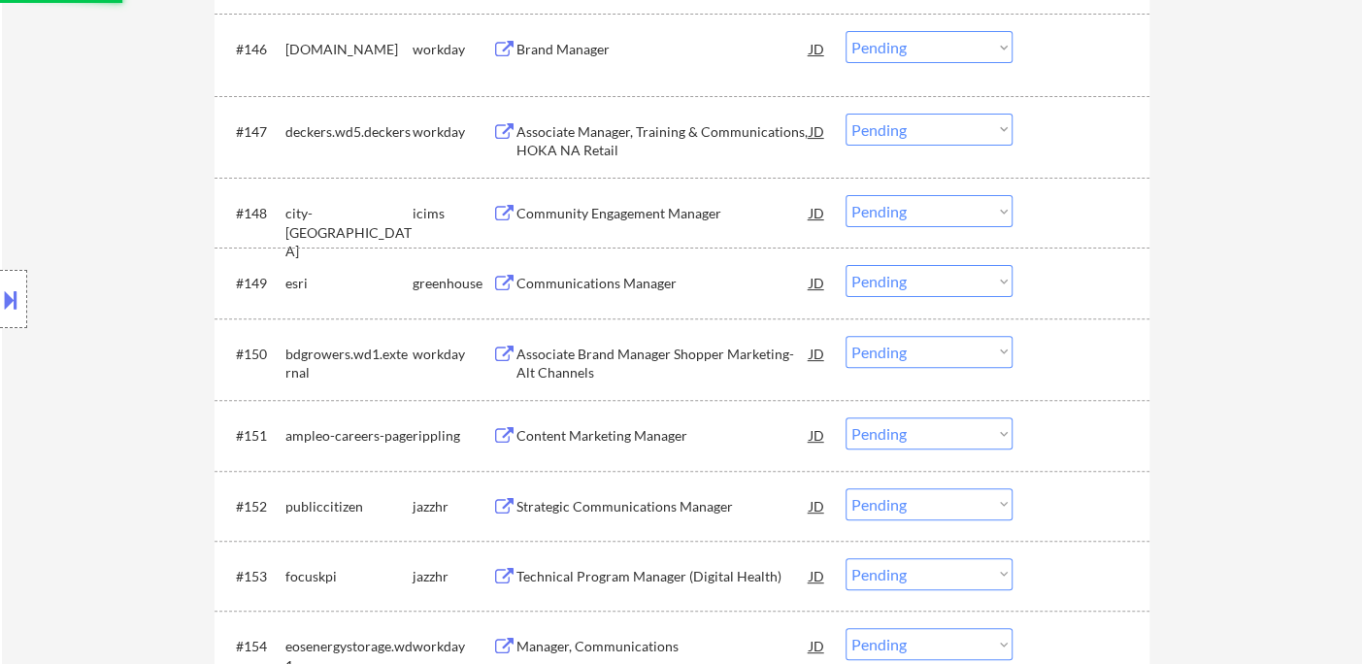
click at [601, 282] on div "Communications Manager" at bounding box center [662, 283] width 293 height 19
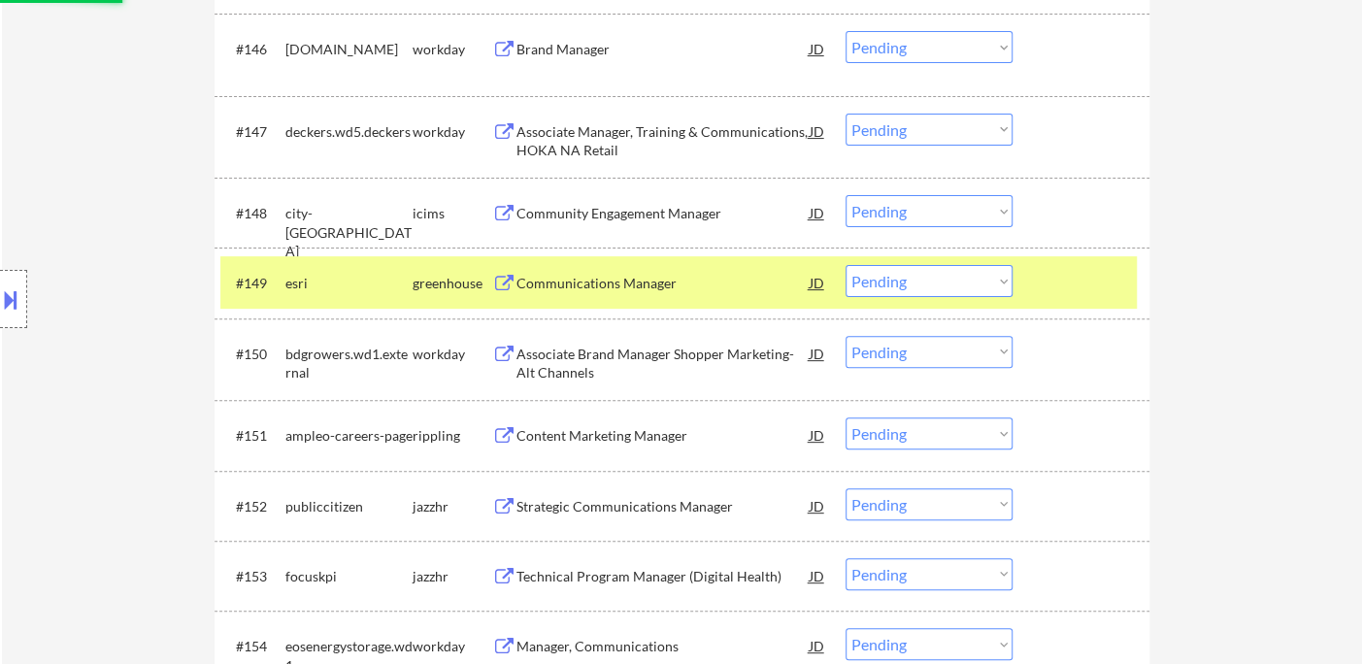
select select ""pending""
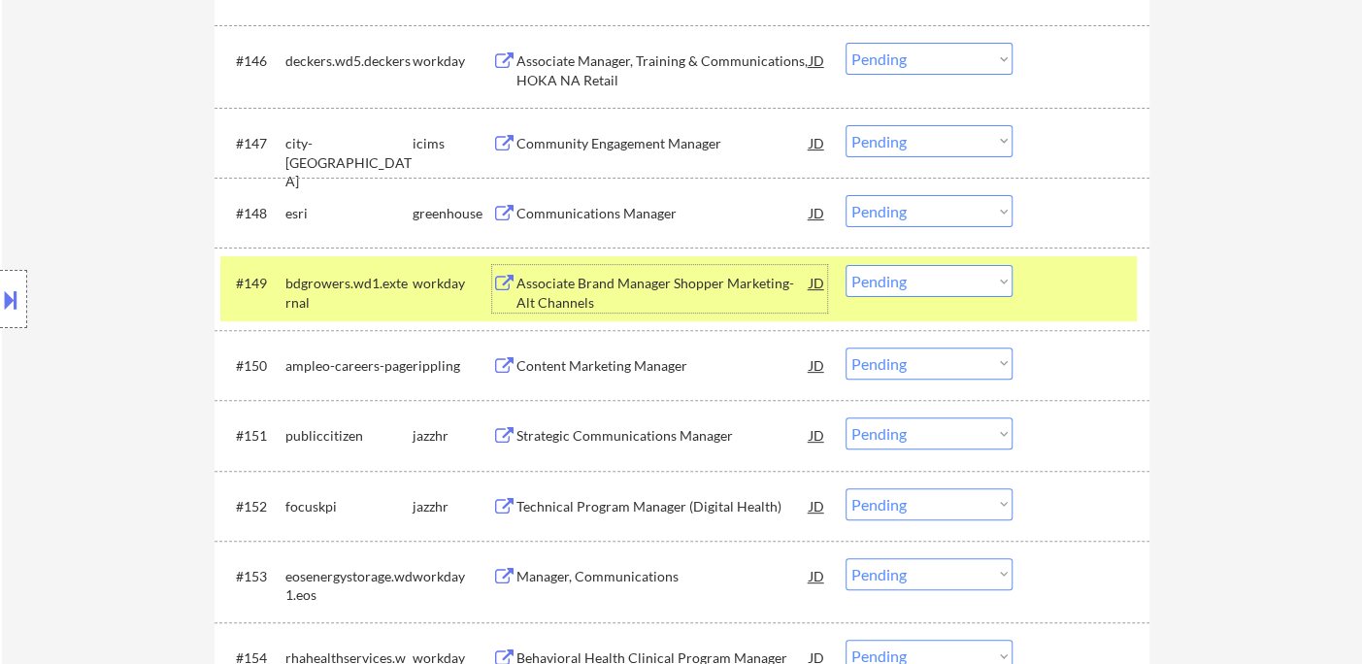
click at [897, 209] on select "Choose an option... Pending Applied Excluded (Questions) Excluded (Expired) Exc…" at bounding box center [929, 211] width 167 height 32
click at [846, 195] on select "Choose an option... Pending Applied Excluded (Questions) Excluded (Expired) Exc…" at bounding box center [929, 211] width 167 height 32
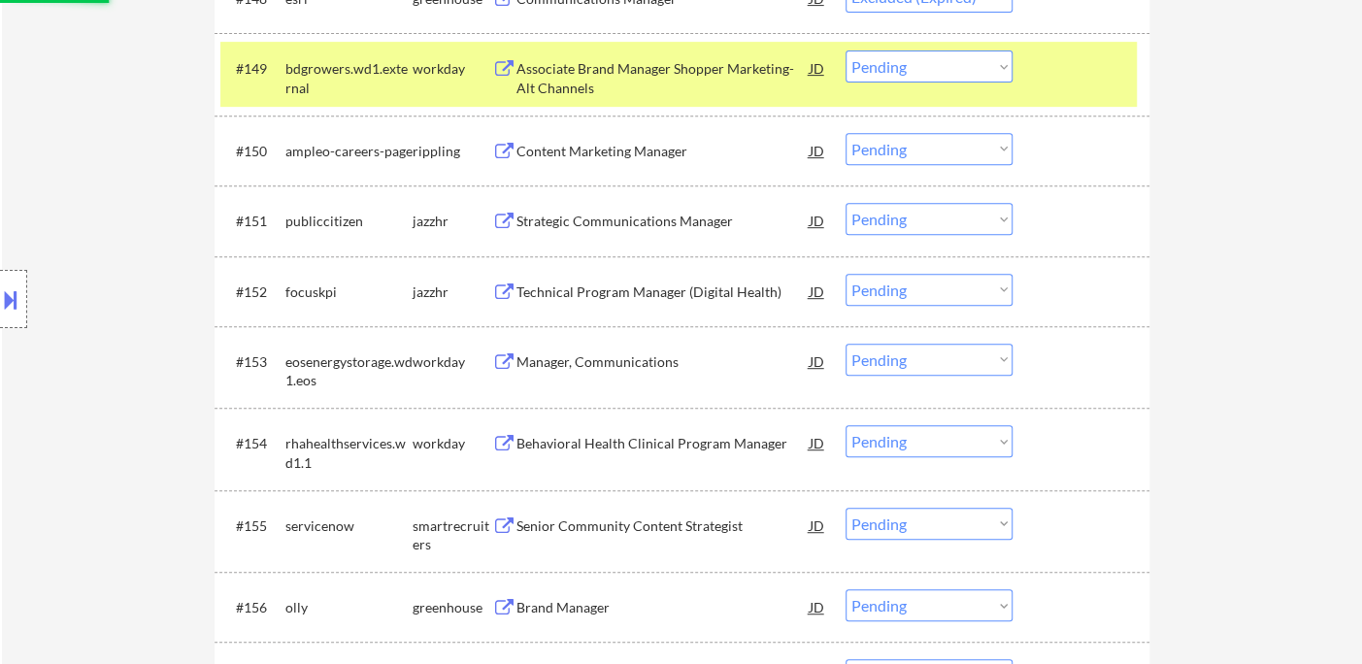
scroll to position [4496, 0]
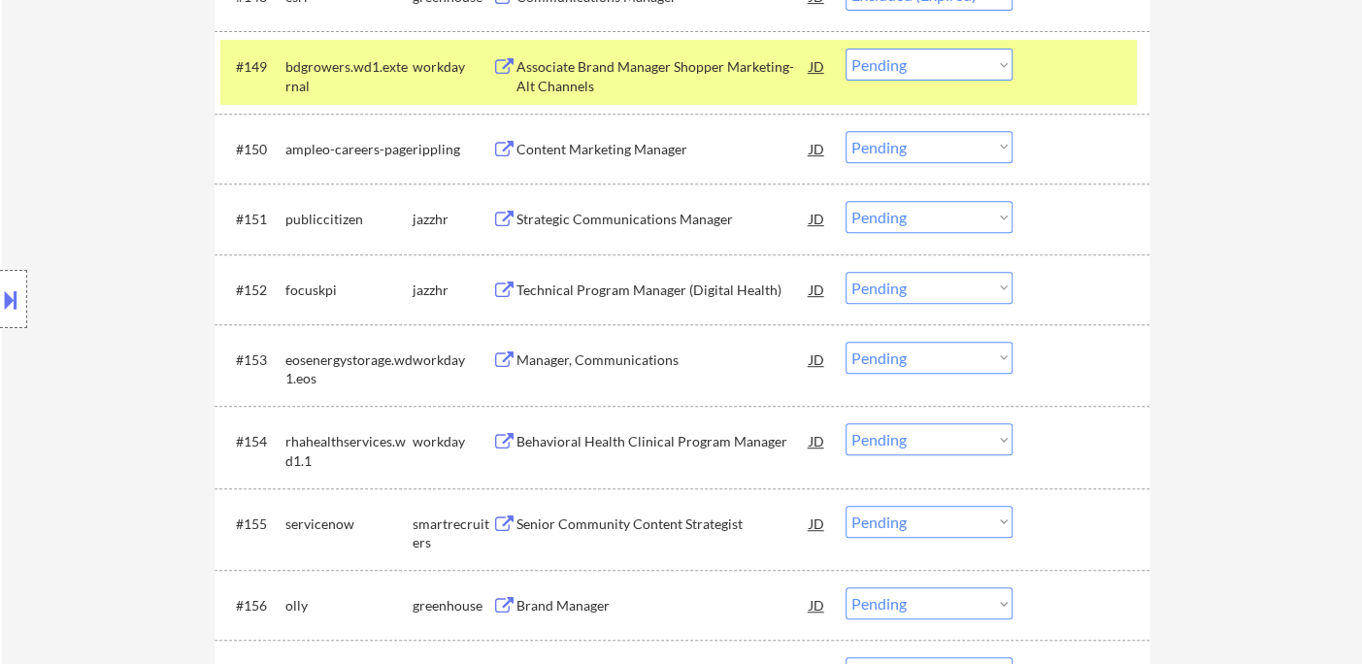
select select ""pending""
click at [615, 220] on div "Strategic Communications Manager" at bounding box center [662, 219] width 293 height 19
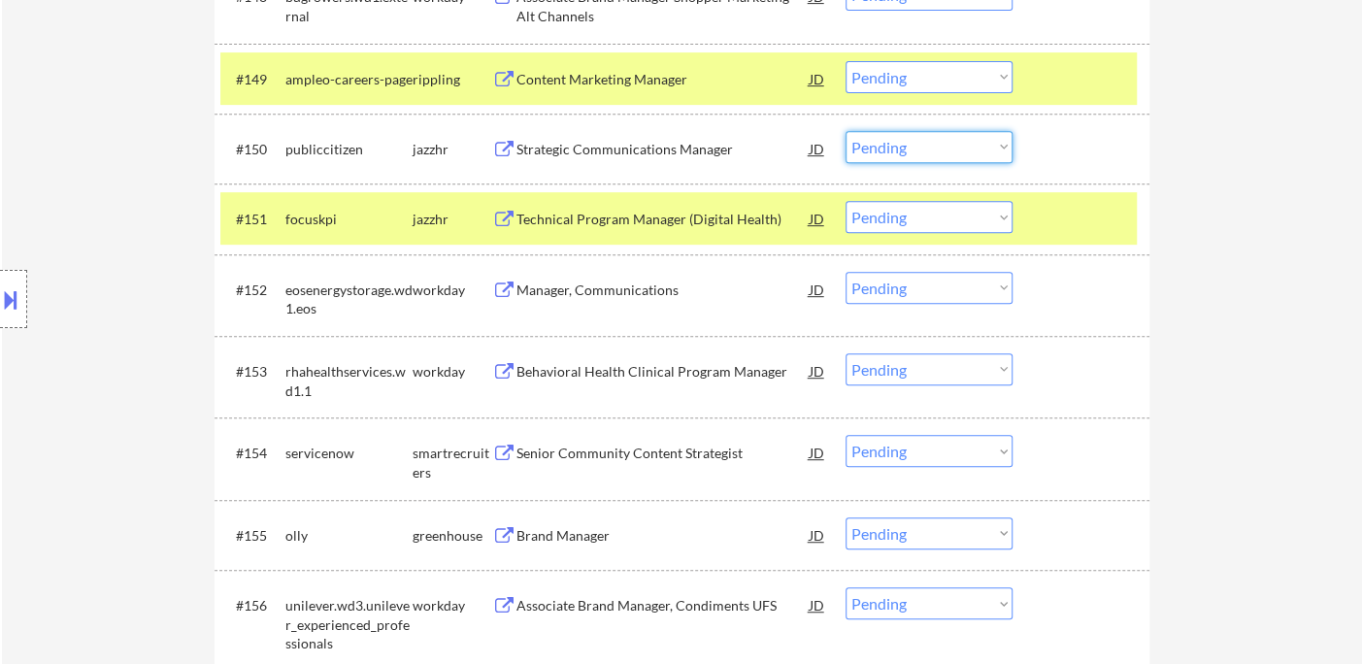
drag, startPoint x: 910, startPoint y: 147, endPoint x: 918, endPoint y: 160, distance: 16.2
click at [910, 147] on select "Choose an option... Pending Applied Excluded (Questions) Excluded (Expired) Exc…" at bounding box center [929, 147] width 167 height 32
click at [846, 131] on select "Choose an option... Pending Applied Excluded (Questions) Excluded (Expired) Exc…" at bounding box center [929, 147] width 167 height 32
click at [654, 230] on div "Technical Program Manager (Digital Health)" at bounding box center [662, 218] width 293 height 35
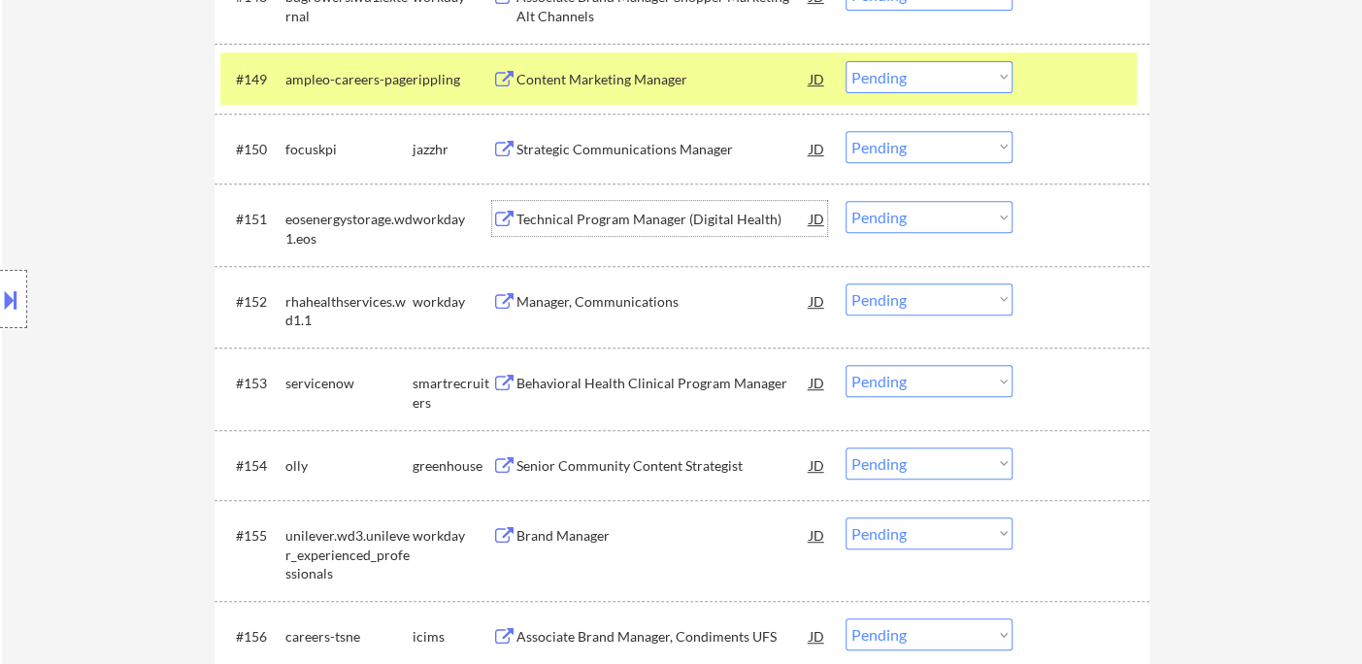
click at [880, 216] on select "Choose an option... Pending Applied Excluded (Questions) Excluded (Expired) Exc…" at bounding box center [929, 217] width 167 height 32
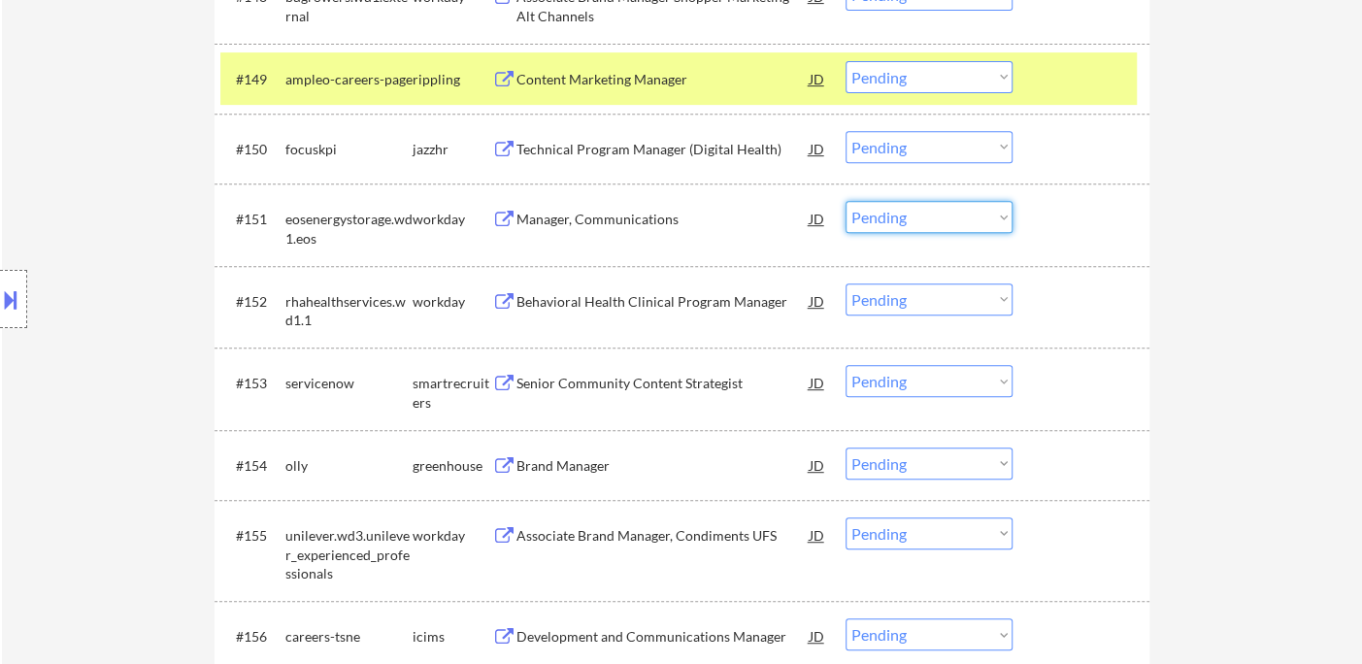
click at [871, 150] on select "Choose an option... Pending Applied Excluded (Questions) Excluded (Expired) Exc…" at bounding box center [929, 147] width 167 height 32
click at [846, 131] on select "Choose an option... Pending Applied Excluded (Questions) Excluded (Expired) Exc…" at bounding box center [929, 147] width 167 height 32
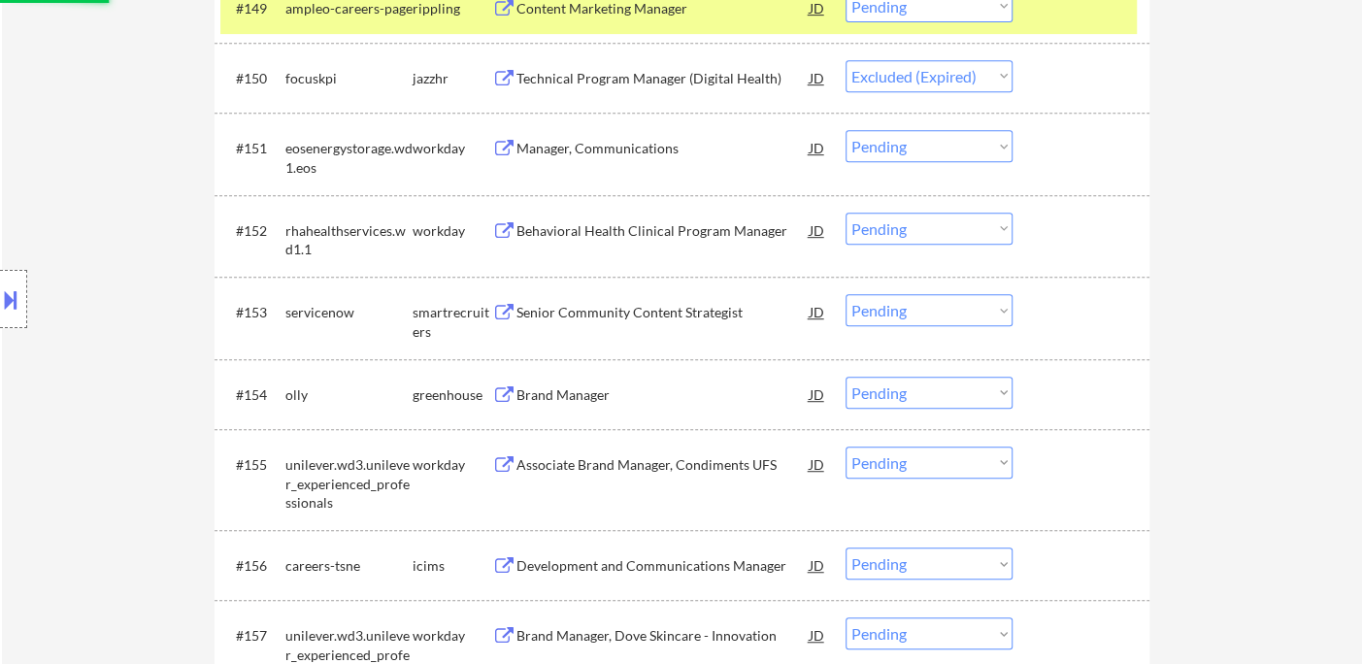
scroll to position [4604, 0]
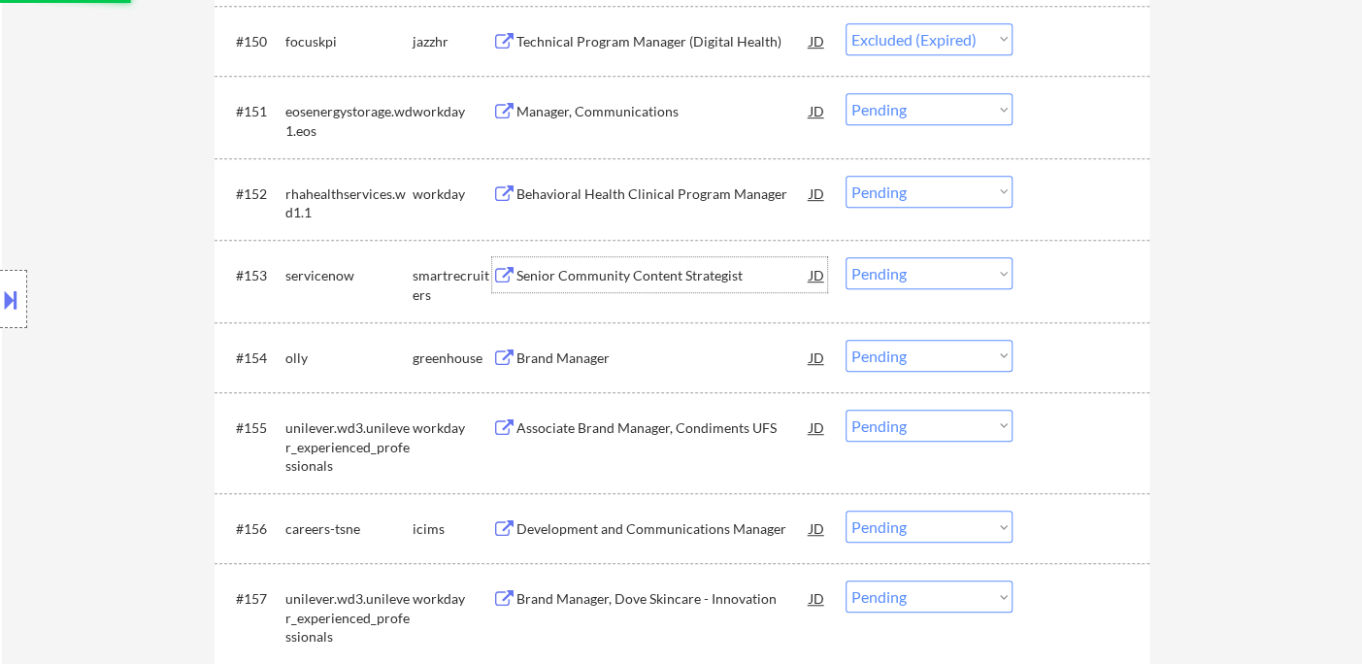
click at [644, 278] on div "Senior Community Content Strategist" at bounding box center [662, 275] width 293 height 19
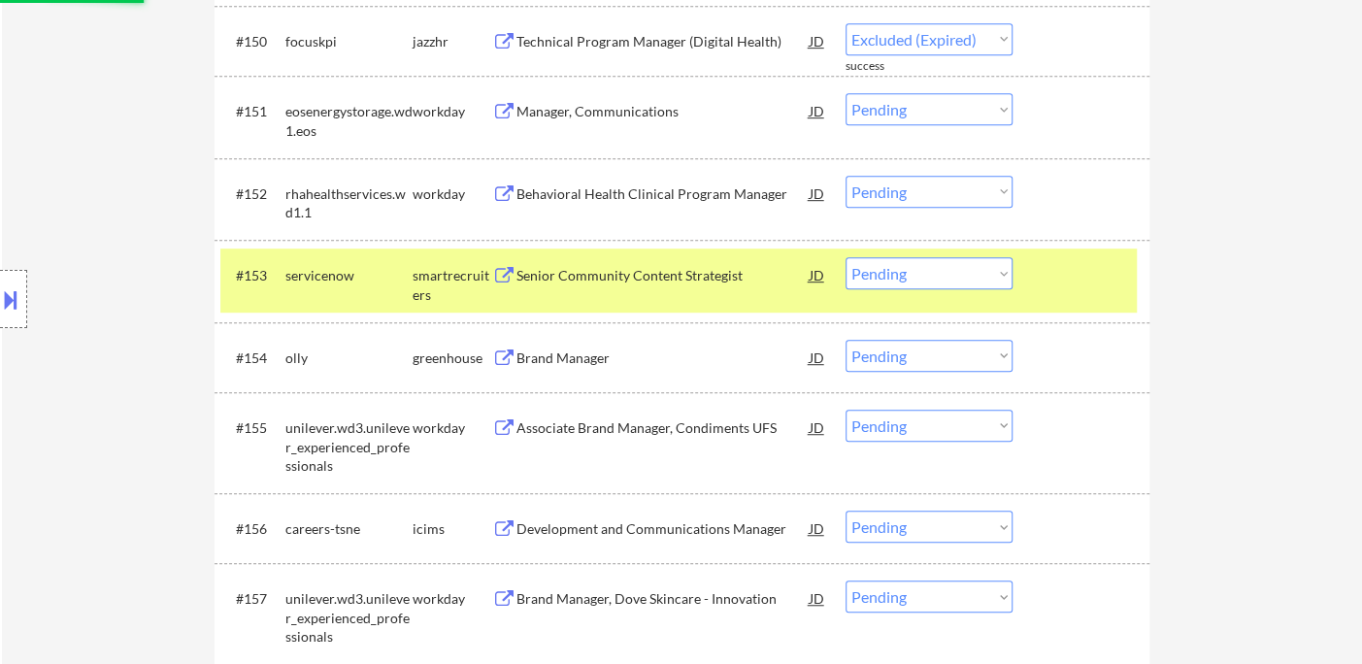
select select ""pending""
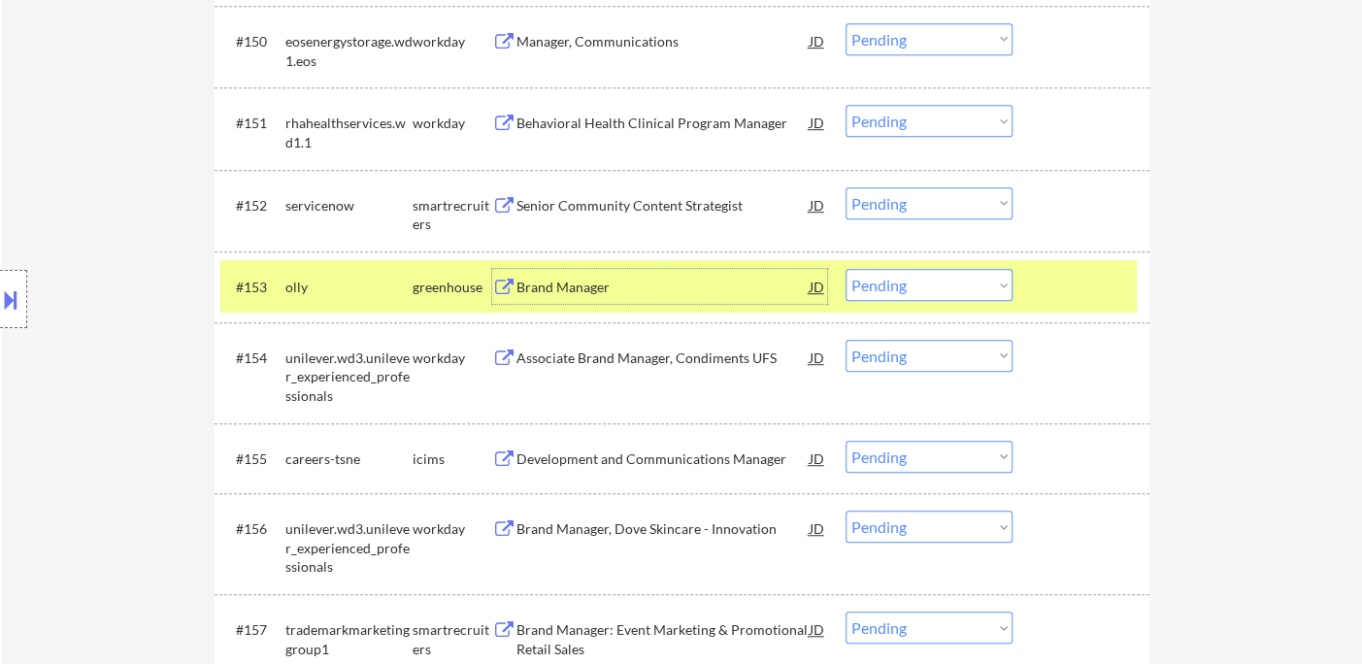
click at [909, 206] on select "Choose an option... Pending Applied Excluded (Questions) Excluded (Expired) Exc…" at bounding box center [929, 203] width 167 height 32
click at [846, 187] on select "Choose an option... Pending Applied Excluded (Questions) Excluded (Expired) Exc…" at bounding box center [929, 203] width 167 height 32
click at [574, 295] on div "Brand Manager" at bounding box center [662, 287] width 293 height 19
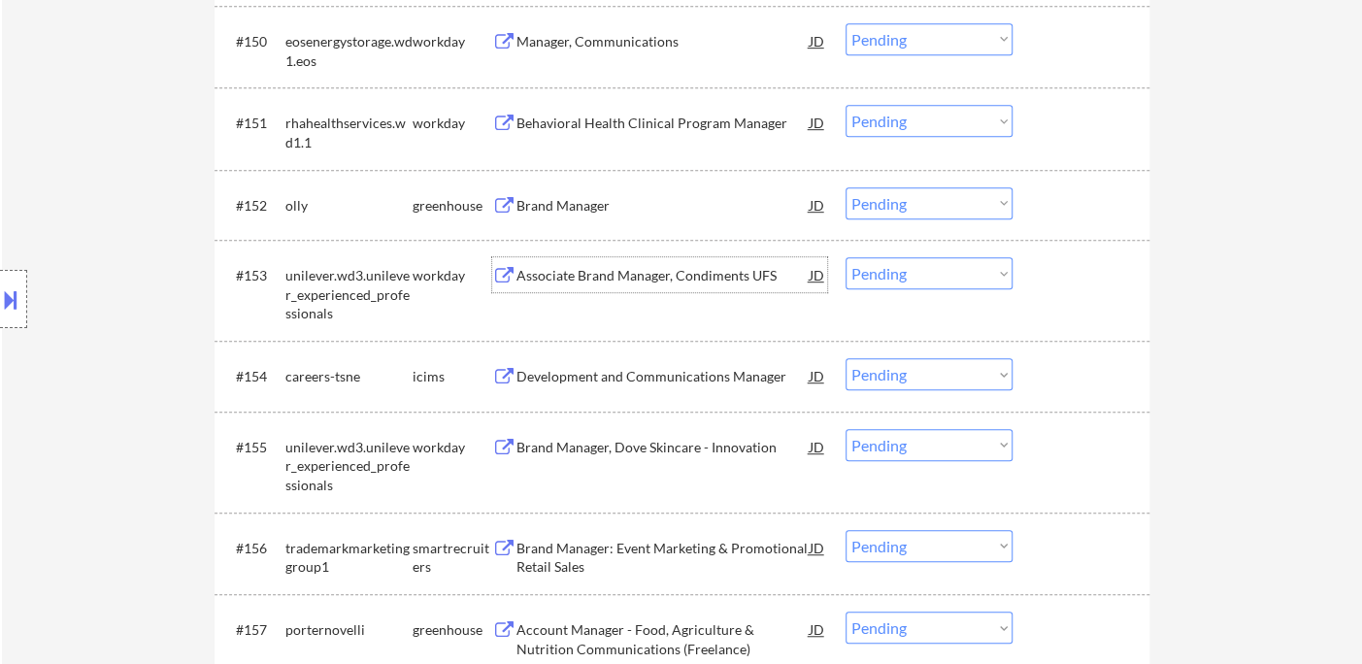
drag, startPoint x: 870, startPoint y: 194, endPoint x: 906, endPoint y: 205, distance: 37.5
click at [870, 194] on select "Choose an option... Pending Applied Excluded (Questions) Excluded (Expired) Exc…" at bounding box center [929, 203] width 167 height 32
click at [846, 187] on select "Choose an option... Pending Applied Excluded (Questions) Excluded (Expired) Exc…" at bounding box center [929, 203] width 167 height 32
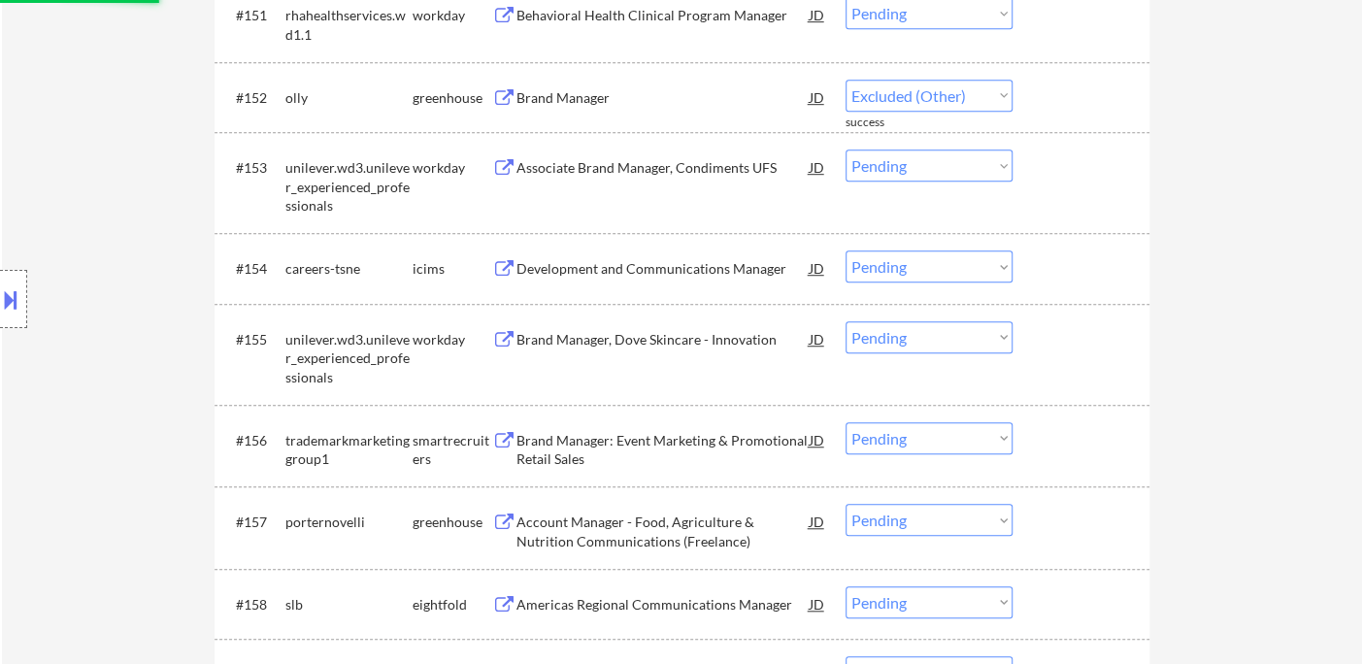
scroll to position [4819, 0]
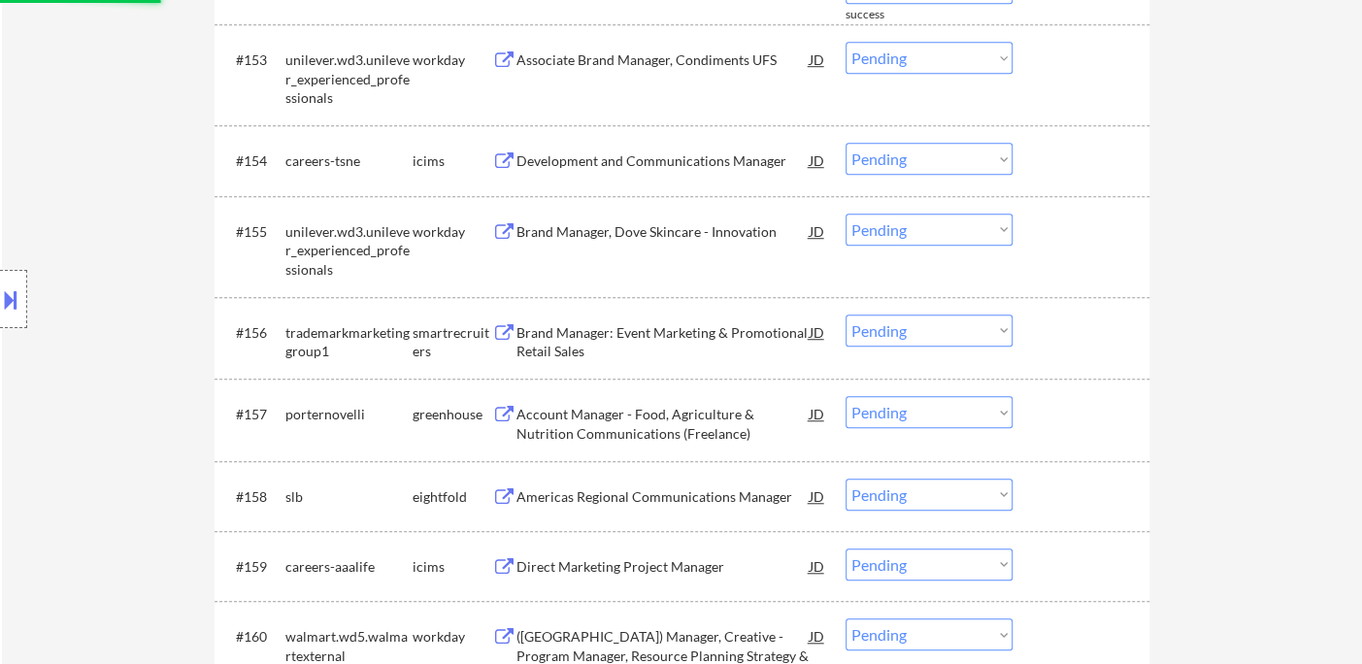
select select ""pending""
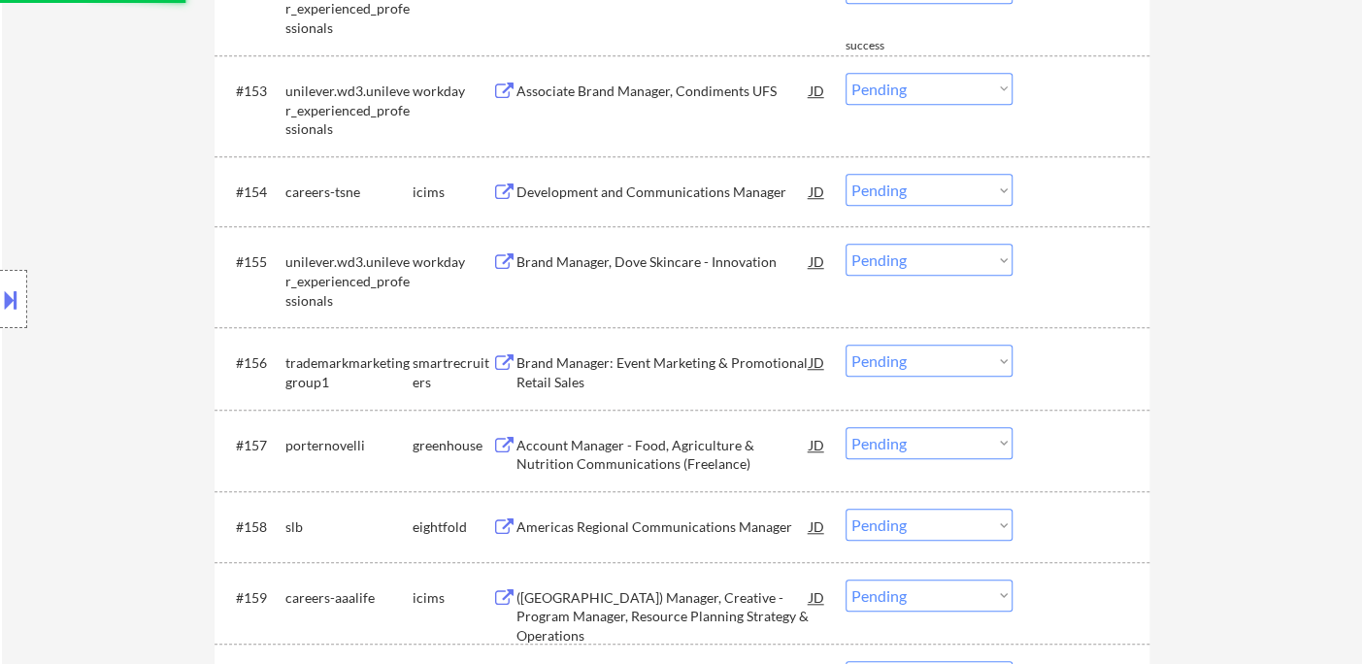
click at [648, 325] on div "#155 unilever.wd3.unilever_experienced_professionals workday Brand Manager, Dov…" at bounding box center [682, 276] width 935 height 101
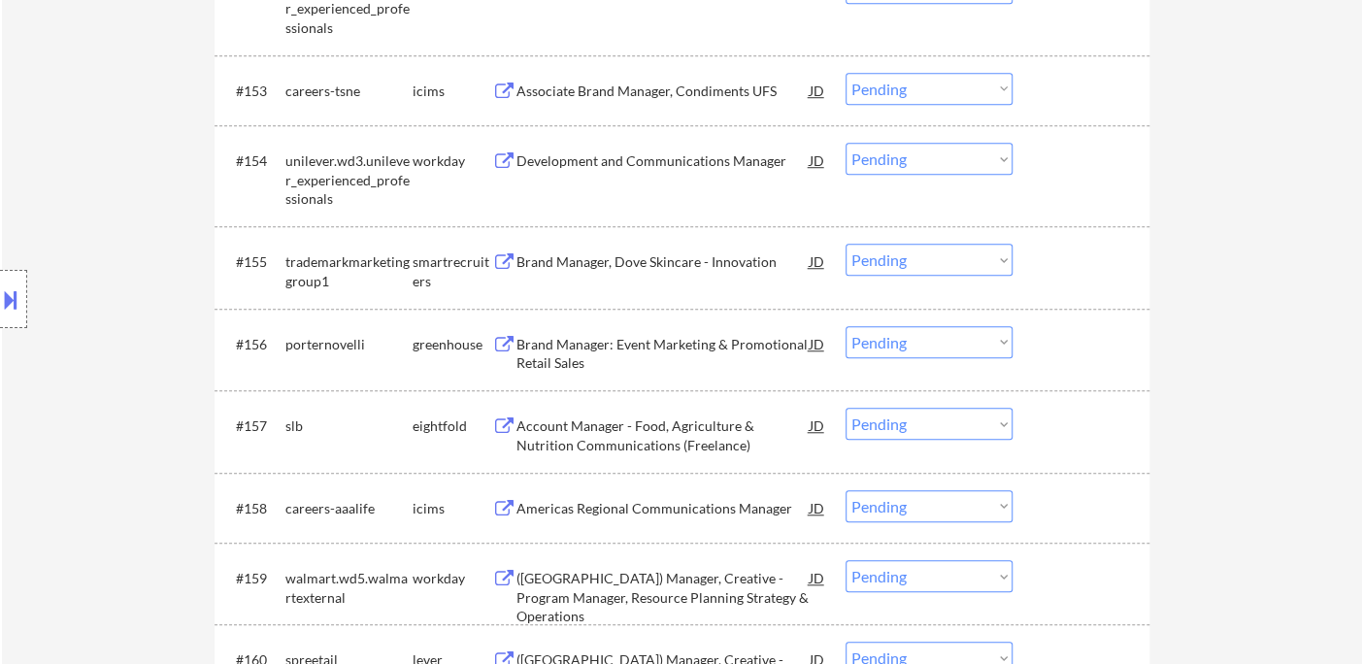
click at [621, 273] on div "Brand Manager, Dove Skincare - Innovation" at bounding box center [662, 261] width 293 height 35
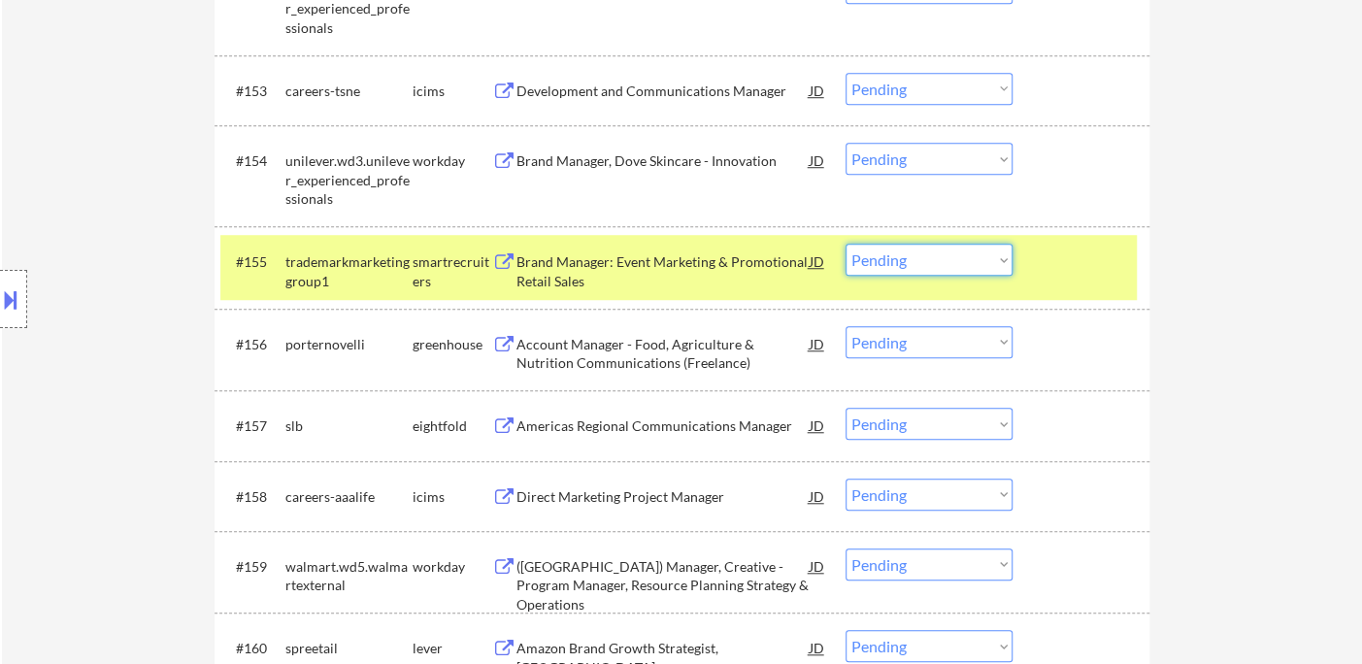
click at [915, 257] on select "Choose an option... Pending Applied Excluded (Questions) Excluded (Expired) Exc…" at bounding box center [929, 260] width 167 height 32
click at [846, 244] on select "Choose an option... Pending Applied Excluded (Questions) Excluded (Expired) Exc…" at bounding box center [929, 260] width 167 height 32
click at [726, 353] on div "Account Manager - Food, Agriculture & Nutrition Communications (Freelance)" at bounding box center [662, 354] width 293 height 38
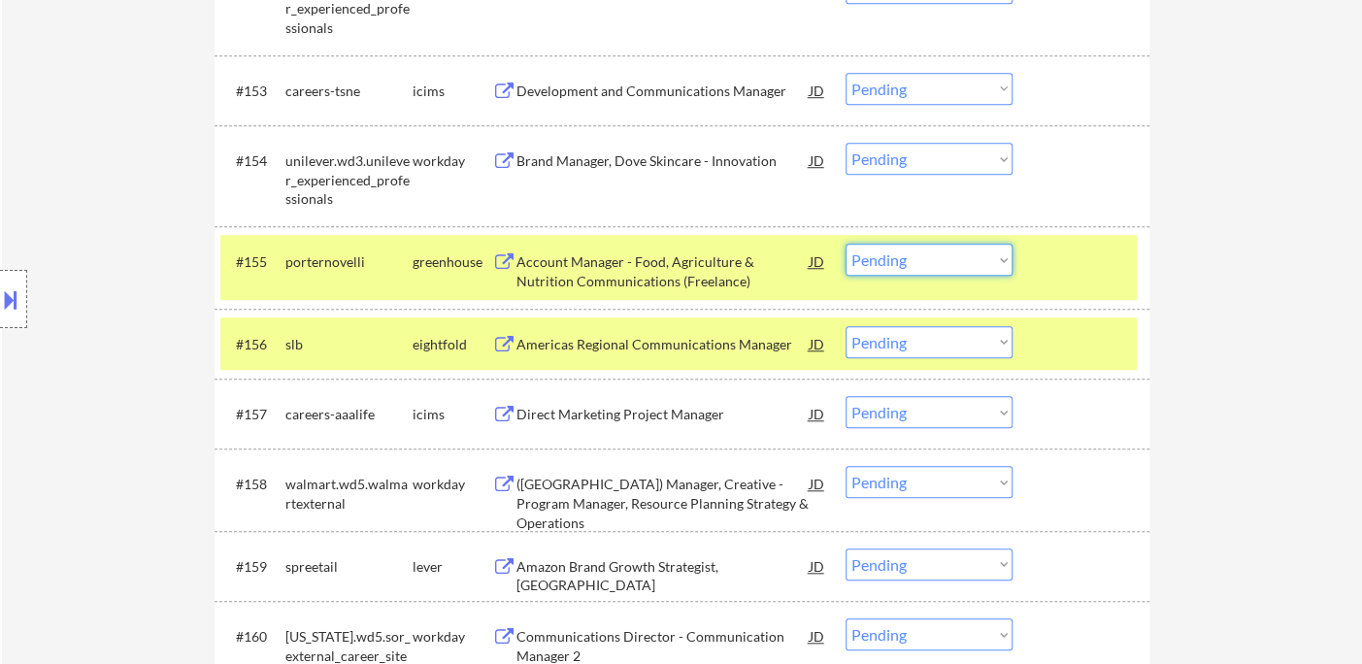
click at [945, 254] on select "Choose an option... Pending Applied Excluded (Questions) Excluded (Expired) Exc…" at bounding box center [929, 260] width 167 height 32
click at [846, 244] on select "Choose an option... Pending Applied Excluded (Questions) Excluded (Expired) Exc…" at bounding box center [929, 260] width 167 height 32
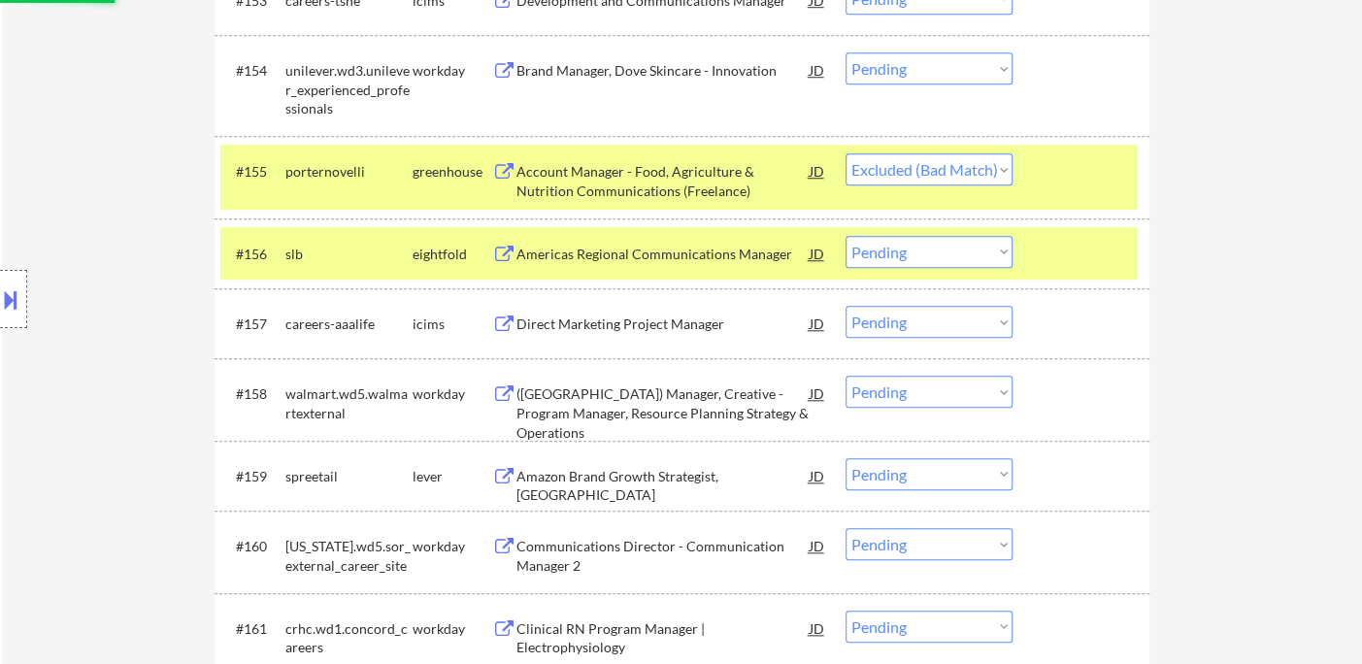
scroll to position [5035, 0]
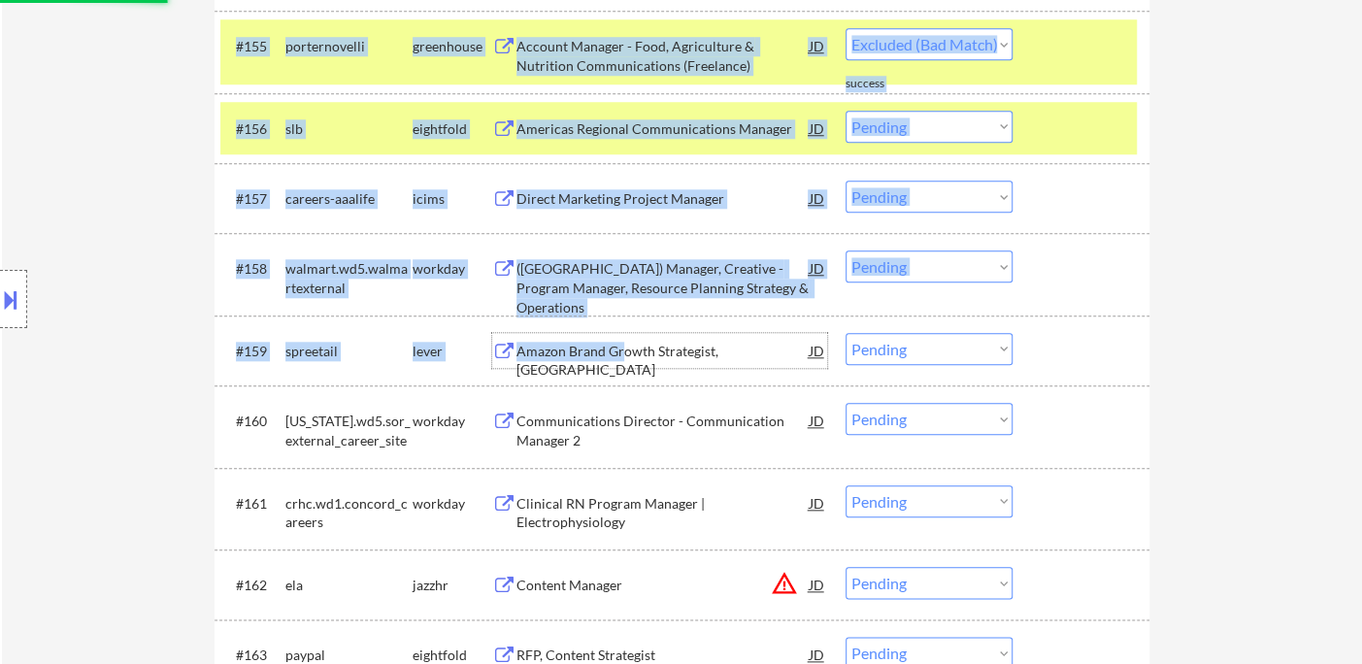
drag, startPoint x: 618, startPoint y: 359, endPoint x: 1215, endPoint y: 335, distance: 597.5
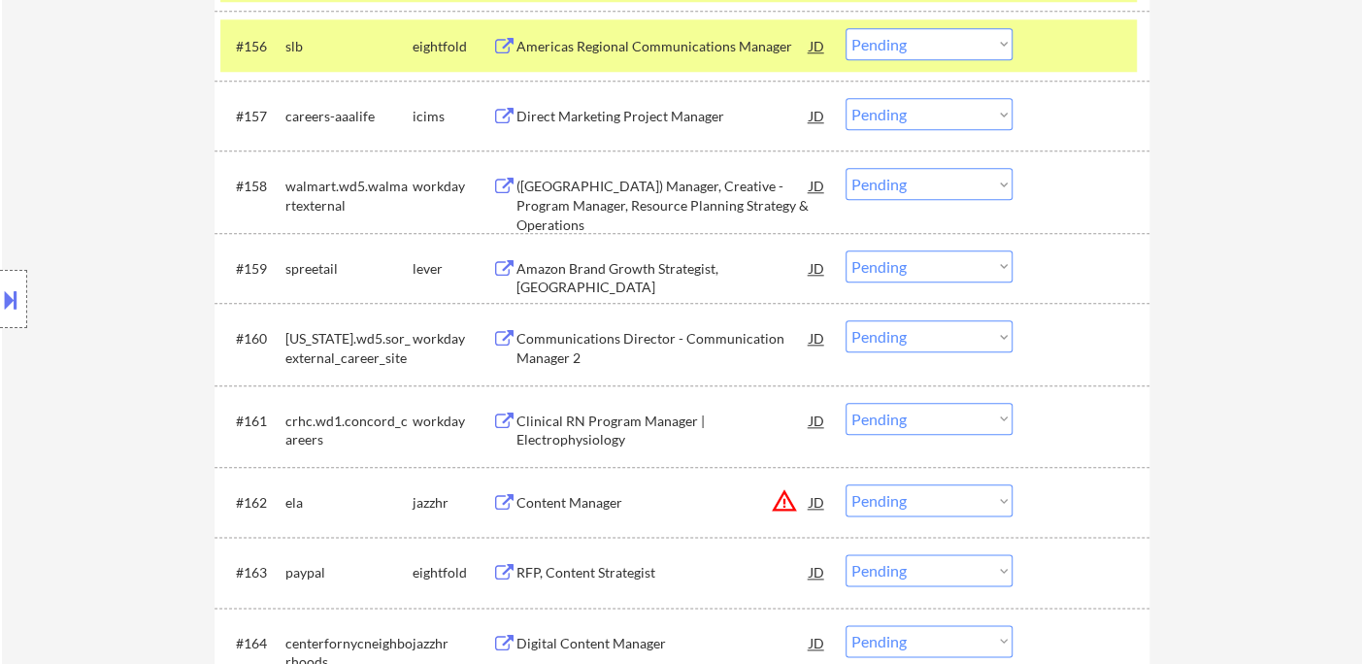
scroll to position [5250, 0]
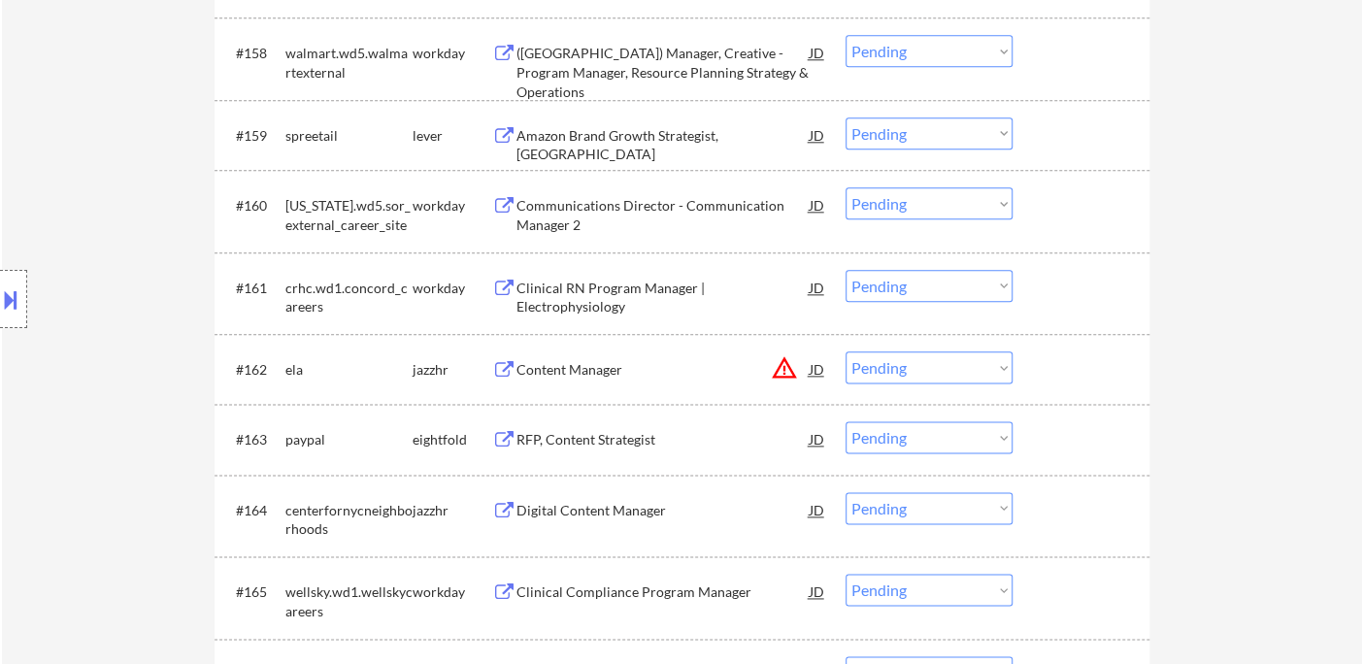
select select ""pending""
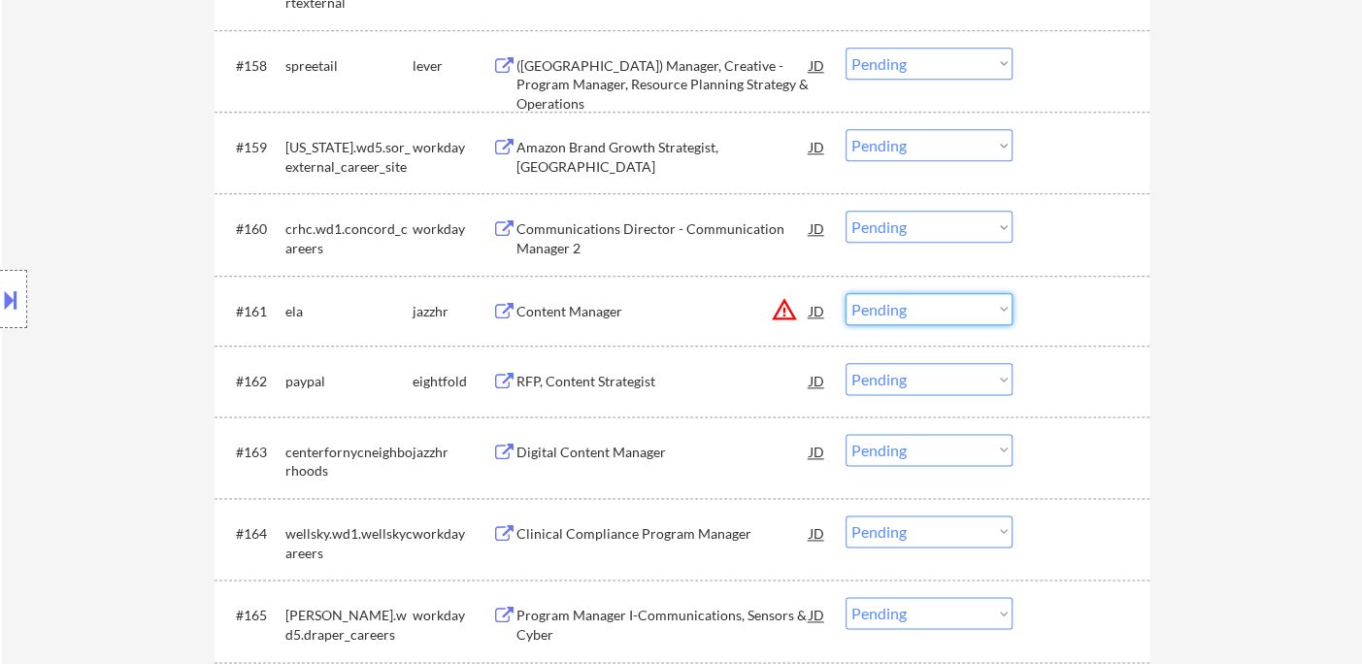
click at [962, 316] on select "Choose an option... Pending Applied Excluded (Questions) Excluded (Expired) Exc…" at bounding box center [929, 309] width 167 height 32
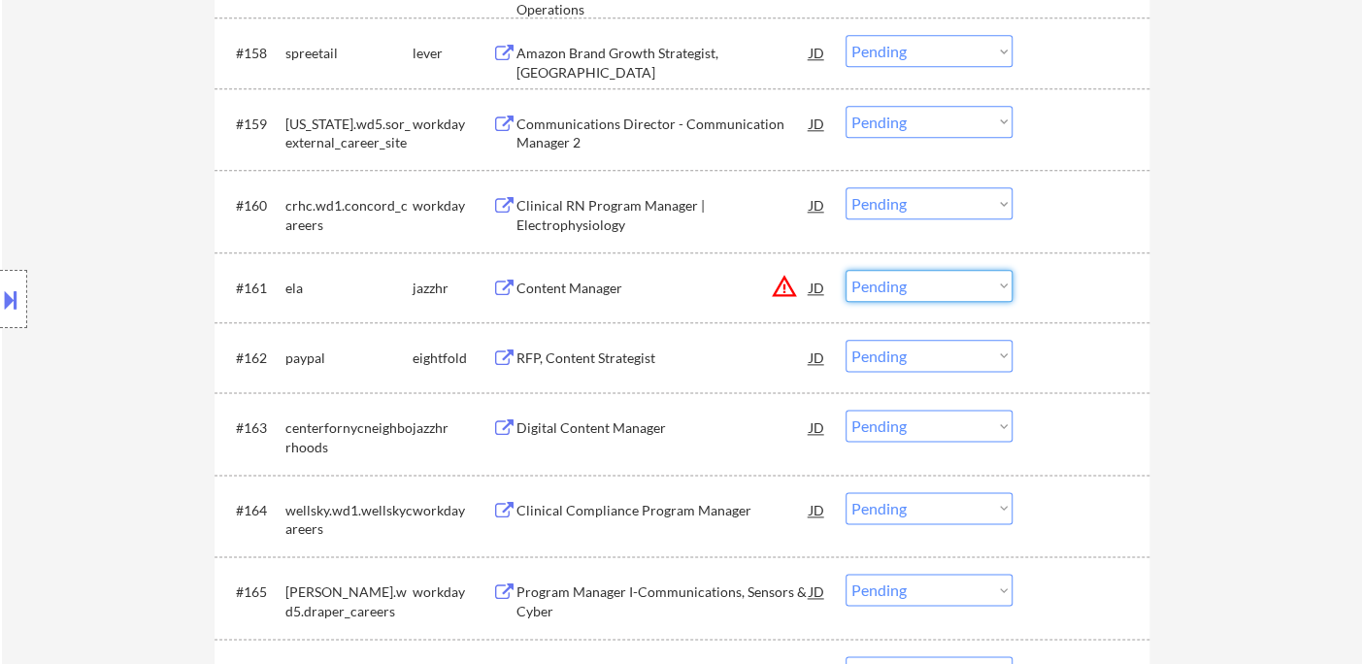
click at [583, 290] on div "Content Manager" at bounding box center [662, 288] width 293 height 19
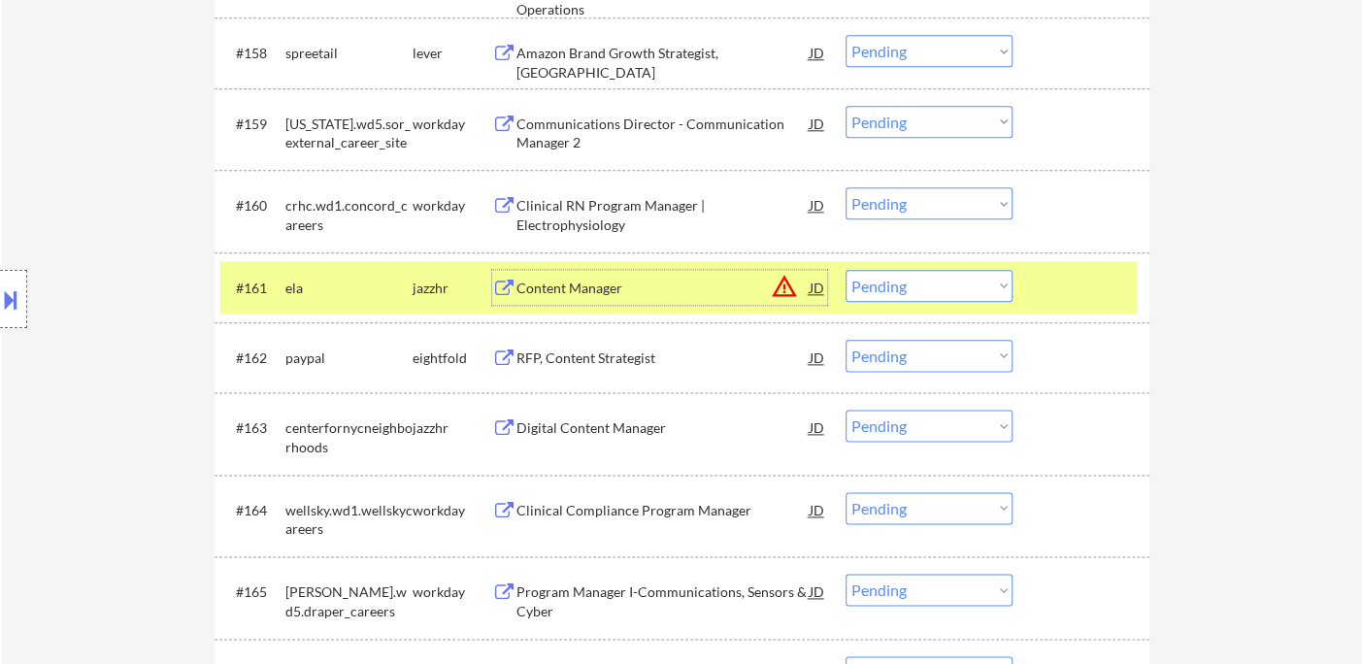
click at [884, 278] on select "Choose an option... Pending Applied Excluded (Questions) Excluded (Expired) Exc…" at bounding box center [929, 286] width 167 height 32
click at [846, 270] on select "Choose an option... Pending Applied Excluded (Questions) Excluded (Expired) Exc…" at bounding box center [929, 286] width 167 height 32
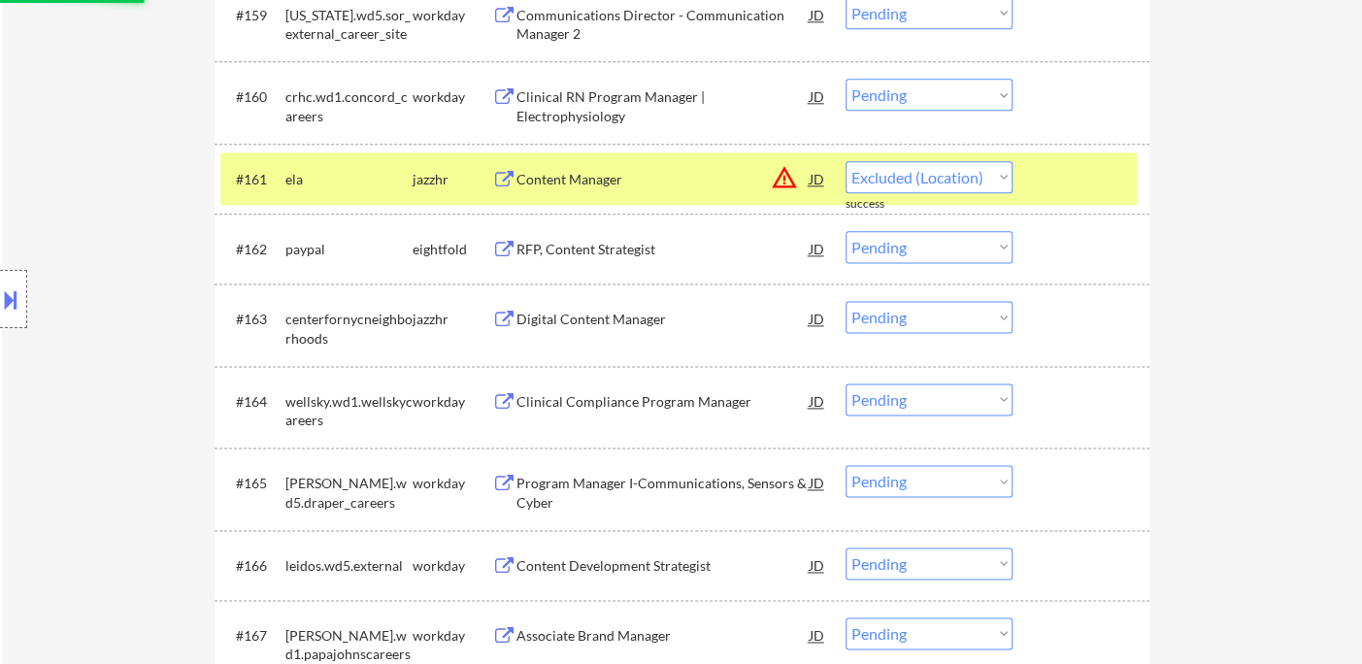
click at [581, 319] on div "Digital Content Manager" at bounding box center [662, 319] width 293 height 19
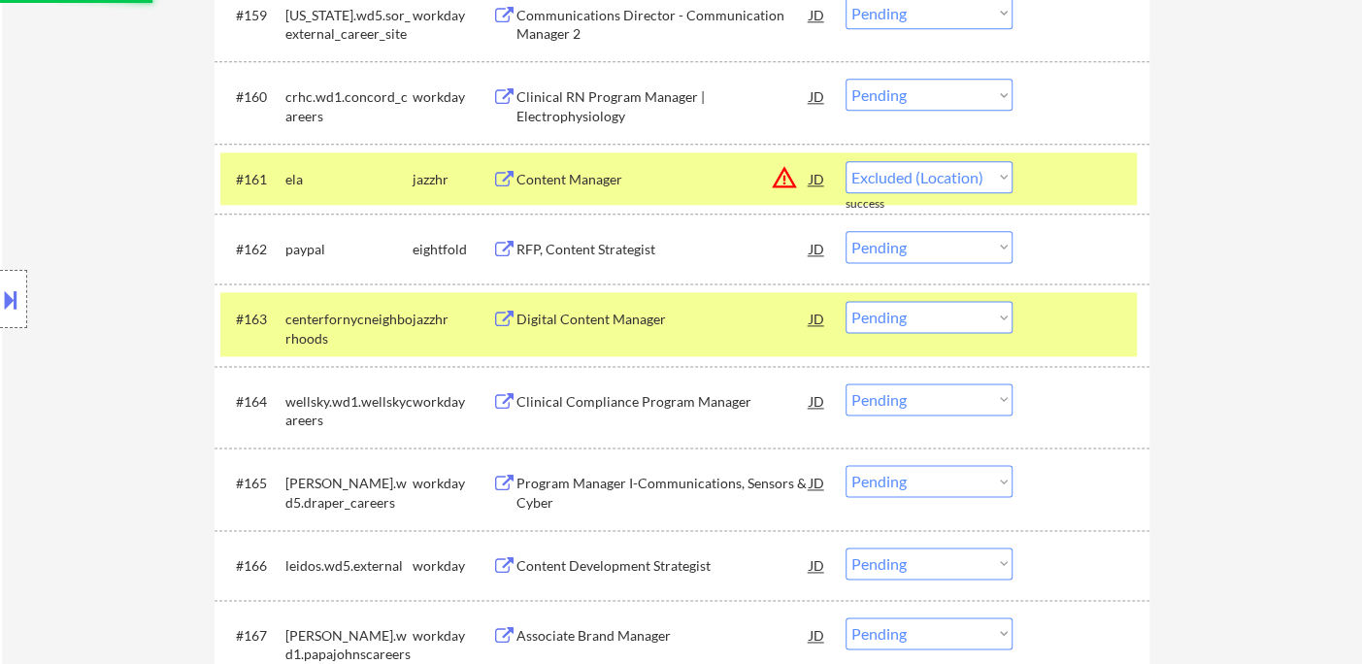
select select ""pending""
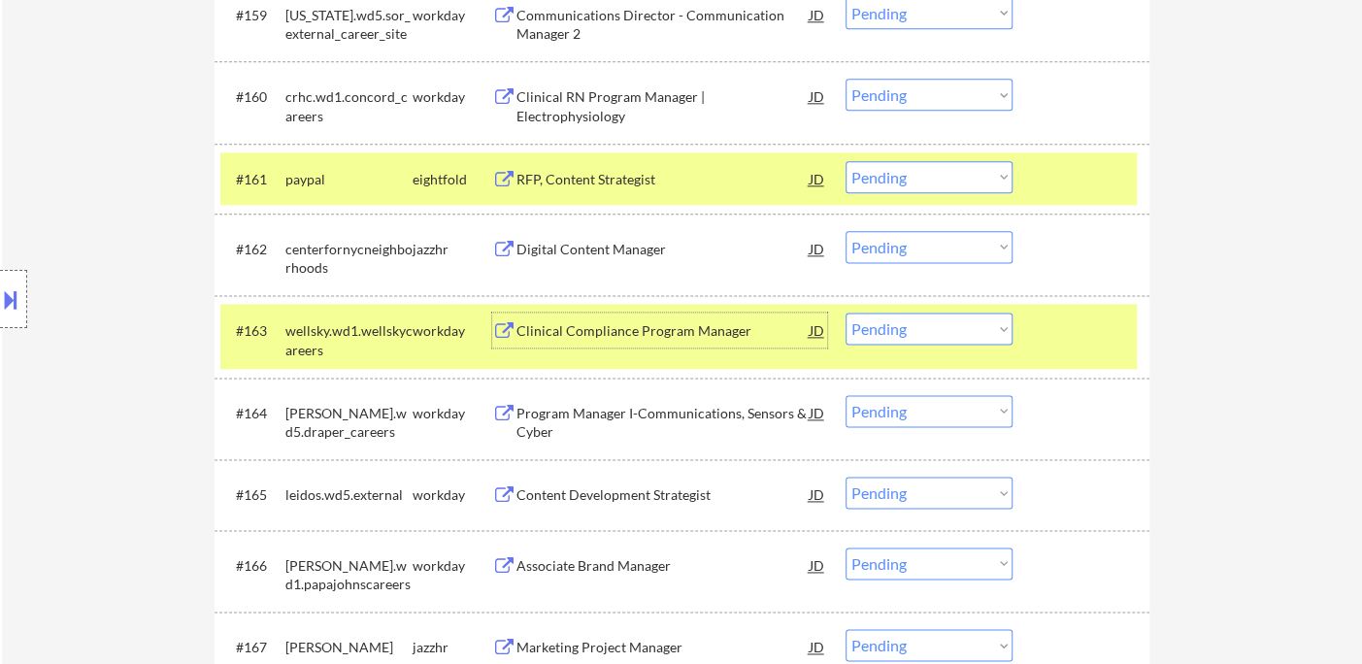
drag, startPoint x: 897, startPoint y: 244, endPoint x: 912, endPoint y: 260, distance: 22.0
click at [897, 244] on select "Choose an option... Pending Applied Excluded (Questions) Excluded (Expired) Exc…" at bounding box center [929, 247] width 167 height 32
click at [846, 231] on select "Choose an option... Pending Applied Excluded (Questions) Excluded (Expired) Exc…" at bounding box center [929, 247] width 167 height 32
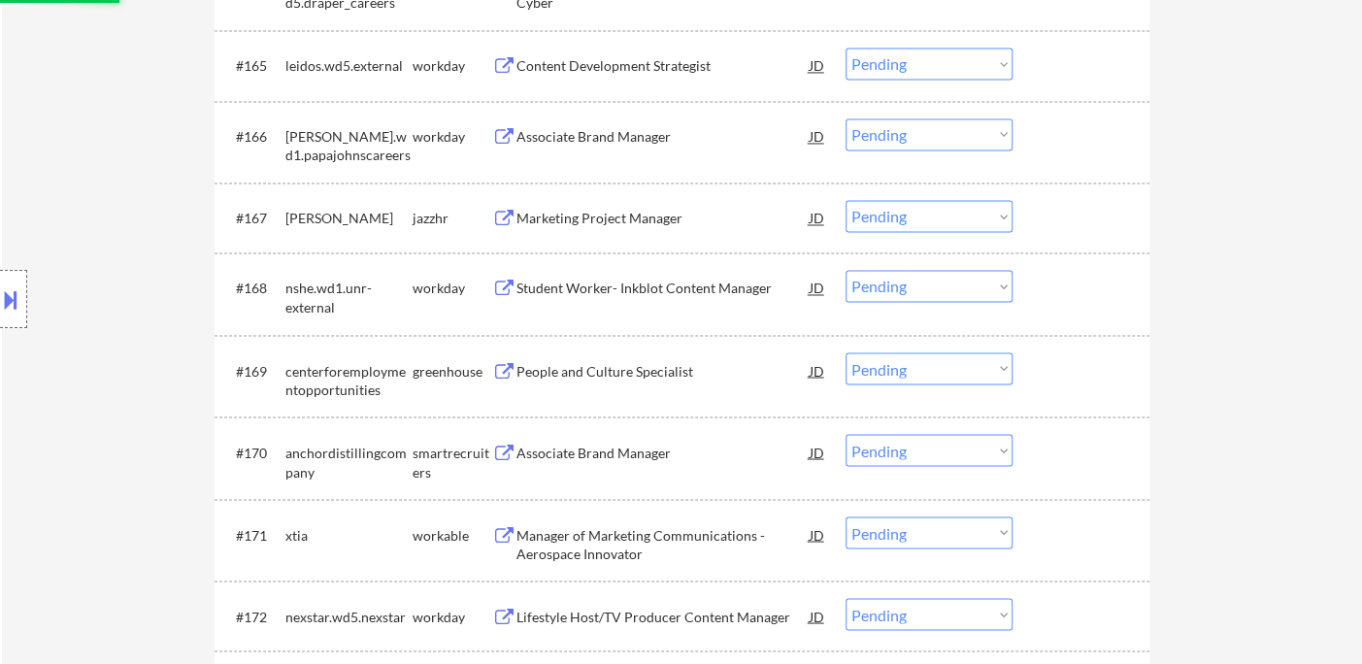
scroll to position [5790, 0]
click at [600, 221] on div "Marketing Project Manager" at bounding box center [662, 216] width 293 height 19
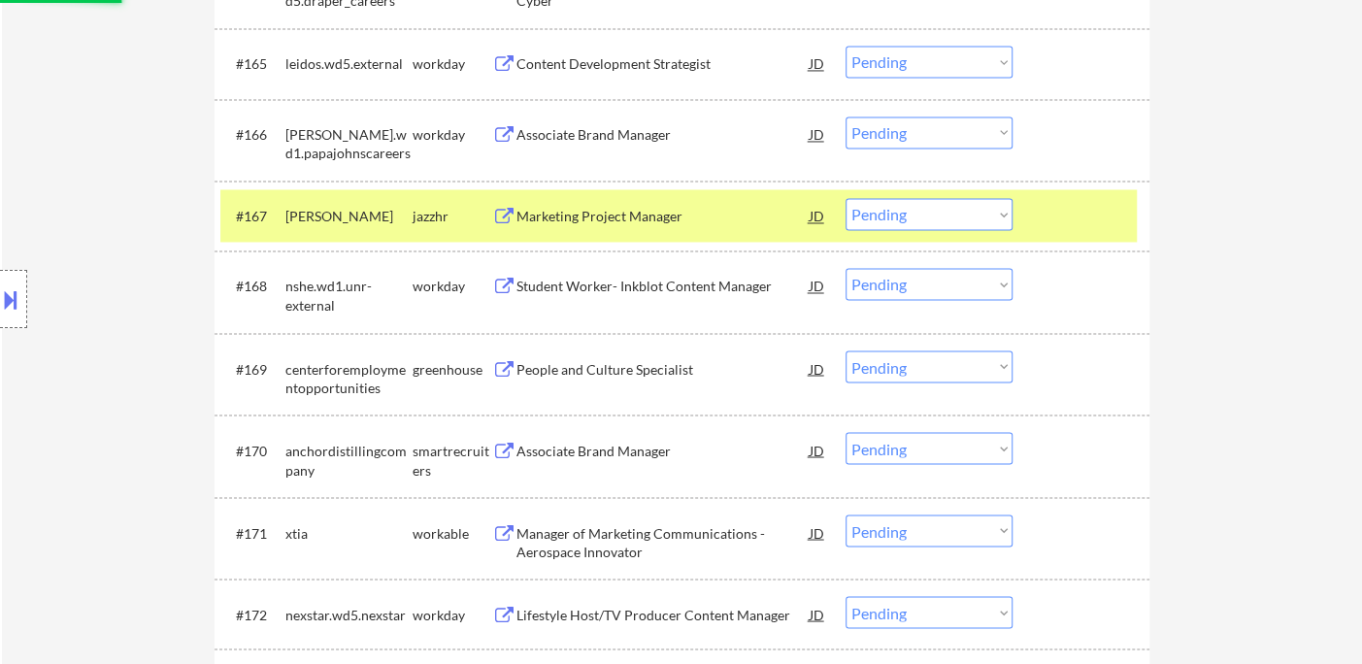
select select ""pending""
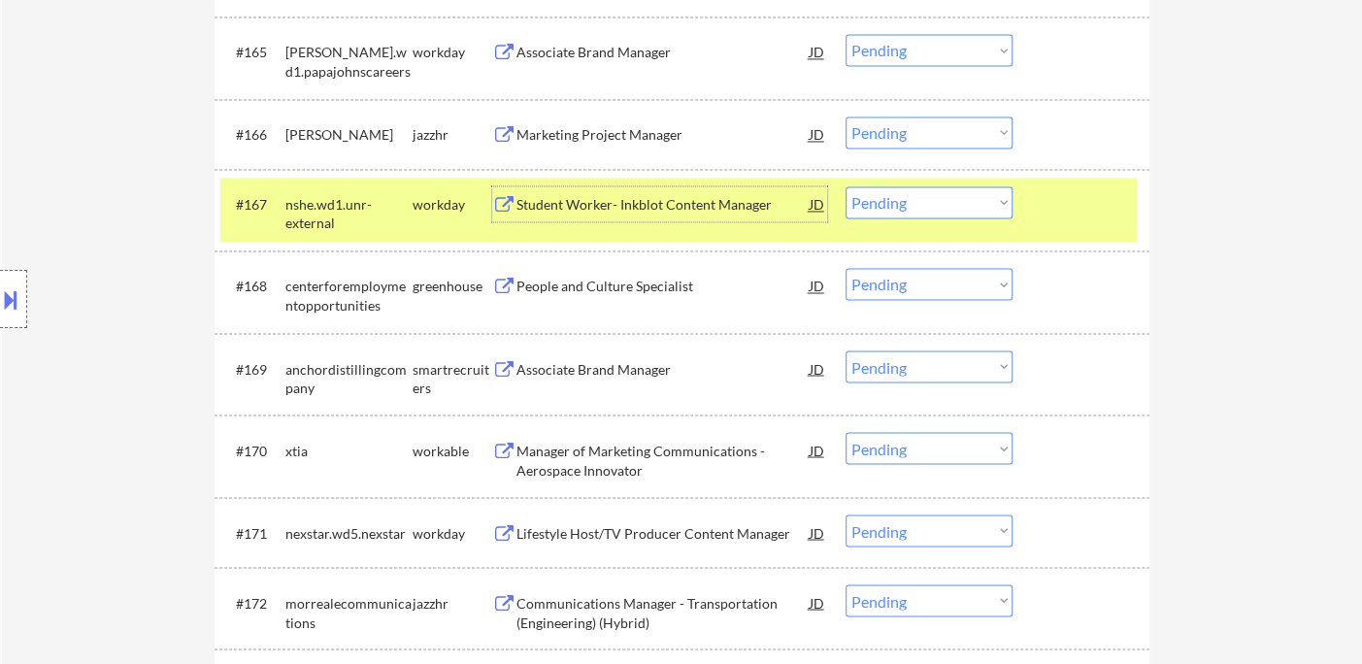
click at [630, 363] on div "Associate Brand Manager" at bounding box center [662, 368] width 293 height 19
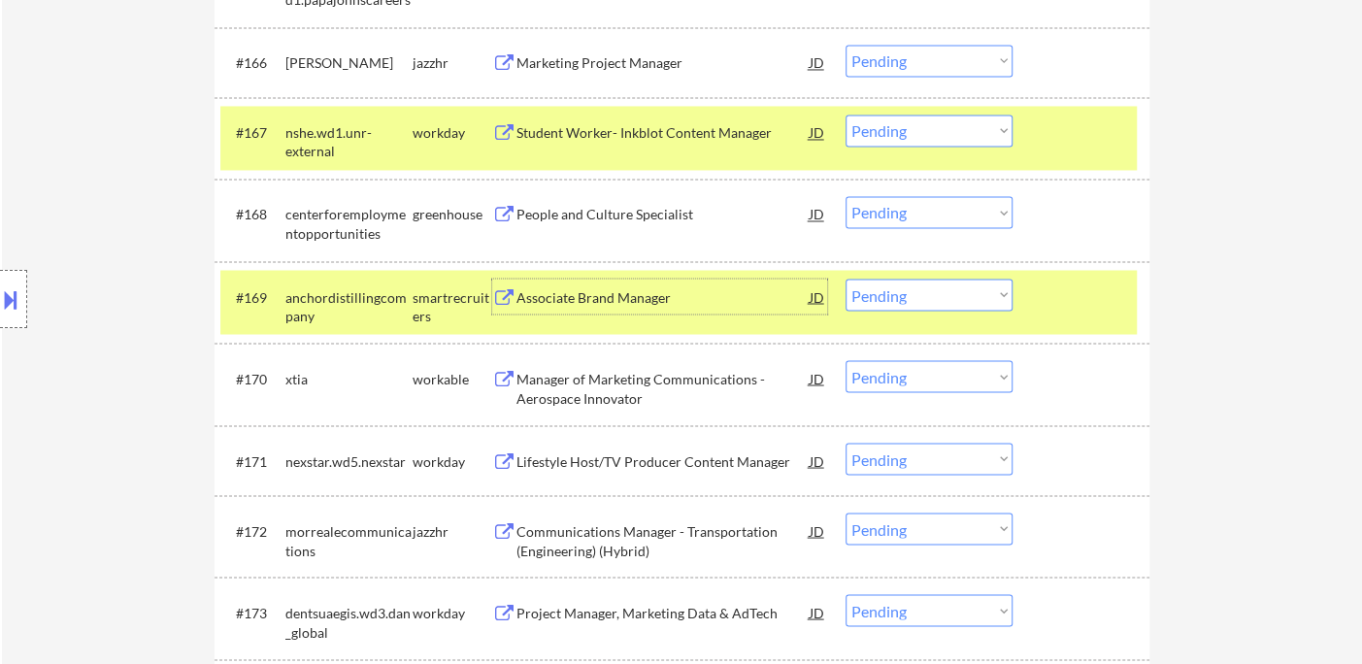
scroll to position [5898, 0]
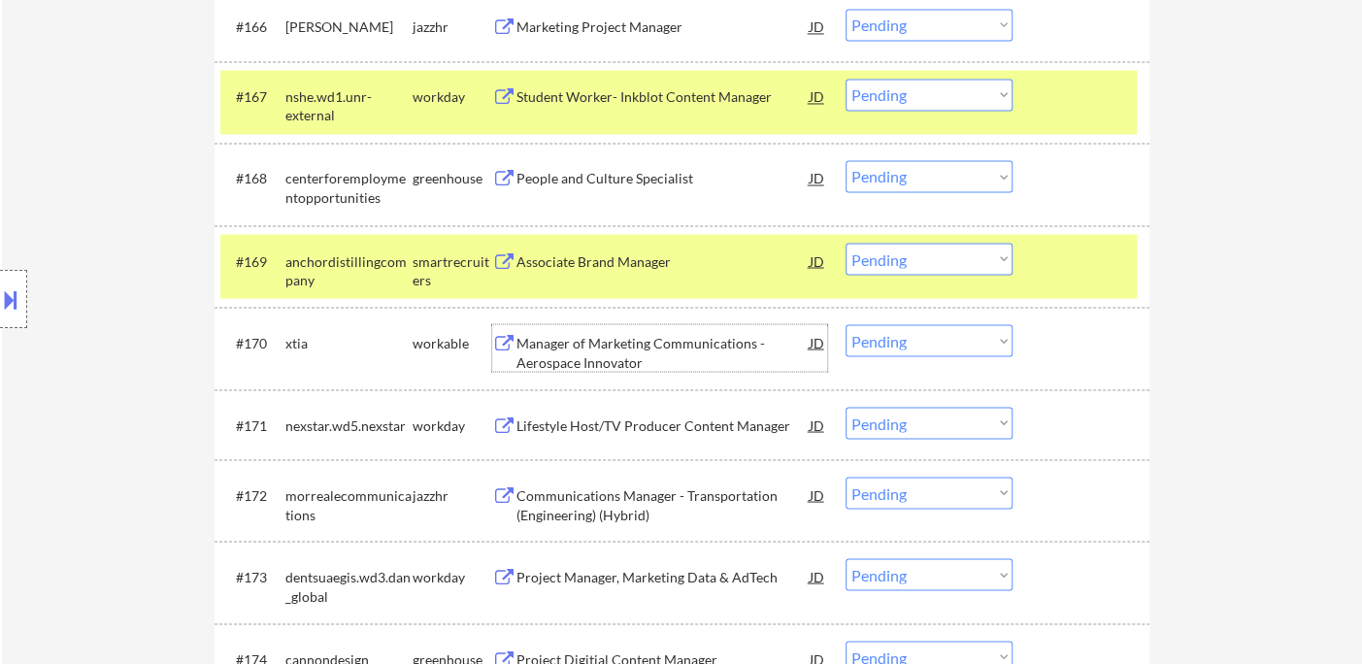
click at [599, 350] on div "Manager of Marketing Communications - Aerospace Innovator" at bounding box center [662, 352] width 293 height 38
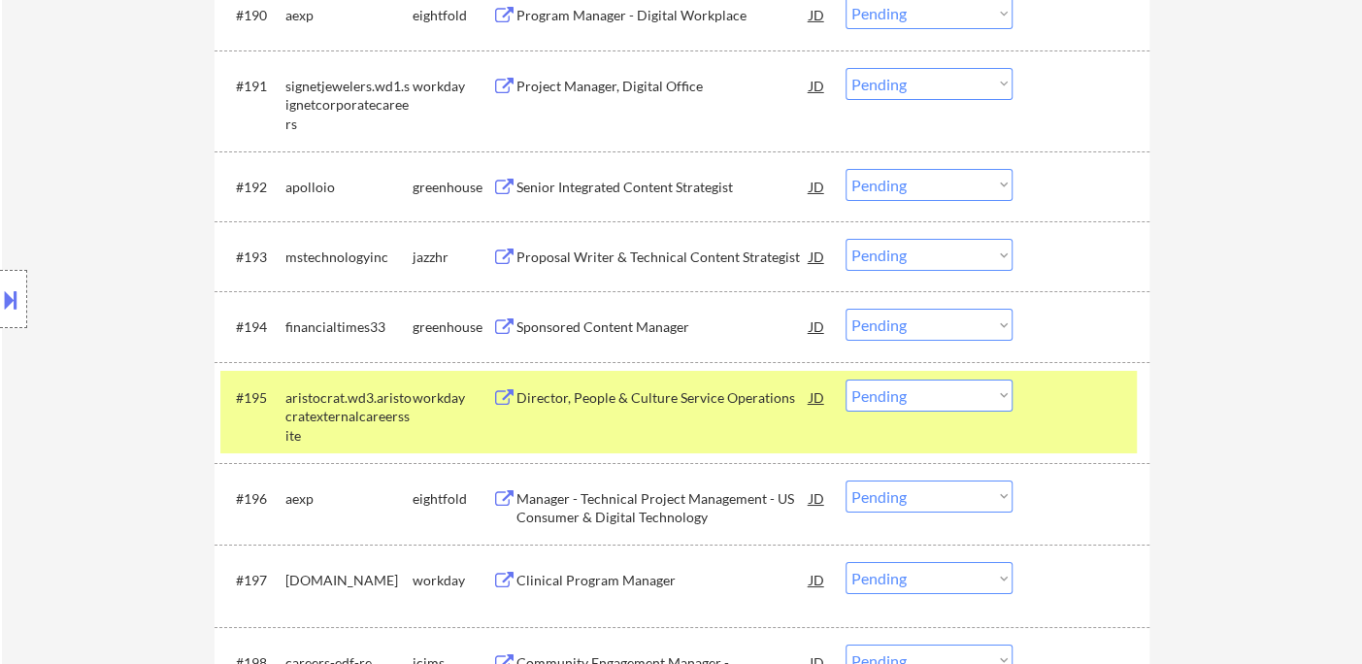
scroll to position [7839, 0]
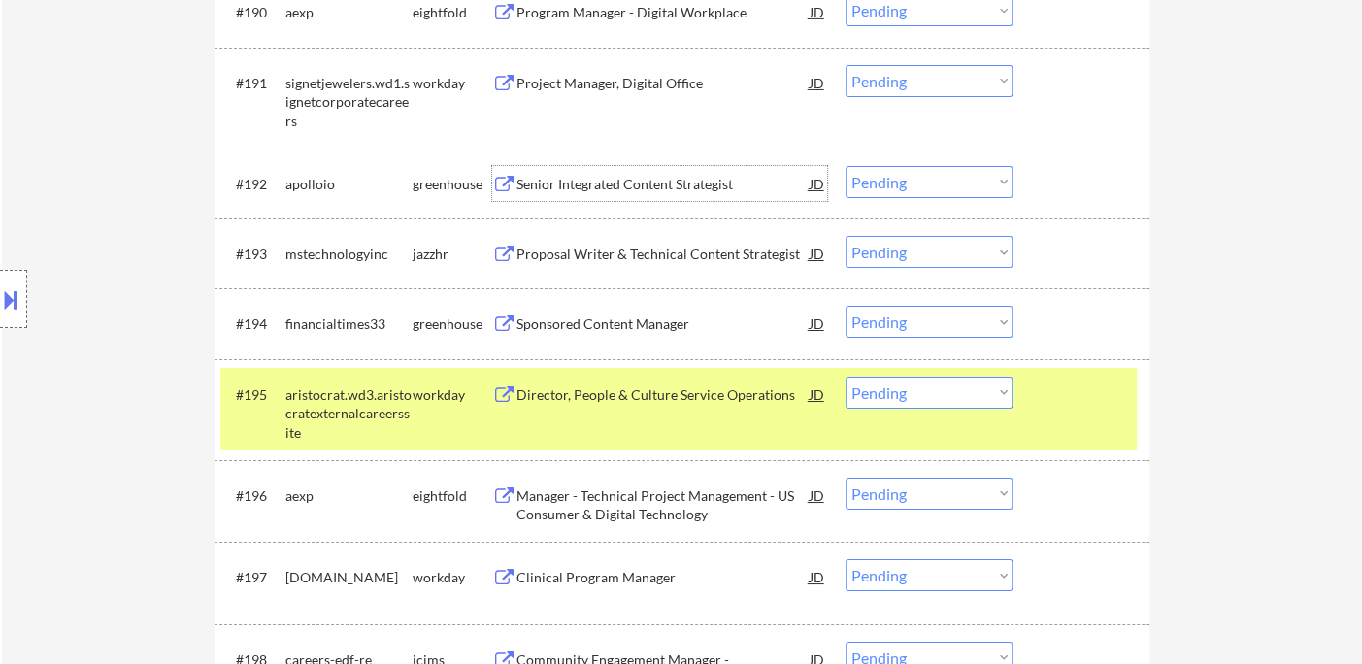
click at [574, 186] on div "Senior Integrated Content Strategist" at bounding box center [662, 184] width 293 height 19
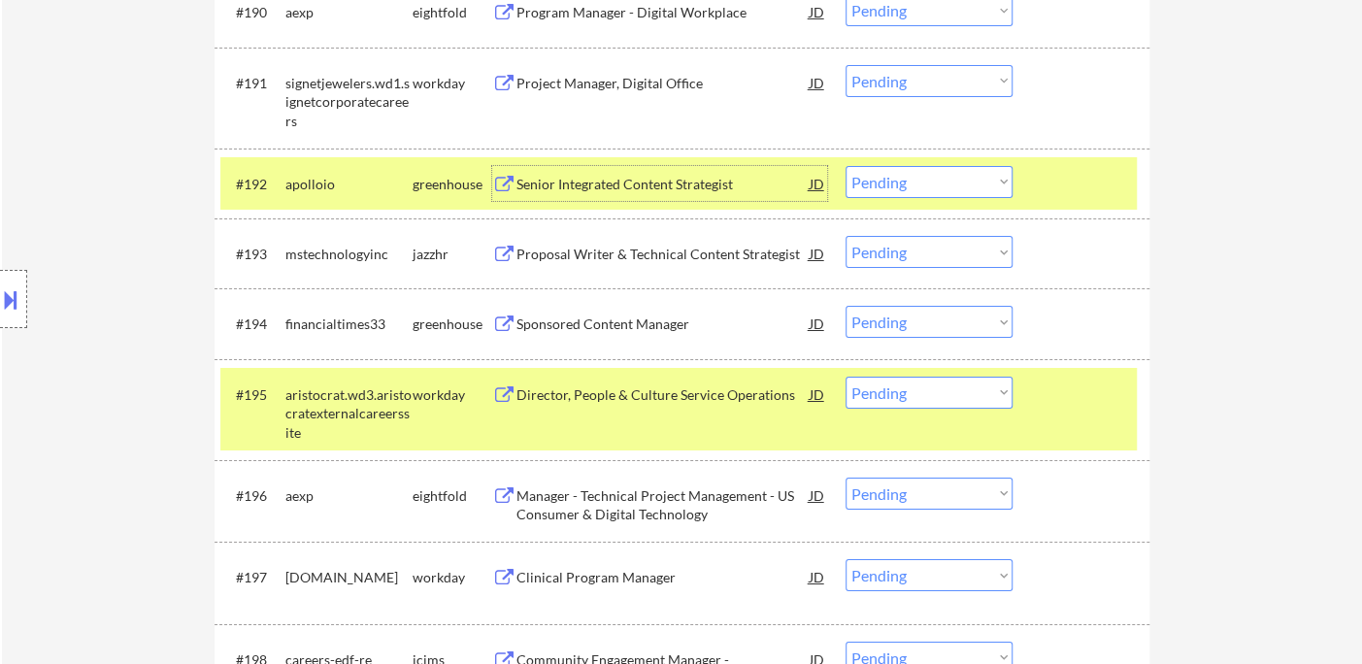
click at [903, 188] on select "Choose an option... Pending Applied Excluded (Questions) Excluded (Expired) Exc…" at bounding box center [929, 182] width 167 height 32
click at [846, 166] on select "Choose an option... Pending Applied Excluded (Questions) Excluded (Expired) Exc…" at bounding box center [929, 182] width 167 height 32
click at [590, 331] on div "Sponsored Content Manager" at bounding box center [662, 324] width 293 height 19
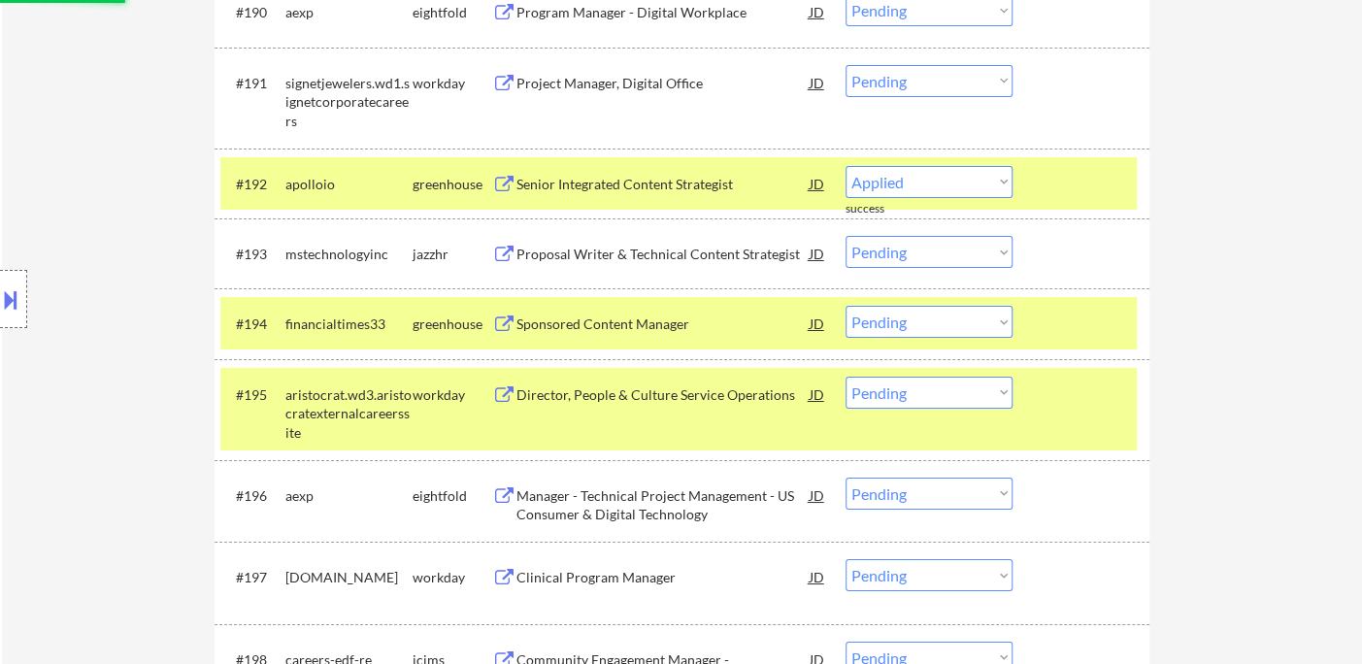
select select ""pending""
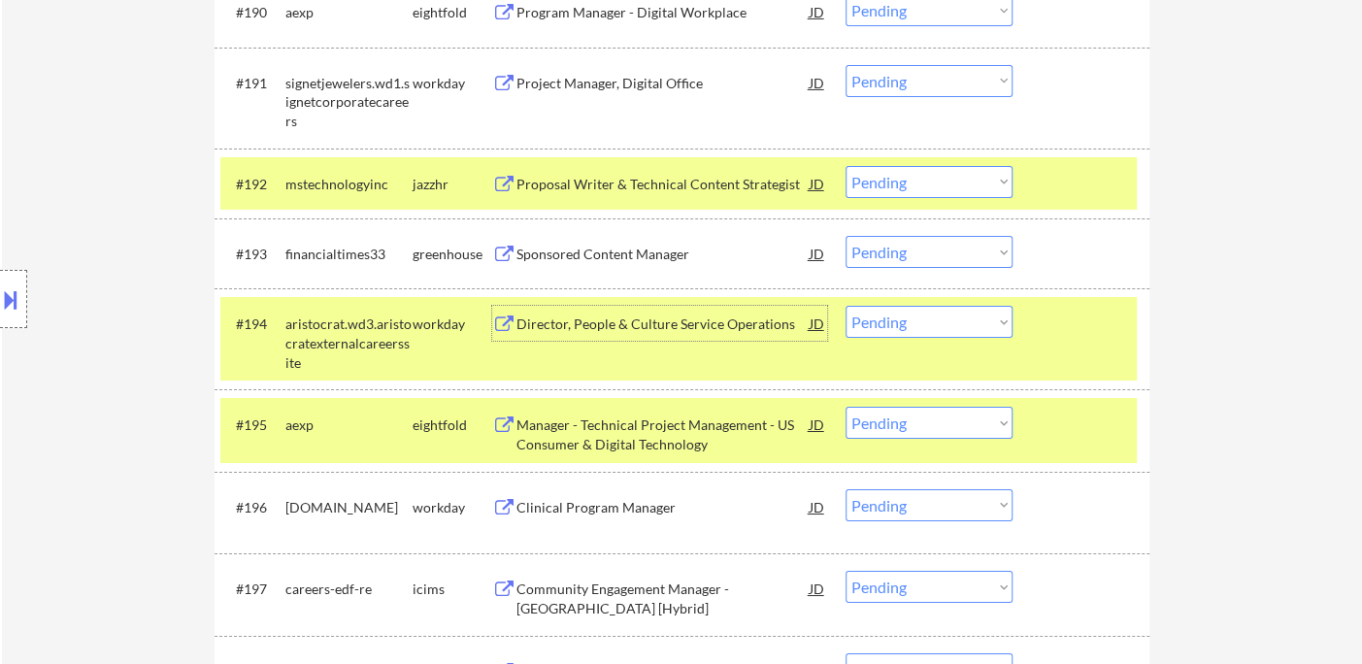
click at [938, 250] on select "Choose an option... Pending Applied Excluded (Questions) Excluded (Expired) Exc…" at bounding box center [929, 252] width 167 height 32
click at [846, 236] on select "Choose an option... Pending Applied Excluded (Questions) Excluded (Expired) Exc…" at bounding box center [929, 252] width 167 height 32
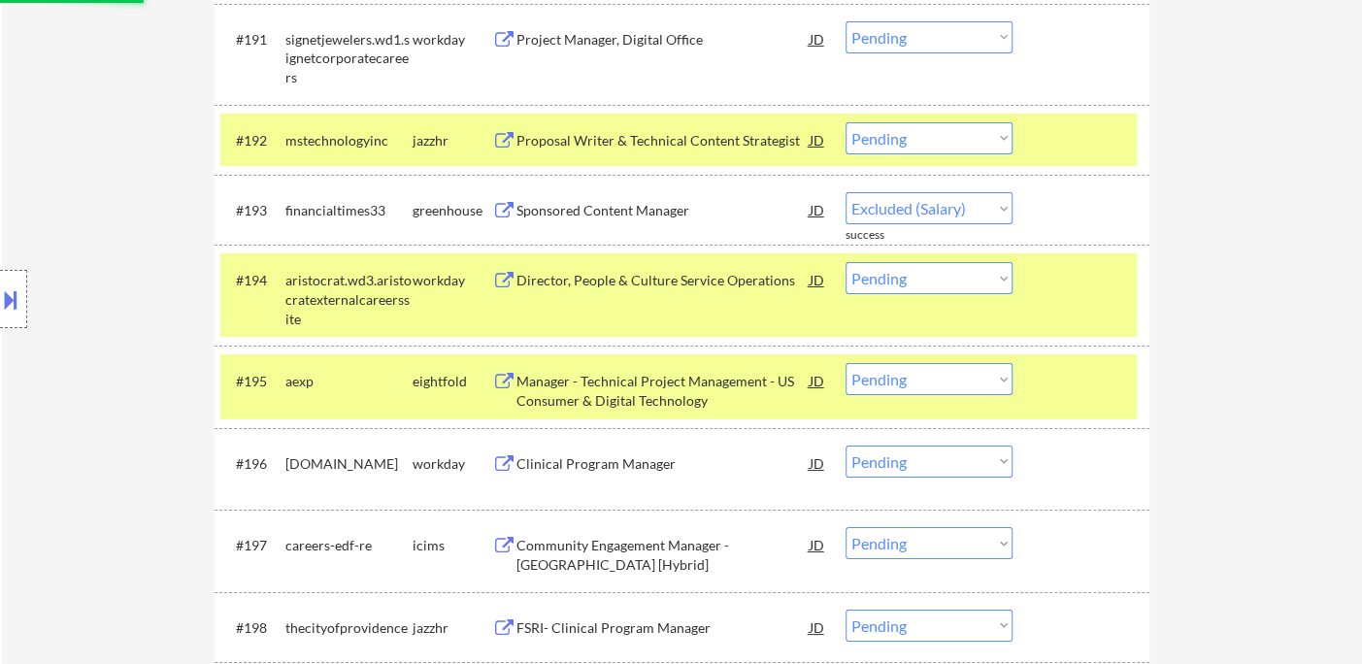
select select ""pending""
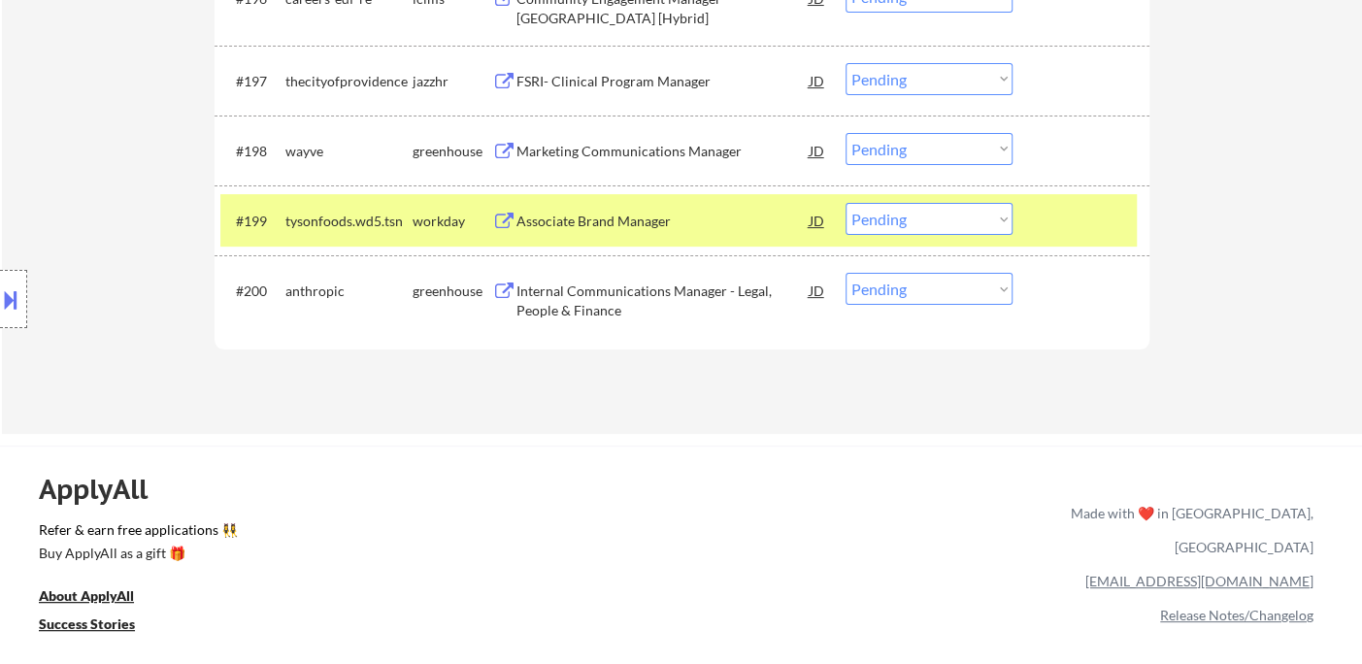
scroll to position [8379, 0]
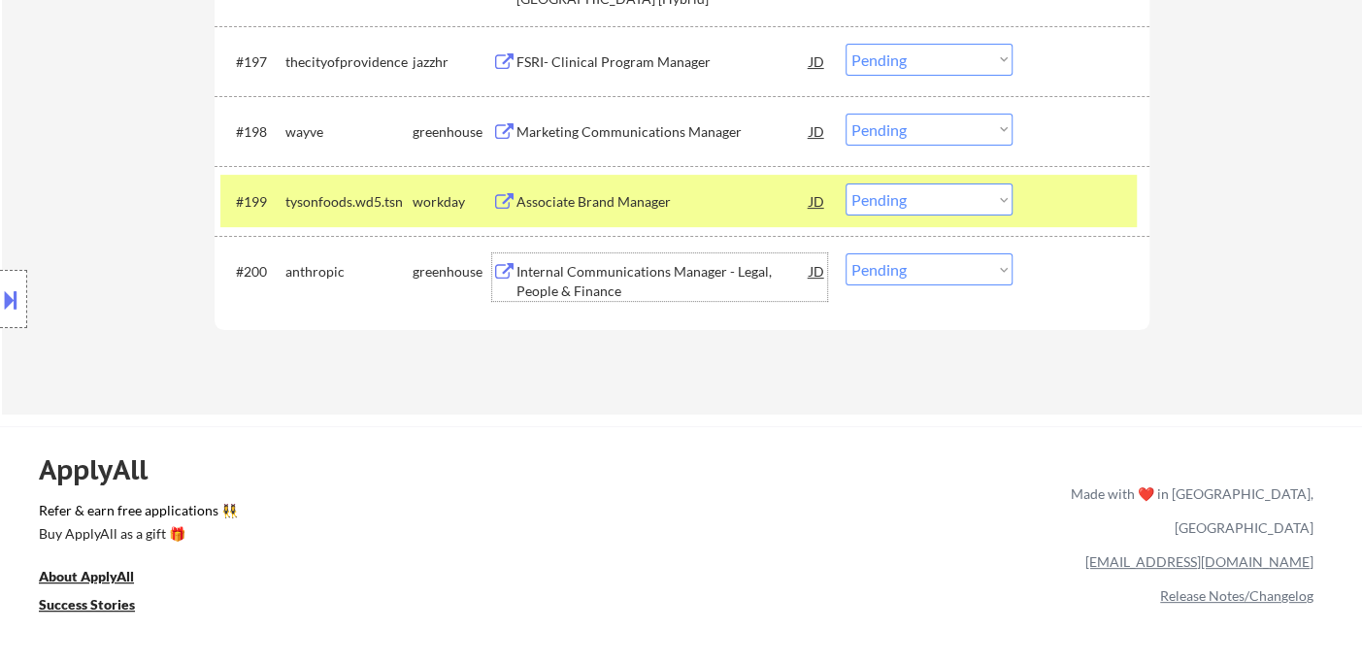
click at [620, 279] on div "Internal Communications Manager - Legal, People & Finance" at bounding box center [662, 281] width 293 height 38
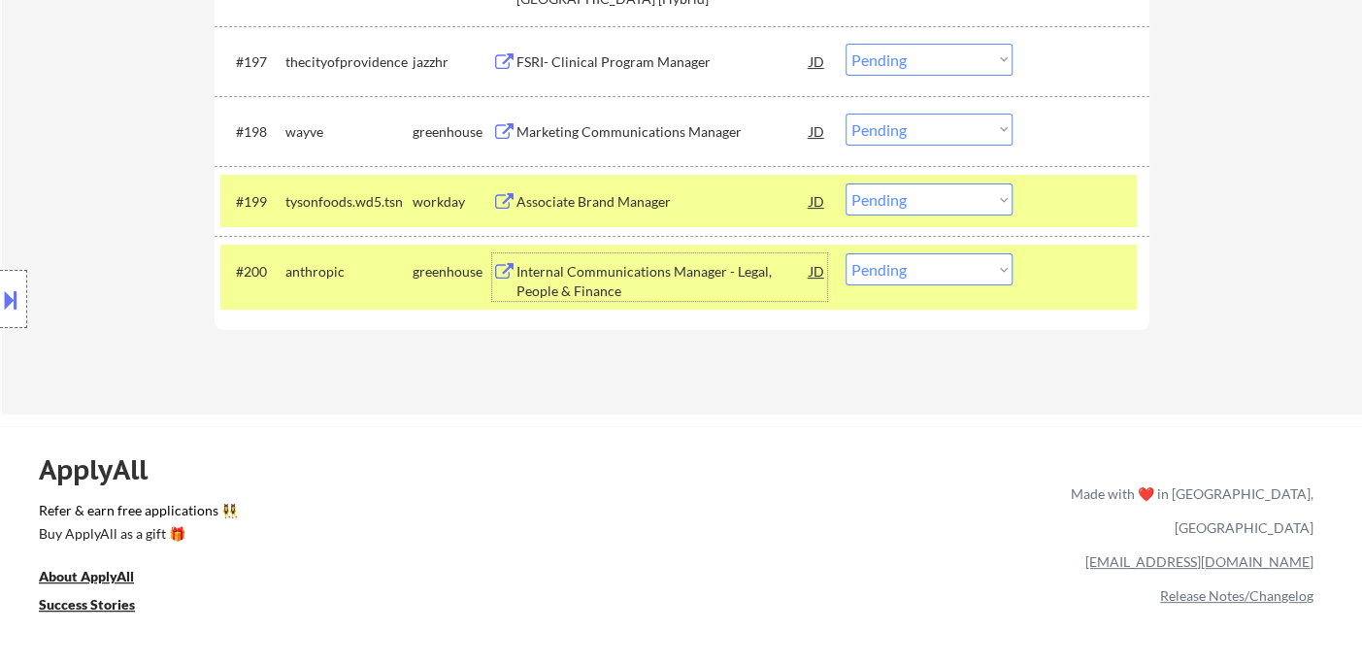
drag, startPoint x: 904, startPoint y: 274, endPoint x: 920, endPoint y: 284, distance: 19.7
click at [904, 274] on select "Choose an option... Pending Applied Excluded (Questions) Excluded (Expired) Exc…" at bounding box center [929, 269] width 167 height 32
click at [846, 253] on select "Choose an option... Pending Applied Excluded (Questions) Excluded (Expired) Exc…" at bounding box center [929, 269] width 167 height 32
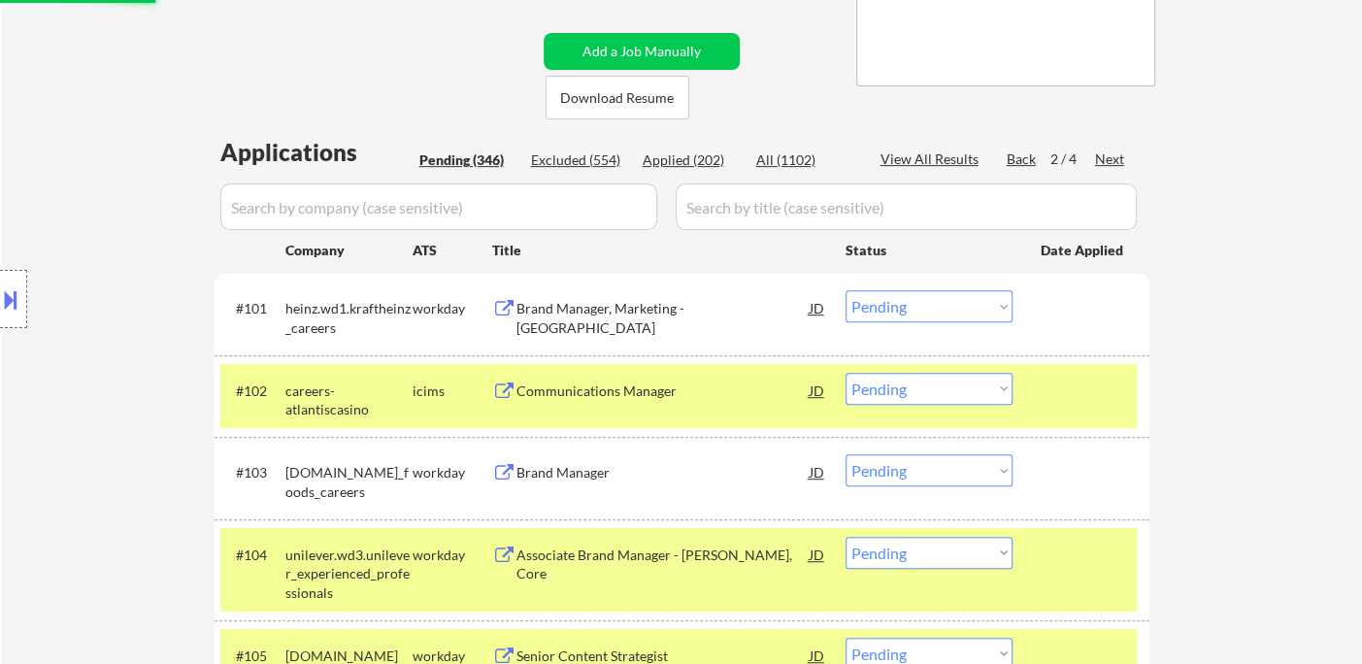
scroll to position [341, 0]
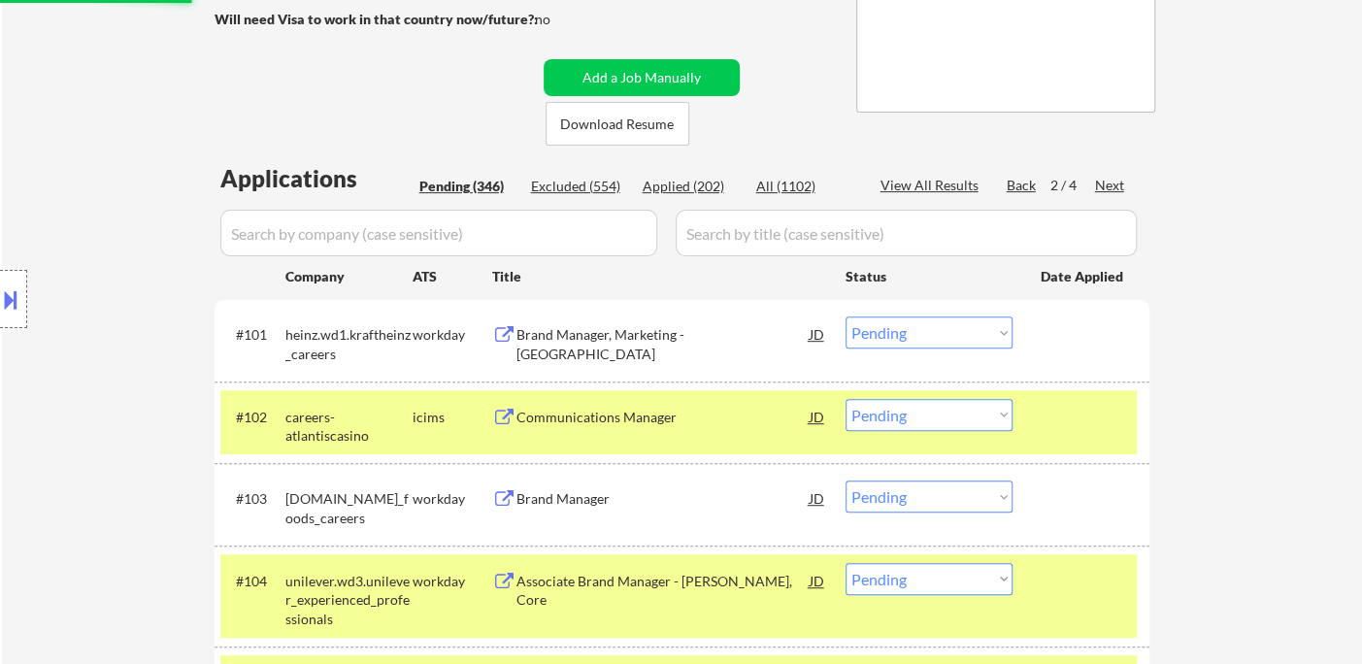
select select ""pending""
click at [1113, 187] on div "Next" at bounding box center [1110, 185] width 31 height 19
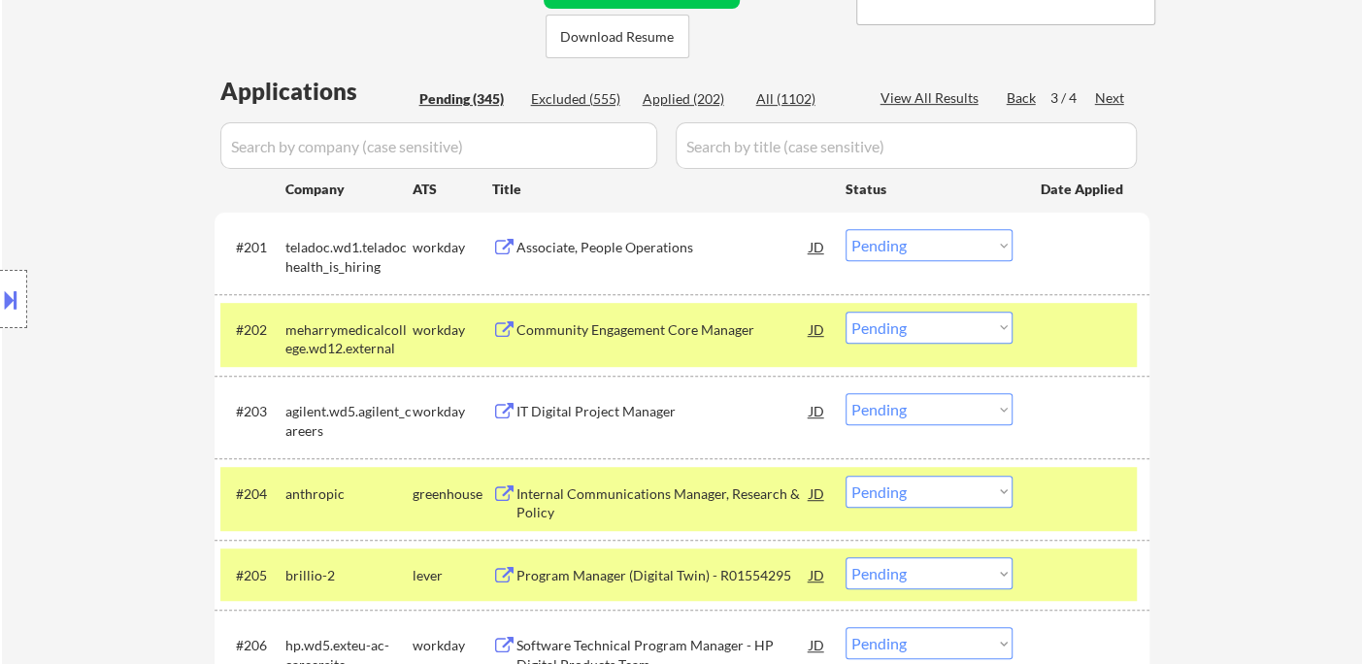
scroll to position [556, 0]
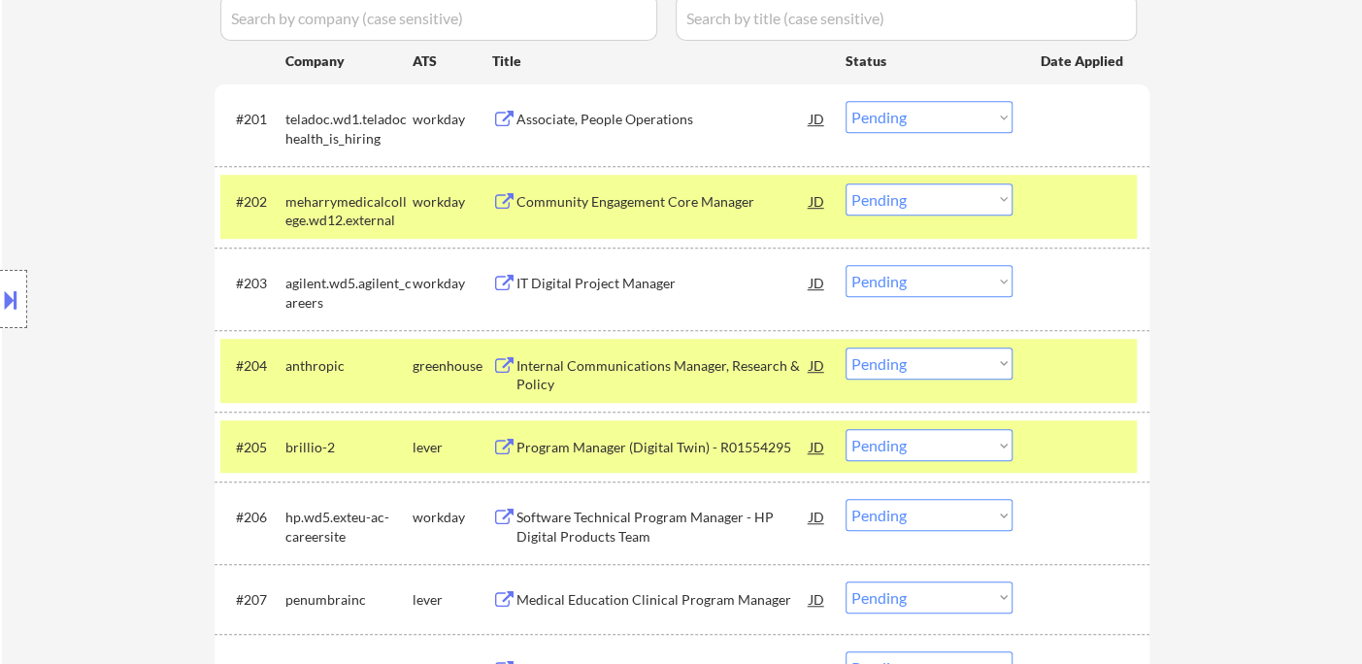
drag, startPoint x: 921, startPoint y: 362, endPoint x: 936, endPoint y: 377, distance: 20.6
click at [921, 362] on select "Choose an option... Pending Applied Excluded (Questions) Excluded (Expired) Exc…" at bounding box center [929, 364] width 167 height 32
click at [846, 348] on select "Choose an option... Pending Applied Excluded (Questions) Excluded (Expired) Exc…" at bounding box center [929, 364] width 167 height 32
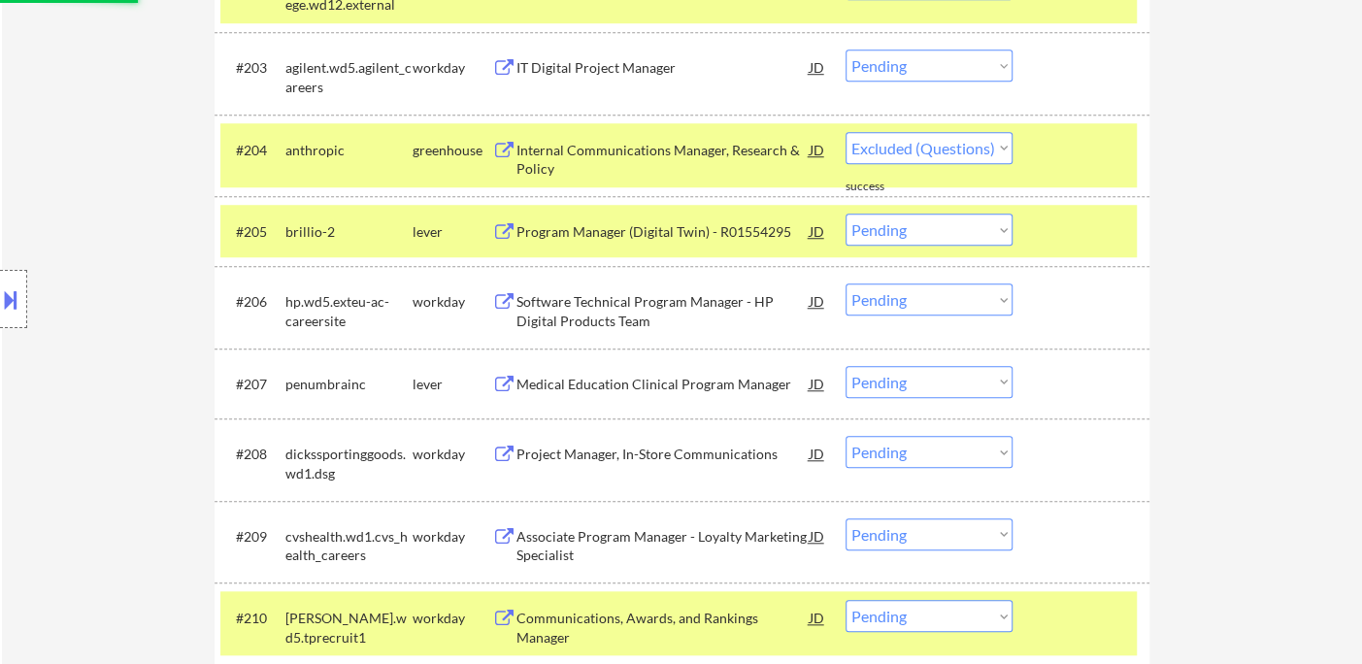
scroll to position [987, 0]
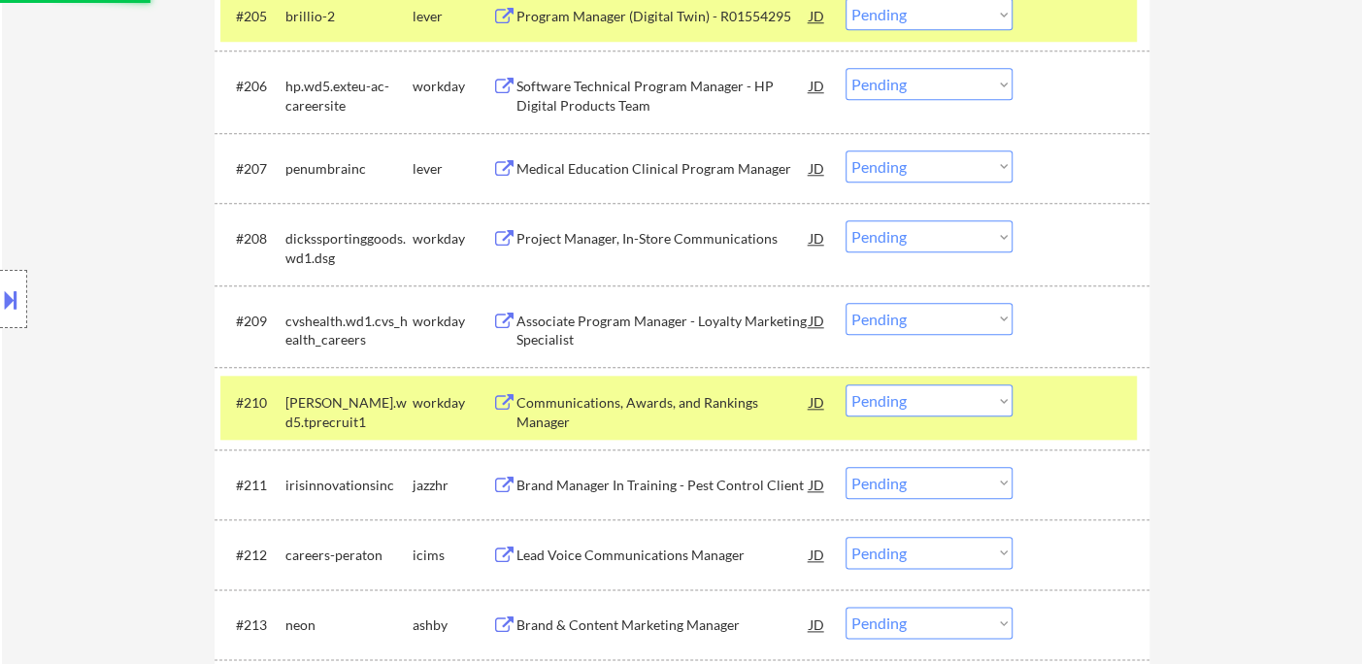
select select ""pending""
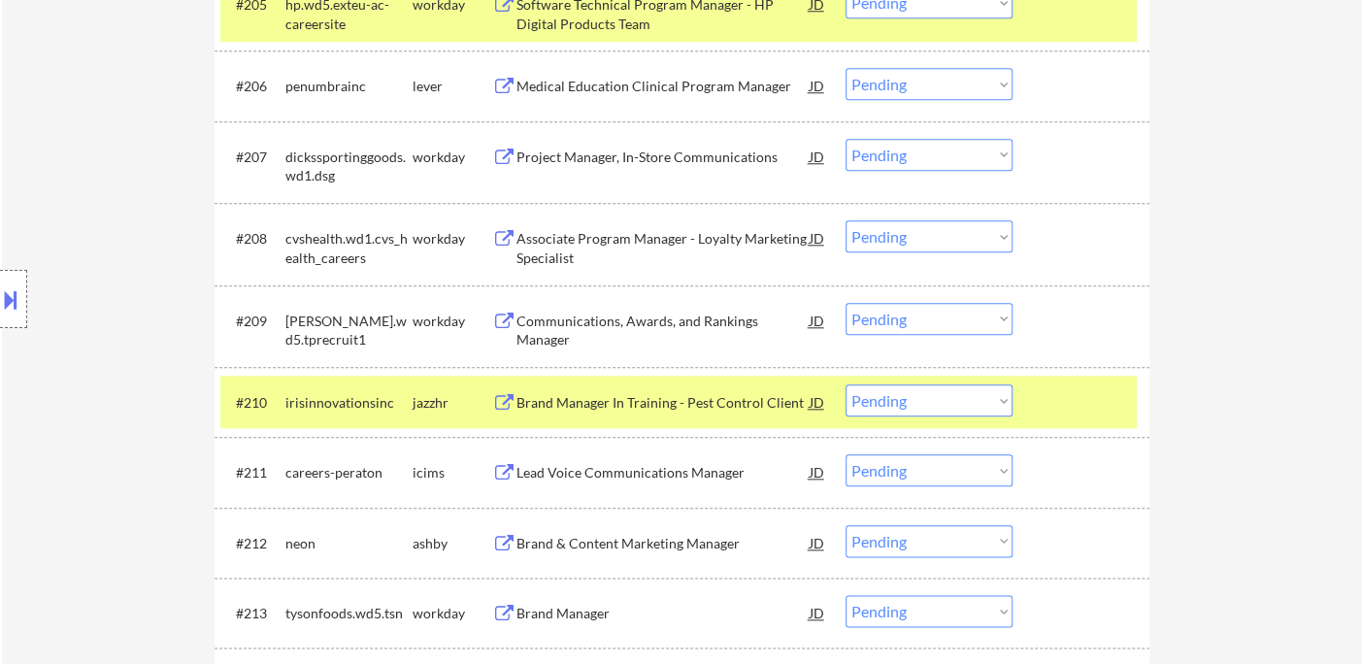
click at [591, 410] on div "Brand Manager In Training - Pest Control Client" at bounding box center [662, 402] width 293 height 19
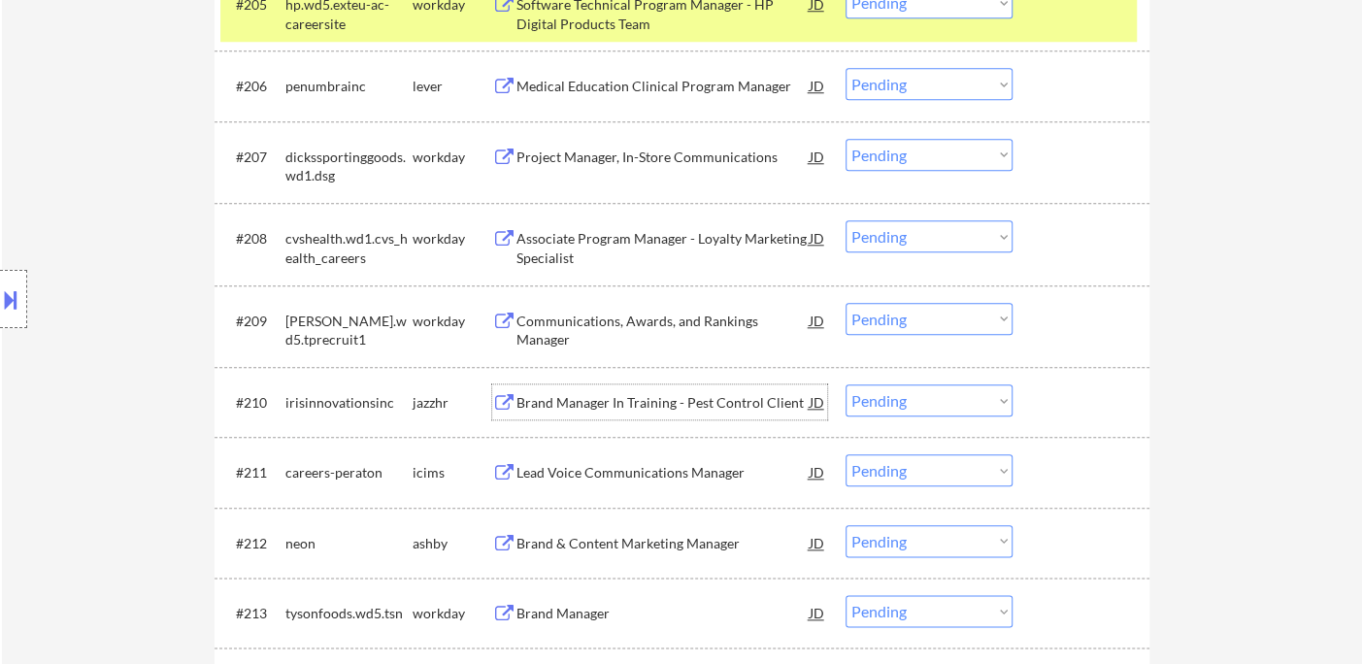
scroll to position [1095, 0]
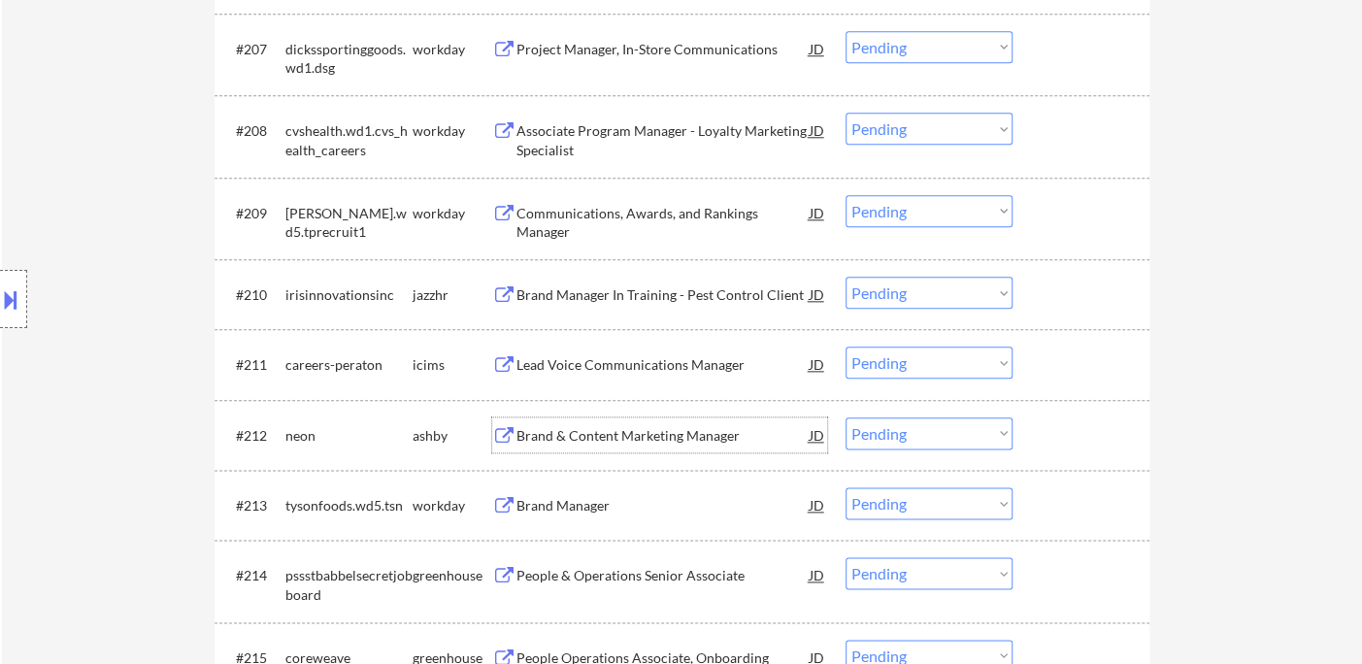
click at [668, 429] on div "Brand & Content Marketing Manager" at bounding box center [662, 435] width 293 height 19
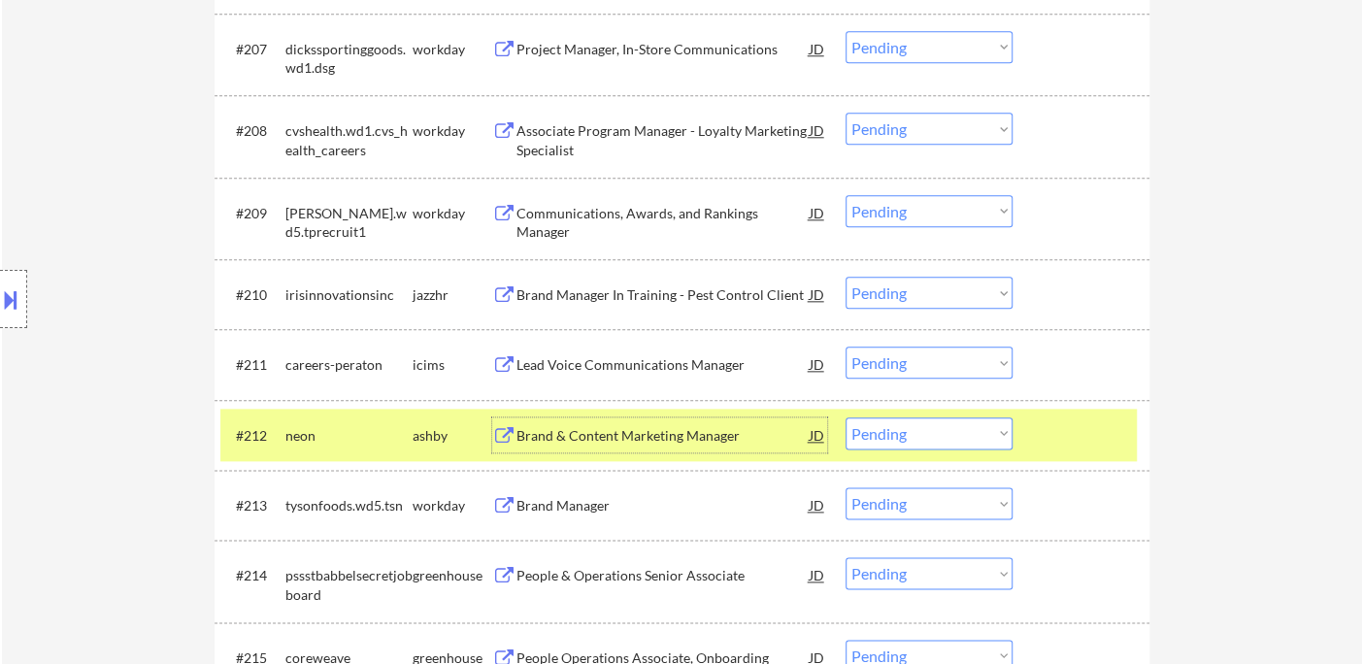
click at [909, 441] on select "Choose an option... Pending Applied Excluded (Questions) Excluded (Expired) Exc…" at bounding box center [929, 433] width 167 height 32
click at [846, 417] on select "Choose an option... Pending Applied Excluded (Questions) Excluded (Expired) Exc…" at bounding box center [929, 433] width 167 height 32
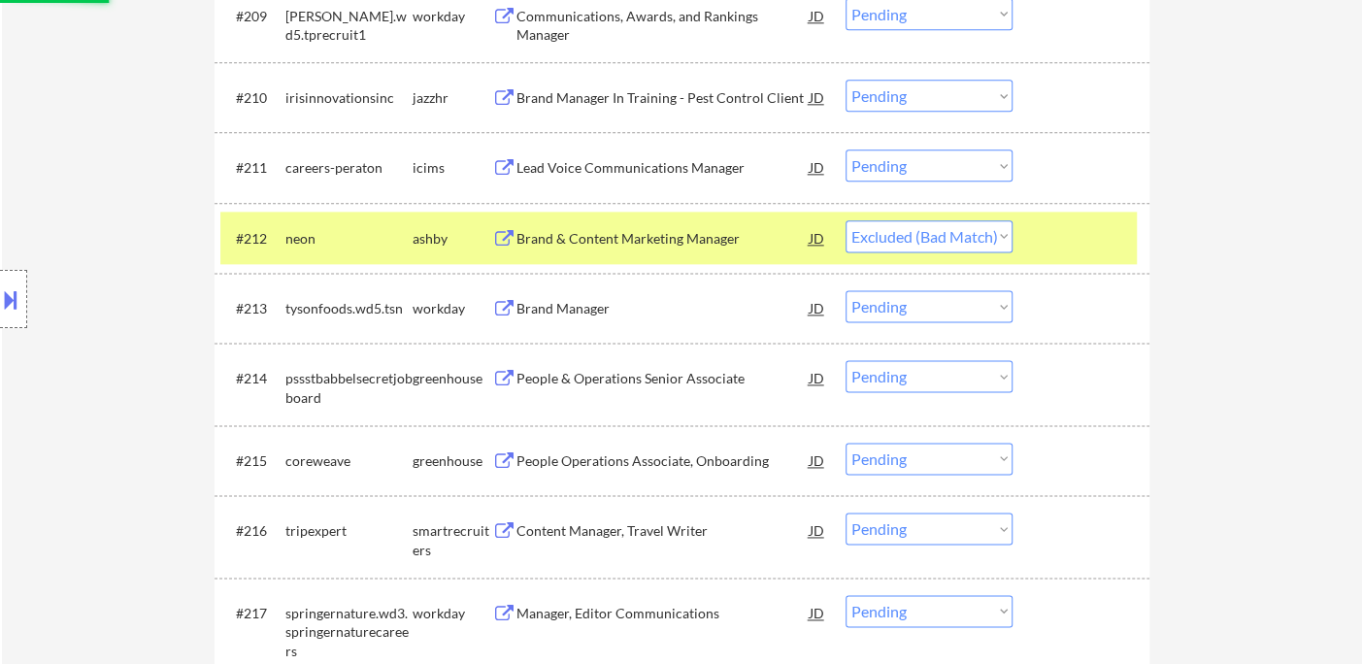
scroll to position [1419, 0]
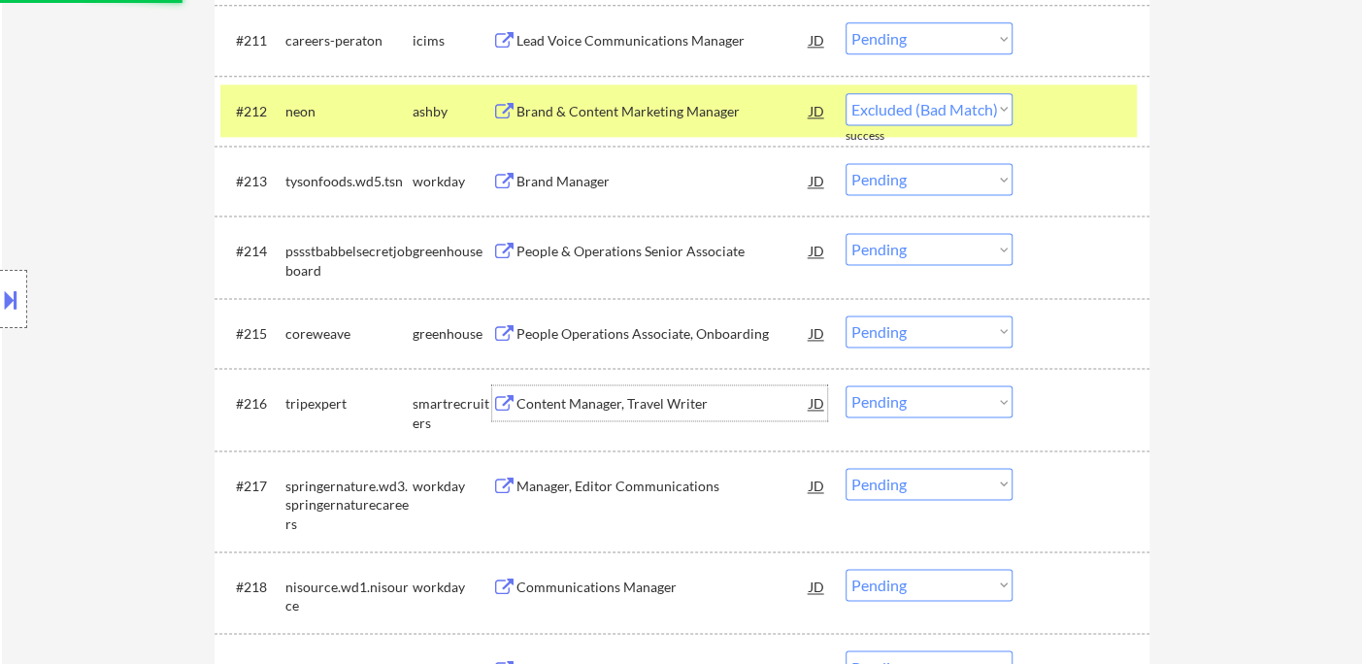
click at [606, 403] on div "Content Manager, Travel Writer" at bounding box center [662, 403] width 293 height 19
select select ""pending""
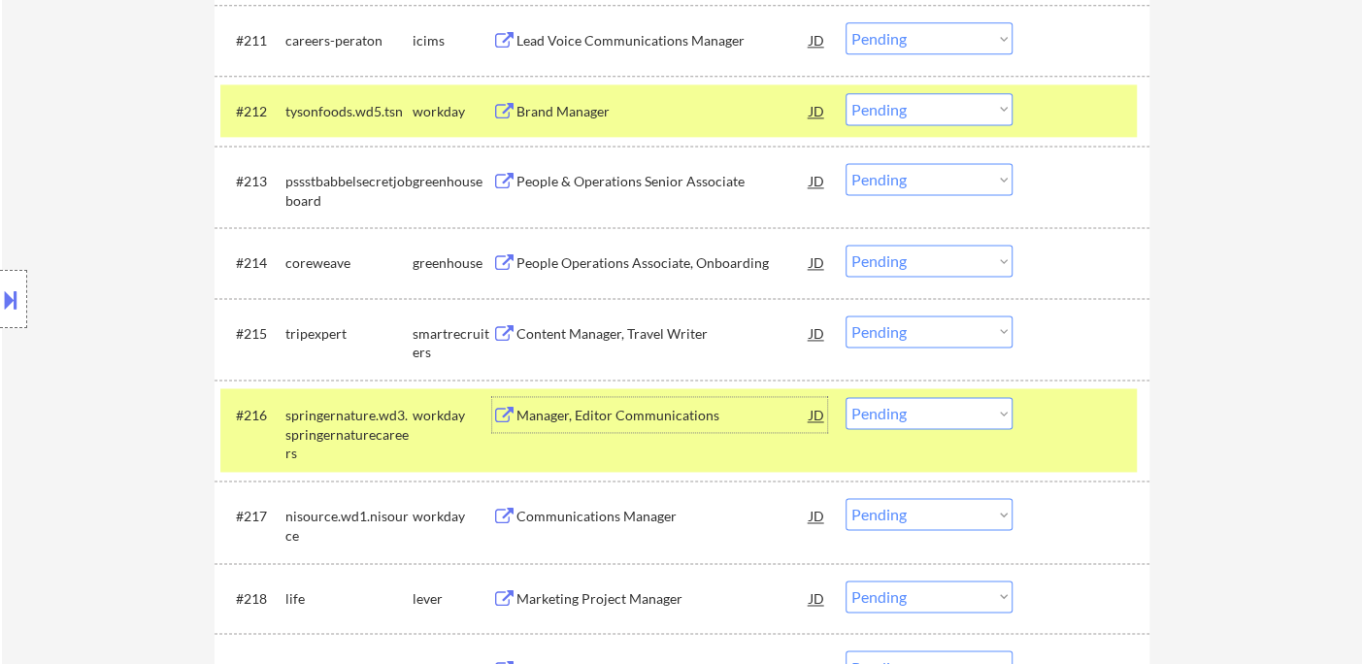
click at [616, 332] on div "Content Manager, Travel Writer" at bounding box center [662, 333] width 293 height 19
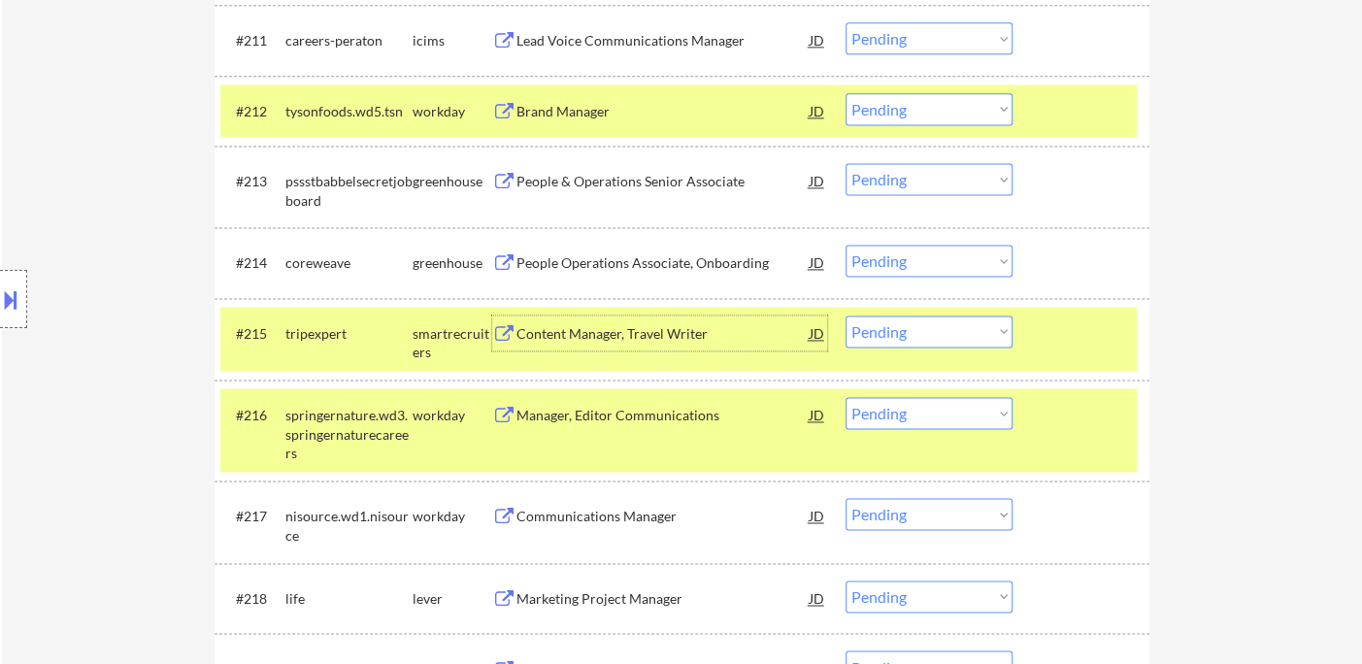
drag, startPoint x: 958, startPoint y: 327, endPoint x: 958, endPoint y: 346, distance: 18.4
click at [958, 327] on select "Choose an option... Pending Applied Excluded (Questions) Excluded (Expired) Exc…" at bounding box center [929, 332] width 167 height 32
click at [846, 316] on select "Choose an option... Pending Applied Excluded (Questions) Excluded (Expired) Exc…" at bounding box center [929, 332] width 167 height 32
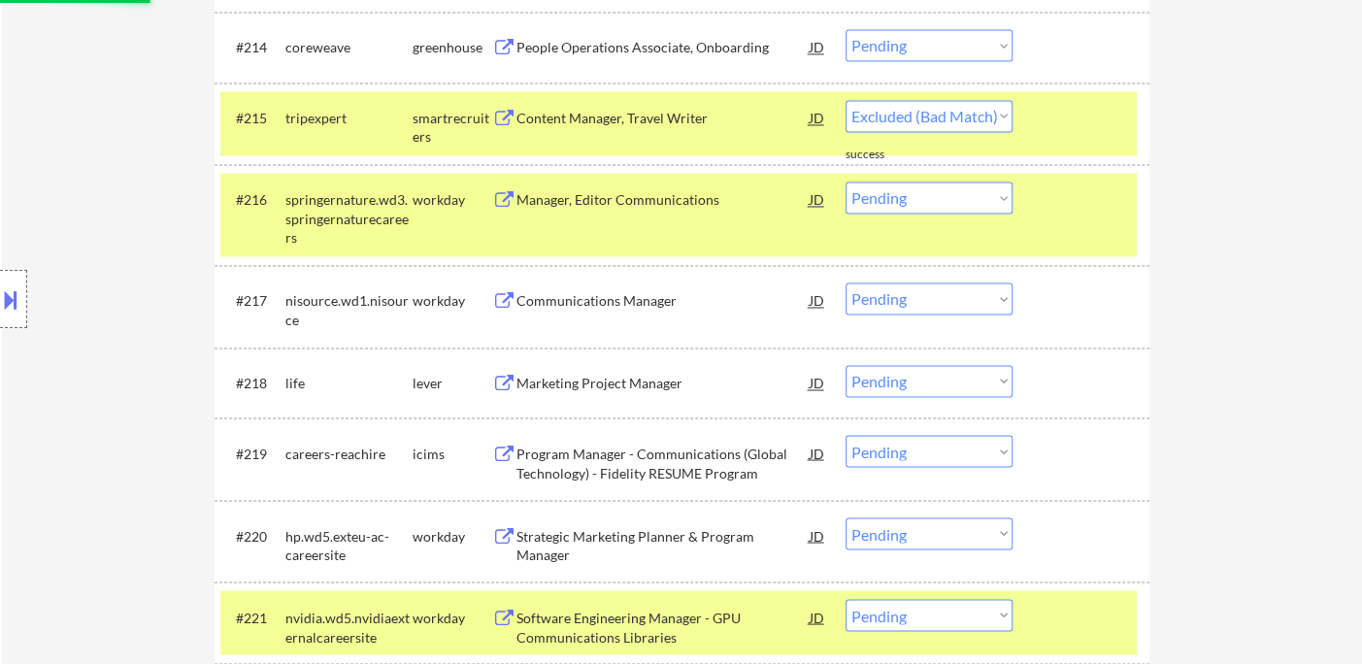
click at [612, 386] on div "Marketing Project Manager" at bounding box center [662, 383] width 293 height 19
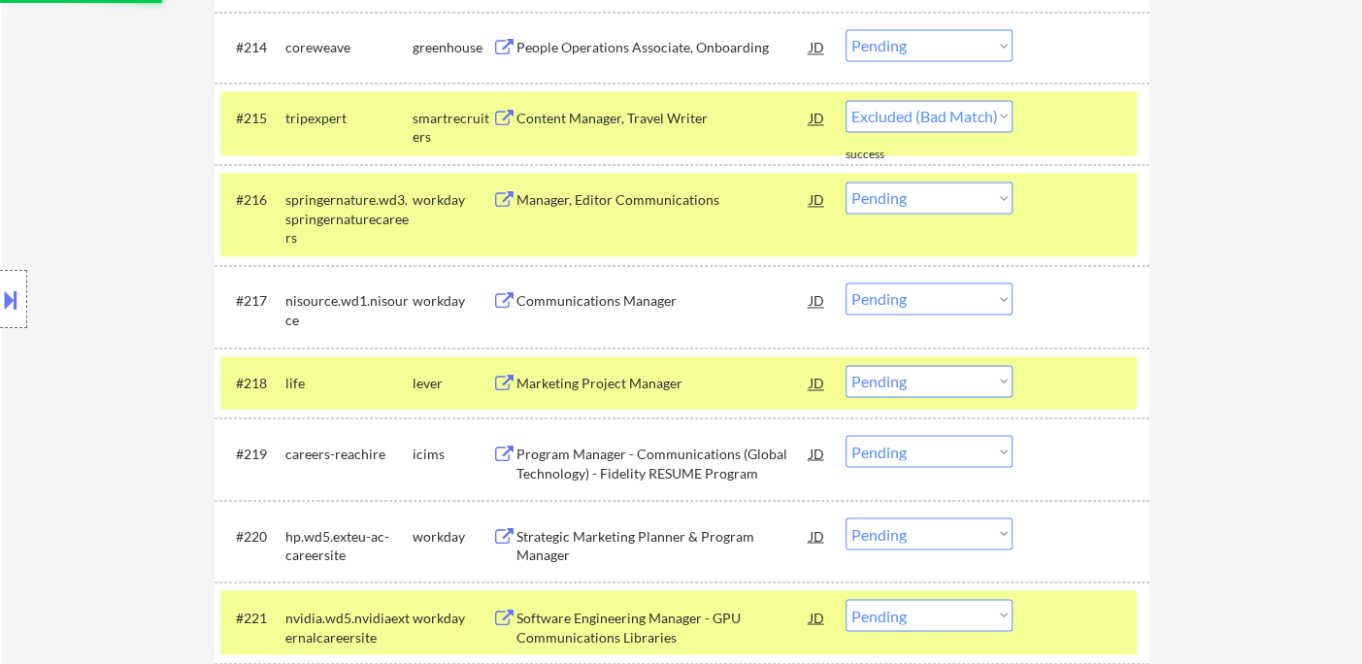
select select ""pending""
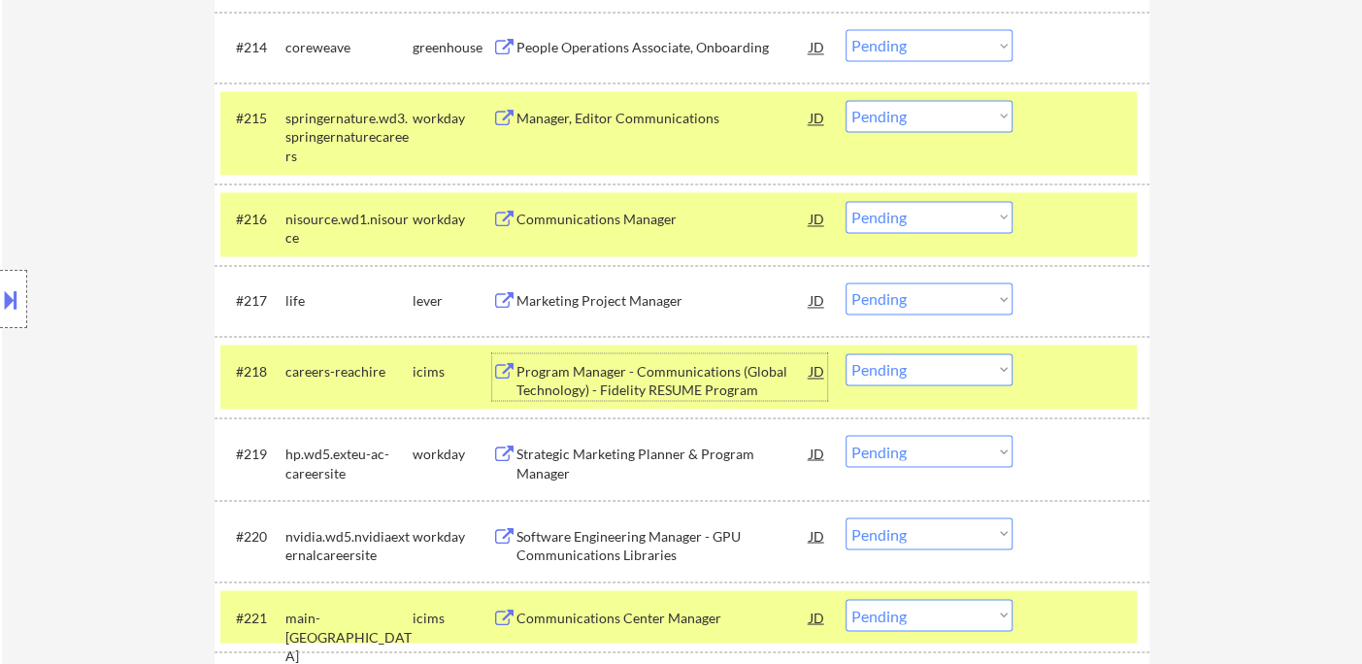
click at [616, 305] on div "Marketing Project Manager" at bounding box center [662, 300] width 293 height 19
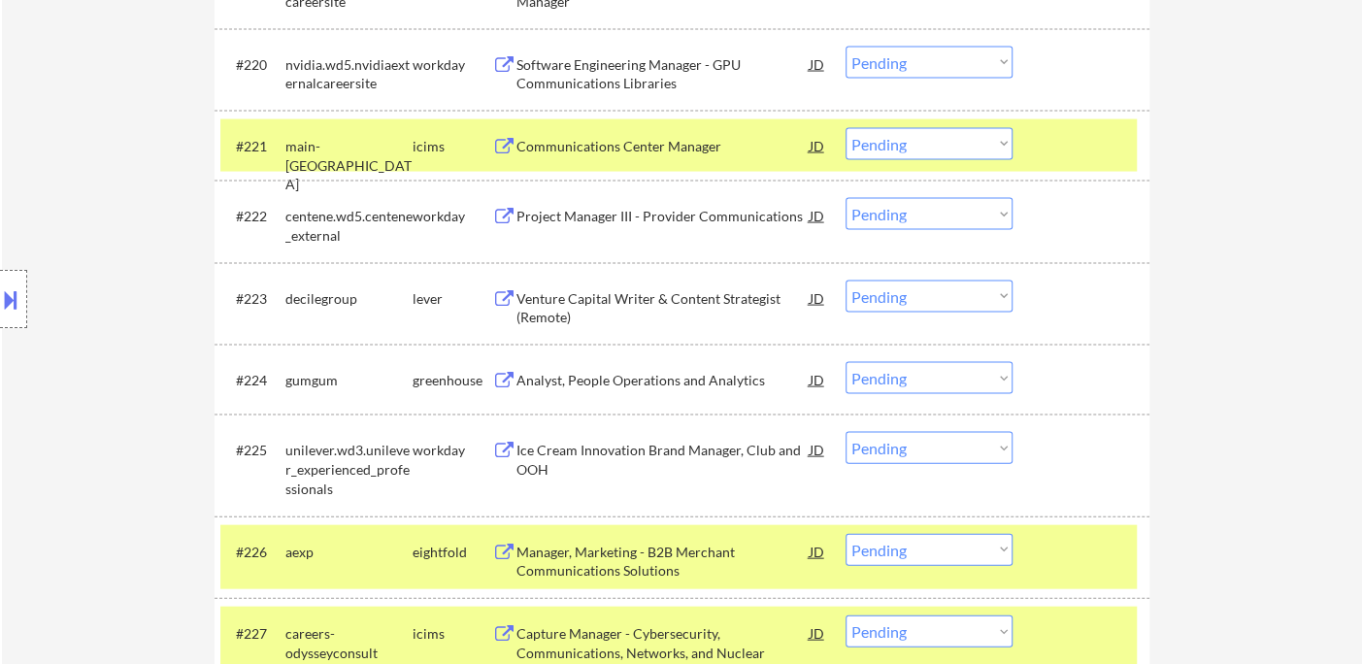
scroll to position [2282, 0]
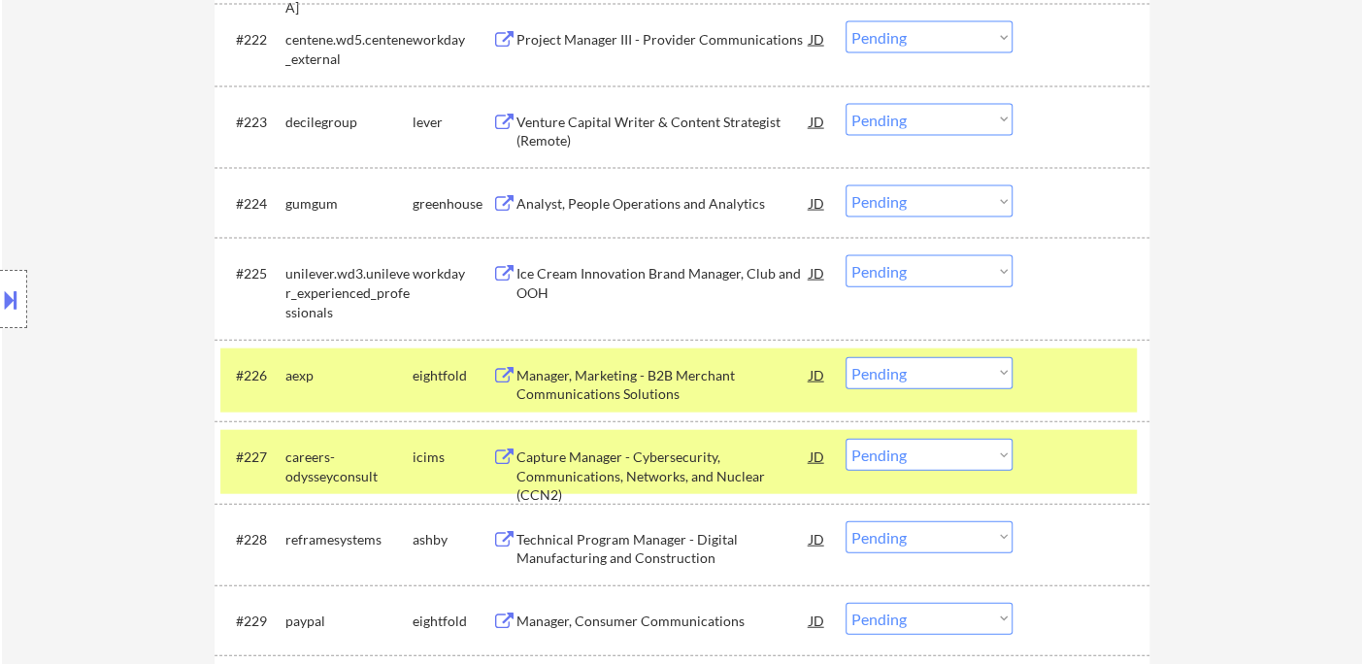
click at [637, 187] on div "Analyst, People Operations and Analytics" at bounding box center [662, 202] width 293 height 35
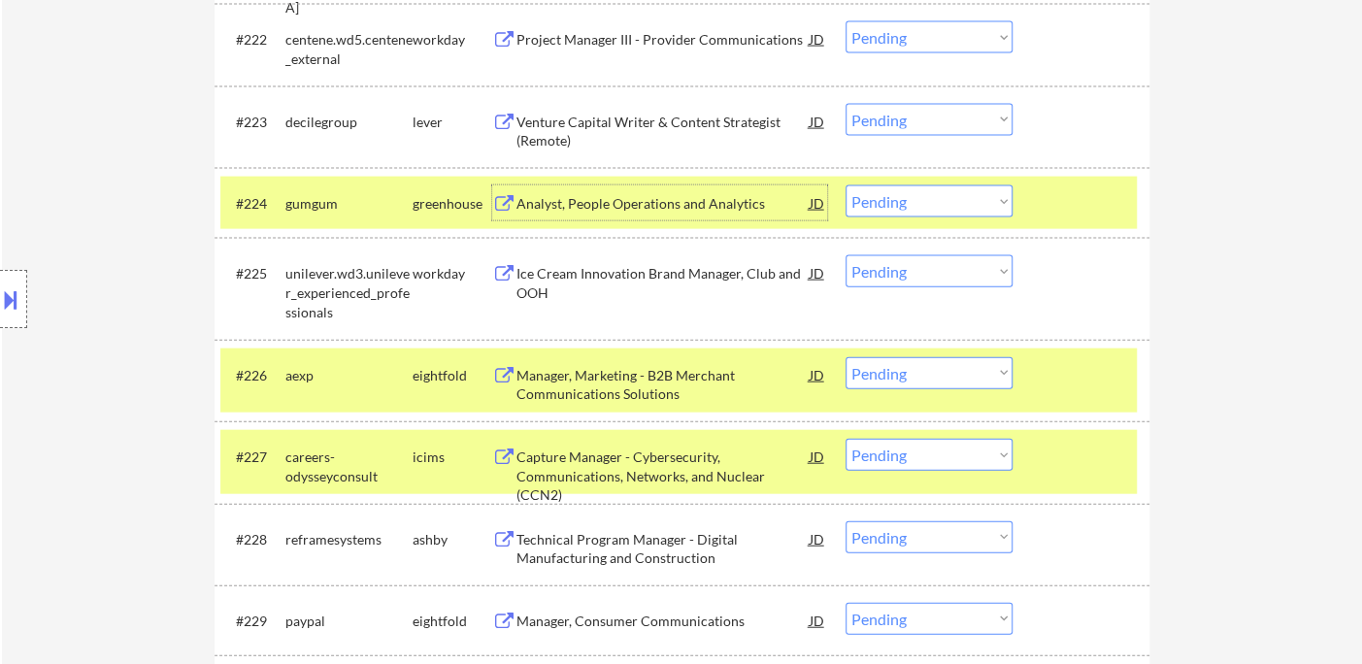
drag, startPoint x: 894, startPoint y: 209, endPoint x: 914, endPoint y: 216, distance: 20.6
click at [894, 209] on select "Choose an option... Pending Applied Excluded (Questions) Excluded (Expired) Exc…" at bounding box center [929, 201] width 167 height 32
click at [846, 185] on select "Choose an option... Pending Applied Excluded (Questions) Excluded (Expired) Exc…" at bounding box center [929, 201] width 167 height 32
select select ""pending""
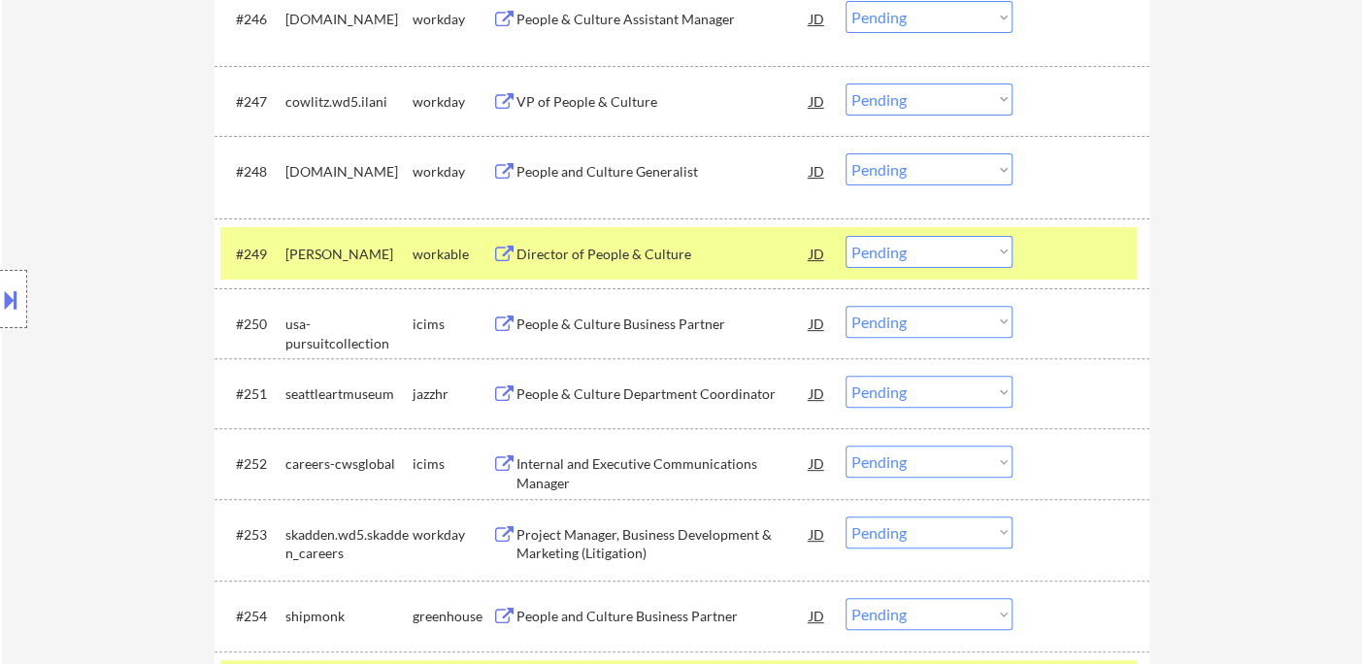
scroll to position [4332, 0]
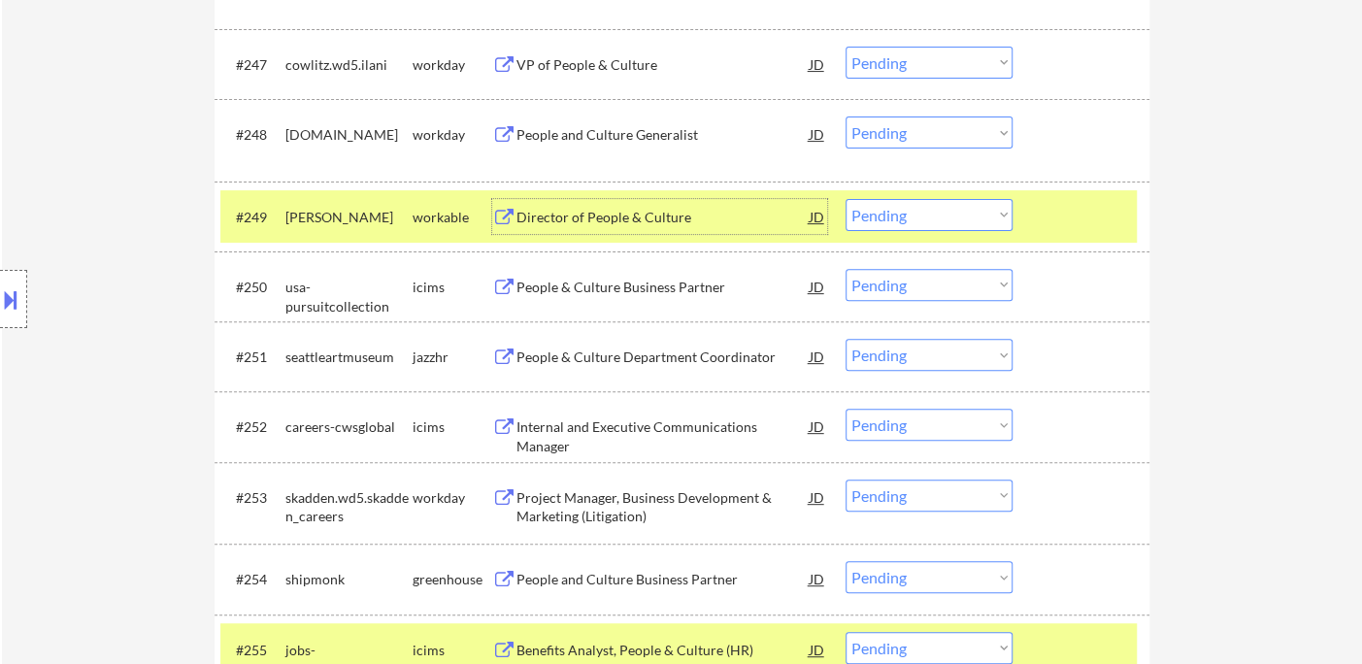
click at [590, 208] on div "Director of People & Culture" at bounding box center [662, 217] width 293 height 19
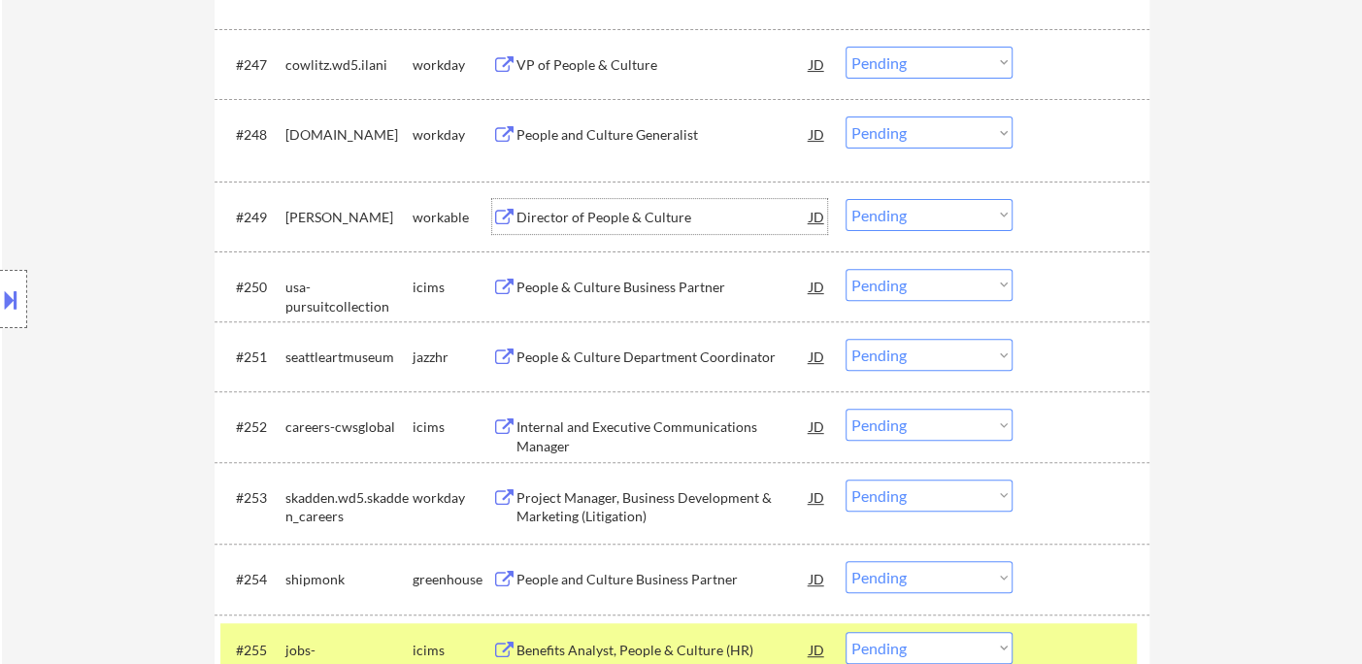
drag, startPoint x: 901, startPoint y: 217, endPoint x: 909, endPoint y: 229, distance: 14.0
click at [902, 217] on select "Choose an option... Pending Applied Excluded (Questions) Excluded (Expired) Exc…" at bounding box center [929, 215] width 167 height 32
click at [846, 199] on select "Choose an option... Pending Applied Excluded (Questions) Excluded (Expired) Exc…" at bounding box center [929, 215] width 167 height 32
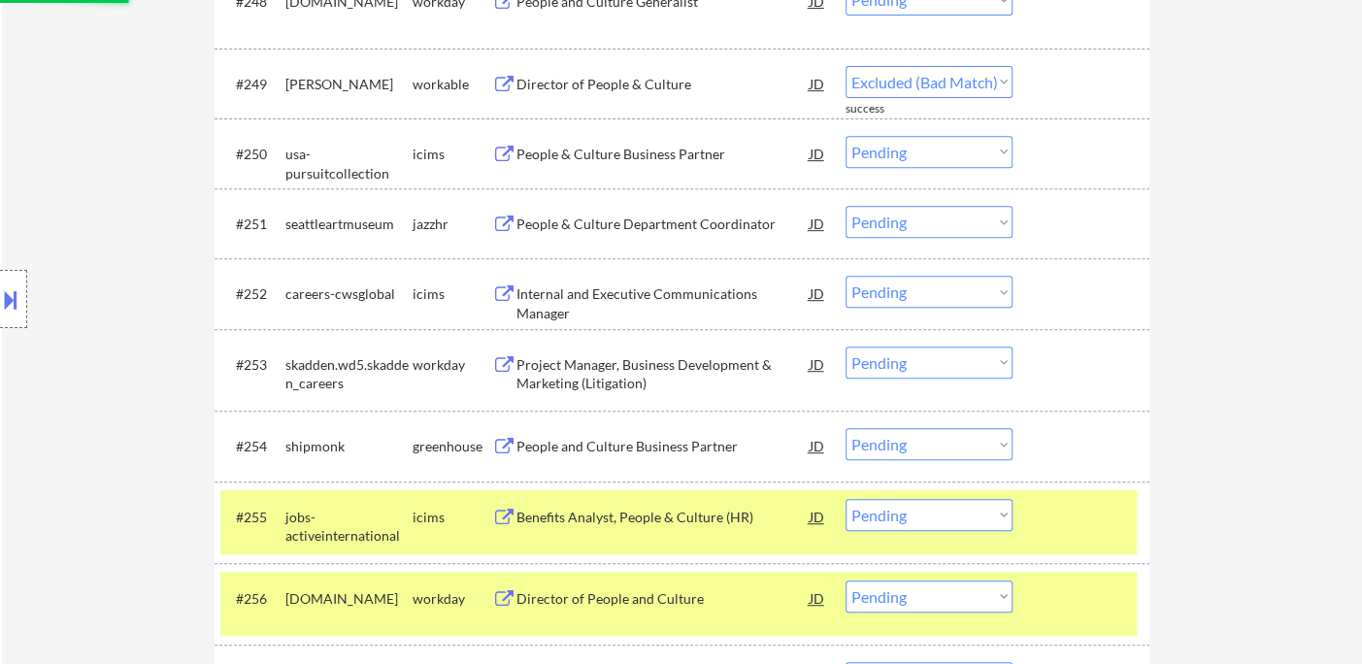
scroll to position [4547, 0]
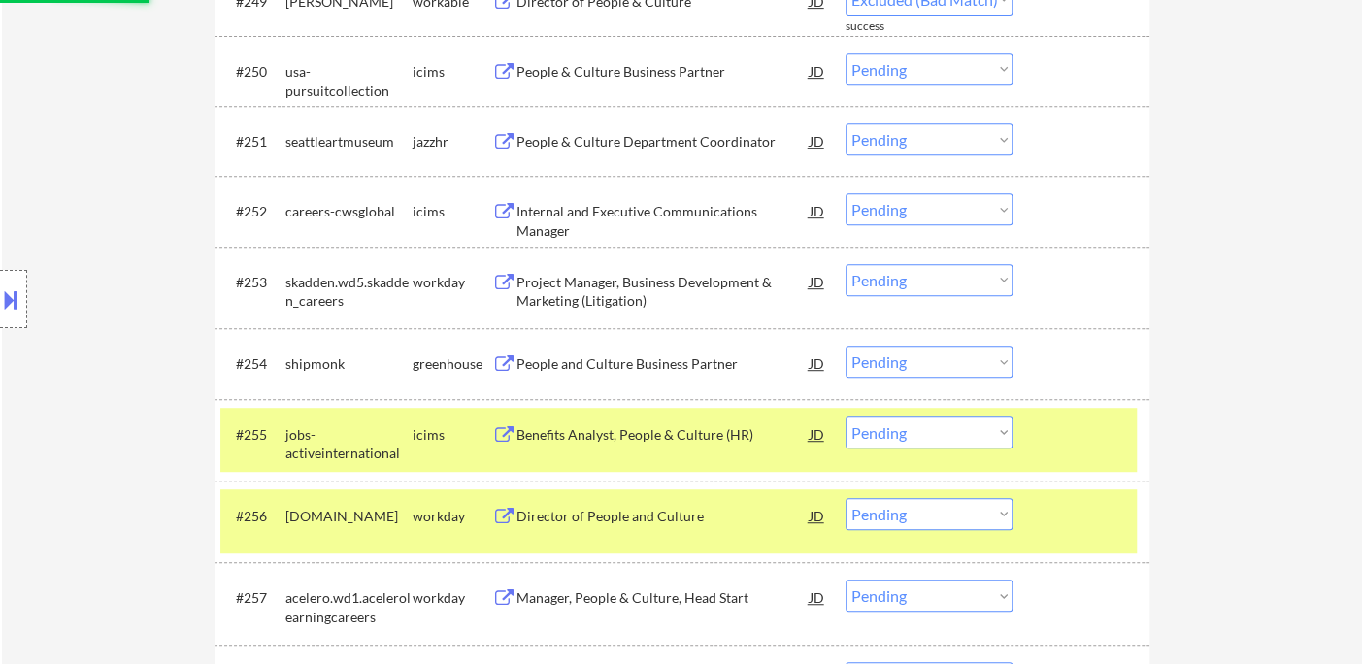
select select ""pending""
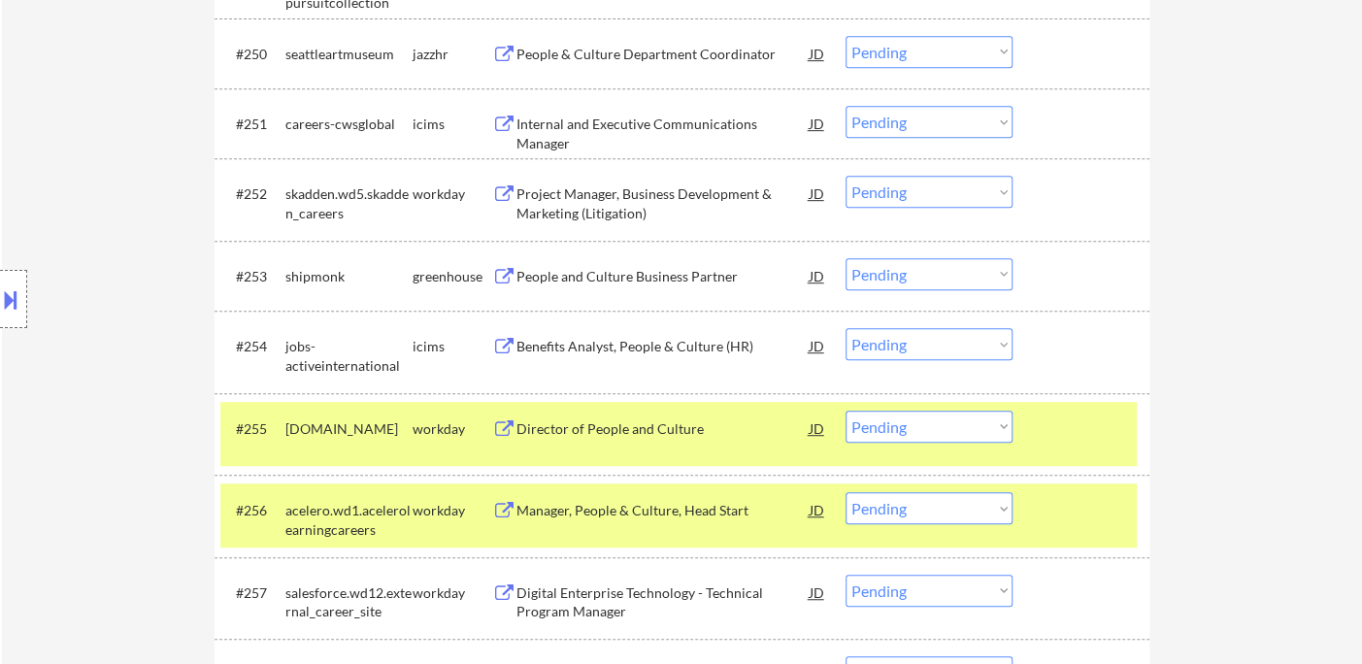
scroll to position [4978, 0]
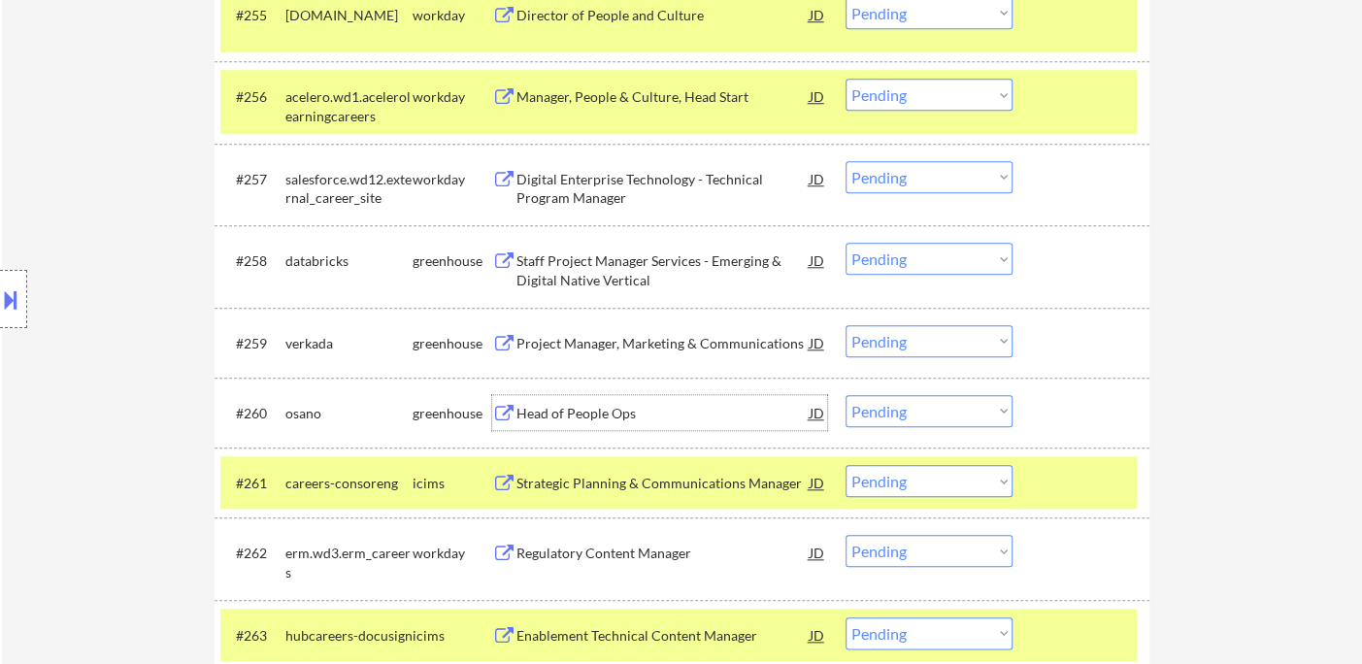
click at [621, 415] on div "Head of People Ops" at bounding box center [662, 413] width 293 height 19
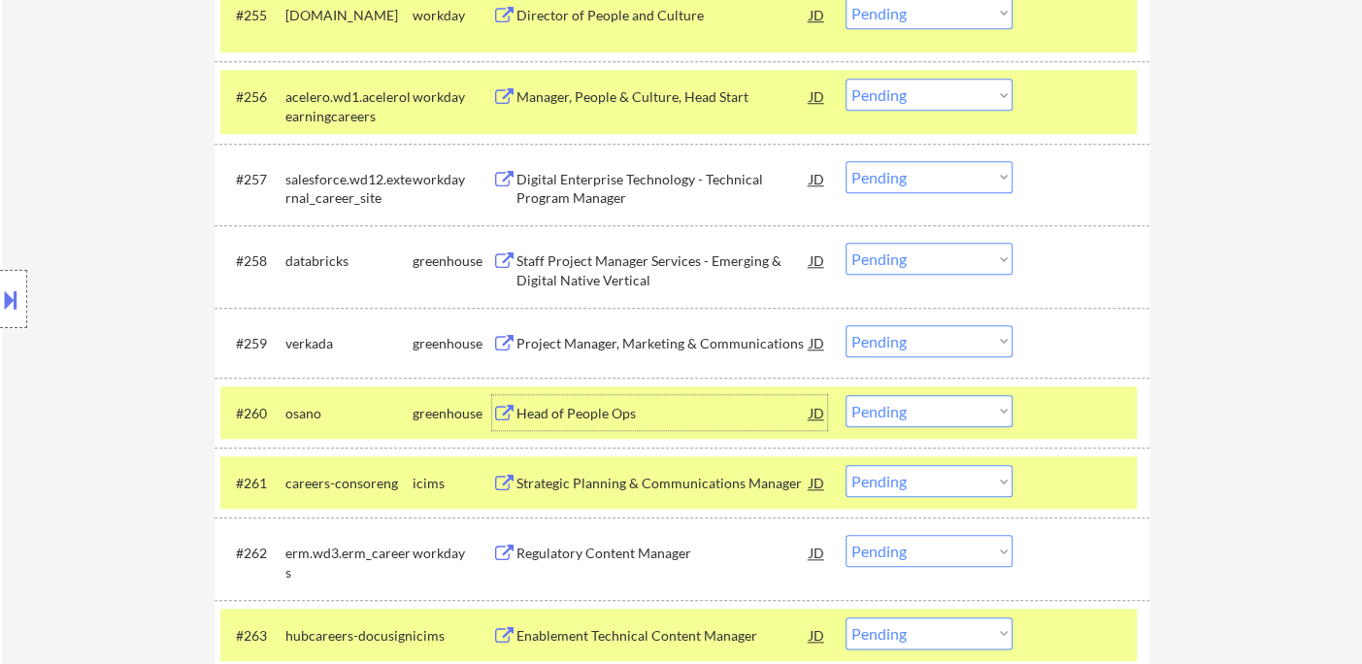
drag, startPoint x: 915, startPoint y: 416, endPoint x: 952, endPoint y: 434, distance: 41.7
click at [915, 416] on select "Choose an option... Pending Applied Excluded (Questions) Excluded (Expired) Exc…" at bounding box center [929, 411] width 167 height 32
click at [846, 395] on select "Choose an option... Pending Applied Excluded (Questions) Excluded (Expired) Exc…" at bounding box center [929, 411] width 167 height 32
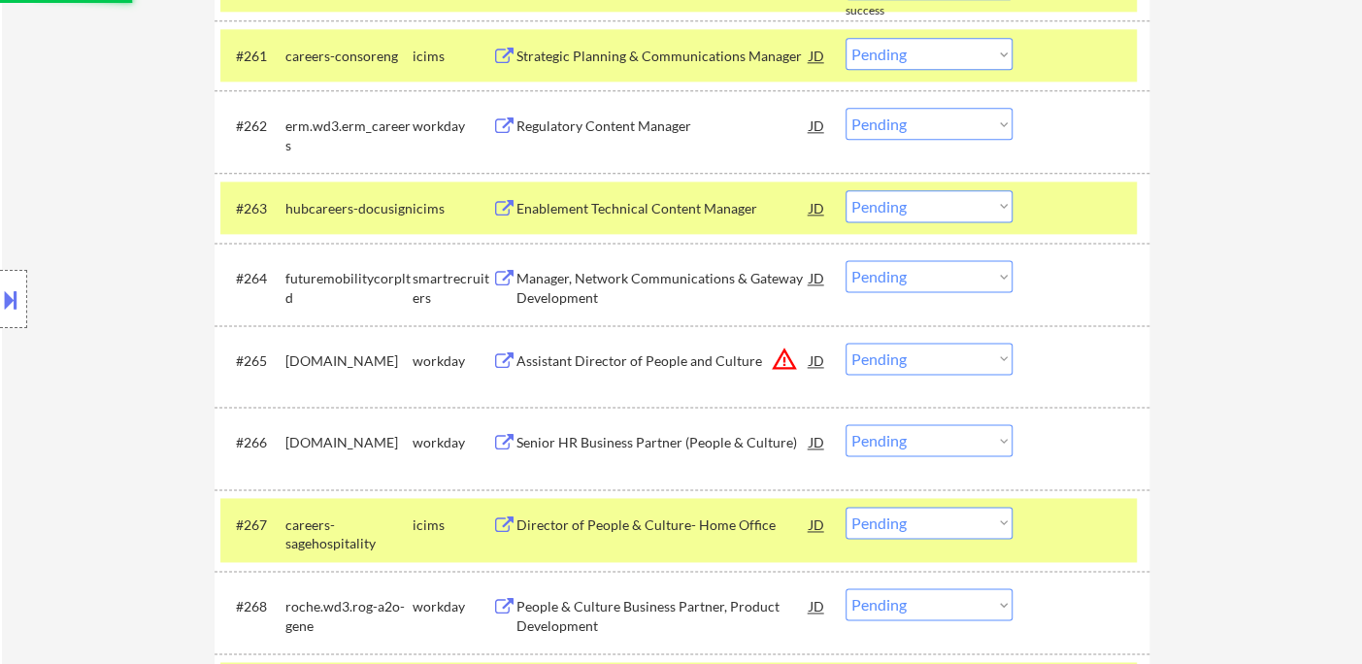
scroll to position [5410, 0]
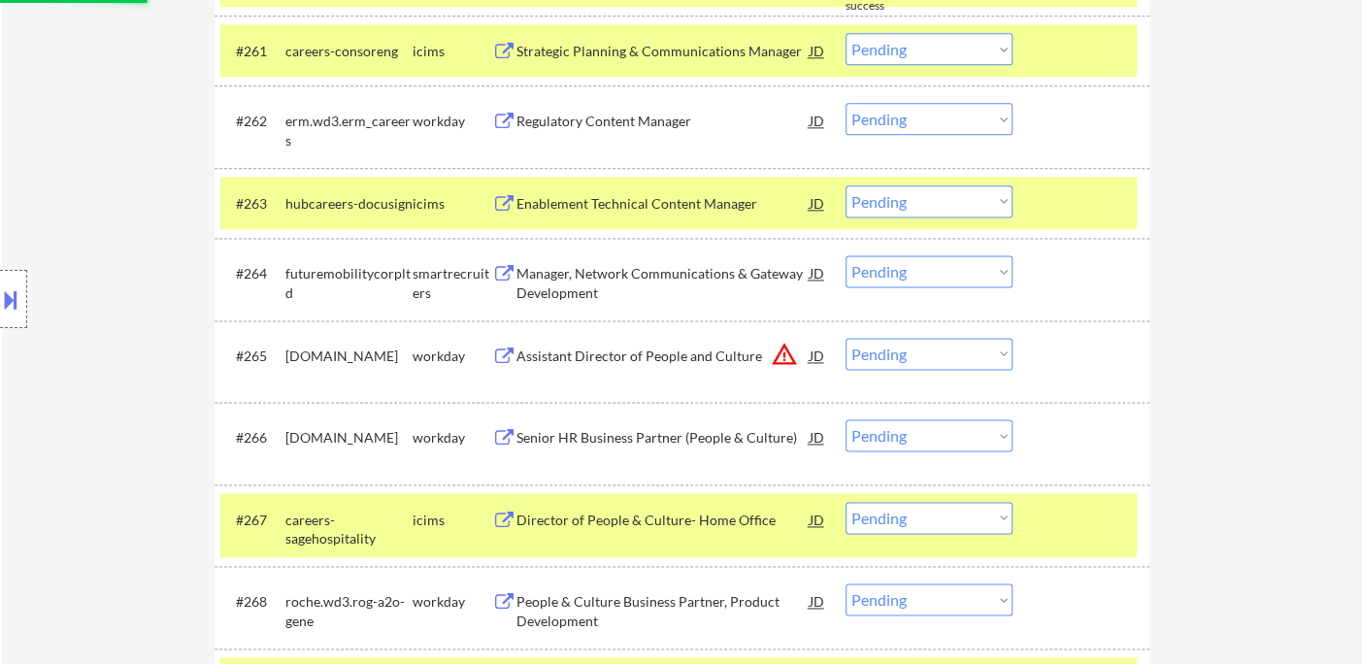
select select ""pending""
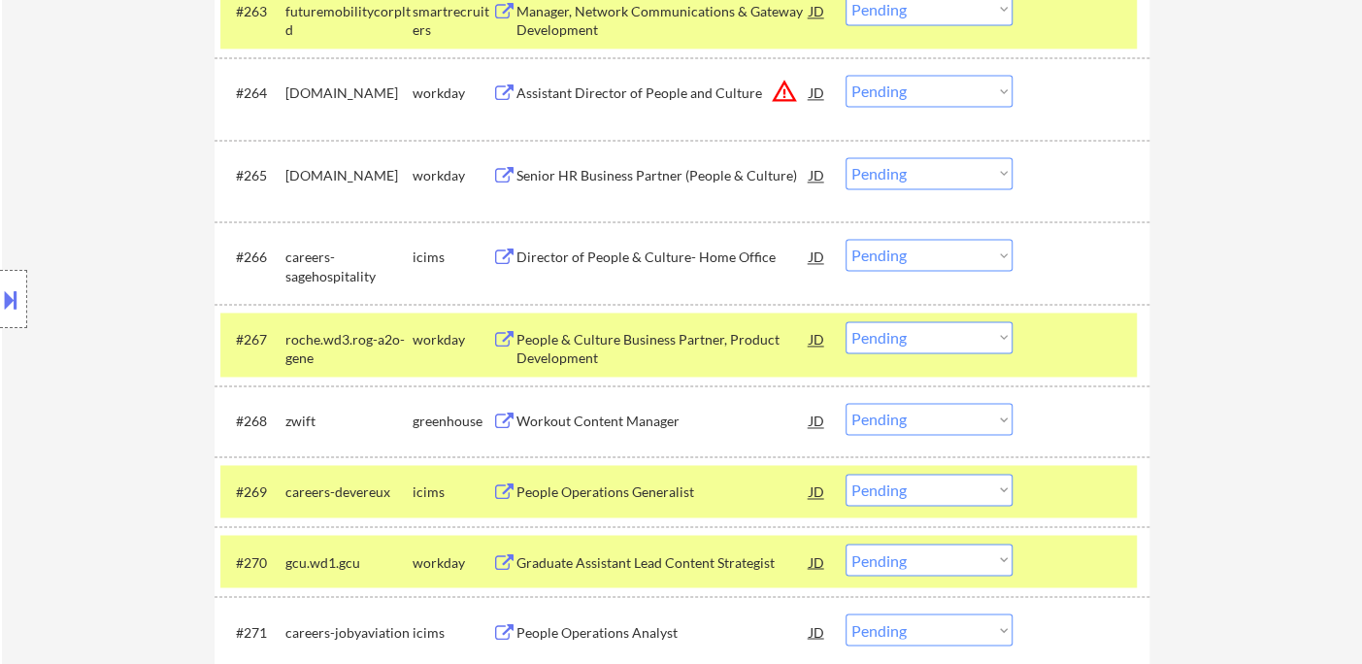
scroll to position [5626, 0]
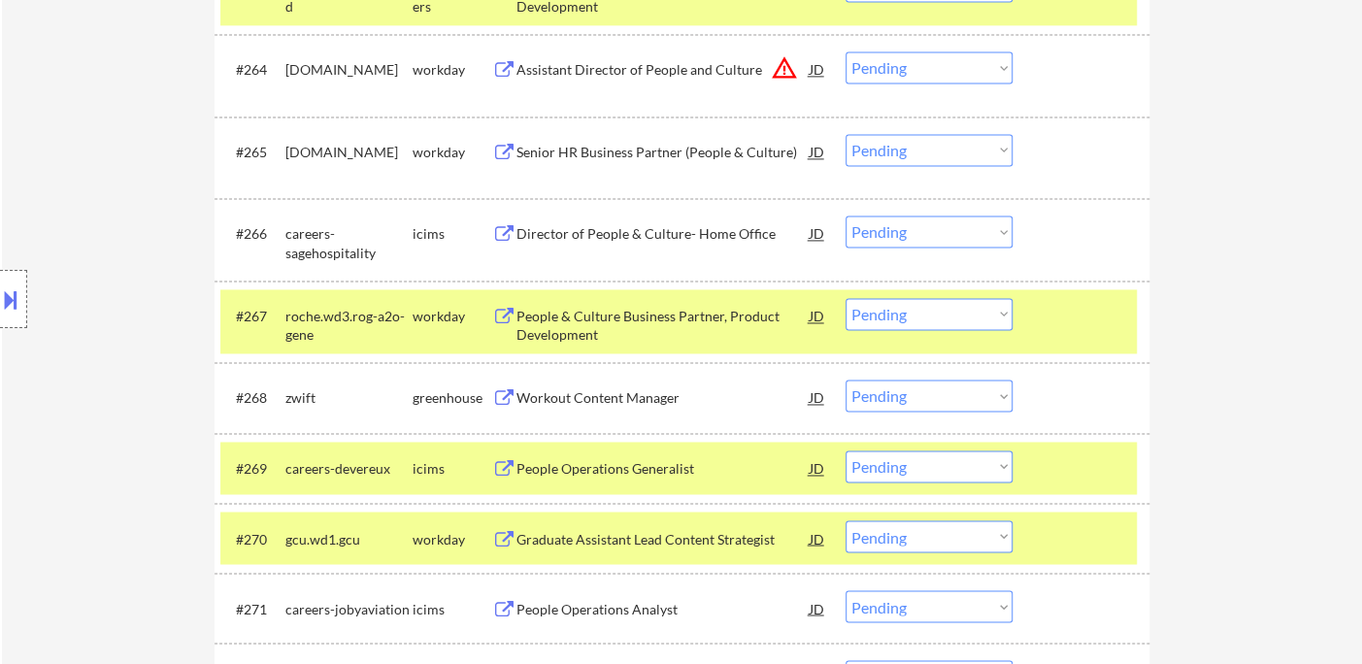
click at [637, 404] on div "Workout Content Manager" at bounding box center [662, 397] width 293 height 19
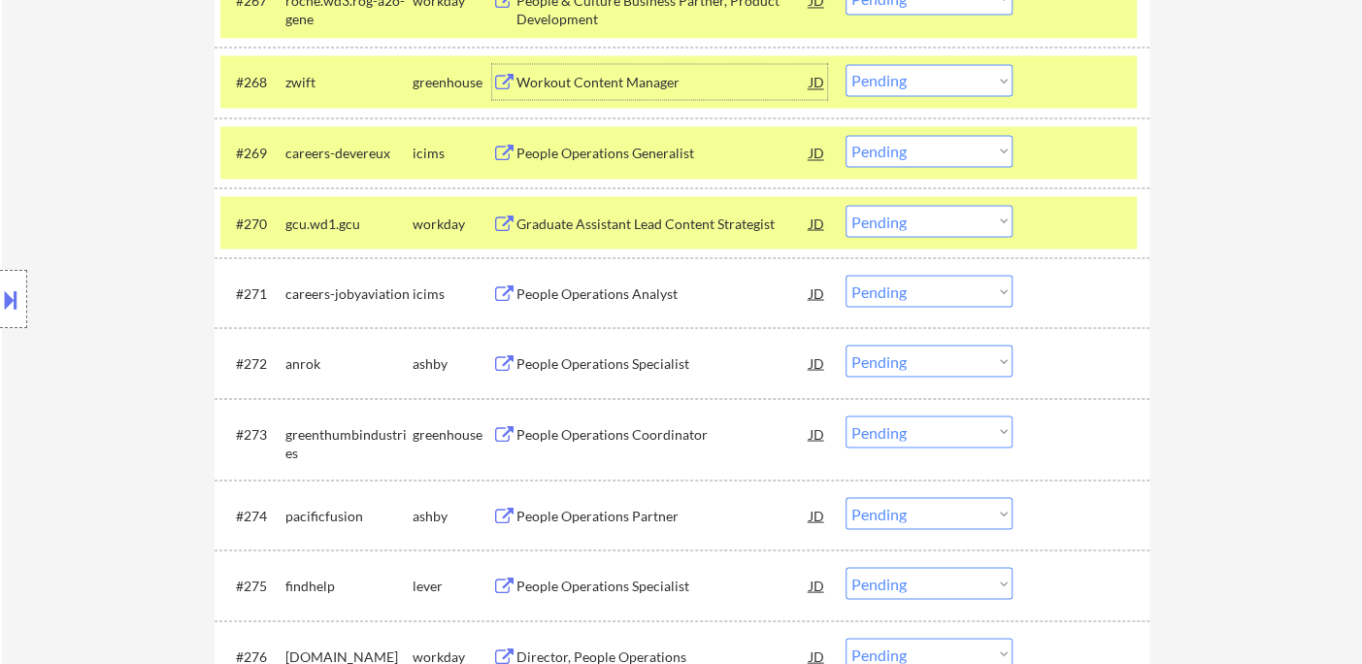
scroll to position [5949, 0]
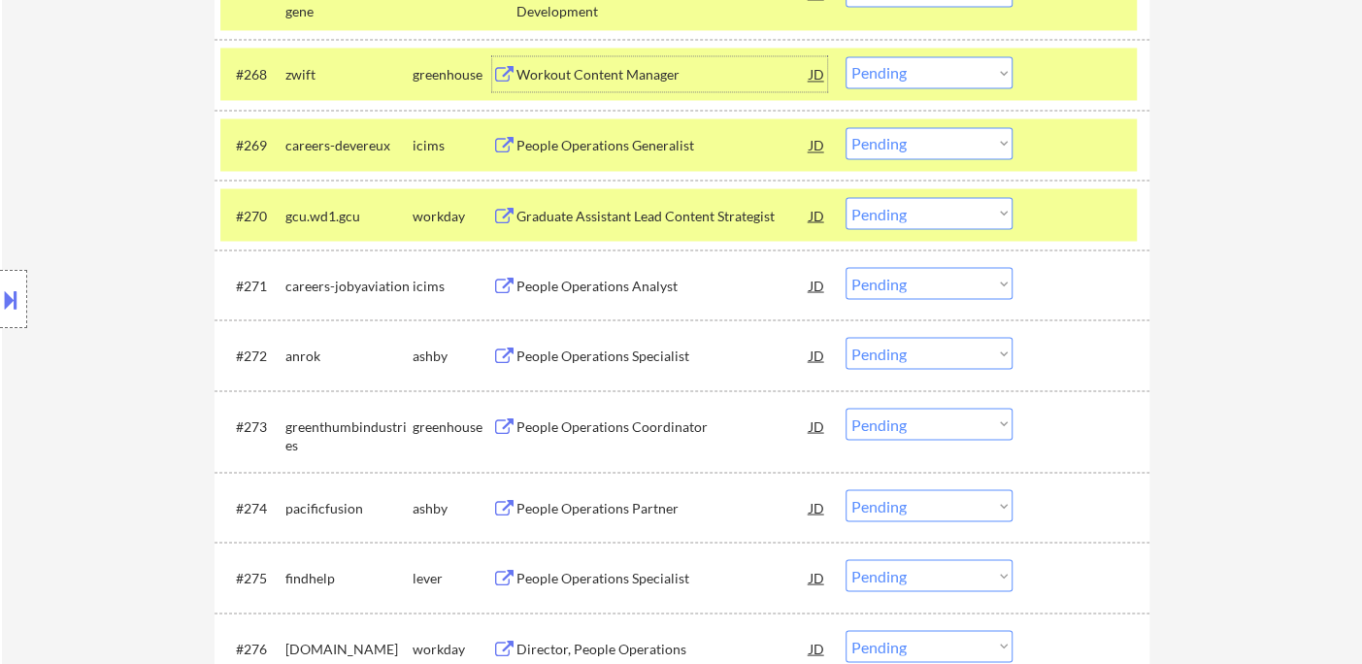
click at [601, 346] on div "People Operations Specialist" at bounding box center [662, 355] width 293 height 19
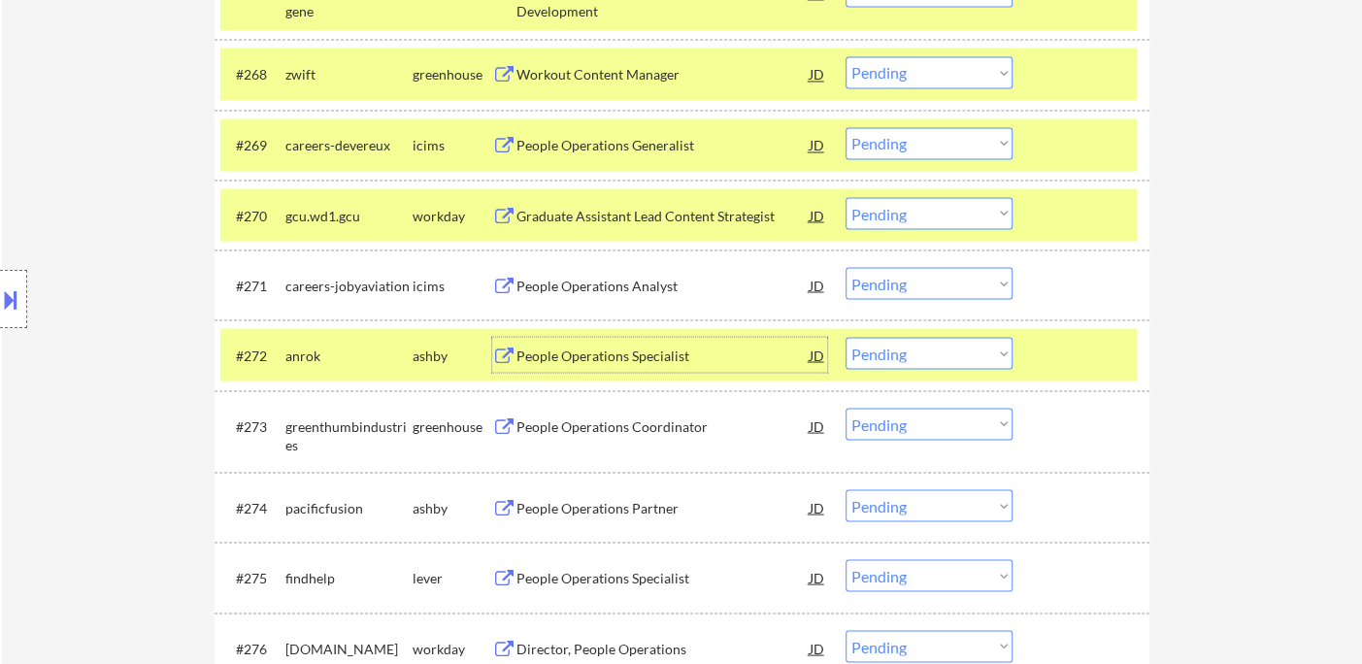
click at [901, 367] on select "Choose an option... Pending Applied Excluded (Questions) Excluded (Expired) Exc…" at bounding box center [929, 353] width 167 height 32
click at [846, 337] on select "Choose an option... Pending Applied Excluded (Questions) Excluded (Expired) Exc…" at bounding box center [929, 353] width 167 height 32
click at [625, 421] on div "People Operations Coordinator" at bounding box center [662, 425] width 293 height 19
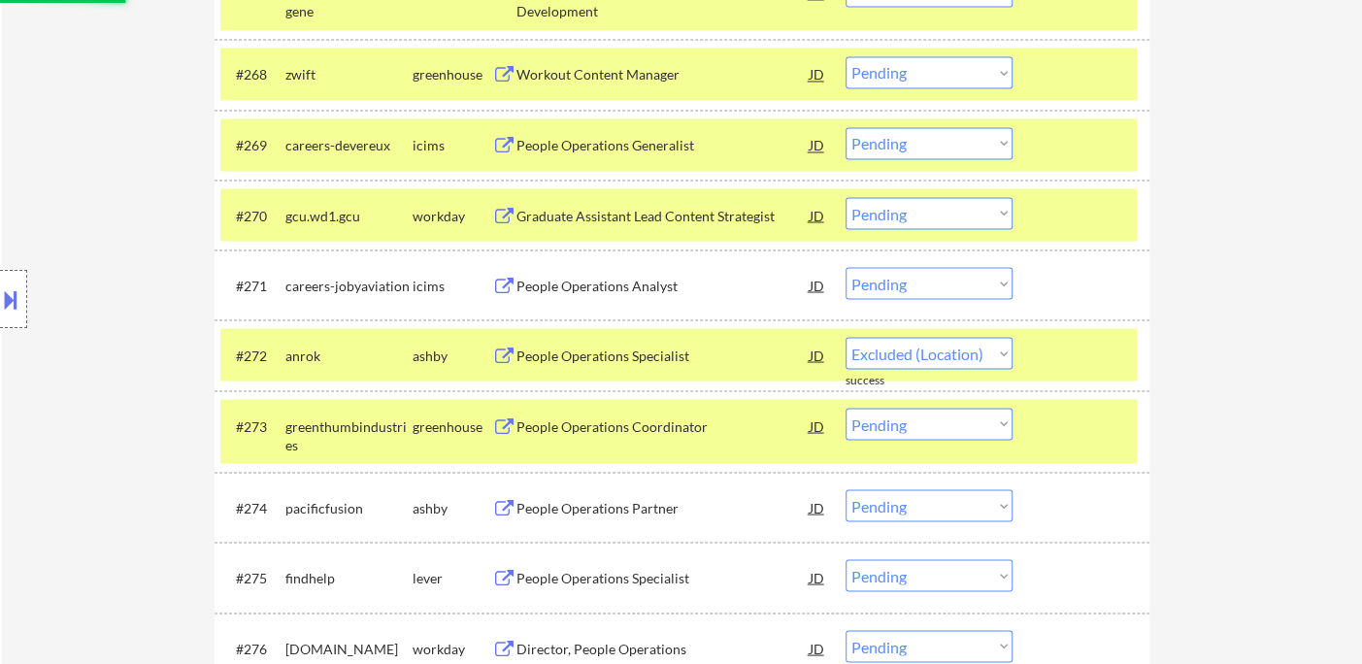
select select ""pending""
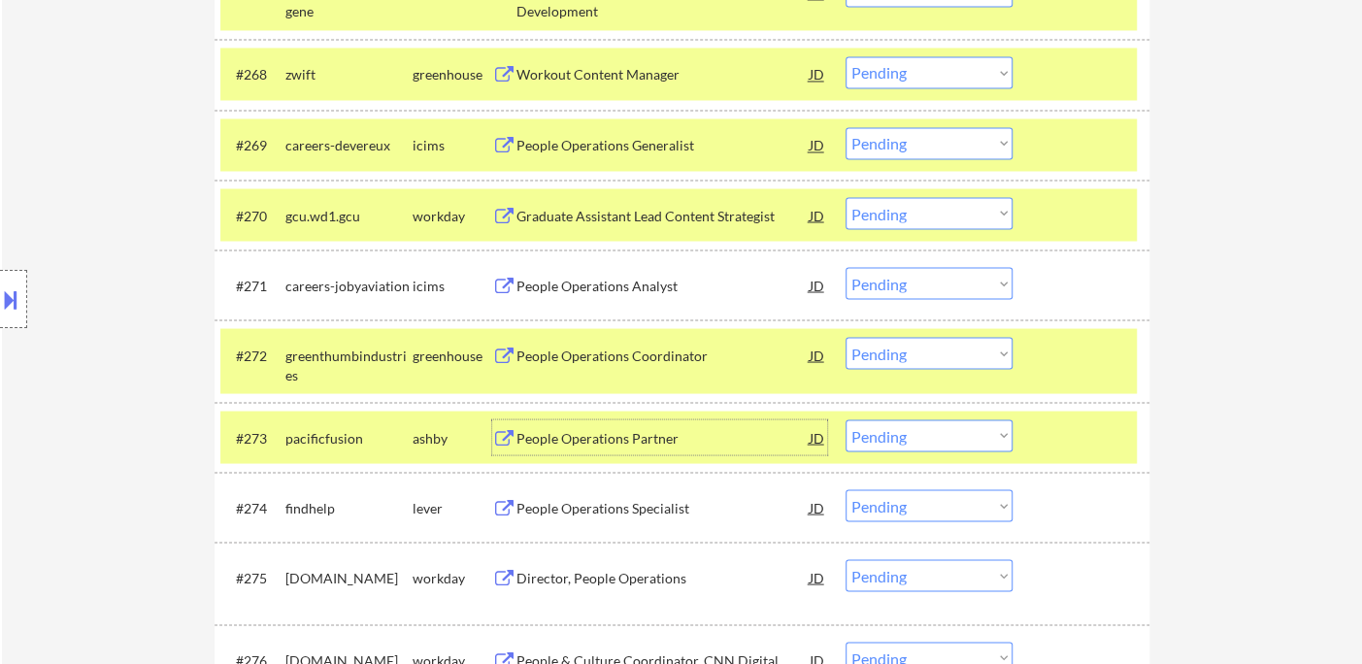
click at [646, 439] on div "People Operations Partner" at bounding box center [662, 437] width 293 height 19
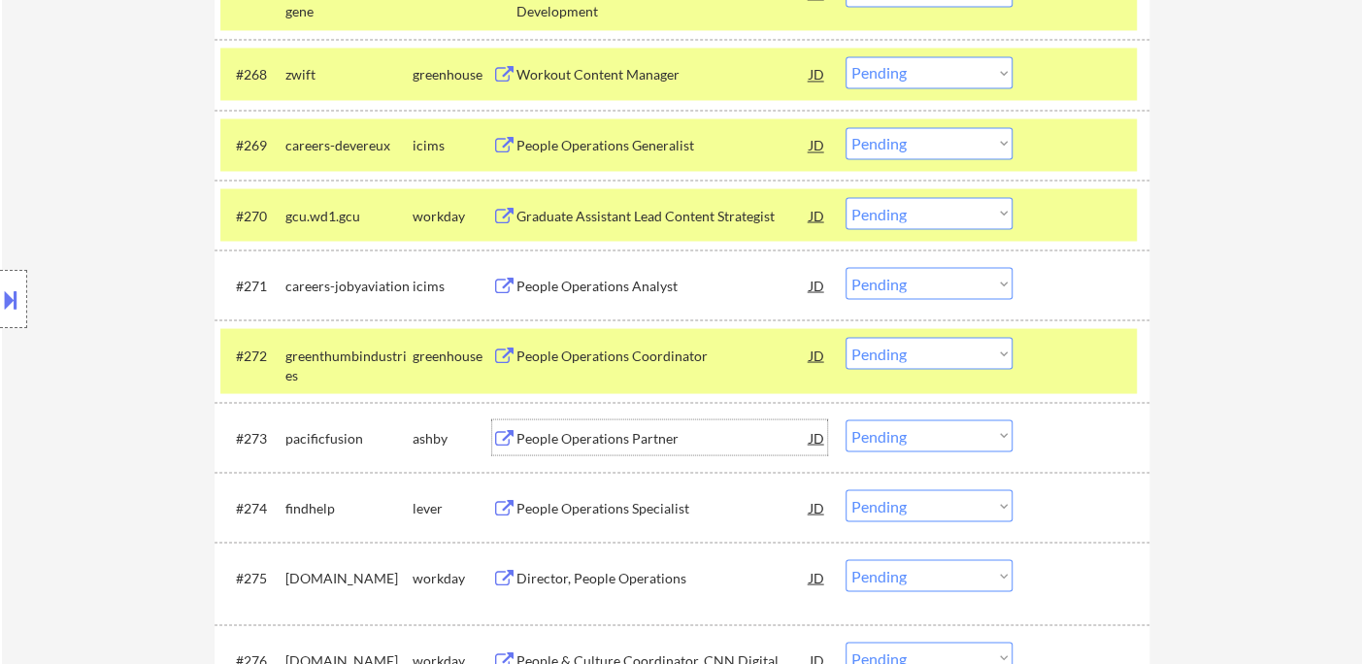
click at [948, 441] on select "Choose an option... Pending Applied Excluded (Questions) Excluded (Expired) Exc…" at bounding box center [929, 435] width 167 height 32
click at [846, 419] on select "Choose an option... Pending Applied Excluded (Questions) Excluded (Expired) Exc…" at bounding box center [929, 435] width 167 height 32
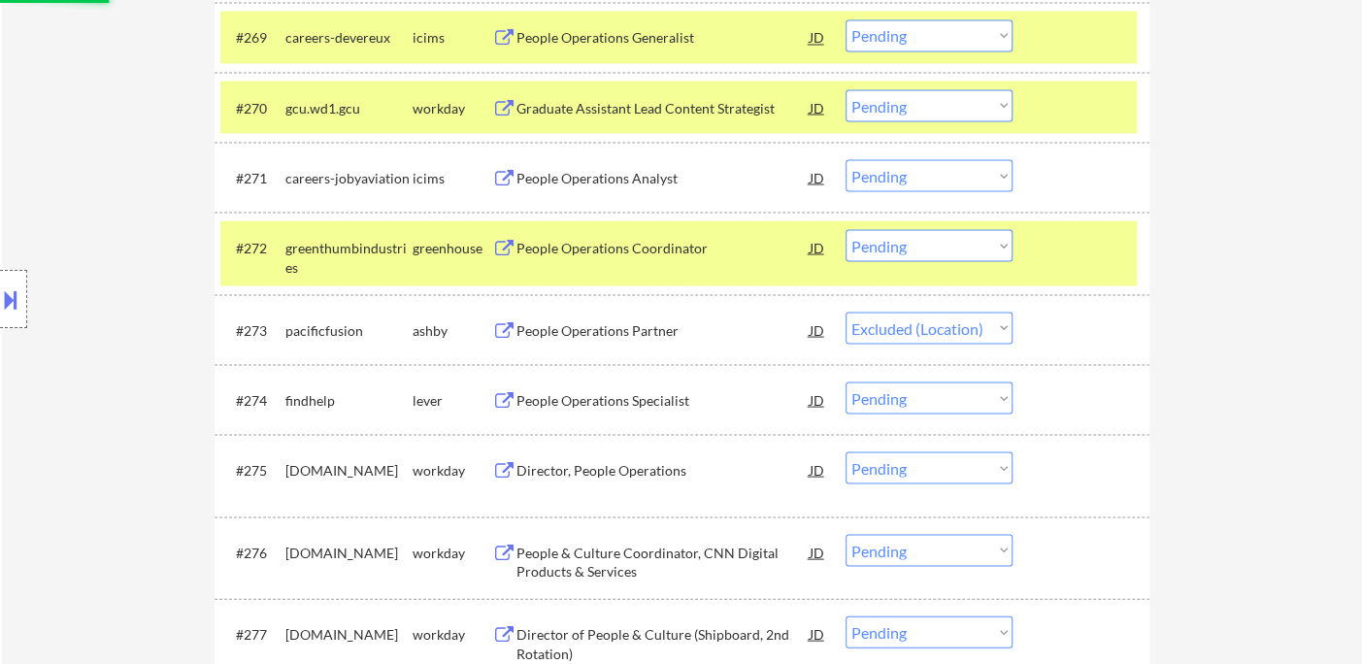
scroll to position [6058, 0]
click at [660, 405] on div "People Operations Specialist" at bounding box center [662, 398] width 293 height 19
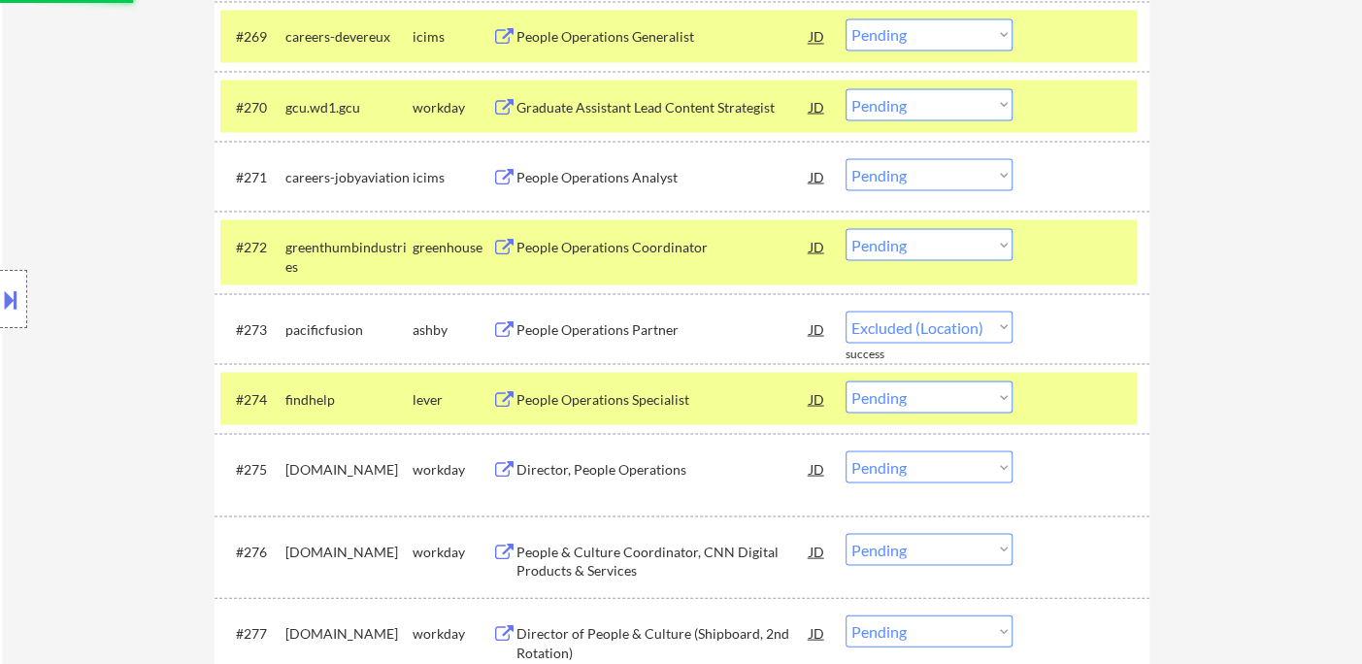
select select ""pending""
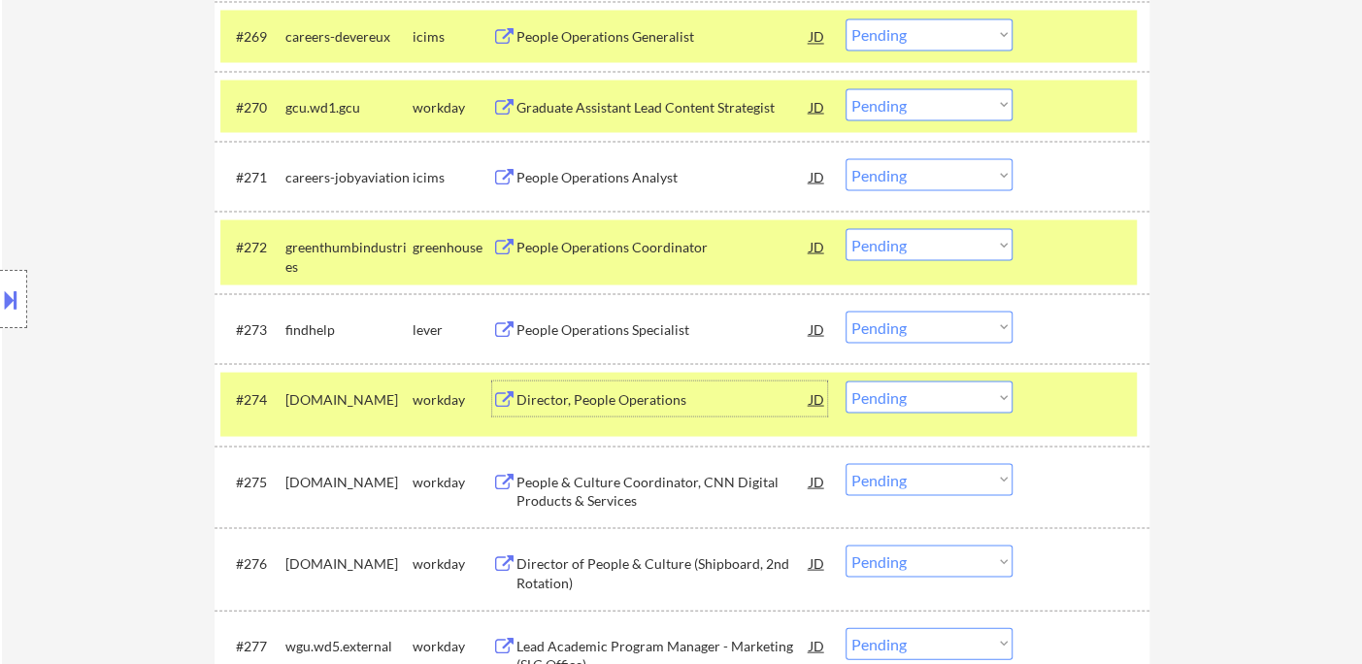
click at [914, 379] on div "#274 [DOMAIN_NAME] workday Director, People Operations JD warning_amber Choose …" at bounding box center [678, 404] width 916 height 64
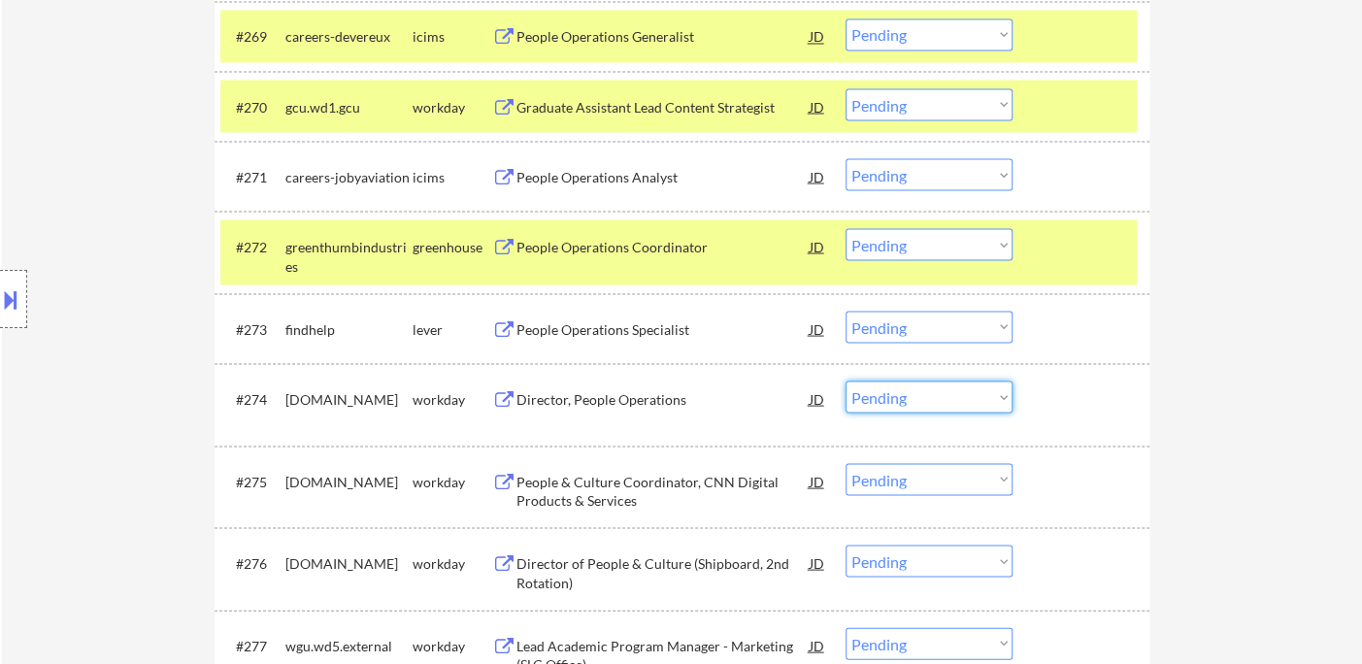
click at [941, 397] on select "Choose an option... Pending Applied Excluded (Questions) Excluded (Expired) Exc…" at bounding box center [929, 397] width 167 height 32
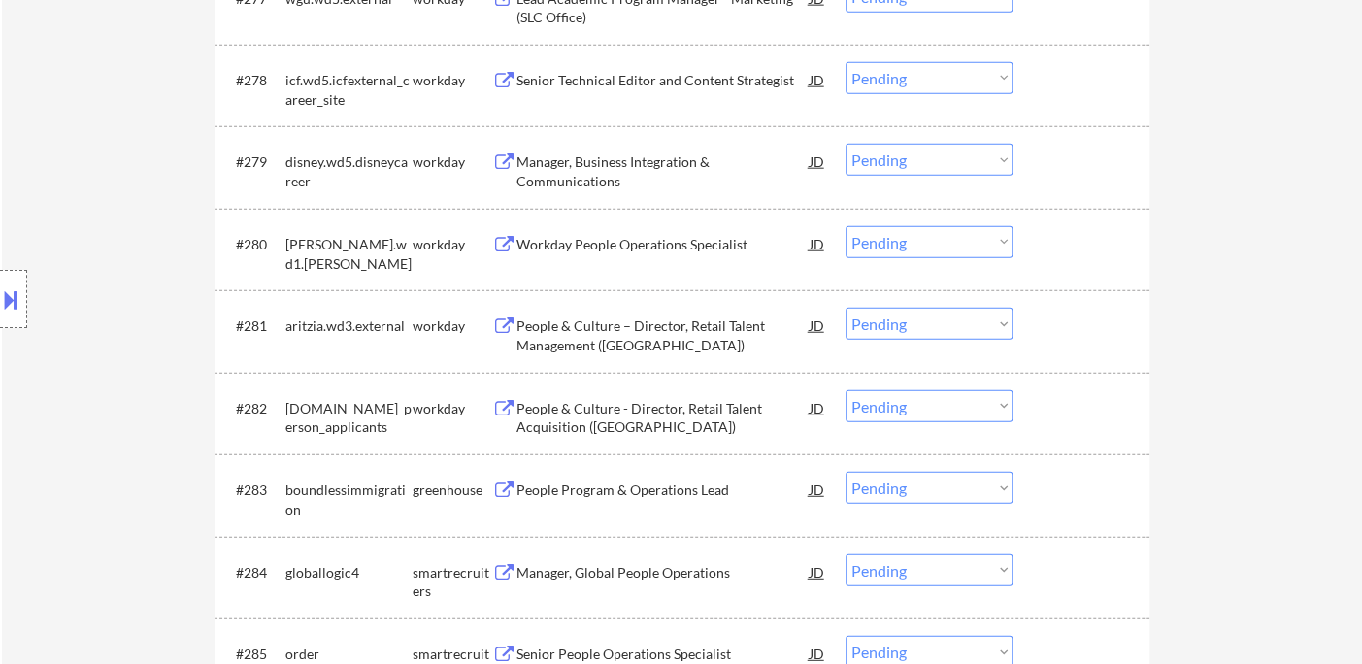
scroll to position [6812, 0]
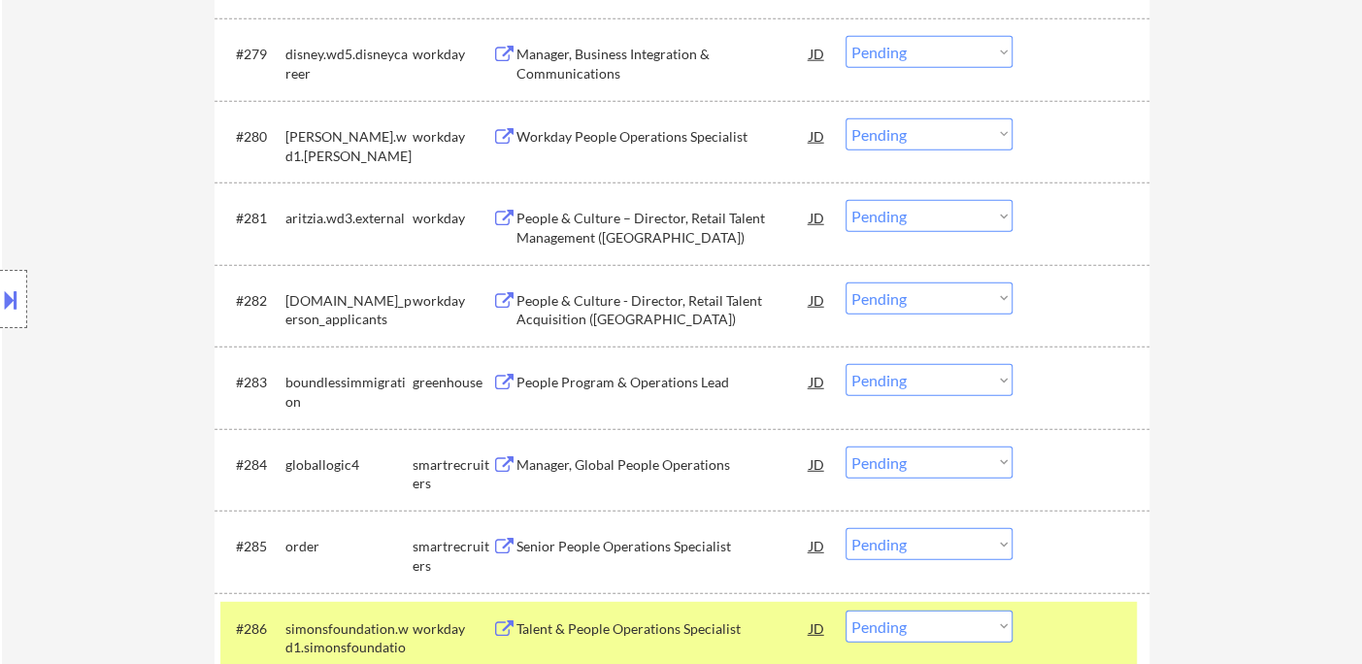
click at [617, 382] on div "People Program & Operations Lead" at bounding box center [662, 382] width 293 height 19
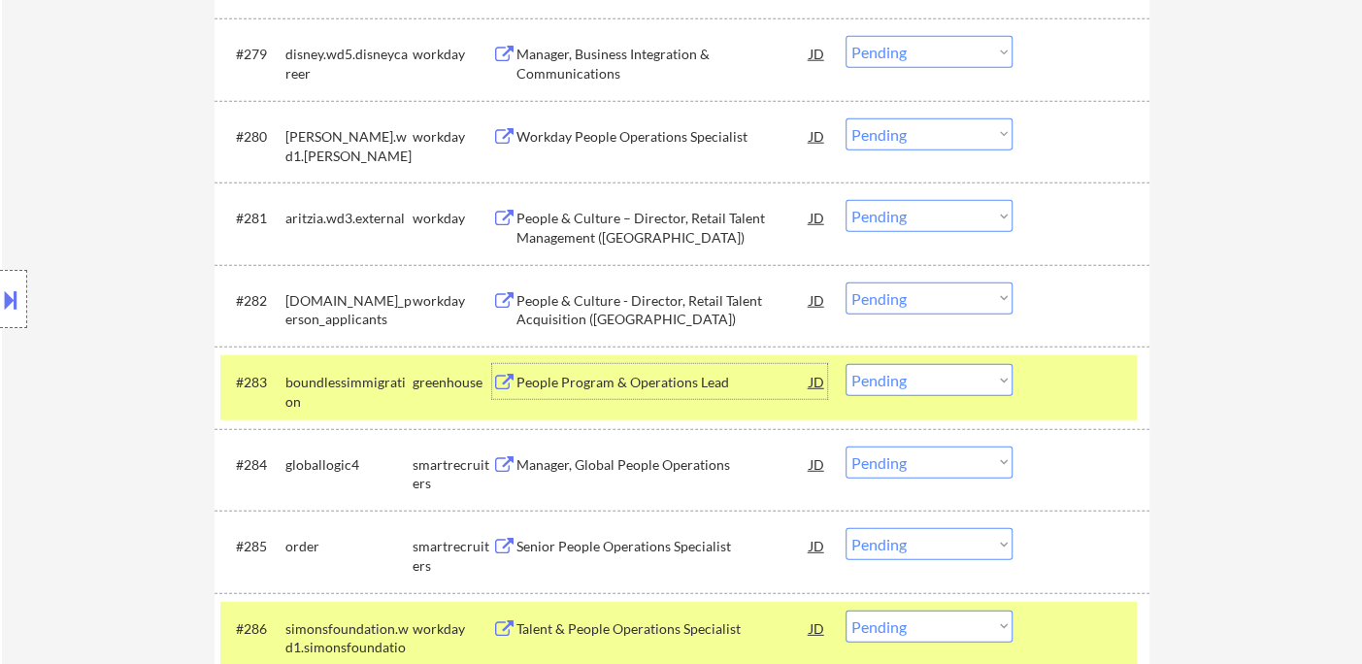
click at [930, 387] on select "Choose an option... Pending Applied Excluded (Questions) Excluded (Expired) Exc…" at bounding box center [929, 380] width 167 height 32
click at [846, 364] on select "Choose an option... Pending Applied Excluded (Questions) Excluded (Expired) Exc…" at bounding box center [929, 380] width 167 height 32
click at [677, 466] on div "Manager, Global People Operations" at bounding box center [662, 464] width 293 height 19
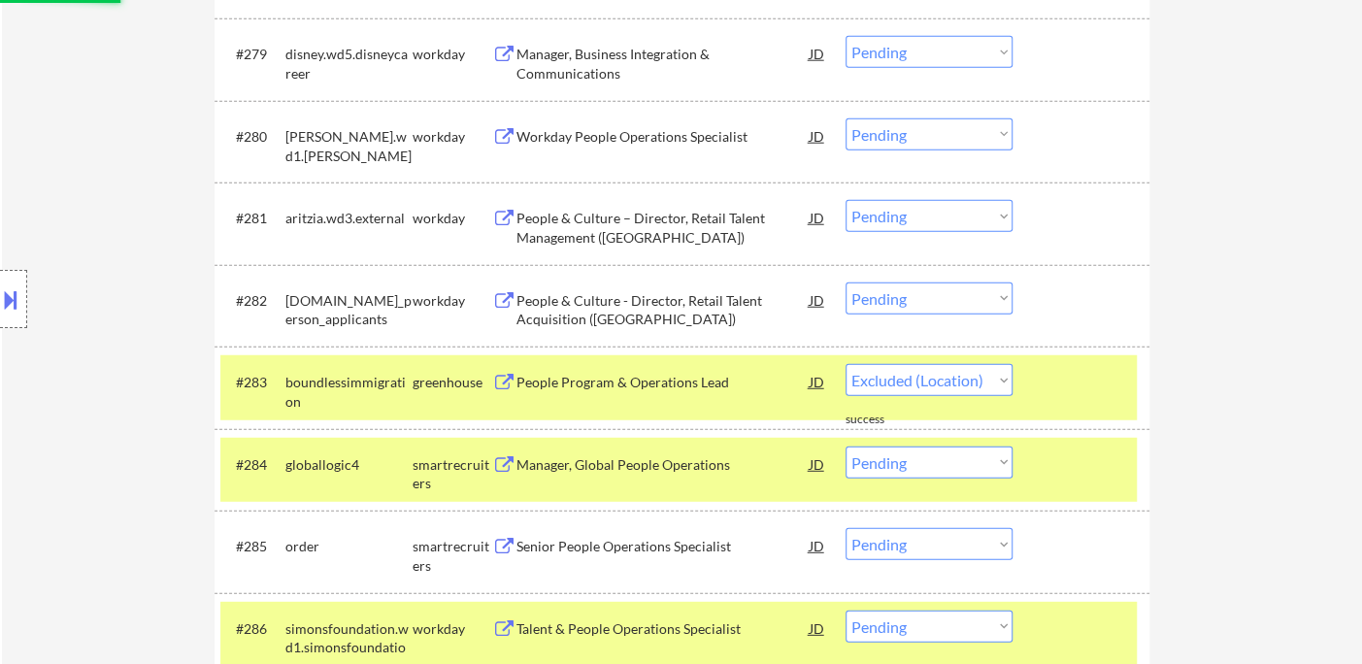
select select ""pending""
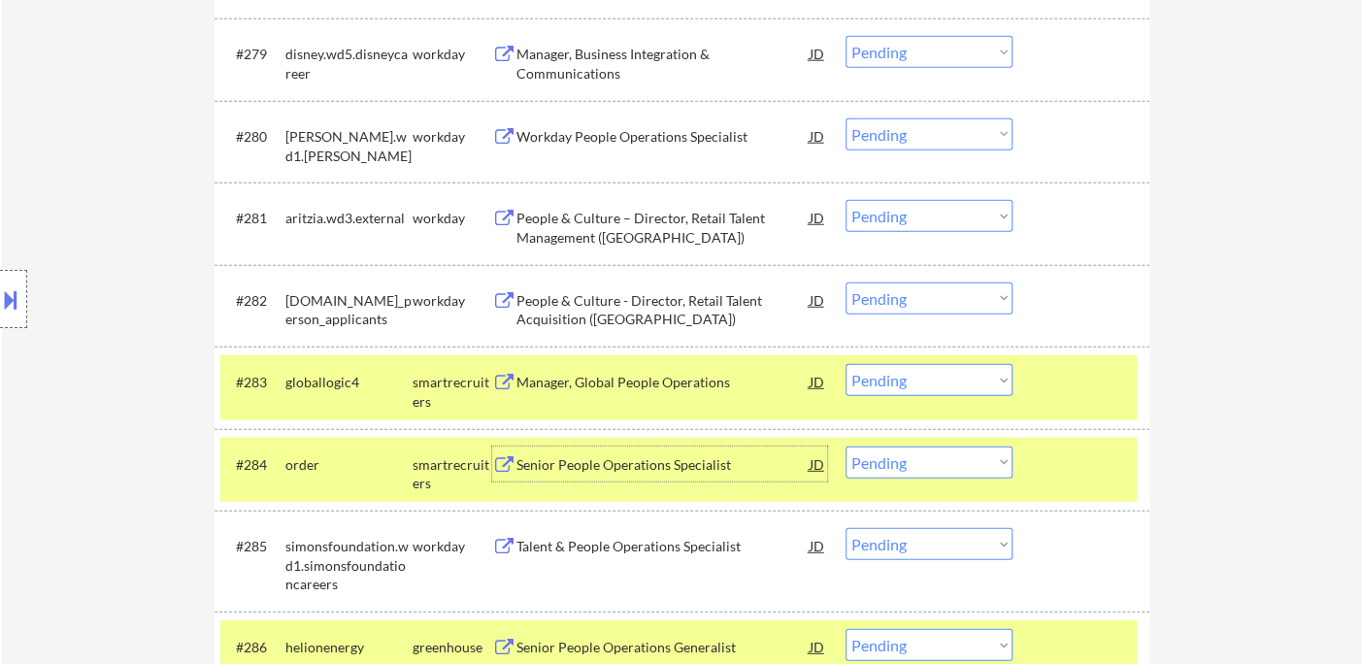
click at [669, 472] on div "Senior People Operations Specialist" at bounding box center [662, 464] width 293 height 19
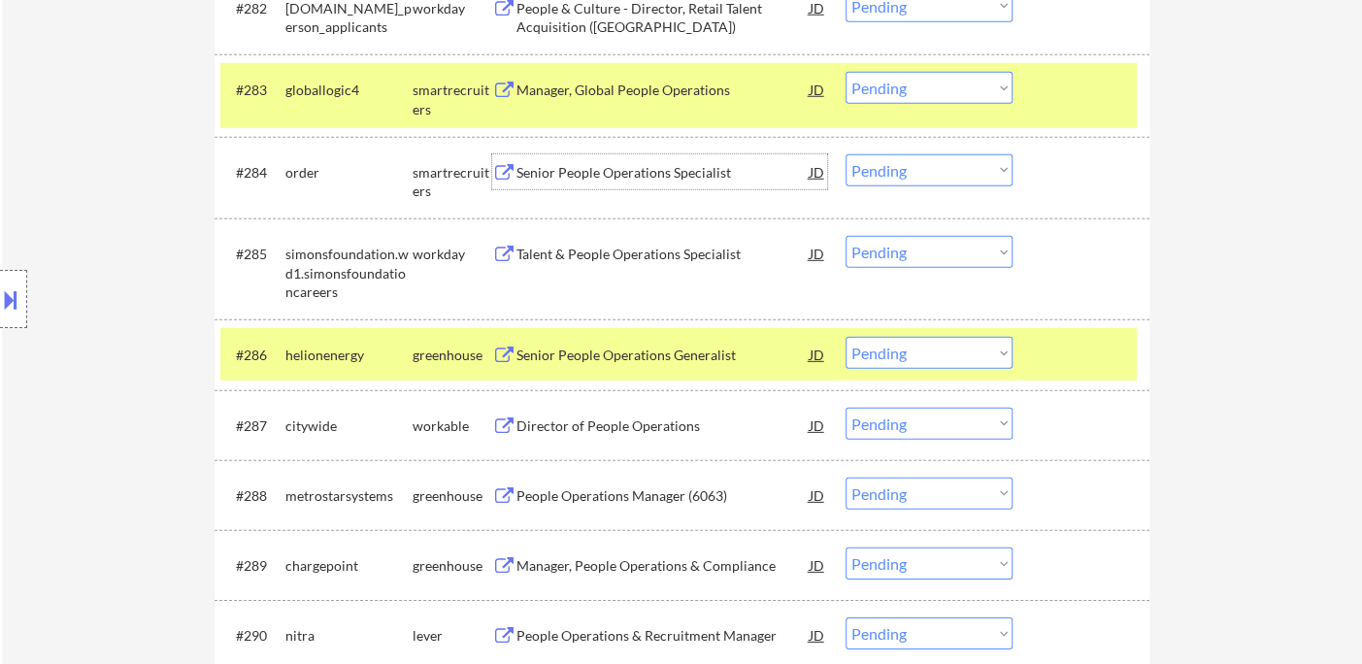
scroll to position [7137, 0]
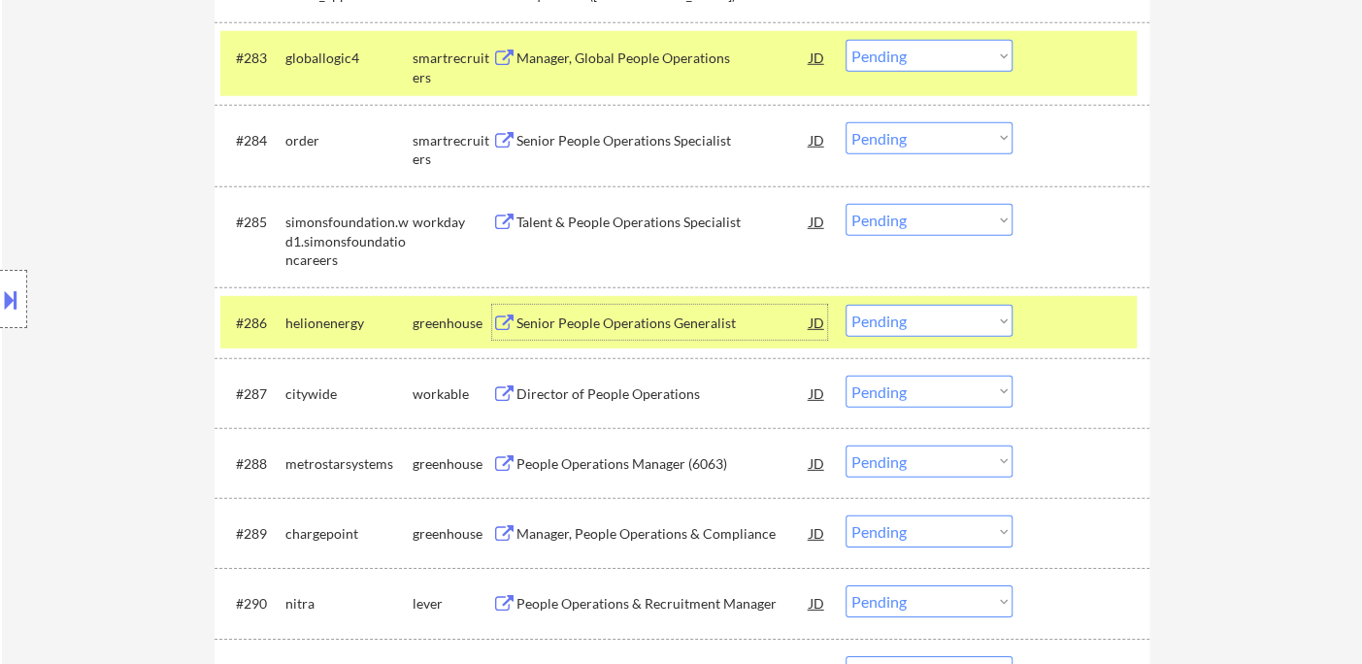
click at [620, 326] on div "Senior People Operations Generalist" at bounding box center [662, 323] width 293 height 19
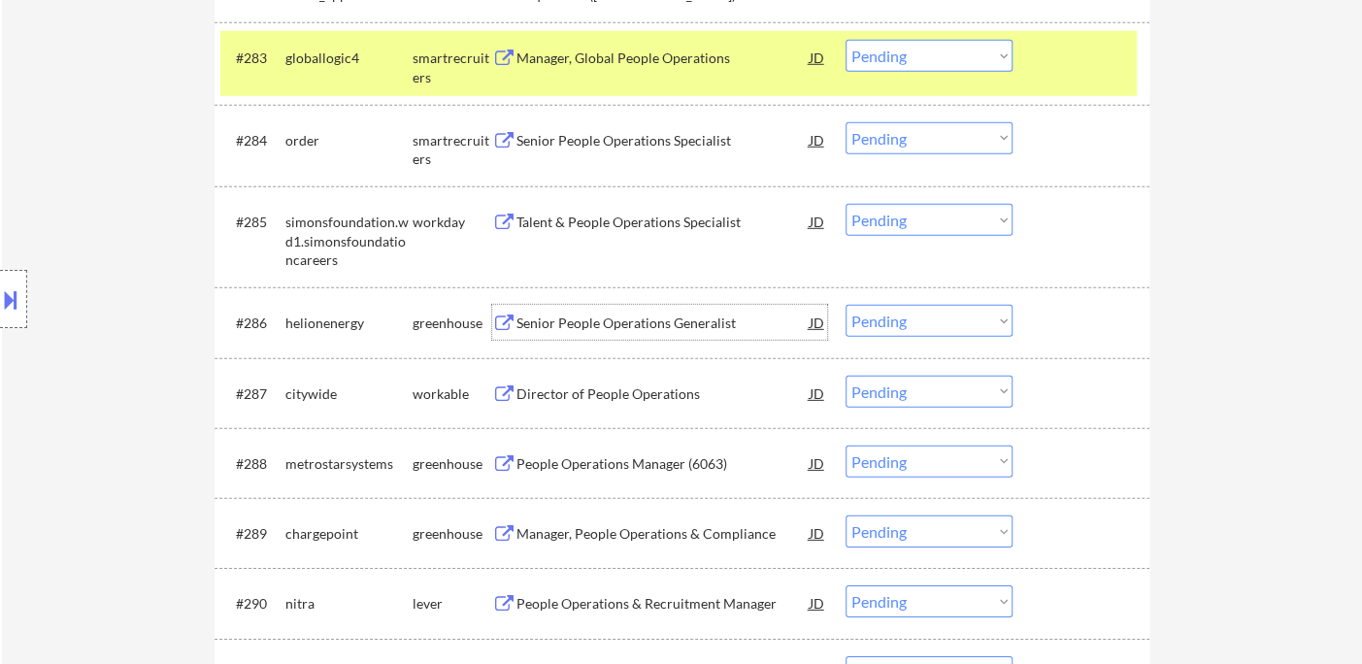
drag, startPoint x: 897, startPoint y: 318, endPoint x: 915, endPoint y: 332, distance: 22.1
click at [898, 318] on select "Choose an option... Pending Applied Excluded (Questions) Excluded (Expired) Exc…" at bounding box center [929, 321] width 167 height 32
click at [846, 305] on select "Choose an option... Pending Applied Excluded (Questions) Excluded (Expired) Exc…" at bounding box center [929, 321] width 167 height 32
select select ""pending""
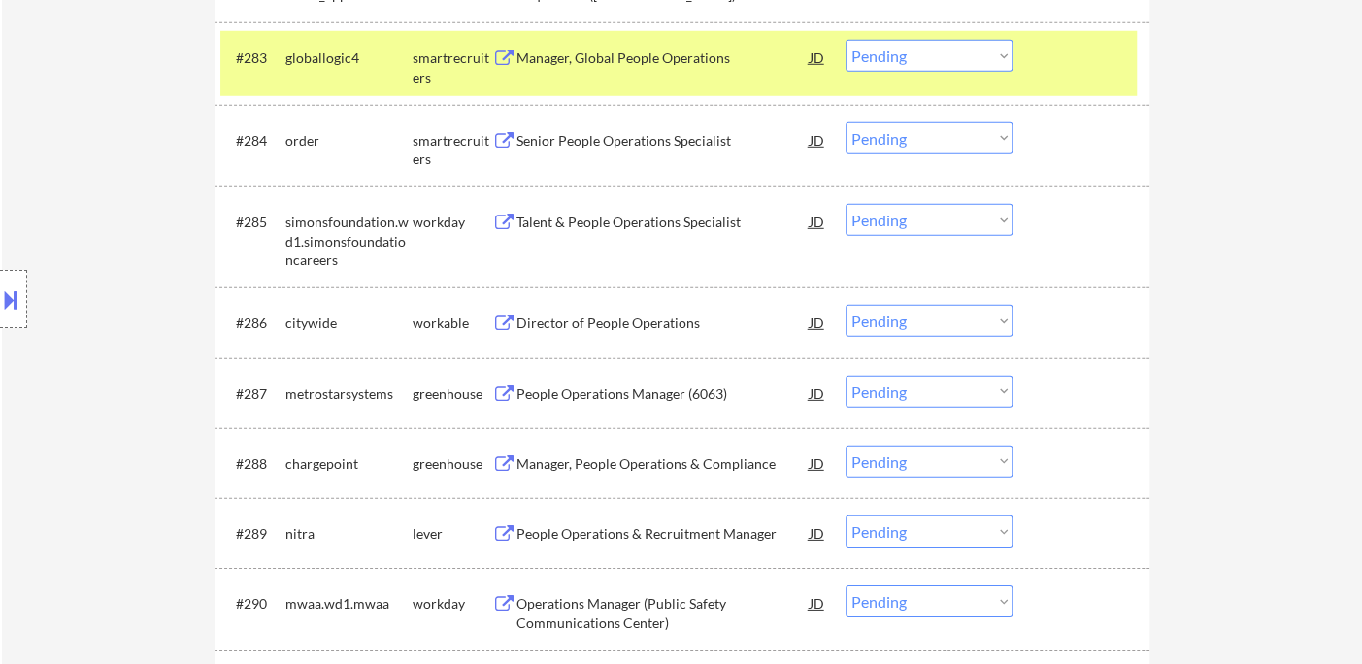
click at [632, 391] on div "People Operations Manager (6063)" at bounding box center [662, 393] width 293 height 19
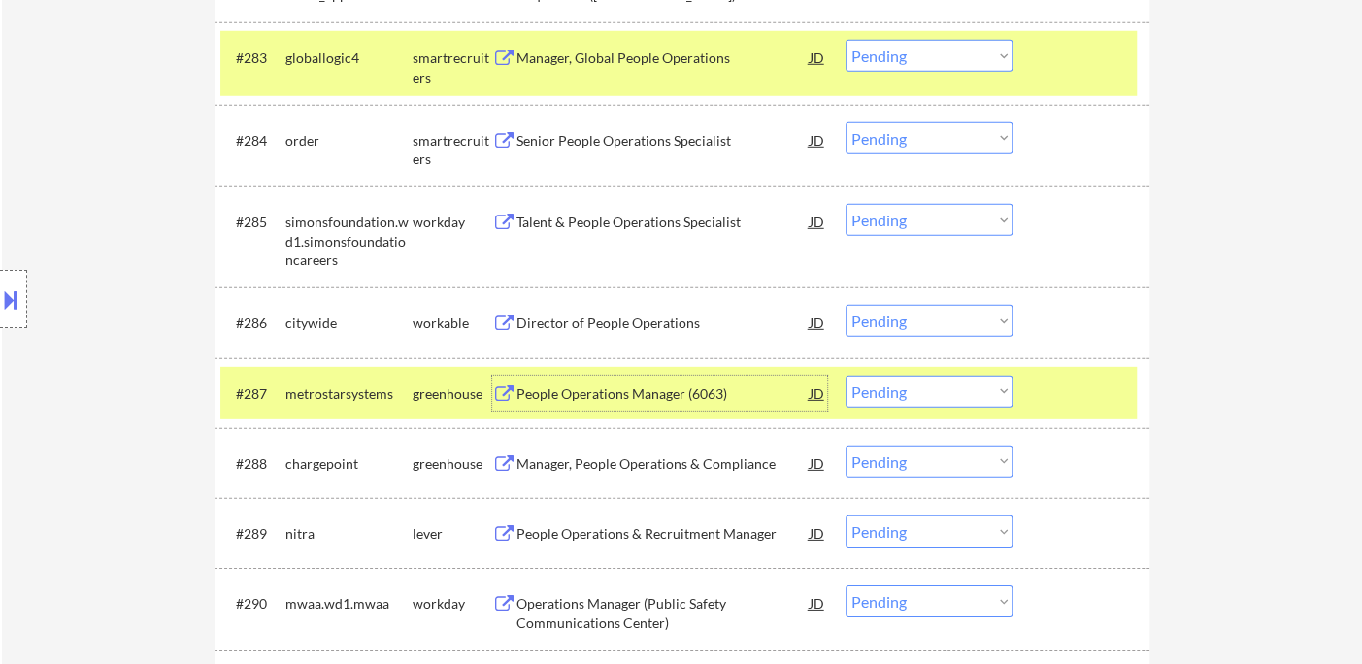
drag, startPoint x: 847, startPoint y: 379, endPoint x: 886, endPoint y: 395, distance: 43.1
click at [847, 379] on select "Choose an option... Pending Applied Excluded (Questions) Excluded (Expired) Exc…" at bounding box center [929, 392] width 167 height 32
click at [846, 376] on select "Choose an option... Pending Applied Excluded (Questions) Excluded (Expired) Exc…" at bounding box center [929, 392] width 167 height 32
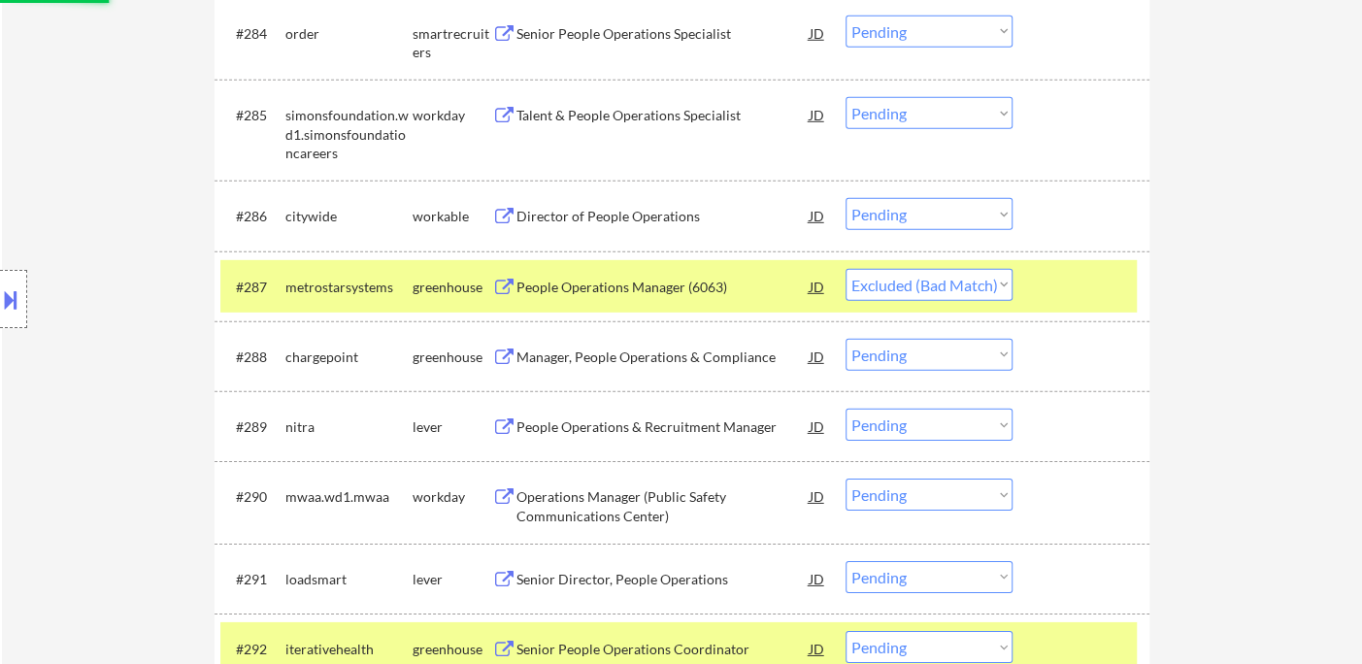
scroll to position [7244, 0]
select select ""pending""
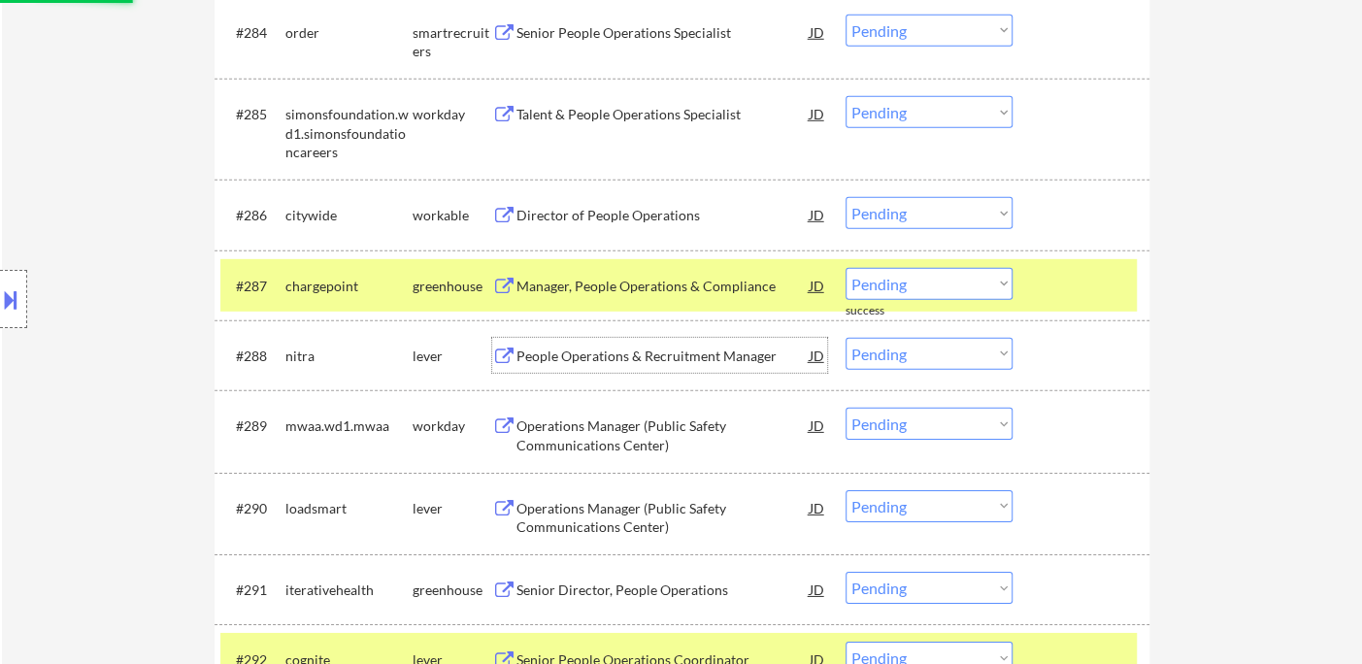
click at [674, 360] on div "People Operations & Recruitment Manager" at bounding box center [662, 356] width 293 height 19
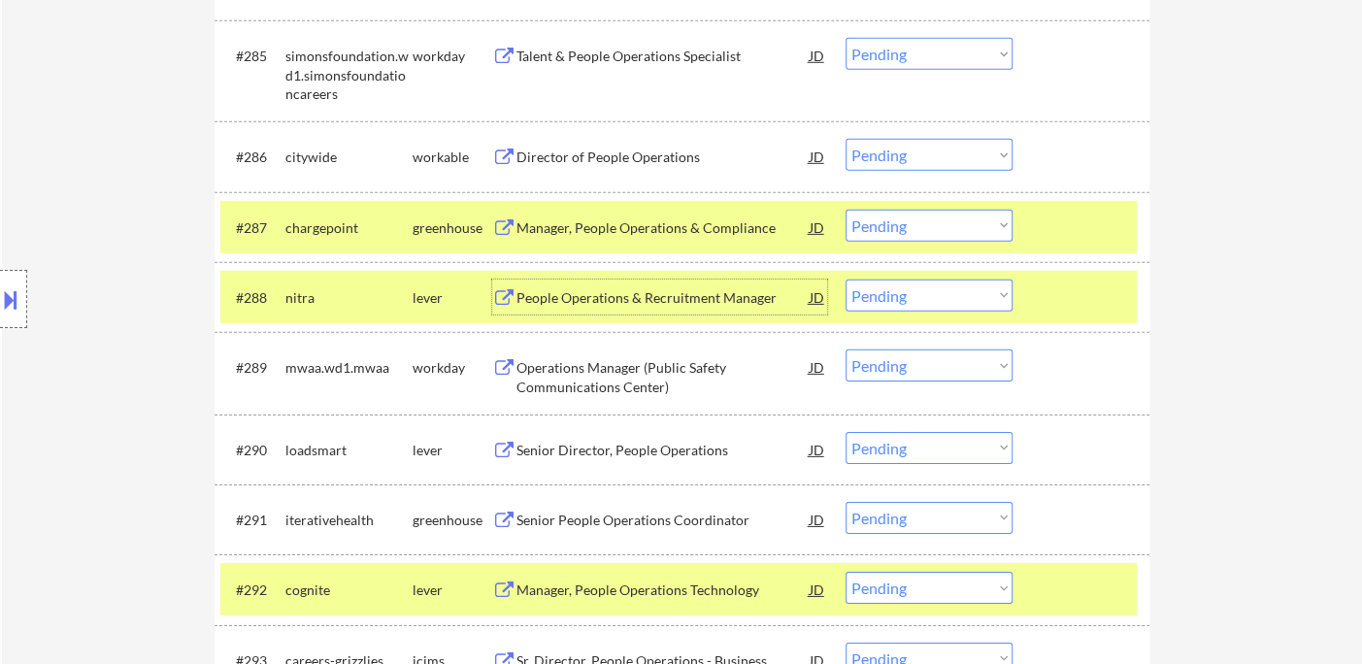
scroll to position [7352, 0]
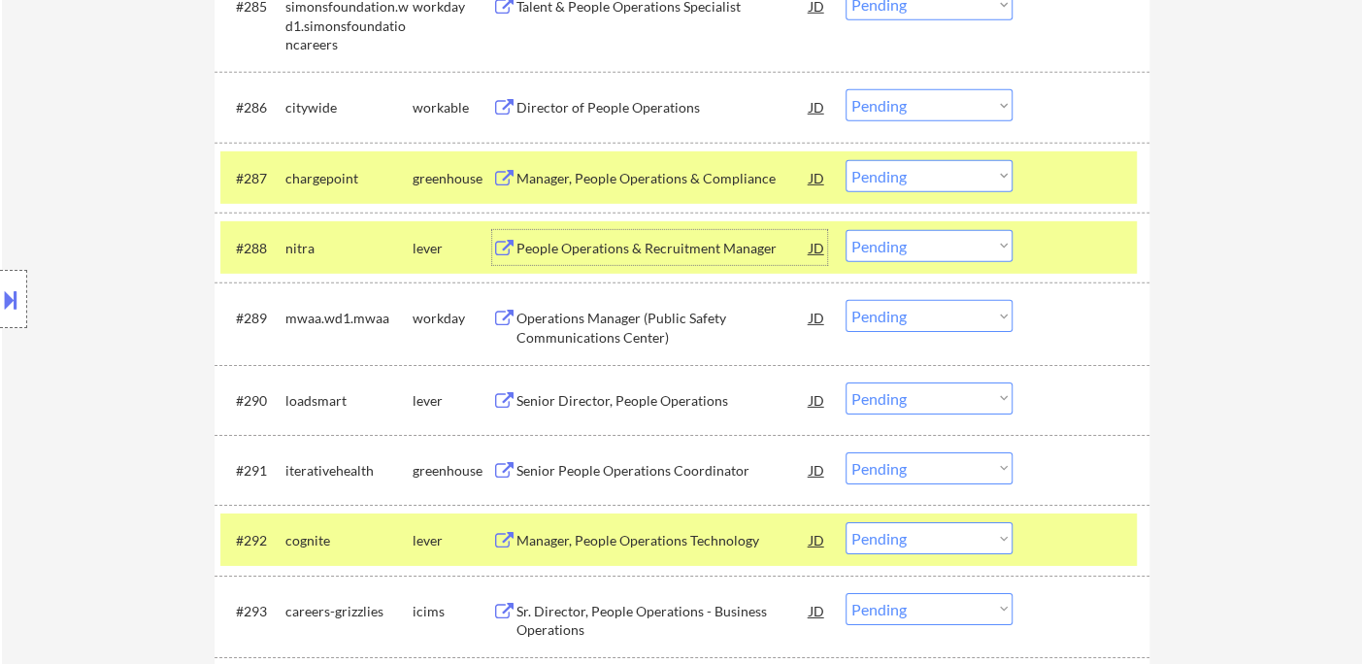
drag, startPoint x: 946, startPoint y: 241, endPoint x: 939, endPoint y: 258, distance: 18.7
click at [946, 240] on select "Choose an option... Pending Applied Excluded (Questions) Excluded (Expired) Exc…" at bounding box center [929, 246] width 167 height 32
click at [891, 241] on select "Choose an option... Pending Applied Excluded (Questions) Excluded (Expired) Exc…" at bounding box center [929, 246] width 167 height 32
click at [846, 230] on select "Choose an option... Pending Applied Excluded (Questions) Excluded (Expired) Exc…" at bounding box center [929, 246] width 167 height 32
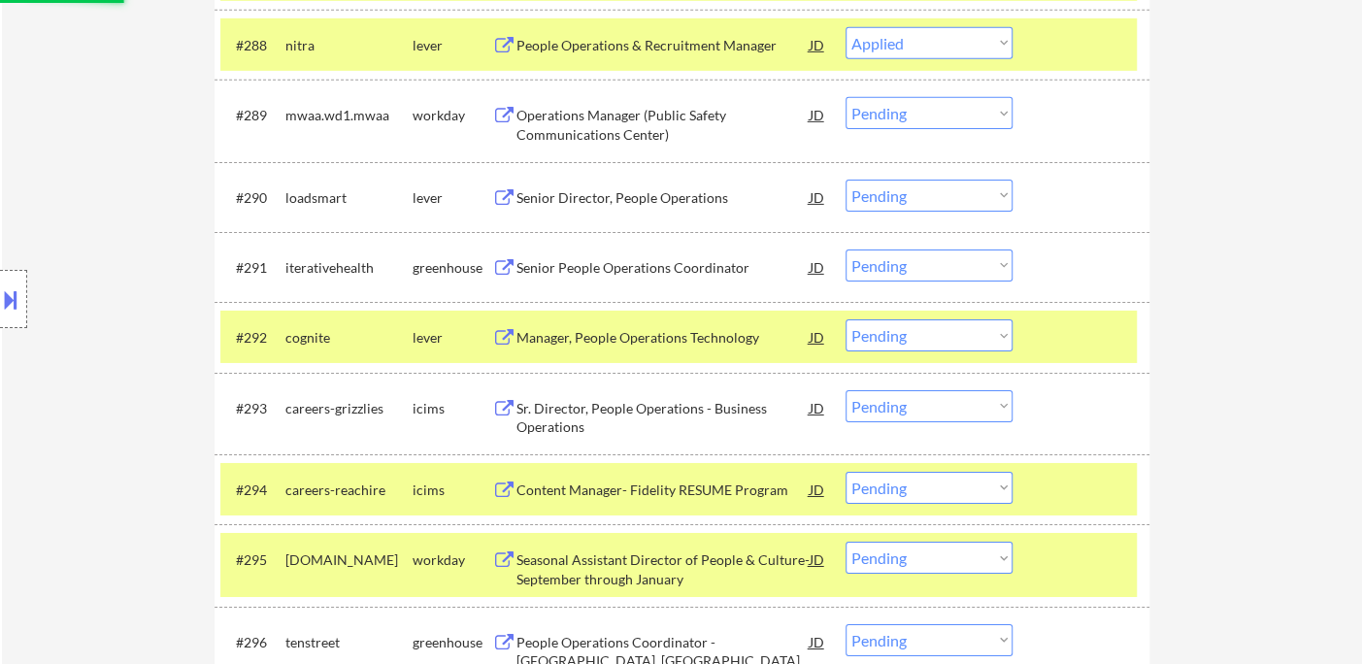
scroll to position [7568, 0]
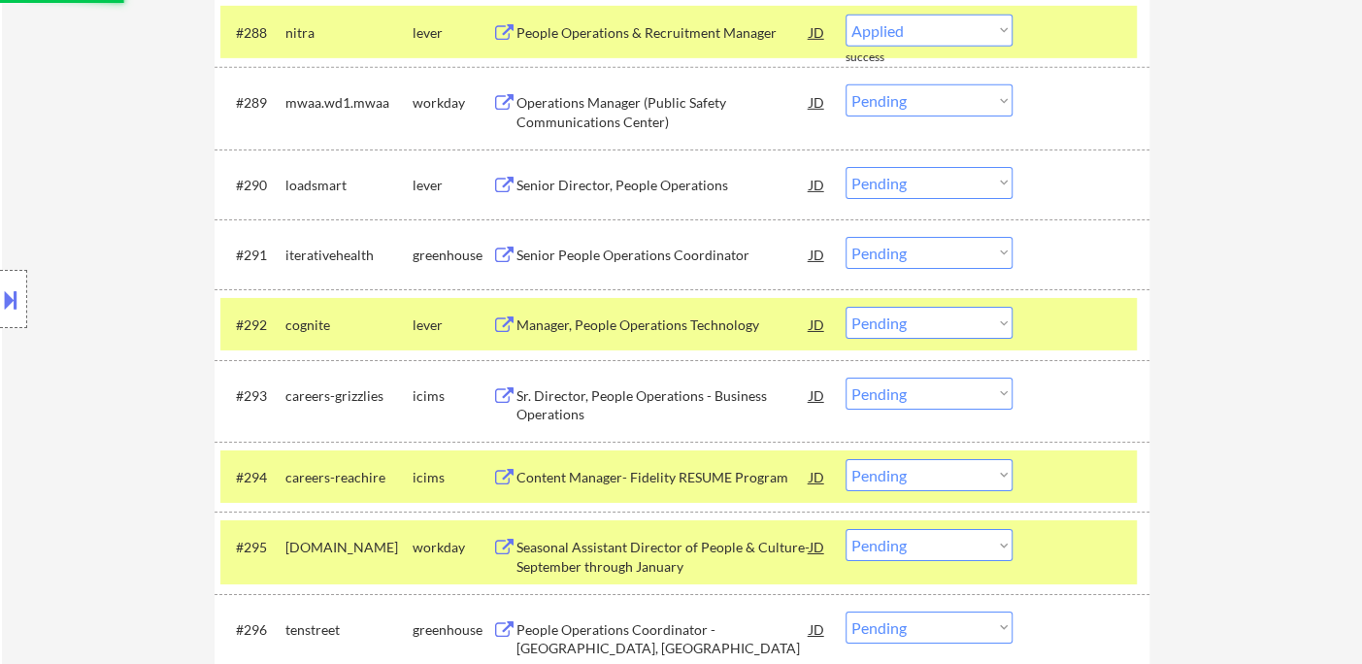
click at [684, 184] on div "Senior Director, People Operations" at bounding box center [662, 185] width 293 height 19
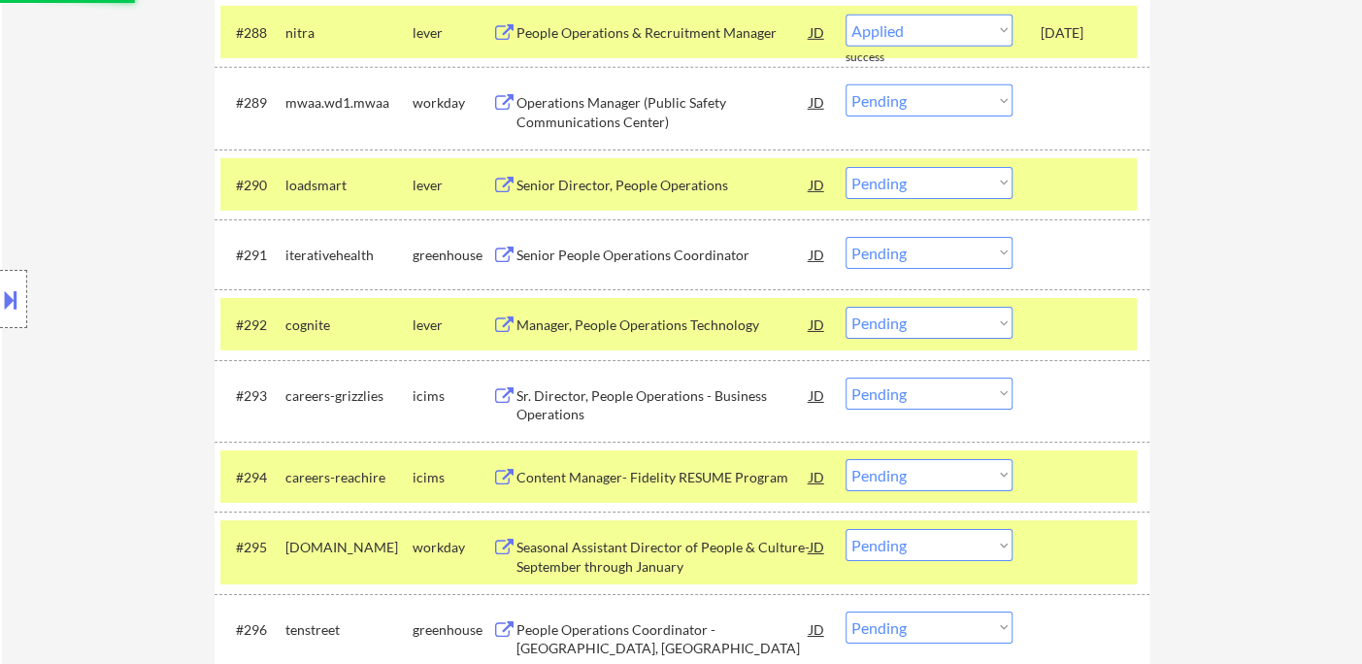
select select ""pending""
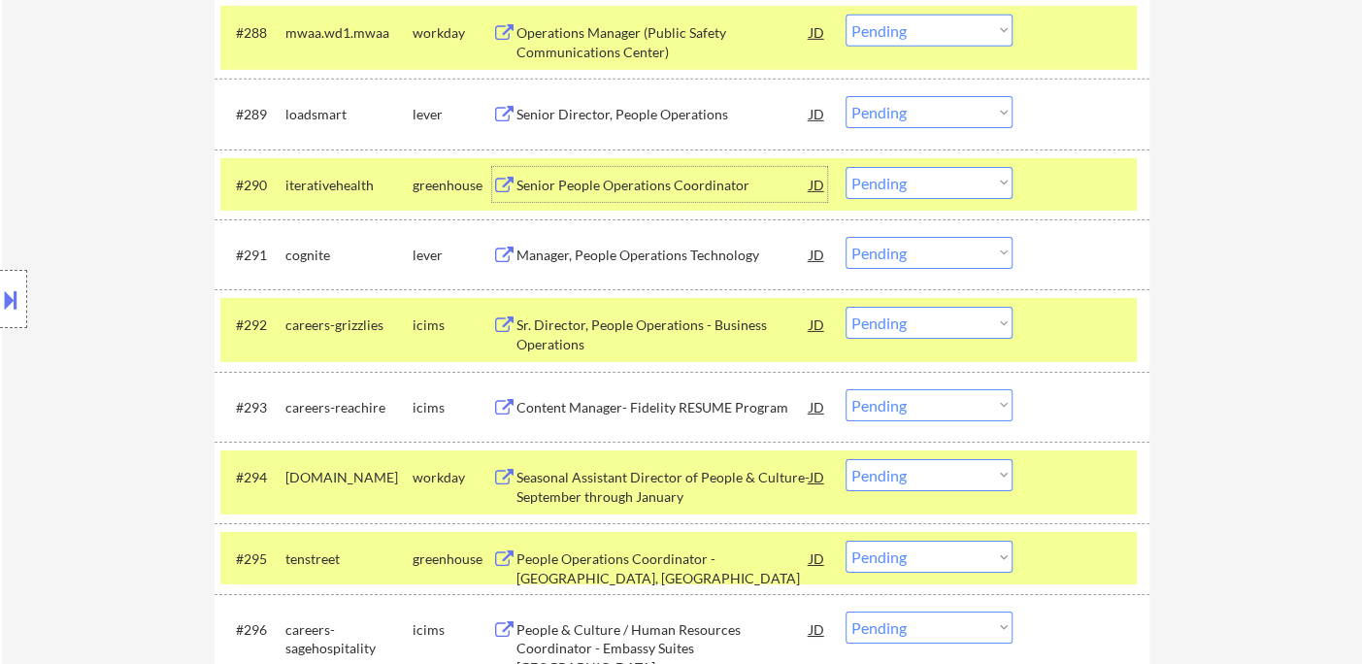
drag, startPoint x: 916, startPoint y: 181, endPoint x: 932, endPoint y: 195, distance: 21.3
click at [916, 180] on select "Choose an option... Pending Applied Excluded (Questions) Excluded (Expired) Exc…" at bounding box center [929, 183] width 167 height 32
click at [846, 167] on select "Choose an option... Pending Applied Excluded (Questions) Excluded (Expired) Exc…" at bounding box center [929, 183] width 167 height 32
click at [669, 253] on div "Manager, People Operations Technology" at bounding box center [662, 255] width 293 height 19
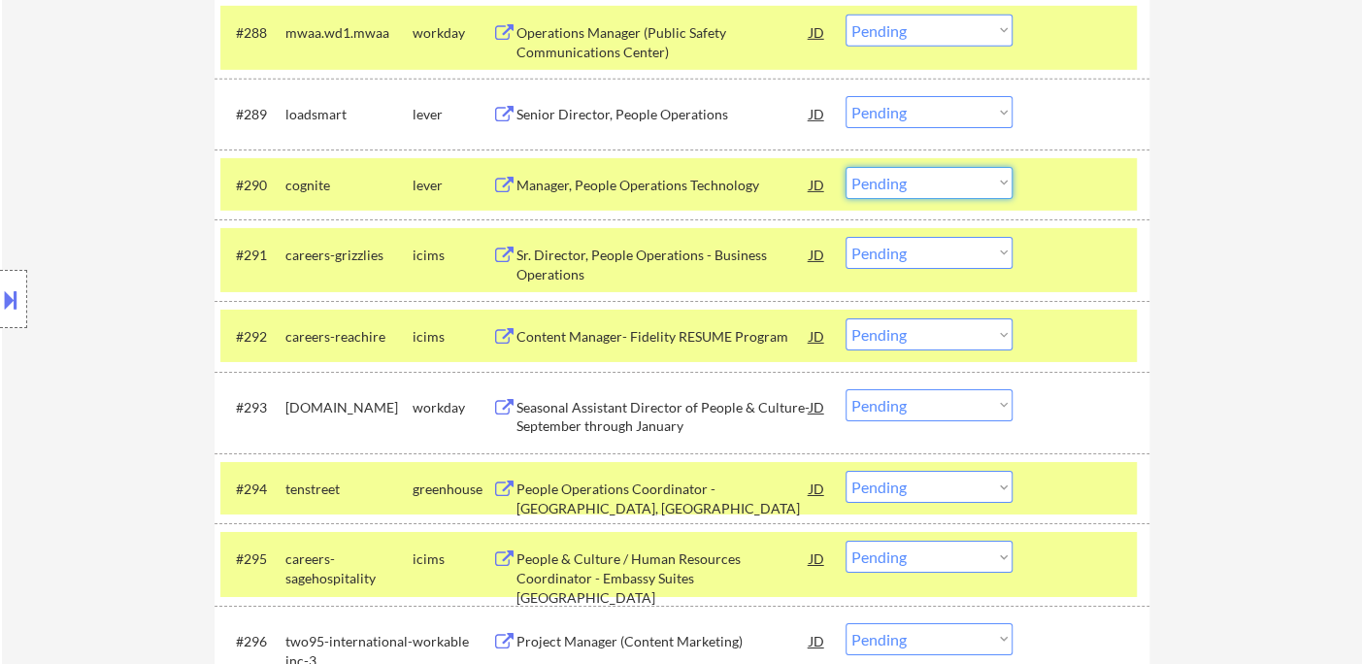
drag, startPoint x: 893, startPoint y: 178, endPoint x: 933, endPoint y: 196, distance: 43.9
click at [893, 178] on select "Choose an option... Pending Applied Excluded (Questions) Excluded (Expired) Exc…" at bounding box center [929, 183] width 167 height 32
click at [846, 167] on select "Choose an option... Pending Applied Excluded (Questions) Excluded (Expired) Exc…" at bounding box center [929, 183] width 167 height 32
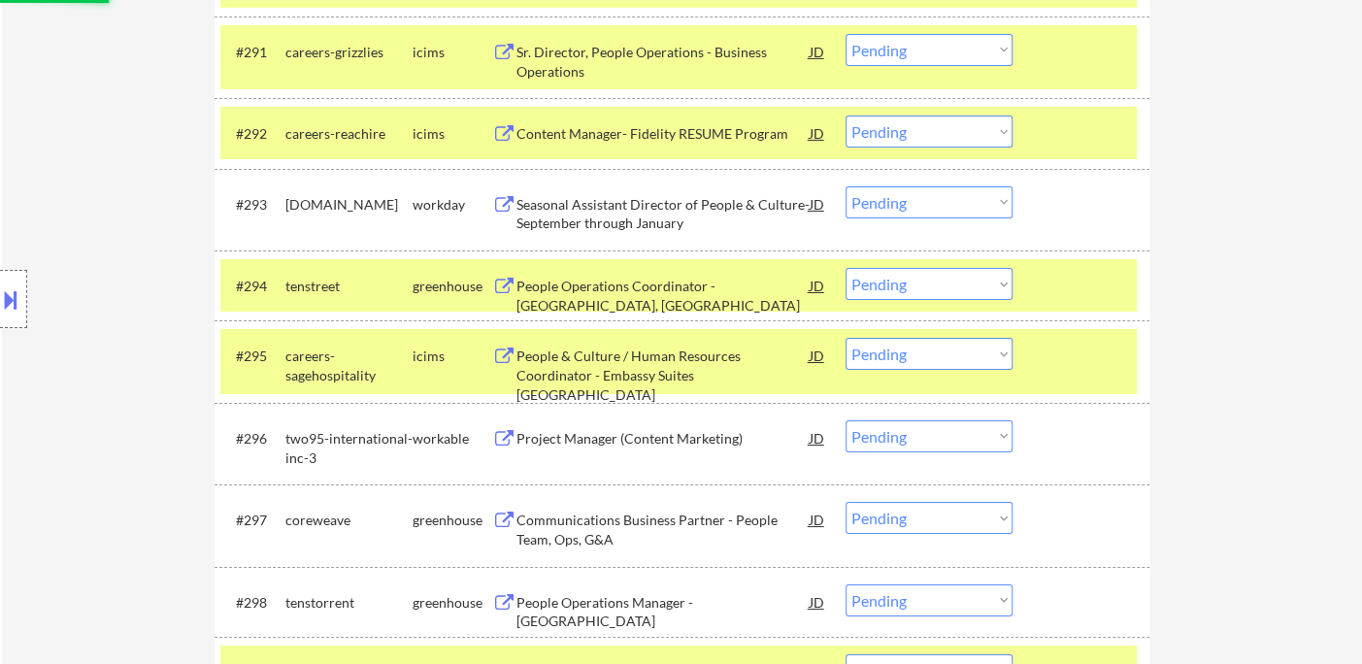
scroll to position [7783, 0]
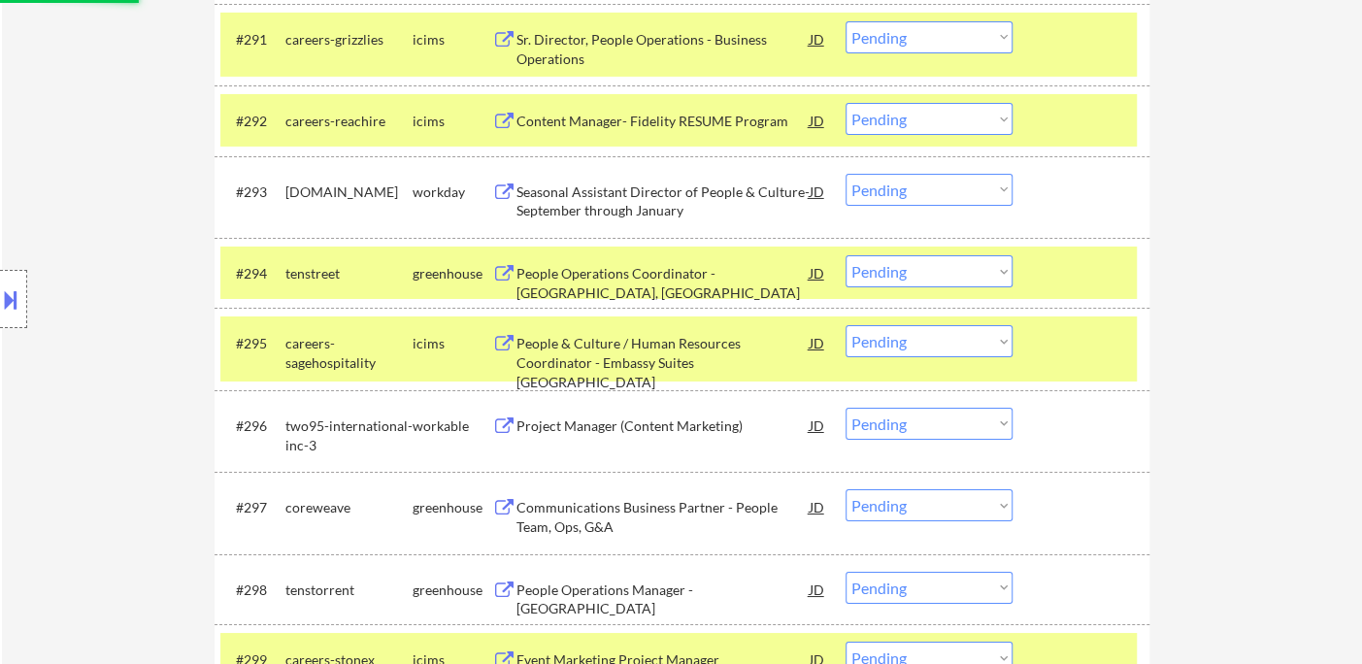
select select ""pending""
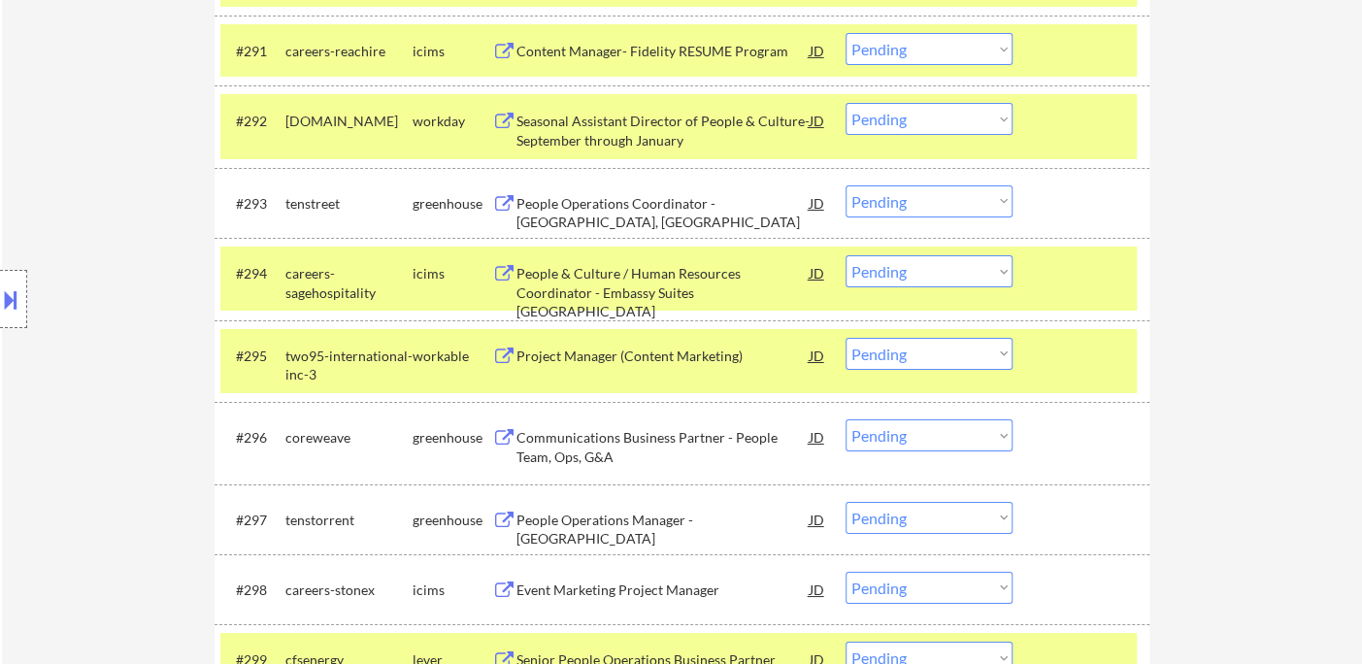
click at [593, 206] on div "People Operations Coordinator - [GEOGRAPHIC_DATA], [GEOGRAPHIC_DATA]" at bounding box center [662, 213] width 293 height 38
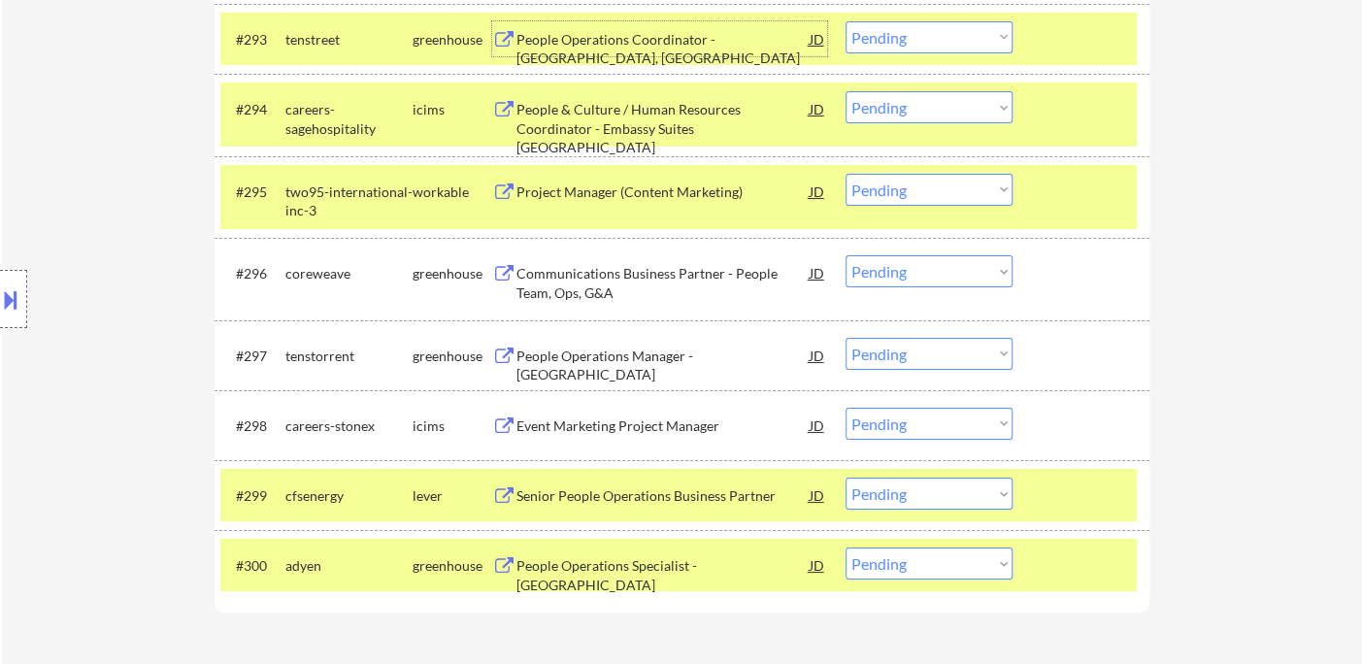
scroll to position [8000, 0]
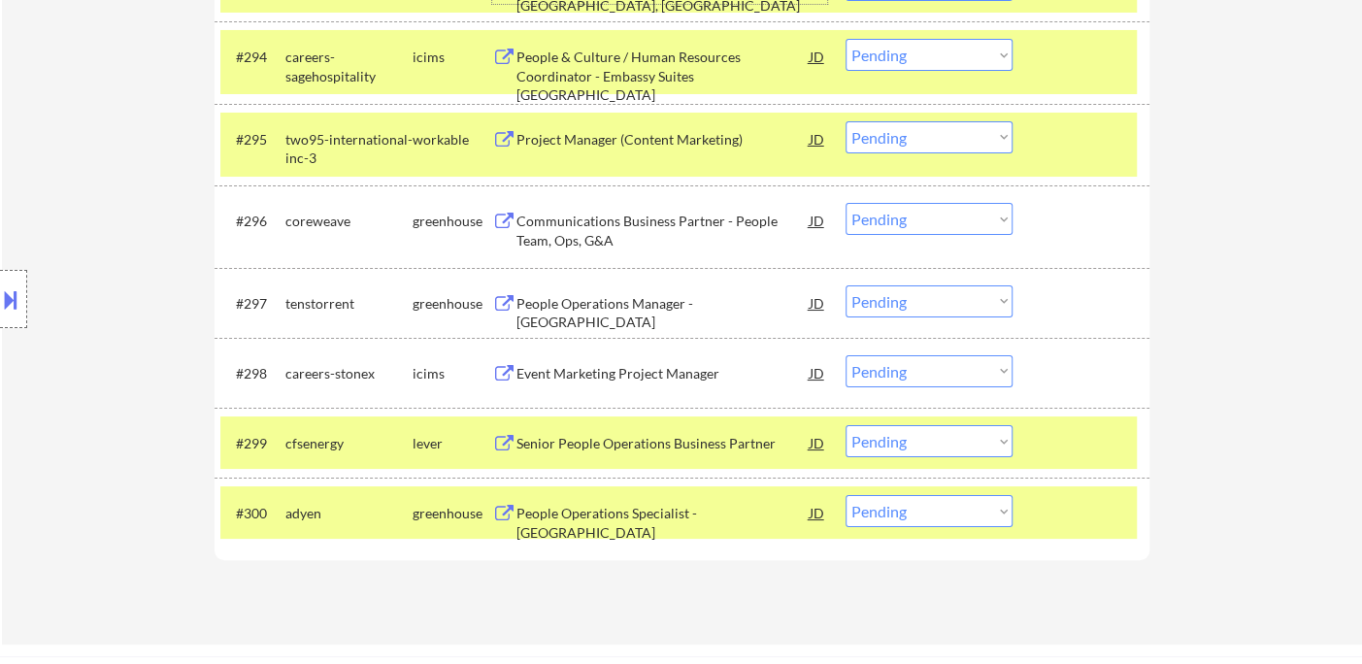
click at [559, 139] on div "Project Manager (Content Marketing)" at bounding box center [662, 139] width 293 height 19
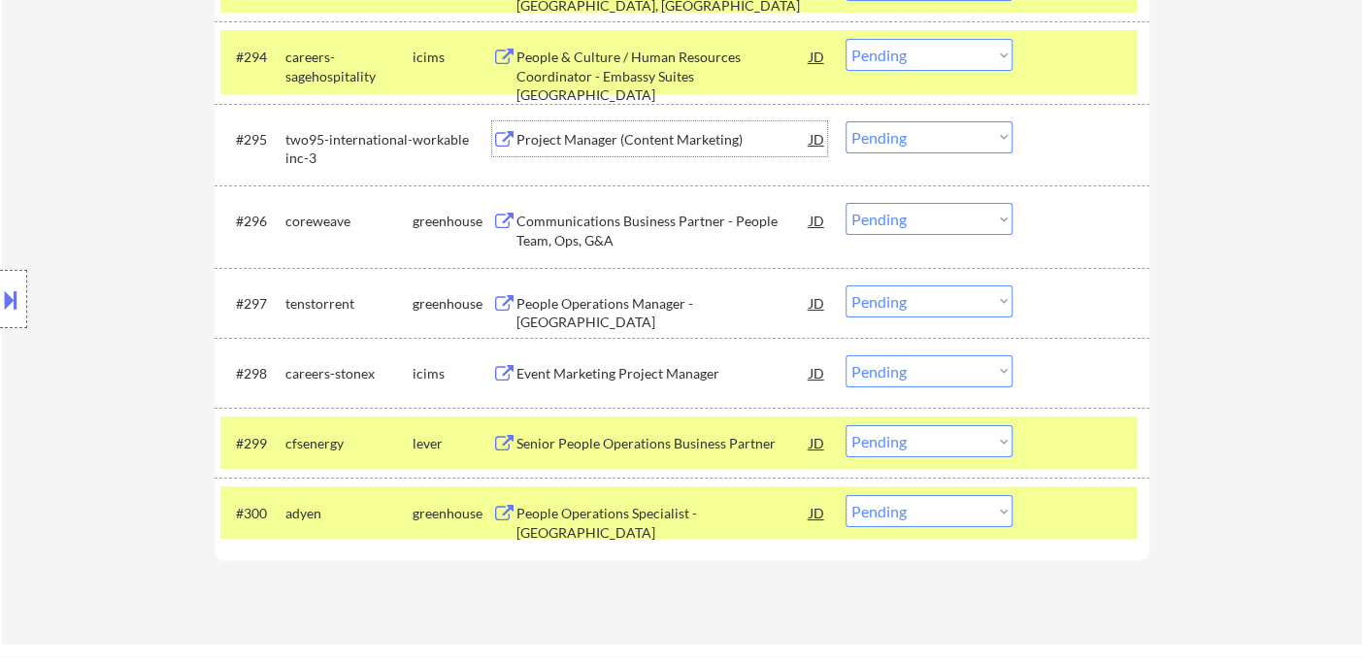
drag, startPoint x: 895, startPoint y: 133, endPoint x: 907, endPoint y: 151, distance: 21.8
click at [895, 132] on select "Choose an option... Pending Applied Excluded (Questions) Excluded (Expired) Exc…" at bounding box center [929, 137] width 167 height 32
click at [846, 121] on select "Choose an option... Pending Applied Excluded (Questions) Excluded (Expired) Exc…" at bounding box center [929, 137] width 167 height 32
click at [622, 302] on div "People Operations Manager - [GEOGRAPHIC_DATA]" at bounding box center [662, 313] width 293 height 38
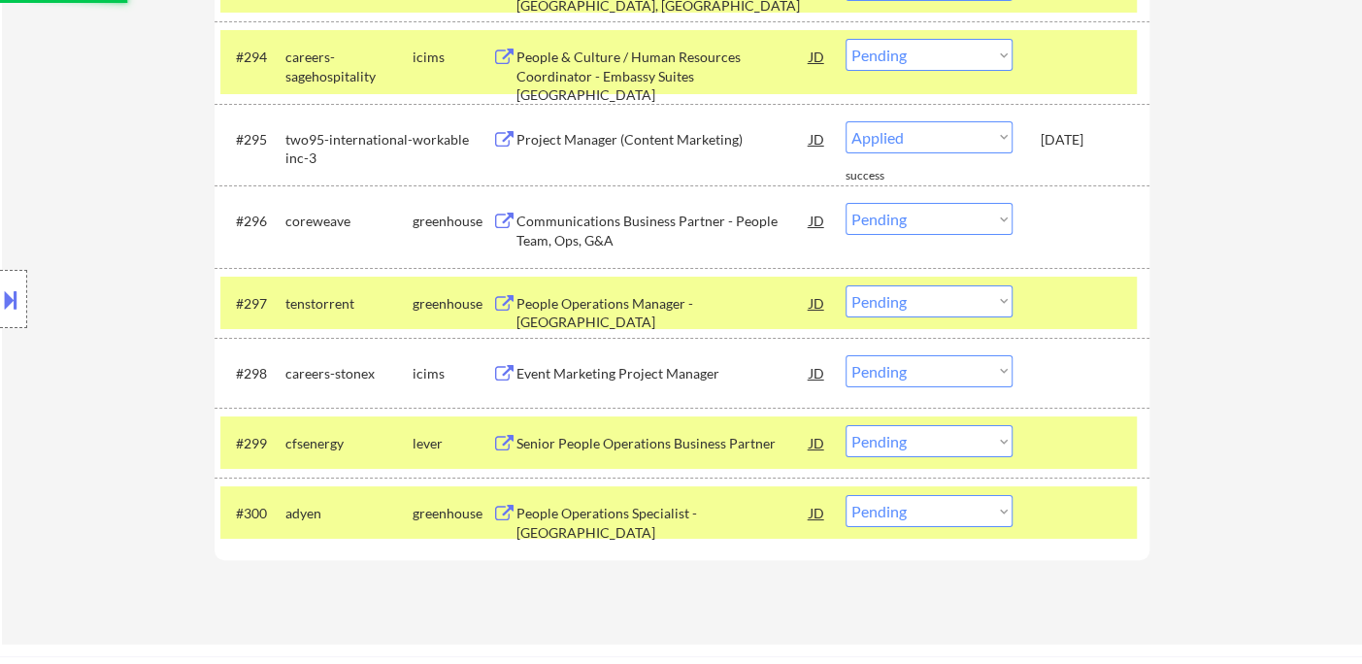
select select ""pending""
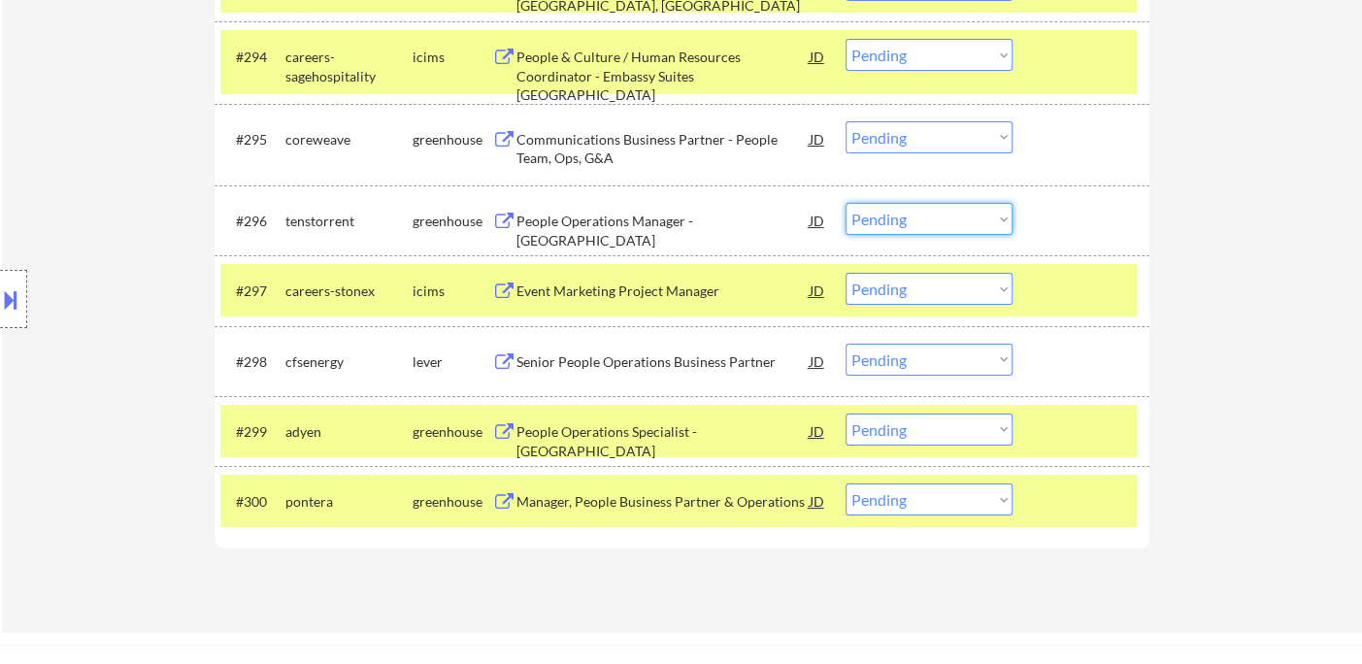
drag, startPoint x: 915, startPoint y: 217, endPoint x: 915, endPoint y: 233, distance: 15.5
click at [915, 217] on select "Choose an option... Pending Applied Excluded (Questions) Excluded (Expired) Exc…" at bounding box center [929, 219] width 167 height 32
click at [846, 203] on select "Choose an option... Pending Applied Excluded (Questions) Excluded (Expired) Exc…" at bounding box center [929, 219] width 167 height 32
select select ""pending""
click at [642, 363] on div "Senior People Operations Business Partner" at bounding box center [662, 361] width 293 height 19
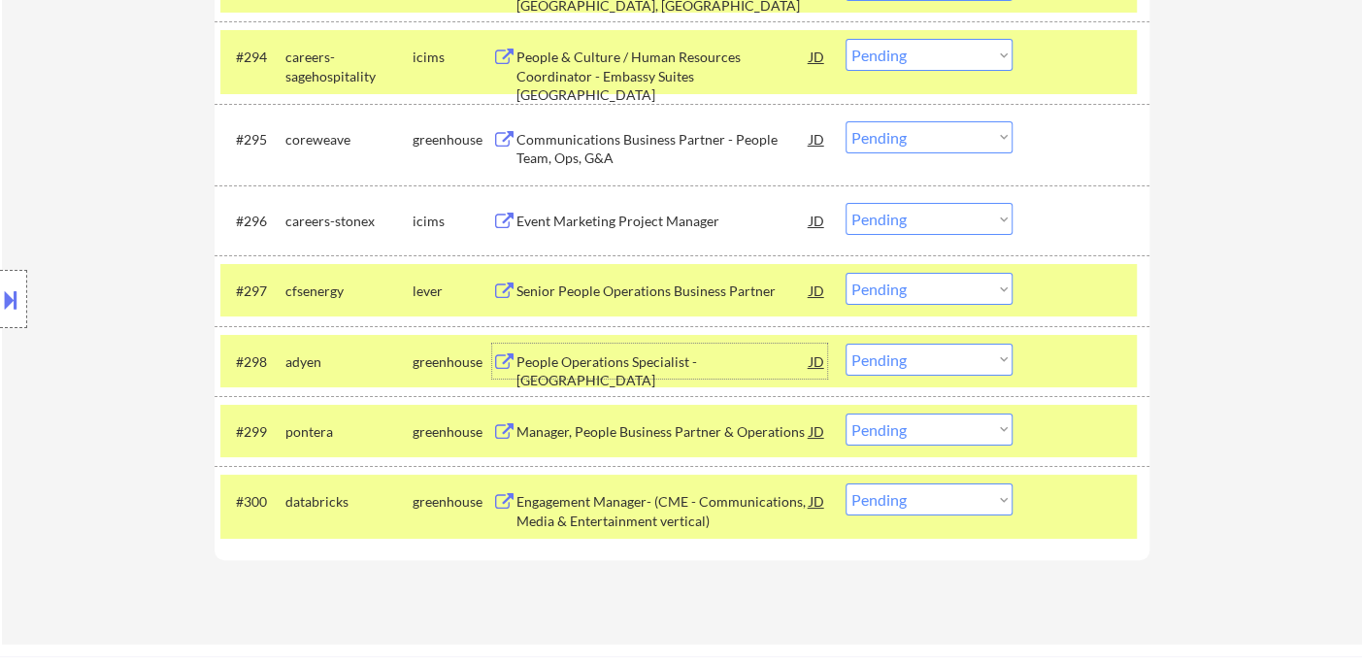
click at [645, 297] on div "Senior People Operations Business Partner" at bounding box center [662, 291] width 293 height 19
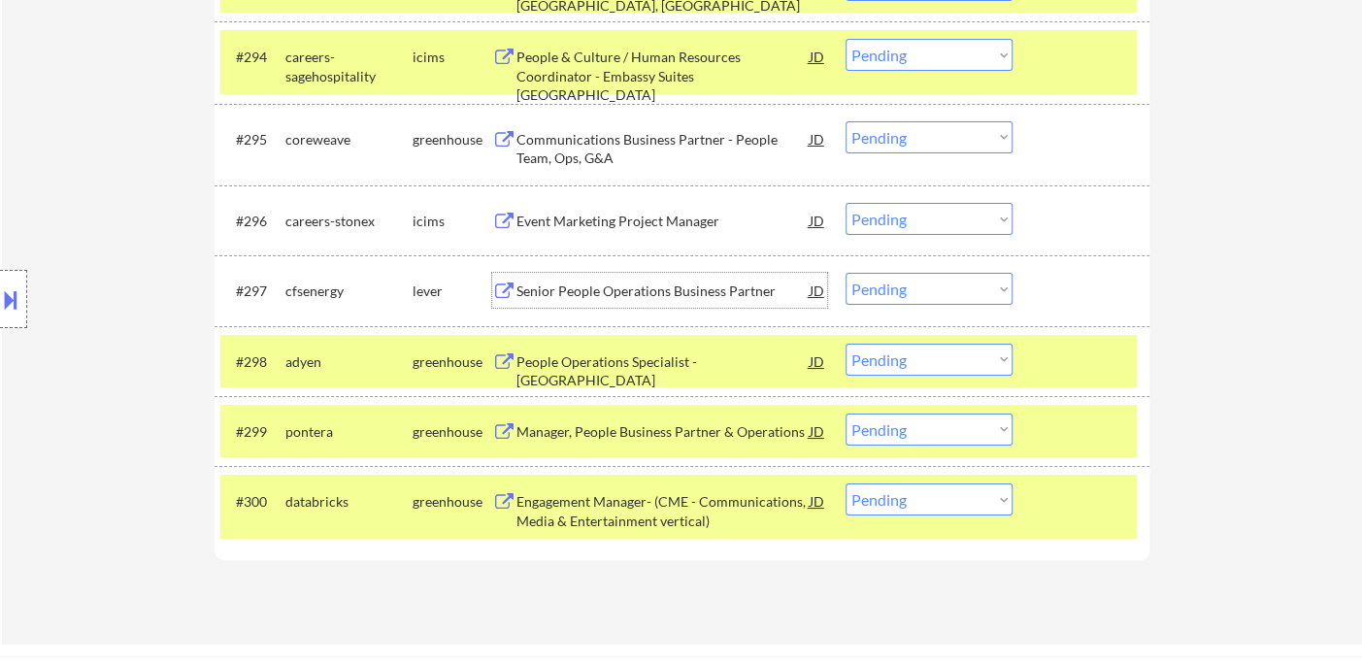
click at [933, 282] on select "Choose an option... Pending Applied Excluded (Questions) Excluded (Expired) Exc…" at bounding box center [929, 289] width 167 height 32
drag, startPoint x: 905, startPoint y: 283, endPoint x: 913, endPoint y: 303, distance: 21.8
click at [905, 283] on select "Choose an option... Pending Applied Excluded (Questions) Excluded (Expired) Exc…" at bounding box center [929, 289] width 167 height 32
click at [846, 273] on select "Choose an option... Pending Applied Excluded (Questions) Excluded (Expired) Exc…" at bounding box center [929, 289] width 167 height 32
click at [623, 379] on div "#298 adyen greenhouse People Operations Specialist - [GEOGRAPHIC_DATA] JD Choos…" at bounding box center [678, 361] width 916 height 52
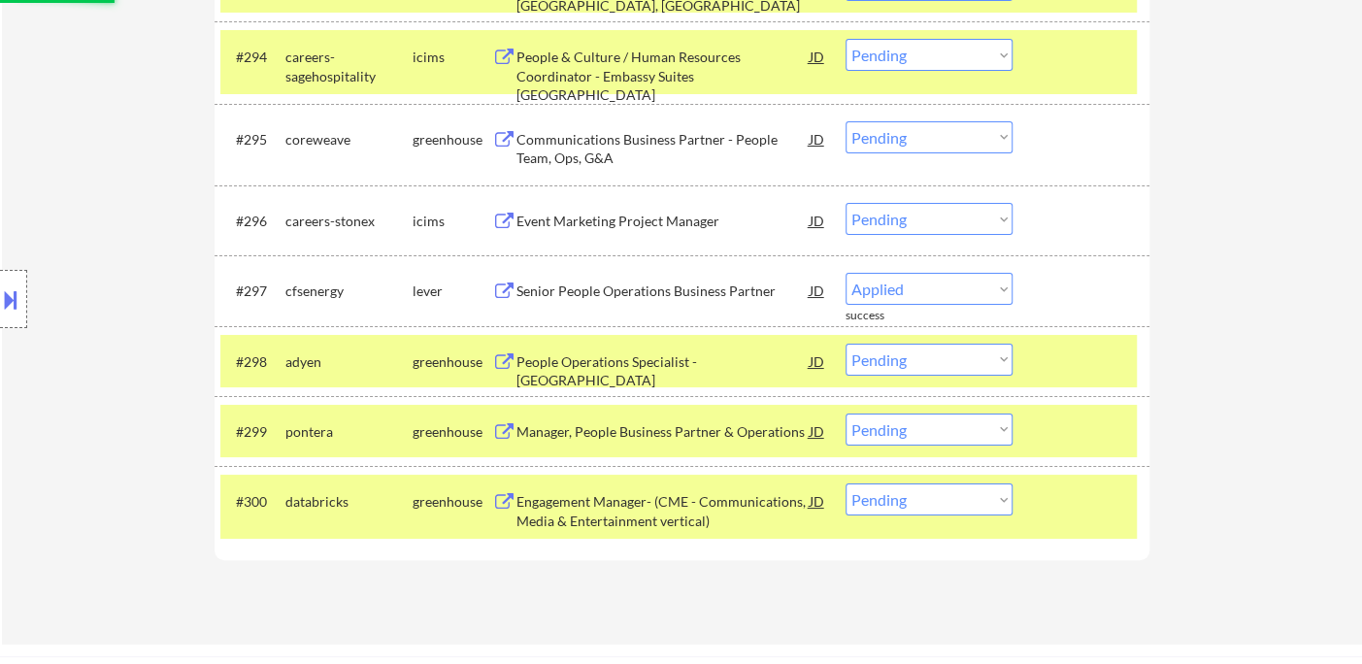
select select ""pending""
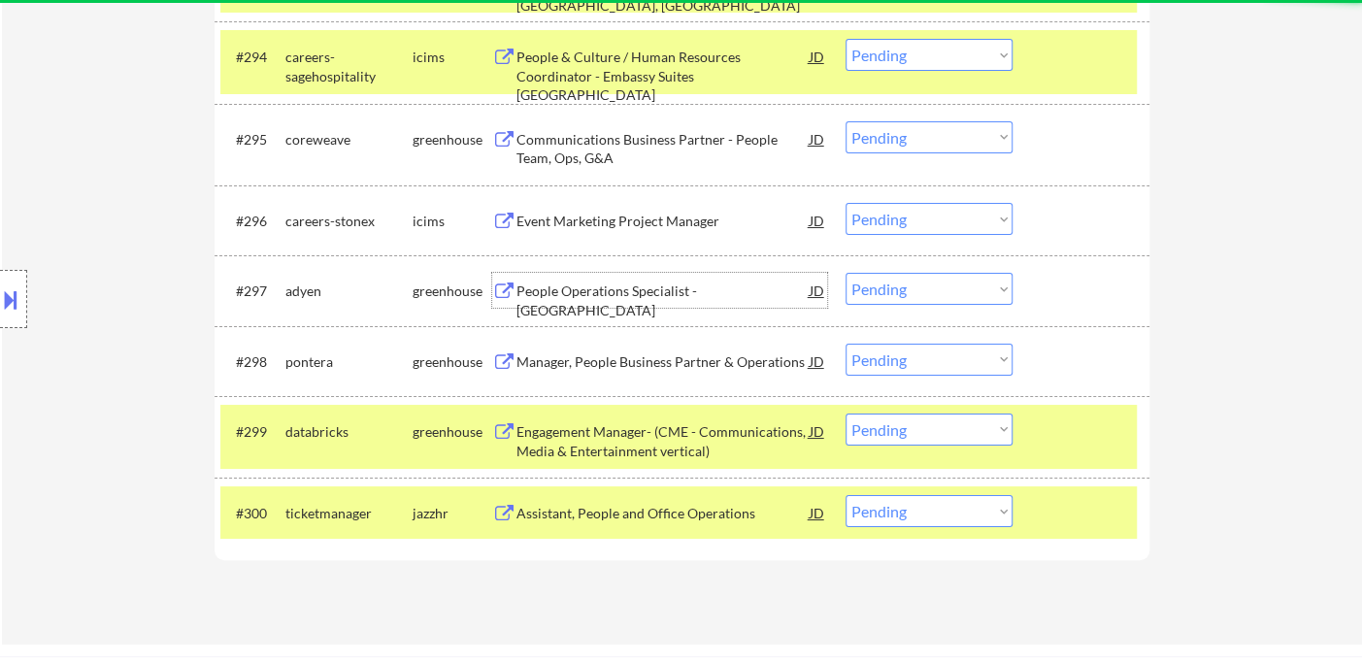
click at [623, 293] on div "People Operations Specialist - [GEOGRAPHIC_DATA]" at bounding box center [662, 301] width 293 height 38
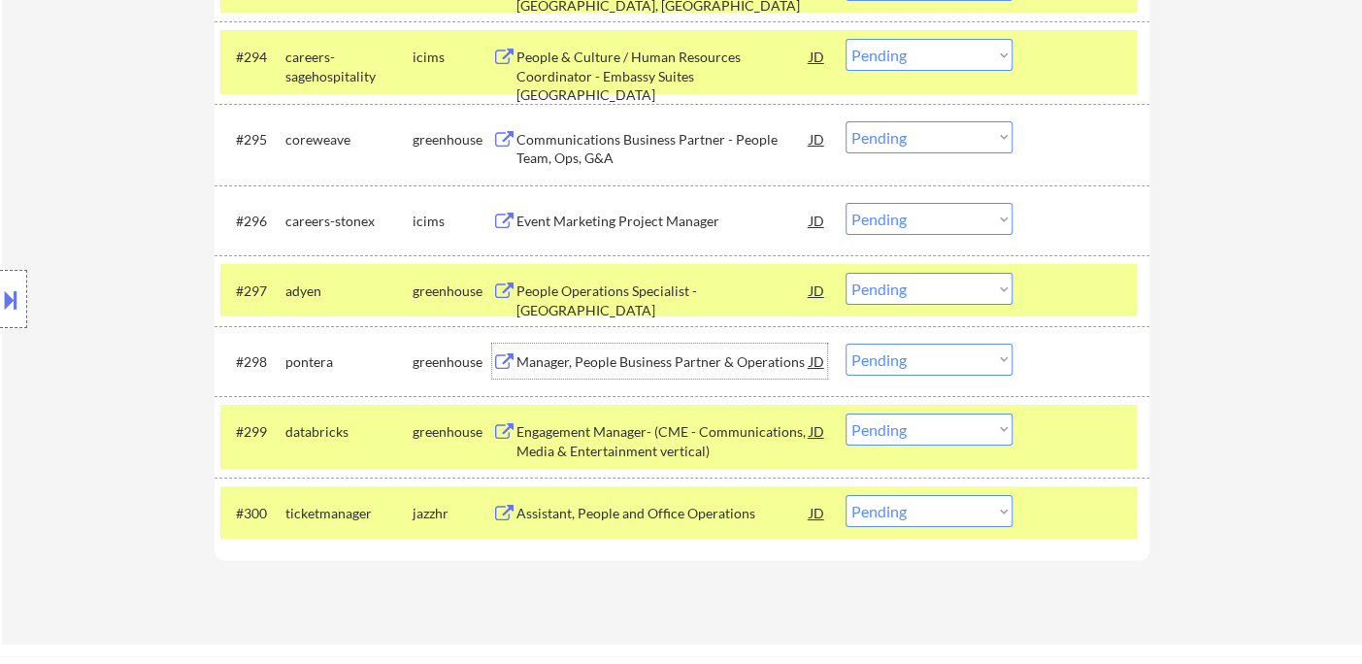
click at [617, 371] on div "Manager, People Business Partner & Operations" at bounding box center [662, 361] width 293 height 19
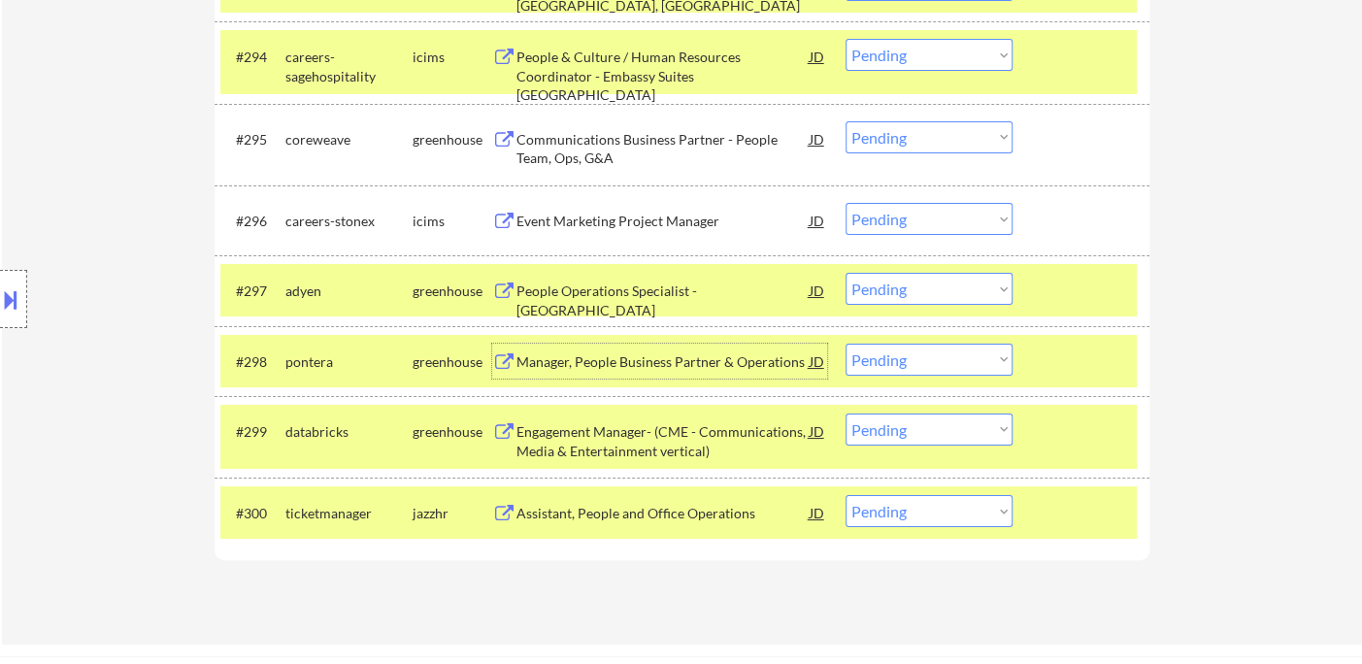
drag, startPoint x: 903, startPoint y: 355, endPoint x: 909, endPoint y: 370, distance: 15.7
click at [903, 355] on select "Choose an option... Pending Applied Excluded (Questions) Excluded (Expired) Exc…" at bounding box center [929, 360] width 167 height 32
click at [846, 344] on select "Choose an option... Pending Applied Excluded (Questions) Excluded (Expired) Exc…" at bounding box center [929, 360] width 167 height 32
click at [589, 442] on div "Engagement Manager- (CME - Communications, Media & Entertainment vertical)" at bounding box center [662, 441] width 293 height 38
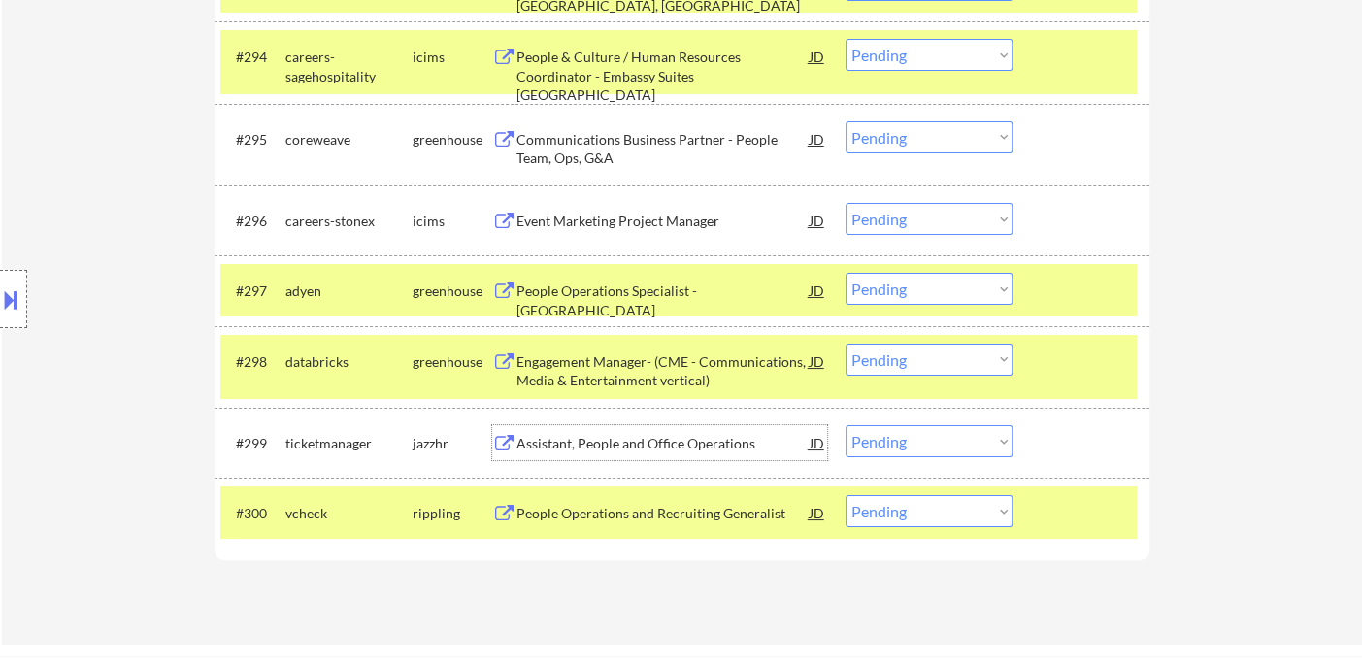
drag, startPoint x: 878, startPoint y: 357, endPoint x: 886, endPoint y: 364, distance: 11.1
click at [878, 356] on select "Choose an option... Pending Applied Excluded (Questions) Excluded (Expired) Exc…" at bounding box center [929, 360] width 167 height 32
click at [846, 344] on select "Choose an option... Pending Applied Excluded (Questions) Excluded (Expired) Exc…" at bounding box center [929, 360] width 167 height 32
select select ""pending""
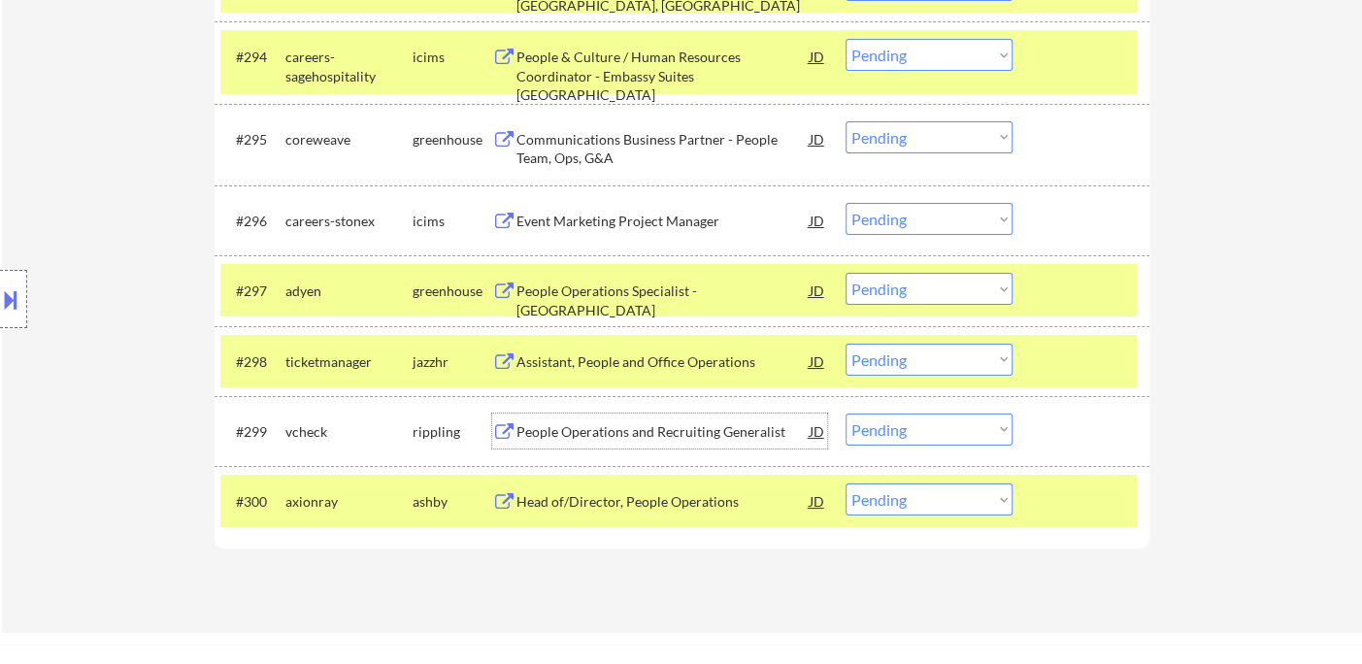
click at [693, 435] on div "People Operations and Recruiting Generalist" at bounding box center [662, 431] width 293 height 19
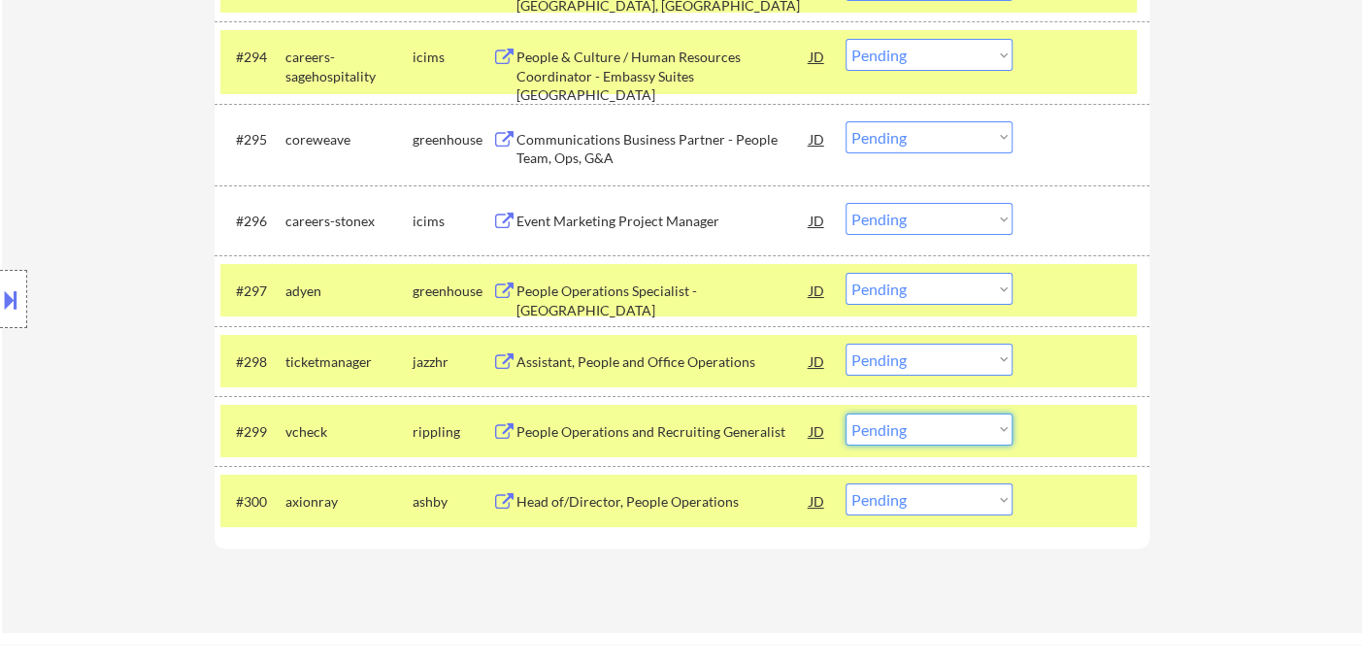
drag, startPoint x: 948, startPoint y: 440, endPoint x: 941, endPoint y: 456, distance: 18.2
click at [948, 439] on select "Choose an option... Pending Applied Excluded (Questions) Excluded (Expired) Exc…" at bounding box center [929, 430] width 167 height 32
click at [846, 414] on select "Choose an option... Pending Applied Excluded (Questions) Excluded (Expired) Exc…" at bounding box center [929, 430] width 167 height 32
click at [667, 503] on div "Head of/Director, People Operations" at bounding box center [662, 501] width 293 height 19
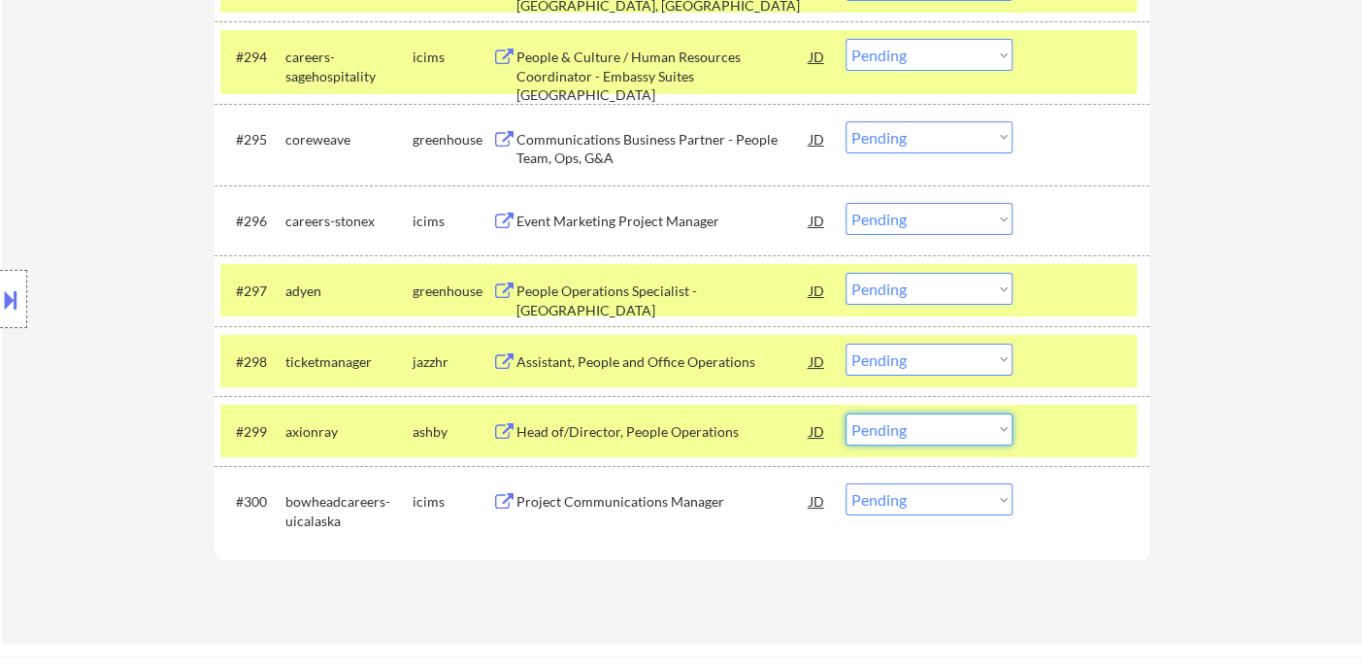
click at [891, 435] on select "Choose an option... Pending Applied Excluded (Questions) Excluded (Expired) Exc…" at bounding box center [929, 430] width 167 height 32
click at [846, 414] on select "Choose an option... Pending Applied Excluded (Questions) Excluded (Expired) Exc…" at bounding box center [929, 430] width 167 height 32
select select ""pending""
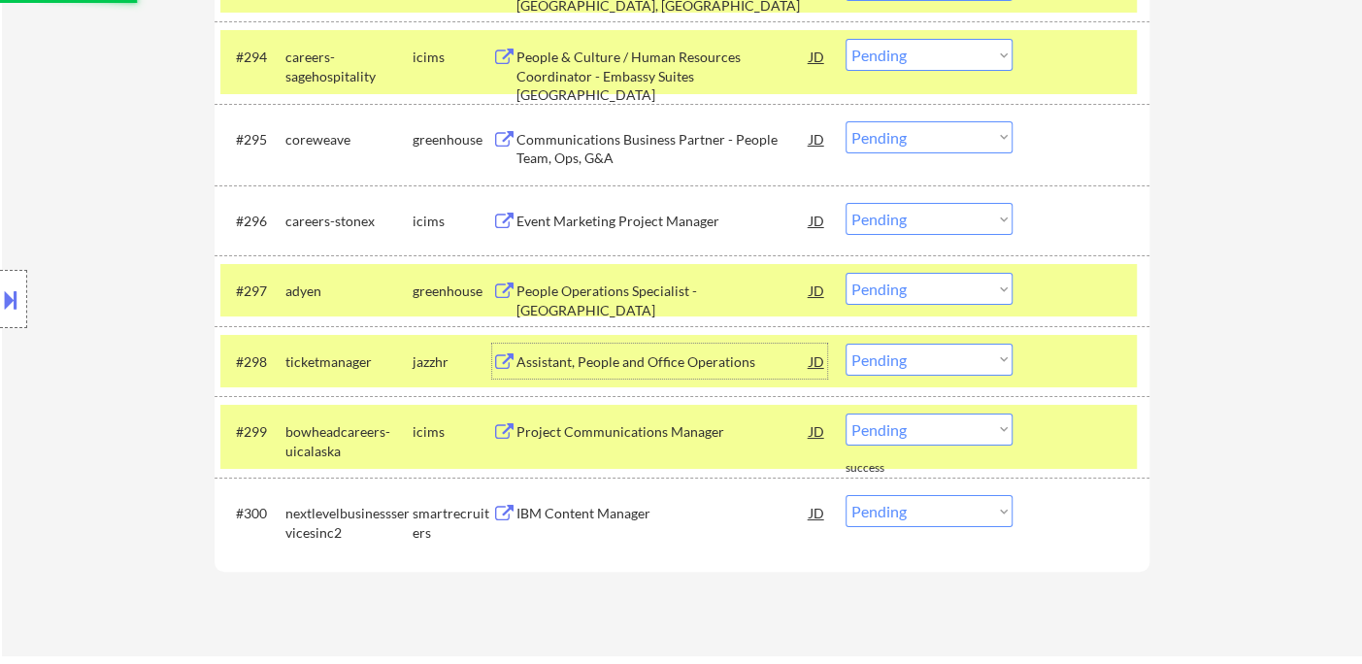
click at [609, 364] on div "Assistant, People and Office Operations" at bounding box center [662, 361] width 293 height 19
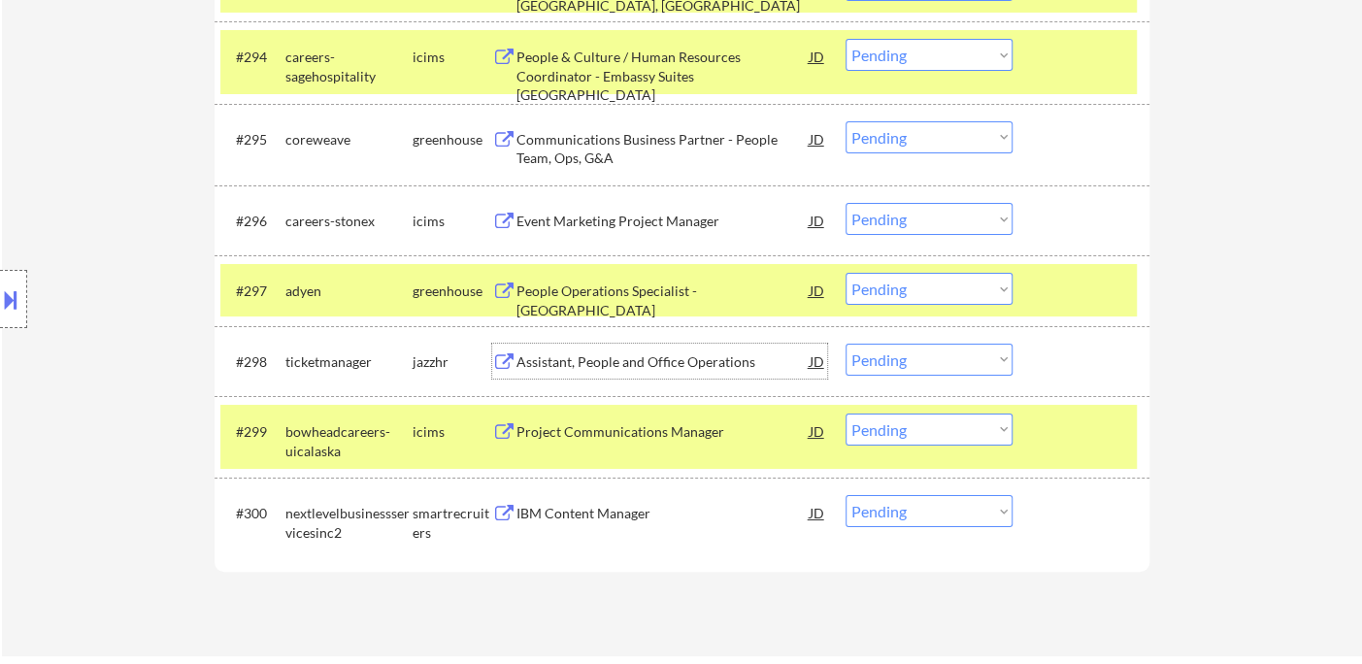
scroll to position [8107, 0]
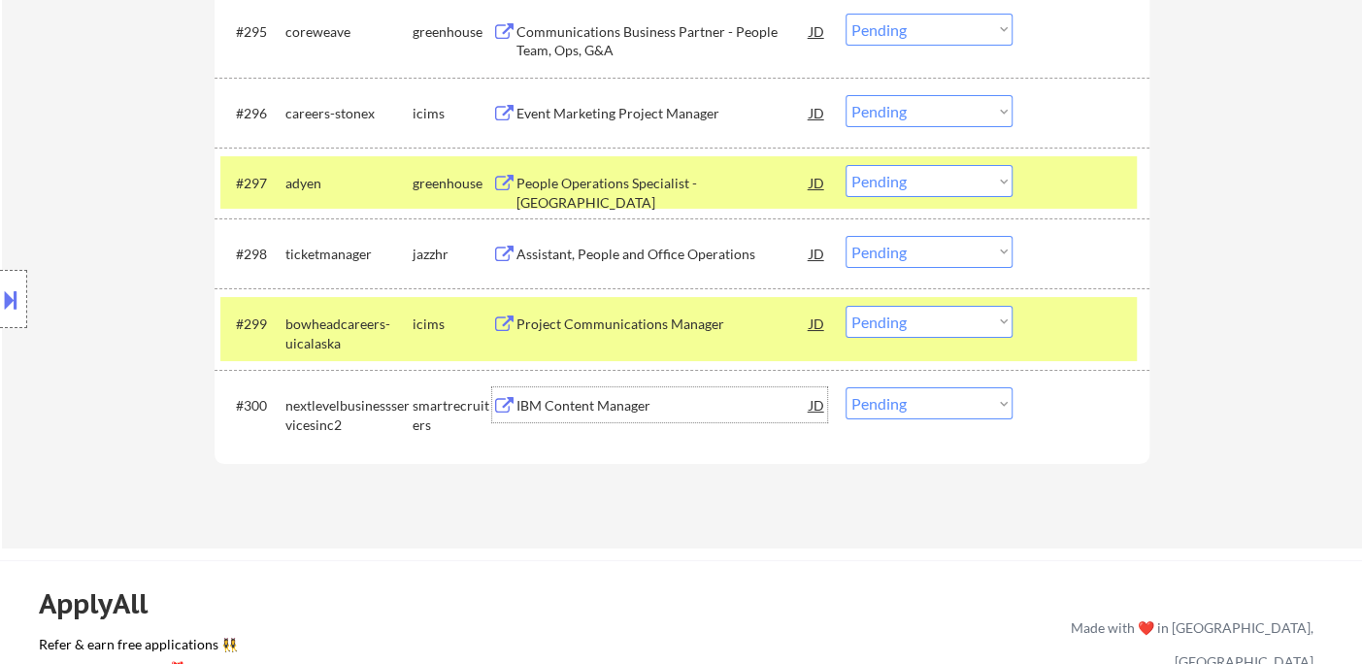
click at [576, 394] on div "IBM Content Manager" at bounding box center [662, 404] width 293 height 35
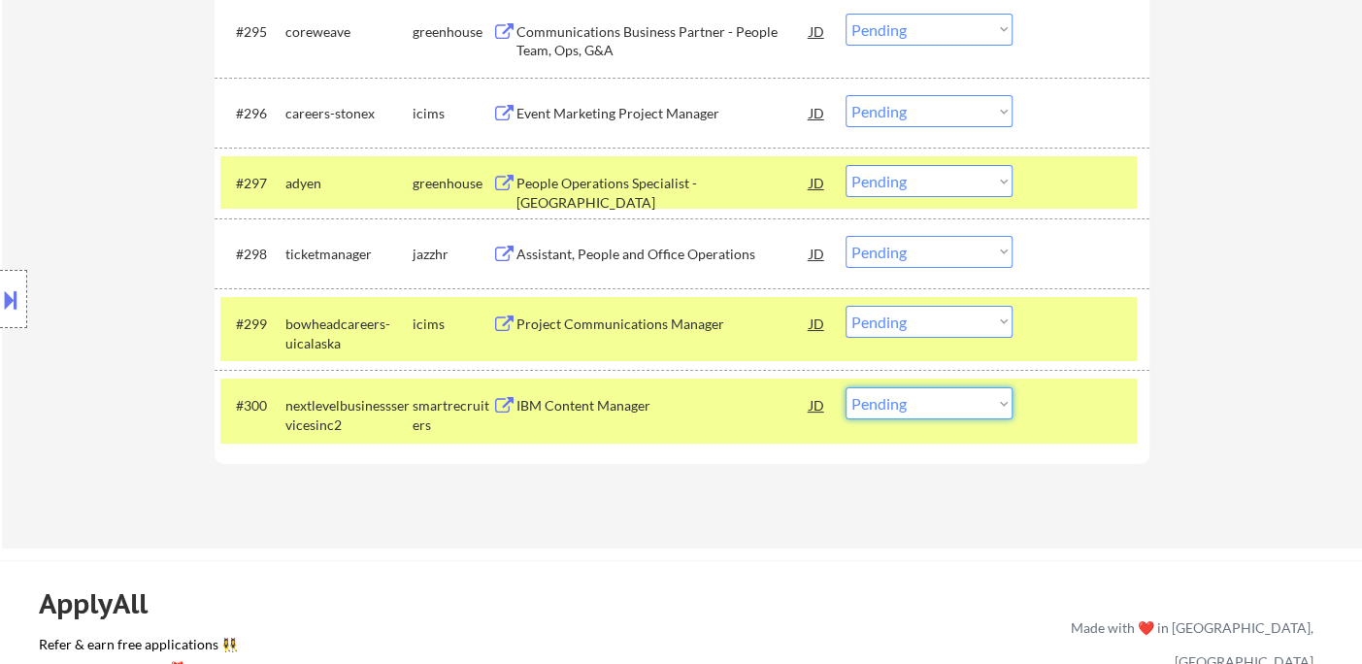
drag, startPoint x: 891, startPoint y: 405, endPoint x: 902, endPoint y: 417, distance: 16.5
click at [891, 405] on select "Choose an option... Pending Applied Excluded (Questions) Excluded (Expired) Exc…" at bounding box center [929, 403] width 167 height 32
click at [846, 387] on select "Choose an option... Pending Applied Excluded (Questions) Excluded (Expired) Exc…" at bounding box center [929, 403] width 167 height 32
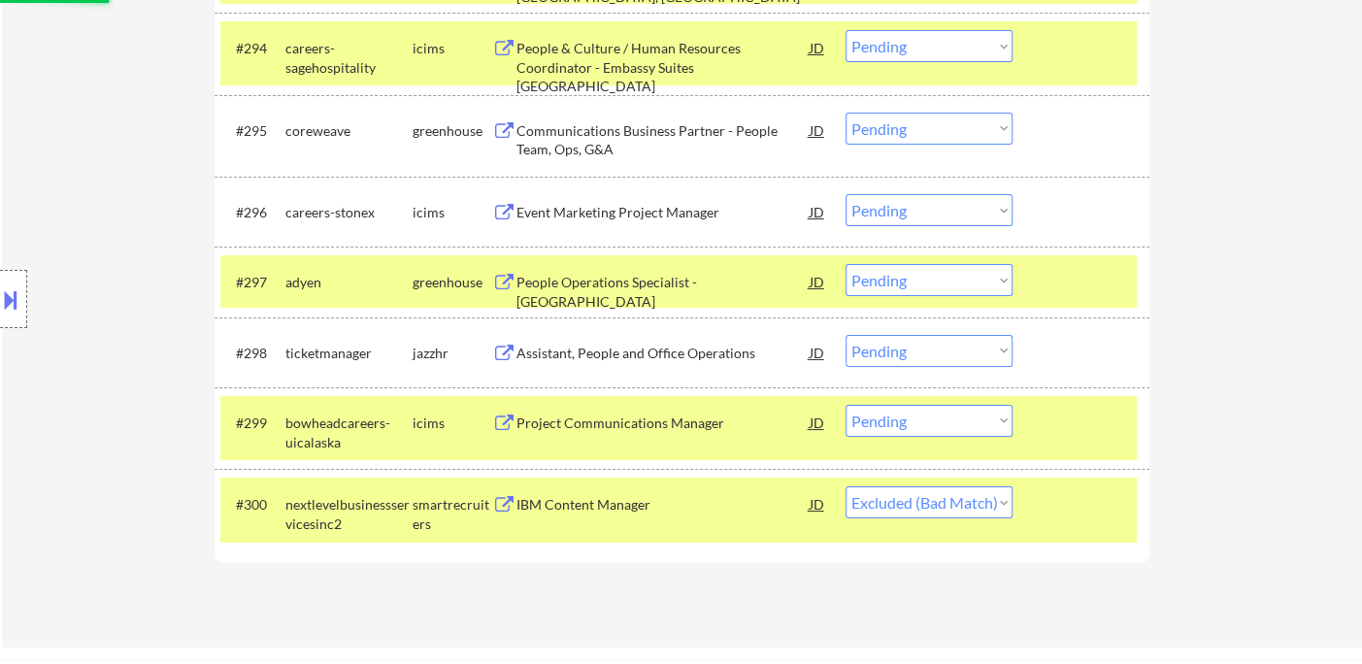
scroll to position [7891, 0]
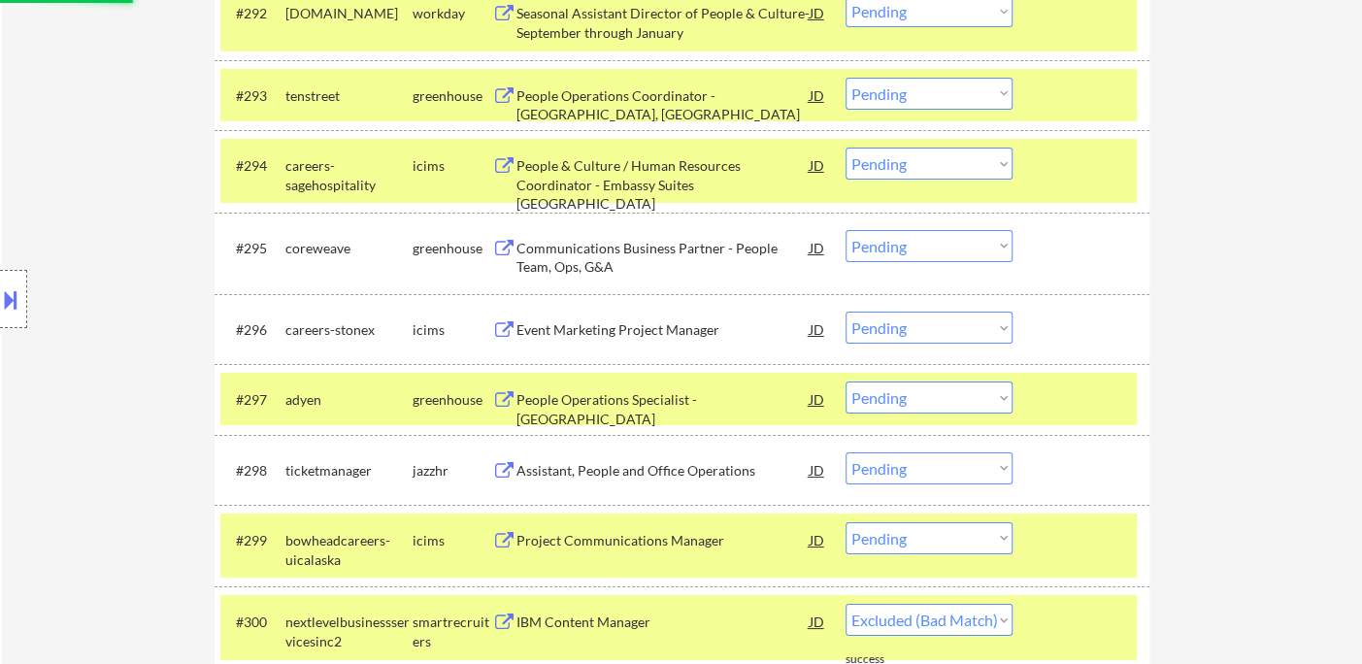
select select ""pending""
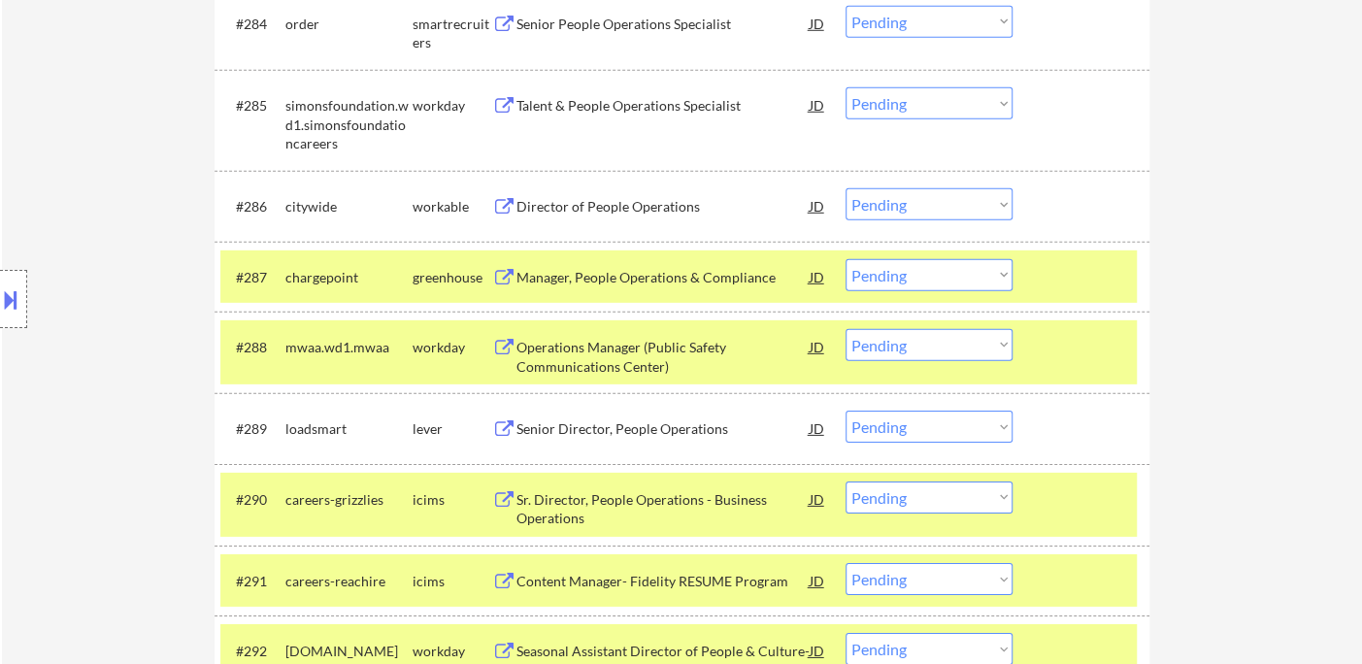
scroll to position [7244, 0]
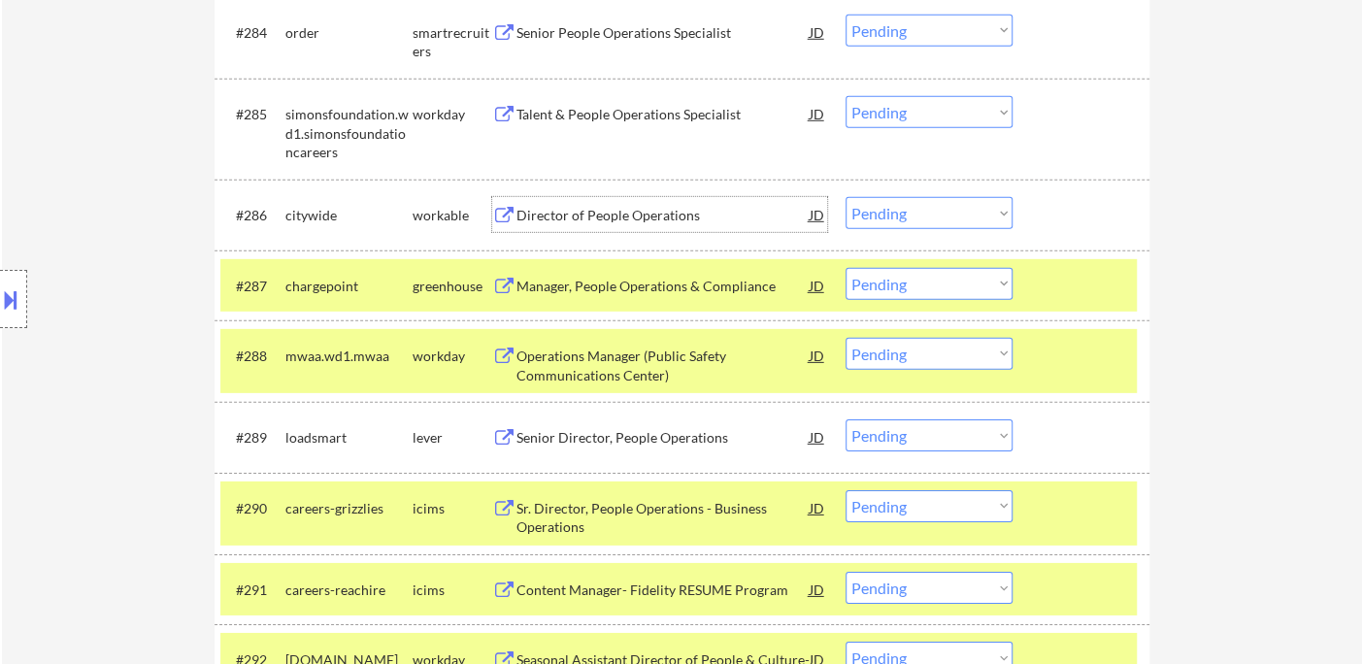
click at [629, 219] on div "Director of People Operations" at bounding box center [662, 215] width 293 height 19
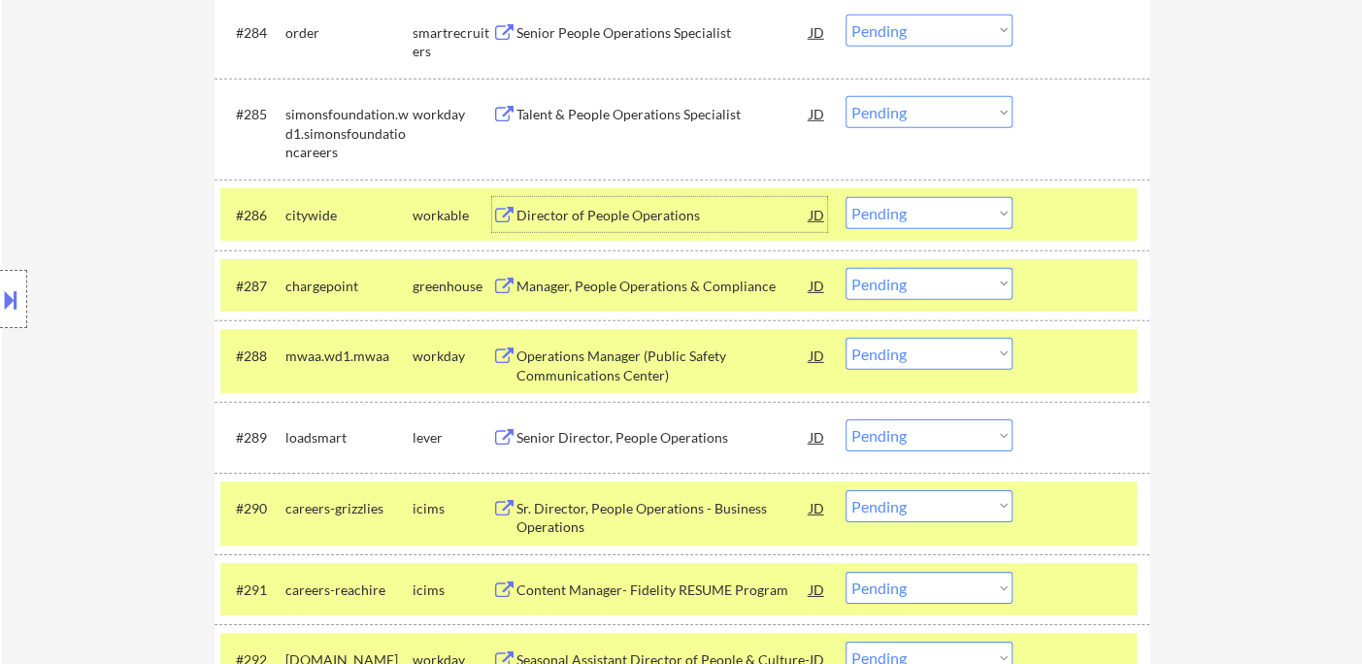
click at [926, 210] on select "Choose an option... Pending Applied Excluded (Questions) Excluded (Expired) Exc…" at bounding box center [929, 213] width 167 height 32
click at [846, 197] on select "Choose an option... Pending Applied Excluded (Questions) Excluded (Expired) Exc…" at bounding box center [929, 213] width 167 height 32
select select ""pending""
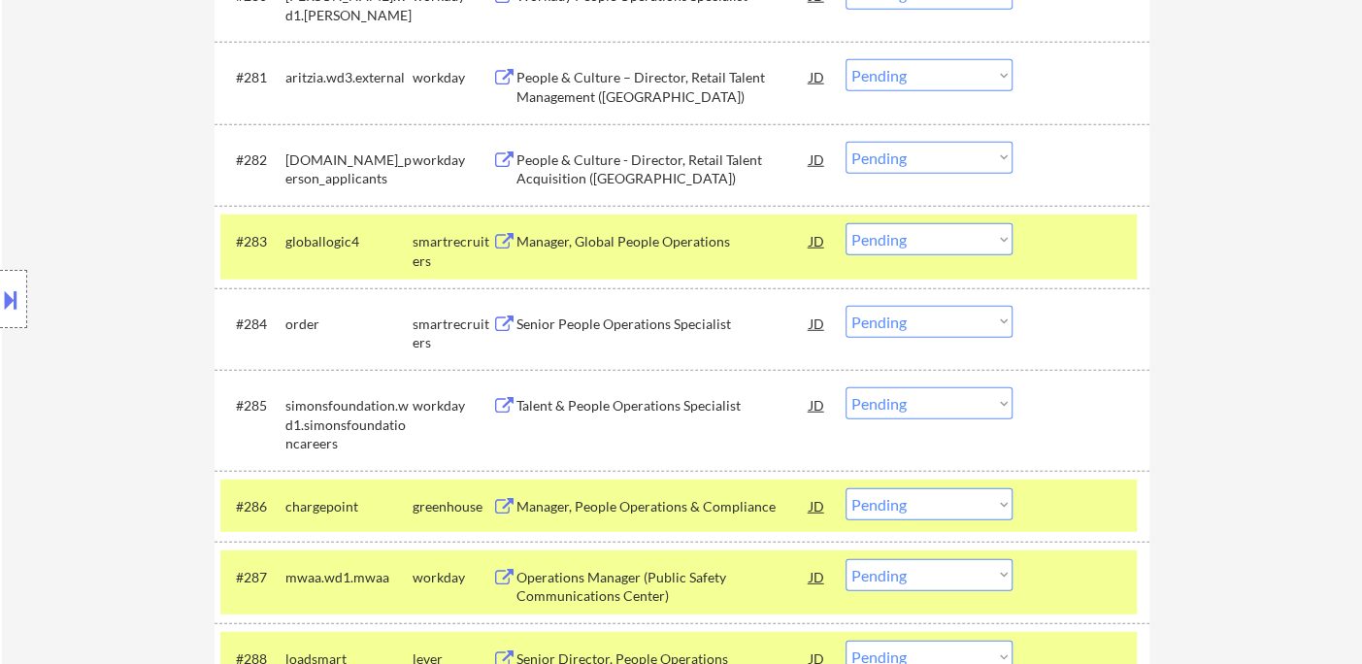
scroll to position [6920, 0]
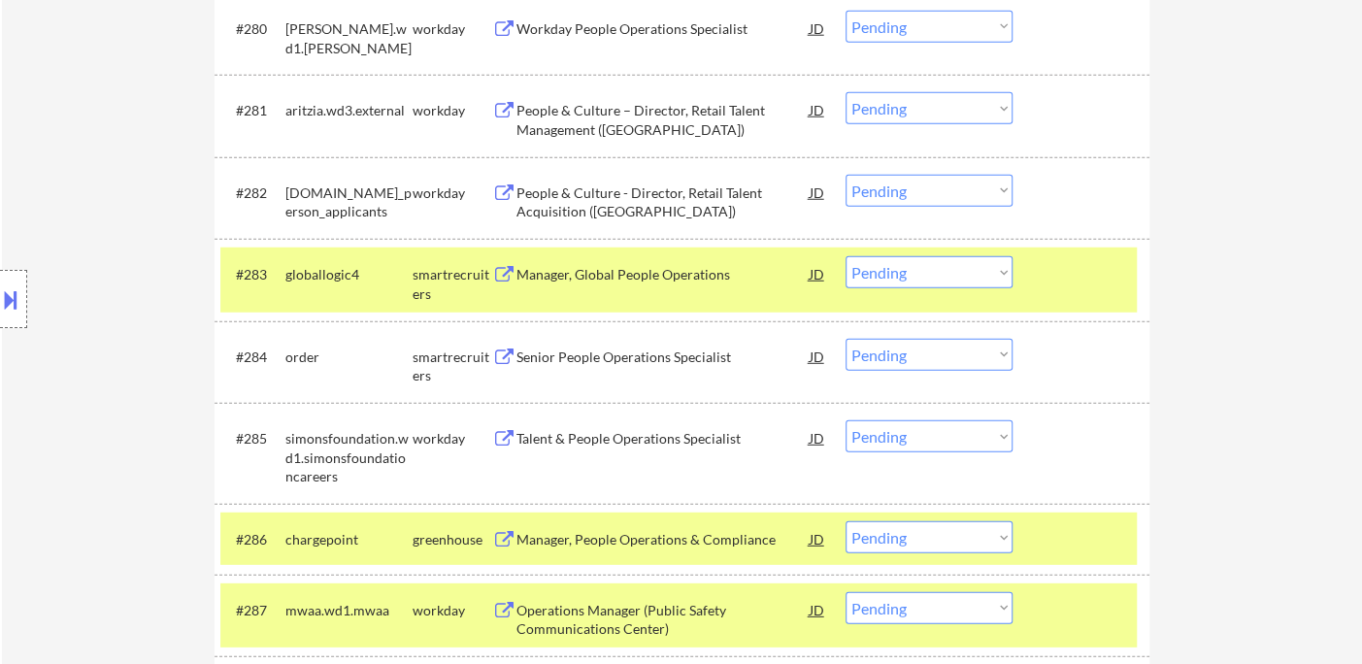
click at [641, 360] on div "Senior People Operations Specialist" at bounding box center [662, 357] width 293 height 19
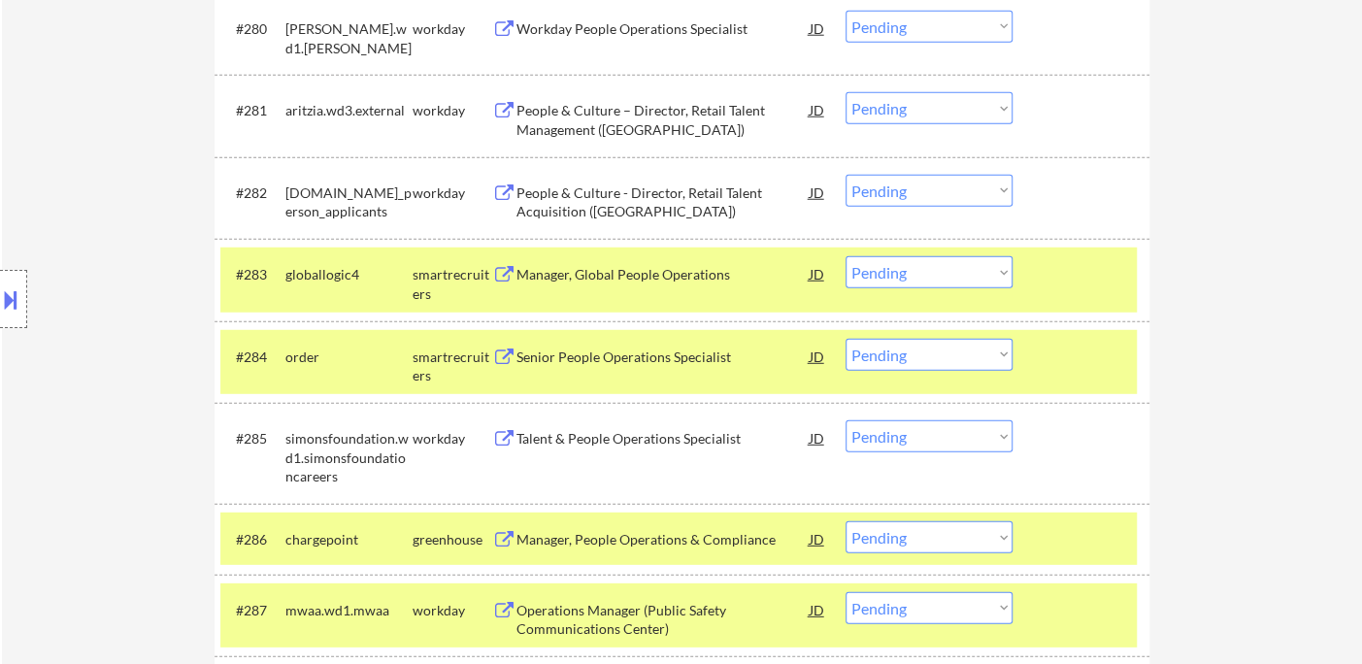
click at [890, 361] on select "Choose an option... Pending Applied Excluded (Questions) Excluded (Expired) Exc…" at bounding box center [929, 355] width 167 height 32
click at [846, 339] on select "Choose an option... Pending Applied Excluded (Questions) Excluded (Expired) Exc…" at bounding box center [929, 355] width 167 height 32
click at [676, 363] on div "Senior People Operations Specialist" at bounding box center [662, 357] width 293 height 19
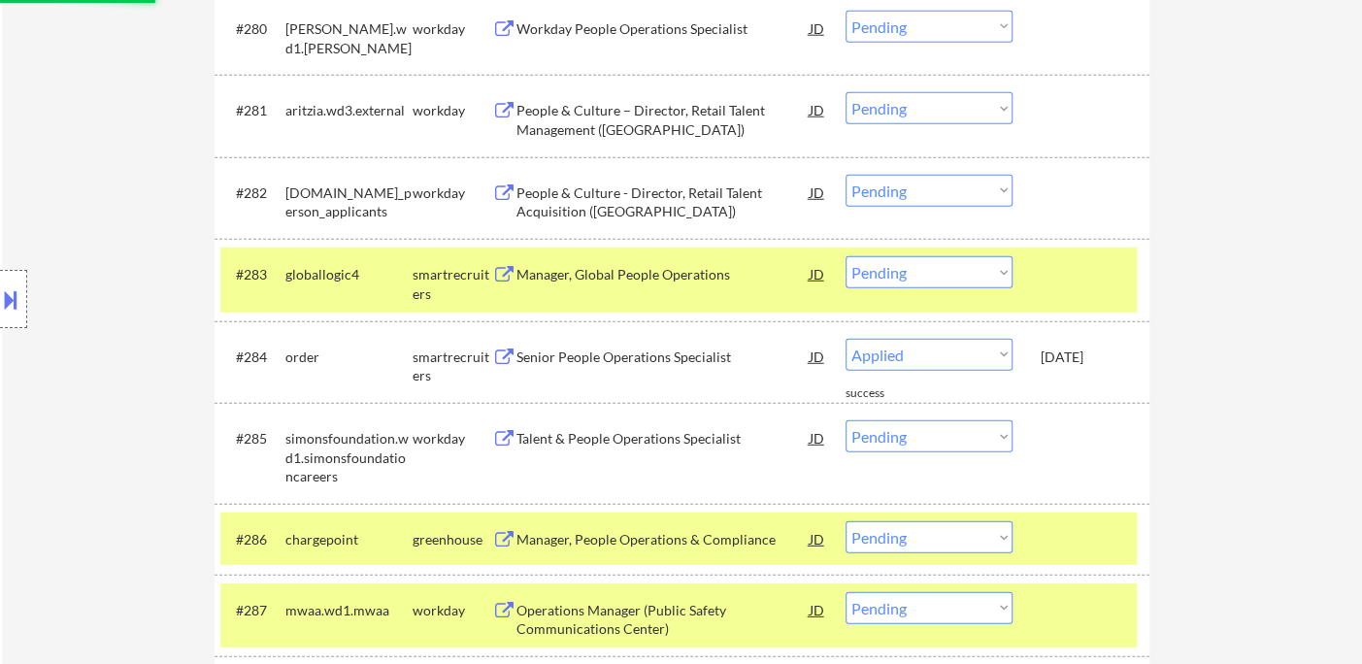
select select ""pending""
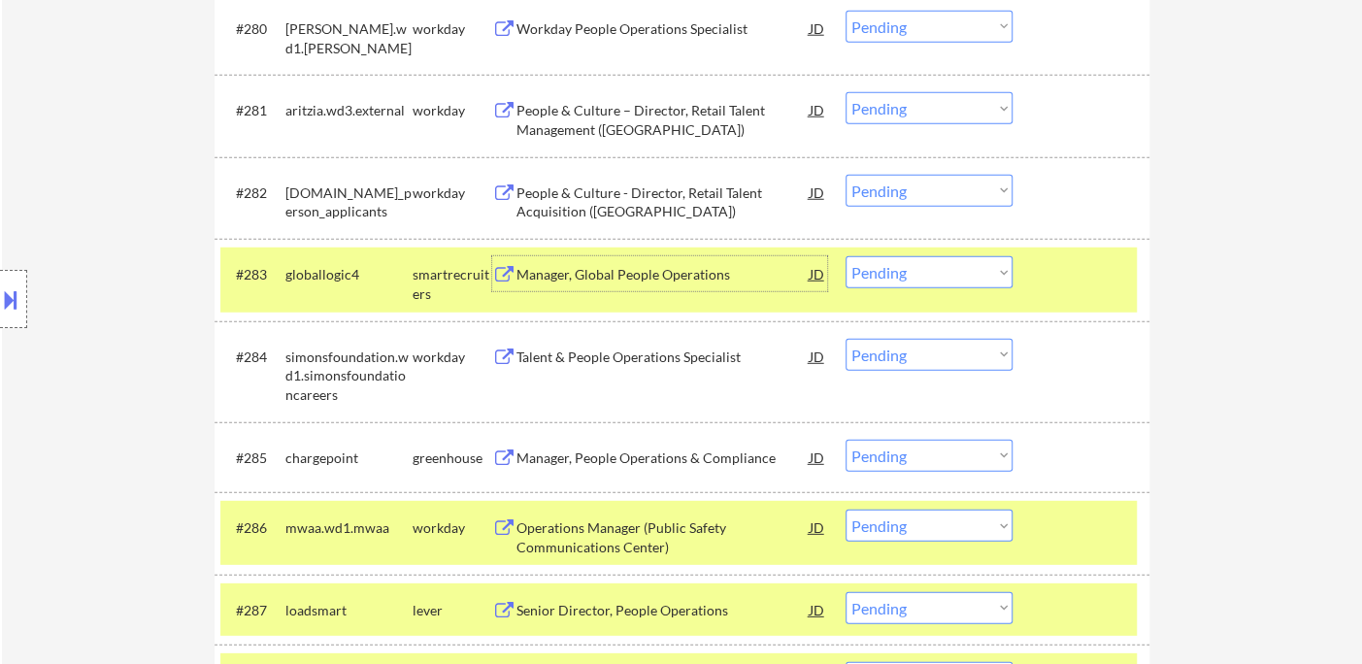
click at [623, 272] on div "Manager, Global People Operations" at bounding box center [662, 274] width 293 height 19
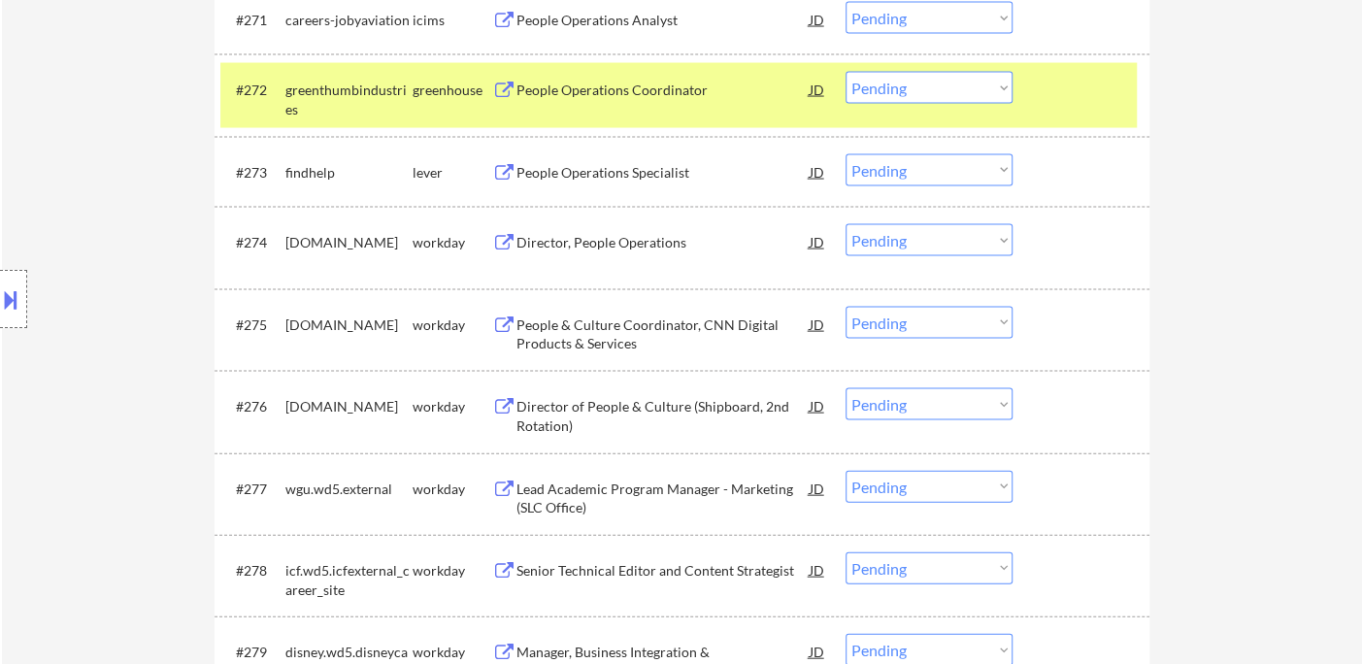
scroll to position [6166, 0]
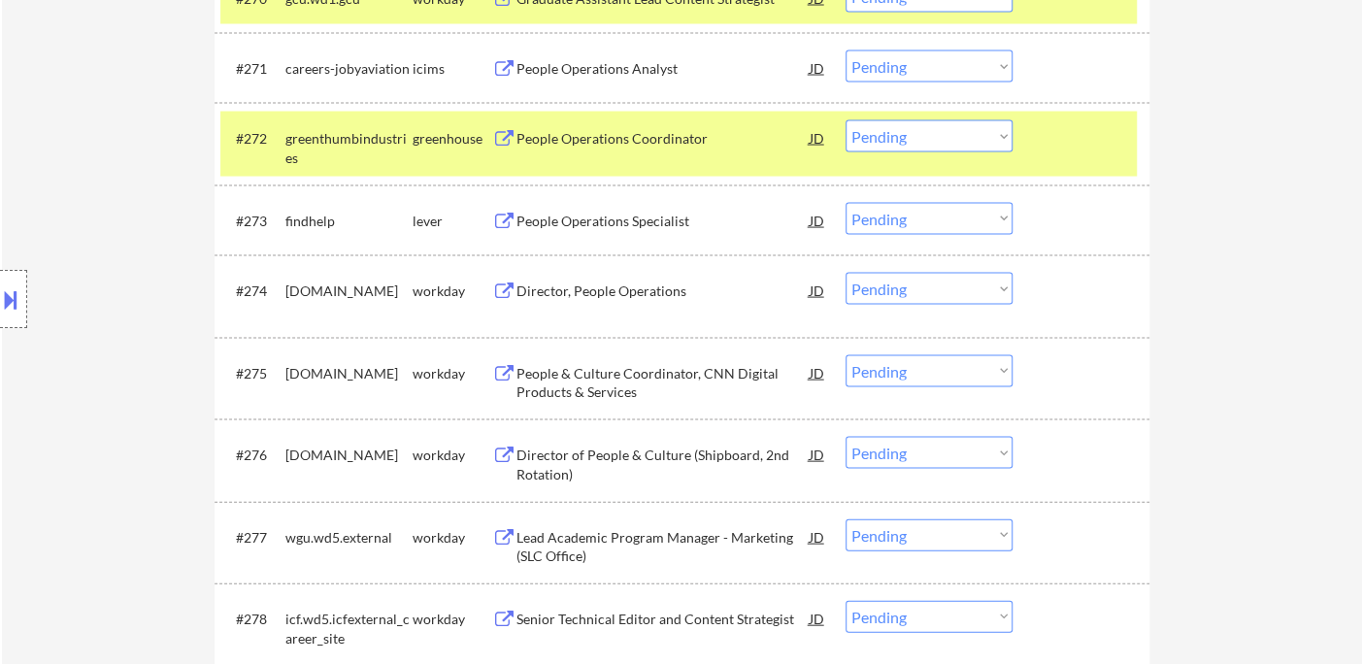
click at [590, 218] on div "People Operations Specialist" at bounding box center [662, 221] width 293 height 19
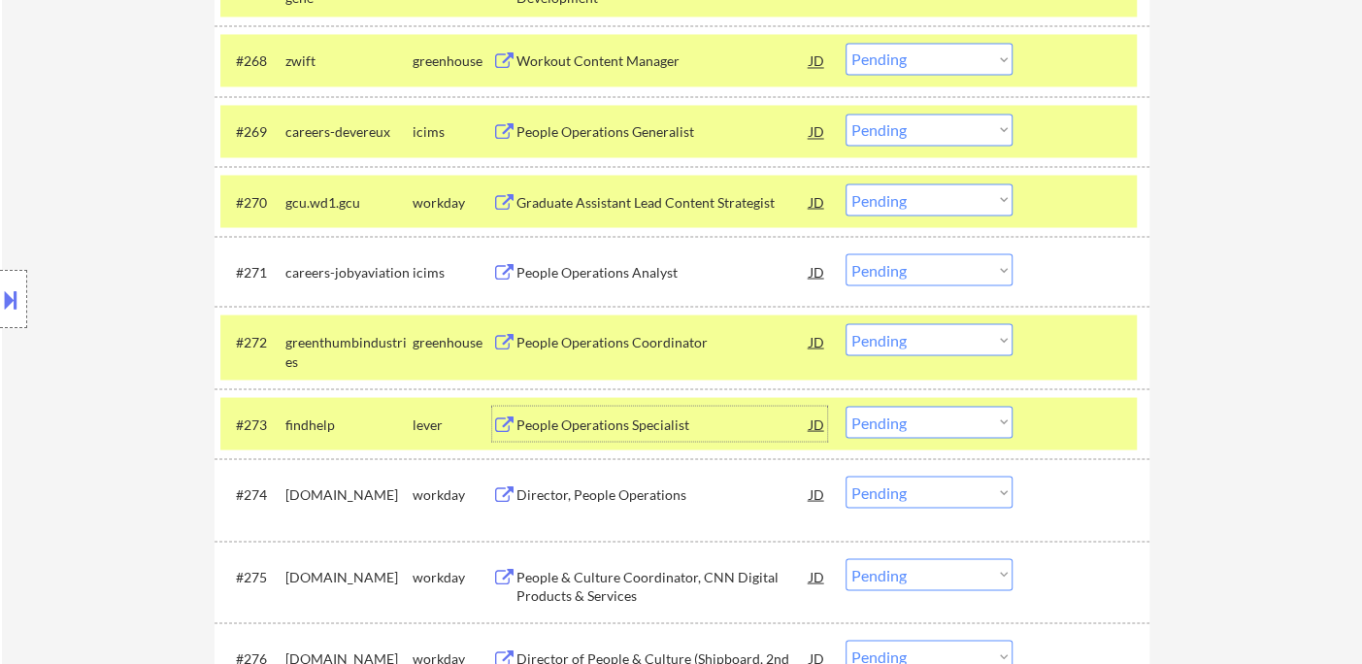
scroll to position [5949, 0]
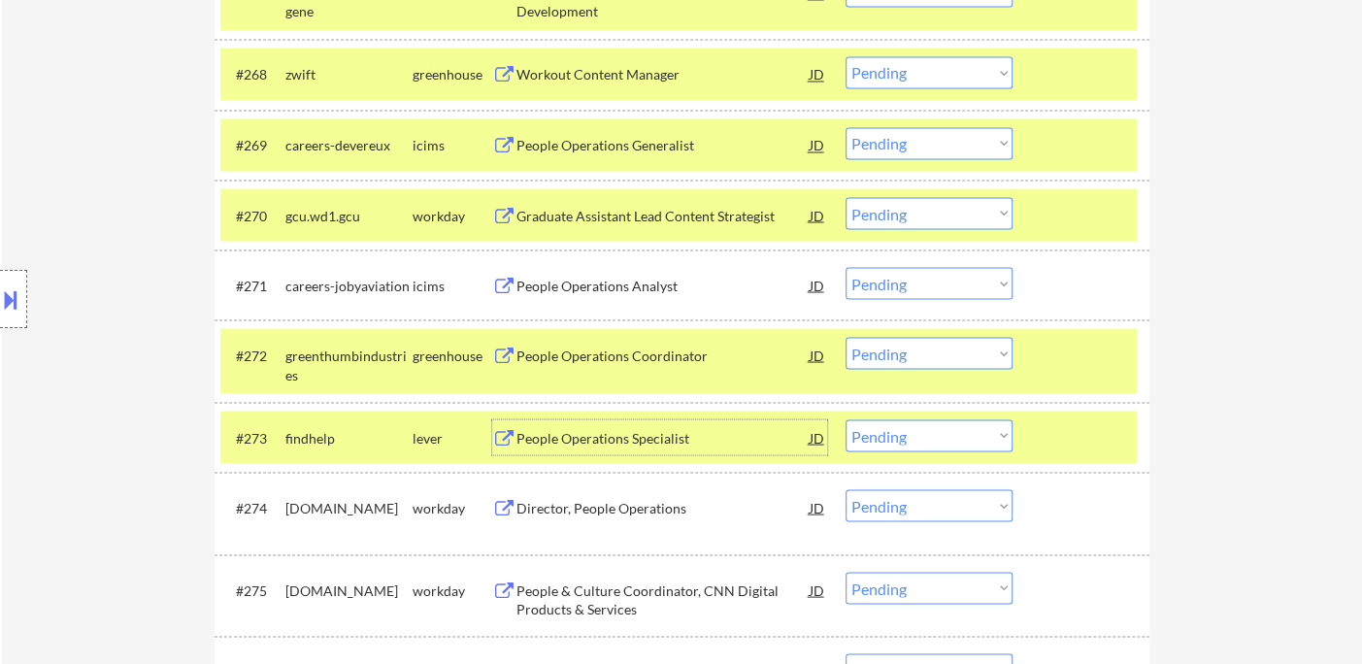
click at [656, 359] on div "People Operations Coordinator" at bounding box center [662, 355] width 293 height 19
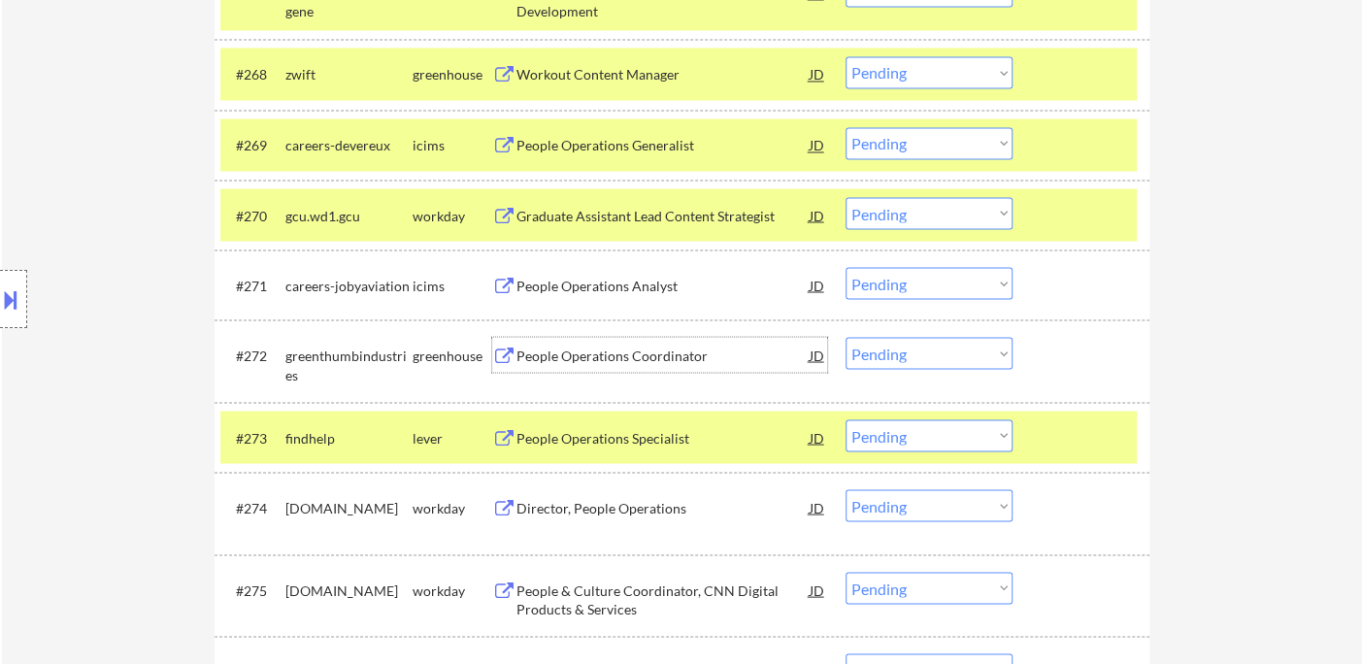
click at [916, 343] on select "Choose an option... Pending Applied Excluded (Questions) Excluded (Expired) Exc…" at bounding box center [929, 353] width 167 height 32
click at [846, 337] on select "Choose an option... Pending Applied Excluded (Questions) Excluded (Expired) Exc…" at bounding box center [929, 353] width 167 height 32
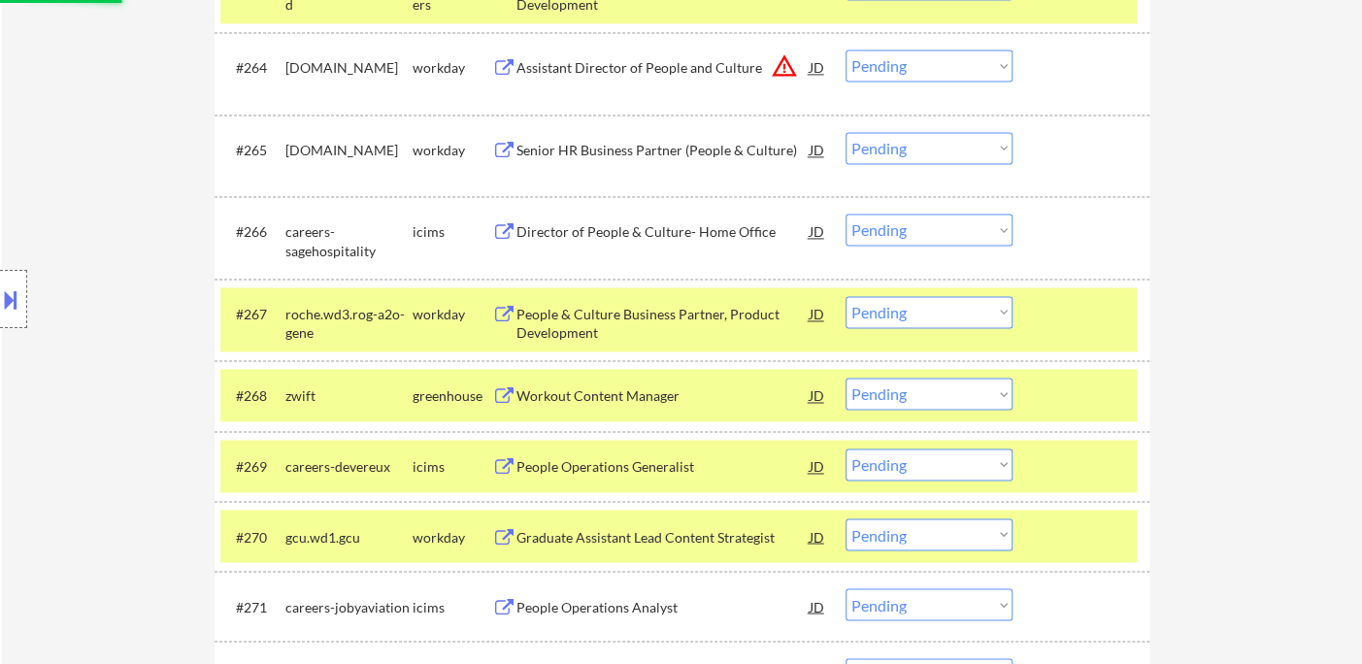
scroll to position [5626, 0]
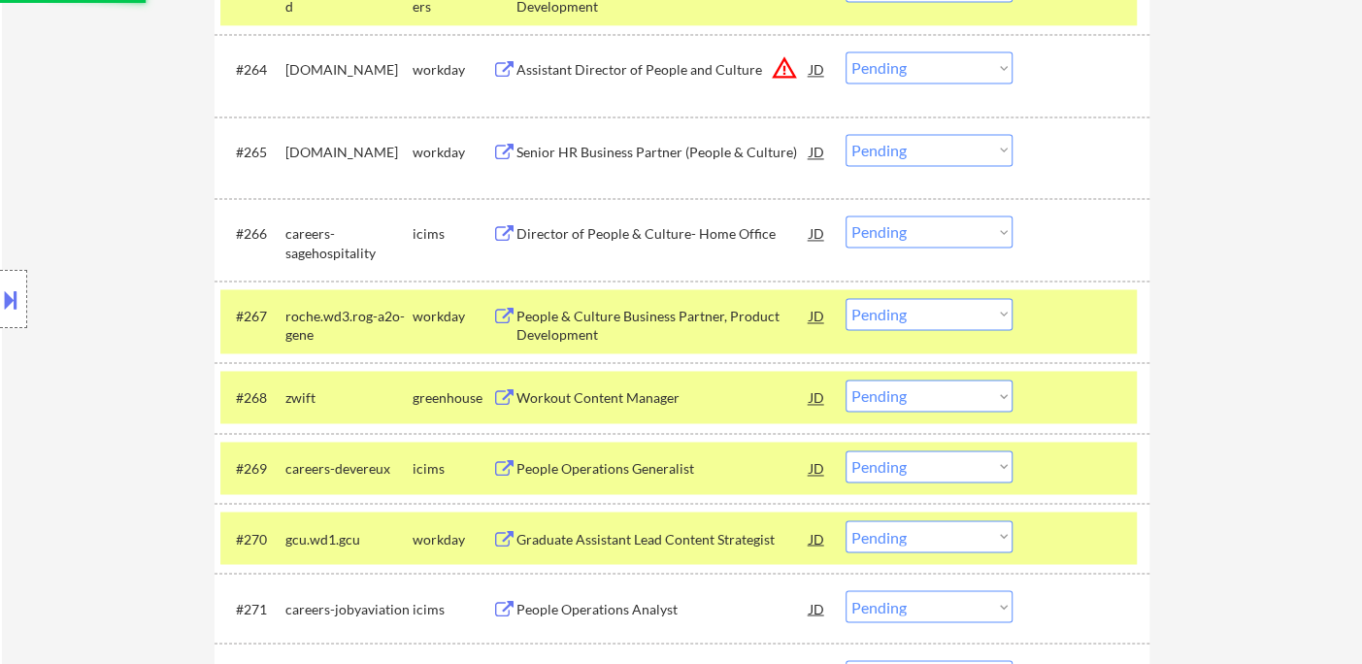
select select ""pending""
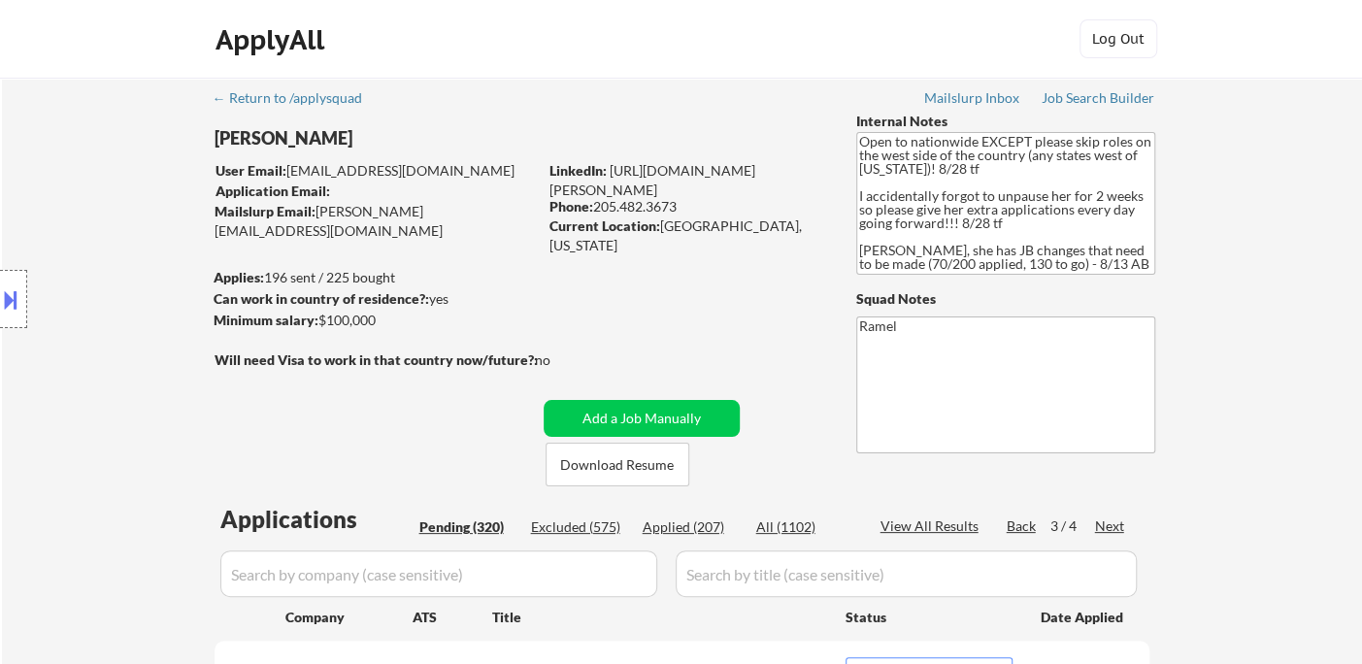
scroll to position [108, 0]
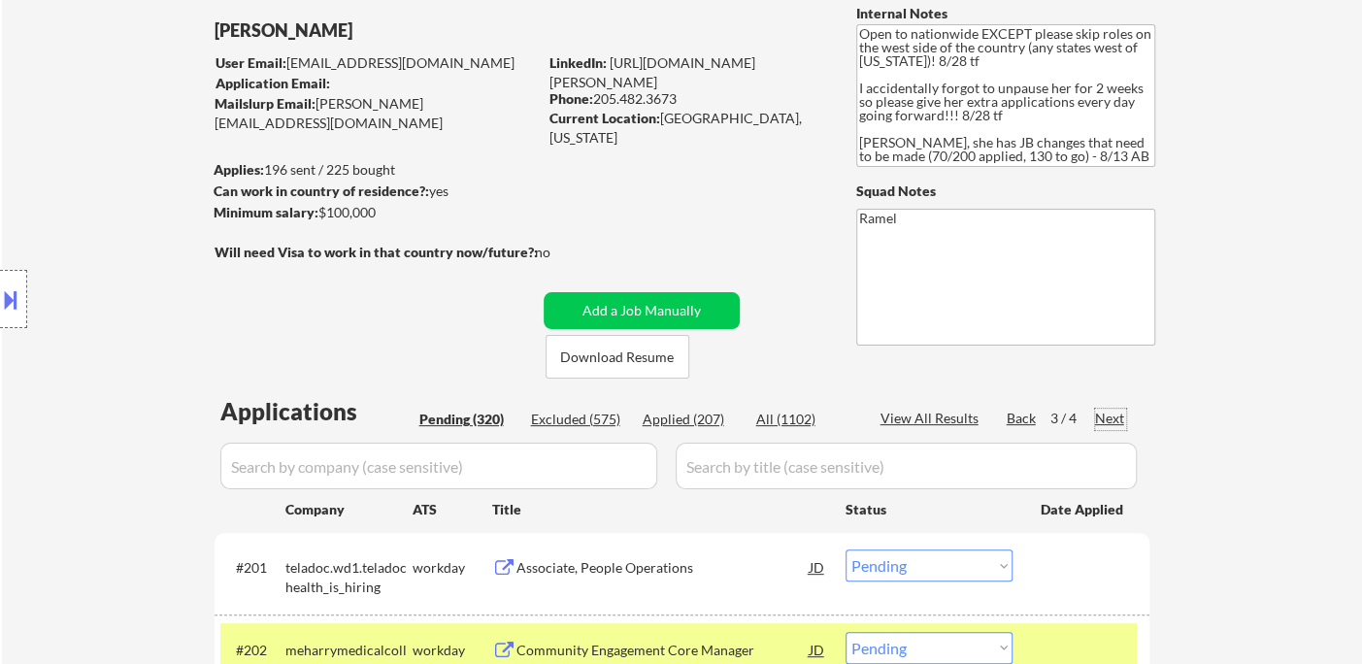
click at [1121, 424] on div "Next" at bounding box center [1110, 418] width 31 height 19
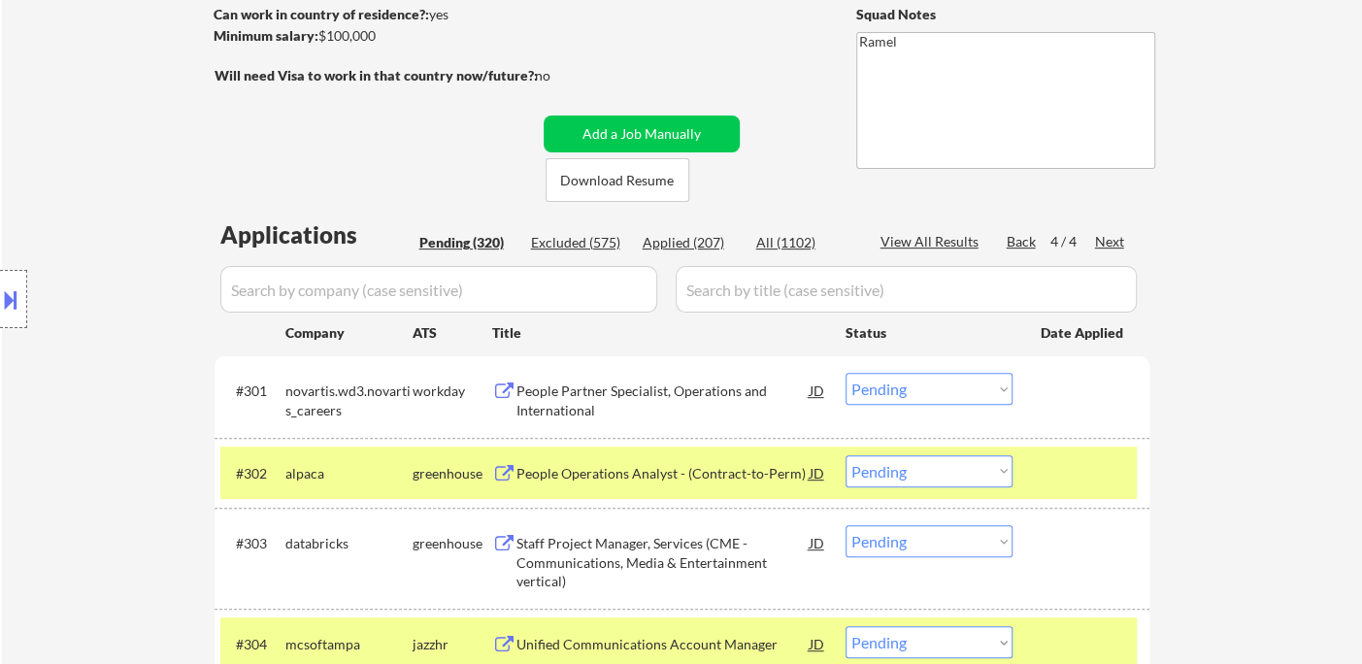
scroll to position [431, 0]
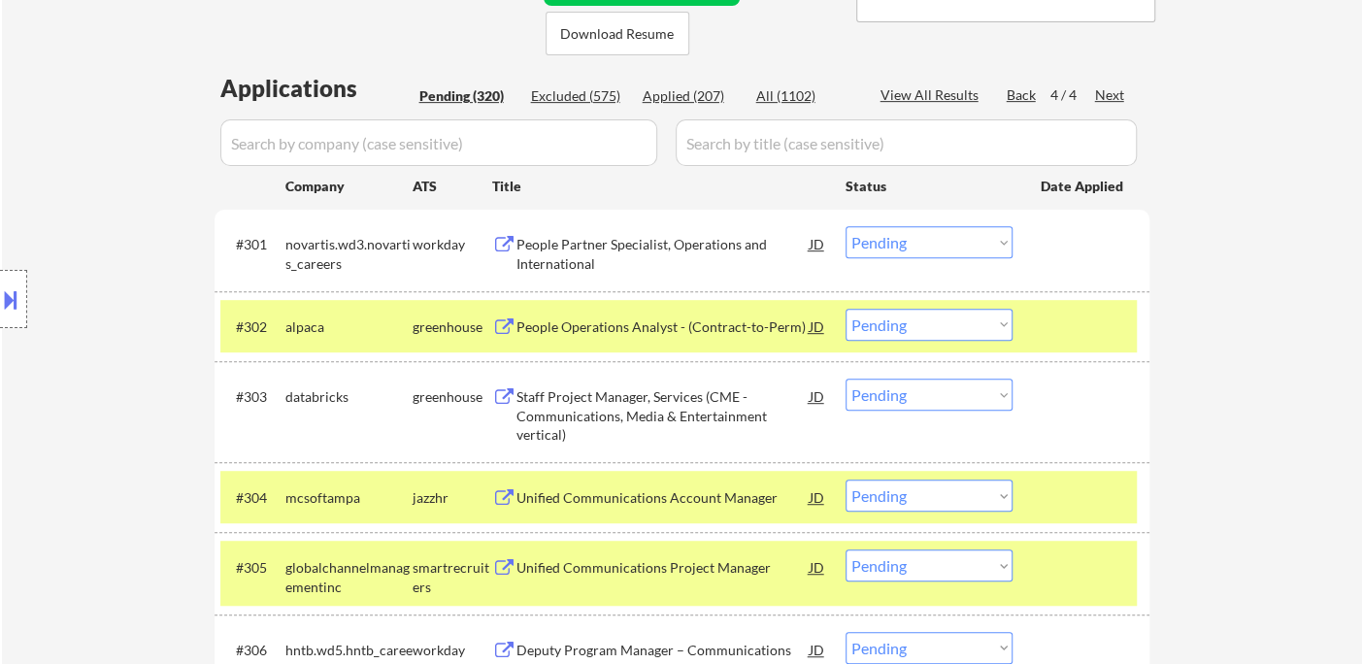
click at [580, 327] on div "People Operations Analyst - (Contract-to-Perm)" at bounding box center [662, 326] width 293 height 19
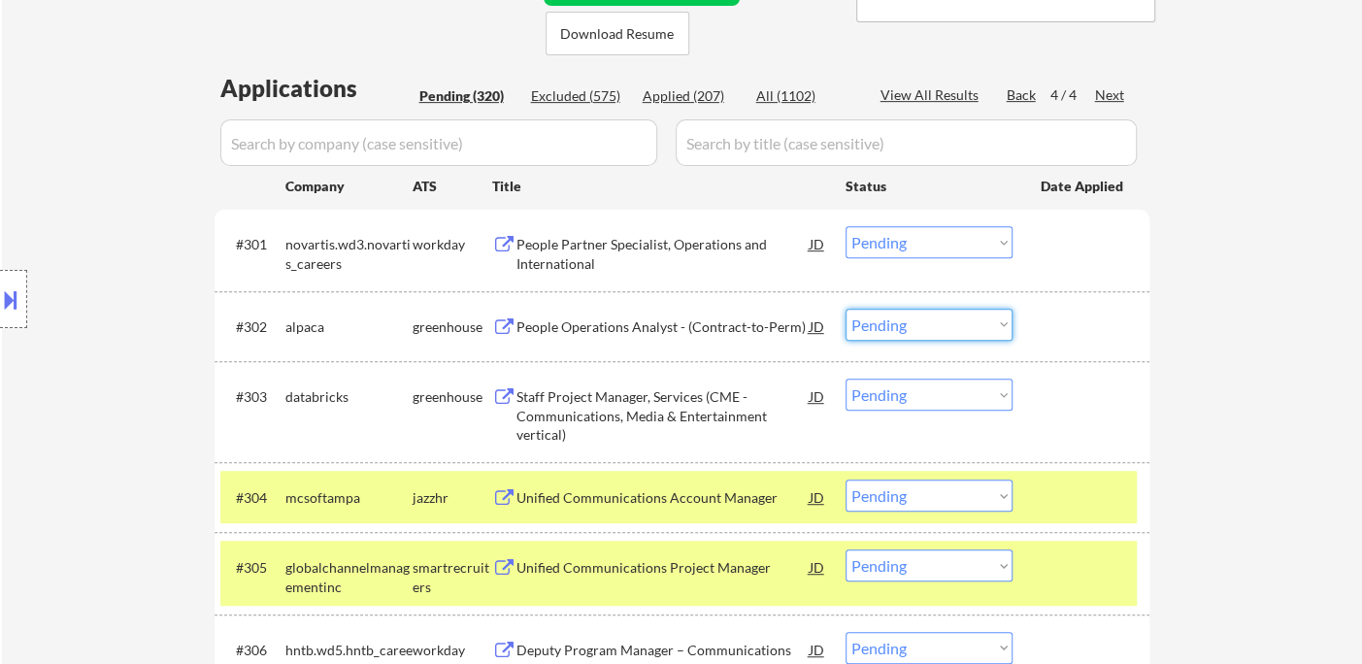
drag, startPoint x: 951, startPoint y: 327, endPoint x: 956, endPoint y: 339, distance: 12.6
click at [951, 327] on select "Choose an option... Pending Applied Excluded (Questions) Excluded (Expired) Exc…" at bounding box center [929, 325] width 167 height 32
click at [846, 309] on select "Choose an option... Pending Applied Excluded (Questions) Excluded (Expired) Exc…" at bounding box center [929, 325] width 167 height 32
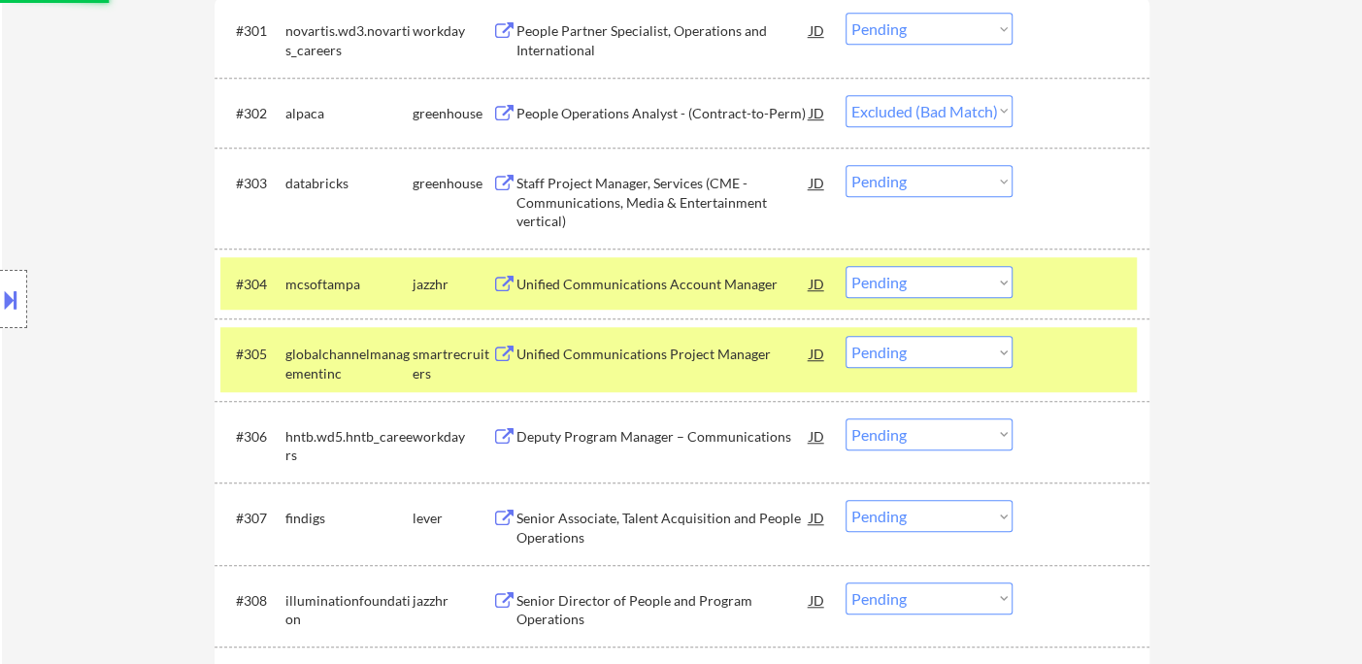
scroll to position [647, 0]
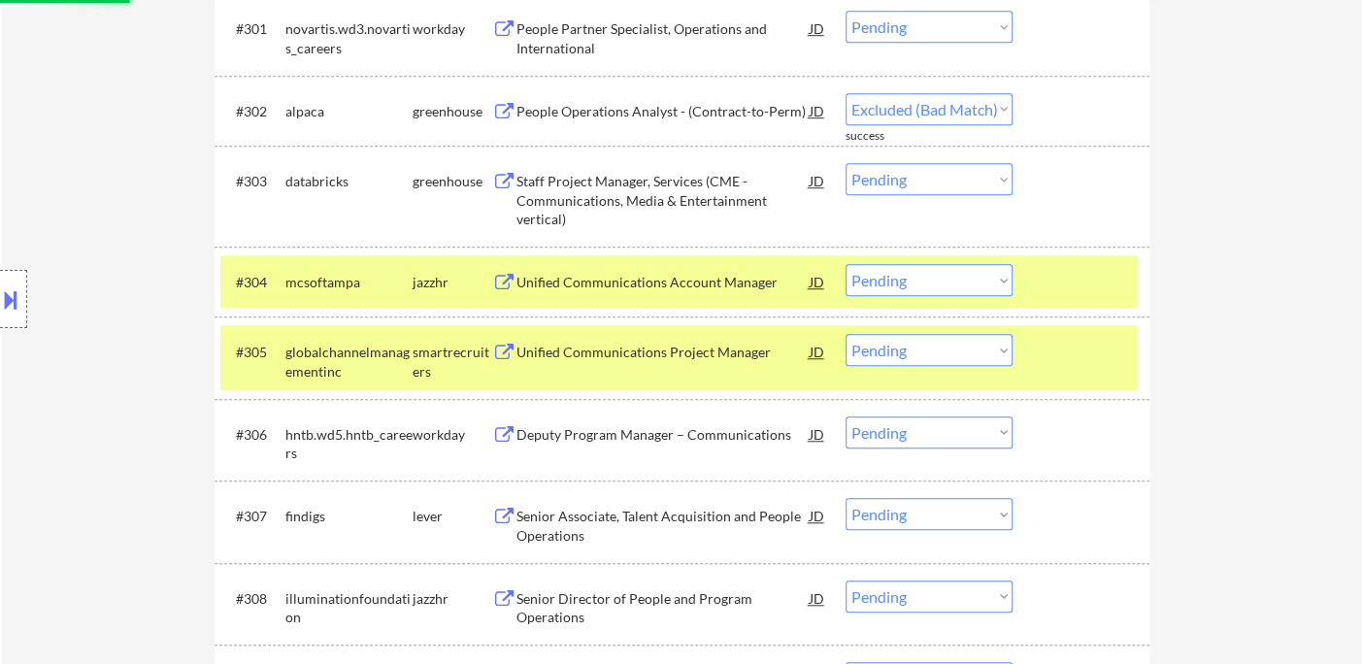
select select ""pending""
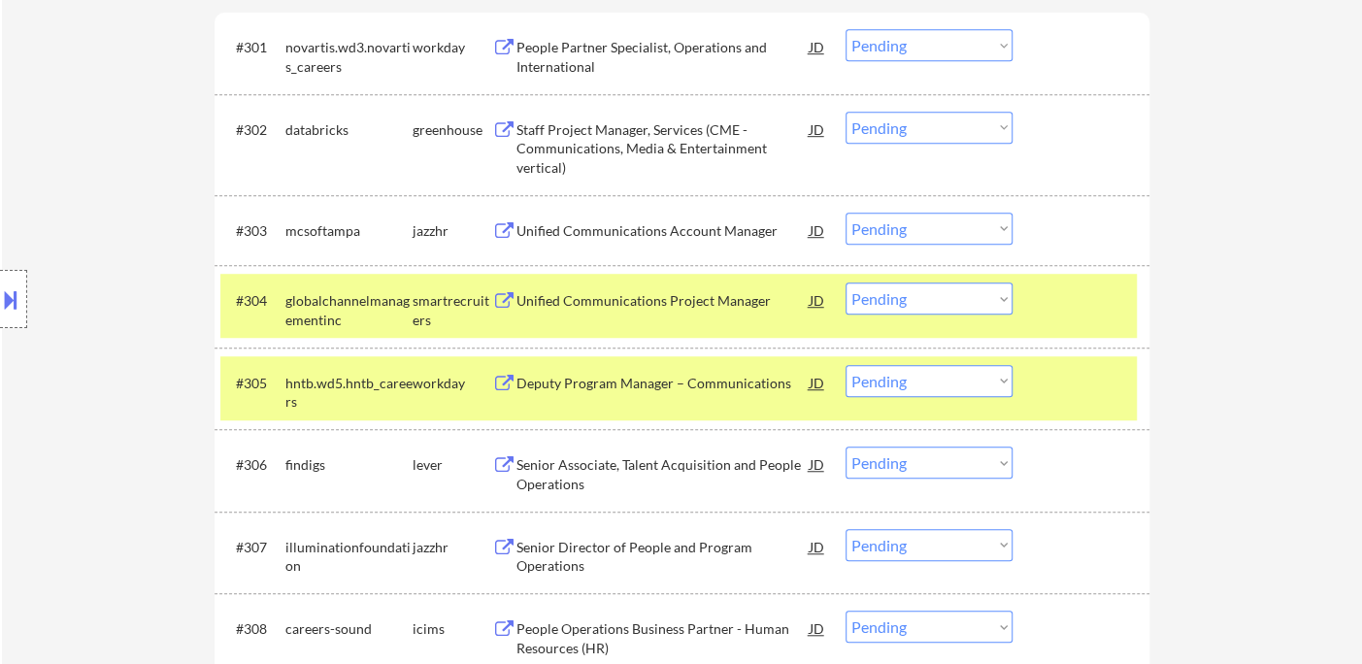
scroll to position [539, 0]
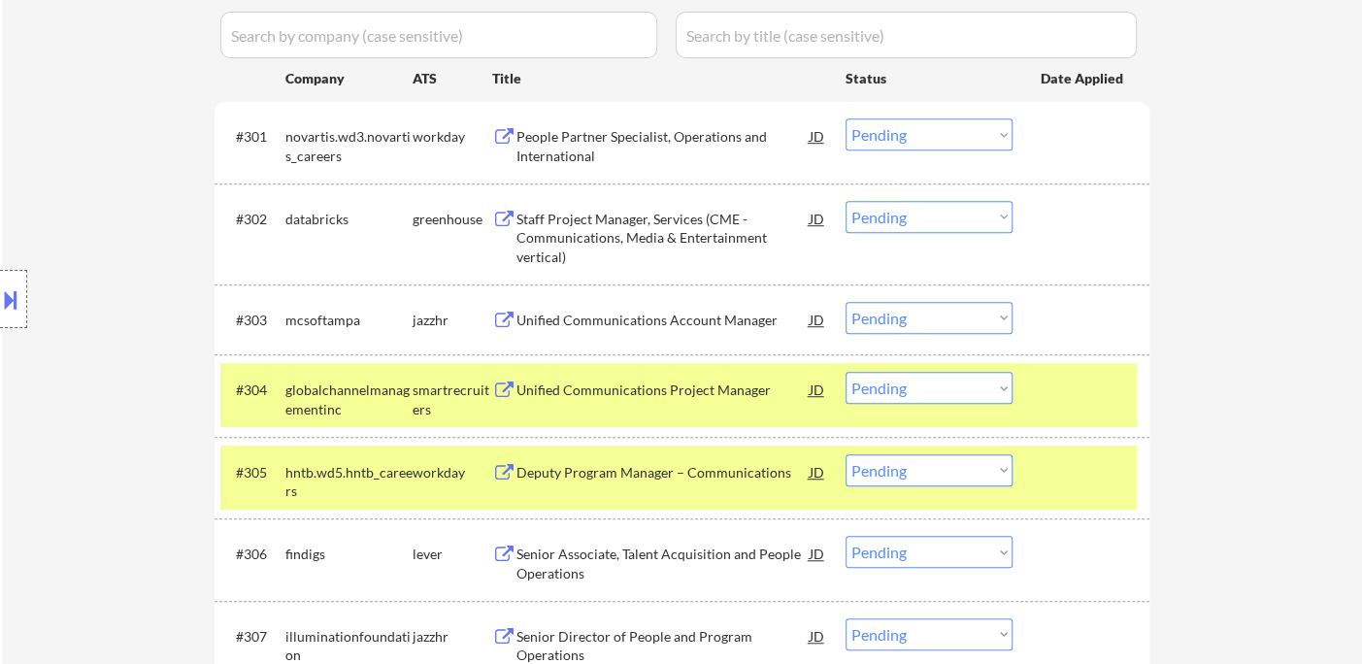
click at [151, 154] on div "Location Inclusions: country:[GEOGRAPHIC_DATA]" at bounding box center [174, 299] width 348 height 360
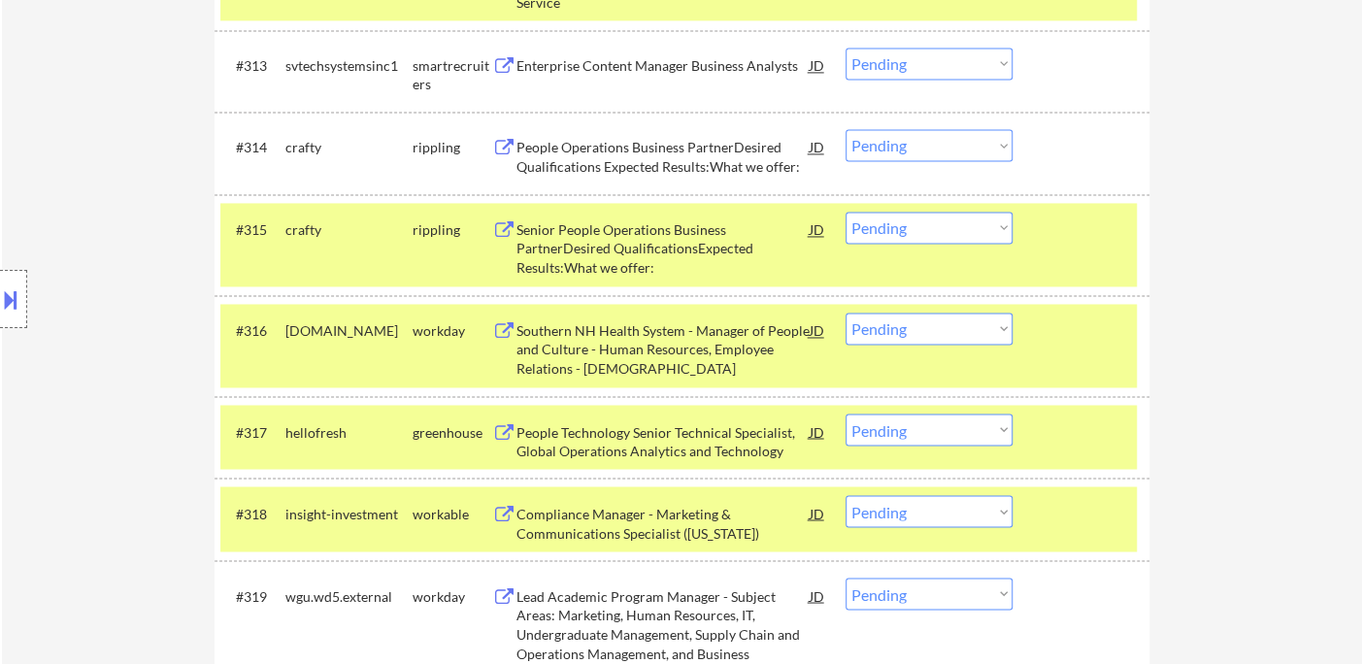
scroll to position [1617, 0]
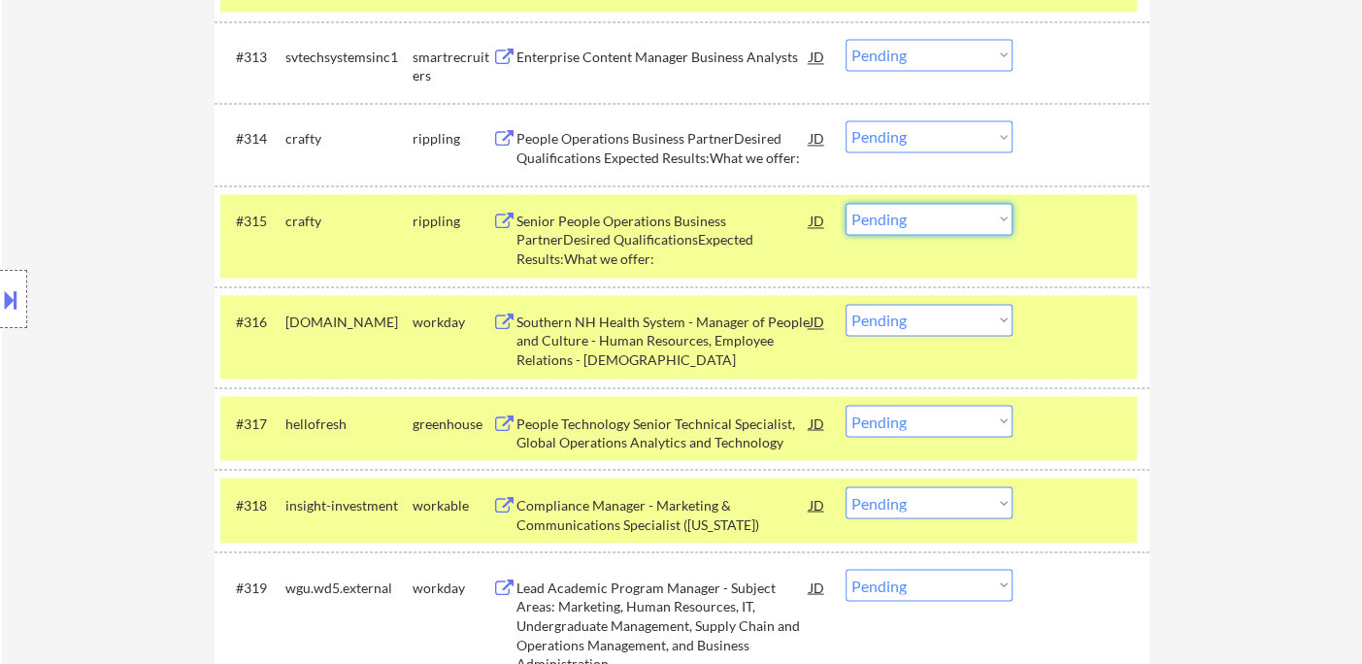
drag, startPoint x: 936, startPoint y: 213, endPoint x: 940, endPoint y: 232, distance: 19.8
click at [936, 213] on select "Choose an option... Pending Applied Excluded (Questions) Excluded (Expired) Exc…" at bounding box center [929, 219] width 167 height 32
click at [846, 203] on select "Choose an option... Pending Applied Excluded (Questions) Excluded (Expired) Exc…" at bounding box center [929, 219] width 167 height 32
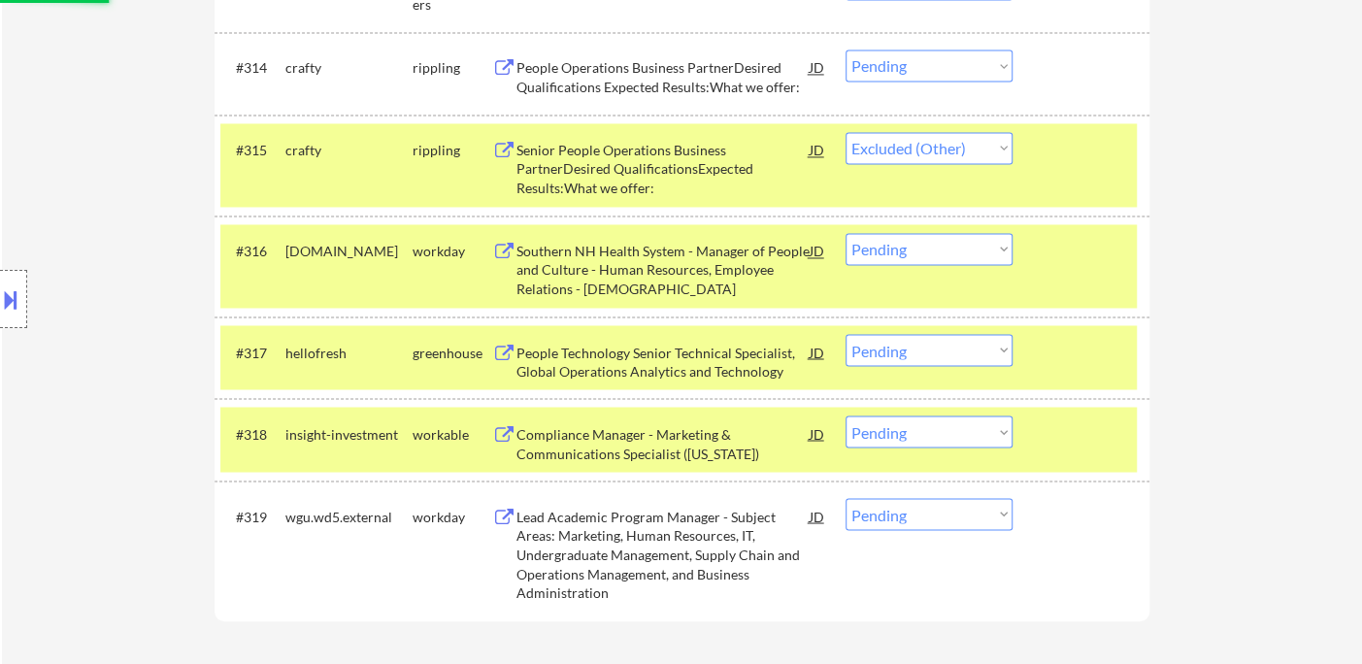
scroll to position [1725, 0]
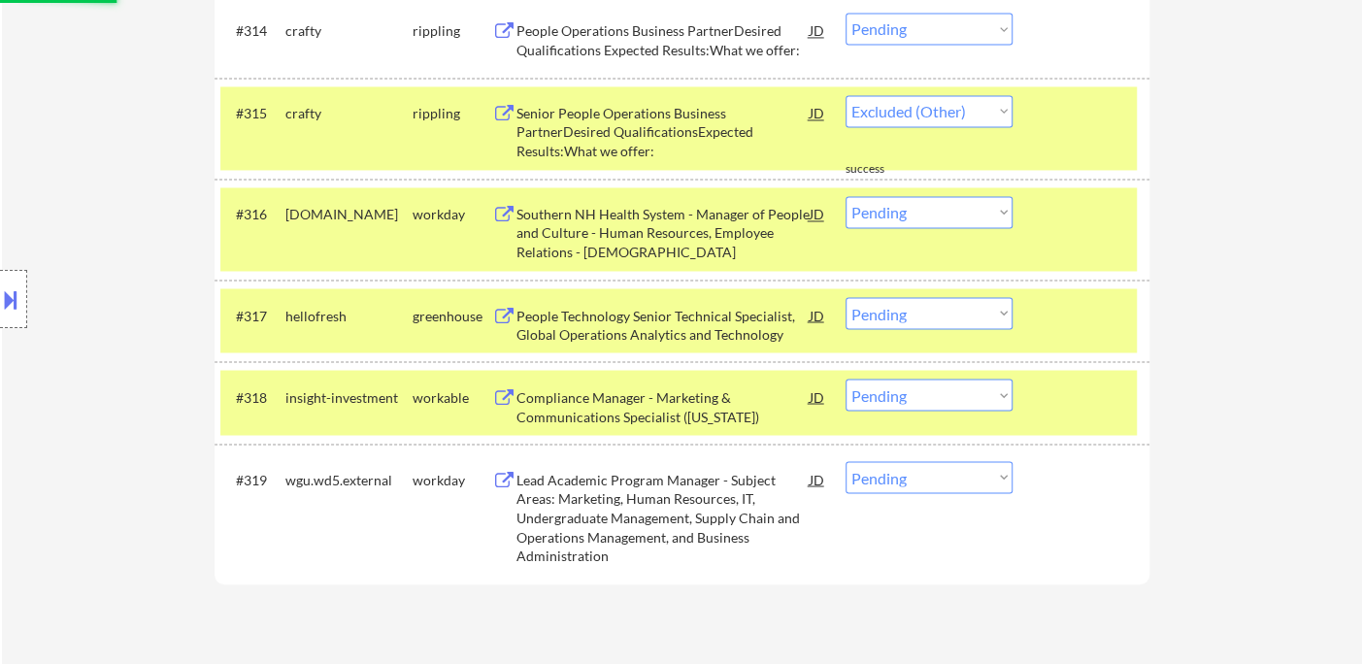
select select ""pending""
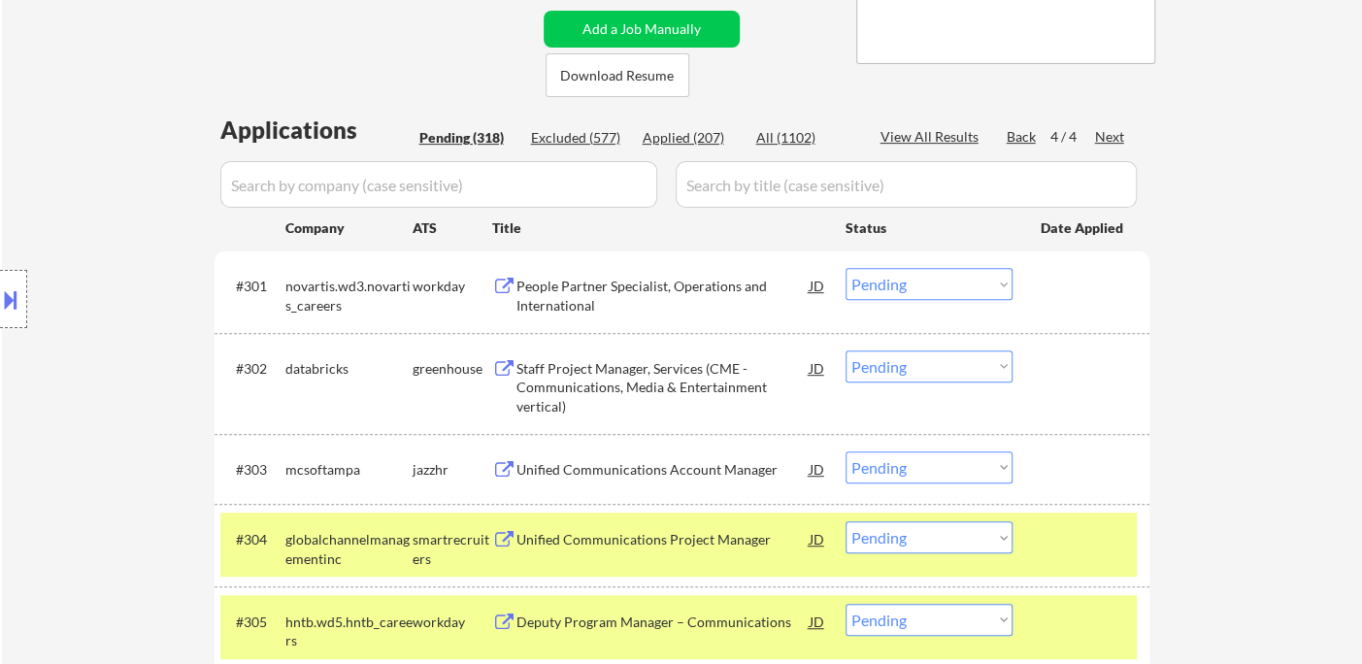
scroll to position [353, 0]
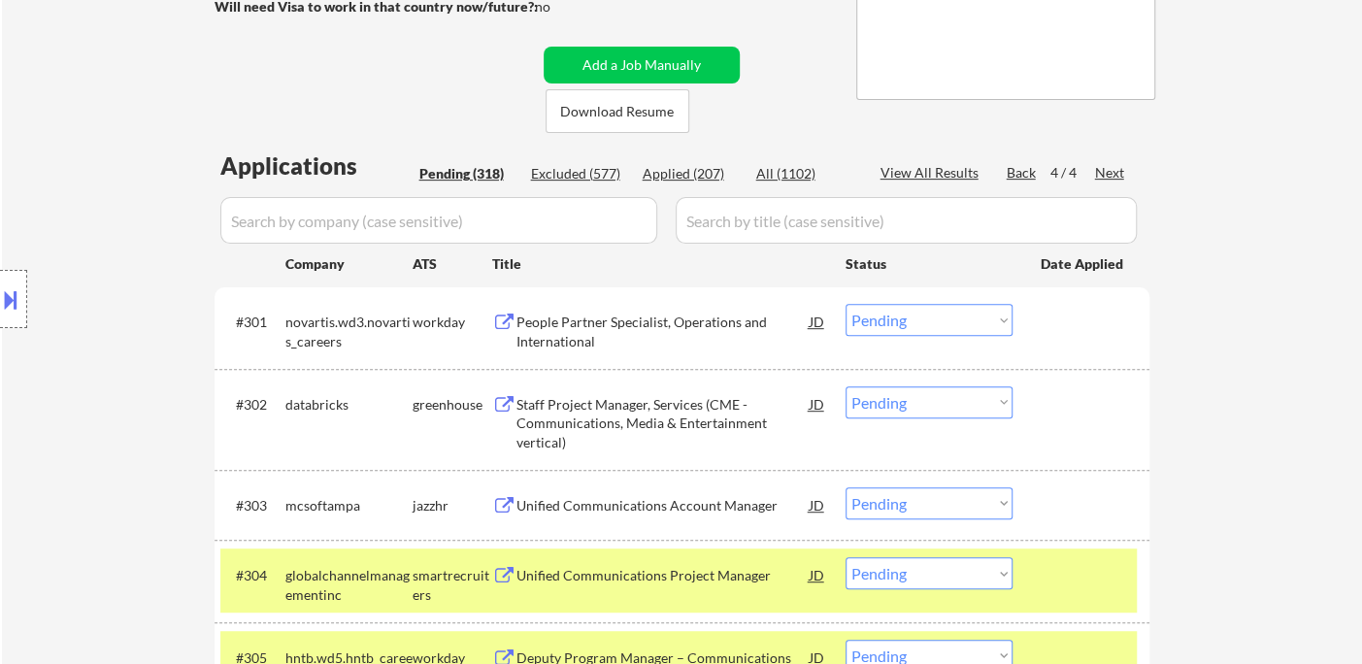
click at [1015, 174] on div "Back" at bounding box center [1022, 172] width 31 height 19
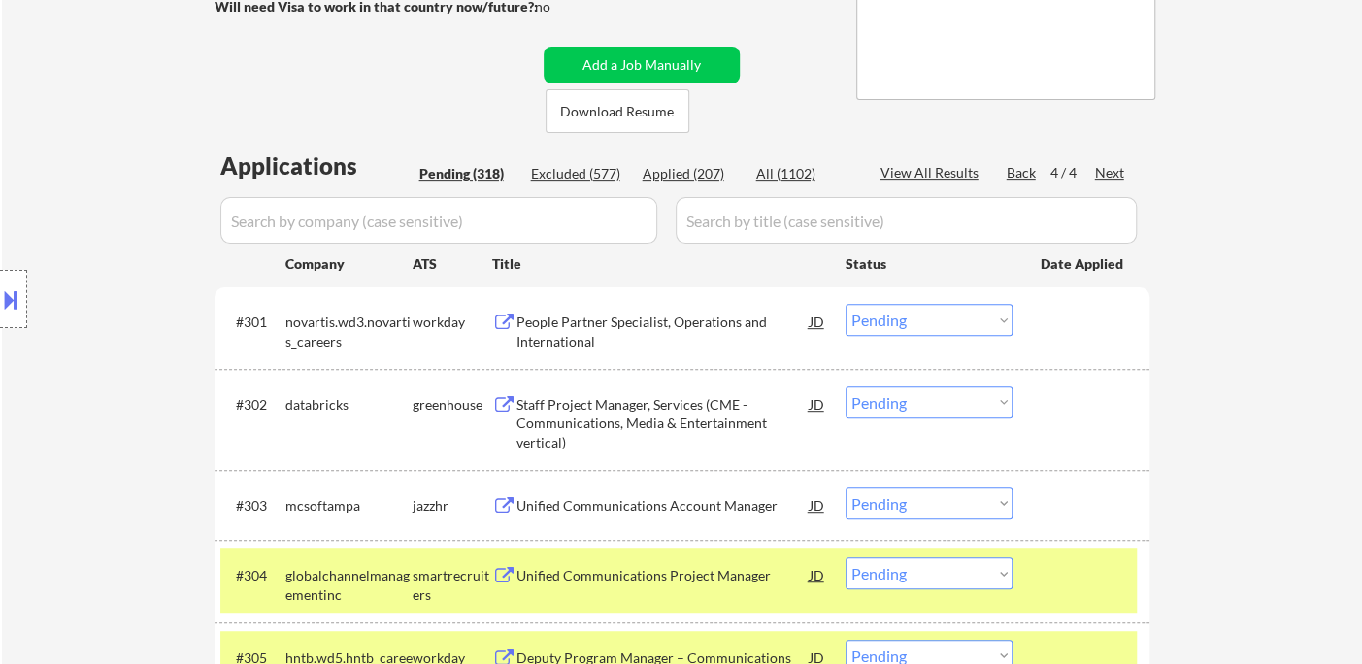
click at [1015, 174] on div "Back" at bounding box center [1022, 172] width 31 height 19
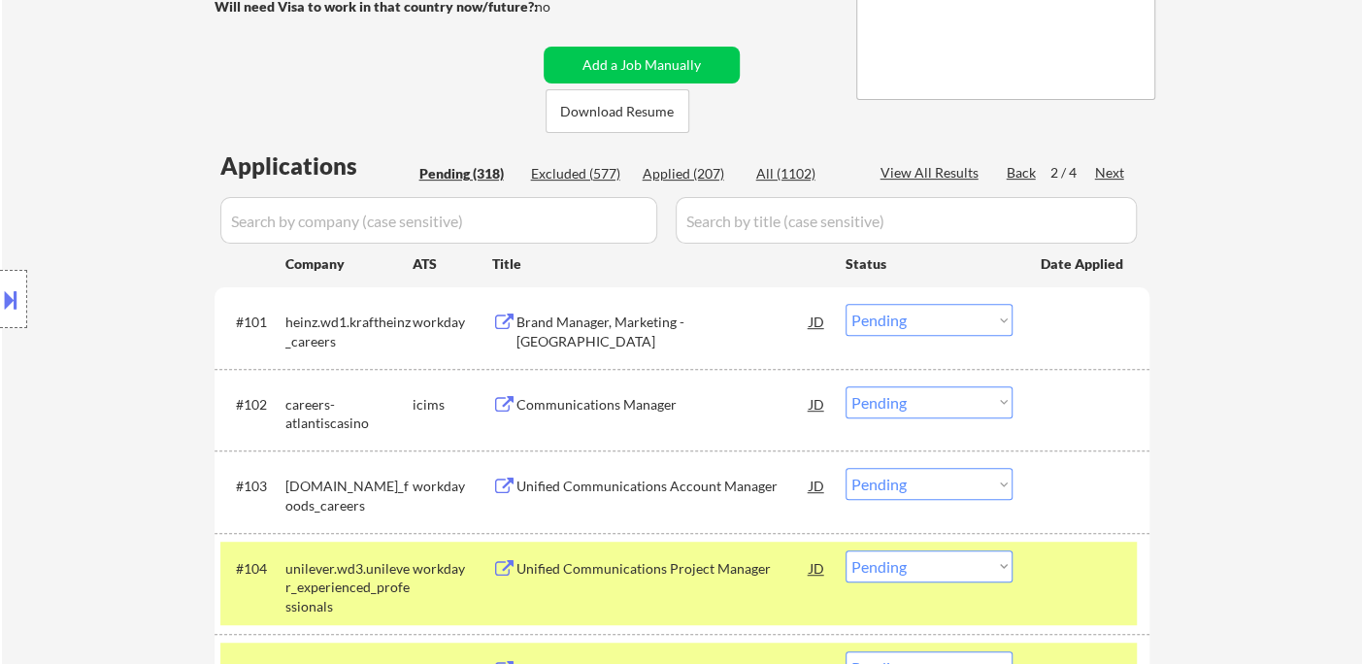
click at [1024, 176] on div "Back" at bounding box center [1022, 172] width 31 height 19
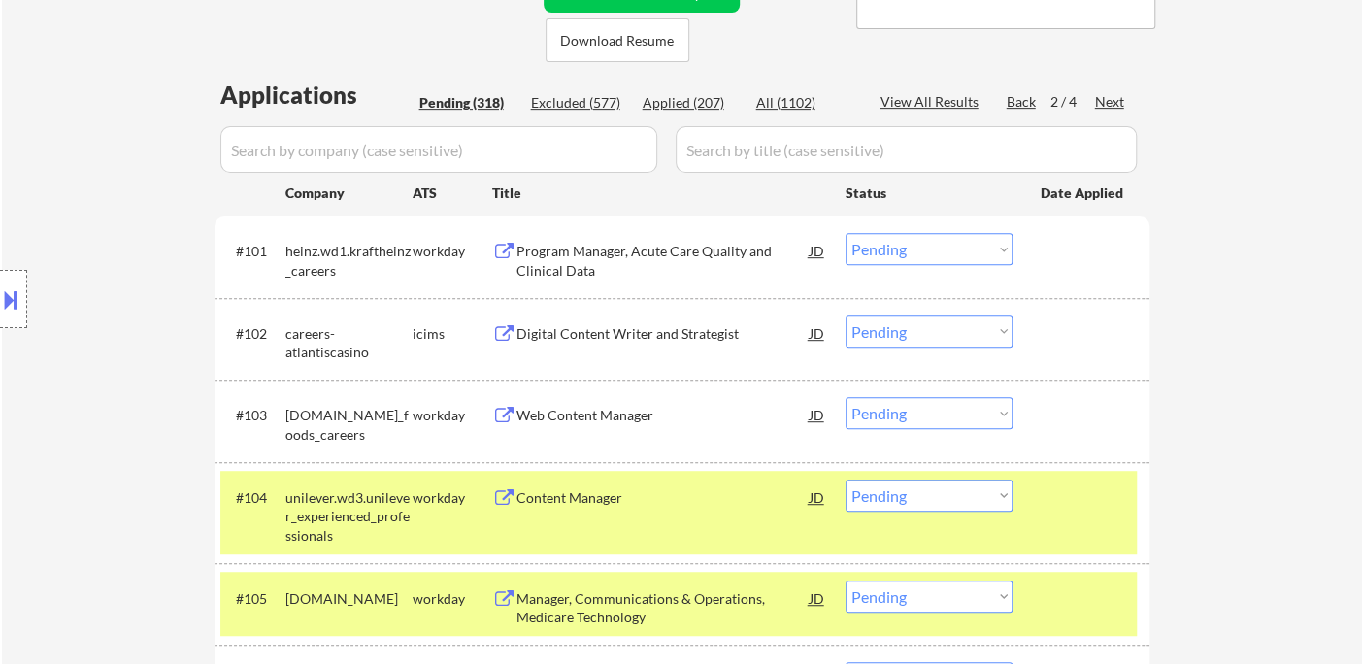
scroll to position [461, 0]
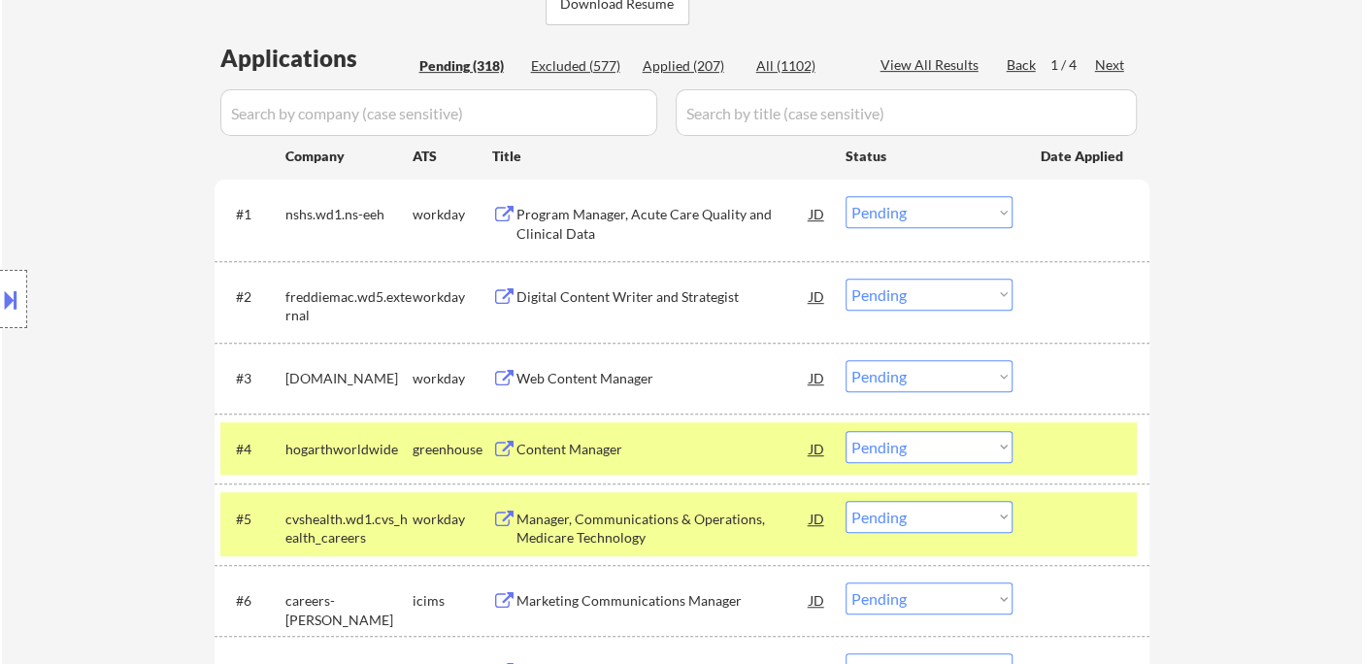
click at [590, 371] on div "Web Content Manager" at bounding box center [662, 378] width 293 height 19
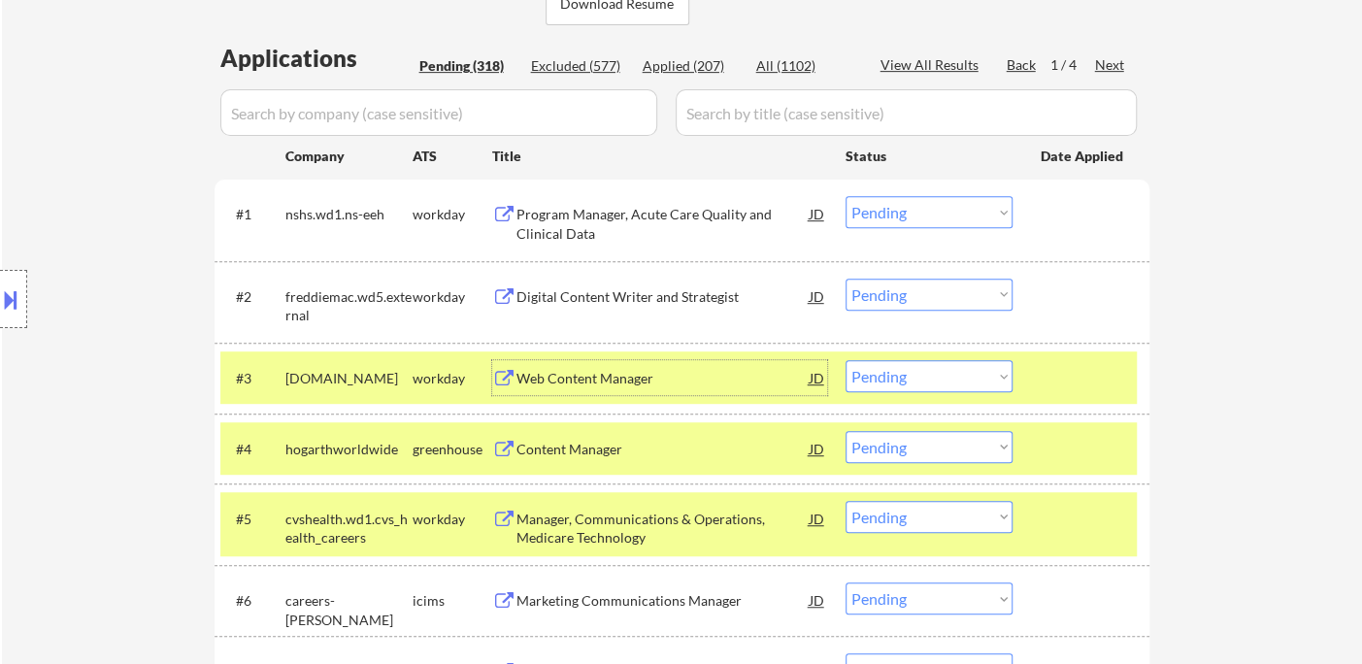
drag, startPoint x: 897, startPoint y: 375, endPoint x: 926, endPoint y: 390, distance: 33.0
click at [898, 375] on select "Choose an option... Pending Applied Excluded (Questions) Excluded (Expired) Exc…" at bounding box center [929, 376] width 167 height 32
click at [846, 360] on select "Choose an option... Pending Applied Excluded (Questions) Excluded (Expired) Exc…" at bounding box center [929, 376] width 167 height 32
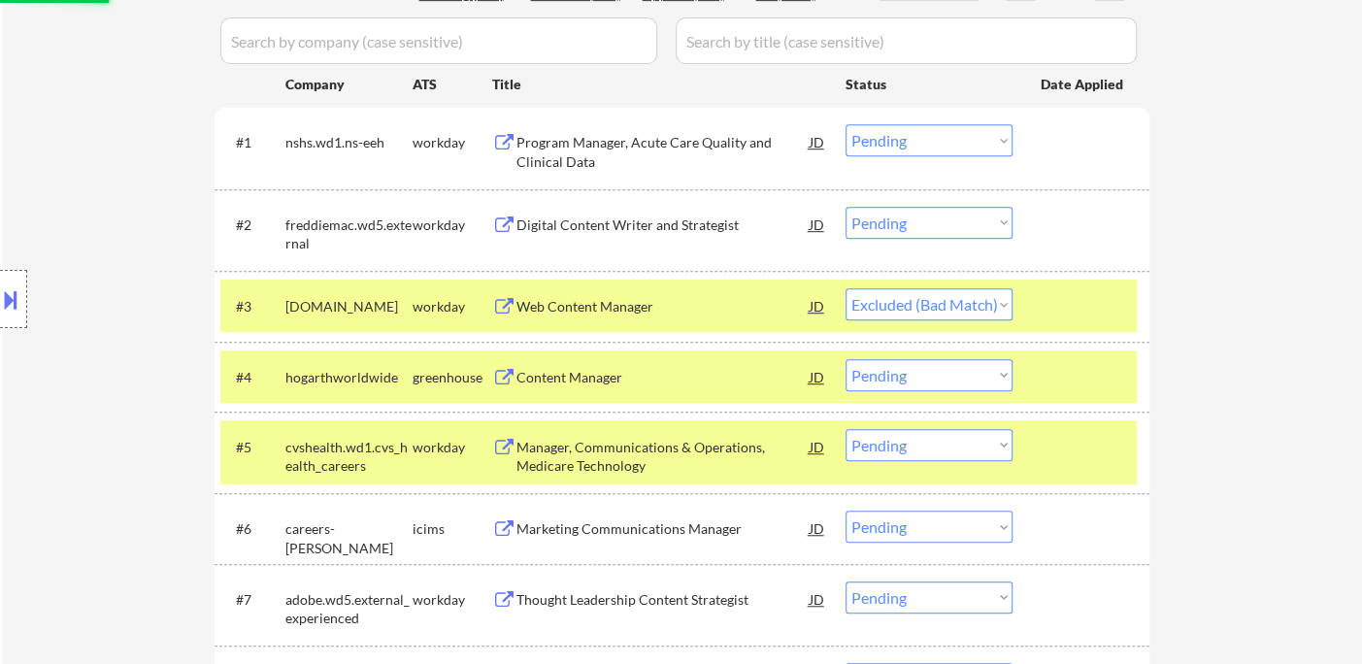
scroll to position [569, 0]
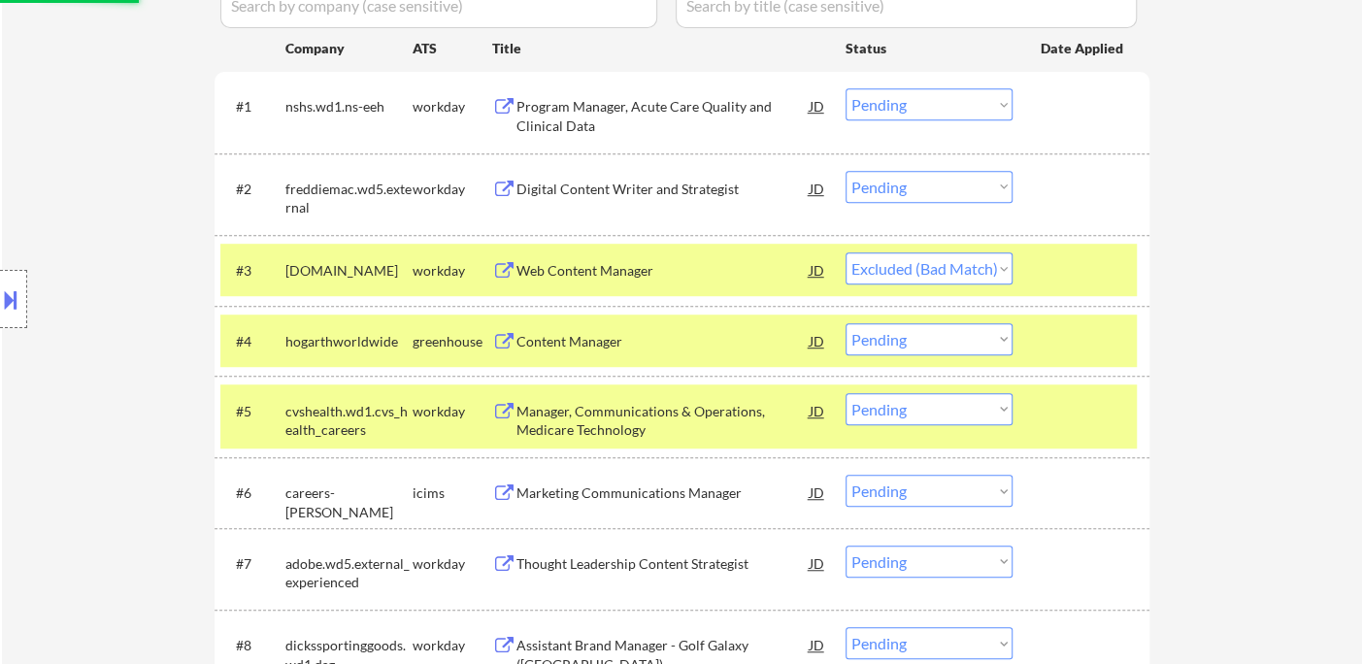
click at [582, 347] on div "Content Manager" at bounding box center [662, 341] width 293 height 19
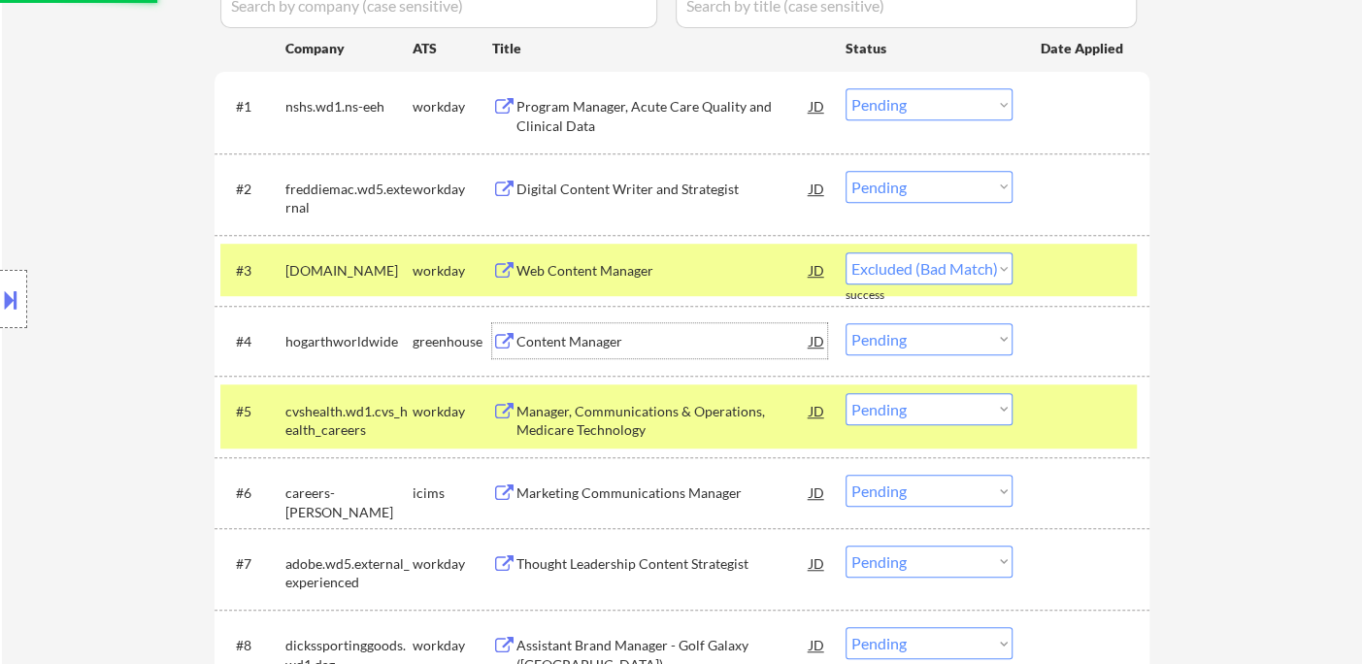
select select ""pending""
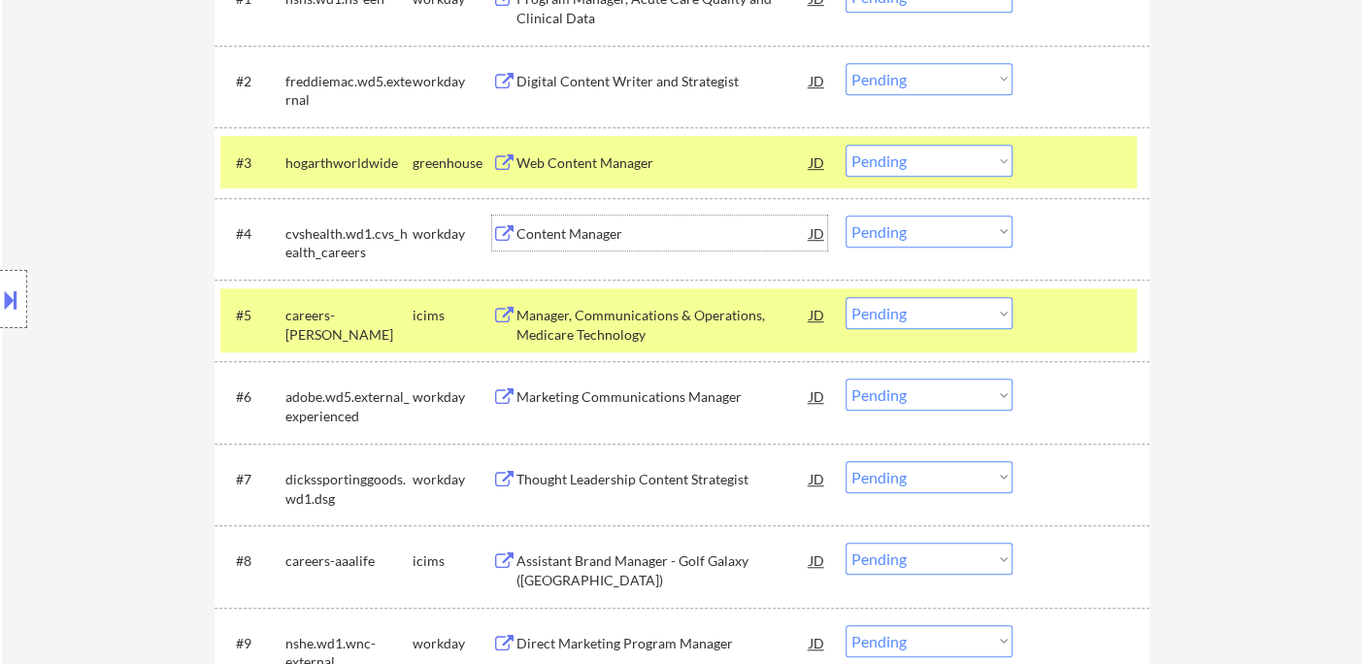
scroll to position [784, 0]
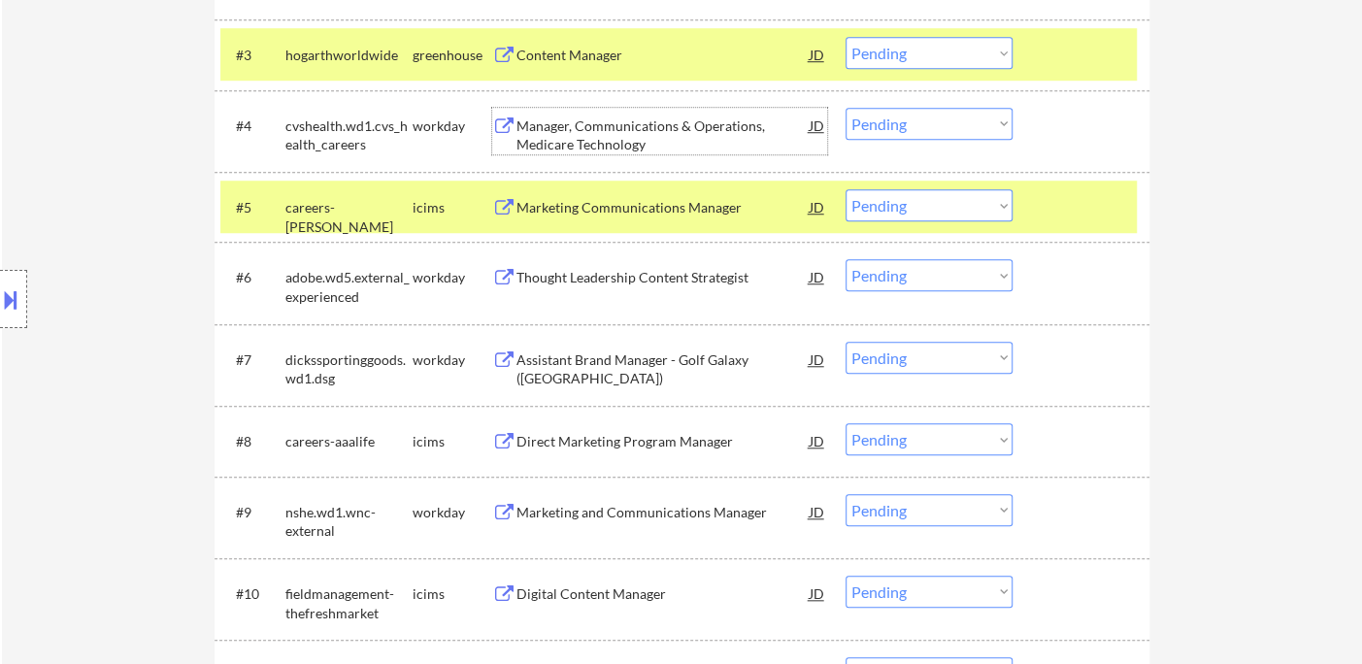
click at [591, 217] on div "Marketing Communications Manager" at bounding box center [662, 206] width 293 height 35
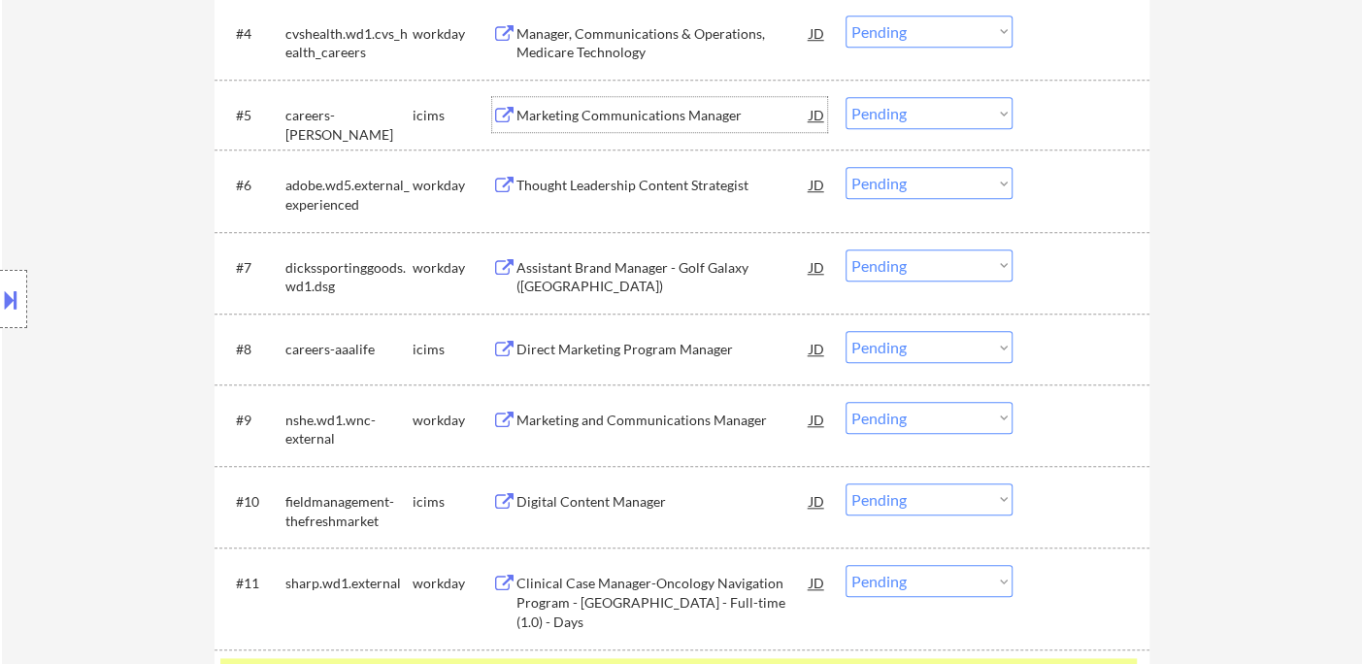
scroll to position [1001, 0]
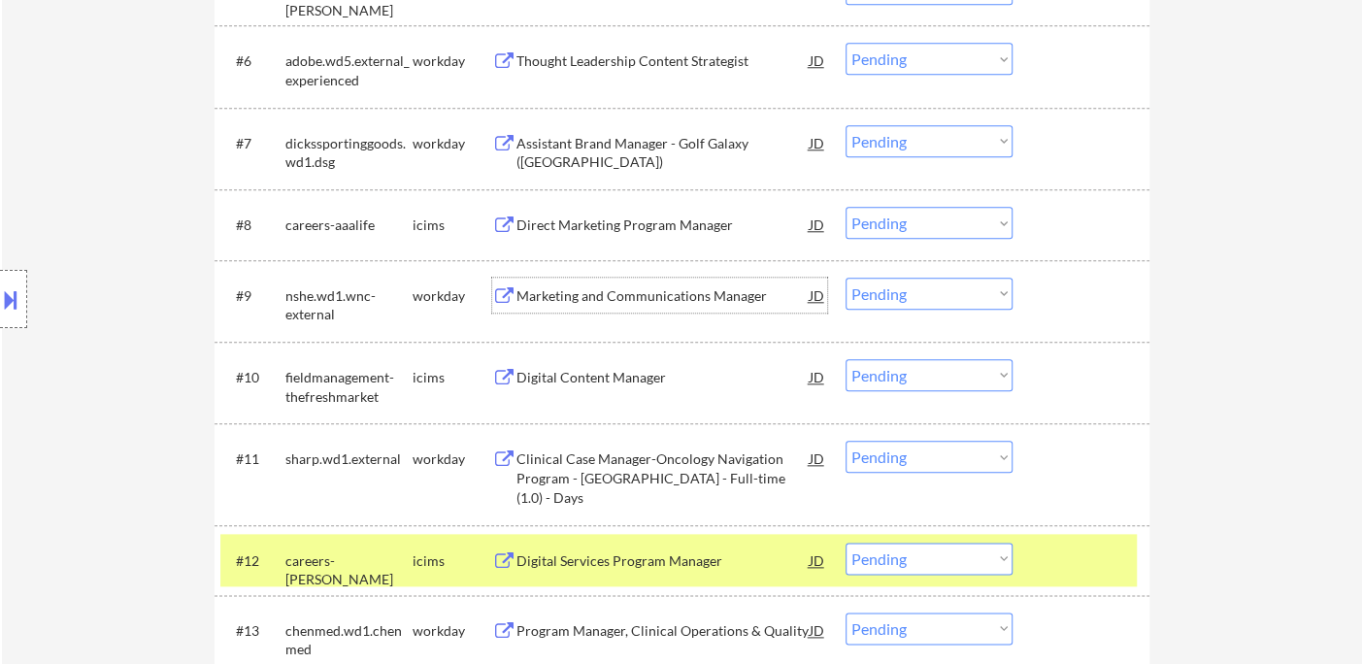
click at [645, 301] on div "Marketing and Communications Manager" at bounding box center [662, 295] width 293 height 19
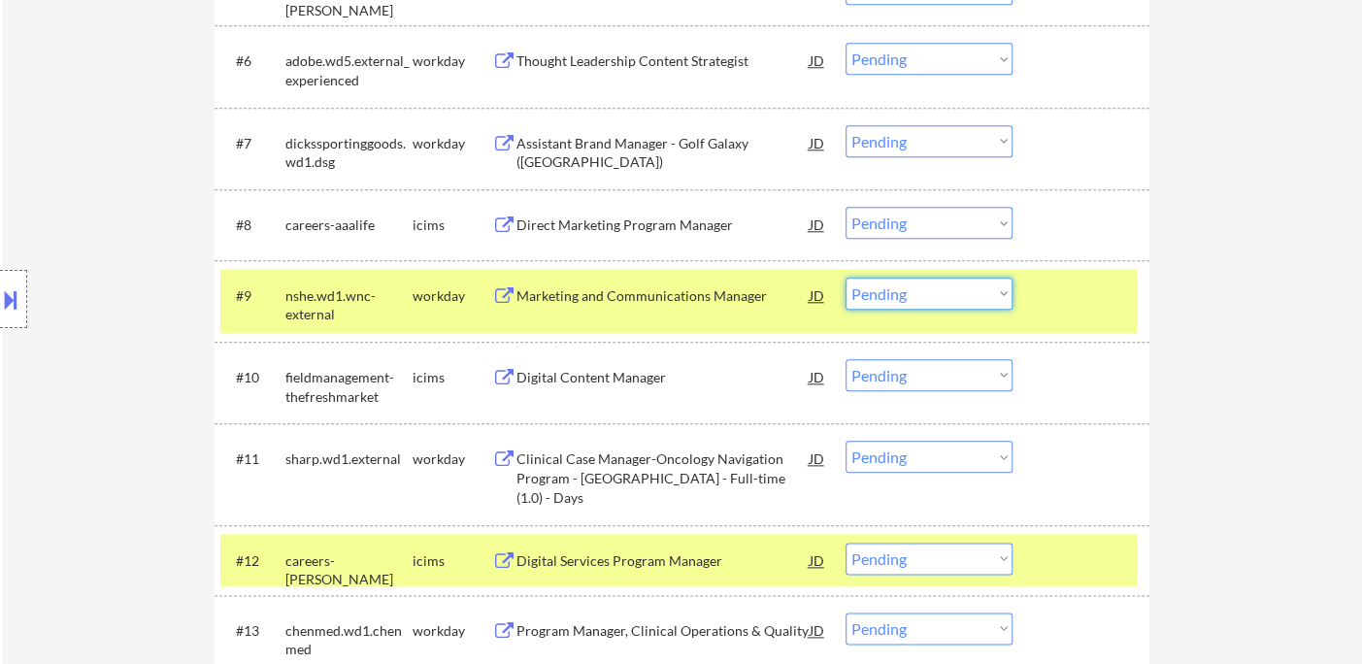
drag, startPoint x: 946, startPoint y: 285, endPoint x: 956, endPoint y: 308, distance: 24.8
click at [946, 285] on select "Choose an option... Pending Applied Excluded (Questions) Excluded (Expired) Exc…" at bounding box center [929, 294] width 167 height 32
click at [846, 278] on select "Choose an option... Pending Applied Excluded (Questions) Excluded (Expired) Exc…" at bounding box center [929, 294] width 167 height 32
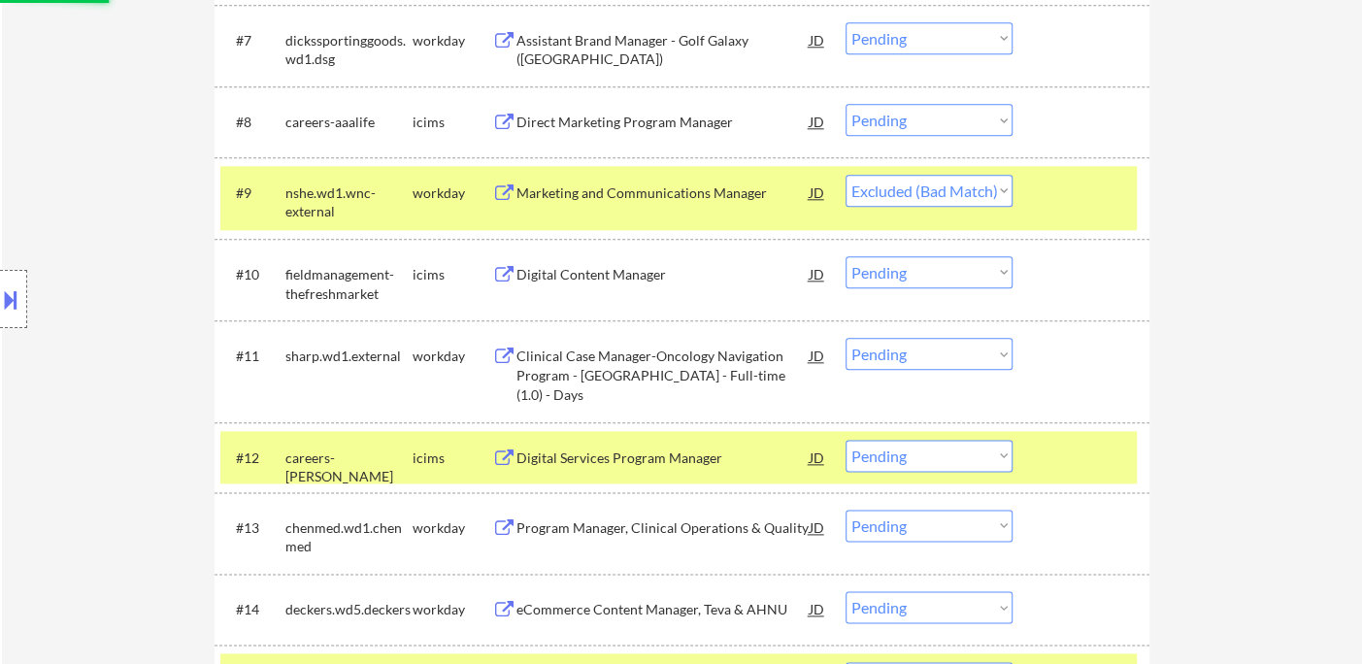
scroll to position [1324, 0]
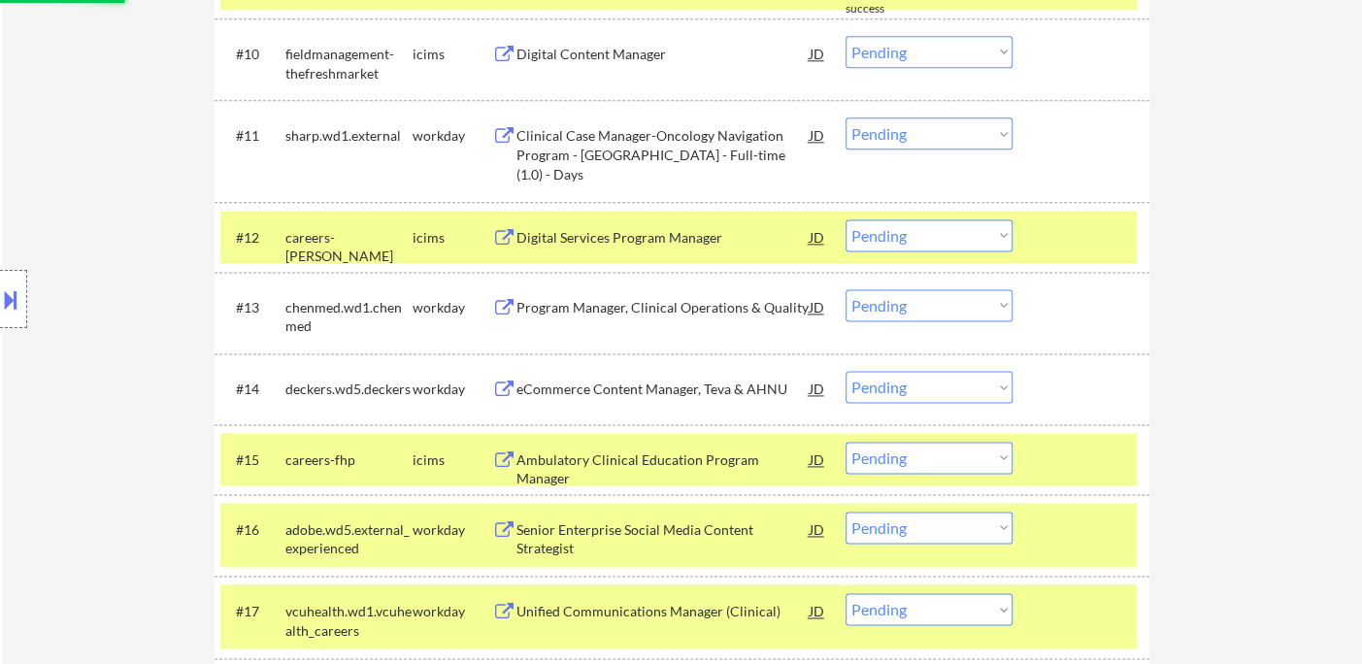
select select ""pending""
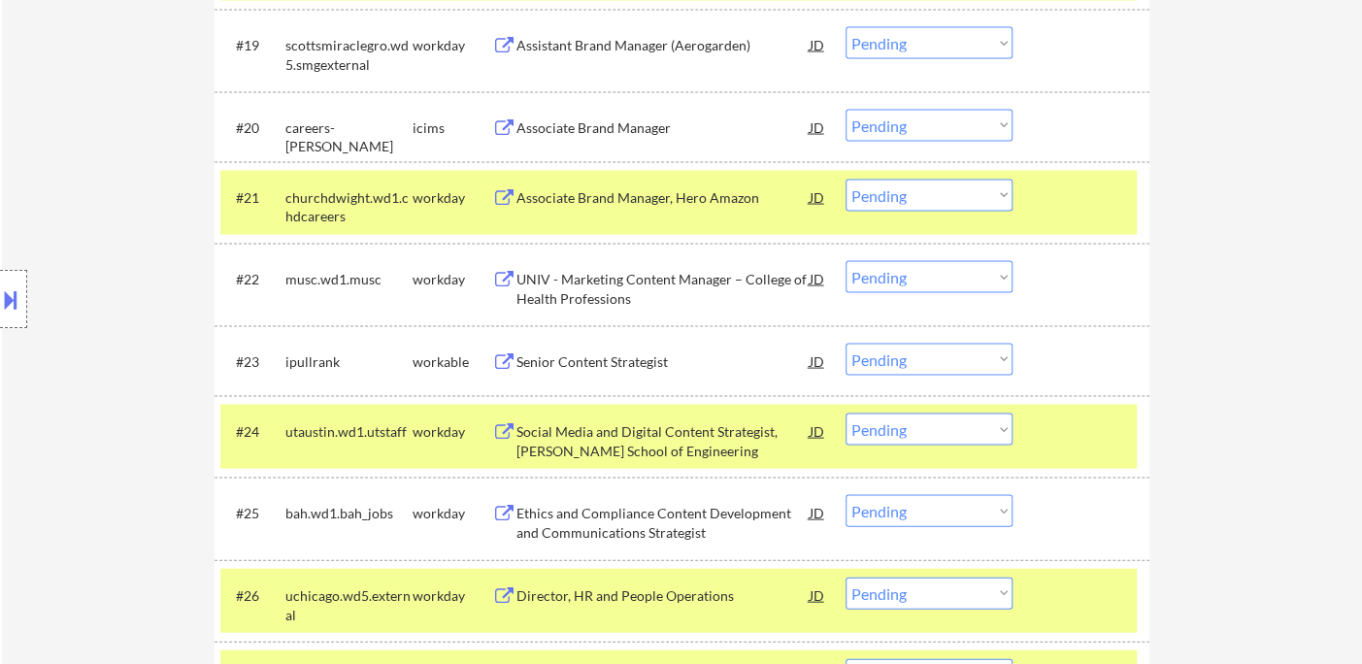
scroll to position [2080, 0]
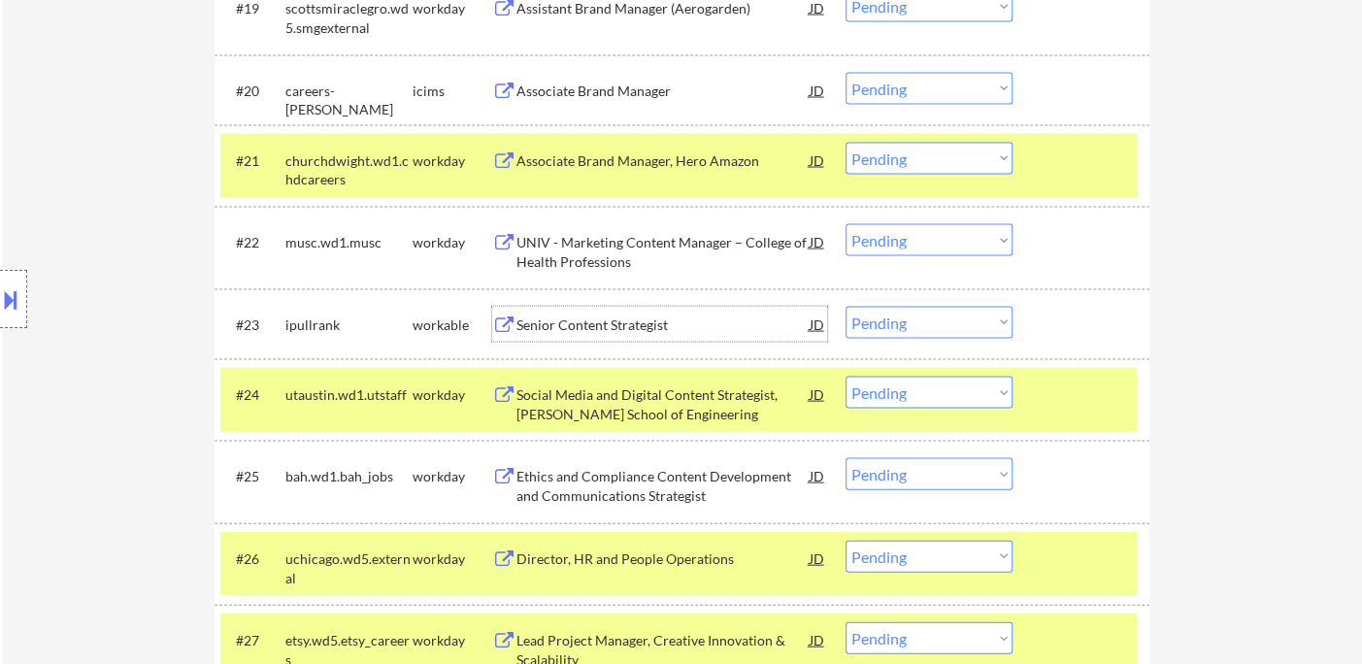
click at [637, 326] on div "Senior Content Strategist" at bounding box center [662, 325] width 293 height 19
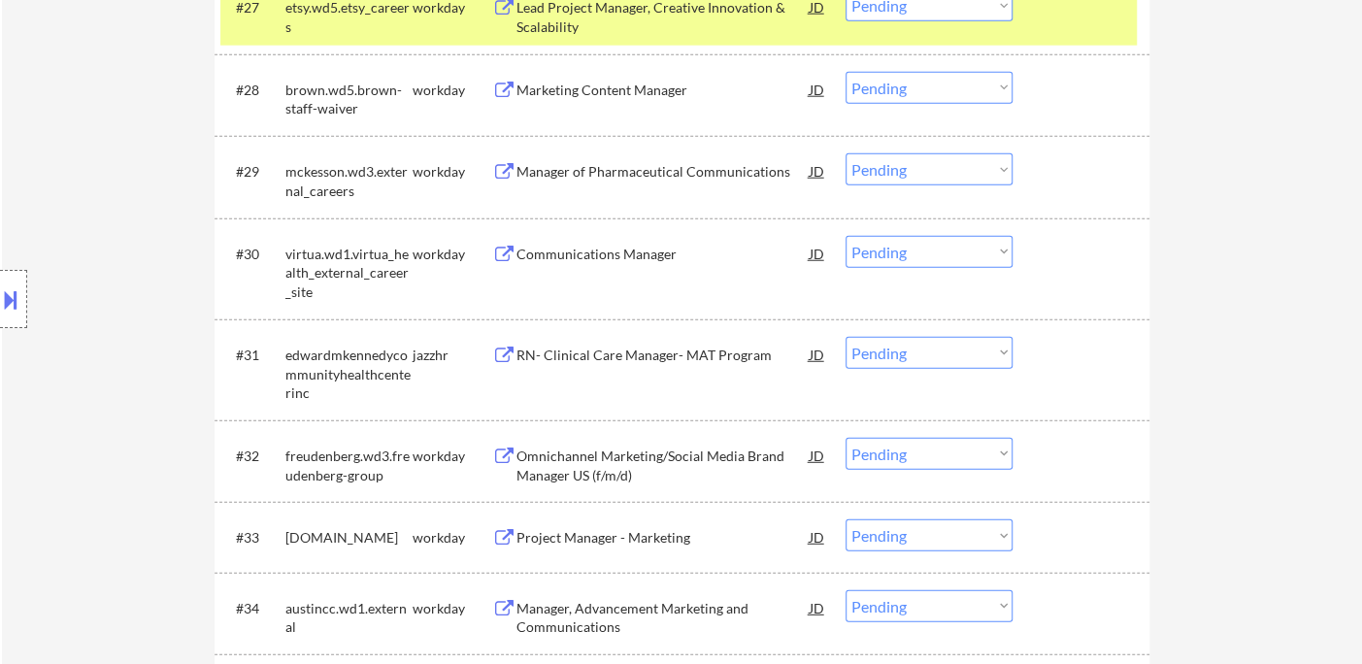
scroll to position [2726, 0]
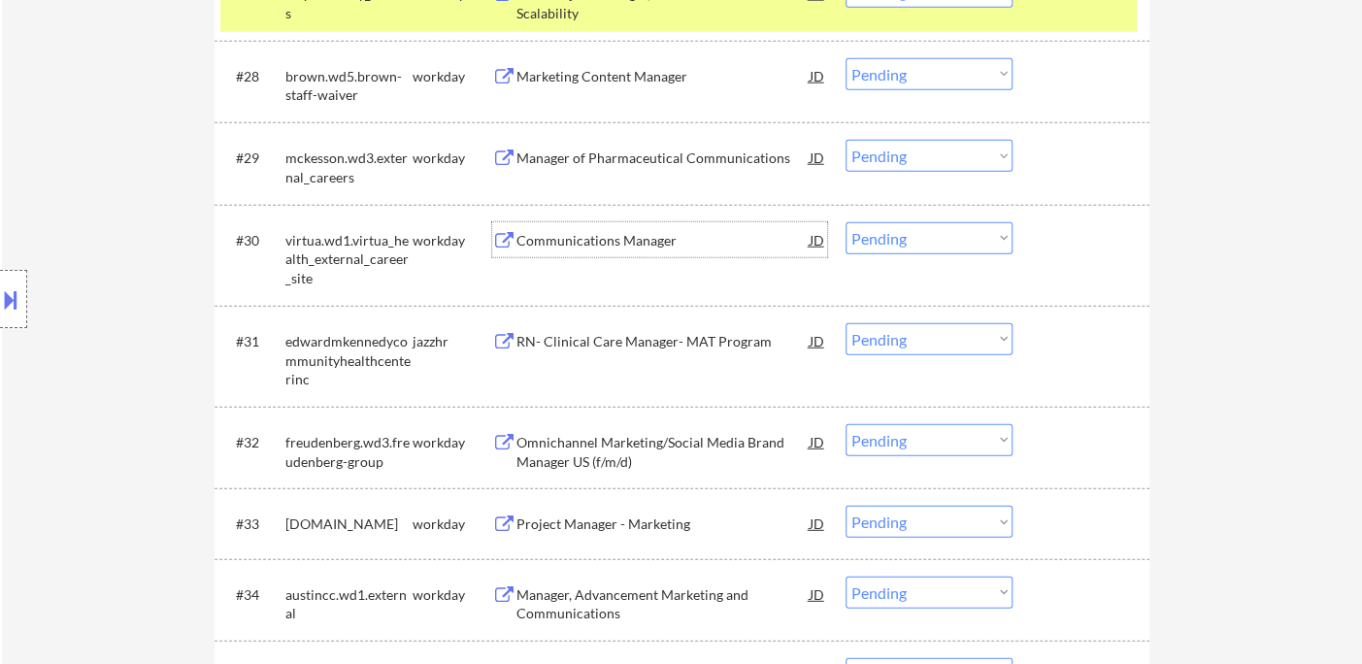
click at [590, 241] on div "Communications Manager" at bounding box center [662, 240] width 293 height 19
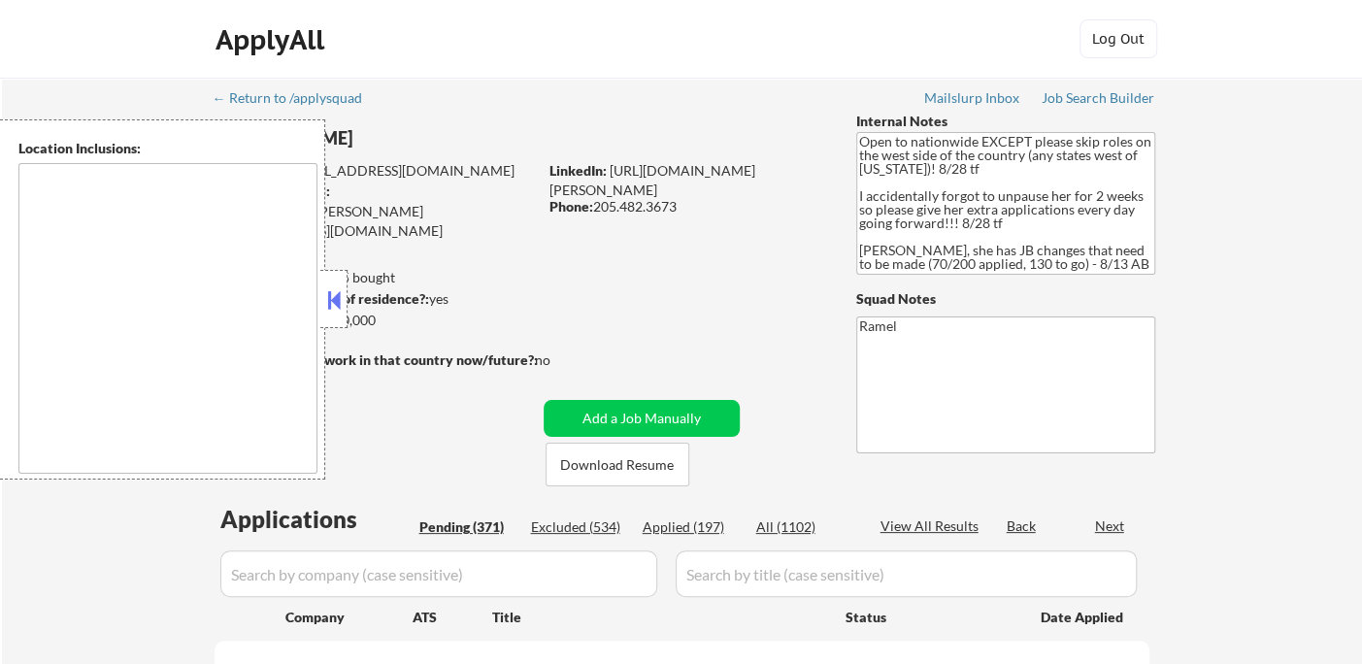
click at [685, 532] on div "Applied (197)" at bounding box center [691, 526] width 97 height 19
click at [335, 297] on button at bounding box center [333, 299] width 21 height 29
select select ""pending""
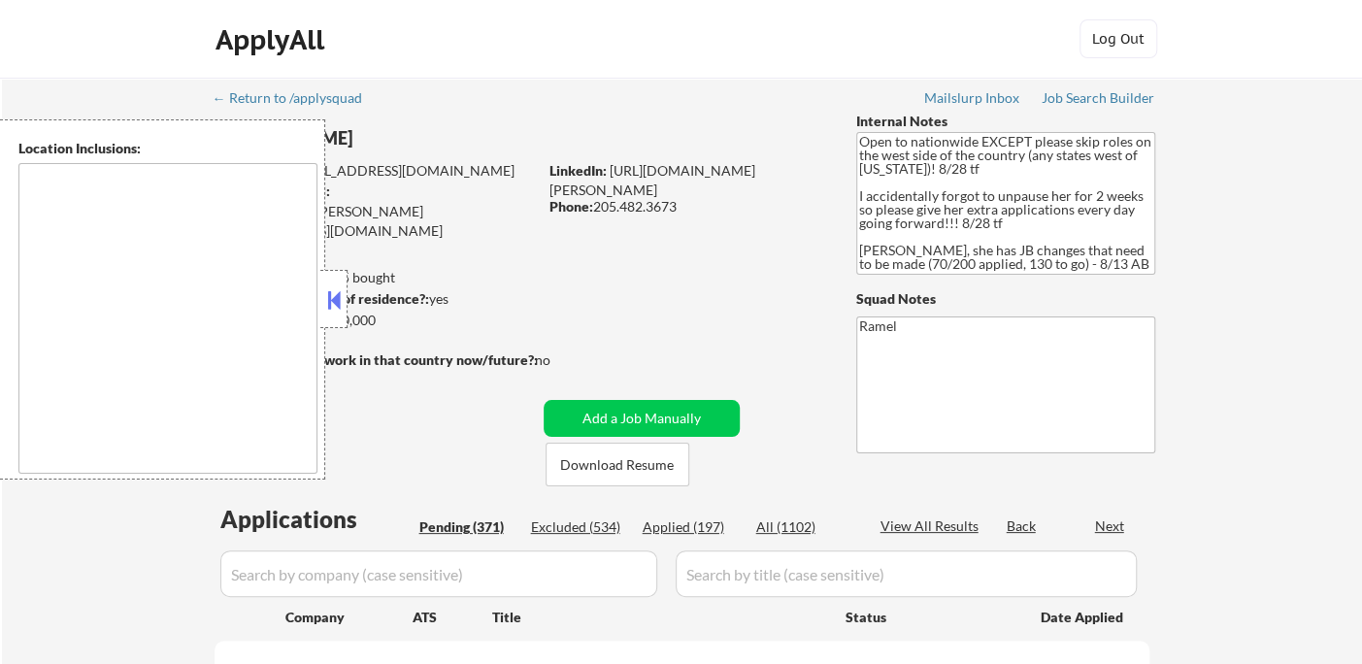
select select ""pending""
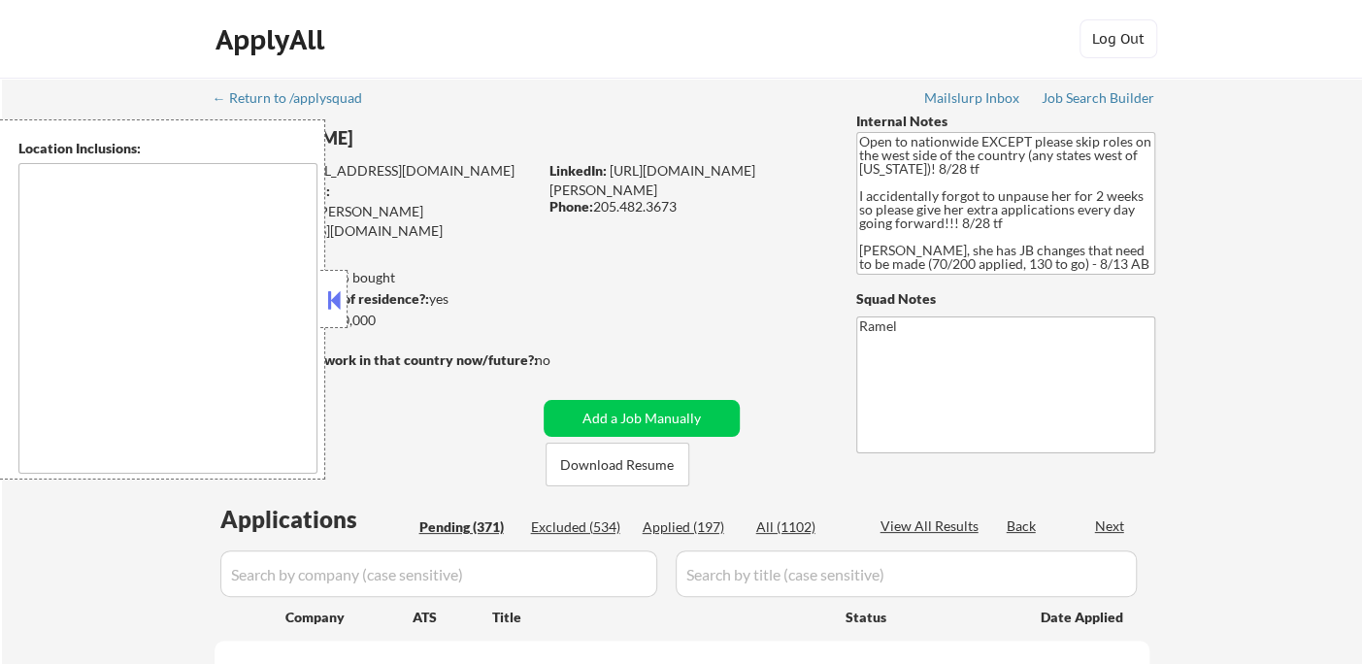
select select ""pending""
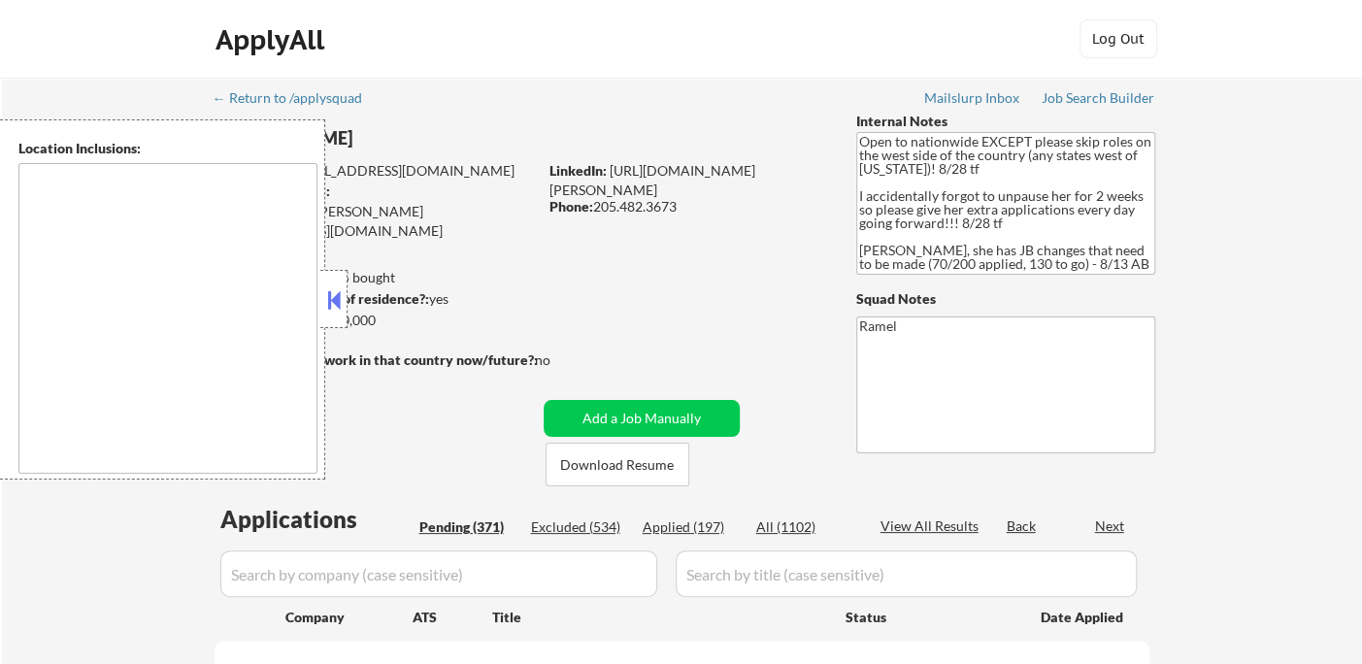
select select ""pending""
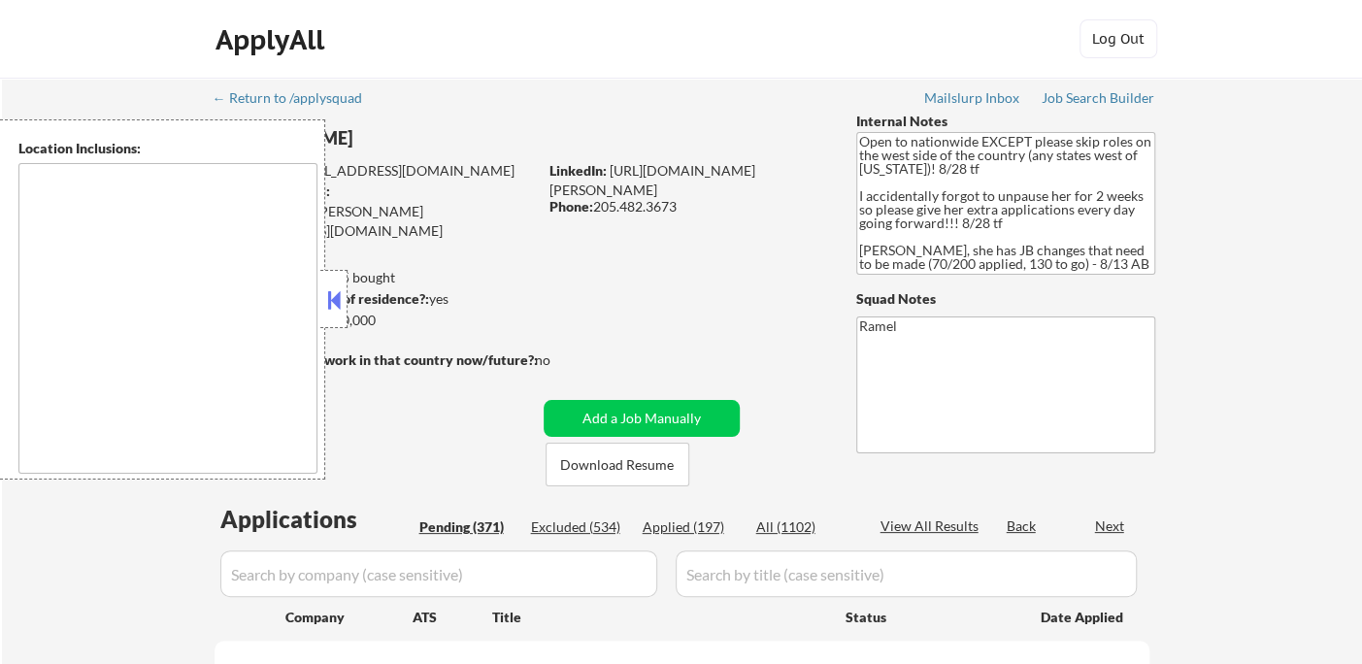
select select ""pending""
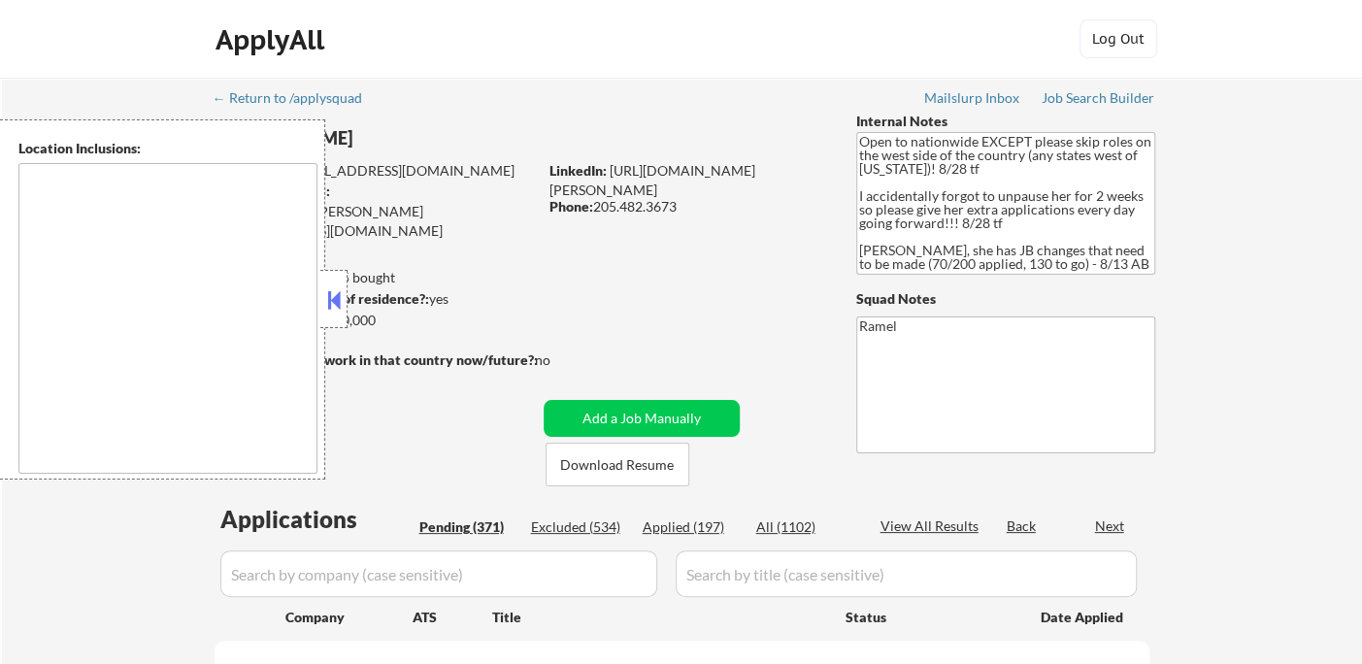
select select ""pending""
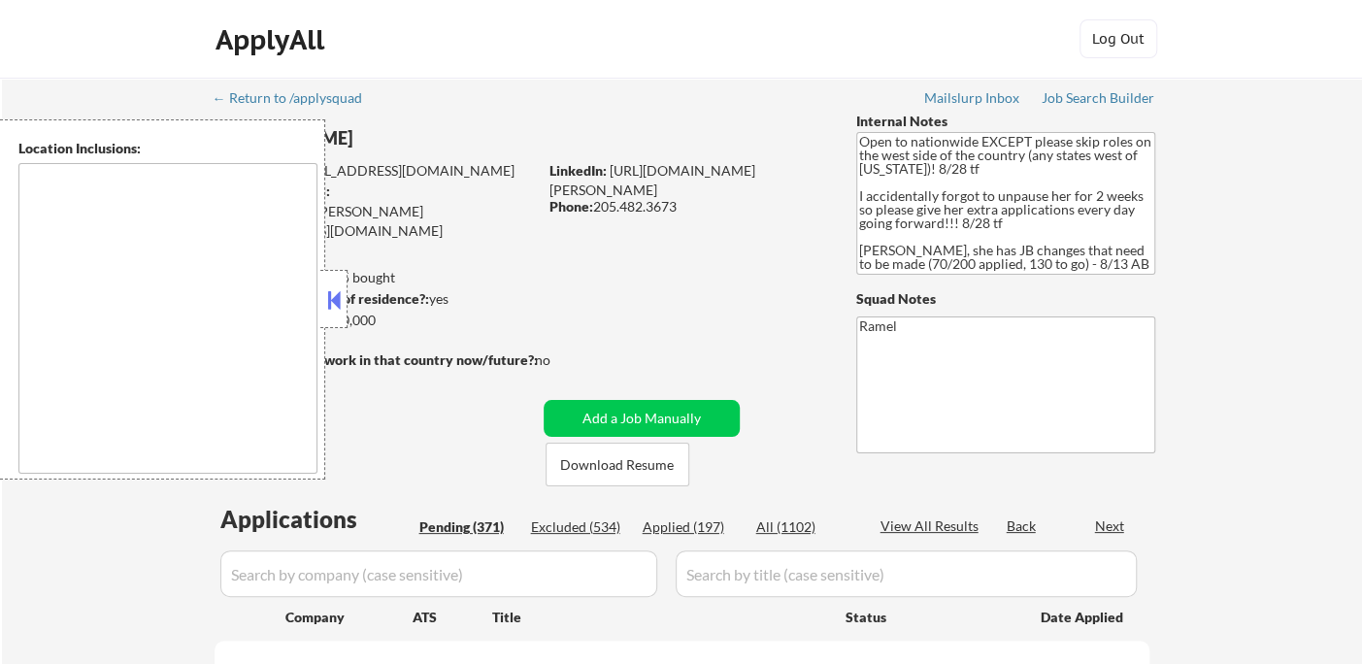
select select ""pending""
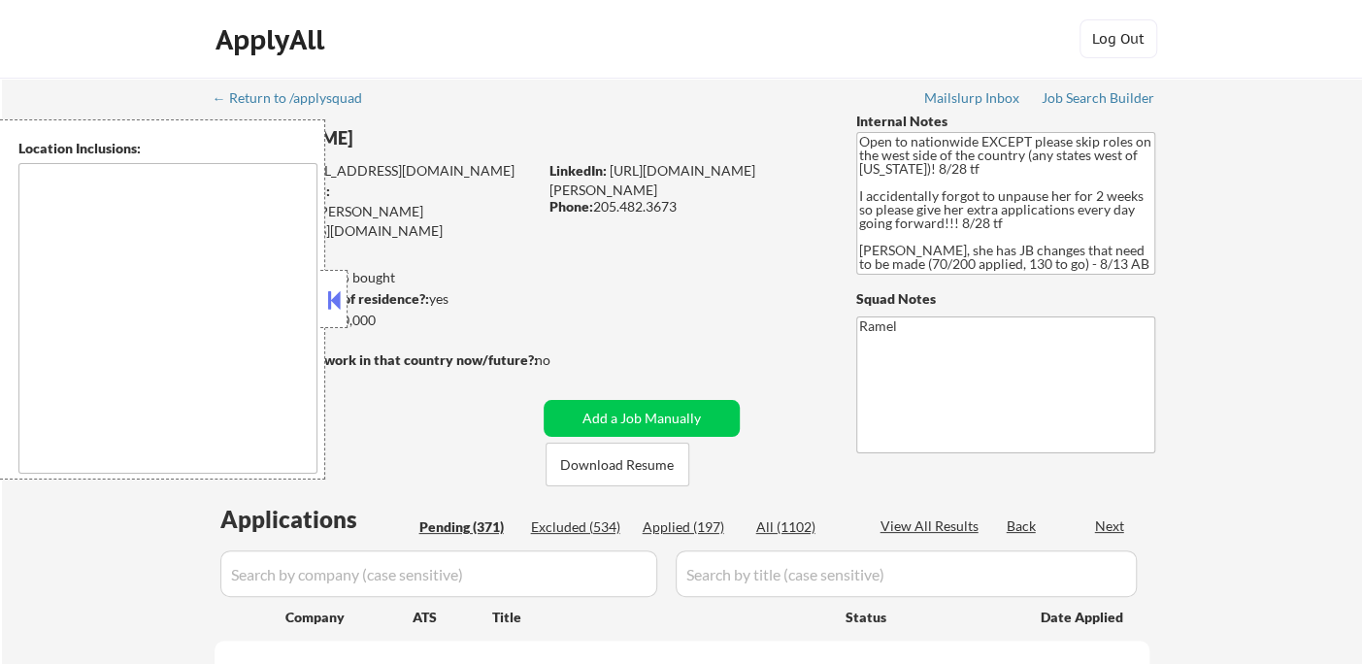
select select ""pending""
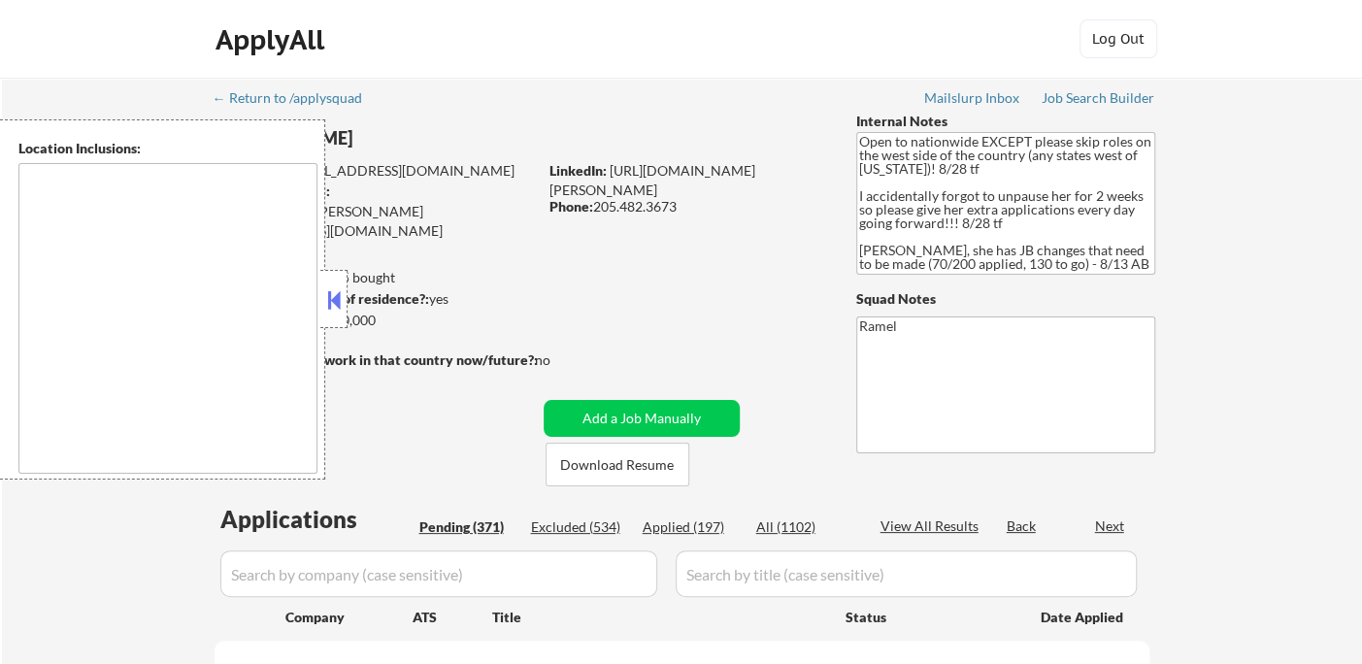
select select ""pending""
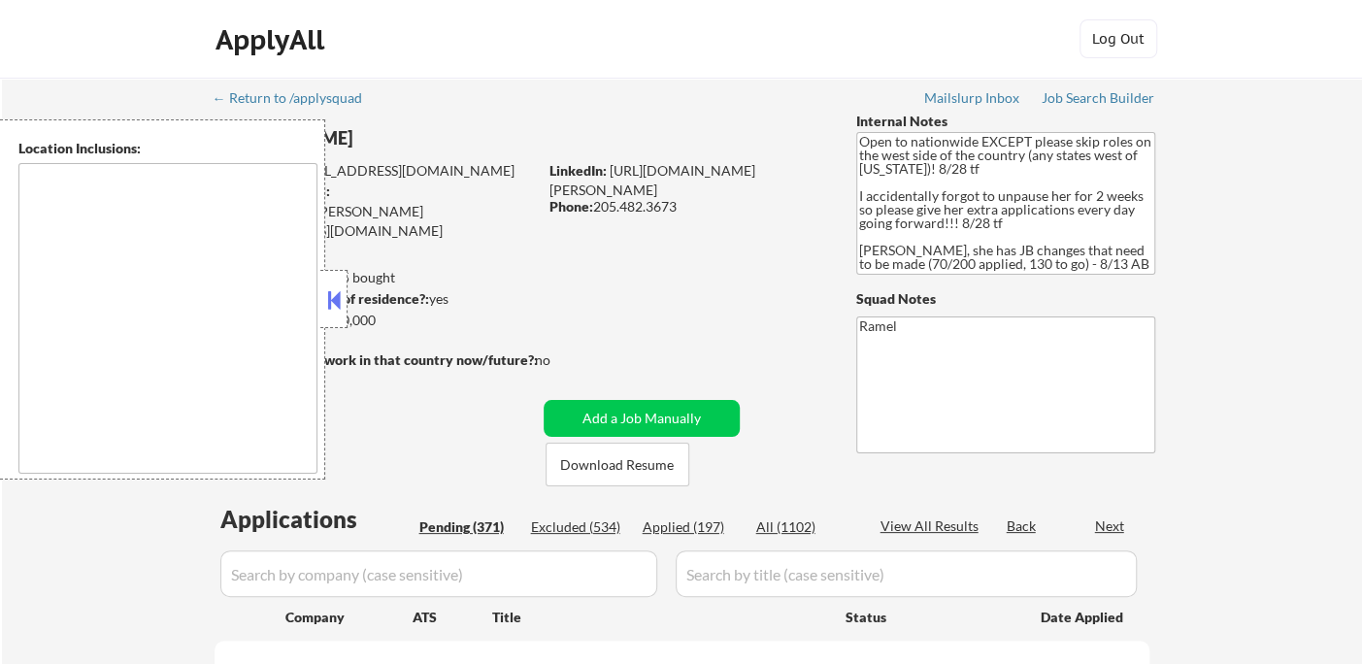
select select ""pending""
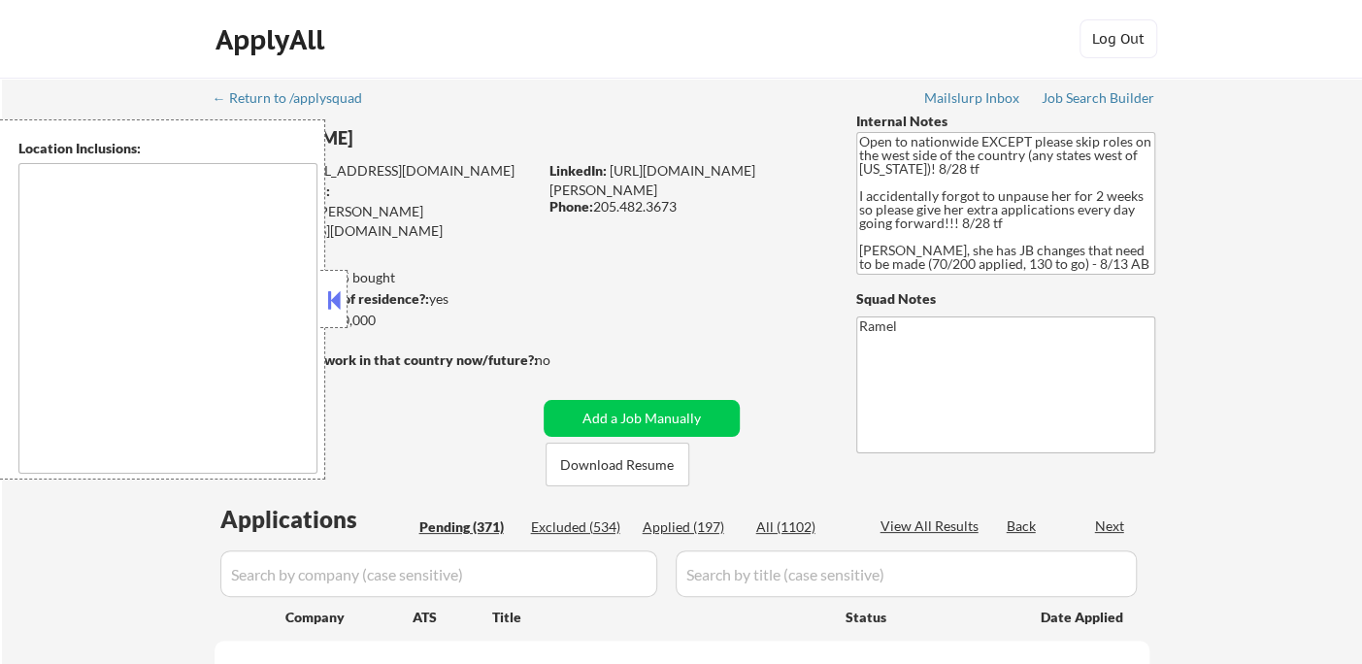
select select ""pending""
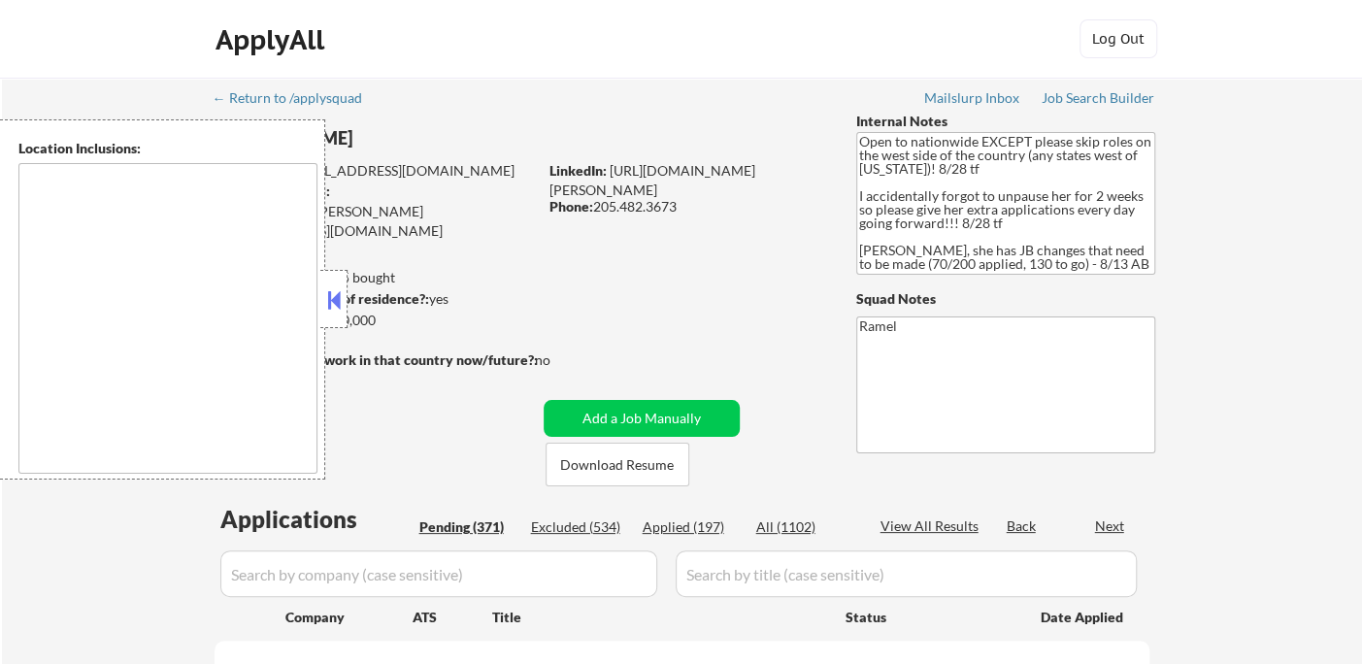
select select ""pending""
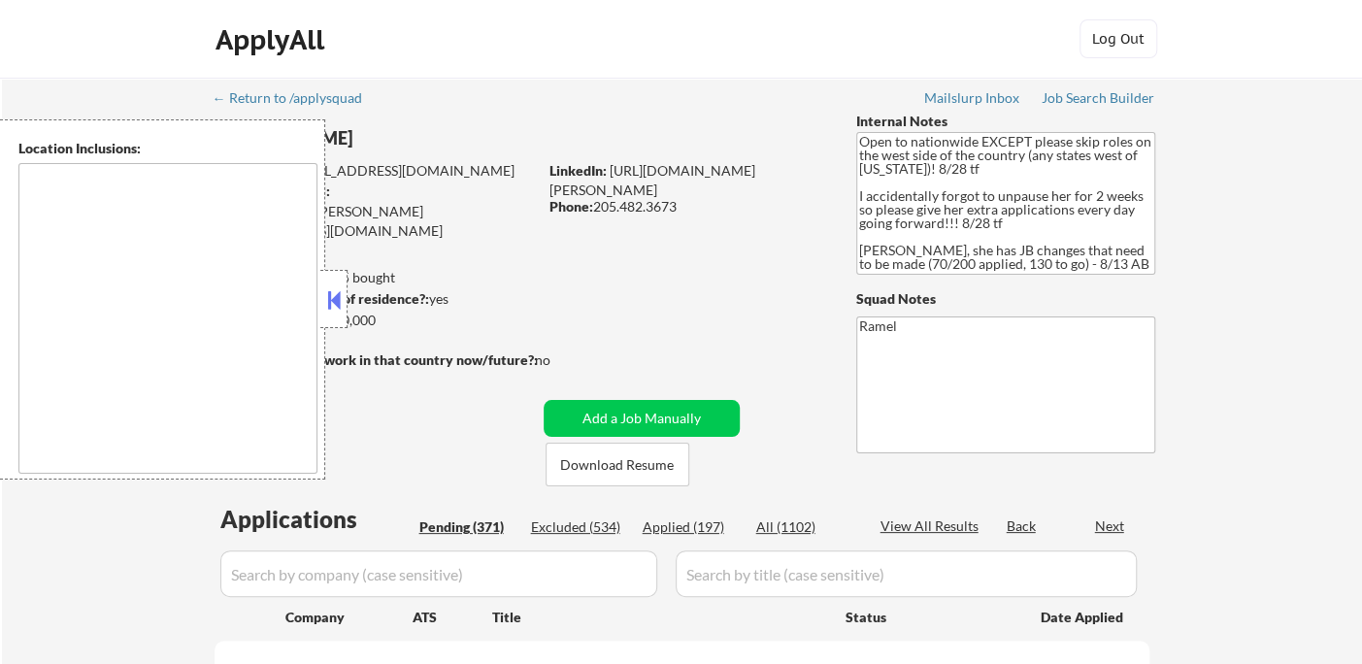
select select ""pending""
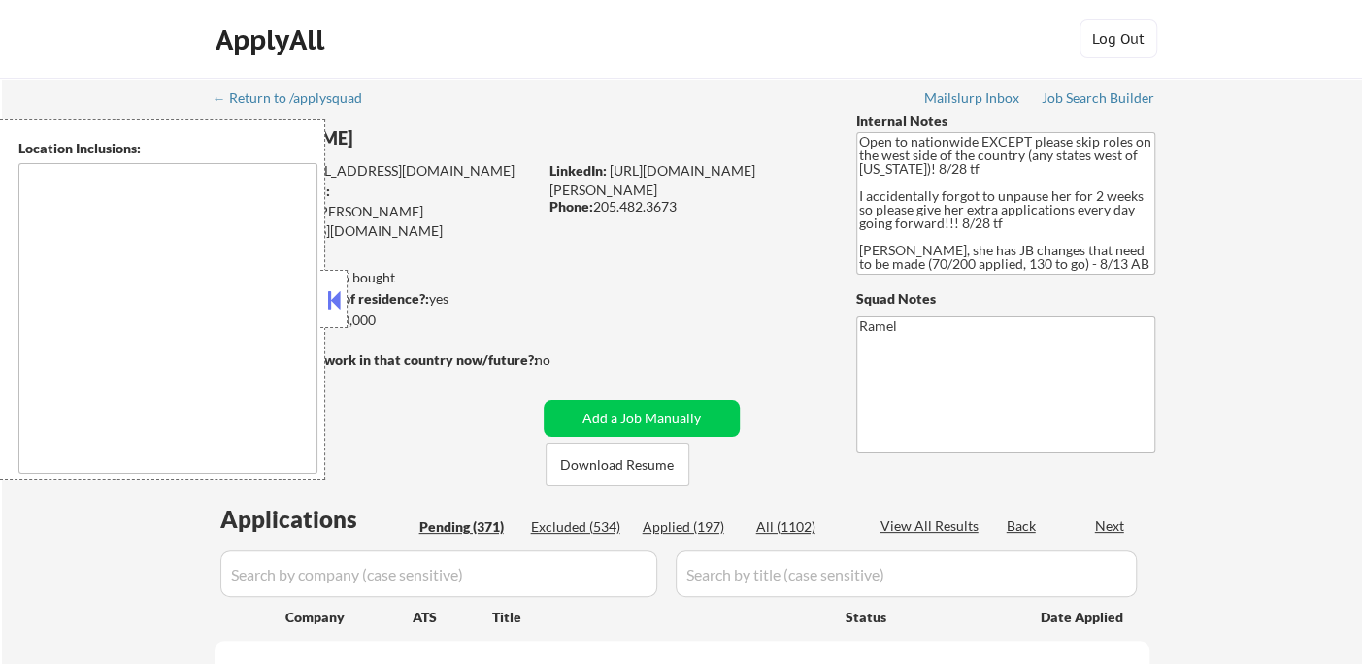
select select ""pending""
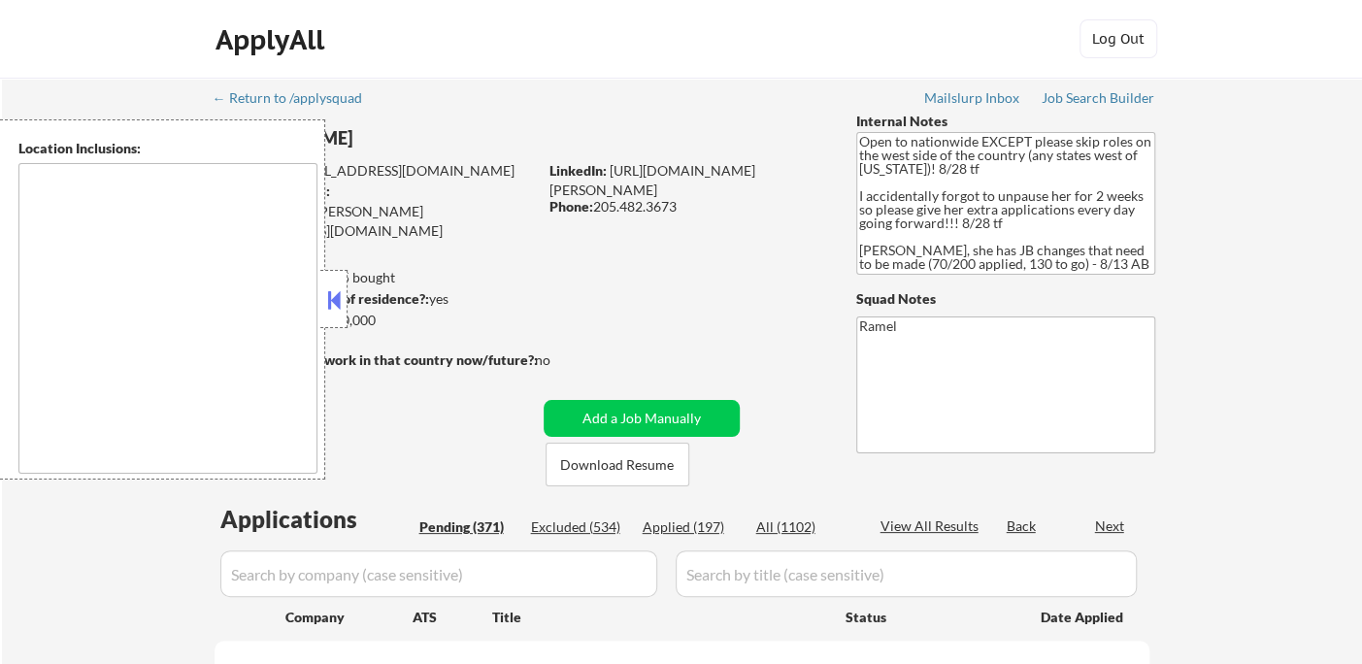
select select ""pending""
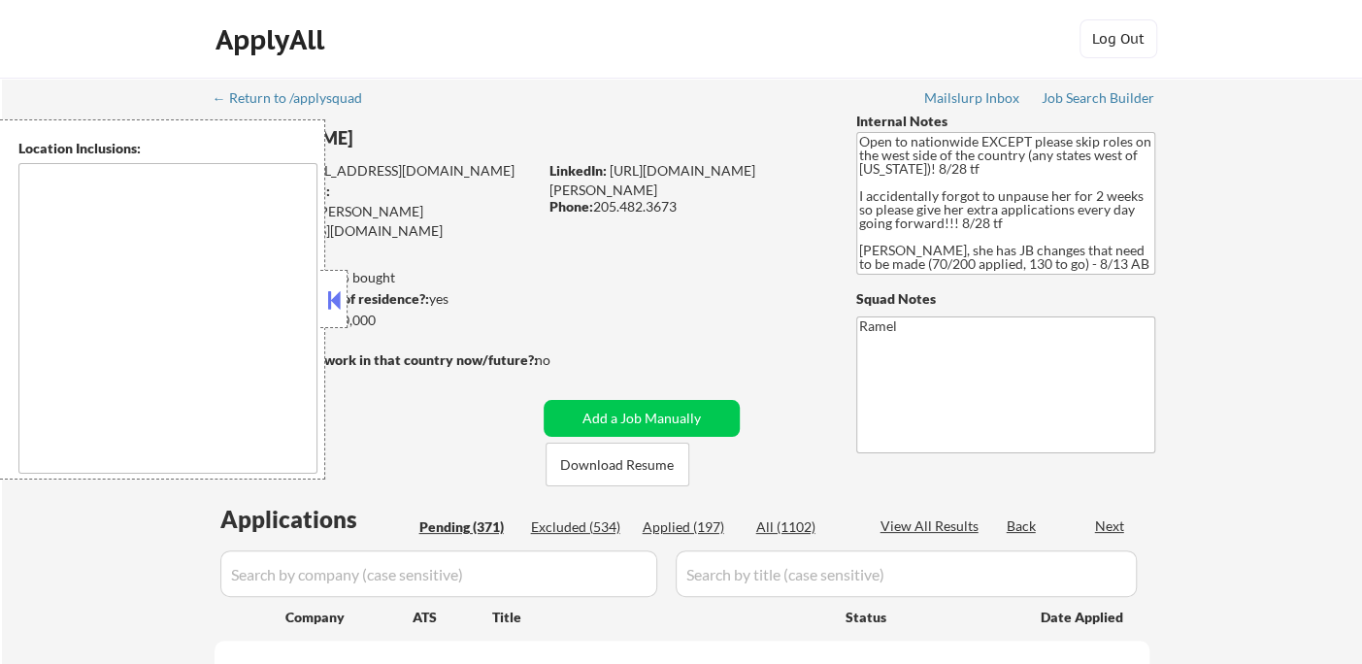
select select ""pending""
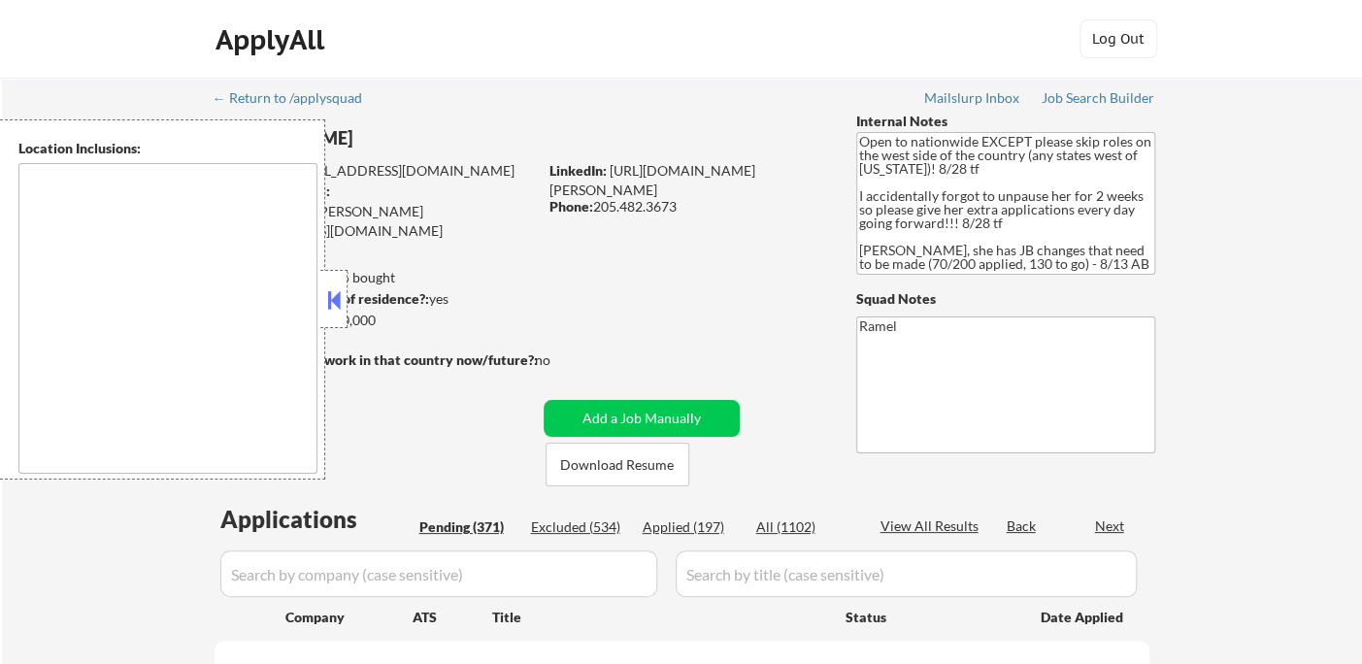
select select ""pending""
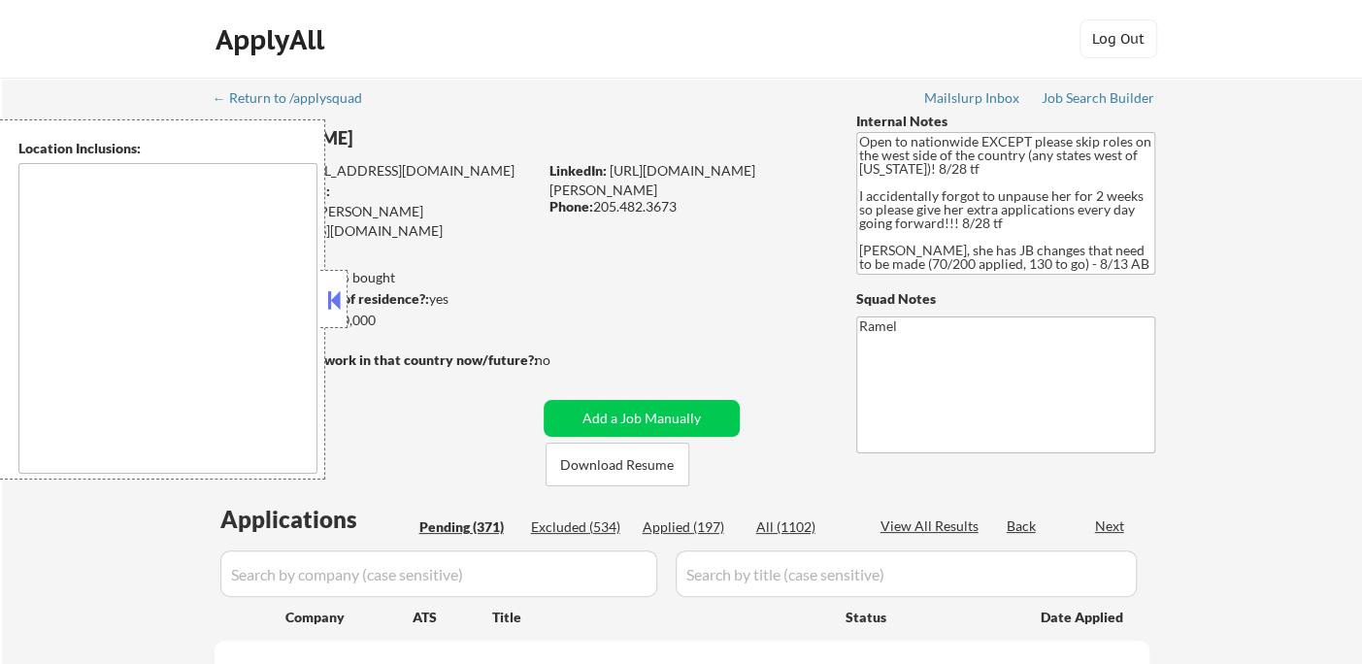
select select ""pending""
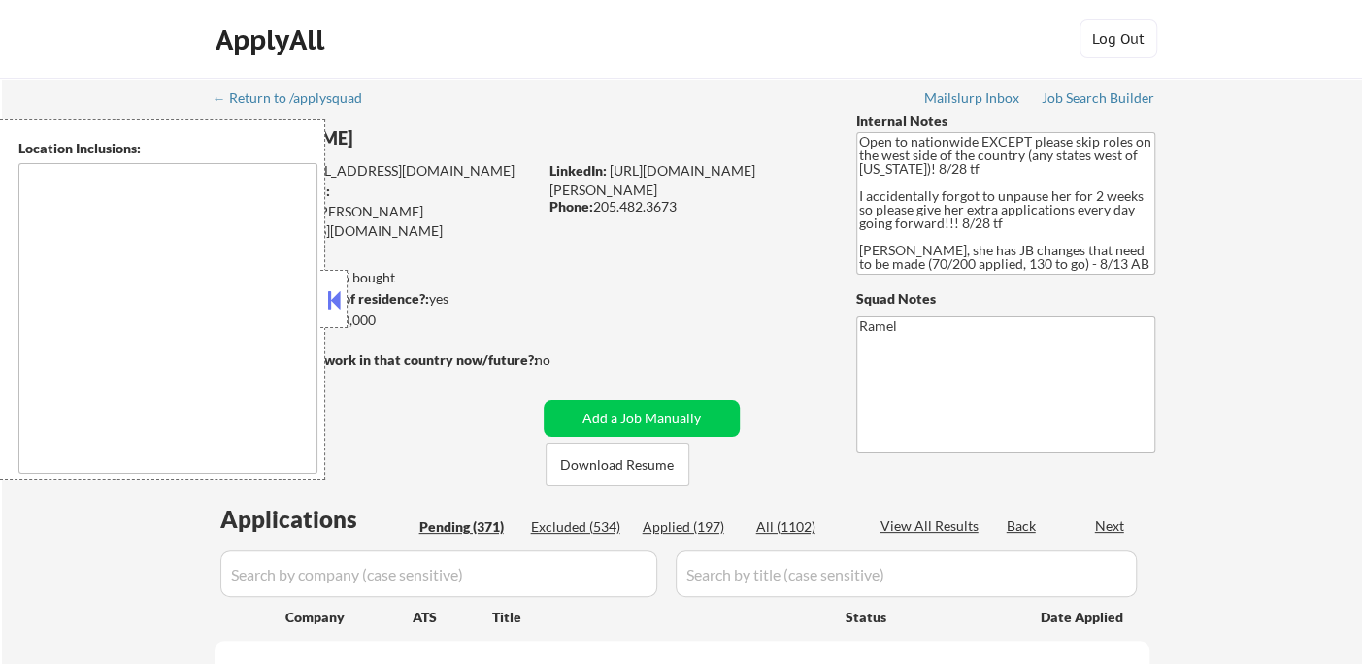
select select ""pending""
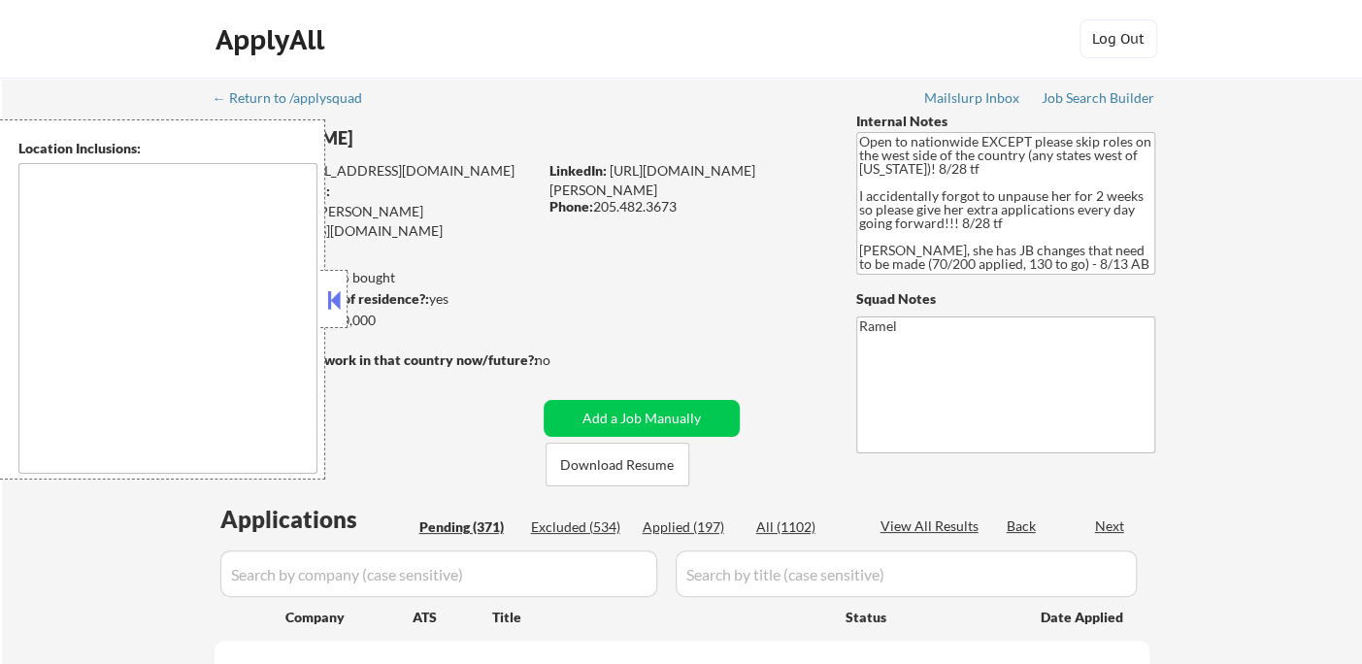
select select ""pending""
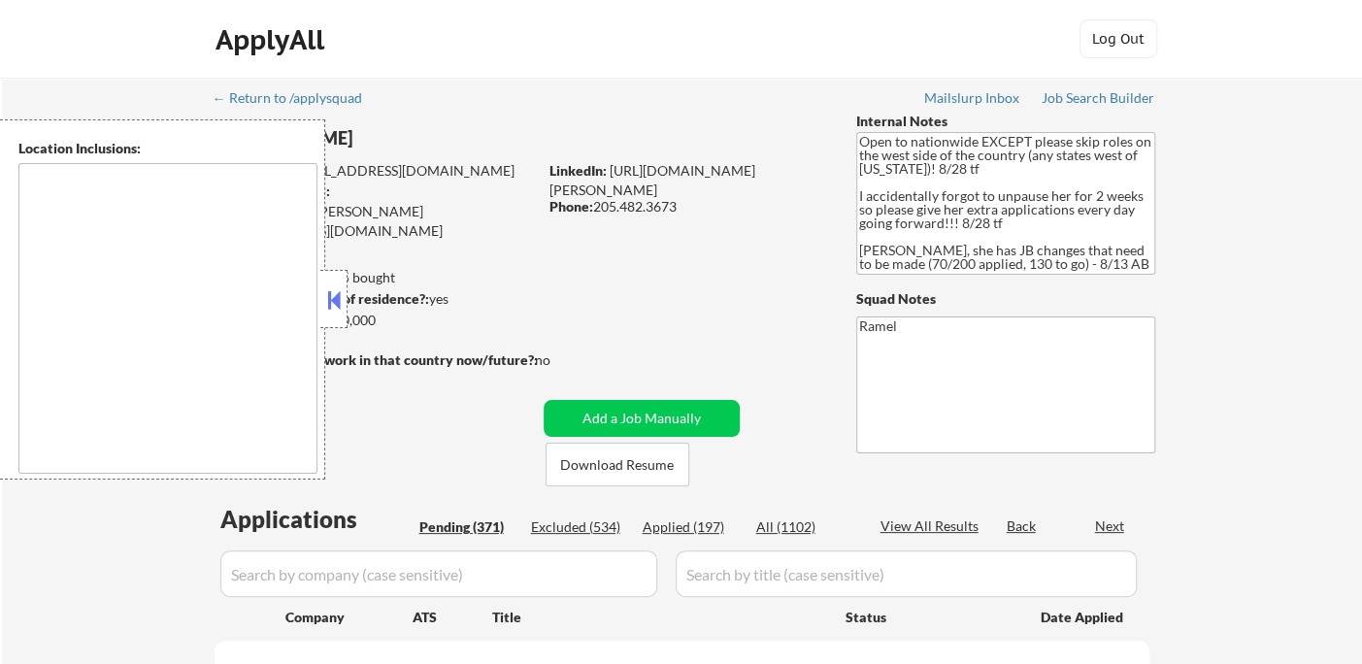
select select ""pending""
type textarea "country:[GEOGRAPHIC_DATA]"
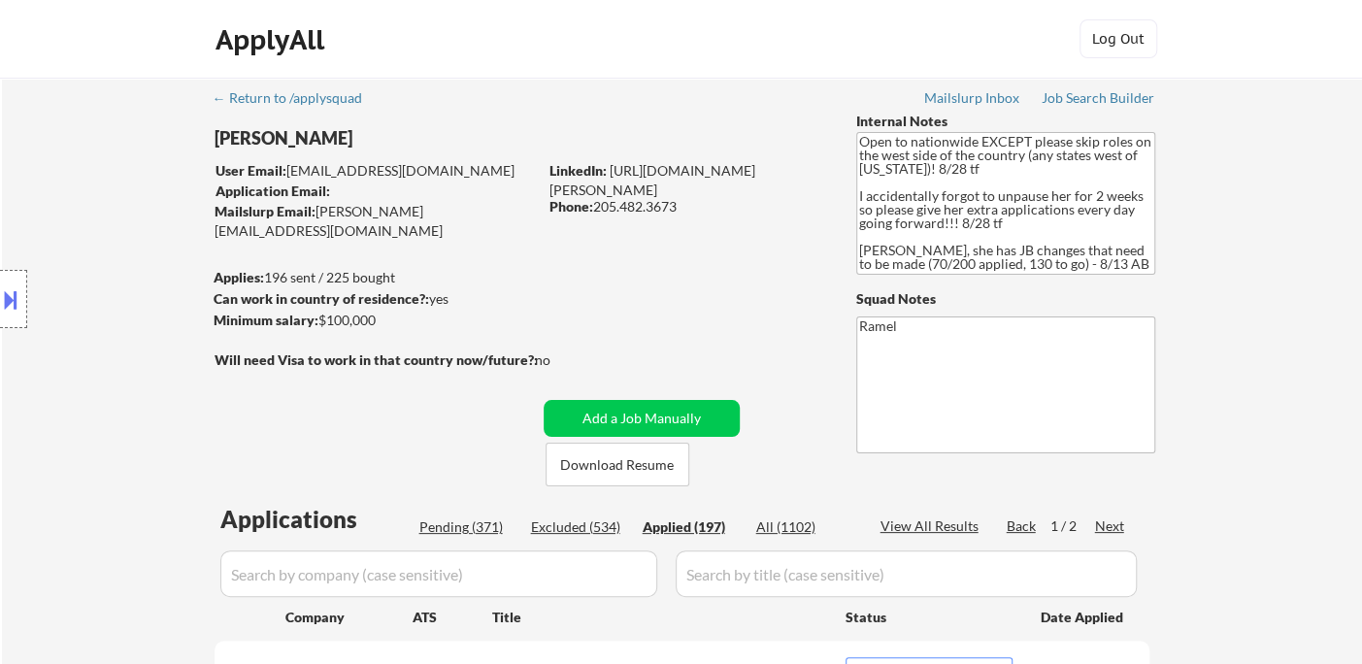
select select ""applied""
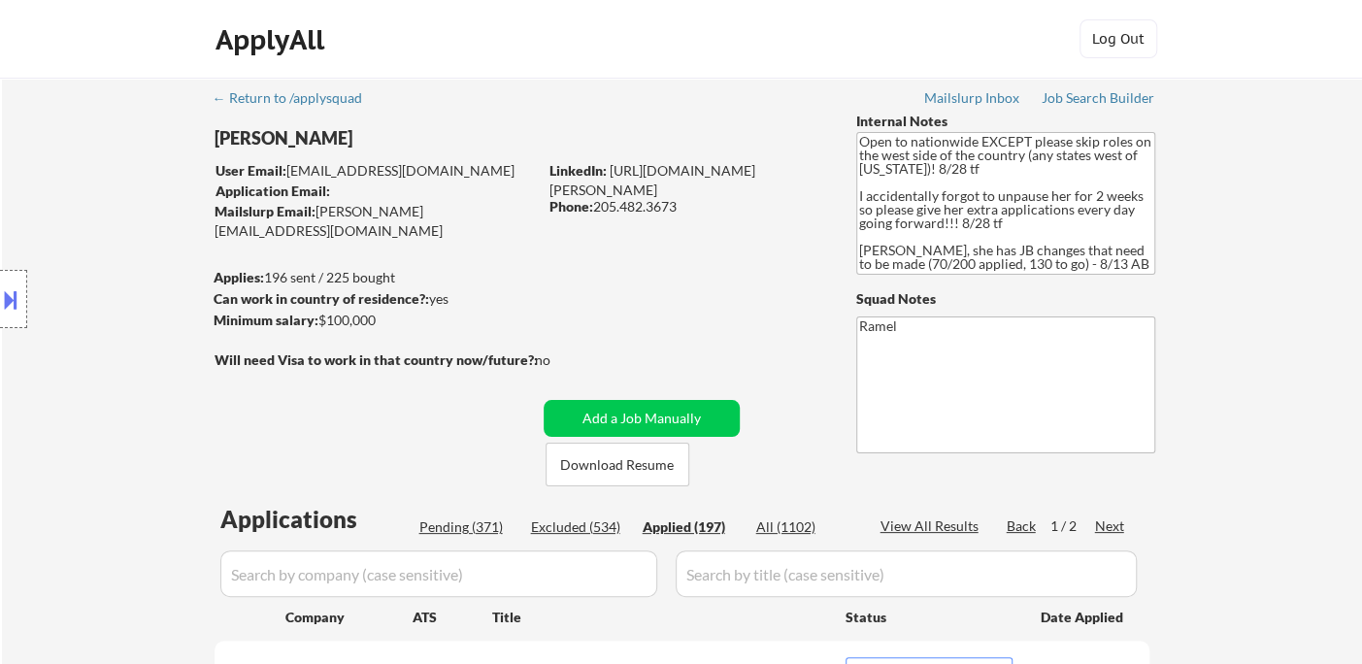
select select ""applied""
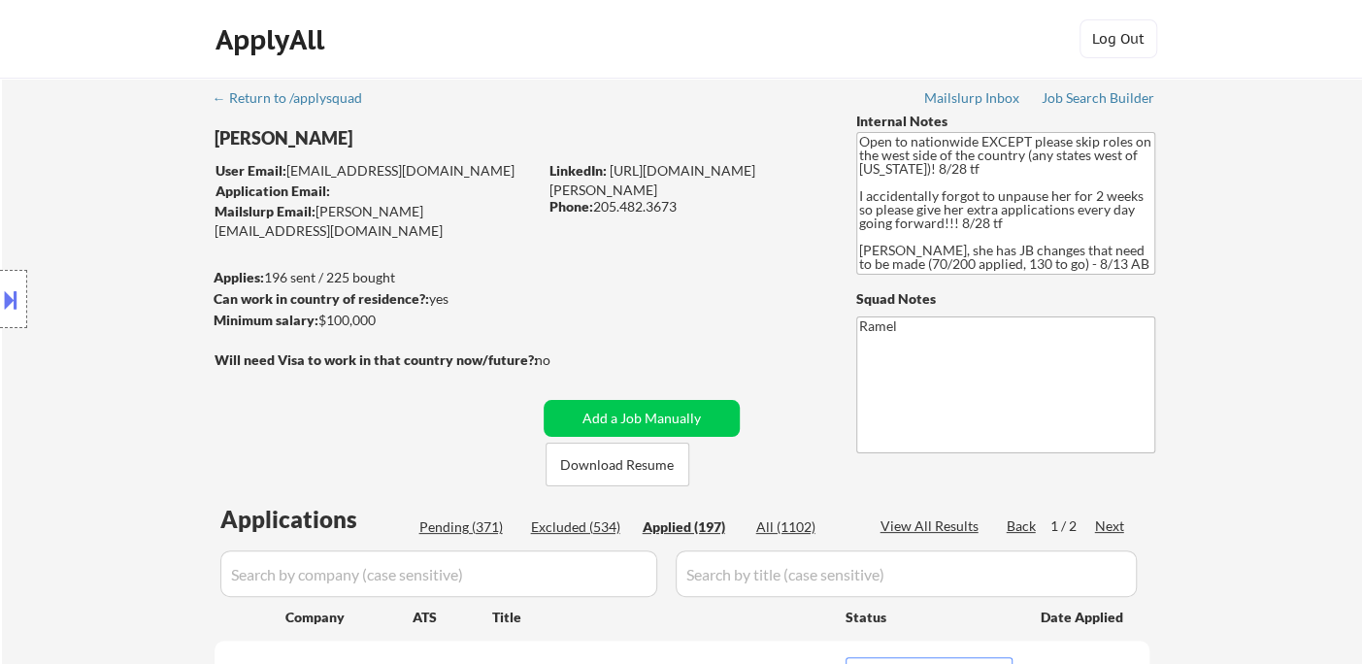
select select ""applied""
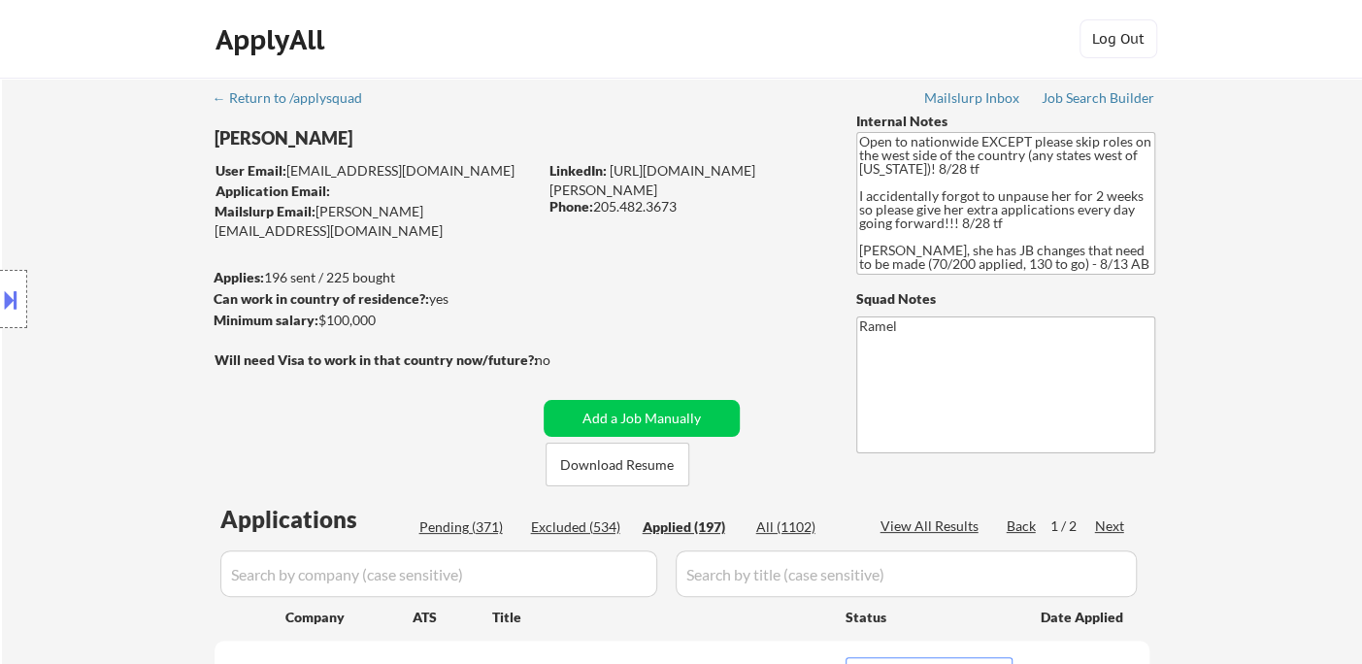
select select ""applied""
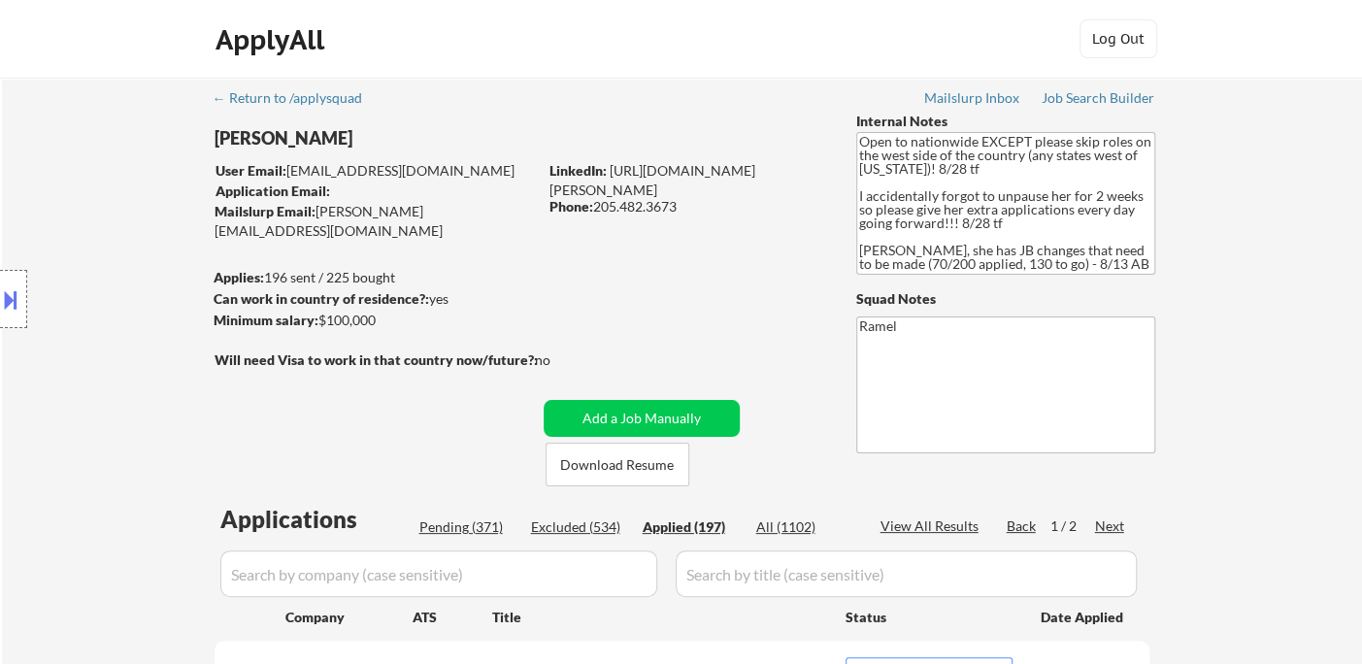
select select ""applied""
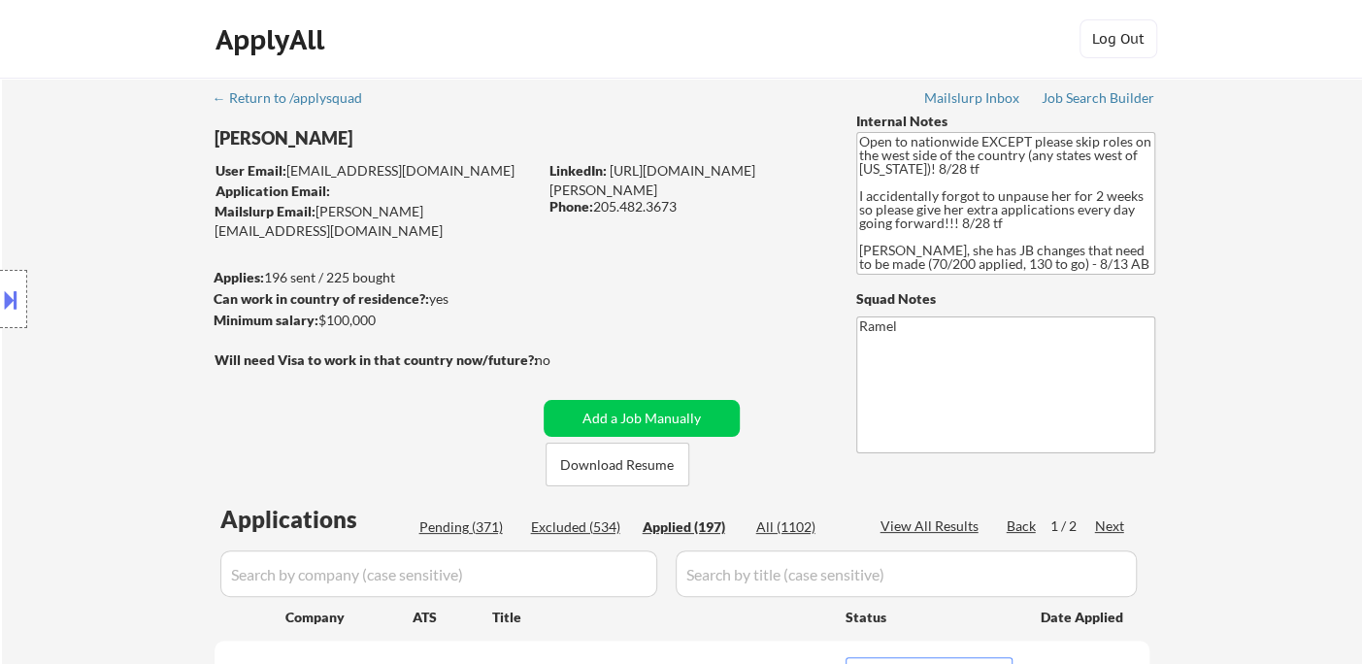
select select ""applied""
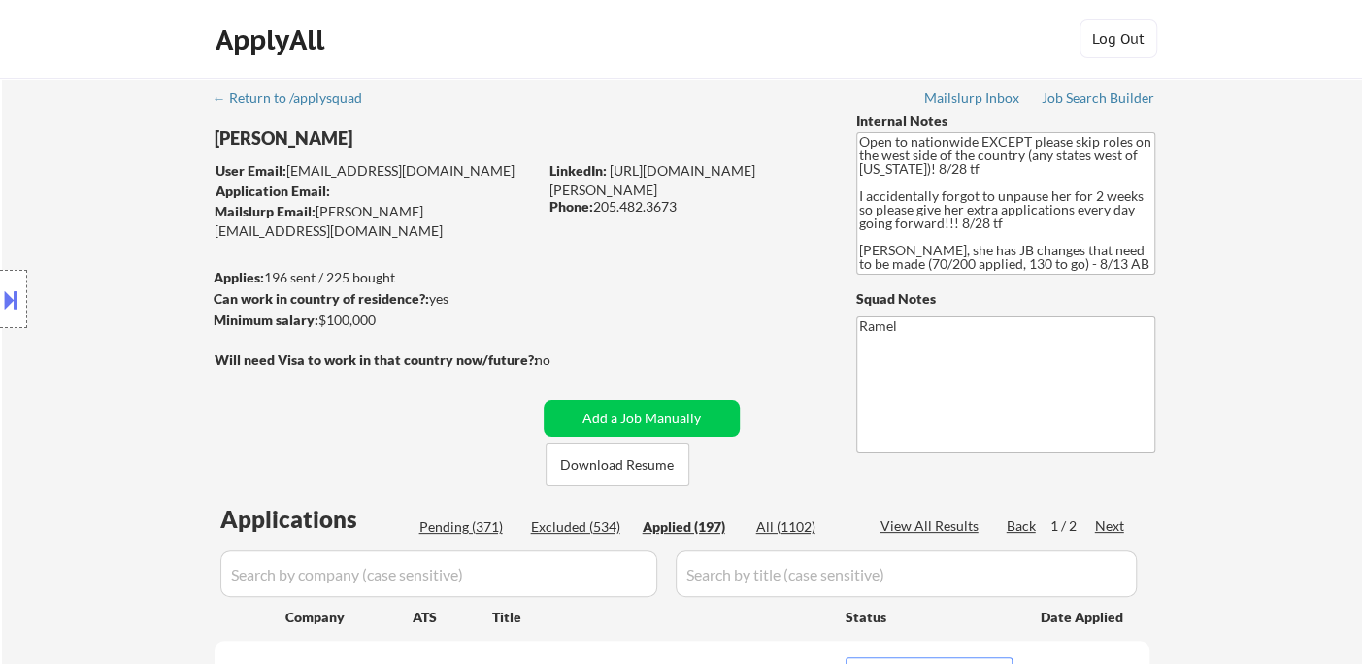
select select ""applied""
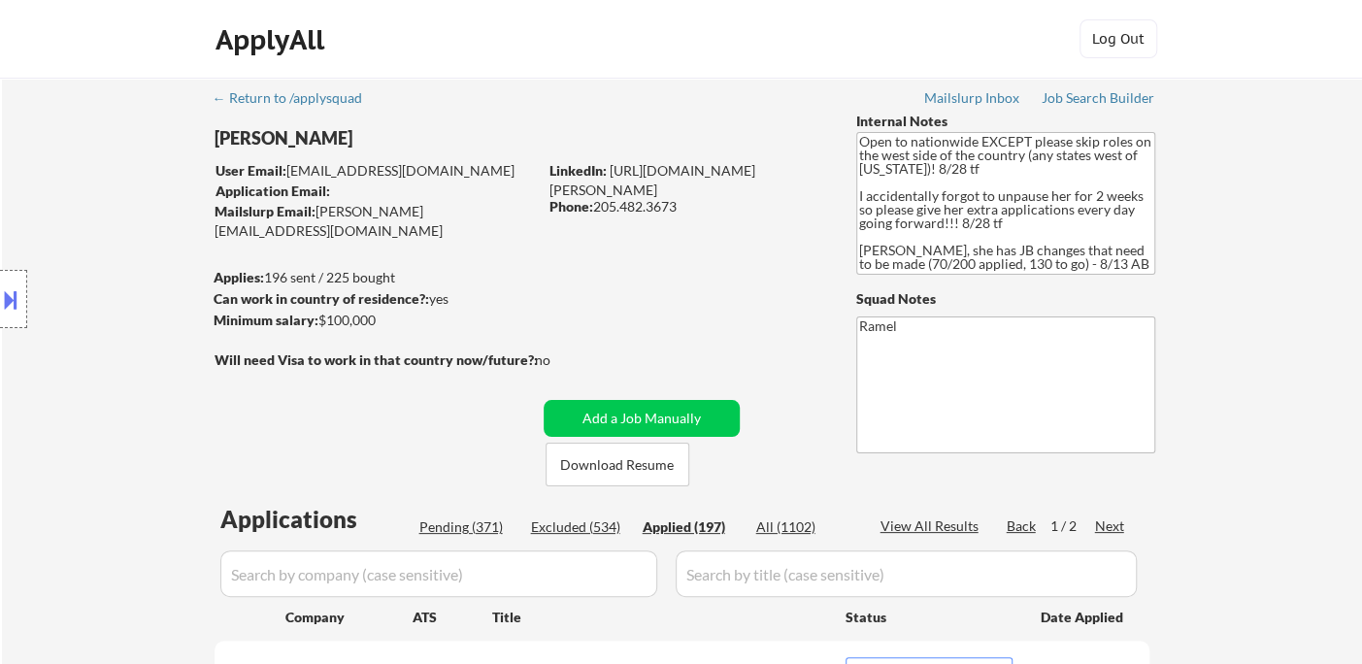
select select ""applied""
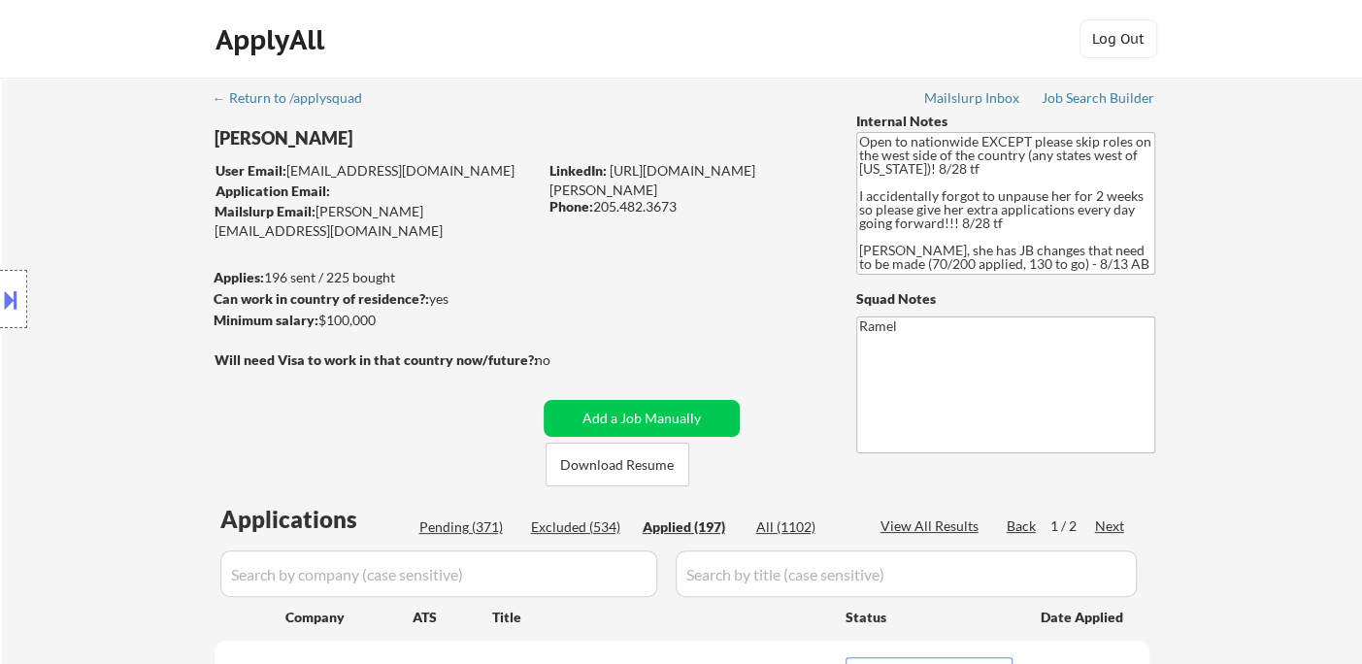
select select ""applied""
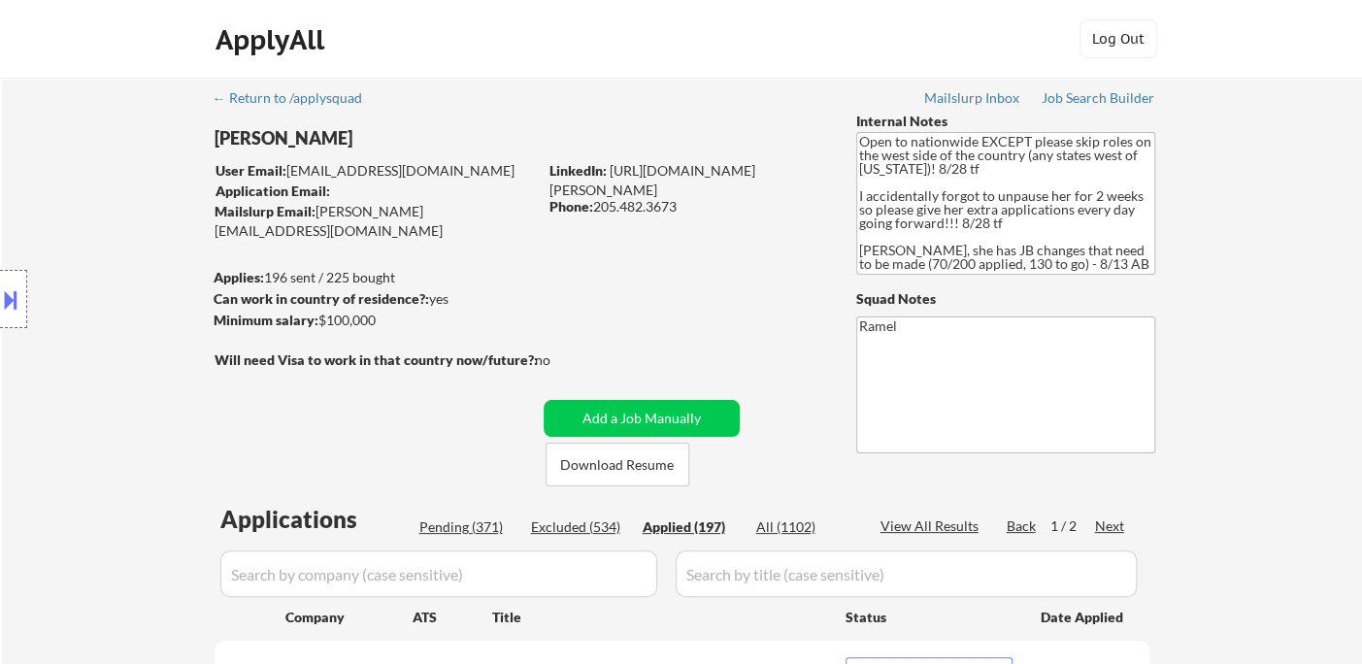
select select ""applied""
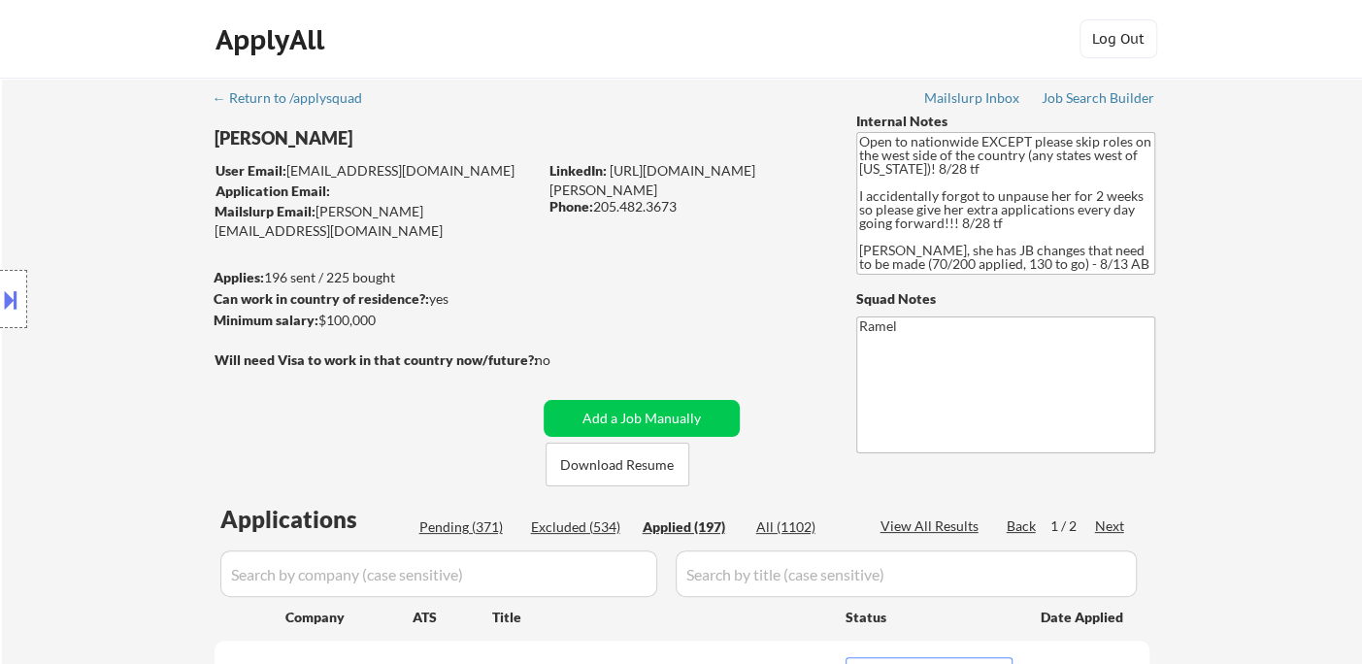
select select ""applied""
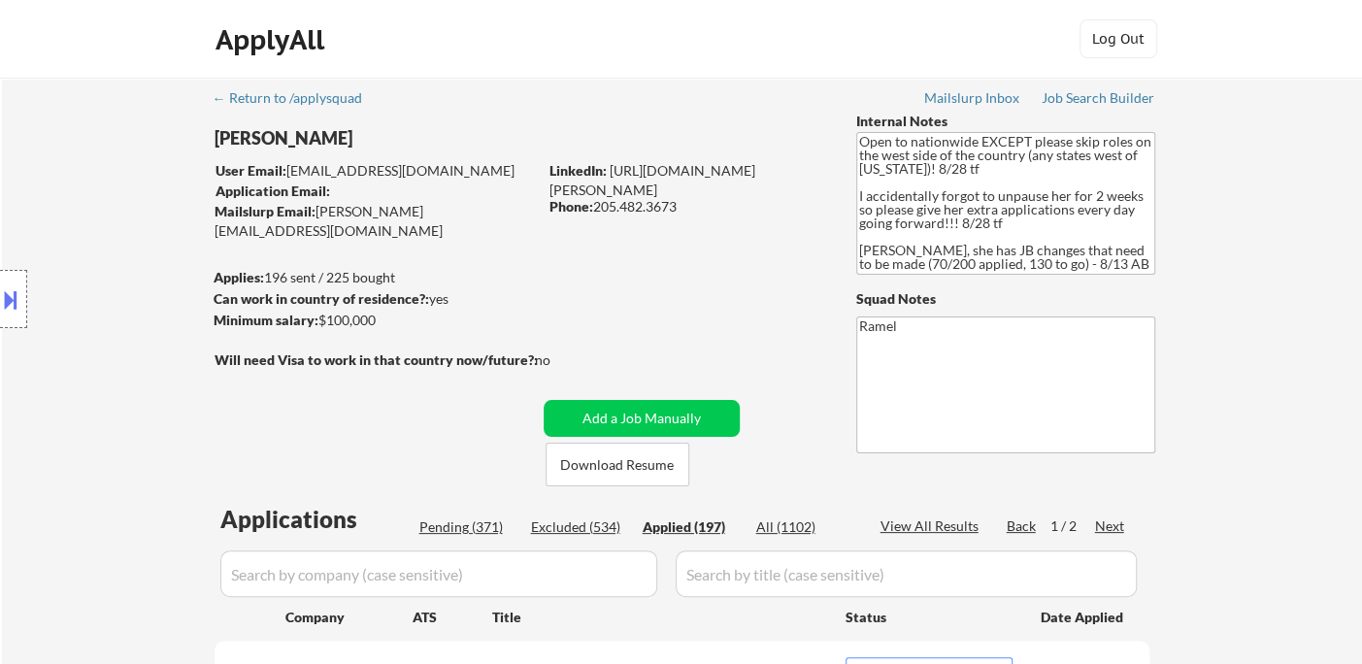
select select ""applied""
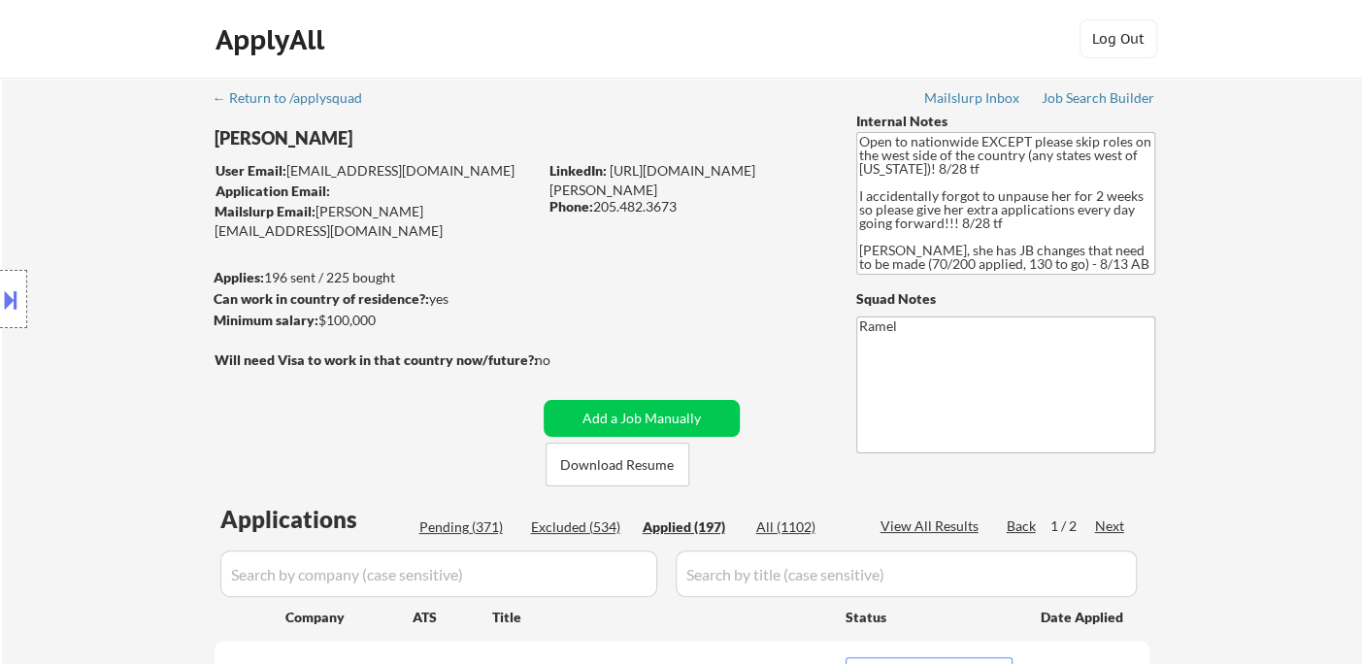
select select ""applied""
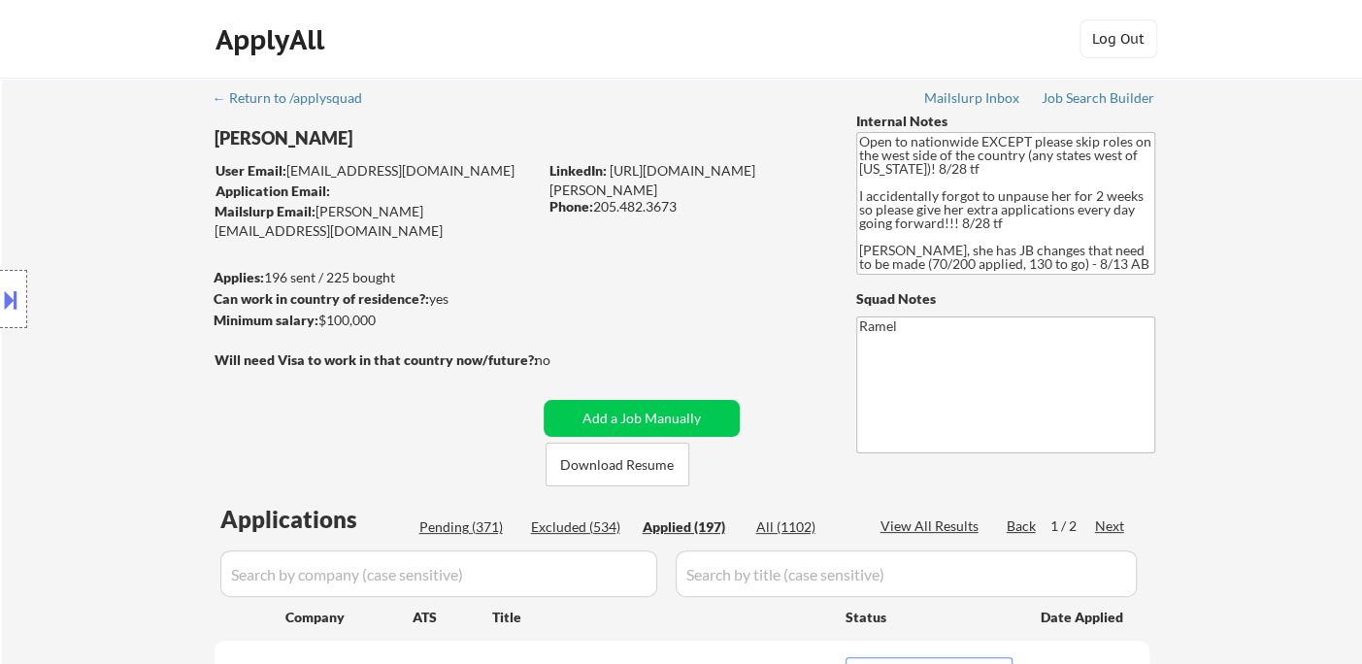
select select ""applied""
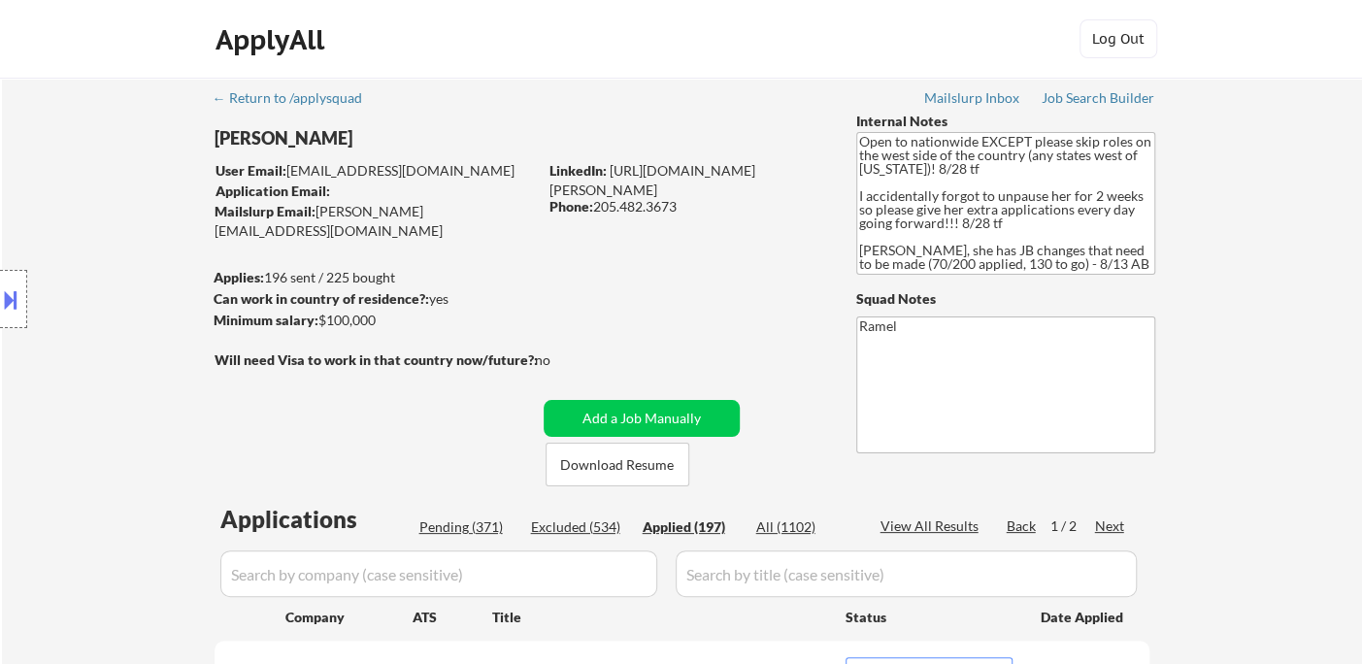
select select ""applied""
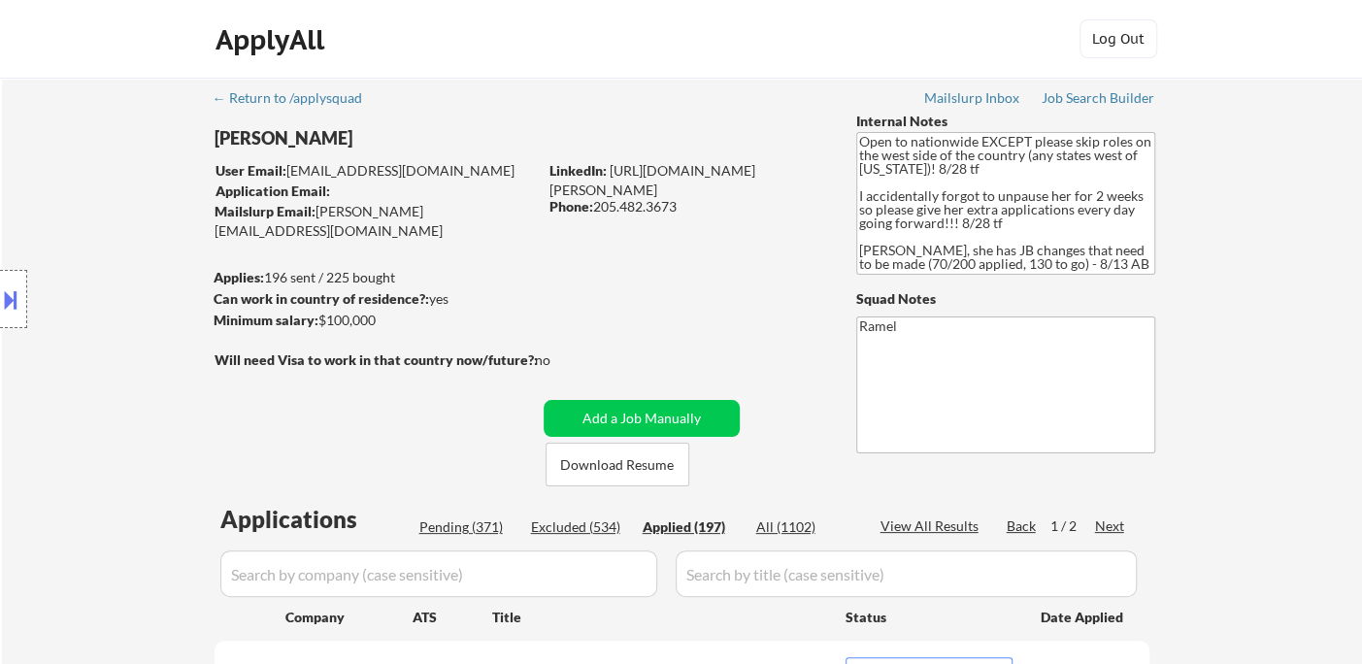
select select ""applied""
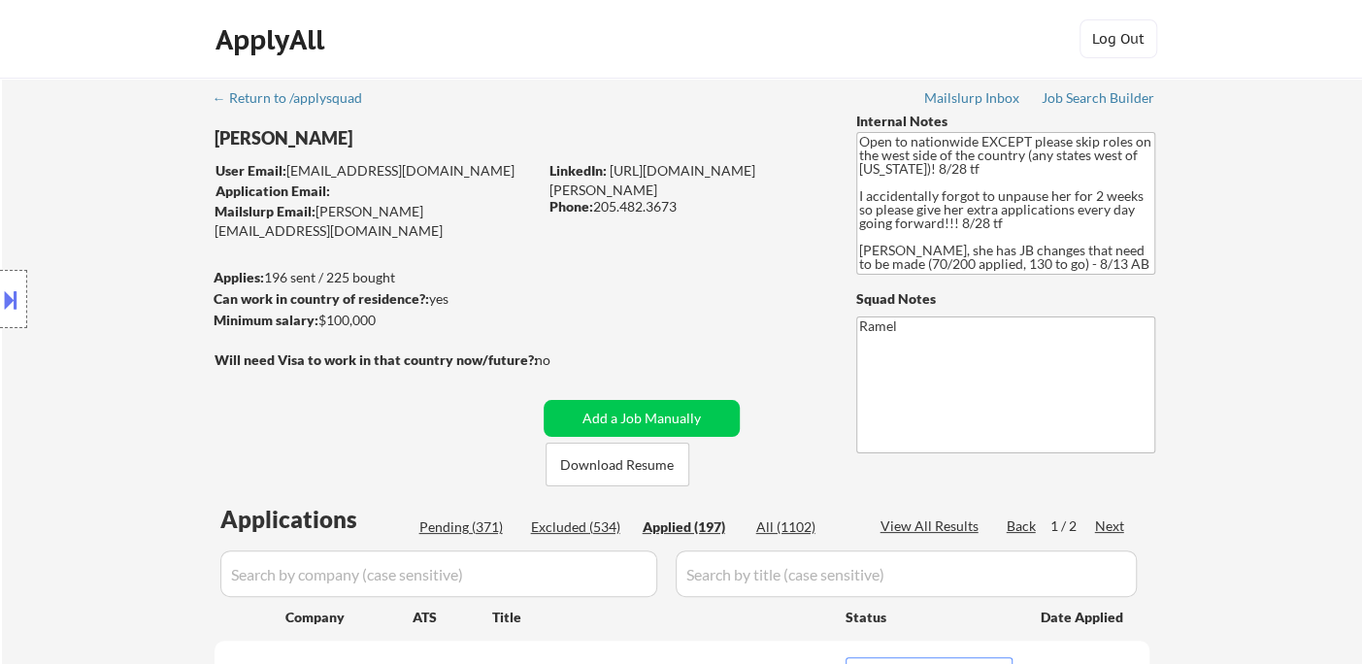
select select ""applied""
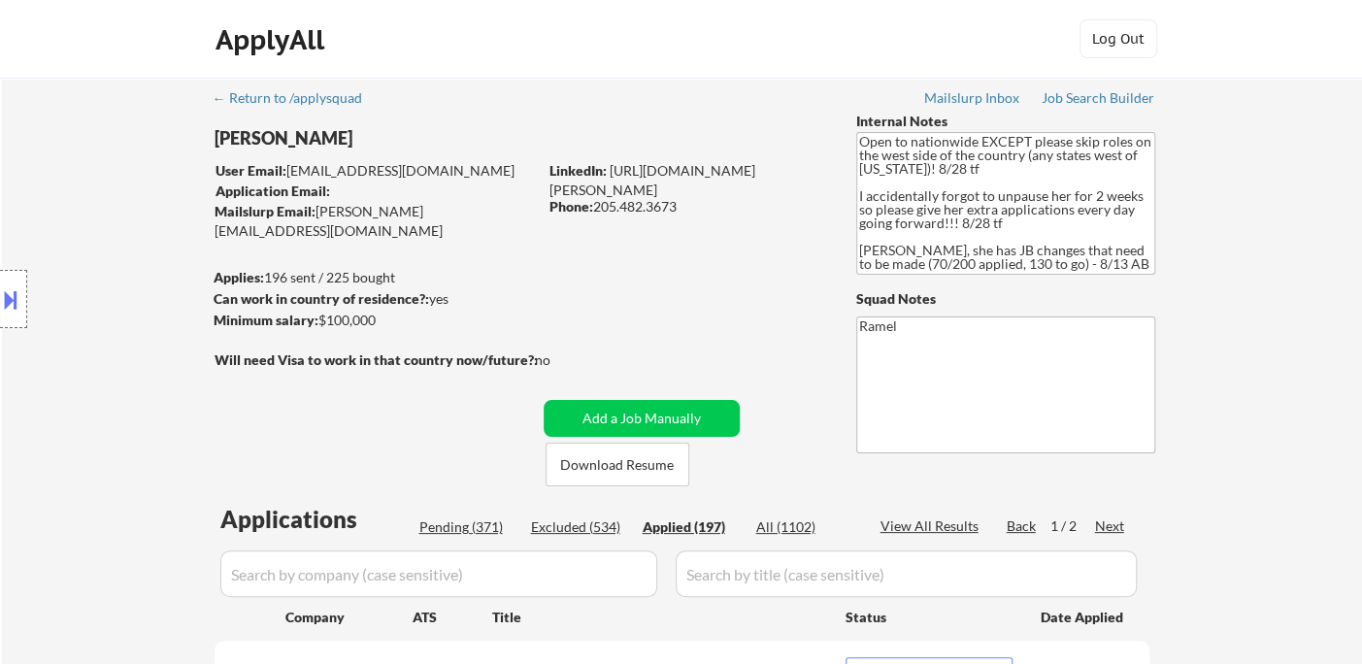
select select ""applied""
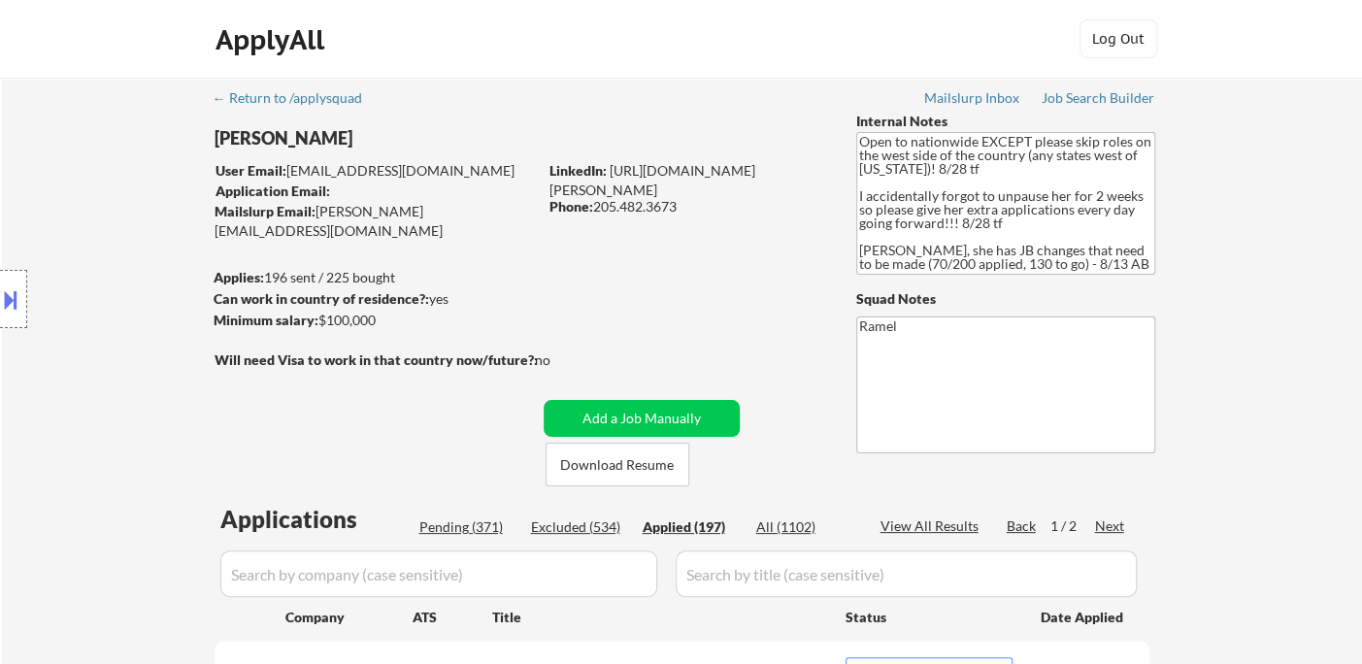
select select ""applied""
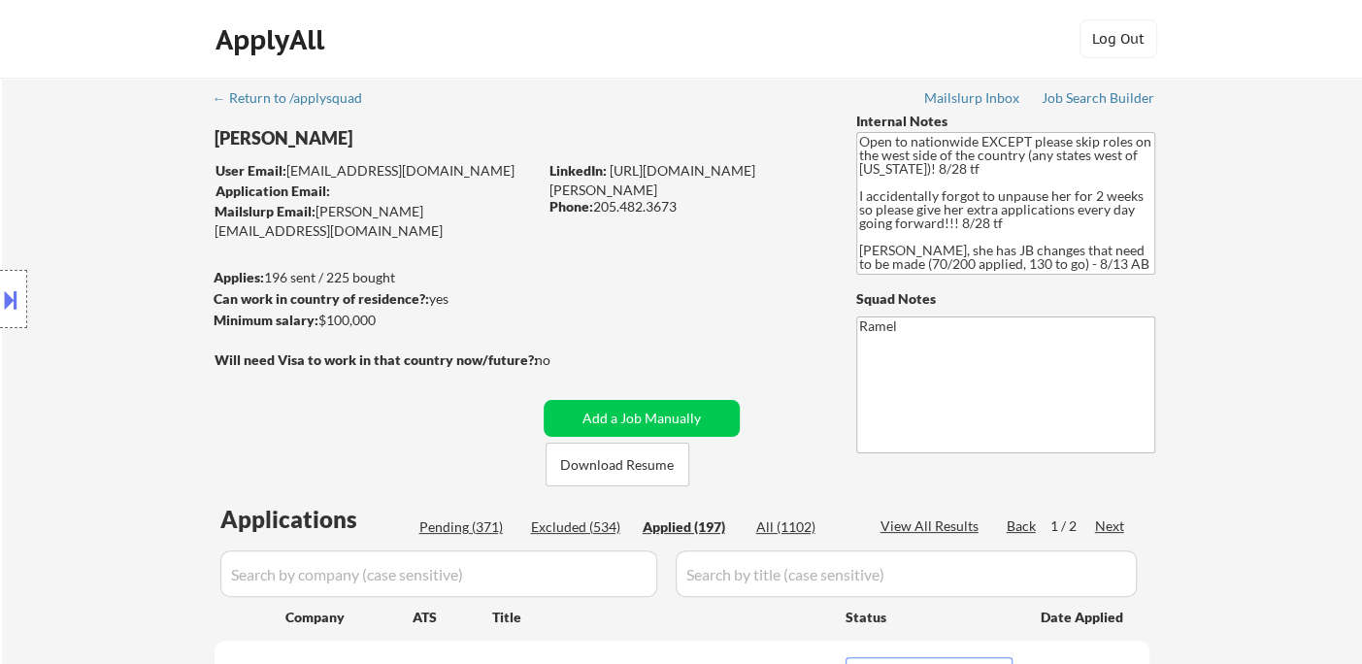
select select ""applied""
click at [950, 524] on div "View All Results" at bounding box center [933, 525] width 104 height 19
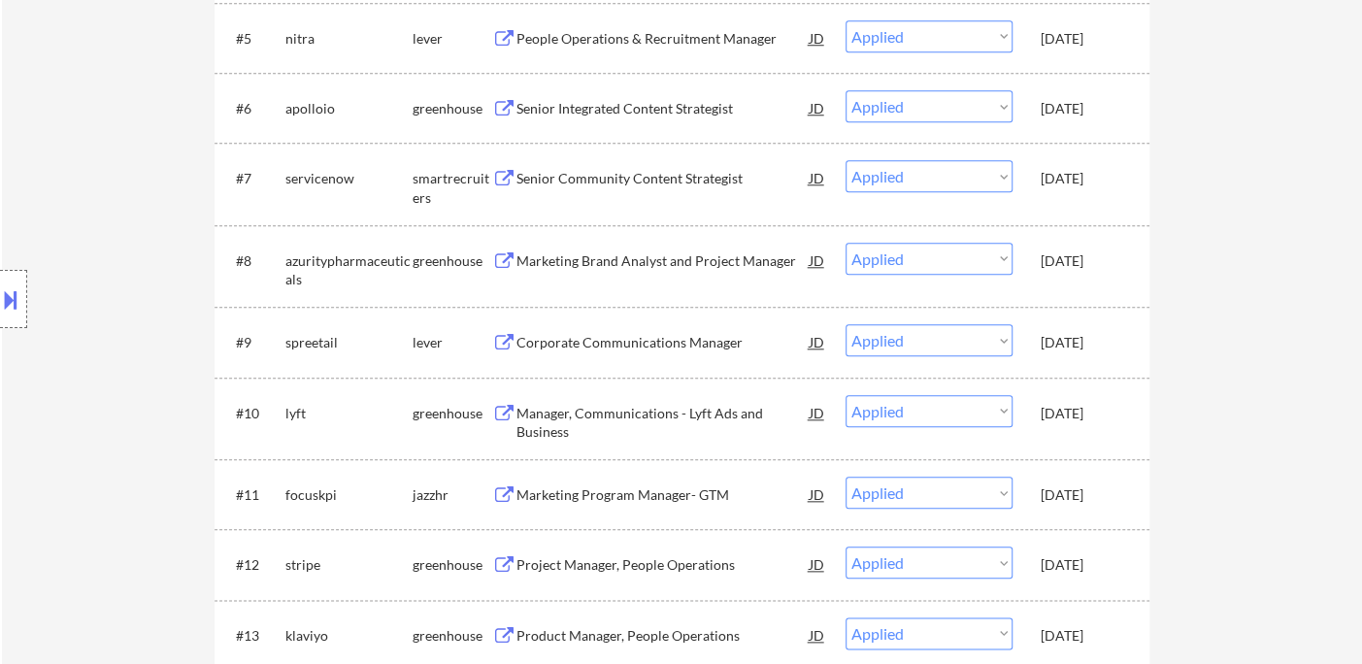
scroll to position [975, 0]
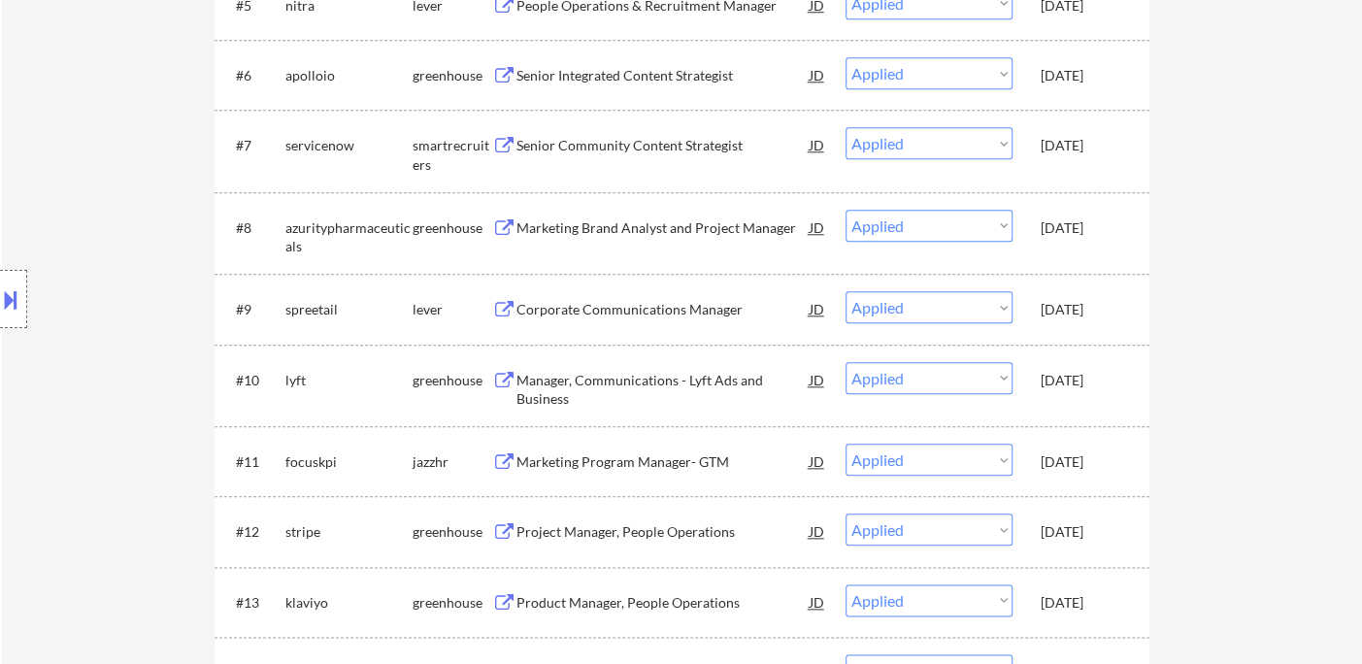
drag, startPoint x: 59, startPoint y: 230, endPoint x: 93, endPoint y: 147, distance: 90.1
click at [59, 230] on div "Location Inclusions: country:[GEOGRAPHIC_DATA]" at bounding box center [174, 299] width 348 height 360
